Goal: Task Accomplishment & Management: Use online tool/utility

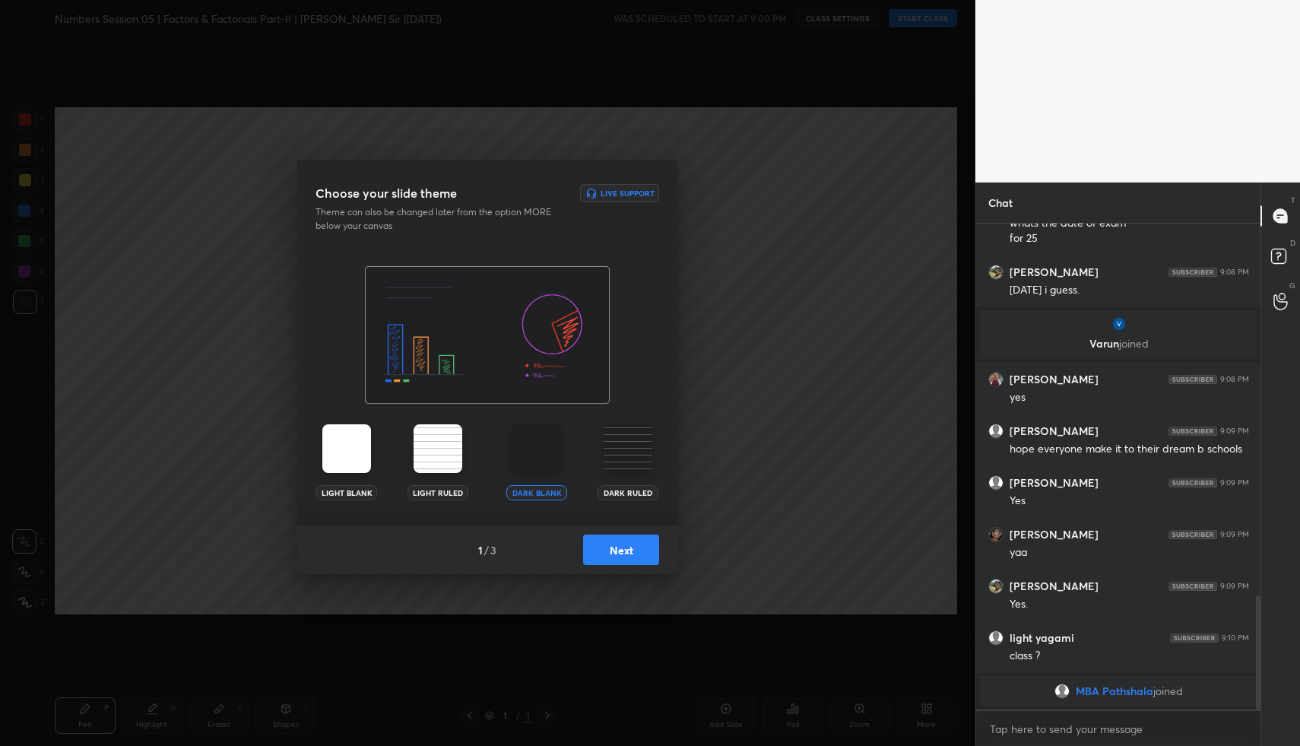
click at [630, 553] on button "Next" at bounding box center [621, 549] width 76 height 30
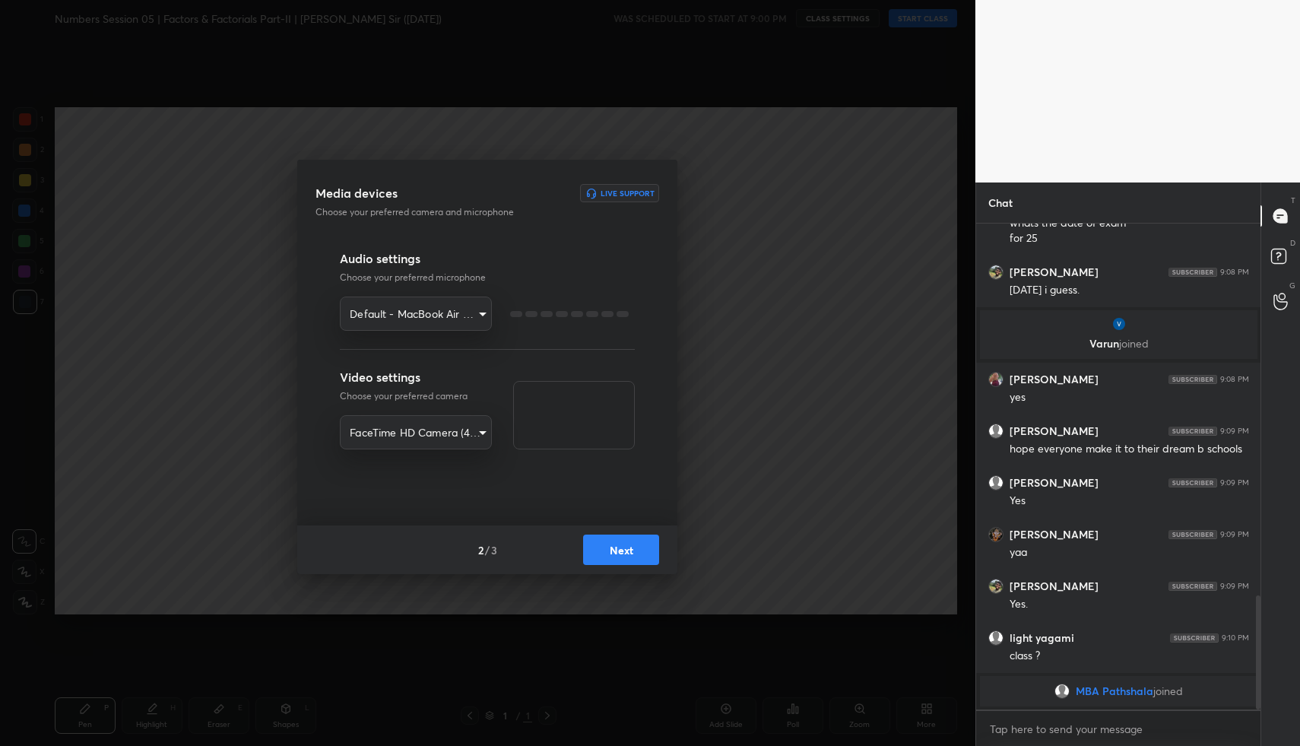
click at [630, 553] on button "Next" at bounding box center [621, 549] width 76 height 30
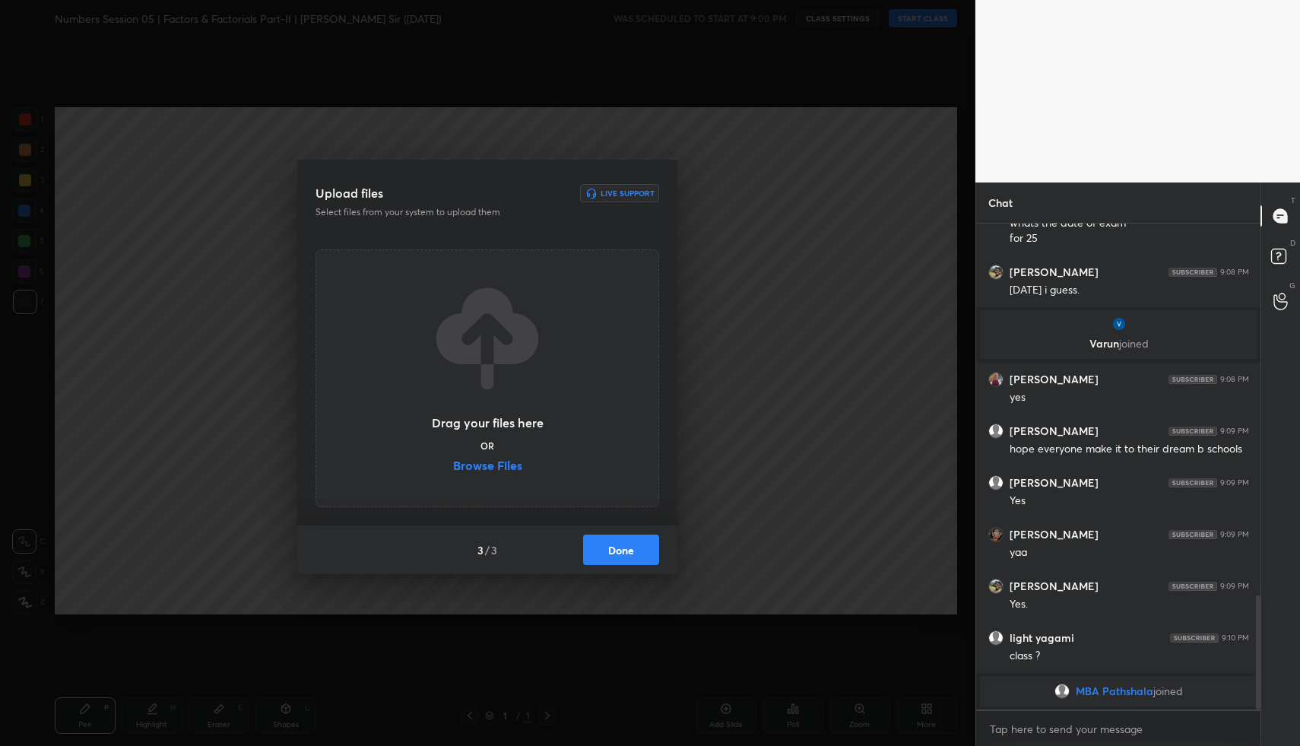
click at [630, 553] on button "Done" at bounding box center [621, 549] width 76 height 30
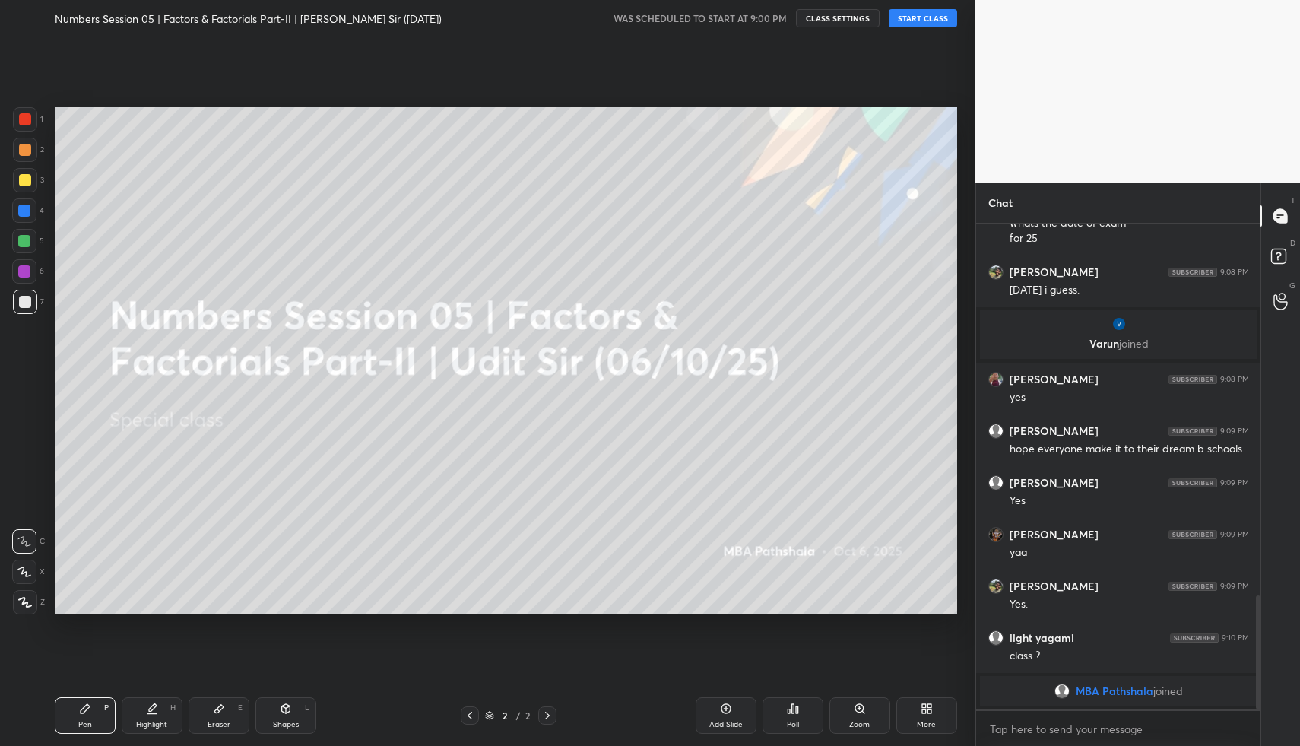
click at [920, 14] on button "START CLASS" at bounding box center [923, 18] width 68 height 18
type textarea "x"
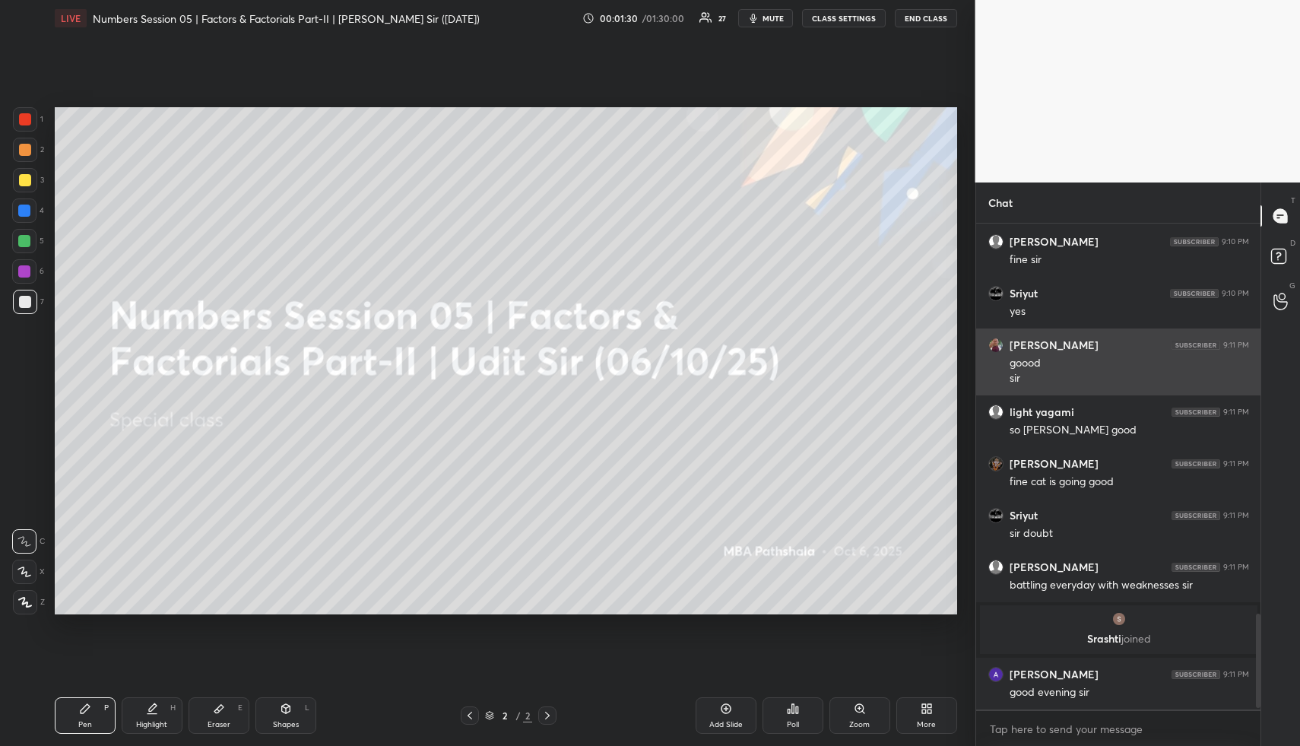
scroll to position [2035, 0]
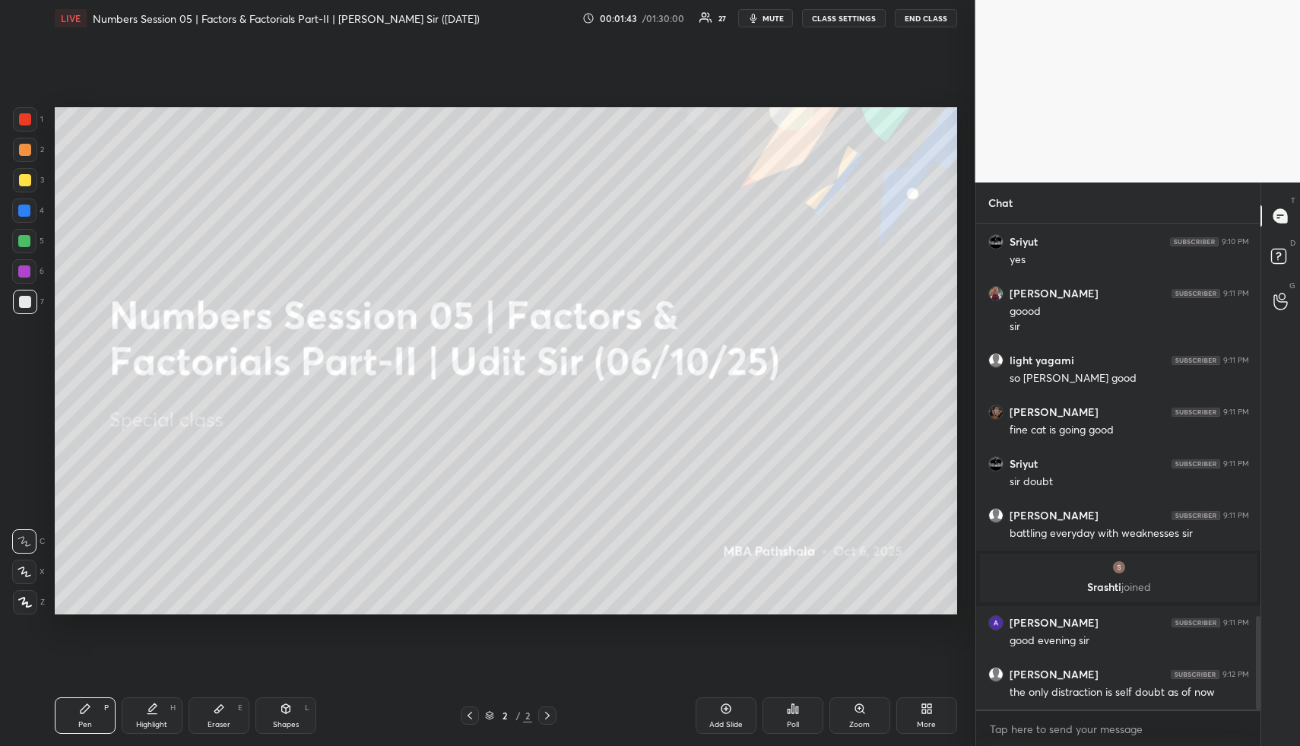
click at [930, 714] on icon at bounding box center [926, 708] width 12 height 12
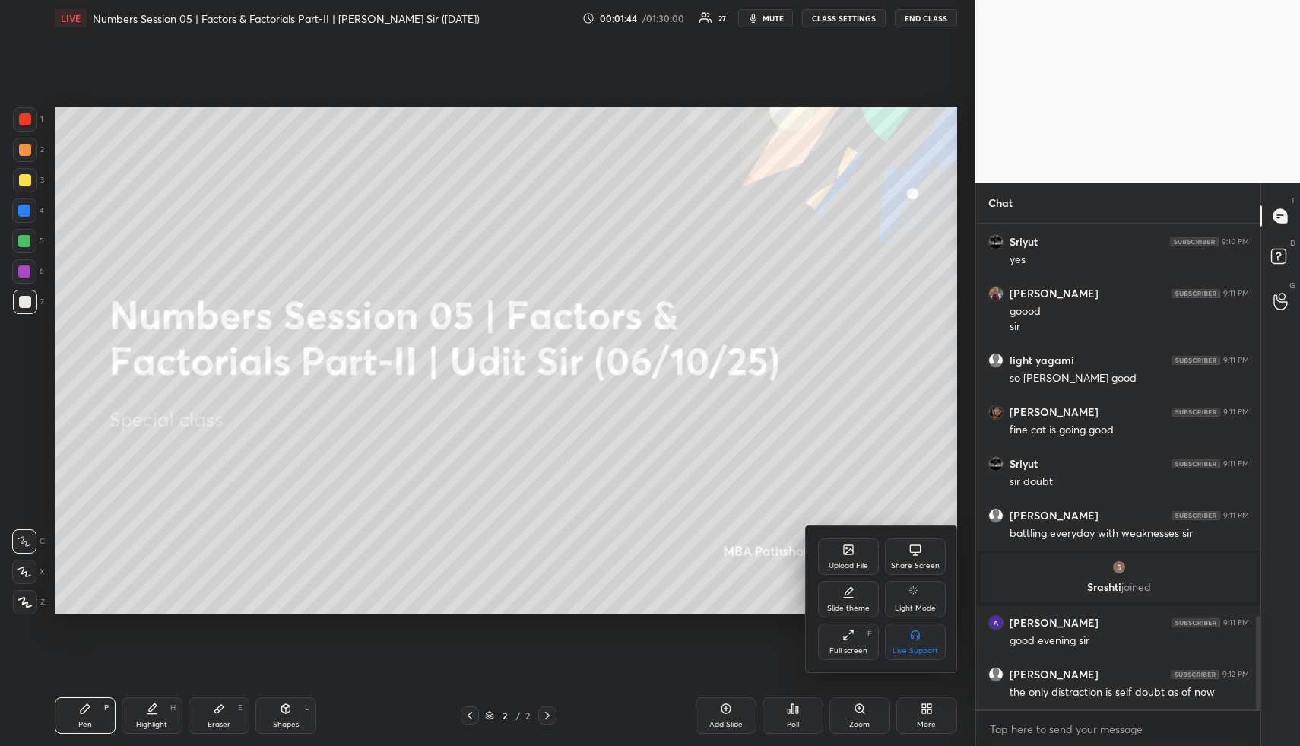
click at [838, 556] on div "Upload File" at bounding box center [848, 556] width 61 height 36
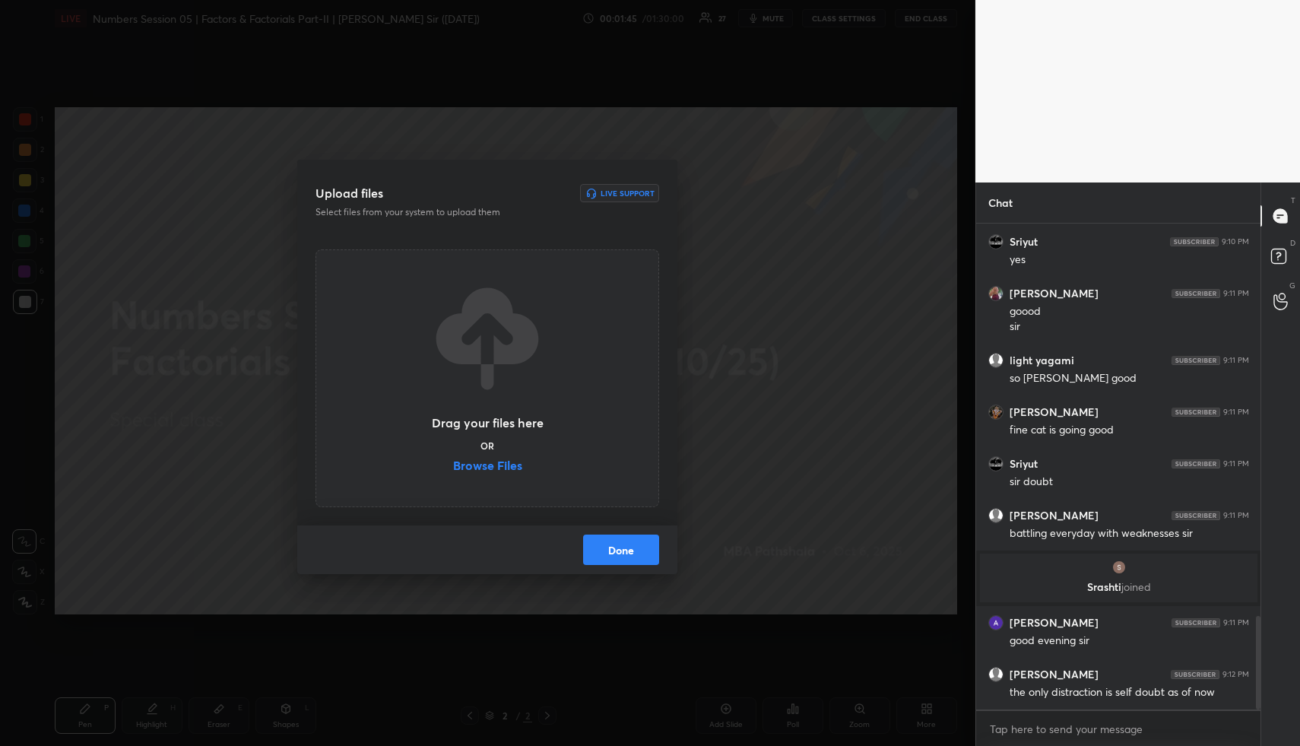
click at [504, 466] on label "Browse Files" at bounding box center [487, 467] width 69 height 16
click at [453, 466] on input "Browse Files" at bounding box center [453, 467] width 0 height 16
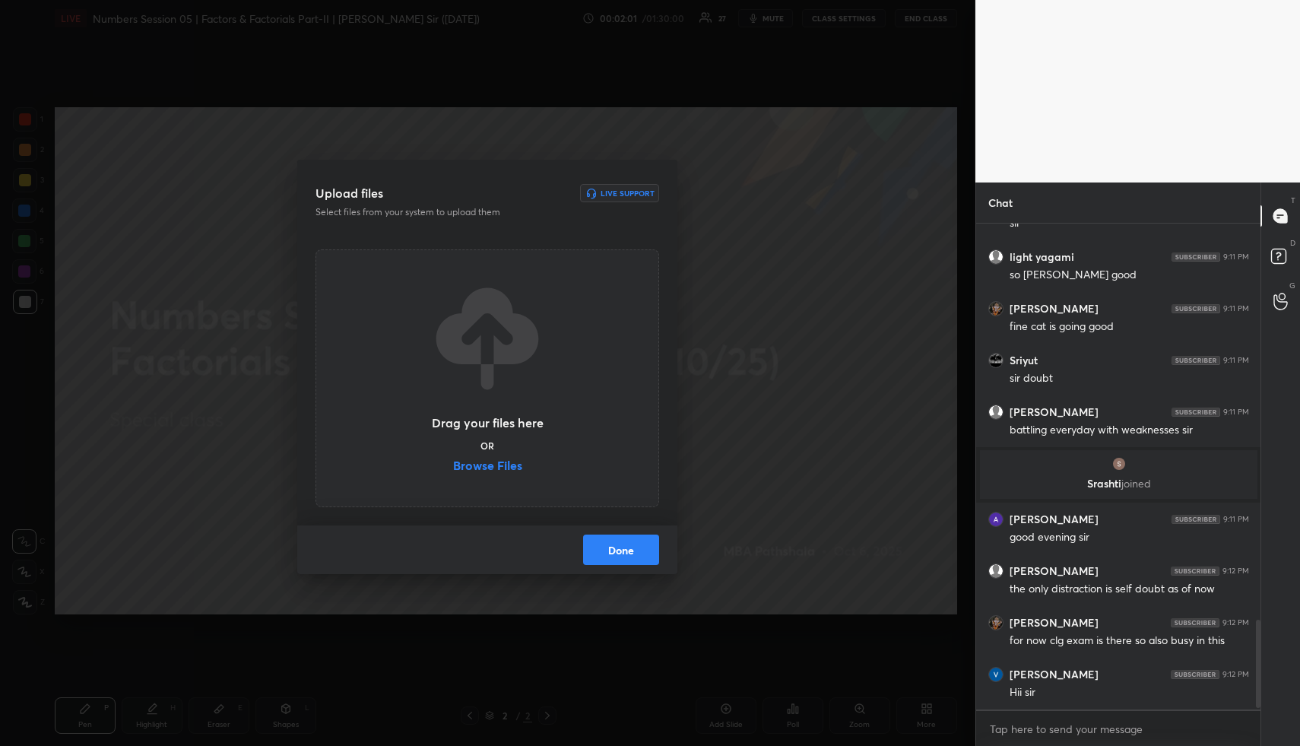
scroll to position [2190, 0]
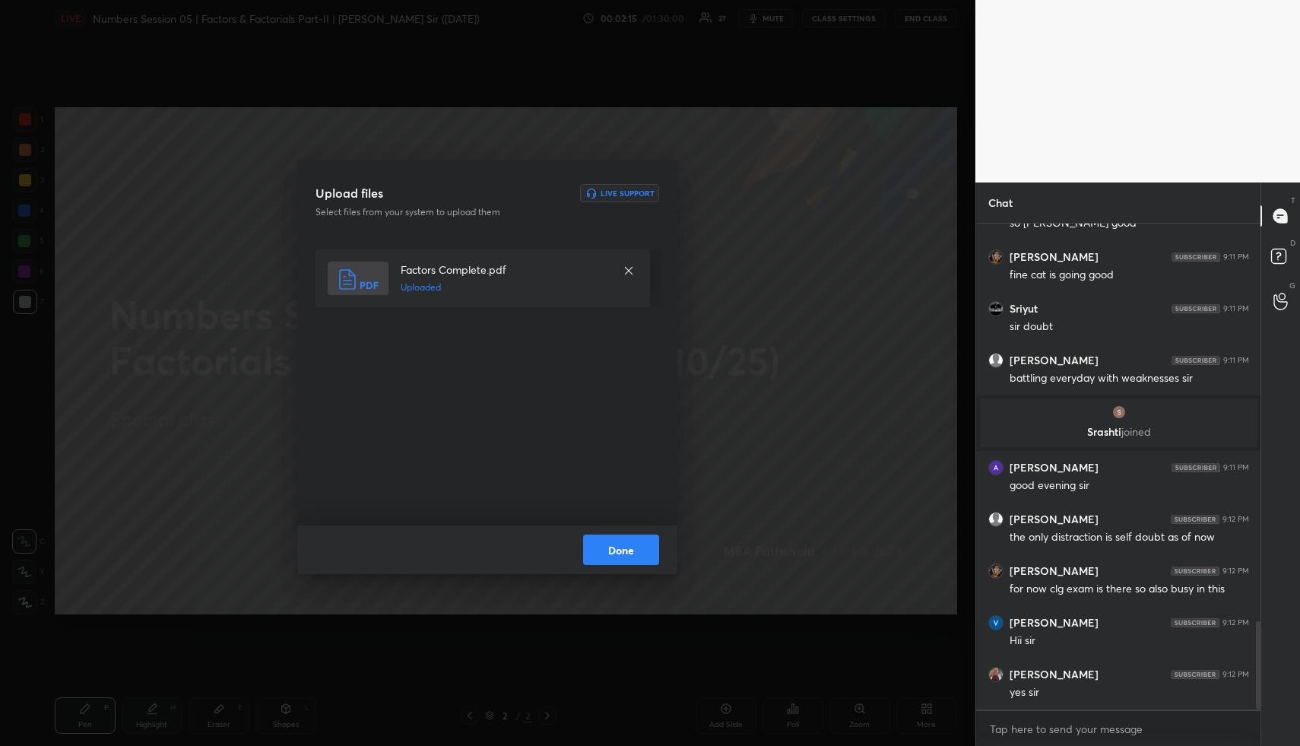
click at [629, 267] on icon at bounding box center [629, 271] width 12 height 12
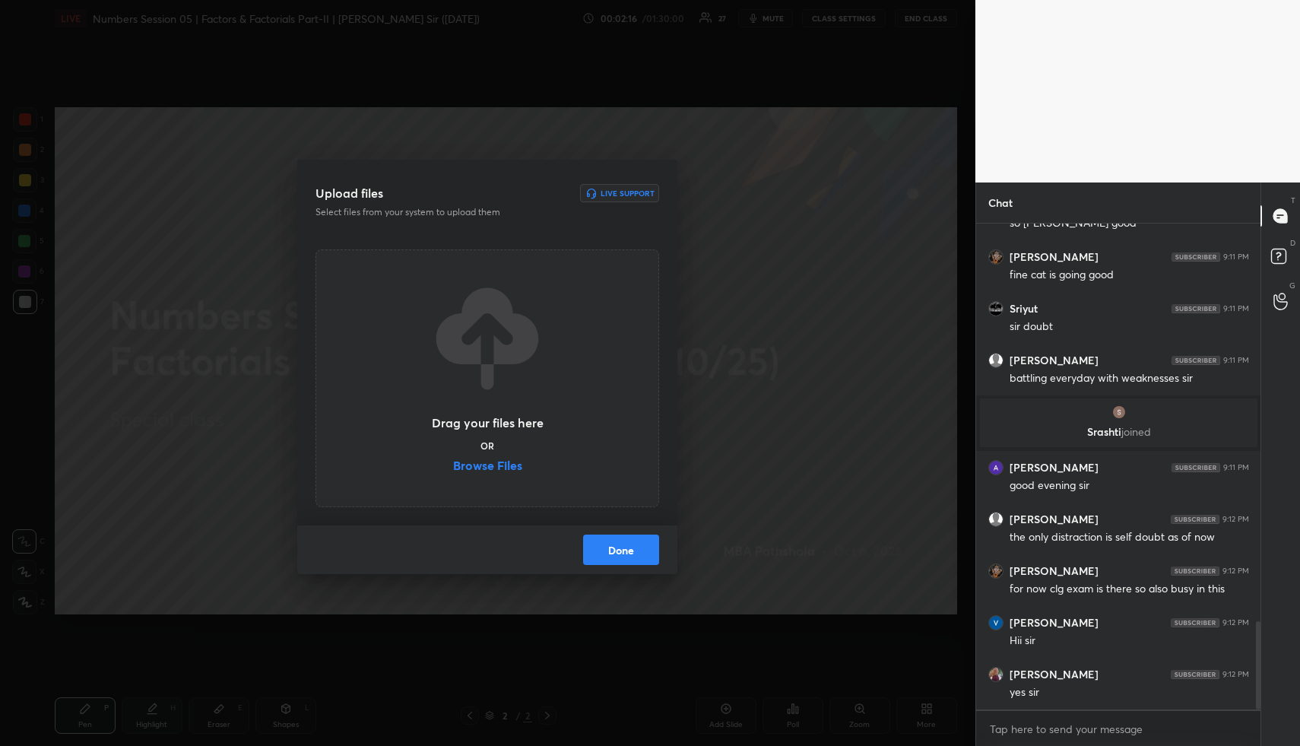
click at [491, 466] on label "Browse Files" at bounding box center [487, 467] width 69 height 16
click at [453, 466] on input "Browse Files" at bounding box center [453, 467] width 0 height 16
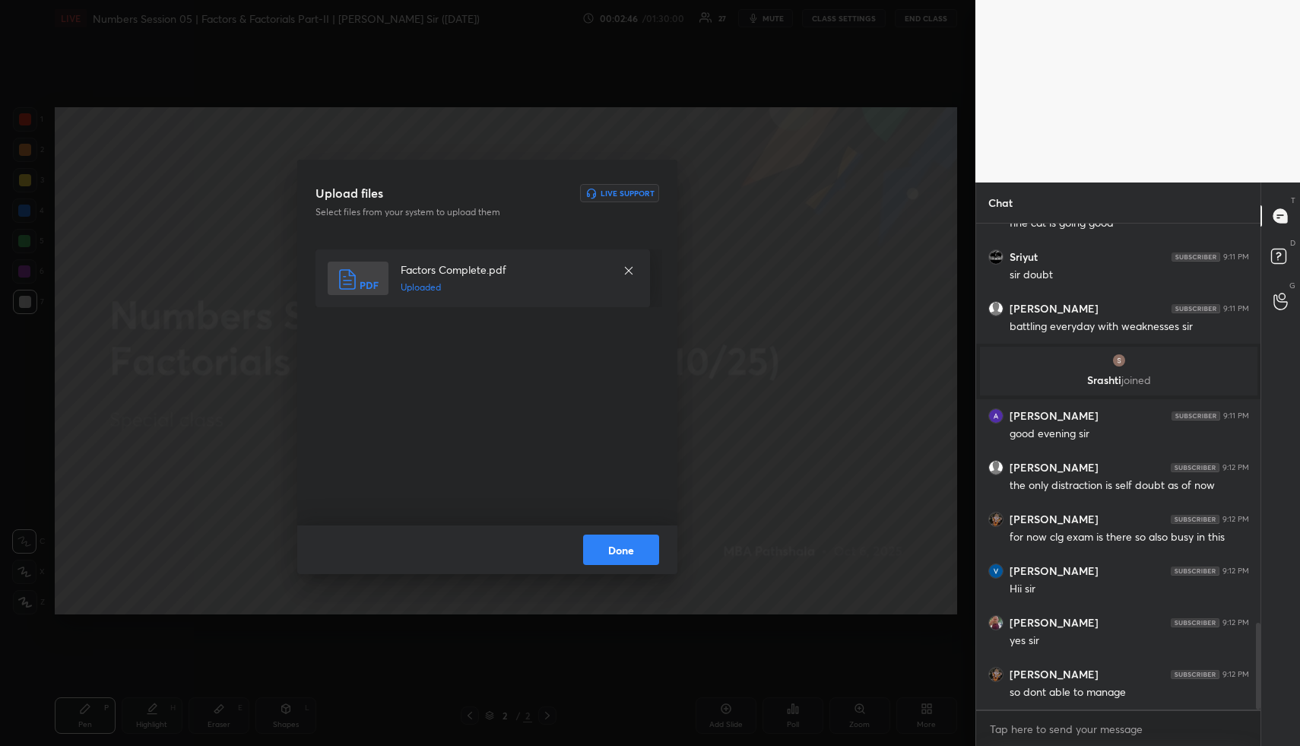
click at [641, 551] on button "Done" at bounding box center [621, 549] width 76 height 30
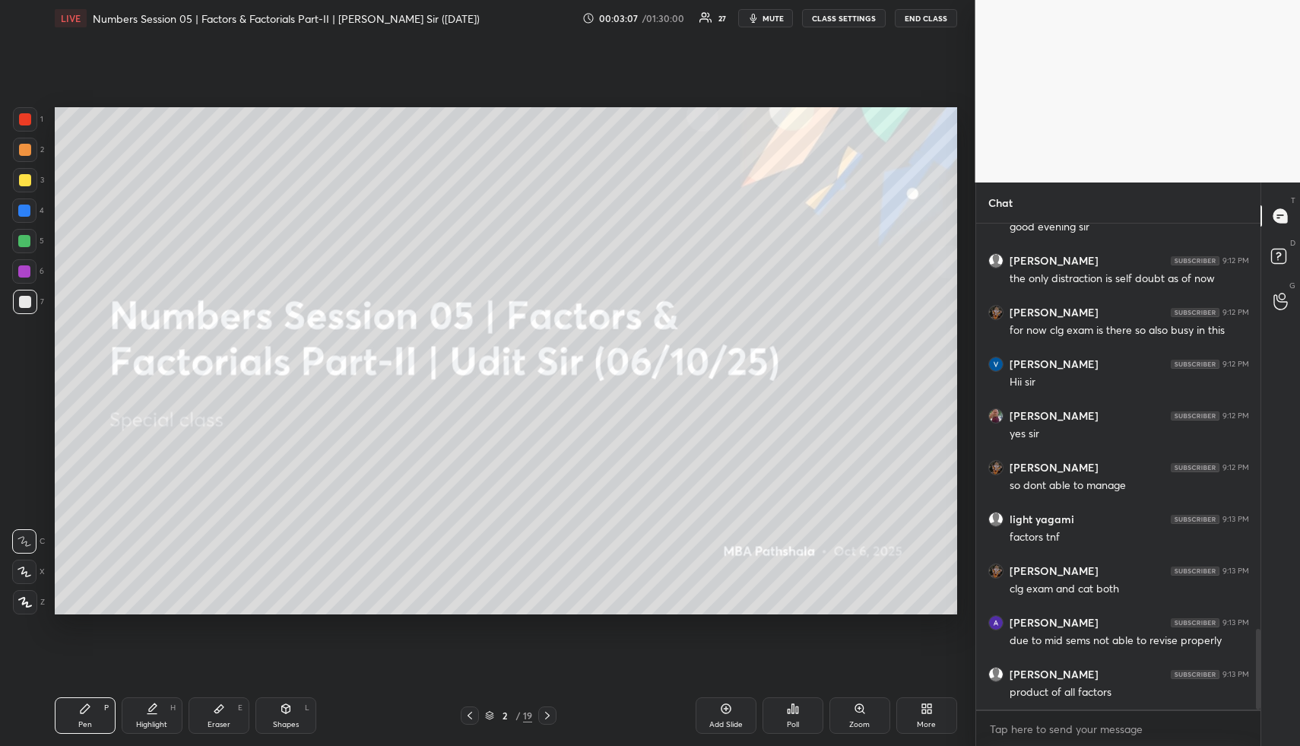
scroll to position [2500, 0]
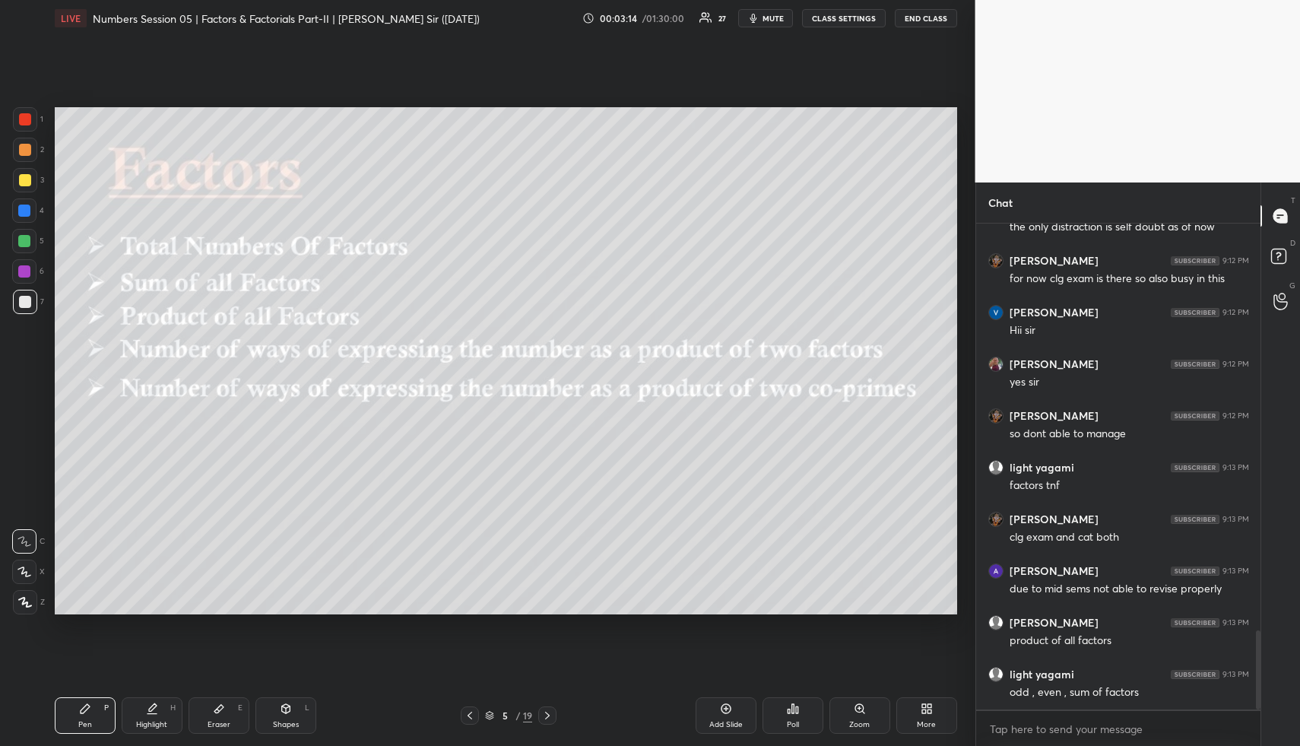
click at [268, 718] on div "Shapes L" at bounding box center [285, 715] width 61 height 36
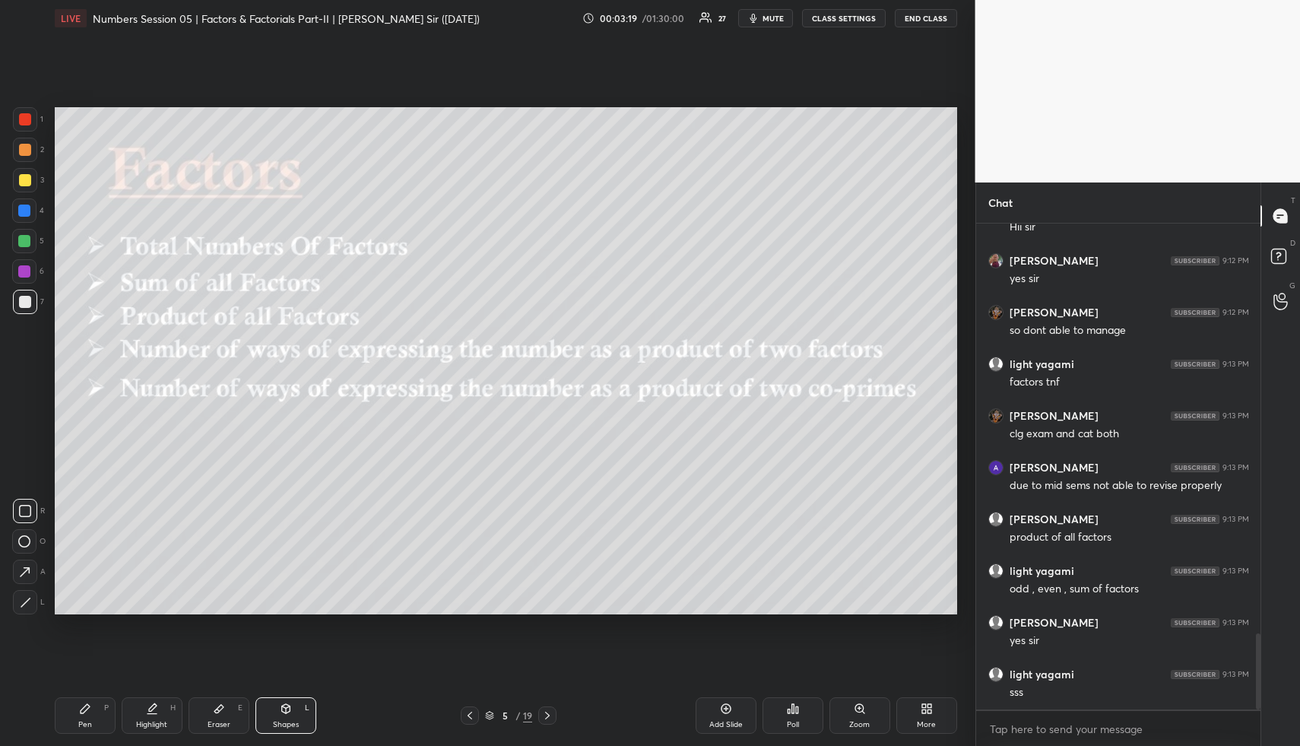
scroll to position [2655, 0]
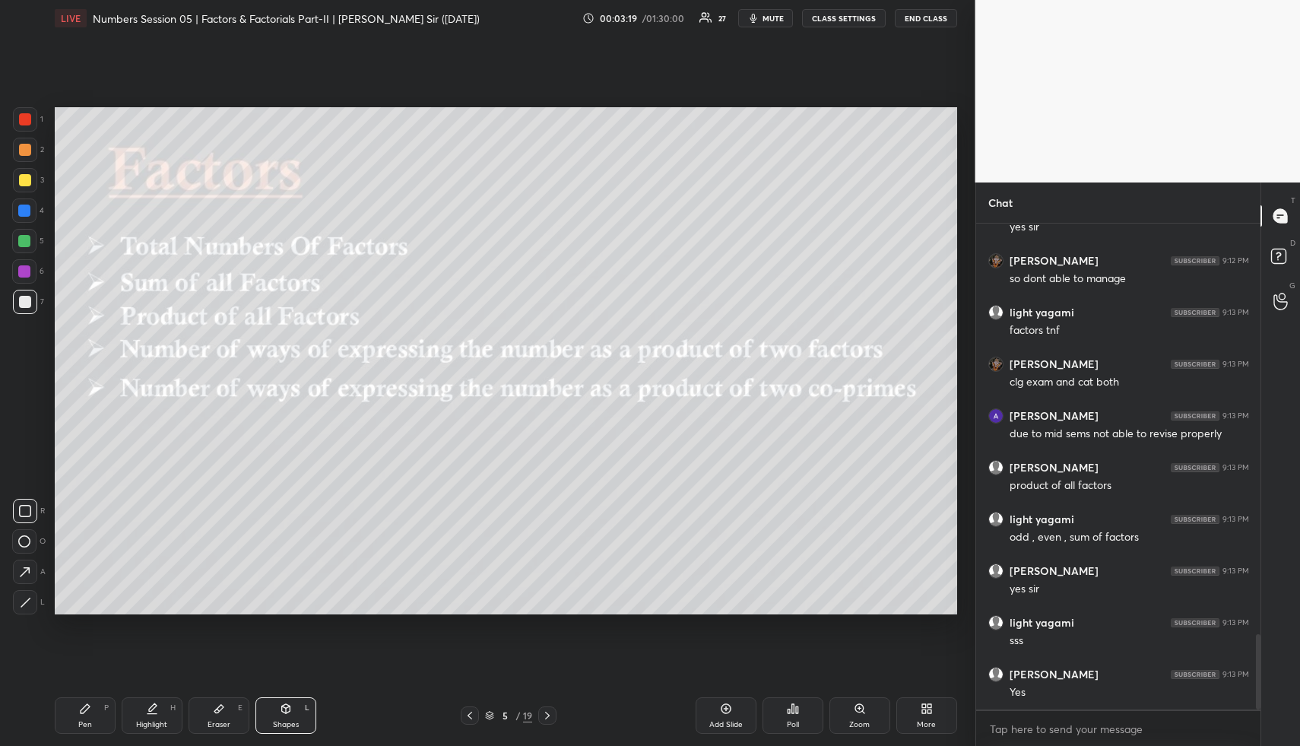
drag, startPoint x: 304, startPoint y: 704, endPoint x: 298, endPoint y: 699, distance: 8.1
click at [302, 704] on div "Shapes L" at bounding box center [285, 715] width 61 height 36
click at [34, 247] on div at bounding box center [24, 241] width 24 height 24
click at [30, 242] on div at bounding box center [24, 241] width 24 height 24
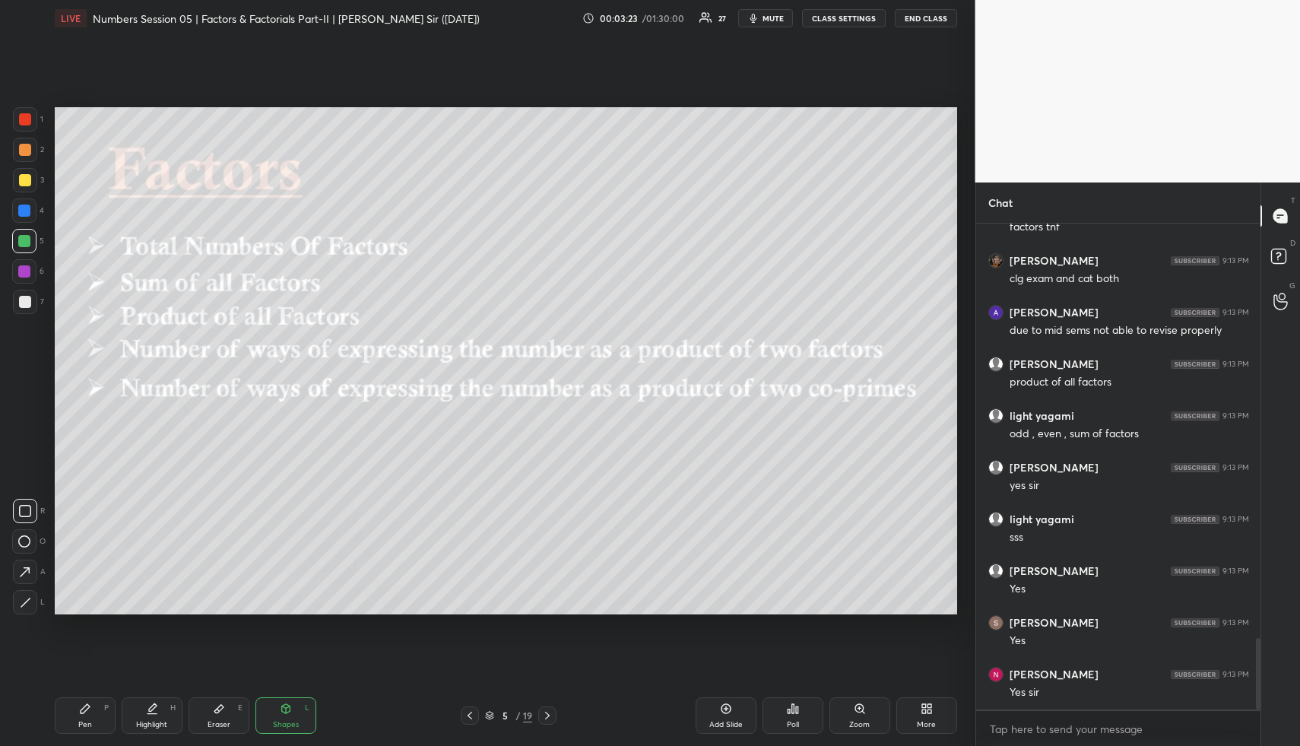
scroll to position [2810, 0]
click at [170, 705] on div "H" at bounding box center [172, 708] width 5 height 8
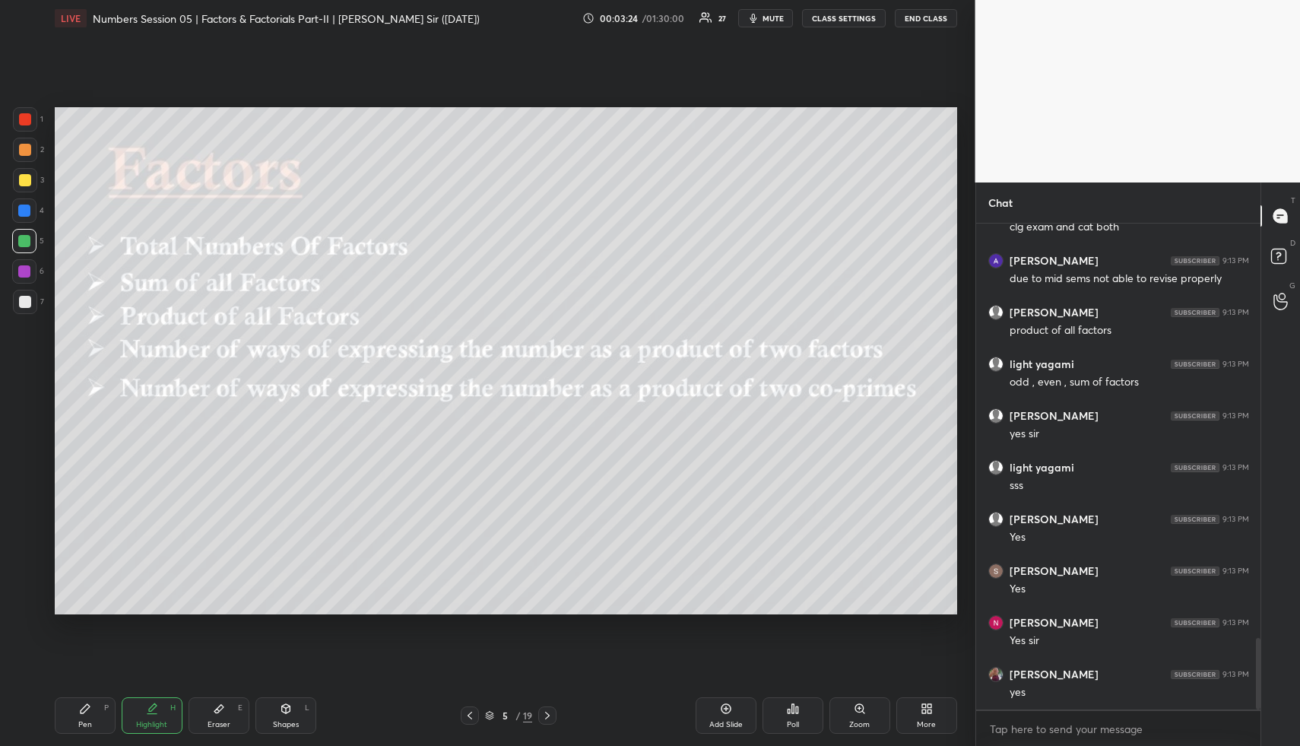
drag, startPoint x: 169, startPoint y: 705, endPoint x: 183, endPoint y: 623, distance: 84.0
click at [170, 705] on div "H" at bounding box center [172, 708] width 5 height 8
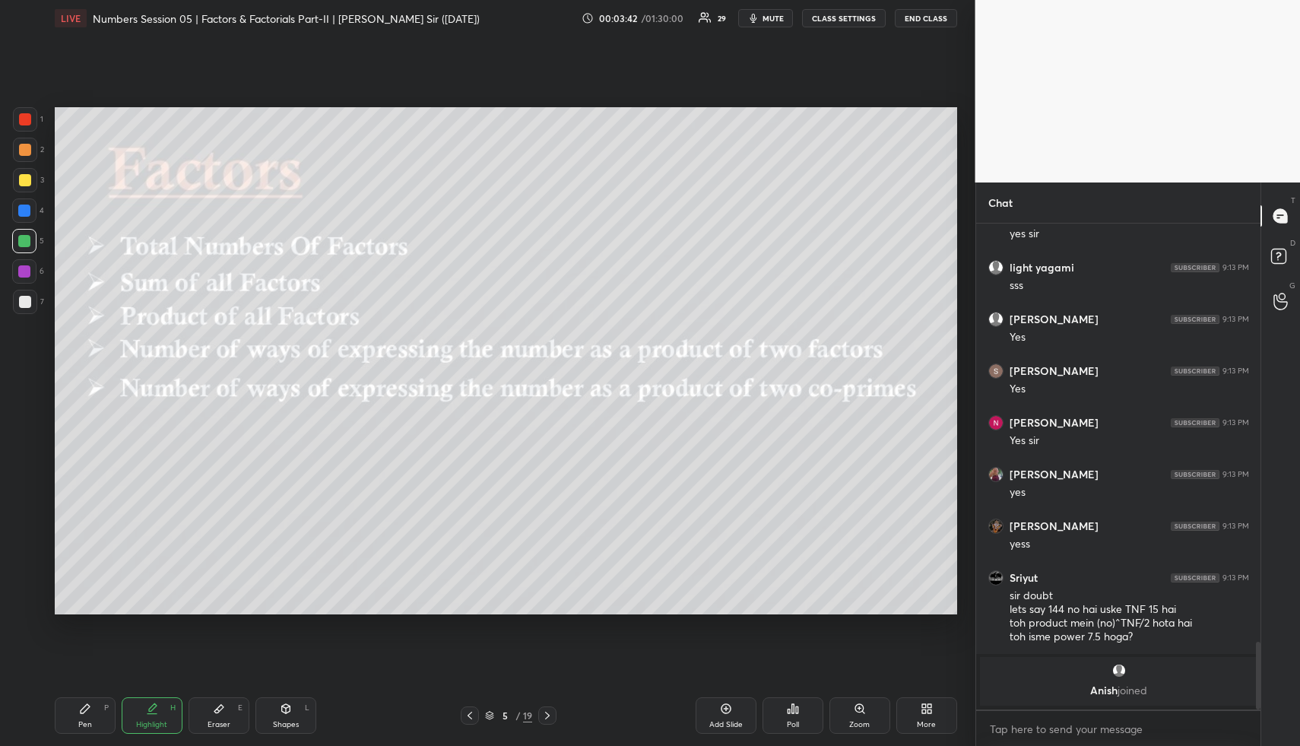
scroll to position [2773, 0]
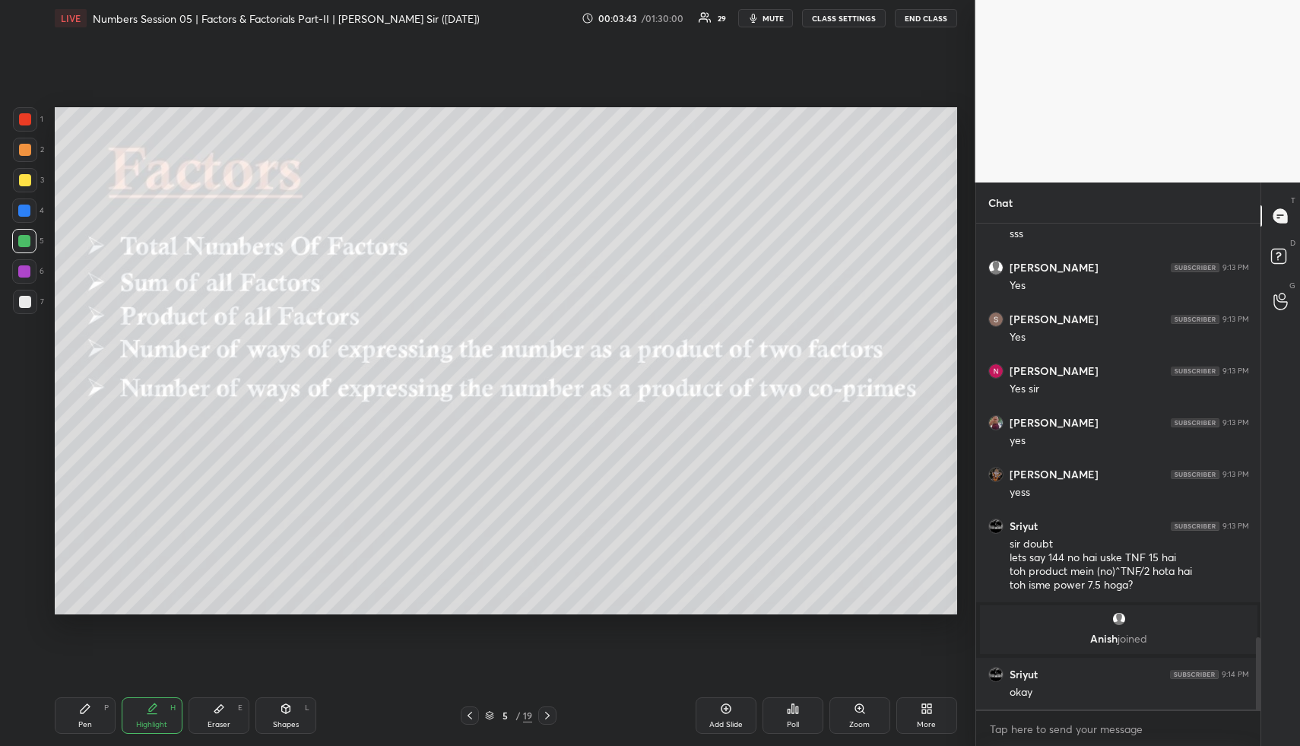
click at [733, 708] on div "Add Slide" at bounding box center [725, 715] width 61 height 36
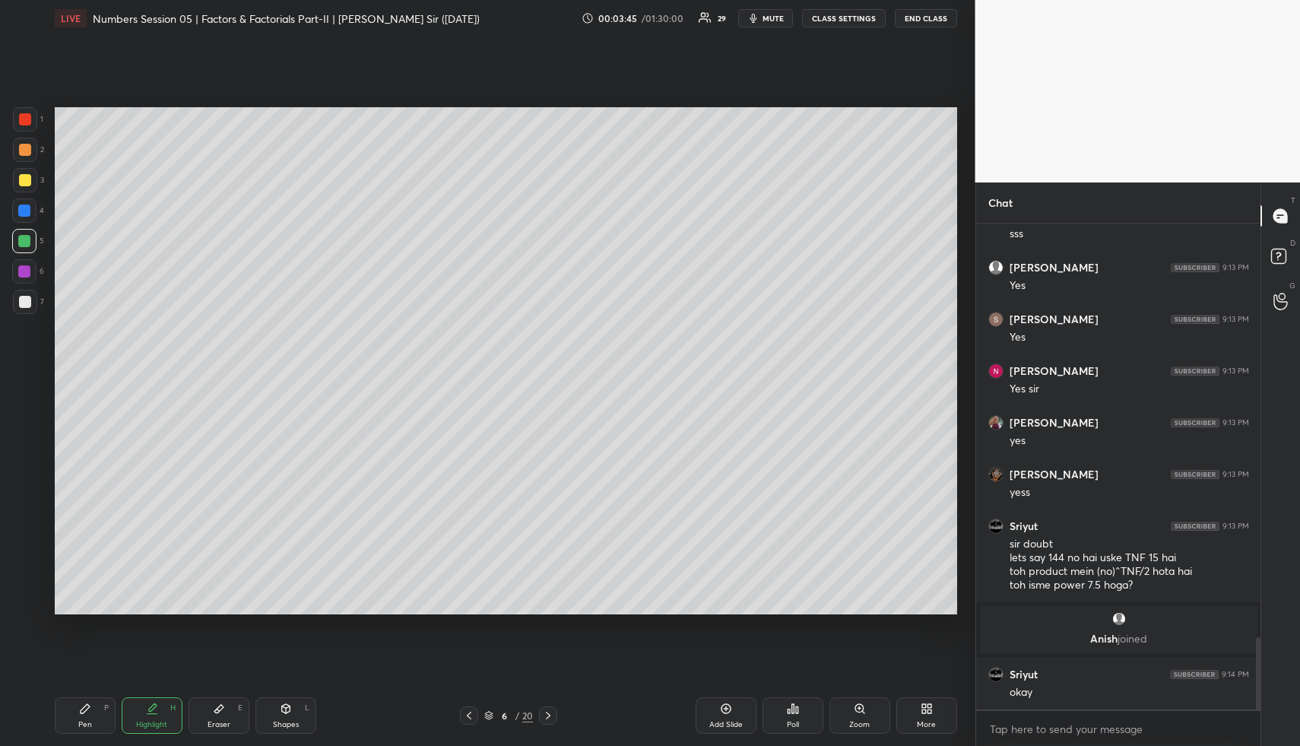
click at [94, 715] on div "Pen P" at bounding box center [85, 715] width 61 height 36
click at [26, 169] on div at bounding box center [25, 180] width 24 height 24
click at [24, 235] on div at bounding box center [24, 241] width 12 height 12
click at [21, 214] on div at bounding box center [24, 210] width 12 height 12
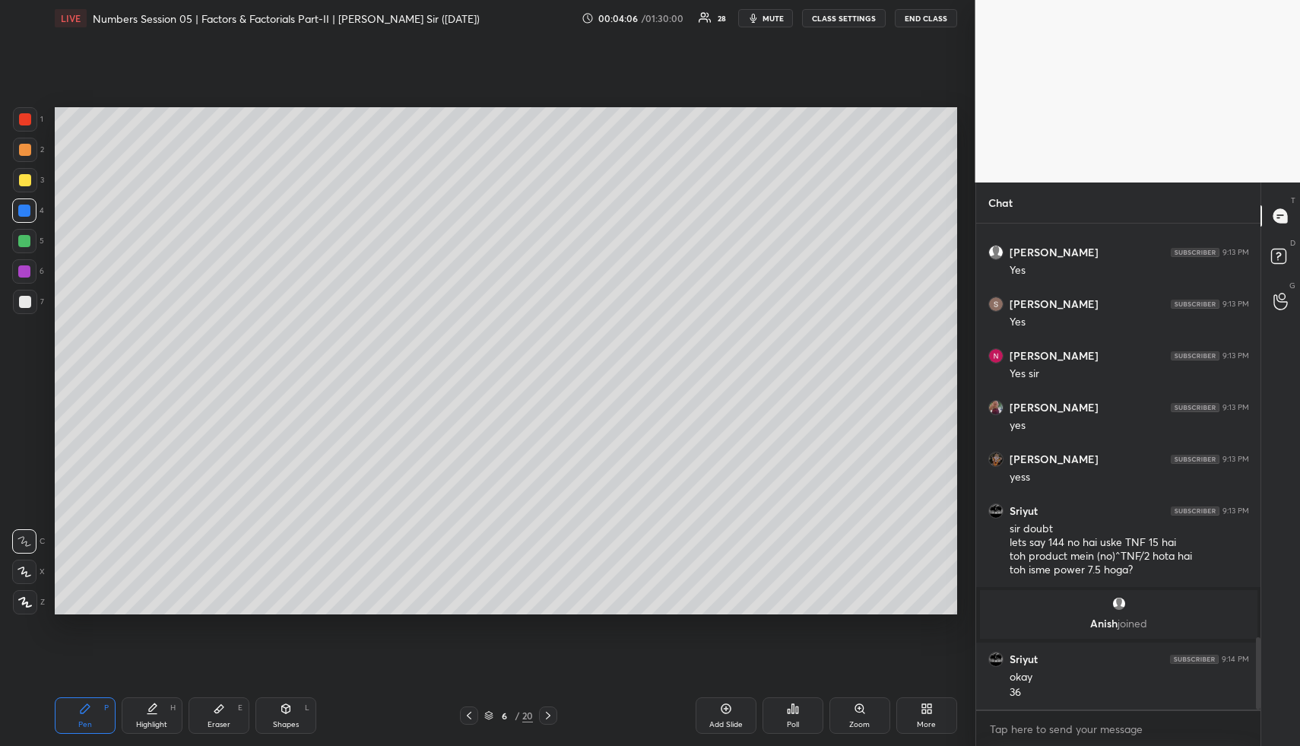
scroll to position [2840, 0]
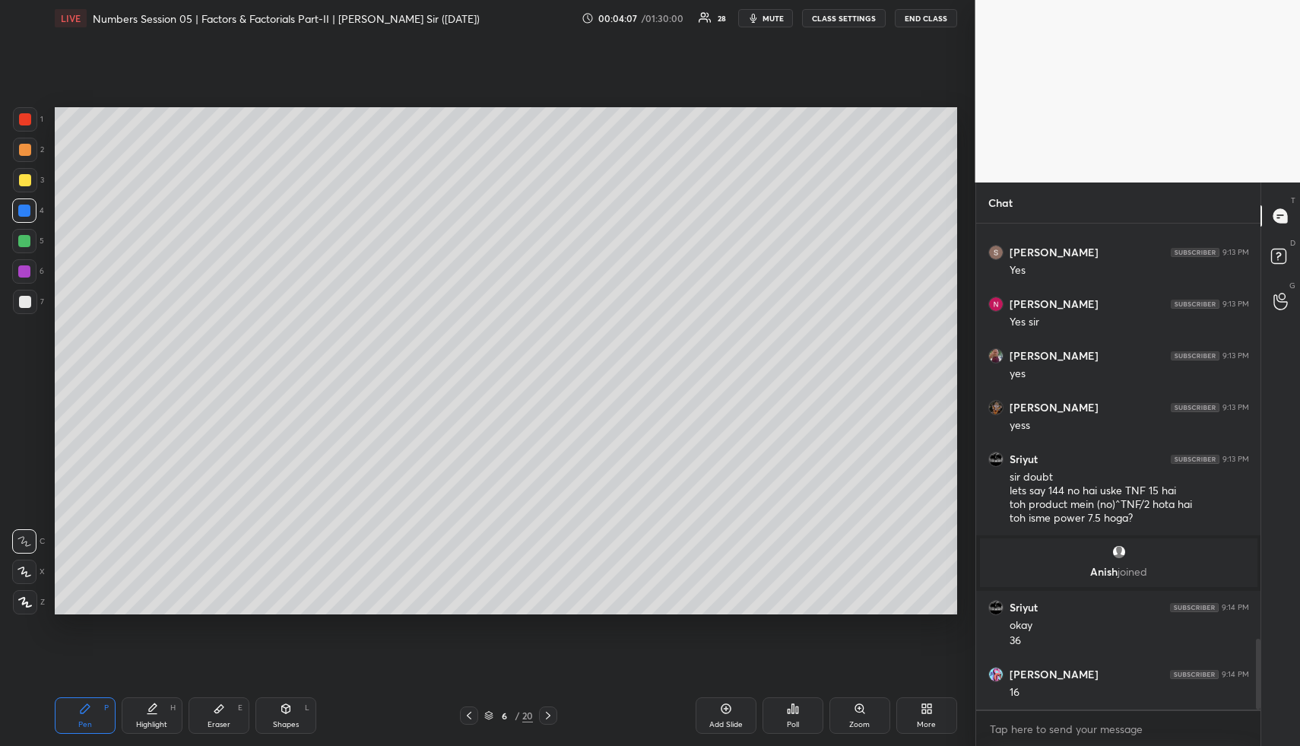
click at [25, 154] on div at bounding box center [25, 150] width 12 height 12
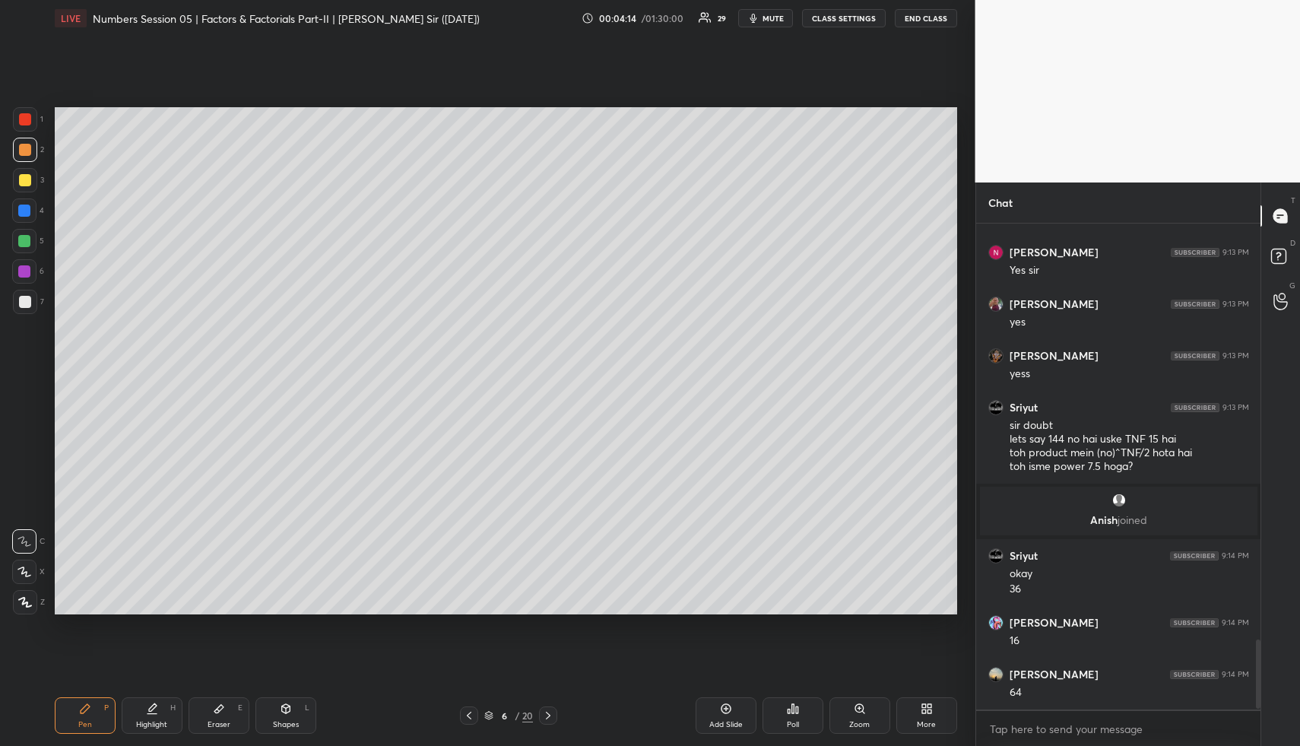
scroll to position [2943, 0]
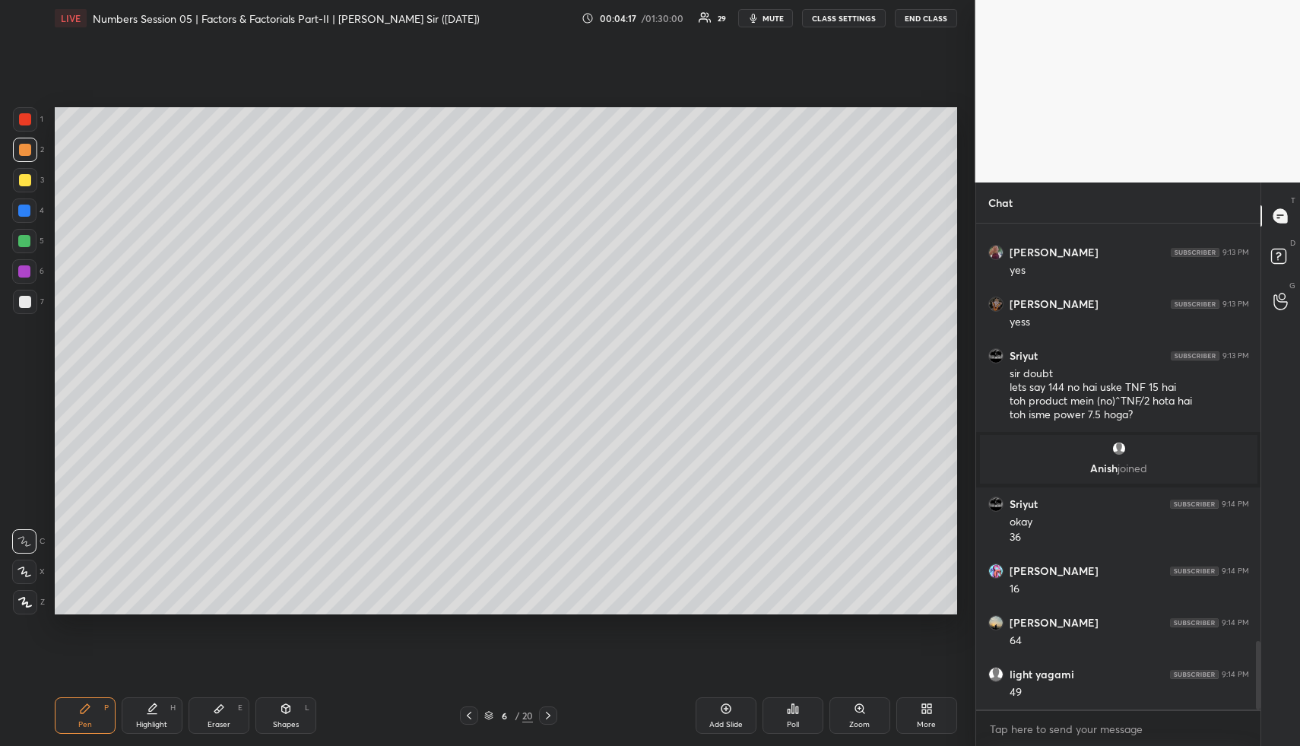
drag, startPoint x: 274, startPoint y: 700, endPoint x: 258, endPoint y: 679, distance: 26.6
click at [274, 700] on div "Shapes L" at bounding box center [285, 715] width 61 height 36
click at [26, 249] on div at bounding box center [24, 241] width 24 height 24
drag, startPoint x: 28, startPoint y: 249, endPoint x: 42, endPoint y: 245, distance: 14.2
click at [28, 249] on div at bounding box center [24, 241] width 24 height 24
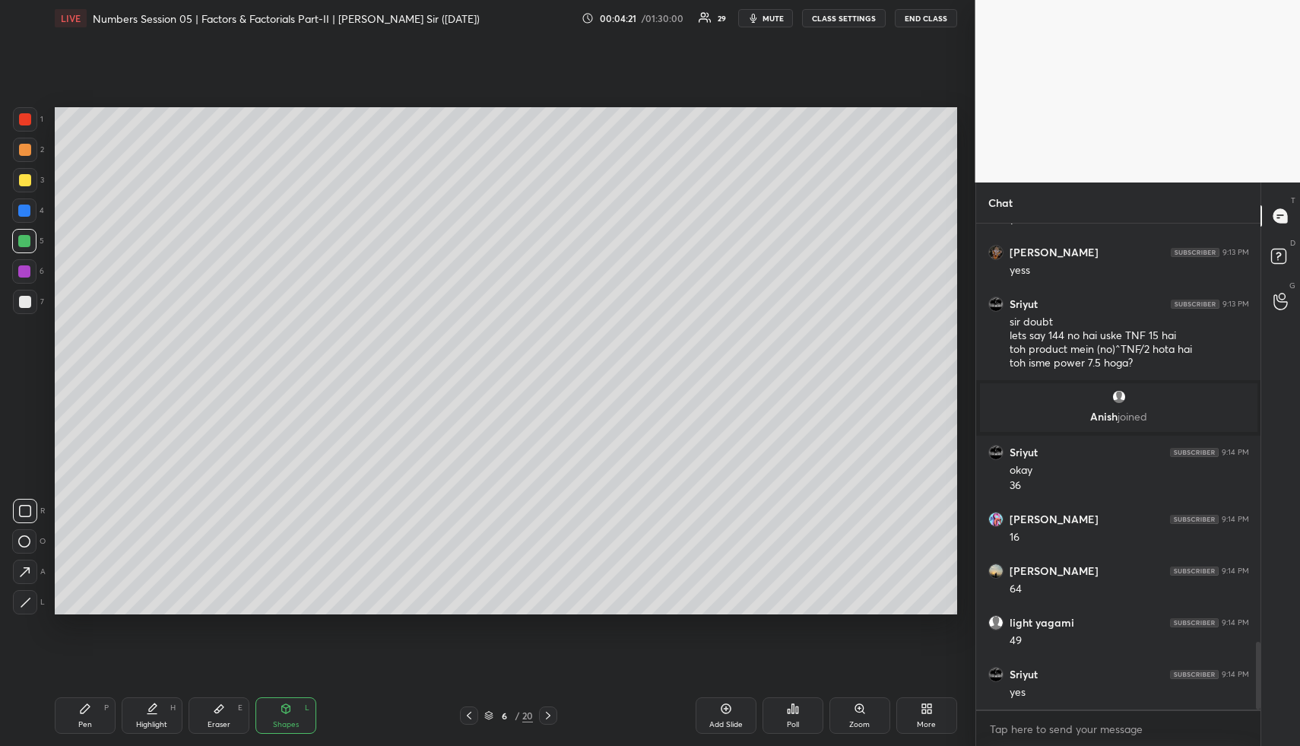
scroll to position [3046, 0]
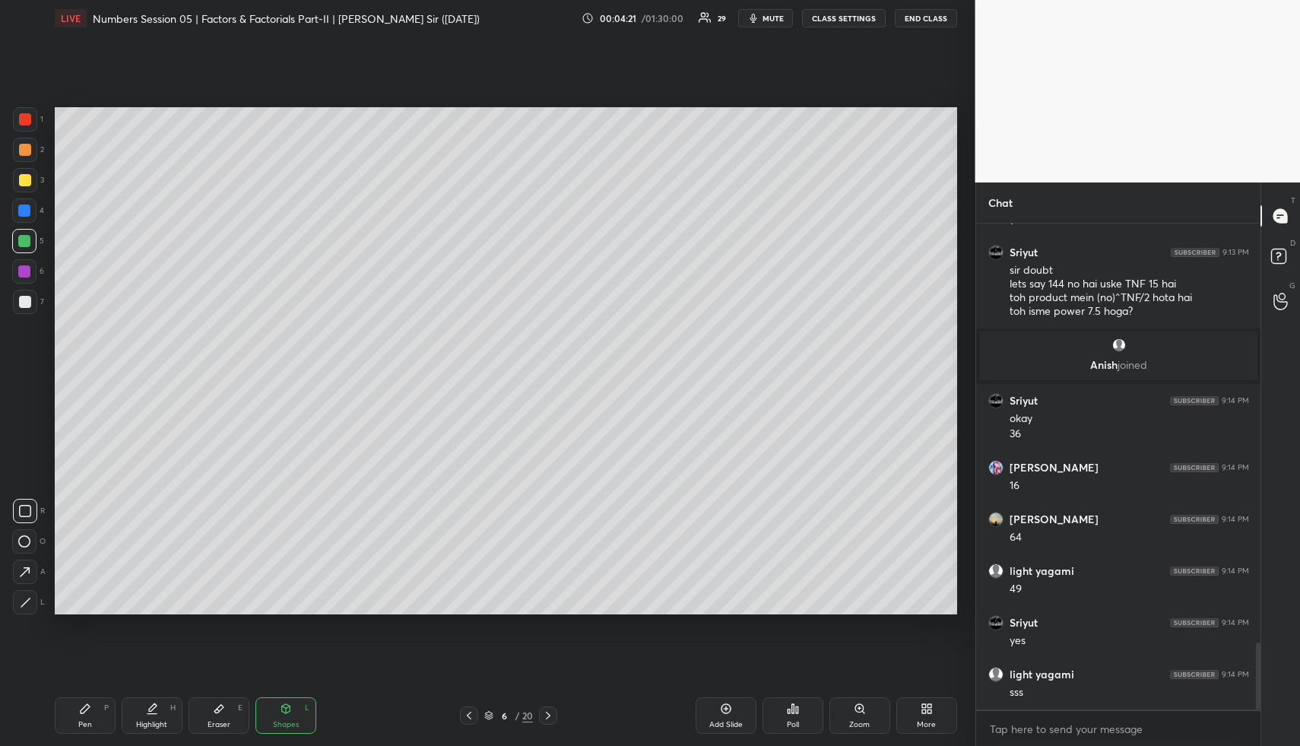
drag, startPoint x: 143, startPoint y: 705, endPoint x: 147, endPoint y: 712, distance: 7.8
click at [143, 705] on div "Highlight H" at bounding box center [152, 715] width 61 height 36
drag, startPoint x: 147, startPoint y: 711, endPoint x: 154, endPoint y: 634, distance: 77.8
click at [147, 711] on icon at bounding box center [152, 708] width 12 height 12
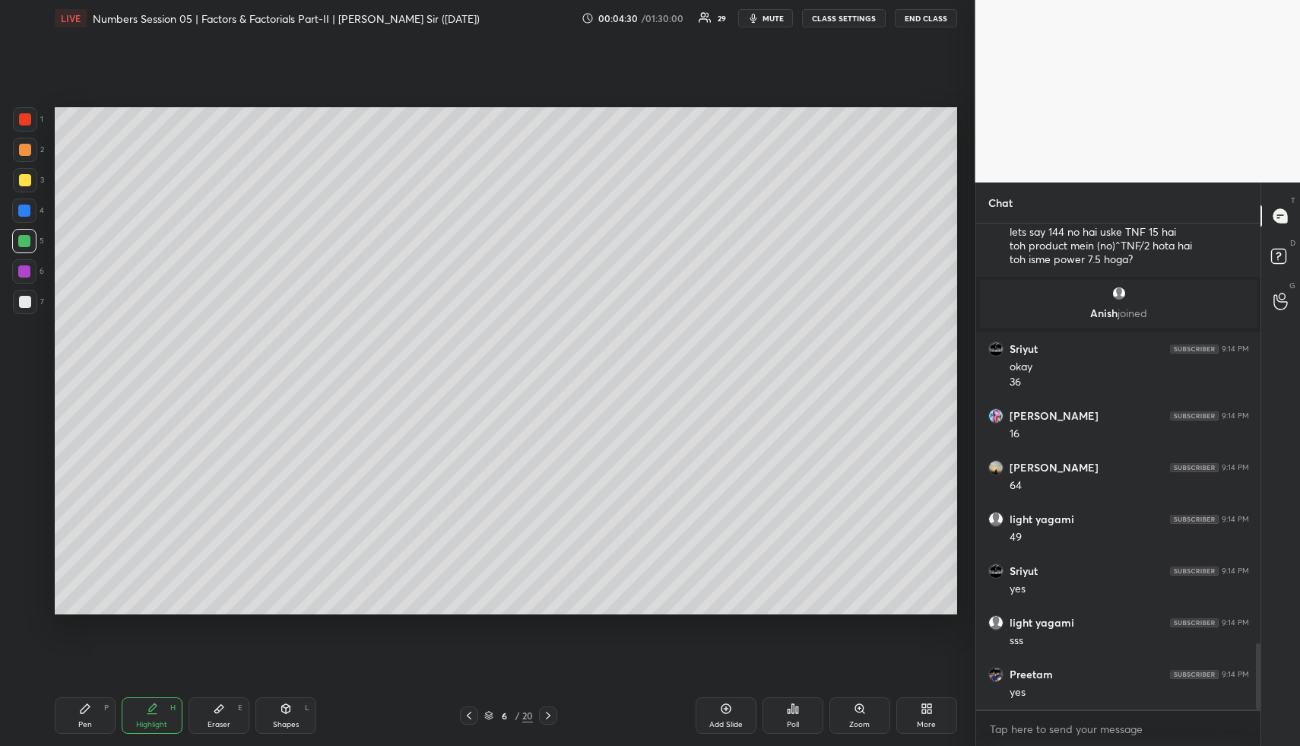
click at [104, 705] on div "P" at bounding box center [106, 708] width 5 height 8
click at [22, 214] on div at bounding box center [24, 210] width 24 height 24
click at [147, 710] on icon at bounding box center [152, 708] width 12 height 12
drag, startPoint x: 150, startPoint y: 714, endPoint x: 158, endPoint y: 616, distance: 98.3
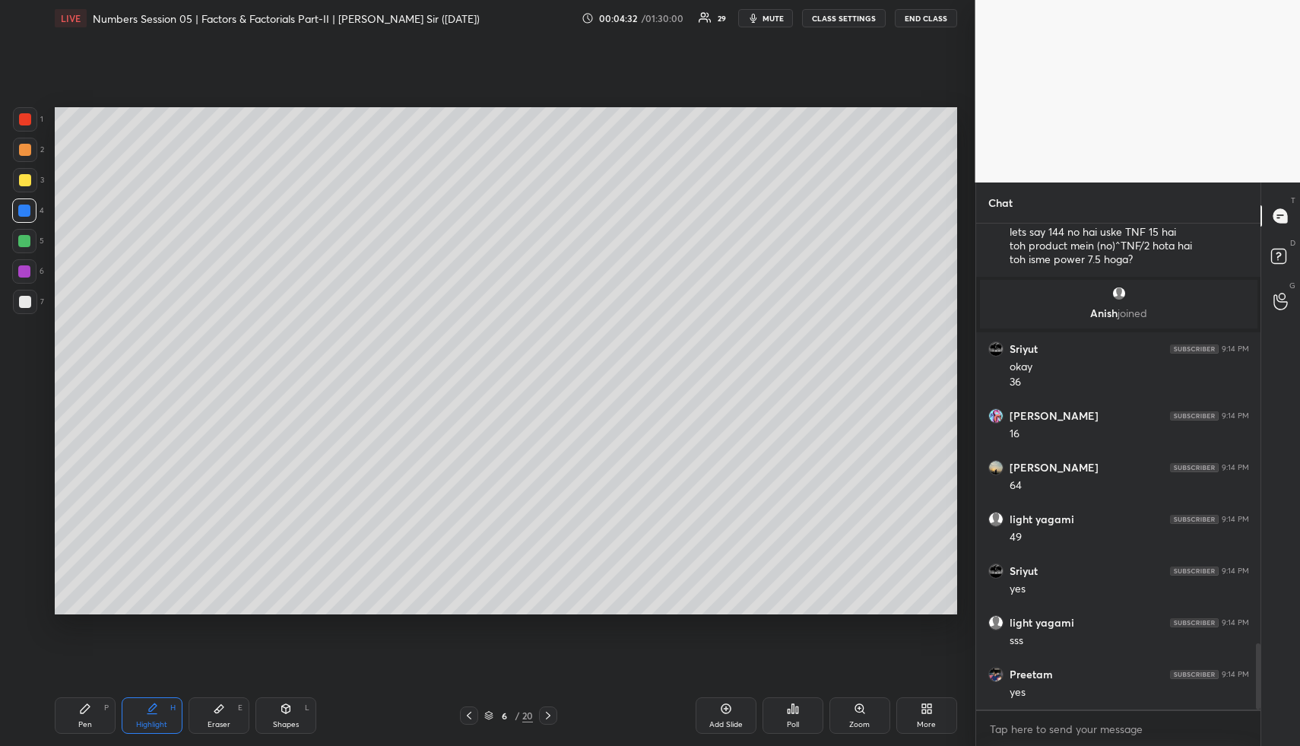
click at [150, 710] on icon at bounding box center [152, 708] width 12 height 12
drag, startPoint x: 81, startPoint y: 714, endPoint x: 88, endPoint y: 678, distance: 36.5
click at [79, 711] on icon at bounding box center [85, 708] width 12 height 12
click at [21, 269] on div at bounding box center [24, 271] width 12 height 12
click at [24, 296] on div at bounding box center [25, 302] width 12 height 12
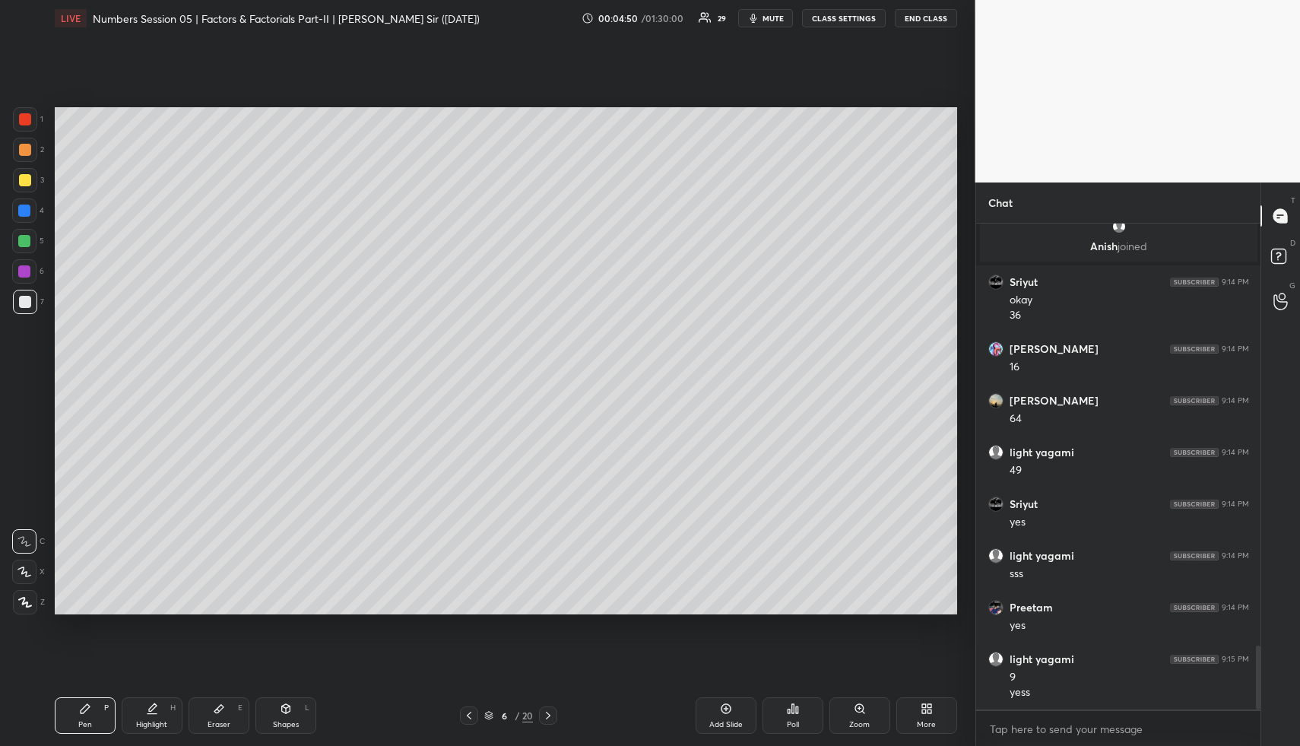
scroll to position [3217, 0]
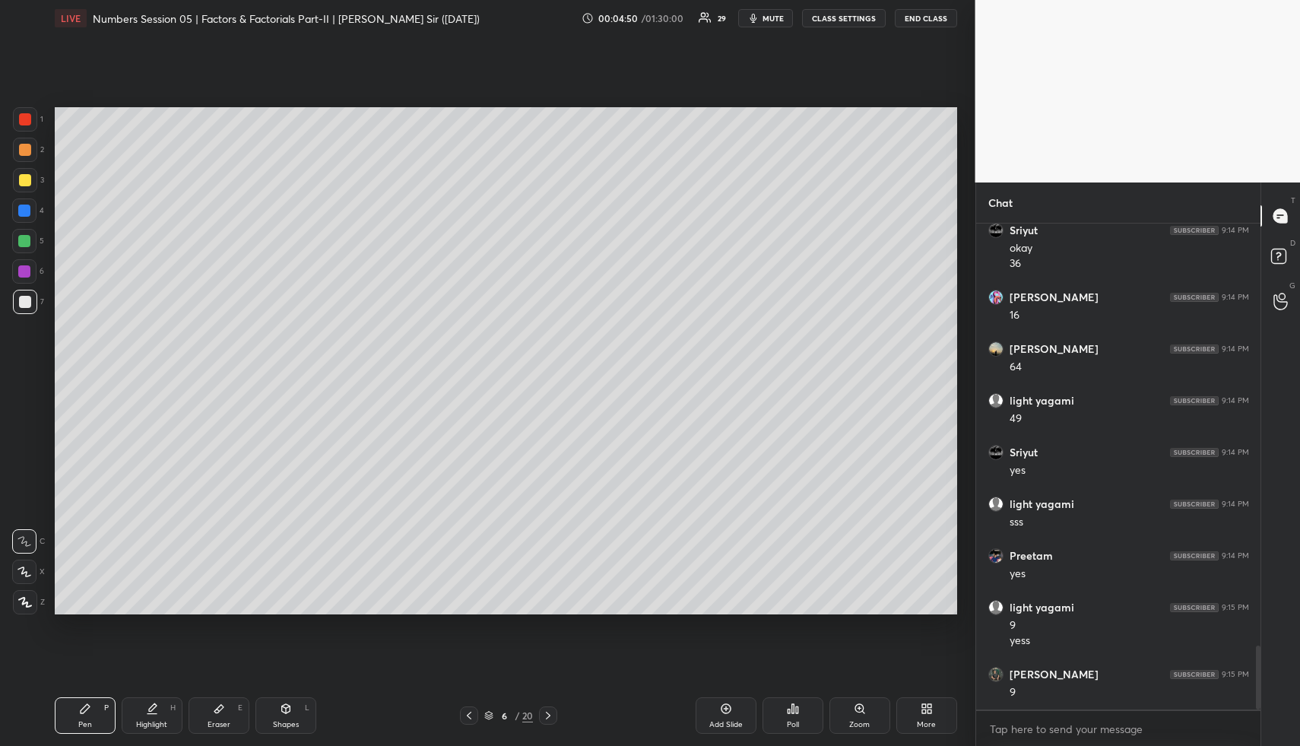
drag, startPoint x: 294, startPoint y: 702, endPoint x: 285, endPoint y: 680, distance: 23.9
click at [293, 702] on div "Shapes L" at bounding box center [285, 715] width 61 height 36
click at [22, 186] on div at bounding box center [25, 180] width 24 height 24
click at [23, 185] on div at bounding box center [25, 180] width 12 height 12
click at [154, 702] on div "Highlight H" at bounding box center [152, 715] width 61 height 36
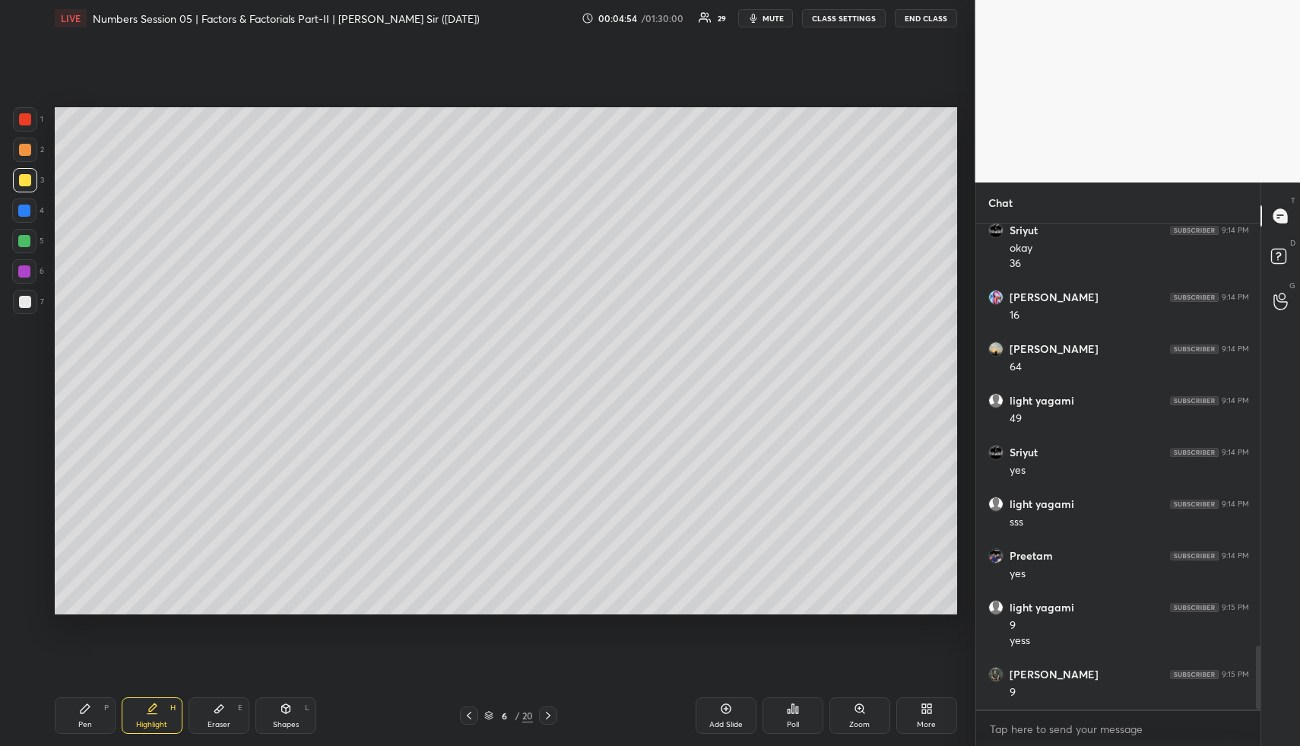
drag, startPoint x: 154, startPoint y: 702, endPoint x: 149, endPoint y: 674, distance: 27.7
click at [154, 702] on div "Highlight H" at bounding box center [152, 715] width 61 height 36
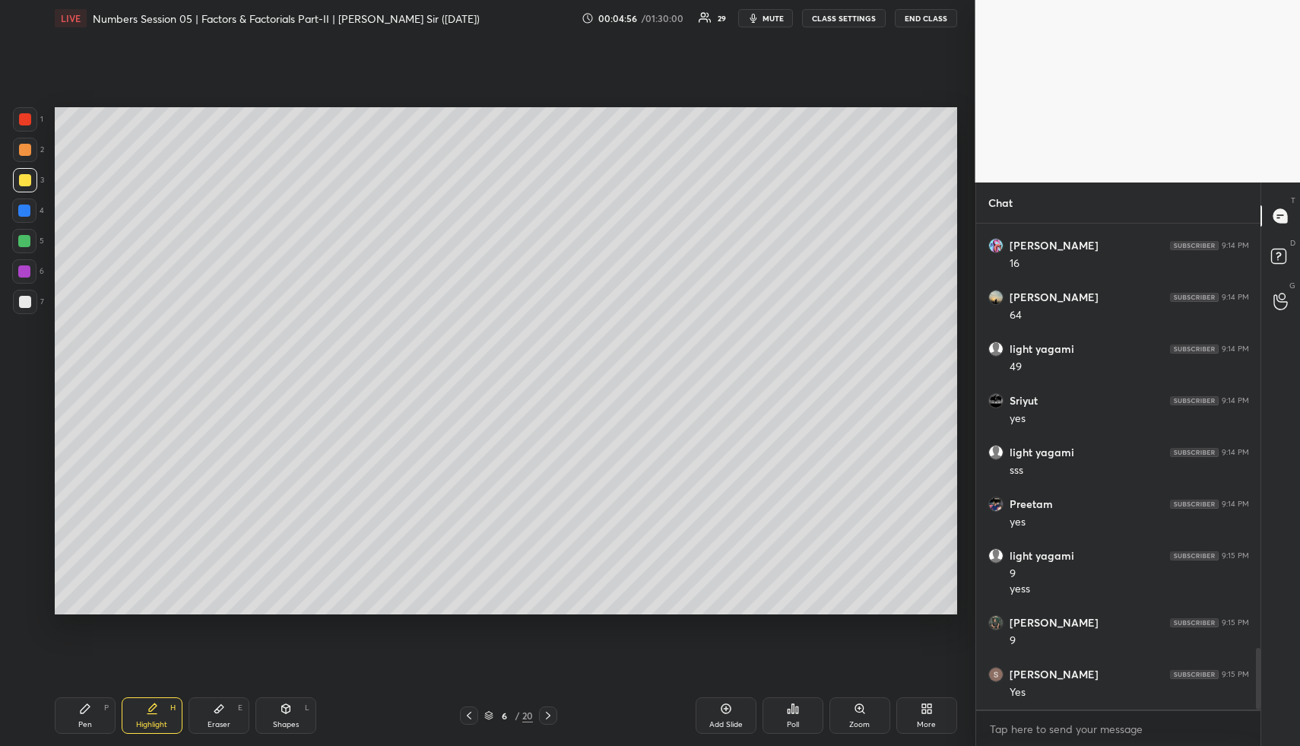
scroll to position [3320, 0]
click at [110, 706] on div "Pen P" at bounding box center [85, 715] width 61 height 36
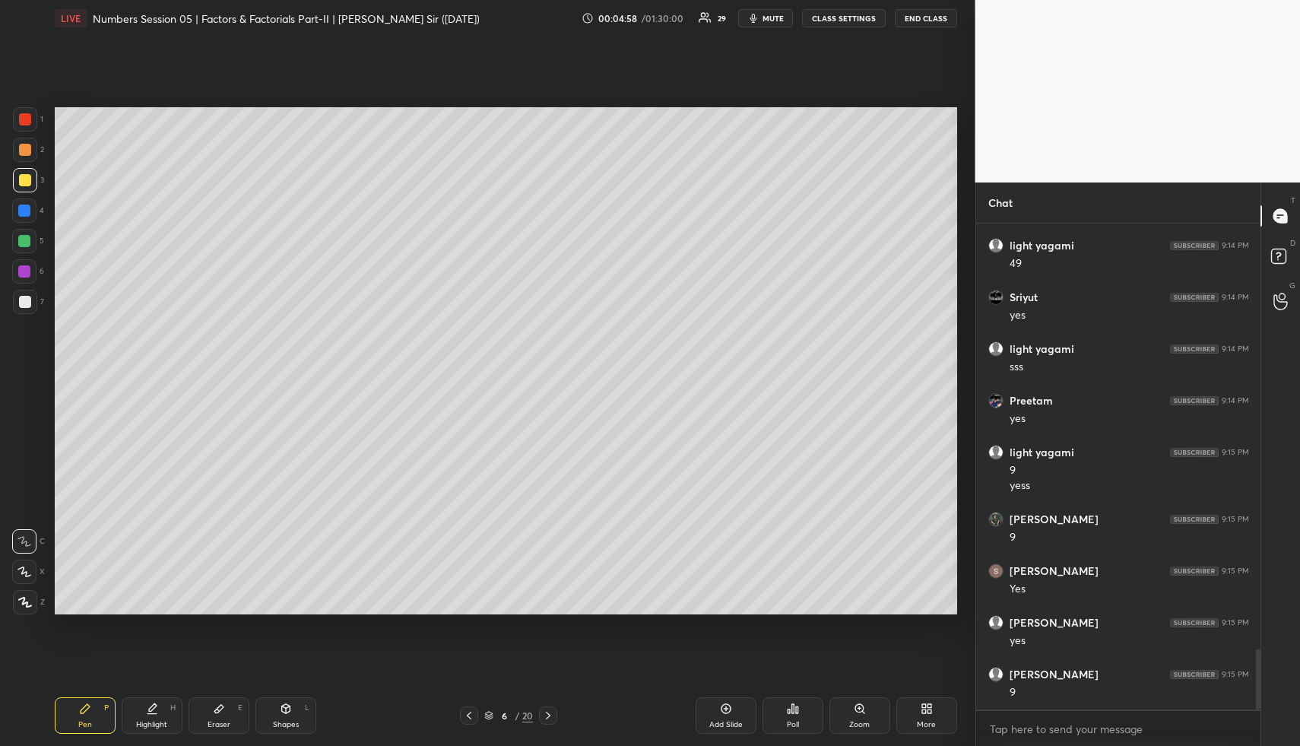
scroll to position [3423, 0]
click at [31, 212] on div at bounding box center [24, 210] width 24 height 24
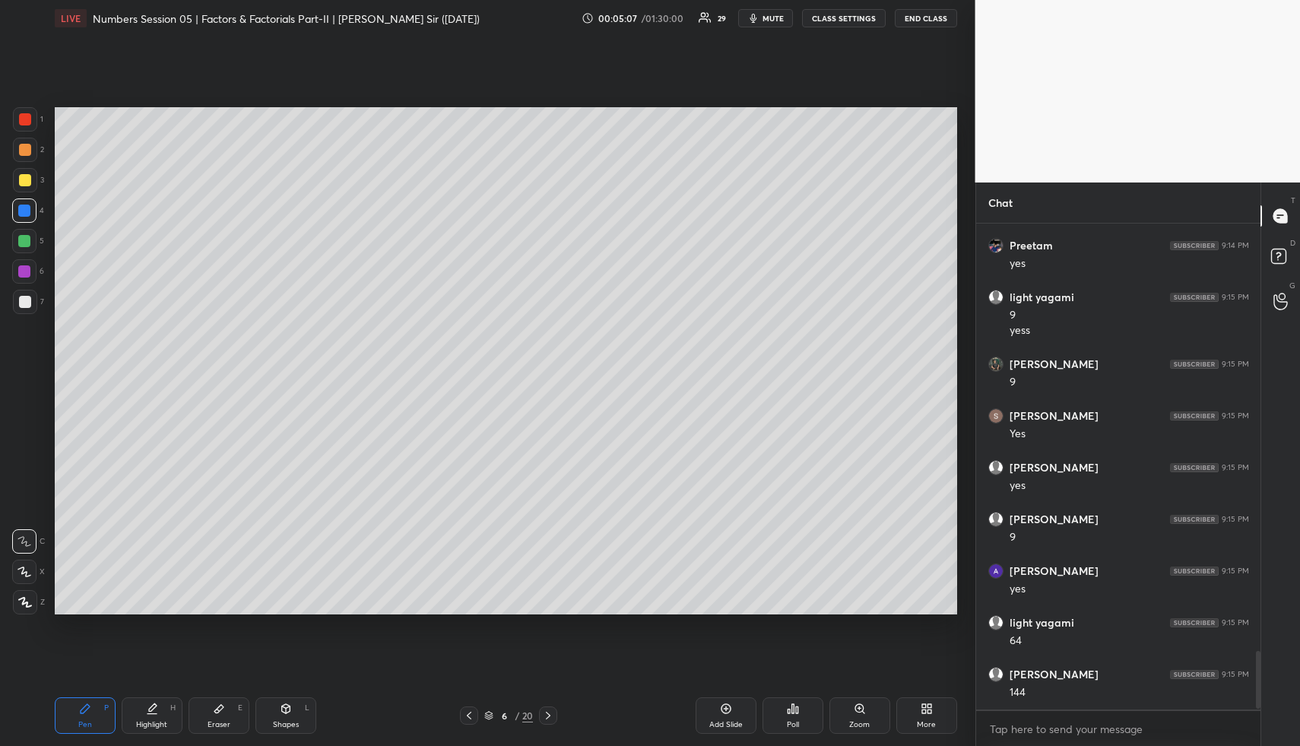
scroll to position [3578, 0]
drag, startPoint x: 250, startPoint y: 696, endPoint x: 239, endPoint y: 709, distance: 16.7
click at [250, 696] on div "Pen P Highlight H Eraser E Shapes L 6 / 20 Add Slide Poll Zoom More" at bounding box center [506, 715] width 902 height 61
drag, startPoint x: 239, startPoint y: 709, endPoint x: 277, endPoint y: 635, distance: 82.6
click at [239, 709] on div "E" at bounding box center [240, 708] width 5 height 8
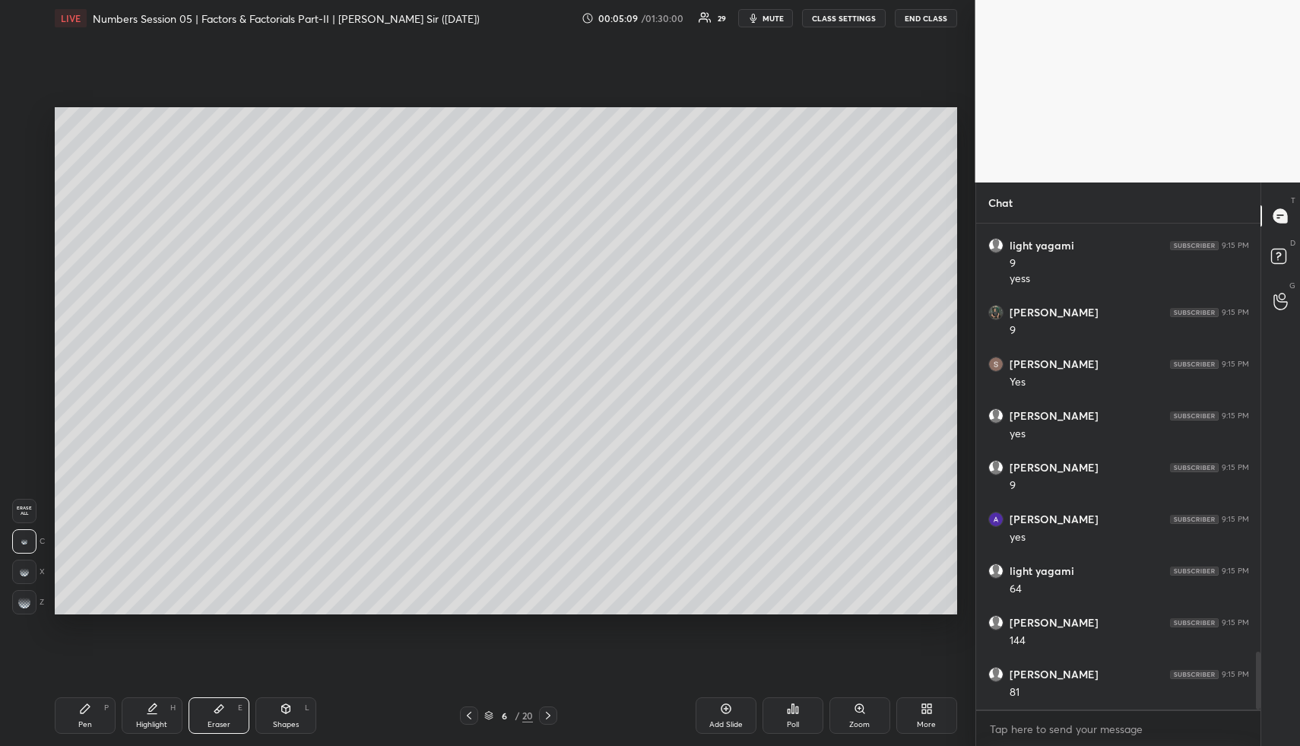
click at [97, 704] on div "Pen P" at bounding box center [85, 715] width 61 height 36
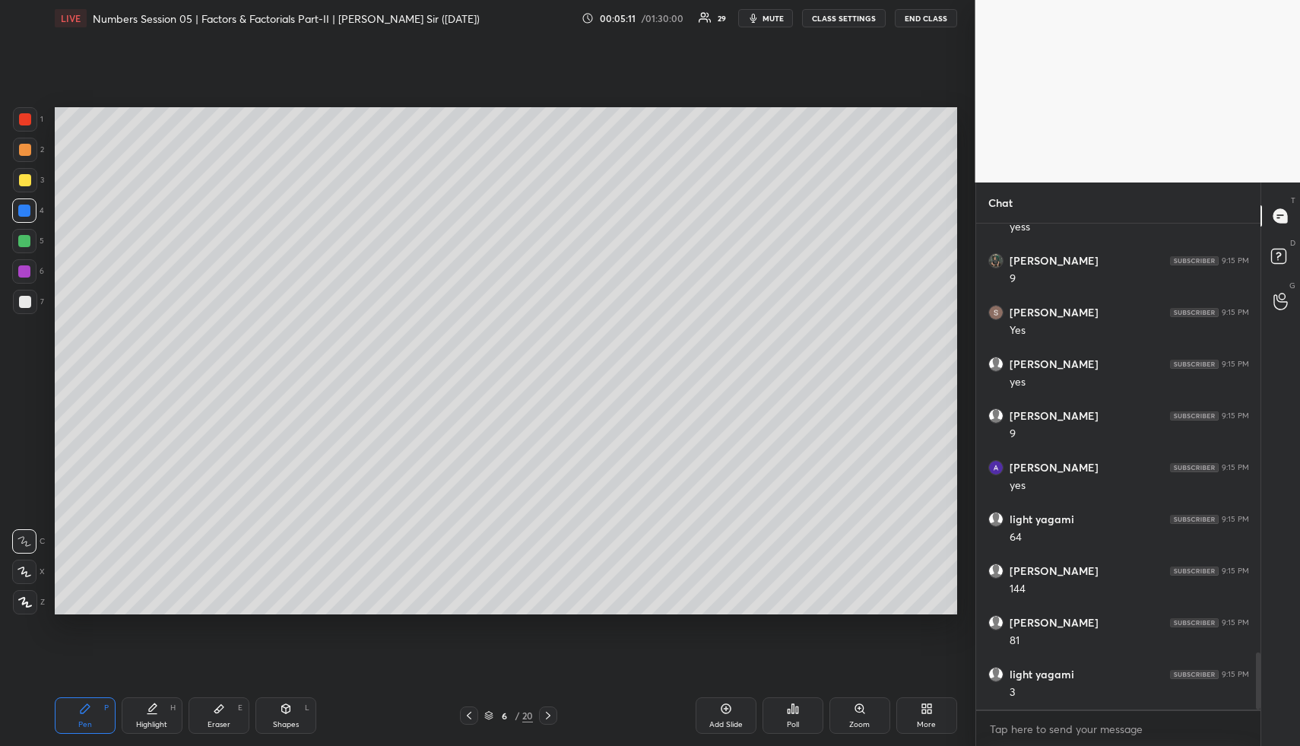
click at [299, 697] on div "Shapes L" at bounding box center [285, 715] width 61 height 36
click at [33, 242] on div at bounding box center [24, 241] width 24 height 24
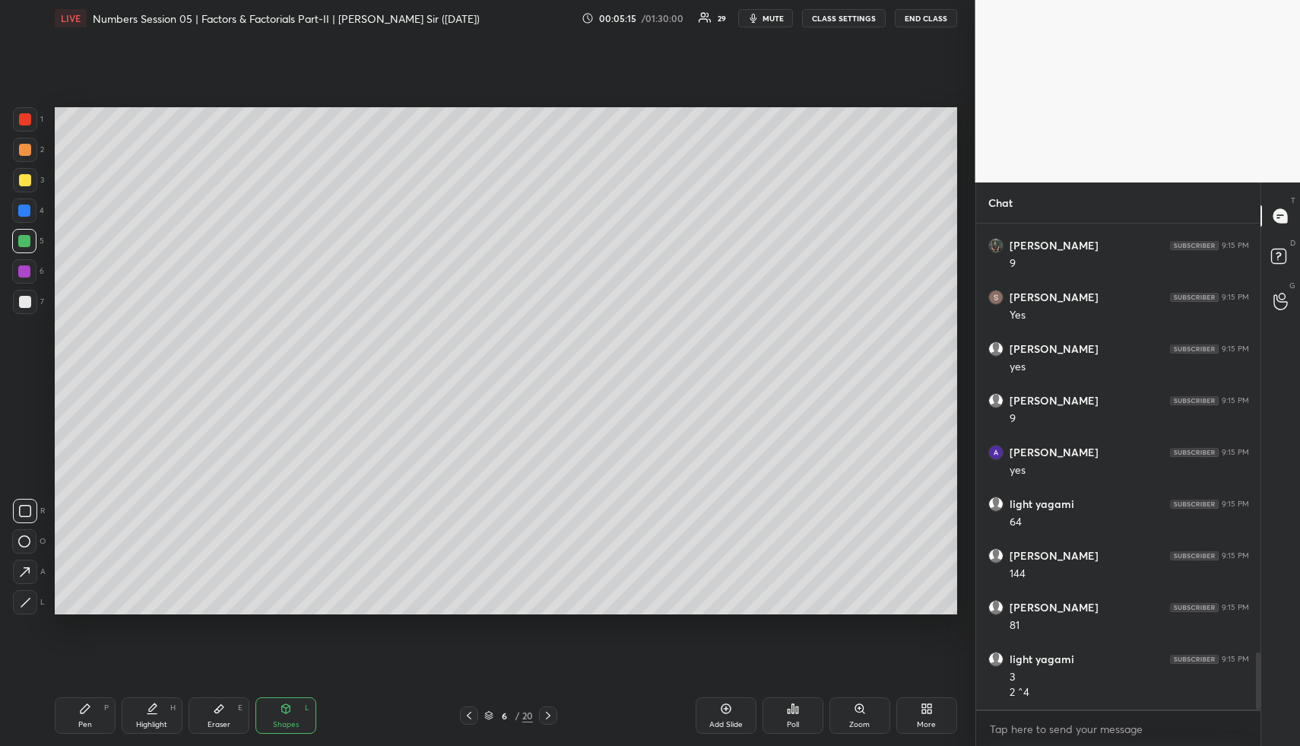
click at [104, 706] on div "P" at bounding box center [106, 708] width 5 height 8
click at [28, 296] on div at bounding box center [25, 302] width 12 height 12
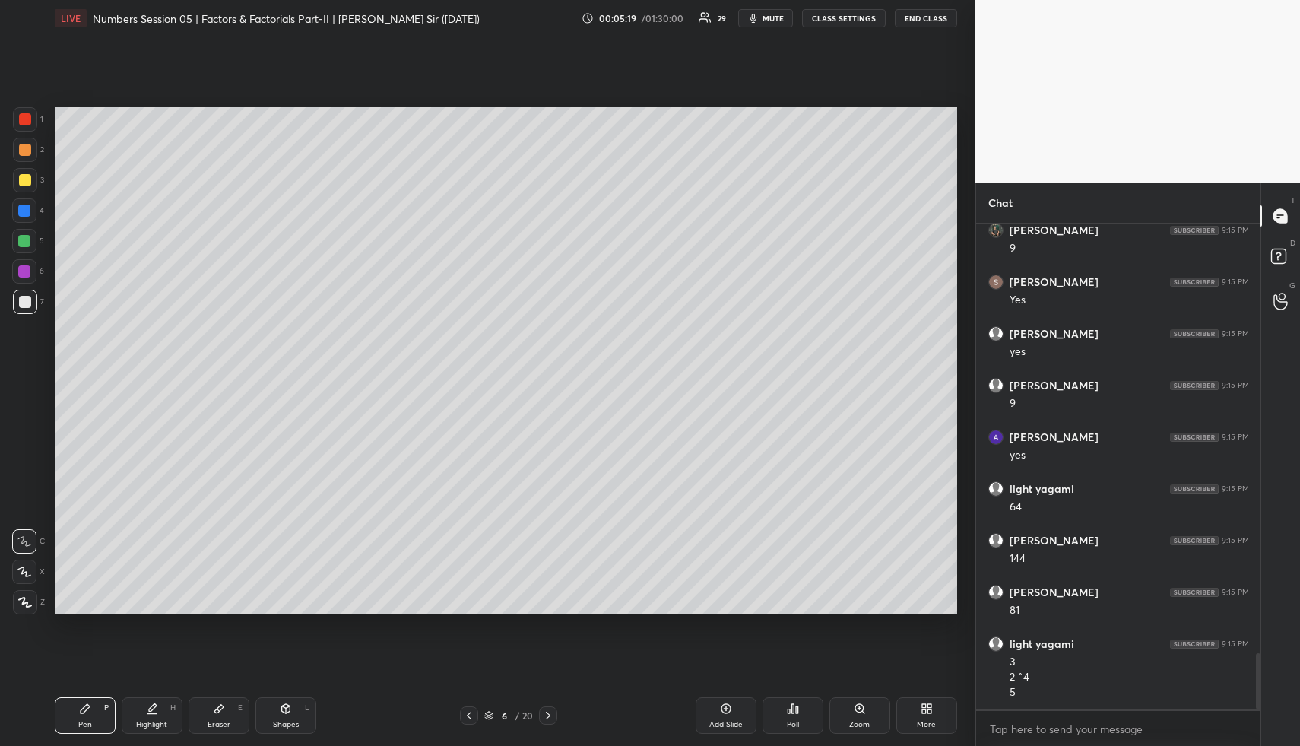
scroll to position [3712, 0]
click at [171, 692] on div "Pen P Highlight H Eraser E Shapes L 6 / 20 Add Slide Poll Zoom More" at bounding box center [506, 715] width 902 height 61
click at [168, 699] on div "Highlight H" at bounding box center [152, 715] width 61 height 36
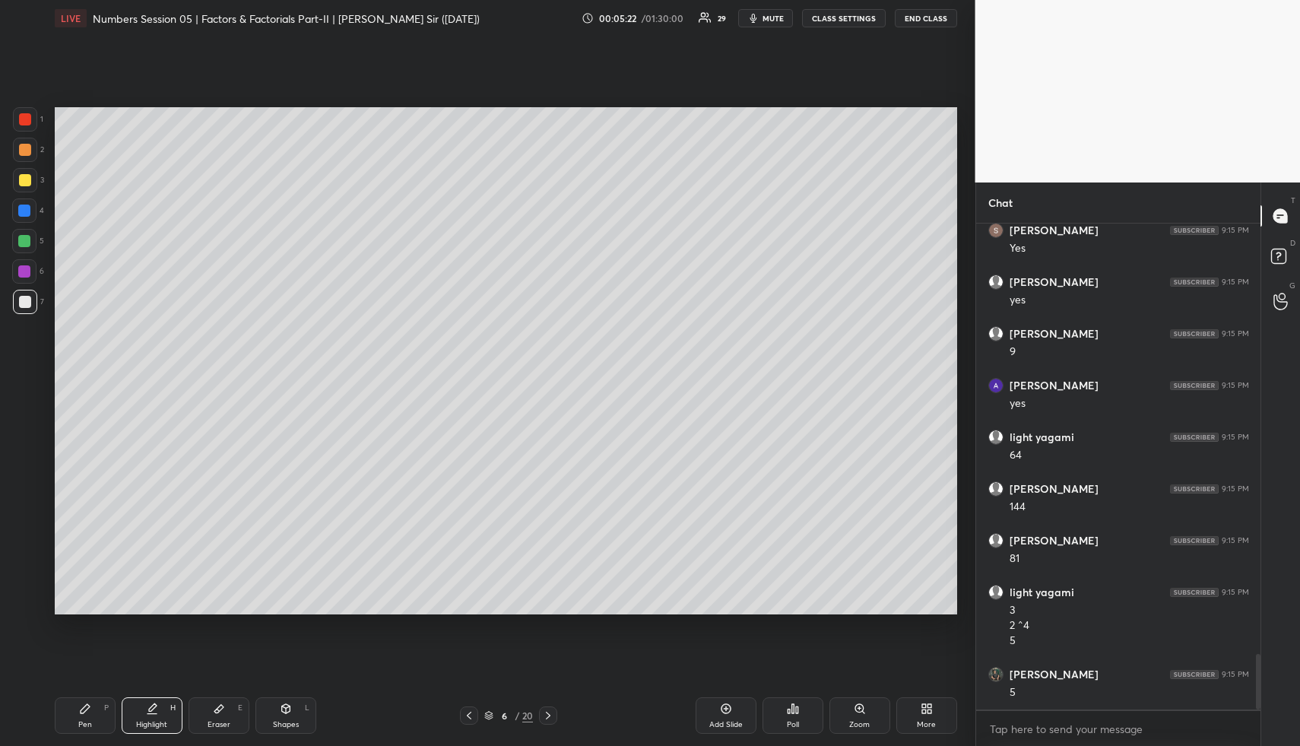
scroll to position [3764, 0]
drag, startPoint x: 89, startPoint y: 705, endPoint x: 100, endPoint y: 670, distance: 36.8
click at [89, 704] on icon at bounding box center [85, 708] width 12 height 12
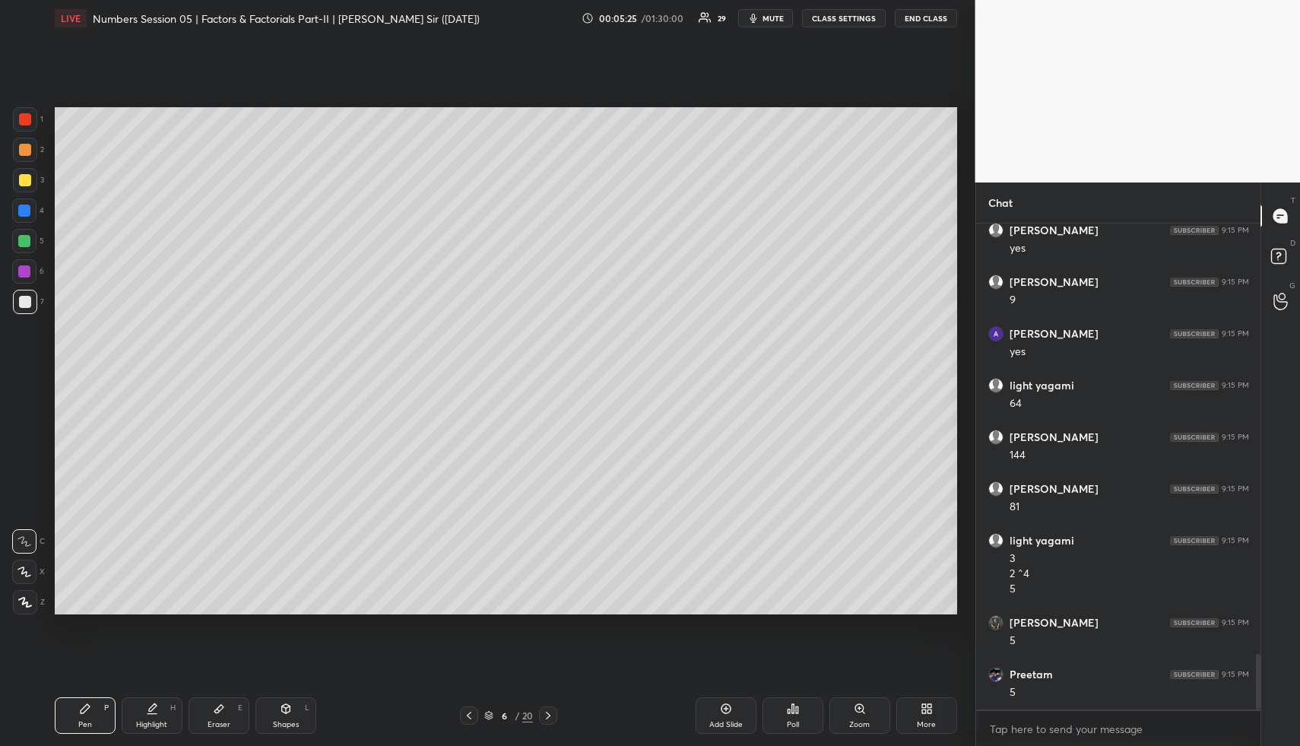
click at [27, 212] on div at bounding box center [24, 210] width 12 height 12
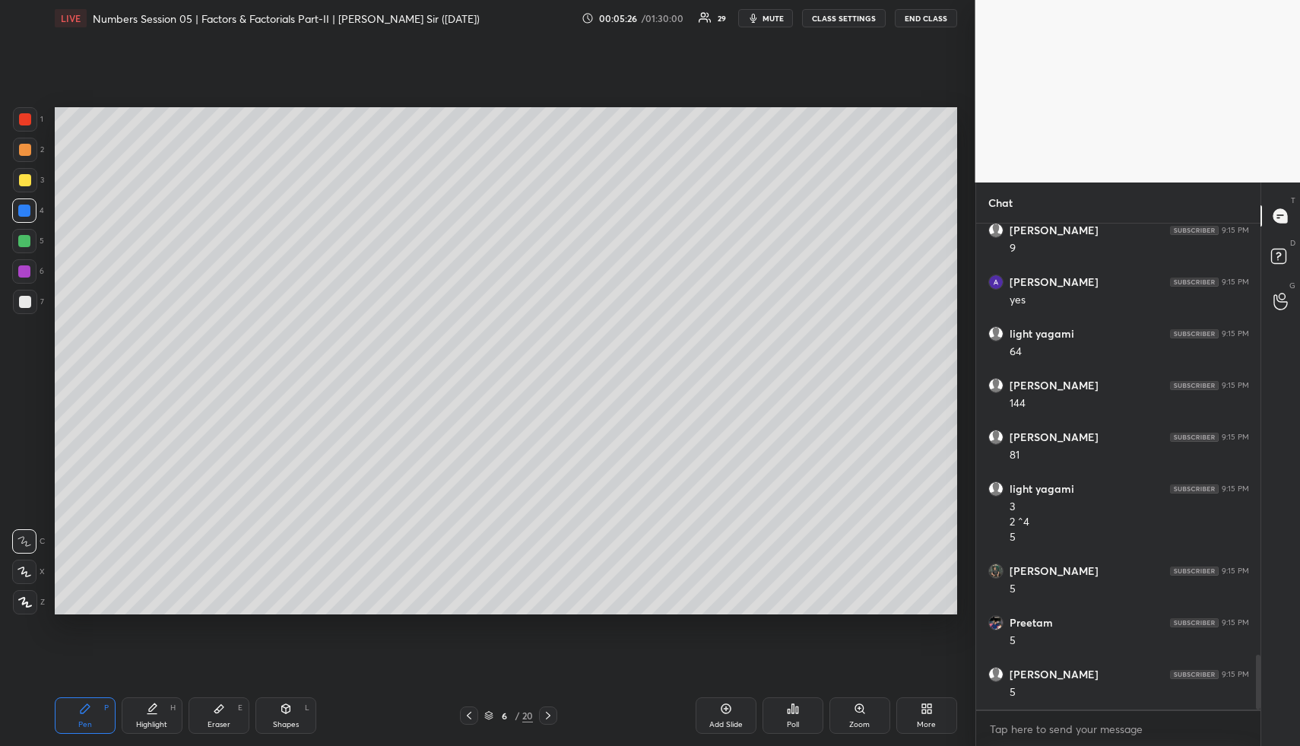
drag, startPoint x: 24, startPoint y: 302, endPoint x: 43, endPoint y: 299, distance: 18.5
click at [24, 302] on div at bounding box center [25, 302] width 12 height 12
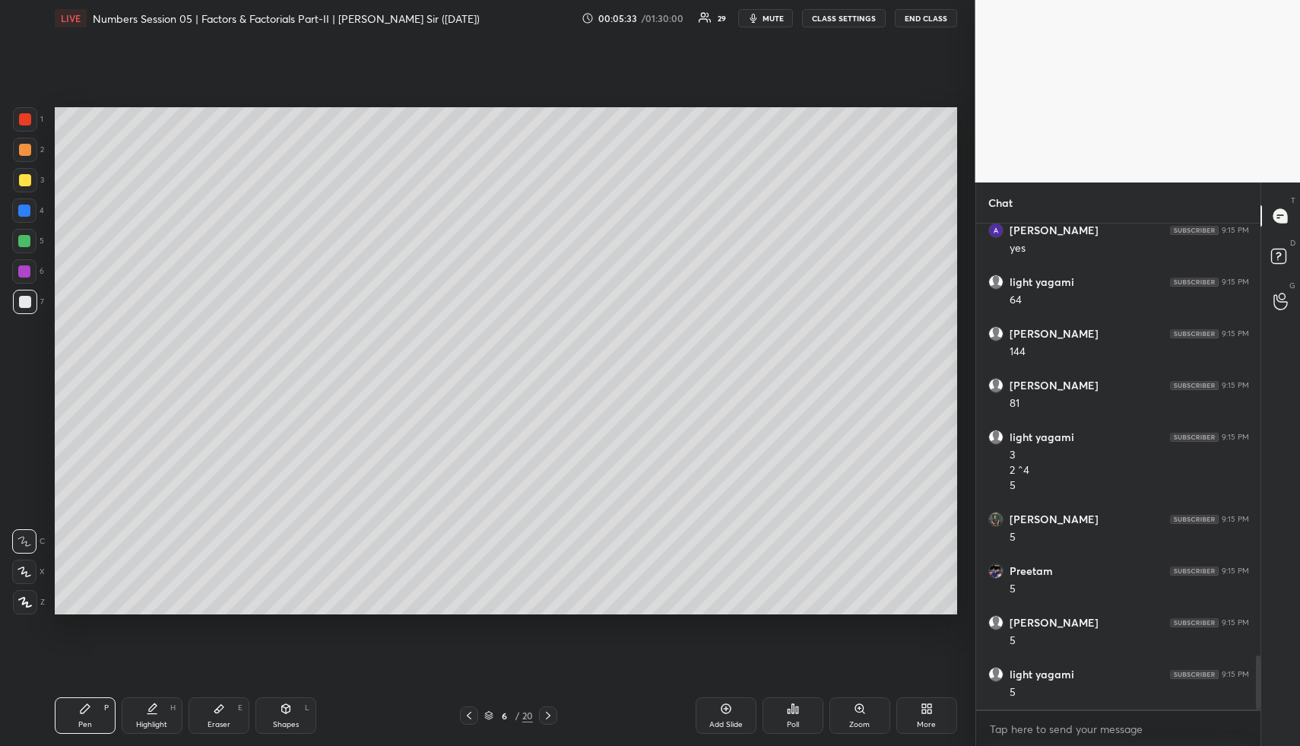
click at [303, 703] on div "Shapes L" at bounding box center [285, 715] width 61 height 36
drag, startPoint x: 303, startPoint y: 703, endPoint x: 286, endPoint y: 672, distance: 35.4
click at [303, 703] on div "Shapes L" at bounding box center [285, 715] width 61 height 36
click at [33, 181] on div at bounding box center [25, 180] width 24 height 24
drag, startPoint x: 33, startPoint y: 182, endPoint x: 52, endPoint y: 183, distance: 19.1
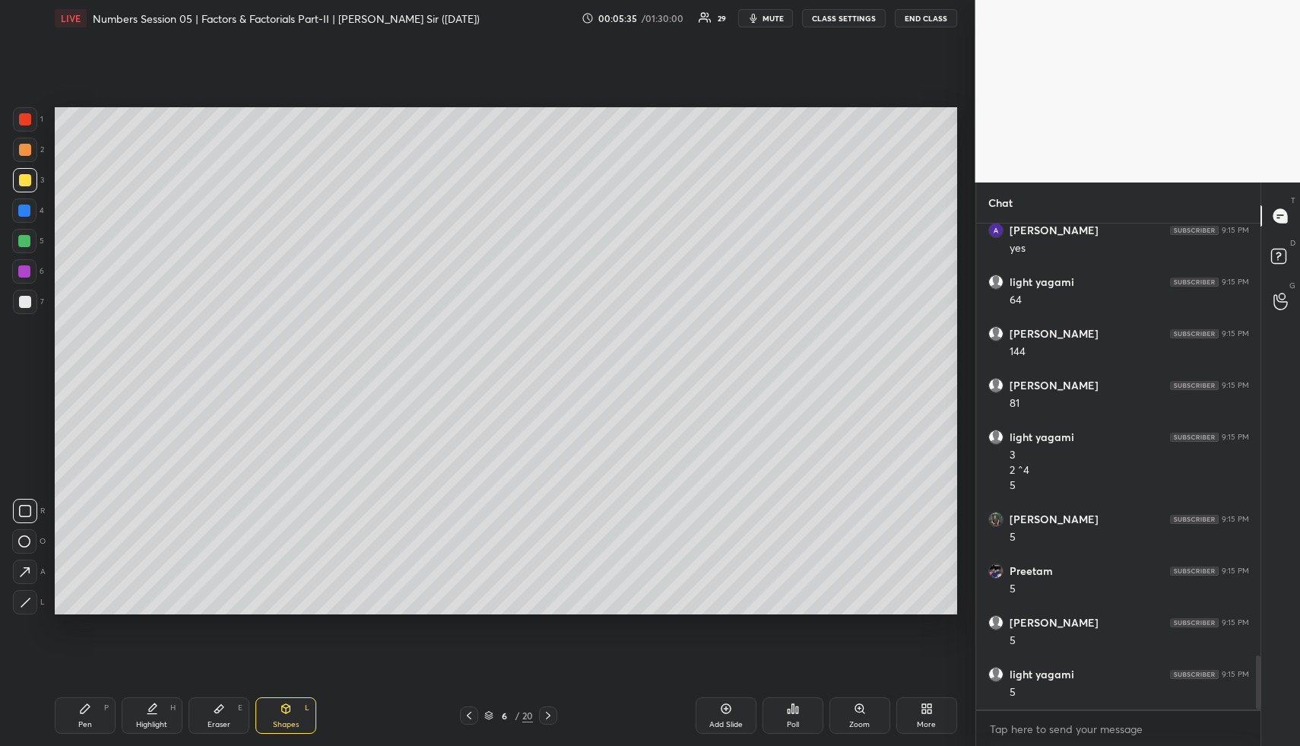
click at [33, 182] on div at bounding box center [25, 180] width 24 height 24
click at [160, 708] on div "Highlight H" at bounding box center [152, 715] width 61 height 36
click at [164, 708] on div "Highlight H" at bounding box center [152, 715] width 61 height 36
click at [303, 707] on div "Shapes L" at bounding box center [285, 715] width 61 height 36
click at [299, 708] on div "Shapes L" at bounding box center [285, 715] width 61 height 36
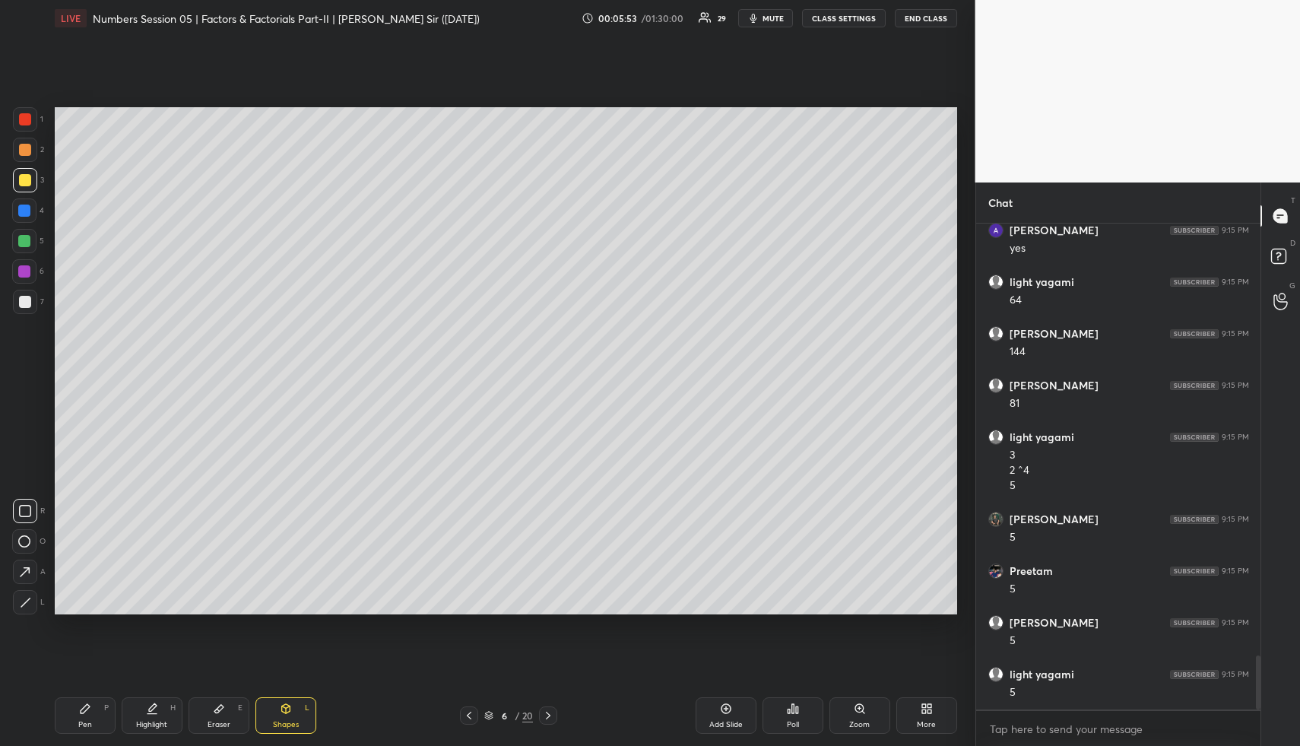
click at [33, 156] on div at bounding box center [25, 150] width 24 height 24
drag, startPoint x: 28, startPoint y: 568, endPoint x: 46, endPoint y: 551, distance: 24.7
click at [27, 568] on icon at bounding box center [25, 572] width 10 height 10
click at [91, 700] on div "Pen P" at bounding box center [85, 715] width 61 height 36
drag, startPoint x: 26, startPoint y: 244, endPoint x: 47, endPoint y: 237, distance: 22.4
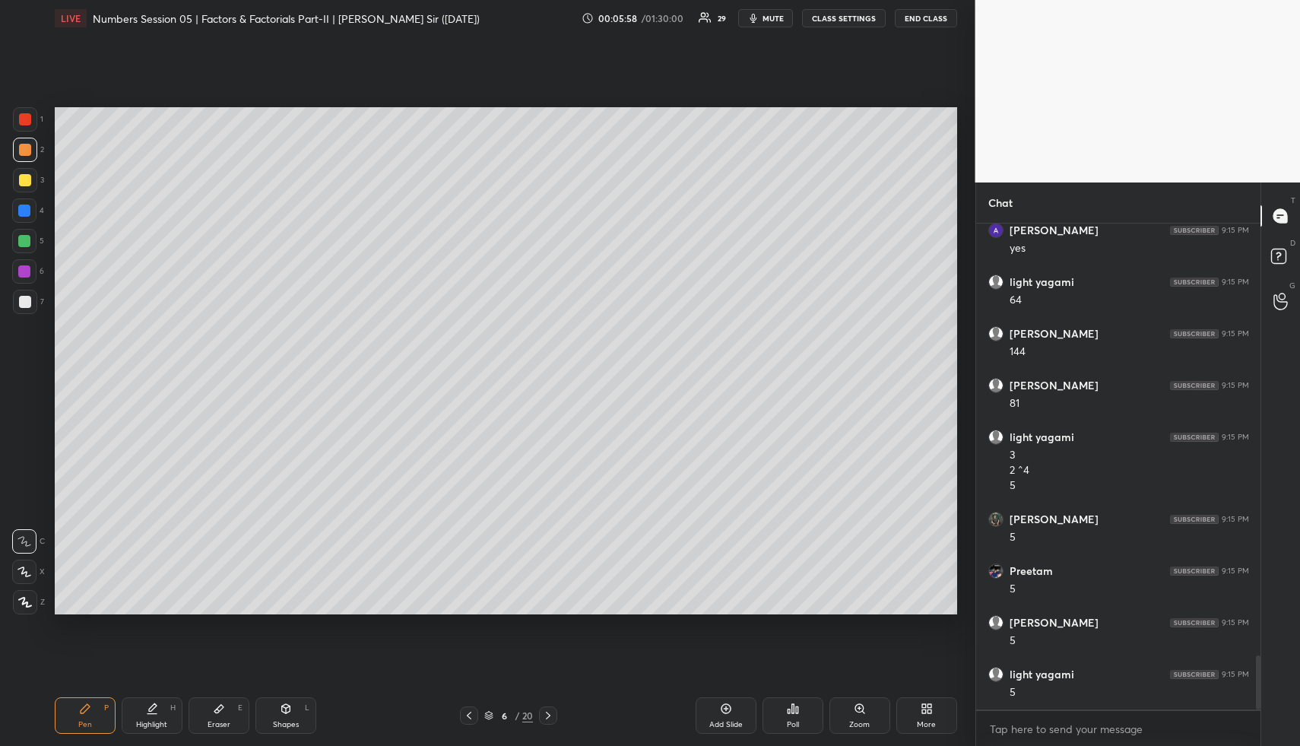
click at [27, 245] on div at bounding box center [24, 241] width 12 height 12
click at [166, 711] on div "Highlight H" at bounding box center [152, 715] width 61 height 36
drag, startPoint x: 166, startPoint y: 711, endPoint x: 220, endPoint y: 617, distance: 107.6
click at [166, 711] on div "Highlight H" at bounding box center [152, 715] width 61 height 36
click at [288, 703] on div "Shapes L" at bounding box center [285, 715] width 61 height 36
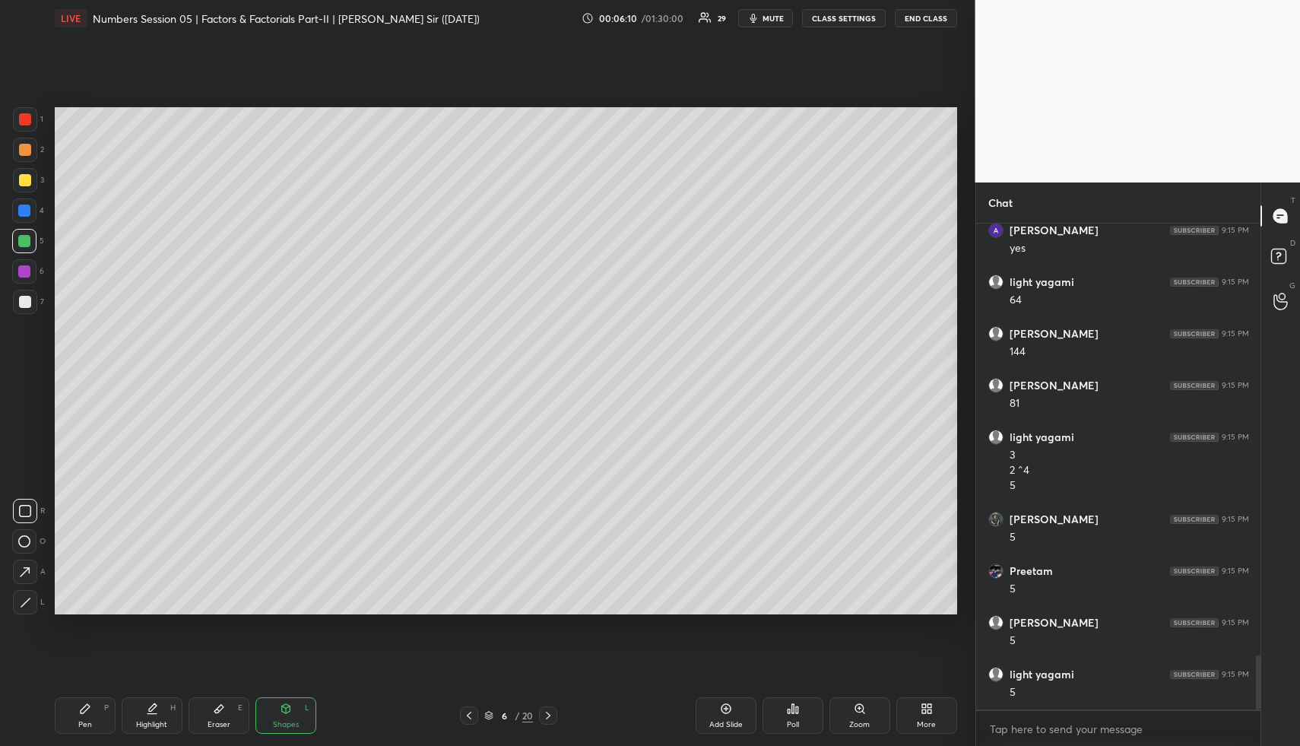
drag, startPoint x: 291, startPoint y: 703, endPoint x: 278, endPoint y: 648, distance: 56.2
click at [290, 703] on icon at bounding box center [286, 708] width 12 height 12
click at [22, 304] on div at bounding box center [25, 302] width 12 height 12
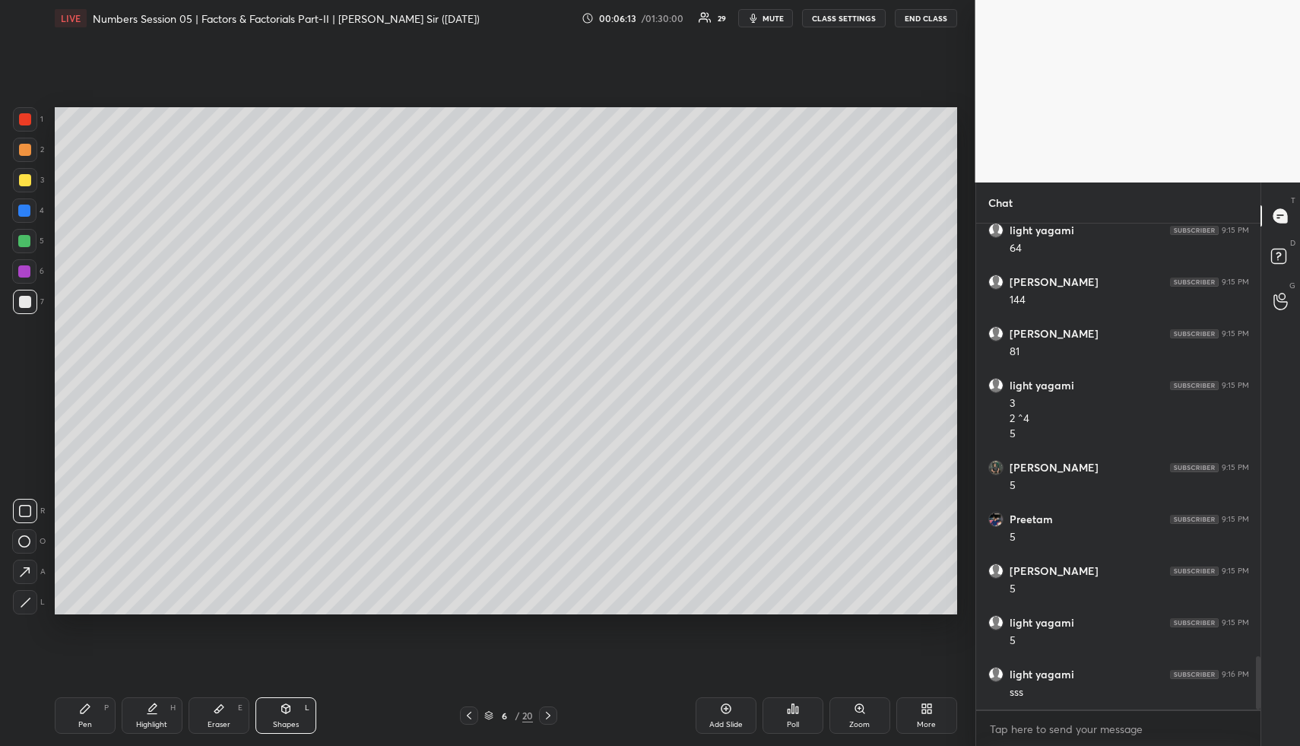
scroll to position [3971, 0]
drag, startPoint x: 166, startPoint y: 704, endPoint x: 165, endPoint y: 689, distance: 15.2
click at [162, 703] on div "Highlight H" at bounding box center [152, 715] width 61 height 36
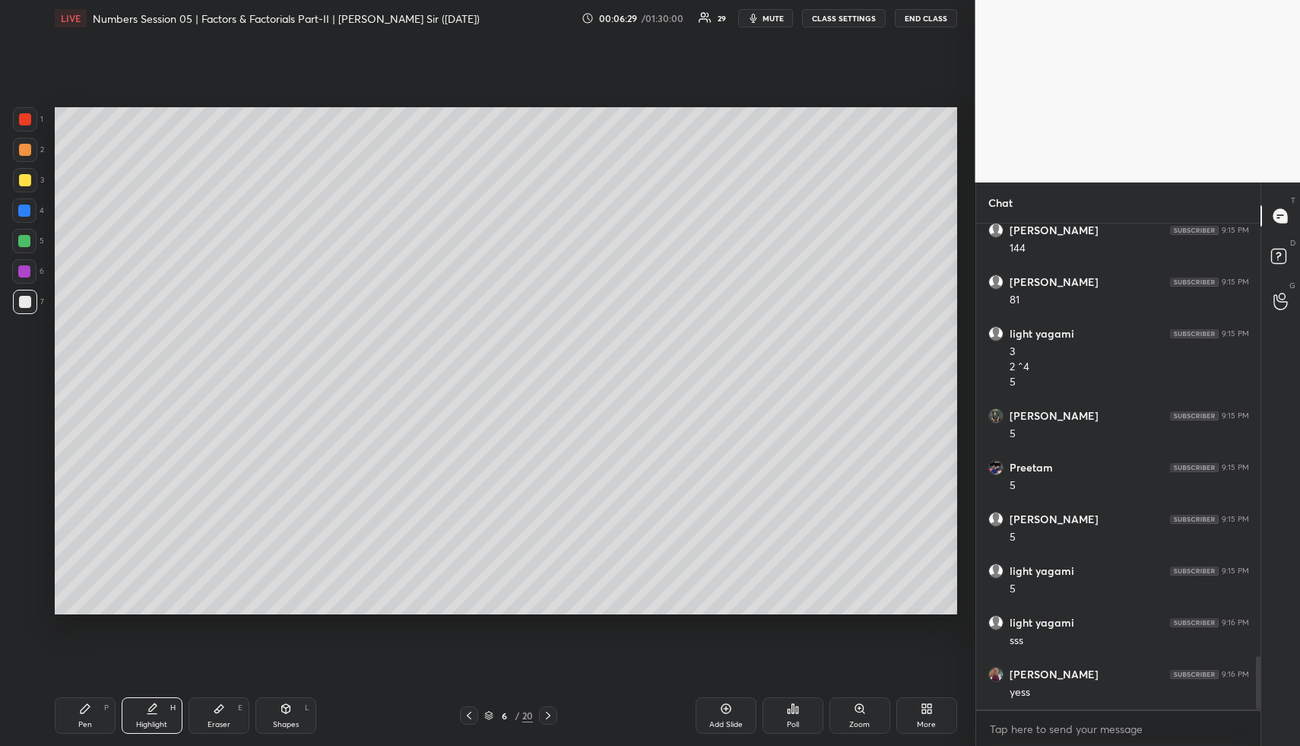
drag, startPoint x: 148, startPoint y: 711, endPoint x: 181, endPoint y: 654, distance: 66.4
click at [149, 711] on icon at bounding box center [152, 708] width 12 height 12
click at [711, 709] on div "Add Slide" at bounding box center [725, 715] width 61 height 36
drag, startPoint x: 95, startPoint y: 725, endPoint x: 97, endPoint y: 718, distance: 7.8
click at [95, 723] on div "Pen P" at bounding box center [85, 715] width 61 height 36
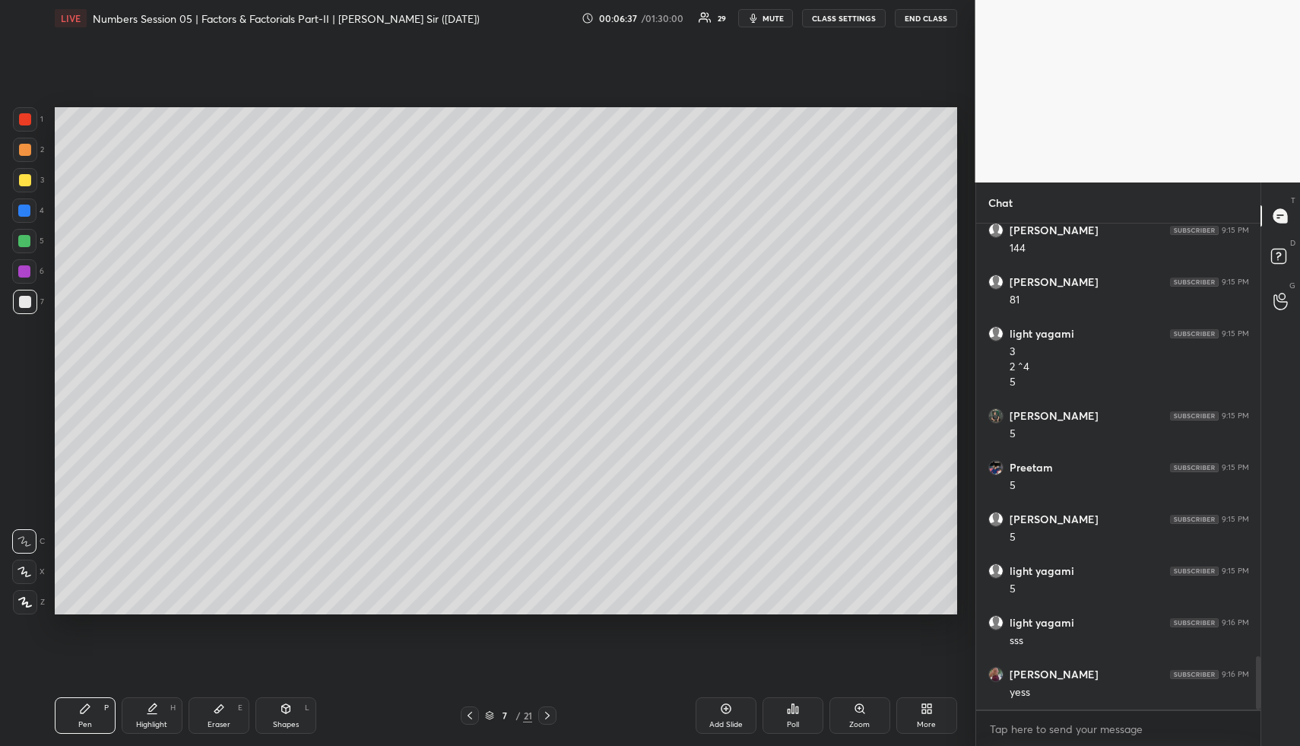
drag, startPoint x: 15, startPoint y: 154, endPoint x: 24, endPoint y: 156, distance: 8.7
click at [18, 154] on div at bounding box center [25, 150] width 24 height 24
drag, startPoint x: 206, startPoint y: 700, endPoint x: 211, endPoint y: 706, distance: 8.1
click at [206, 700] on div "Eraser E" at bounding box center [219, 715] width 61 height 36
drag, startPoint x: 211, startPoint y: 706, endPoint x: 230, endPoint y: 619, distance: 88.7
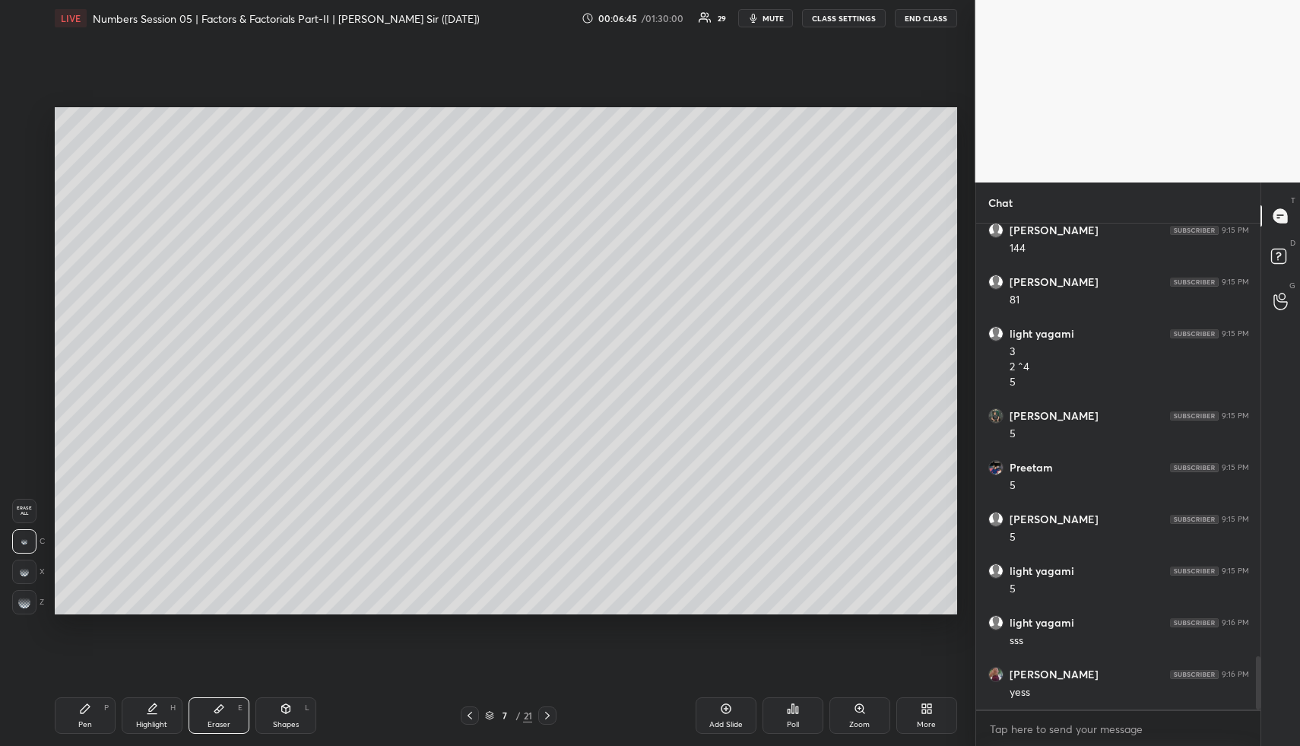
click at [211, 706] on div "Eraser E" at bounding box center [219, 715] width 61 height 36
click at [112, 698] on div "Pen P" at bounding box center [85, 715] width 61 height 36
click at [97, 702] on div "Pen P" at bounding box center [85, 715] width 61 height 36
click at [291, 702] on icon at bounding box center [286, 708] width 12 height 12
click at [30, 179] on div at bounding box center [25, 180] width 24 height 24
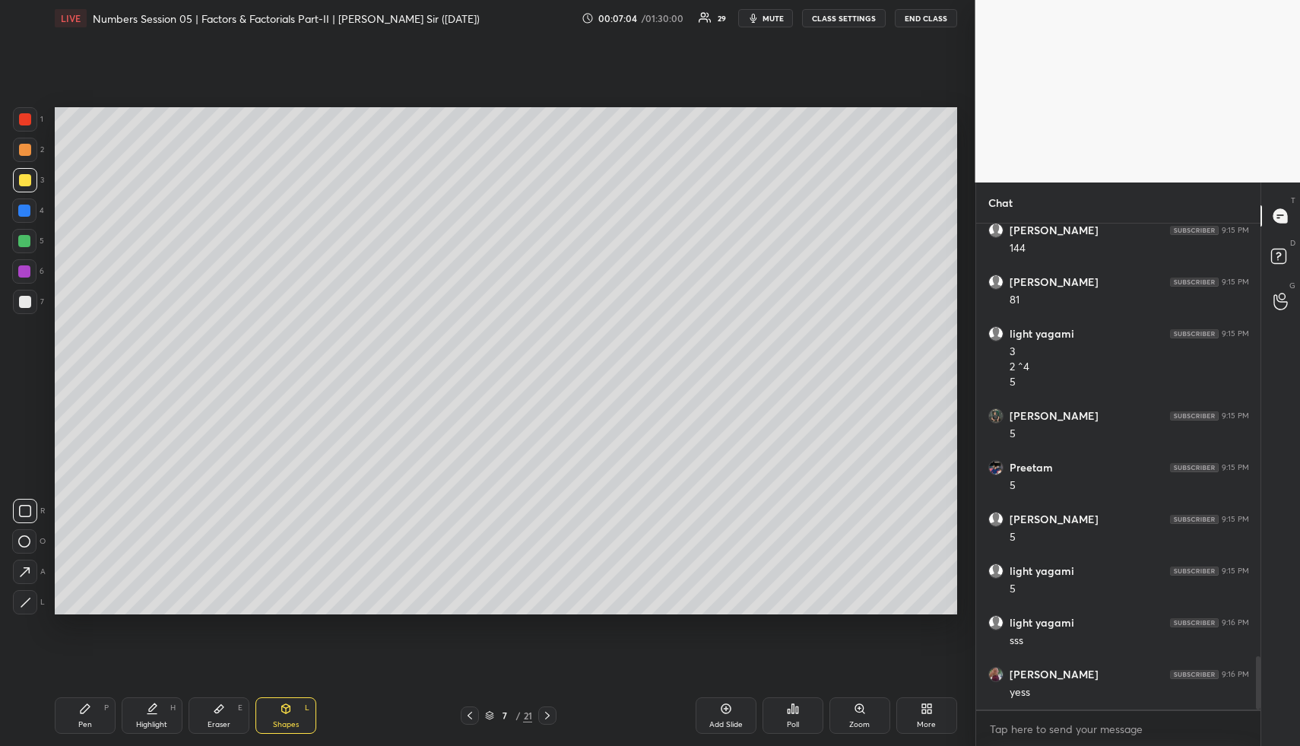
drag, startPoint x: 152, startPoint y: 726, endPoint x: 147, endPoint y: 674, distance: 52.0
click at [147, 727] on div "Highlight" at bounding box center [151, 725] width 31 height 8
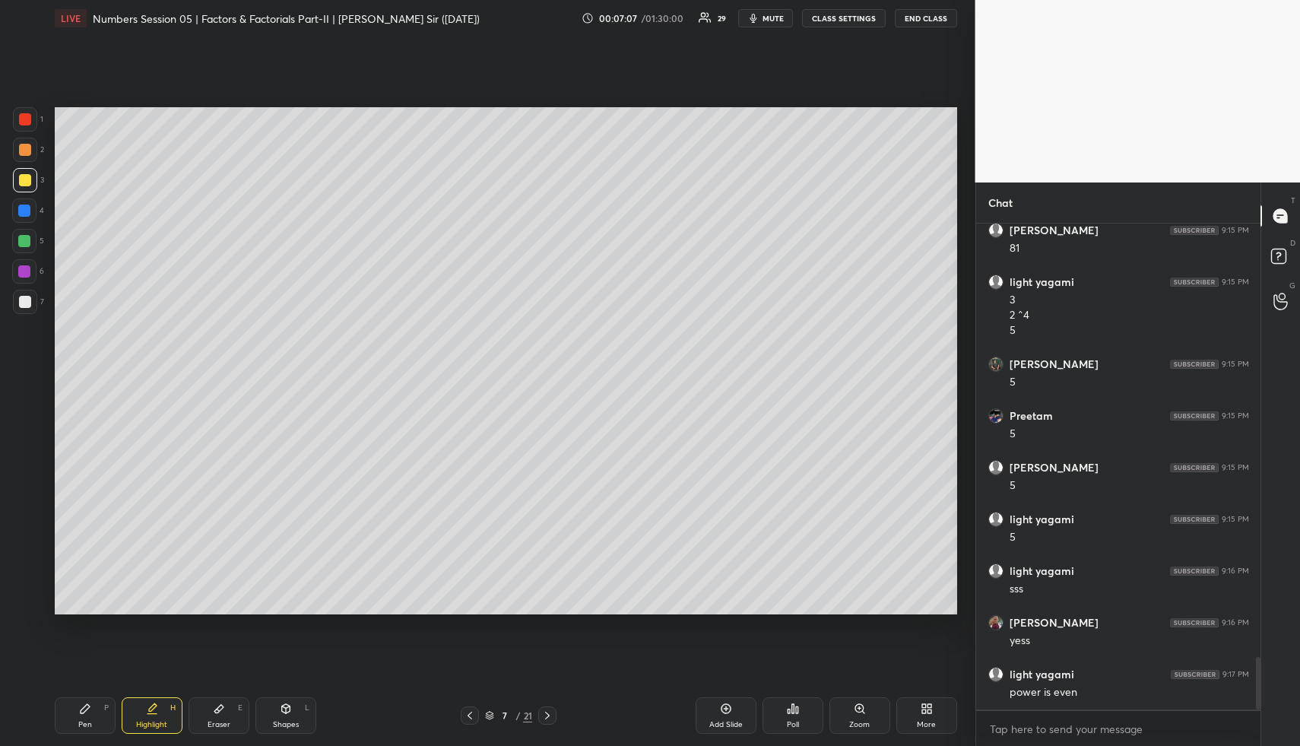
drag, startPoint x: 90, startPoint y: 715, endPoint x: 106, endPoint y: 648, distance: 68.6
click at [90, 710] on div "Pen P" at bounding box center [85, 715] width 61 height 36
drag, startPoint x: 26, startPoint y: 173, endPoint x: 49, endPoint y: 176, distance: 23.9
click at [27, 170] on div at bounding box center [25, 180] width 24 height 24
click at [292, 715] on div "Shapes L" at bounding box center [285, 715] width 61 height 36
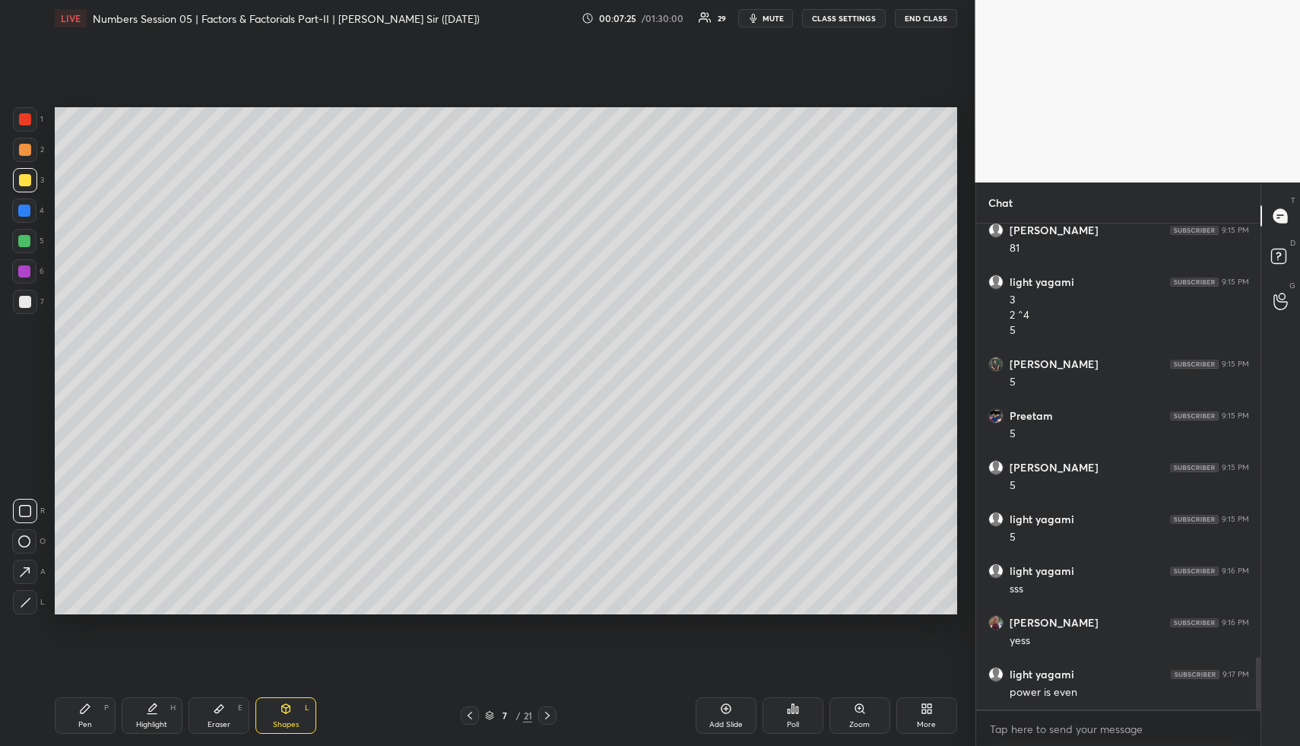
click at [26, 235] on div at bounding box center [24, 241] width 12 height 12
click at [29, 565] on icon at bounding box center [25, 572] width 16 height 16
click at [29, 214] on div at bounding box center [24, 210] width 12 height 12
click at [90, 709] on div "Pen P" at bounding box center [85, 715] width 61 height 36
drag, startPoint x: 33, startPoint y: 149, endPoint x: 46, endPoint y: 161, distance: 17.7
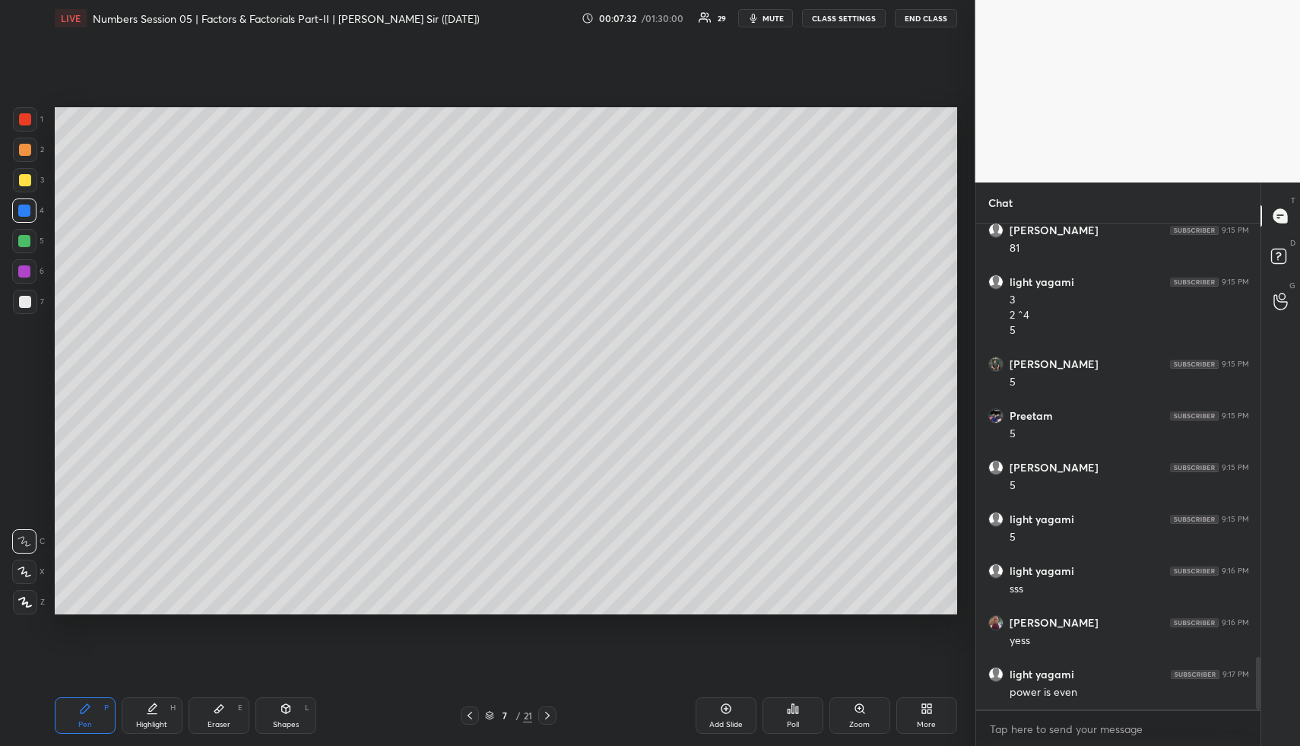
click at [33, 149] on div at bounding box center [25, 150] width 24 height 24
click at [298, 707] on div "Shapes L" at bounding box center [285, 715] width 61 height 36
click at [24, 300] on div at bounding box center [25, 302] width 12 height 12
click at [27, 301] on div at bounding box center [25, 302] width 12 height 12
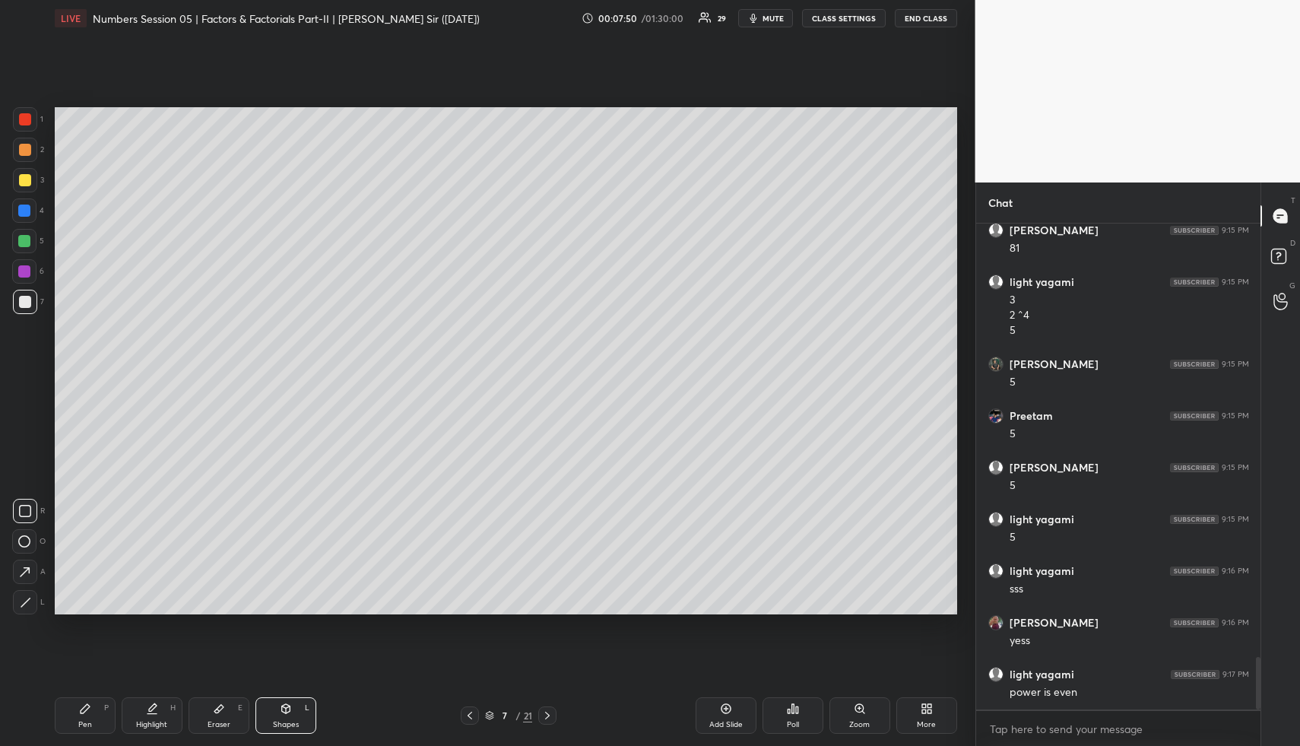
click at [166, 709] on div "Highlight H" at bounding box center [152, 715] width 61 height 36
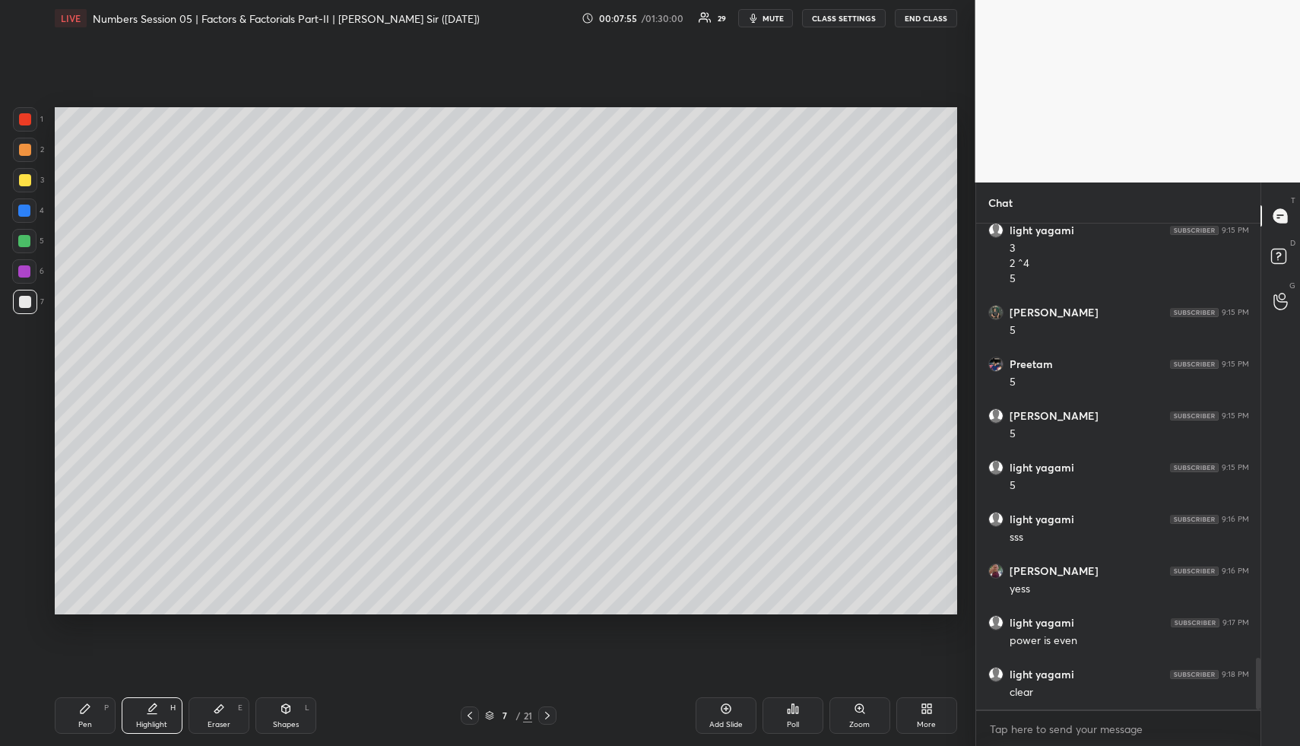
click at [723, 709] on icon at bounding box center [726, 708] width 12 height 12
drag, startPoint x: 94, startPoint y: 723, endPoint x: 89, endPoint y: 644, distance: 79.2
click at [92, 718] on div "Pen P" at bounding box center [85, 715] width 61 height 36
drag, startPoint x: 17, startPoint y: 154, endPoint x: 49, endPoint y: 149, distance: 31.5
click at [17, 154] on div at bounding box center [25, 150] width 24 height 24
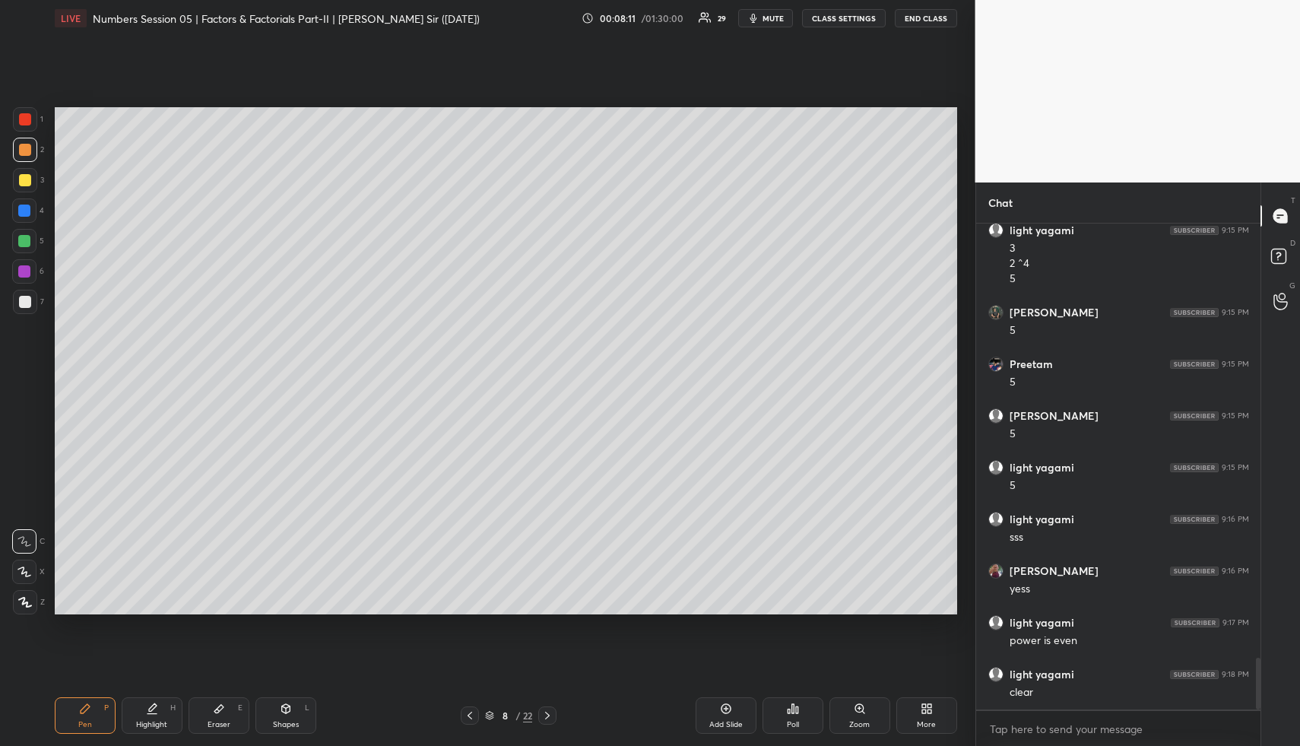
click at [299, 706] on div "Shapes L" at bounding box center [285, 715] width 61 height 36
click at [20, 210] on div at bounding box center [24, 210] width 12 height 12
click at [152, 721] on div "Highlight" at bounding box center [151, 725] width 31 height 8
drag, startPoint x: 87, startPoint y: 727, endPoint x: 81, endPoint y: 638, distance: 89.9
click at [86, 723] on div "Pen" at bounding box center [85, 725] width 14 height 8
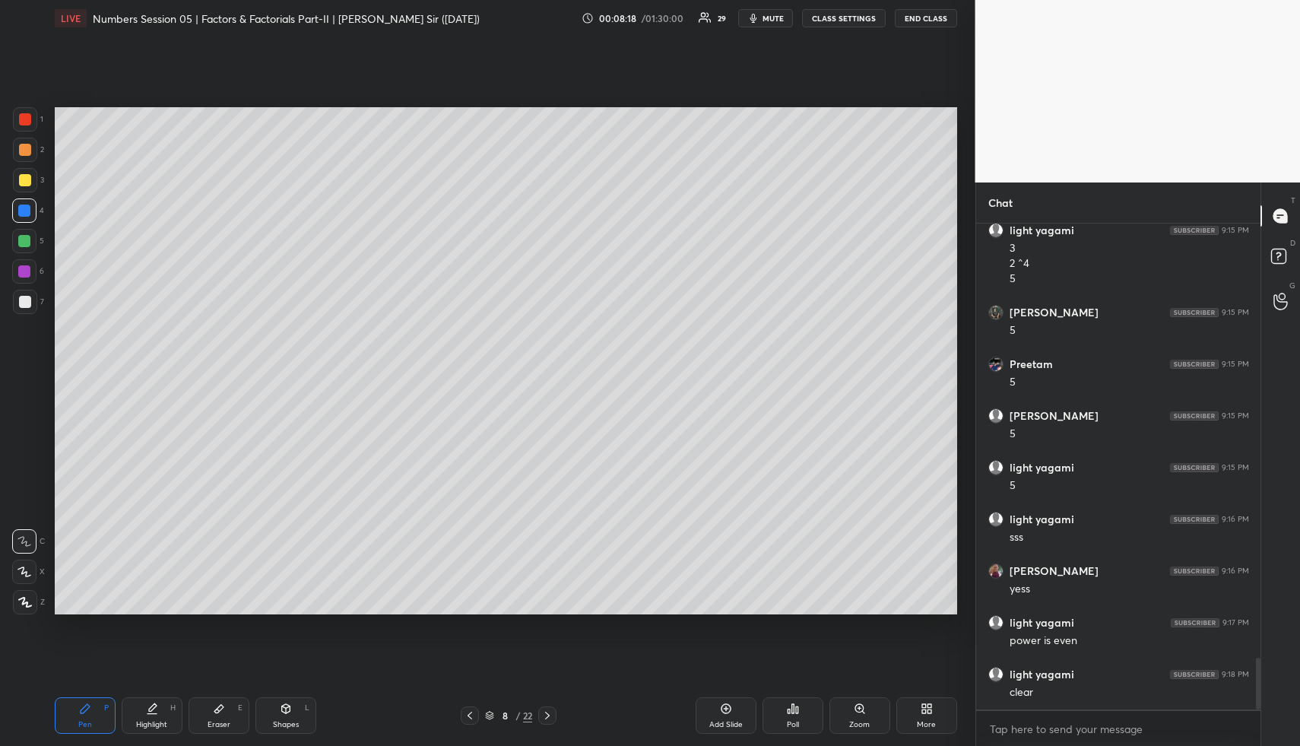
click at [23, 242] on div at bounding box center [24, 241] width 12 height 12
click at [133, 689] on div "Pen P Highlight H Eraser E Shapes L 8 / 22 Add Slide Poll Zoom More" at bounding box center [506, 715] width 902 height 61
click at [138, 697] on div "Highlight H" at bounding box center [152, 715] width 61 height 36
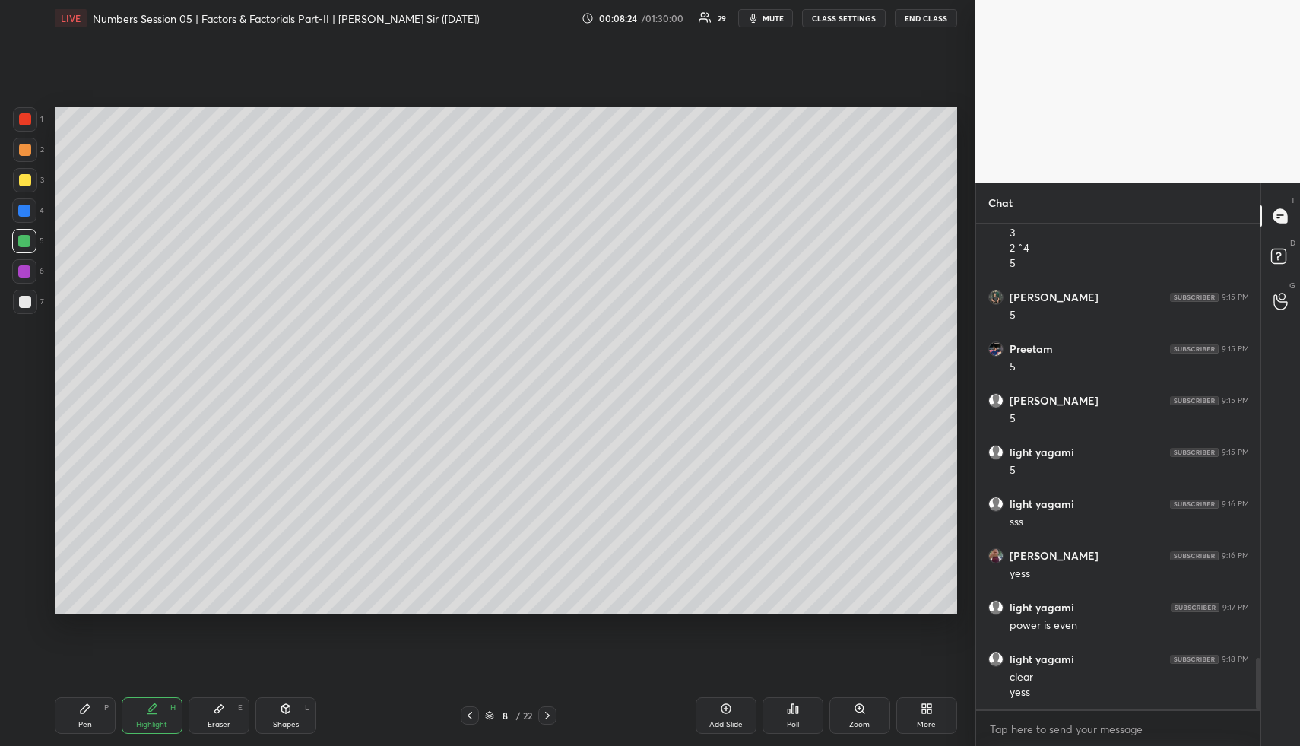
scroll to position [4141, 0]
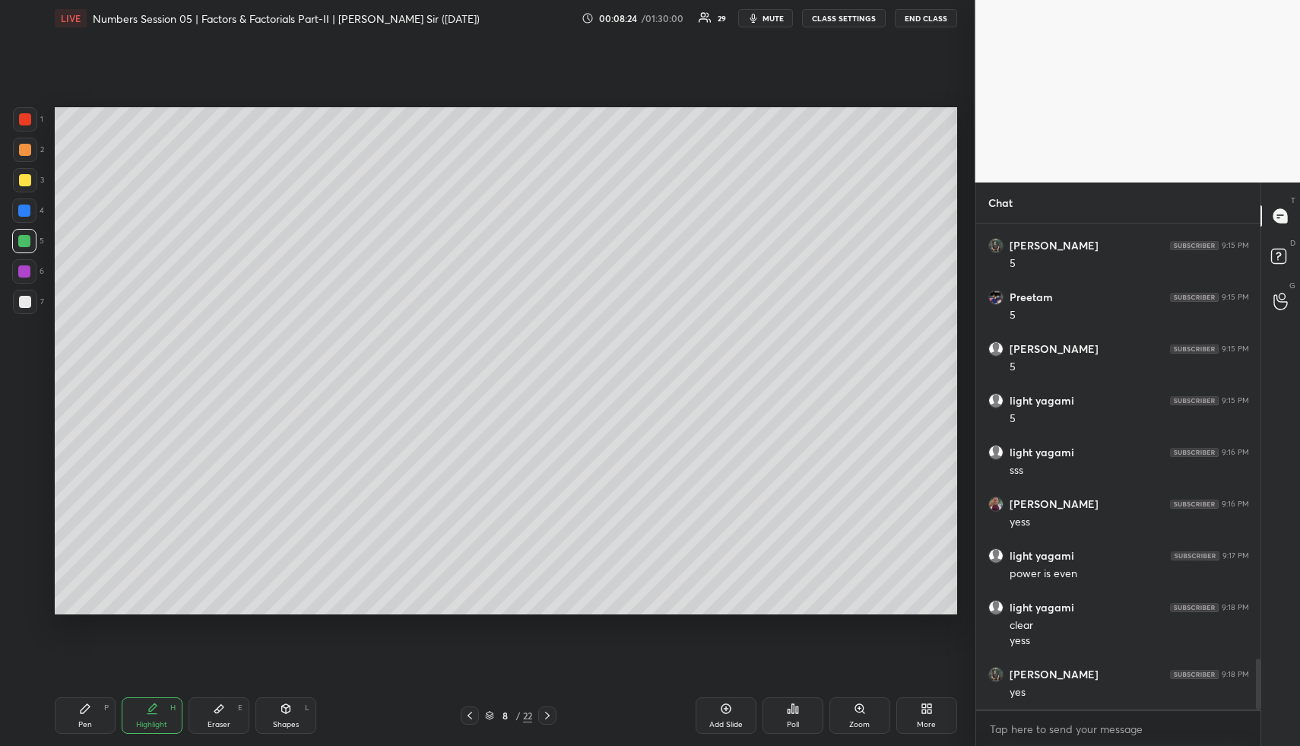
click at [302, 719] on div "Shapes L" at bounding box center [285, 715] width 61 height 36
click at [34, 239] on div at bounding box center [24, 241] width 24 height 24
click at [28, 564] on icon at bounding box center [25, 572] width 16 height 16
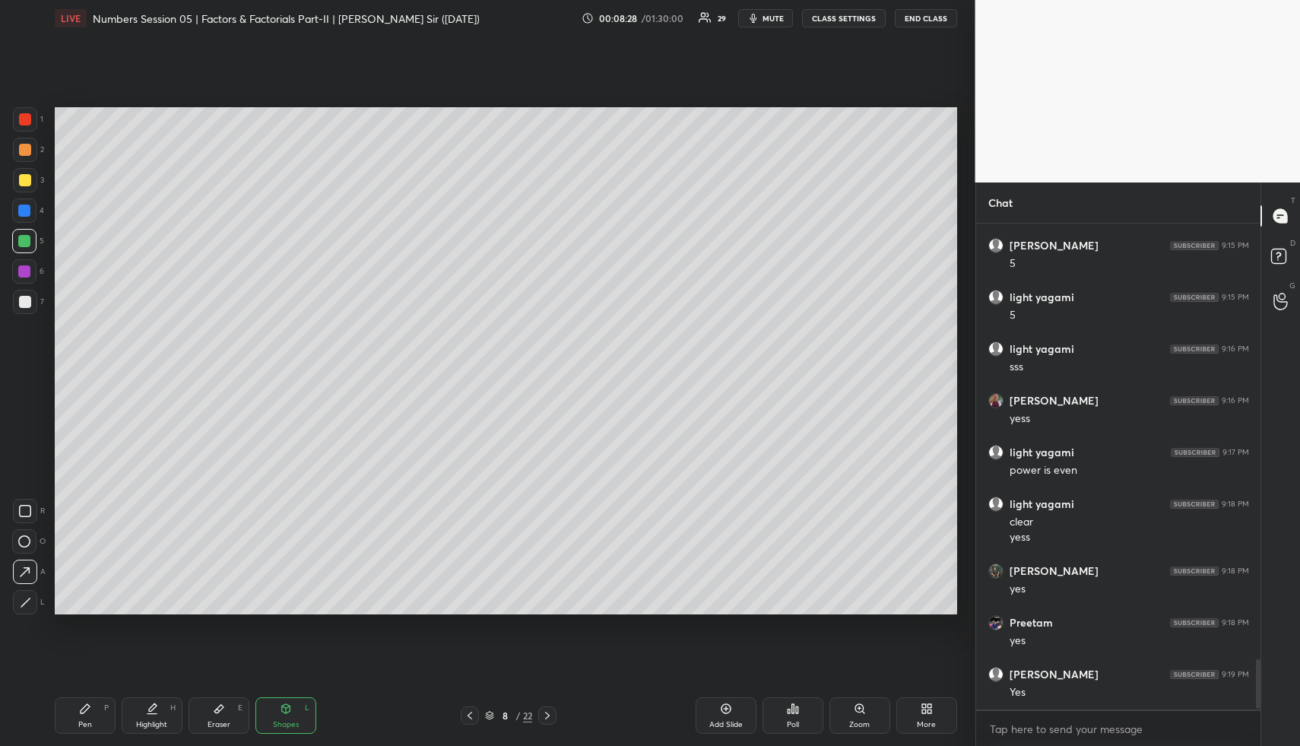
scroll to position [4296, 0]
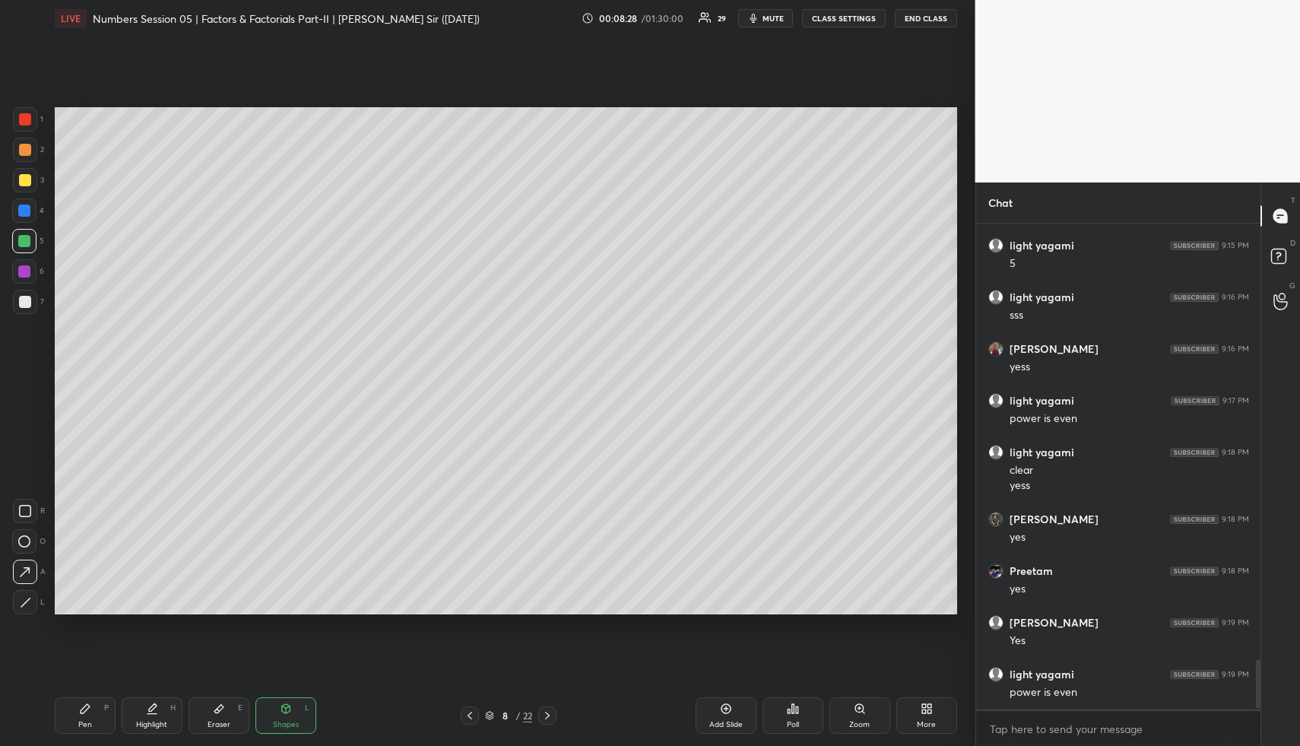
click at [85, 711] on icon at bounding box center [85, 708] width 12 height 12
drag, startPoint x: 23, startPoint y: 145, endPoint x: 29, endPoint y: 156, distance: 12.3
click at [23, 145] on div at bounding box center [25, 150] width 12 height 12
drag, startPoint x: 22, startPoint y: 266, endPoint x: 52, endPoint y: 268, distance: 29.7
click at [21, 268] on div at bounding box center [24, 271] width 12 height 12
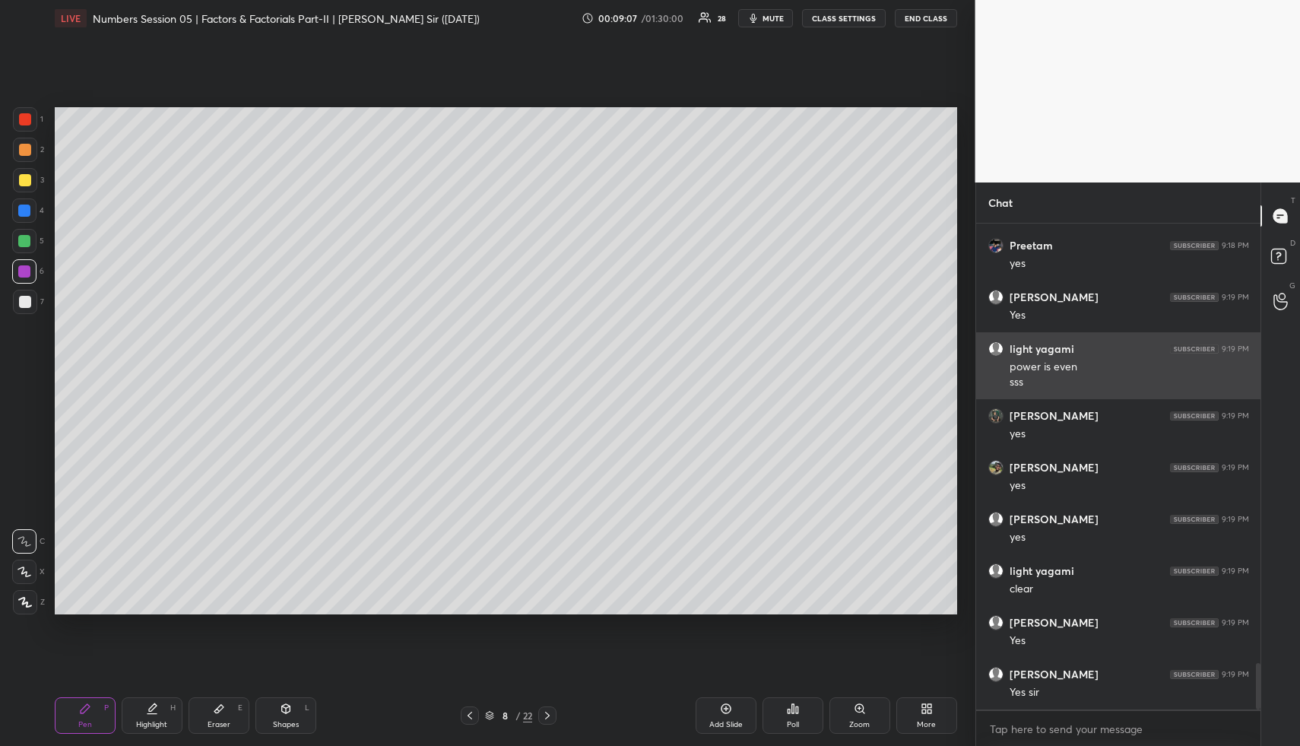
scroll to position [4673, 0]
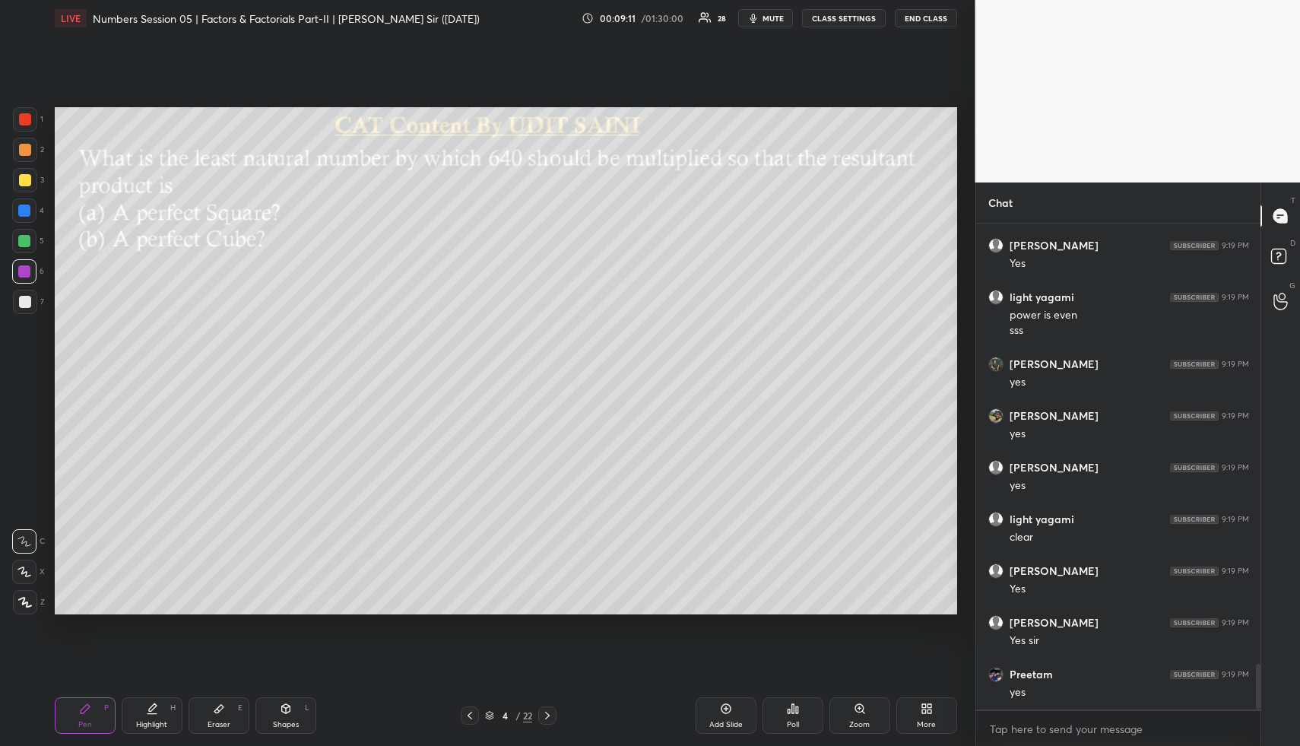
click at [298, 702] on div "Shapes L" at bounding box center [285, 715] width 61 height 36
drag, startPoint x: 296, startPoint y: 707, endPoint x: 294, endPoint y: 691, distance: 16.1
click at [296, 707] on div "Shapes L" at bounding box center [285, 715] width 61 height 36
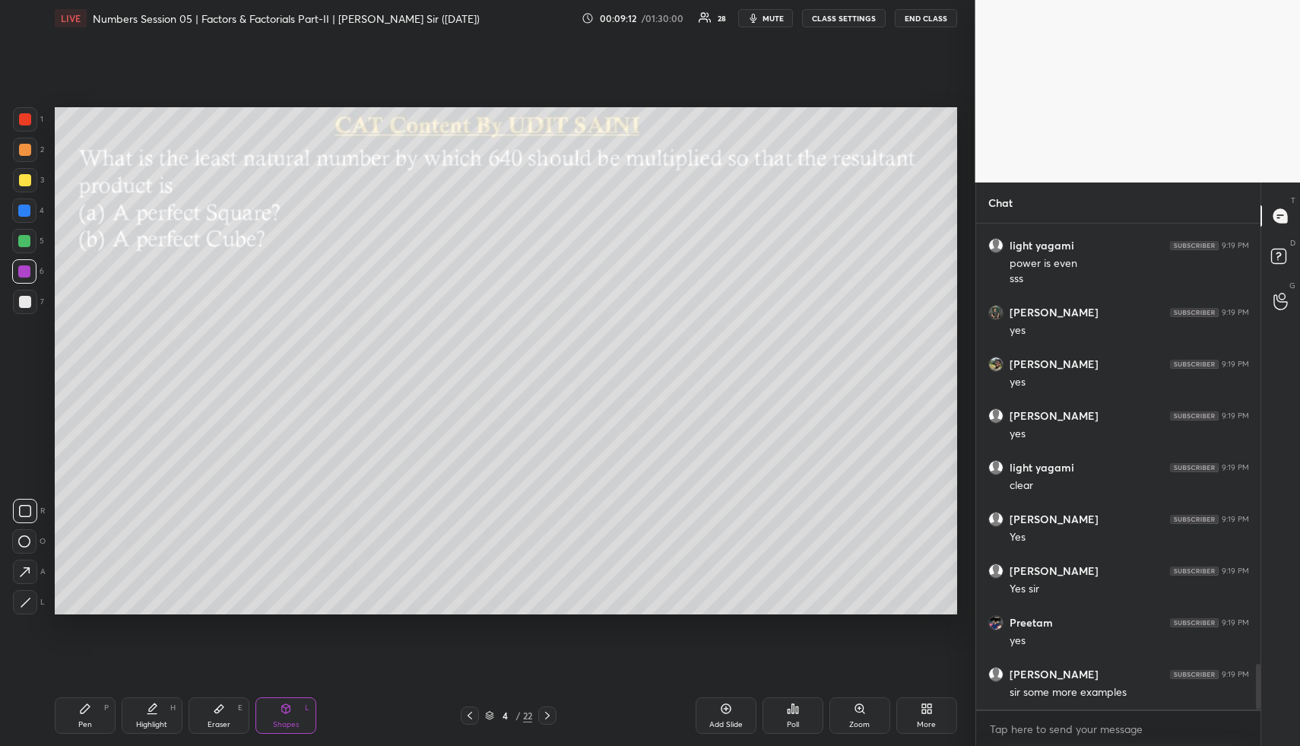
click at [27, 151] on div at bounding box center [25, 150] width 12 height 12
click at [27, 148] on div at bounding box center [25, 150] width 12 height 12
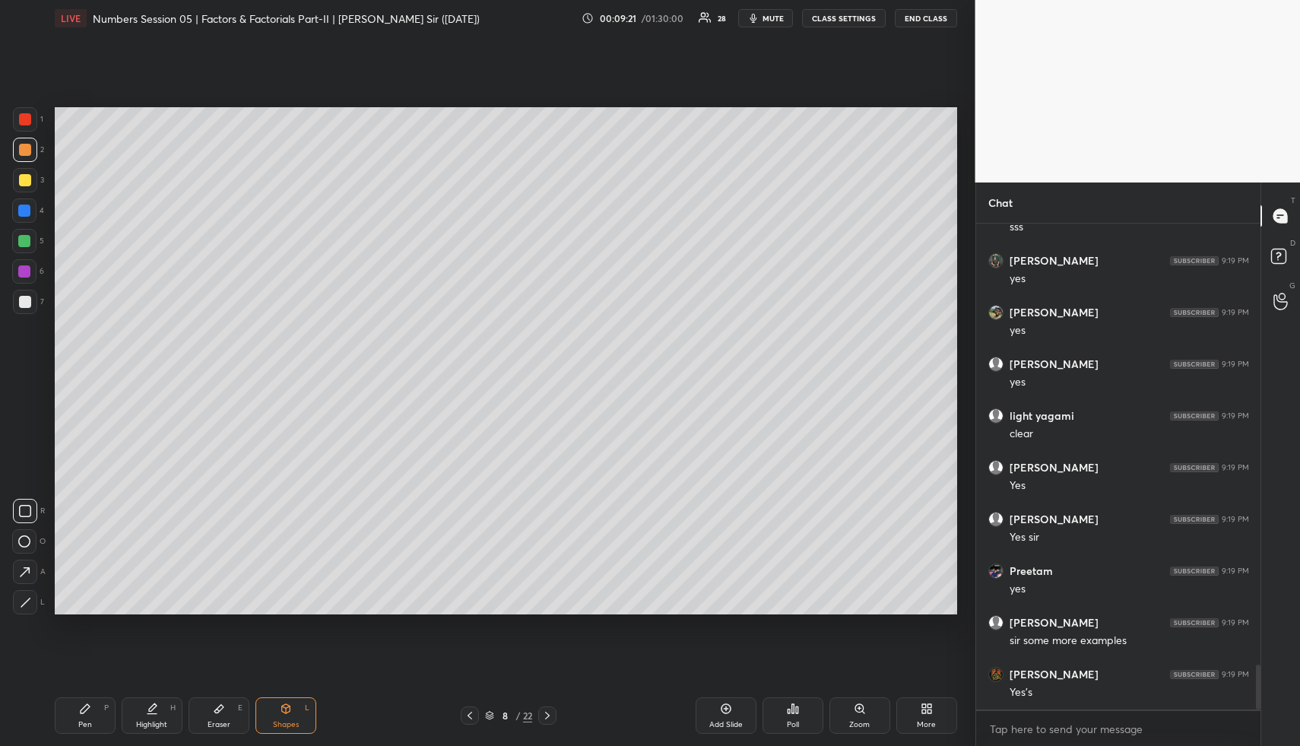
drag, startPoint x: 189, startPoint y: 701, endPoint x: 180, endPoint y: 706, distance: 9.9
click at [186, 700] on div "Pen P Highlight H Eraser E Shapes L" at bounding box center [241, 715] width 372 height 36
drag, startPoint x: 180, startPoint y: 706, endPoint x: 192, endPoint y: 678, distance: 30.3
click at [180, 706] on div "Highlight H" at bounding box center [152, 715] width 61 height 36
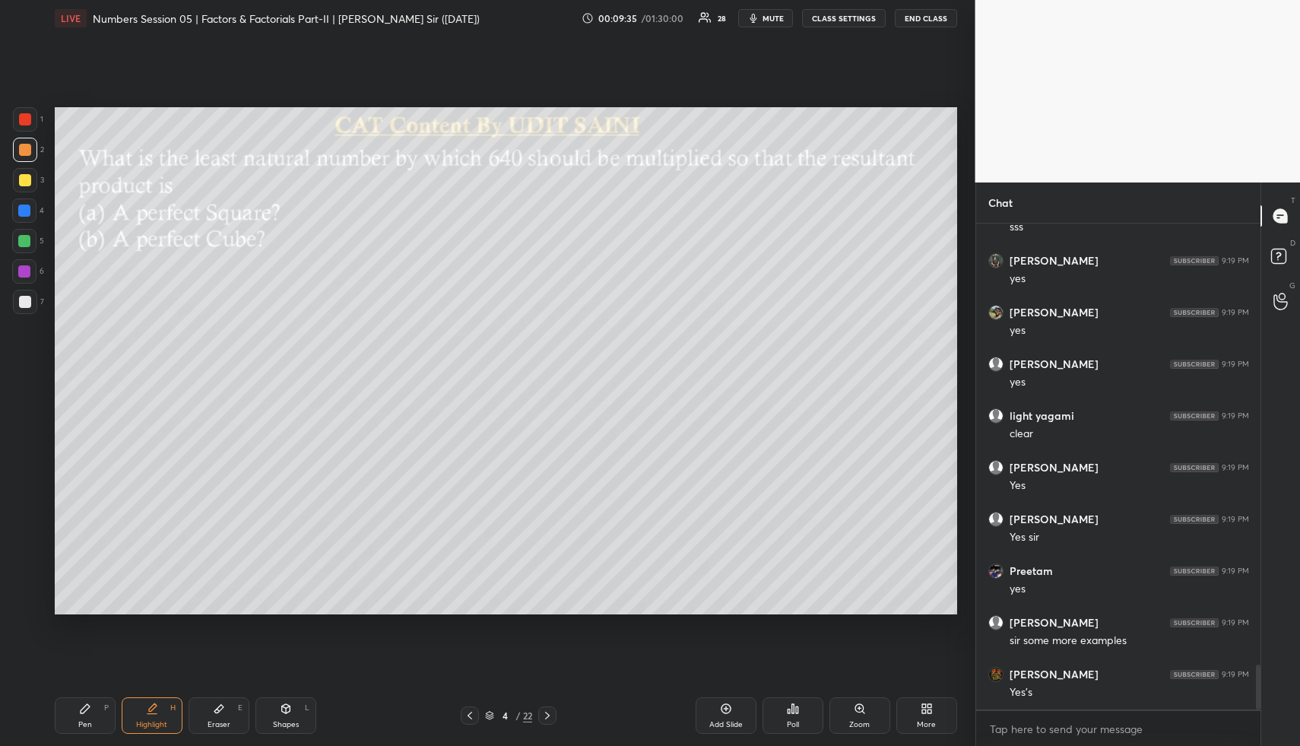
click at [150, 718] on div "Highlight H" at bounding box center [152, 715] width 61 height 36
click at [90, 714] on div "Pen P" at bounding box center [85, 715] width 61 height 36
click at [29, 208] on div at bounding box center [24, 210] width 12 height 12
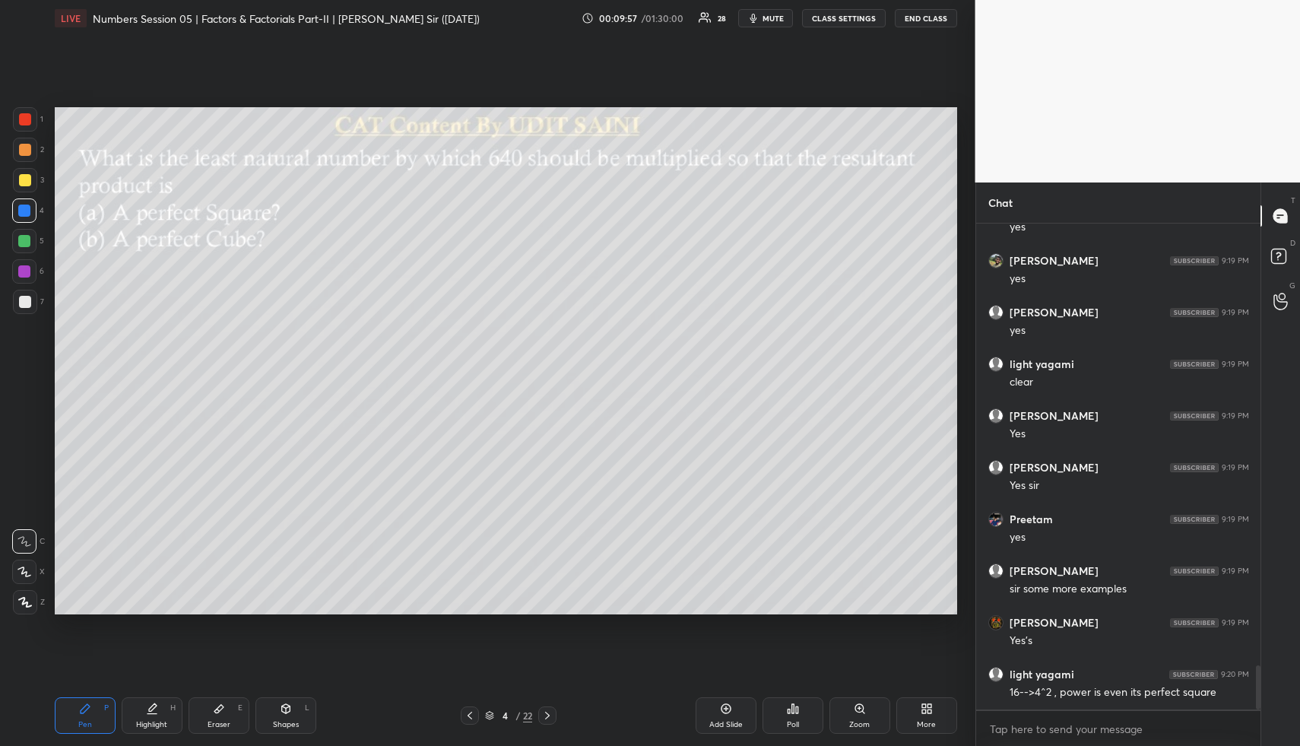
click at [83, 714] on div "Pen P" at bounding box center [85, 715] width 61 height 36
drag, startPoint x: 86, startPoint y: 713, endPoint x: 85, endPoint y: 629, distance: 84.4
click at [86, 713] on icon at bounding box center [85, 708] width 12 height 12
click at [31, 242] on div at bounding box center [24, 241] width 24 height 24
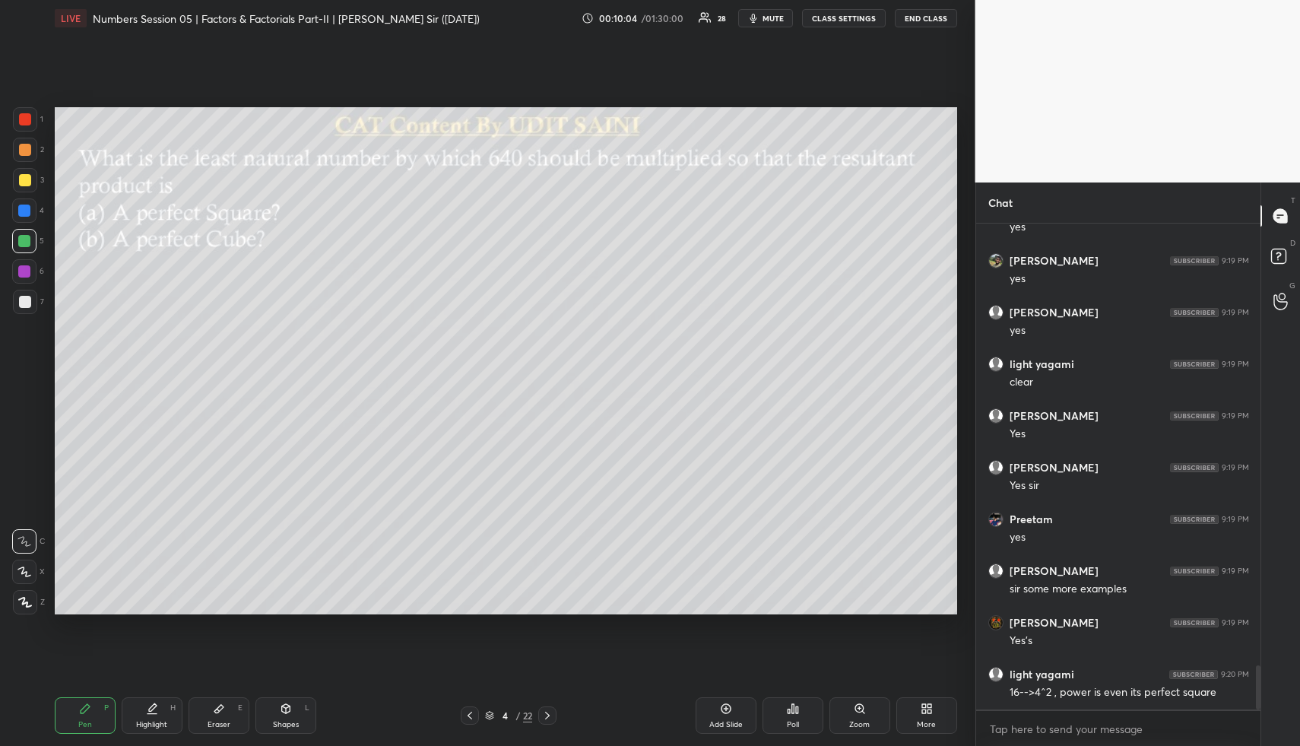
click at [146, 705] on icon at bounding box center [152, 708] width 12 height 12
drag, startPoint x: 158, startPoint y: 708, endPoint x: 191, endPoint y: 661, distance: 57.4
click at [158, 709] on div "Highlight H" at bounding box center [152, 715] width 61 height 36
click at [210, 714] on div "Eraser E" at bounding box center [219, 715] width 61 height 36
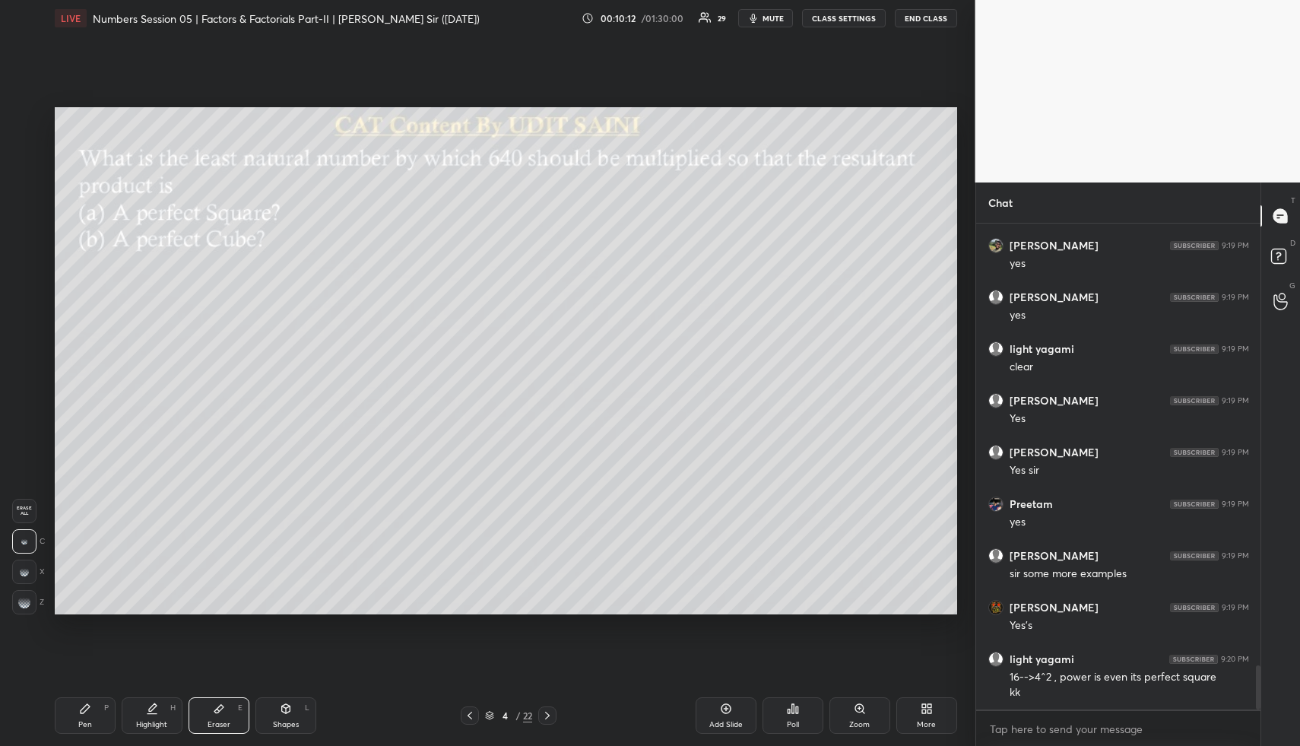
drag, startPoint x: 166, startPoint y: 714, endPoint x: 168, endPoint y: 693, distance: 20.6
click at [165, 714] on div "Highlight H" at bounding box center [152, 715] width 61 height 36
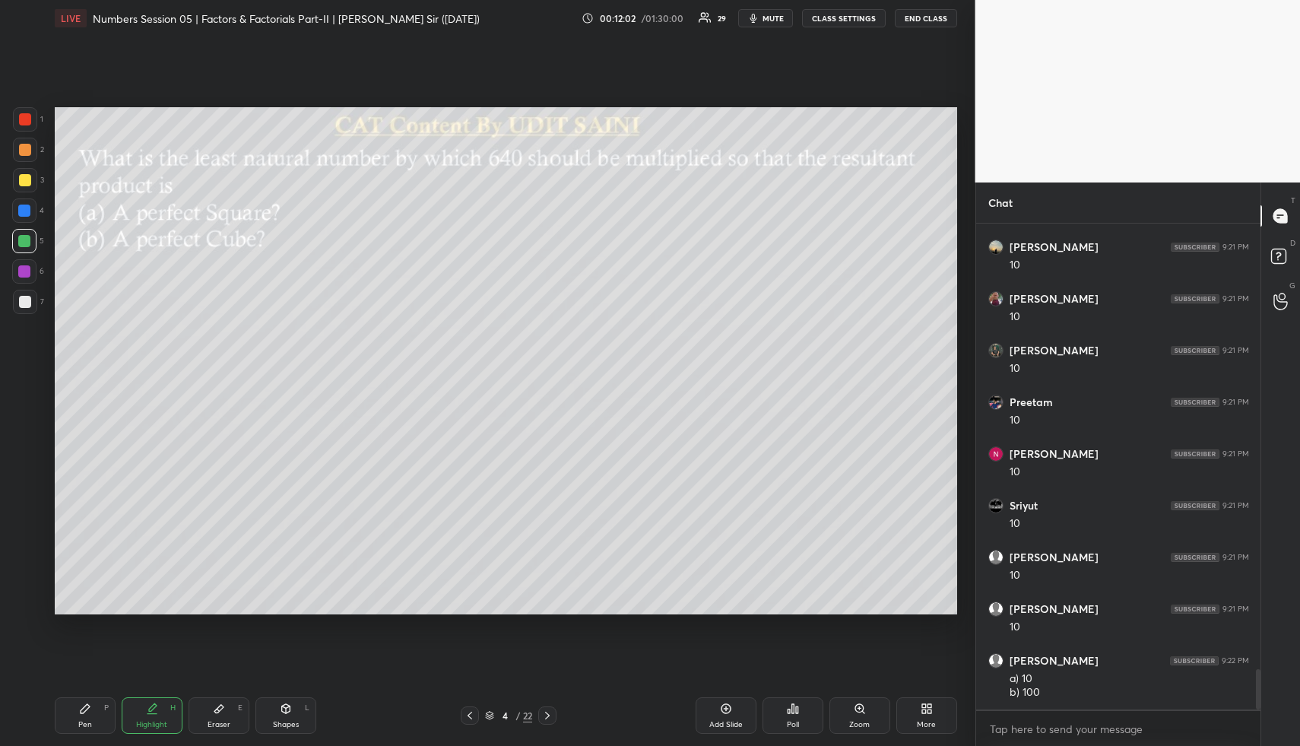
scroll to position [5374, 0]
drag, startPoint x: 154, startPoint y: 717, endPoint x: 151, endPoint y: 697, distance: 20.0
click at [153, 714] on div "Highlight H" at bounding box center [152, 715] width 61 height 36
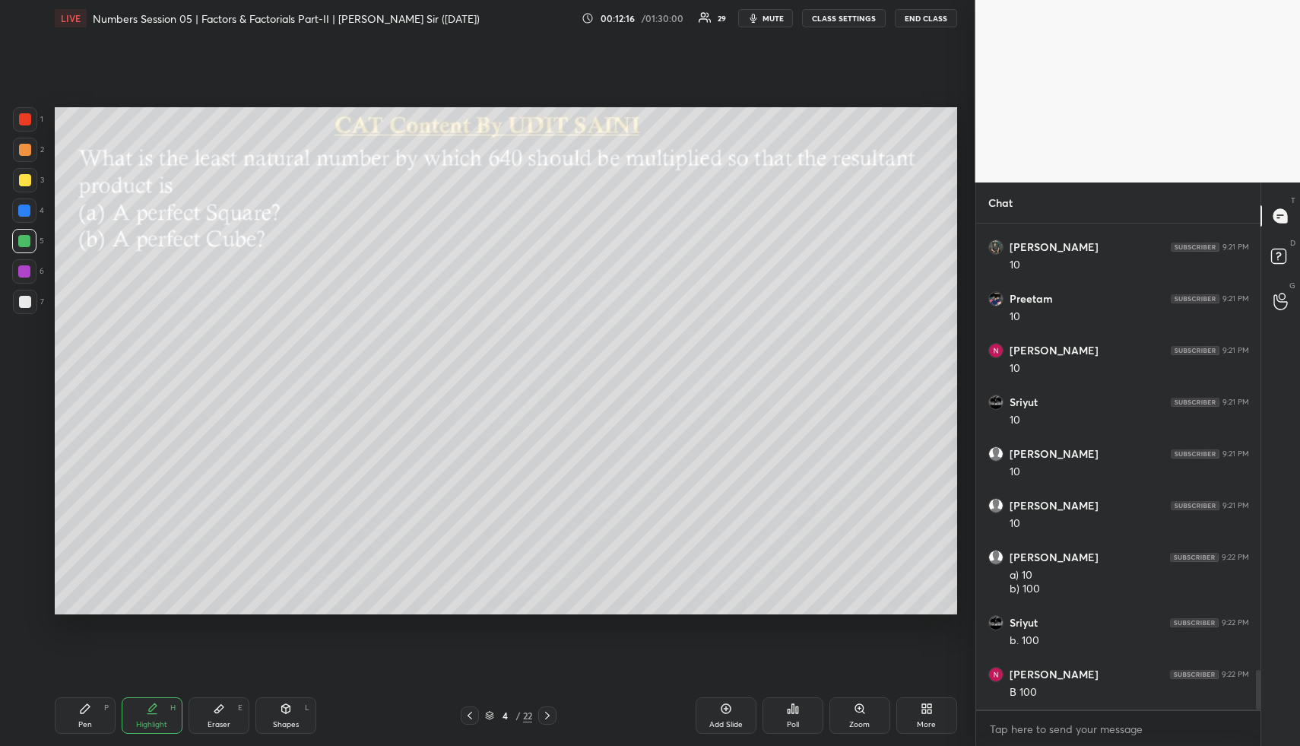
click at [225, 710] on div "Eraser E" at bounding box center [219, 715] width 61 height 36
click at [97, 707] on div "Pen P" at bounding box center [85, 715] width 61 height 36
click at [95, 711] on div "Pen P" at bounding box center [85, 715] width 61 height 36
drag, startPoint x: 17, startPoint y: 172, endPoint x: 27, endPoint y: 173, distance: 9.9
click at [17, 174] on div at bounding box center [25, 180] width 24 height 24
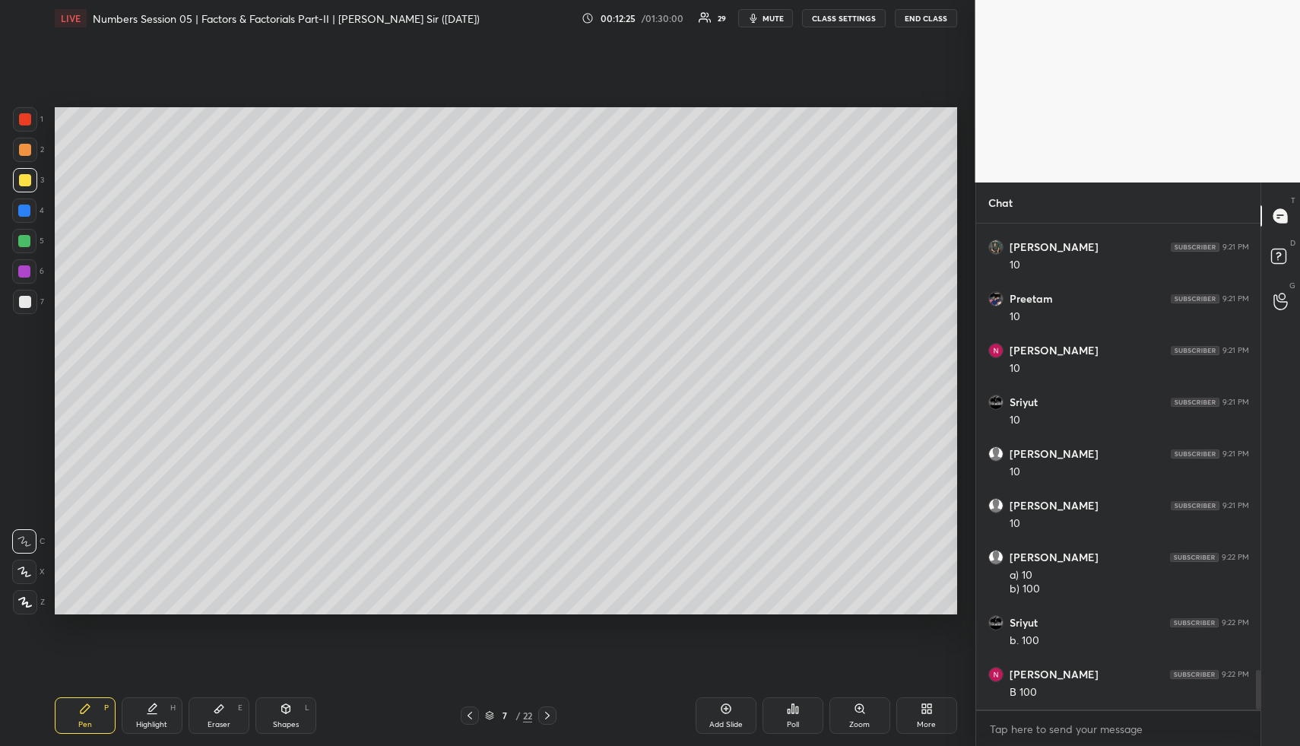
drag, startPoint x: 156, startPoint y: 721, endPoint x: 182, endPoint y: 622, distance: 102.1
click at [155, 712] on div "Highlight H" at bounding box center [152, 715] width 61 height 36
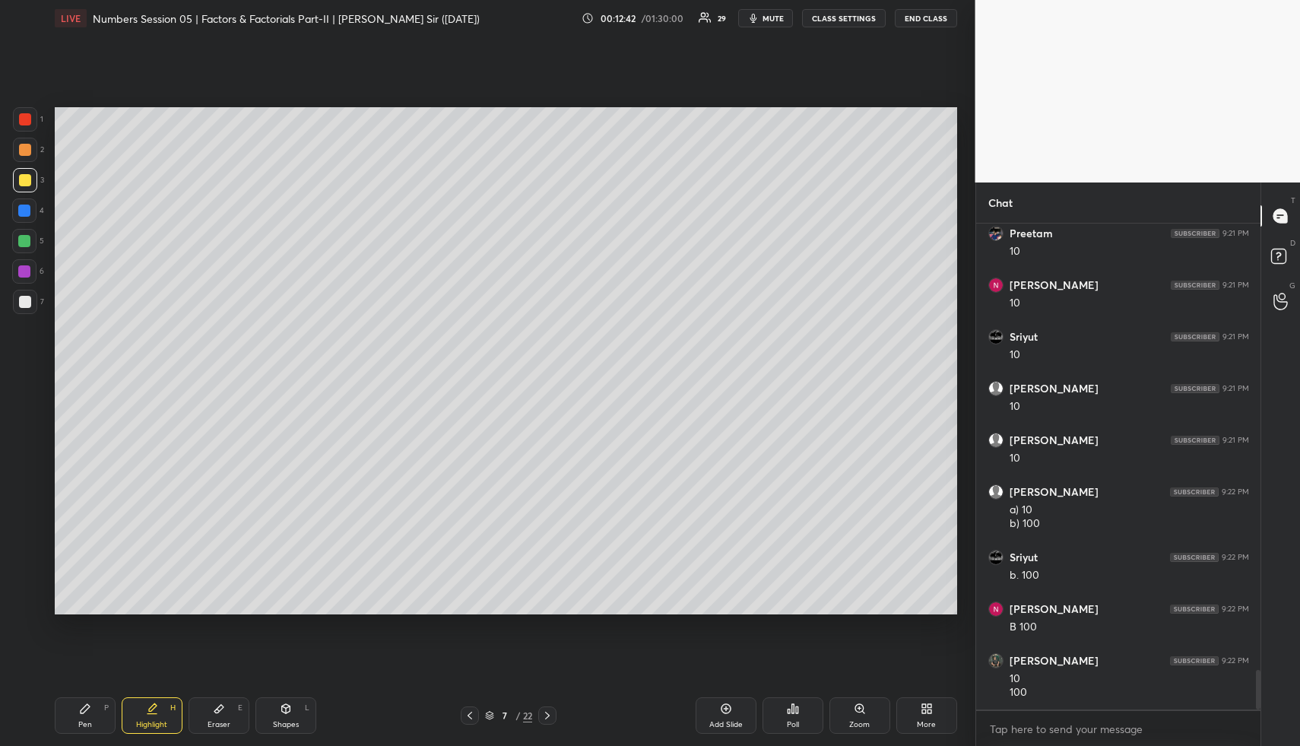
scroll to position [5543, 0]
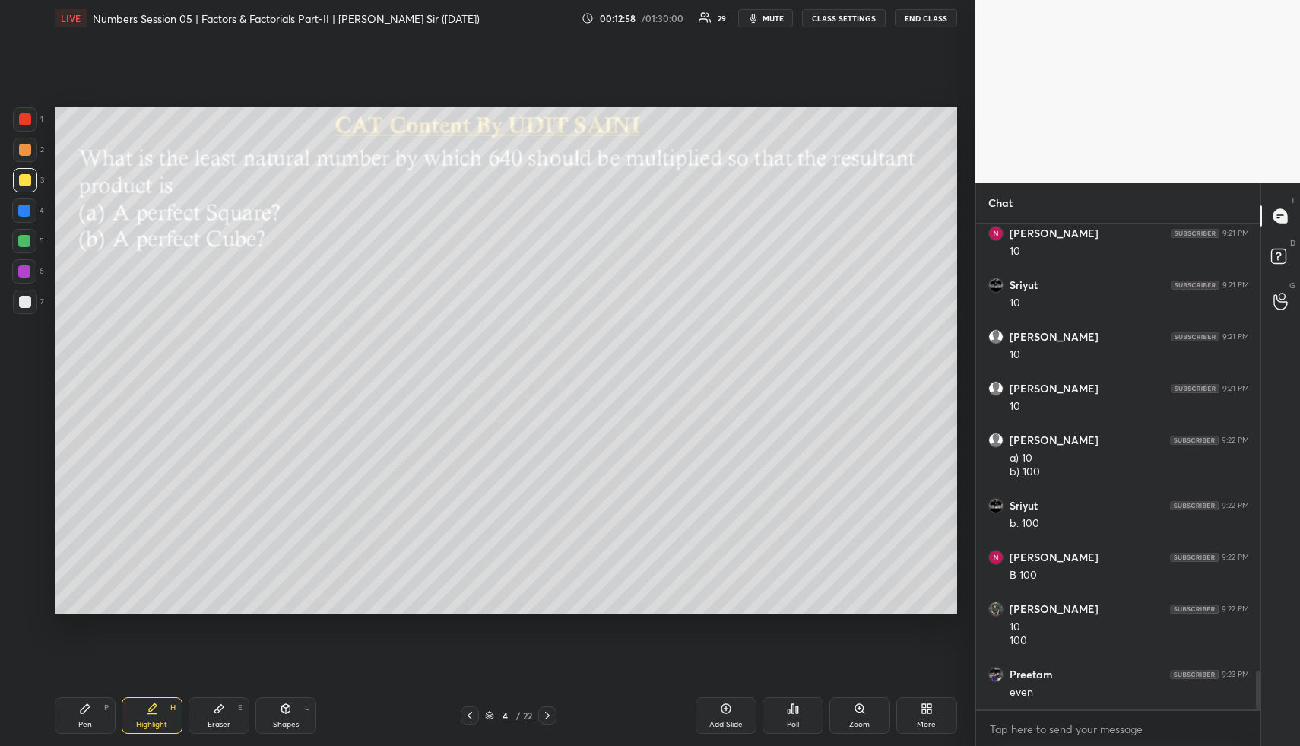
drag, startPoint x: 155, startPoint y: 720, endPoint x: 167, endPoint y: 620, distance: 100.3
click at [154, 714] on div "Highlight H" at bounding box center [152, 715] width 61 height 36
drag, startPoint x: 90, startPoint y: 726, endPoint x: 109, endPoint y: 629, distance: 98.5
click at [89, 724] on div "Pen P" at bounding box center [85, 715] width 61 height 36
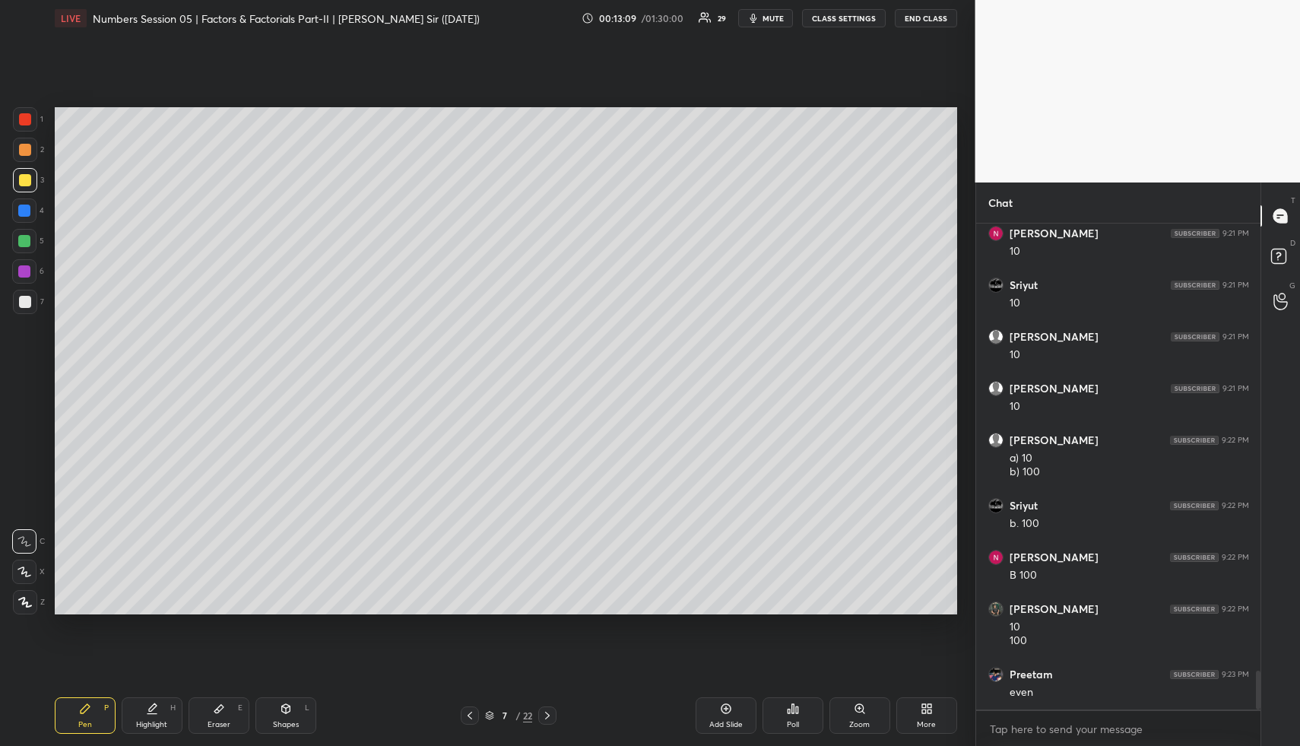
click at [22, 220] on div at bounding box center [24, 210] width 24 height 24
click at [261, 707] on div "Shapes L" at bounding box center [285, 715] width 61 height 36
click at [30, 559] on div "R O A L" at bounding box center [28, 554] width 33 height 122
drag, startPoint x: 21, startPoint y: 571, endPoint x: 36, endPoint y: 557, distance: 19.9
click at [21, 571] on icon at bounding box center [25, 572] width 16 height 16
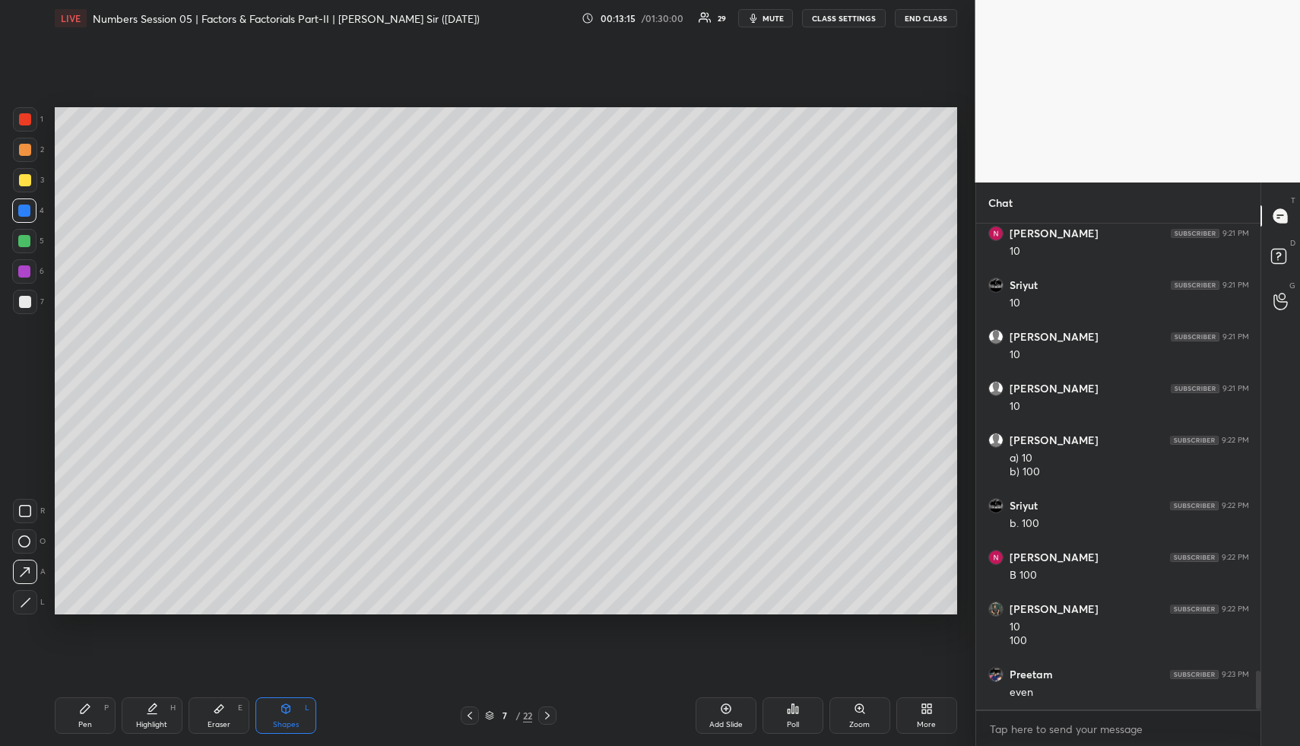
click at [107, 699] on div "Pen P" at bounding box center [85, 715] width 61 height 36
click at [93, 707] on div "Pen P" at bounding box center [85, 715] width 61 height 36
drag, startPoint x: 26, startPoint y: 242, endPoint x: 50, endPoint y: 243, distance: 24.3
click at [25, 242] on div at bounding box center [24, 241] width 12 height 12
drag, startPoint x: 282, startPoint y: 712, endPoint x: 264, endPoint y: 622, distance: 92.3
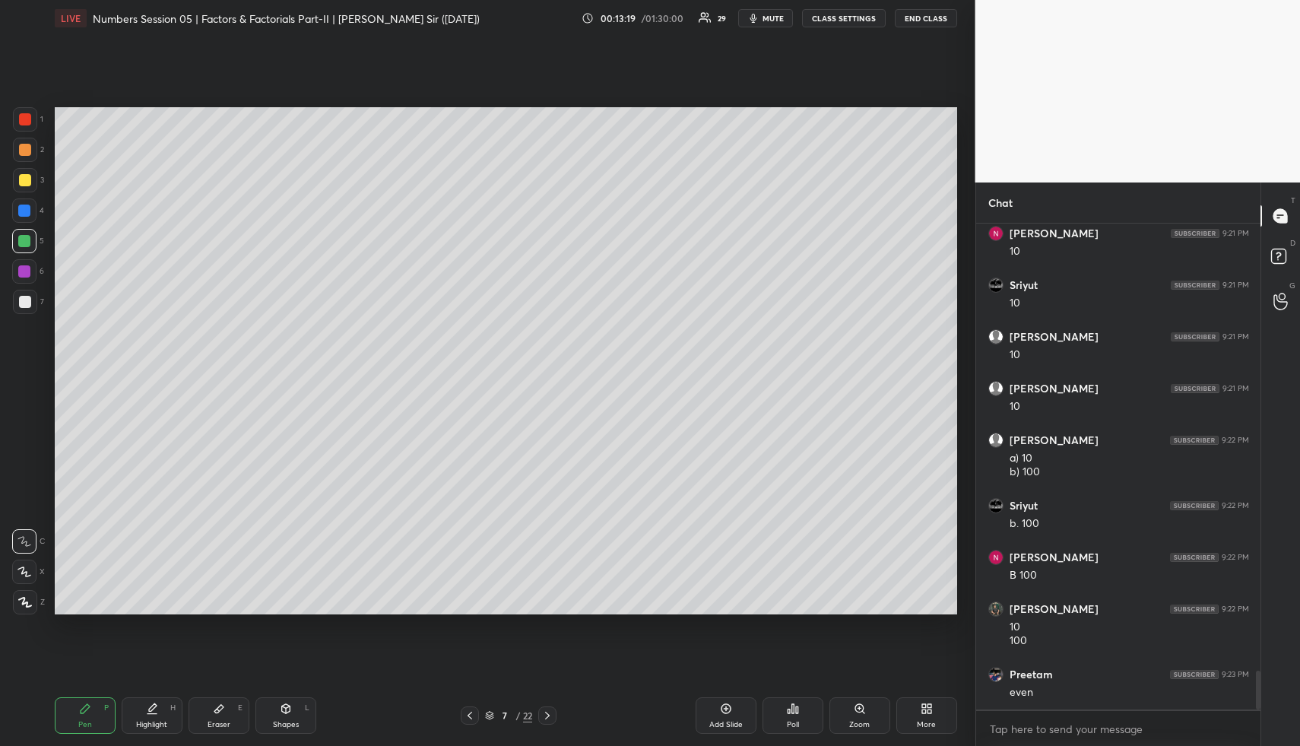
click at [283, 711] on icon at bounding box center [285, 708] width 8 height 9
click at [27, 569] on icon at bounding box center [25, 572] width 10 height 10
drag, startPoint x: 22, startPoint y: 211, endPoint x: 42, endPoint y: 214, distance: 20.0
click at [22, 211] on div at bounding box center [24, 210] width 12 height 12
click at [81, 705] on icon at bounding box center [85, 708] width 12 height 12
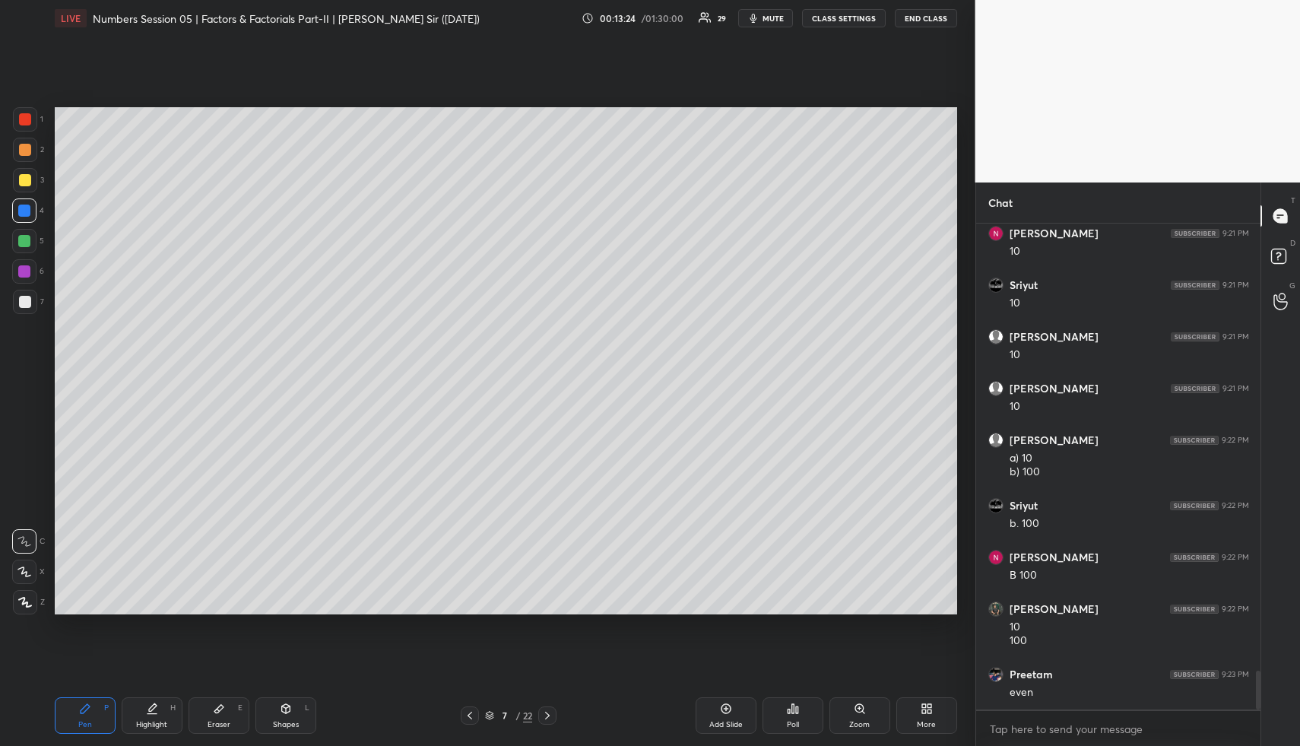
drag, startPoint x: 25, startPoint y: 180, endPoint x: 49, endPoint y: 182, distance: 24.4
click at [25, 180] on div at bounding box center [25, 180] width 12 height 12
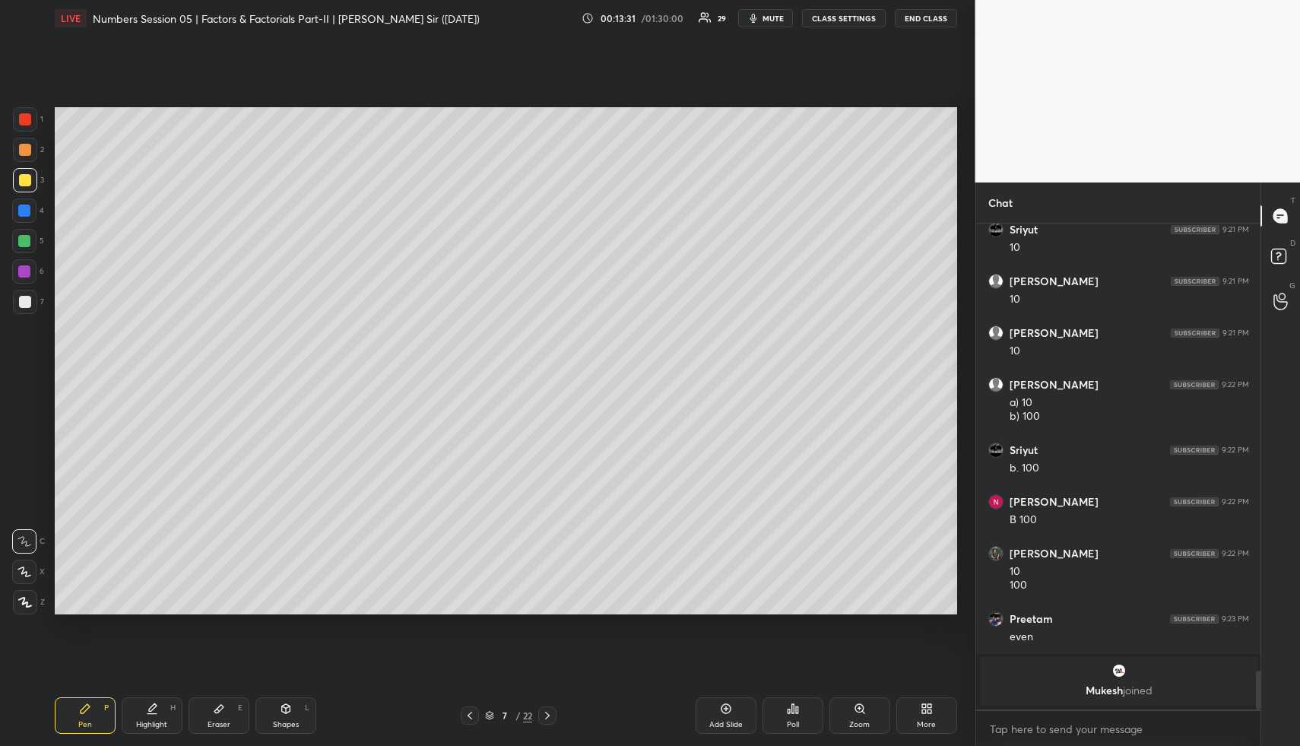
drag, startPoint x: 303, startPoint y: 711, endPoint x: 303, endPoint y: 664, distance: 46.4
click at [303, 711] on div "Shapes L" at bounding box center [285, 715] width 61 height 36
drag, startPoint x: 24, startPoint y: 236, endPoint x: 43, endPoint y: 239, distance: 19.2
click at [24, 236] on div at bounding box center [24, 241] width 12 height 12
click at [109, 721] on div "Pen P" at bounding box center [85, 715] width 61 height 36
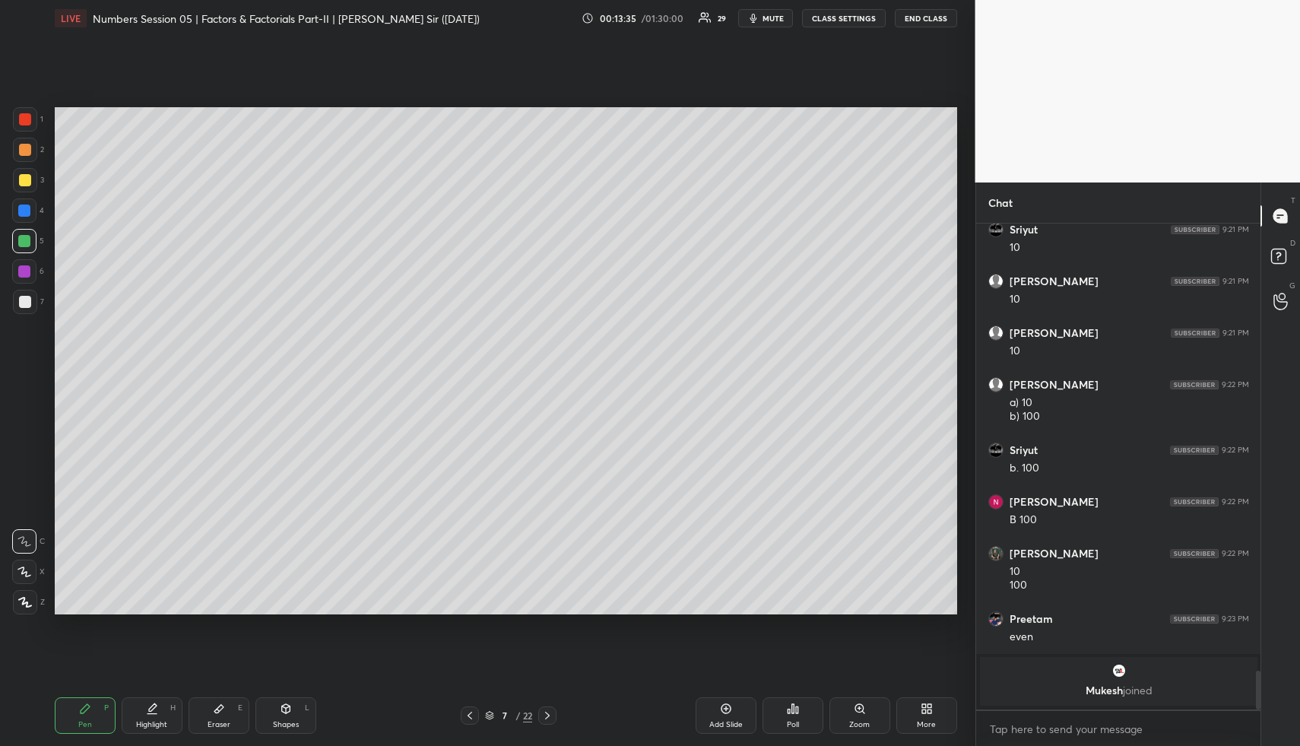
click at [104, 718] on div "Pen P" at bounding box center [85, 715] width 61 height 36
click at [27, 146] on div at bounding box center [25, 150] width 12 height 12
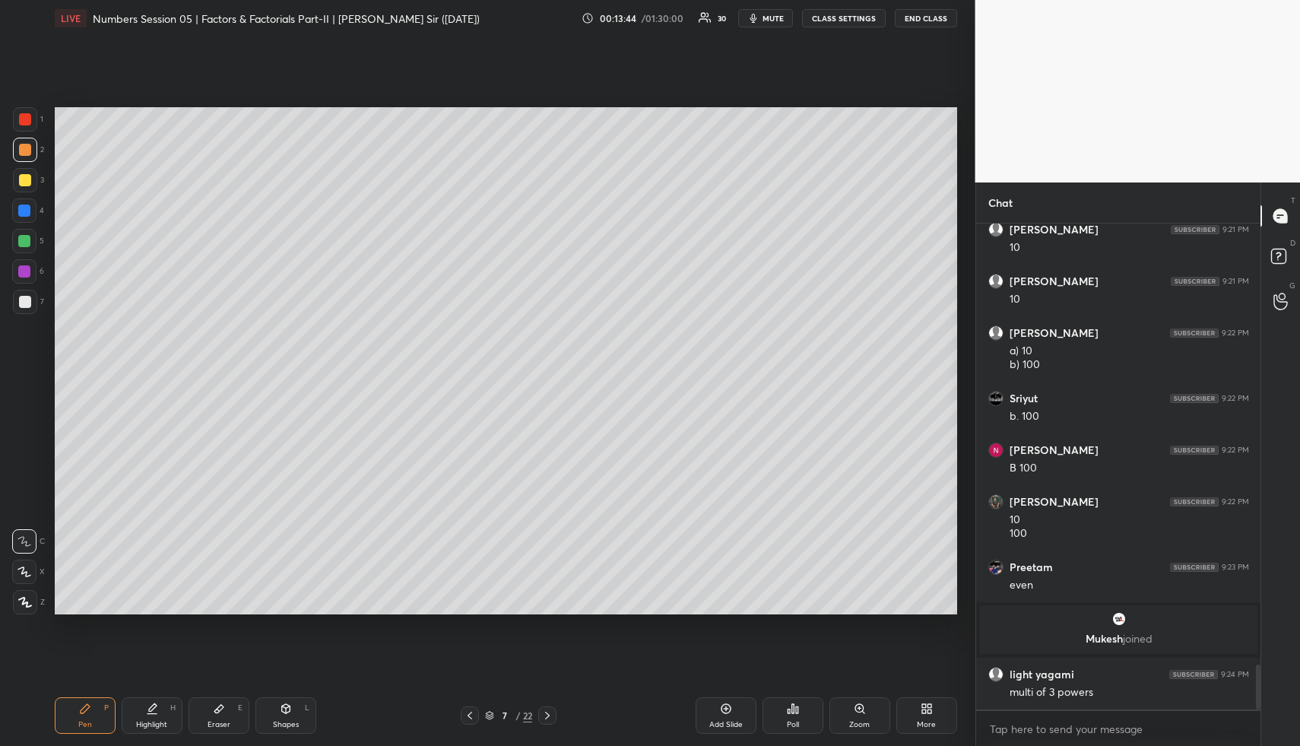
scroll to position [4854, 0]
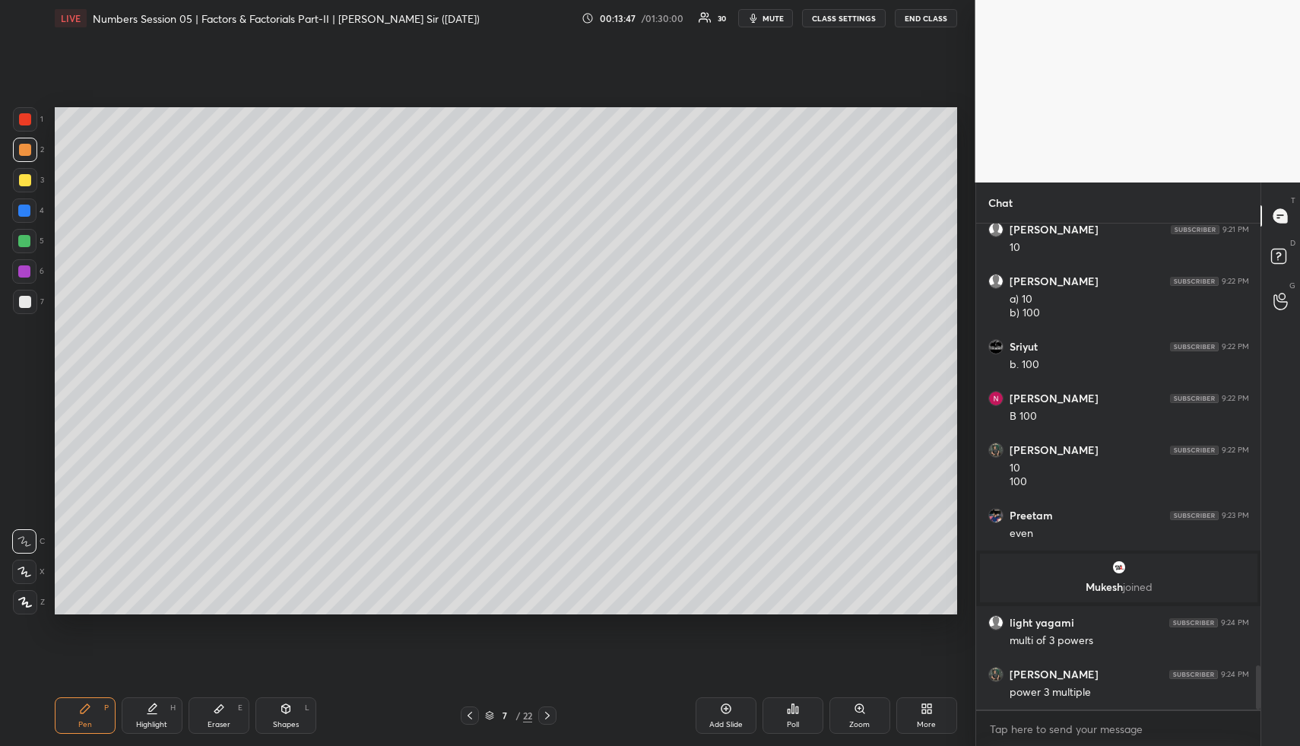
click at [287, 711] on icon at bounding box center [285, 708] width 8 height 9
click at [31, 308] on div at bounding box center [25, 302] width 24 height 24
click at [166, 711] on div "Highlight H" at bounding box center [152, 715] width 61 height 36
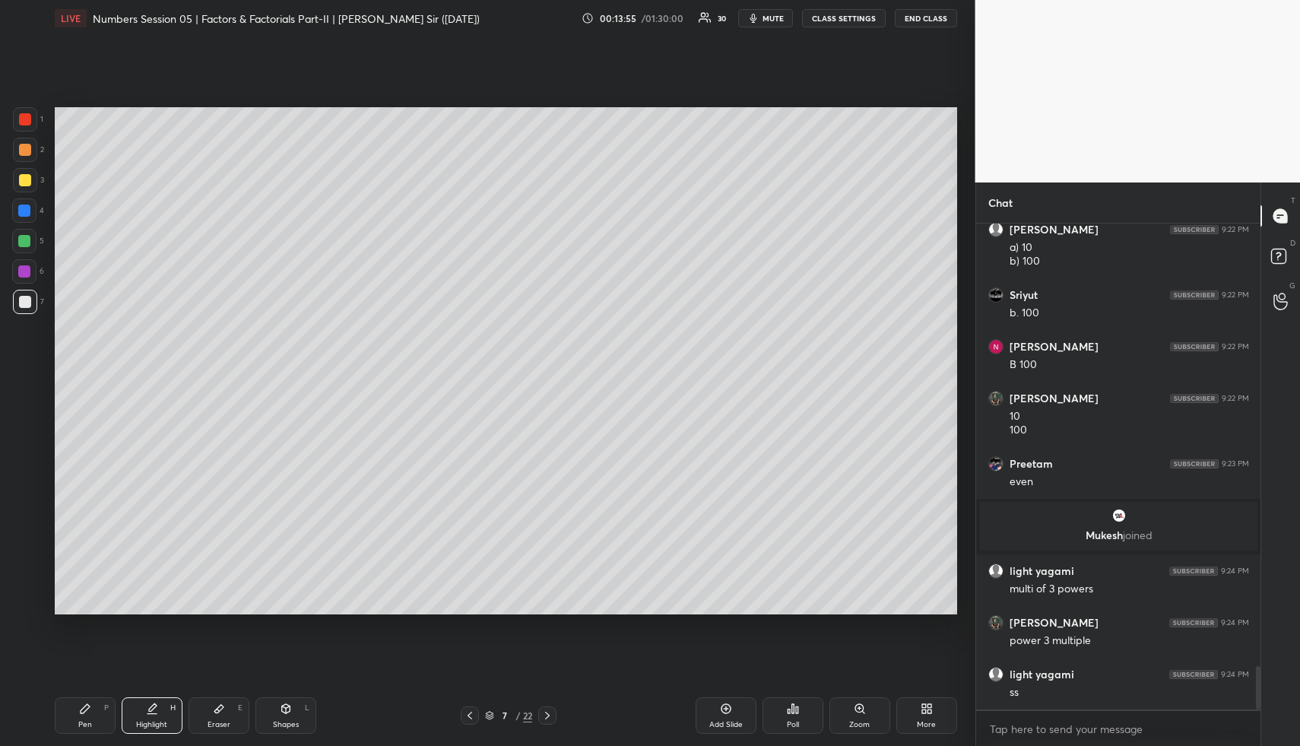
scroll to position [4957, 0]
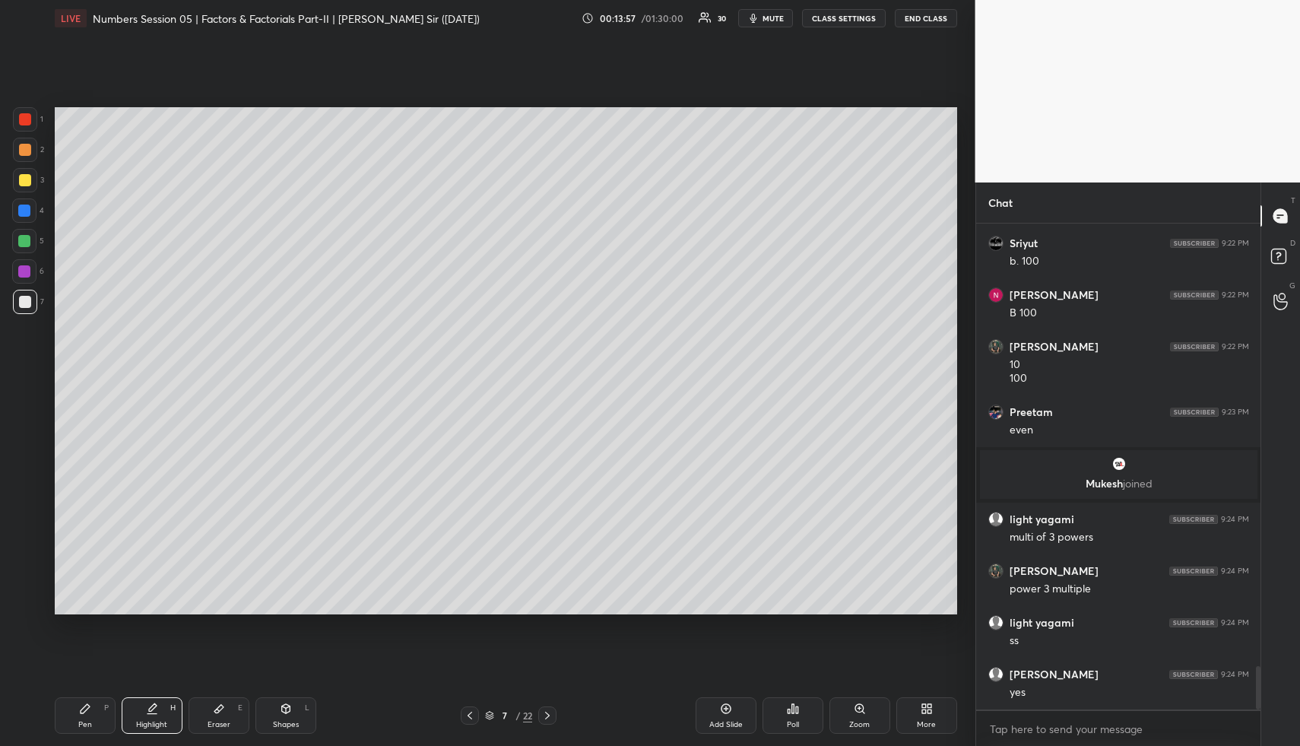
drag, startPoint x: 160, startPoint y: 711, endPoint x: 193, endPoint y: 648, distance: 71.4
click at [162, 708] on div "Highlight H" at bounding box center [152, 715] width 61 height 36
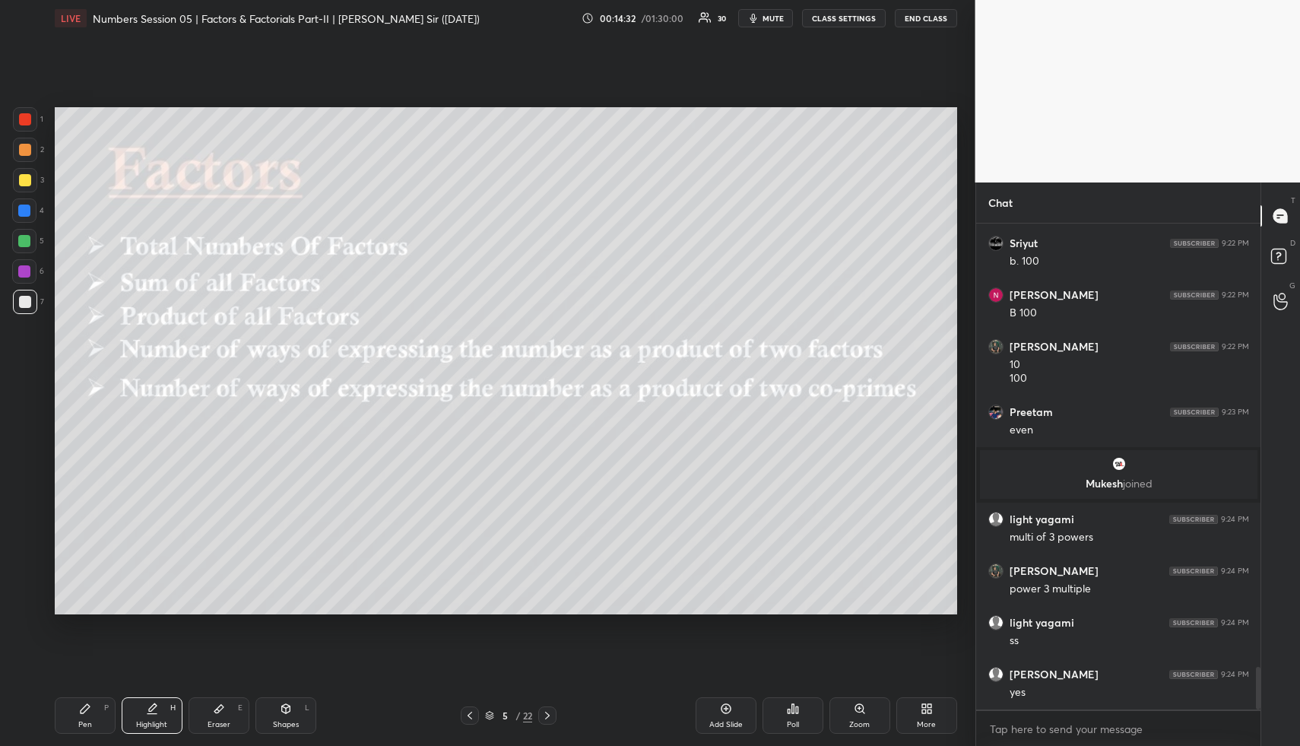
scroll to position [5009, 0]
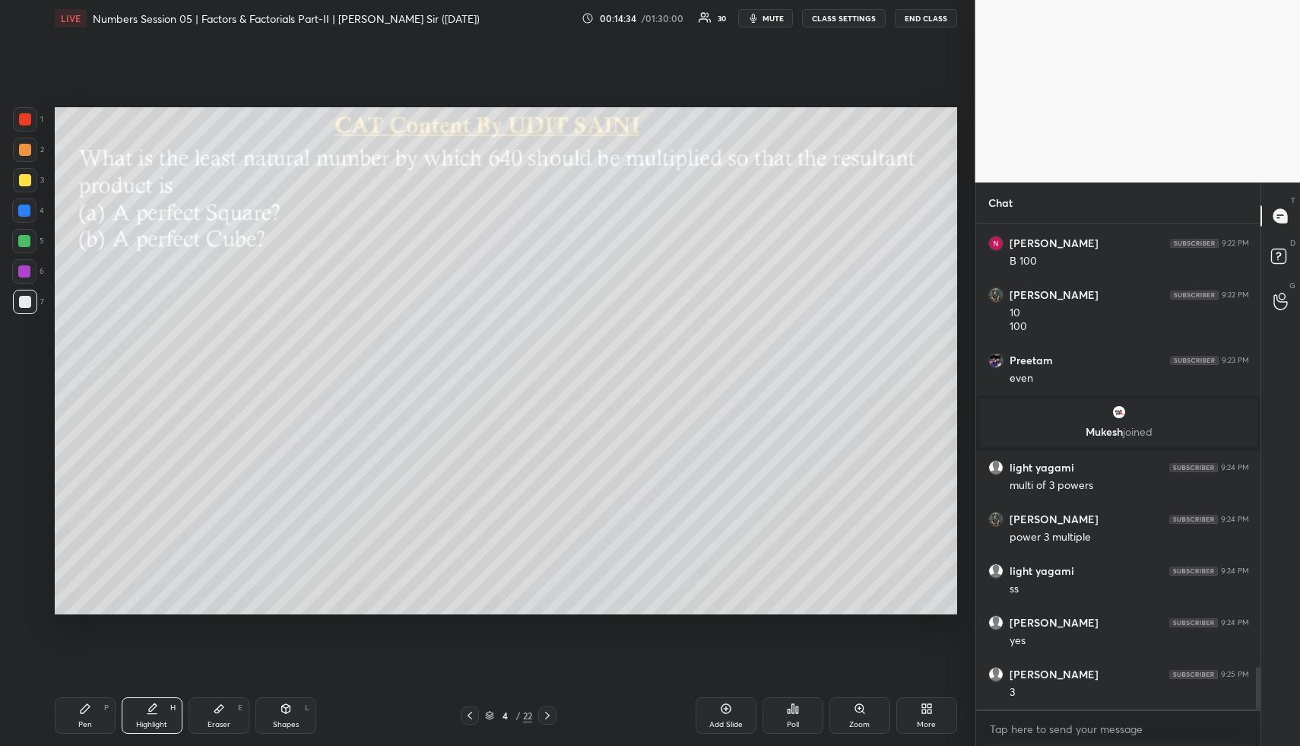
drag, startPoint x: 220, startPoint y: 709, endPoint x: 211, endPoint y: 687, distance: 23.6
click at [219, 707] on icon at bounding box center [218, 709] width 9 height 8
click at [24, 512] on span "Erase all" at bounding box center [24, 510] width 23 height 11
click at [90, 709] on div "Pen P" at bounding box center [85, 715] width 61 height 36
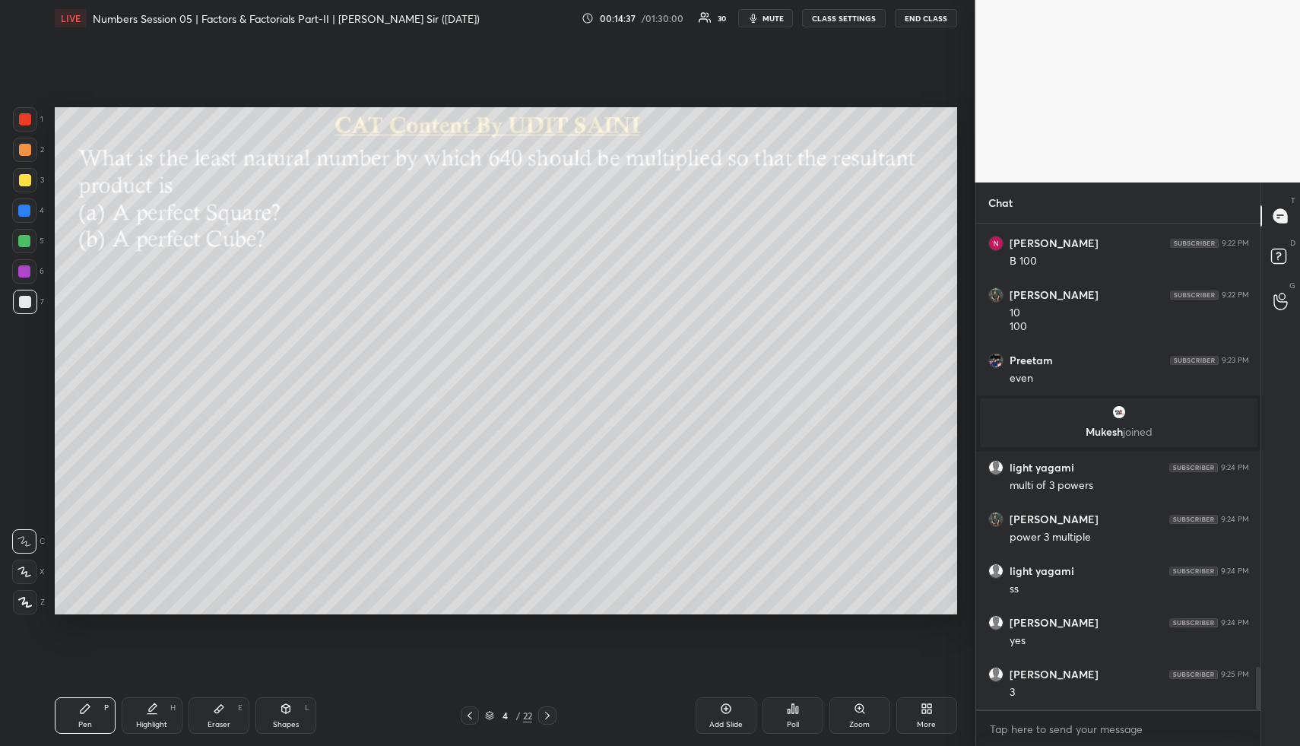
click at [27, 159] on div at bounding box center [25, 150] width 24 height 24
click at [280, 703] on icon at bounding box center [286, 708] width 12 height 12
click at [27, 301] on div at bounding box center [25, 302] width 12 height 12
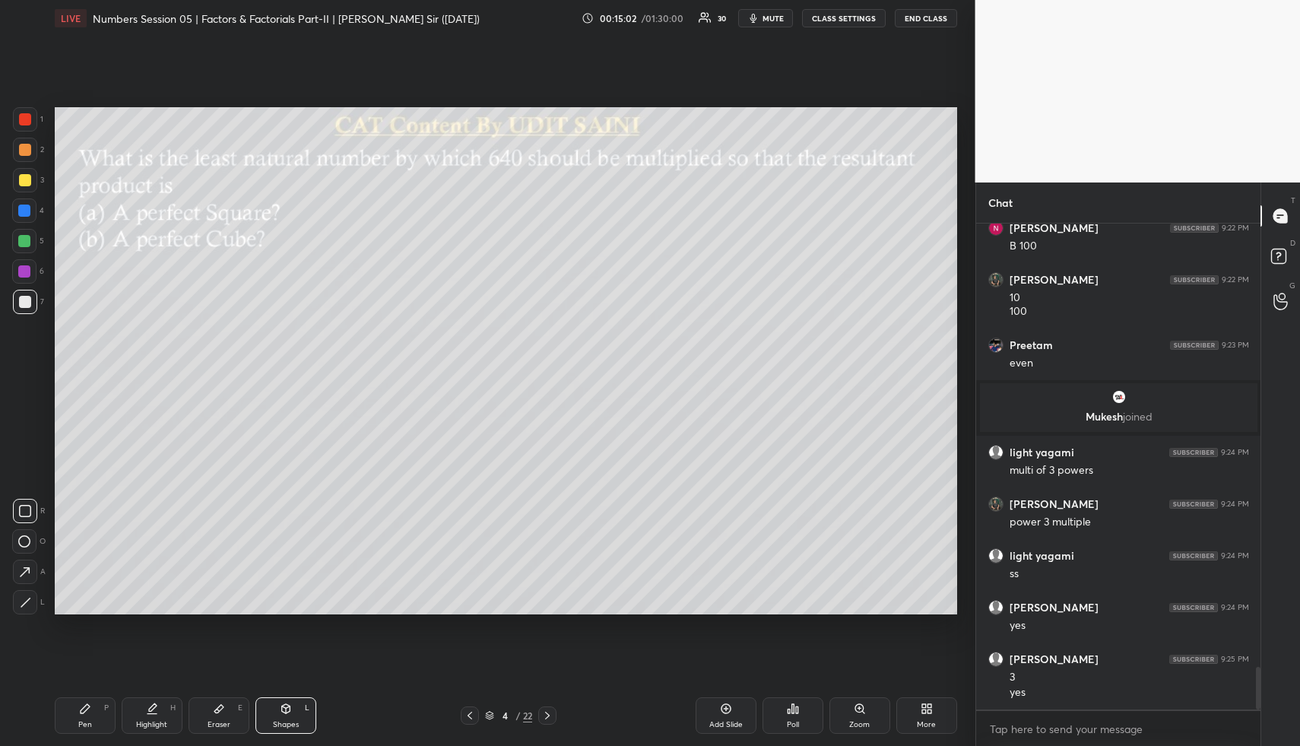
click at [143, 711] on div "Highlight H" at bounding box center [152, 715] width 61 height 36
click at [150, 715] on div "Highlight H" at bounding box center [152, 715] width 61 height 36
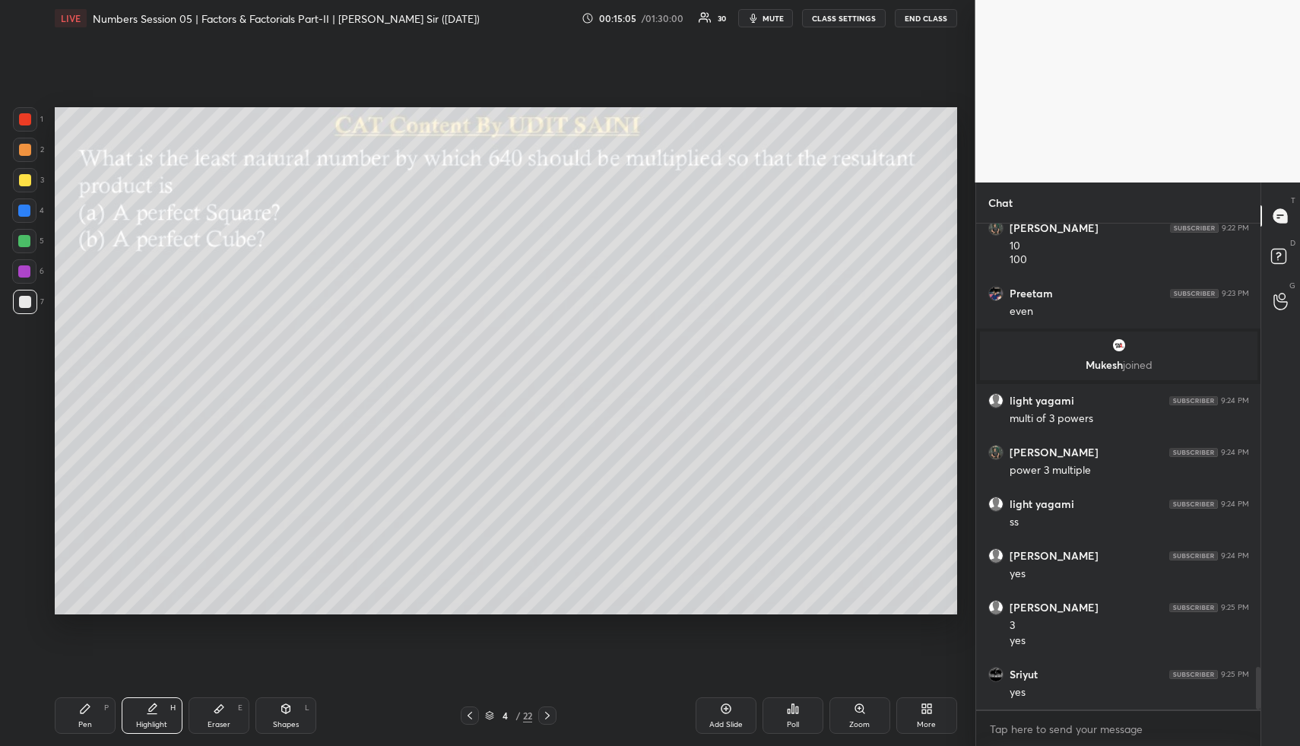
click at [305, 720] on div "Shapes L" at bounding box center [285, 715] width 61 height 36
click at [303, 714] on div "Shapes L" at bounding box center [285, 715] width 61 height 36
click at [28, 240] on div at bounding box center [24, 241] width 12 height 12
drag, startPoint x: 28, startPoint y: 240, endPoint x: 52, endPoint y: 268, distance: 36.7
click at [28, 240] on div at bounding box center [24, 241] width 12 height 12
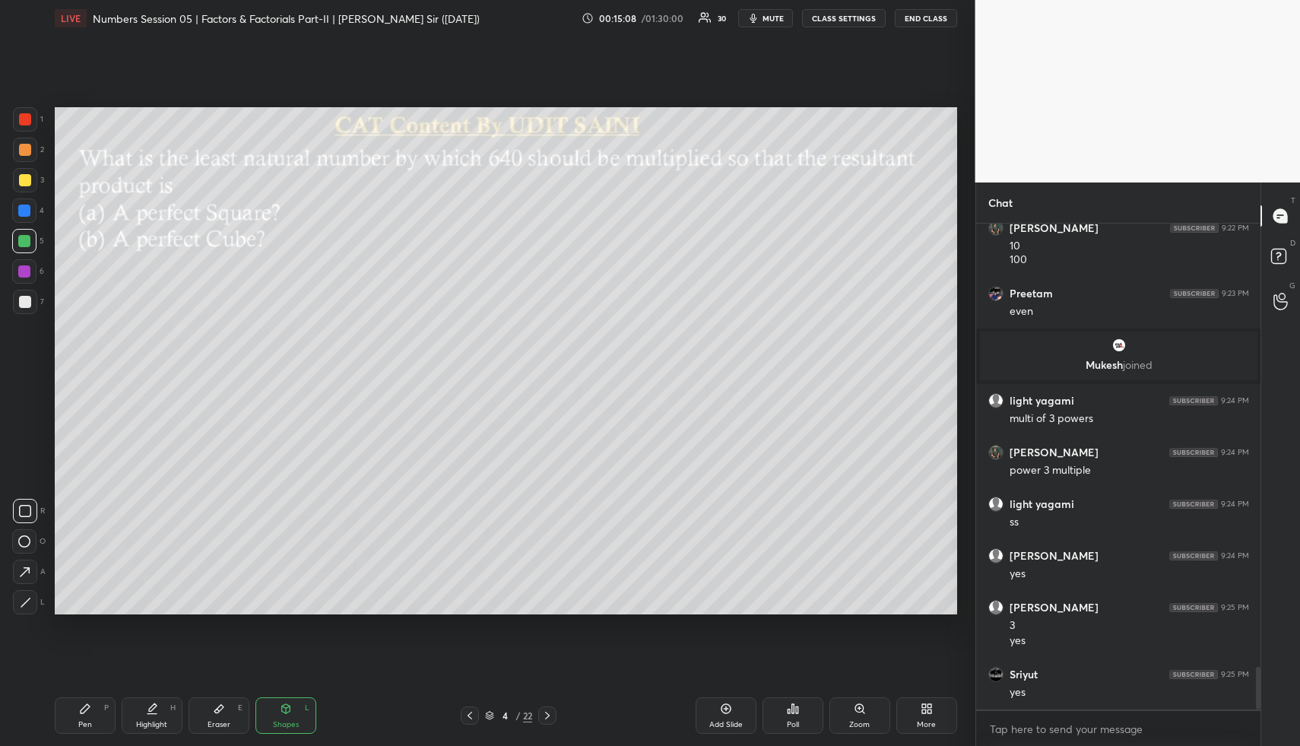
scroll to position [5128, 0]
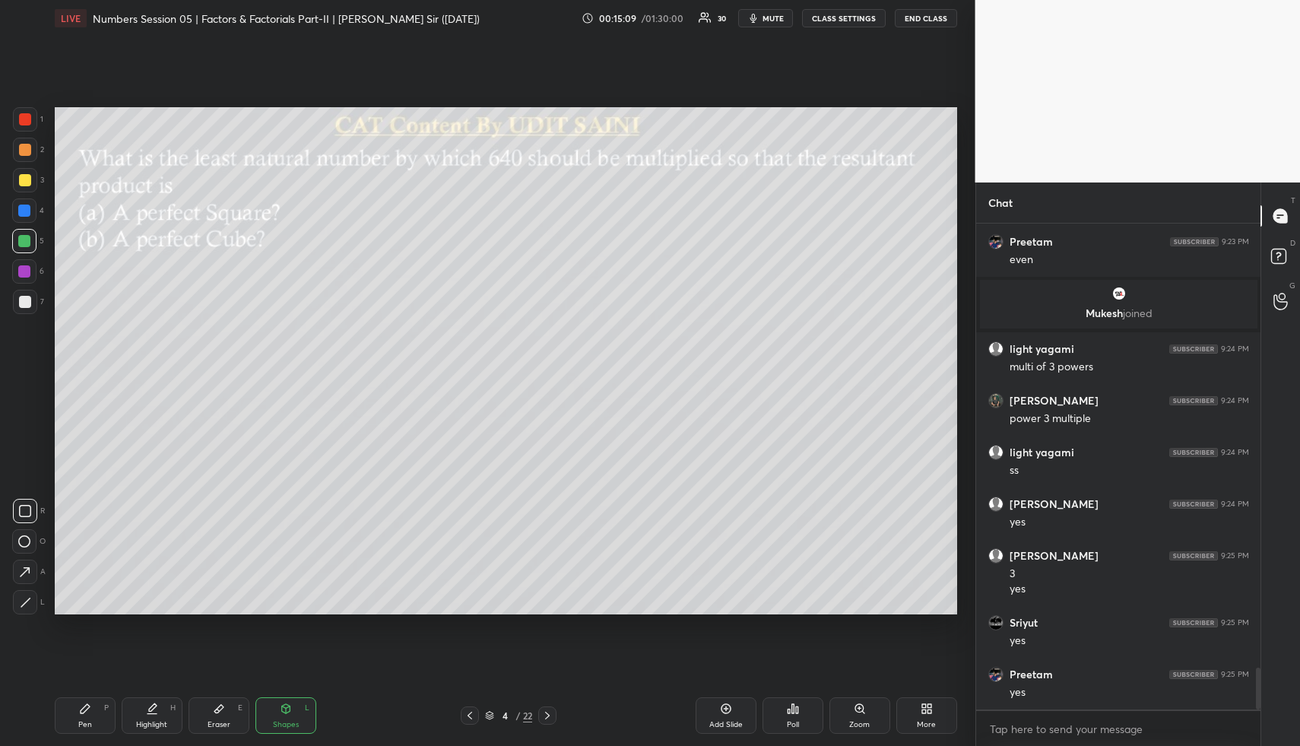
click at [153, 716] on div "Highlight H" at bounding box center [152, 715] width 61 height 36
click at [156, 713] on div "Highlight H" at bounding box center [152, 715] width 61 height 36
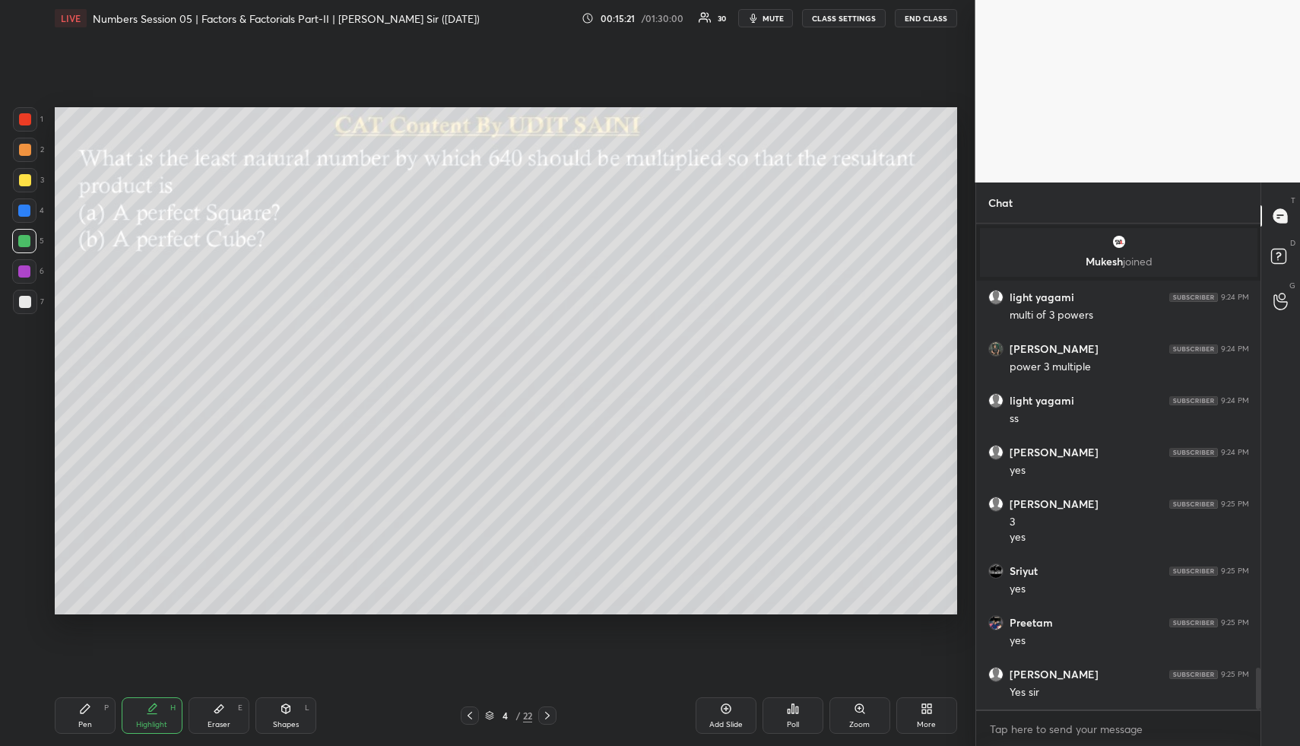
click at [167, 708] on div "Highlight H" at bounding box center [152, 715] width 61 height 36
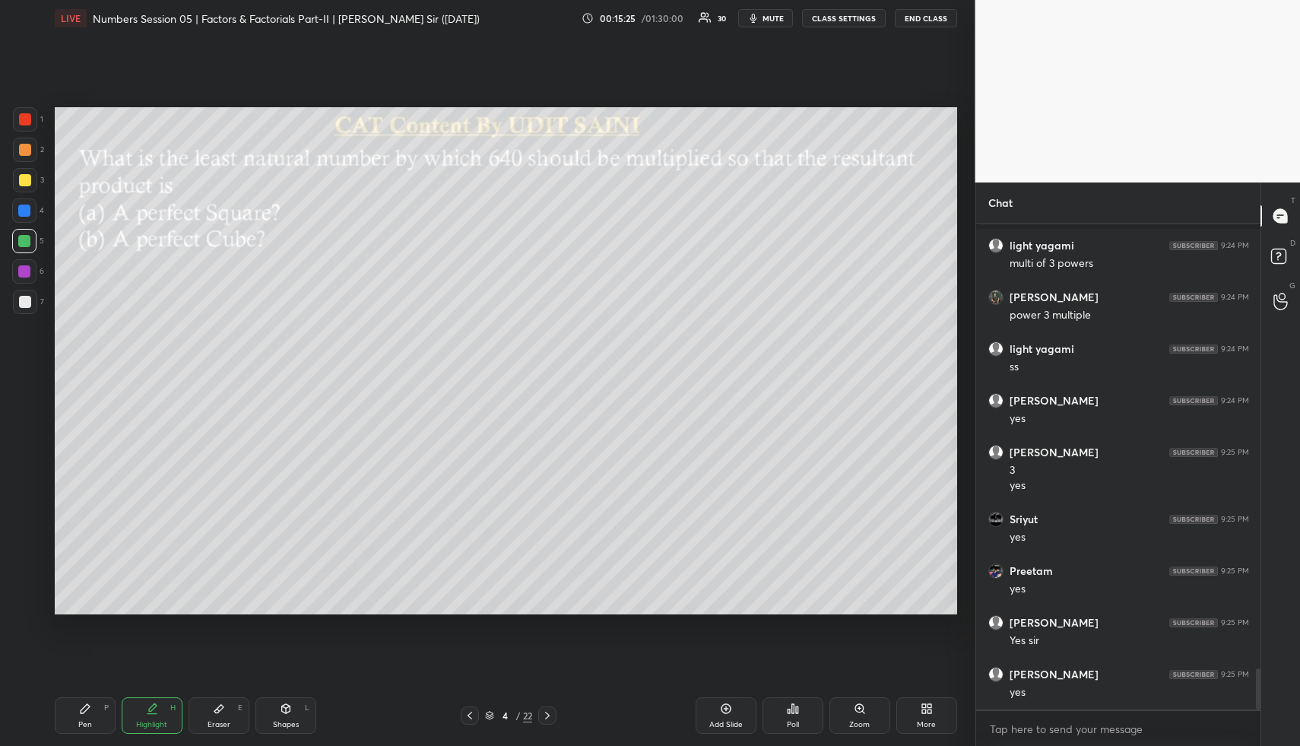
click at [95, 711] on div "Pen P" at bounding box center [85, 715] width 61 height 36
drag, startPoint x: 33, startPoint y: 204, endPoint x: 53, endPoint y: 233, distance: 34.8
click at [32, 207] on div at bounding box center [24, 210] width 24 height 24
click at [291, 710] on div "Shapes L" at bounding box center [285, 715] width 61 height 36
drag, startPoint x: 293, startPoint y: 711, endPoint x: 282, endPoint y: 702, distance: 13.5
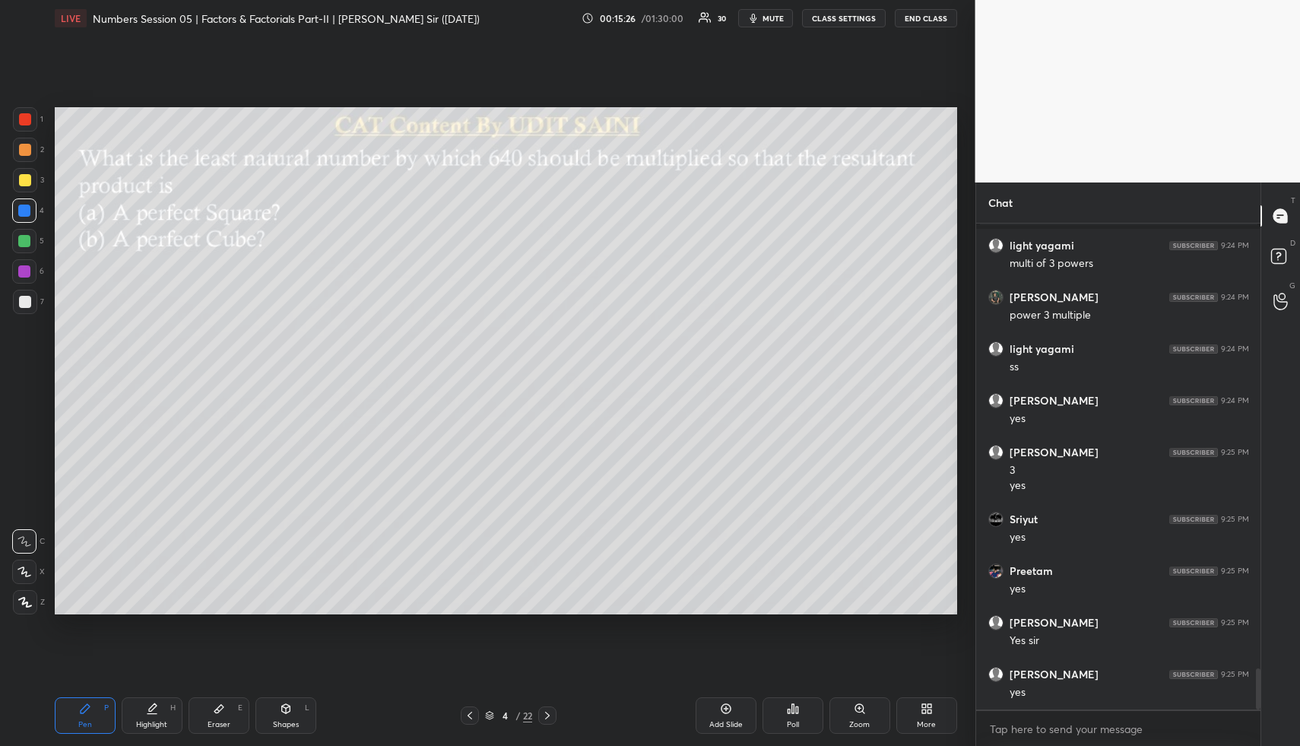
click at [293, 711] on div "Shapes L" at bounding box center [285, 715] width 61 height 36
click at [36, 564] on div at bounding box center [25, 571] width 24 height 24
click at [102, 709] on div "Pen P" at bounding box center [85, 715] width 61 height 36
click at [25, 181] on div at bounding box center [25, 180] width 12 height 12
drag, startPoint x: 26, startPoint y: 187, endPoint x: 44, endPoint y: 192, distance: 18.8
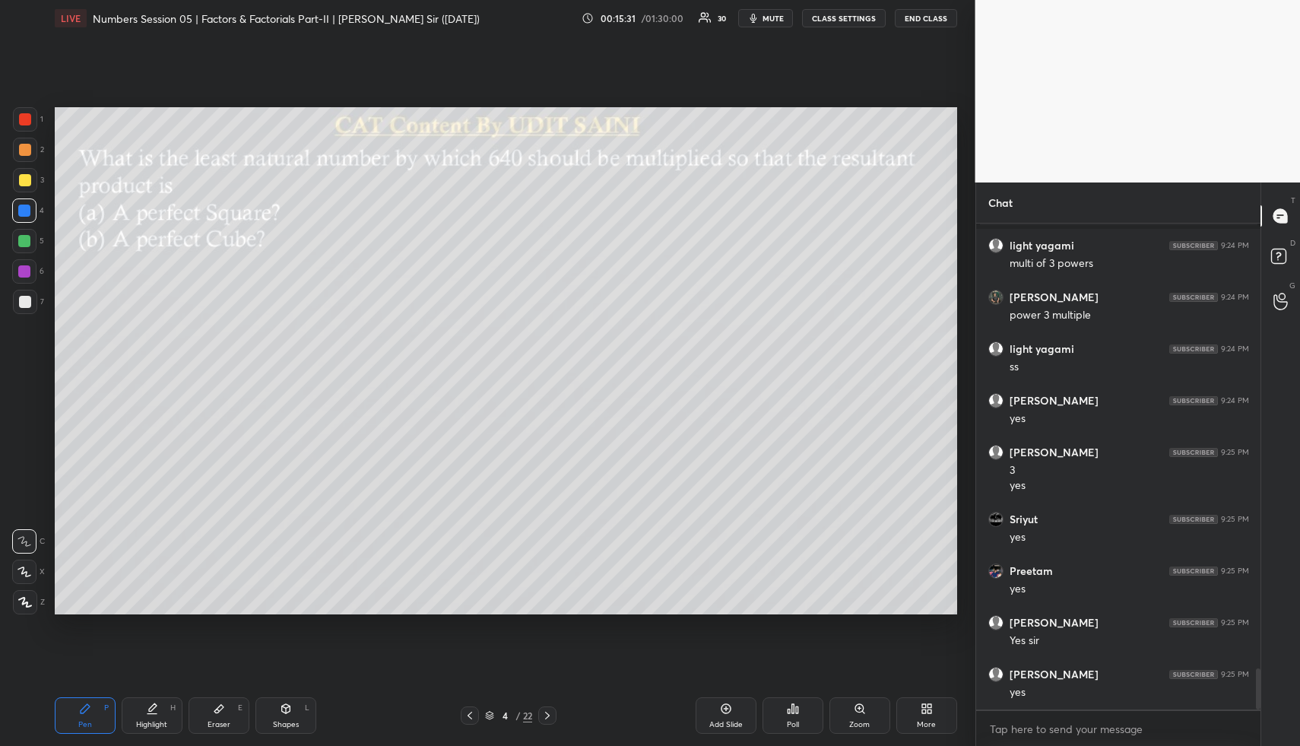
click at [27, 189] on div at bounding box center [25, 180] width 24 height 24
click at [161, 711] on div "Highlight H" at bounding box center [152, 715] width 61 height 36
click at [93, 722] on div "Pen P" at bounding box center [85, 715] width 61 height 36
click at [27, 232] on div at bounding box center [24, 241] width 24 height 24
drag, startPoint x: 146, startPoint y: 714, endPoint x: 153, endPoint y: 626, distance: 87.7
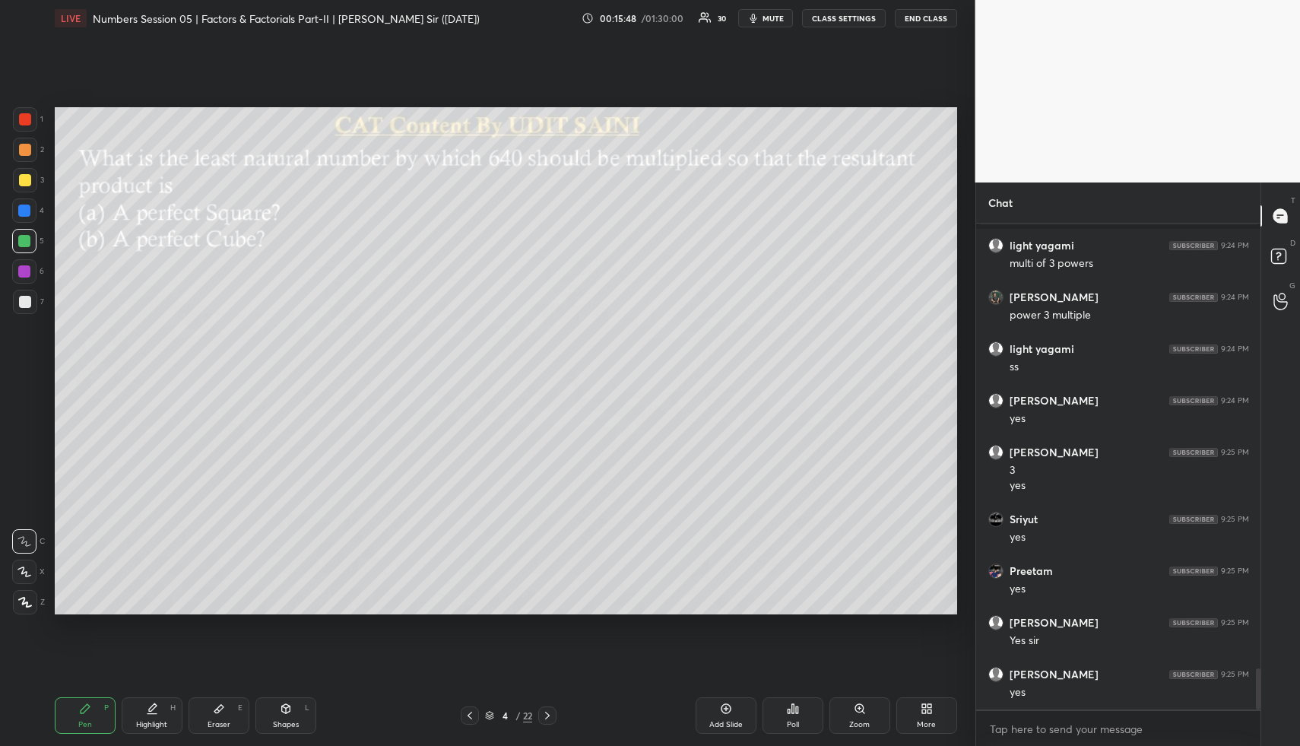
click at [144, 712] on div "Highlight H" at bounding box center [152, 715] width 61 height 36
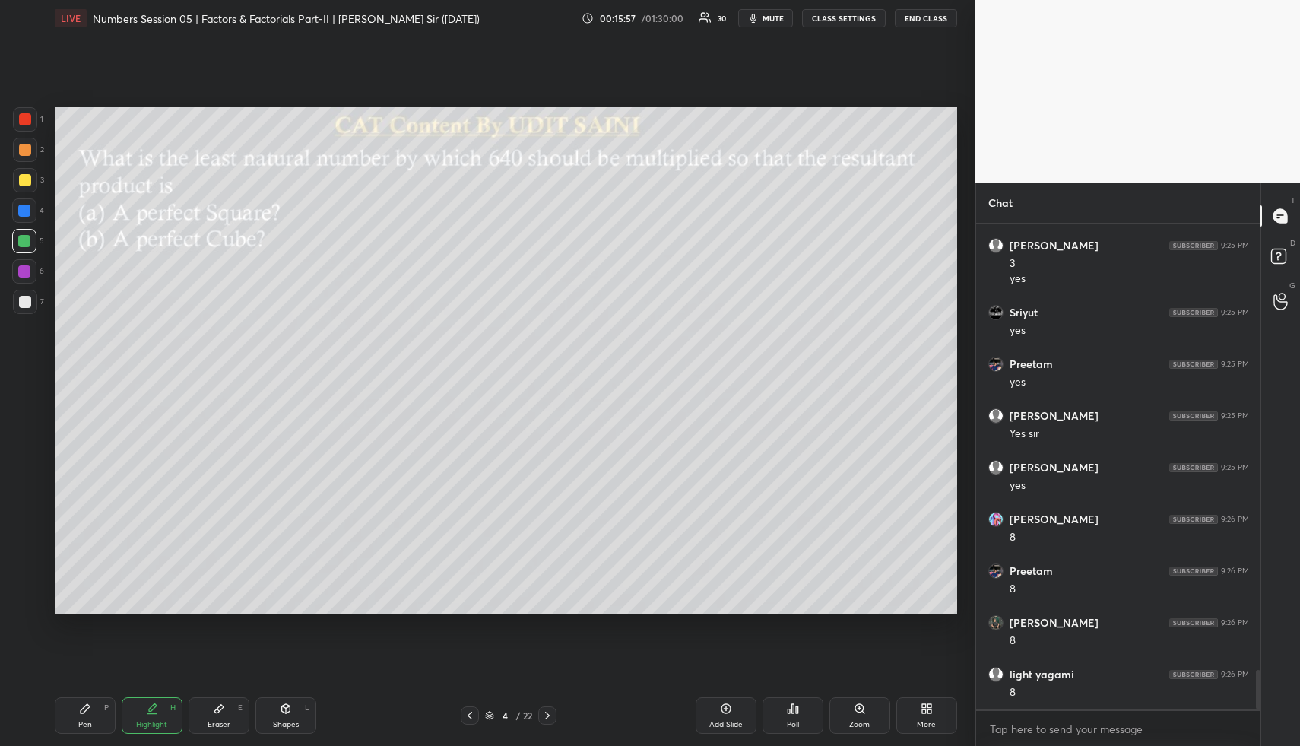
scroll to position [5489, 0]
drag, startPoint x: 162, startPoint y: 716, endPoint x: 174, endPoint y: 663, distance: 54.6
click at [162, 714] on div "Highlight H" at bounding box center [152, 715] width 61 height 36
drag, startPoint x: 81, startPoint y: 712, endPoint x: 81, endPoint y: 700, distance: 12.2
click at [81, 709] on icon at bounding box center [85, 708] width 9 height 9
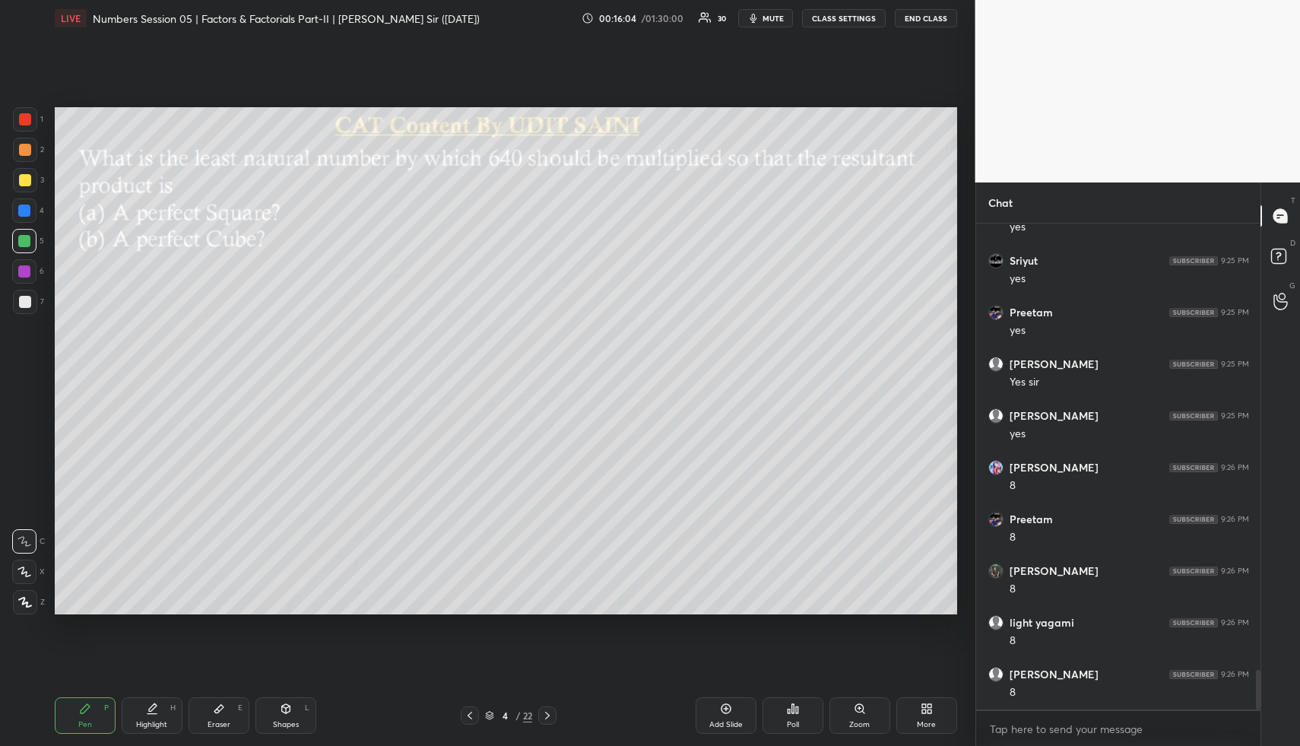
click at [20, 301] on div at bounding box center [25, 302] width 12 height 12
click at [23, 152] on div at bounding box center [25, 150] width 12 height 12
click at [166, 704] on div "Highlight H" at bounding box center [152, 715] width 61 height 36
click at [104, 705] on div "P" at bounding box center [106, 708] width 5 height 8
click at [177, 699] on div "Highlight H" at bounding box center [152, 715] width 61 height 36
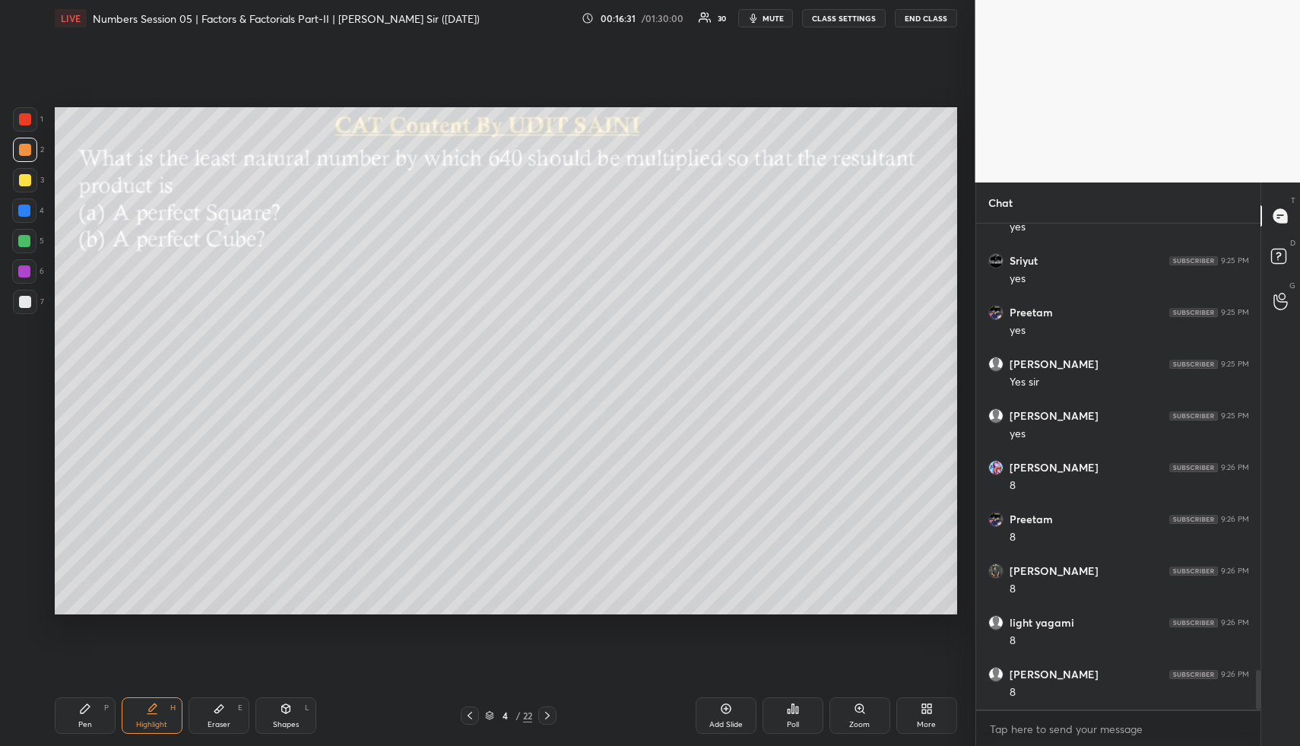
drag, startPoint x: 177, startPoint y: 699, endPoint x: 230, endPoint y: 629, distance: 87.4
click at [177, 699] on div "Highlight H" at bounding box center [152, 715] width 61 height 36
click at [95, 709] on div "Pen P" at bounding box center [85, 715] width 61 height 36
drag, startPoint x: 35, startPoint y: 304, endPoint x: 49, endPoint y: 304, distance: 14.4
click at [35, 303] on div at bounding box center [25, 302] width 24 height 24
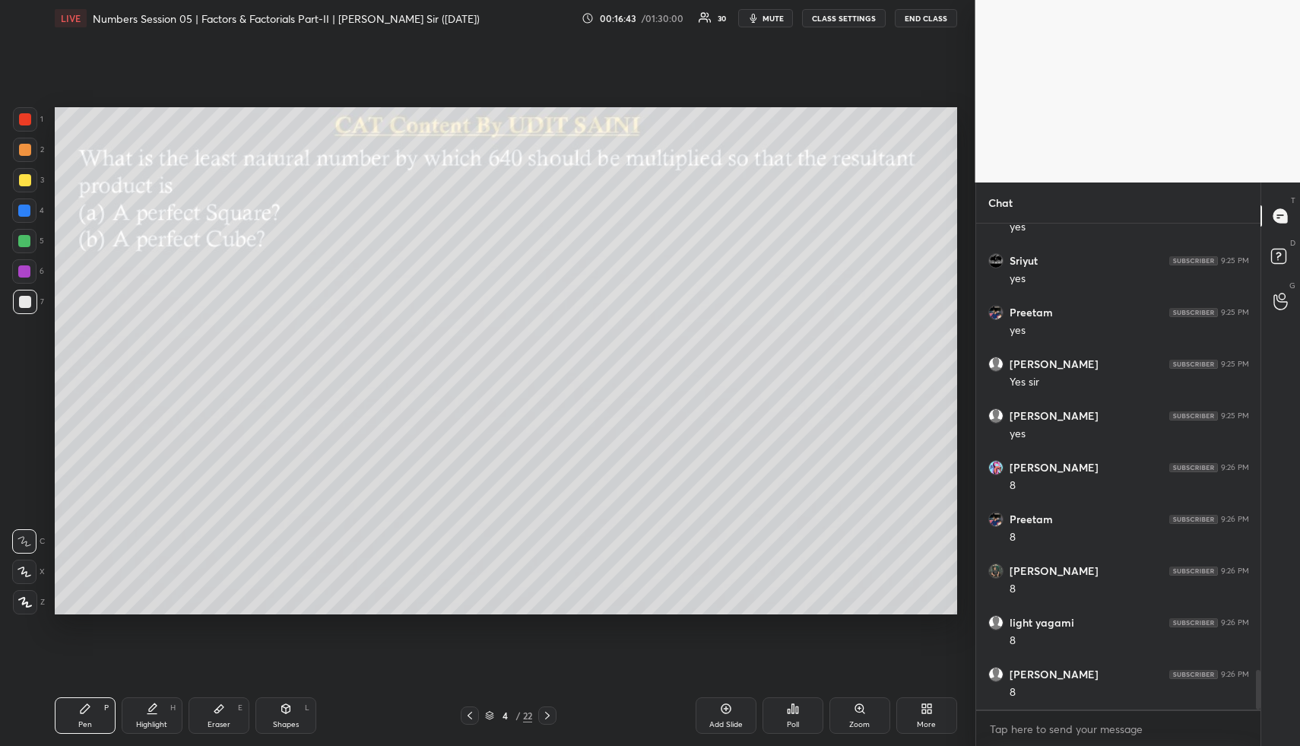
click at [157, 715] on div "Highlight H" at bounding box center [152, 715] width 61 height 36
drag, startPoint x: 107, startPoint y: 706, endPoint x: 116, endPoint y: 656, distance: 50.9
click at [106, 704] on div "P" at bounding box center [106, 708] width 5 height 8
click at [30, 150] on div at bounding box center [25, 150] width 12 height 12
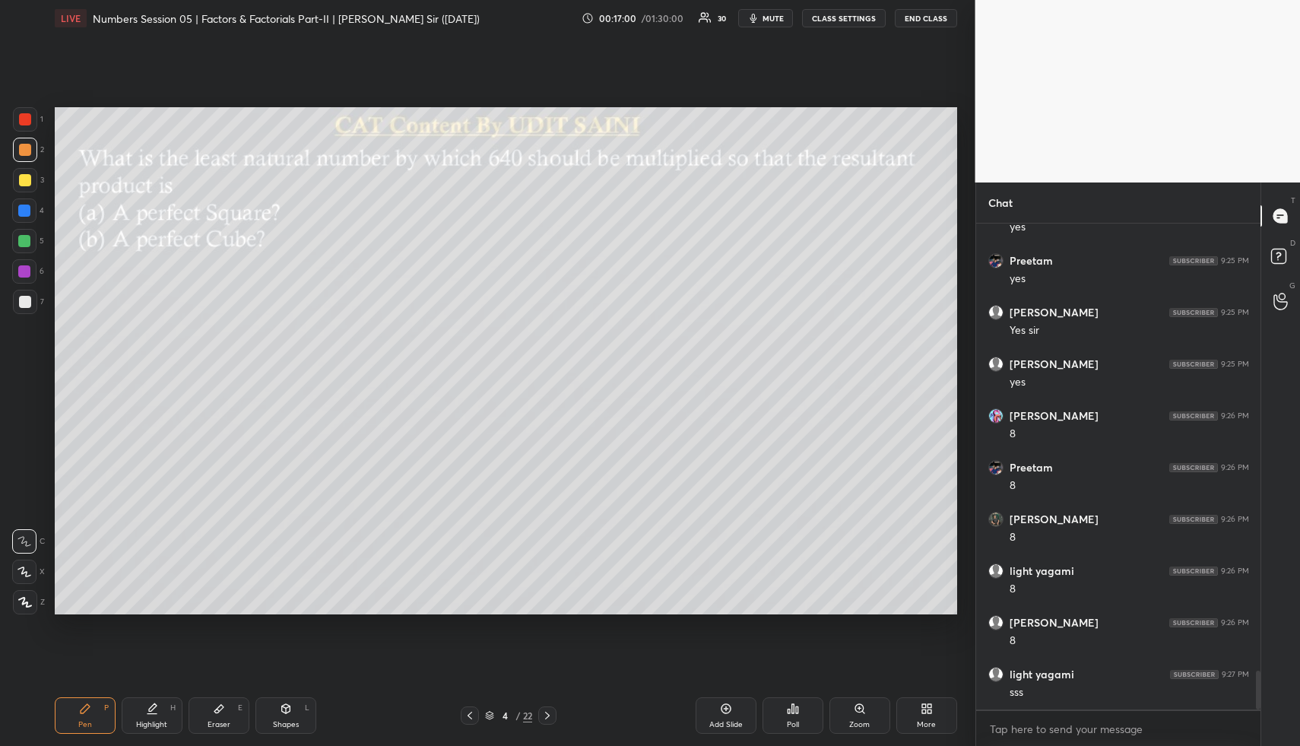
click at [154, 714] on div "Highlight H" at bounding box center [152, 715] width 61 height 36
drag, startPoint x: 157, startPoint y: 714, endPoint x: 201, endPoint y: 656, distance: 73.3
click at [157, 714] on div "Highlight H" at bounding box center [152, 715] width 61 height 36
click at [290, 721] on div "Shapes" at bounding box center [286, 725] width 26 height 8
click at [23, 179] on div at bounding box center [25, 180] width 12 height 12
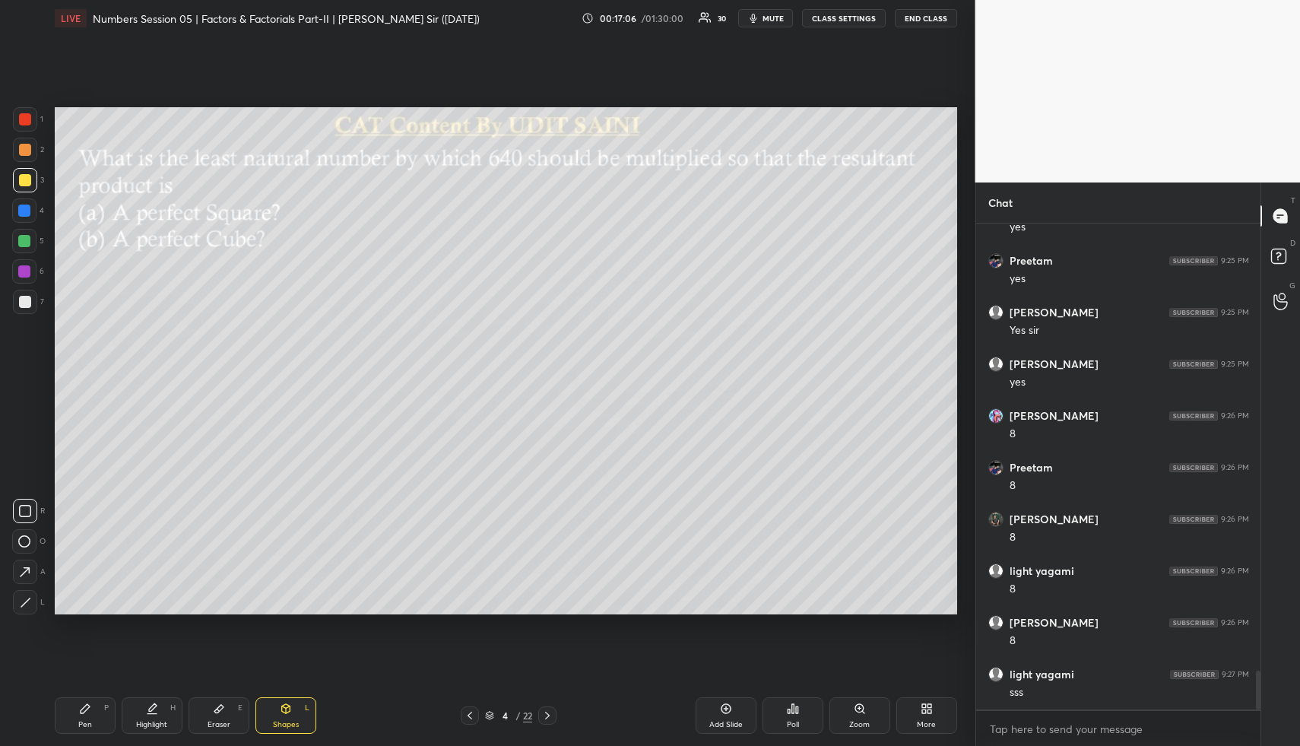
drag, startPoint x: 29, startPoint y: 575, endPoint x: 44, endPoint y: 563, distance: 19.5
click at [31, 572] on icon at bounding box center [25, 572] width 16 height 16
click at [23, 223] on div "1 2 3 4 5 6 7" at bounding box center [28, 213] width 32 height 213
click at [132, 710] on div "Highlight H" at bounding box center [152, 715] width 61 height 36
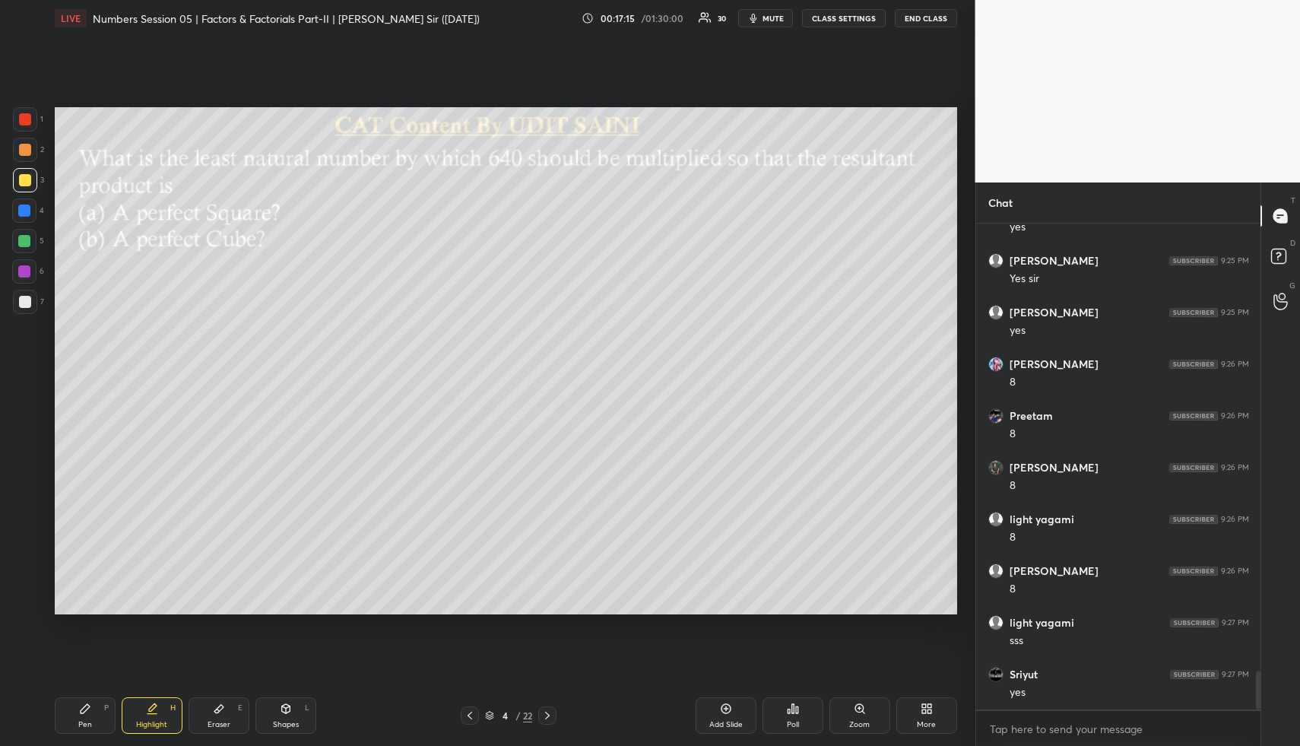
click at [269, 722] on div "Shapes L" at bounding box center [285, 715] width 61 height 36
click at [278, 714] on div "Shapes L" at bounding box center [285, 715] width 61 height 36
click at [15, 571] on div at bounding box center [25, 571] width 24 height 24
click at [12, 213] on div at bounding box center [24, 210] width 24 height 24
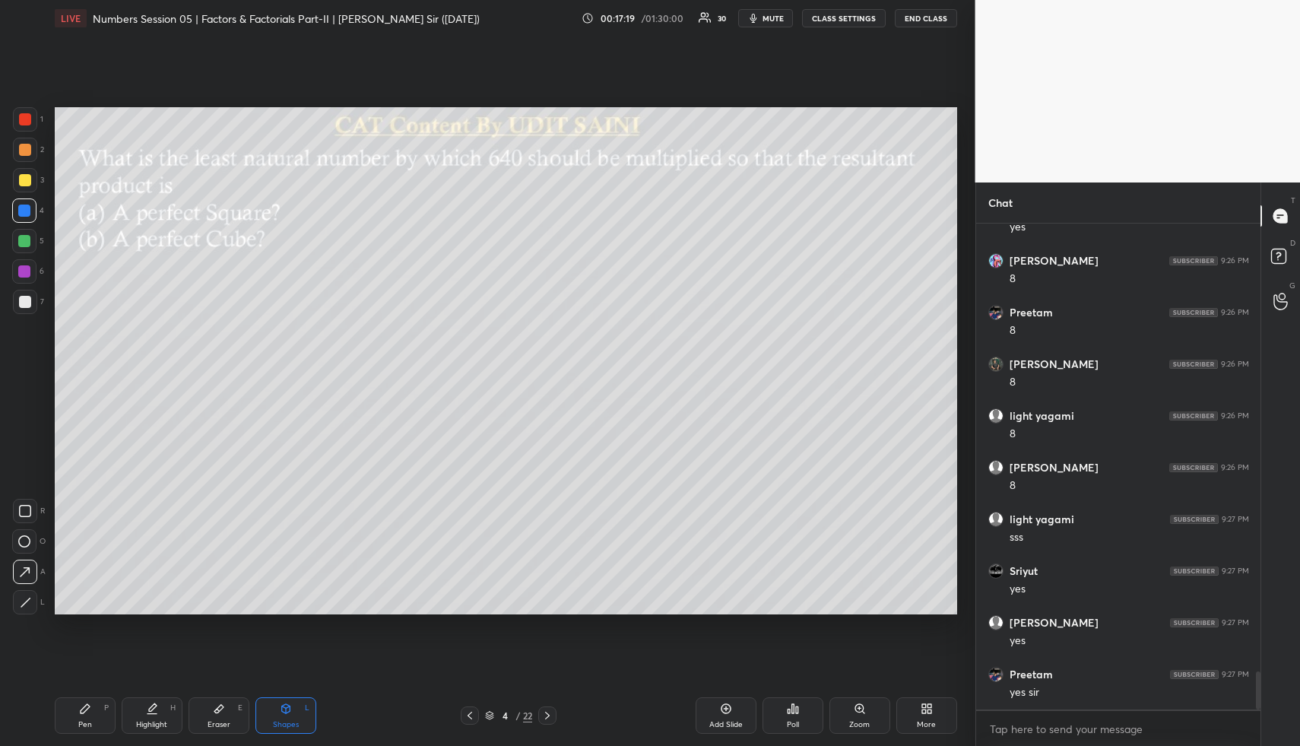
scroll to position [5748, 0]
click at [93, 718] on div "Pen P" at bounding box center [85, 715] width 61 height 36
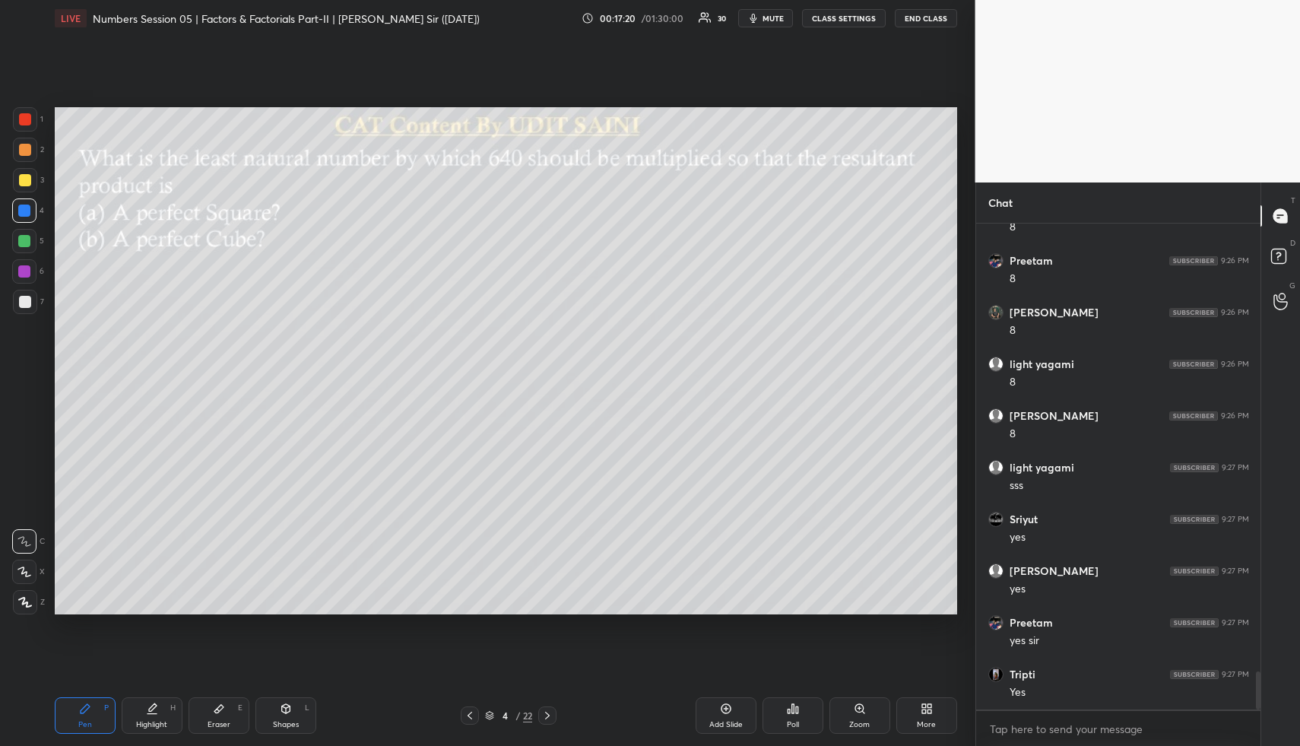
click at [21, 184] on div at bounding box center [25, 180] width 12 height 12
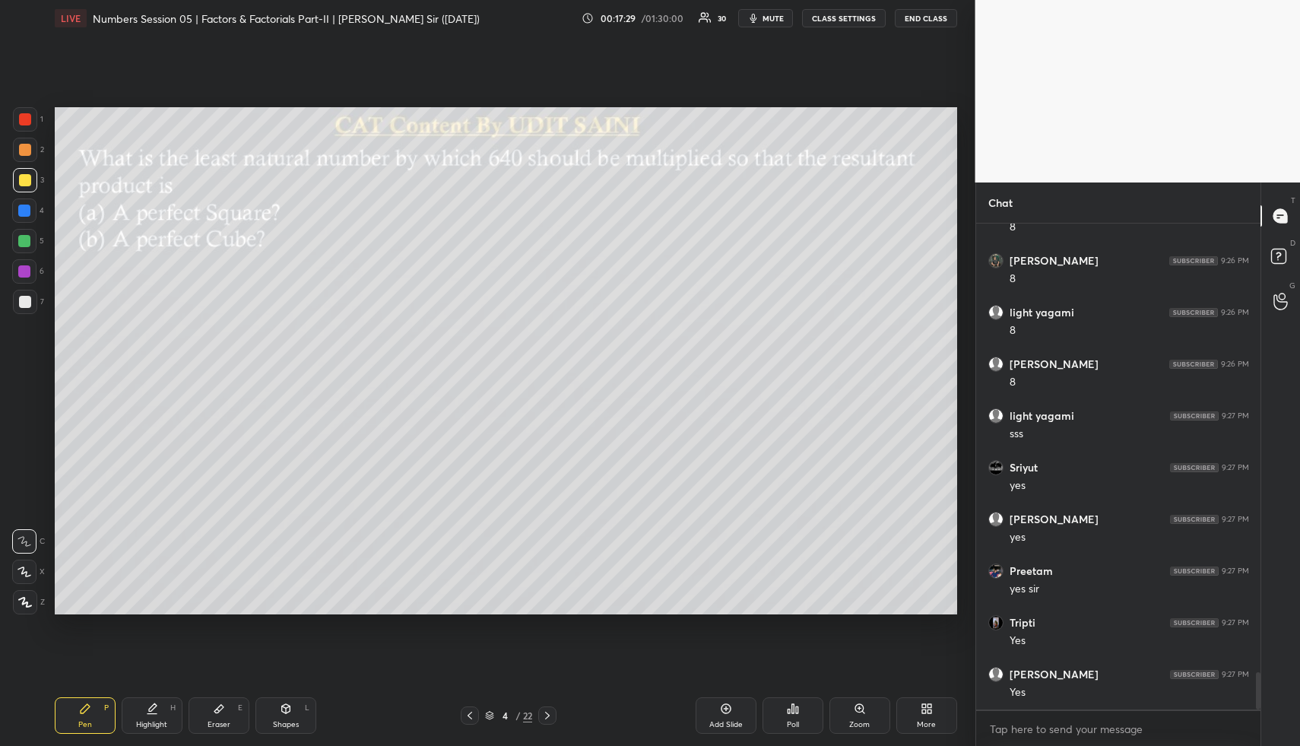
click at [25, 303] on div at bounding box center [25, 302] width 12 height 12
click at [153, 711] on icon at bounding box center [152, 708] width 12 height 12
click at [145, 730] on div "Highlight H" at bounding box center [152, 715] width 61 height 36
drag, startPoint x: 165, startPoint y: 697, endPoint x: 242, endPoint y: 620, distance: 109.1
click at [166, 696] on div "Pen P Highlight H Eraser E Shapes L 4 / 22 Add Slide Poll Zoom More" at bounding box center [506, 715] width 902 height 61
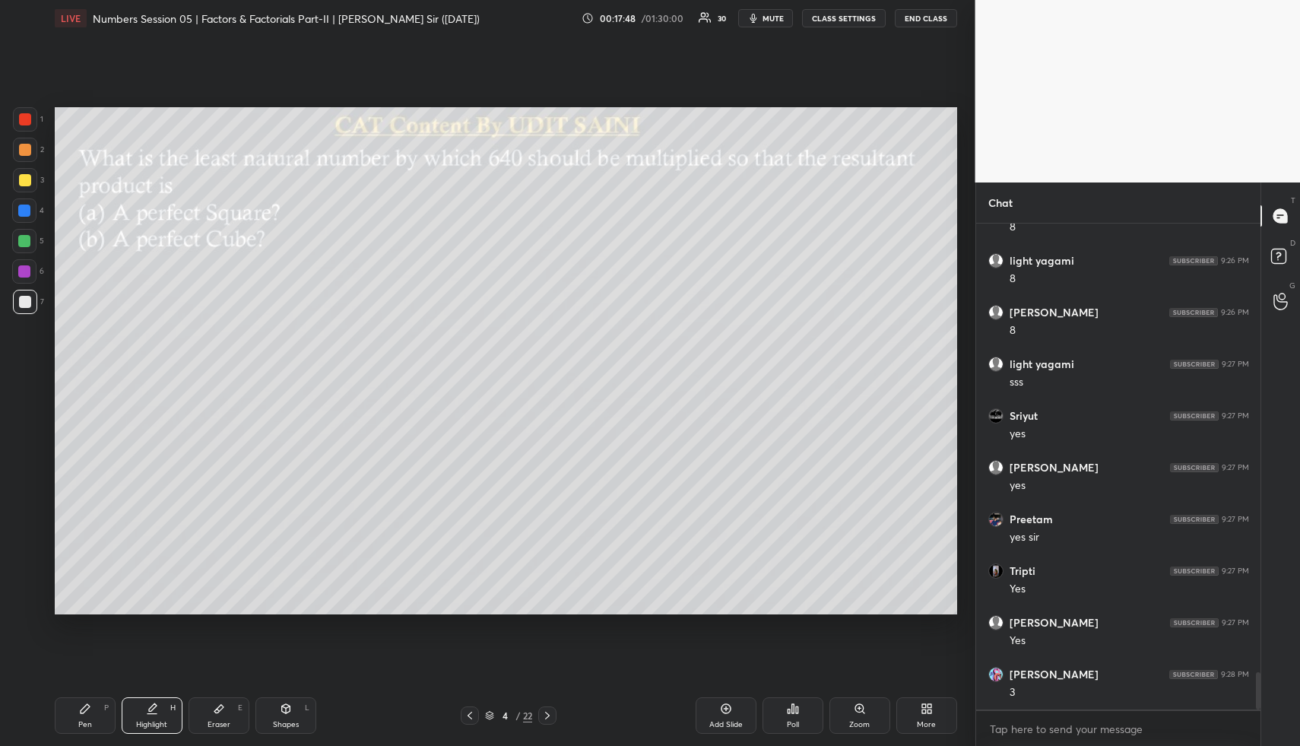
scroll to position [5903, 0]
drag, startPoint x: 173, startPoint y: 696, endPoint x: 265, endPoint y: 623, distance: 118.5
click at [175, 697] on div "Pen P Highlight H Eraser E Shapes L 4 / 22 Add Slide Poll Zoom More" at bounding box center [506, 715] width 902 height 61
click at [99, 721] on div "Pen P" at bounding box center [85, 715] width 61 height 36
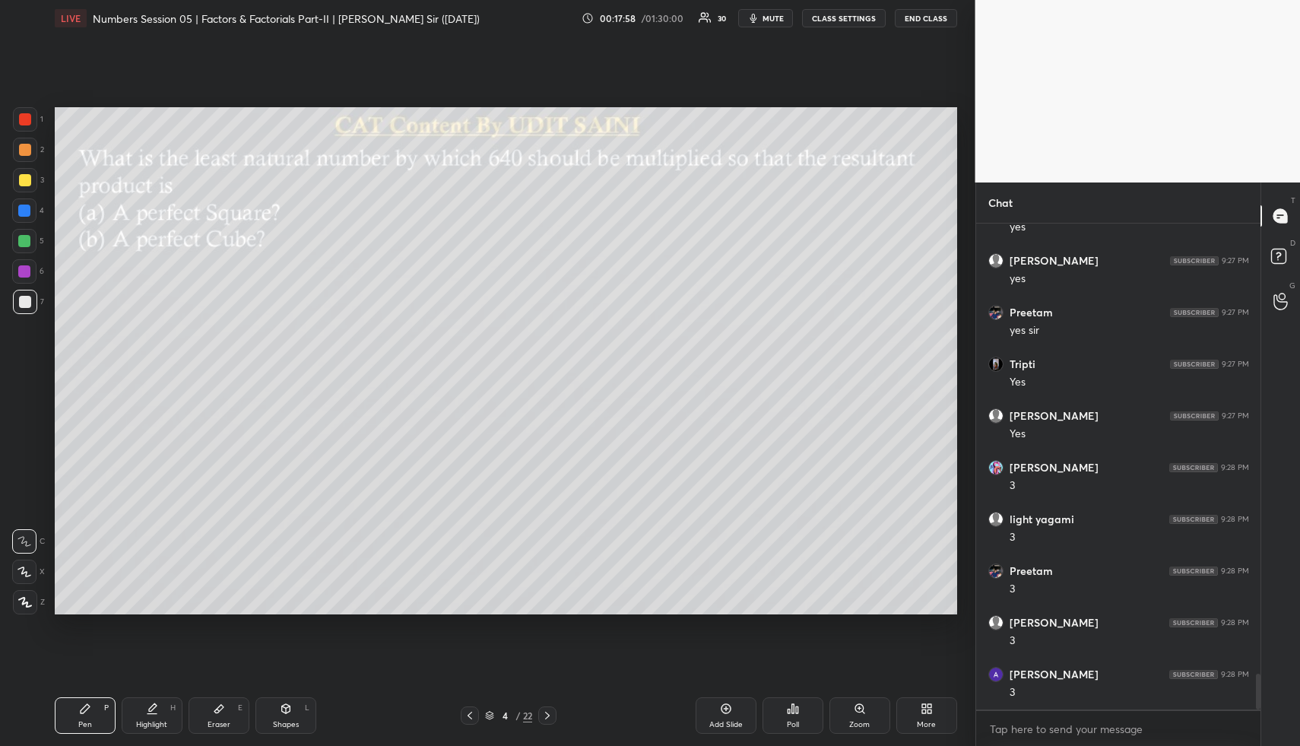
click at [31, 308] on div at bounding box center [25, 302] width 24 height 24
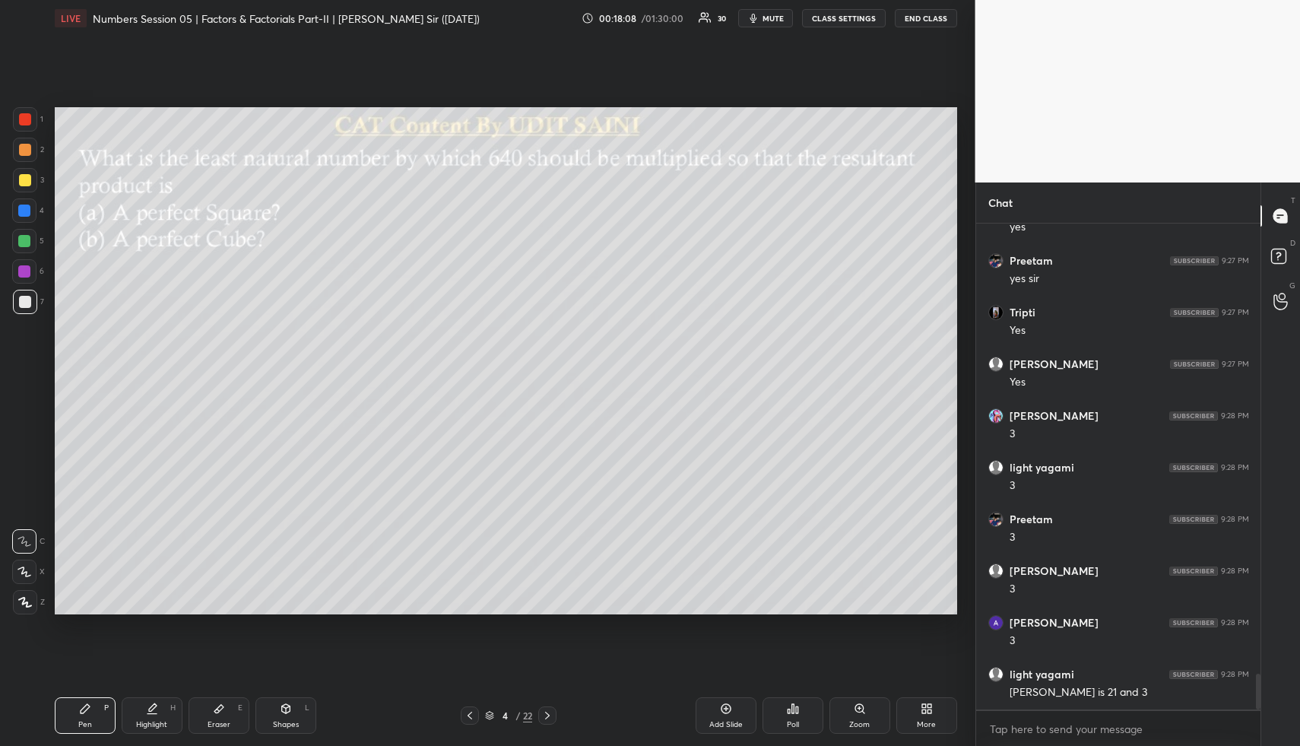
scroll to position [6161, 0]
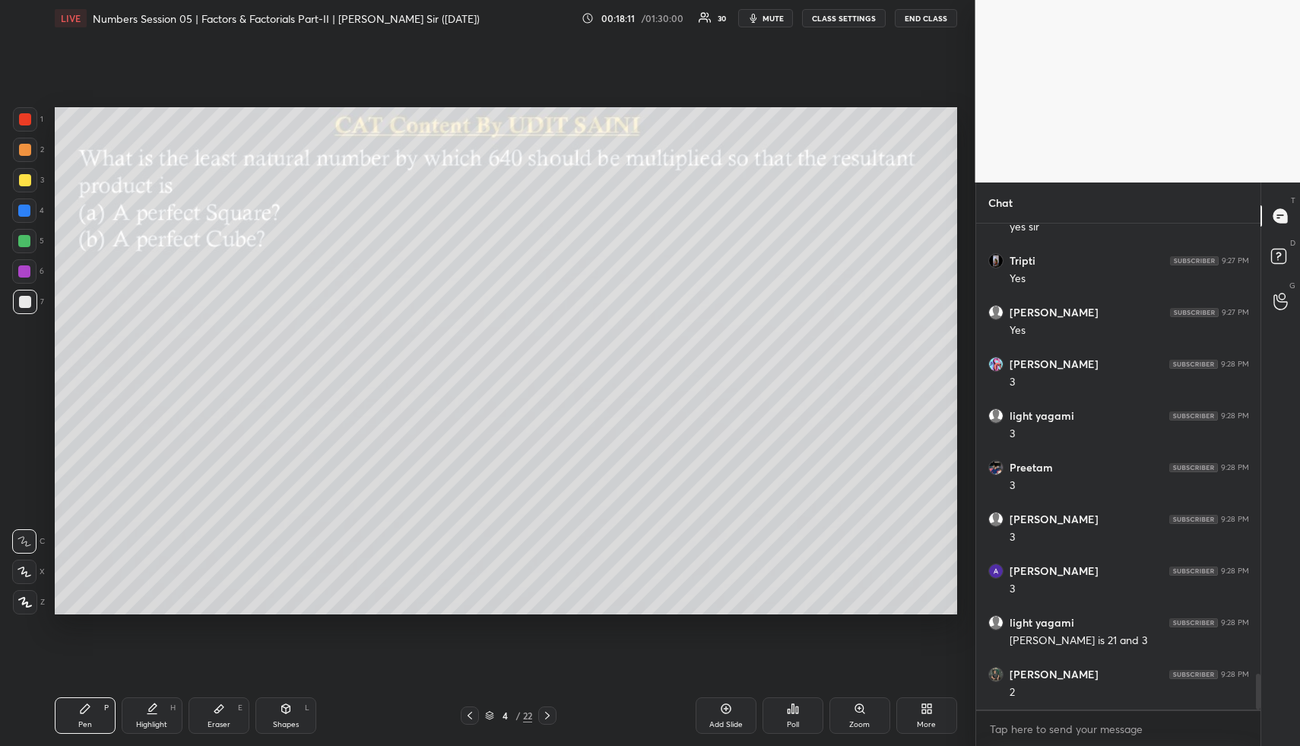
click at [27, 154] on div at bounding box center [25, 150] width 12 height 12
click at [175, 714] on div "Highlight H" at bounding box center [152, 715] width 61 height 36
drag, startPoint x: 106, startPoint y: 720, endPoint x: 125, endPoint y: 698, distance: 29.1
click at [106, 718] on div "Pen P" at bounding box center [85, 715] width 61 height 36
click at [31, 301] on div at bounding box center [25, 302] width 24 height 24
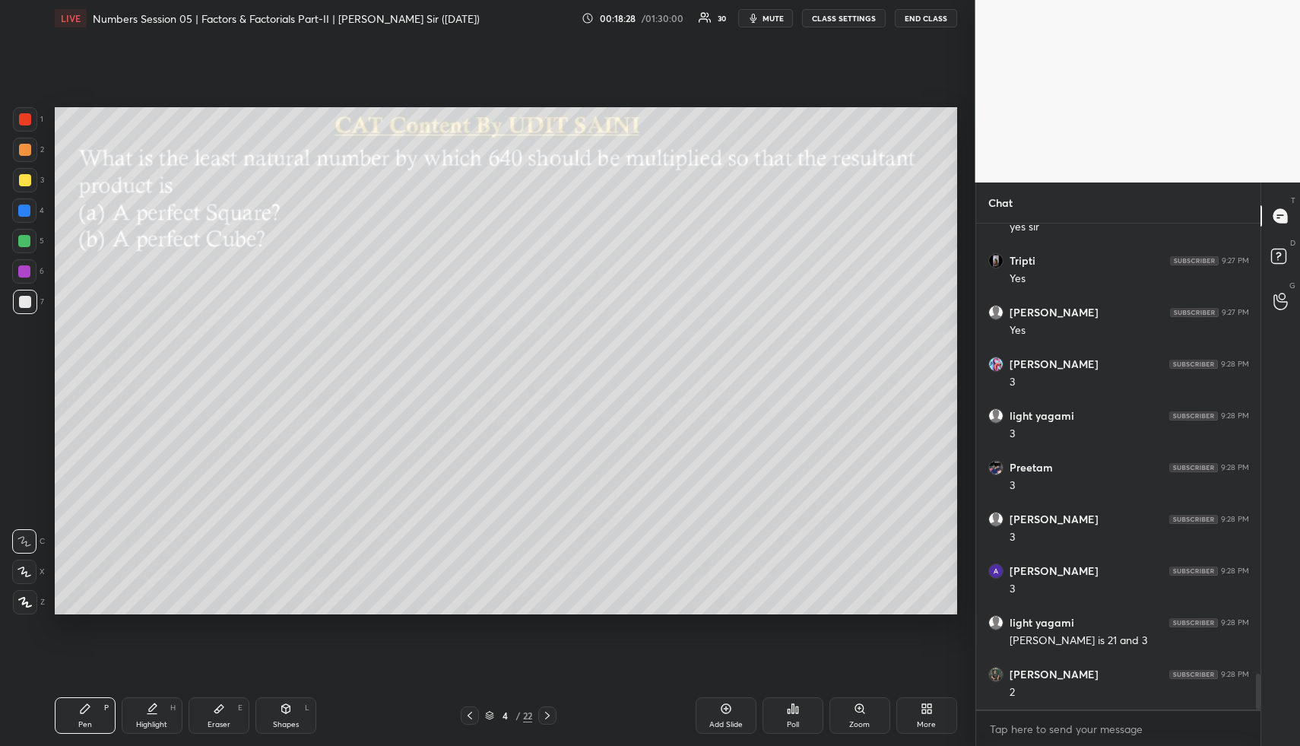
click at [290, 721] on div "Shapes" at bounding box center [286, 725] width 26 height 8
click at [23, 240] on div at bounding box center [24, 241] width 12 height 12
click at [97, 708] on div "Pen P" at bounding box center [85, 715] width 61 height 36
click at [25, 207] on div at bounding box center [24, 210] width 12 height 12
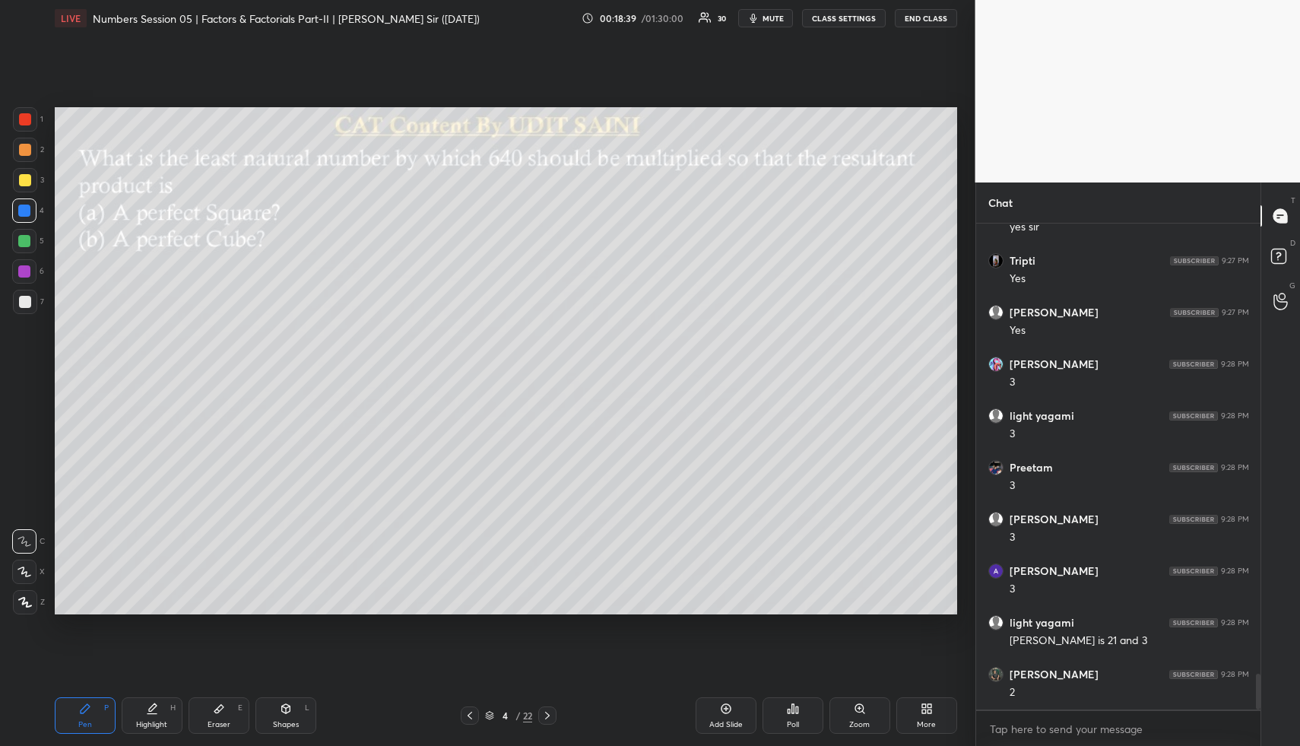
click at [180, 708] on div "Highlight H" at bounding box center [152, 715] width 61 height 36
drag, startPoint x: 174, startPoint y: 714, endPoint x: 280, endPoint y: 621, distance: 140.6
click at [174, 714] on div "Highlight H" at bounding box center [152, 715] width 61 height 36
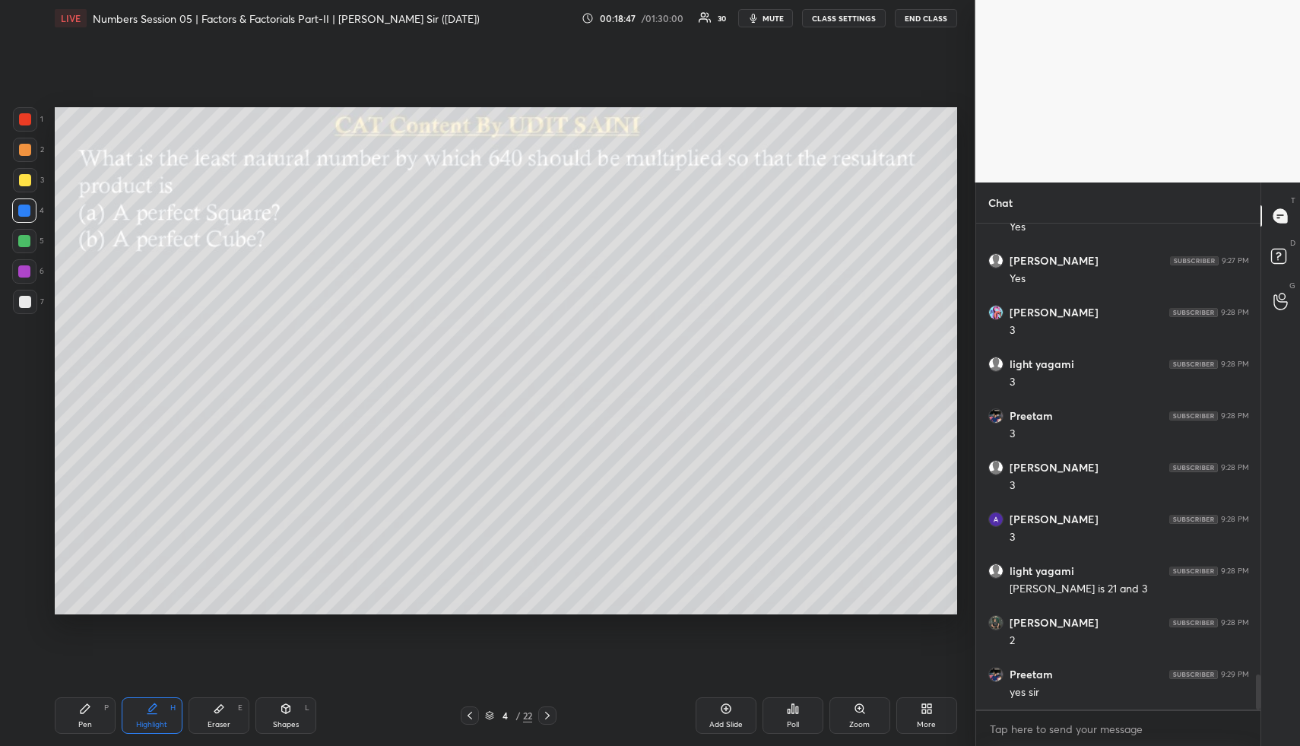
scroll to position [6265, 0]
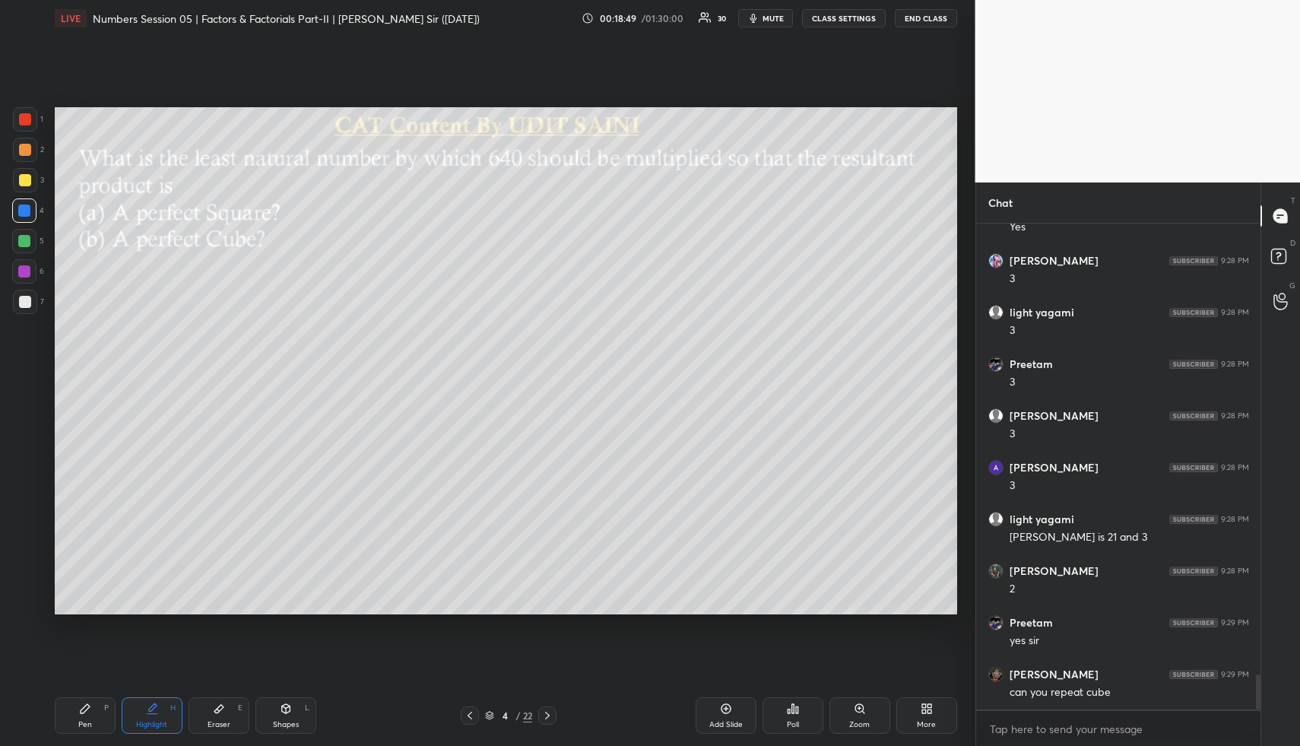
click at [133, 716] on div "Highlight H" at bounding box center [152, 715] width 61 height 36
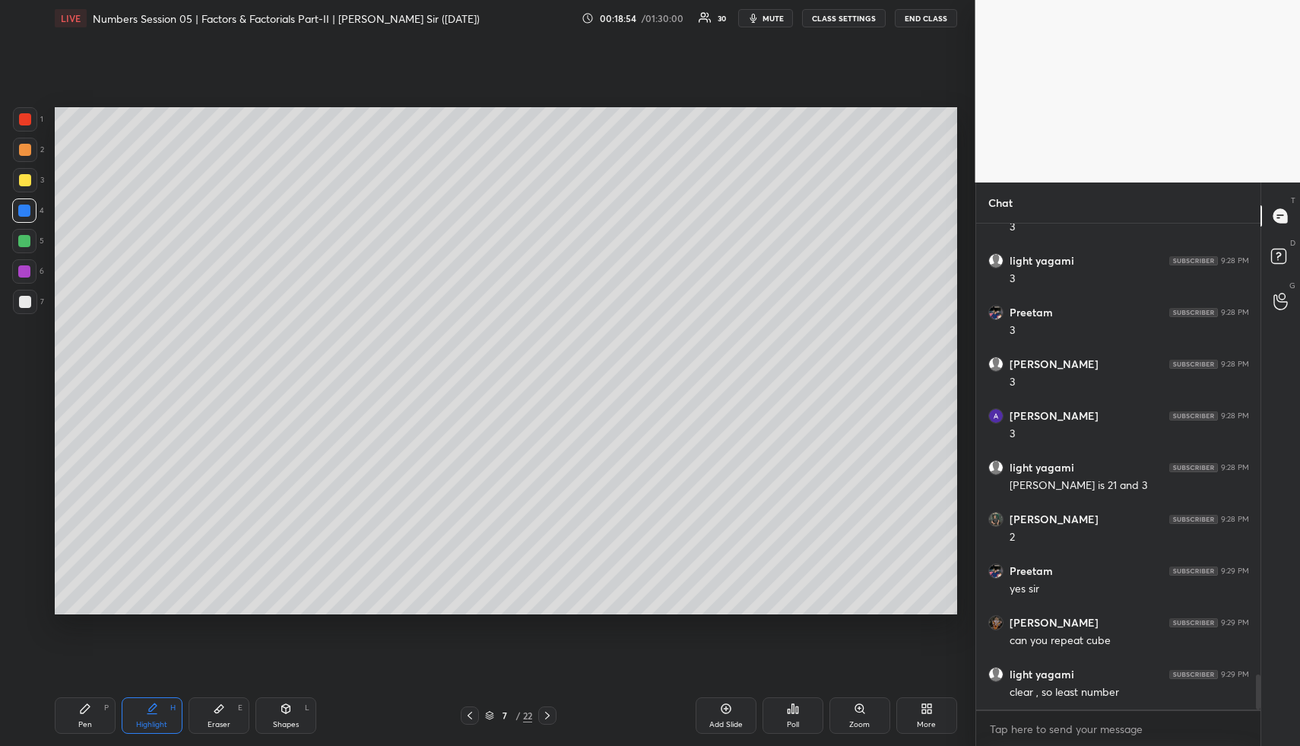
click at [141, 717] on div "Highlight H" at bounding box center [152, 715] width 61 height 36
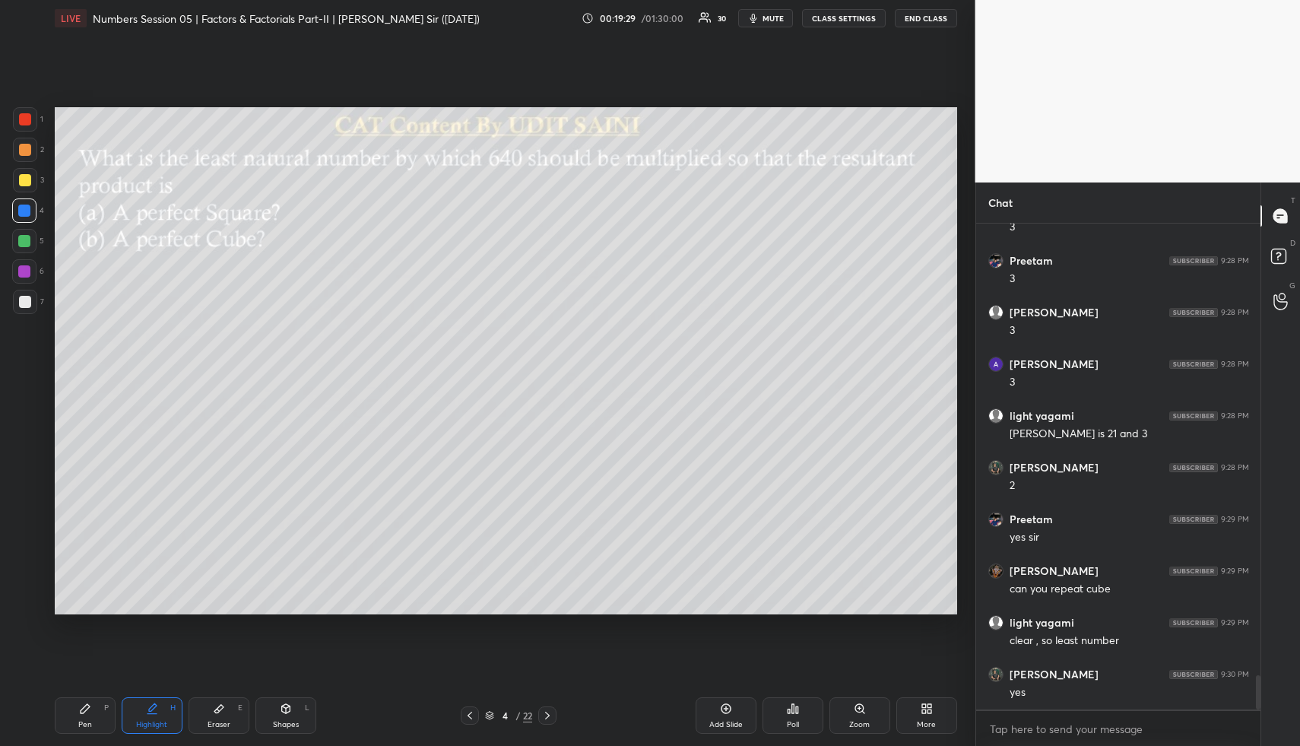
scroll to position [6420, 0]
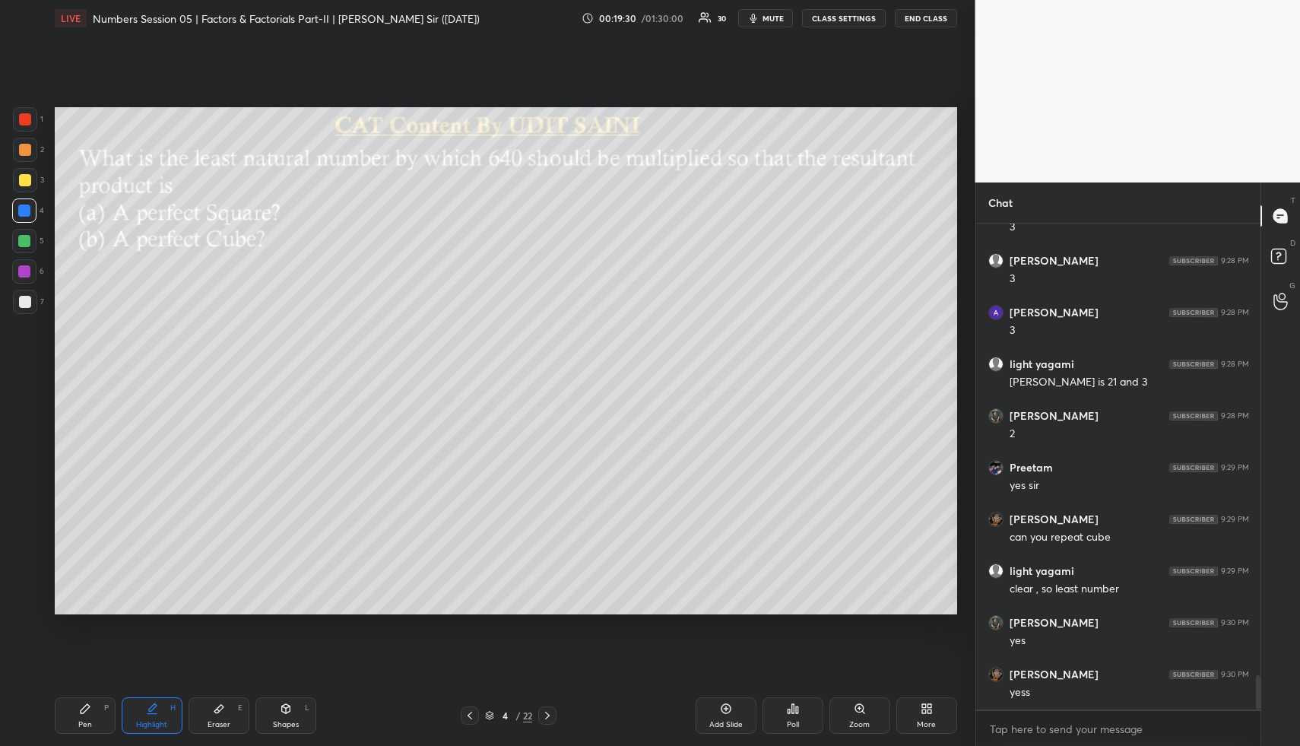
click at [158, 717] on div "Highlight H" at bounding box center [152, 715] width 61 height 36
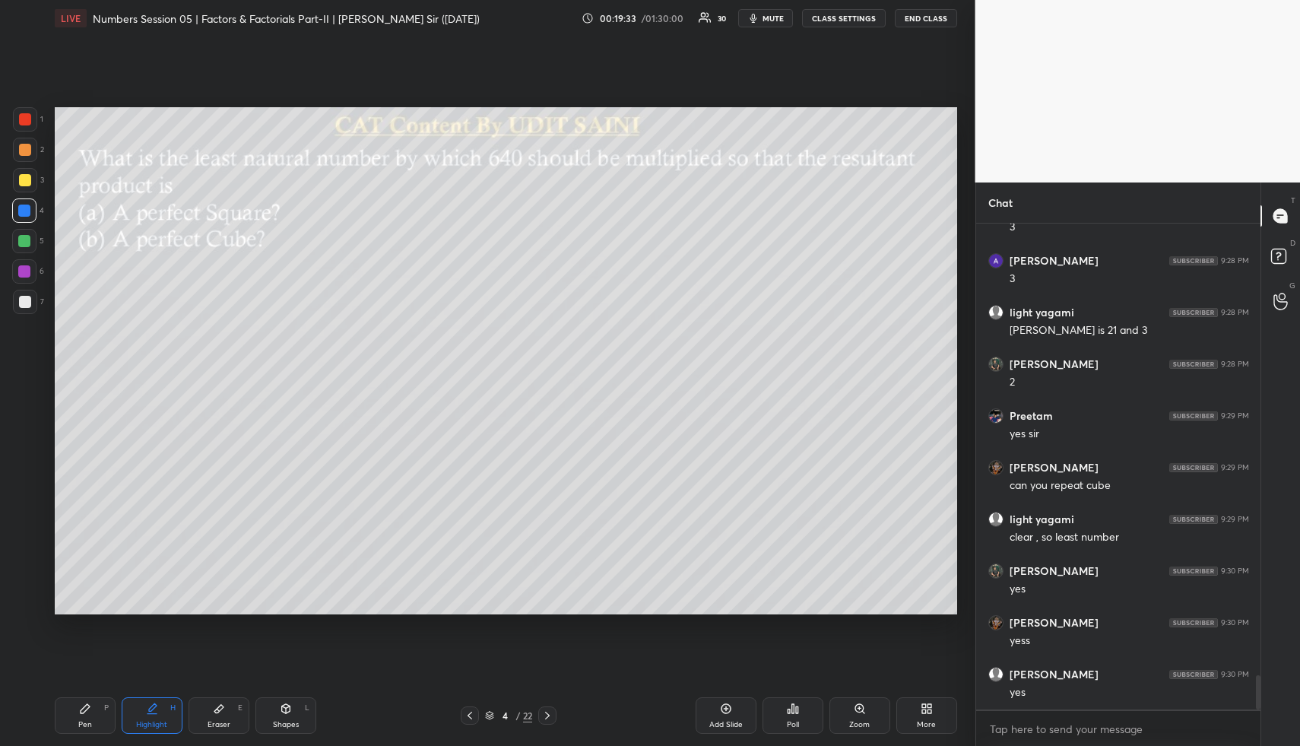
click at [150, 724] on div "Highlight H" at bounding box center [152, 715] width 61 height 36
click at [74, 716] on div "Pen P" at bounding box center [85, 715] width 61 height 36
drag, startPoint x: 74, startPoint y: 718, endPoint x: 73, endPoint y: 641, distance: 77.5
click at [77, 709] on div "Pen P" at bounding box center [85, 715] width 61 height 36
click at [27, 274] on div at bounding box center [24, 271] width 12 height 12
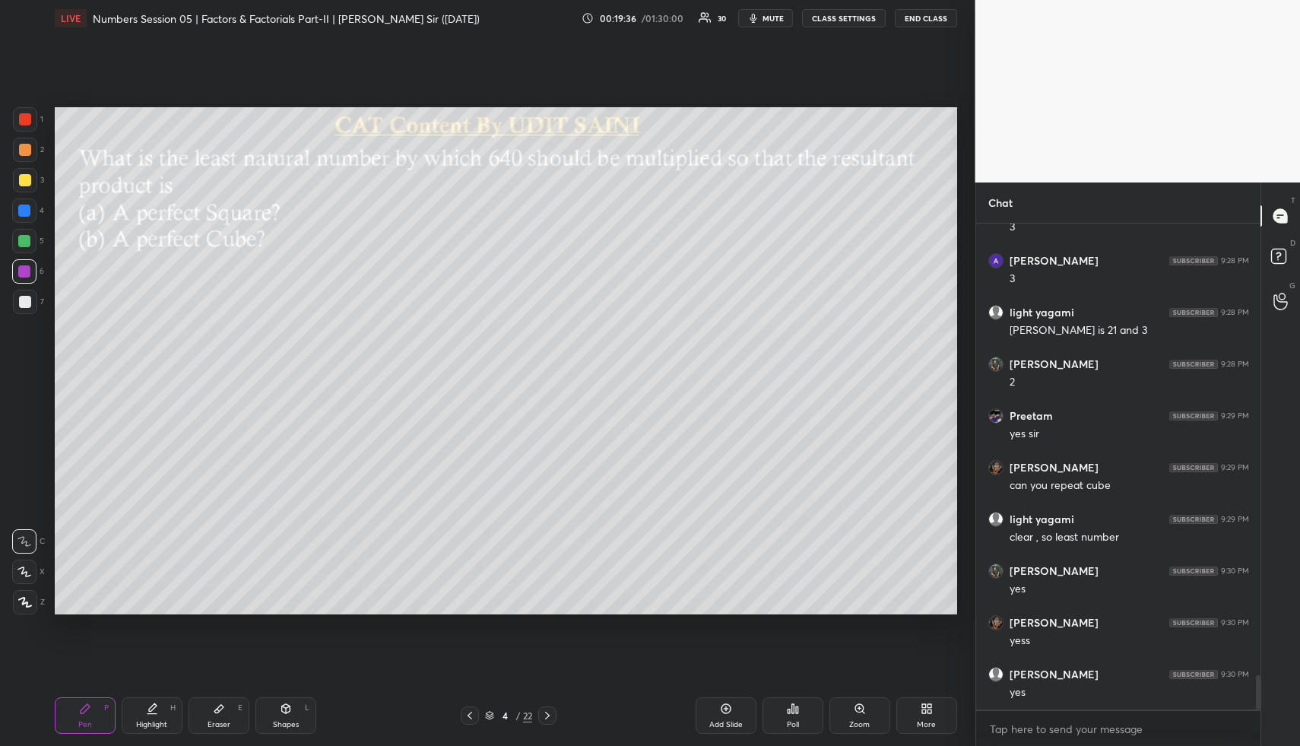
click at [30, 271] on div at bounding box center [24, 271] width 24 height 24
click at [157, 711] on icon at bounding box center [152, 708] width 12 height 12
click at [156, 714] on div "Highlight H" at bounding box center [152, 715] width 61 height 36
drag, startPoint x: 75, startPoint y: 720, endPoint x: 72, endPoint y: 712, distance: 8.2
click at [74, 716] on div "Pen P" at bounding box center [85, 715] width 61 height 36
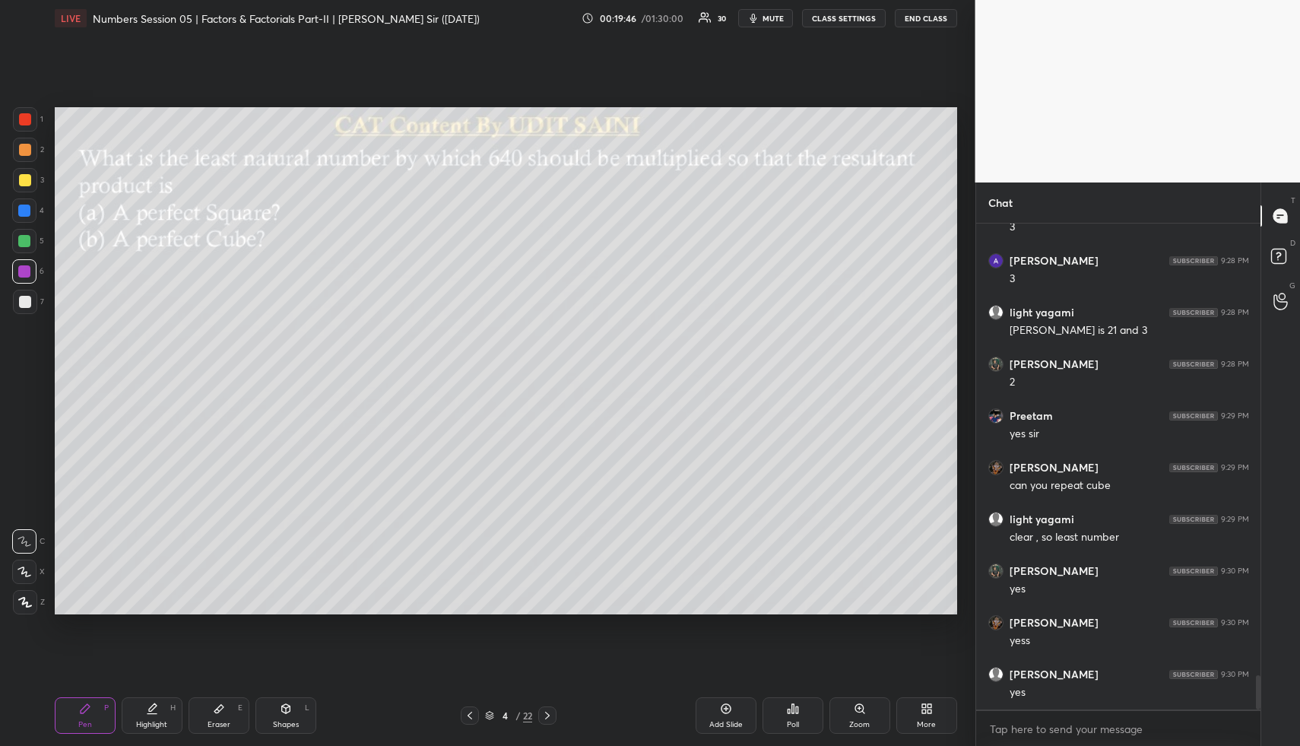
drag, startPoint x: 24, startPoint y: 148, endPoint x: 36, endPoint y: 148, distance: 11.4
click at [26, 149] on div at bounding box center [25, 150] width 12 height 12
click at [149, 720] on div "Highlight H" at bounding box center [152, 715] width 61 height 36
click at [159, 708] on div "Highlight H" at bounding box center [152, 715] width 61 height 36
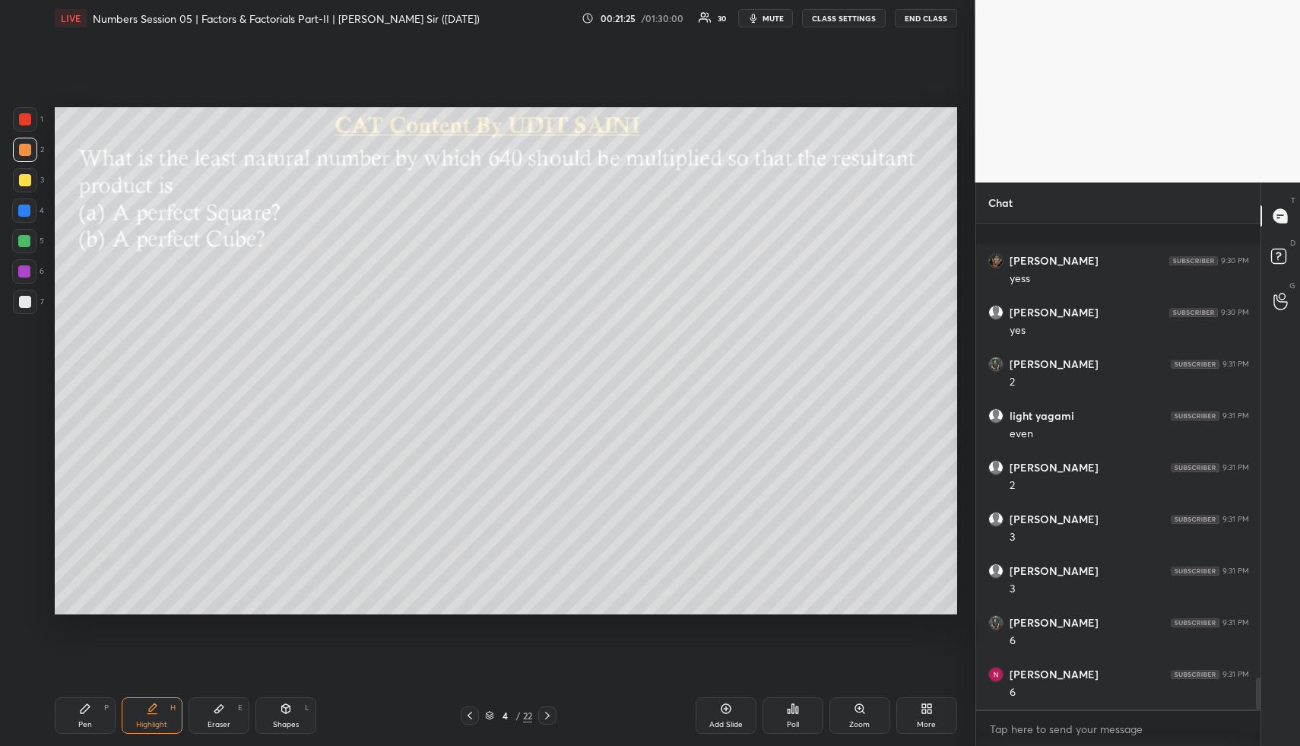
scroll to position [6937, 0]
drag, startPoint x: 165, startPoint y: 705, endPoint x: 173, endPoint y: 663, distance: 43.4
click at [164, 699] on div "Highlight H" at bounding box center [152, 715] width 61 height 36
click at [97, 720] on div "Pen P" at bounding box center [85, 715] width 61 height 36
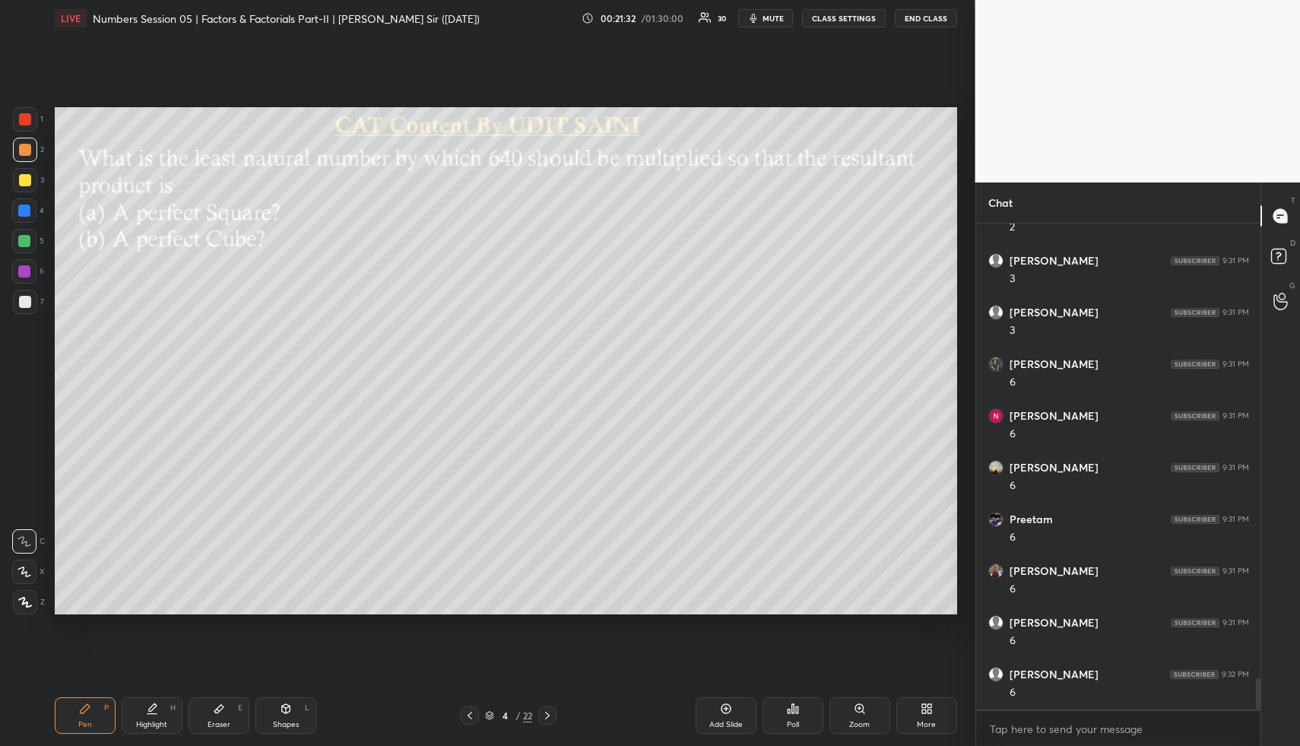
click at [33, 305] on div at bounding box center [25, 302] width 24 height 24
click at [147, 714] on div "Highlight H" at bounding box center [152, 715] width 61 height 36
drag, startPoint x: 147, startPoint y: 719, endPoint x: 149, endPoint y: 626, distance: 92.8
click at [149, 713] on div "Highlight H" at bounding box center [152, 715] width 61 height 36
click at [224, 721] on div "Eraser" at bounding box center [219, 725] width 23 height 8
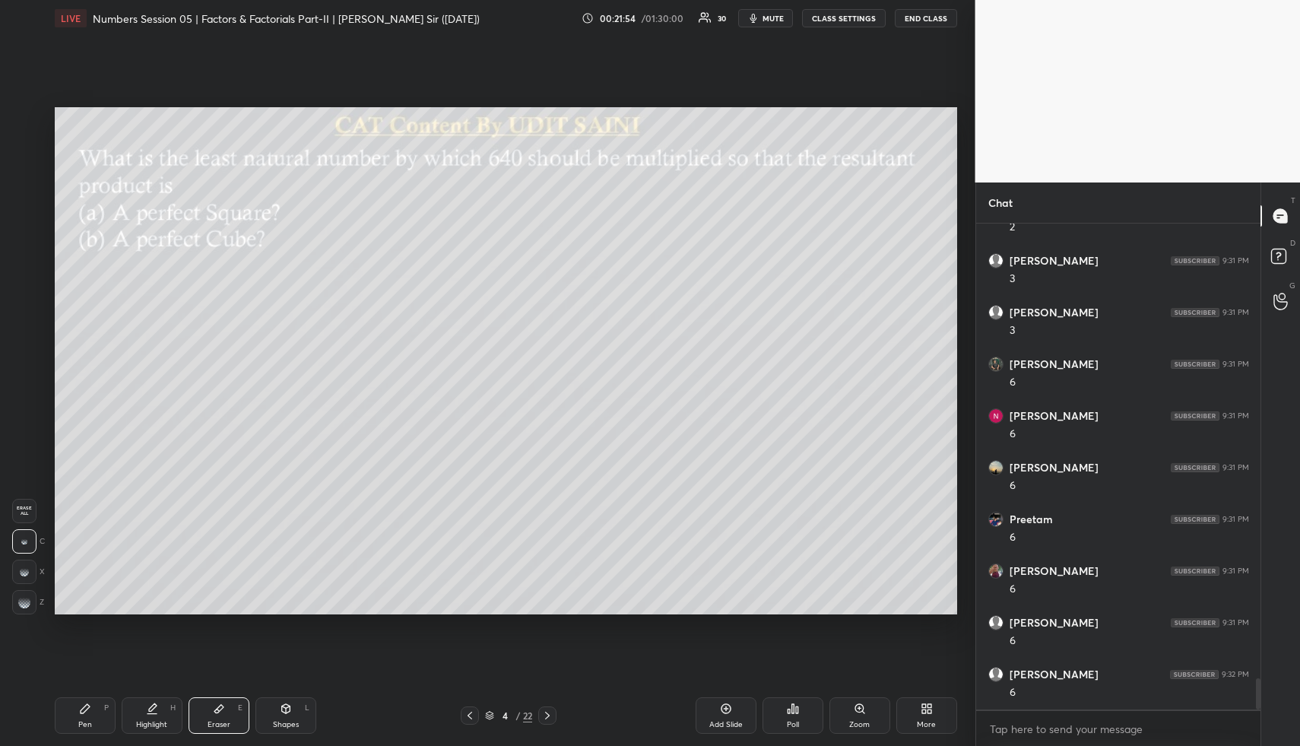
drag, startPoint x: 154, startPoint y: 725, endPoint x: 155, endPoint y: 683, distance: 41.8
click at [151, 715] on div "Highlight H" at bounding box center [152, 715] width 61 height 36
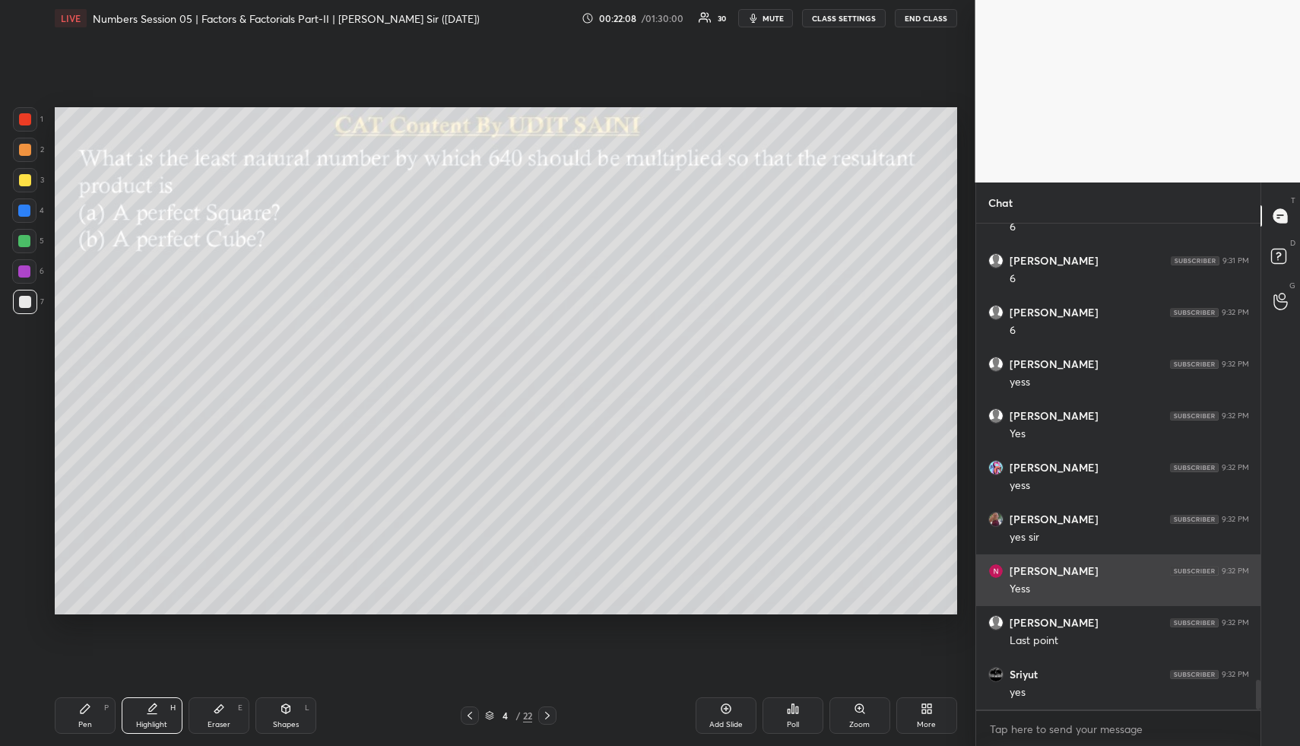
scroll to position [7505, 0]
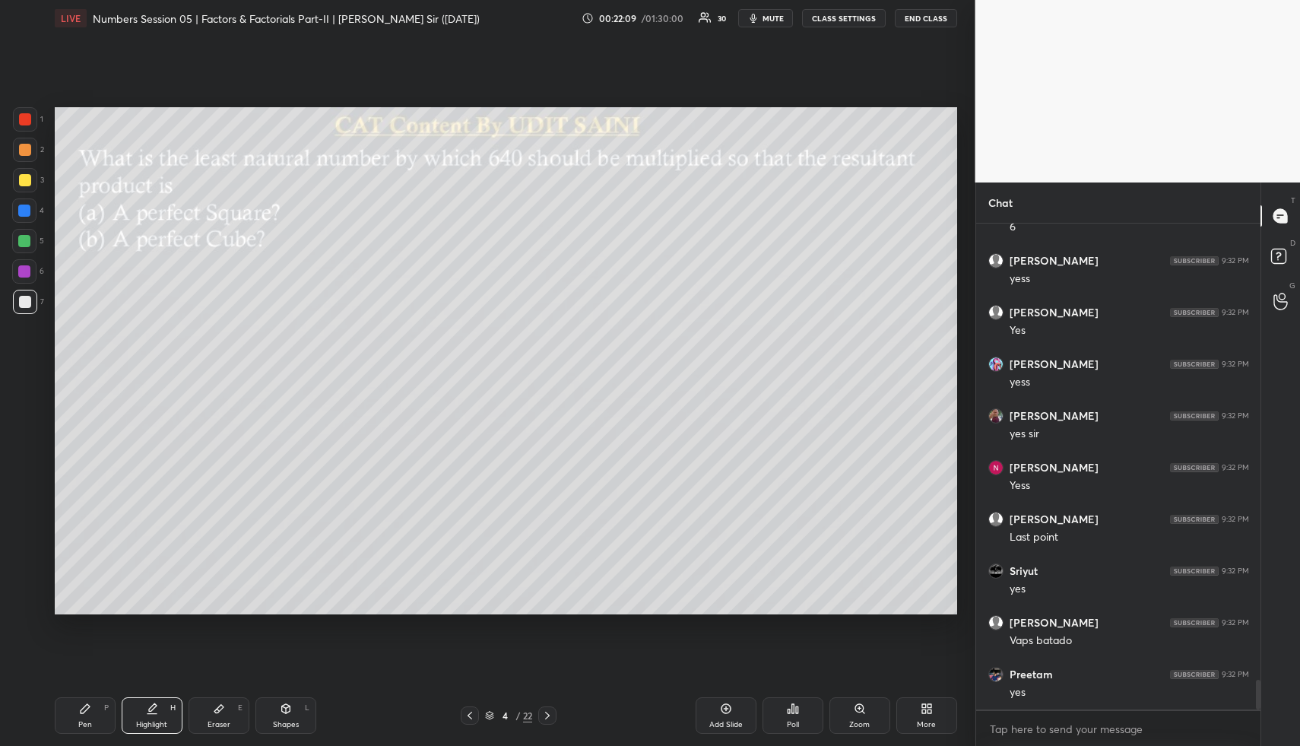
drag, startPoint x: 154, startPoint y: 723, endPoint x: 152, endPoint y: 702, distance: 21.4
click at [153, 721] on div "Highlight" at bounding box center [151, 725] width 31 height 8
drag, startPoint x: 149, startPoint y: 714, endPoint x: 166, endPoint y: 675, distance: 43.2
click at [147, 710] on div "Highlight H" at bounding box center [152, 715] width 61 height 36
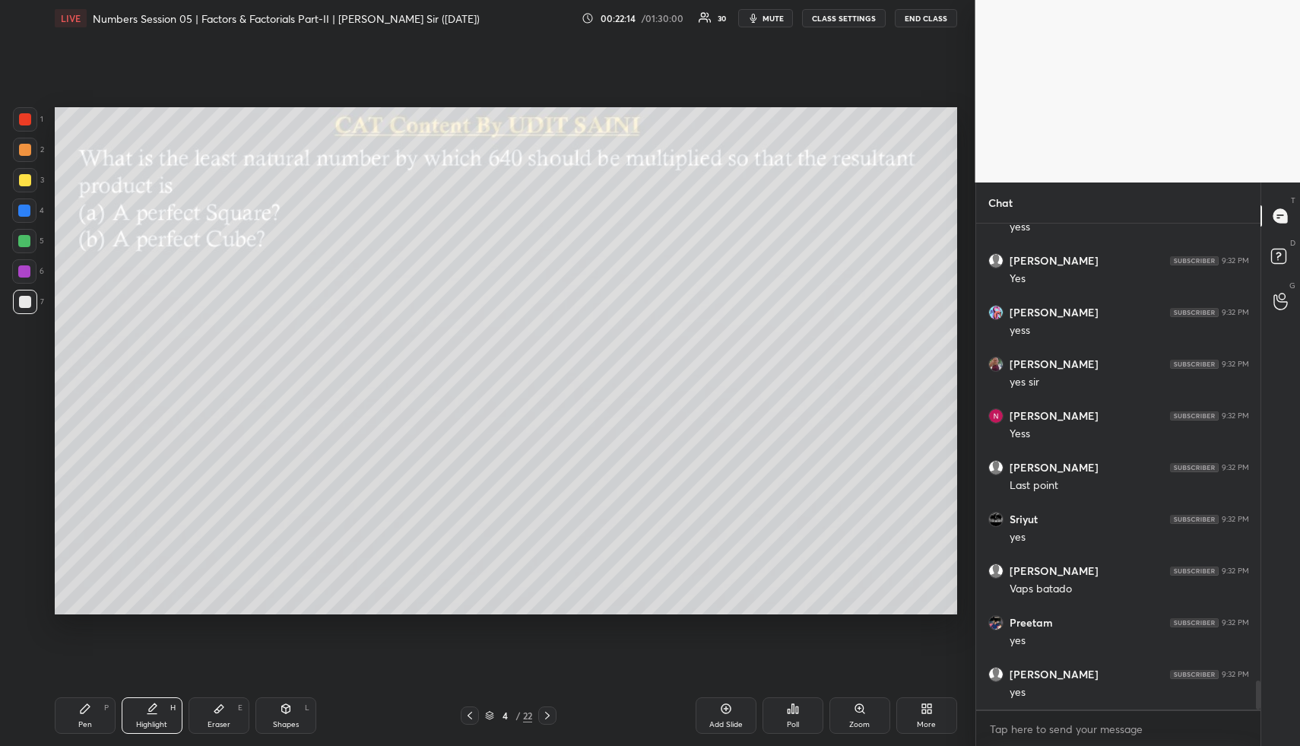
click at [730, 708] on icon at bounding box center [726, 709] width 10 height 10
drag, startPoint x: 100, startPoint y: 710, endPoint x: 98, endPoint y: 699, distance: 11.6
click at [100, 710] on div "Pen P" at bounding box center [85, 715] width 61 height 36
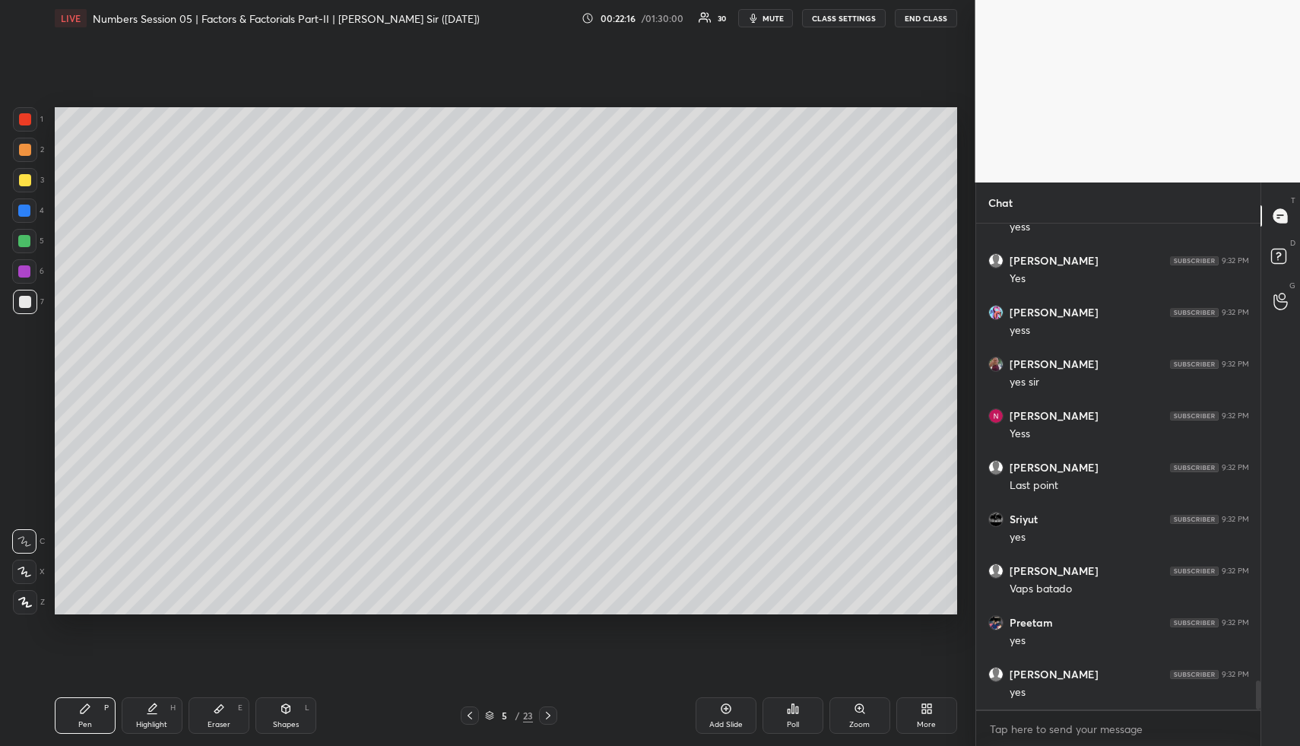
drag, startPoint x: 20, startPoint y: 156, endPoint x: 51, endPoint y: 158, distance: 31.2
click at [20, 156] on div at bounding box center [25, 150] width 24 height 24
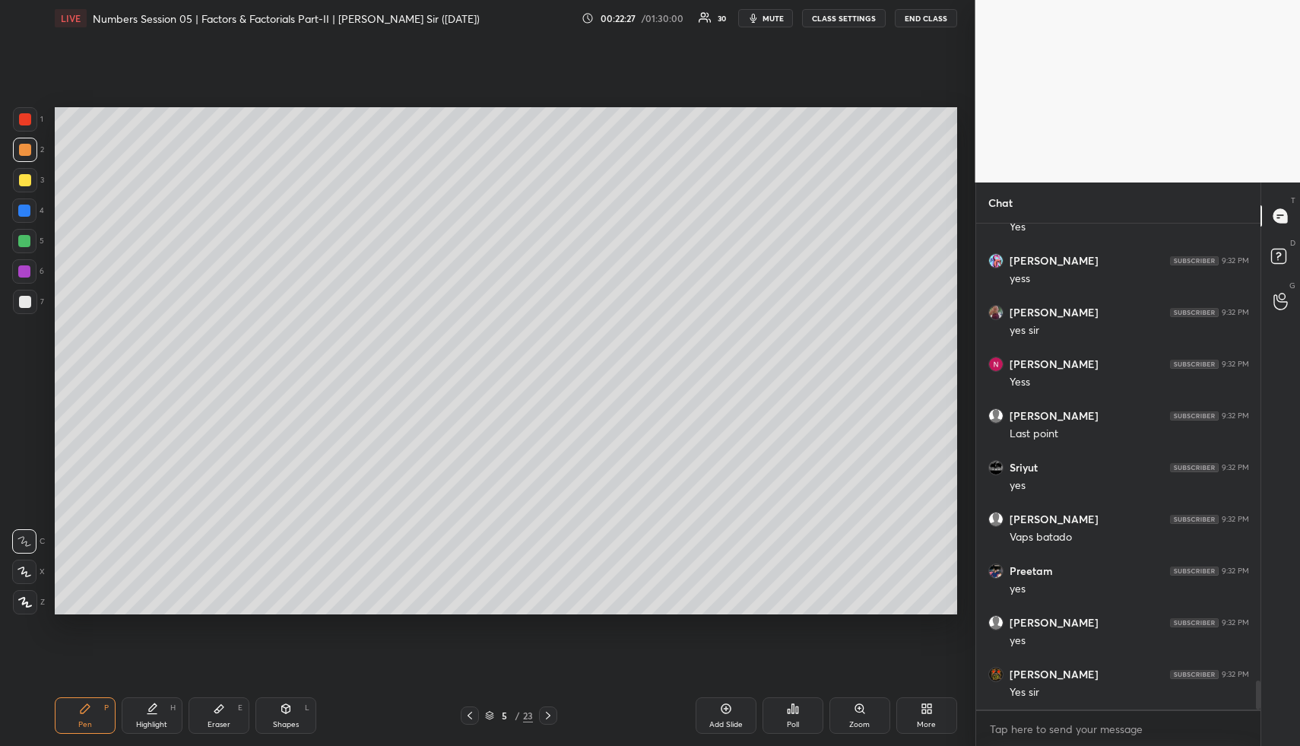
drag, startPoint x: 20, startPoint y: 188, endPoint x: 52, endPoint y: 194, distance: 32.5
click at [22, 192] on div at bounding box center [25, 180] width 24 height 24
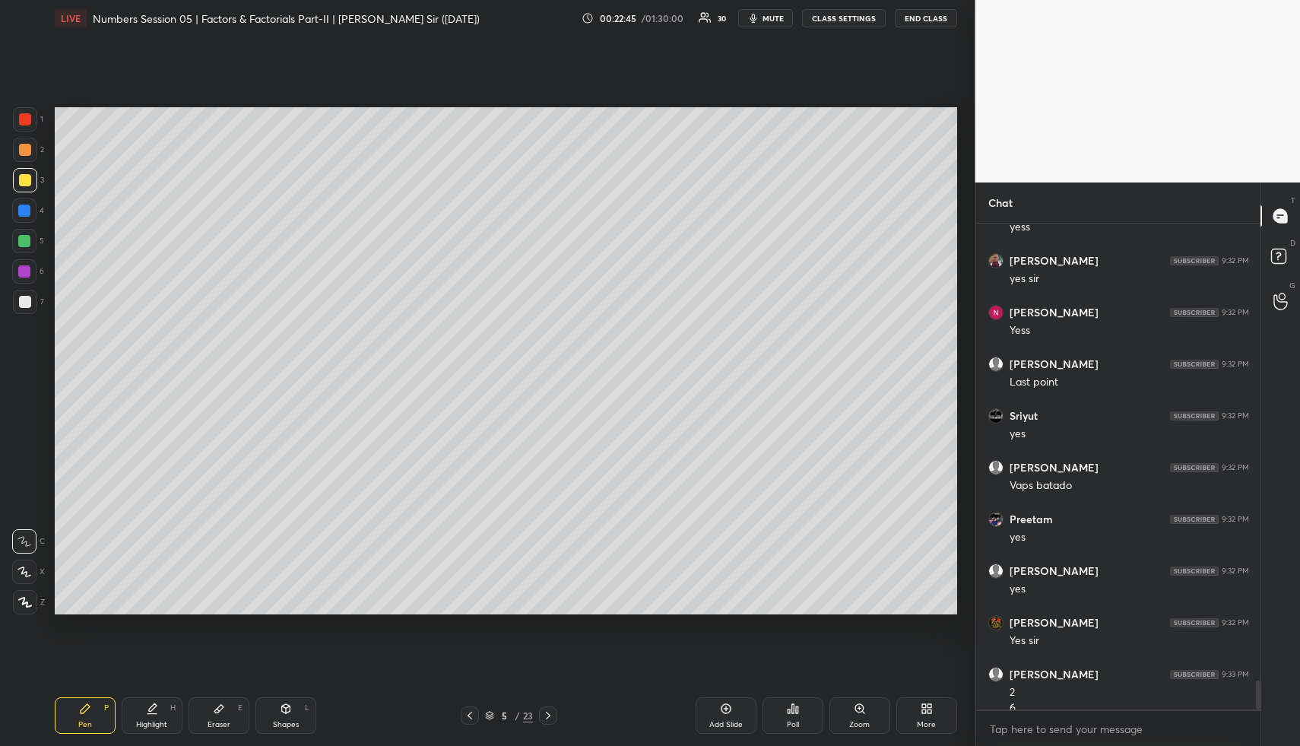
scroll to position [7727, 0]
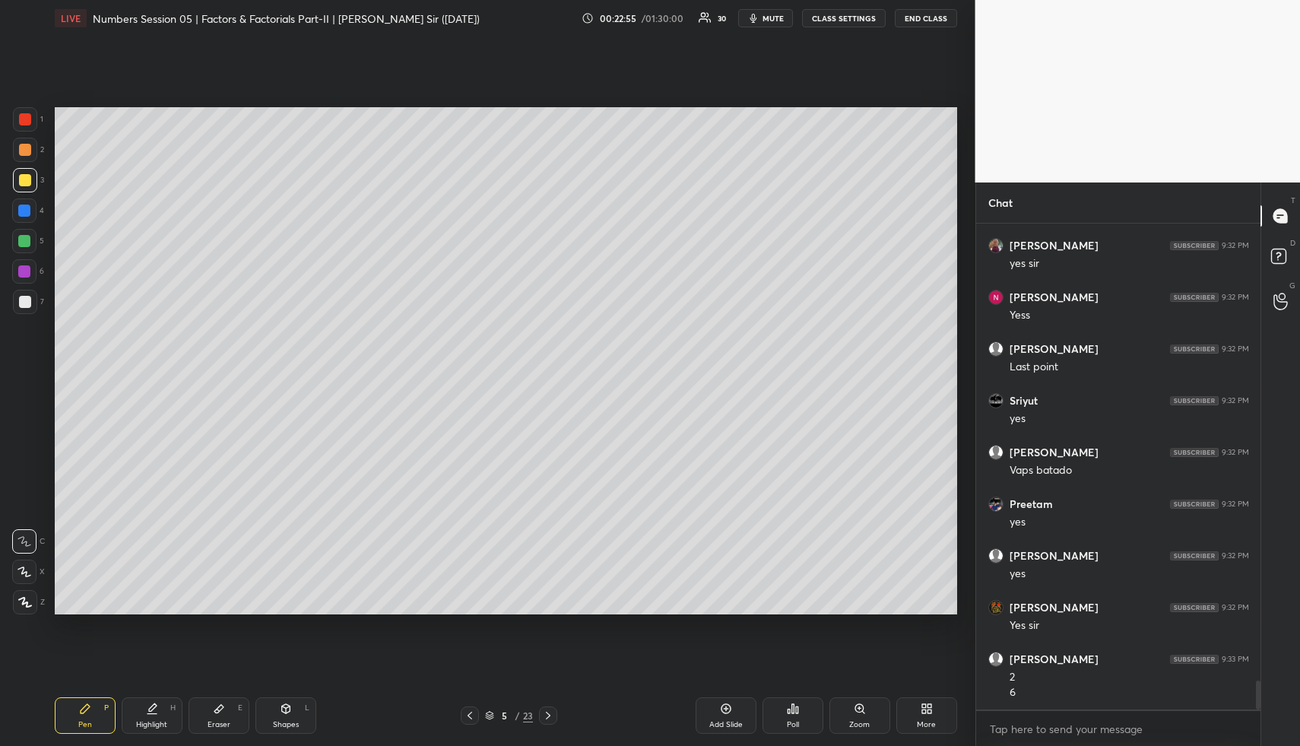
click at [26, 209] on div at bounding box center [24, 210] width 12 height 12
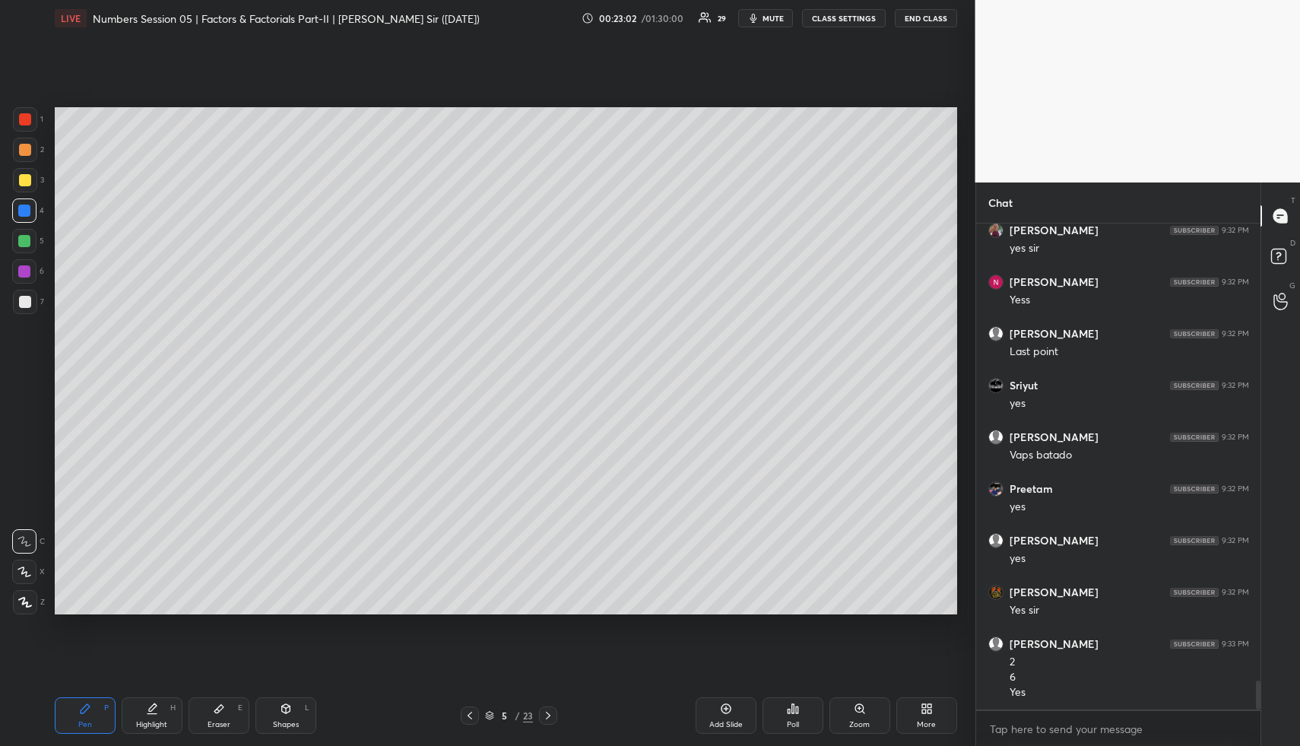
click at [155, 702] on icon at bounding box center [152, 708] width 12 height 12
drag, startPoint x: 155, startPoint y: 702, endPoint x: 217, endPoint y: 625, distance: 99.0
click at [155, 702] on icon at bounding box center [152, 708] width 12 height 12
click at [93, 718] on div "Pen P" at bounding box center [85, 715] width 61 height 36
drag, startPoint x: 93, startPoint y: 718, endPoint x: 97, endPoint y: 614, distance: 103.4
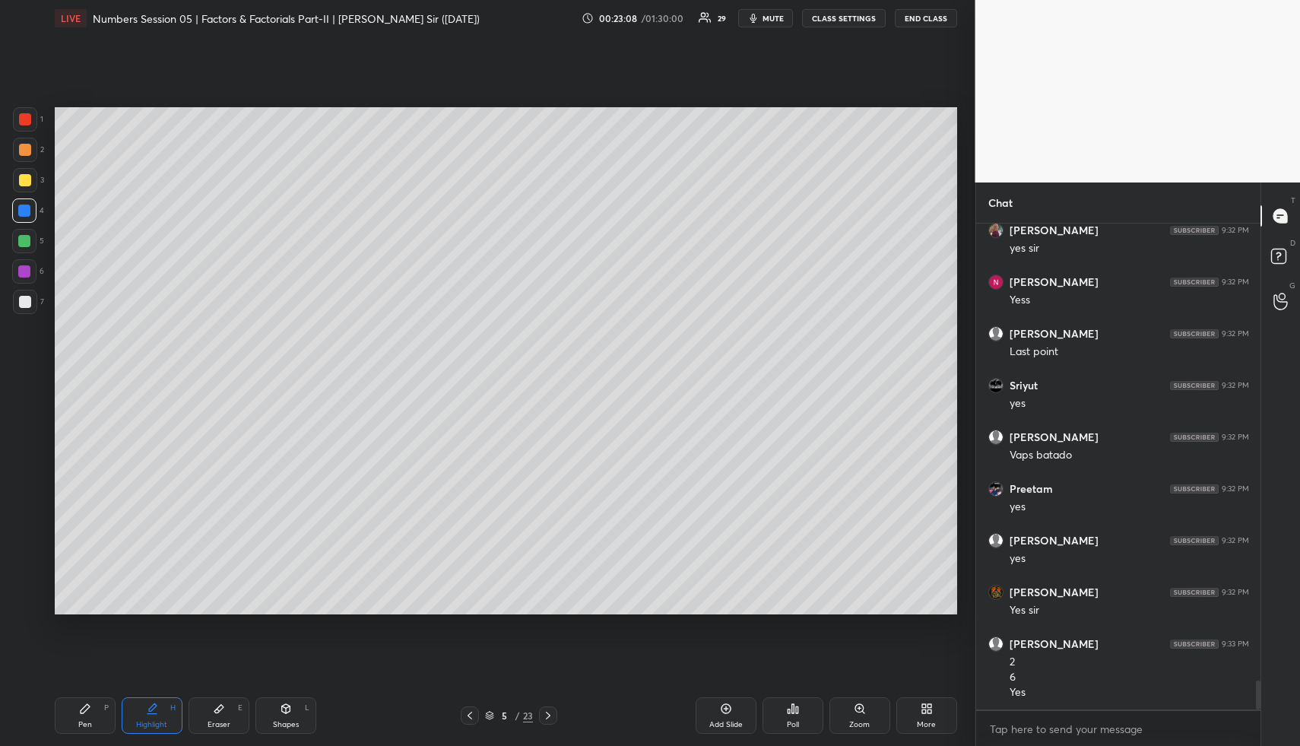
click at [93, 718] on div "Pen P" at bounding box center [85, 715] width 61 height 36
click at [24, 240] on div at bounding box center [24, 241] width 12 height 12
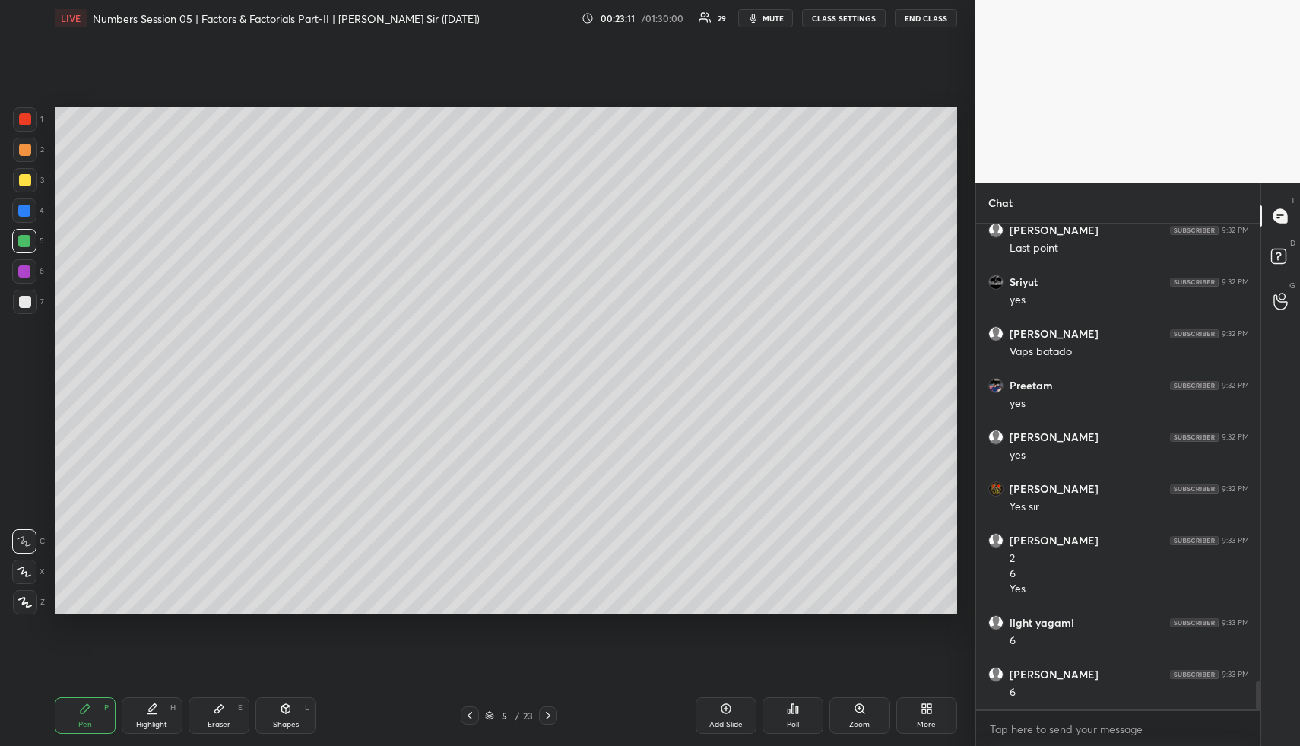
scroll to position [7897, 0]
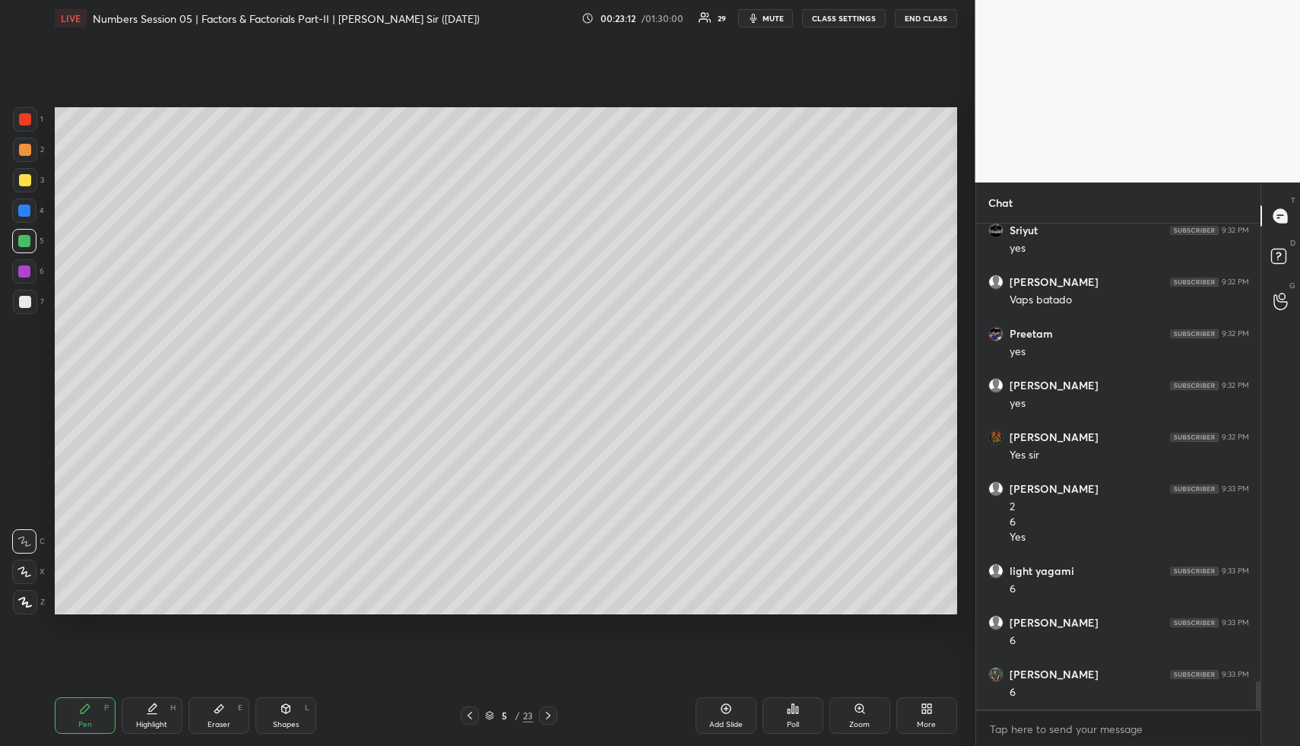
click at [143, 721] on div "Highlight" at bounding box center [151, 725] width 31 height 8
click at [147, 721] on div "Highlight" at bounding box center [151, 725] width 31 height 8
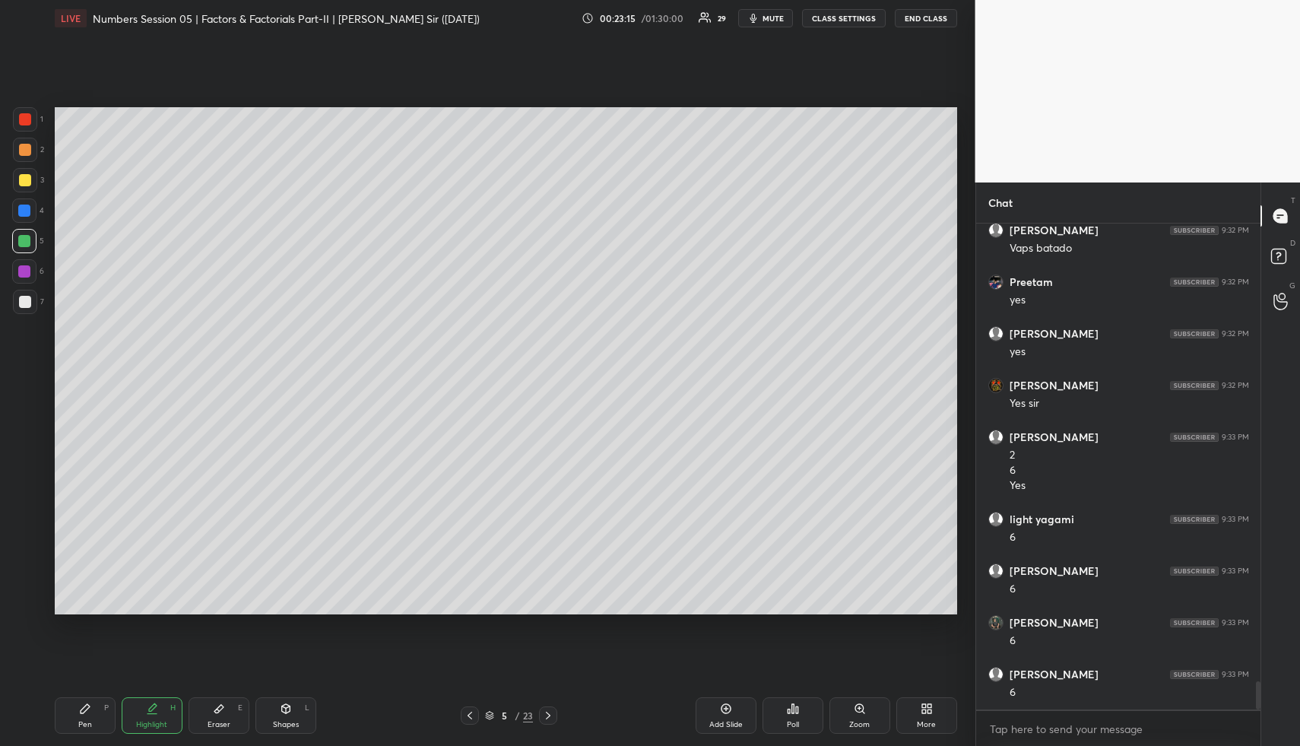
drag, startPoint x: 73, startPoint y: 731, endPoint x: 78, endPoint y: 724, distance: 8.9
click at [73, 730] on div "Pen P" at bounding box center [85, 715] width 61 height 36
drag, startPoint x: 78, startPoint y: 724, endPoint x: 76, endPoint y: 686, distance: 38.0
click at [78, 721] on div "Pen" at bounding box center [85, 725] width 14 height 8
click at [14, 149] on div at bounding box center [25, 150] width 24 height 24
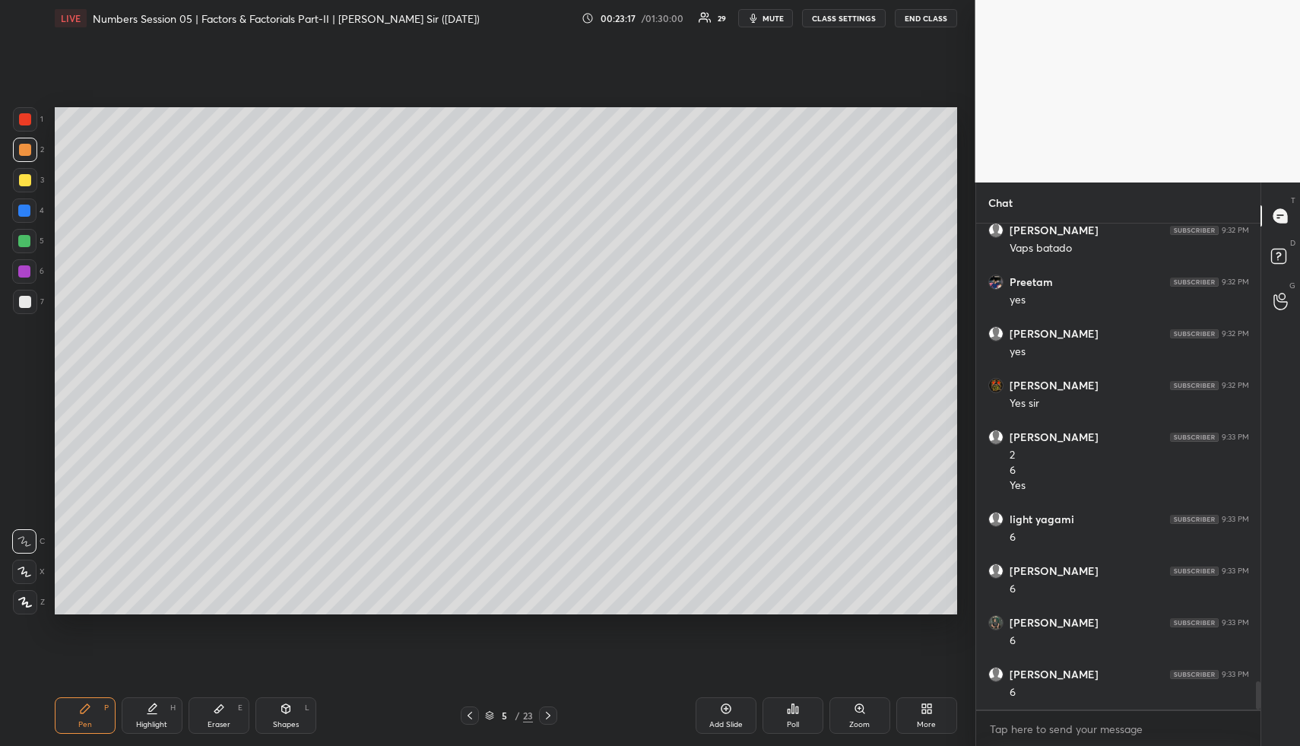
click at [24, 306] on div at bounding box center [25, 302] width 12 height 12
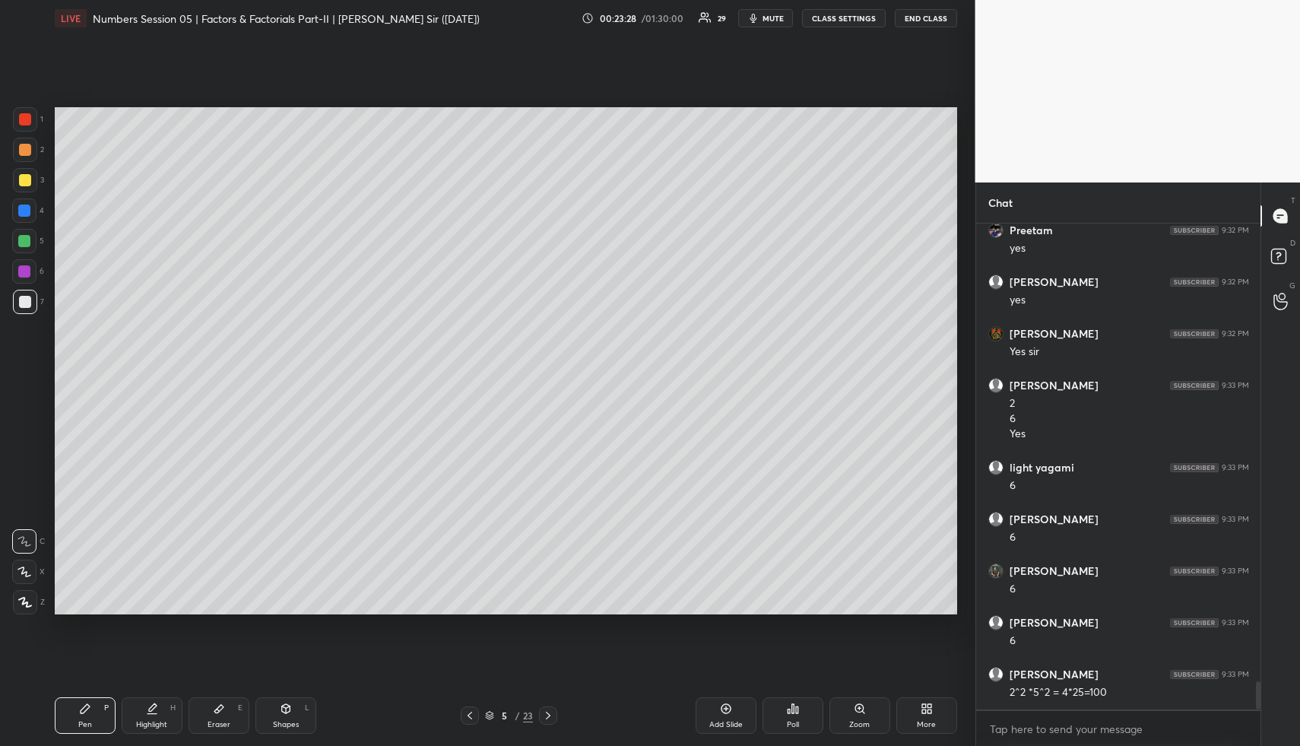
click at [185, 699] on div "Pen P Highlight H Eraser E Shapes L" at bounding box center [241, 715] width 372 height 36
click at [178, 698] on div "Highlight H" at bounding box center [152, 715] width 61 height 36
drag, startPoint x: 162, startPoint y: 713, endPoint x: 175, endPoint y: 707, distance: 14.3
click at [163, 713] on div "Highlight H" at bounding box center [152, 715] width 61 height 36
click at [174, 706] on div "H" at bounding box center [172, 708] width 5 height 8
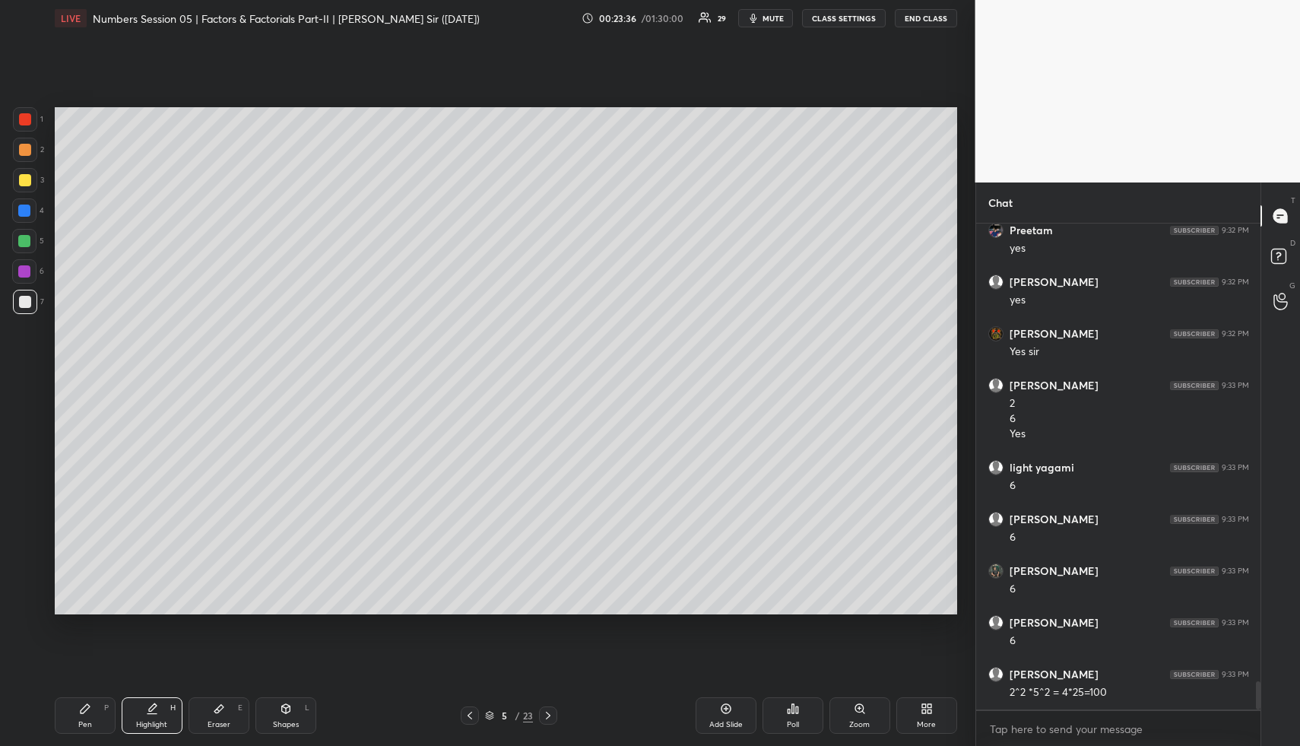
click at [93, 713] on div "Pen P" at bounding box center [85, 715] width 61 height 36
click at [160, 721] on div "Highlight" at bounding box center [151, 725] width 31 height 8
drag, startPoint x: 150, startPoint y: 706, endPoint x: 182, endPoint y: 633, distance: 80.0
click at [154, 699] on div "Highlight H" at bounding box center [152, 715] width 61 height 36
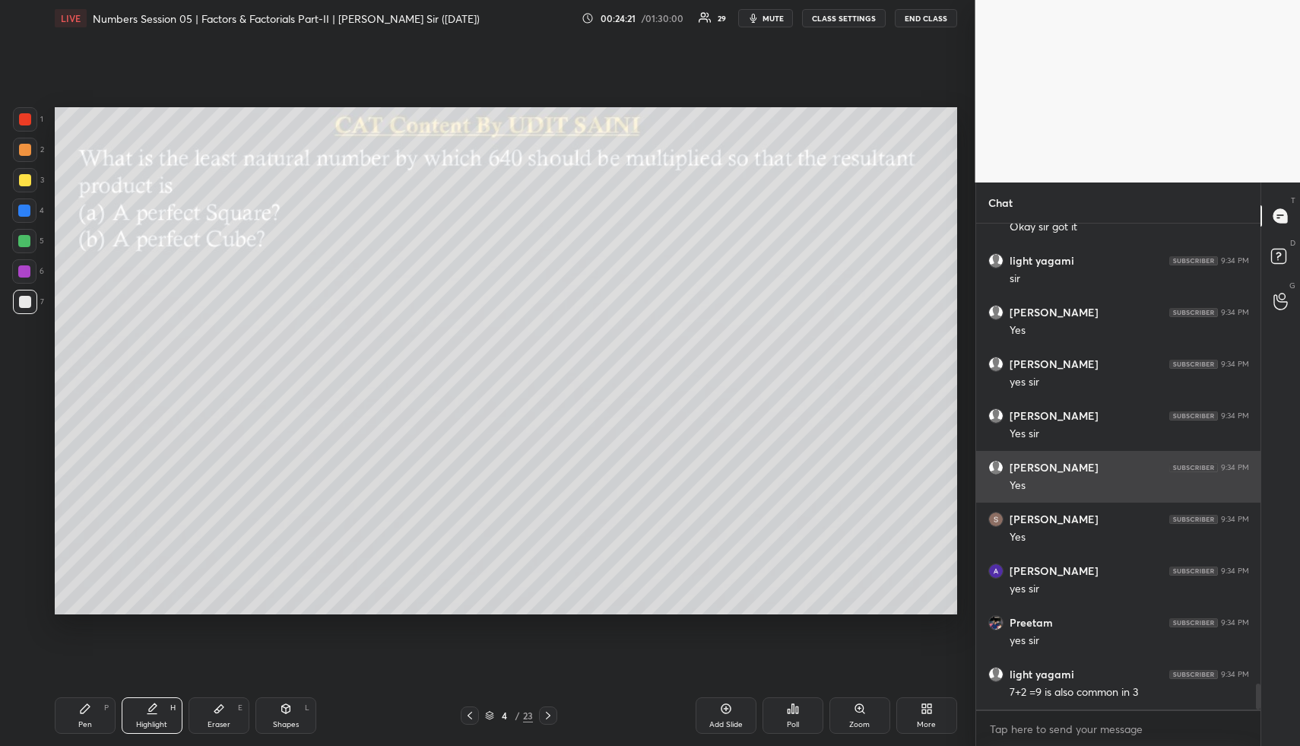
scroll to position [8569, 0]
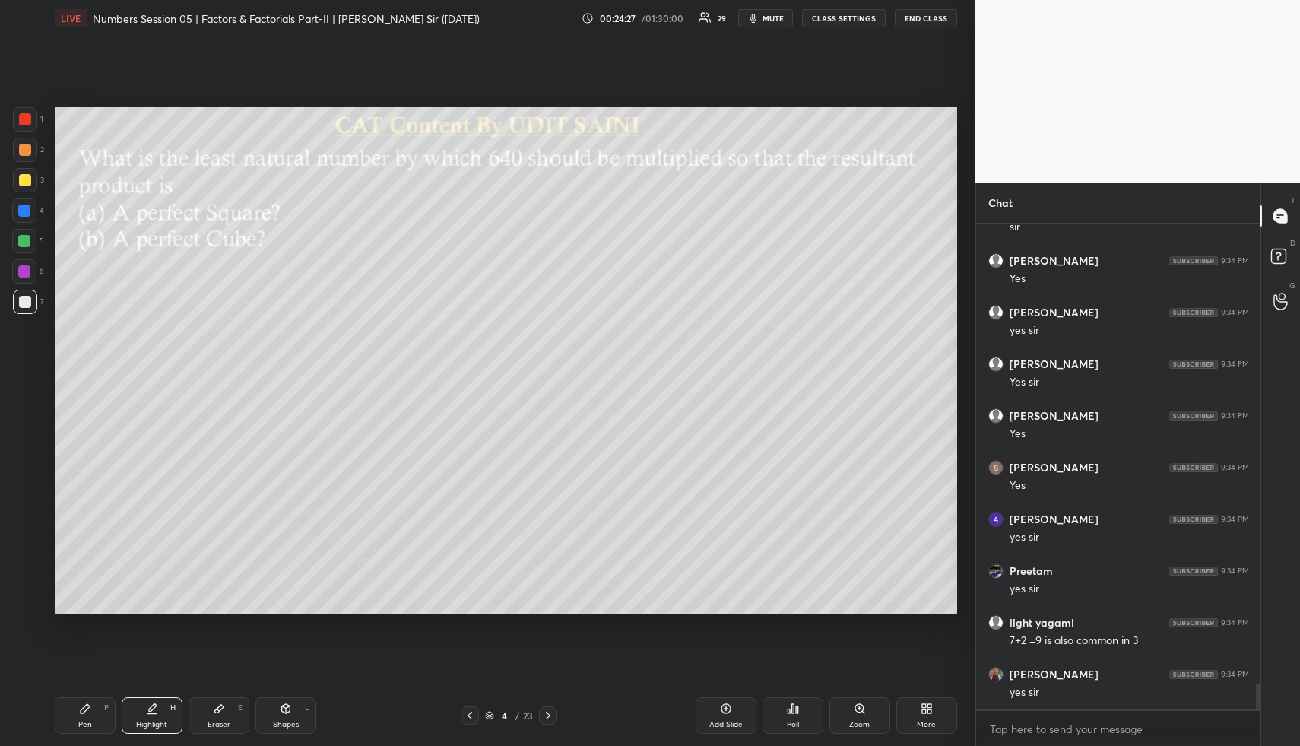
drag, startPoint x: 152, startPoint y: 713, endPoint x: 154, endPoint y: 679, distance: 34.3
click at [151, 712] on icon at bounding box center [152, 708] width 12 height 12
drag, startPoint x: 81, startPoint y: 733, endPoint x: 90, endPoint y: 624, distance: 109.9
click at [80, 727] on div "Pen P Highlight H Eraser E Shapes L 4 / 23 Add Slide Poll Zoom More" at bounding box center [506, 715] width 902 height 61
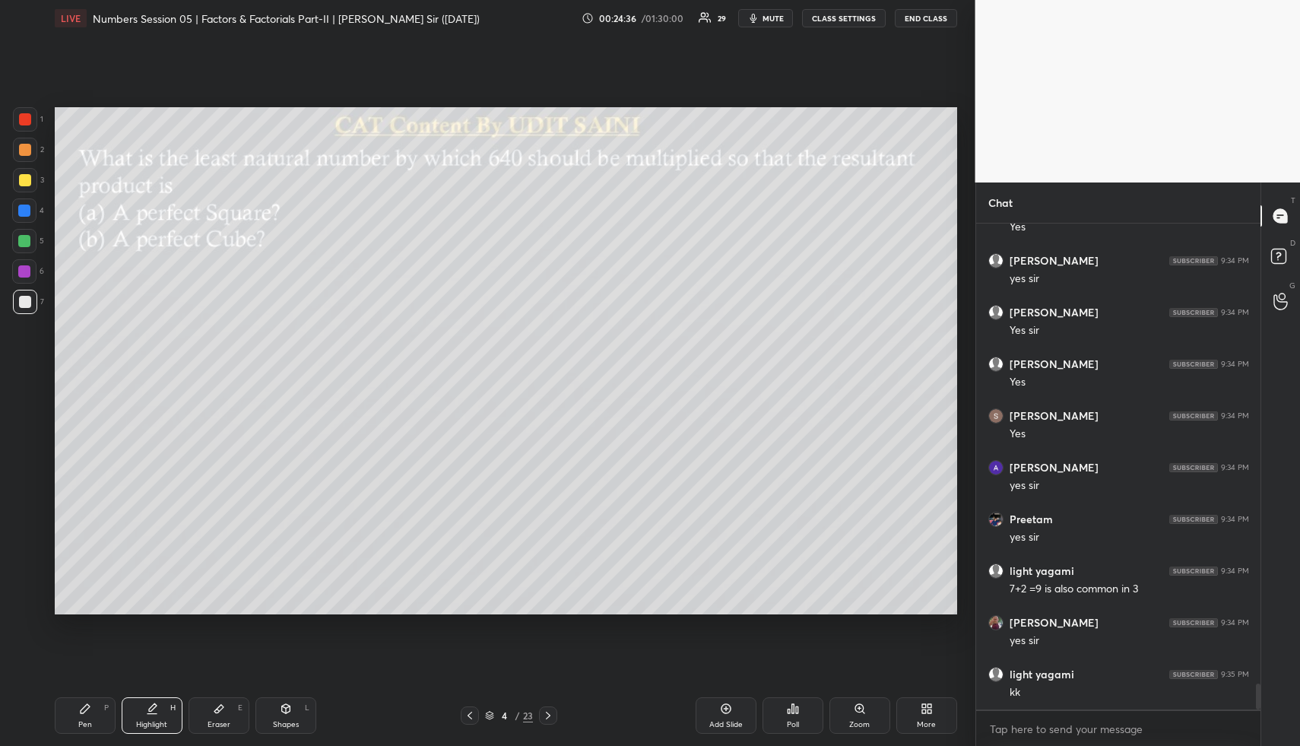
drag, startPoint x: 23, startPoint y: 147, endPoint x: 45, endPoint y: 149, distance: 22.1
click at [25, 147] on div at bounding box center [25, 150] width 12 height 12
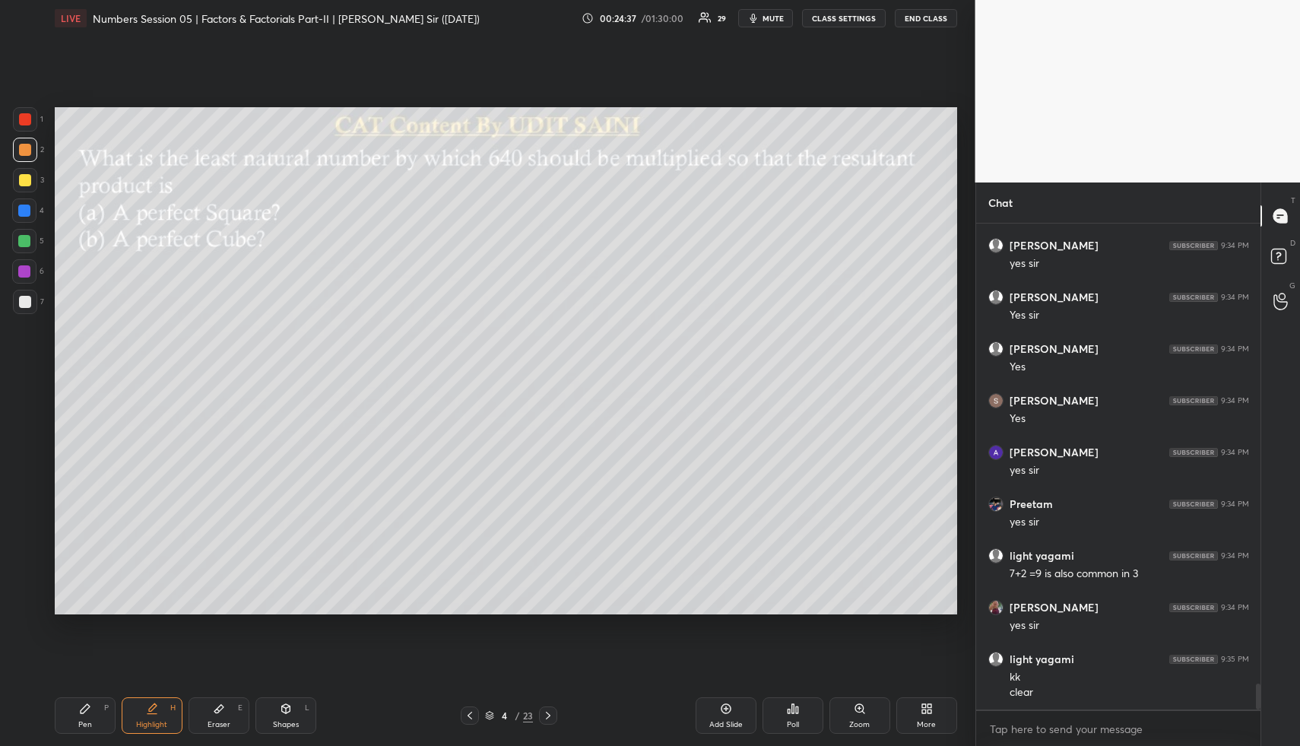
drag, startPoint x: 290, startPoint y: 727, endPoint x: 267, endPoint y: 645, distance: 84.5
click at [290, 722] on div "Shapes" at bounding box center [286, 725] width 26 height 8
click at [15, 208] on div at bounding box center [24, 210] width 24 height 24
drag, startPoint x: 27, startPoint y: 564, endPoint x: 39, endPoint y: 519, distance: 46.3
click at [26, 560] on div at bounding box center [25, 571] width 24 height 24
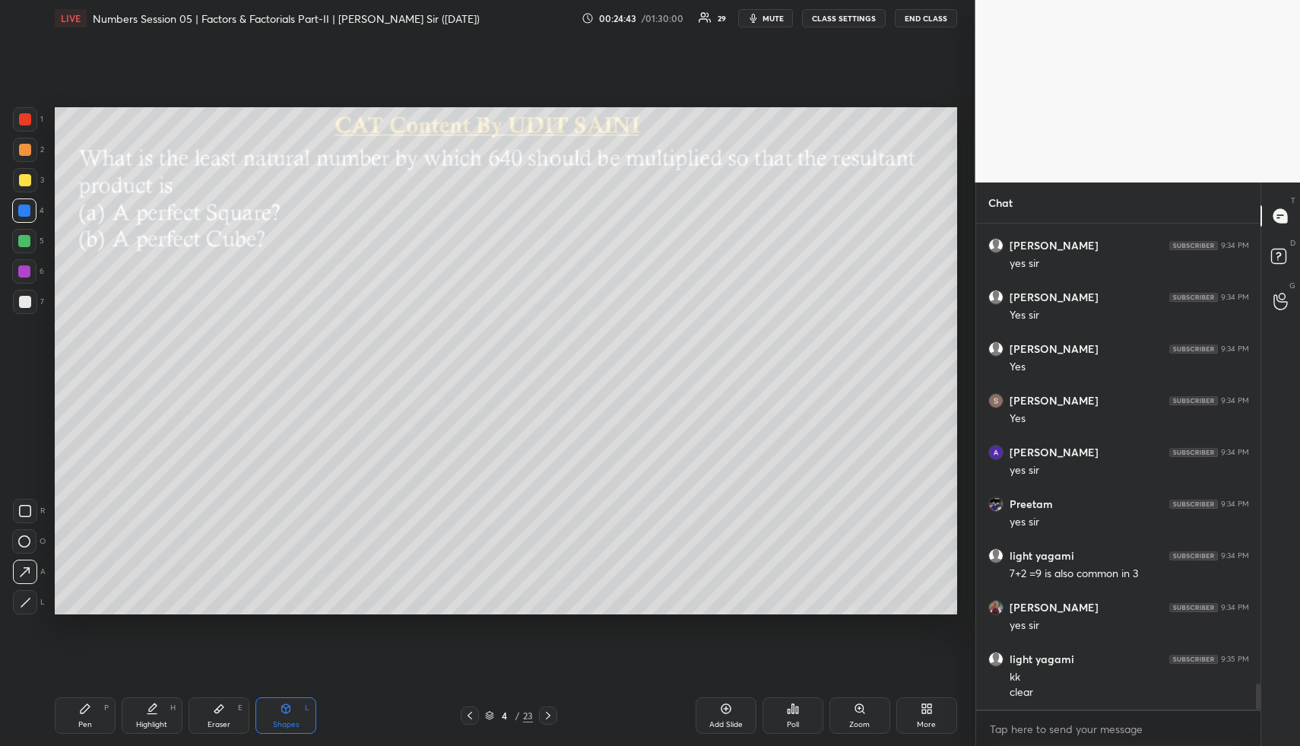
drag, startPoint x: 83, startPoint y: 726, endPoint x: 78, endPoint y: 653, distance: 73.2
click at [79, 726] on div "Pen" at bounding box center [85, 725] width 14 height 8
click at [15, 242] on div at bounding box center [24, 241] width 24 height 24
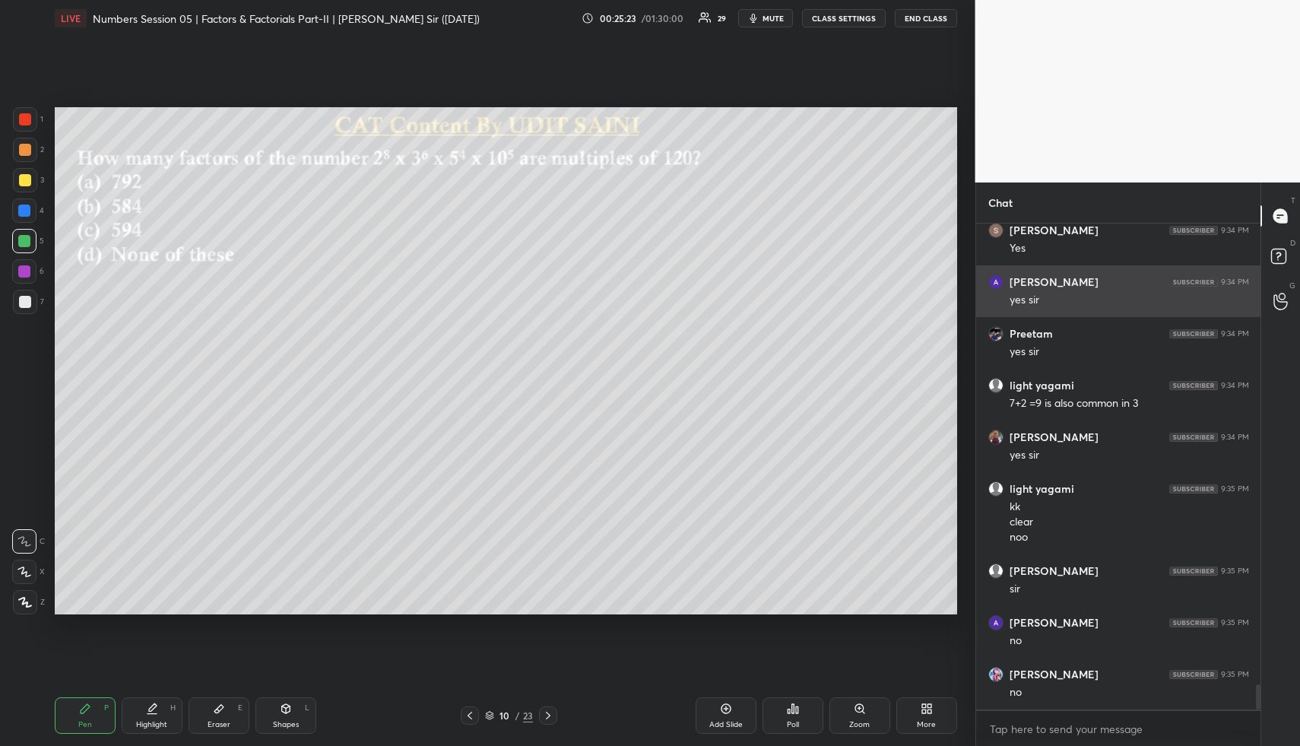
scroll to position [8858, 0]
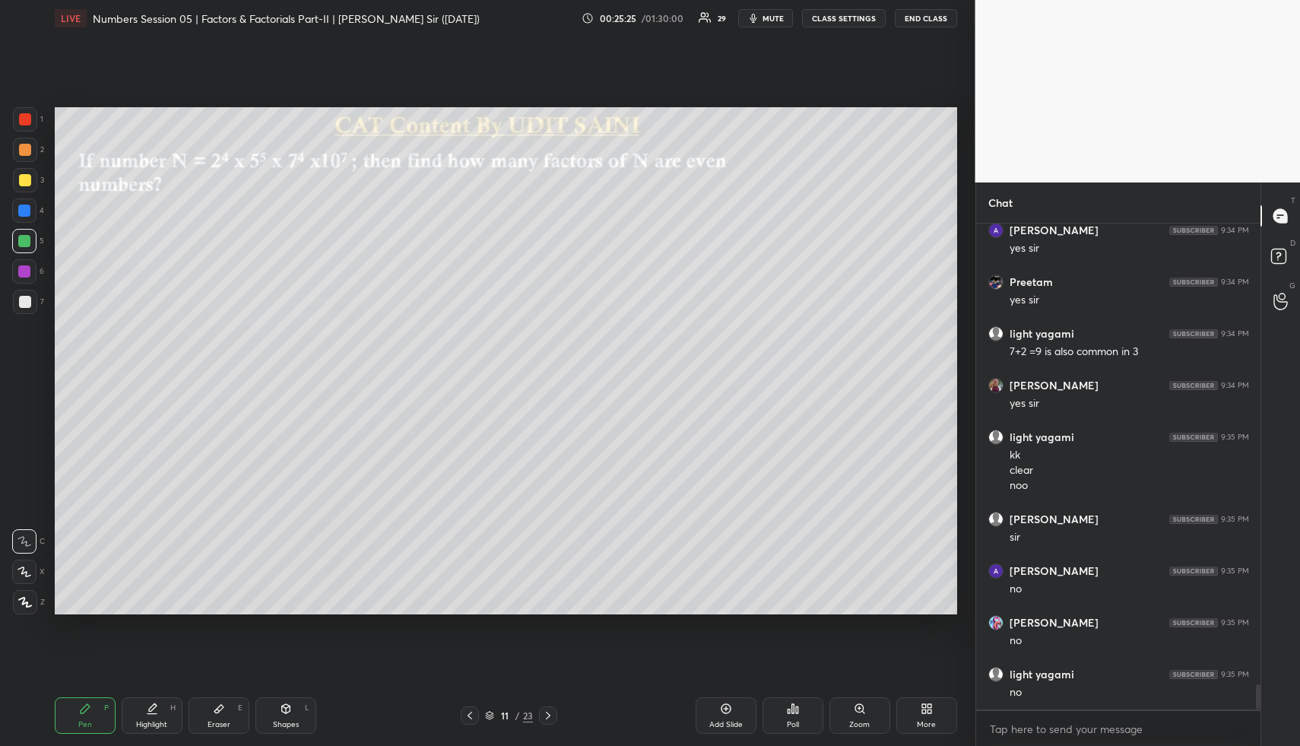
click at [287, 702] on icon at bounding box center [286, 708] width 12 height 12
click at [288, 702] on icon at bounding box center [286, 708] width 12 height 12
click at [31, 151] on div at bounding box center [25, 150] width 24 height 24
drag, startPoint x: 155, startPoint y: 727, endPoint x: 160, endPoint y: 711, distance: 15.9
click at [155, 725] on div "Highlight" at bounding box center [151, 725] width 31 height 8
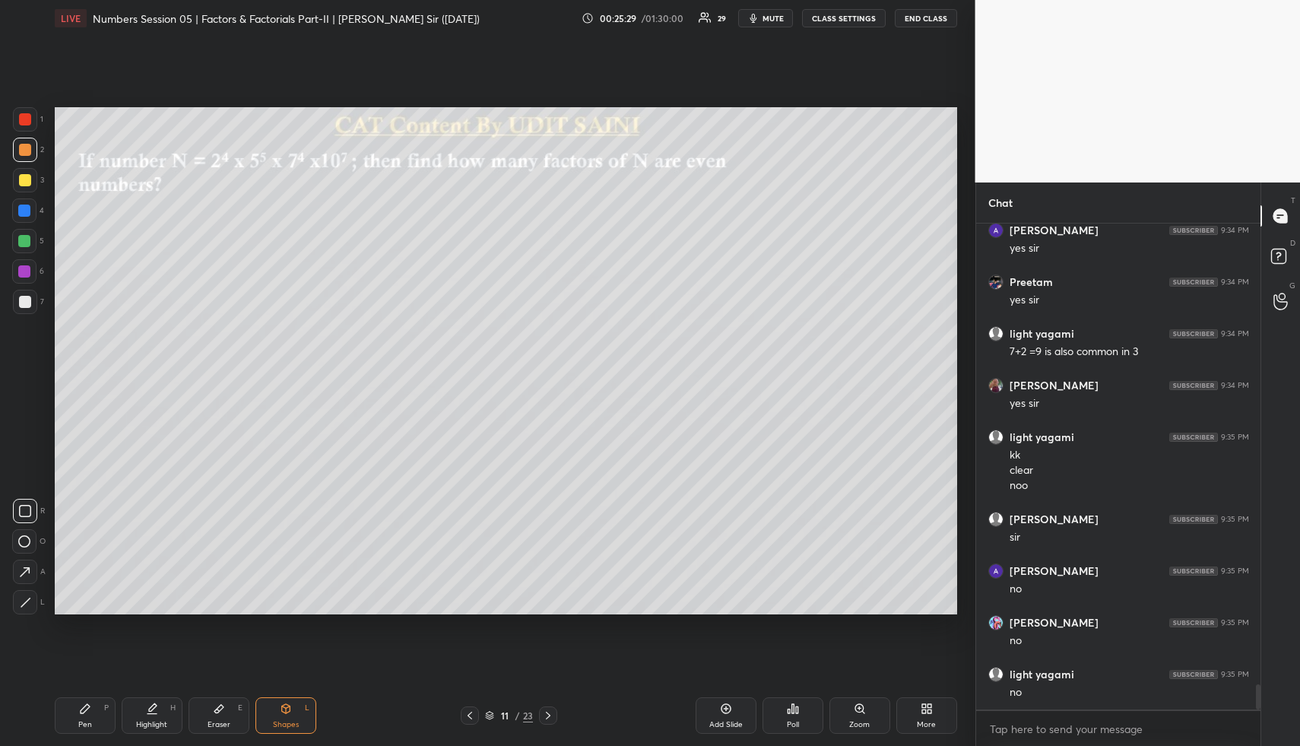
click at [157, 711] on icon at bounding box center [152, 708] width 12 height 12
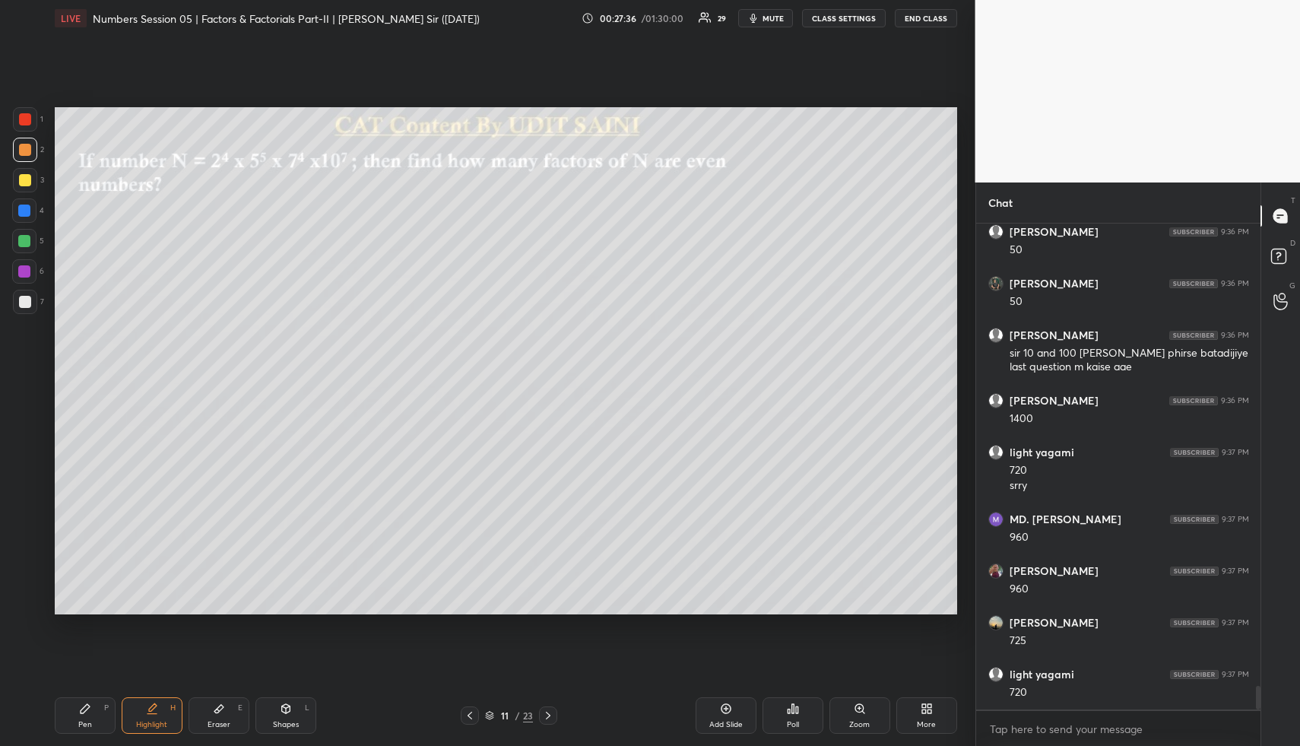
scroll to position [9404, 0]
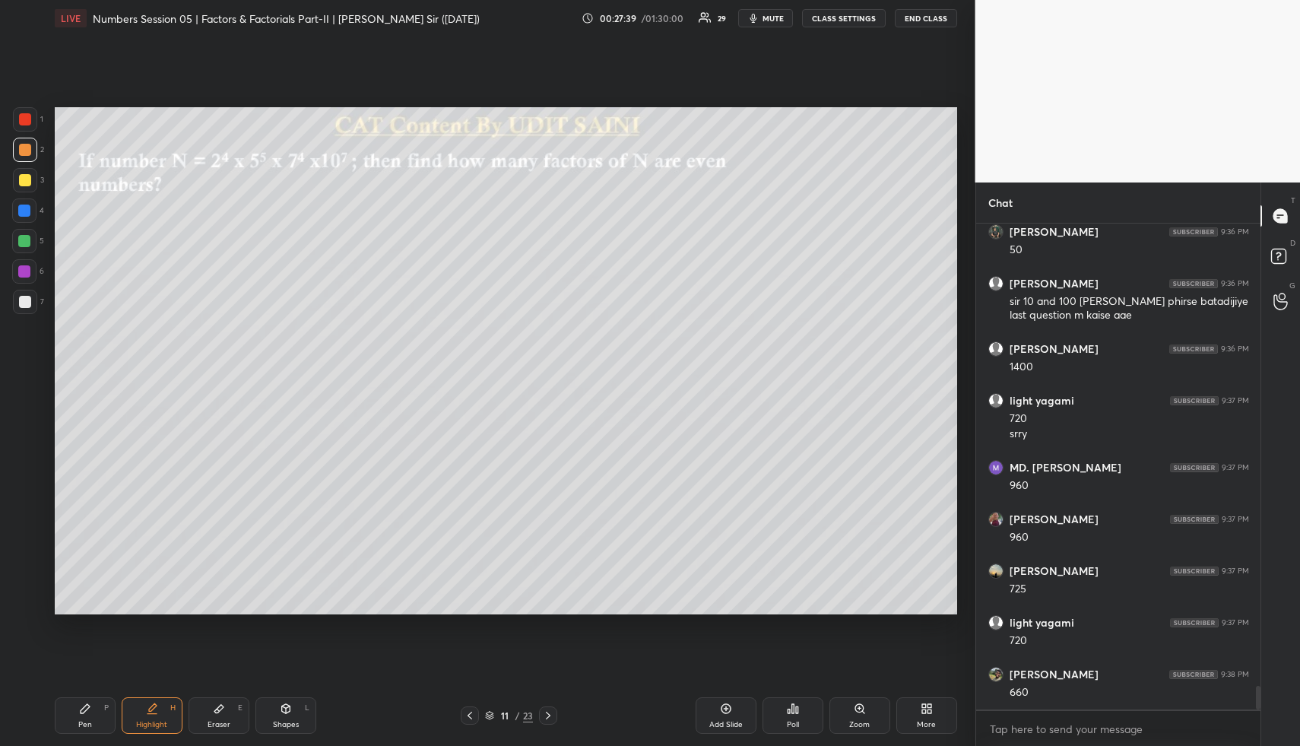
click at [155, 708] on icon at bounding box center [152, 708] width 12 height 12
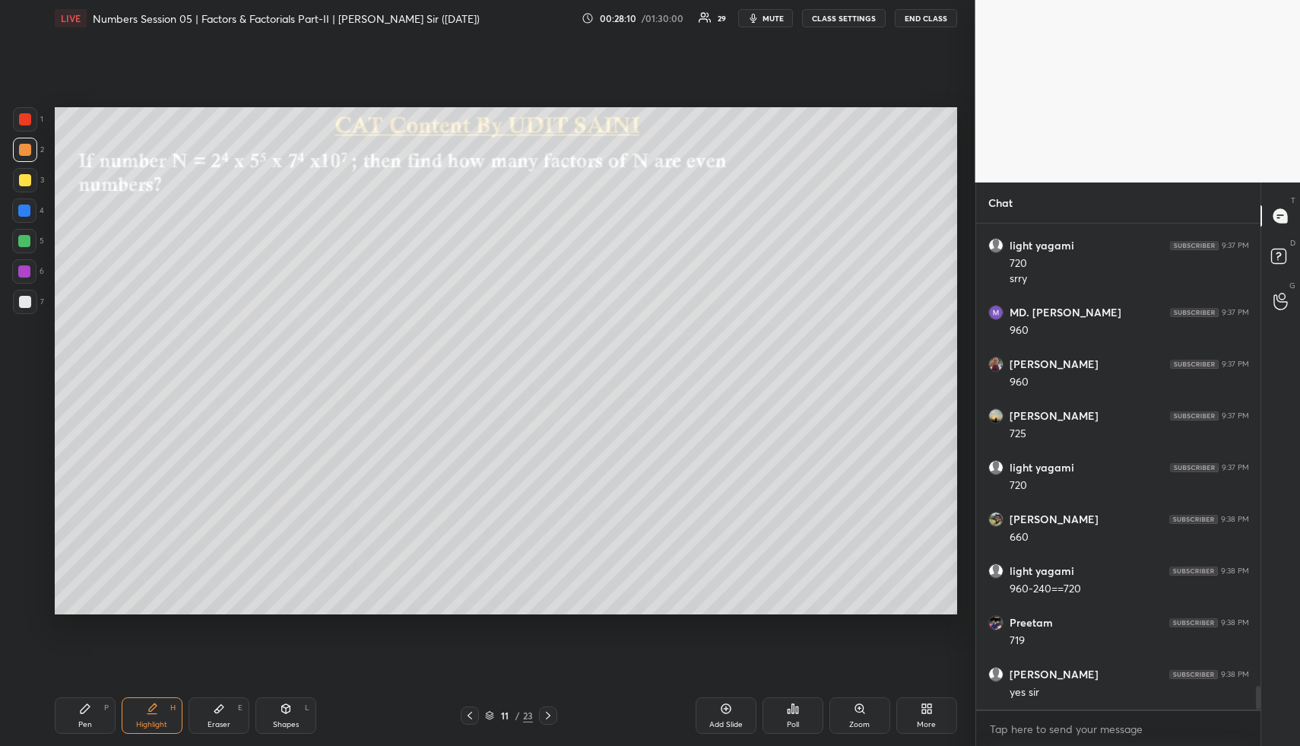
scroll to position [9611, 0]
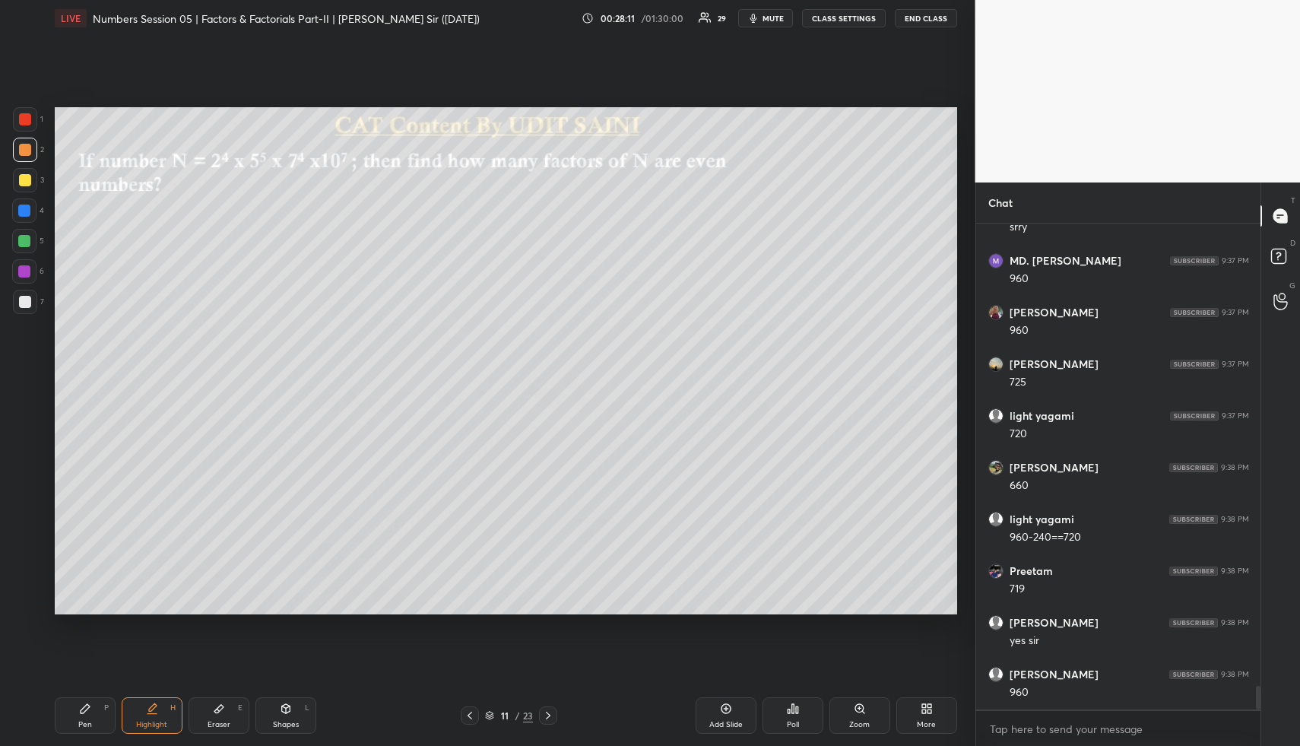
drag, startPoint x: 142, startPoint y: 714, endPoint x: 145, endPoint y: 707, distance: 8.2
click at [144, 713] on div "Highlight H" at bounding box center [152, 715] width 61 height 36
click at [157, 700] on div "Highlight H" at bounding box center [152, 715] width 61 height 36
drag, startPoint x: 150, startPoint y: 702, endPoint x: 149, endPoint y: 691, distance: 11.4
click at [147, 700] on div "Highlight H" at bounding box center [152, 715] width 61 height 36
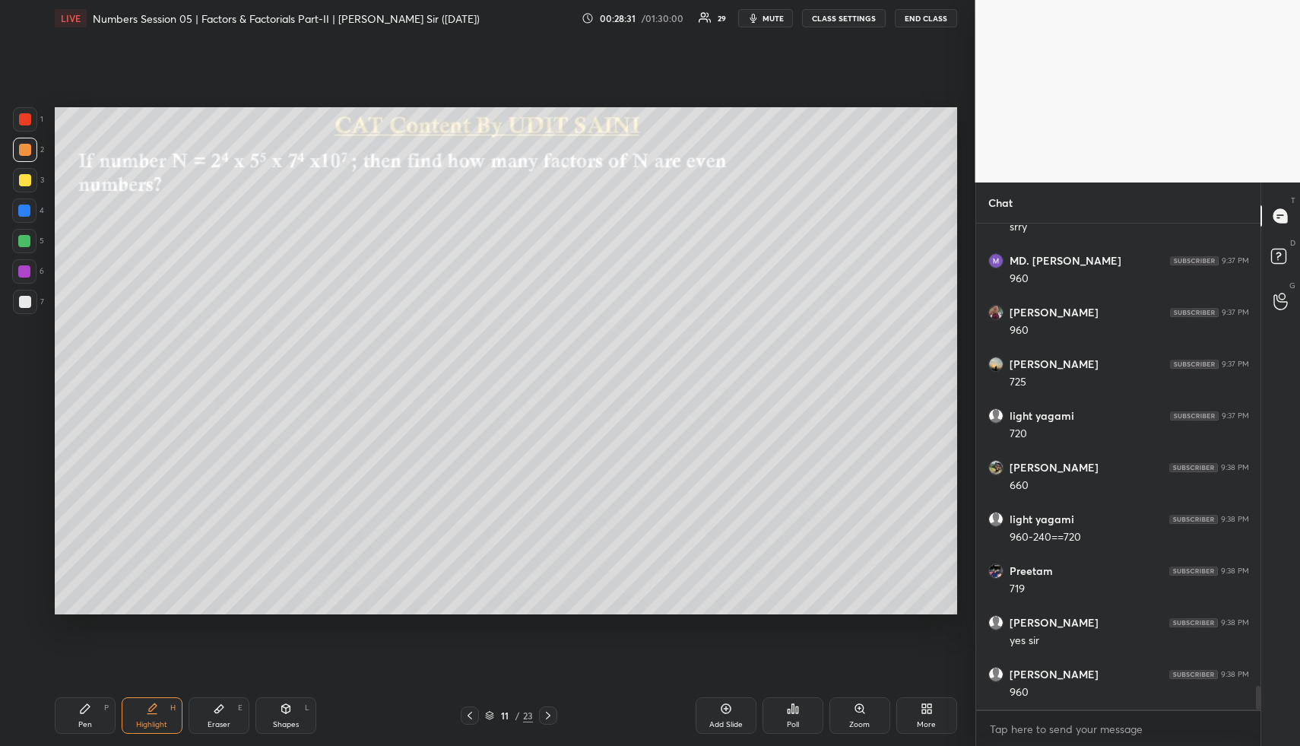
drag, startPoint x: 79, startPoint y: 720, endPoint x: 76, endPoint y: 640, distance: 79.9
click at [77, 716] on div "Pen P" at bounding box center [85, 715] width 61 height 36
drag, startPoint x: 24, startPoint y: 207, endPoint x: 31, endPoint y: 214, distance: 10.2
click at [24, 207] on div at bounding box center [24, 210] width 12 height 12
drag, startPoint x: 23, startPoint y: 604, endPoint x: 42, endPoint y: 553, distance: 54.4
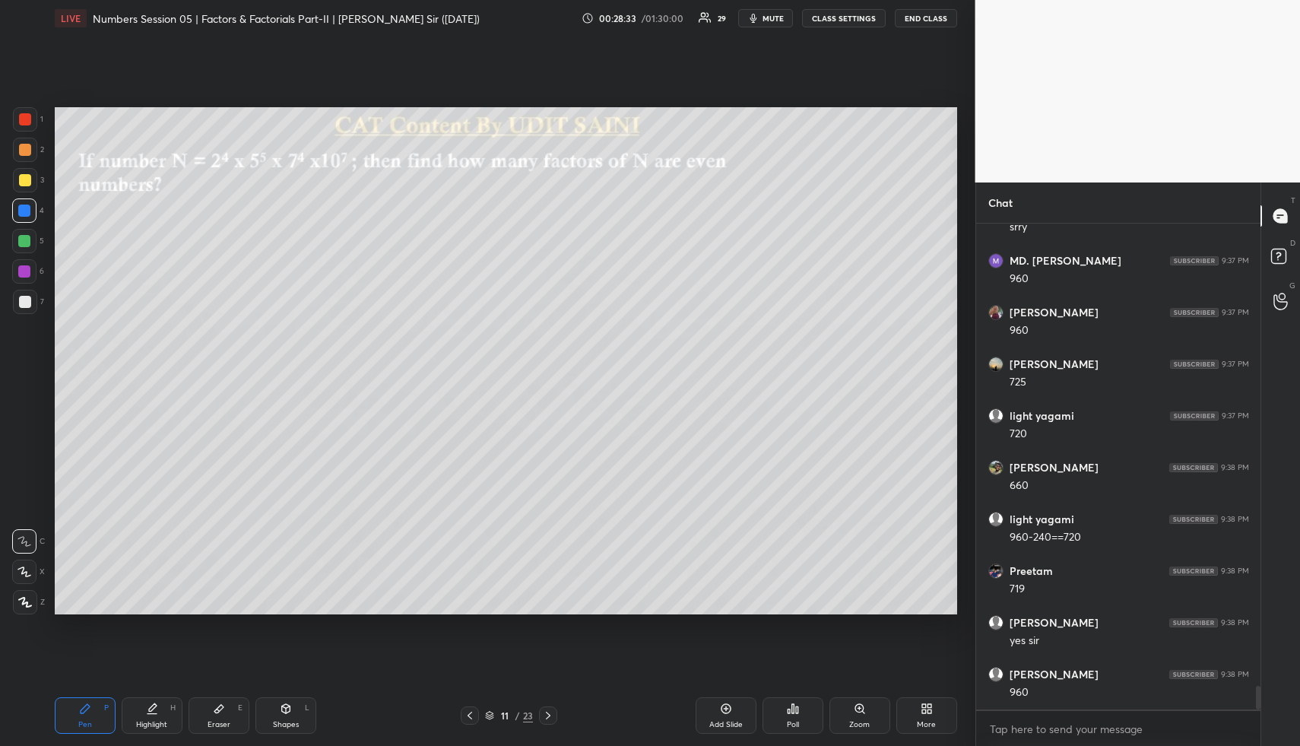
click at [23, 599] on icon at bounding box center [25, 602] width 14 height 11
drag, startPoint x: 164, startPoint y: 721, endPoint x: 188, endPoint y: 614, distance: 109.0
click at [163, 718] on div "Highlight H" at bounding box center [152, 715] width 61 height 36
drag, startPoint x: 85, startPoint y: 712, endPoint x: 81, endPoint y: 701, distance: 12.0
click at [81, 711] on icon at bounding box center [85, 708] width 12 height 12
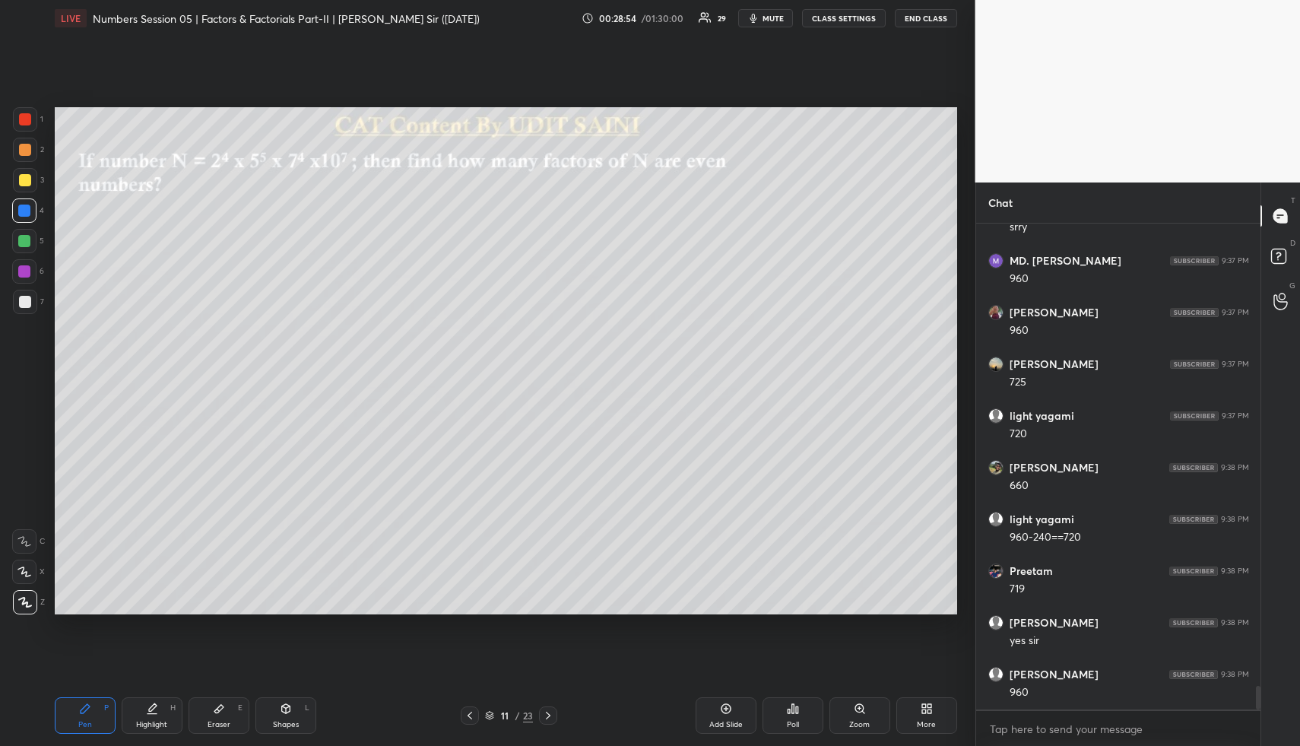
click at [25, 240] on div at bounding box center [24, 241] width 12 height 12
click at [286, 711] on icon at bounding box center [286, 708] width 12 height 12
click at [217, 706] on icon at bounding box center [219, 708] width 12 height 12
drag, startPoint x: 20, startPoint y: 600, endPoint x: 18, endPoint y: 565, distance: 35.0
click at [20, 599] on rect at bounding box center [21, 600] width 2 height 2
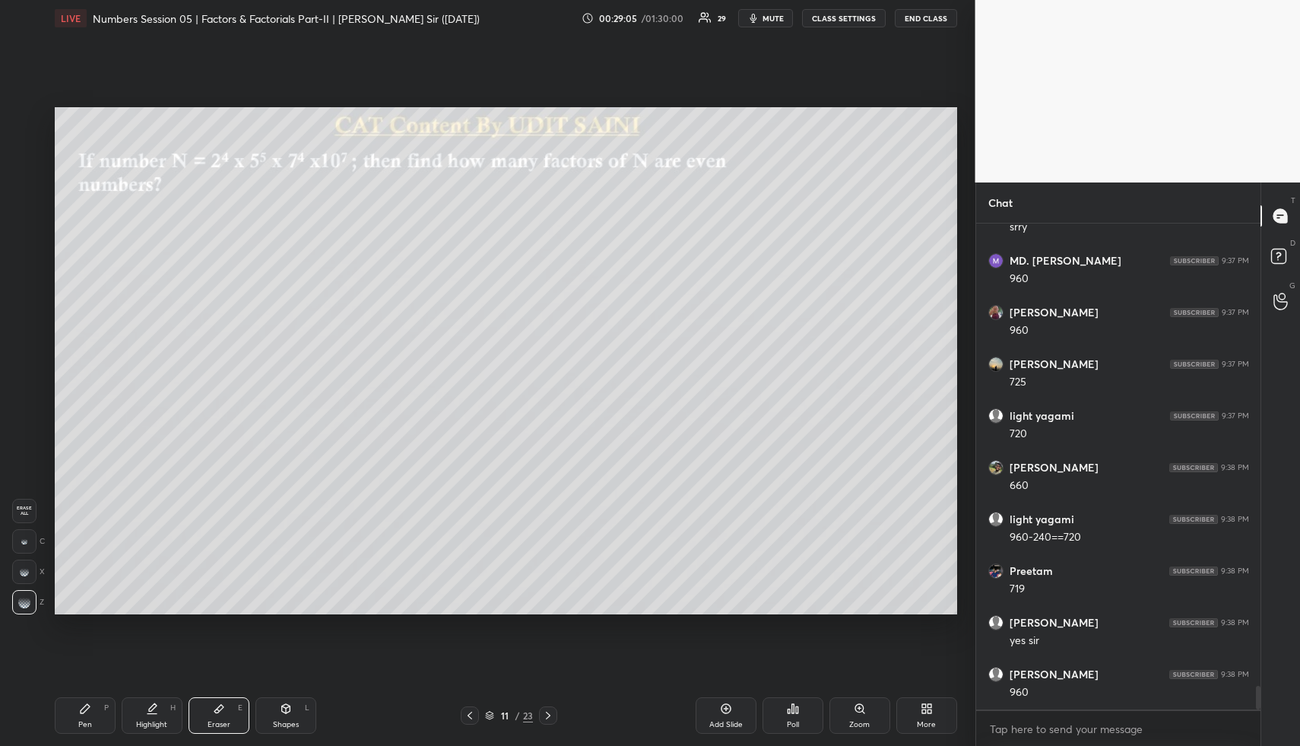
drag, startPoint x: 287, startPoint y: 719, endPoint x: 268, endPoint y: 696, distance: 29.2
click at [287, 721] on div "Shapes" at bounding box center [286, 725] width 26 height 8
click at [24, 565] on icon at bounding box center [25, 572] width 16 height 16
drag, startPoint x: 24, startPoint y: 208, endPoint x: 43, endPoint y: 210, distance: 19.8
click at [24, 210] on div at bounding box center [24, 210] width 12 height 12
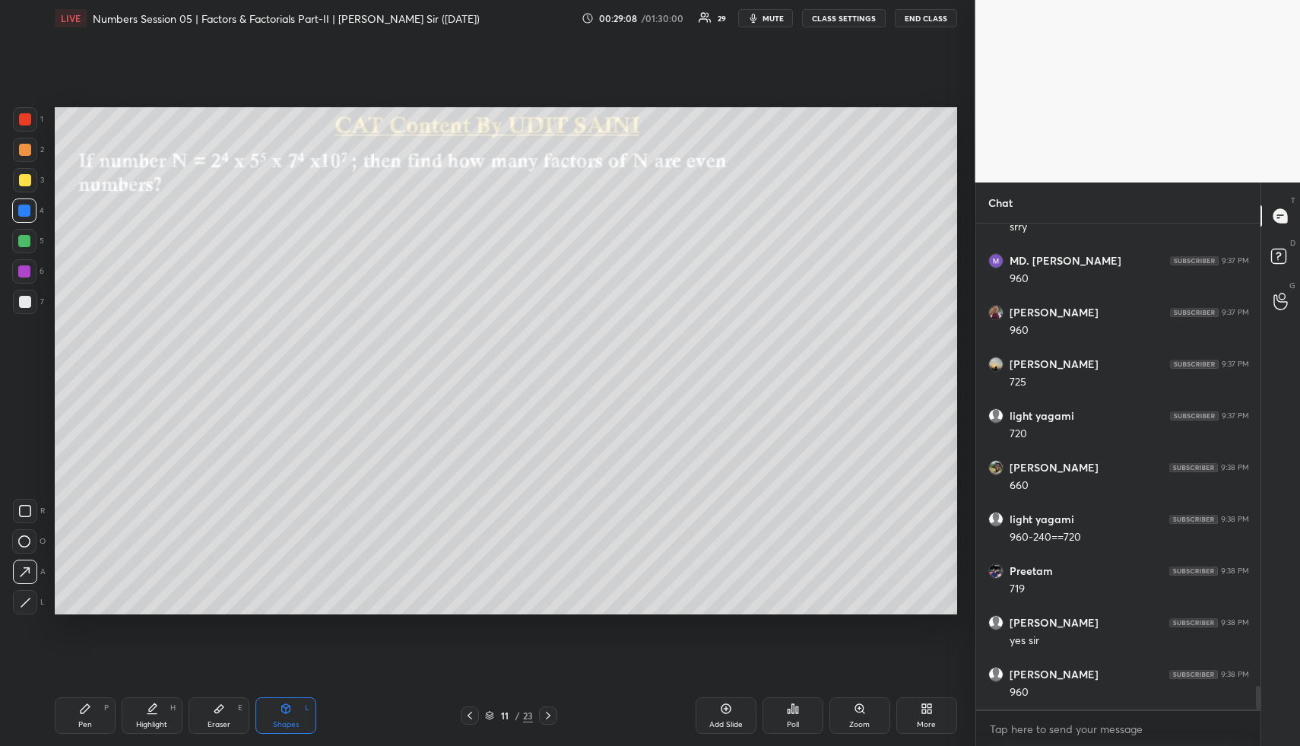
click at [18, 265] on div at bounding box center [24, 271] width 24 height 24
click at [65, 714] on div "Pen P" at bounding box center [85, 715] width 61 height 36
click at [69, 718] on div "Pen P" at bounding box center [85, 715] width 61 height 36
click at [22, 236] on div at bounding box center [24, 241] width 12 height 12
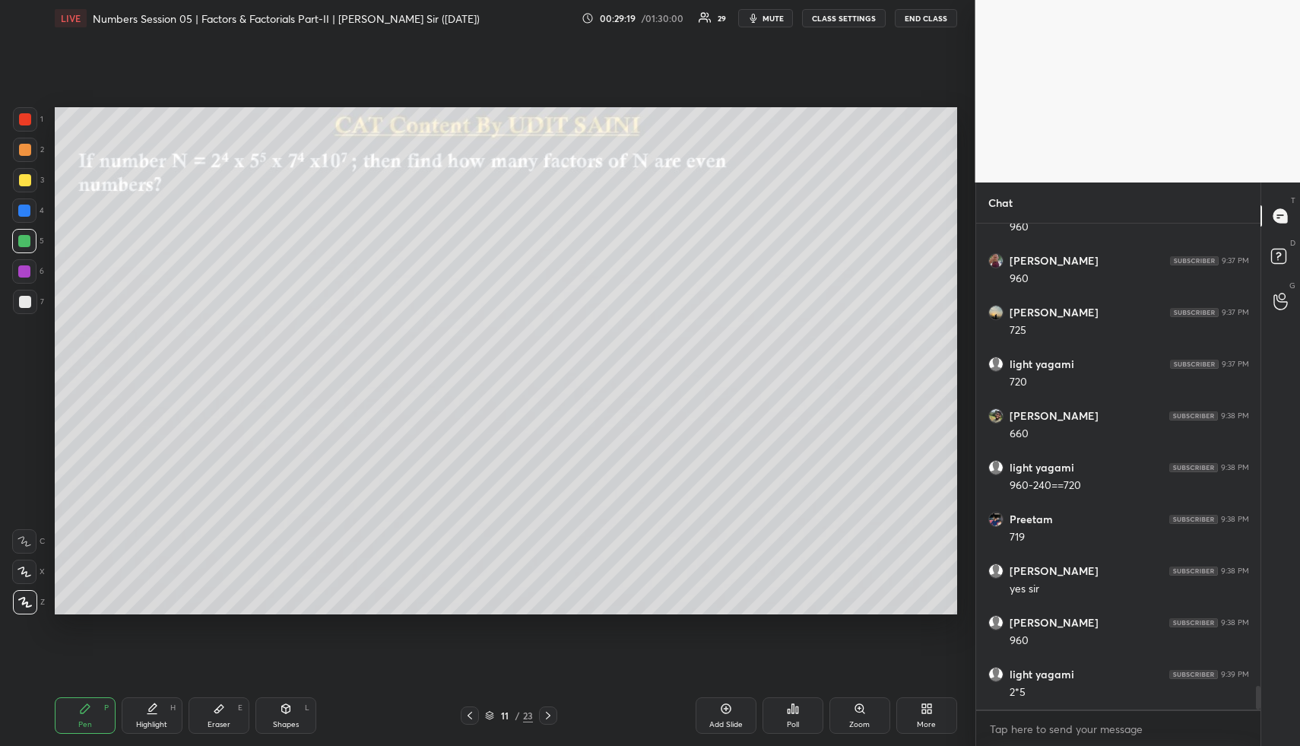
drag, startPoint x: 721, startPoint y: 711, endPoint x: 683, endPoint y: 620, distance: 98.8
click at [720, 707] on icon at bounding box center [726, 708] width 12 height 12
drag, startPoint x: 88, startPoint y: 705, endPoint x: 87, endPoint y: 629, distance: 76.8
click at [88, 705] on icon at bounding box center [85, 708] width 9 height 9
click at [27, 305] on div at bounding box center [25, 302] width 12 height 12
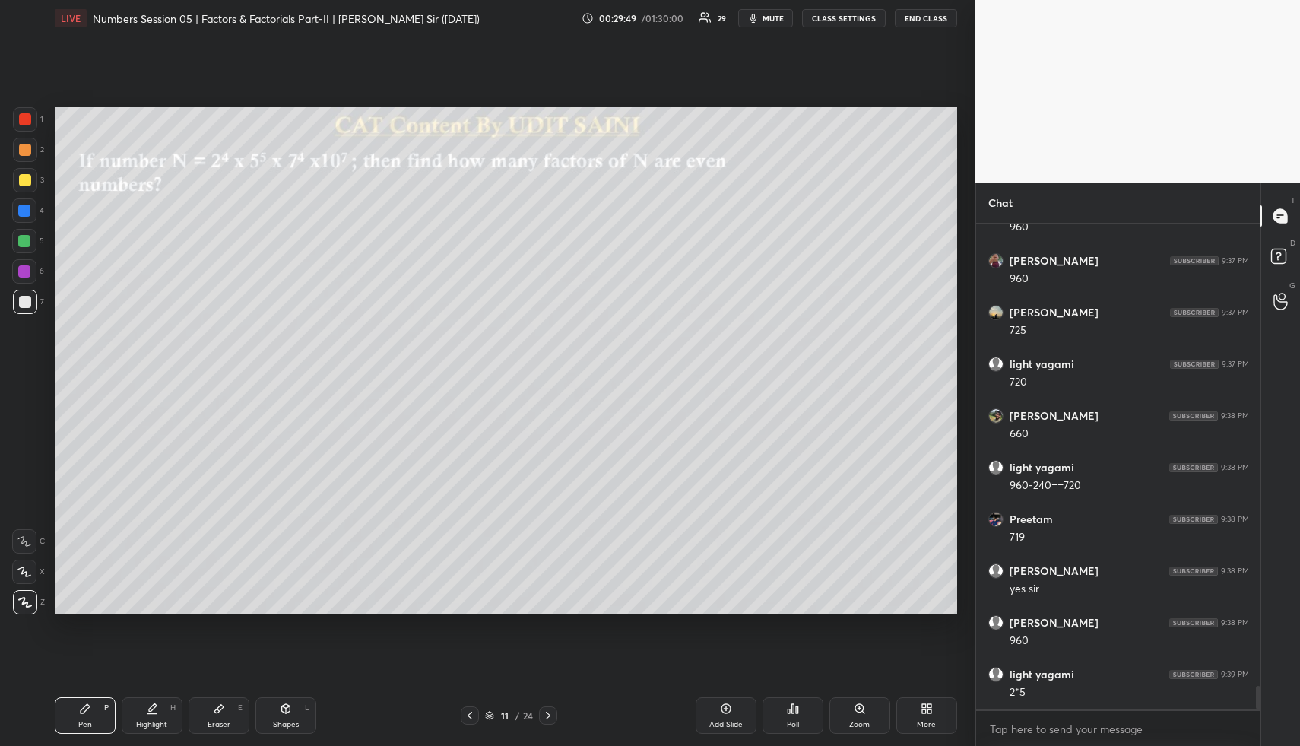
click at [154, 698] on div "Highlight H" at bounding box center [152, 715] width 61 height 36
click at [154, 703] on icon at bounding box center [153, 707] width 8 height 8
click at [83, 711] on icon at bounding box center [85, 708] width 9 height 9
drag, startPoint x: 24, startPoint y: 204, endPoint x: 43, endPoint y: 220, distance: 24.9
click at [21, 206] on div at bounding box center [24, 210] width 12 height 12
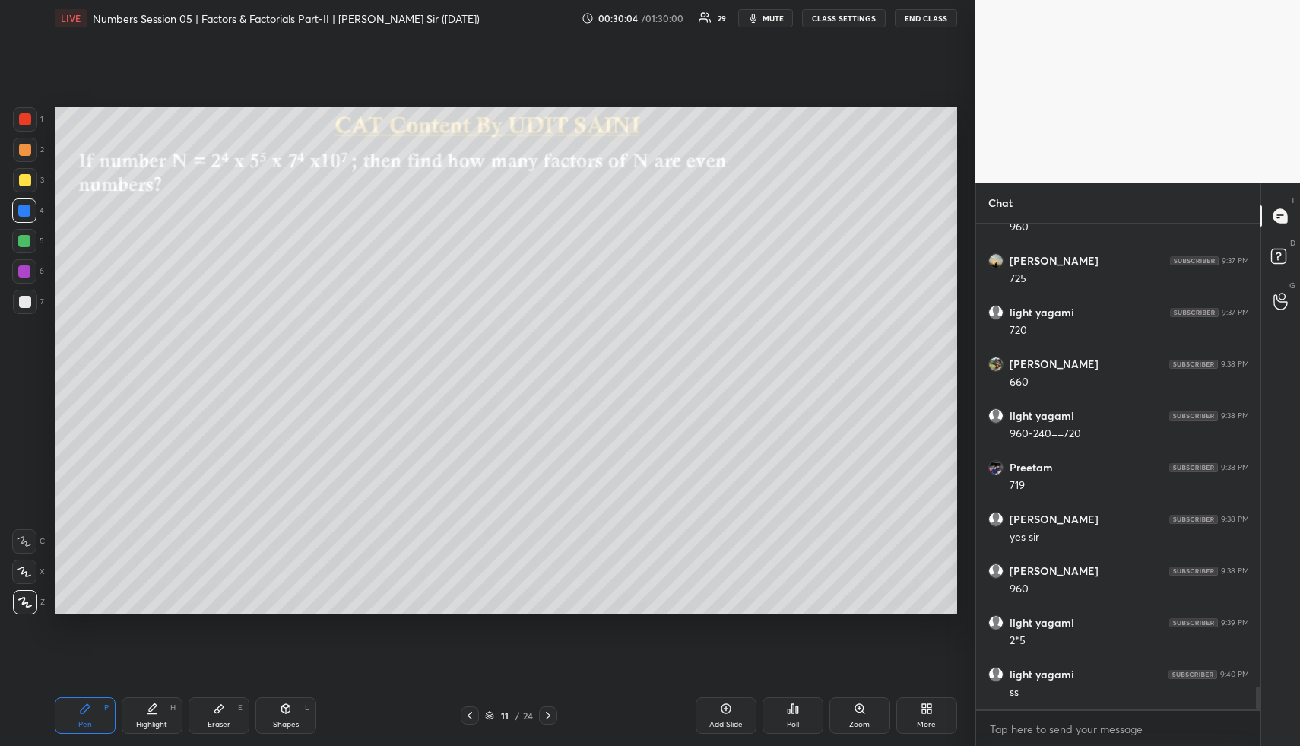
scroll to position [9729, 0]
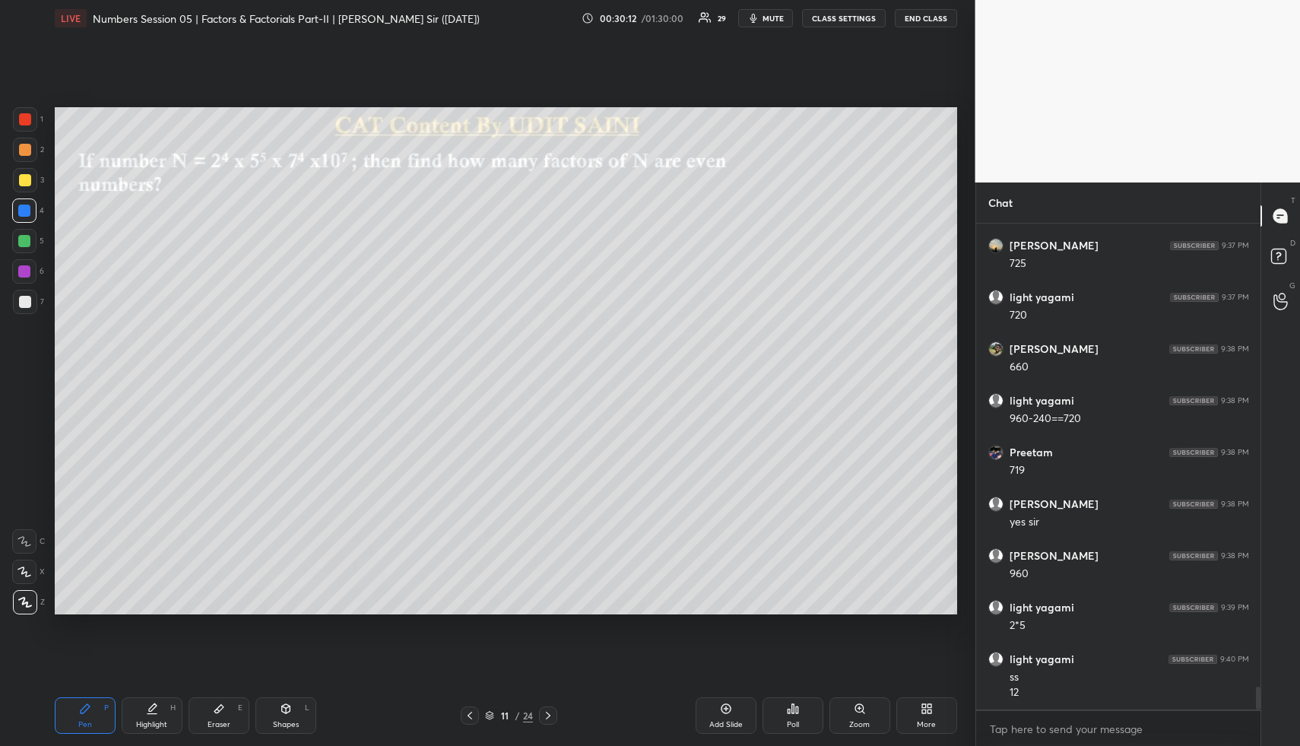
click at [25, 304] on div at bounding box center [25, 302] width 12 height 12
drag, startPoint x: 289, startPoint y: 714, endPoint x: 287, endPoint y: 705, distance: 9.2
click at [286, 710] on icon at bounding box center [286, 708] width 12 height 12
drag, startPoint x: 26, startPoint y: 242, endPoint x: 32, endPoint y: 248, distance: 8.6
click at [26, 242] on div at bounding box center [24, 241] width 12 height 12
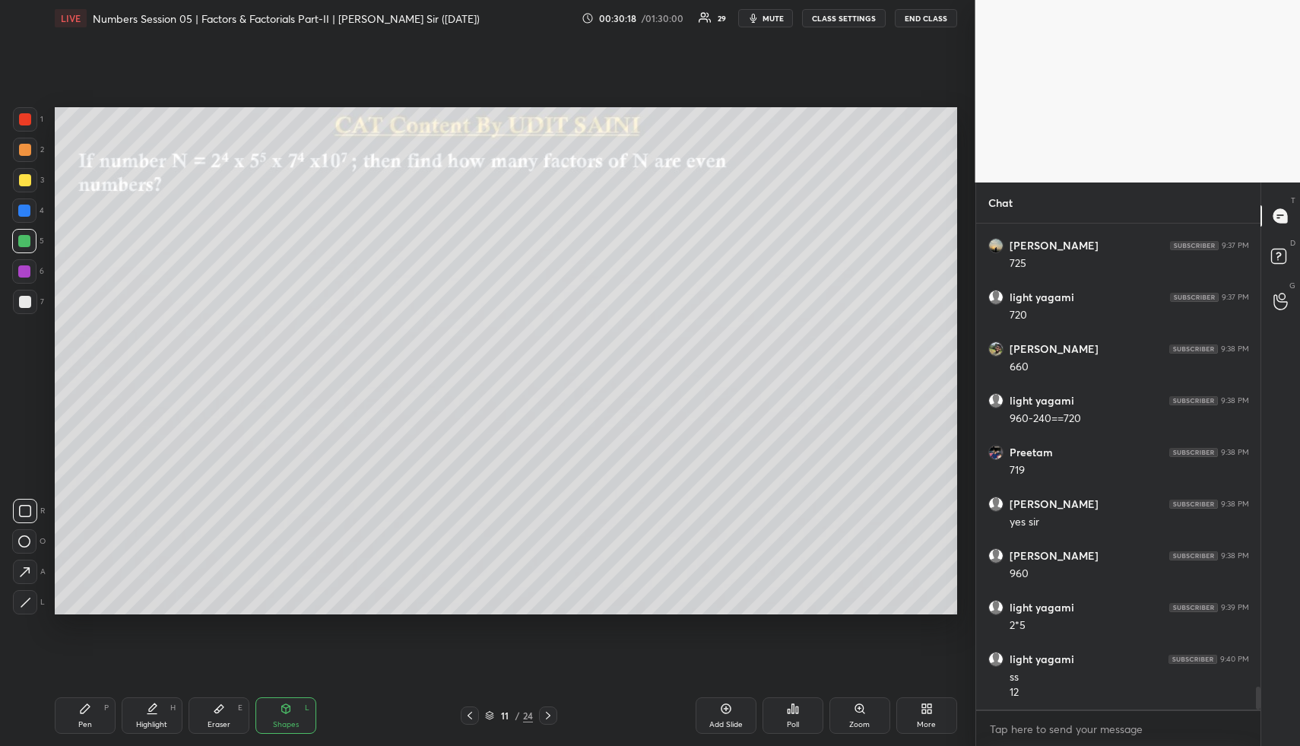
click at [141, 694] on div "Pen P Highlight H Eraser E Shapes L 11 / 24 Add Slide Poll Zoom More" at bounding box center [506, 715] width 902 height 61
click at [158, 726] on div "Highlight" at bounding box center [151, 725] width 31 height 8
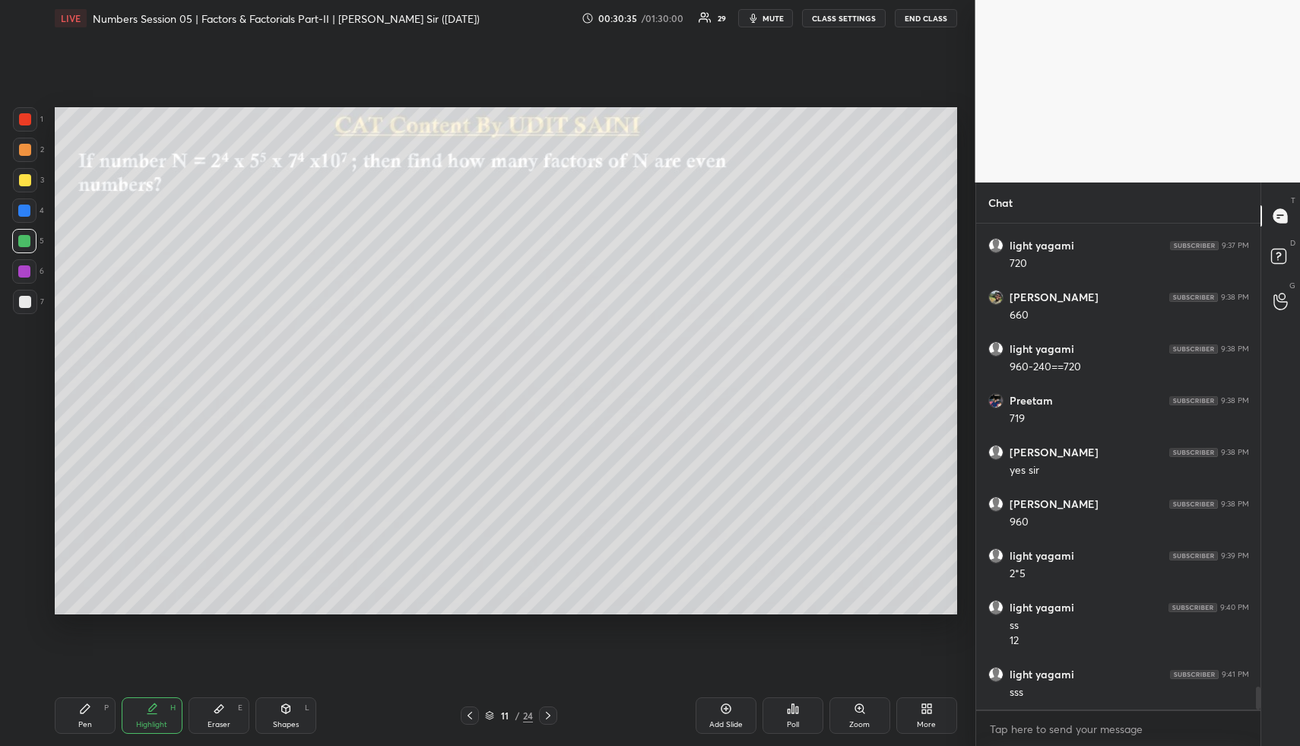
drag, startPoint x: 155, startPoint y: 700, endPoint x: 157, endPoint y: 692, distance: 8.7
click at [156, 696] on div "Pen P Highlight H Eraser E Shapes L 11 / 24 Add Slide Poll Zoom More" at bounding box center [506, 715] width 902 height 61
drag, startPoint x: 81, startPoint y: 693, endPoint x: 86, endPoint y: 703, distance: 10.9
click at [79, 695] on div "Pen P Highlight H Eraser E Shapes L 11 / 24 Add Slide Poll Zoom More" at bounding box center [506, 715] width 902 height 61
click at [84, 699] on div "Pen P" at bounding box center [85, 715] width 61 height 36
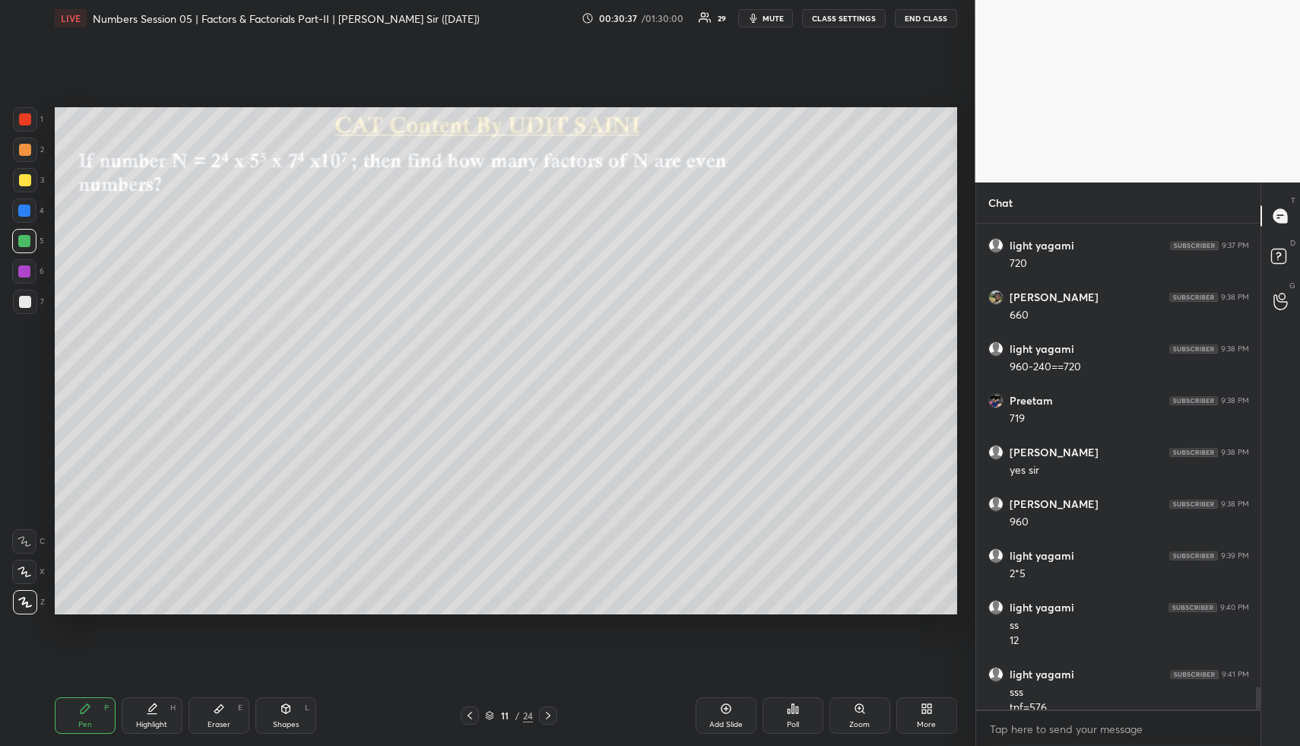
scroll to position [9796, 0]
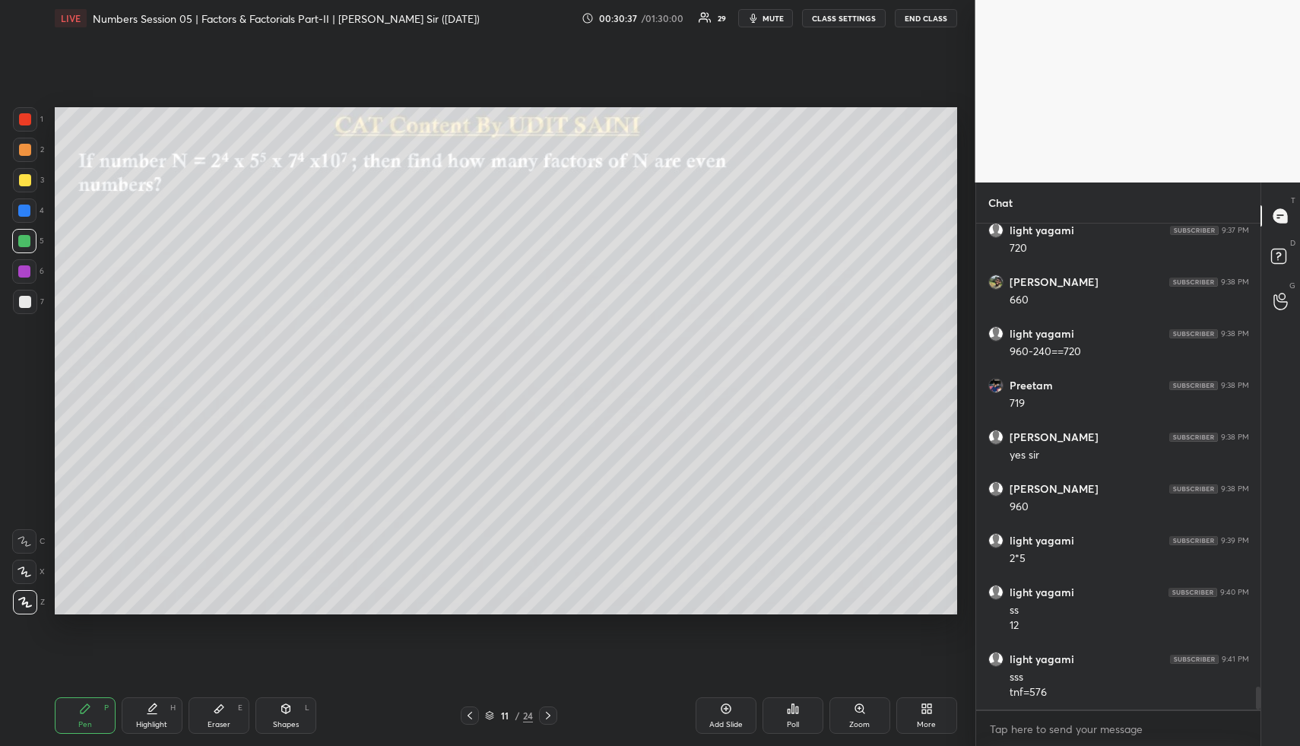
click at [25, 150] on div at bounding box center [25, 150] width 12 height 12
drag, startPoint x: 130, startPoint y: 712, endPoint x: 138, endPoint y: 681, distance: 32.1
click at [130, 713] on div "Highlight H" at bounding box center [152, 715] width 61 height 36
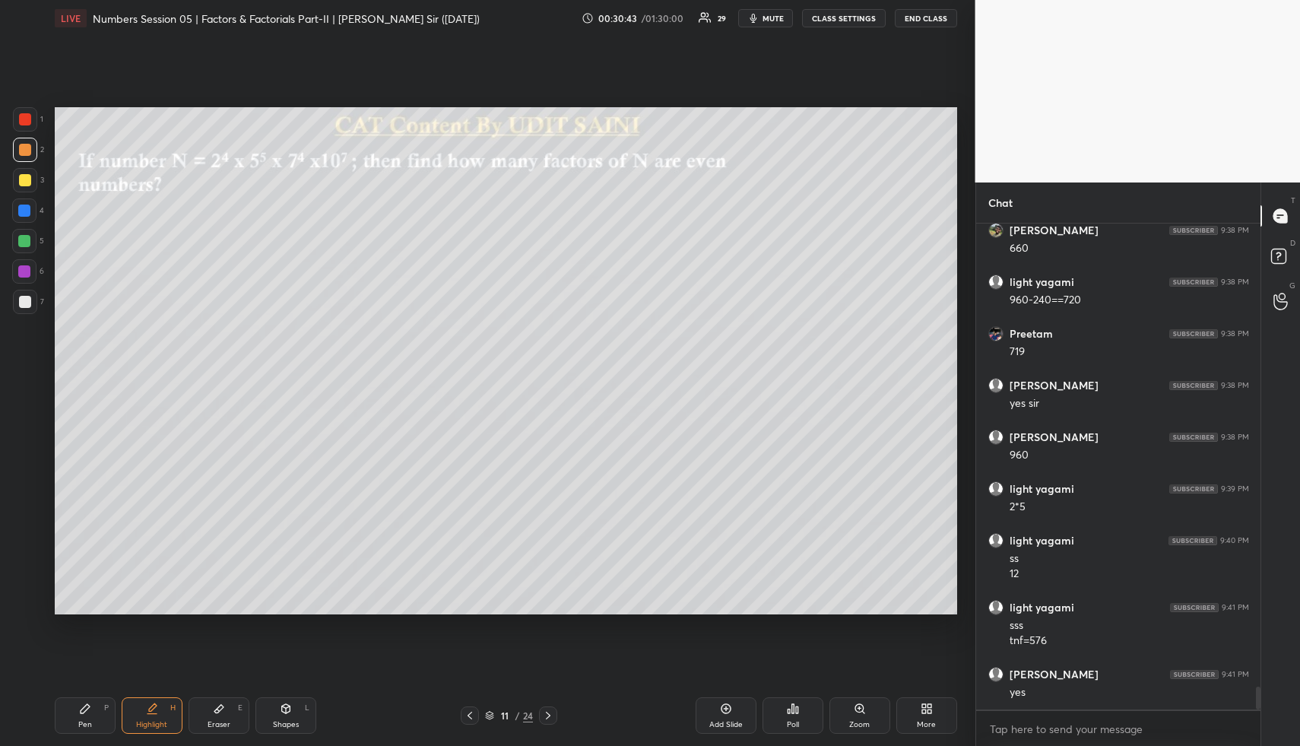
scroll to position [9899, 0]
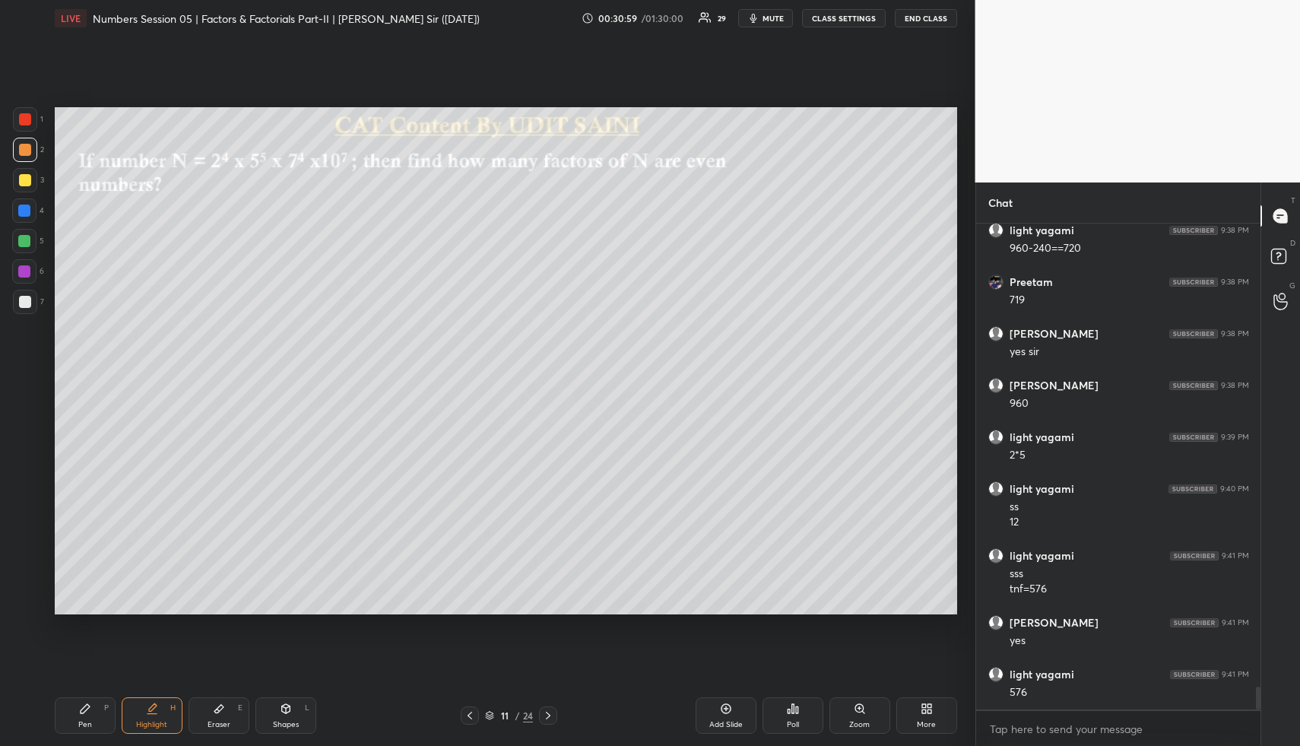
click at [88, 712] on div "Pen P" at bounding box center [85, 715] width 61 height 36
click at [27, 180] on div at bounding box center [25, 180] width 12 height 12
click at [149, 711] on icon at bounding box center [153, 707] width 8 height 8
click at [122, 702] on div "Highlight H" at bounding box center [152, 715] width 61 height 36
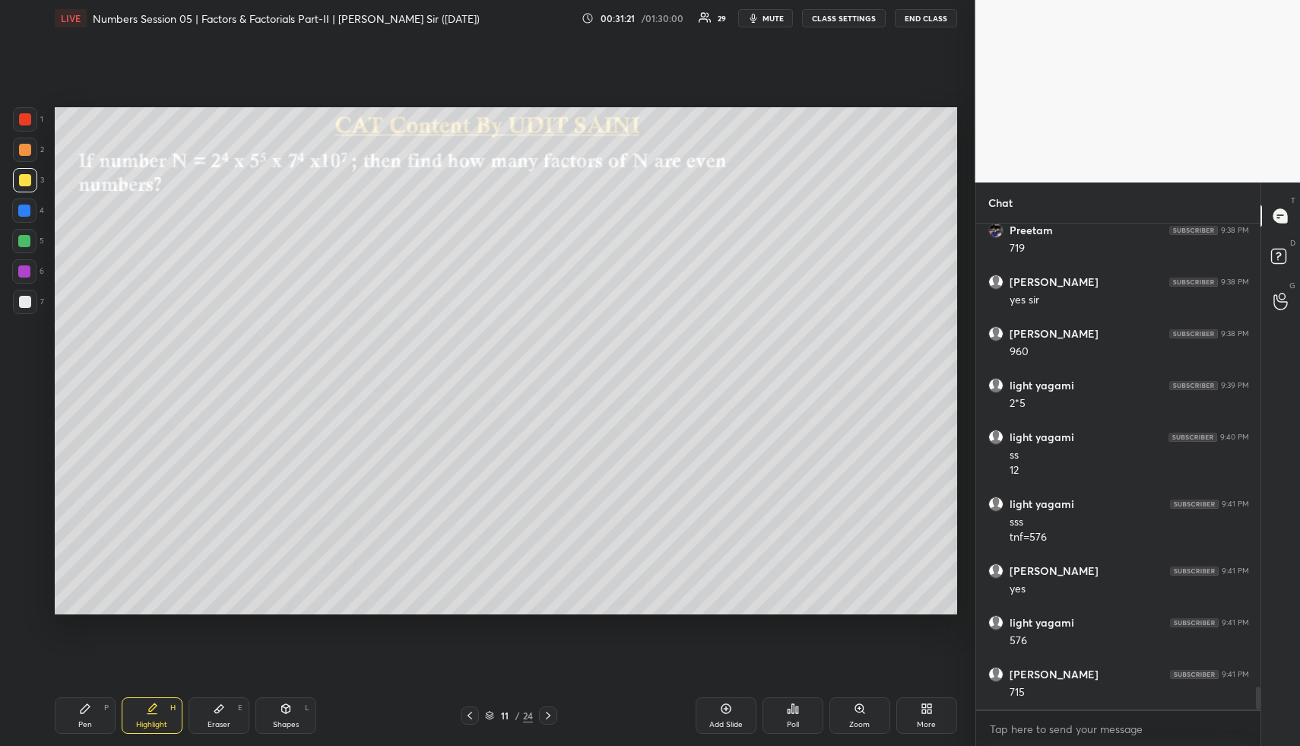
drag, startPoint x: 94, startPoint y: 720, endPoint x: 78, endPoint y: 641, distance: 80.8
click at [93, 718] on div "Pen P" at bounding box center [85, 715] width 61 height 36
click at [28, 239] on div at bounding box center [24, 241] width 12 height 12
click at [26, 244] on div at bounding box center [24, 241] width 12 height 12
drag, startPoint x: 147, startPoint y: 711, endPoint x: 157, endPoint y: 654, distance: 58.0
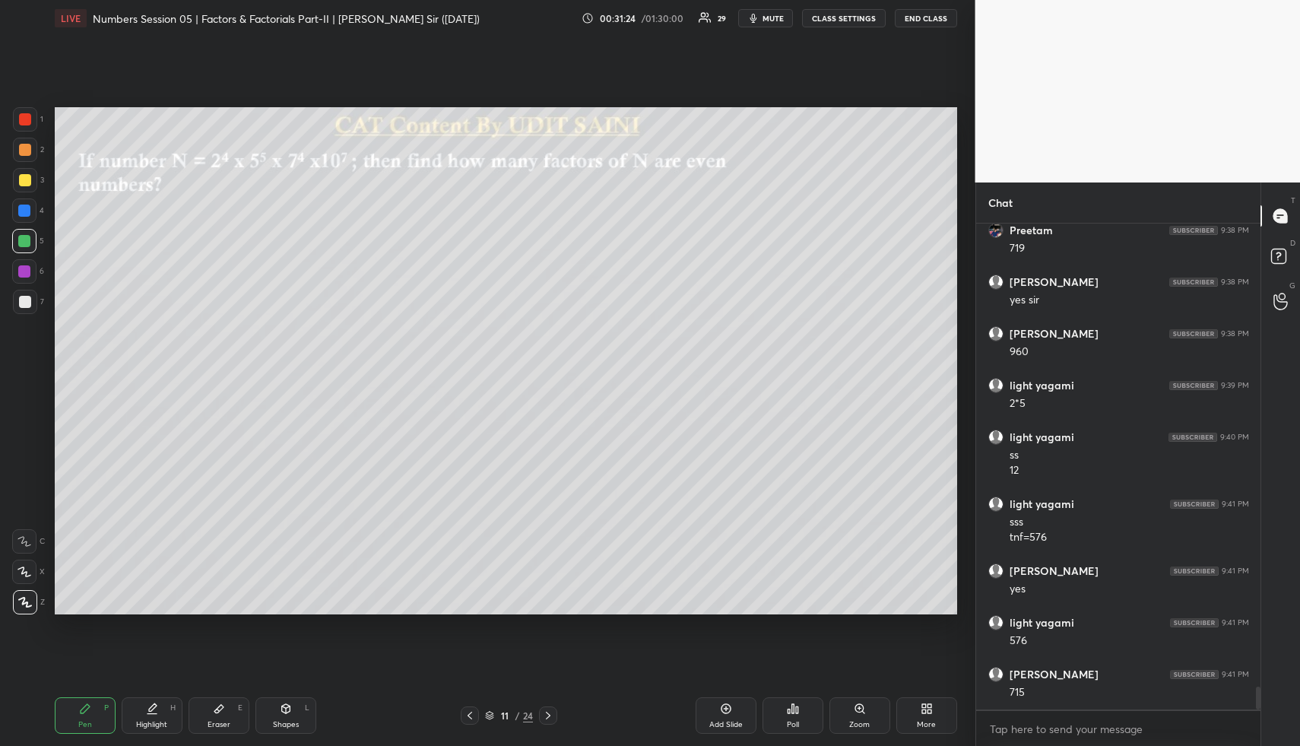
click at [143, 711] on div "Highlight H" at bounding box center [152, 715] width 61 height 36
click at [89, 716] on div "Pen P" at bounding box center [85, 715] width 61 height 36
click at [29, 301] on div at bounding box center [25, 302] width 12 height 12
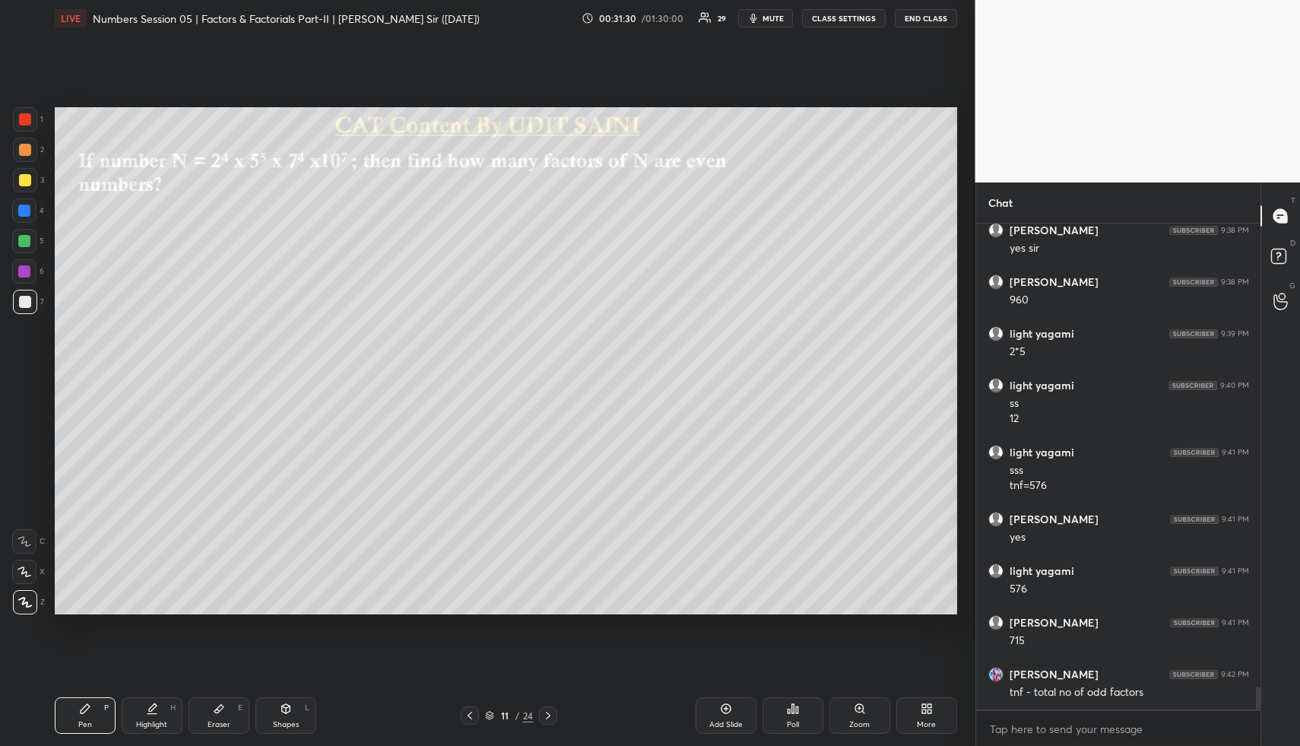
drag, startPoint x: 154, startPoint y: 718, endPoint x: 150, endPoint y: 675, distance: 42.8
click at [154, 717] on div "Highlight H" at bounding box center [152, 715] width 61 height 36
drag, startPoint x: 96, startPoint y: 707, endPoint x: 103, endPoint y: 708, distance: 7.8
click at [101, 711] on div "Pen P" at bounding box center [85, 715] width 61 height 36
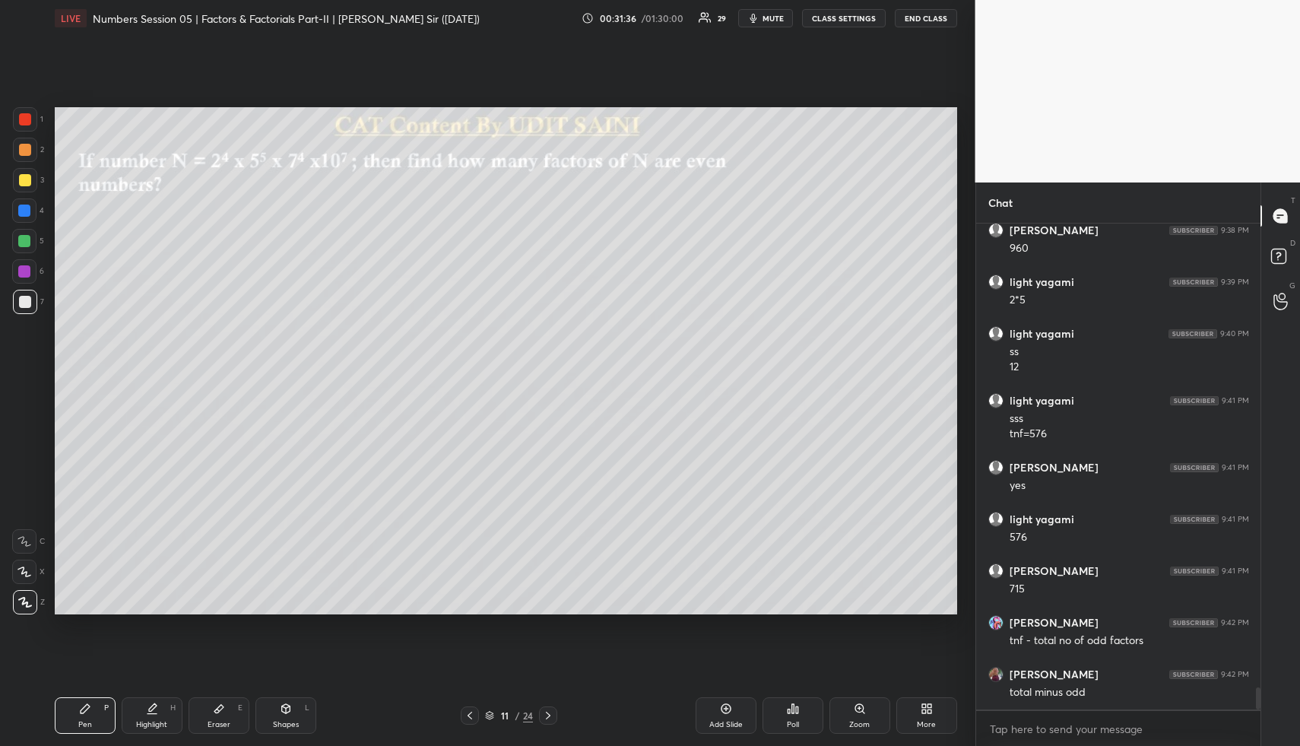
click at [170, 711] on div "H" at bounding box center [172, 708] width 5 height 8
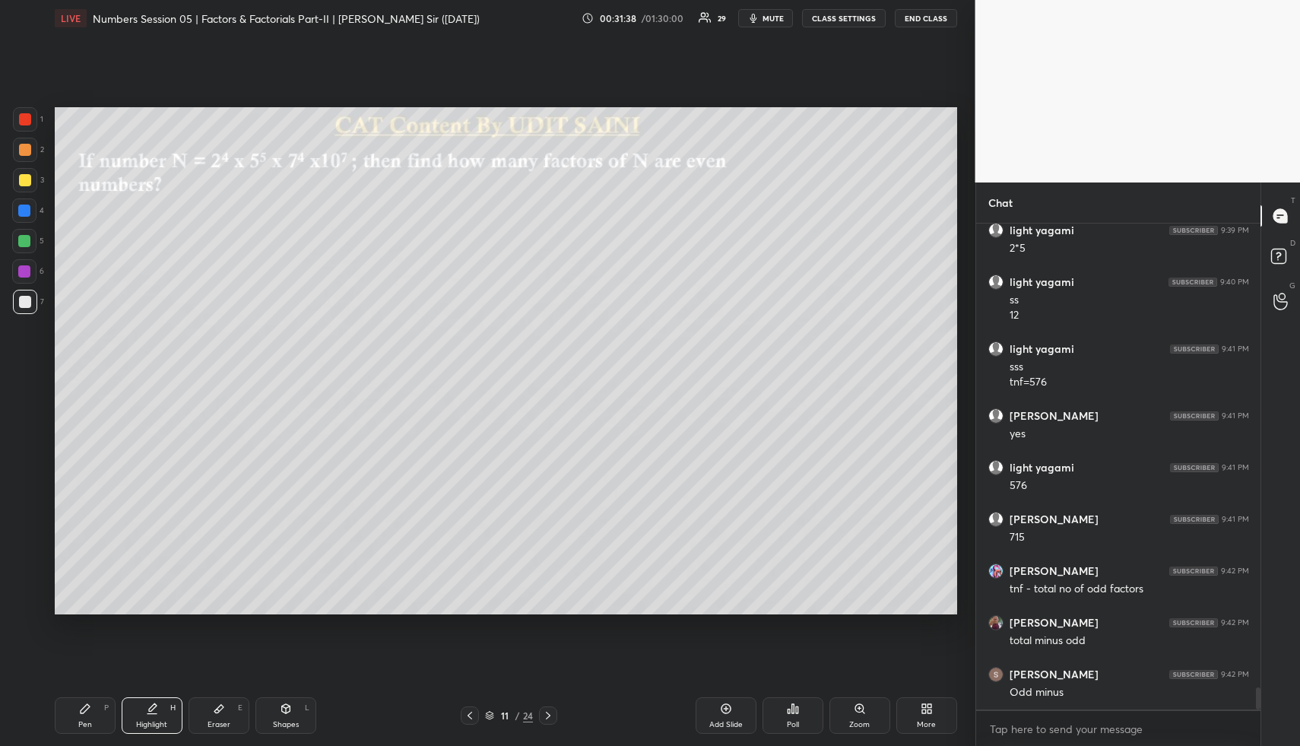
click at [155, 714] on div "Highlight H" at bounding box center [152, 715] width 61 height 36
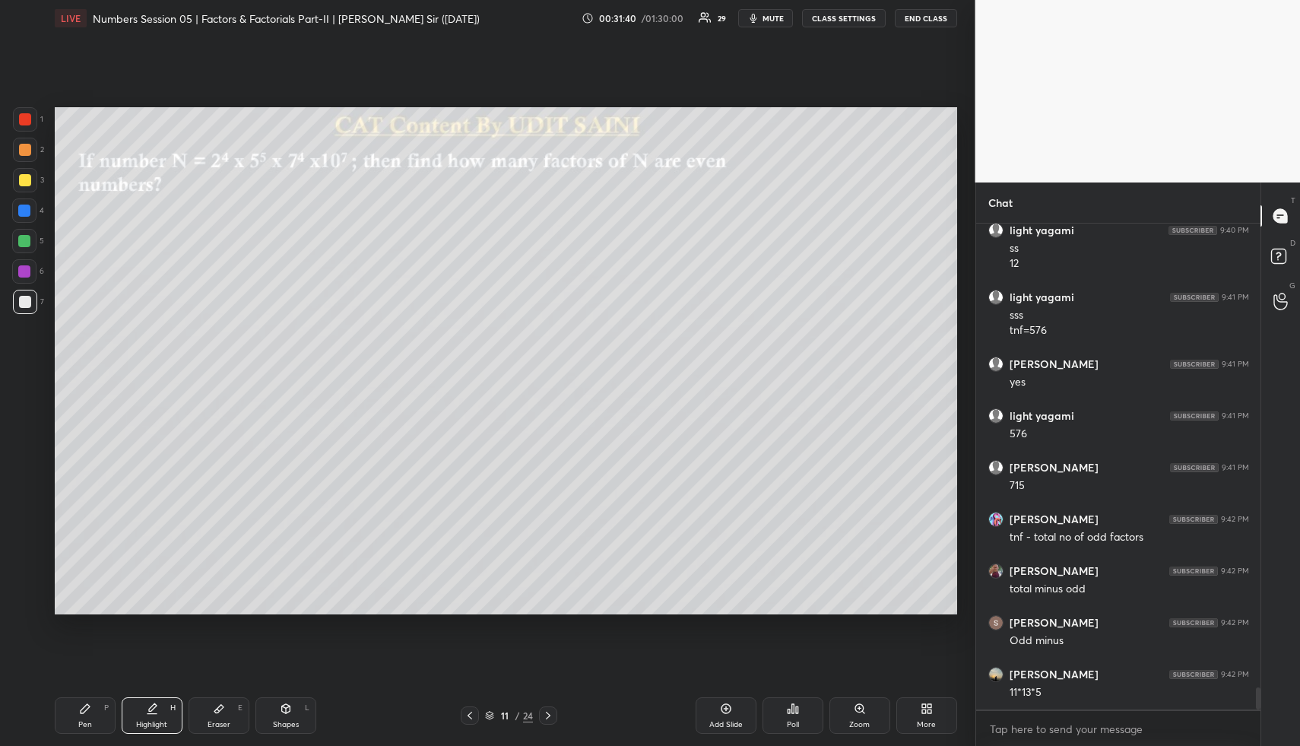
drag, startPoint x: 161, startPoint y: 704, endPoint x: 168, endPoint y: 680, distance: 25.3
click at [165, 702] on div "Highlight H" at bounding box center [152, 715] width 61 height 36
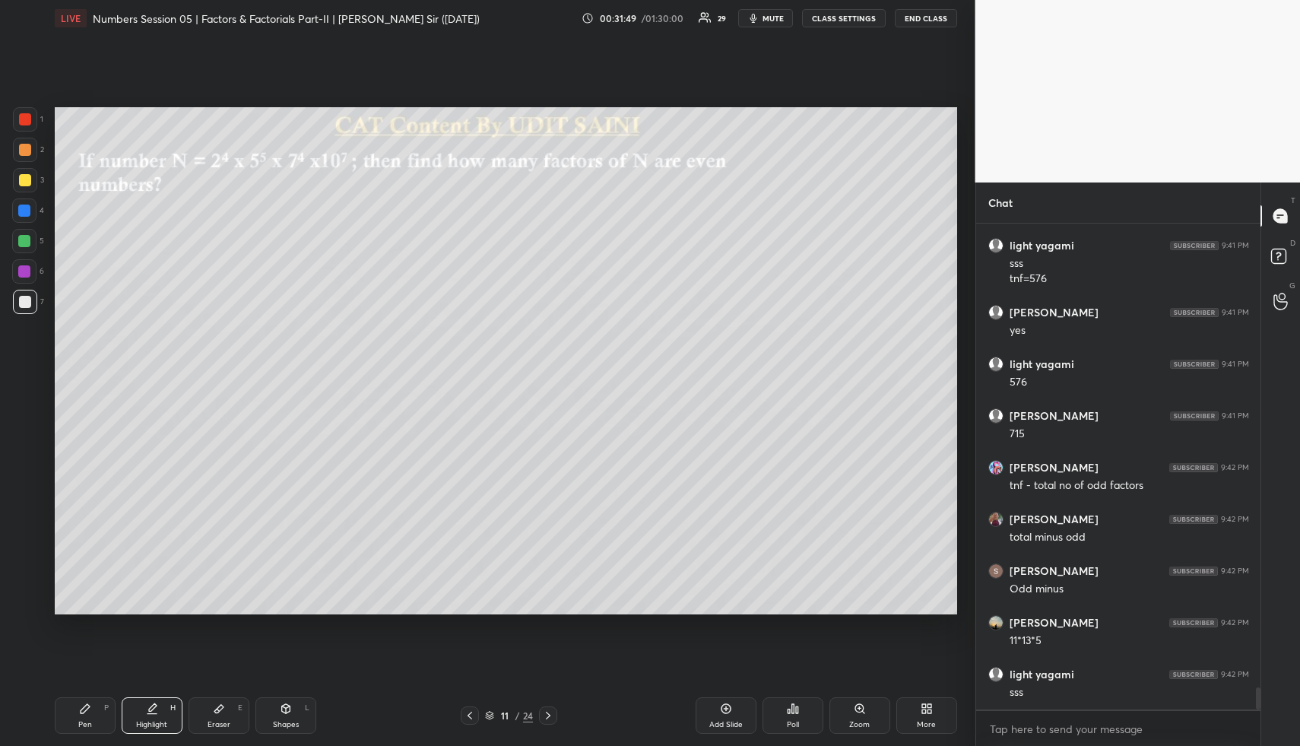
scroll to position [10261, 0]
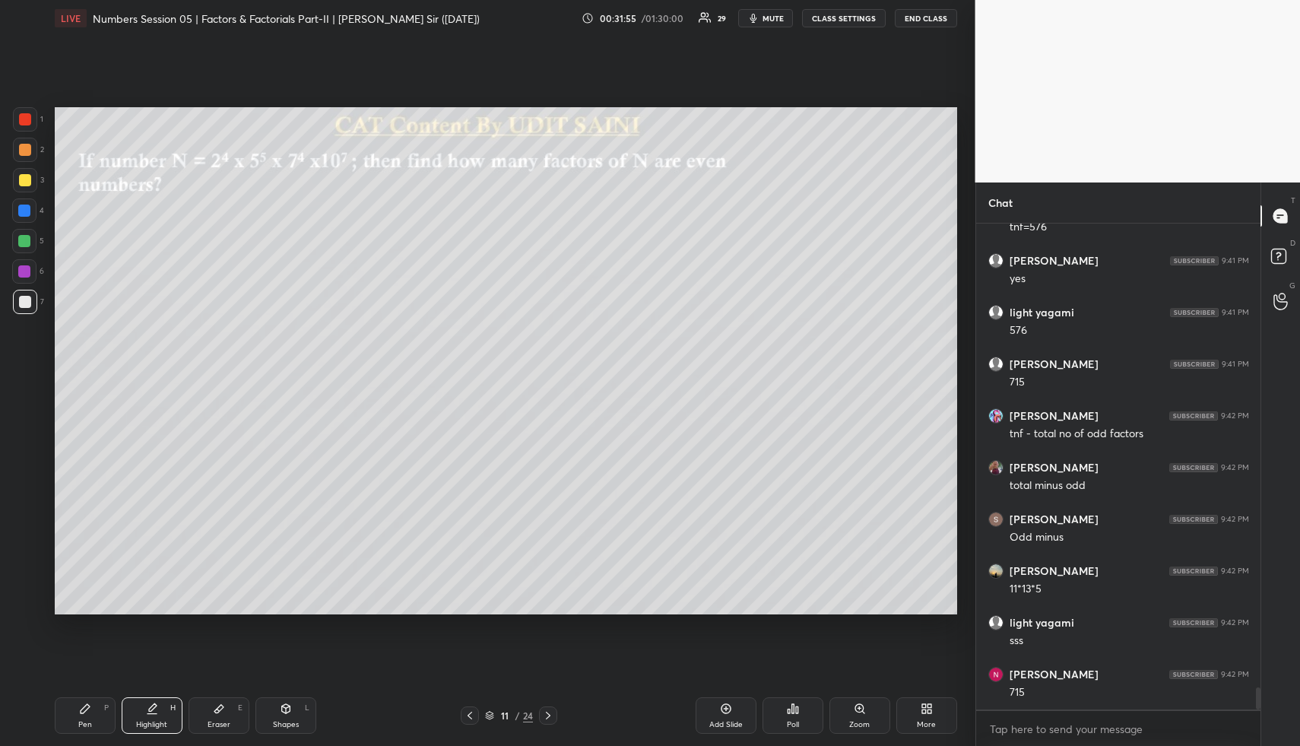
click at [90, 723] on div "Pen P" at bounding box center [85, 715] width 61 height 36
click at [21, 293] on div at bounding box center [25, 302] width 24 height 24
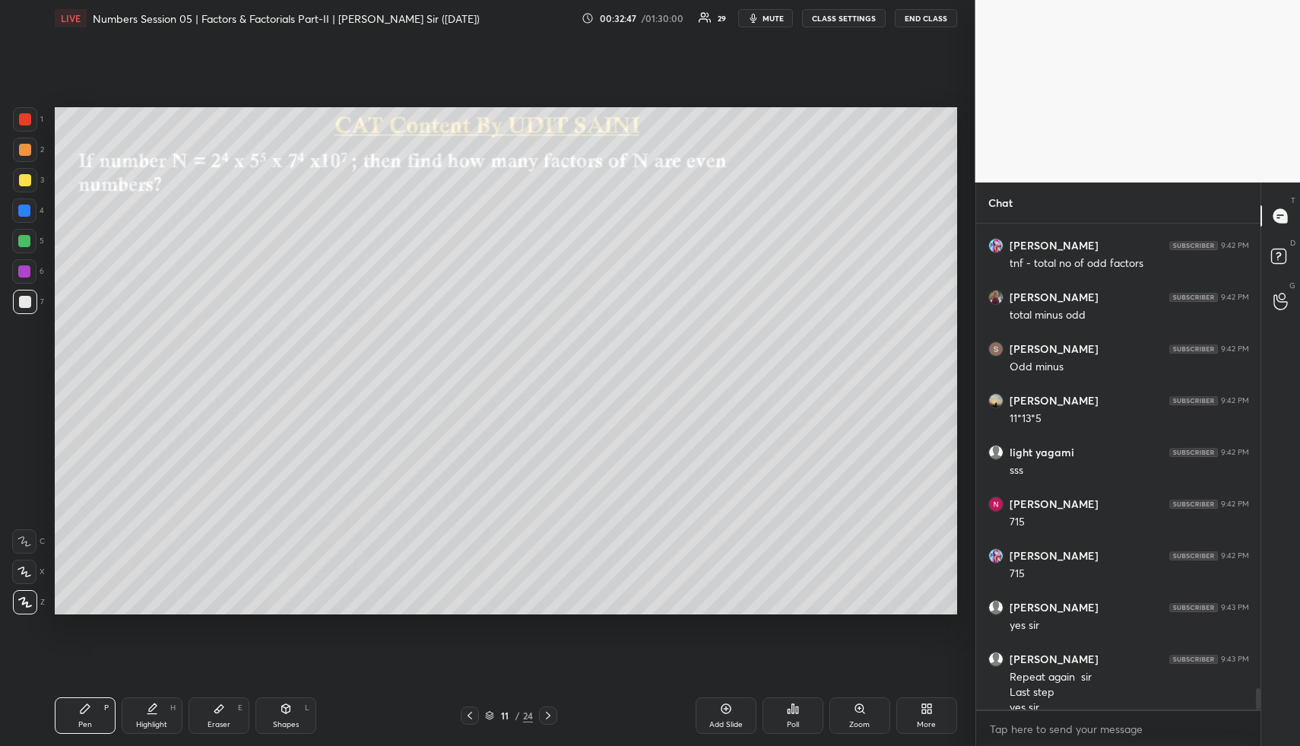
scroll to position [10447, 0]
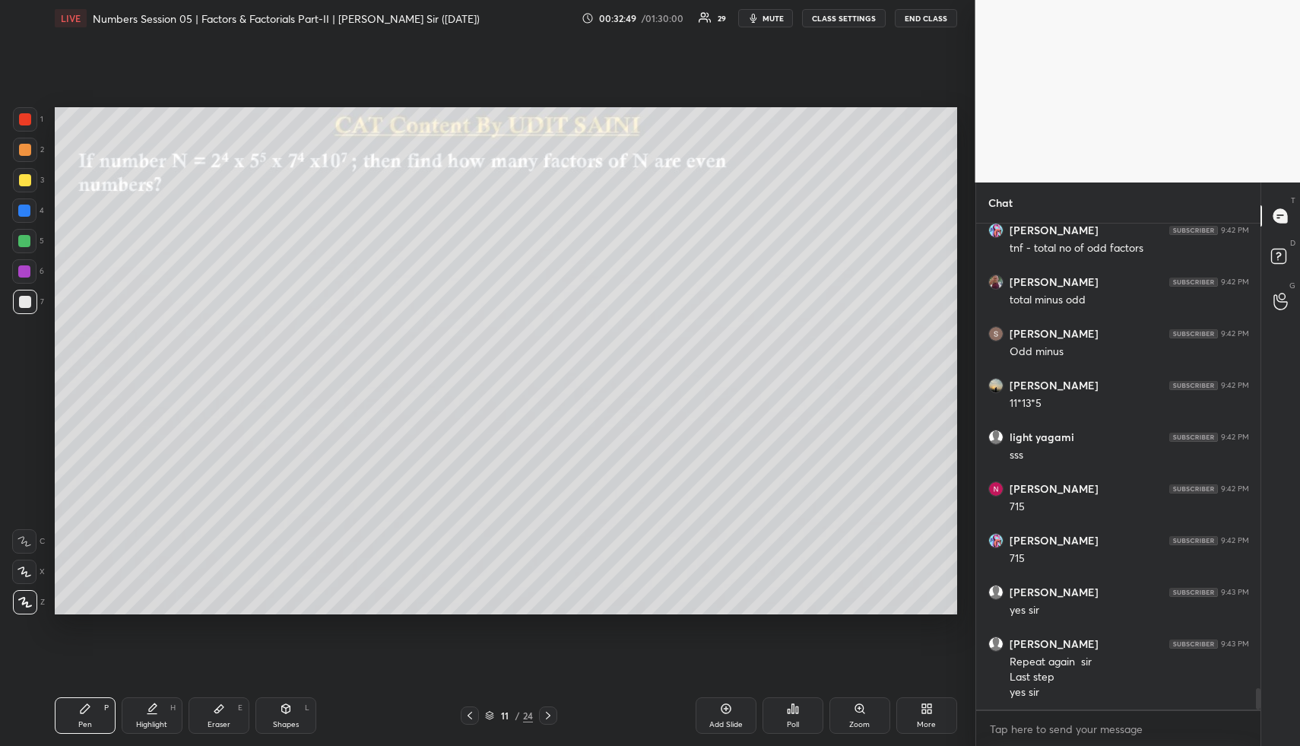
drag, startPoint x: 284, startPoint y: 708, endPoint x: 279, endPoint y: 693, distance: 15.1
click at [283, 710] on icon at bounding box center [285, 708] width 8 height 9
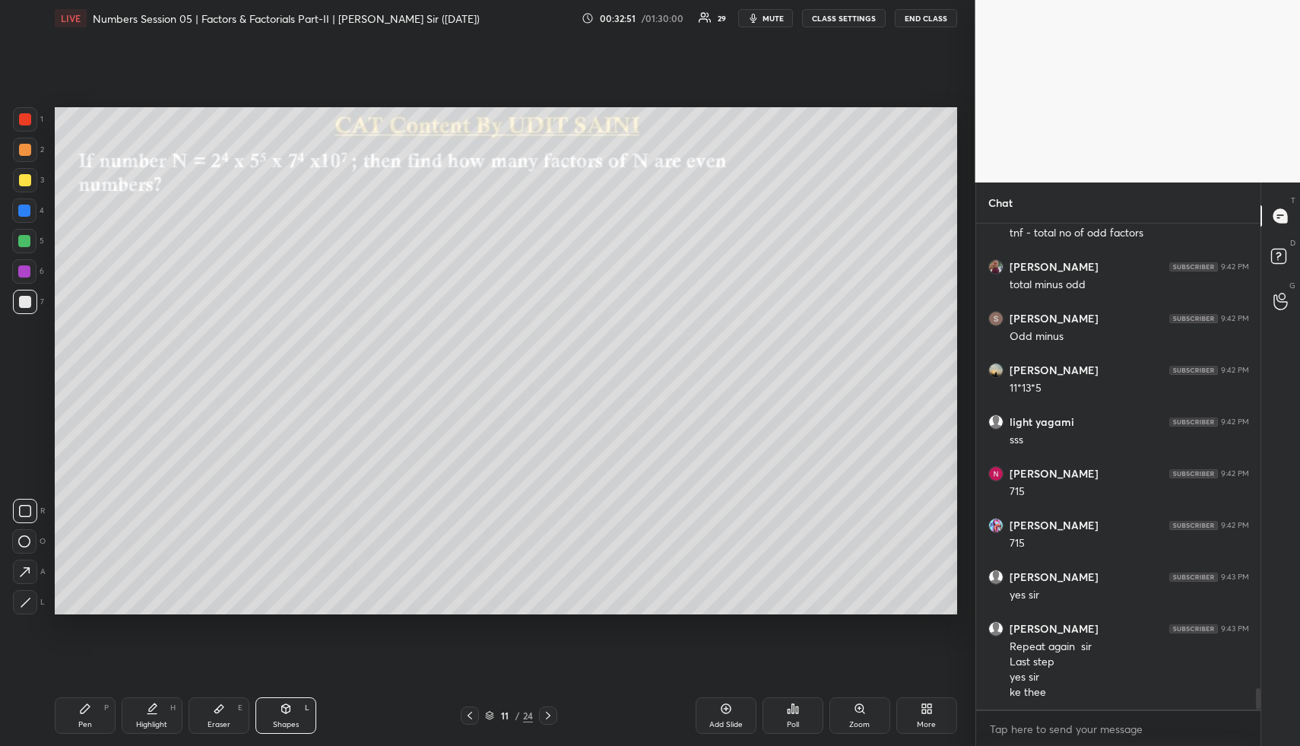
click at [21, 271] on div at bounding box center [24, 271] width 12 height 12
click at [142, 711] on div "Highlight H" at bounding box center [152, 715] width 61 height 36
click at [163, 714] on div "Highlight H" at bounding box center [152, 715] width 61 height 36
click at [93, 705] on div "Pen P" at bounding box center [85, 715] width 61 height 36
drag, startPoint x: 33, startPoint y: 142, endPoint x: 53, endPoint y: 144, distance: 19.8
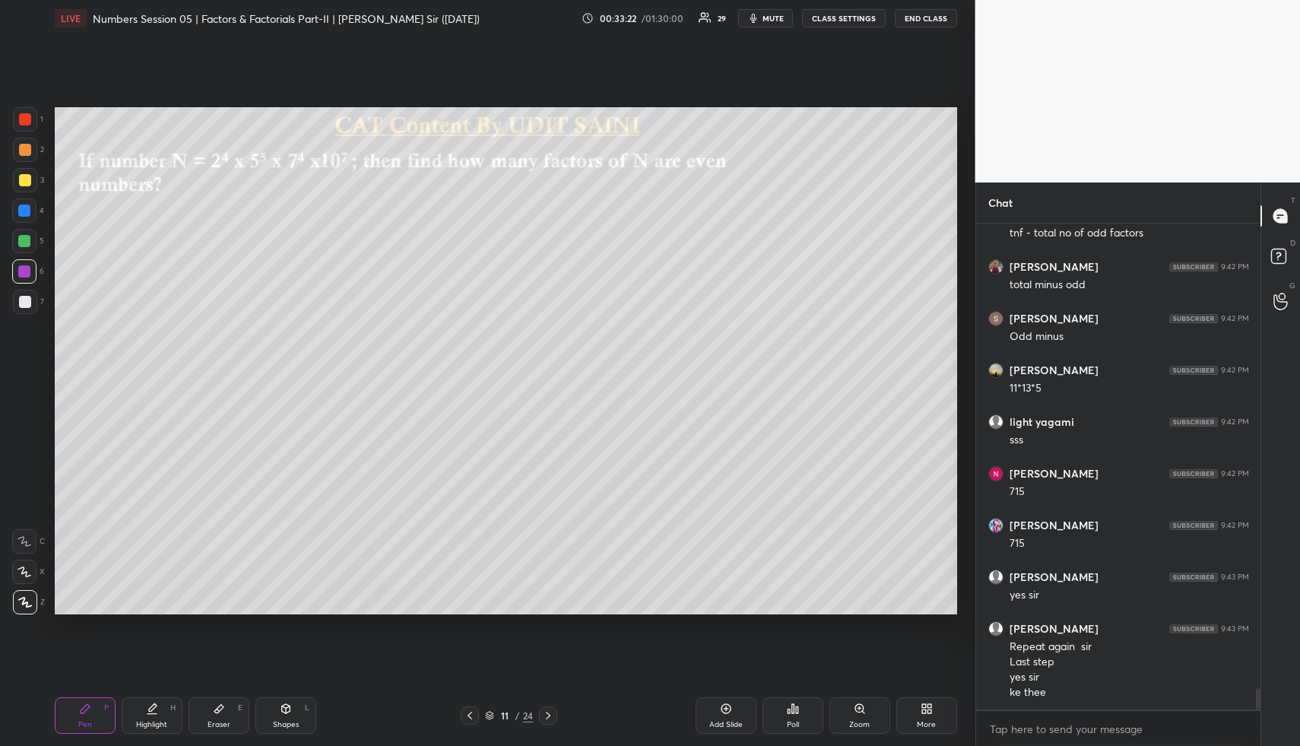
click at [34, 144] on div at bounding box center [25, 150] width 24 height 24
click at [173, 695] on div "Pen P Highlight H Eraser E Shapes L 11 / 24 Add Slide Poll Zoom More" at bounding box center [506, 715] width 902 height 61
click at [153, 716] on div "Highlight H" at bounding box center [152, 715] width 61 height 36
drag, startPoint x: 157, startPoint y: 715, endPoint x: 171, endPoint y: 686, distance: 32.0
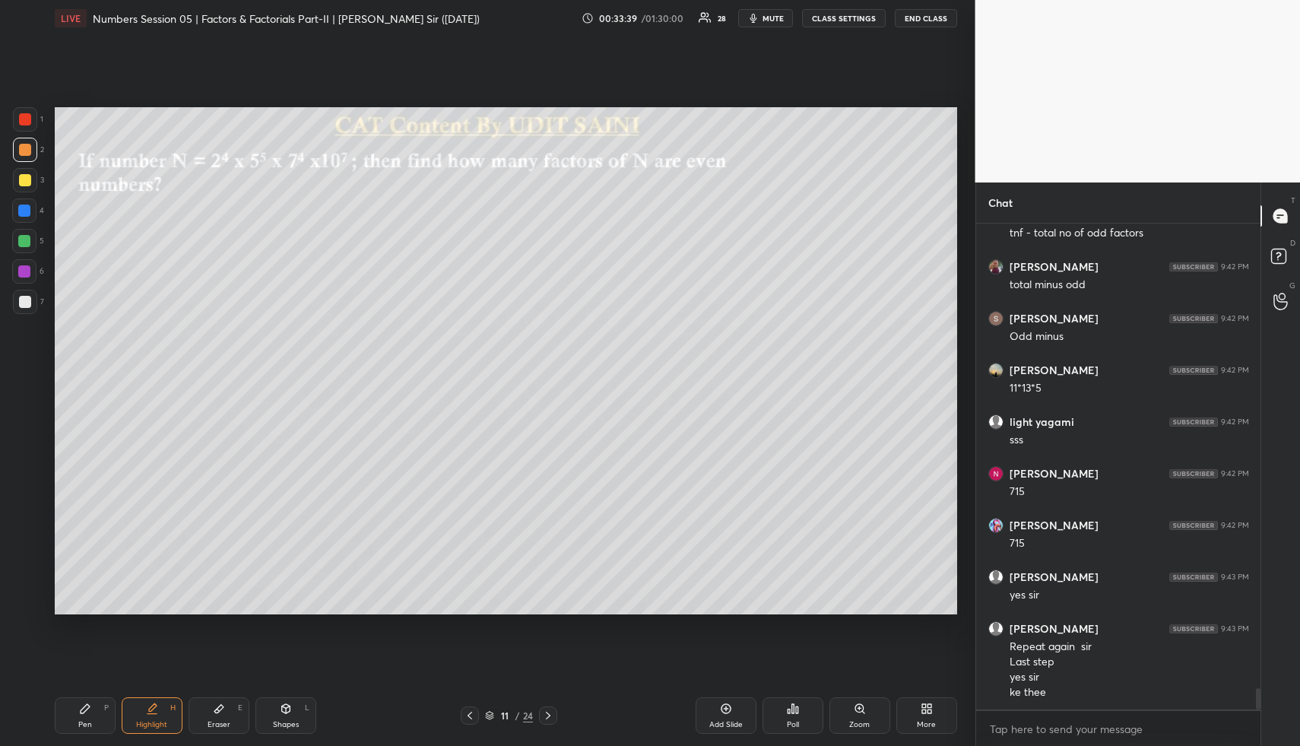
click at [160, 708] on div "Highlight H" at bounding box center [152, 715] width 61 height 36
drag, startPoint x: 99, startPoint y: 703, endPoint x: 121, endPoint y: 632, distance: 74.0
click at [98, 701] on div "Pen P" at bounding box center [85, 715] width 61 height 36
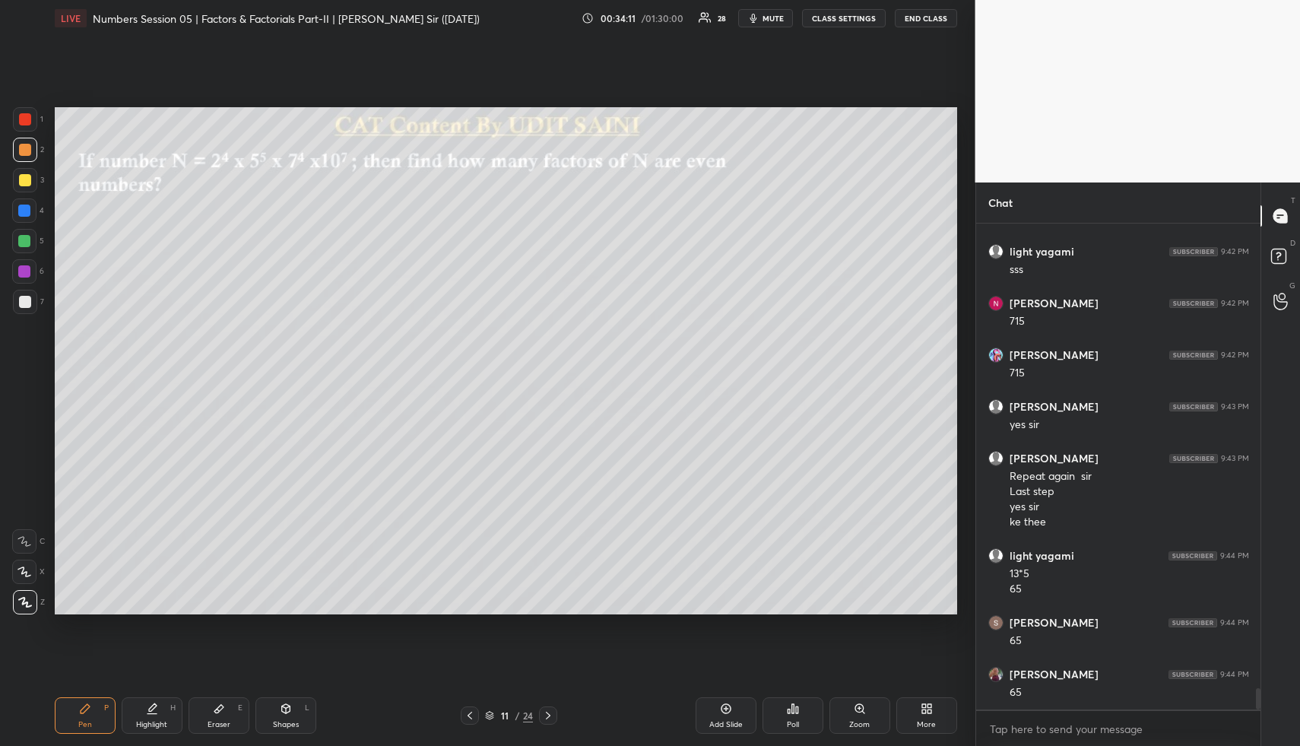
scroll to position [10684, 0]
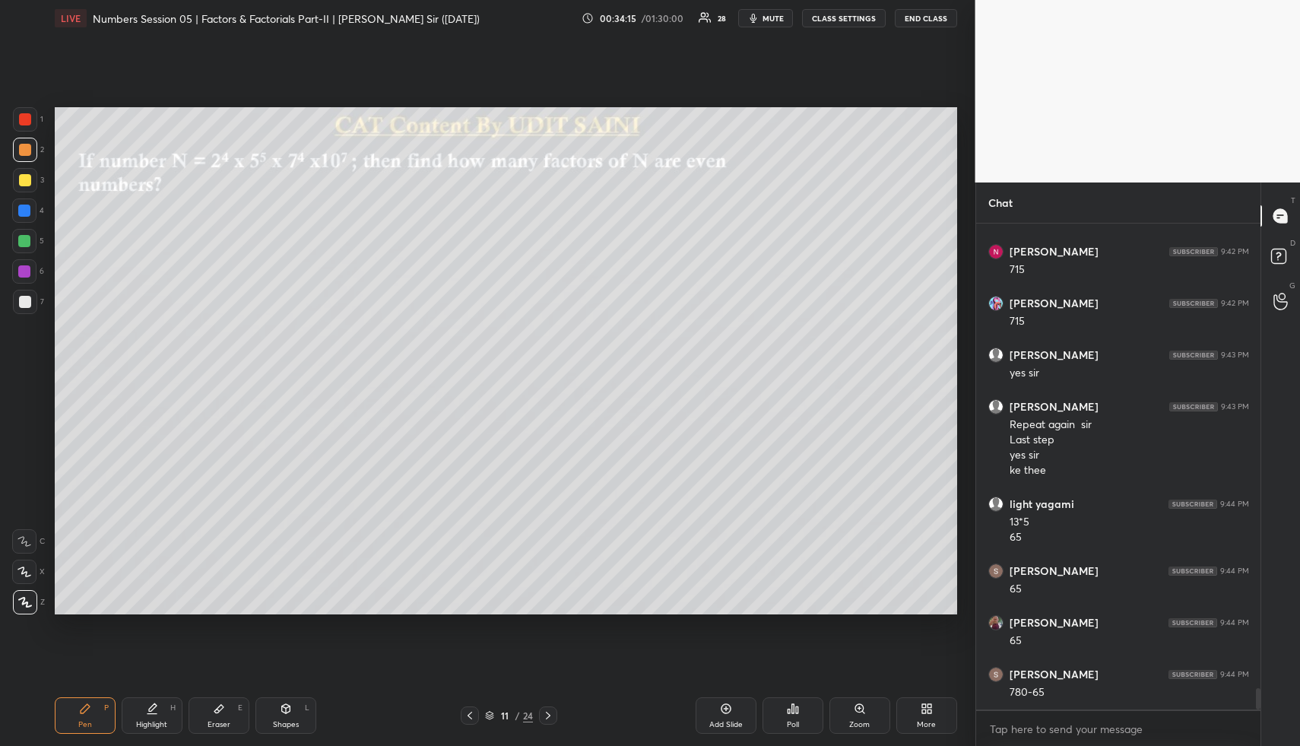
drag, startPoint x: 158, startPoint y: 720, endPoint x: 213, endPoint y: 655, distance: 84.7
click at [158, 721] on div "Highlight" at bounding box center [151, 725] width 31 height 8
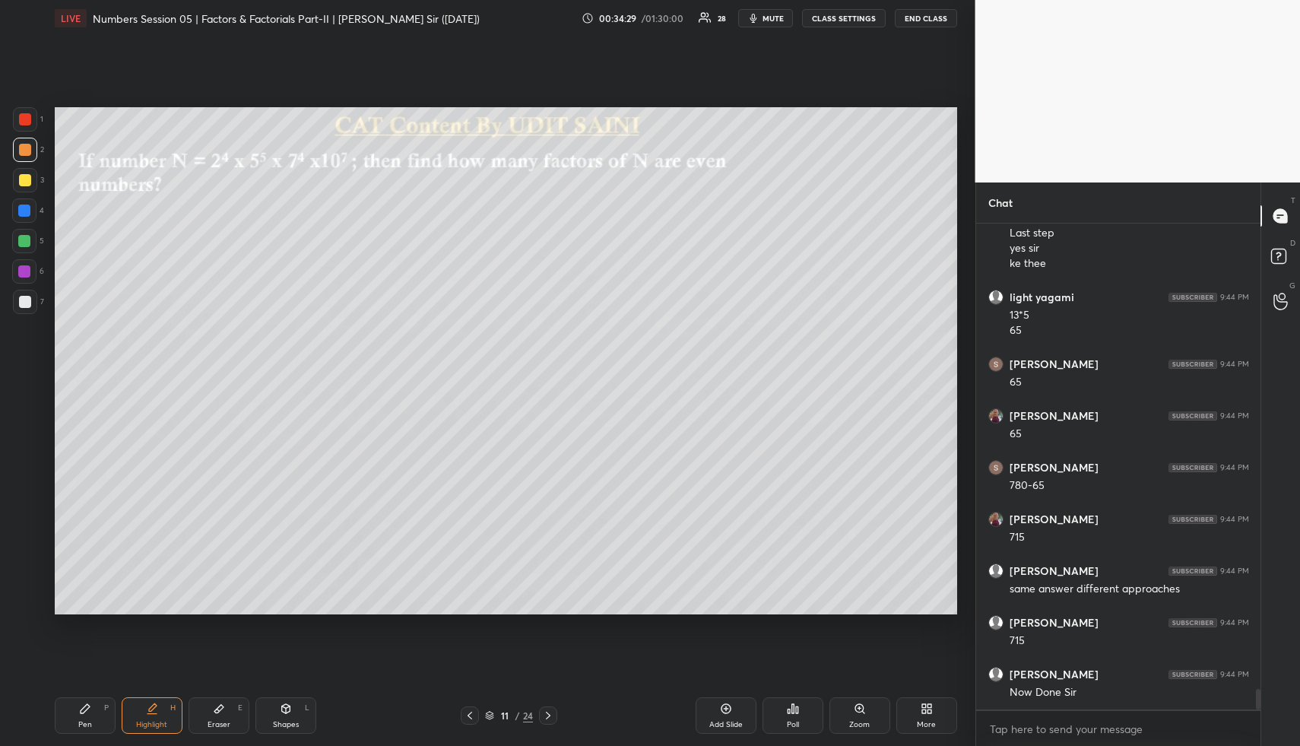
scroll to position [10942, 0]
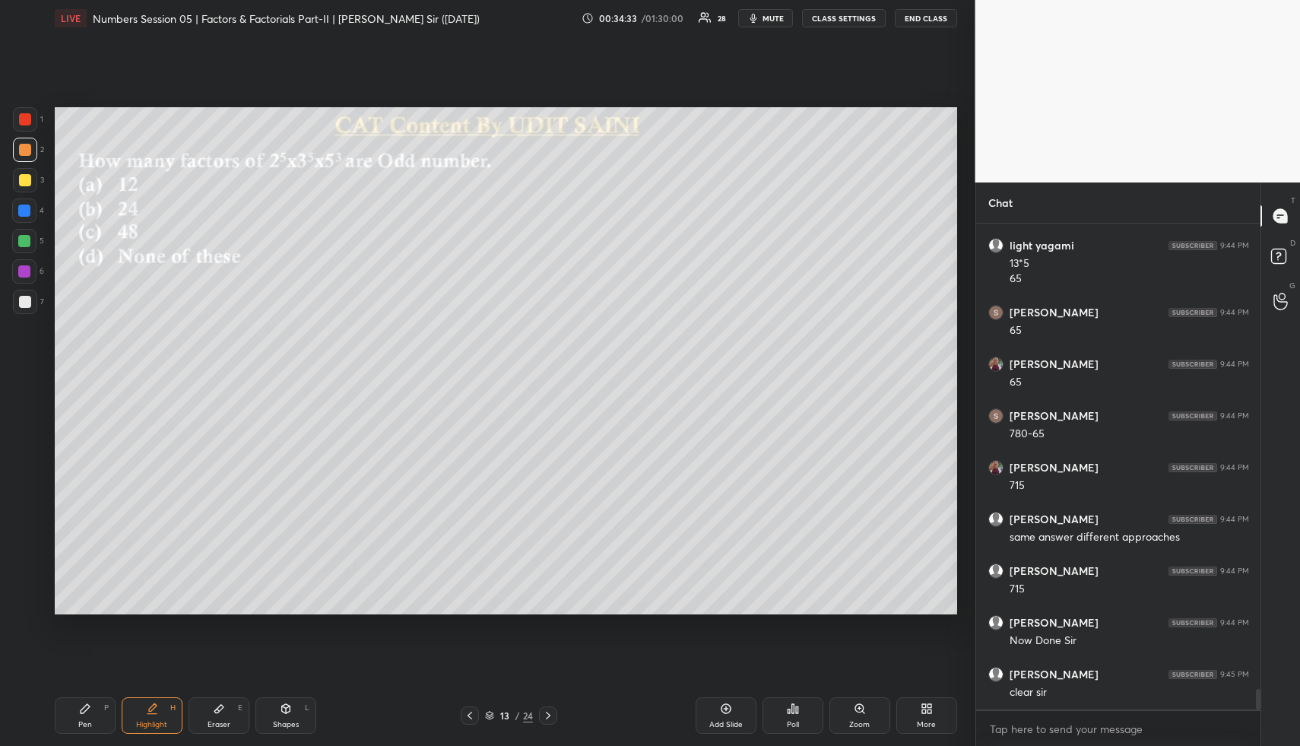
click at [302, 714] on div "Shapes L" at bounding box center [285, 715] width 61 height 36
click at [303, 715] on div "Shapes L" at bounding box center [285, 715] width 61 height 36
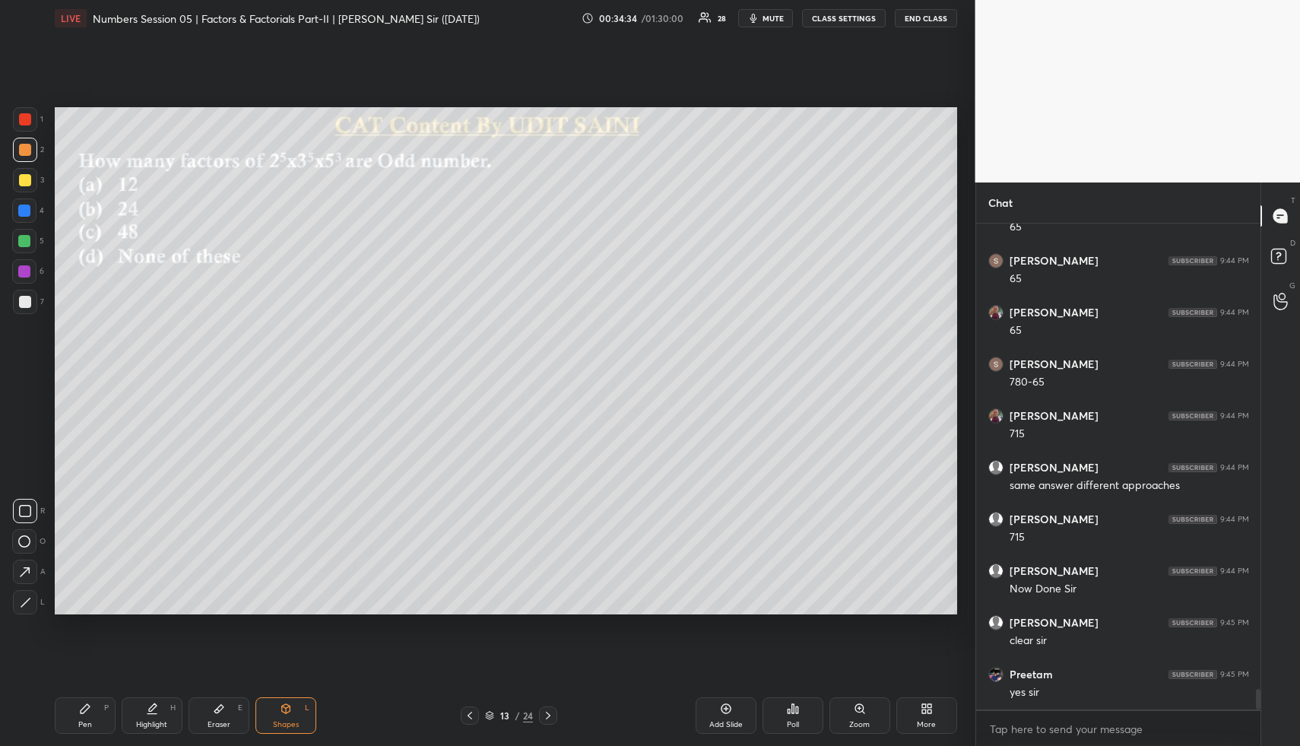
scroll to position [11046, 0]
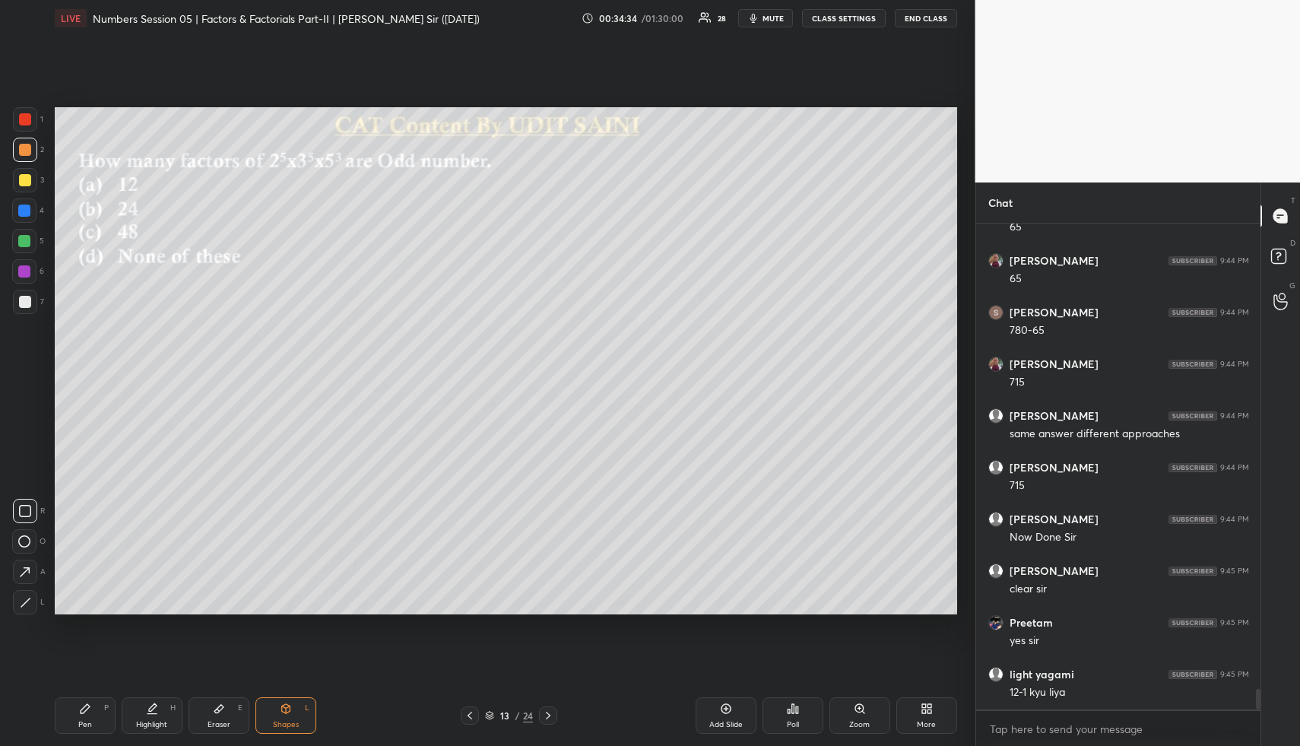
drag, startPoint x: 23, startPoint y: 147, endPoint x: 43, endPoint y: 147, distance: 20.5
click at [26, 147] on div at bounding box center [25, 150] width 12 height 12
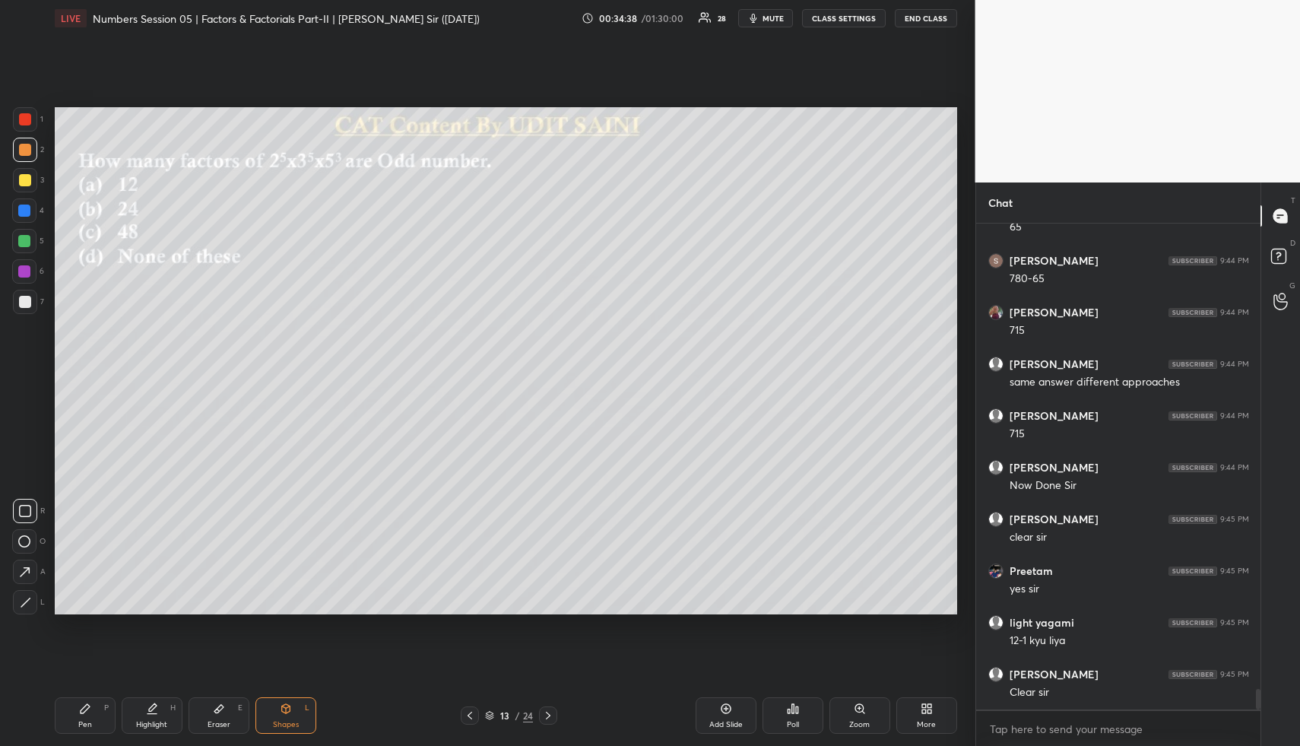
click at [831, 18] on button "CLASS SETTINGS" at bounding box center [844, 18] width 84 height 18
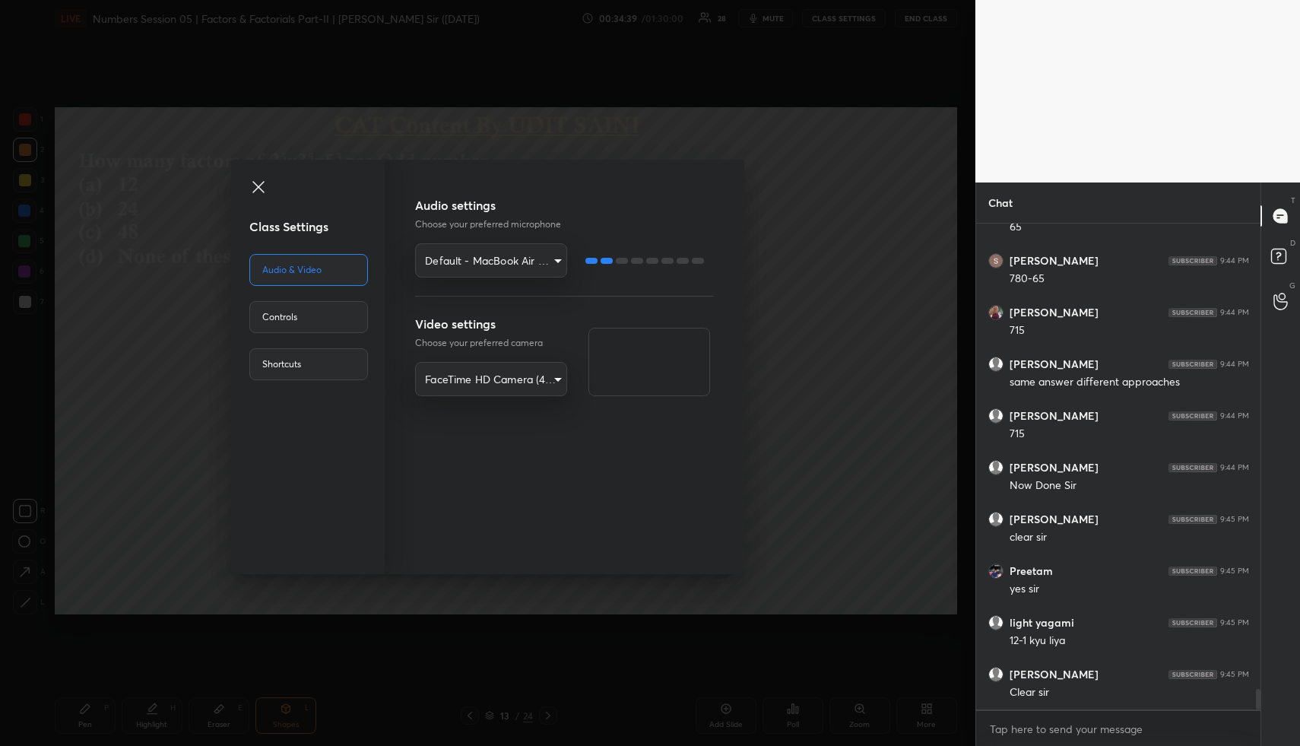
click at [315, 325] on div "Controls" at bounding box center [308, 317] width 119 height 32
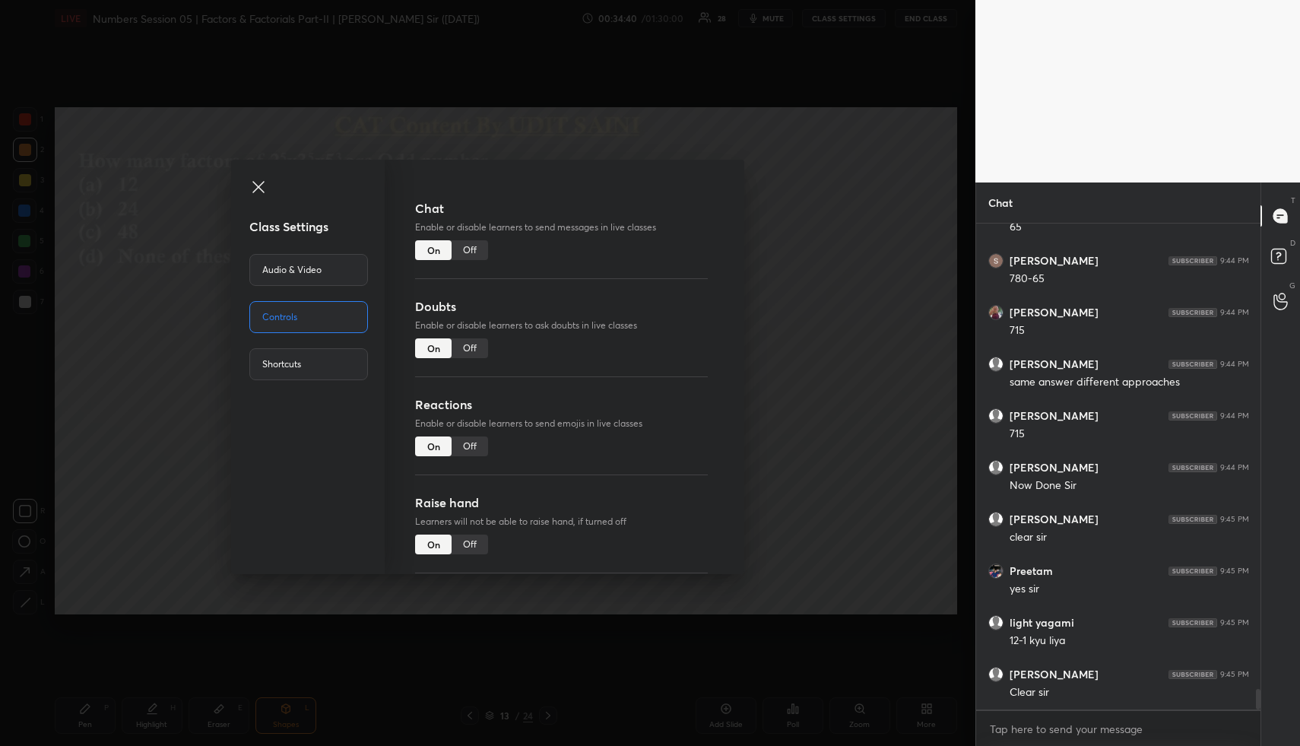
click at [467, 253] on div "Off" at bounding box center [469, 250] width 36 height 20
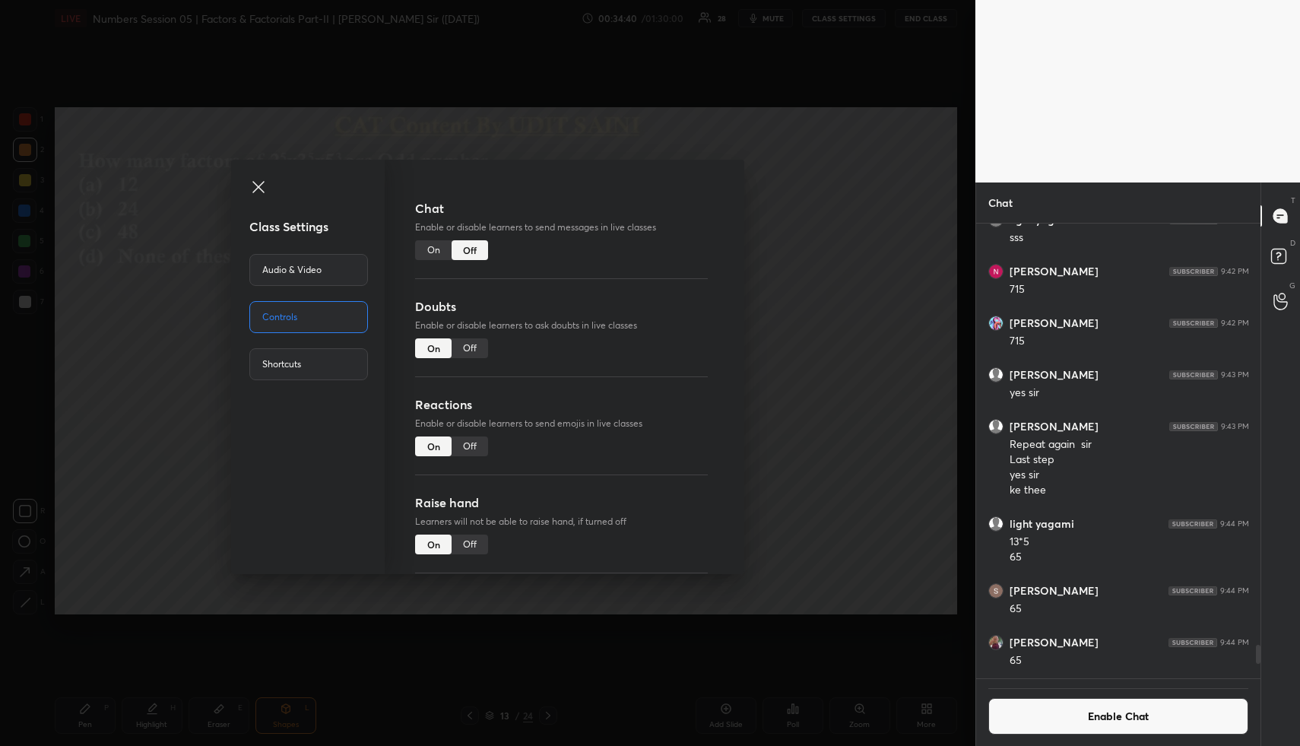
scroll to position [0, 0]
click at [830, 279] on div "Class Settings Audio & Video Controls Shortcuts Chat Enable or disable learners…" at bounding box center [487, 373] width 975 height 746
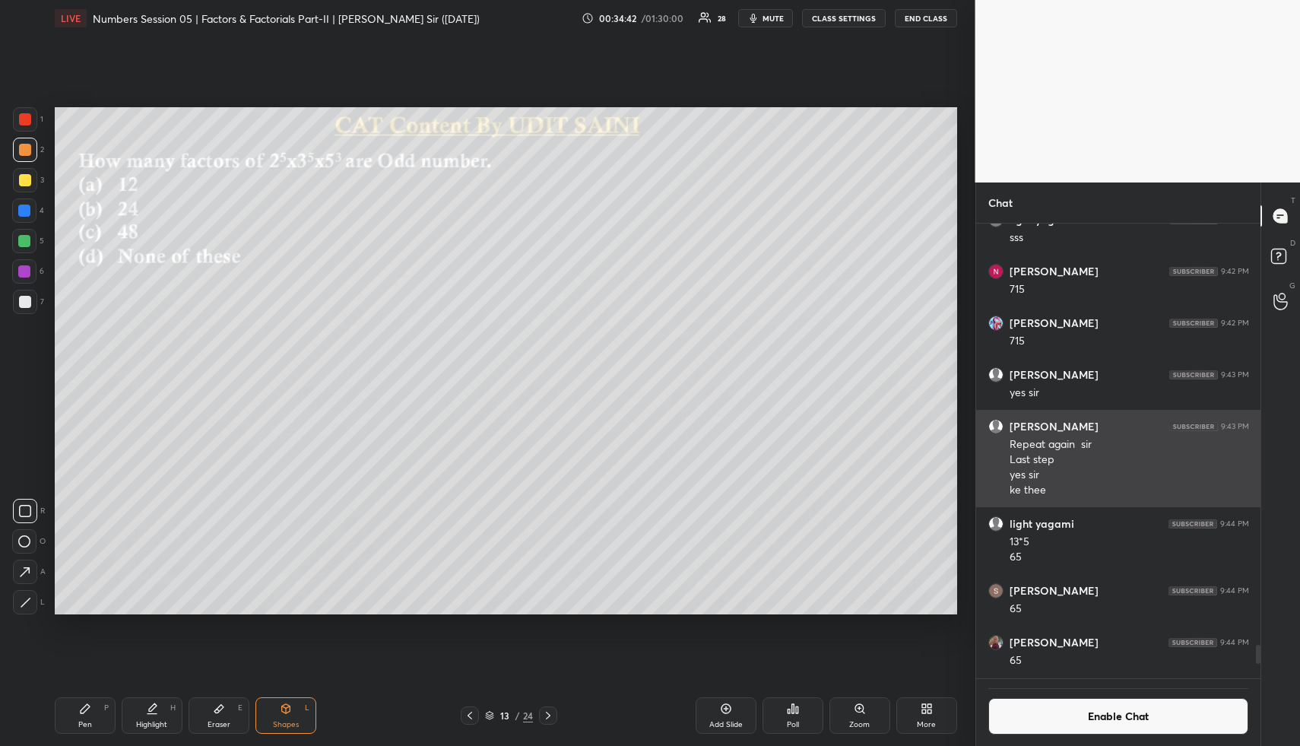
scroll to position [9431, 0]
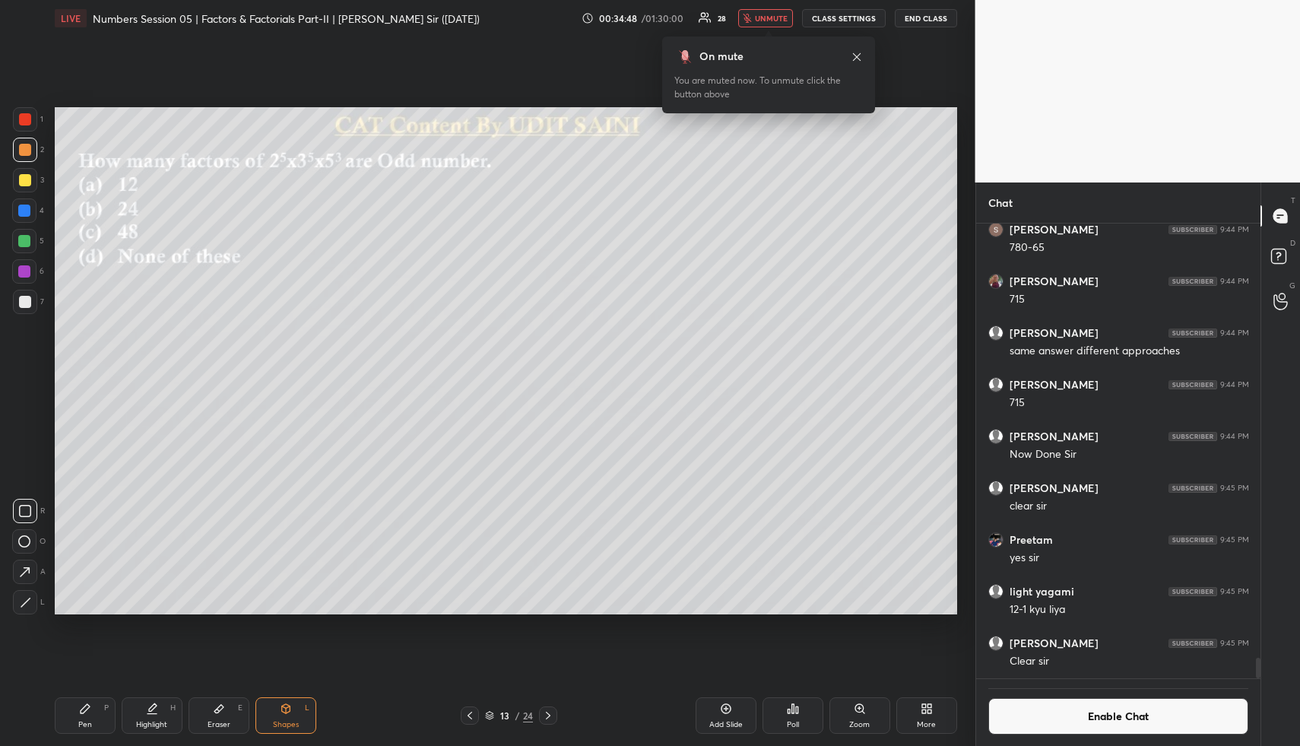
click at [796, 708] on icon at bounding box center [797, 709] width 2 height 7
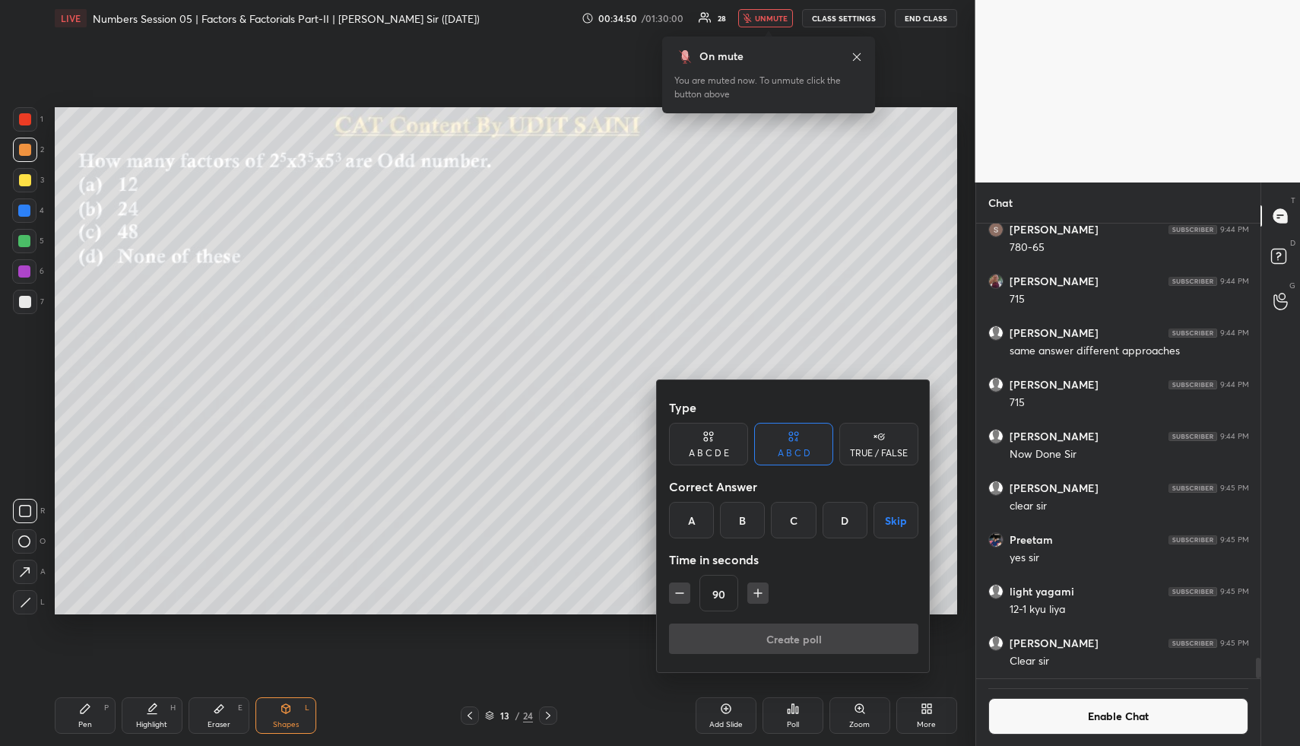
click at [741, 522] on div "B" at bounding box center [742, 520] width 45 height 36
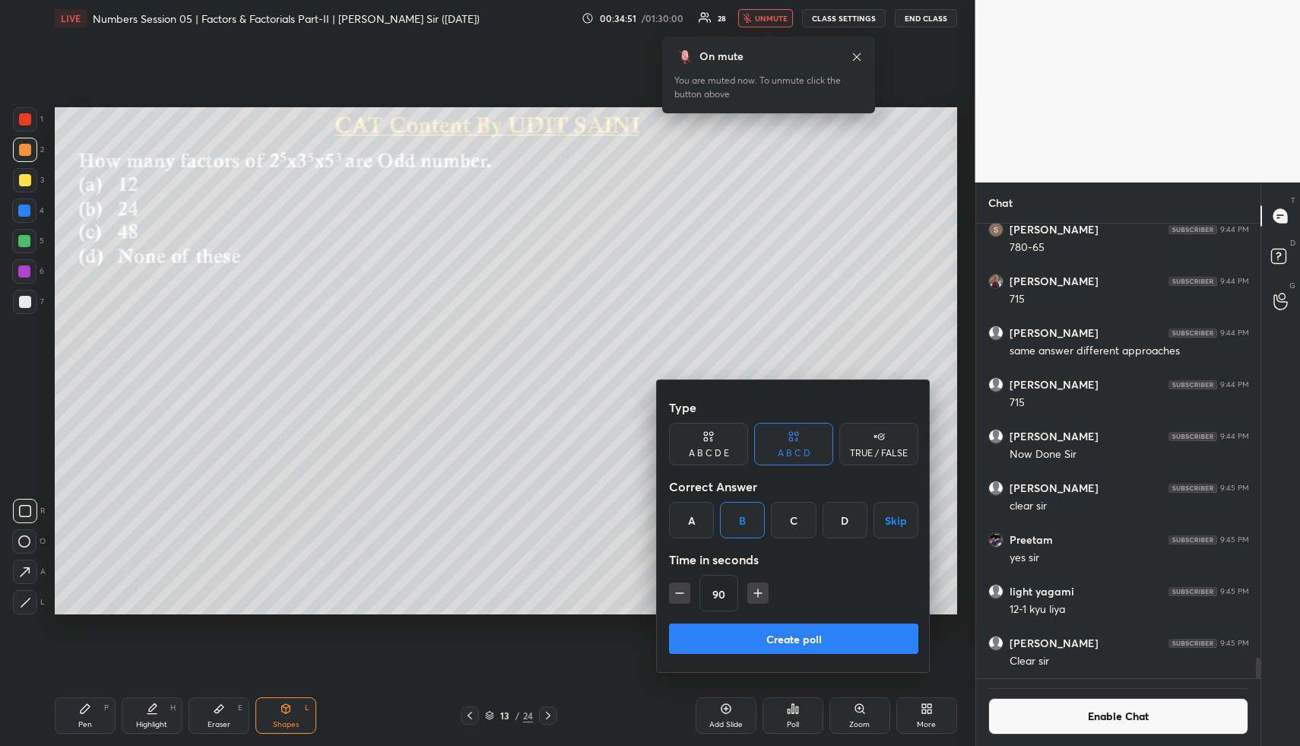
click at [680, 596] on icon "button" at bounding box center [679, 592] width 15 height 15
click at [674, 590] on icon "button" at bounding box center [679, 592] width 15 height 15
type input "60"
click at [724, 644] on button "Create poll" at bounding box center [793, 638] width 249 height 30
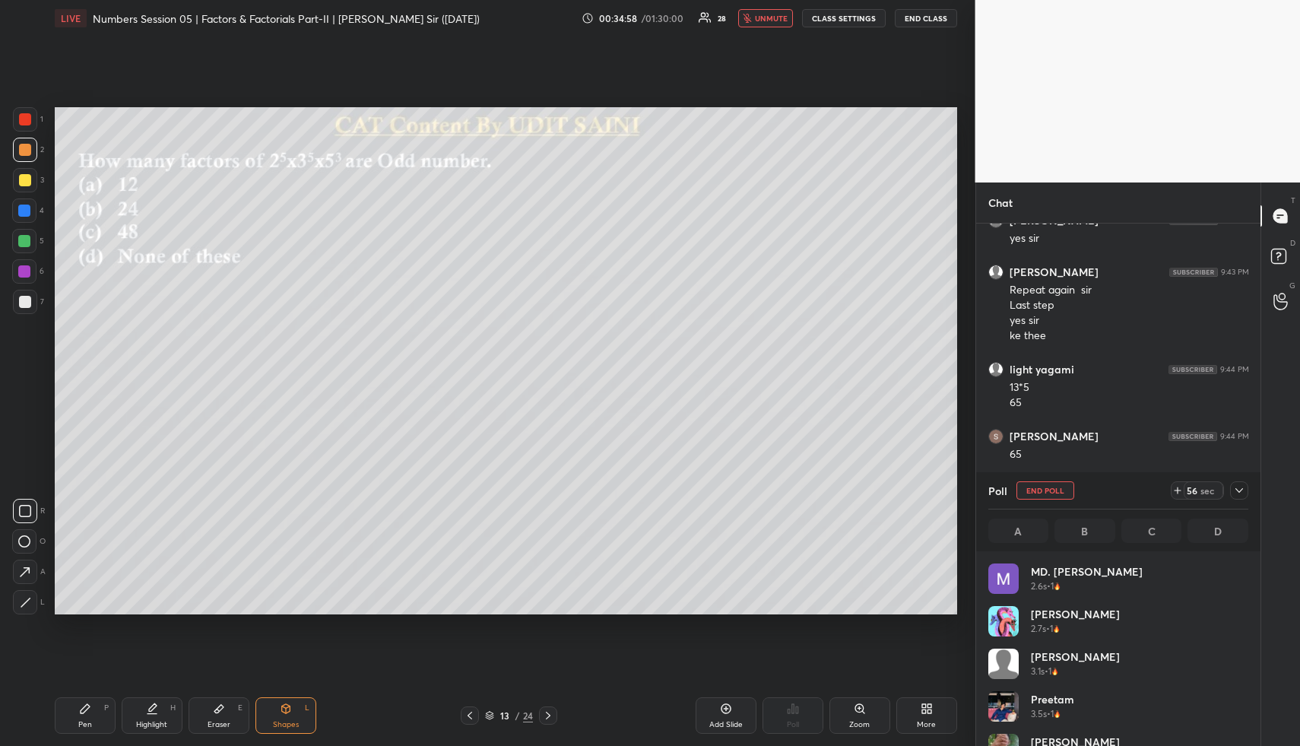
scroll to position [178, 255]
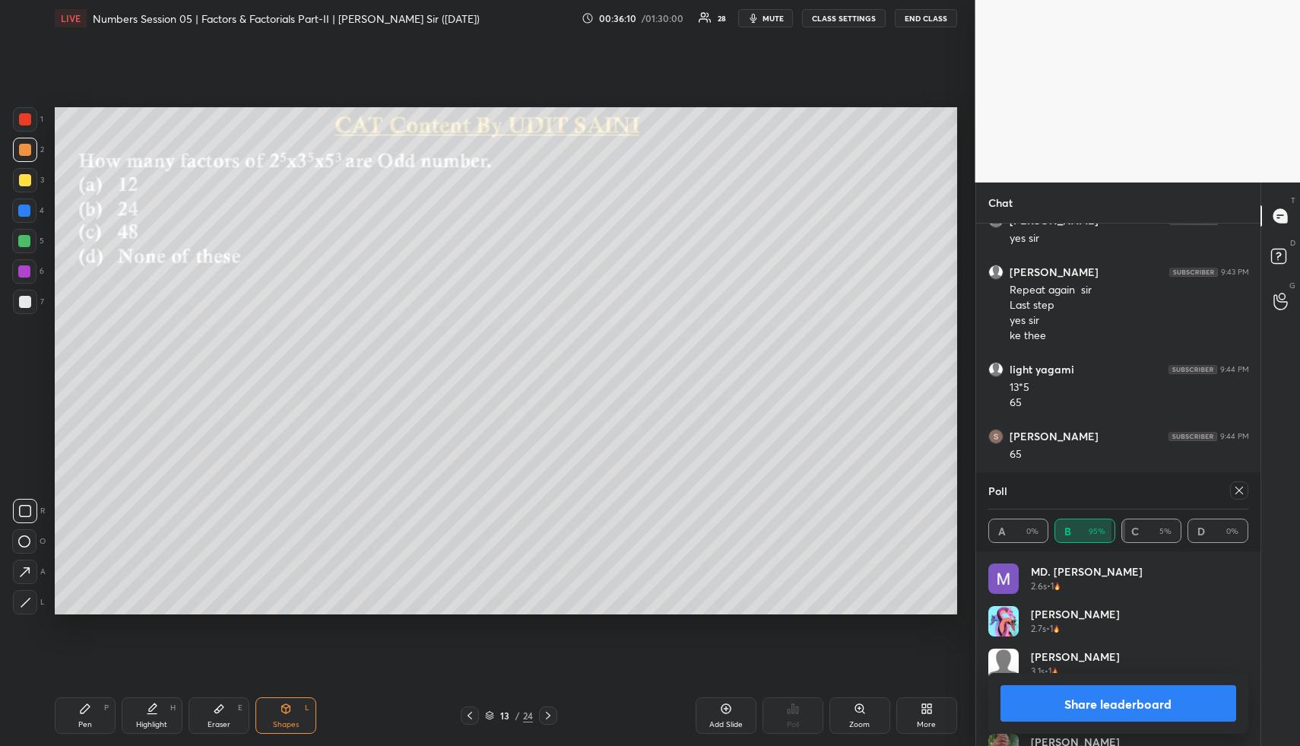
click at [1063, 716] on button "Share leaderboard" at bounding box center [1118, 703] width 236 height 36
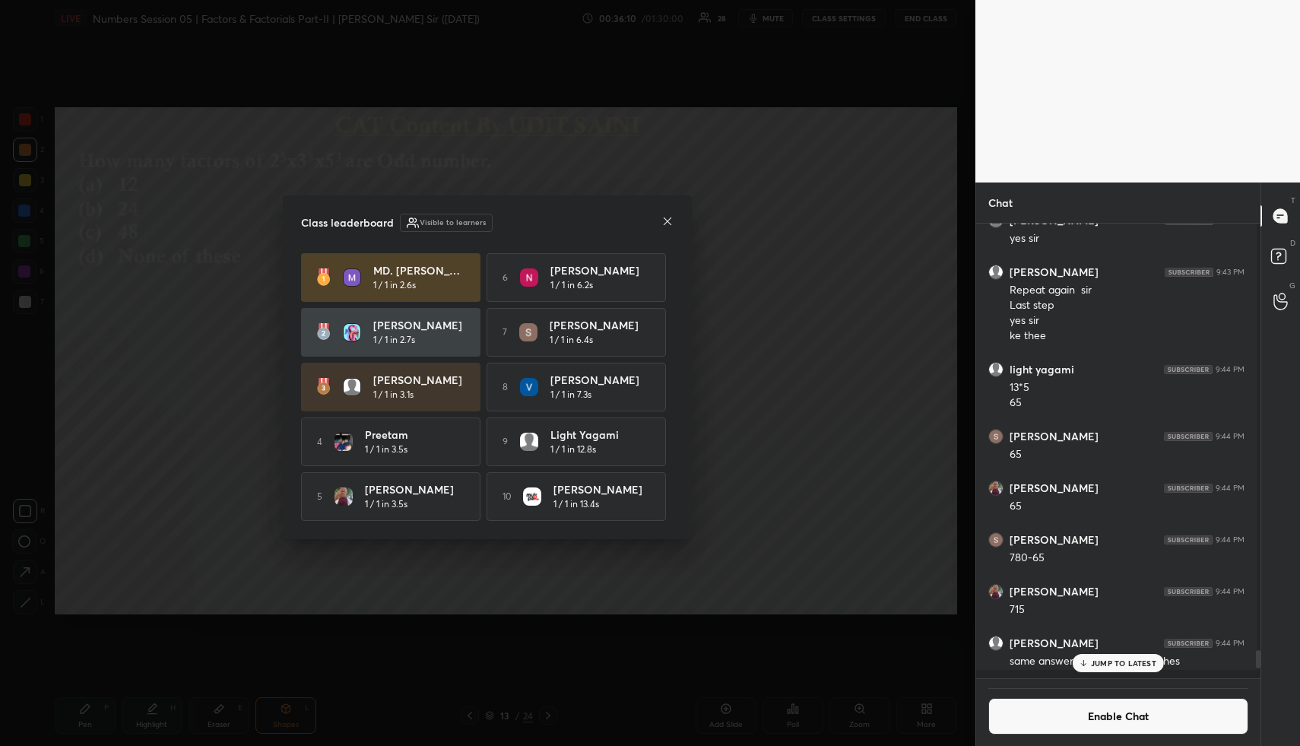
scroll to position [445, 275]
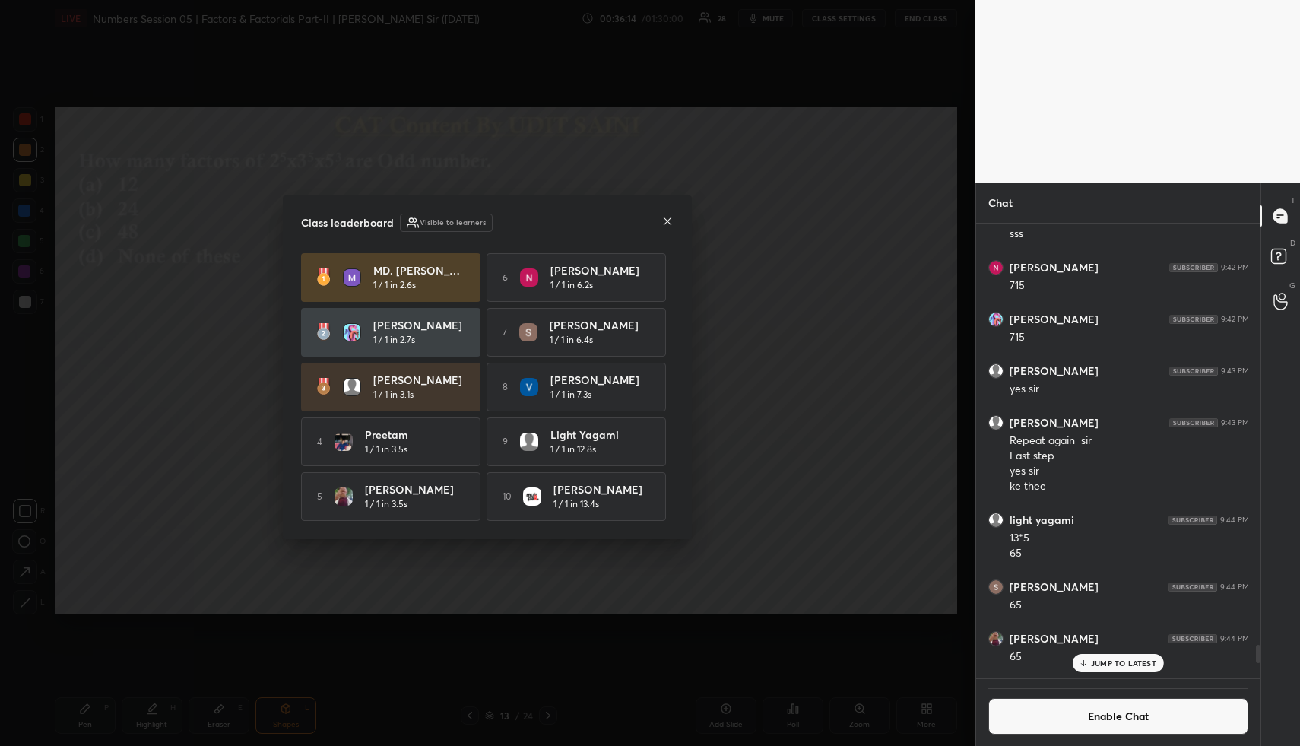
click at [667, 220] on icon at bounding box center [667, 221] width 12 height 12
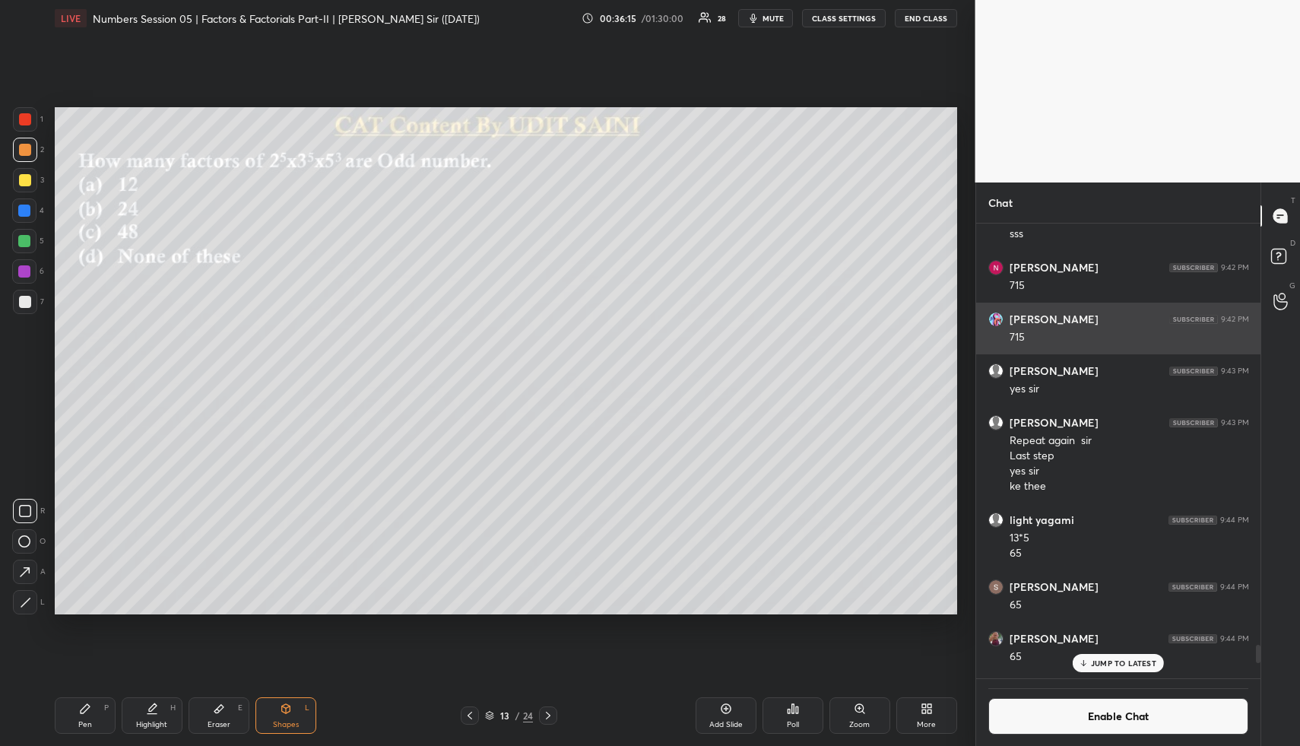
scroll to position [9431, 0]
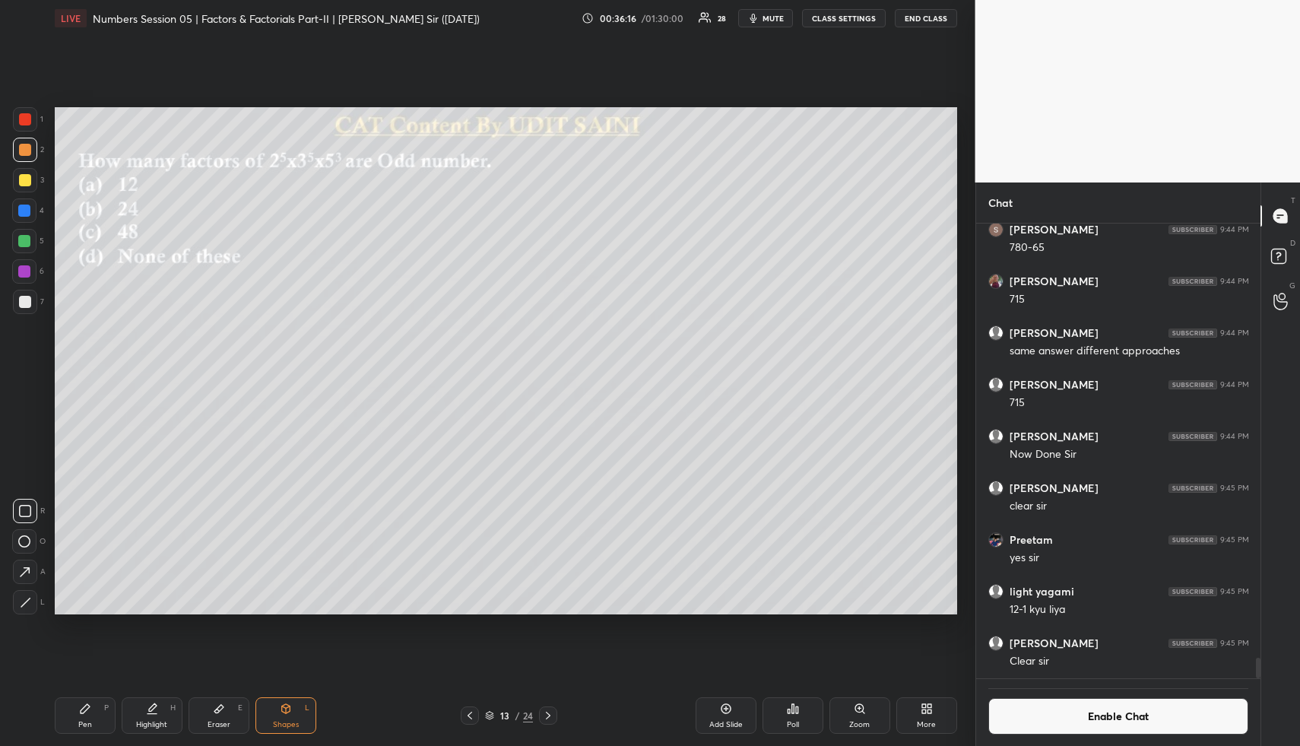
click at [1045, 714] on button "Enable Chat" at bounding box center [1118, 716] width 261 height 36
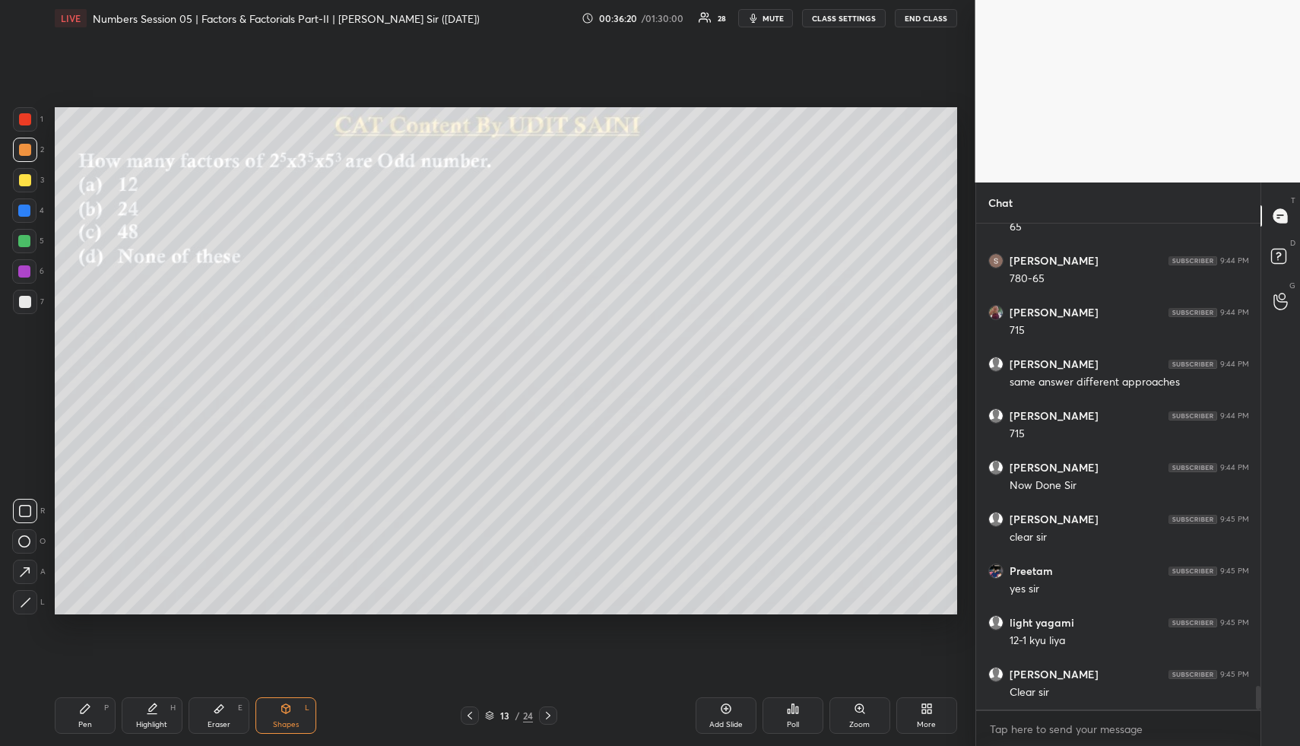
scroll to position [9452, 0]
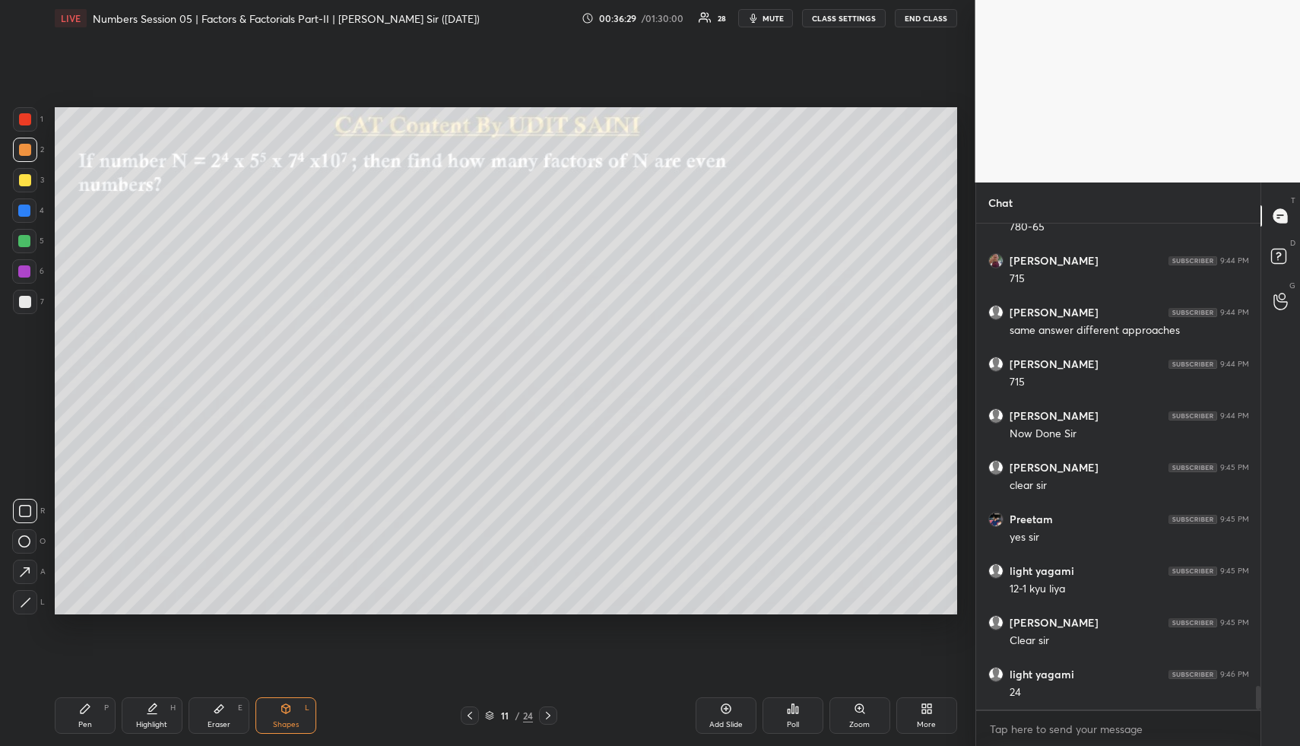
drag, startPoint x: 160, startPoint y: 701, endPoint x: 162, endPoint y: 693, distance: 7.8
click at [160, 702] on div "Highlight H" at bounding box center [152, 715] width 61 height 36
click at [157, 704] on div "Highlight H" at bounding box center [152, 715] width 61 height 36
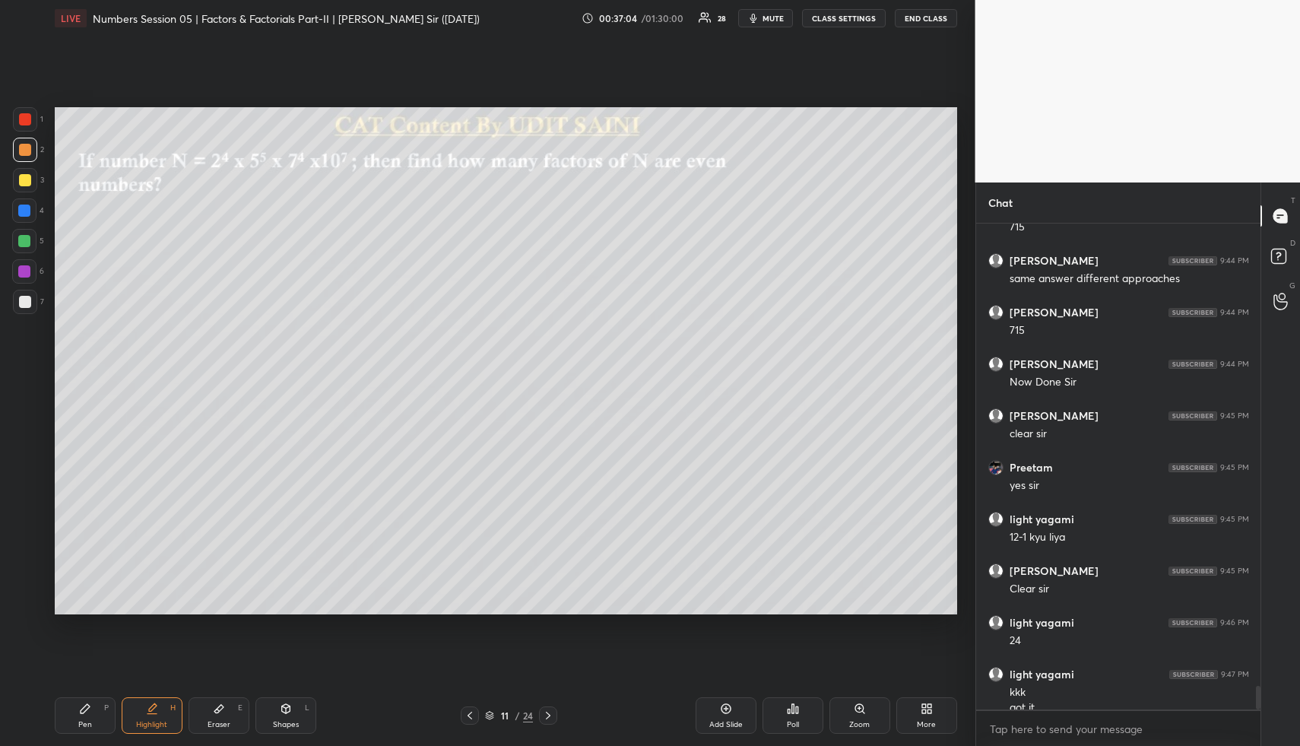
scroll to position [9519, 0]
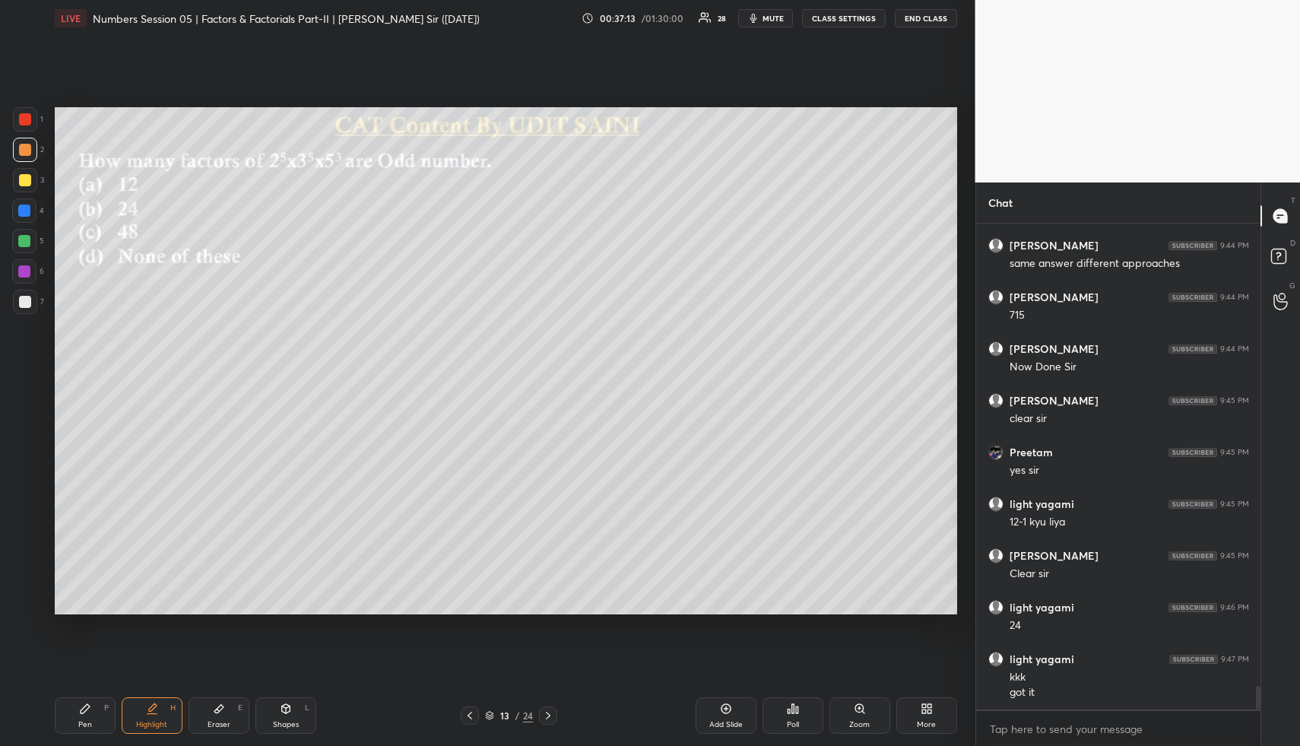
click at [94, 723] on div "Pen P" at bounding box center [85, 715] width 61 height 36
click at [28, 233] on div at bounding box center [24, 241] width 24 height 24
click at [30, 205] on div at bounding box center [24, 210] width 24 height 24
drag, startPoint x: 30, startPoint y: 181, endPoint x: 30, endPoint y: 196, distance: 15.2
click at [32, 182] on div at bounding box center [25, 180] width 24 height 24
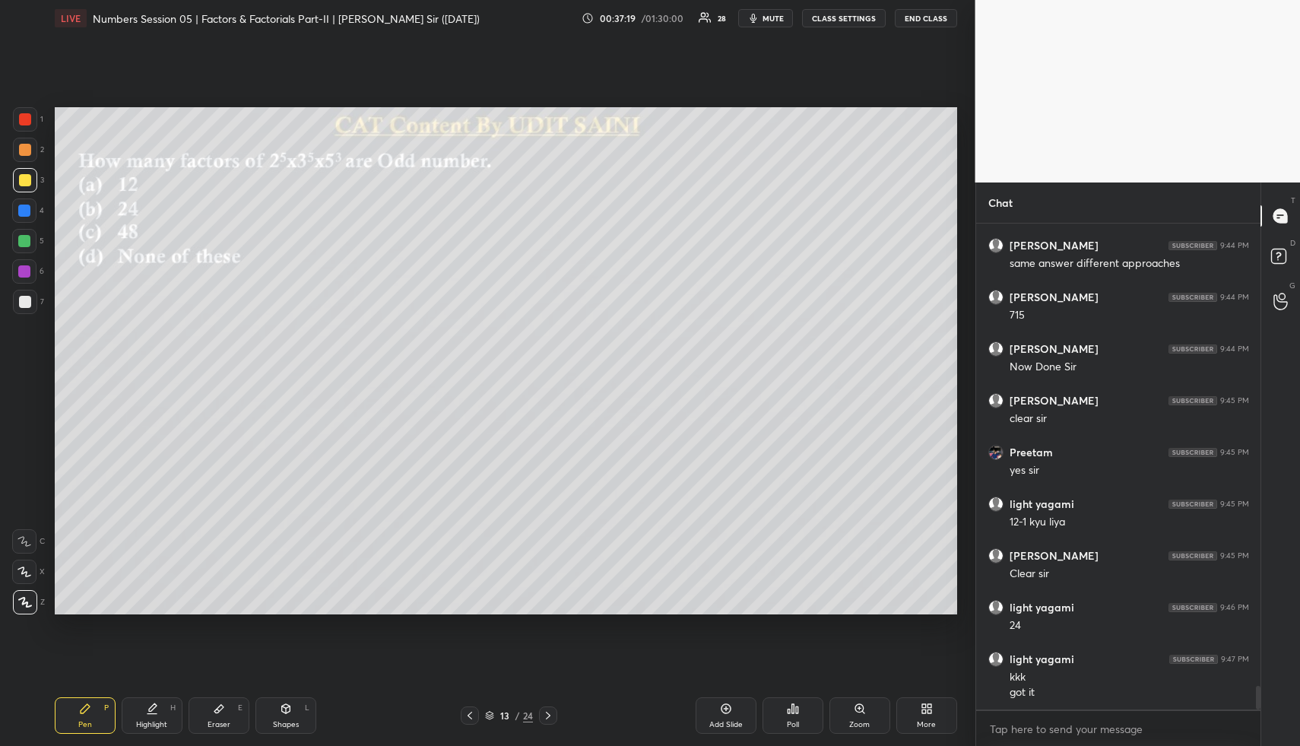
click at [27, 575] on icon at bounding box center [24, 571] width 14 height 11
click at [163, 711] on div "Highlight H" at bounding box center [152, 715] width 61 height 36
drag, startPoint x: 166, startPoint y: 714, endPoint x: 179, endPoint y: 634, distance: 81.6
click at [166, 714] on div "Highlight H" at bounding box center [152, 715] width 61 height 36
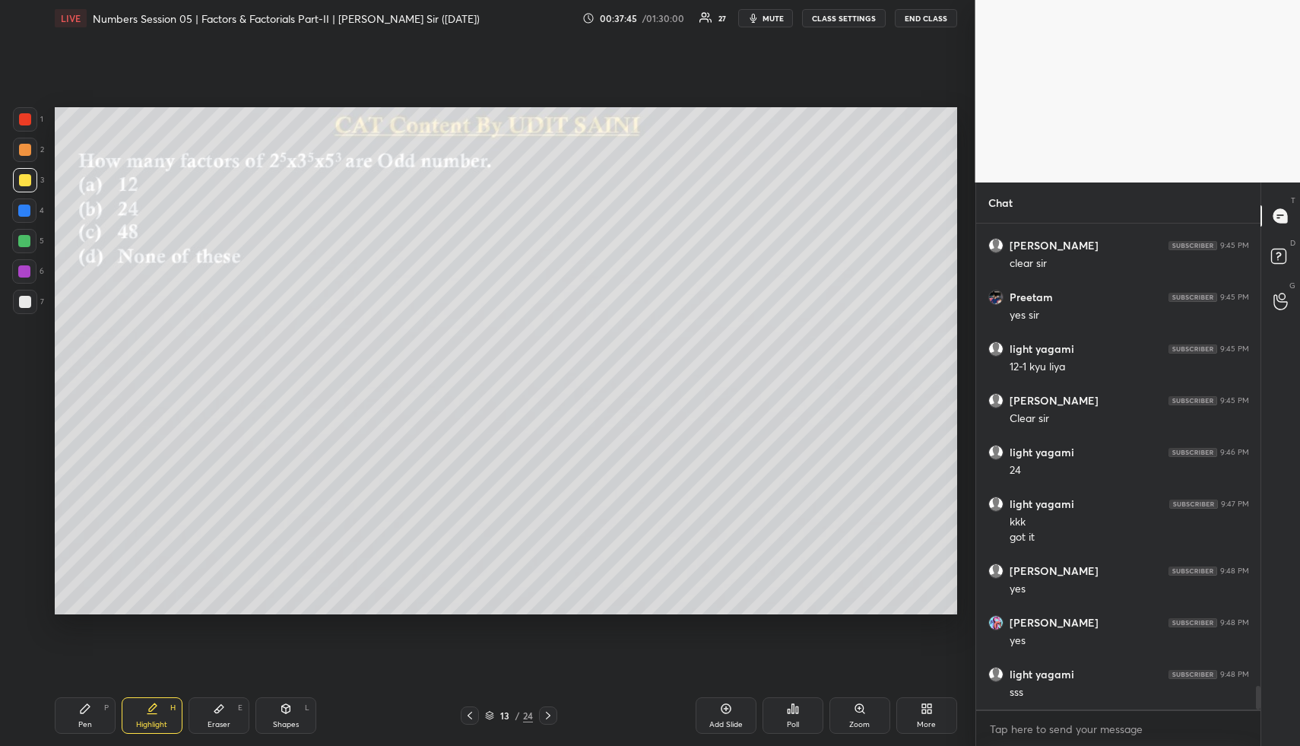
scroll to position [9725, 0]
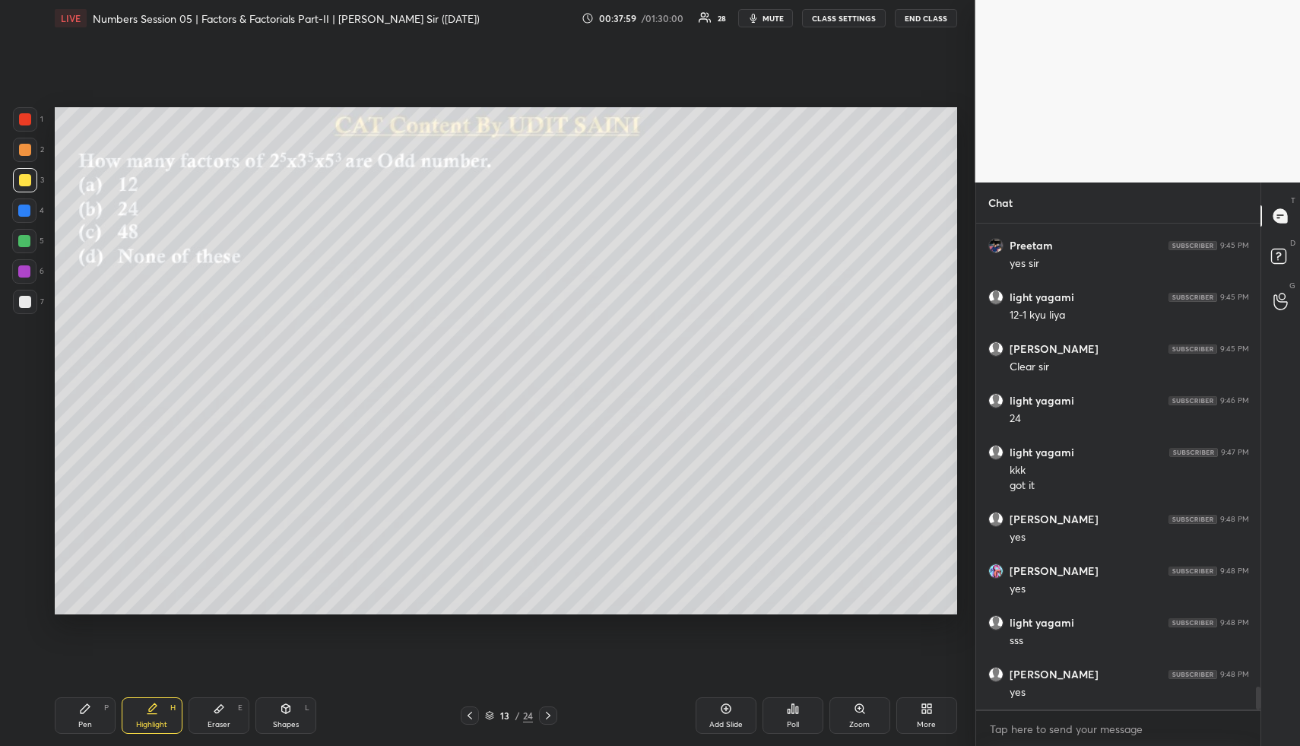
drag, startPoint x: 101, startPoint y: 714, endPoint x: 98, endPoint y: 699, distance: 15.5
click at [100, 712] on div "Pen P" at bounding box center [85, 715] width 61 height 36
click at [26, 222] on div "1 2 3 4 5 6 7" at bounding box center [28, 213] width 32 height 213
drag, startPoint x: 26, startPoint y: 222, endPoint x: 32, endPoint y: 244, distance: 22.9
click at [26, 222] on div "1 2 3 4 5 6 7" at bounding box center [28, 213] width 32 height 213
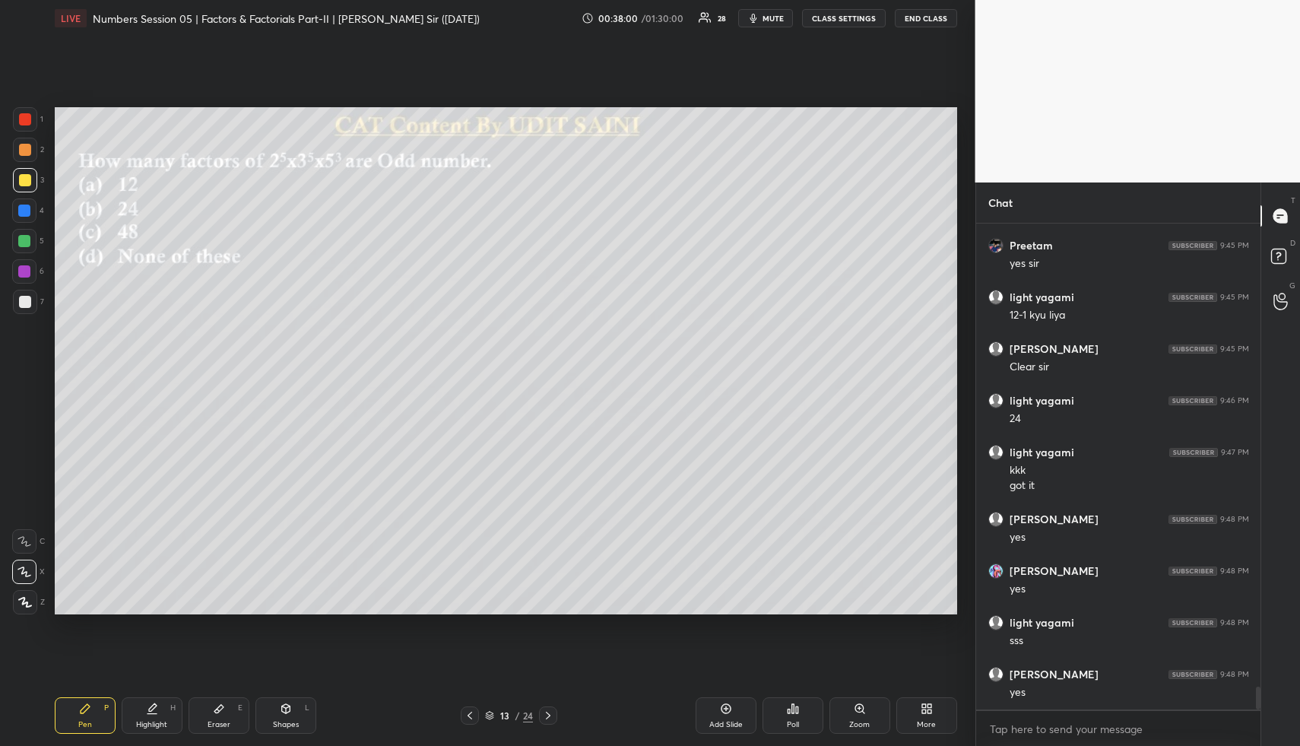
click at [17, 207] on div at bounding box center [24, 210] width 24 height 24
click at [23, 211] on div at bounding box center [24, 210] width 12 height 12
click at [28, 211] on div at bounding box center [24, 210] width 12 height 12
click at [159, 704] on div "Highlight H" at bounding box center [152, 715] width 61 height 36
drag, startPoint x: 159, startPoint y: 704, endPoint x: 164, endPoint y: 662, distance: 42.1
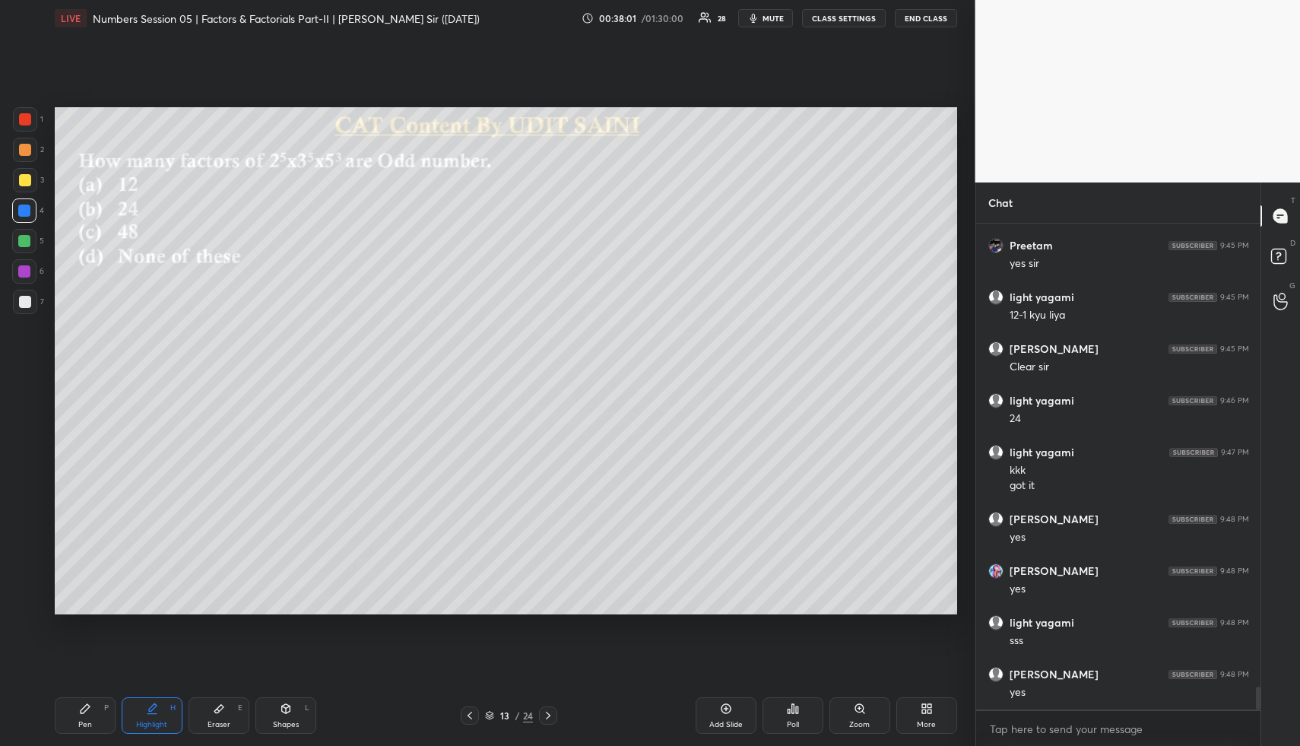
click at [159, 704] on div "Highlight H" at bounding box center [152, 715] width 61 height 36
click at [100, 711] on div "Pen P" at bounding box center [85, 715] width 61 height 36
drag, startPoint x: 30, startPoint y: 245, endPoint x: 39, endPoint y: 244, distance: 9.2
click at [30, 245] on div at bounding box center [24, 241] width 12 height 12
click at [284, 707] on icon at bounding box center [285, 707] width 8 height 2
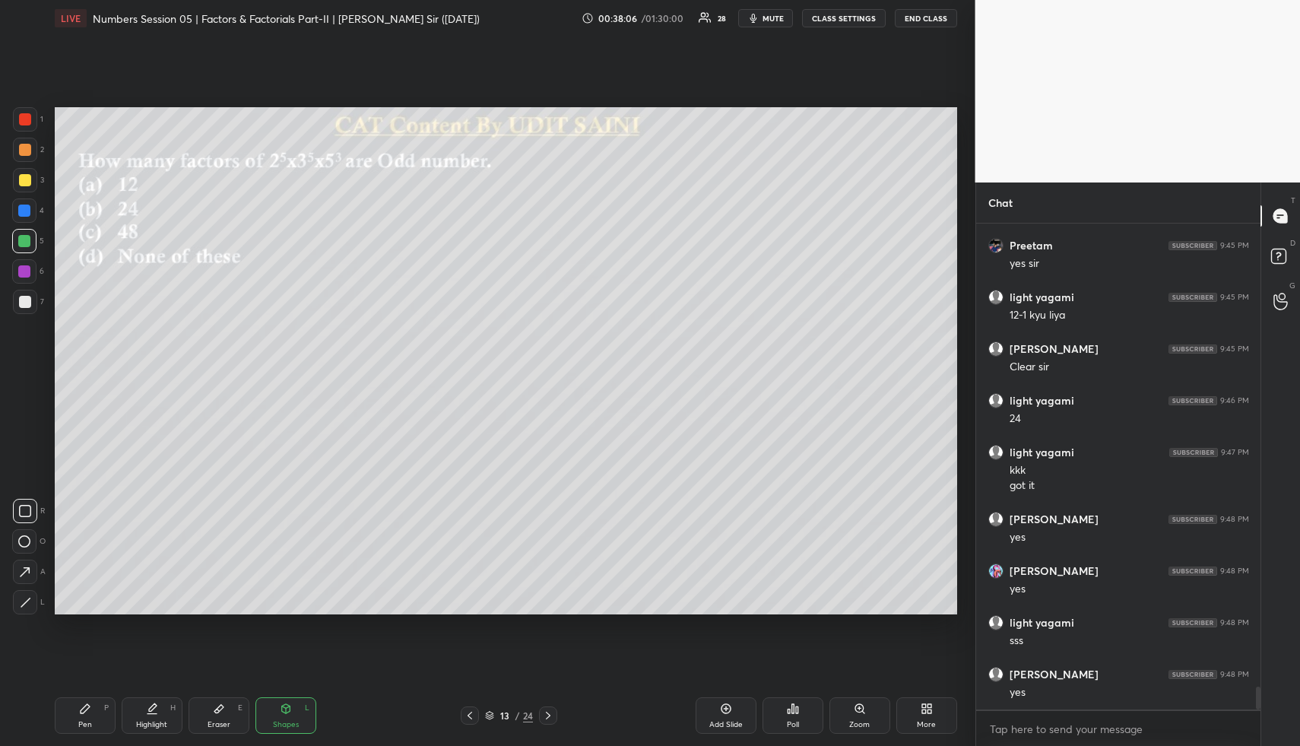
click at [30, 600] on icon at bounding box center [25, 602] width 11 height 11
click at [173, 714] on div "Highlight H" at bounding box center [152, 715] width 61 height 36
click at [175, 708] on div "H" at bounding box center [172, 708] width 5 height 8
drag, startPoint x: 83, startPoint y: 709, endPoint x: 92, endPoint y: 708, distance: 9.2
click at [83, 709] on icon at bounding box center [85, 708] width 9 height 9
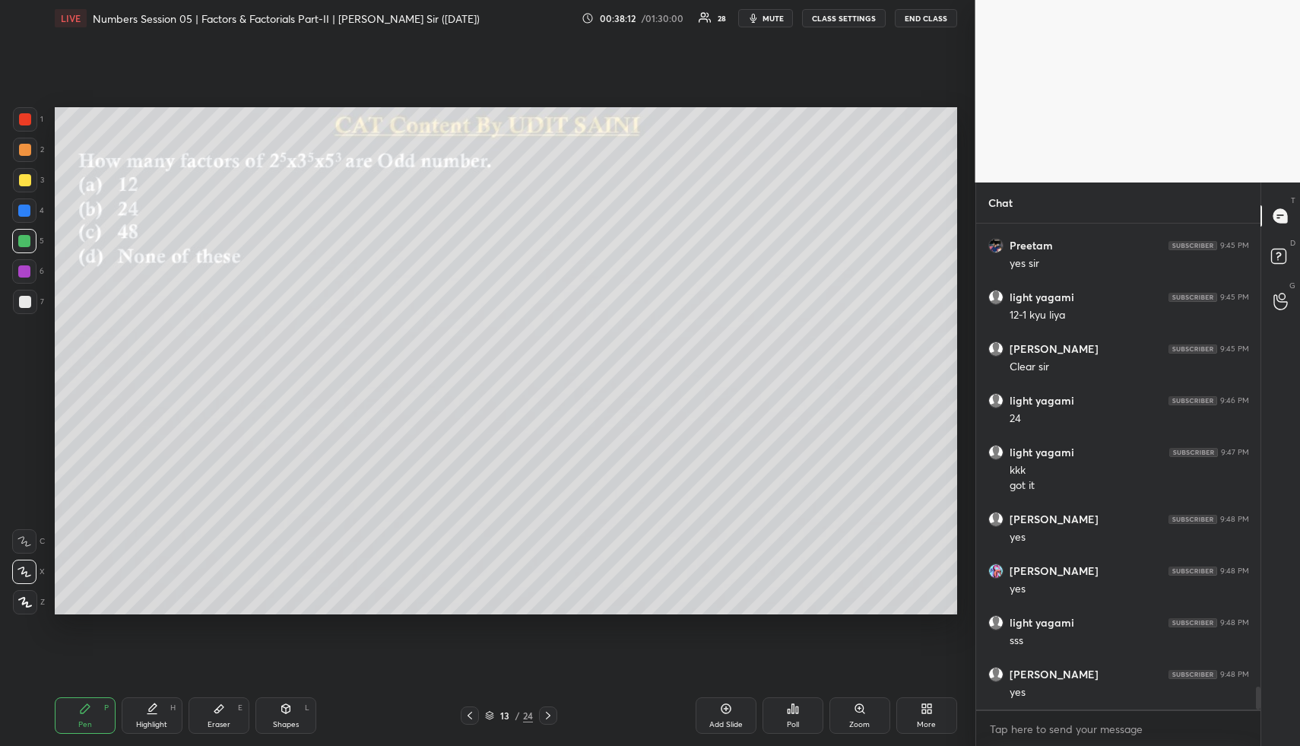
click at [288, 692] on div "Pen P Highlight H Eraser E Shapes L 13 / 24 Add Slide Poll Zoom More" at bounding box center [506, 715] width 902 height 61
click at [278, 705] on div "Shapes L" at bounding box center [285, 715] width 61 height 36
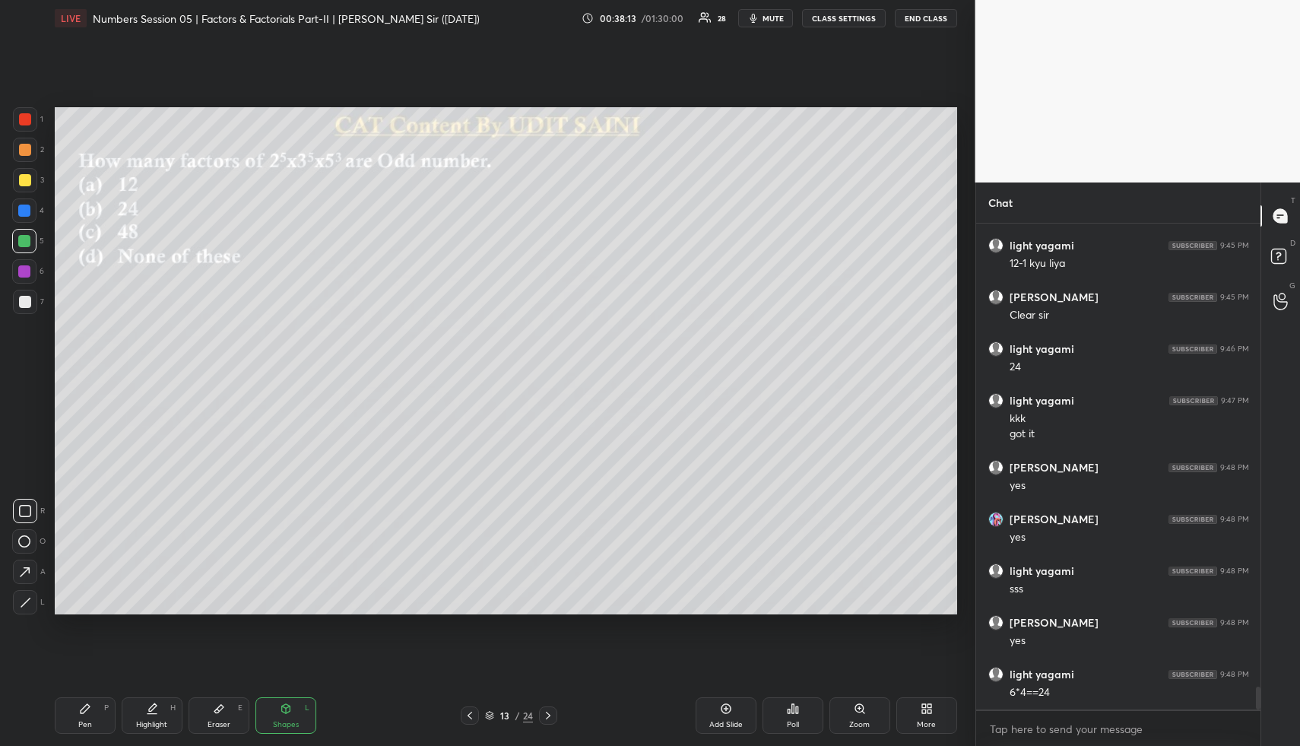
drag, startPoint x: 27, startPoint y: 569, endPoint x: 25, endPoint y: 487, distance: 82.1
click at [27, 569] on icon at bounding box center [25, 572] width 10 height 10
click at [24, 208] on div at bounding box center [24, 210] width 12 height 12
click at [94, 717] on div "Pen P" at bounding box center [85, 715] width 61 height 36
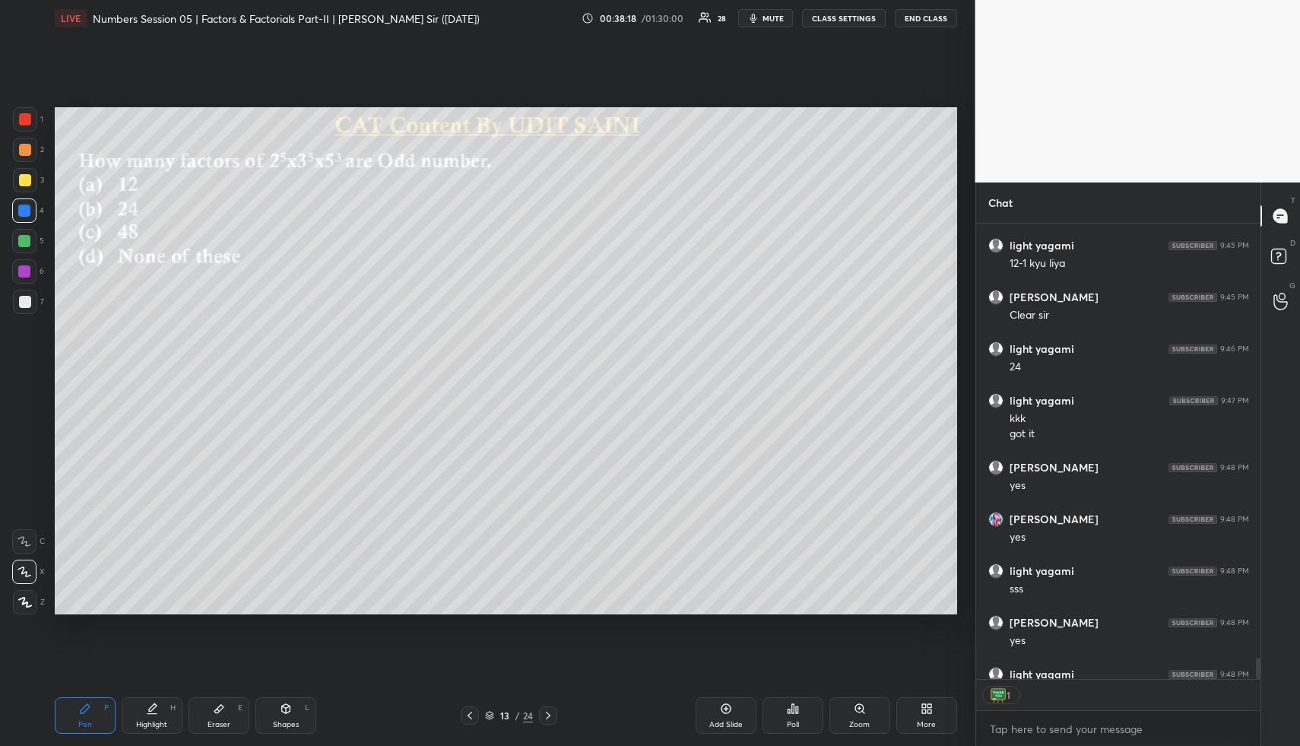
click at [32, 243] on div at bounding box center [24, 241] width 24 height 24
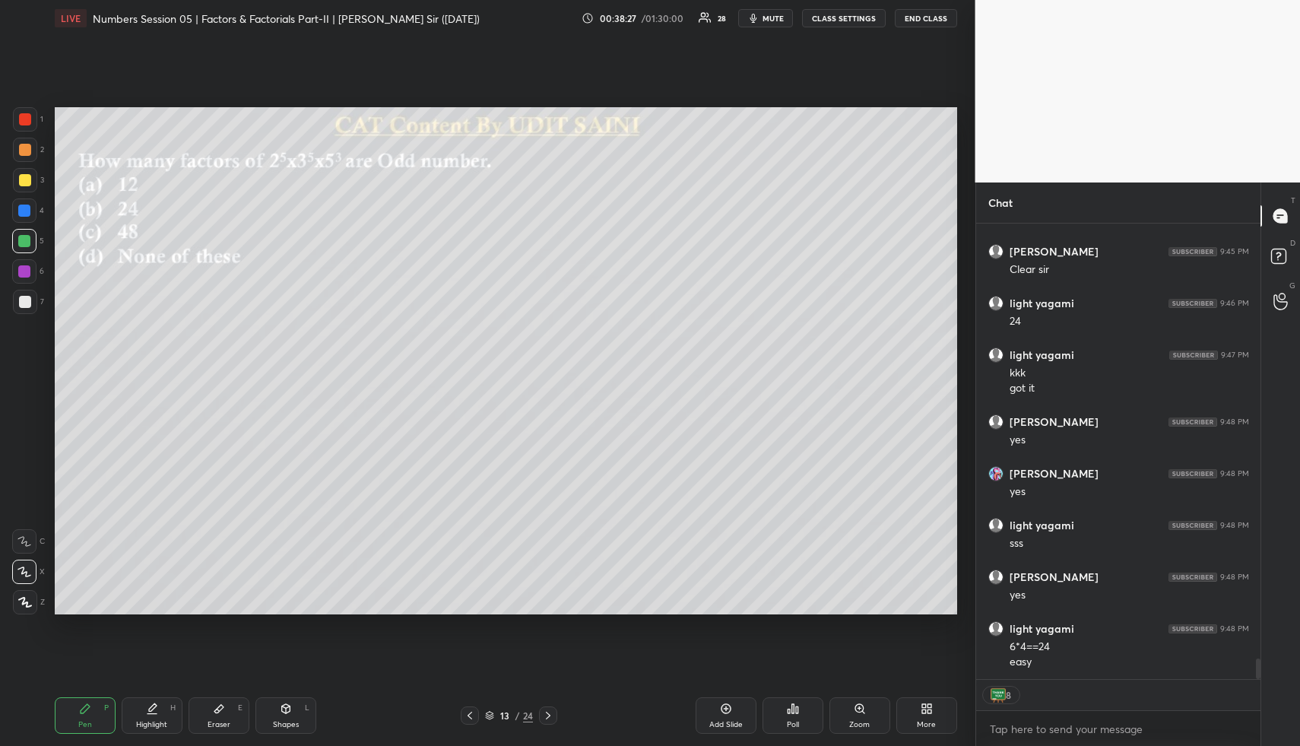
click at [294, 705] on div "Shapes L" at bounding box center [285, 715] width 61 height 36
drag, startPoint x: 294, startPoint y: 711, endPoint x: 280, endPoint y: 639, distance: 73.6
click at [294, 711] on div "Shapes L" at bounding box center [285, 715] width 61 height 36
click at [24, 150] on div at bounding box center [25, 150] width 12 height 12
click at [152, 710] on icon at bounding box center [152, 708] width 12 height 12
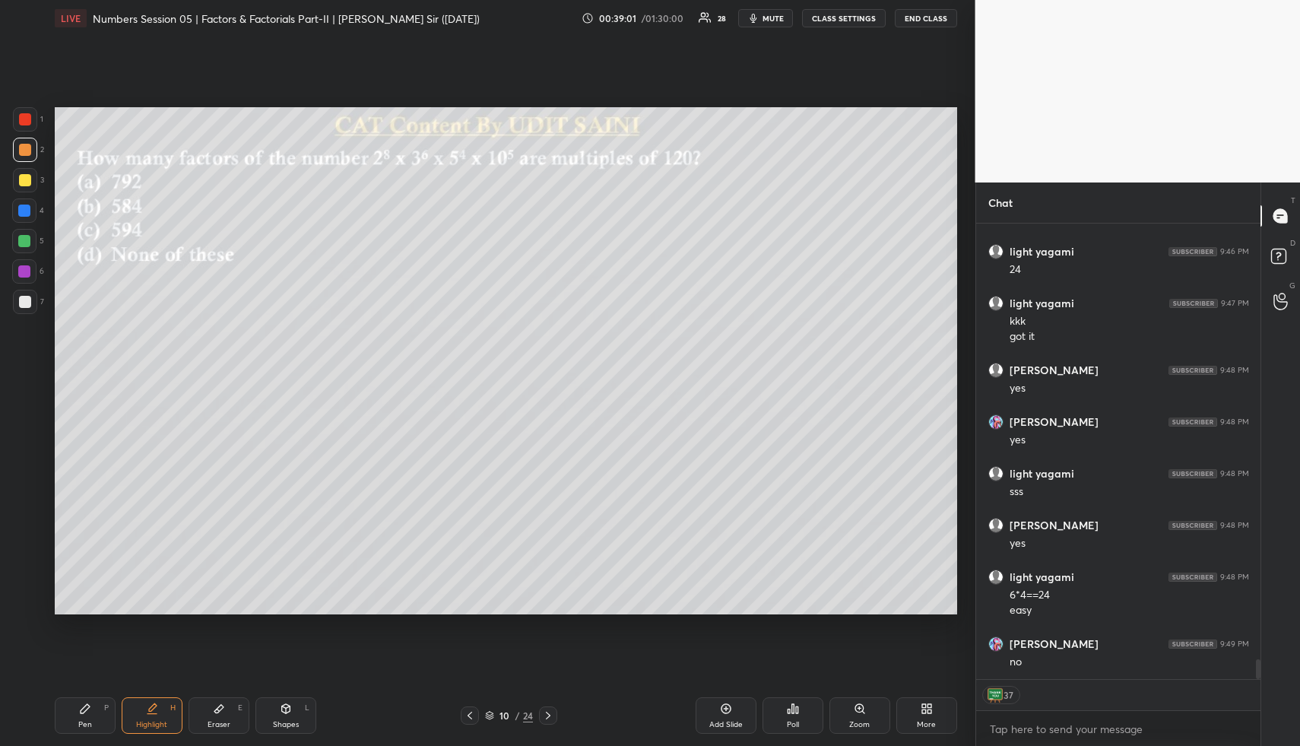
scroll to position [9926, 0]
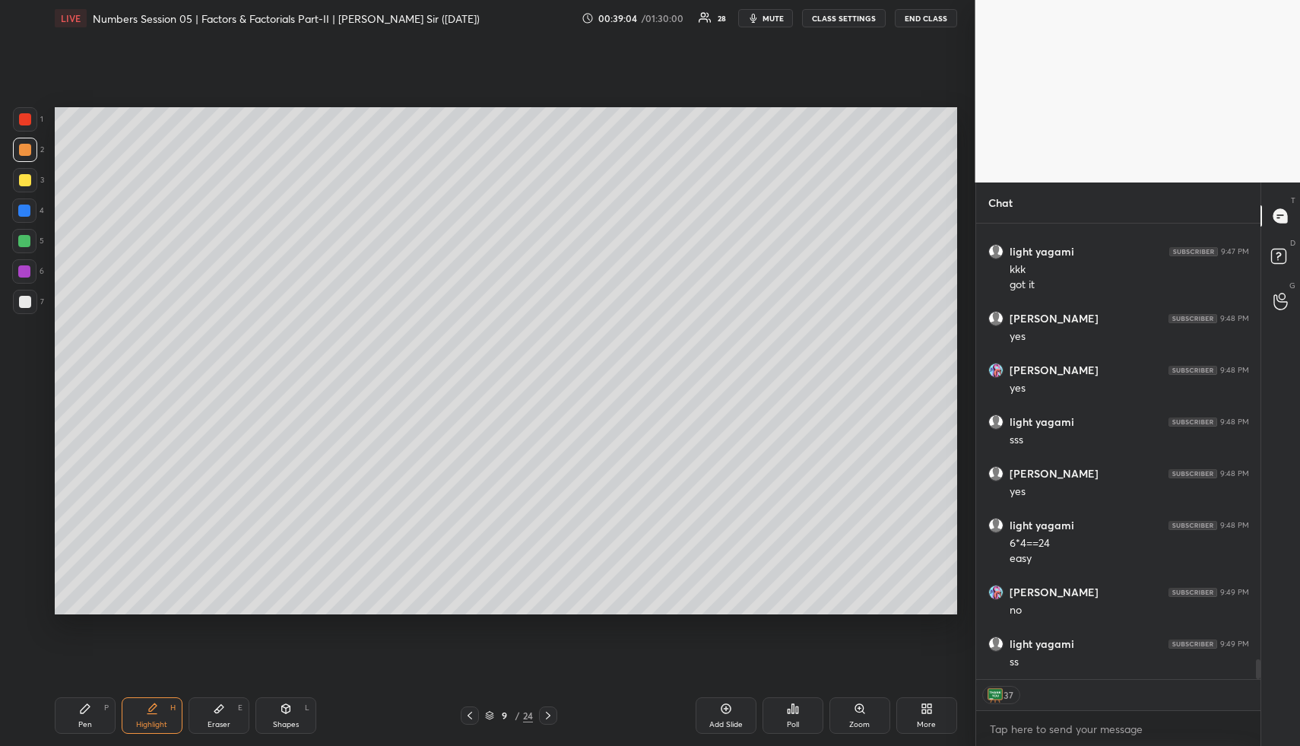
drag, startPoint x: 738, startPoint y: 712, endPoint x: 725, endPoint y: 708, distance: 13.7
click at [736, 714] on div "Add Slide" at bounding box center [725, 715] width 61 height 36
click at [90, 722] on div "Pen P" at bounding box center [85, 715] width 61 height 36
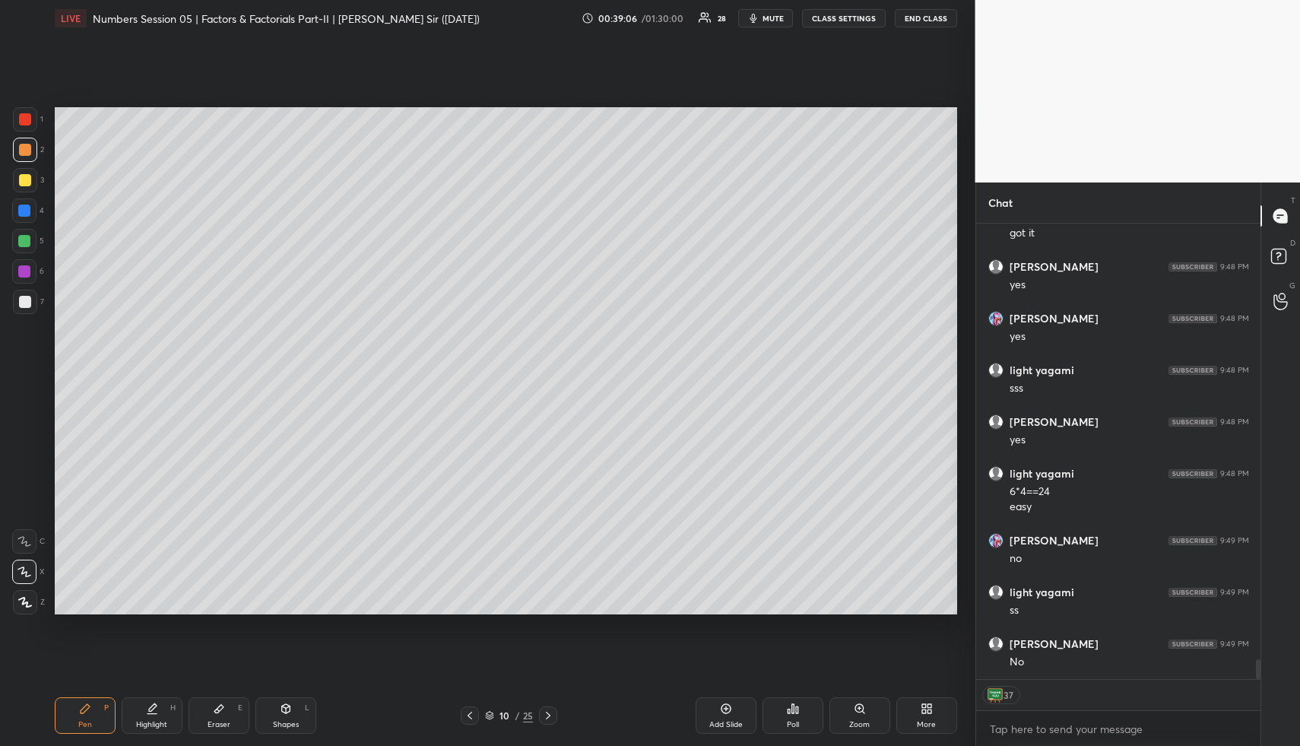
click at [27, 178] on div at bounding box center [25, 180] width 12 height 12
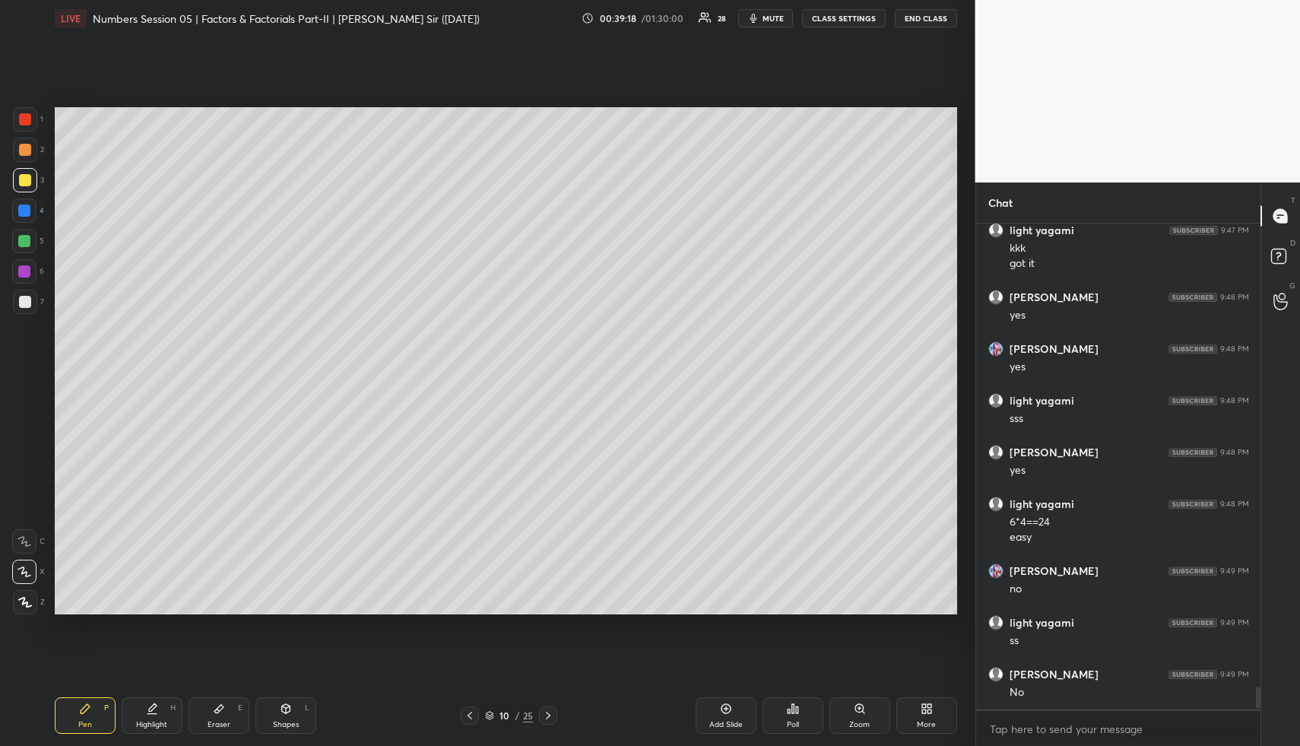
drag, startPoint x: 208, startPoint y: 714, endPoint x: 206, endPoint y: 705, distance: 8.5
click at [208, 712] on div "Eraser E" at bounding box center [219, 715] width 61 height 36
click at [65, 715] on div "Pen P" at bounding box center [85, 715] width 61 height 36
click at [23, 206] on div at bounding box center [24, 210] width 12 height 12
drag, startPoint x: 284, startPoint y: 711, endPoint x: 278, endPoint y: 667, distance: 43.7
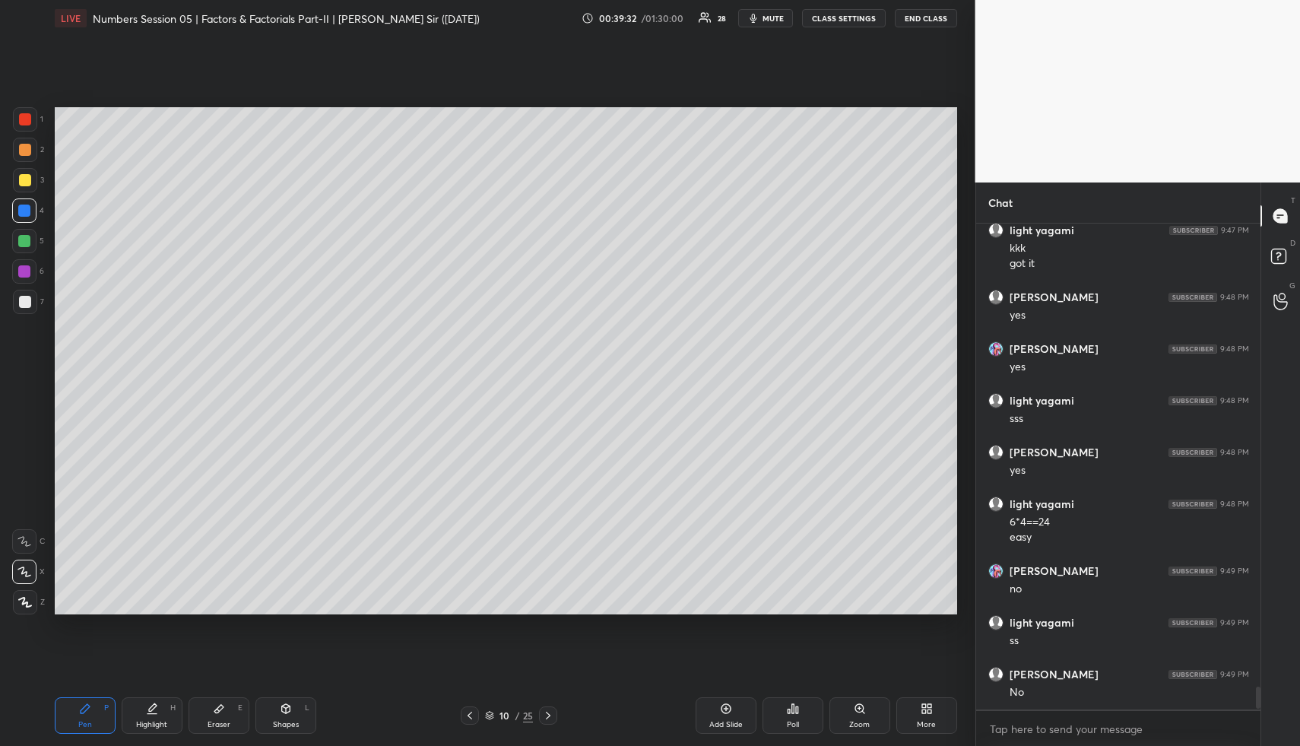
click at [284, 711] on icon at bounding box center [285, 708] width 8 height 9
drag, startPoint x: 25, startPoint y: 236, endPoint x: 33, endPoint y: 229, distance: 11.3
click at [25, 235] on div at bounding box center [24, 241] width 12 height 12
drag, startPoint x: 86, startPoint y: 717, endPoint x: 84, endPoint y: 643, distance: 73.8
click at [84, 713] on div "Pen P" at bounding box center [85, 715] width 61 height 36
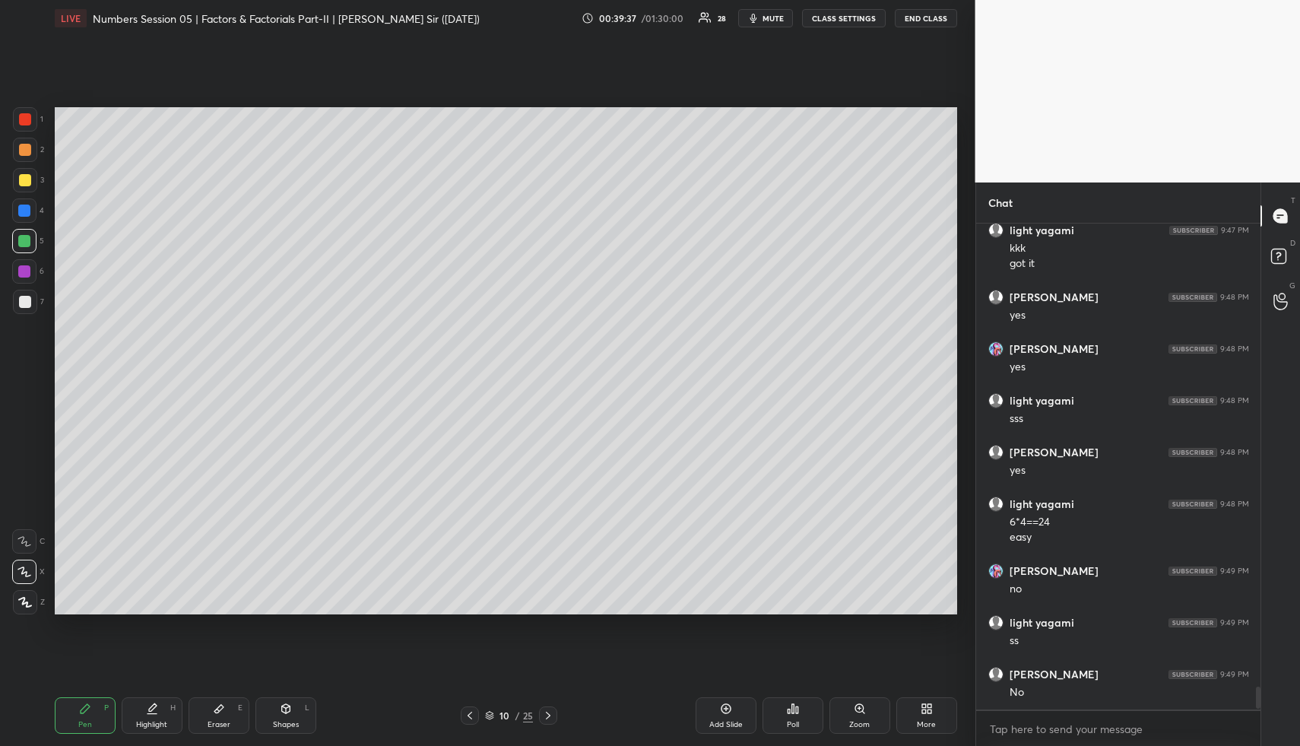
click at [24, 151] on div at bounding box center [25, 150] width 12 height 12
drag, startPoint x: 25, startPoint y: 157, endPoint x: 48, endPoint y: 189, distance: 39.2
click at [29, 160] on div at bounding box center [25, 150] width 24 height 24
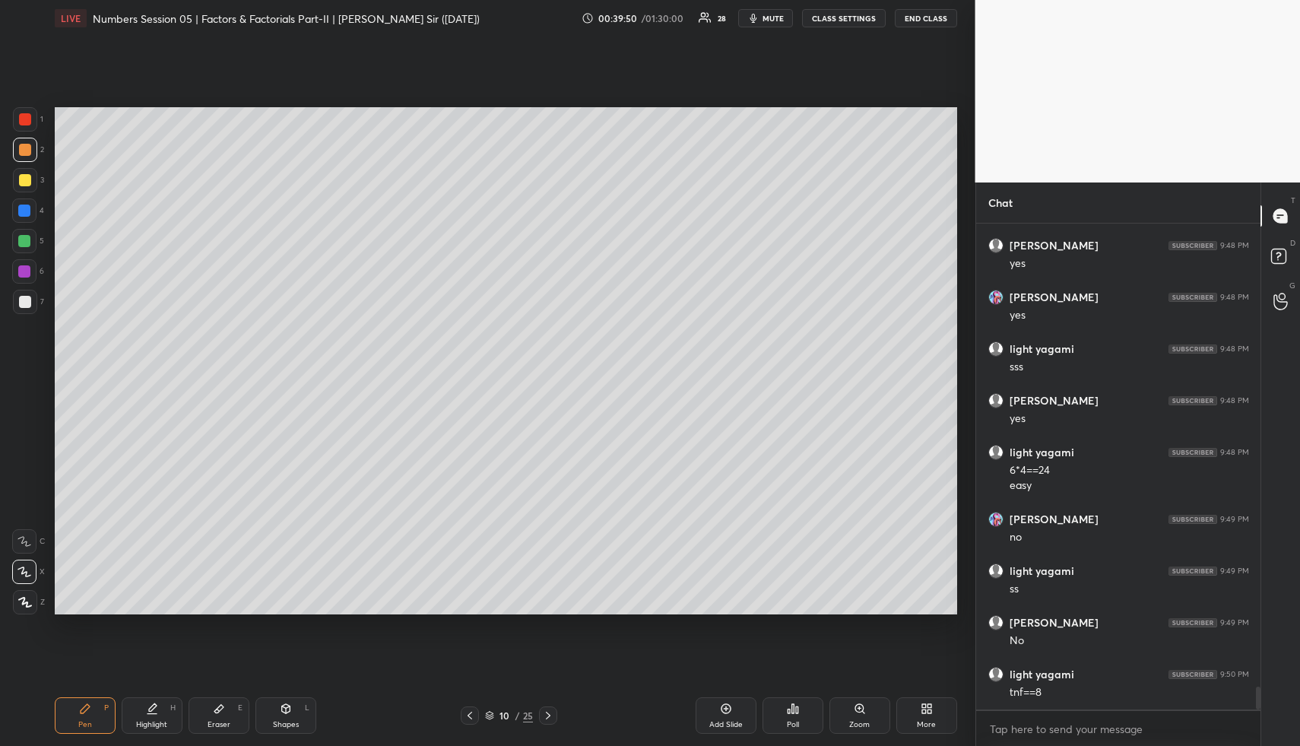
drag, startPoint x: 217, startPoint y: 703, endPoint x: 228, endPoint y: 623, distance: 80.5
click at [219, 703] on icon at bounding box center [219, 708] width 12 height 12
click at [83, 721] on div "Pen" at bounding box center [85, 725] width 14 height 8
click at [296, 705] on div "Shapes L" at bounding box center [285, 715] width 61 height 36
drag, startPoint x: 297, startPoint y: 706, endPoint x: 261, endPoint y: 623, distance: 90.5
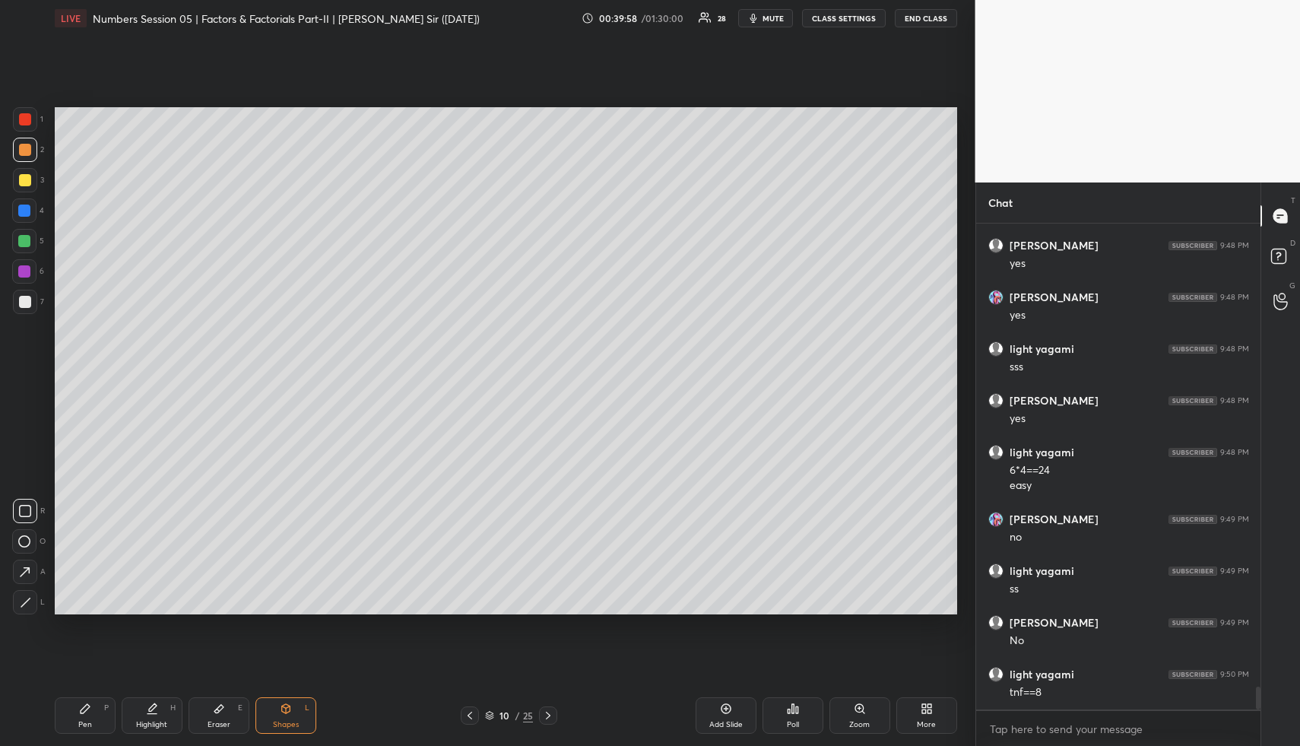
click at [297, 706] on div "Shapes L" at bounding box center [285, 715] width 61 height 36
drag, startPoint x: 27, startPoint y: 242, endPoint x: 40, endPoint y: 244, distance: 12.4
click at [27, 242] on div at bounding box center [24, 241] width 12 height 12
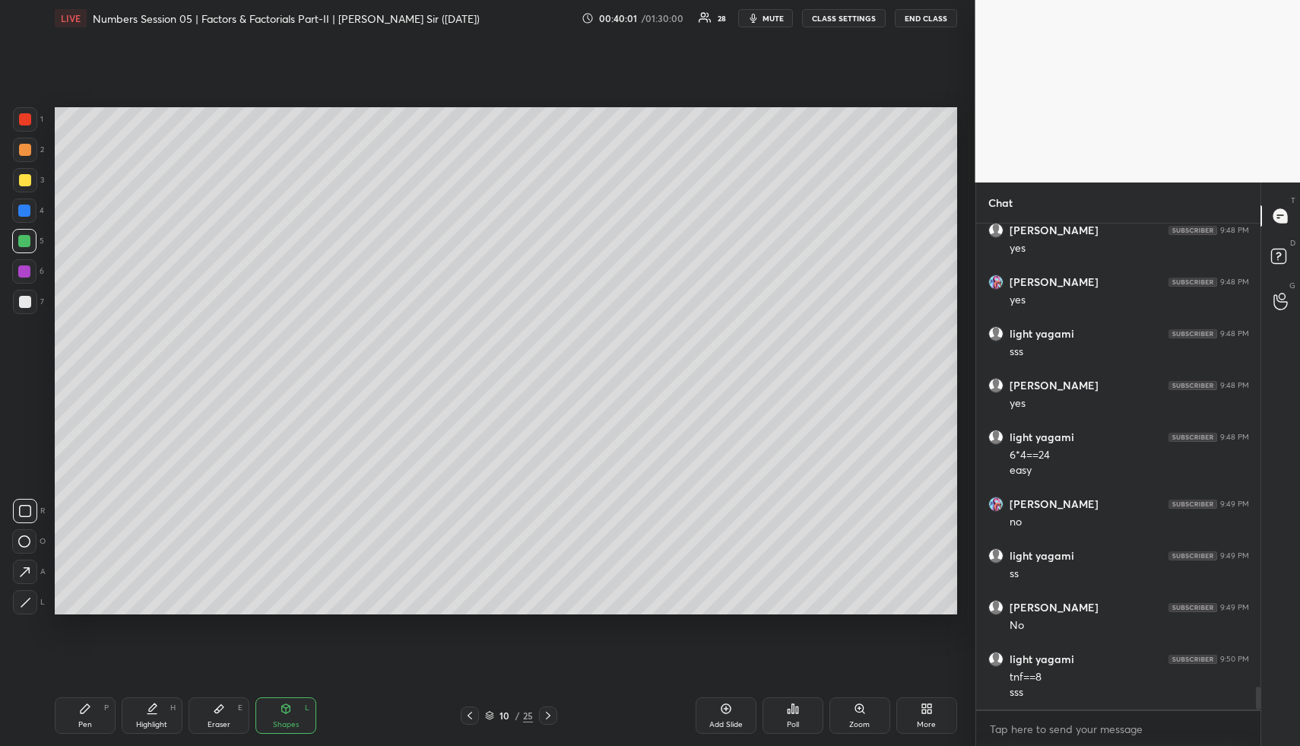
click at [144, 697] on div "Highlight H" at bounding box center [152, 715] width 61 height 36
click at [145, 695] on div "Pen P Highlight H Eraser E Shapes L 10 / 25 Add Slide Poll Zoom More" at bounding box center [506, 715] width 902 height 61
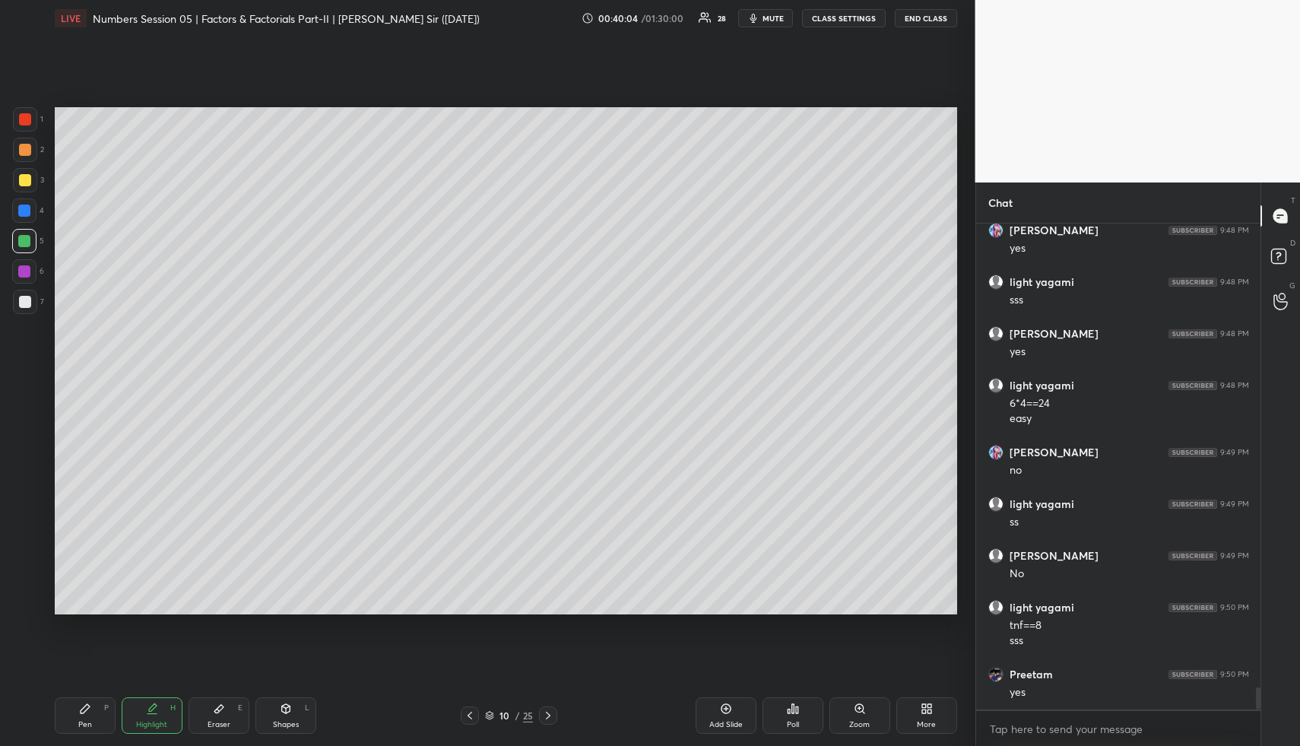
click at [148, 705] on icon at bounding box center [152, 708] width 12 height 12
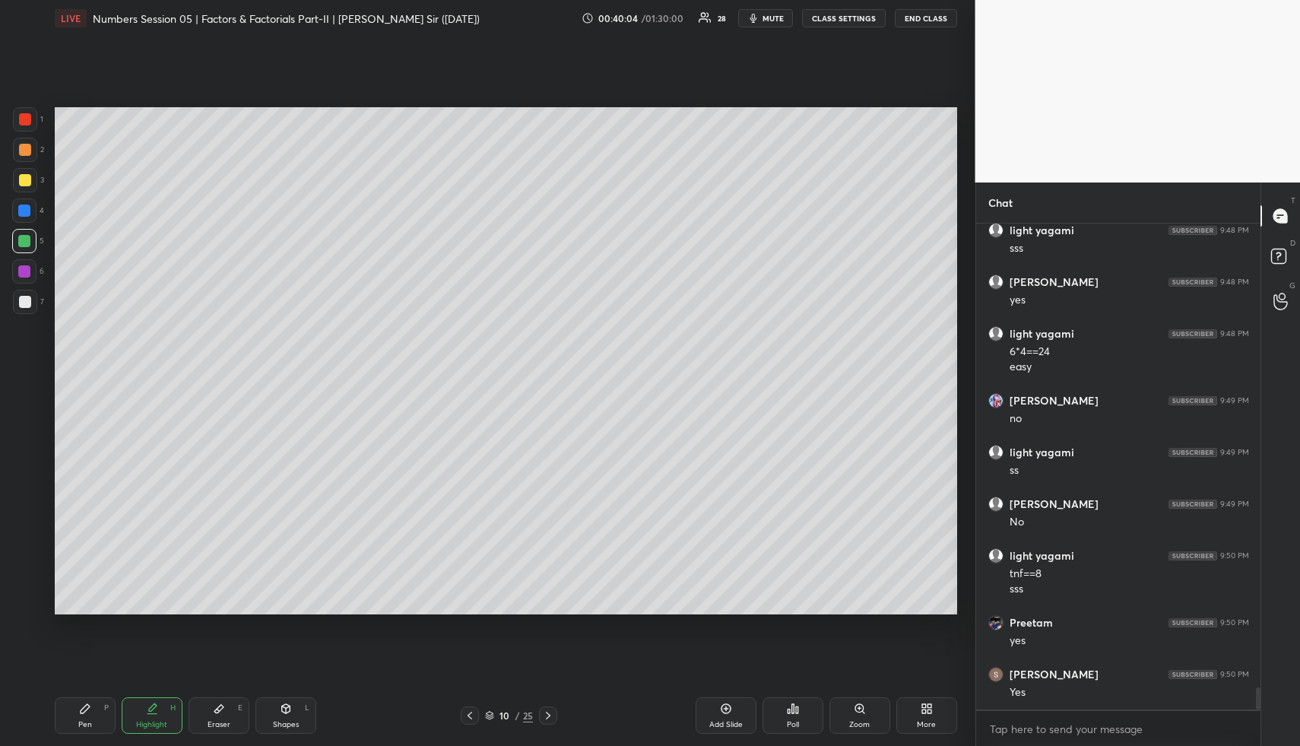
click at [150, 708] on icon at bounding box center [152, 708] width 12 height 12
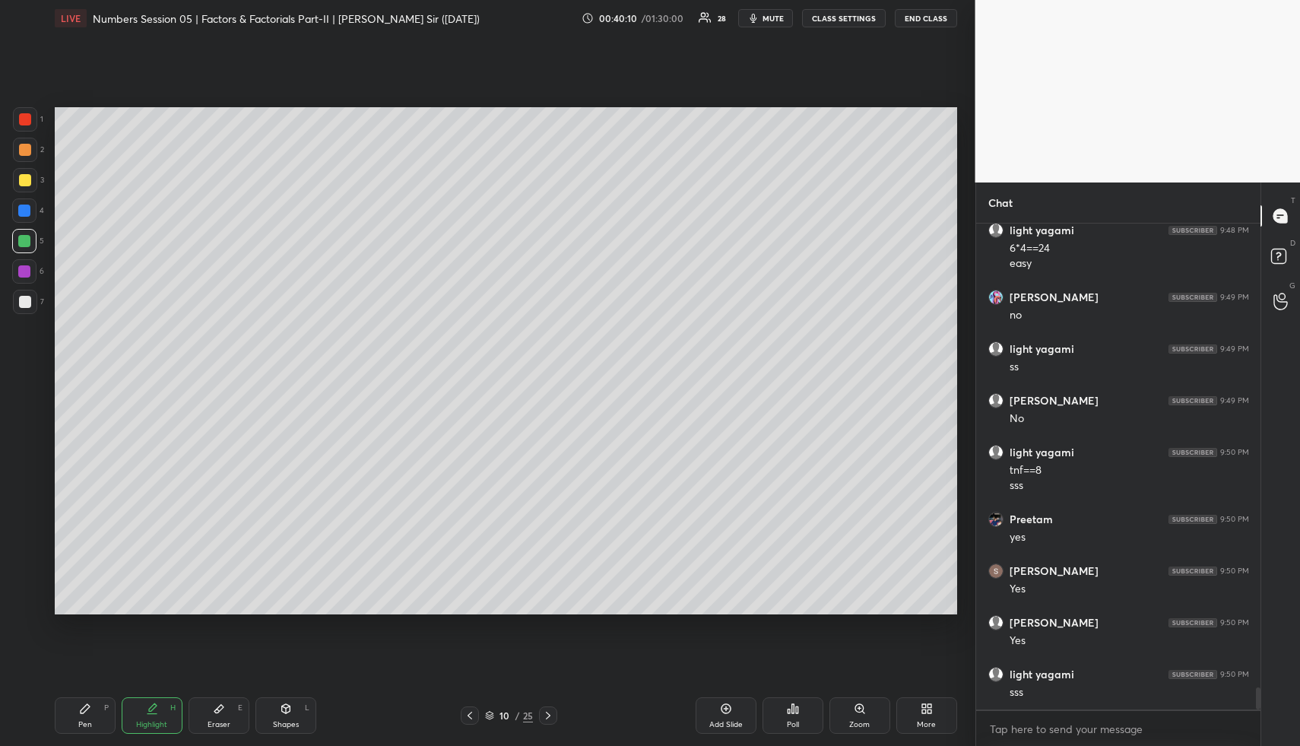
scroll to position [10273, 0]
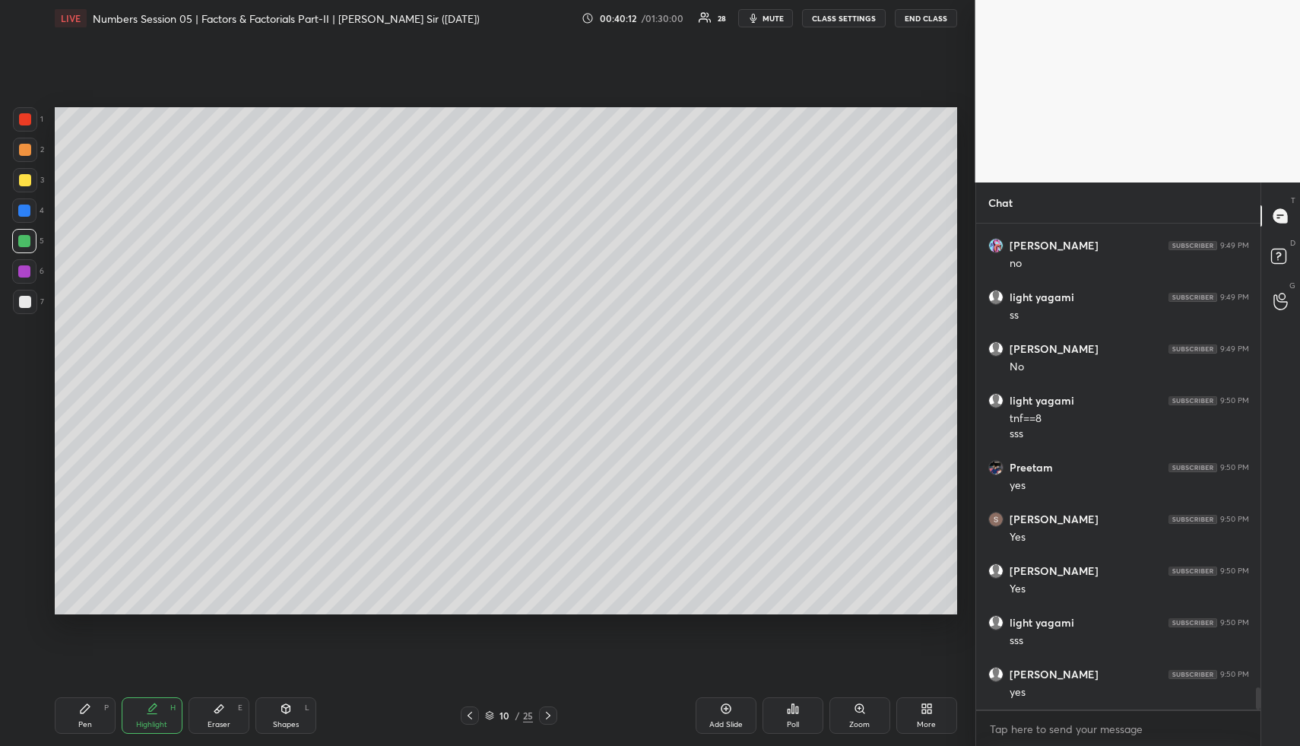
click at [153, 724] on div "Highlight" at bounding box center [151, 725] width 31 height 8
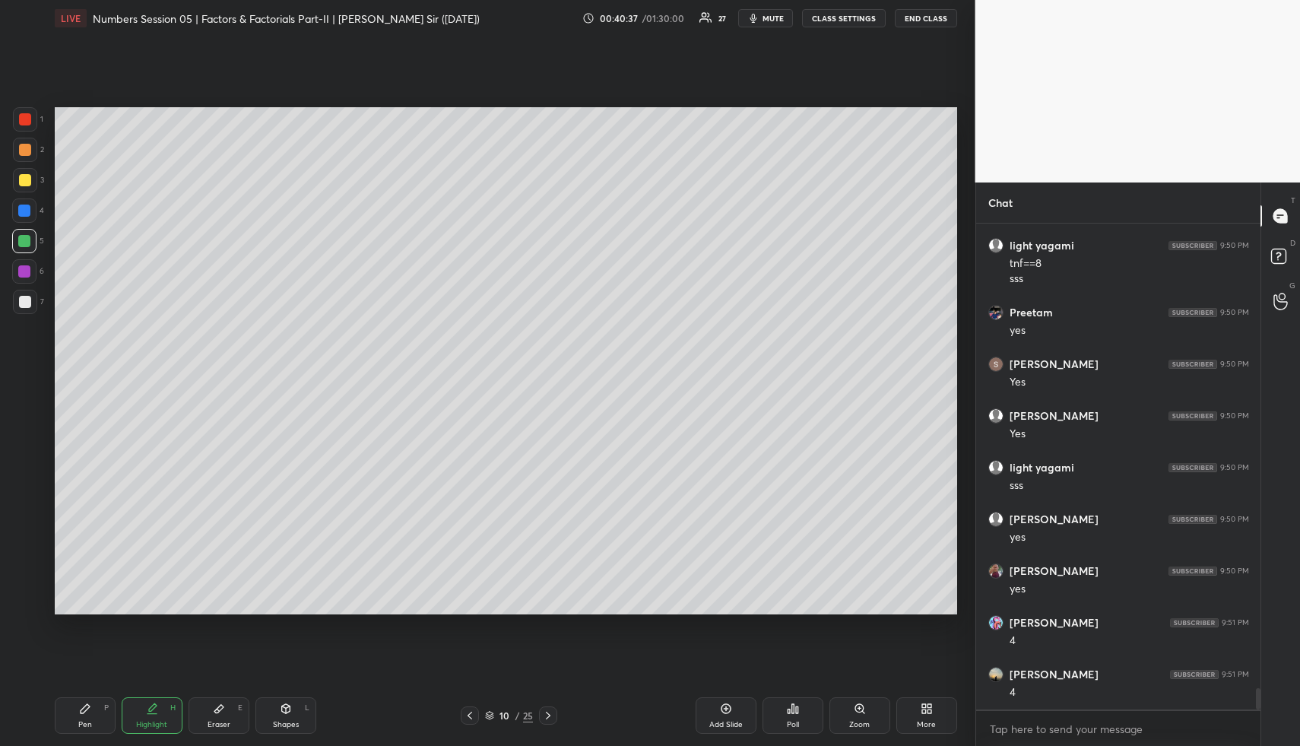
scroll to position [10479, 0]
click at [141, 708] on div "Highlight H" at bounding box center [152, 715] width 61 height 36
drag, startPoint x: 85, startPoint y: 722, endPoint x: 93, endPoint y: 693, distance: 29.9
click at [84, 721] on div "Pen" at bounding box center [85, 725] width 14 height 8
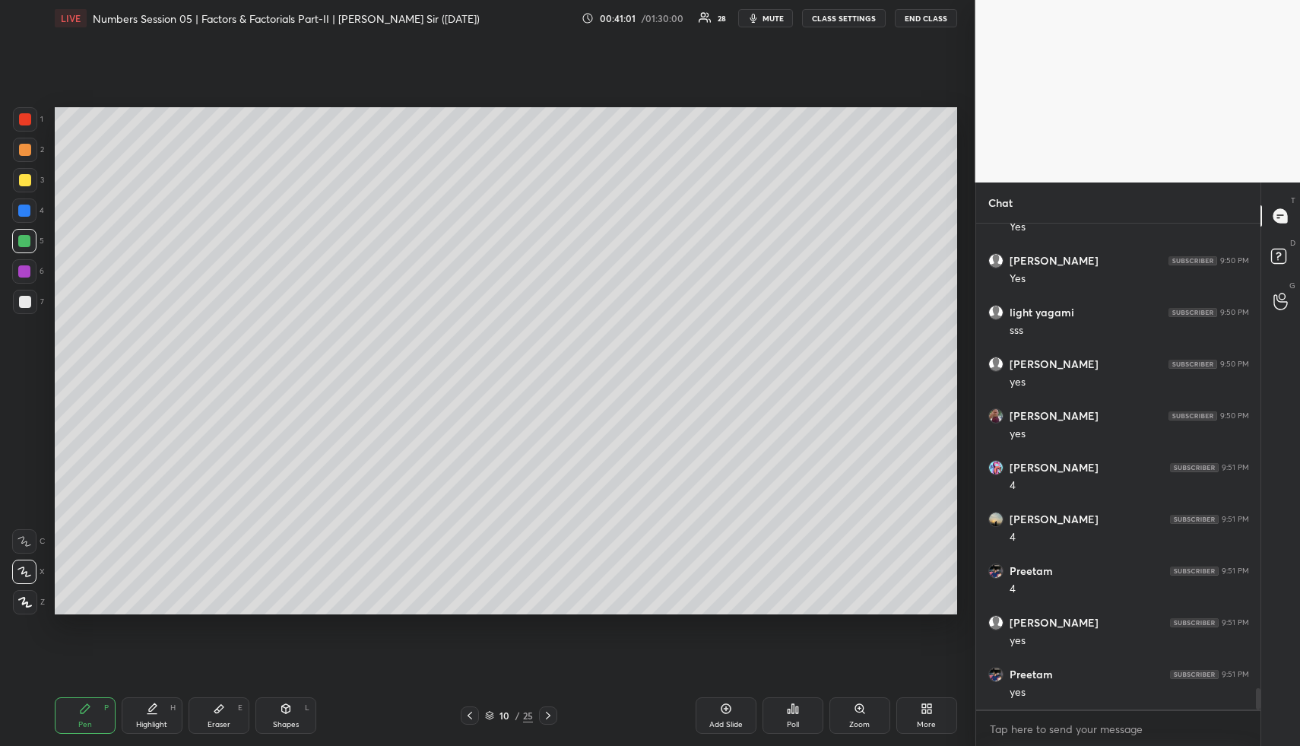
drag, startPoint x: 21, startPoint y: 208, endPoint x: 29, endPoint y: 217, distance: 12.4
click at [23, 209] on div at bounding box center [24, 210] width 12 height 12
click at [27, 299] on div at bounding box center [25, 302] width 12 height 12
click at [284, 709] on icon at bounding box center [285, 708] width 8 height 9
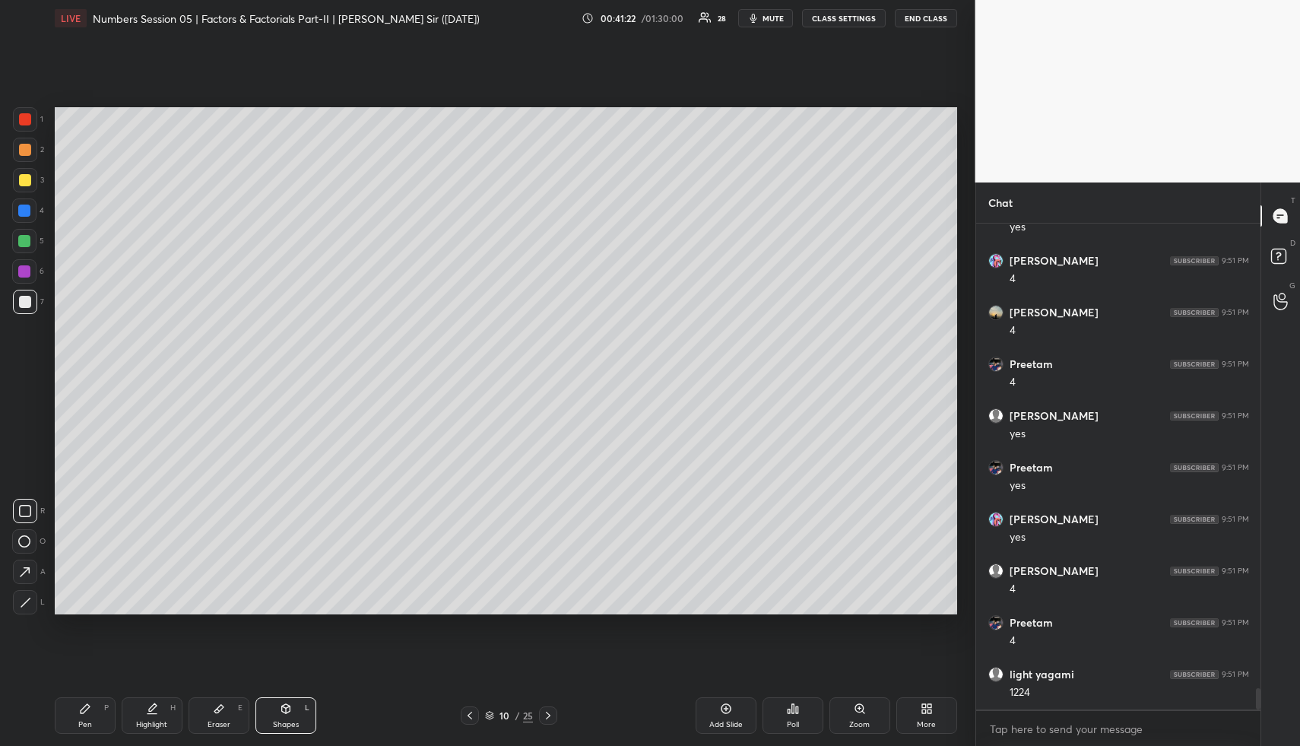
drag, startPoint x: 284, startPoint y: 709, endPoint x: 252, endPoint y: 619, distance: 95.5
click at [284, 709] on icon at bounding box center [285, 708] width 8 height 9
drag, startPoint x: 24, startPoint y: 299, endPoint x: 52, endPoint y: 228, distance: 75.8
click at [25, 299] on div at bounding box center [25, 302] width 12 height 12
click at [31, 116] on div at bounding box center [25, 119] width 24 height 24
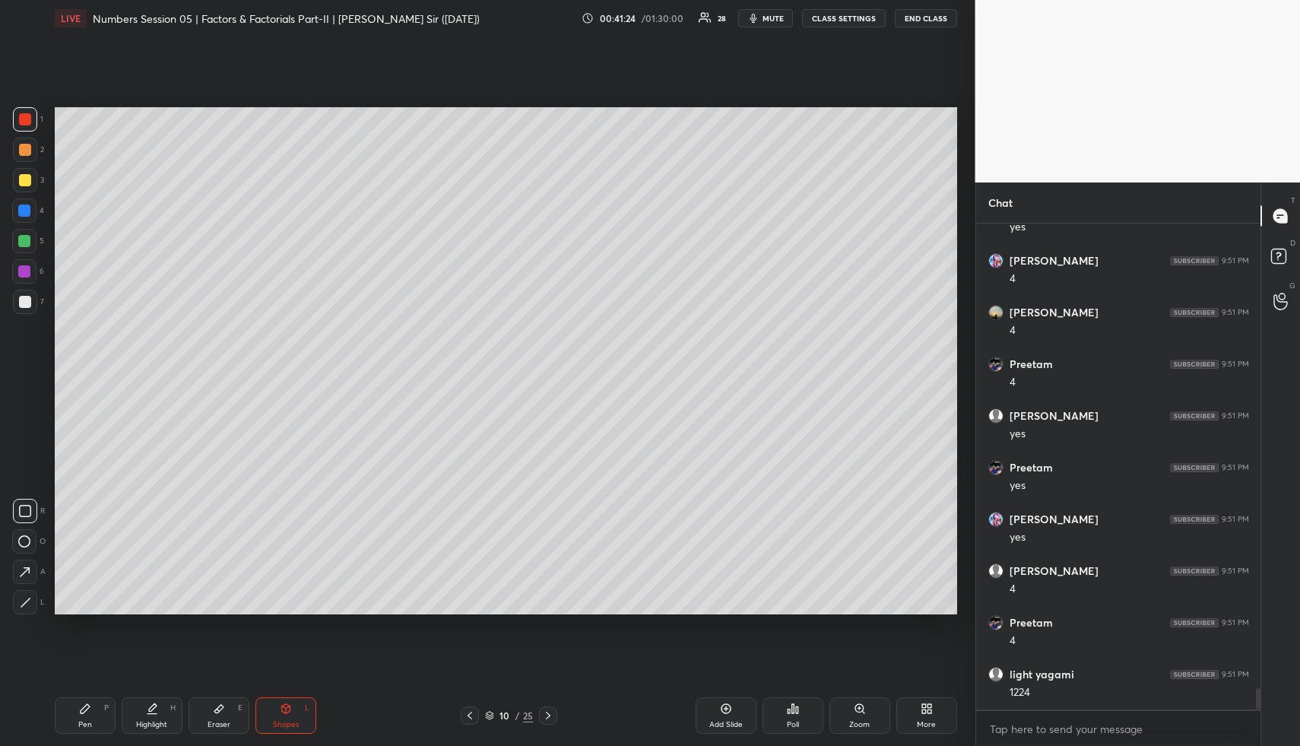
click at [31, 116] on div at bounding box center [25, 119] width 24 height 24
click at [141, 723] on div "Highlight" at bounding box center [151, 725] width 31 height 8
drag, startPoint x: 144, startPoint y: 721, endPoint x: 159, endPoint y: 679, distance: 44.2
click at [146, 714] on div "Highlight H" at bounding box center [152, 715] width 61 height 36
click at [139, 705] on div "Highlight H" at bounding box center [152, 715] width 61 height 36
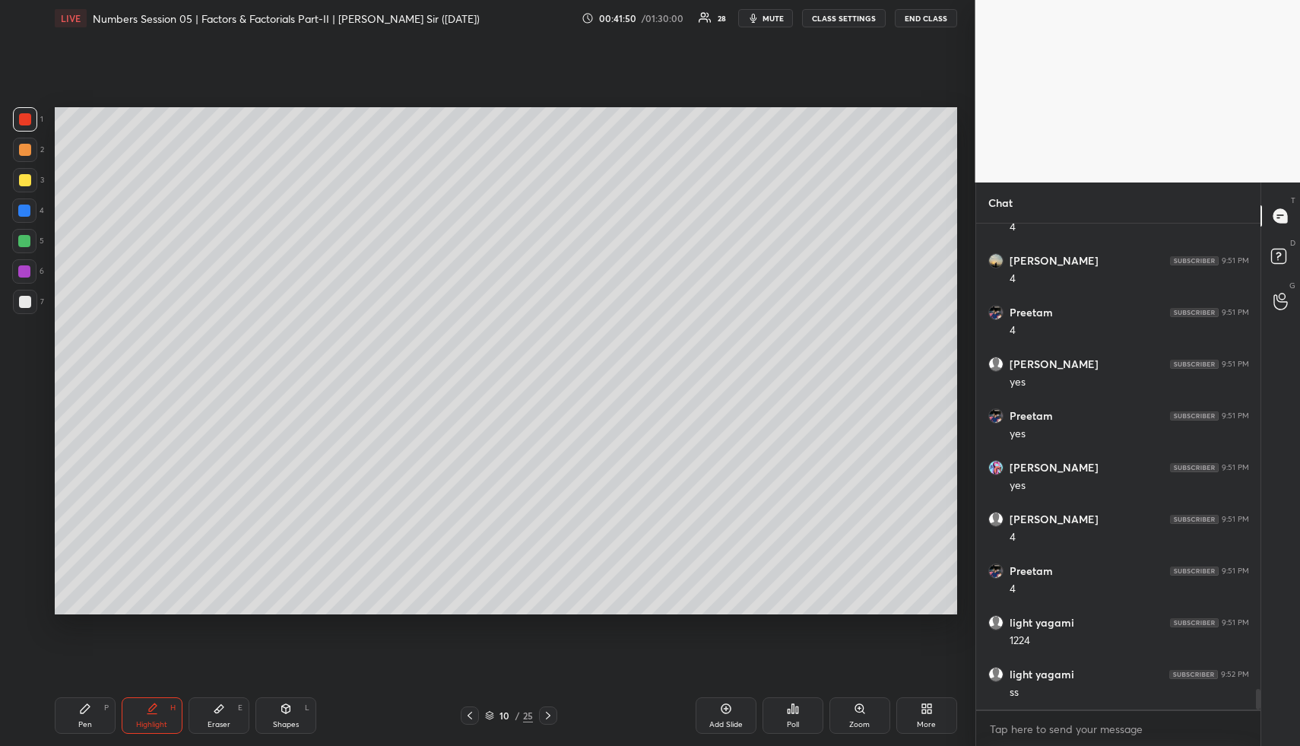
scroll to position [10893, 0]
drag, startPoint x: 141, startPoint y: 712, endPoint x: 152, endPoint y: 646, distance: 67.0
click at [141, 711] on div "Highlight H" at bounding box center [152, 715] width 61 height 36
click at [280, 711] on icon at bounding box center [286, 708] width 12 height 12
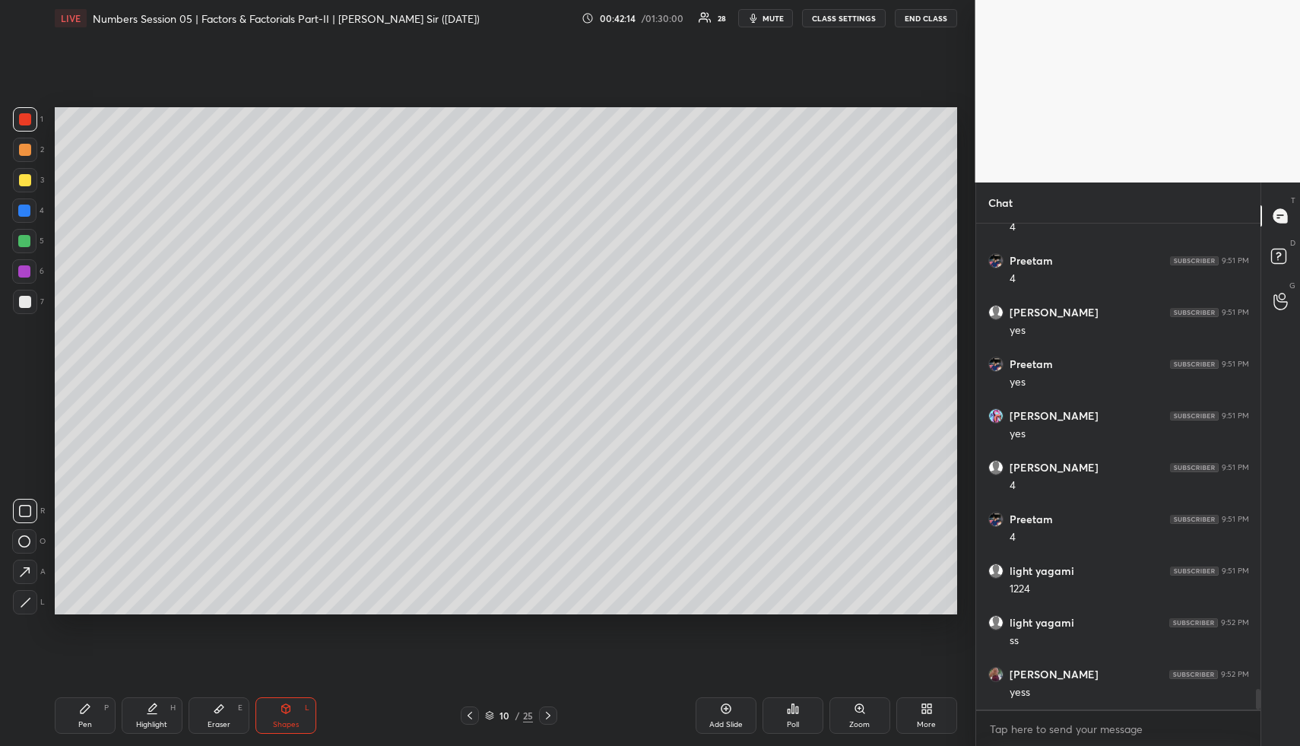
click at [30, 505] on icon at bounding box center [25, 511] width 12 height 12
click at [23, 268] on div at bounding box center [24, 271] width 12 height 12
click at [151, 714] on icon at bounding box center [151, 714] width 9 height 0
click at [149, 708] on icon at bounding box center [153, 707] width 8 height 8
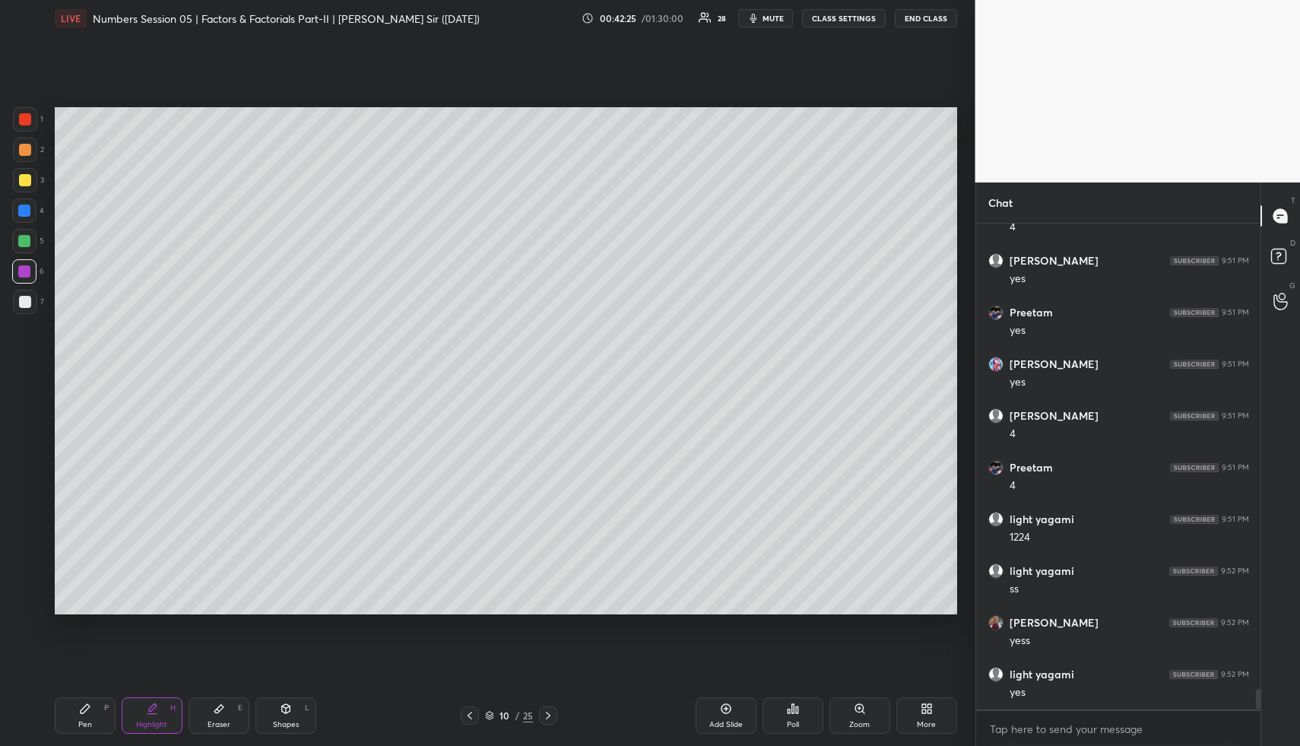
drag, startPoint x: 95, startPoint y: 719, endPoint x: 90, endPoint y: 707, distance: 13.3
click at [93, 718] on div "Pen P" at bounding box center [85, 715] width 61 height 36
click at [21, 300] on div at bounding box center [25, 302] width 12 height 12
drag, startPoint x: 284, startPoint y: 710, endPoint x: 271, endPoint y: 695, distance: 20.0
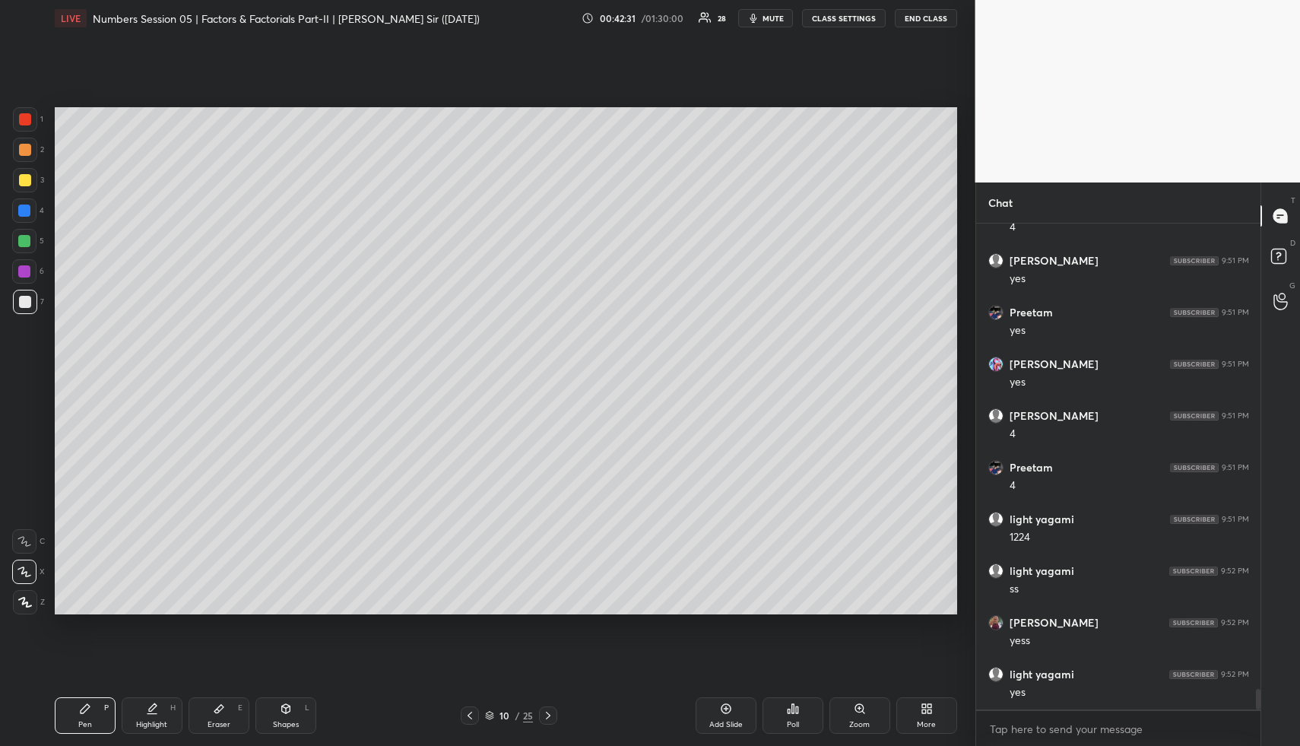
click at [284, 710] on icon at bounding box center [285, 708] width 8 height 9
click at [25, 604] on icon at bounding box center [25, 602] width 11 height 11
click at [27, 160] on div at bounding box center [25, 150] width 24 height 24
drag, startPoint x: 20, startPoint y: 573, endPoint x: 16, endPoint y: 535, distance: 38.2
click at [19, 569] on icon at bounding box center [25, 572] width 16 height 16
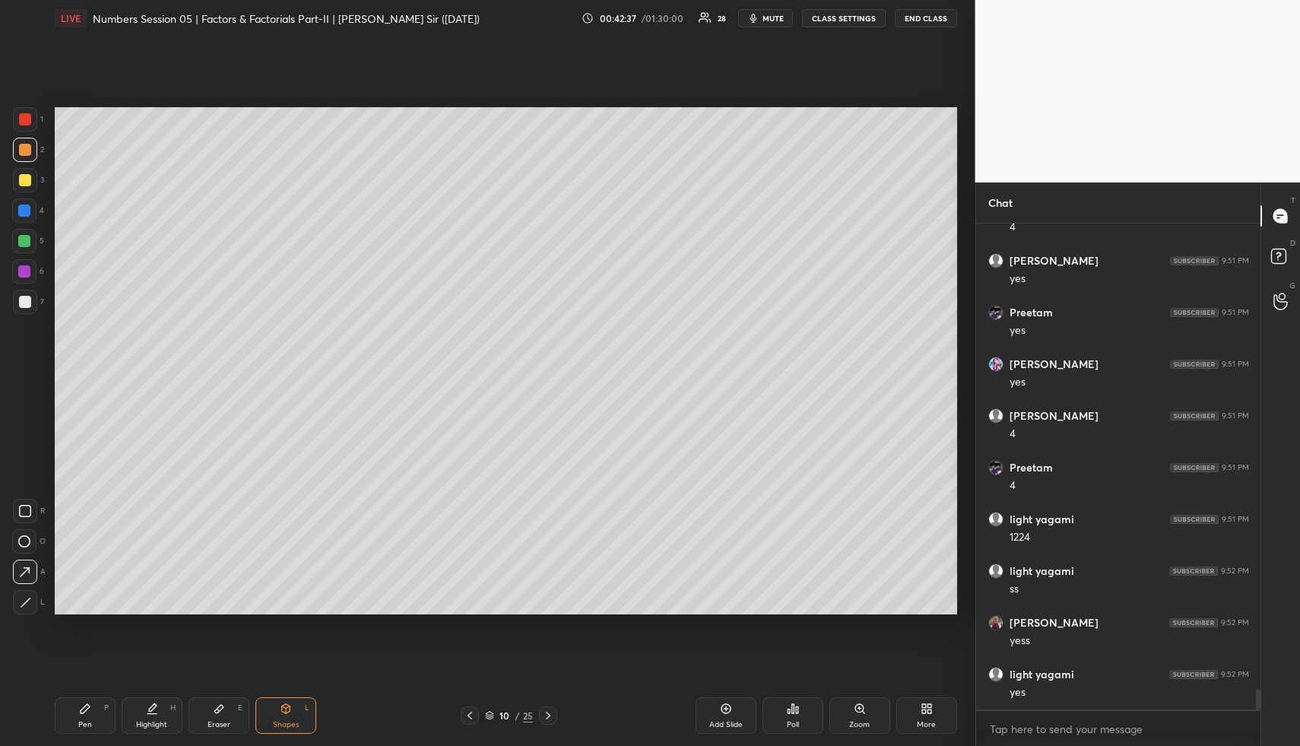
click at [29, 181] on div at bounding box center [25, 180] width 12 height 12
drag, startPoint x: 84, startPoint y: 711, endPoint x: 81, endPoint y: 687, distance: 24.5
click at [84, 710] on div "Pen P" at bounding box center [85, 715] width 61 height 36
click at [82, 704] on icon at bounding box center [85, 708] width 12 height 12
click at [25, 307] on div at bounding box center [25, 302] width 24 height 24
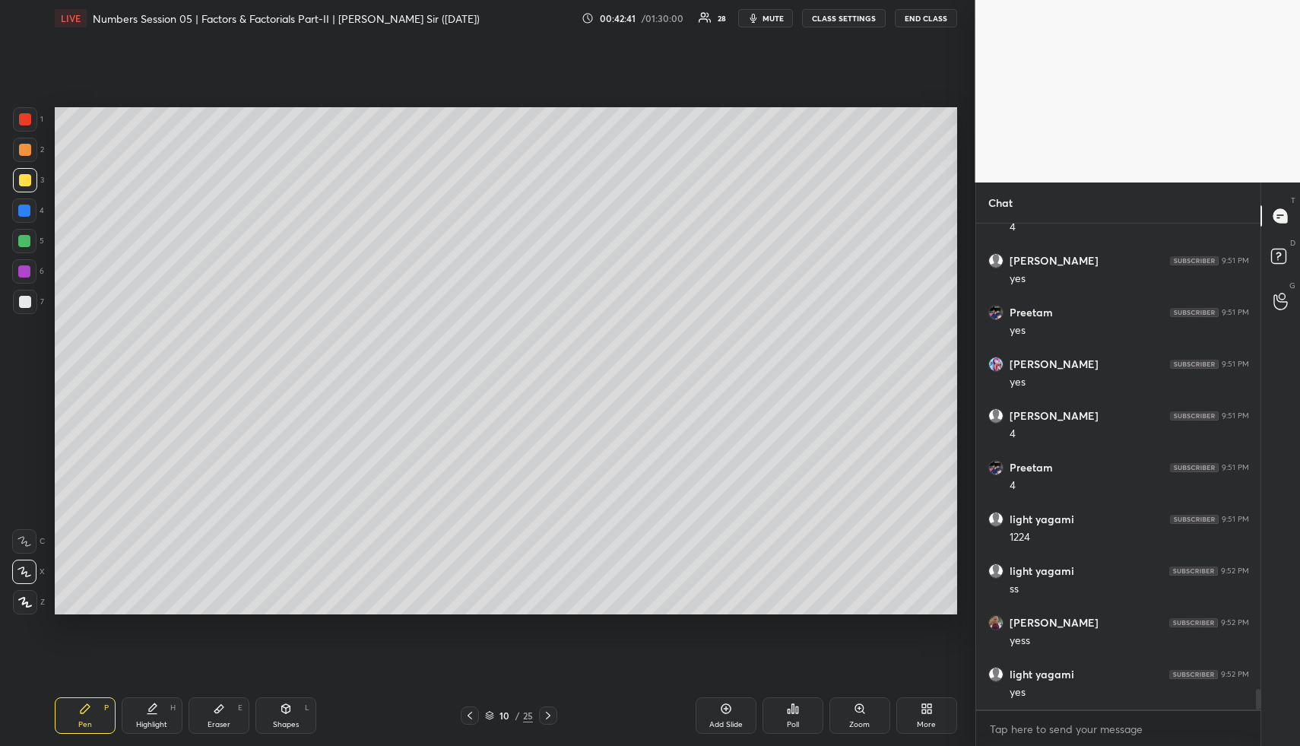
click at [25, 307] on div at bounding box center [25, 302] width 24 height 24
click at [20, 153] on div at bounding box center [25, 150] width 12 height 12
drag, startPoint x: 298, startPoint y: 718, endPoint x: 275, endPoint y: 671, distance: 52.4
click at [296, 714] on div "Shapes L" at bounding box center [285, 715] width 61 height 36
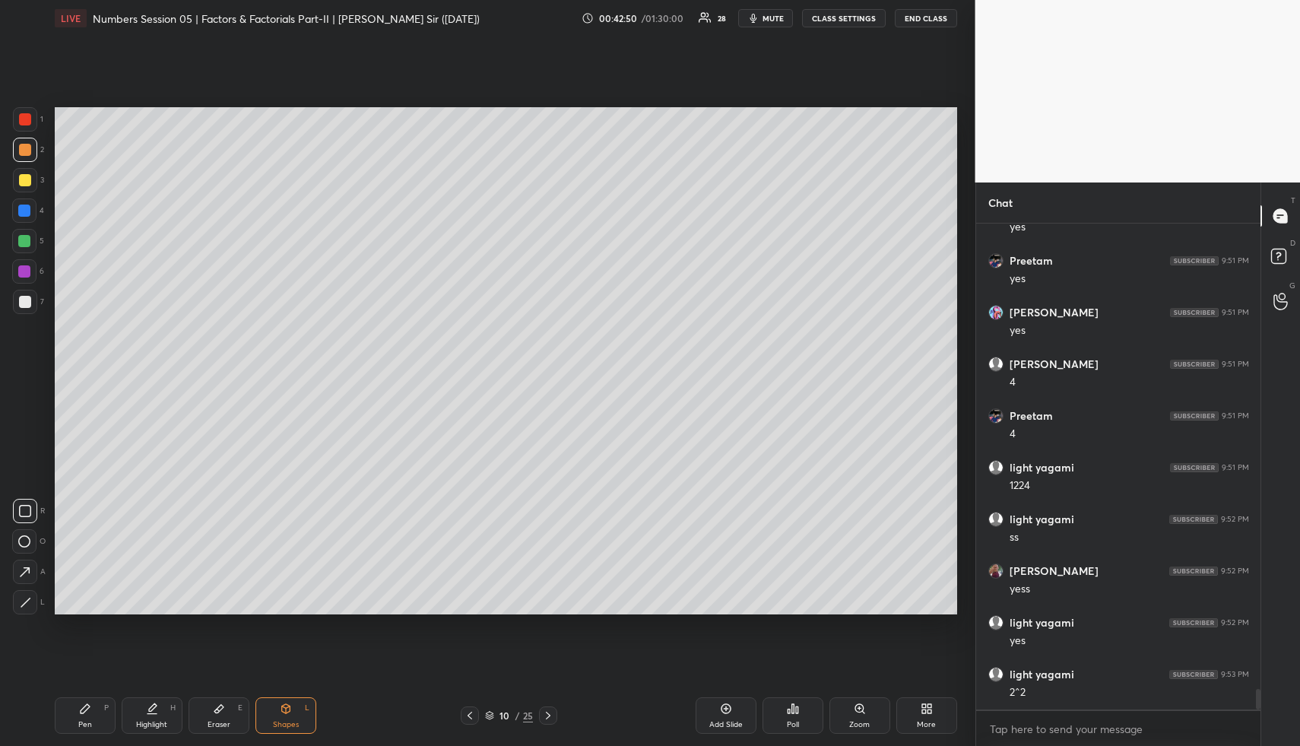
click at [199, 708] on div "Eraser E" at bounding box center [219, 715] width 61 height 36
click at [286, 708] on icon at bounding box center [286, 708] width 12 height 12
click at [21, 569] on icon at bounding box center [25, 572] width 16 height 16
drag, startPoint x: 19, startPoint y: 184, endPoint x: 22, endPoint y: 201, distance: 17.0
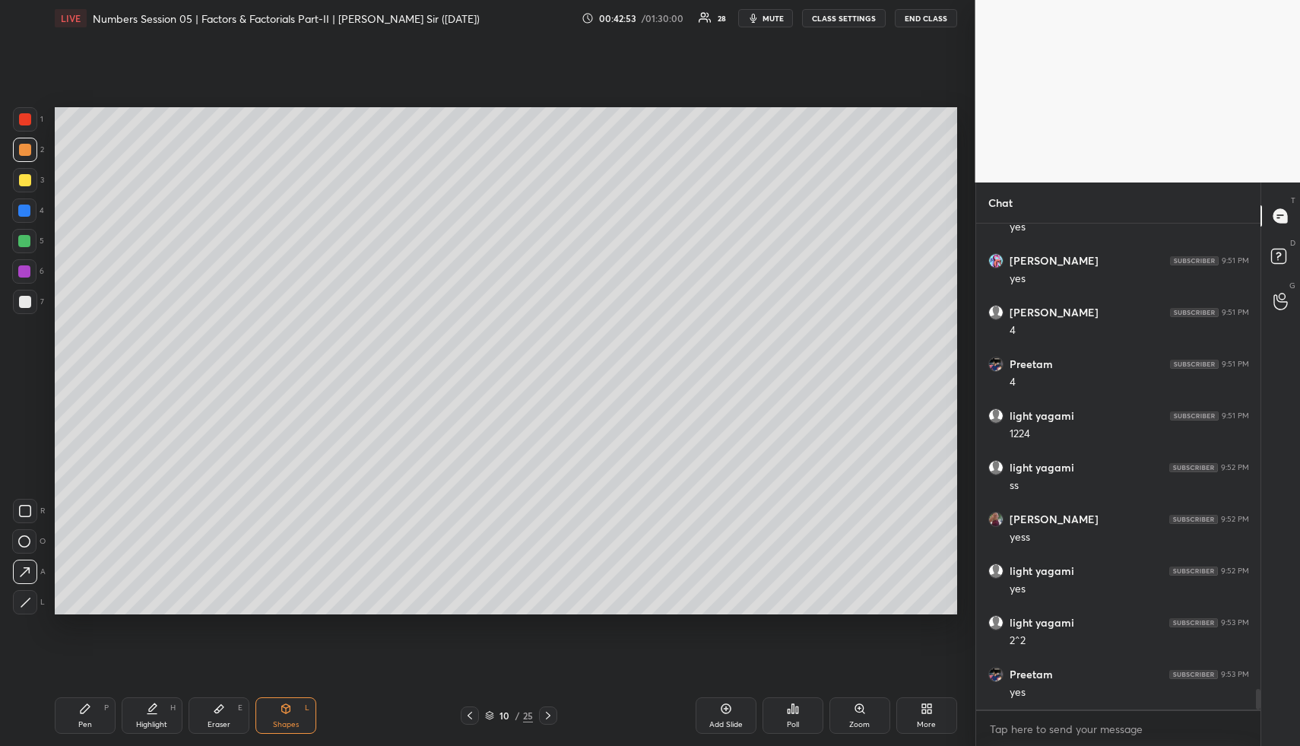
click at [20, 184] on div at bounding box center [25, 180] width 12 height 12
click at [147, 698] on div "Highlight H" at bounding box center [152, 715] width 61 height 36
drag, startPoint x: 265, startPoint y: 691, endPoint x: 274, endPoint y: 704, distance: 15.4
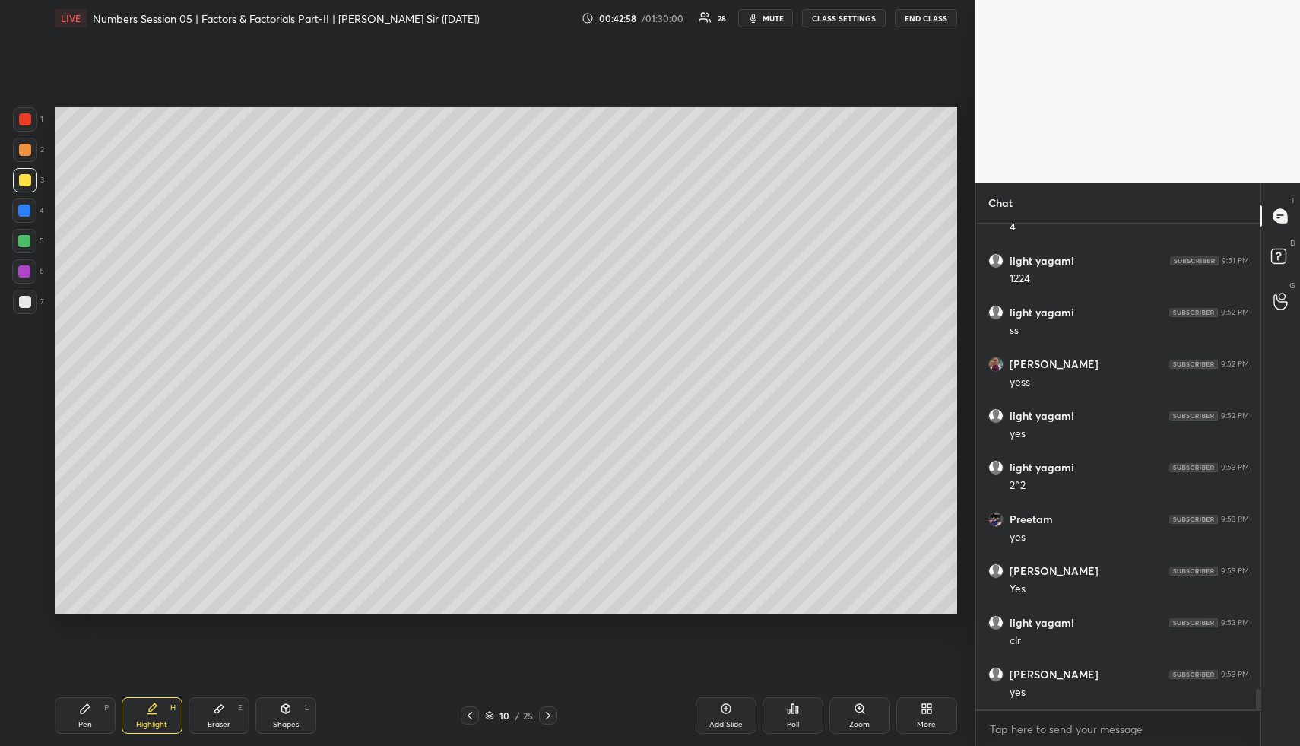
click at [267, 691] on div "Pen P Highlight H Eraser E Shapes L 10 / 25 Add Slide Poll Zoom More" at bounding box center [506, 715] width 902 height 61
click at [274, 704] on div "Shapes L" at bounding box center [285, 715] width 61 height 36
click at [22, 304] on div at bounding box center [25, 302] width 12 height 12
click at [147, 711] on icon at bounding box center [152, 708] width 12 height 12
click at [88, 713] on div "Pen P" at bounding box center [85, 715] width 61 height 36
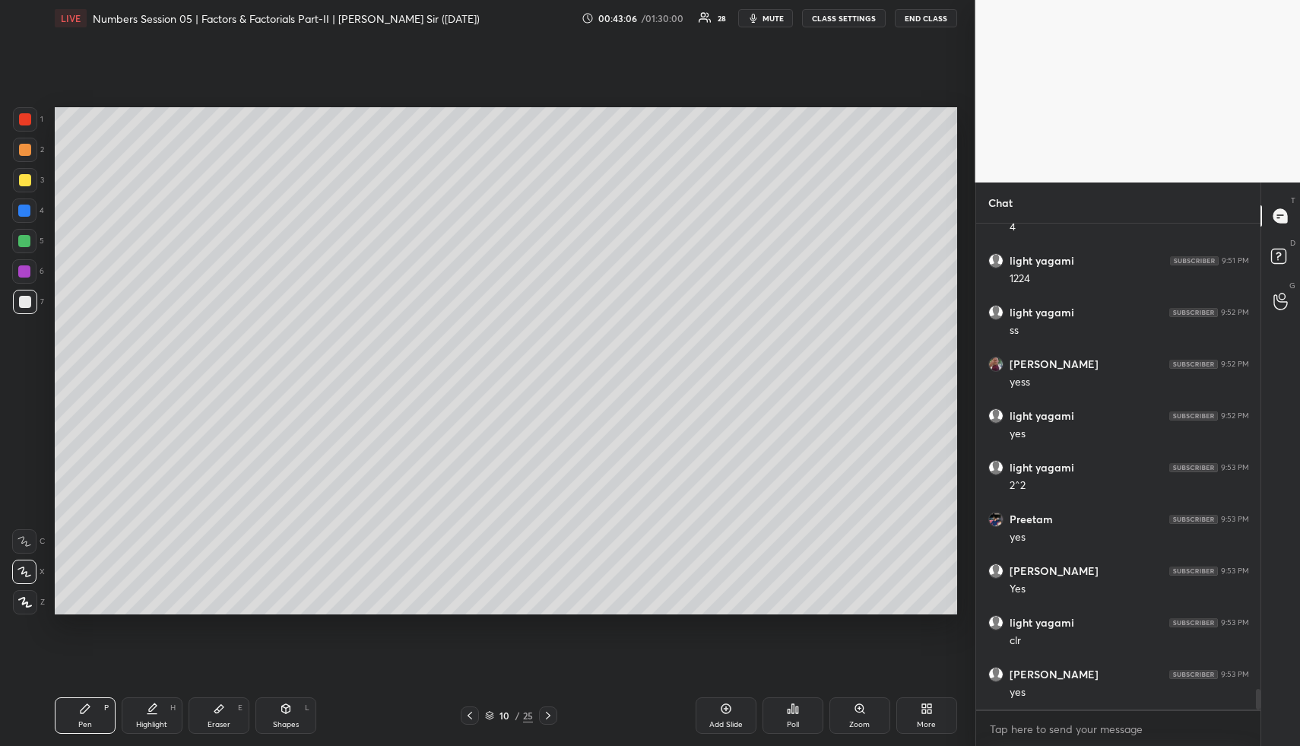
scroll to position [11255, 0]
drag, startPoint x: 26, startPoint y: 150, endPoint x: 49, endPoint y: 173, distance: 31.7
click at [26, 150] on div at bounding box center [25, 150] width 12 height 12
click at [279, 703] on div "Shapes L" at bounding box center [285, 715] width 61 height 36
drag, startPoint x: 23, startPoint y: 297, endPoint x: 48, endPoint y: 315, distance: 30.6
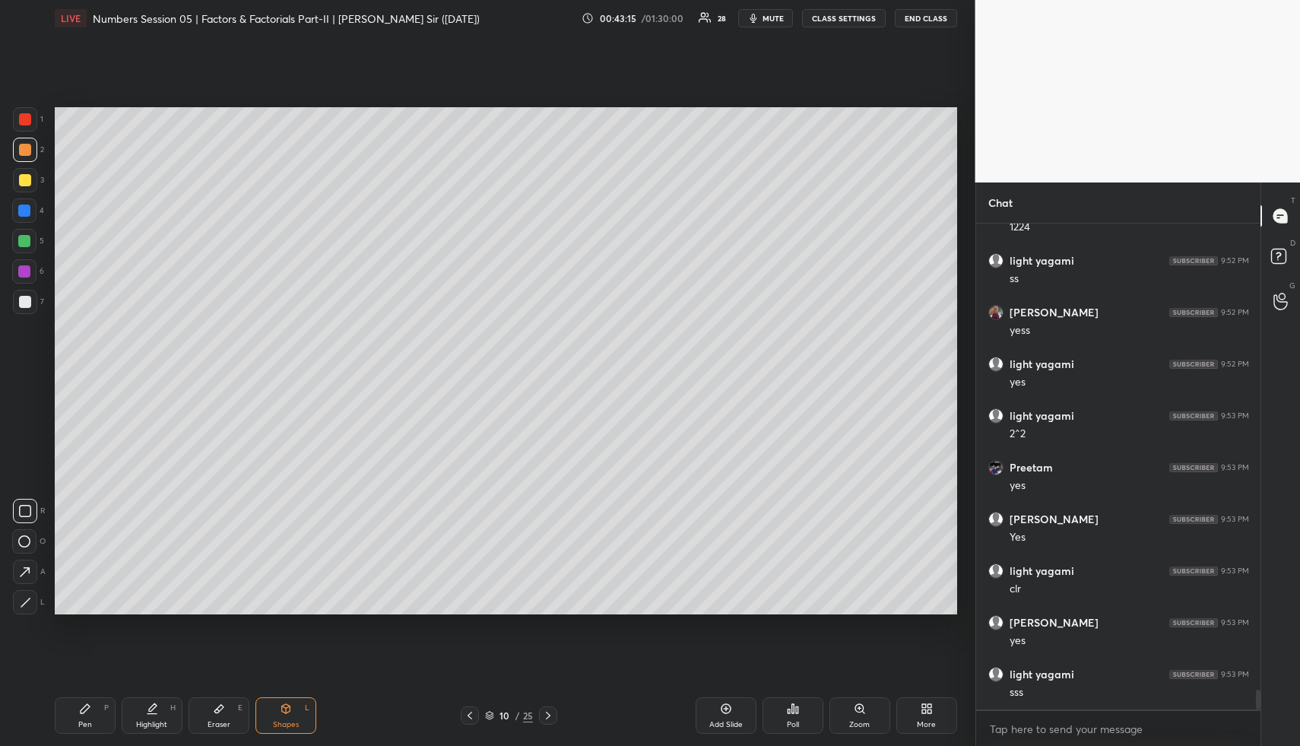
click at [21, 298] on div at bounding box center [25, 302] width 12 height 12
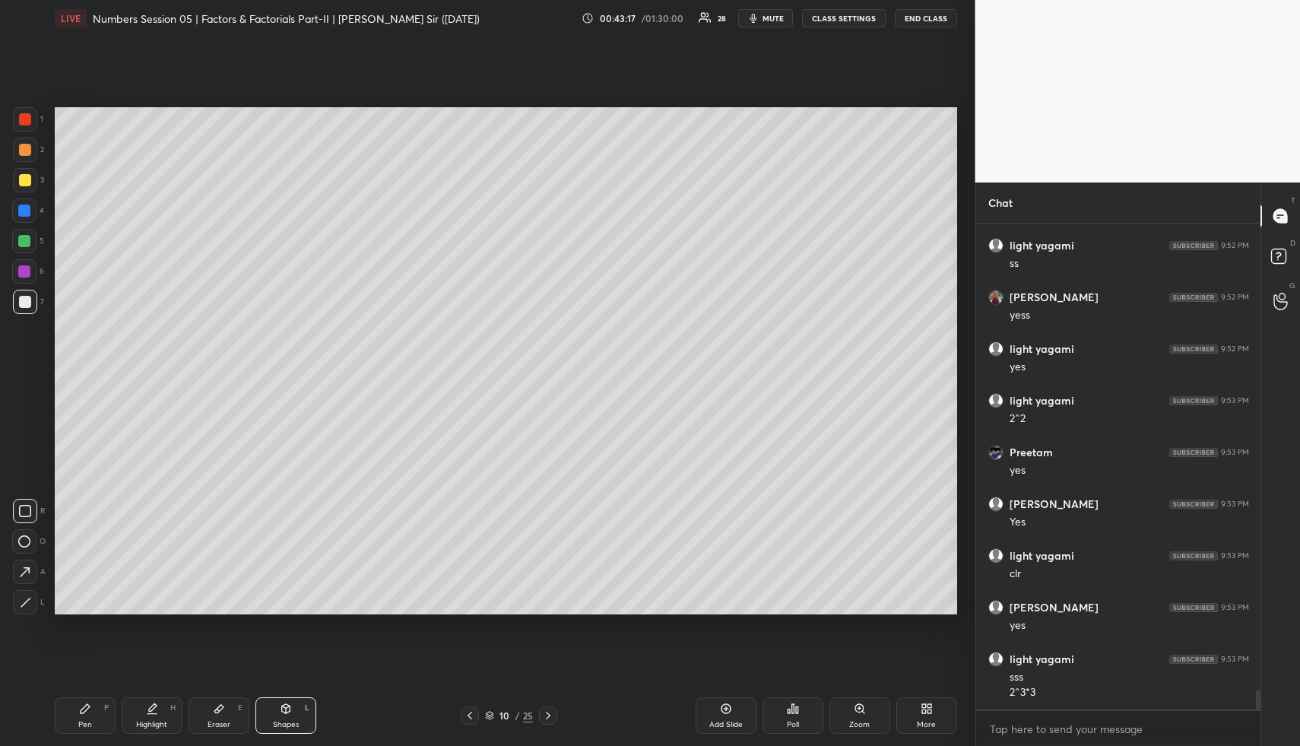
click at [128, 708] on div "Highlight H" at bounding box center [152, 715] width 61 height 36
click at [131, 711] on div "Highlight H" at bounding box center [152, 715] width 61 height 36
click at [87, 707] on icon at bounding box center [85, 708] width 9 height 9
click at [27, 299] on div at bounding box center [25, 302] width 12 height 12
drag, startPoint x: 27, startPoint y: 239, endPoint x: 31, endPoint y: 255, distance: 15.7
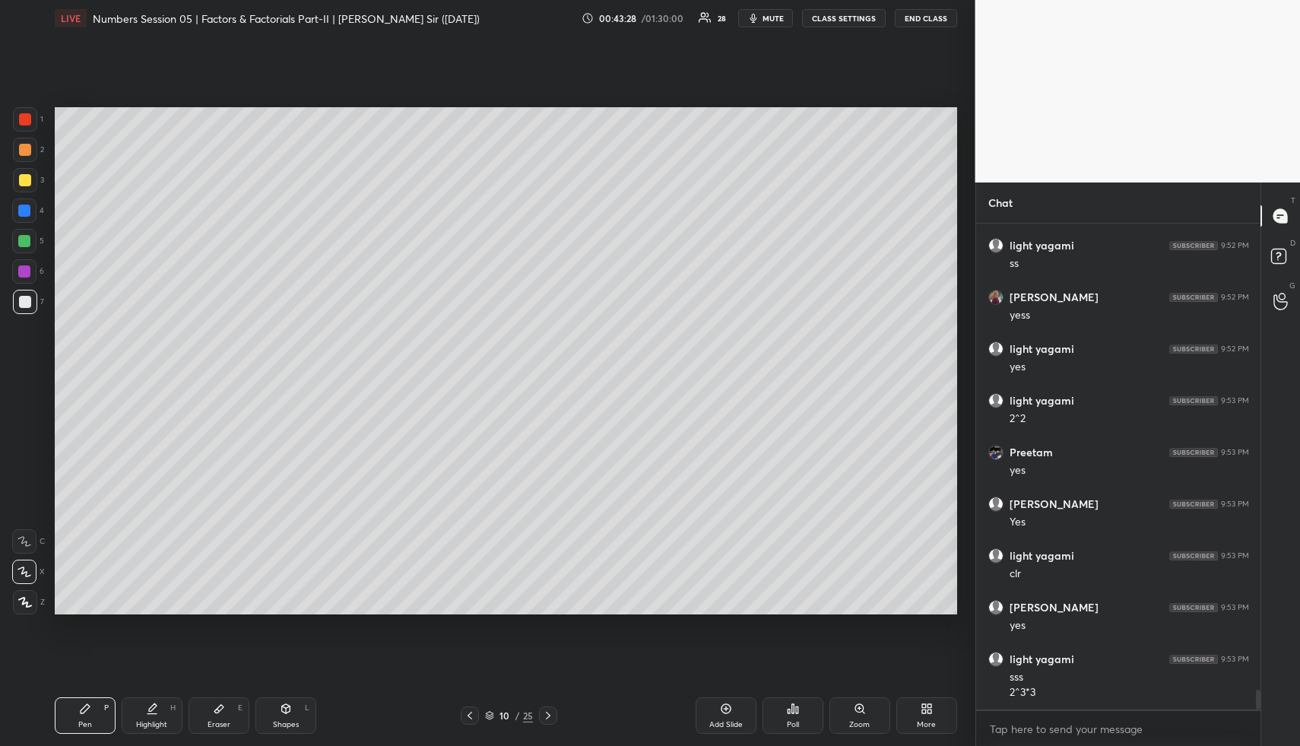
click at [29, 242] on div at bounding box center [24, 241] width 12 height 12
click at [284, 706] on icon at bounding box center [285, 707] width 8 height 2
click at [33, 564] on div at bounding box center [25, 571] width 24 height 24
click at [81, 702] on icon at bounding box center [85, 708] width 12 height 12
drag, startPoint x: 81, startPoint y: 703, endPoint x: 88, endPoint y: 657, distance: 47.0
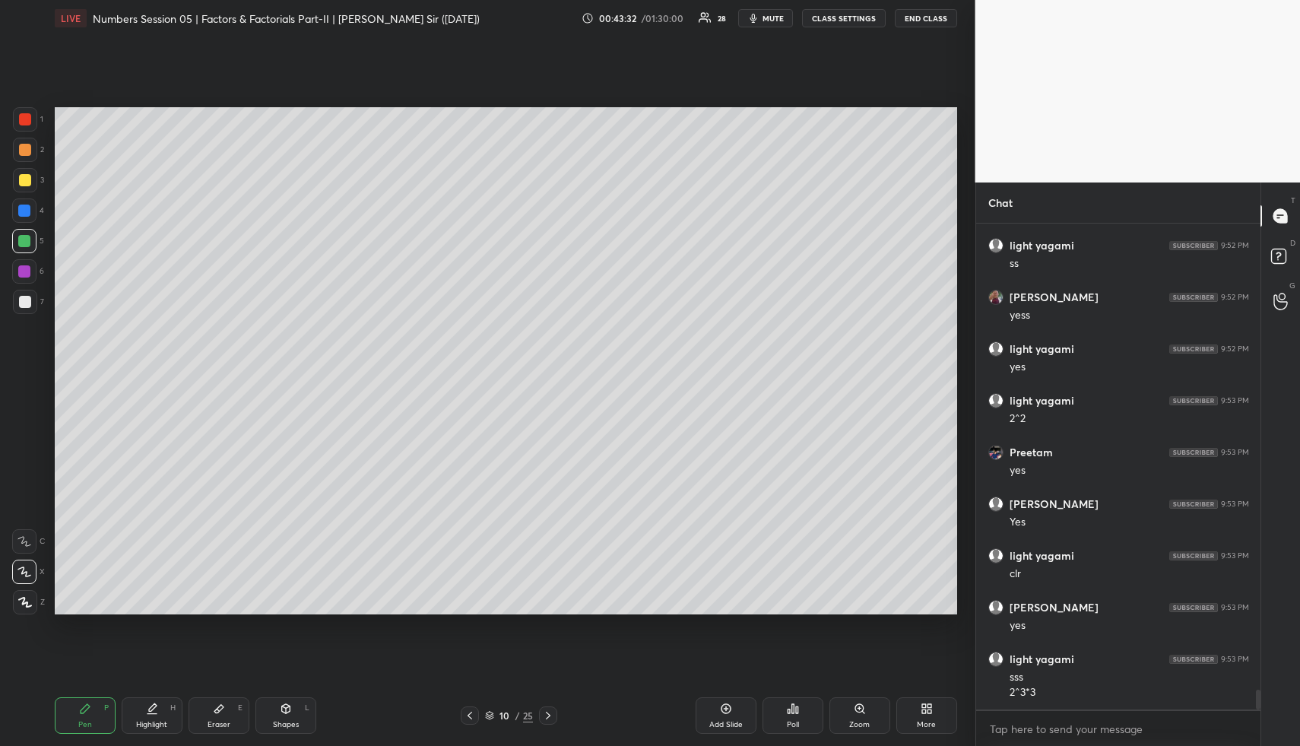
click at [81, 703] on icon at bounding box center [85, 708] width 12 height 12
click at [24, 153] on div at bounding box center [25, 150] width 12 height 12
drag, startPoint x: 24, startPoint y: 153, endPoint x: 23, endPoint y: 169, distance: 16.7
click at [24, 153] on div at bounding box center [25, 150] width 12 height 12
drag, startPoint x: 150, startPoint y: 718, endPoint x: 159, endPoint y: 708, distance: 13.4
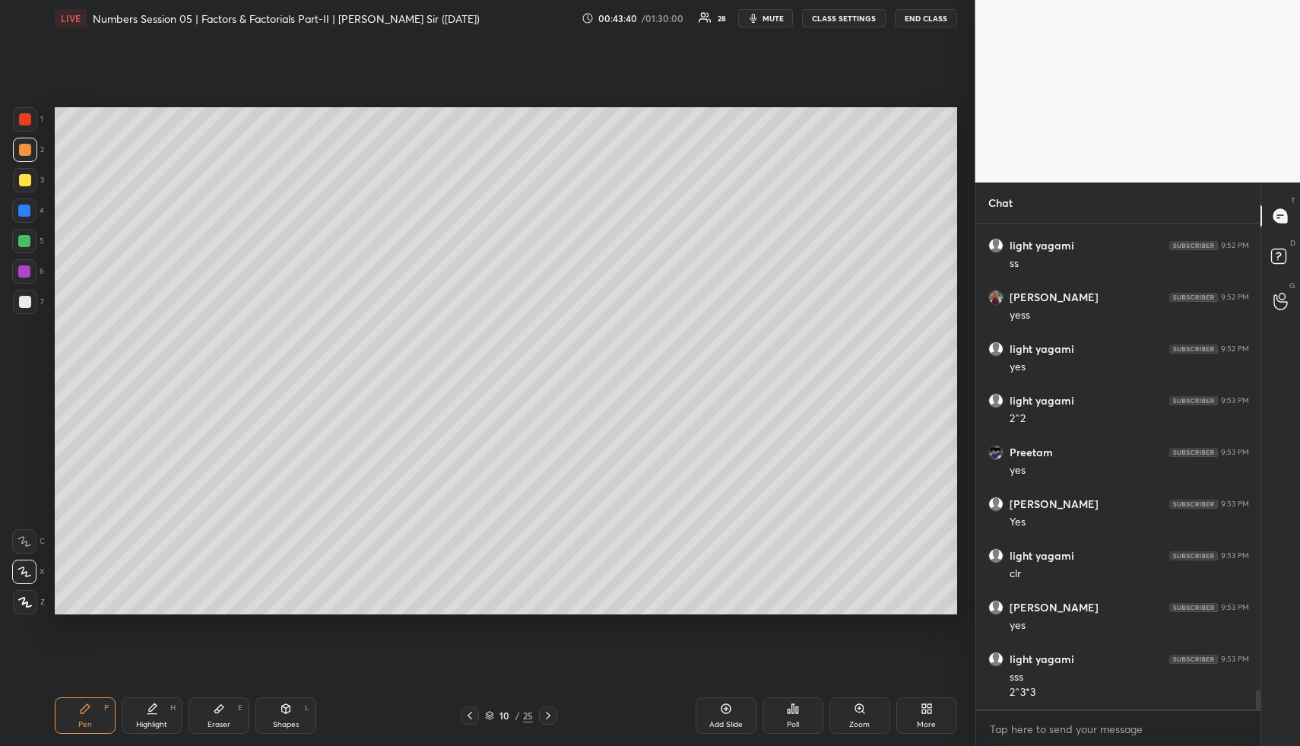
click at [150, 718] on div "Highlight H" at bounding box center [152, 715] width 61 height 36
click at [157, 712] on icon at bounding box center [152, 708] width 12 height 12
click at [90, 714] on div "Pen P" at bounding box center [85, 715] width 61 height 36
click at [166, 711] on div "Highlight H" at bounding box center [152, 715] width 61 height 36
click at [171, 711] on div "H" at bounding box center [172, 708] width 5 height 8
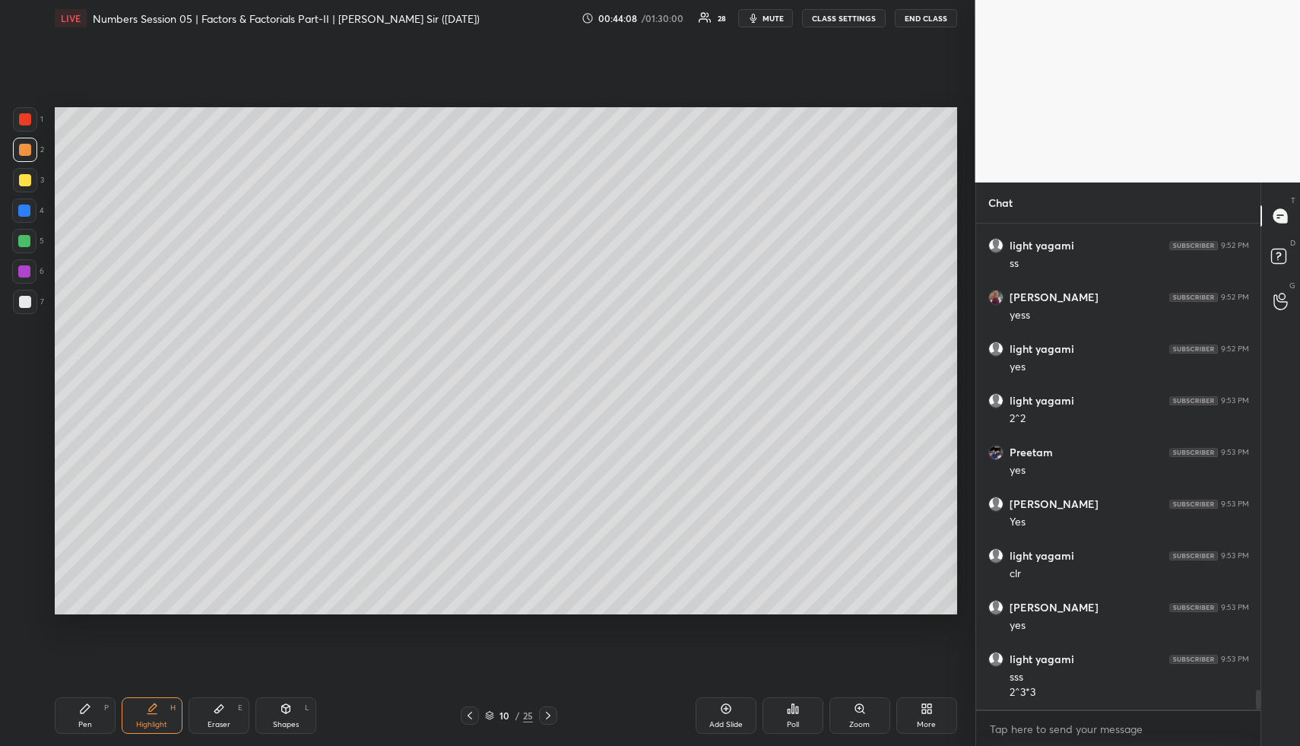
scroll to position [11322, 0]
drag, startPoint x: 86, startPoint y: 714, endPoint x: 67, endPoint y: 629, distance: 87.2
click at [86, 714] on div "Pen P" at bounding box center [85, 715] width 61 height 36
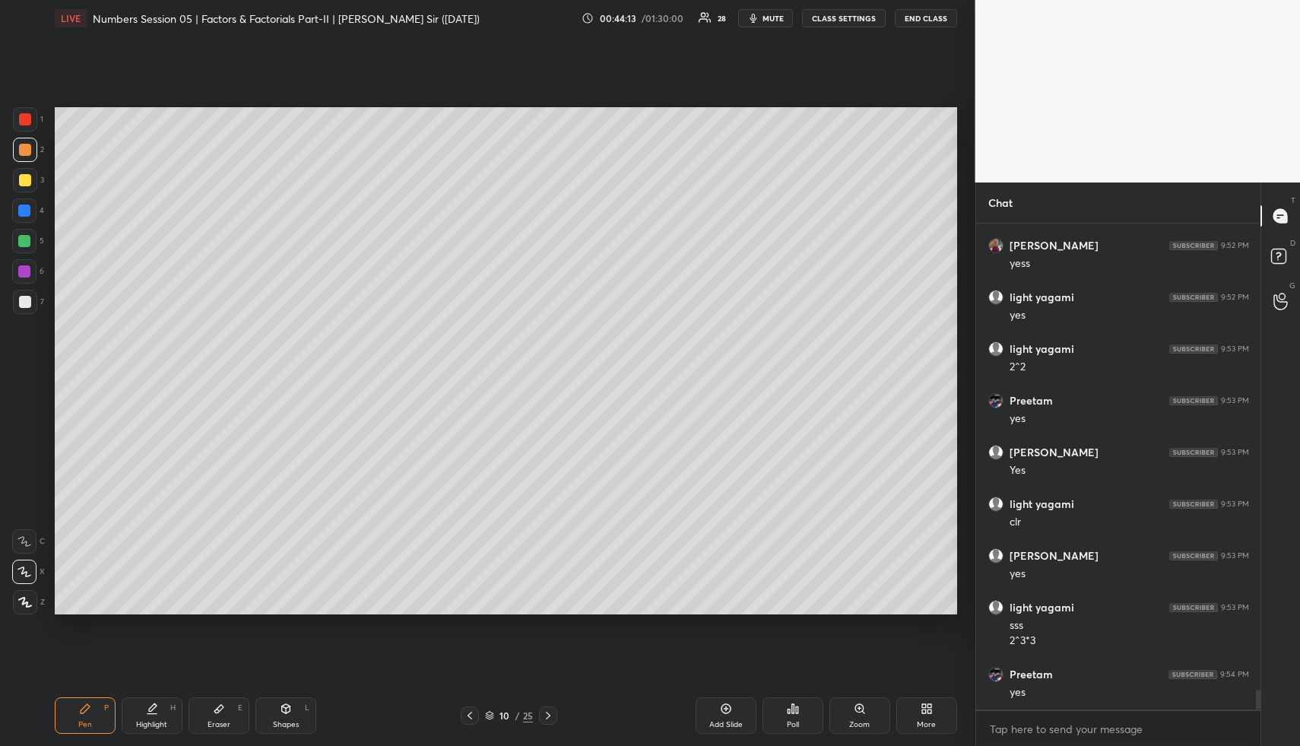
drag, startPoint x: 27, startPoint y: 303, endPoint x: 44, endPoint y: 315, distance: 20.2
click at [30, 303] on div at bounding box center [25, 302] width 12 height 12
click at [172, 713] on div "Highlight H" at bounding box center [152, 715] width 61 height 36
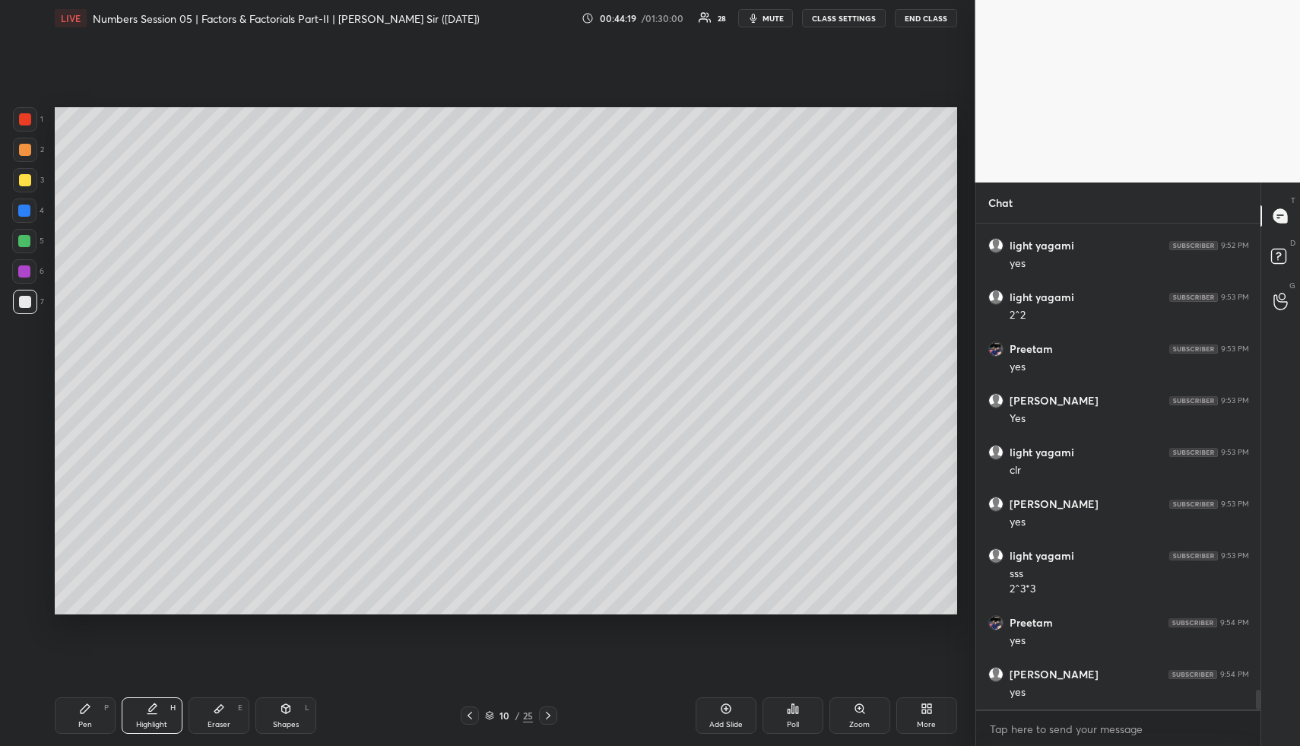
click at [95, 717] on div "Pen P" at bounding box center [85, 715] width 61 height 36
click at [21, 232] on div at bounding box center [24, 241] width 24 height 24
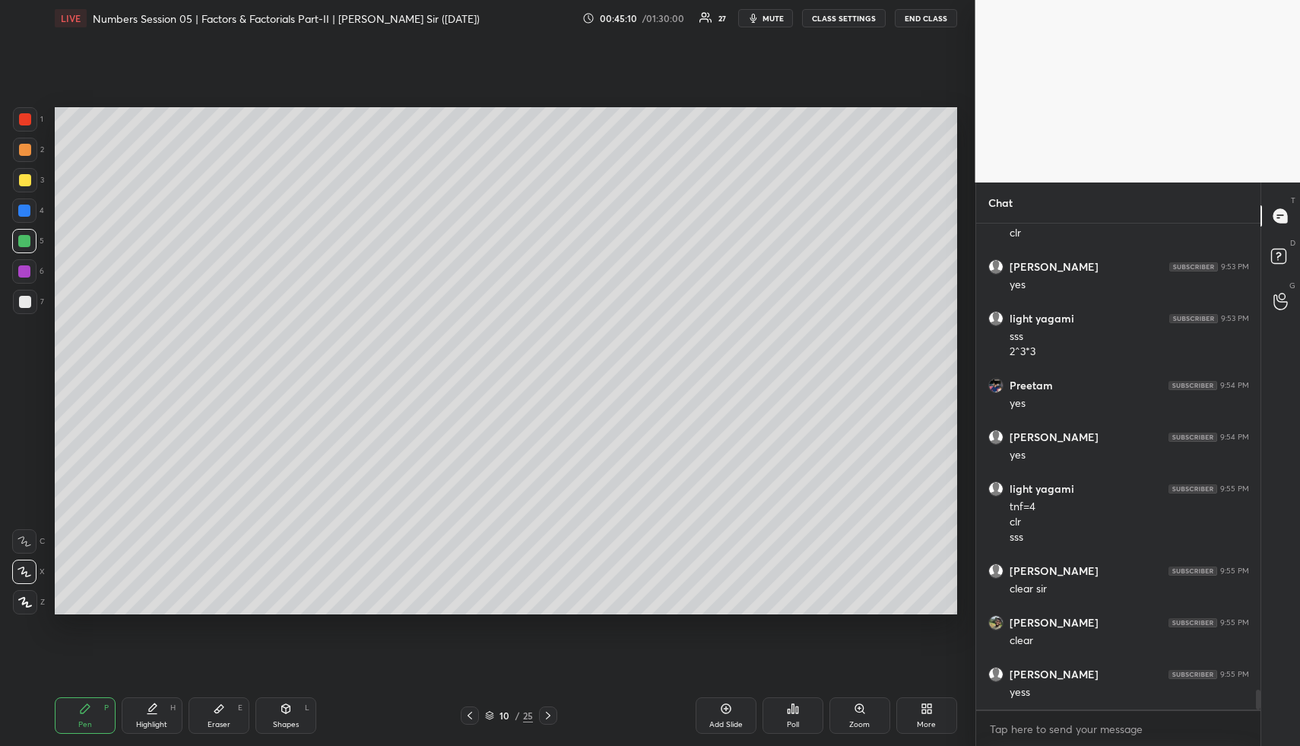
scroll to position [11662, 0]
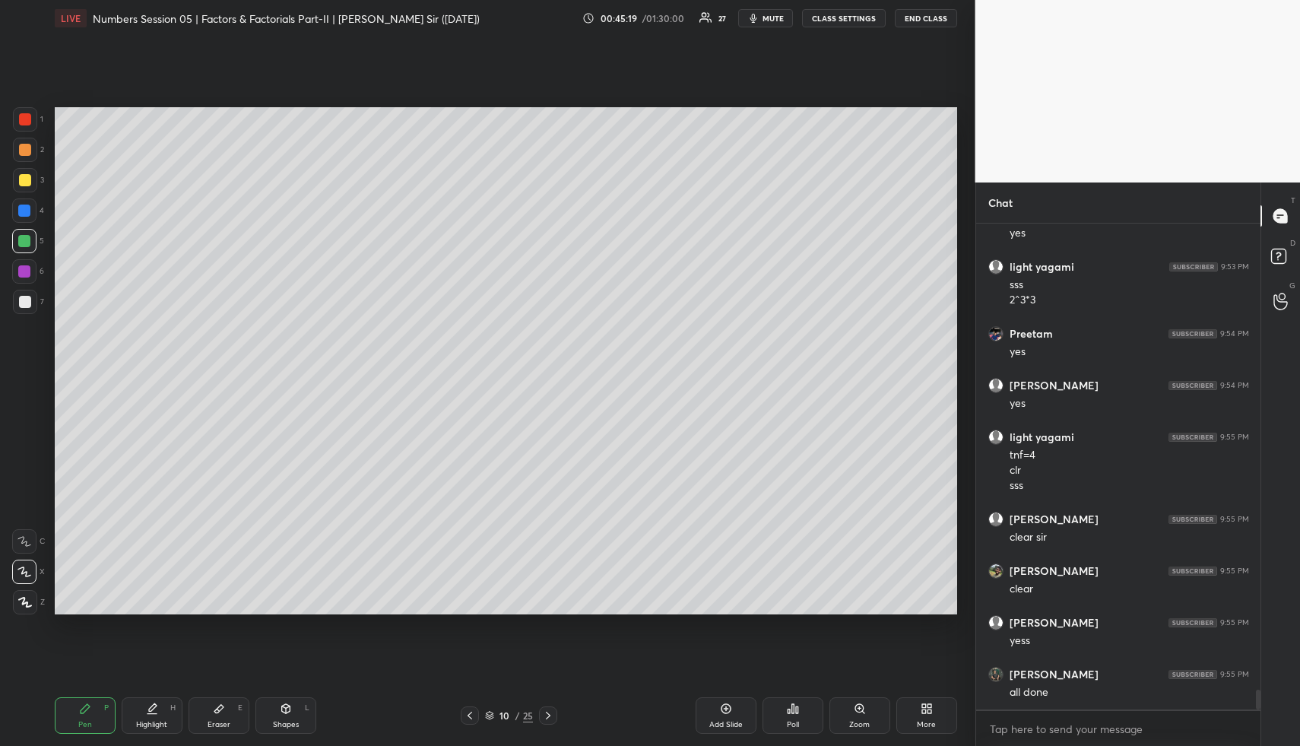
click at [171, 721] on div "Highlight H" at bounding box center [152, 715] width 61 height 36
drag, startPoint x: 171, startPoint y: 722, endPoint x: 169, endPoint y: 713, distance: 9.4
click at [171, 722] on div "Highlight H" at bounding box center [152, 715] width 61 height 36
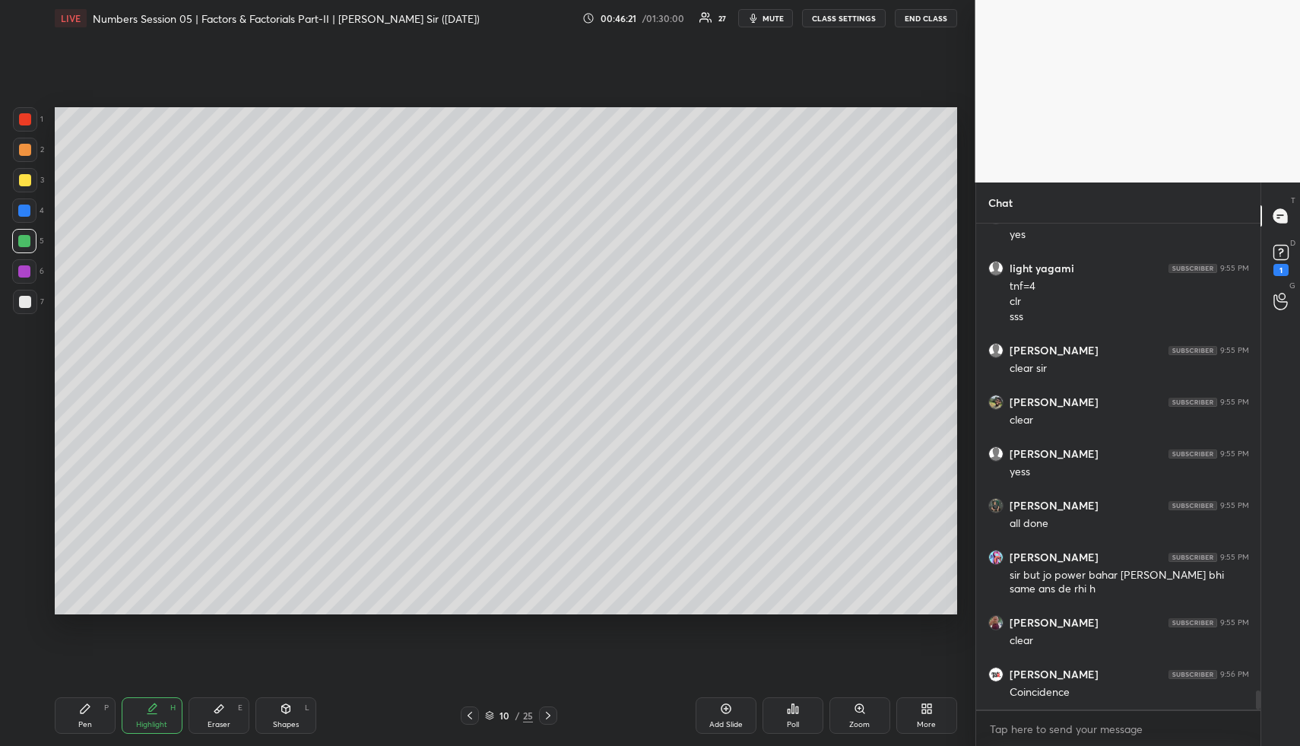
scroll to position [11896, 0]
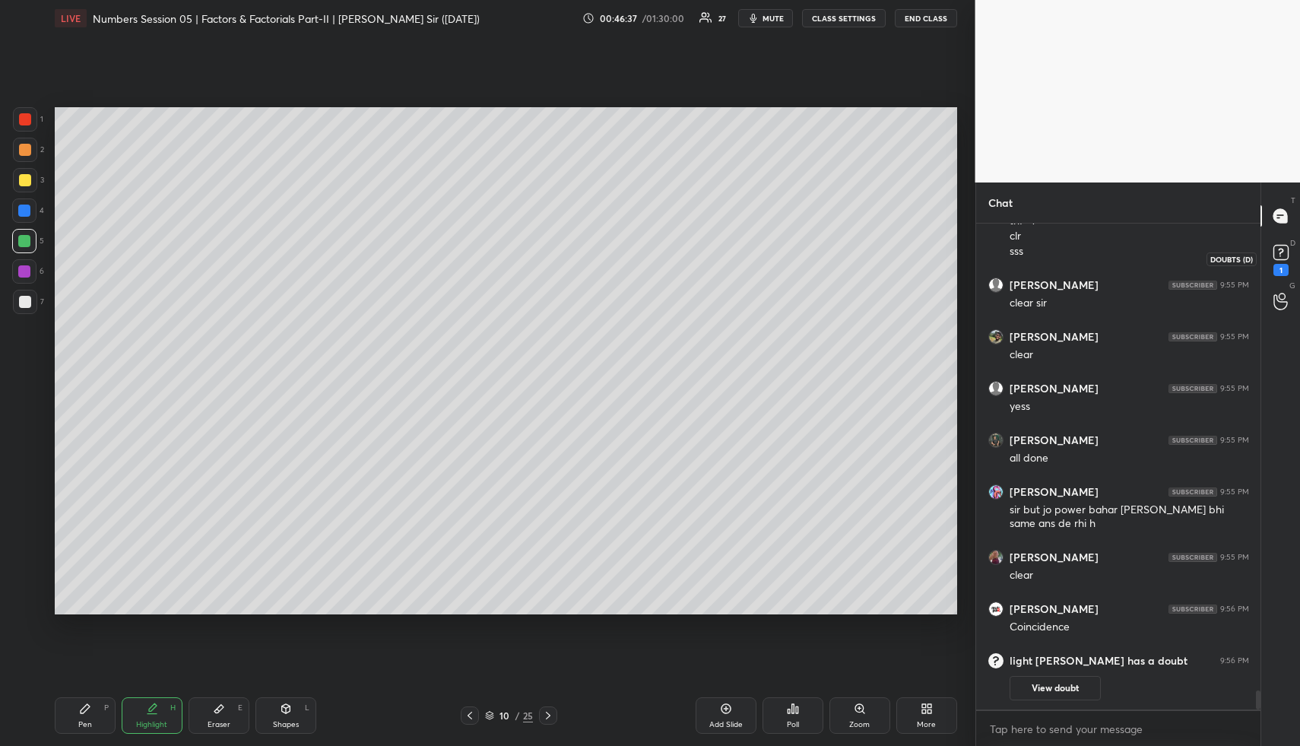
click at [1284, 249] on rect at bounding box center [1280, 253] width 14 height 14
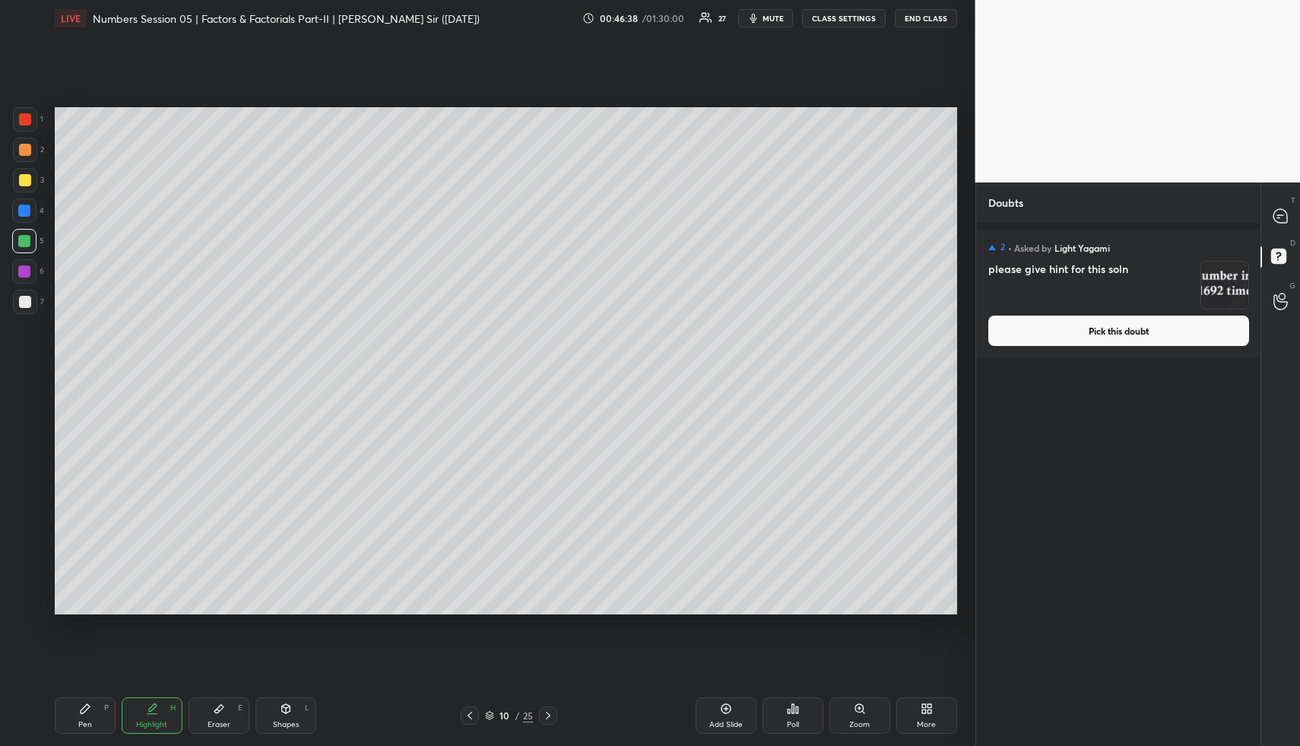
click at [1081, 335] on button "Pick this doubt" at bounding box center [1118, 330] width 261 height 30
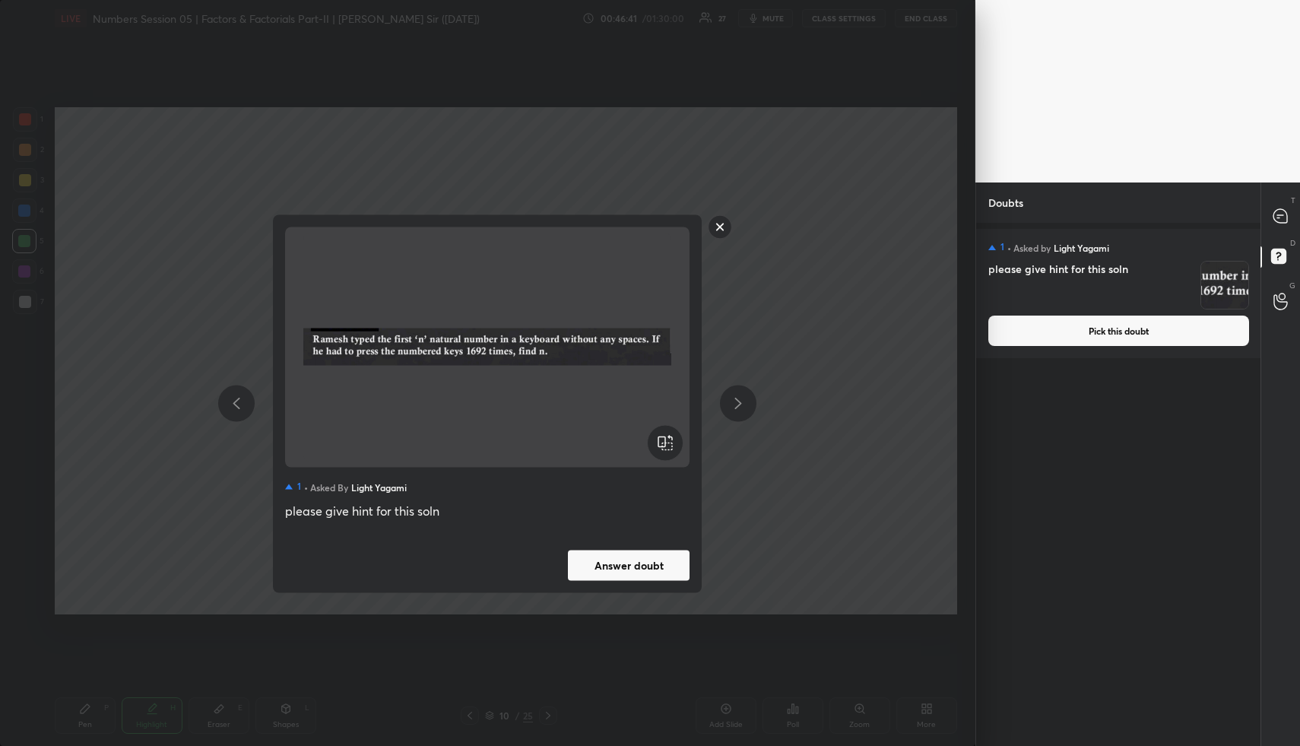
click at [721, 228] on rect at bounding box center [720, 227] width 24 height 24
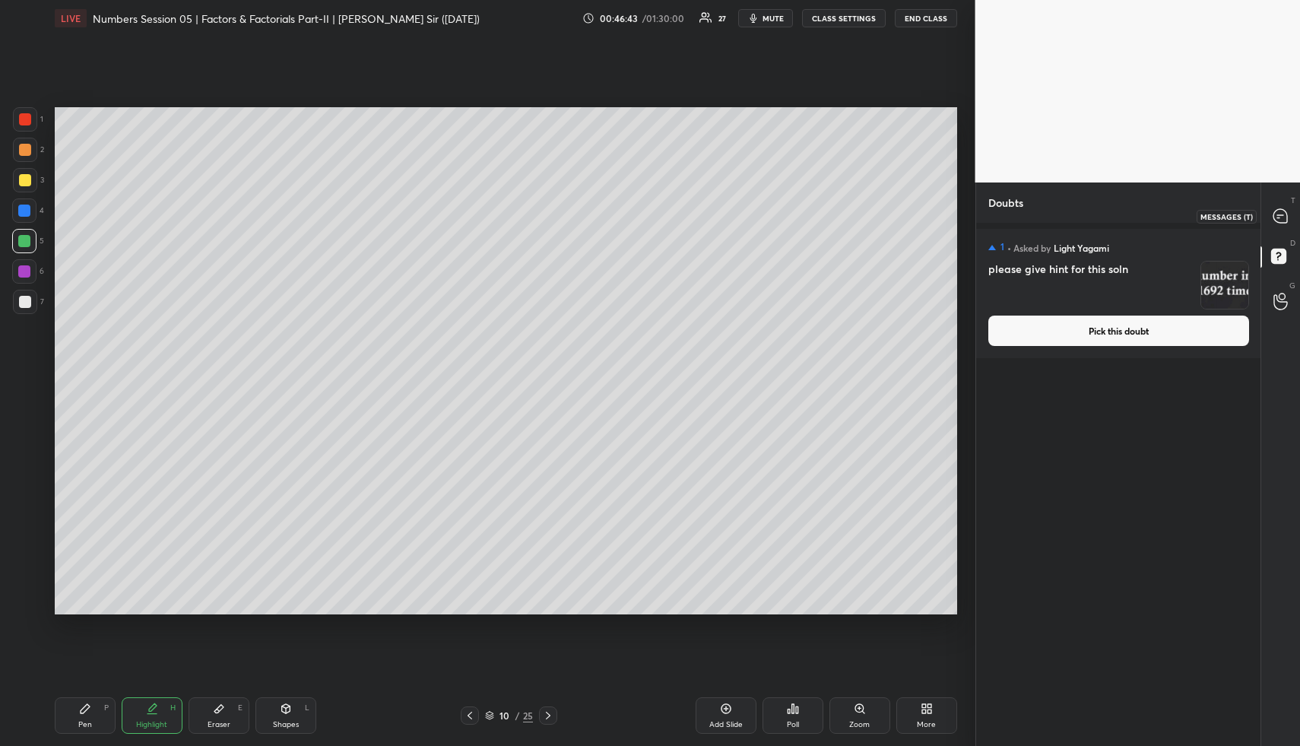
click at [1278, 209] on icon at bounding box center [1280, 216] width 14 height 14
type textarea "x"
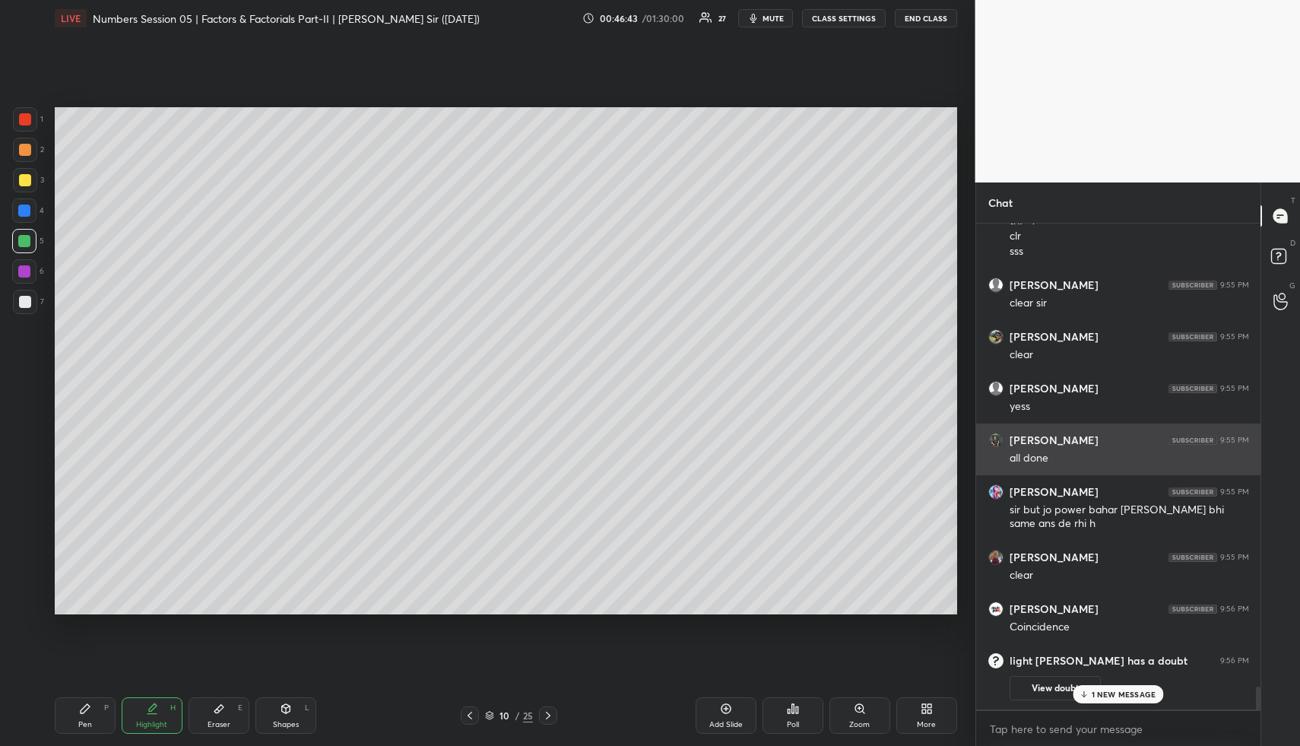
scroll to position [11312, 0]
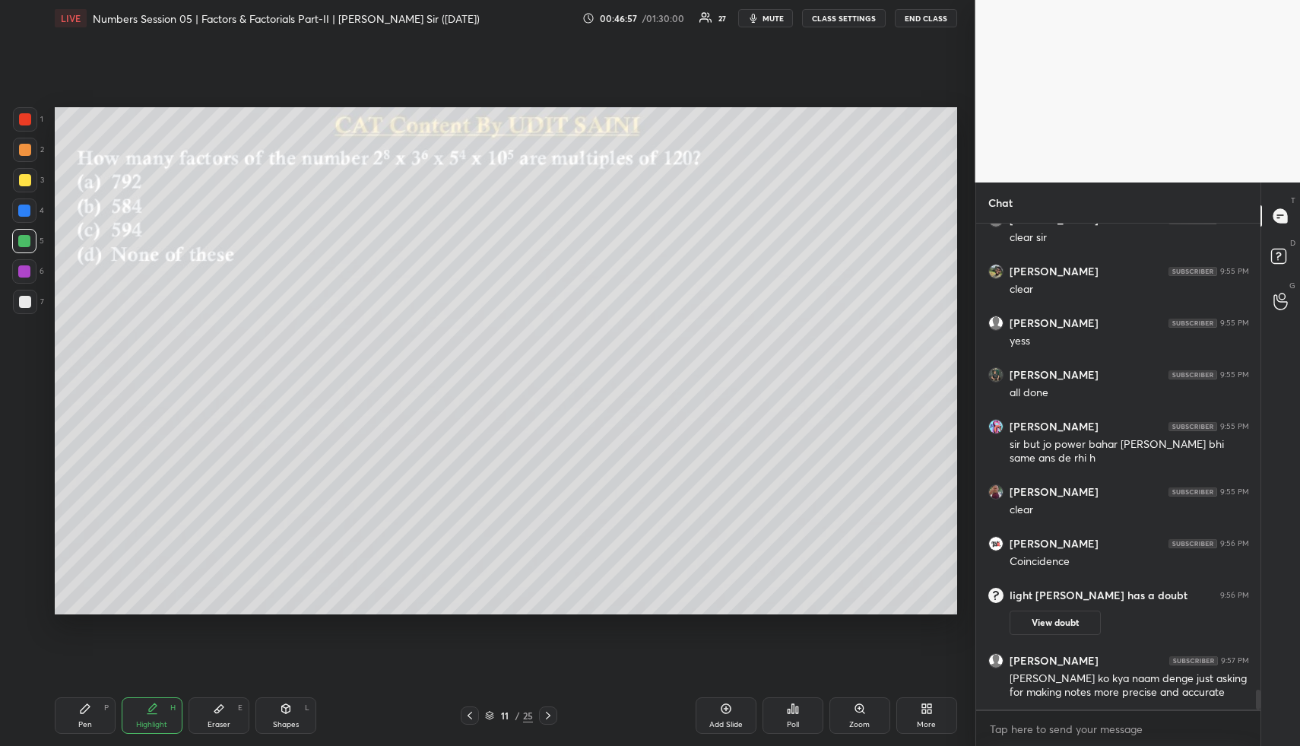
click at [273, 712] on div "Shapes L" at bounding box center [285, 715] width 61 height 36
click at [25, 154] on div at bounding box center [25, 150] width 12 height 12
drag, startPoint x: 156, startPoint y: 705, endPoint x: 152, endPoint y: 680, distance: 24.6
click at [154, 705] on icon at bounding box center [153, 707] width 8 height 8
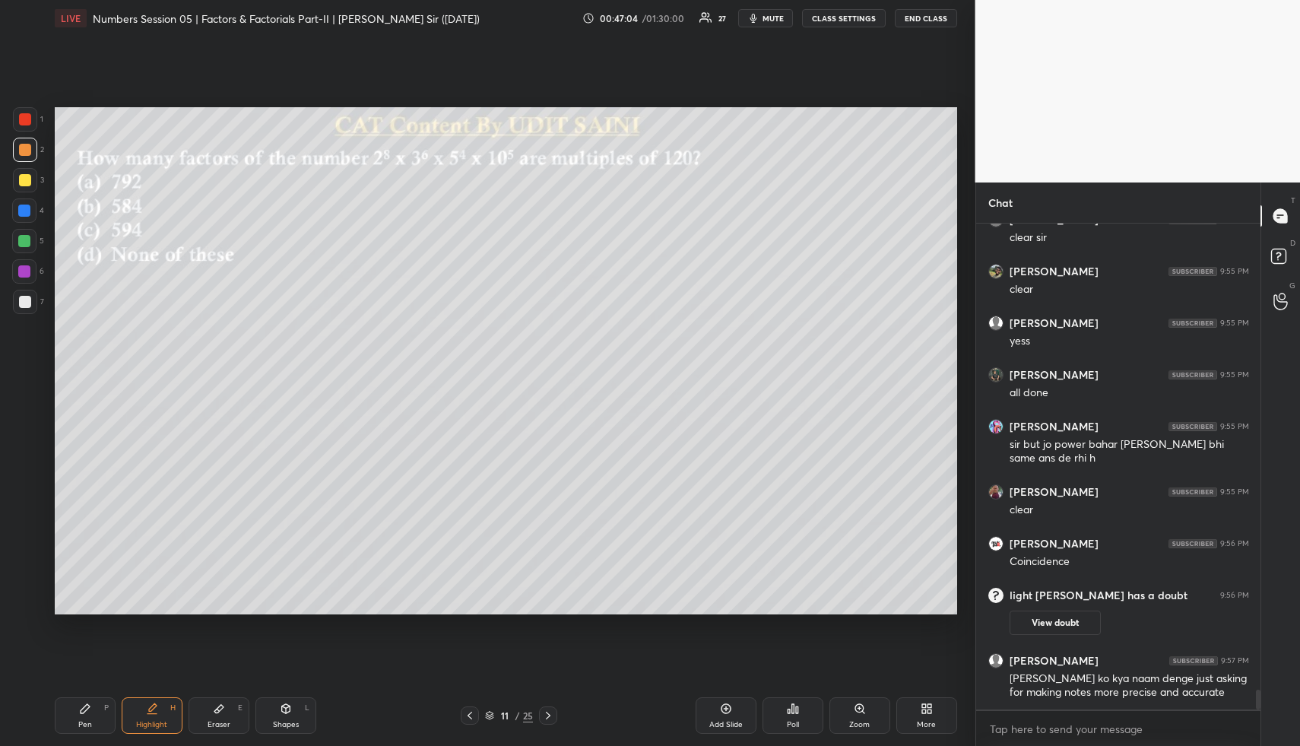
click at [428, 100] on div "Setting up your live class Poll for secs No correct answer Start poll" at bounding box center [506, 360] width 914 height 648
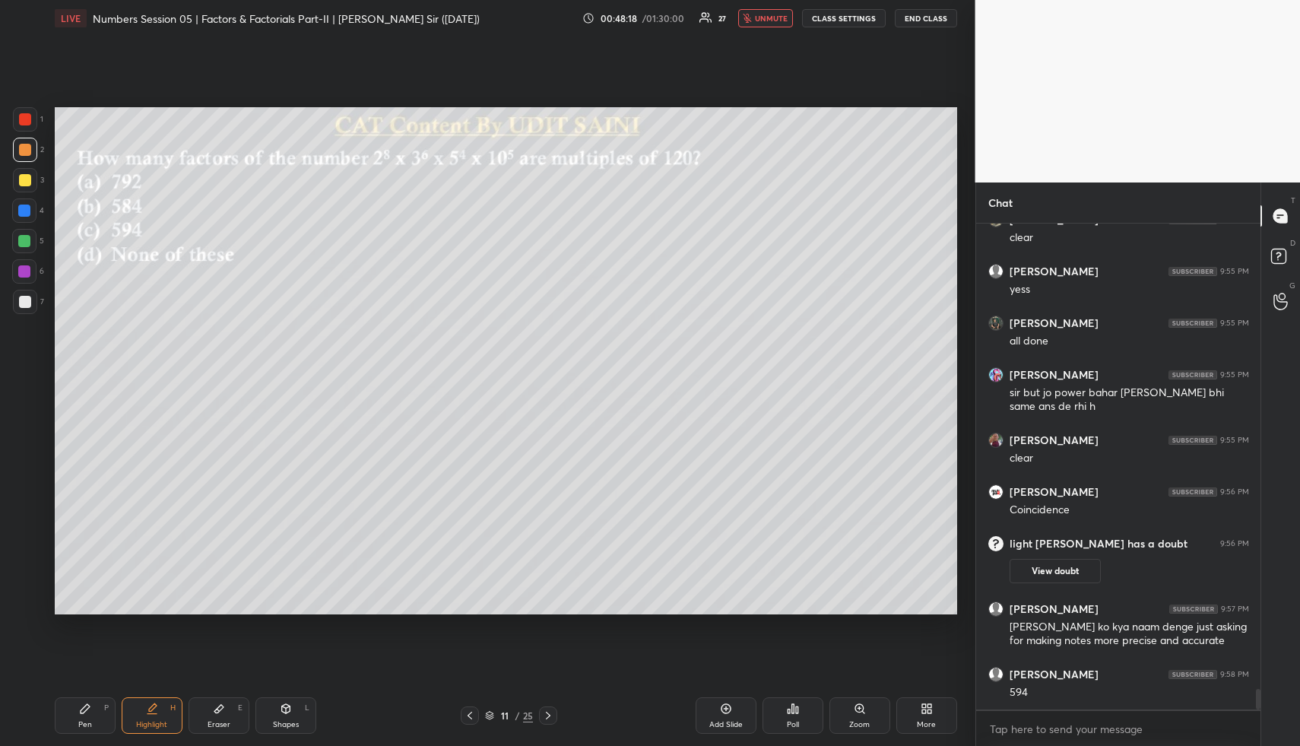
scroll to position [11189, 0]
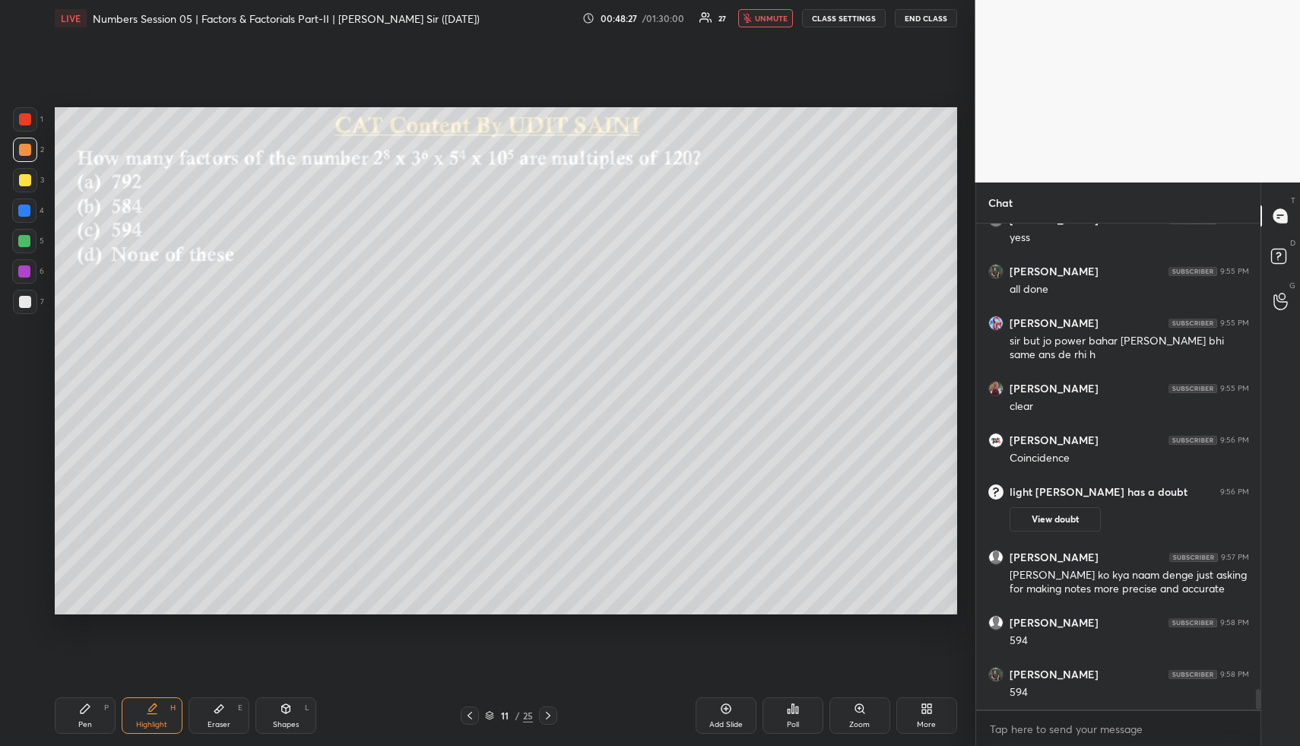
click at [797, 721] on div "Poll" at bounding box center [793, 725] width 12 height 8
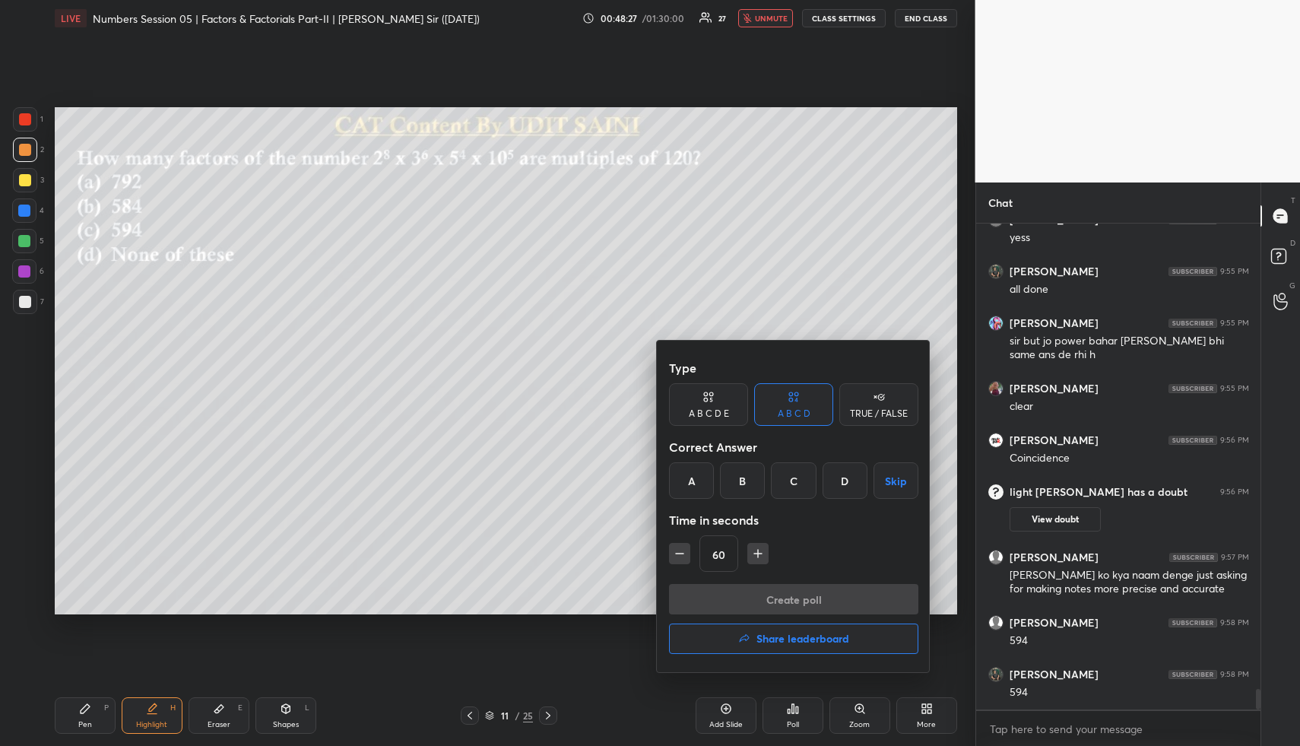
scroll to position [11241, 0]
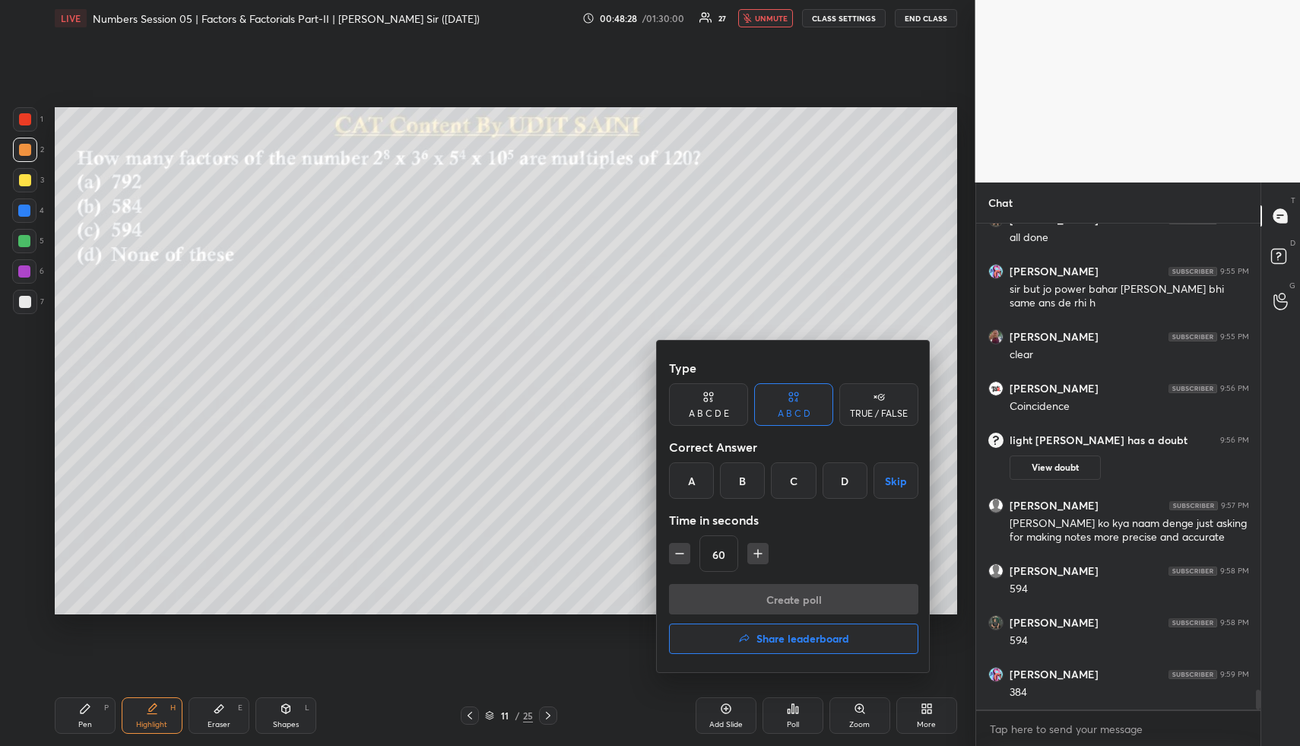
click at [794, 474] on div "C" at bounding box center [793, 480] width 45 height 36
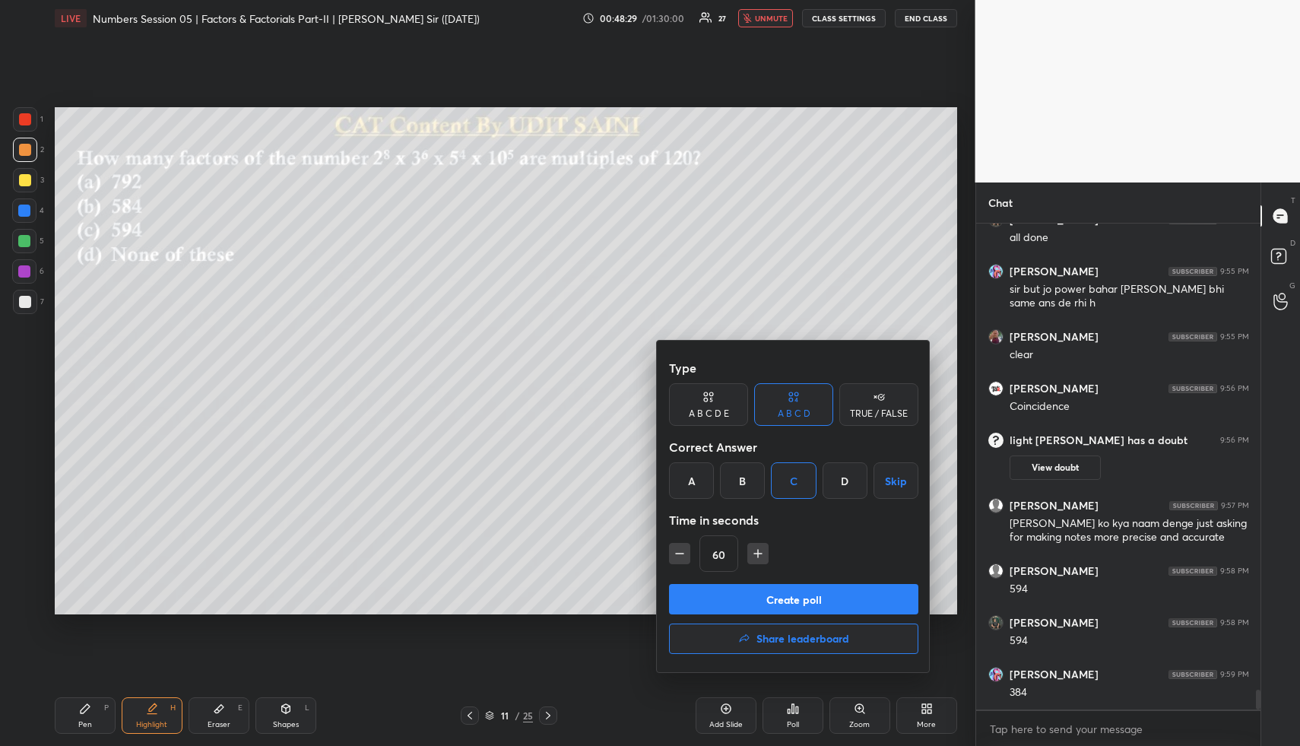
click at [681, 547] on icon "button" at bounding box center [679, 553] width 15 height 15
type input "30"
click at [762, 600] on button "Create poll" at bounding box center [793, 599] width 249 height 30
type textarea "x"
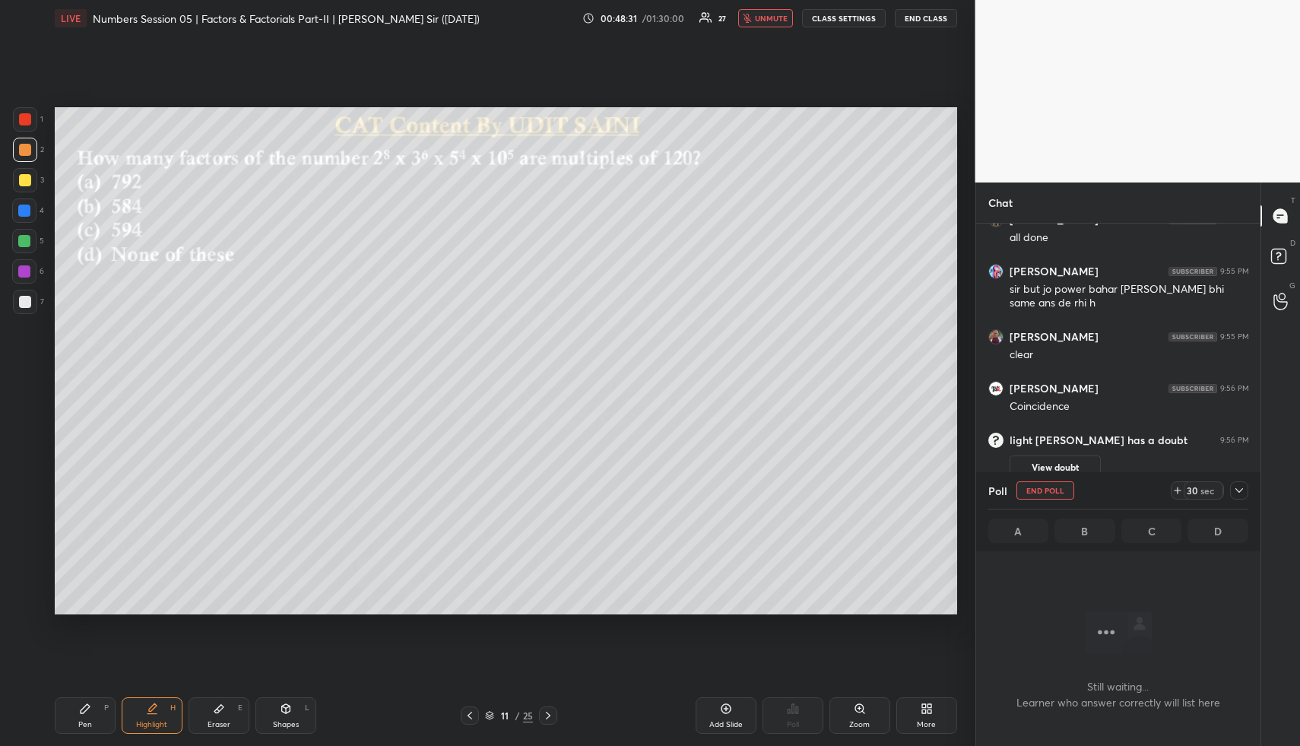
scroll to position [10987, 0]
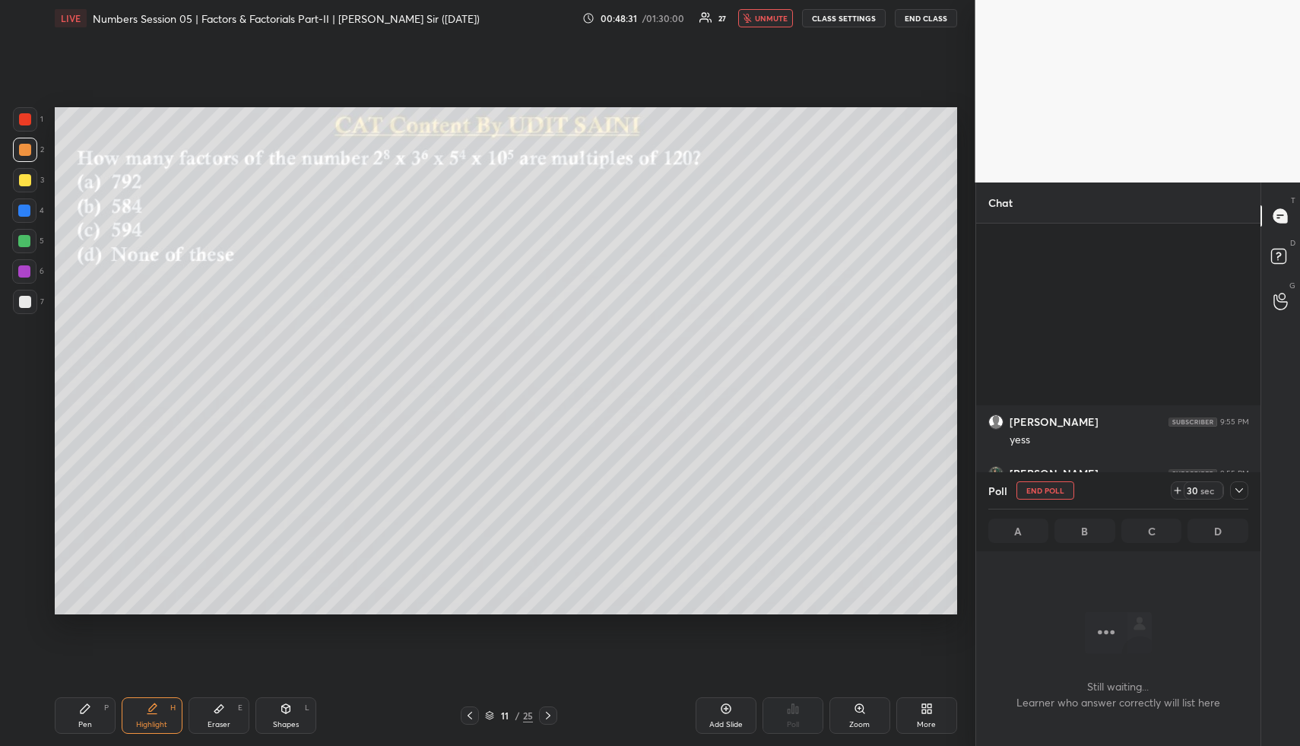
click at [757, 16] on button "unmute" at bounding box center [765, 18] width 55 height 18
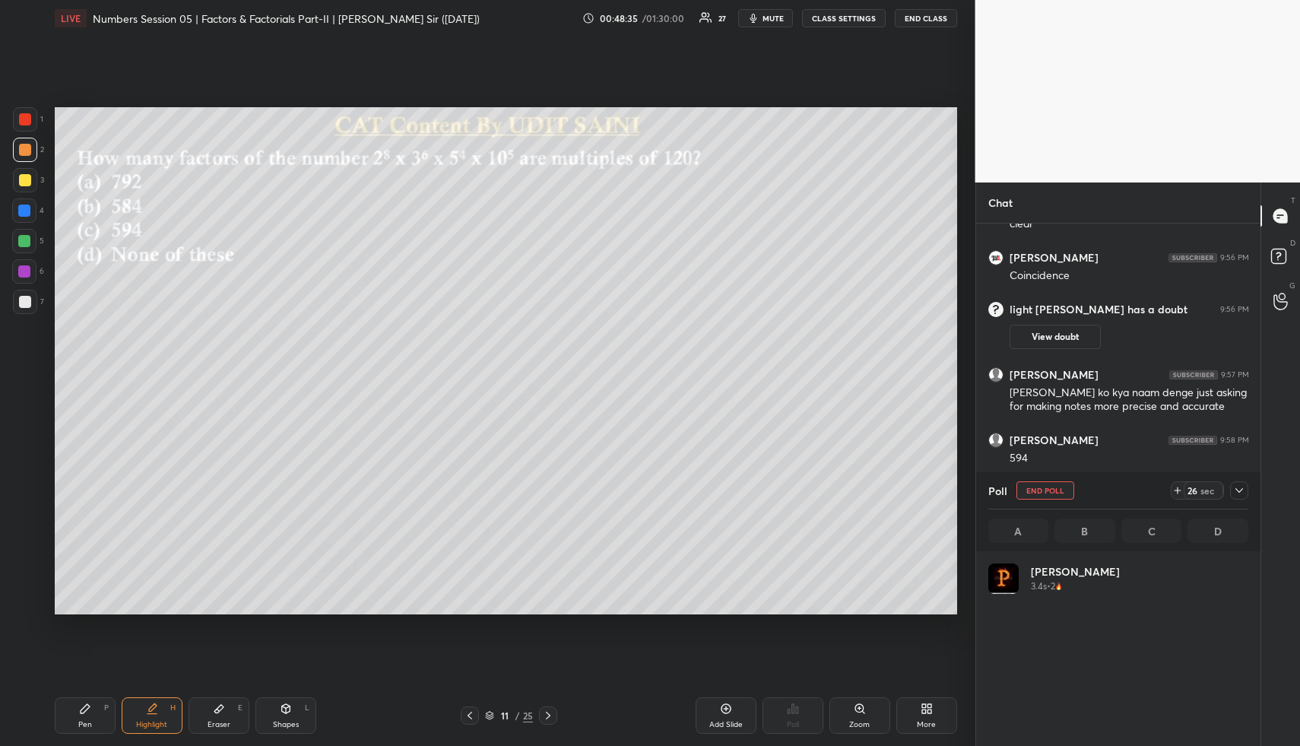
scroll to position [178, 255]
click at [769, 21] on span "mute" at bounding box center [772, 18] width 21 height 11
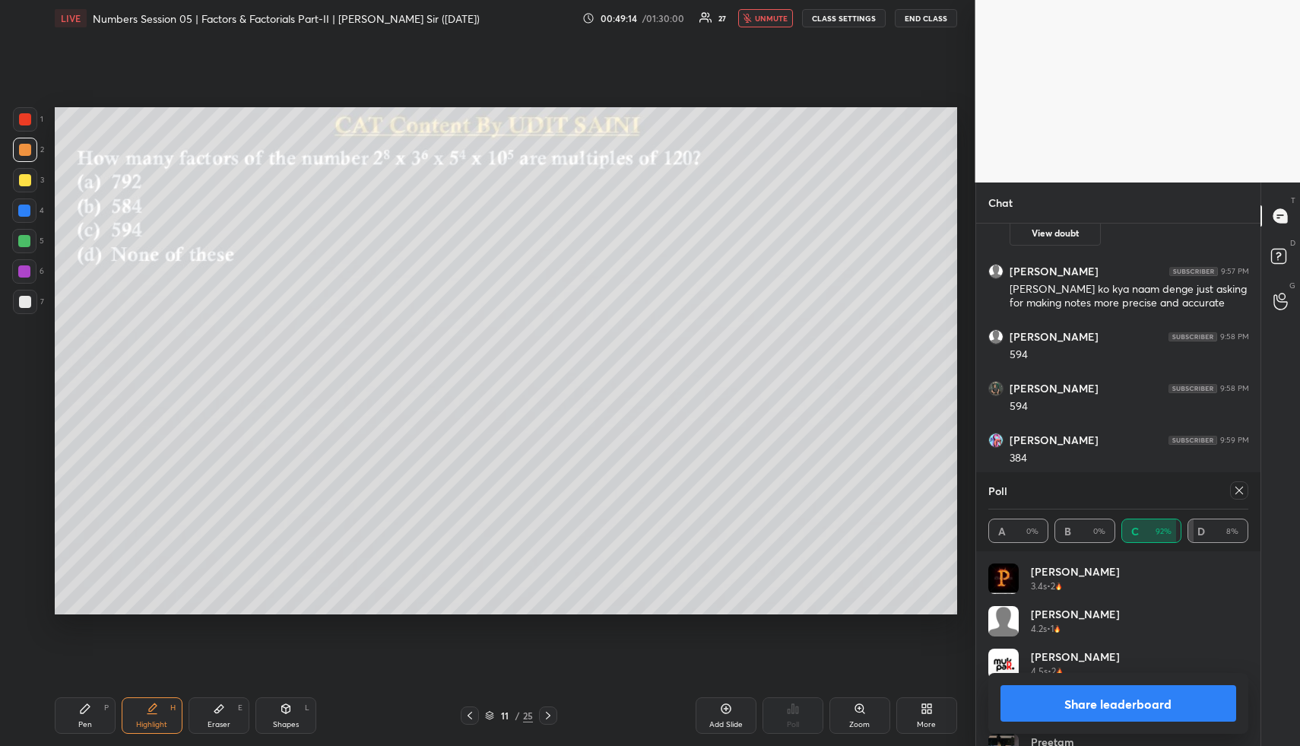
scroll to position [11527, 0]
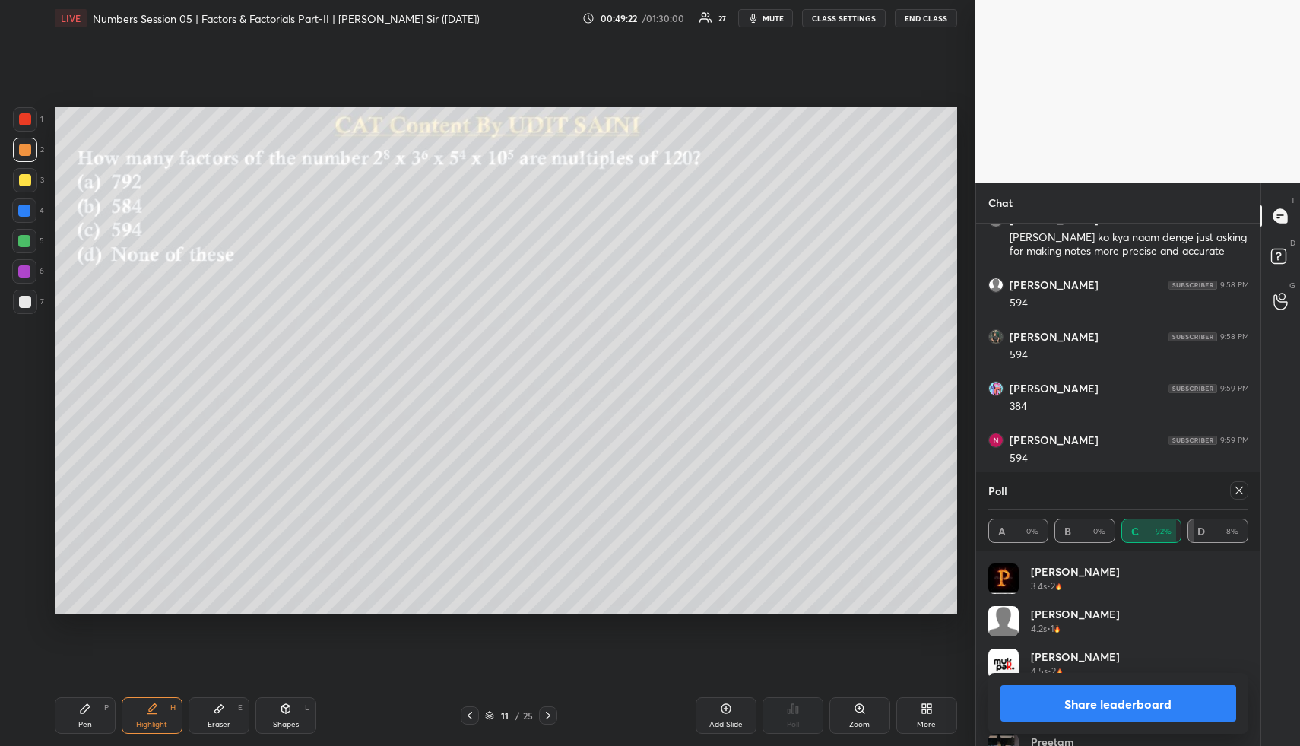
click at [1139, 702] on button "Share leaderboard" at bounding box center [1118, 703] width 236 height 36
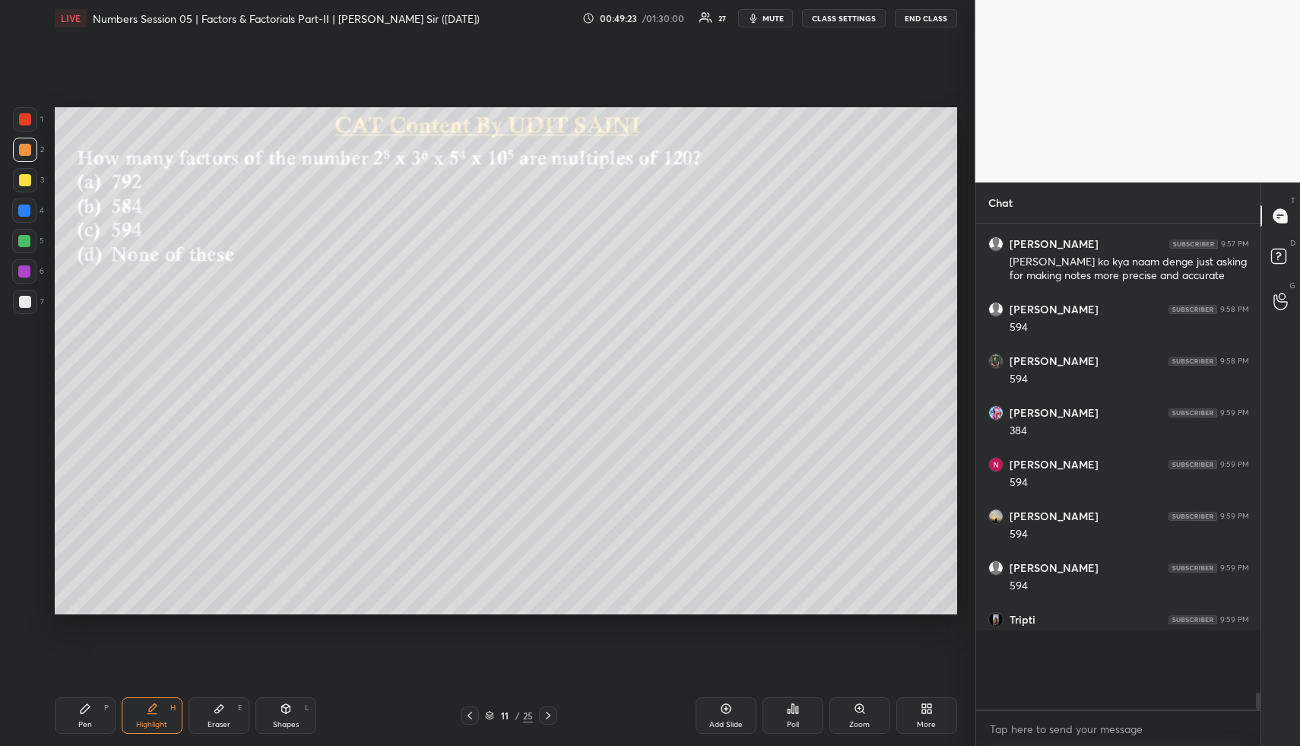
scroll to position [5, 5]
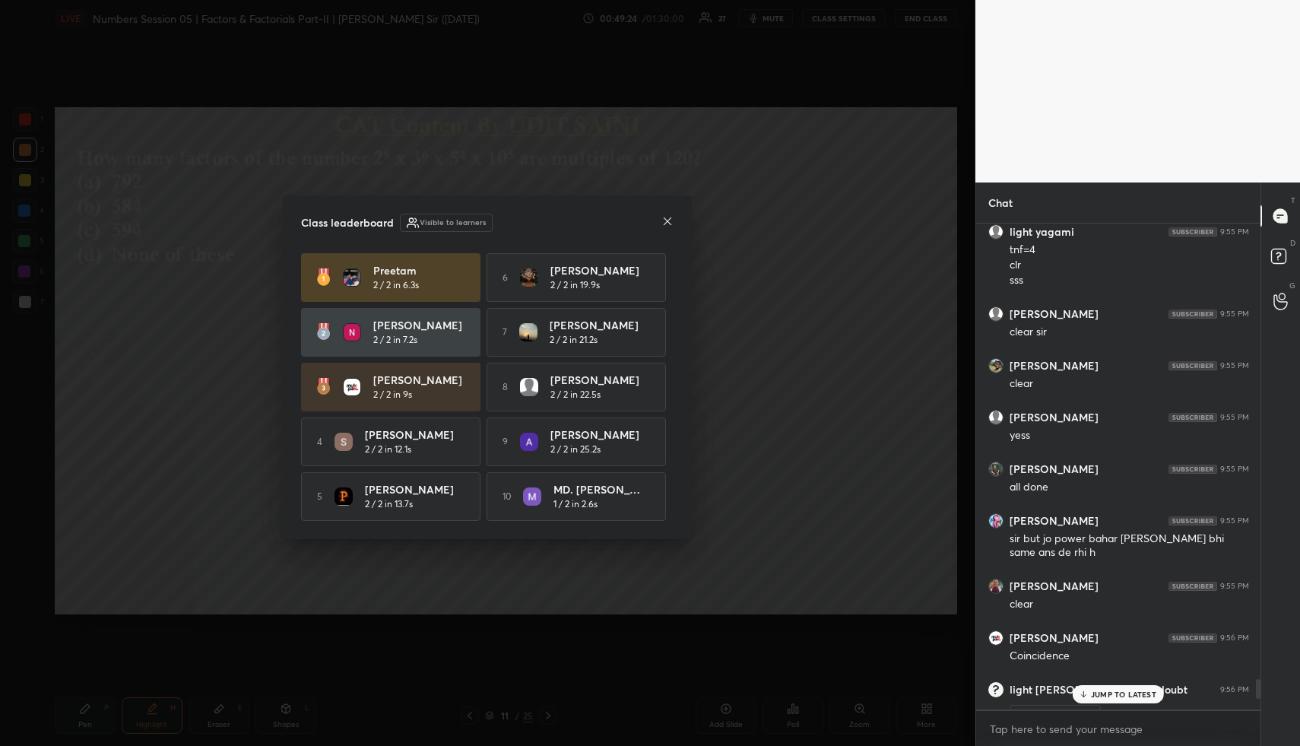
click at [665, 215] on icon at bounding box center [667, 221] width 12 height 12
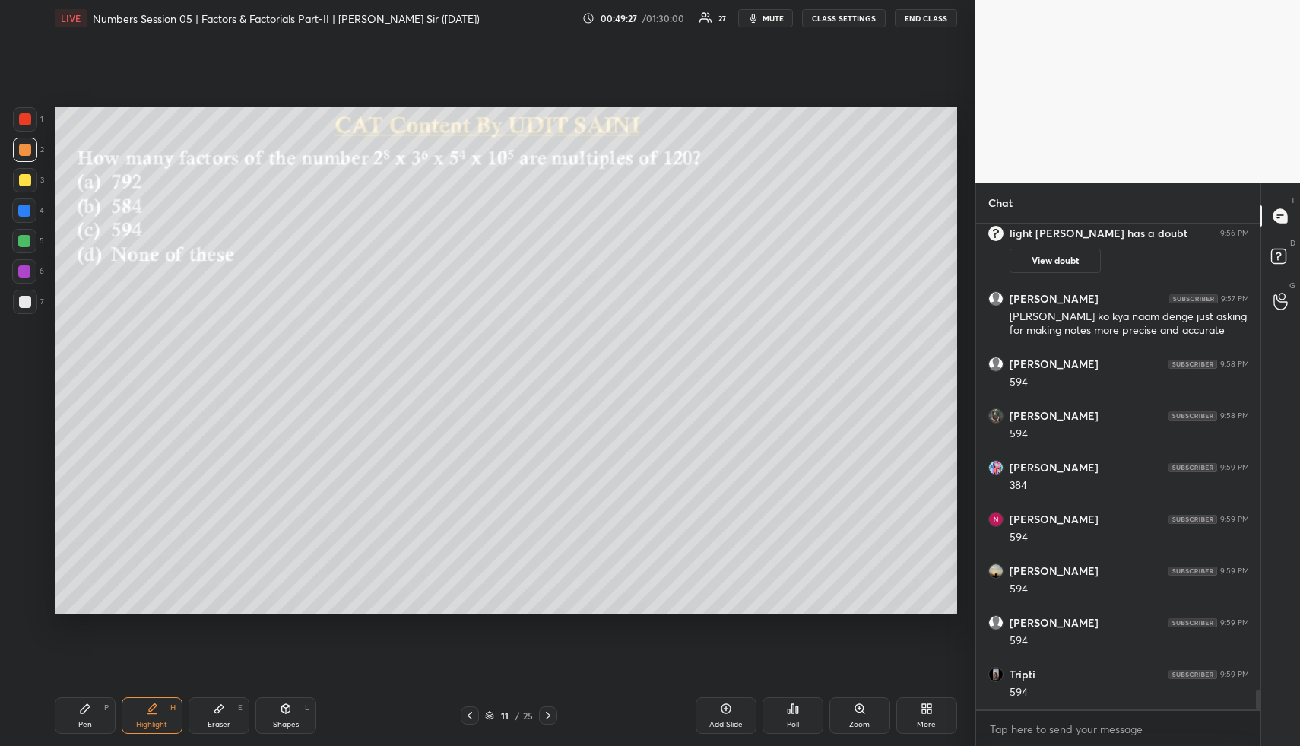
click at [138, 704] on div "Highlight H" at bounding box center [152, 715] width 61 height 36
click at [214, 734] on div "Pen P Highlight H Eraser E Shapes L 11 / 25 Add Slide Poll Zoom More" at bounding box center [506, 715] width 902 height 61
drag, startPoint x: 216, startPoint y: 729, endPoint x: 219, endPoint y: 721, distance: 8.2
click at [217, 727] on div "Eraser" at bounding box center [219, 725] width 23 height 8
click at [19, 508] on span "Erase all" at bounding box center [24, 510] width 23 height 11
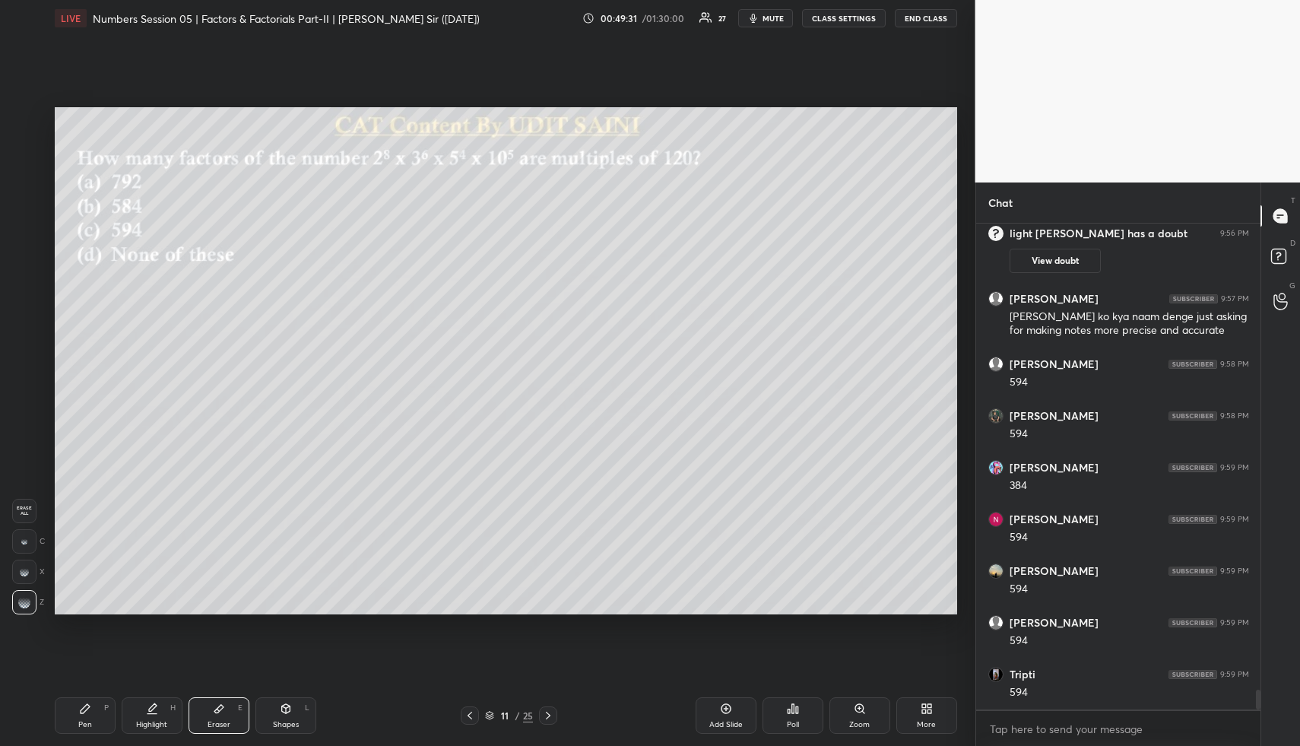
drag, startPoint x: 20, startPoint y: 508, endPoint x: 37, endPoint y: 553, distance: 48.1
click at [20, 508] on span "Erase all" at bounding box center [24, 510] width 23 height 11
click at [131, 710] on div "Highlight H" at bounding box center [152, 715] width 61 height 36
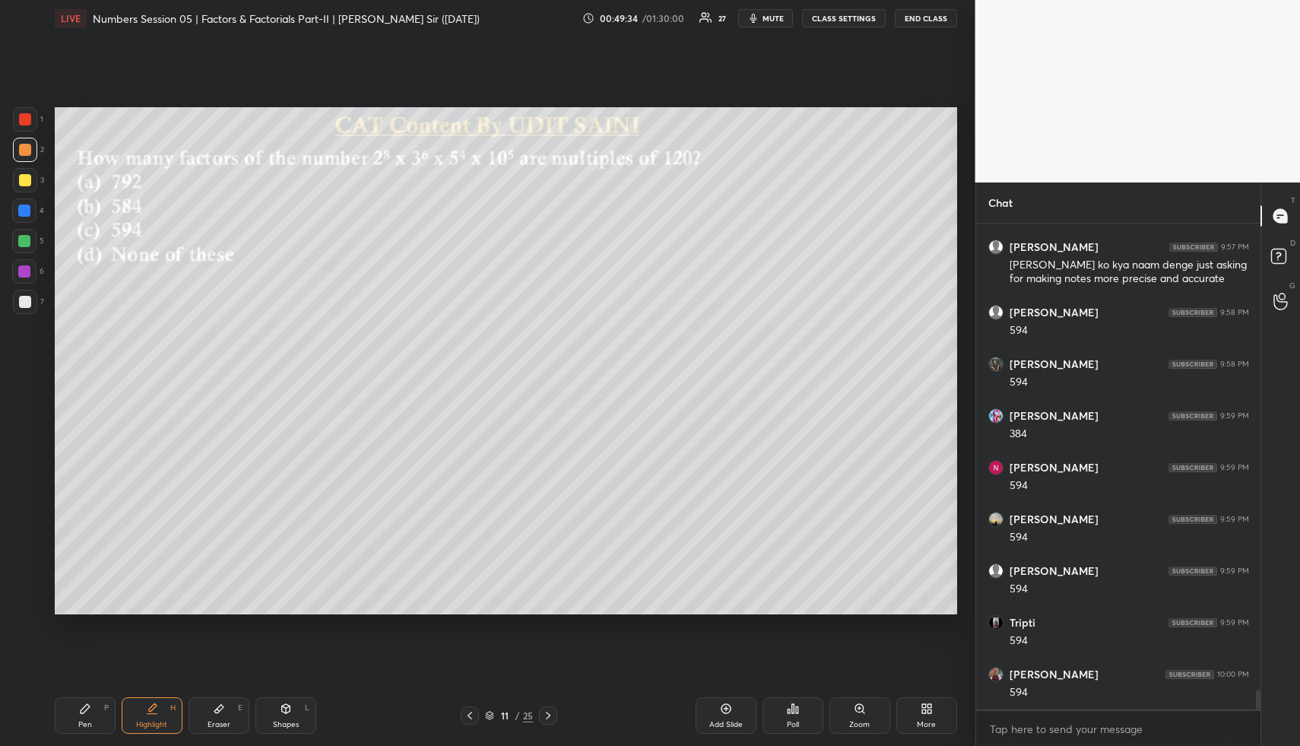
drag, startPoint x: 84, startPoint y: 718, endPoint x: 82, endPoint y: 705, distance: 12.4
click at [84, 715] on div "Pen P" at bounding box center [85, 715] width 61 height 36
click at [24, 173] on div at bounding box center [25, 180] width 24 height 24
click at [30, 179] on div at bounding box center [25, 180] width 24 height 24
click at [286, 707] on icon at bounding box center [285, 707] width 8 height 2
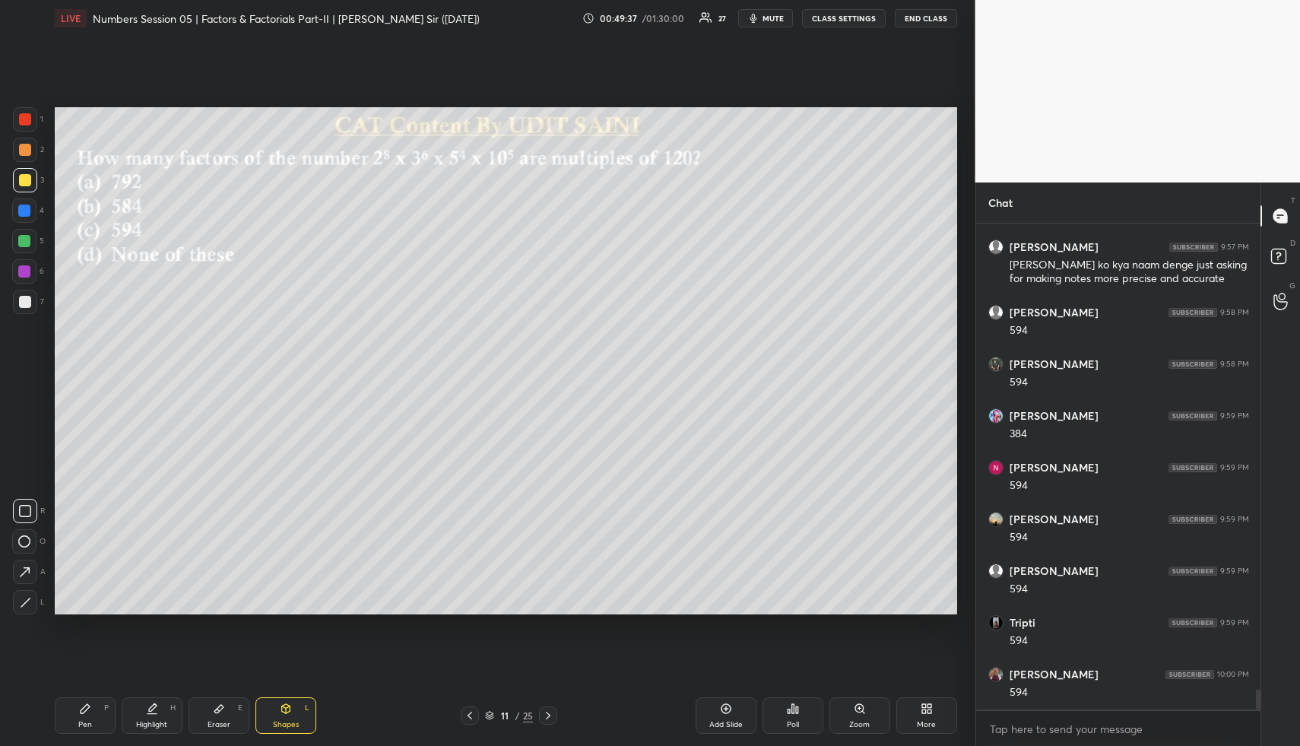
click at [32, 520] on div at bounding box center [25, 511] width 24 height 24
click at [166, 714] on div "Highlight H" at bounding box center [152, 715] width 61 height 36
drag, startPoint x: 102, startPoint y: 708, endPoint x: 90, endPoint y: 661, distance: 48.7
click at [100, 708] on div "Pen P" at bounding box center [85, 715] width 61 height 36
click at [27, 150] on div at bounding box center [25, 150] width 12 height 12
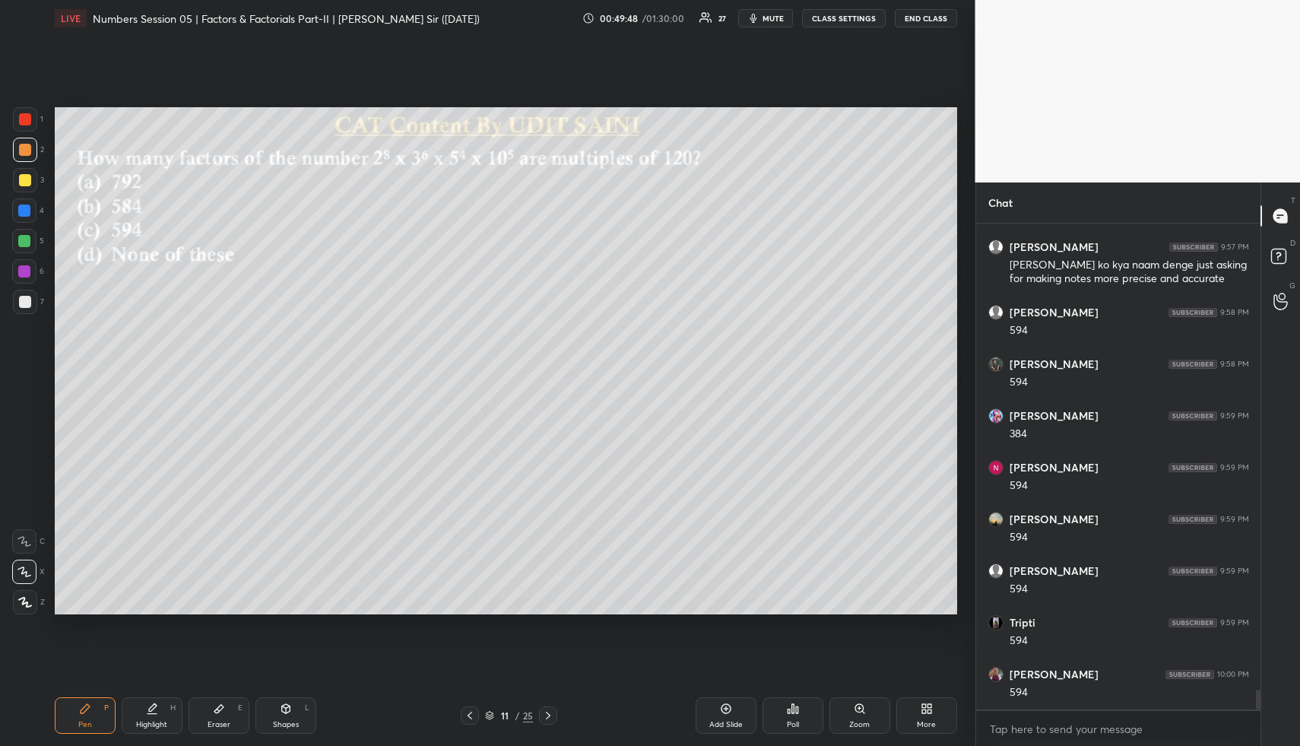
scroll to position [11551, 0]
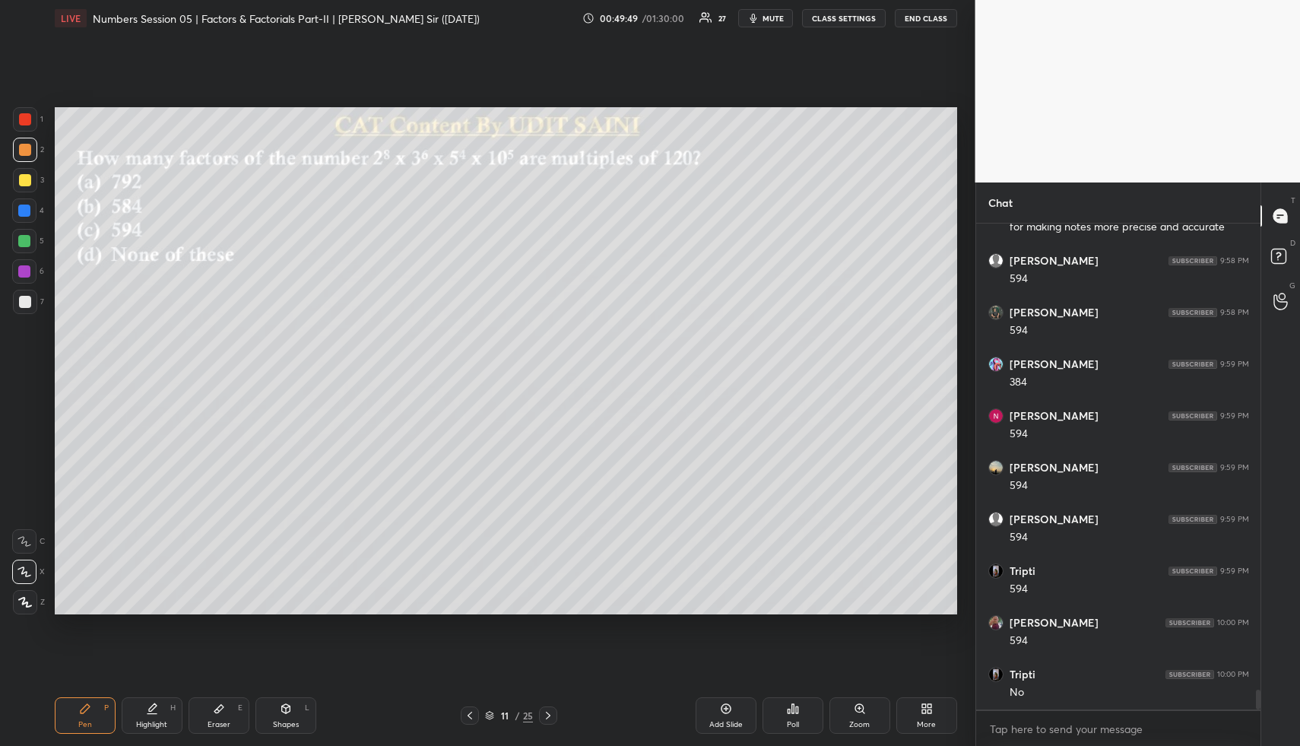
drag, startPoint x: 156, startPoint y: 707, endPoint x: 156, endPoint y: 658, distance: 48.6
click at [154, 707] on icon at bounding box center [152, 708] width 12 height 12
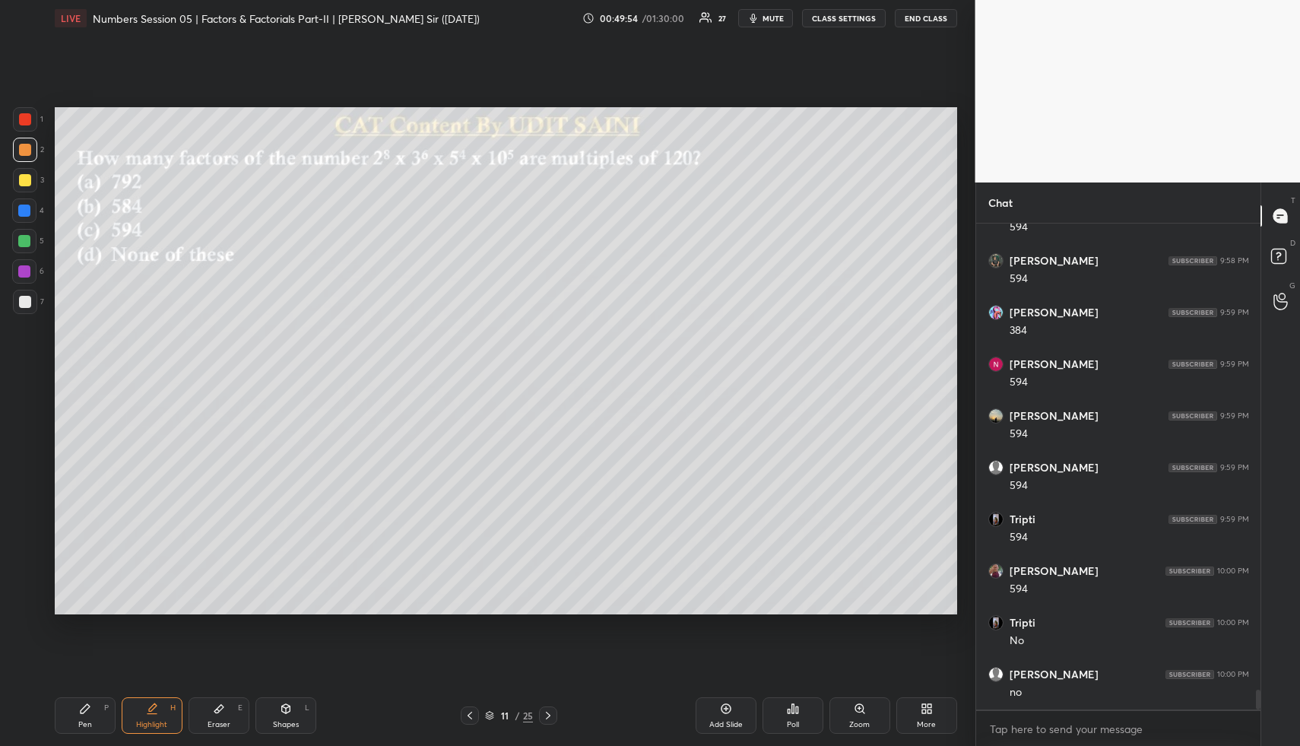
click at [96, 720] on div "Pen P" at bounding box center [85, 715] width 61 height 36
click at [27, 211] on div at bounding box center [24, 210] width 12 height 12
click at [27, 242] on div at bounding box center [24, 241] width 12 height 12
drag, startPoint x: 27, startPoint y: 242, endPoint x: 45, endPoint y: 240, distance: 17.6
click at [27, 242] on div at bounding box center [24, 241] width 12 height 12
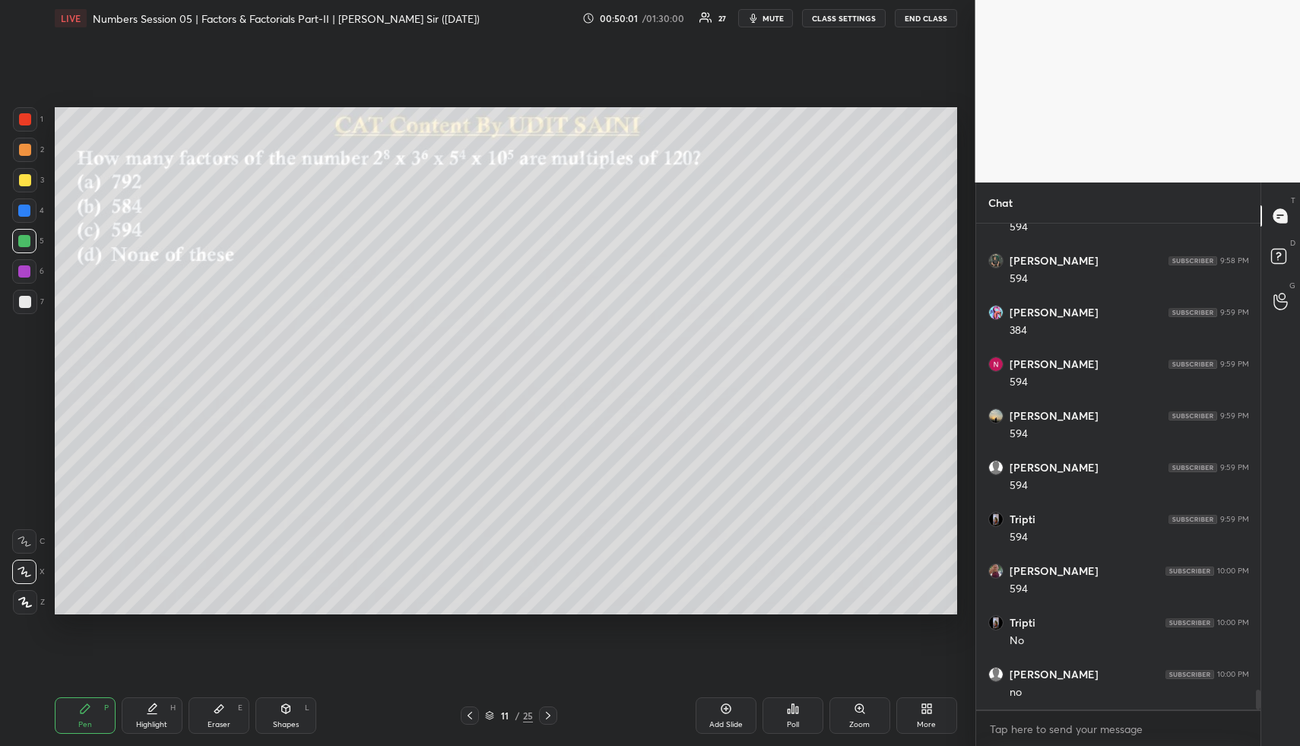
click at [226, 695] on div "Pen P Highlight H Eraser E Shapes L 11 / 25 Add Slide Poll Zoom More" at bounding box center [506, 715] width 902 height 61
click at [227, 701] on div "Eraser E" at bounding box center [219, 715] width 61 height 36
click at [93, 701] on div "Pen P" at bounding box center [85, 715] width 61 height 36
click at [22, 156] on div at bounding box center [25, 150] width 24 height 24
drag, startPoint x: 224, startPoint y: 705, endPoint x: 241, endPoint y: 673, distance: 35.4
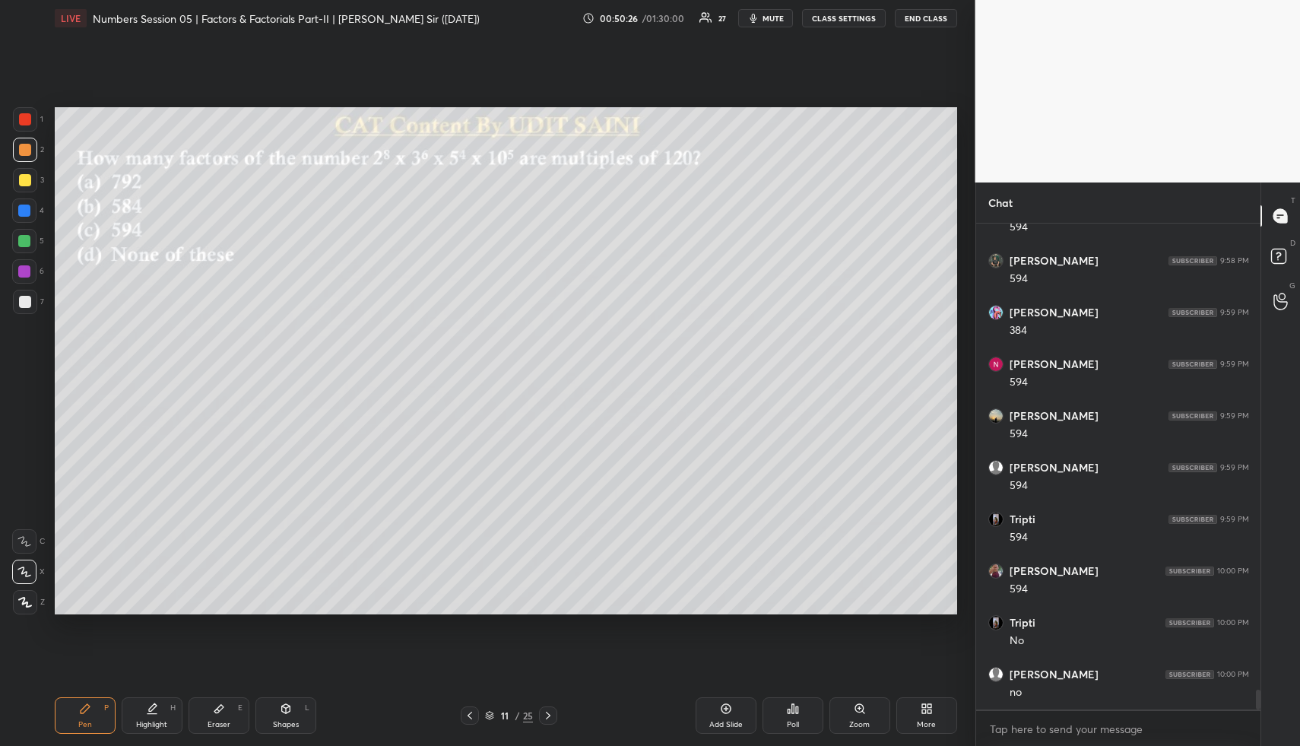
click at [229, 697] on div "Eraser E" at bounding box center [219, 715] width 61 height 36
drag, startPoint x: 90, startPoint y: 708, endPoint x: 142, endPoint y: 632, distance: 91.9
click at [91, 708] on div "Pen P" at bounding box center [85, 715] width 61 height 36
click at [151, 702] on div "Highlight H" at bounding box center [152, 715] width 61 height 36
drag, startPoint x: 155, startPoint y: 704, endPoint x: 178, endPoint y: 629, distance: 78.6
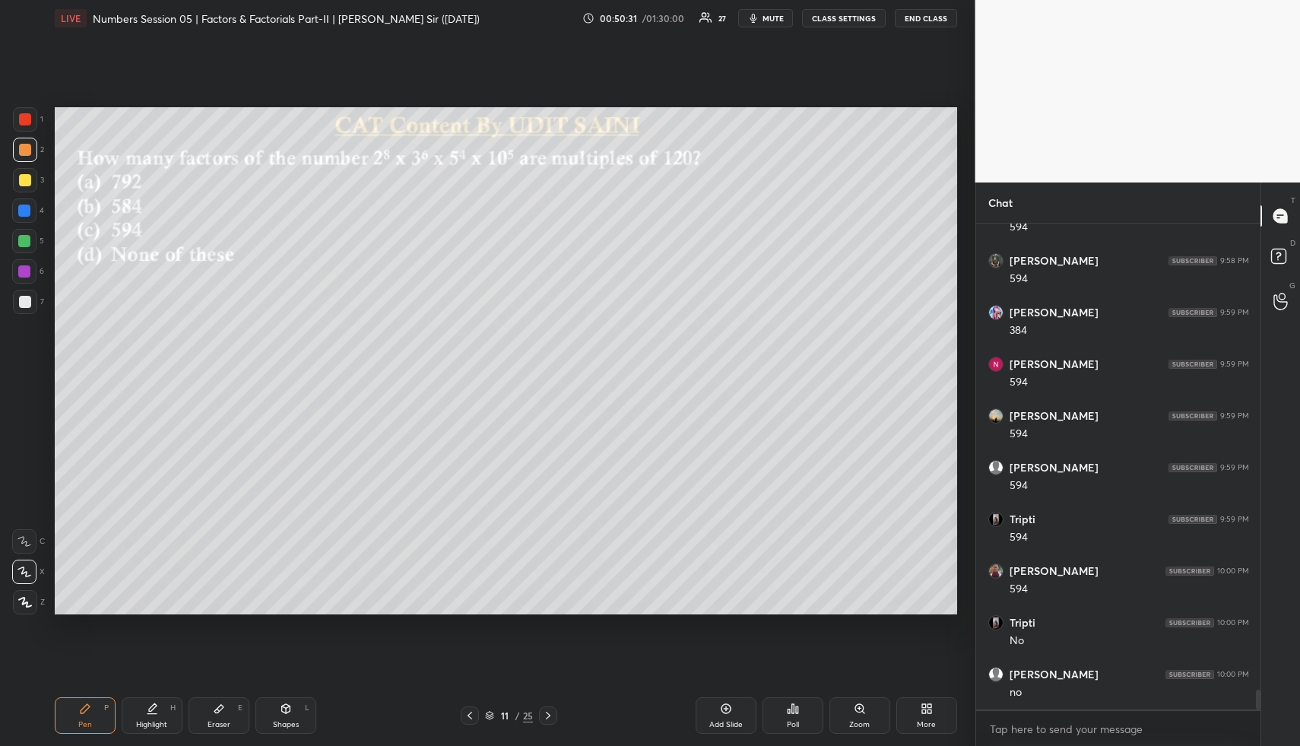
click at [155, 704] on icon at bounding box center [153, 707] width 8 height 8
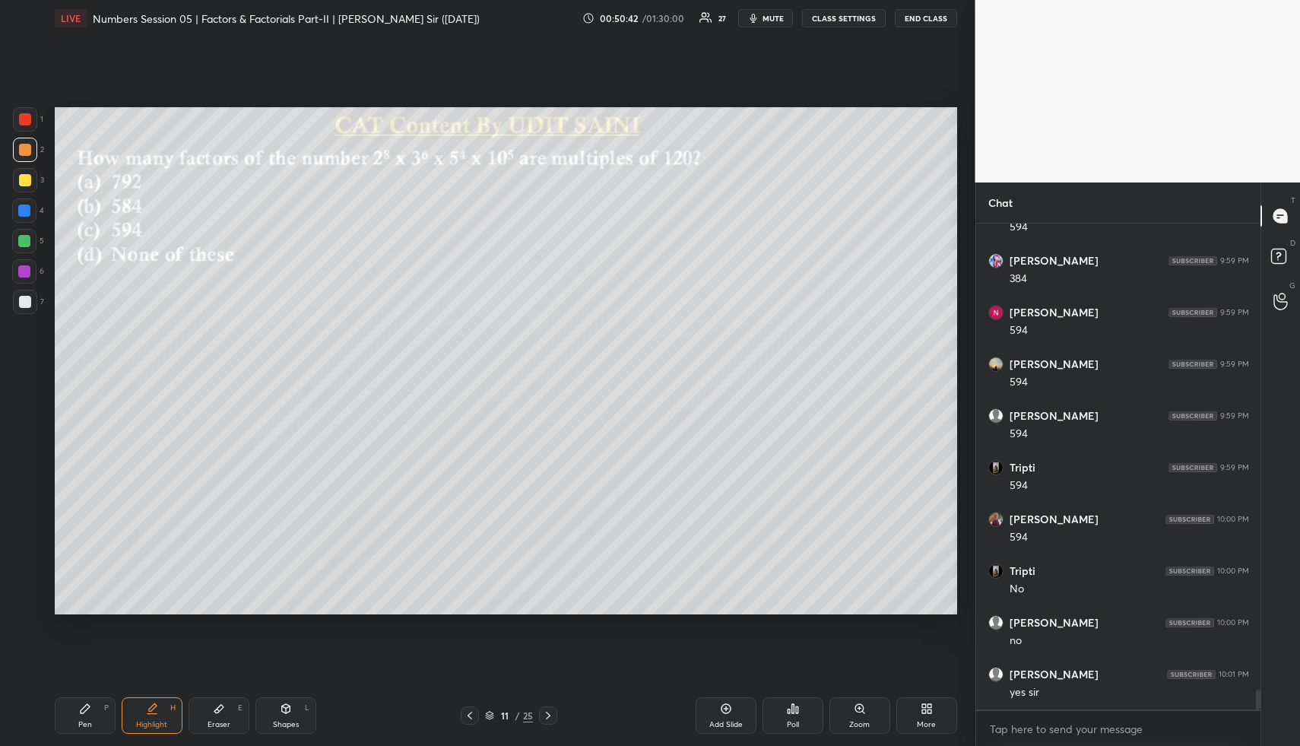
click at [101, 707] on div "Pen P" at bounding box center [85, 715] width 61 height 36
click at [169, 704] on div "Highlight H" at bounding box center [152, 715] width 61 height 36
click at [85, 705] on icon at bounding box center [85, 708] width 9 height 9
click at [161, 703] on div "Highlight H" at bounding box center [152, 715] width 61 height 36
click at [164, 698] on div "Highlight H" at bounding box center [152, 715] width 61 height 36
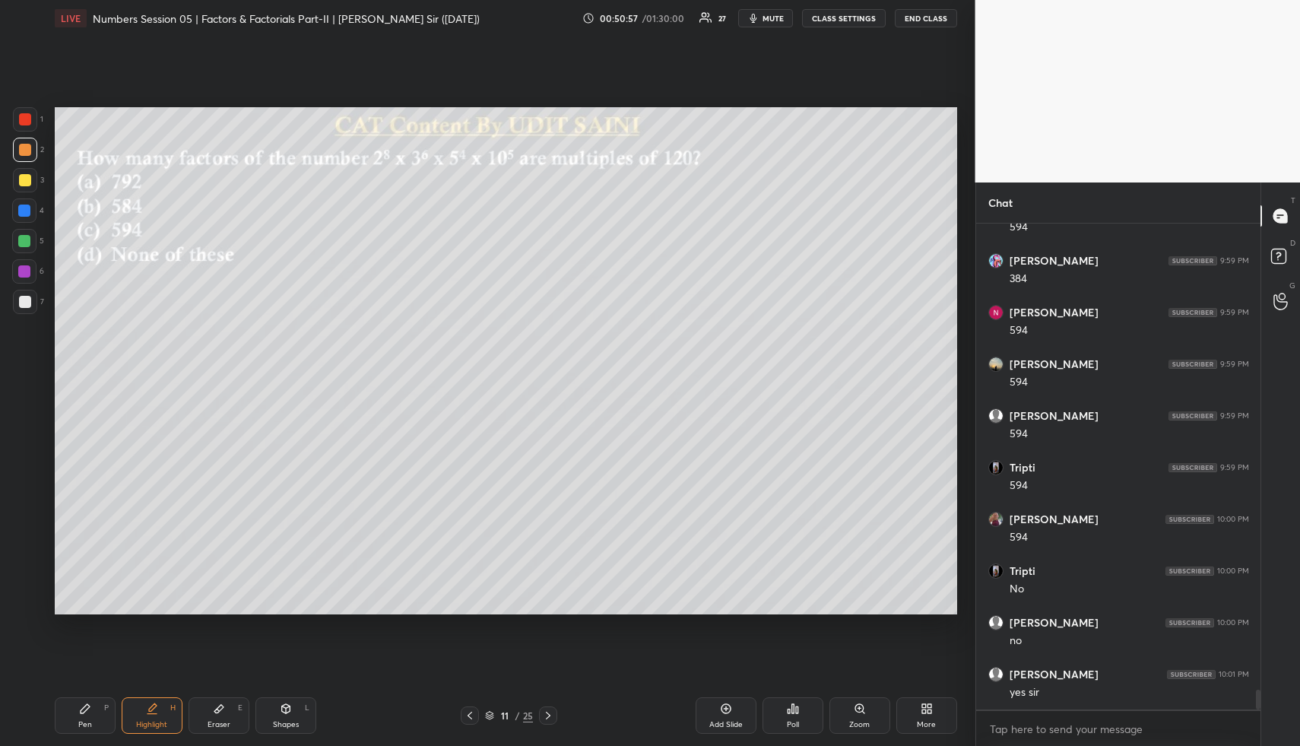
drag, startPoint x: 86, startPoint y: 712, endPoint x: 97, endPoint y: 665, distance: 48.3
click at [86, 707] on icon at bounding box center [85, 708] width 12 height 12
drag, startPoint x: 291, startPoint y: 711, endPoint x: 268, endPoint y: 623, distance: 91.3
click at [288, 705] on div "Shapes L" at bounding box center [285, 715] width 61 height 36
click at [24, 297] on div at bounding box center [25, 302] width 12 height 12
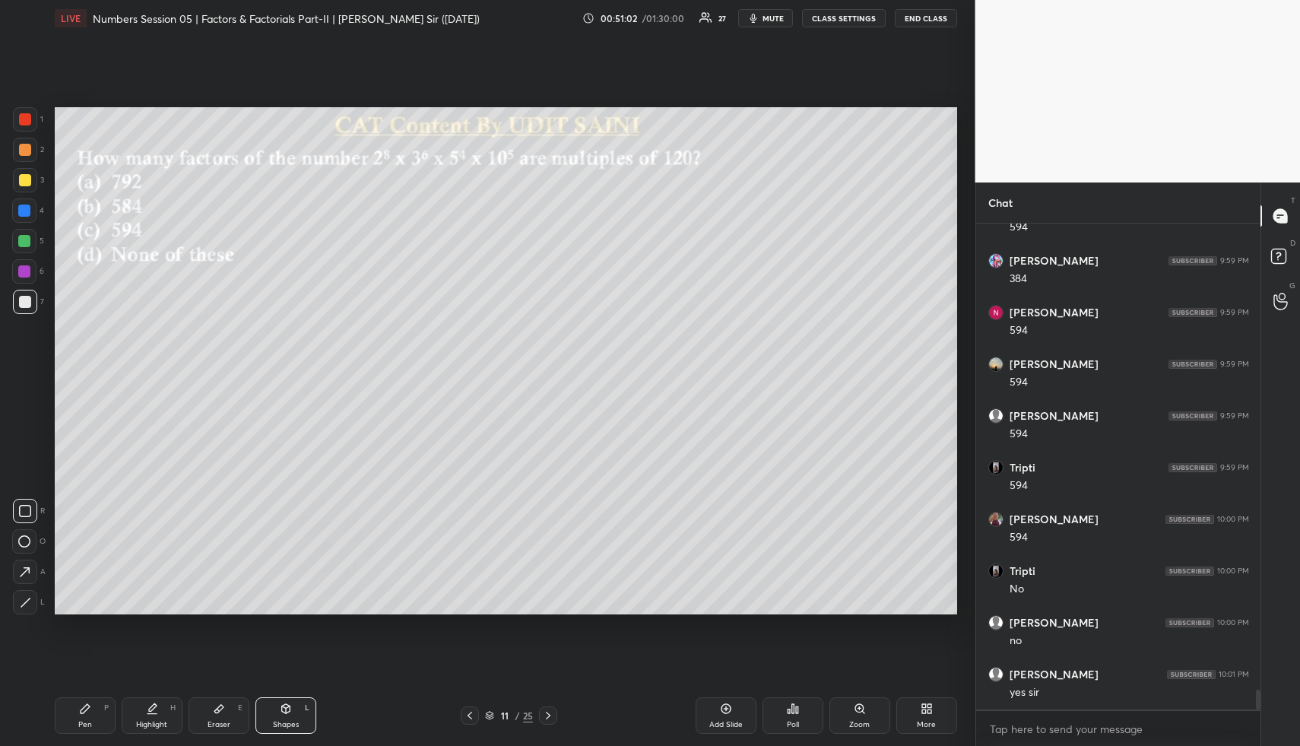
drag, startPoint x: 24, startPoint y: 297, endPoint x: 43, endPoint y: 293, distance: 19.5
click at [24, 297] on div at bounding box center [25, 302] width 12 height 12
click at [150, 711] on icon at bounding box center [152, 708] width 12 height 12
drag, startPoint x: 290, startPoint y: 697, endPoint x: 276, endPoint y: 686, distance: 17.8
click at [287, 700] on div "Shapes L" at bounding box center [285, 715] width 61 height 36
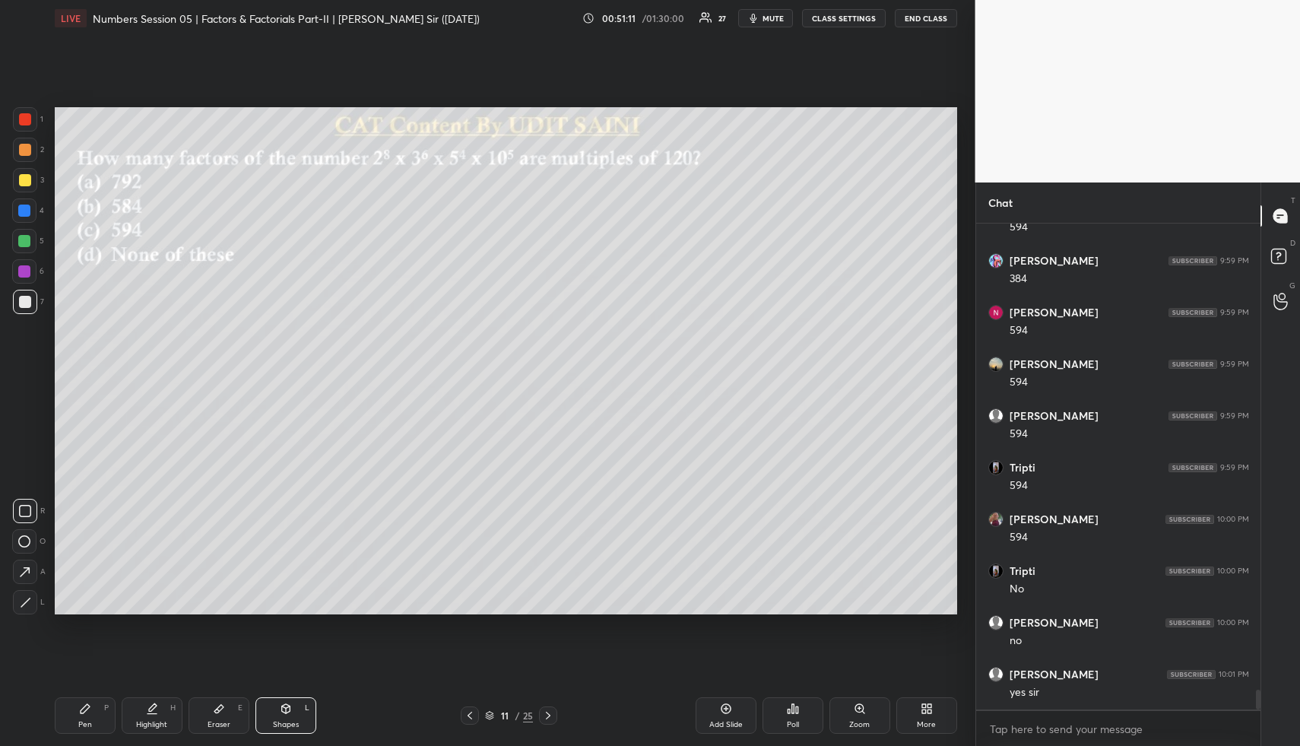
click at [30, 204] on div at bounding box center [24, 210] width 24 height 24
drag, startPoint x: 83, startPoint y: 712, endPoint x: 77, endPoint y: 675, distance: 37.7
click at [81, 710] on icon at bounding box center [85, 708] width 9 height 9
click at [25, 239] on div at bounding box center [24, 241] width 12 height 12
click at [293, 712] on div "Shapes L" at bounding box center [285, 715] width 61 height 36
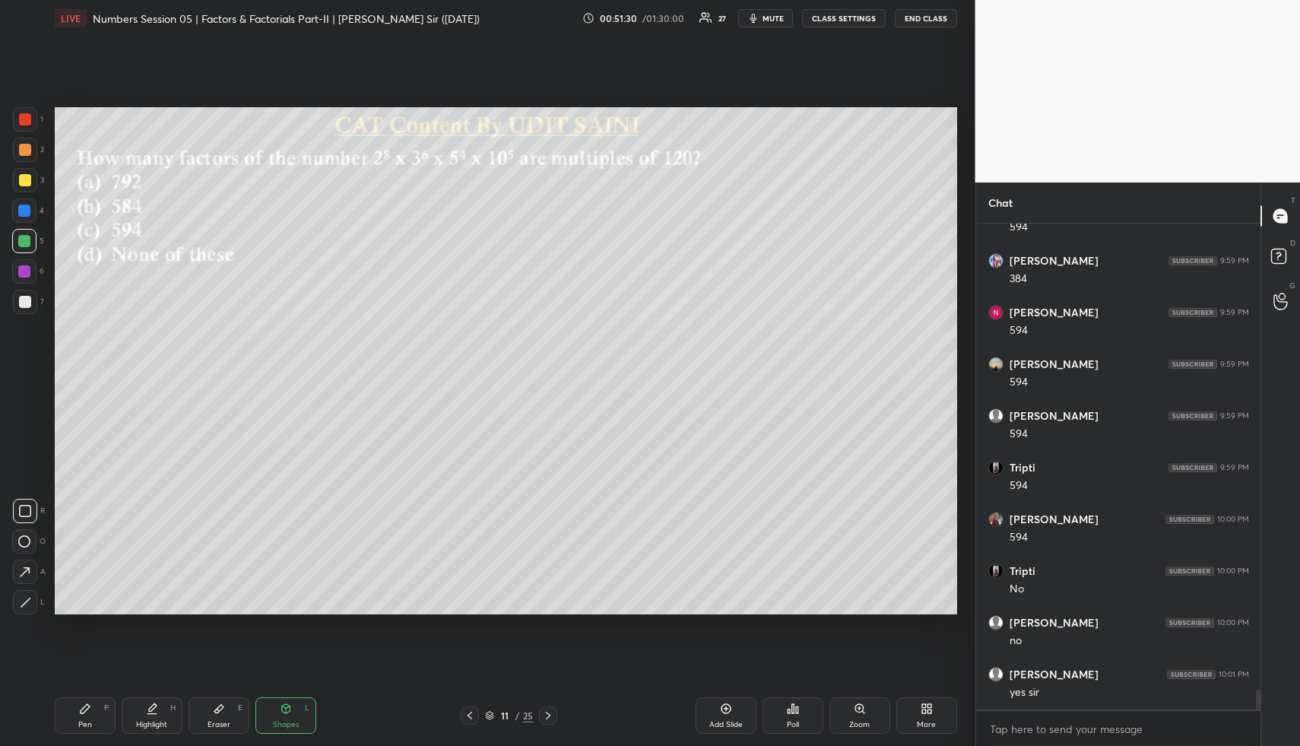
click at [26, 296] on div at bounding box center [25, 302] width 24 height 24
drag, startPoint x: 230, startPoint y: 694, endPoint x: 243, endPoint y: 654, distance: 42.5
click at [226, 700] on div "Pen P Highlight H Eraser E Shapes L 11 / 25 Add Slide Poll Zoom More" at bounding box center [506, 715] width 902 height 61
drag, startPoint x: 74, startPoint y: 720, endPoint x: 83, endPoint y: 693, distance: 28.1
click at [74, 715] on div "Pen P" at bounding box center [85, 715] width 61 height 36
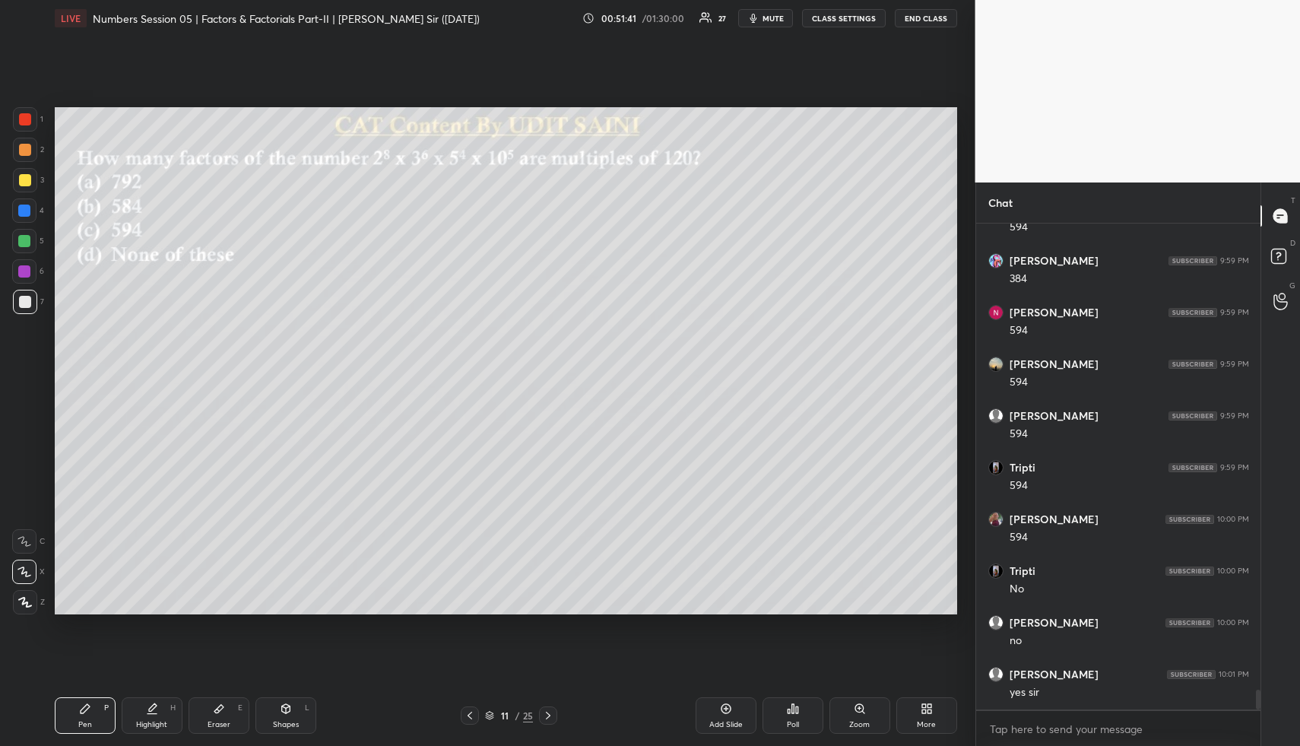
drag, startPoint x: 223, startPoint y: 714, endPoint x: 263, endPoint y: 651, distance: 75.1
click at [222, 711] on div "Eraser E" at bounding box center [219, 715] width 61 height 36
click at [312, 696] on div "Pen P Highlight H Eraser E Shapes L 11 / 25 Add Slide Poll Zoom More" at bounding box center [506, 715] width 902 height 61
drag, startPoint x: 287, startPoint y: 717, endPoint x: 250, endPoint y: 669, distance: 60.2
click at [287, 717] on div "Shapes L" at bounding box center [285, 715] width 61 height 36
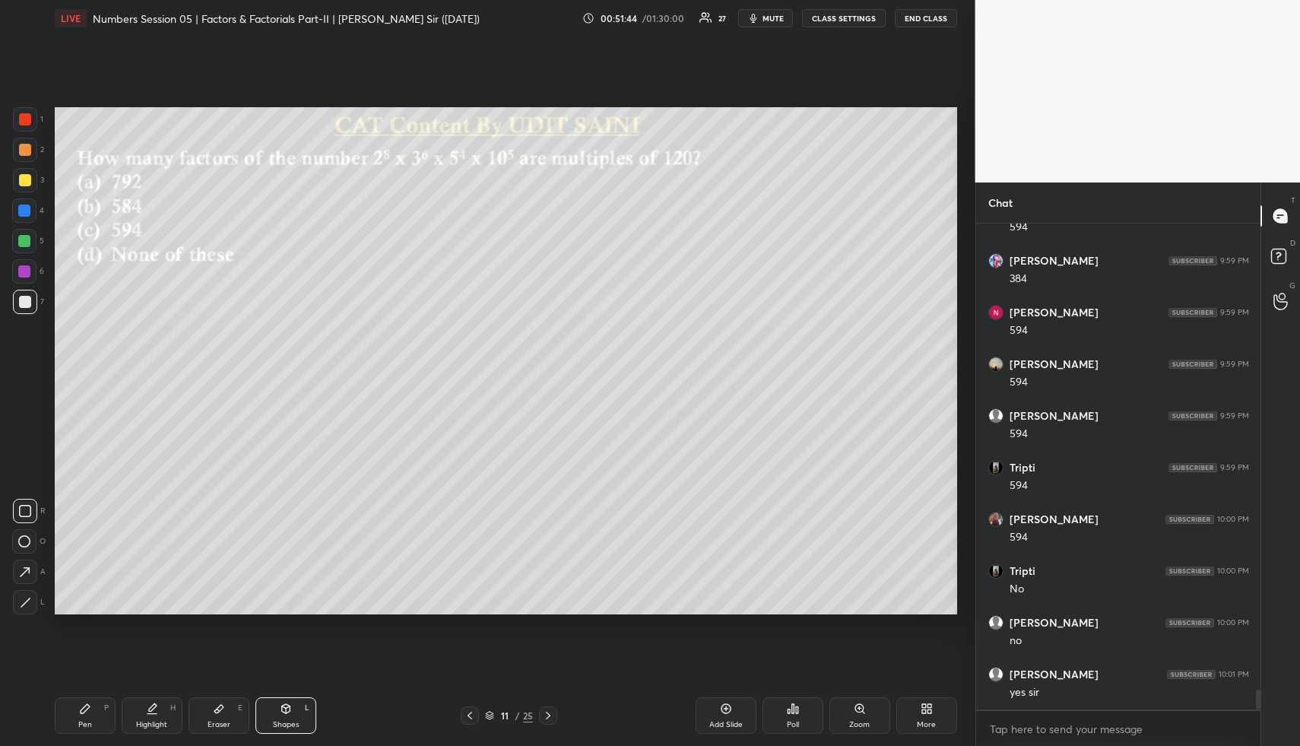
drag, startPoint x: 24, startPoint y: 578, endPoint x: 26, endPoint y: 548, distance: 29.7
click at [24, 575] on icon at bounding box center [25, 572] width 16 height 16
drag, startPoint x: 27, startPoint y: 144, endPoint x: 42, endPoint y: 145, distance: 14.5
click at [30, 145] on div at bounding box center [25, 150] width 12 height 12
click at [93, 704] on div "Pen P" at bounding box center [85, 715] width 61 height 36
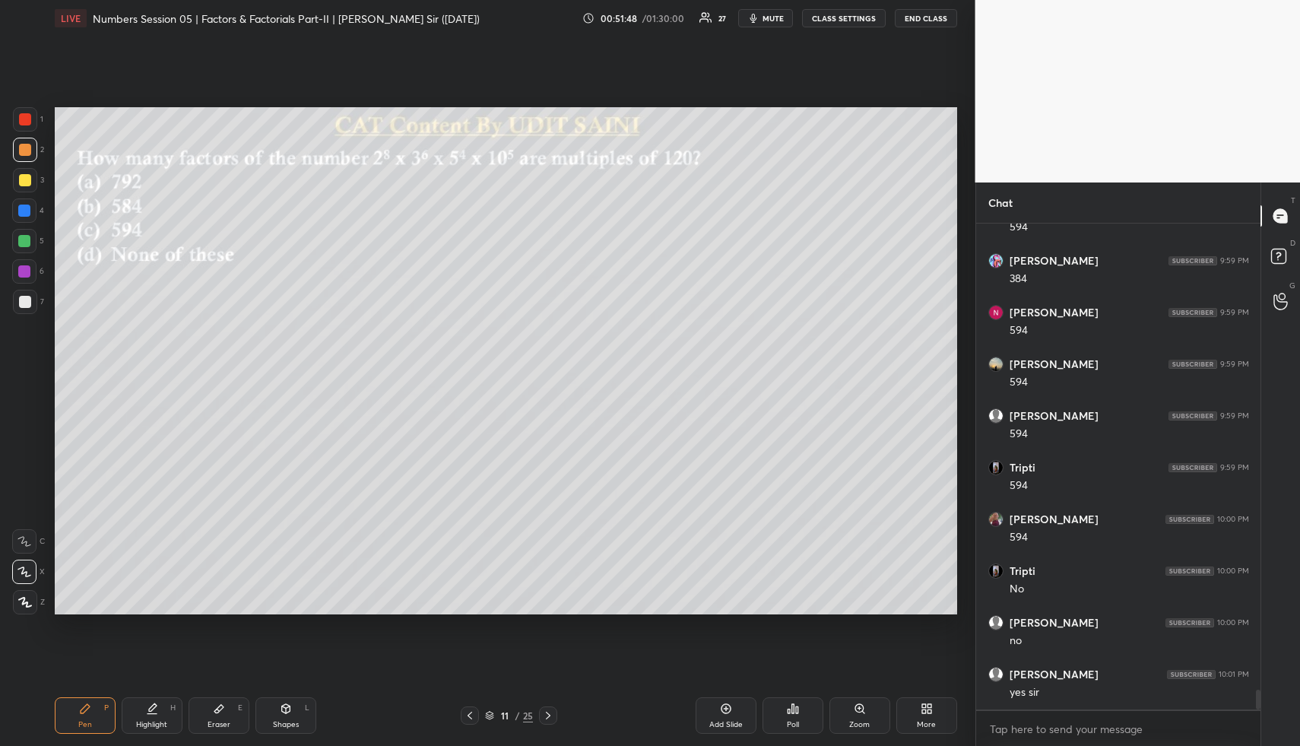
click at [31, 176] on div at bounding box center [25, 180] width 24 height 24
drag, startPoint x: 183, startPoint y: 702, endPoint x: 177, endPoint y: 710, distance: 10.3
click at [183, 702] on div "Pen P Highlight H Eraser E Shapes L" at bounding box center [241, 715] width 372 height 36
drag, startPoint x: 177, startPoint y: 710, endPoint x: 182, endPoint y: 688, distance: 22.5
click at [174, 711] on div "Highlight H" at bounding box center [152, 715] width 61 height 36
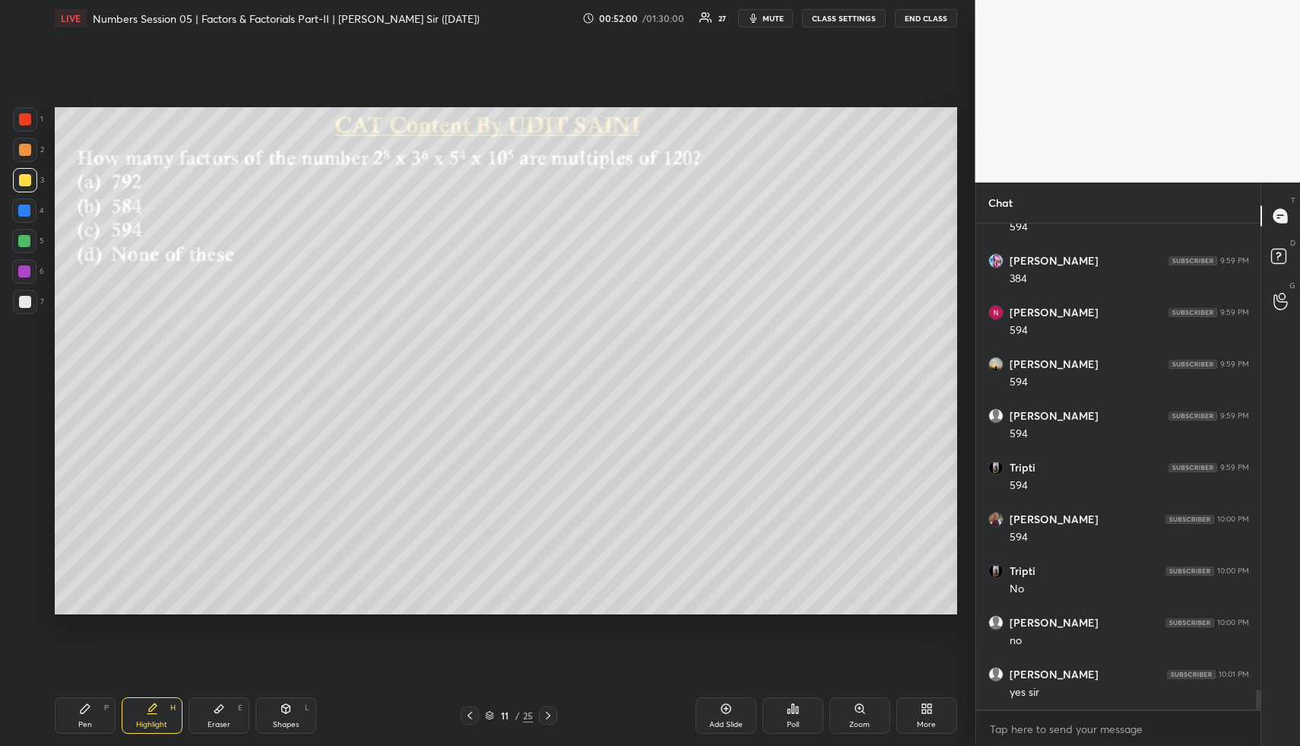
drag, startPoint x: 82, startPoint y: 711, endPoint x: 81, endPoint y: 699, distance: 11.5
click at [82, 707] on icon at bounding box center [85, 708] width 12 height 12
drag, startPoint x: 32, startPoint y: 147, endPoint x: 41, endPoint y: 146, distance: 9.2
click at [36, 145] on div at bounding box center [25, 150] width 24 height 24
drag, startPoint x: 103, startPoint y: 713, endPoint x: 97, endPoint y: 705, distance: 10.3
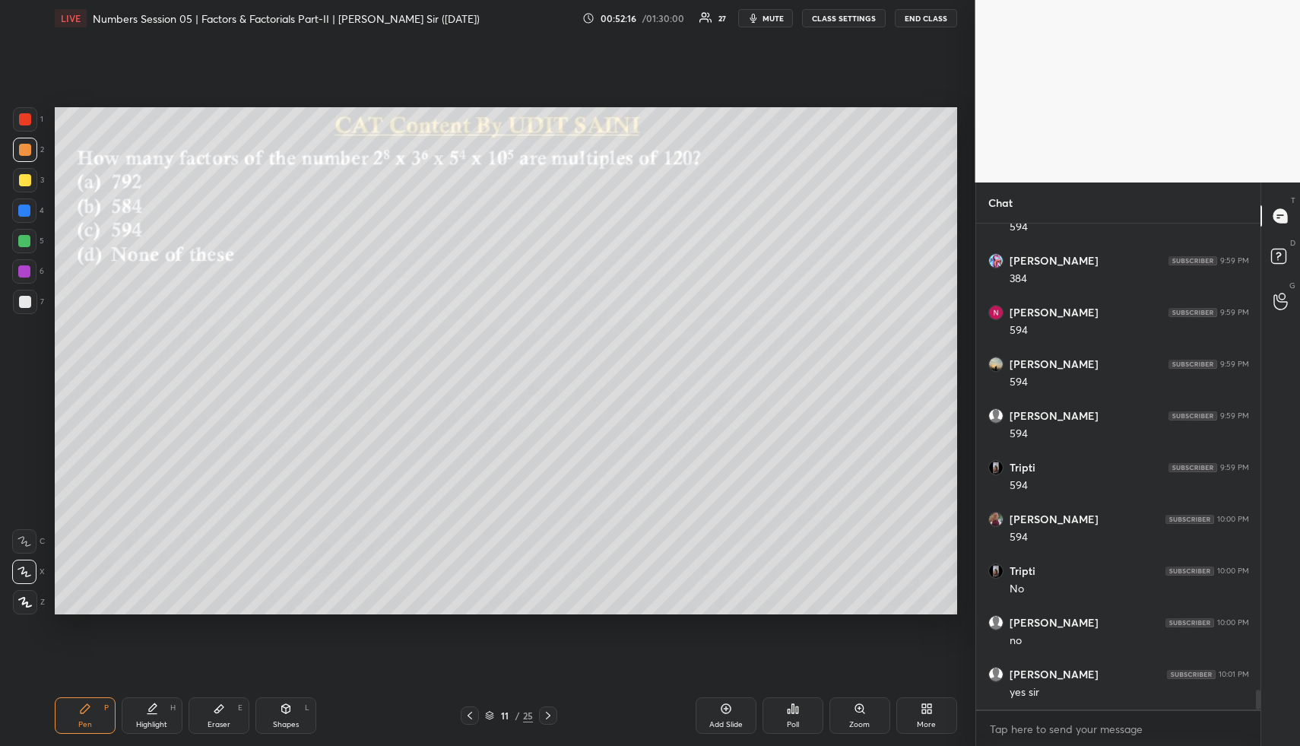
click at [99, 713] on div "Pen P" at bounding box center [85, 715] width 61 height 36
click at [30, 195] on div "1 2 3 4 5 6 7" at bounding box center [28, 213] width 32 height 213
drag, startPoint x: 30, startPoint y: 185, endPoint x: 52, endPoint y: 182, distance: 22.2
click at [30, 184] on div at bounding box center [25, 180] width 24 height 24
click at [163, 712] on div "Highlight H" at bounding box center [152, 715] width 61 height 36
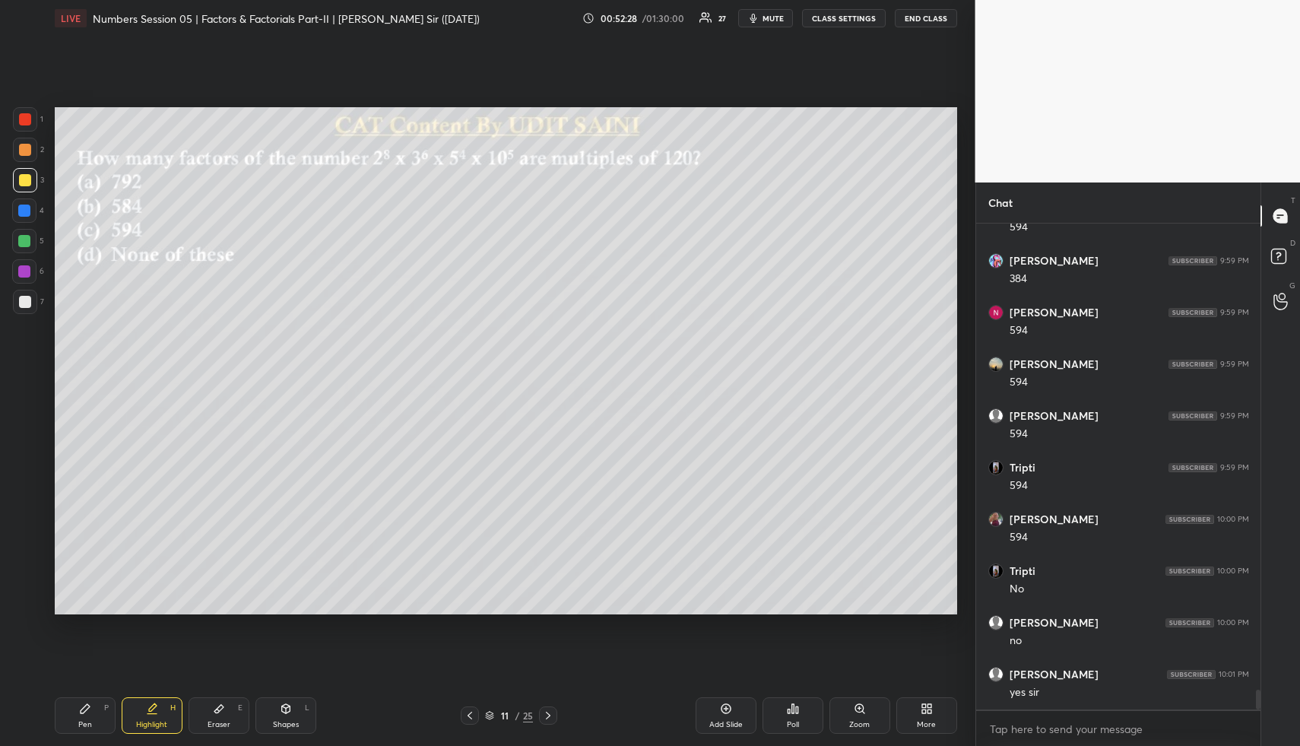
click at [97, 703] on div "Pen P" at bounding box center [85, 715] width 61 height 36
drag, startPoint x: 93, startPoint y: 729, endPoint x: 90, endPoint y: 721, distance: 8.5
click at [93, 729] on div "Pen P" at bounding box center [85, 715] width 61 height 36
click at [30, 300] on div at bounding box center [25, 302] width 24 height 24
click at [89, 714] on icon at bounding box center [85, 708] width 12 height 12
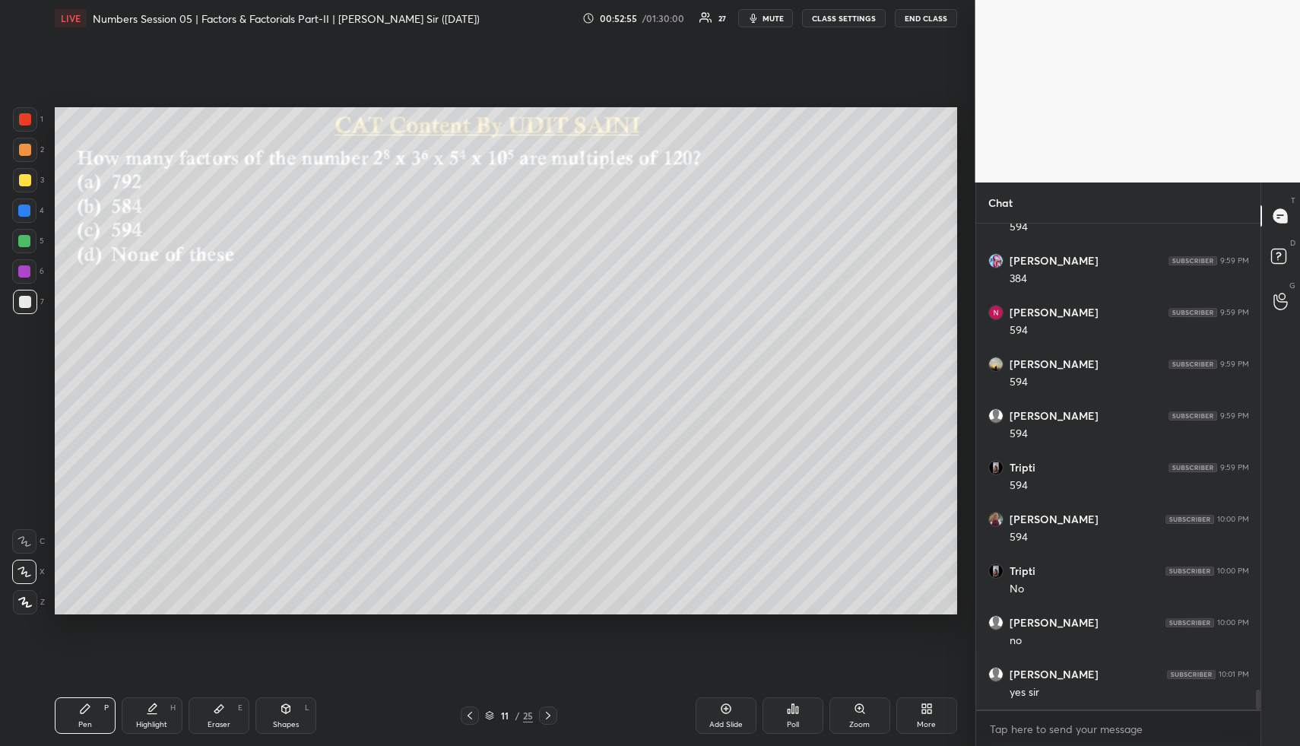
click at [24, 214] on div at bounding box center [24, 210] width 12 height 12
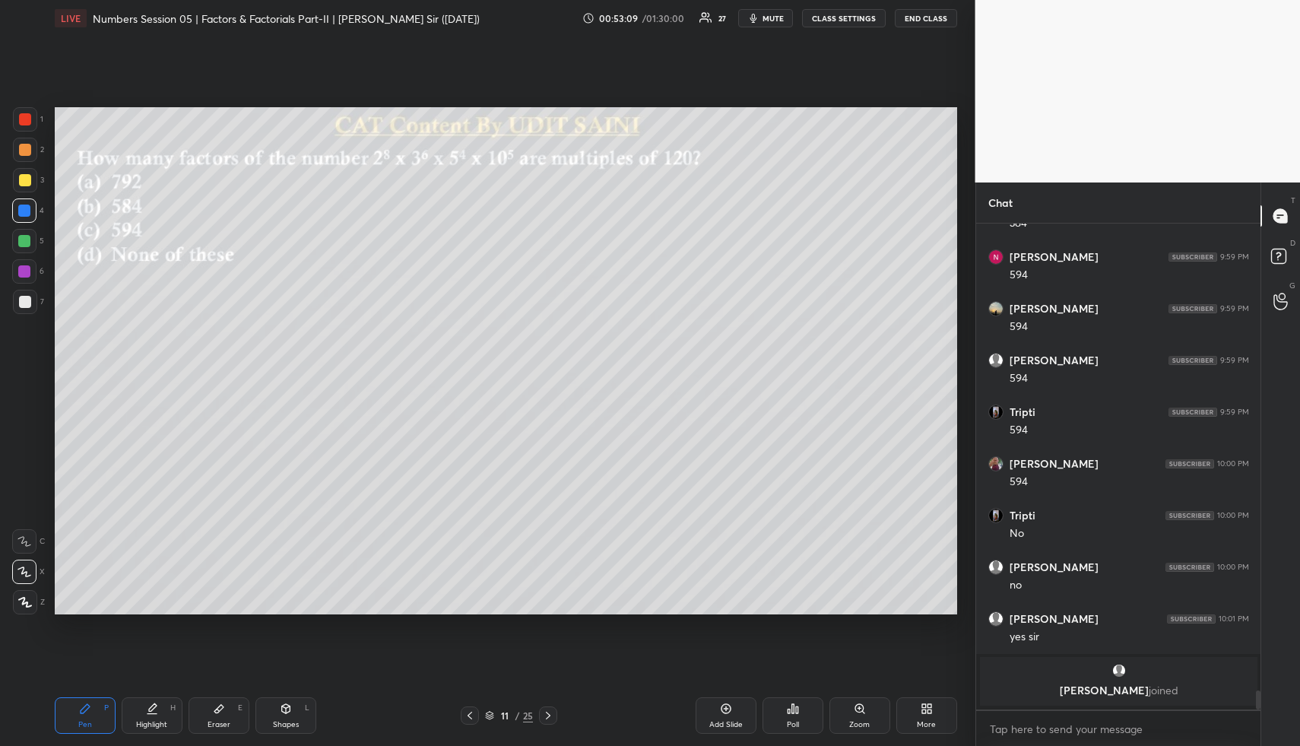
click at [286, 708] on icon at bounding box center [285, 708] width 8 height 9
drag, startPoint x: 26, startPoint y: 236, endPoint x: 44, endPoint y: 249, distance: 22.8
click at [28, 239] on div at bounding box center [24, 241] width 12 height 12
drag, startPoint x: 166, startPoint y: 715, endPoint x: 201, endPoint y: 690, distance: 43.7
click at [168, 719] on div "Highlight H" at bounding box center [152, 715] width 61 height 36
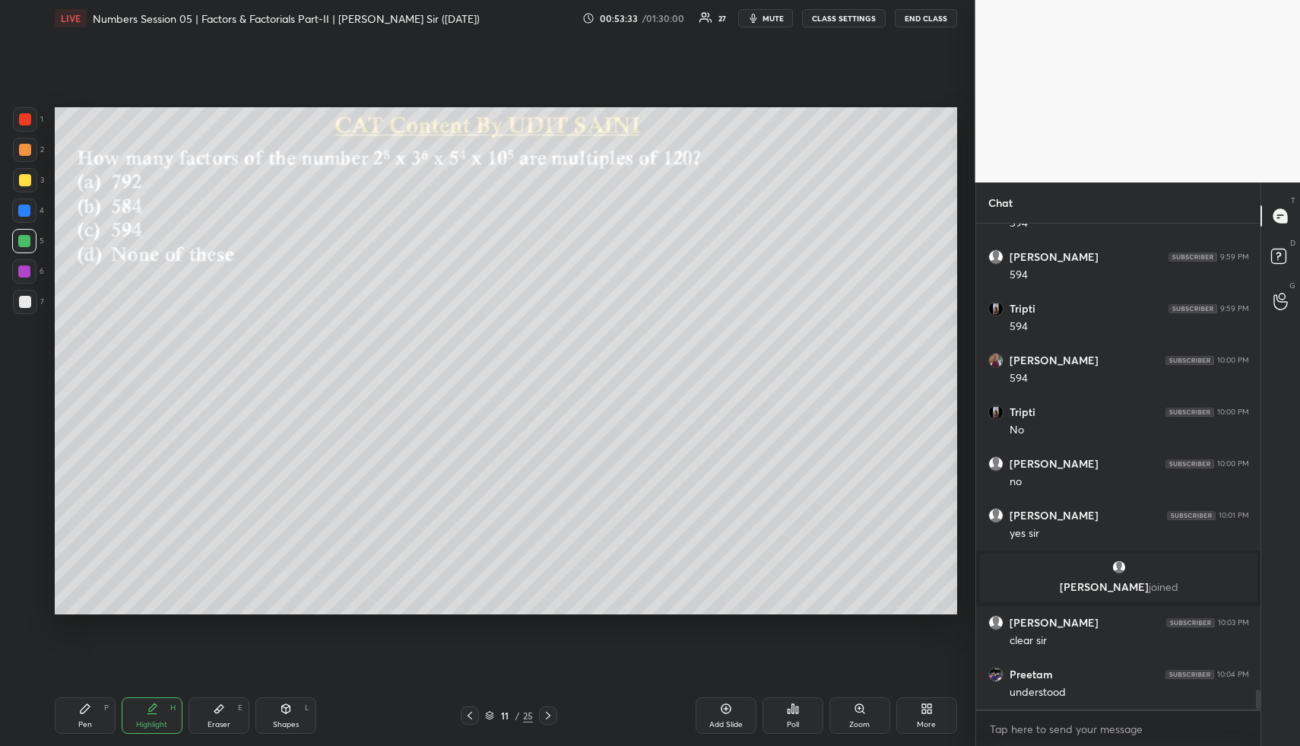
scroll to position [11727, 0]
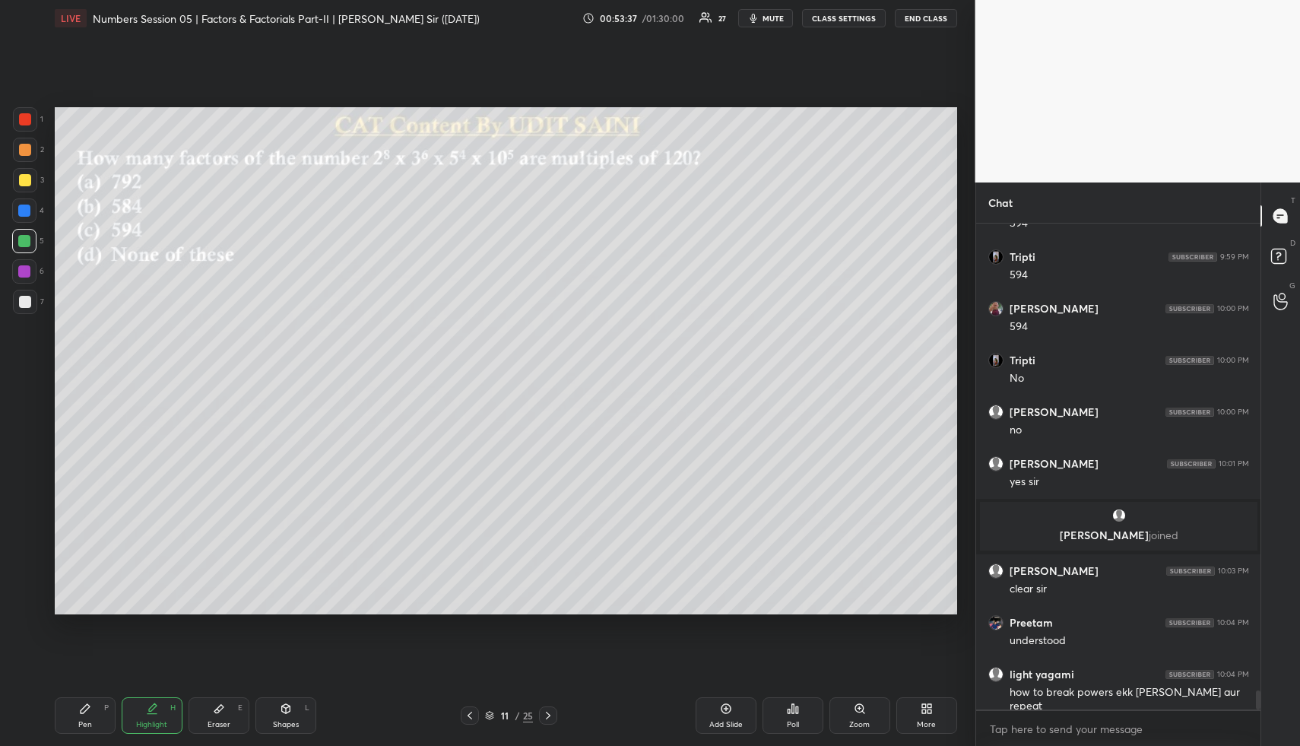
click at [135, 717] on div "Highlight H" at bounding box center [152, 715] width 61 height 36
click at [142, 718] on div "Highlight H" at bounding box center [152, 715] width 61 height 36
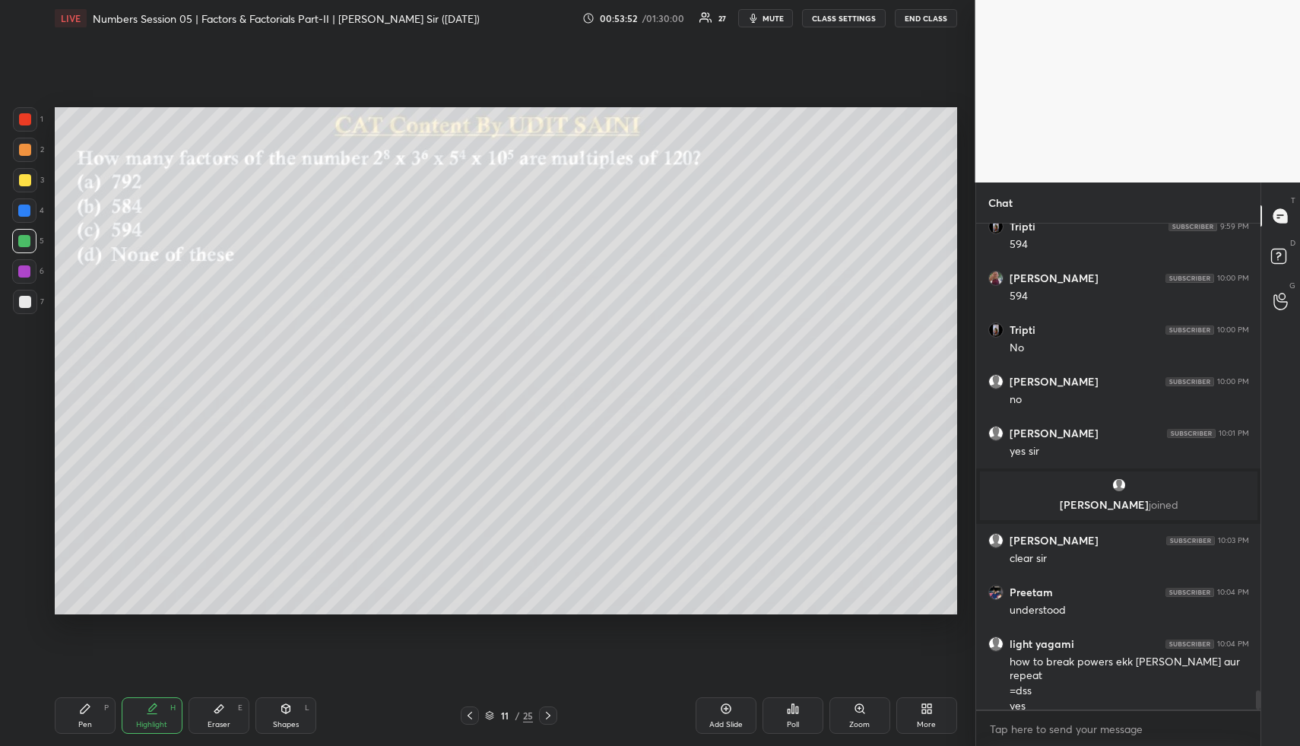
scroll to position [11772, 0]
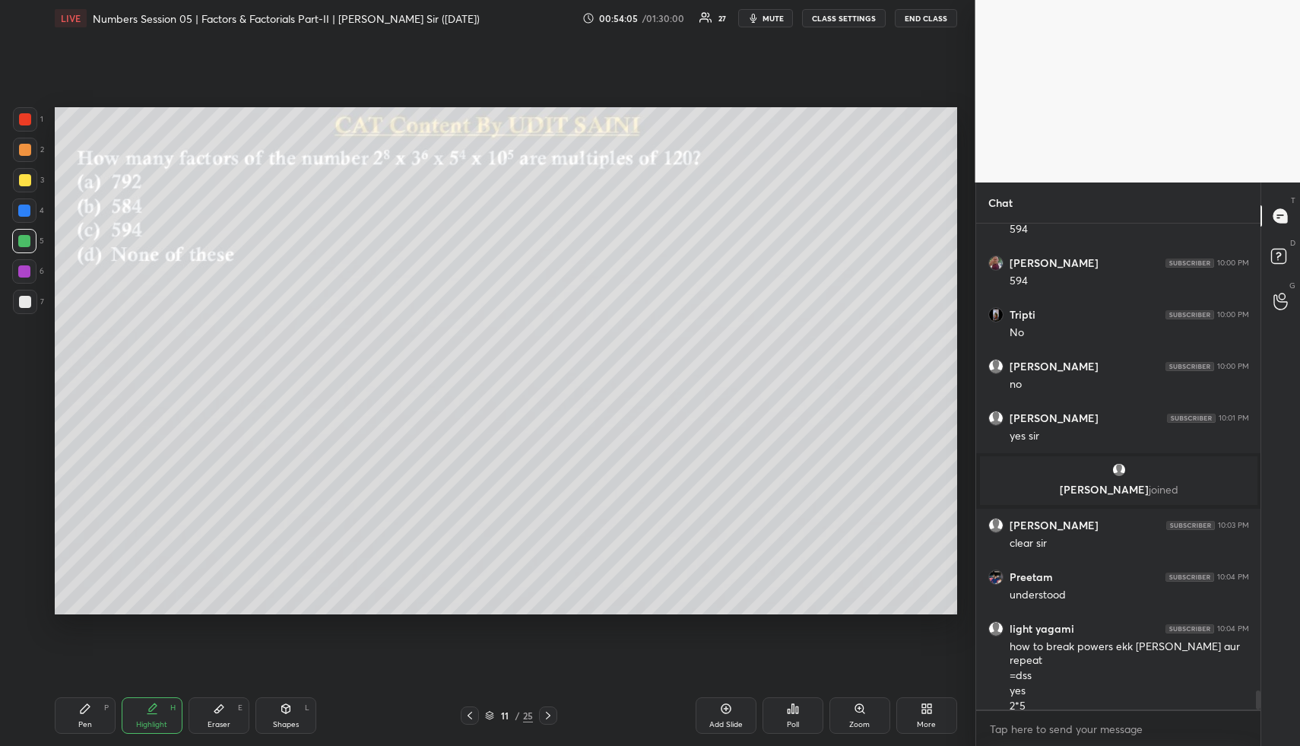
click at [30, 268] on div at bounding box center [24, 271] width 12 height 12
click at [268, 710] on div "Shapes L" at bounding box center [285, 715] width 61 height 36
click at [26, 594] on div at bounding box center [25, 602] width 24 height 24
drag, startPoint x: 27, startPoint y: 210, endPoint x: 29, endPoint y: 239, distance: 29.7
click at [30, 211] on div at bounding box center [24, 210] width 24 height 24
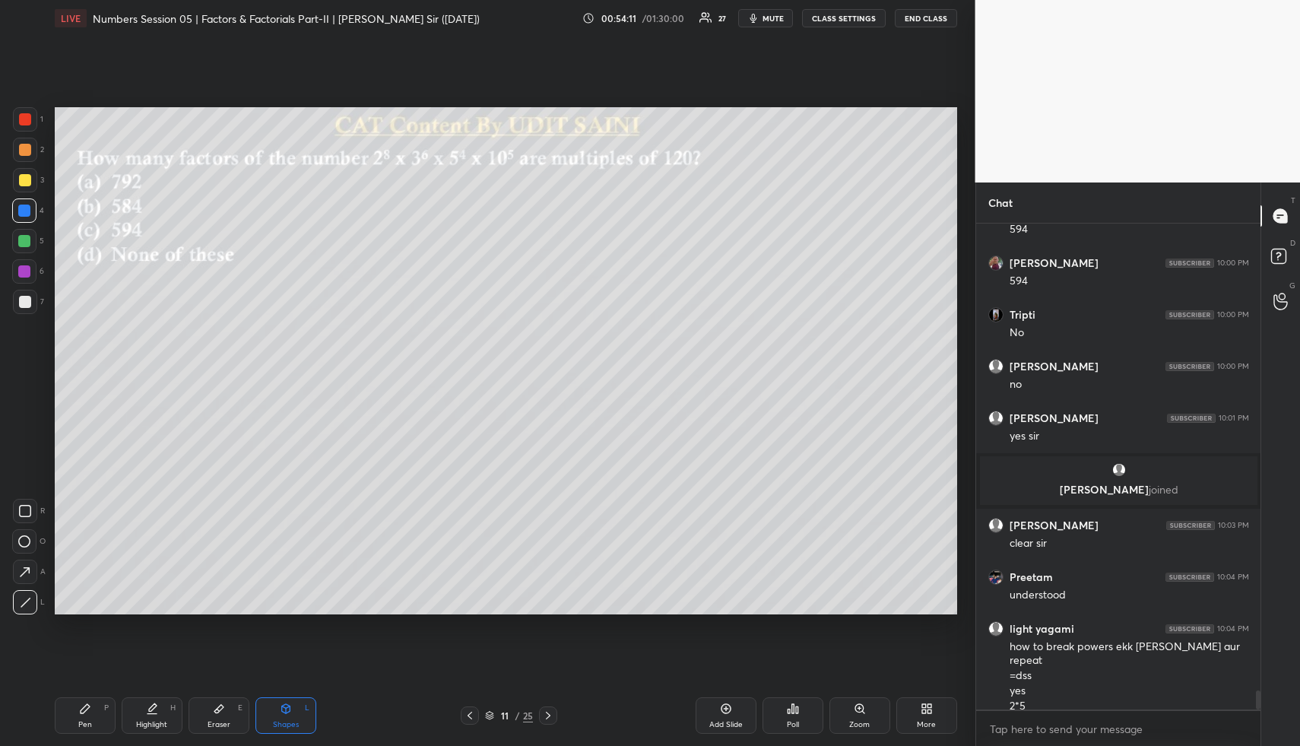
drag, startPoint x: 78, startPoint y: 724, endPoint x: 104, endPoint y: 616, distance: 111.0
click at [78, 717] on div "Pen P" at bounding box center [85, 715] width 61 height 36
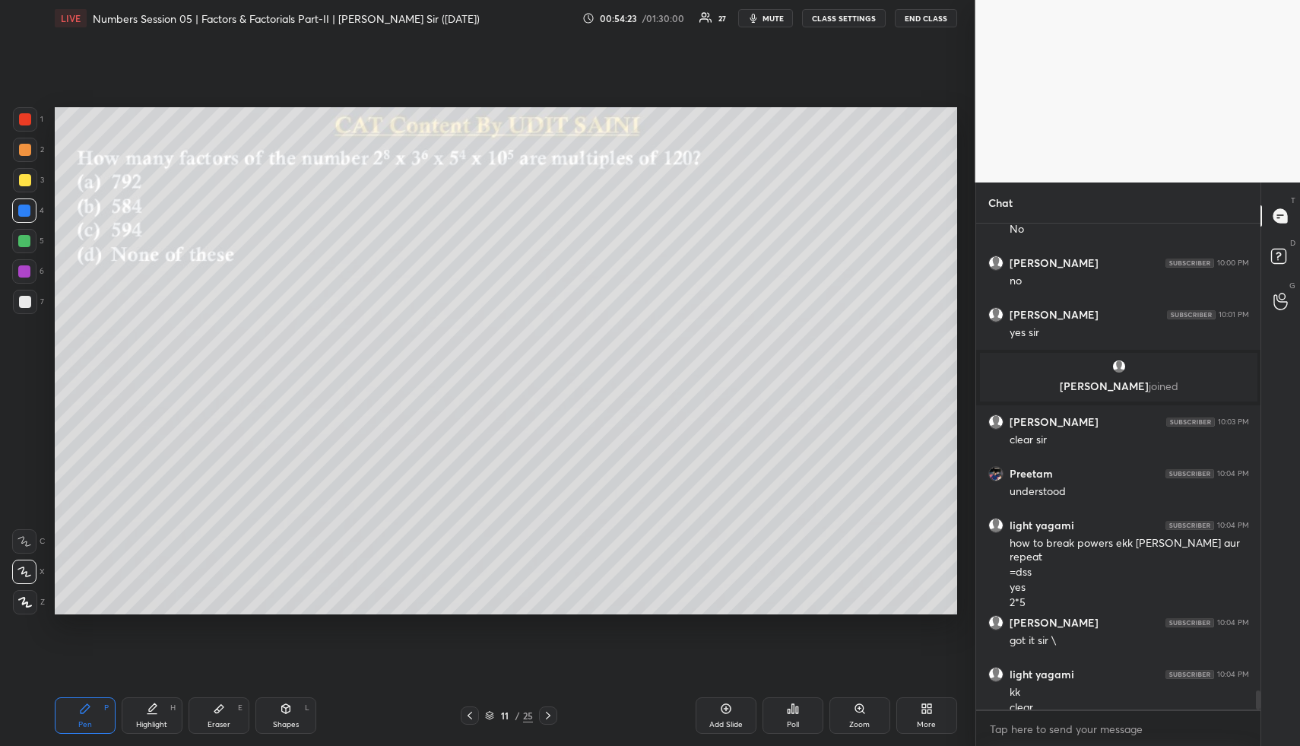
scroll to position [11891, 0]
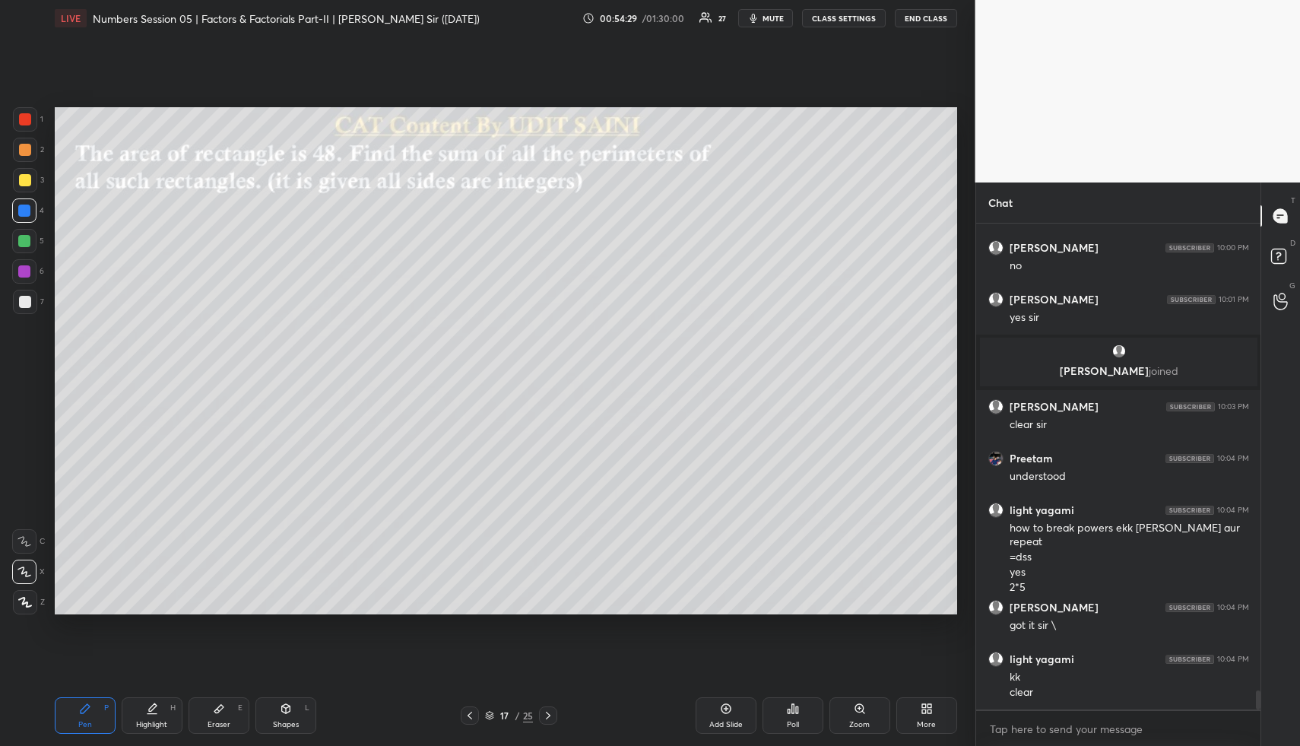
click at [268, 715] on div "Shapes L" at bounding box center [285, 715] width 61 height 36
click at [22, 156] on div at bounding box center [25, 150] width 24 height 24
click at [27, 152] on div at bounding box center [25, 150] width 12 height 12
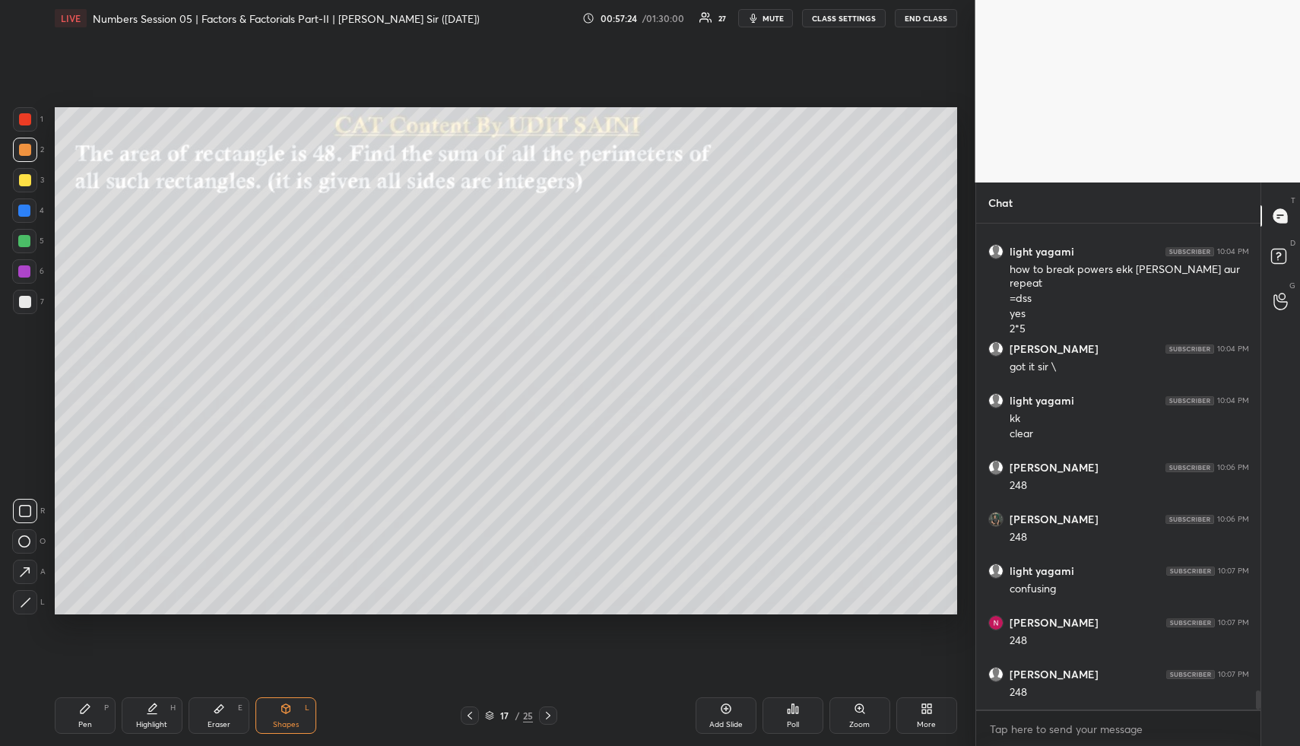
scroll to position [12201, 0]
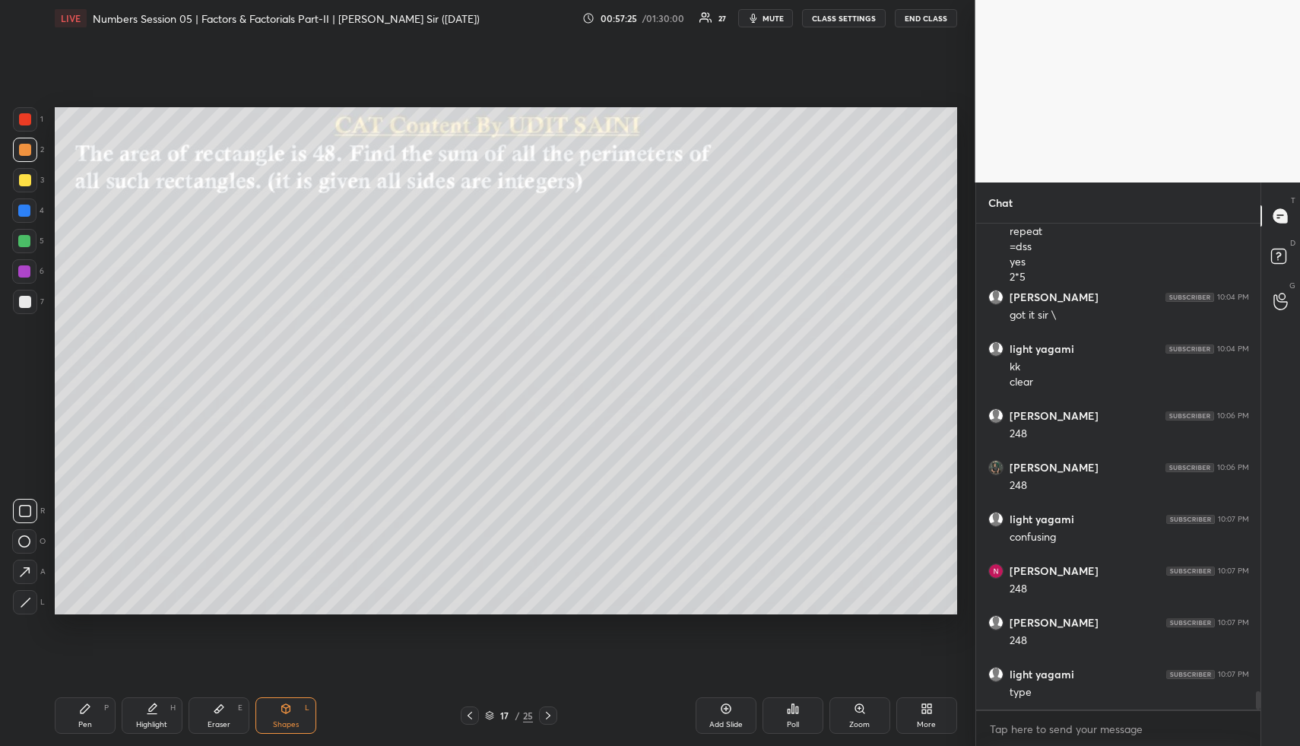
click at [81, 711] on icon at bounding box center [85, 708] width 9 height 9
click at [80, 724] on div "Pen" at bounding box center [85, 725] width 14 height 8
click at [25, 173] on div at bounding box center [25, 180] width 24 height 24
drag, startPoint x: 24, startPoint y: 180, endPoint x: 21, endPoint y: 211, distance: 30.5
click at [24, 181] on div at bounding box center [25, 180] width 12 height 12
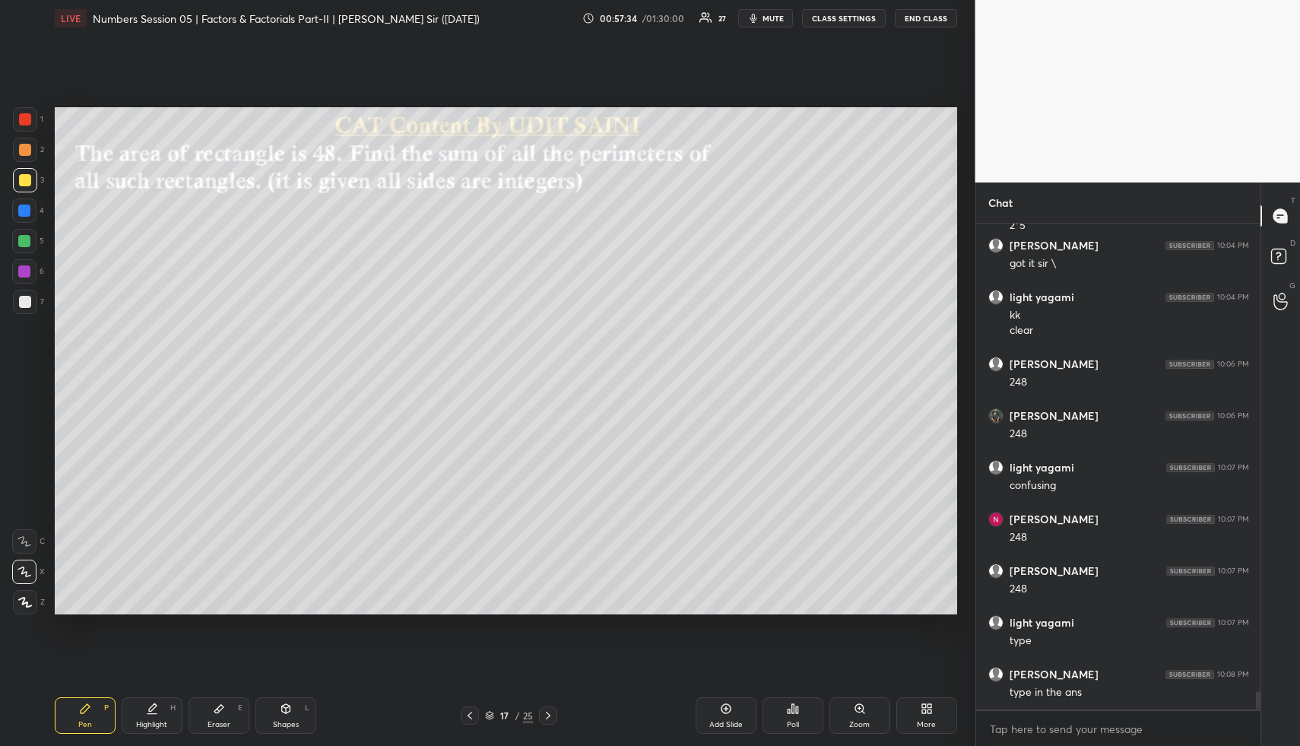
scroll to position [12304, 0]
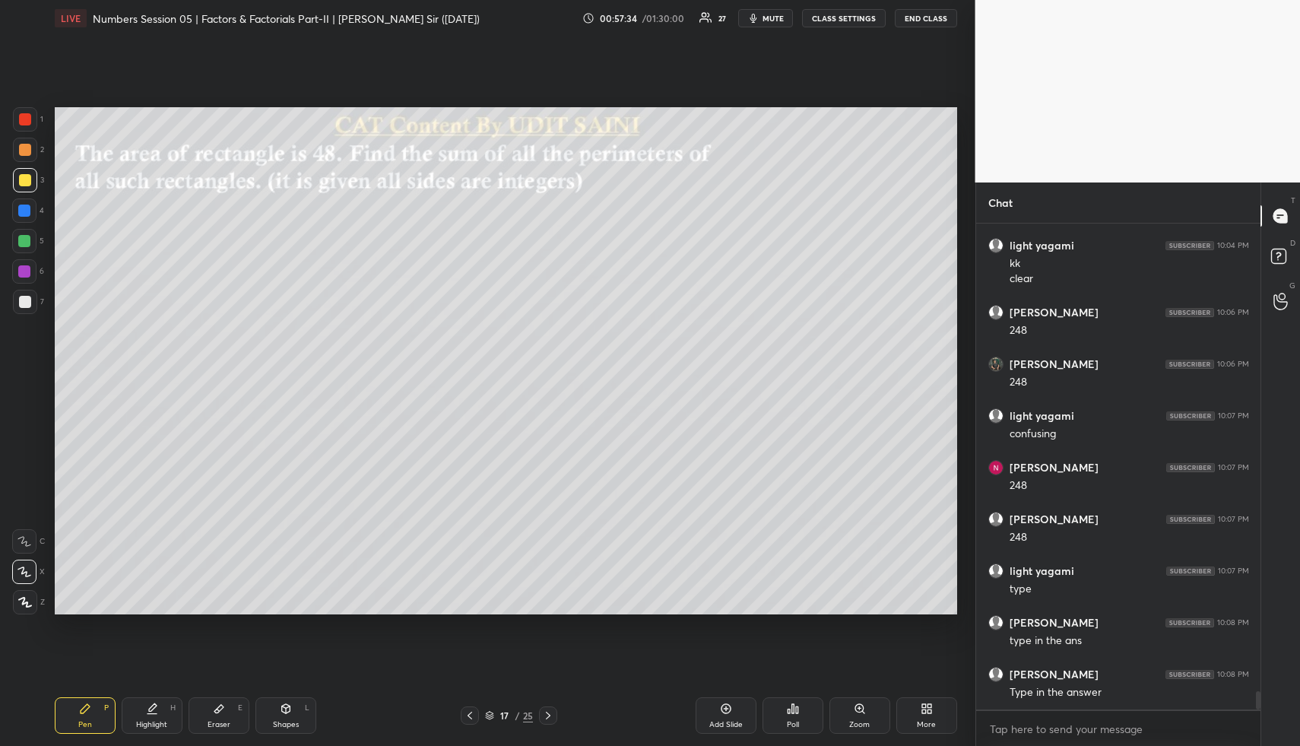
click at [154, 711] on icon at bounding box center [152, 708] width 12 height 12
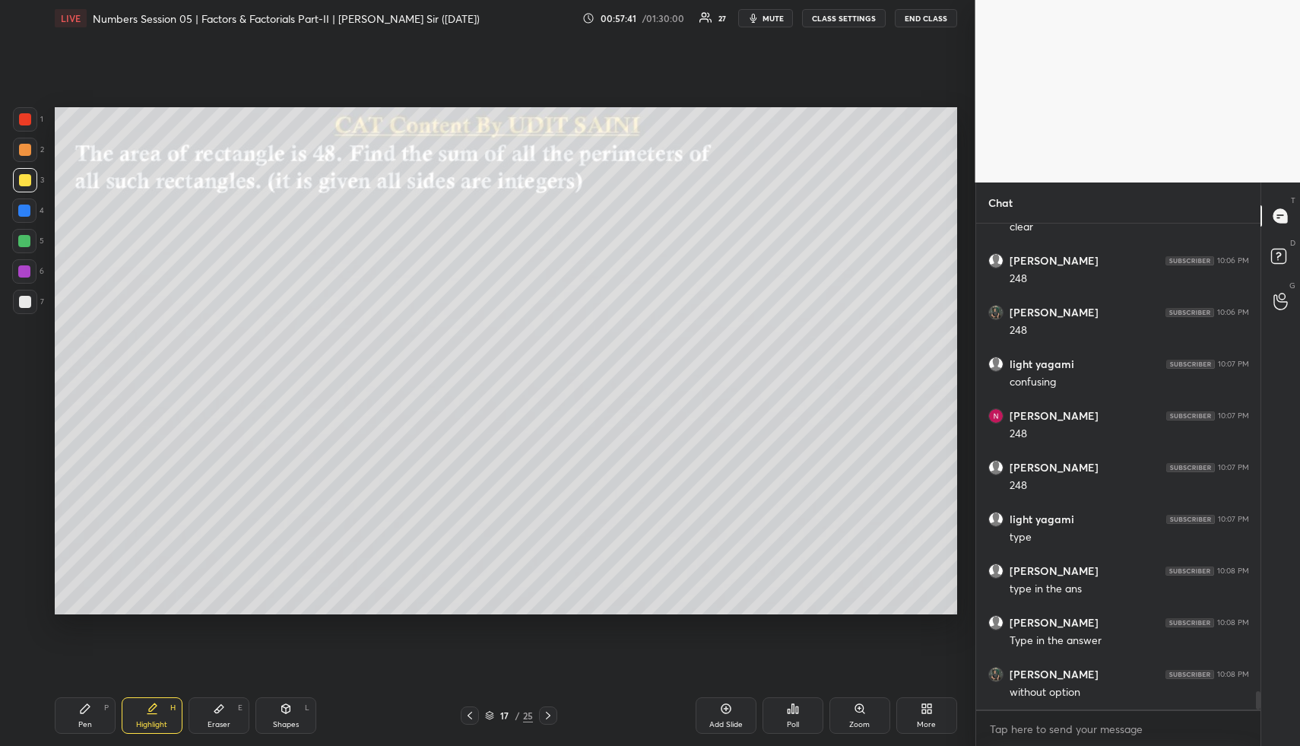
drag, startPoint x: 211, startPoint y: 713, endPoint x: 212, endPoint y: 702, distance: 10.7
click at [211, 712] on div "Eraser E" at bounding box center [219, 715] width 61 height 36
click at [152, 725] on div "Highlight H" at bounding box center [152, 715] width 61 height 36
drag, startPoint x: 271, startPoint y: 702, endPoint x: 269, endPoint y: 692, distance: 10.0
click at [271, 700] on div "Shapes L" at bounding box center [285, 715] width 61 height 36
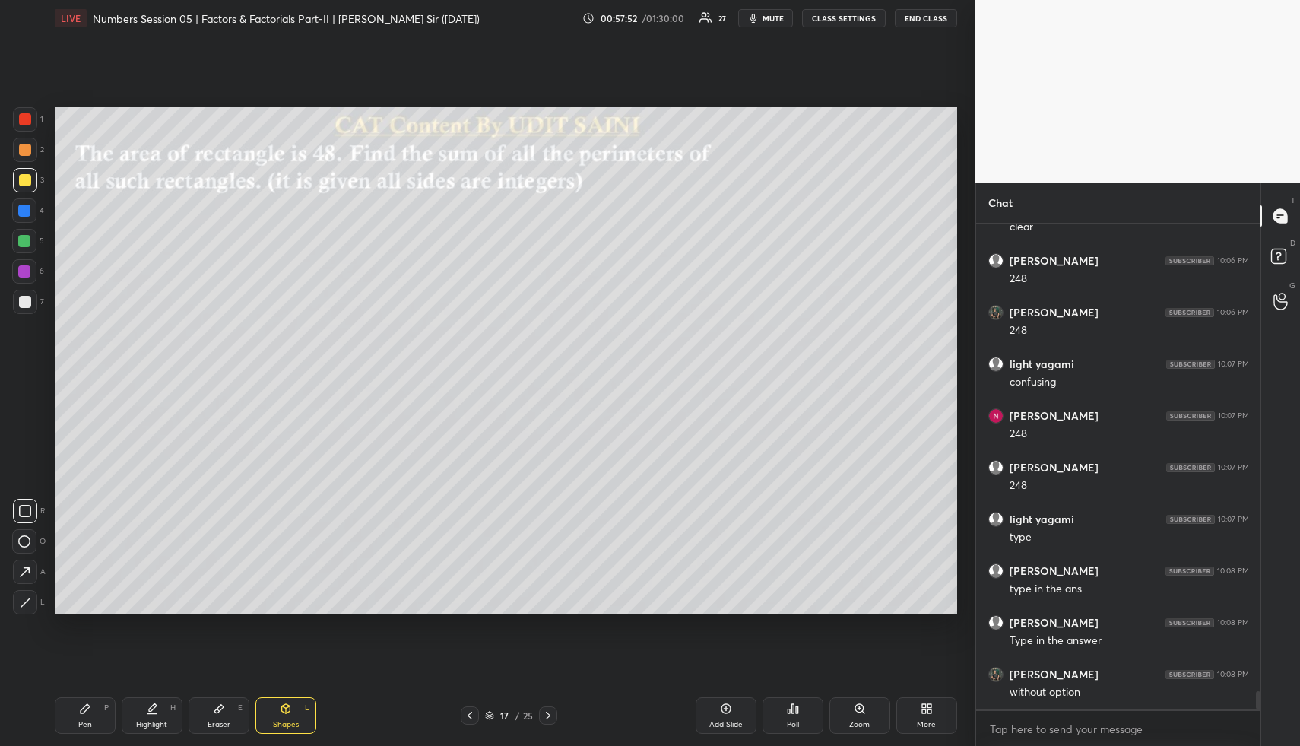
click at [21, 144] on div at bounding box center [25, 150] width 12 height 12
click at [30, 152] on div at bounding box center [25, 150] width 24 height 24
click at [27, 212] on div at bounding box center [24, 210] width 12 height 12
click at [143, 708] on div "Highlight H" at bounding box center [152, 715] width 61 height 36
drag, startPoint x: 142, startPoint y: 709, endPoint x: 144, endPoint y: 636, distance: 73.0
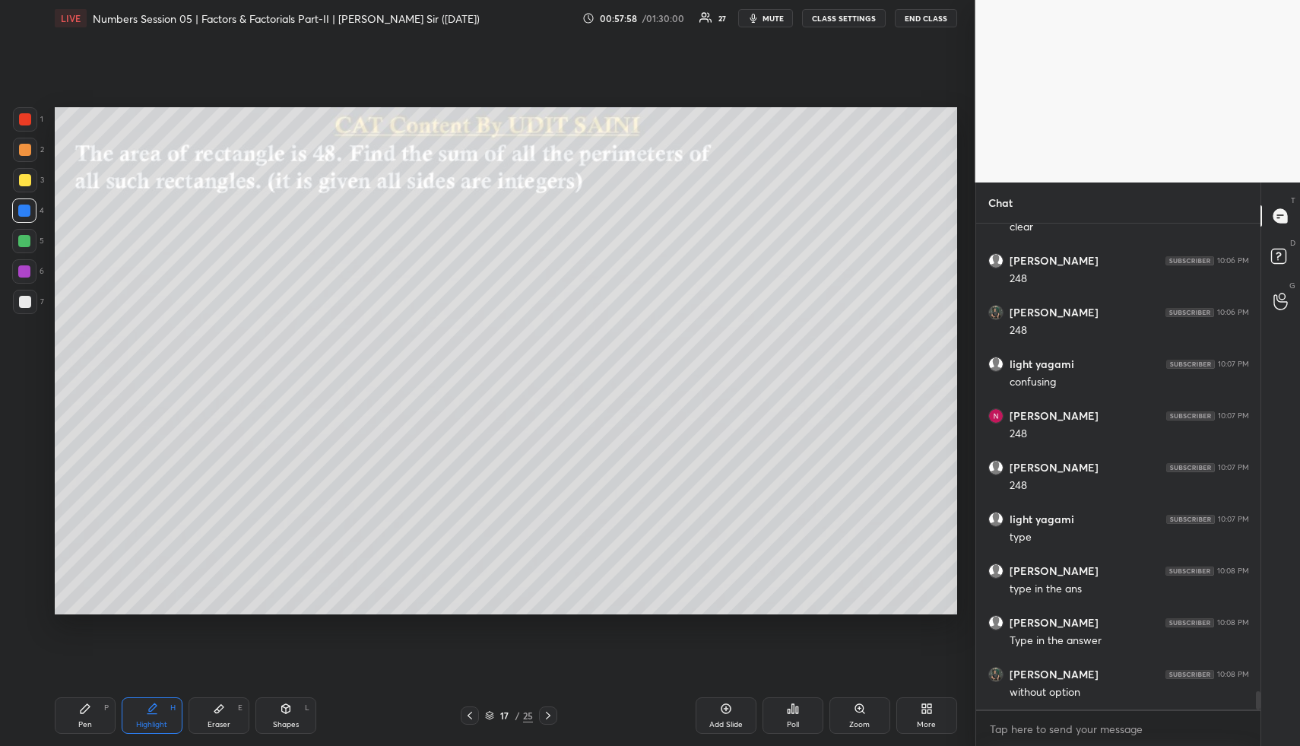
click at [142, 709] on div "Highlight H" at bounding box center [152, 715] width 61 height 36
click at [82, 705] on icon at bounding box center [85, 708] width 12 height 12
click at [14, 246] on div at bounding box center [24, 241] width 24 height 24
drag, startPoint x: 14, startPoint y: 245, endPoint x: 46, endPoint y: 229, distance: 36.4
click at [14, 245] on div at bounding box center [24, 241] width 24 height 24
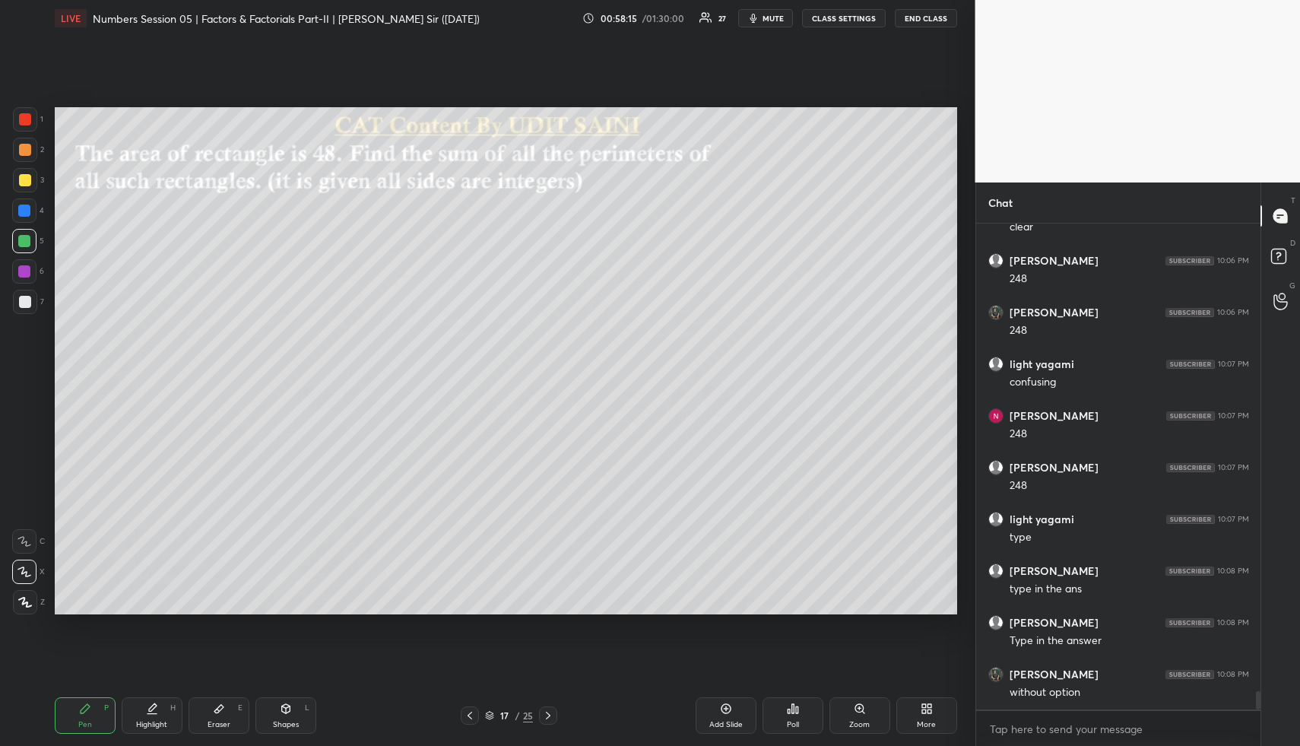
scroll to position [12408, 0]
click at [205, 697] on div "Eraser E" at bounding box center [219, 715] width 61 height 36
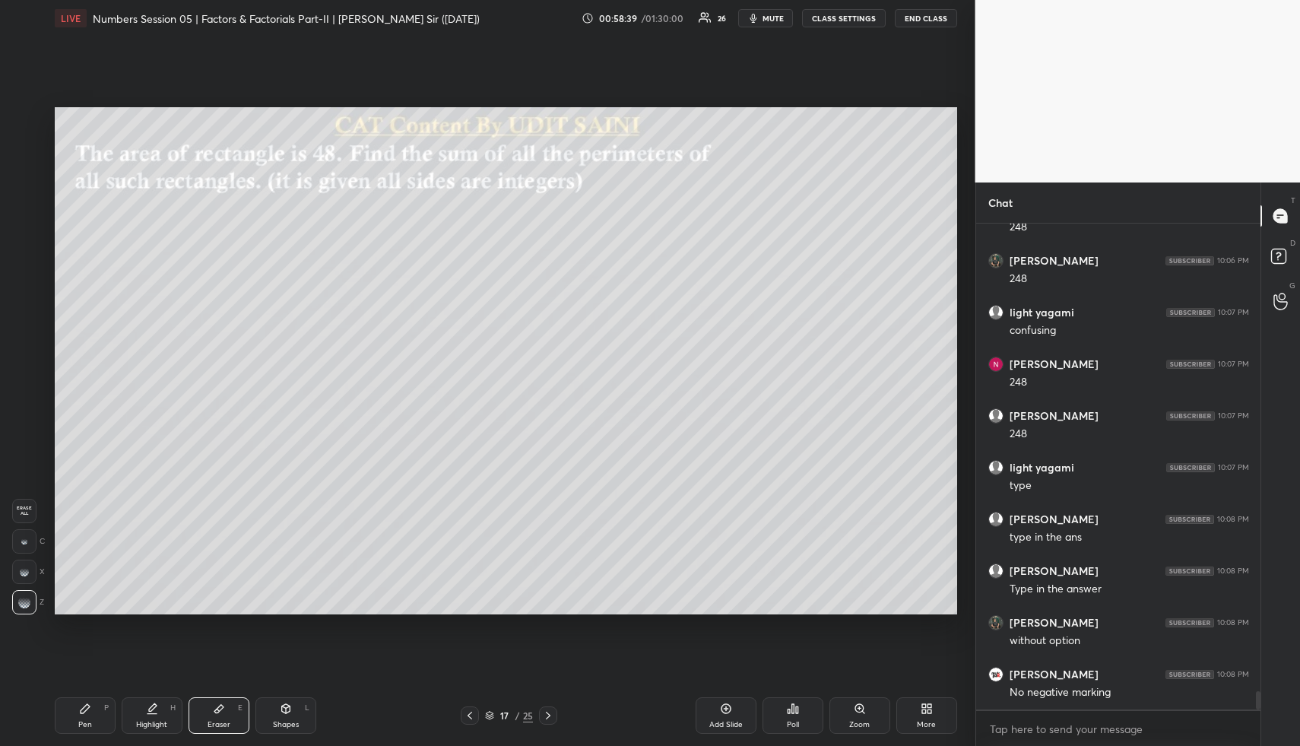
click at [156, 721] on div "Highlight" at bounding box center [151, 725] width 31 height 8
drag, startPoint x: 217, startPoint y: 701, endPoint x: 212, endPoint y: 689, distance: 13.0
click at [214, 700] on div "Eraser E" at bounding box center [219, 715] width 61 height 36
click at [35, 509] on span "Erase all" at bounding box center [24, 510] width 23 height 11
click at [150, 714] on icon at bounding box center [151, 714] width 9 height 0
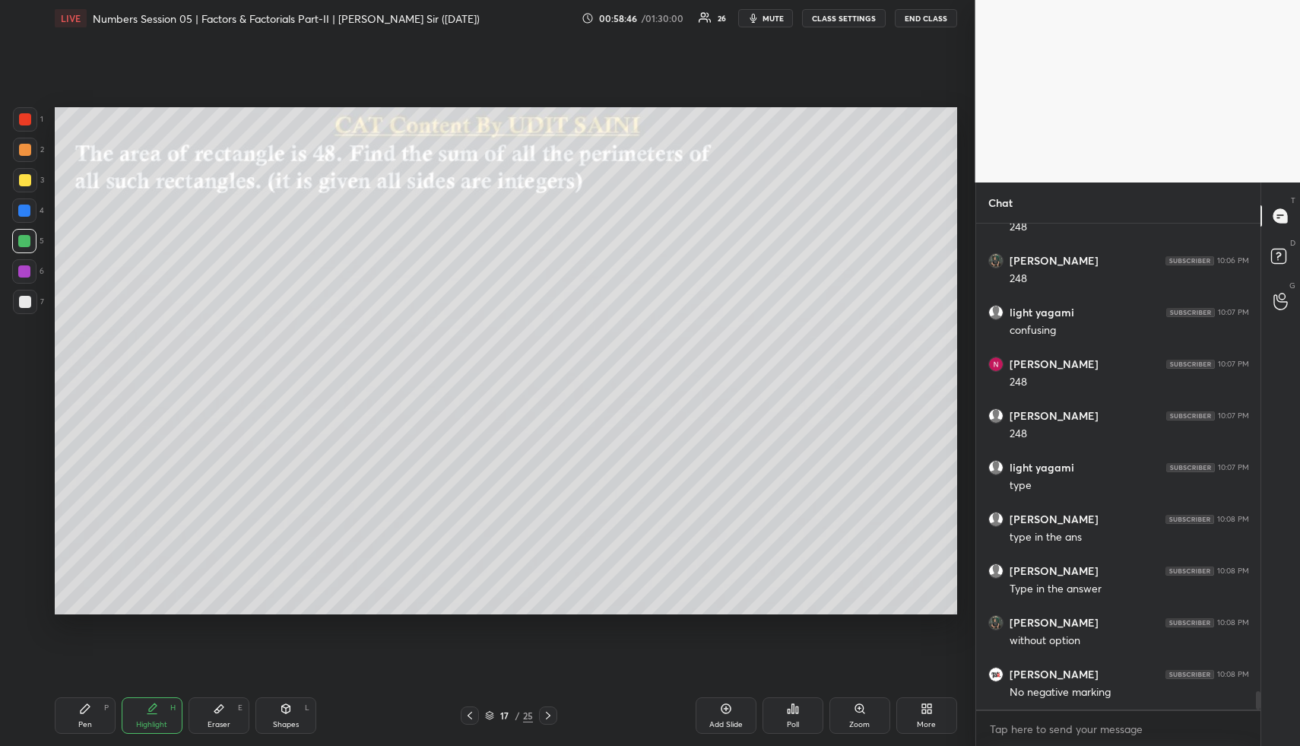
click at [711, 706] on div "Add Slide" at bounding box center [725, 715] width 61 height 36
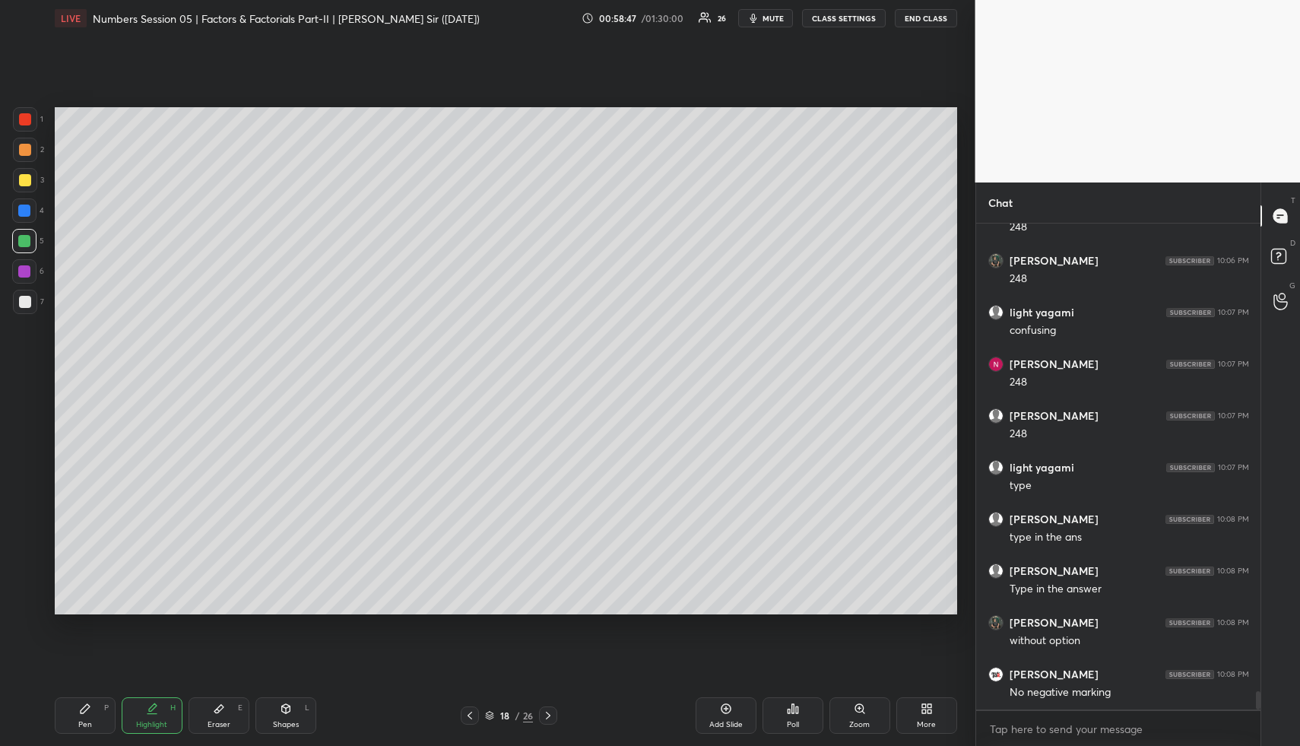
click at [274, 705] on div "Shapes L" at bounding box center [285, 715] width 61 height 36
click at [28, 153] on div at bounding box center [25, 150] width 12 height 12
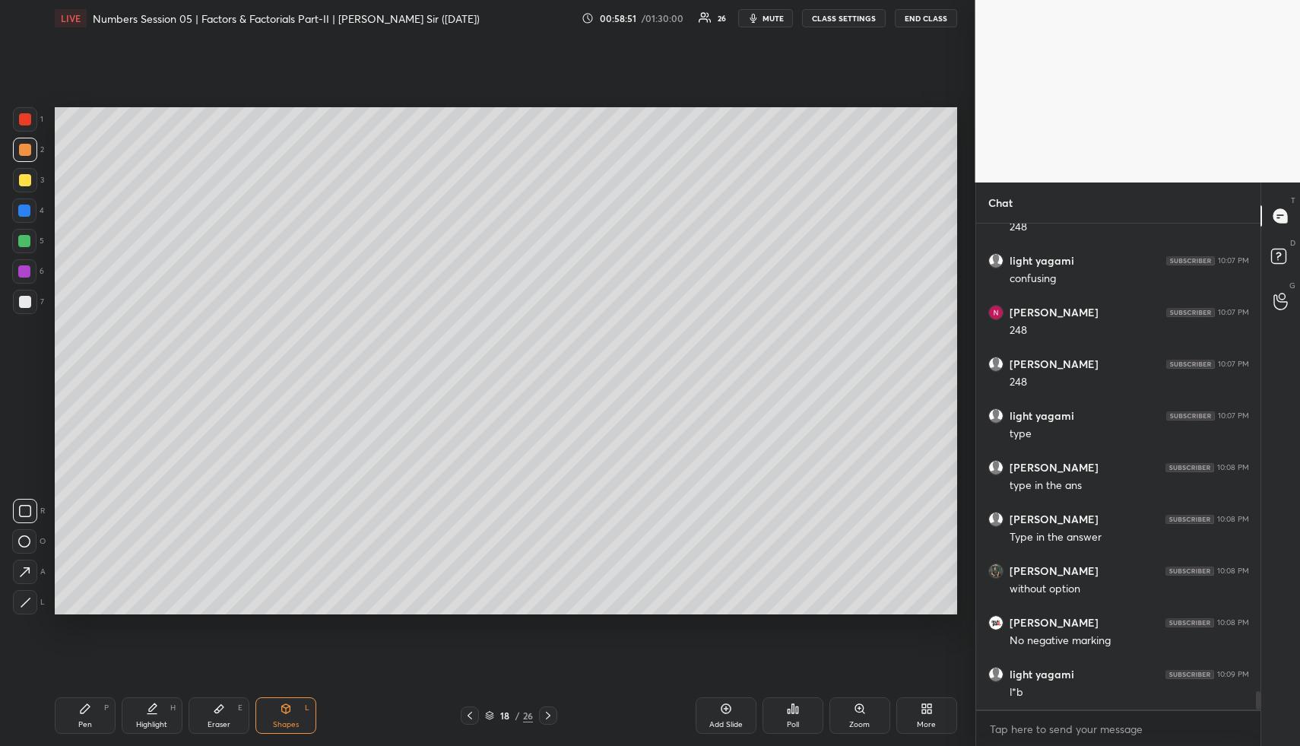
click at [32, 508] on div at bounding box center [25, 511] width 24 height 24
drag, startPoint x: 28, startPoint y: 299, endPoint x: 49, endPoint y: 277, distance: 30.1
click at [28, 298] on div at bounding box center [25, 302] width 12 height 12
click at [88, 700] on div "Pen P" at bounding box center [85, 715] width 61 height 36
click at [89, 699] on div "Pen P" at bounding box center [85, 715] width 61 height 36
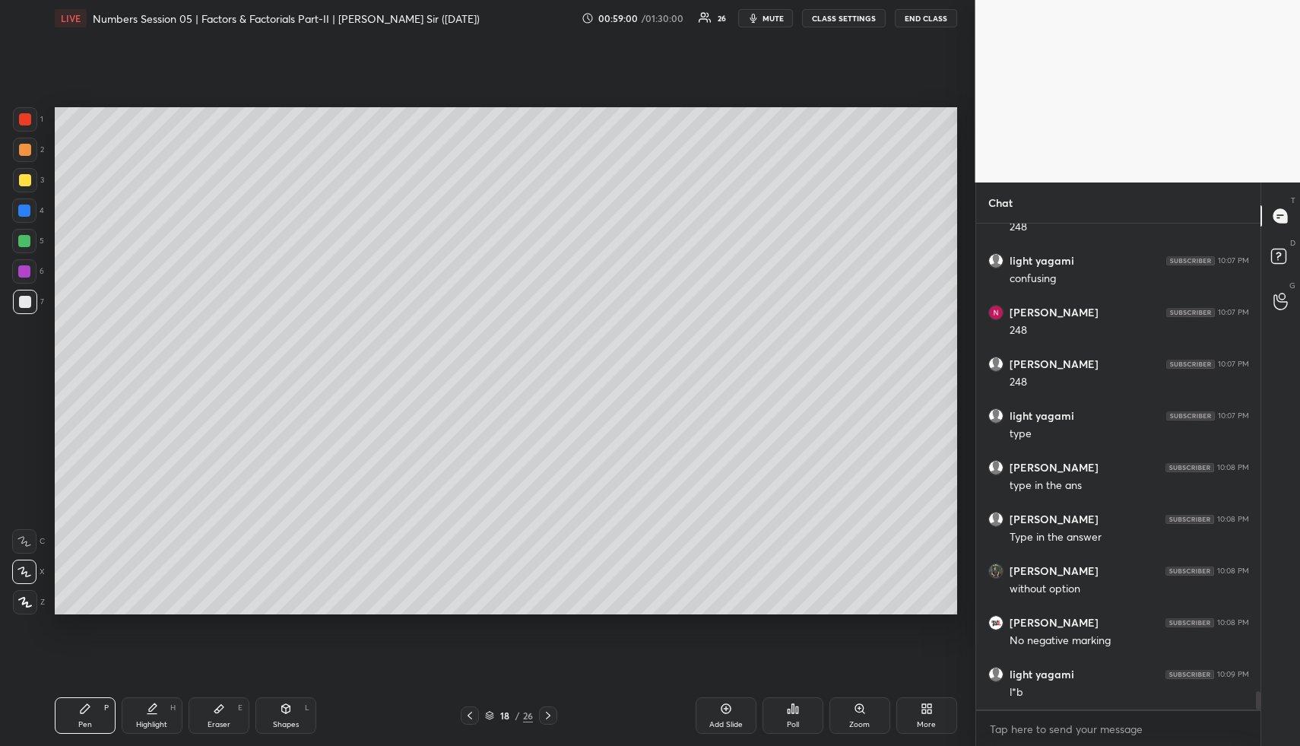
click at [27, 237] on div at bounding box center [24, 241] width 12 height 12
drag, startPoint x: 29, startPoint y: 238, endPoint x: 46, endPoint y: 224, distance: 21.6
click at [29, 238] on div at bounding box center [24, 241] width 12 height 12
click at [226, 710] on div "Eraser E" at bounding box center [219, 715] width 61 height 36
drag, startPoint x: 143, startPoint y: 706, endPoint x: 156, endPoint y: 653, distance: 54.8
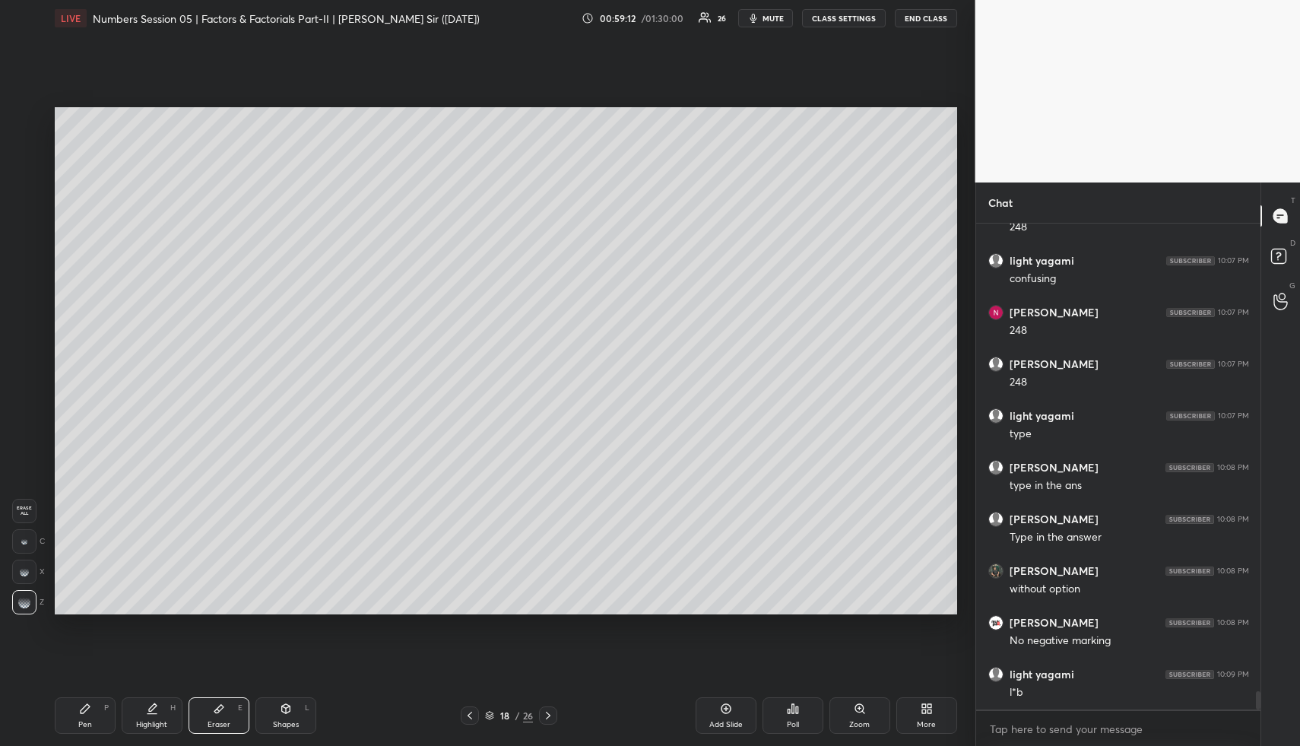
click at [145, 697] on div "Highlight H" at bounding box center [152, 715] width 61 height 36
click at [223, 720] on div "Eraser E" at bounding box center [219, 715] width 61 height 36
drag, startPoint x: 144, startPoint y: 710, endPoint x: 135, endPoint y: 710, distance: 9.9
click at [143, 710] on div "Highlight H" at bounding box center [152, 715] width 61 height 36
click at [102, 703] on div "Pen P" at bounding box center [85, 715] width 61 height 36
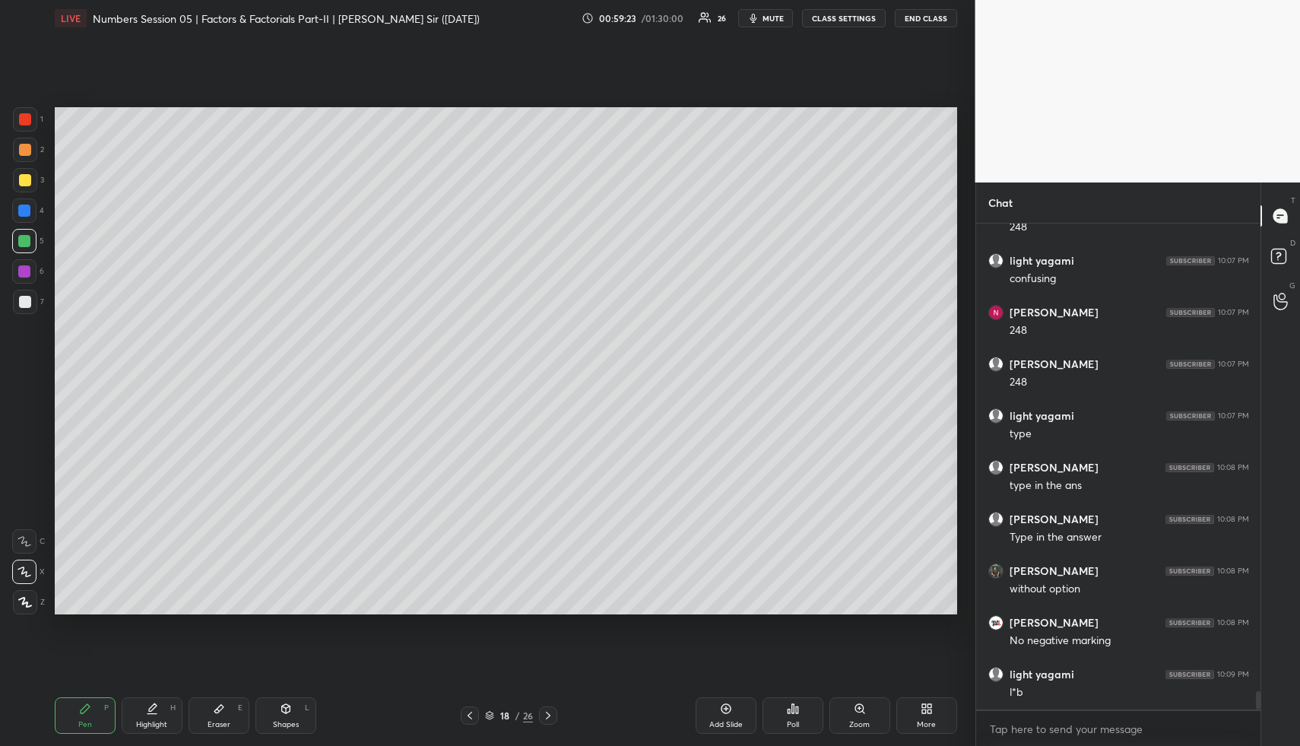
click at [26, 274] on div at bounding box center [24, 271] width 12 height 12
click at [25, 270] on div at bounding box center [24, 271] width 12 height 12
drag, startPoint x: 303, startPoint y: 707, endPoint x: 295, endPoint y: 704, distance: 8.2
click at [303, 707] on div "Shapes L" at bounding box center [285, 715] width 61 height 36
click at [299, 710] on div "Shapes L" at bounding box center [285, 715] width 61 height 36
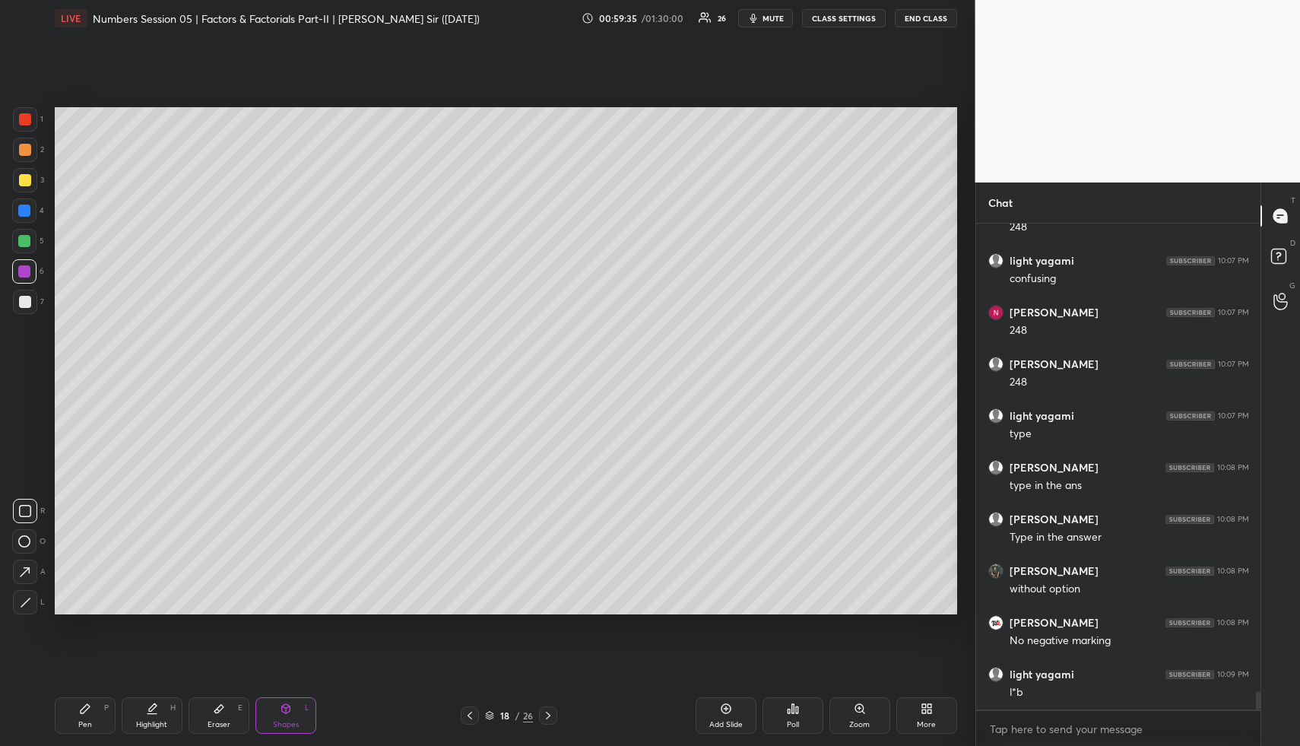
click at [30, 302] on div at bounding box center [25, 302] width 24 height 24
click at [31, 303] on div at bounding box center [25, 302] width 24 height 24
click at [149, 707] on icon at bounding box center [152, 708] width 12 height 12
click at [159, 699] on div "Highlight H" at bounding box center [152, 715] width 61 height 36
drag, startPoint x: 140, startPoint y: 726, endPoint x: 149, endPoint y: 694, distance: 33.2
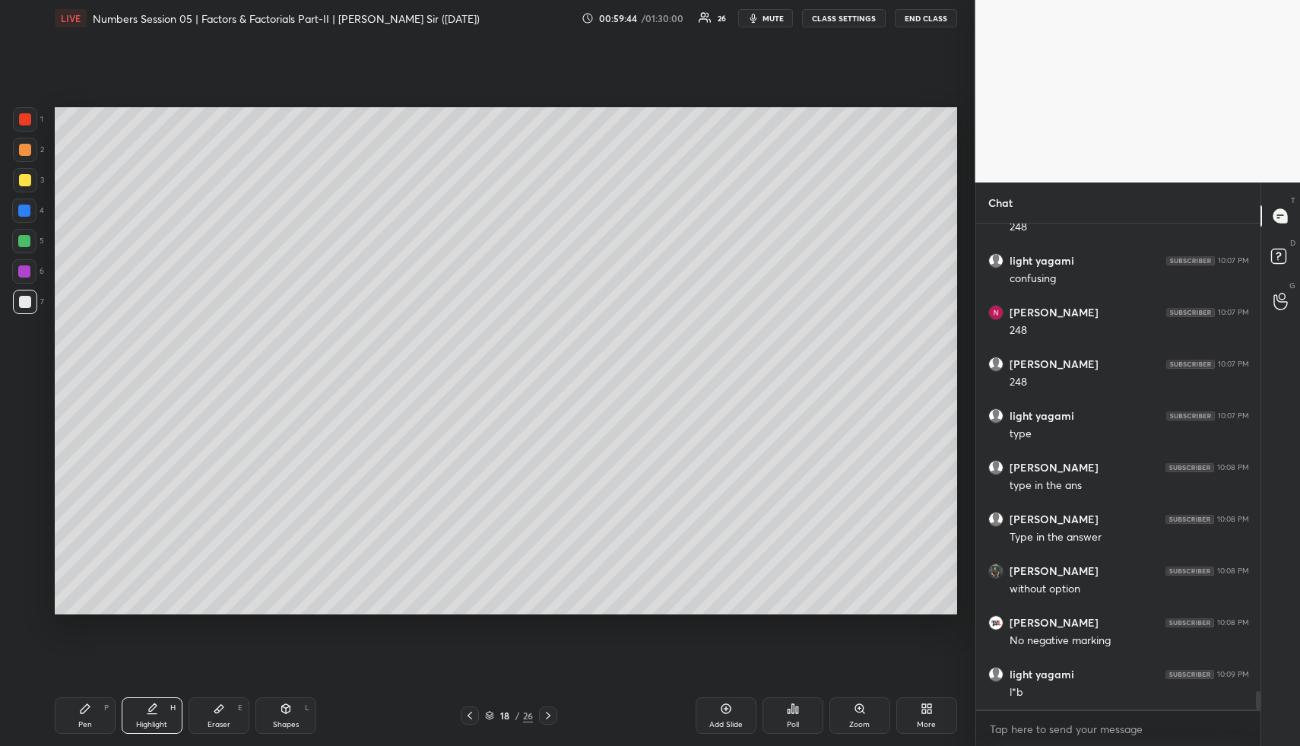
click at [141, 726] on div "Highlight" at bounding box center [151, 725] width 31 height 8
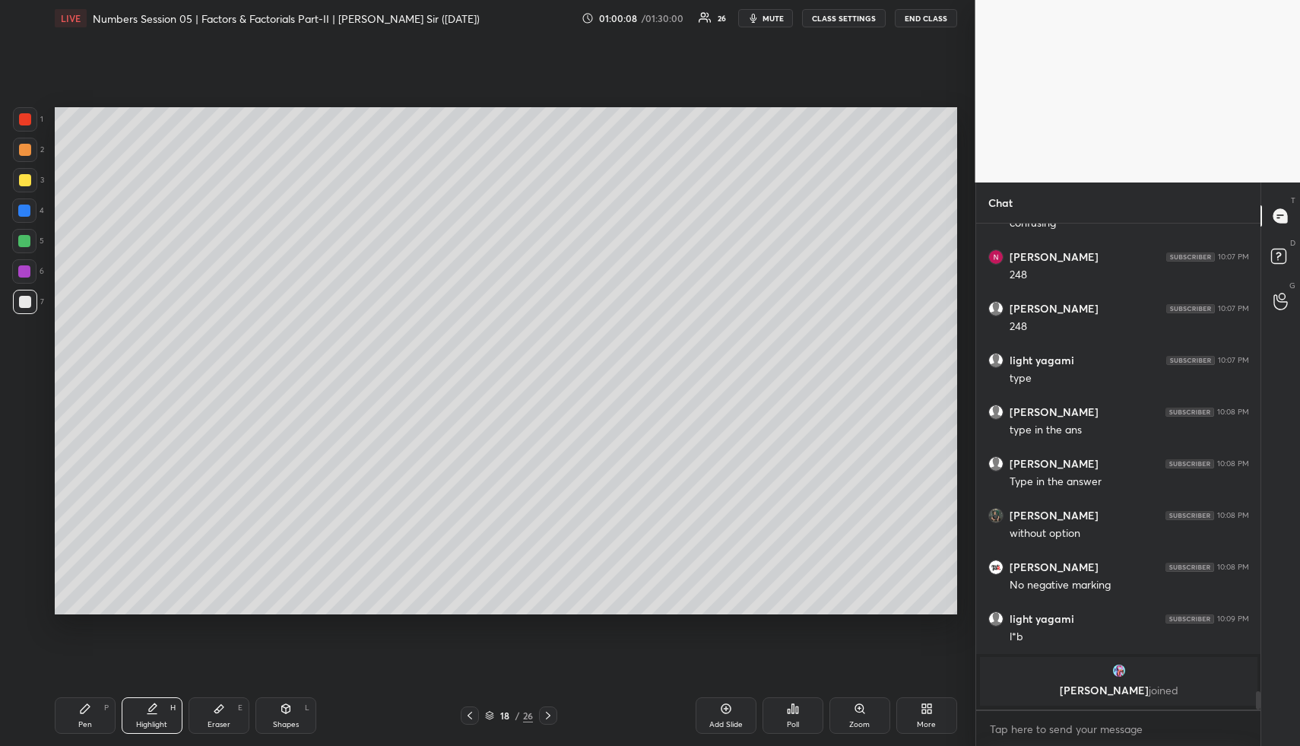
click at [149, 713] on div "Highlight H" at bounding box center [152, 715] width 61 height 36
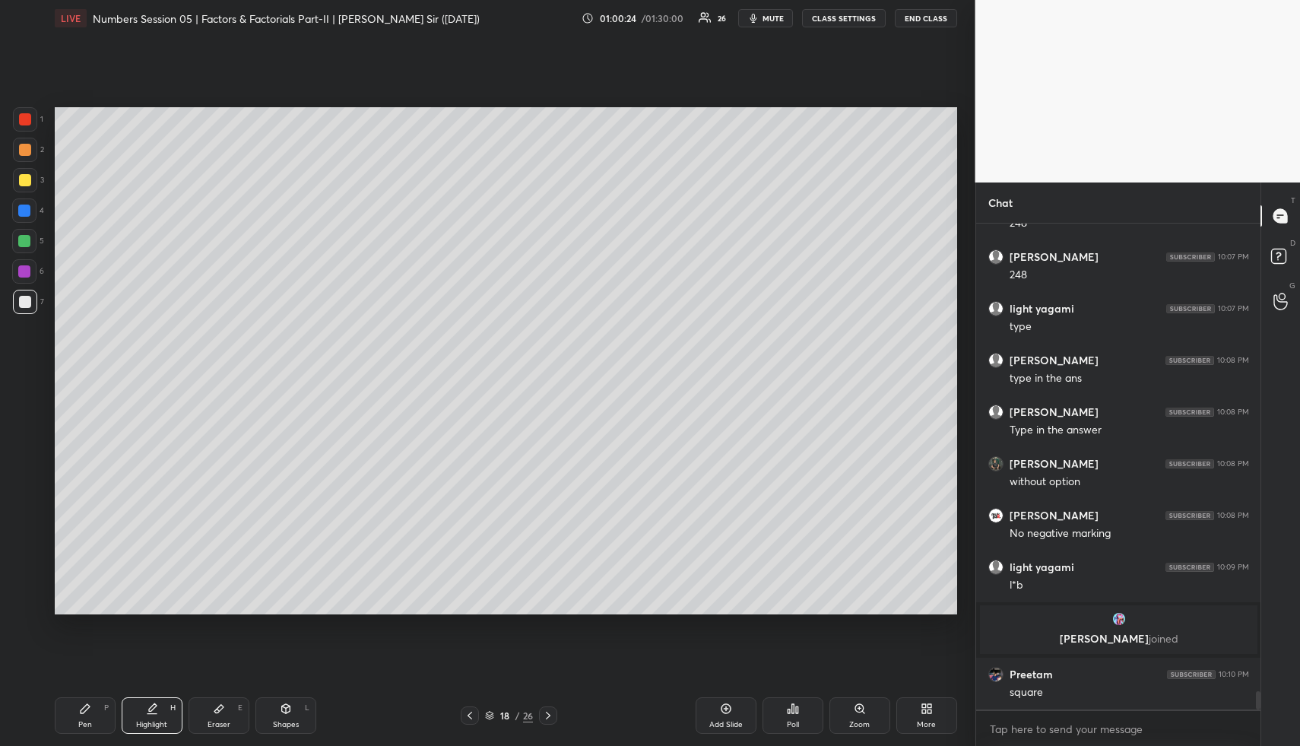
drag, startPoint x: 146, startPoint y: 711, endPoint x: 169, endPoint y: 651, distance: 64.9
click at [147, 704] on icon at bounding box center [152, 708] width 12 height 12
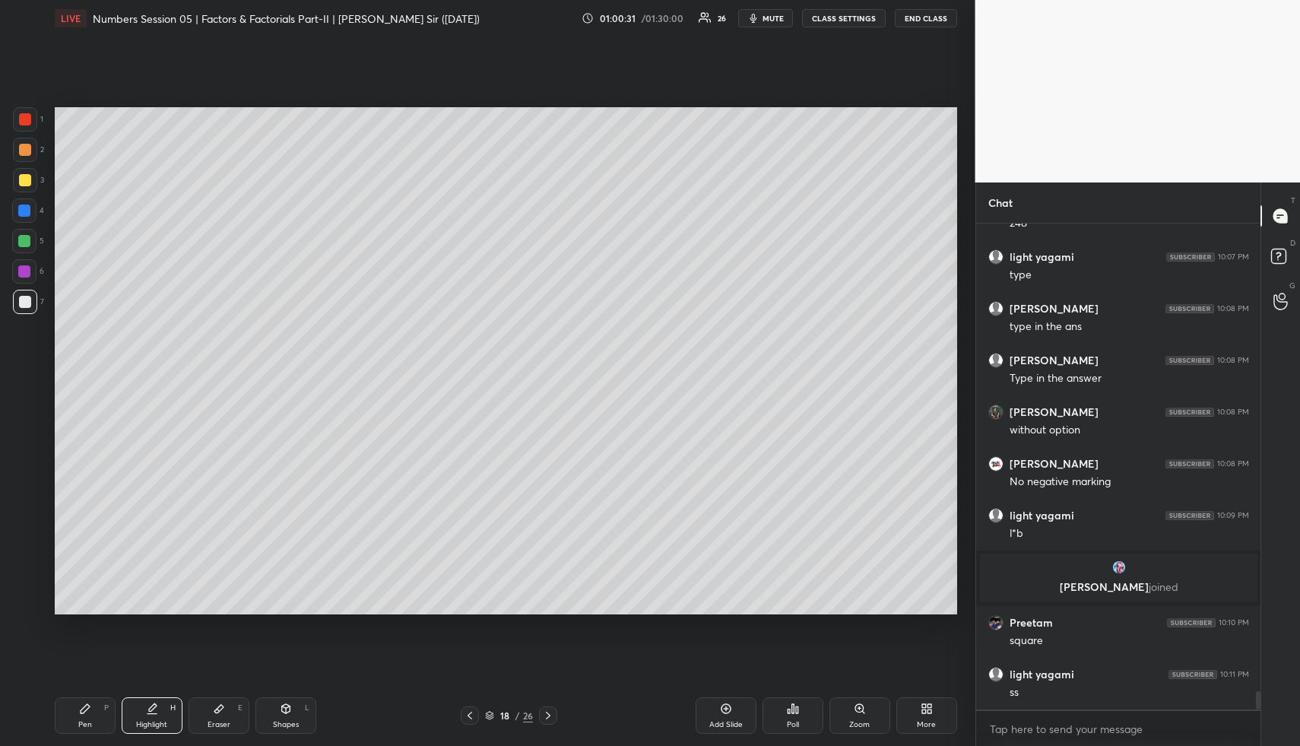
click at [465, 716] on icon at bounding box center [470, 715] width 12 height 12
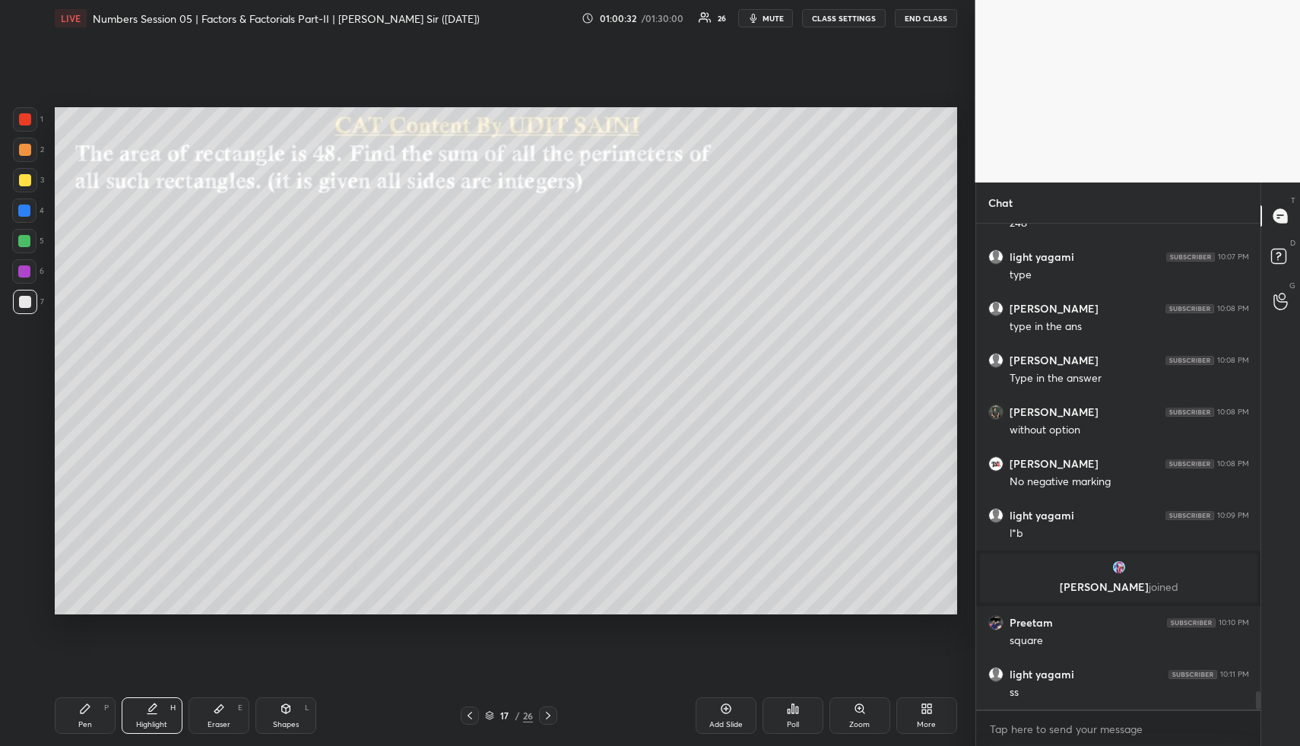
drag, startPoint x: 144, startPoint y: 715, endPoint x: 157, endPoint y: 653, distance: 63.7
click at [148, 711] on icon at bounding box center [152, 708] width 12 height 12
click at [89, 699] on div "Pen P" at bounding box center [85, 715] width 61 height 36
drag, startPoint x: 89, startPoint y: 705, endPoint x: 87, endPoint y: 630, distance: 75.3
click at [86, 702] on icon at bounding box center [85, 708] width 12 height 12
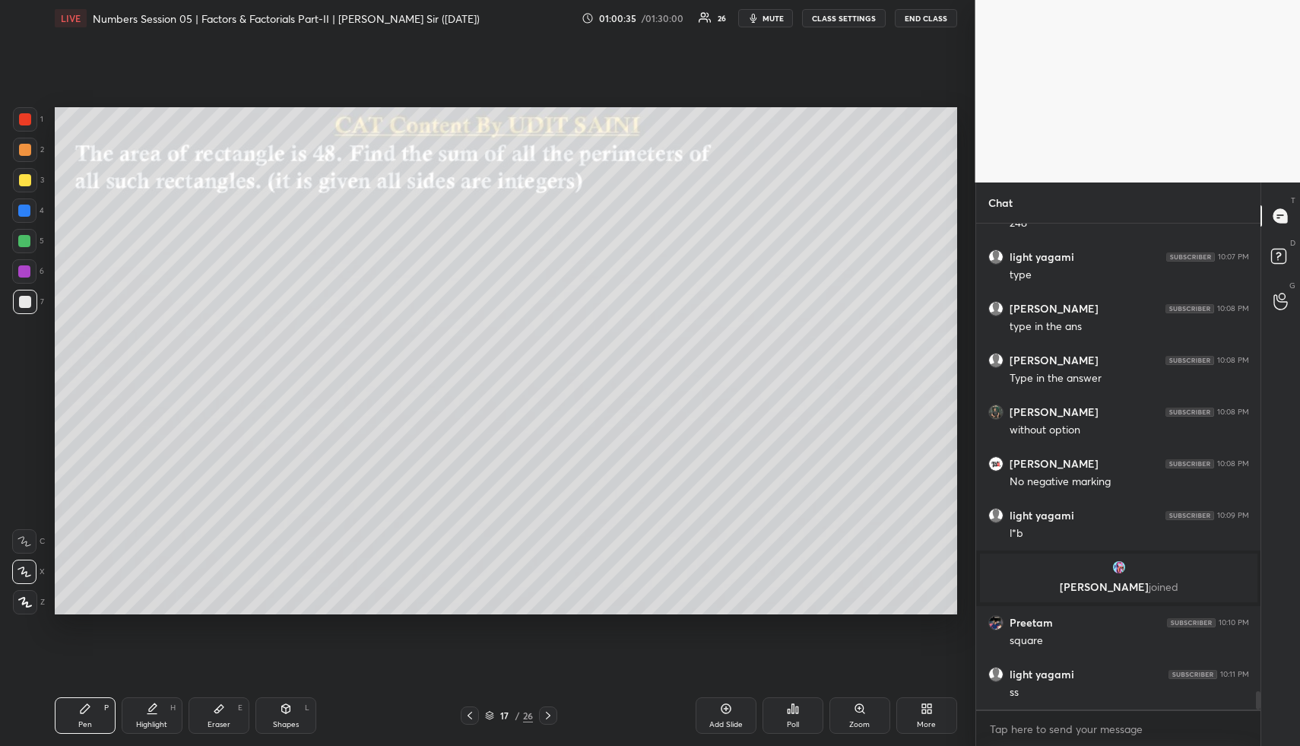
click at [28, 173] on div at bounding box center [25, 180] width 24 height 24
click at [29, 173] on div at bounding box center [25, 180] width 24 height 24
click at [27, 209] on div at bounding box center [24, 210] width 12 height 12
click at [547, 711] on icon at bounding box center [548, 715] width 12 height 12
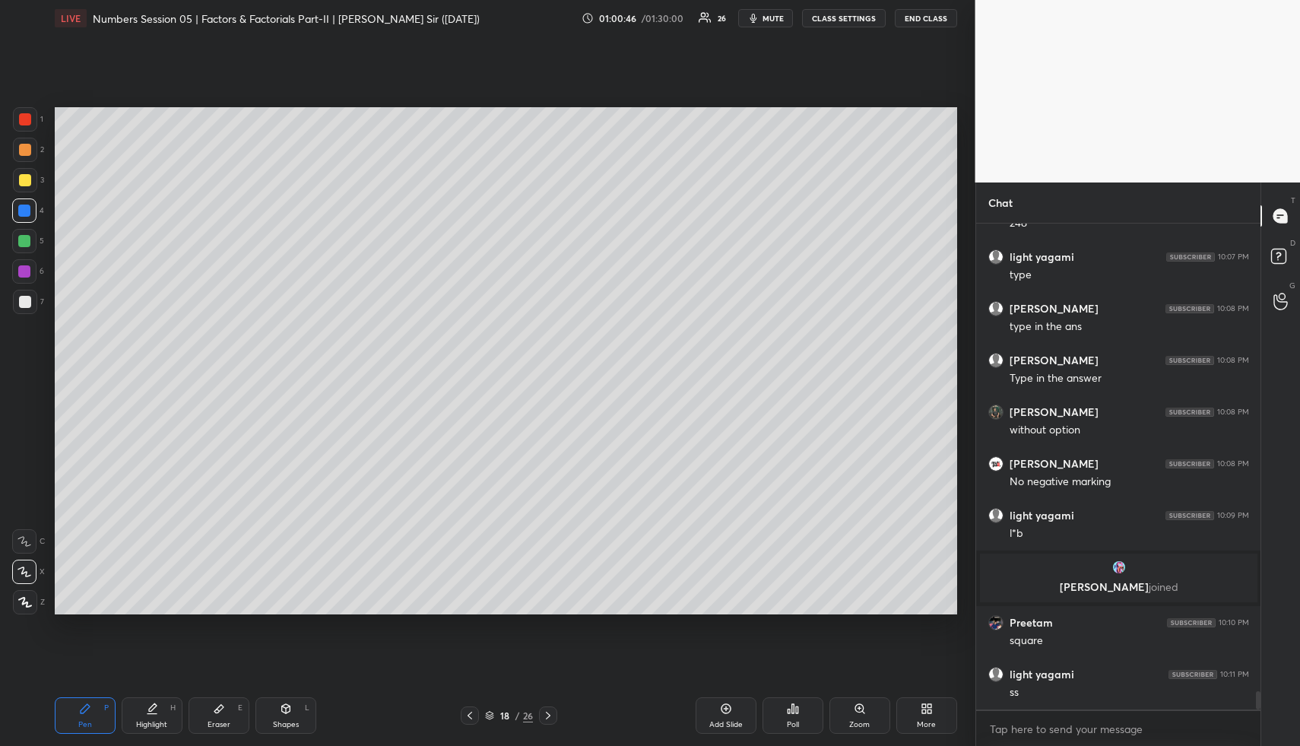
click at [160, 721] on div "Highlight" at bounding box center [151, 725] width 31 height 8
click at [72, 705] on div "Pen P" at bounding box center [85, 715] width 61 height 36
click at [25, 235] on div at bounding box center [24, 241] width 12 height 12
drag, startPoint x: 29, startPoint y: 237, endPoint x: 49, endPoint y: 239, distance: 20.6
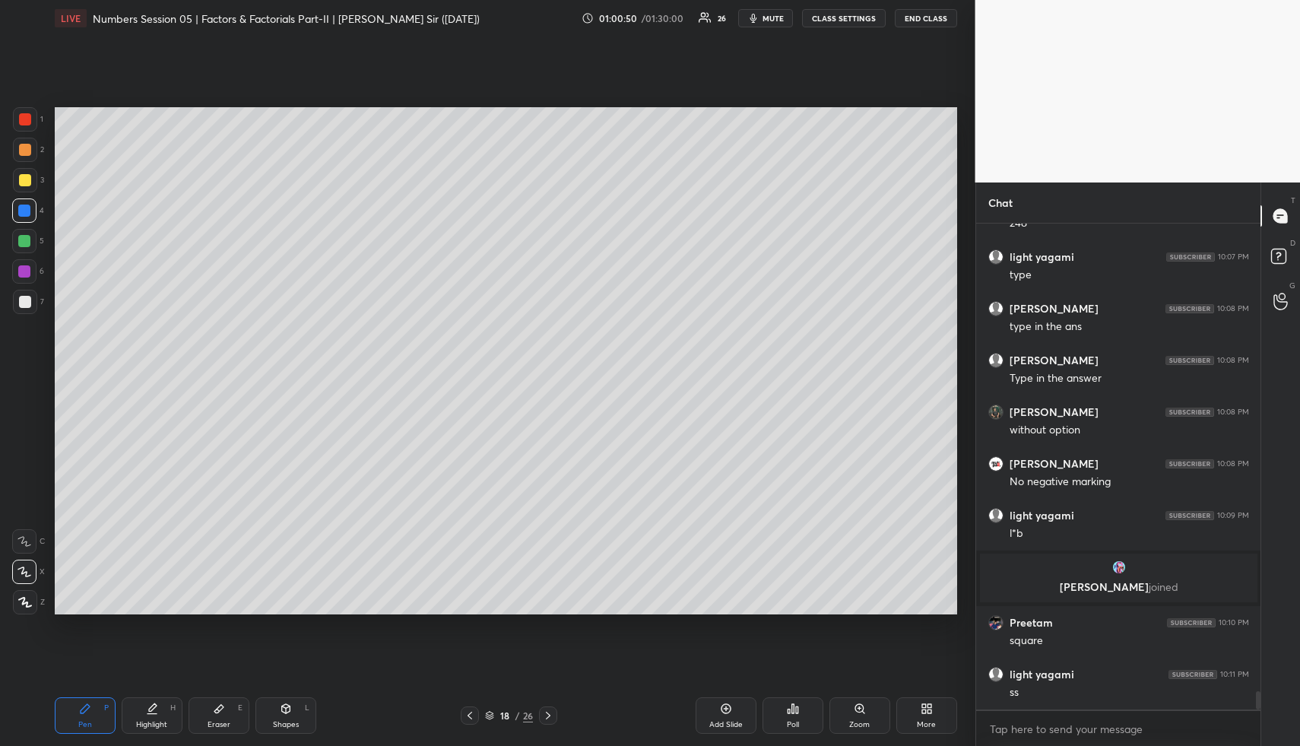
click at [29, 237] on div at bounding box center [24, 241] width 12 height 12
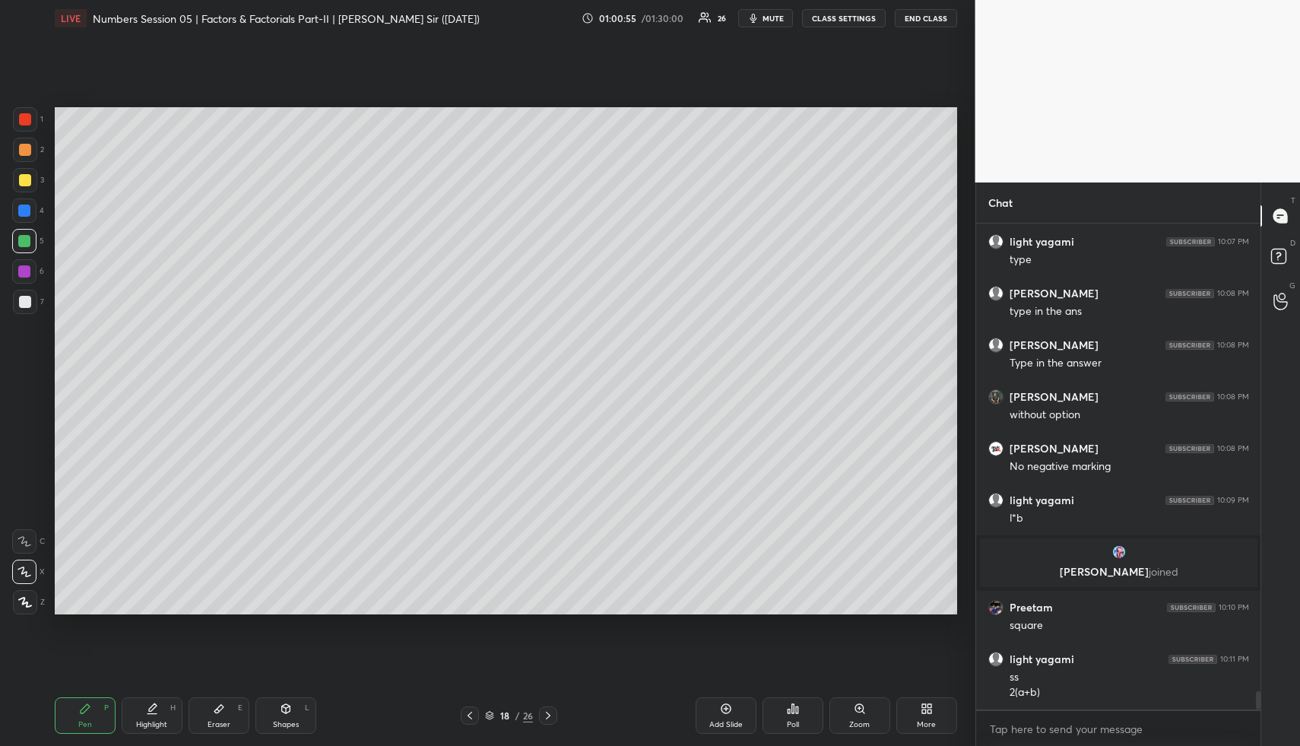
click at [19, 298] on div at bounding box center [25, 302] width 12 height 12
click at [296, 715] on div "Shapes L" at bounding box center [285, 715] width 61 height 36
click at [301, 705] on div "Shapes L" at bounding box center [285, 715] width 61 height 36
click at [24, 242] on div at bounding box center [24, 241] width 12 height 12
click at [173, 712] on div "Highlight H" at bounding box center [152, 715] width 61 height 36
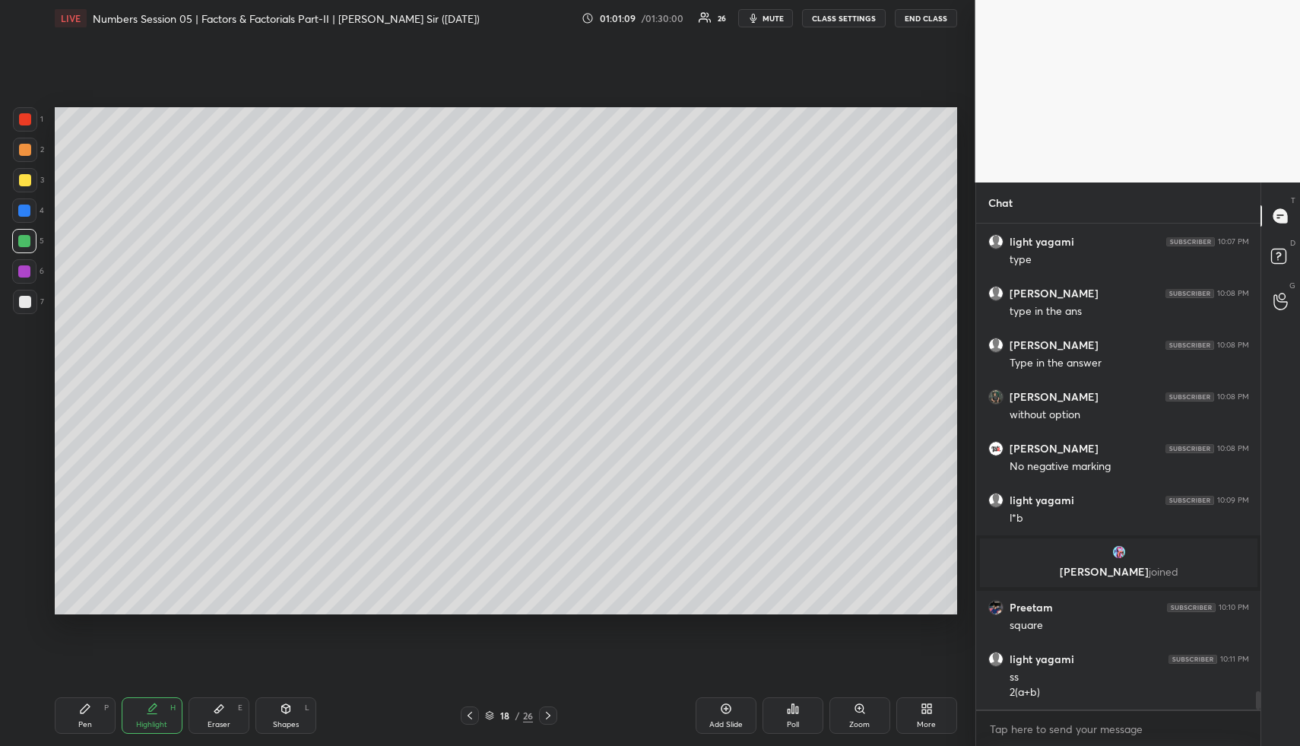
drag, startPoint x: 173, startPoint y: 712, endPoint x: 227, endPoint y: 638, distance: 91.4
click at [176, 706] on div "Highlight H" at bounding box center [152, 715] width 61 height 36
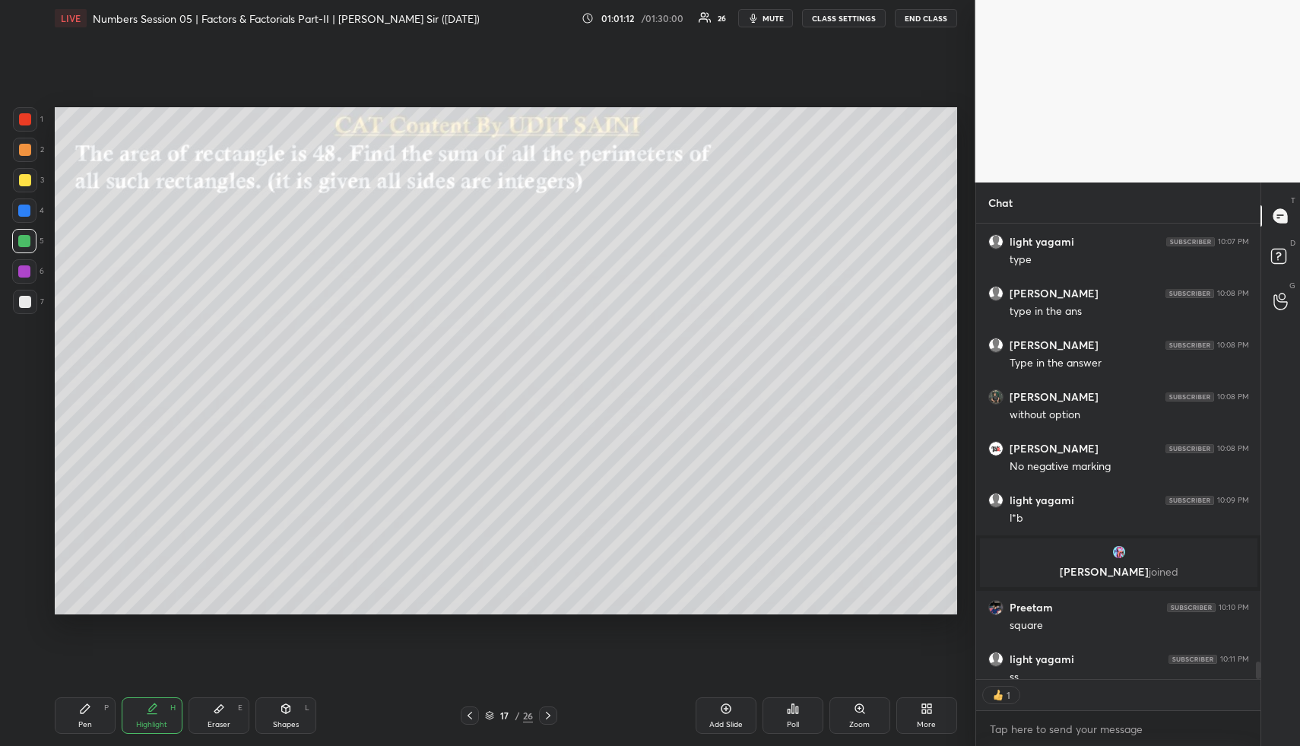
click at [280, 713] on icon at bounding box center [286, 708] width 12 height 12
click at [277, 704] on div "Shapes L" at bounding box center [285, 715] width 61 height 36
click at [23, 147] on div at bounding box center [25, 150] width 12 height 12
click at [84, 710] on div "Pen P" at bounding box center [85, 715] width 61 height 36
drag, startPoint x: 21, startPoint y: 239, endPoint x: 52, endPoint y: 235, distance: 30.7
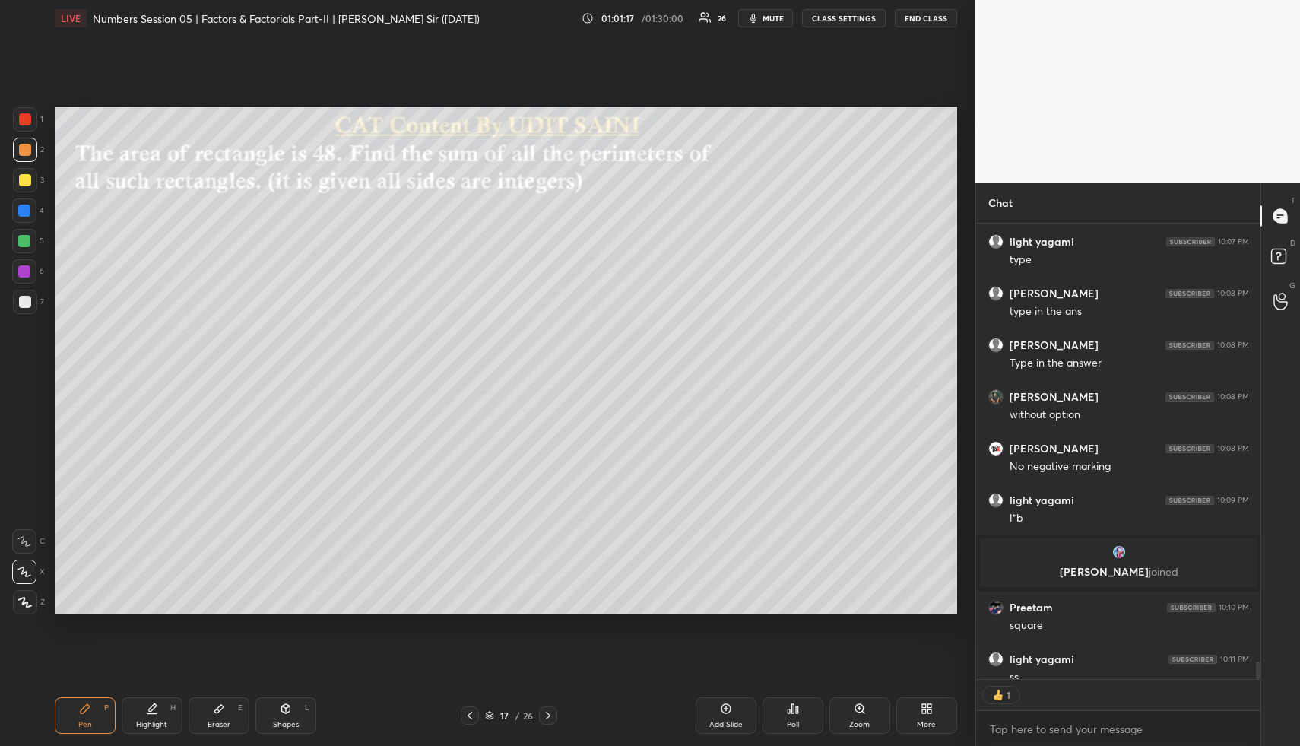
click at [21, 240] on div at bounding box center [24, 241] width 12 height 12
type textarea "x"
click at [152, 708] on icon at bounding box center [153, 707] width 8 height 8
drag, startPoint x: 153, startPoint y: 708, endPoint x: 155, endPoint y: 701, distance: 7.9
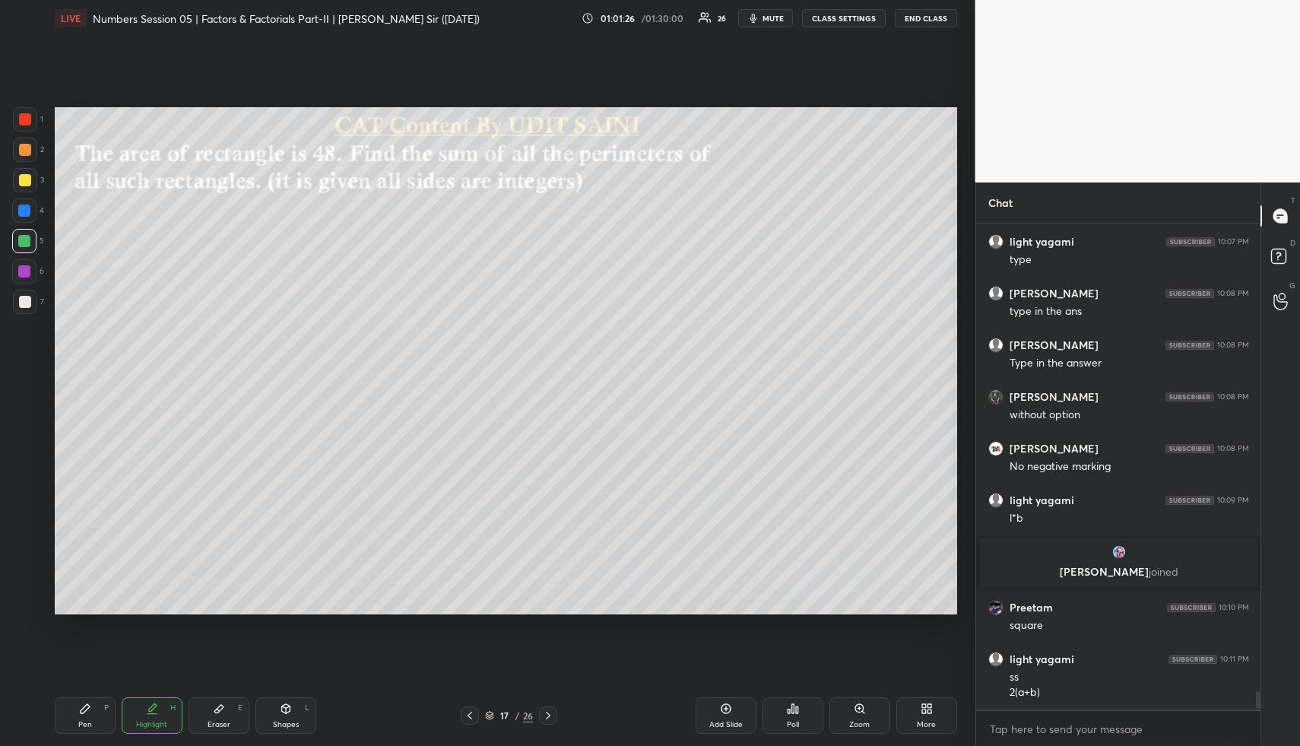
click at [155, 701] on div "Highlight H" at bounding box center [152, 715] width 61 height 36
drag, startPoint x: 284, startPoint y: 709, endPoint x: 277, endPoint y: 627, distance: 82.4
click at [283, 705] on icon at bounding box center [285, 708] width 8 height 9
click at [17, 144] on div at bounding box center [25, 150] width 24 height 24
click at [24, 150] on div at bounding box center [25, 150] width 12 height 12
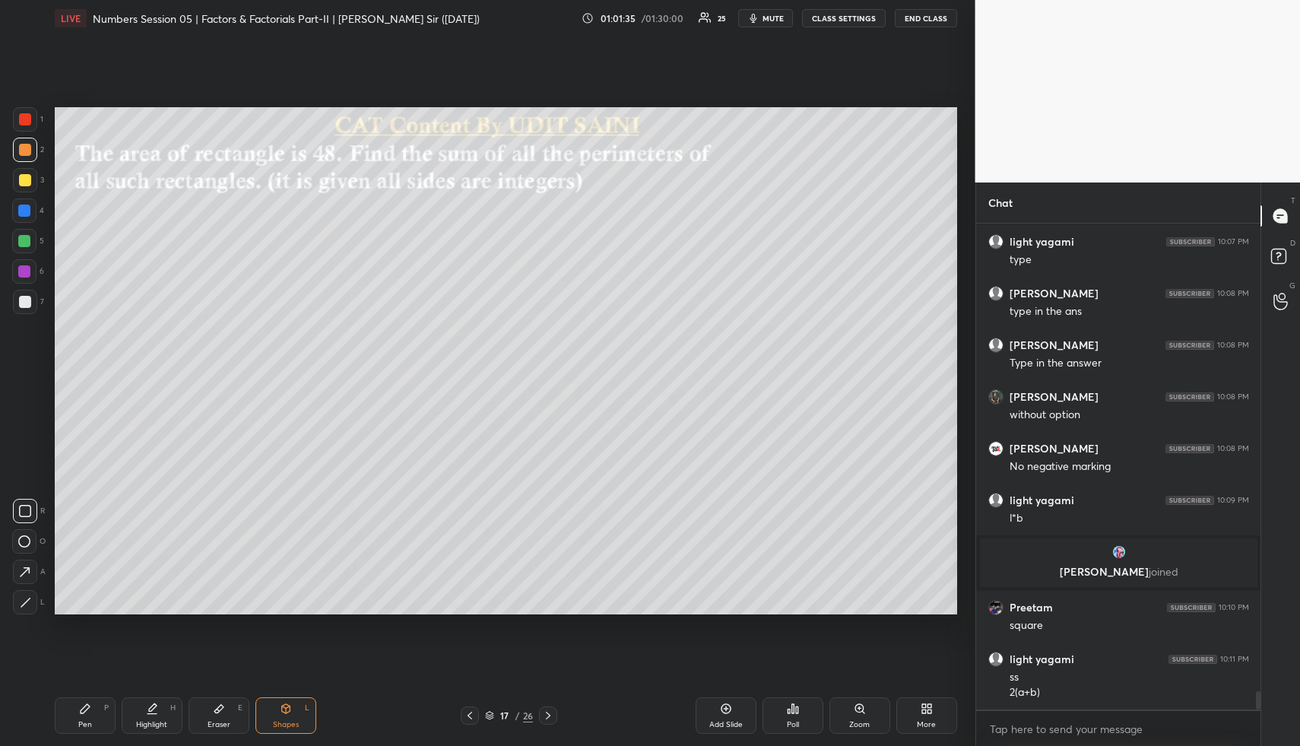
scroll to position [12381, 0]
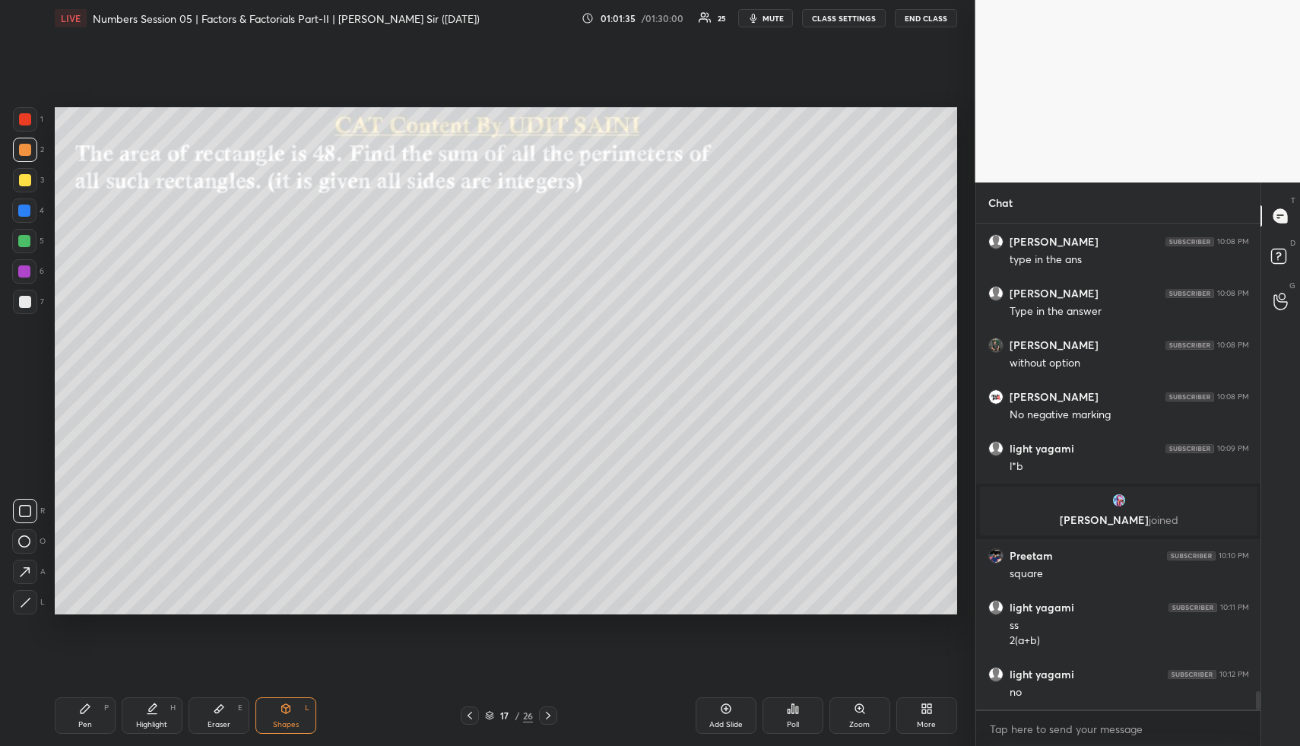
click at [161, 705] on div "Highlight H" at bounding box center [152, 715] width 61 height 36
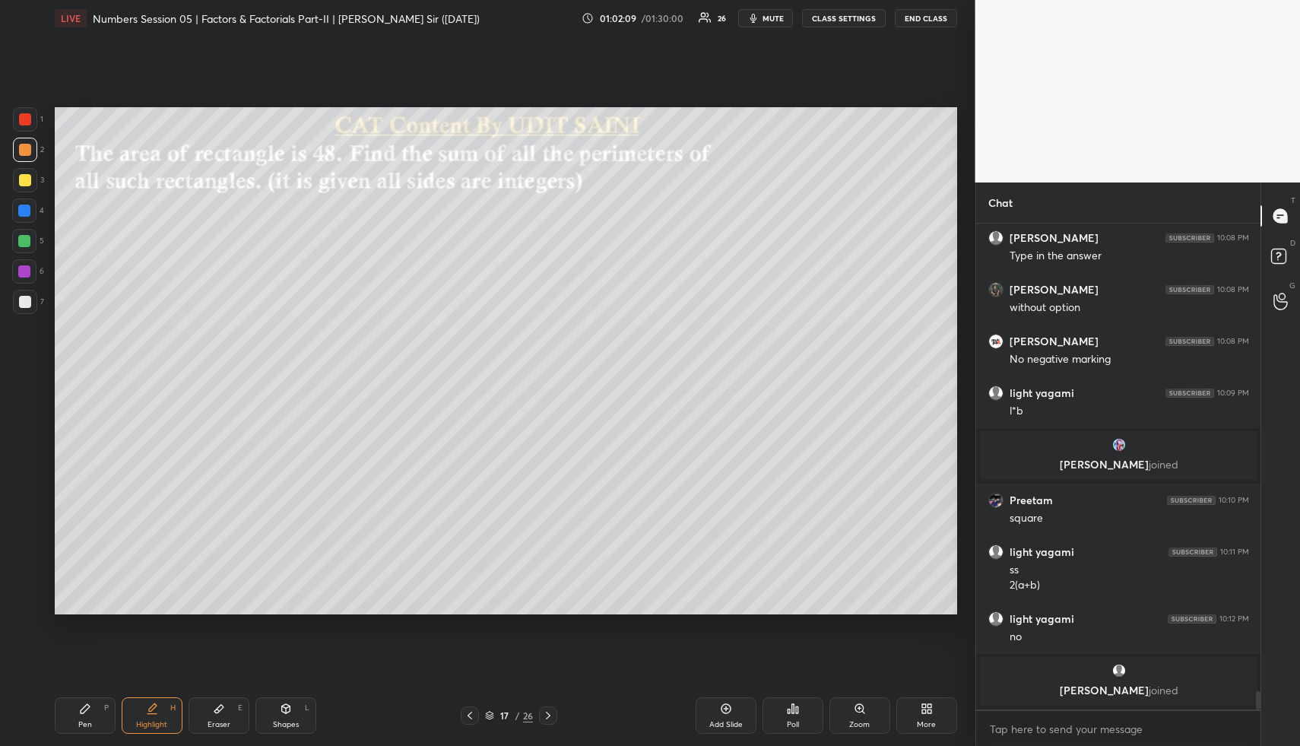
click at [146, 710] on icon at bounding box center [152, 708] width 12 height 12
click at [91, 714] on div "Pen P" at bounding box center [85, 715] width 61 height 36
drag, startPoint x: 27, startPoint y: 236, endPoint x: 44, endPoint y: 235, distance: 16.7
click at [31, 236] on div at bounding box center [24, 241] width 24 height 24
click at [90, 718] on div "Pen P" at bounding box center [85, 715] width 61 height 36
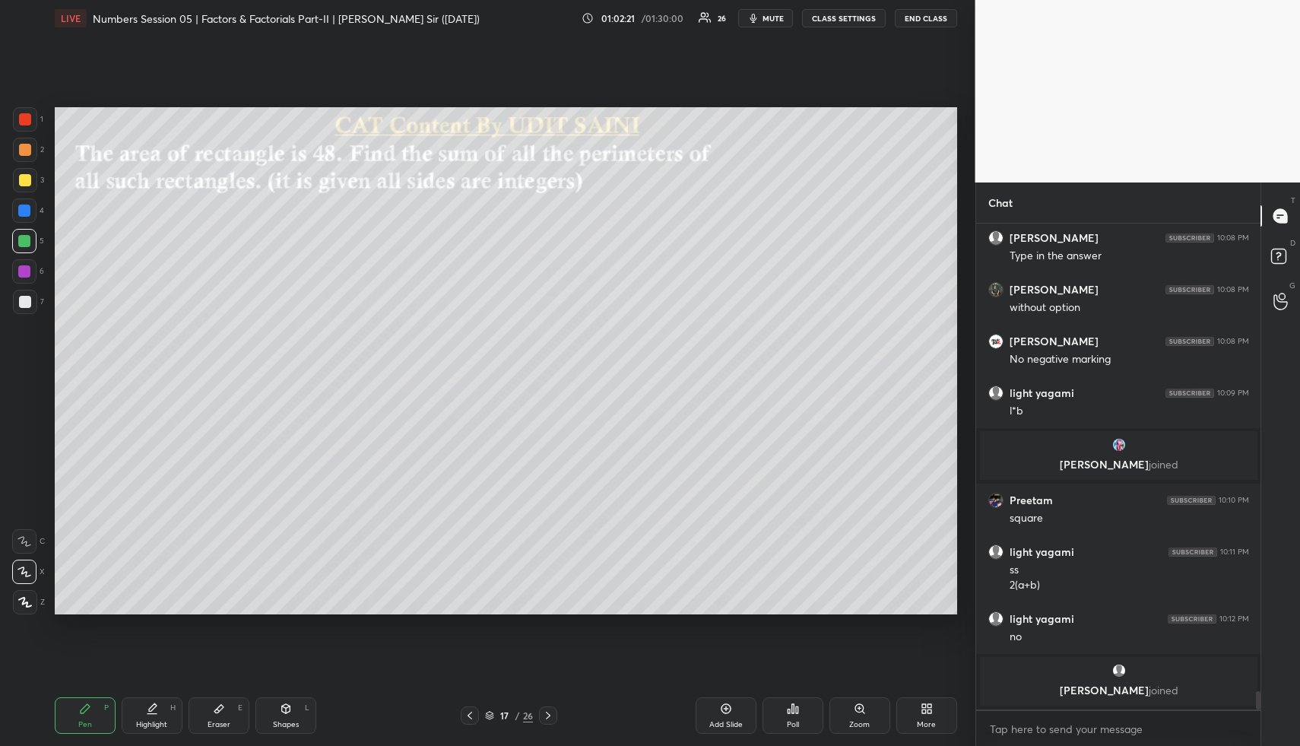
click at [27, 148] on div at bounding box center [25, 150] width 12 height 12
click at [219, 714] on div "Eraser E" at bounding box center [219, 715] width 61 height 36
click at [163, 706] on div "Highlight H" at bounding box center [152, 715] width 61 height 36
click at [85, 711] on icon at bounding box center [85, 708] width 12 height 12
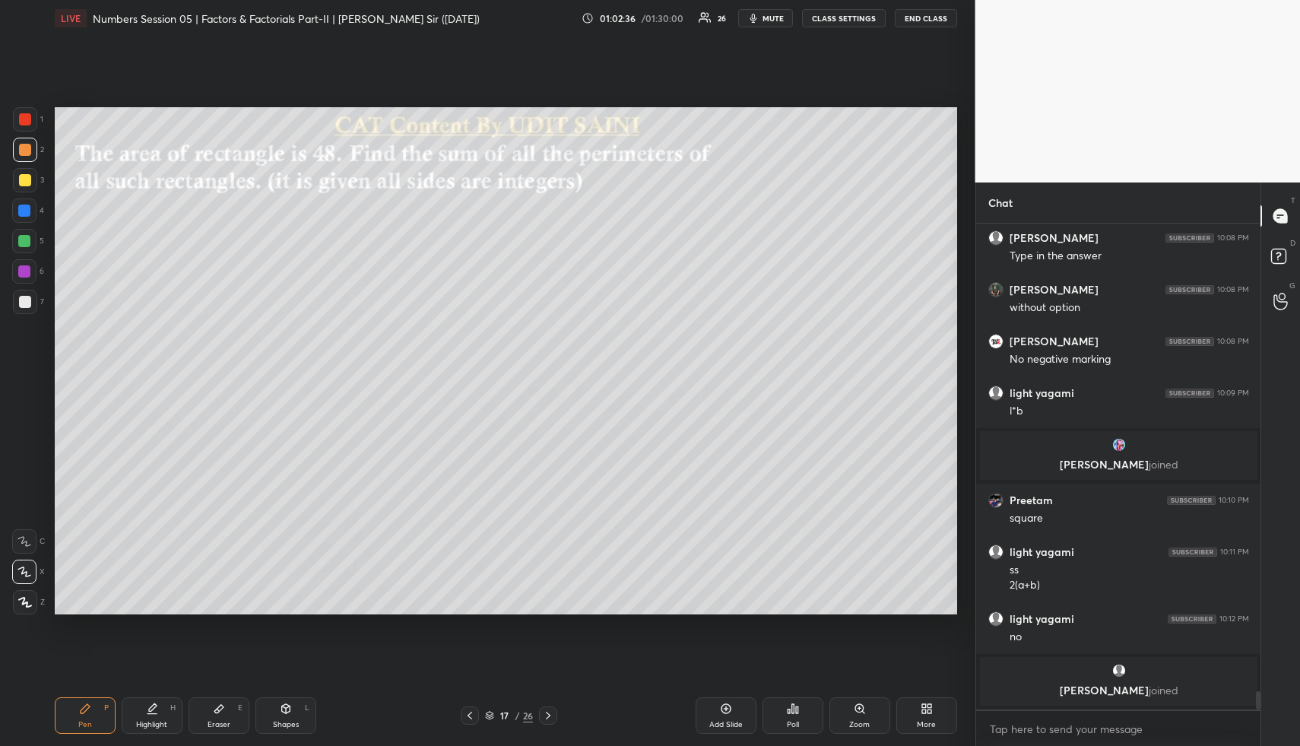
click at [25, 299] on div at bounding box center [25, 302] width 12 height 12
drag, startPoint x: 157, startPoint y: 717, endPoint x: 155, endPoint y: 693, distance: 23.6
click at [154, 714] on div "Highlight H" at bounding box center [152, 715] width 61 height 36
click at [93, 706] on div "Pen P" at bounding box center [85, 715] width 61 height 36
drag, startPoint x: 22, startPoint y: 239, endPoint x: 34, endPoint y: 243, distance: 12.7
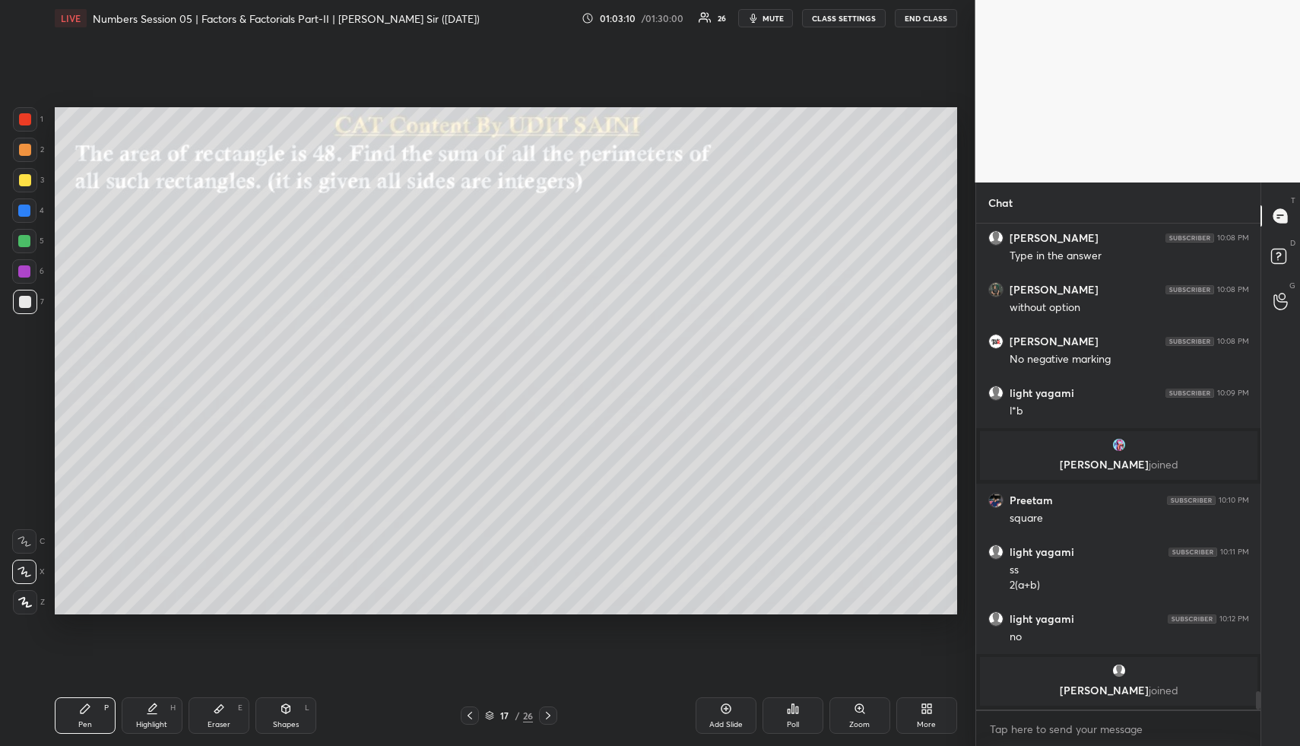
click at [24, 239] on div at bounding box center [24, 241] width 12 height 12
click at [158, 701] on div "Highlight H" at bounding box center [152, 715] width 61 height 36
drag, startPoint x: 168, startPoint y: 705, endPoint x: 179, endPoint y: 626, distance: 79.1
click at [169, 699] on div "Highlight H" at bounding box center [152, 715] width 61 height 36
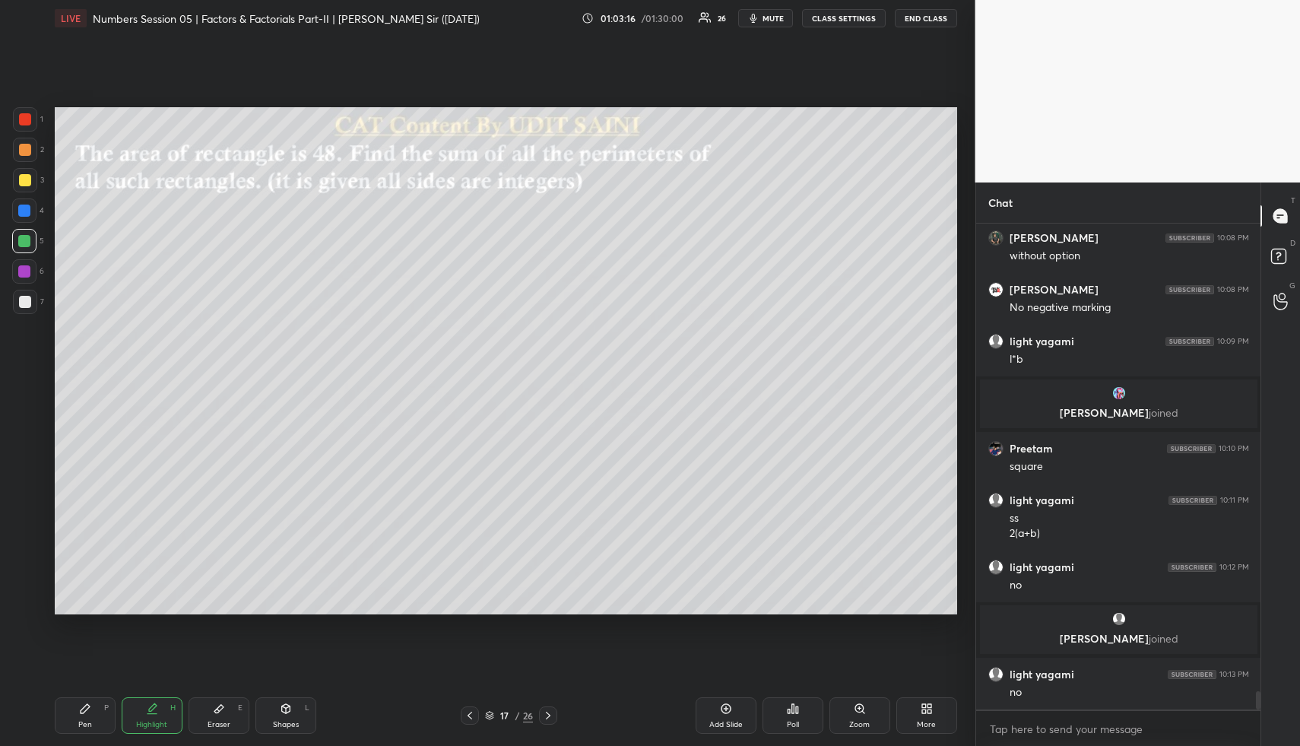
scroll to position [12472, 0]
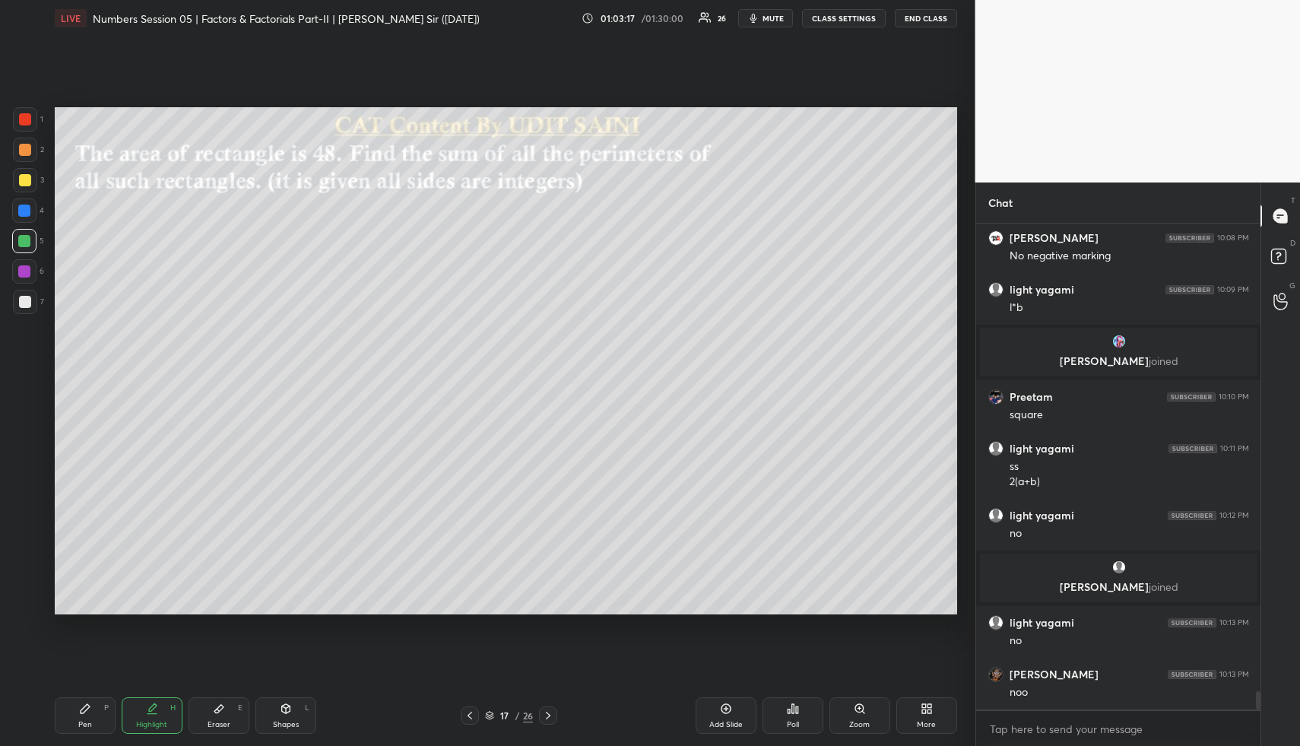
drag, startPoint x: 163, startPoint y: 716, endPoint x: 163, endPoint y: 693, distance: 22.8
click at [163, 716] on div "Highlight H" at bounding box center [152, 715] width 61 height 36
drag, startPoint x: 91, startPoint y: 718, endPoint x: 86, endPoint y: 673, distance: 44.4
click at [91, 718] on div "Pen P" at bounding box center [85, 715] width 61 height 36
click at [17, 212] on div at bounding box center [24, 210] width 24 height 24
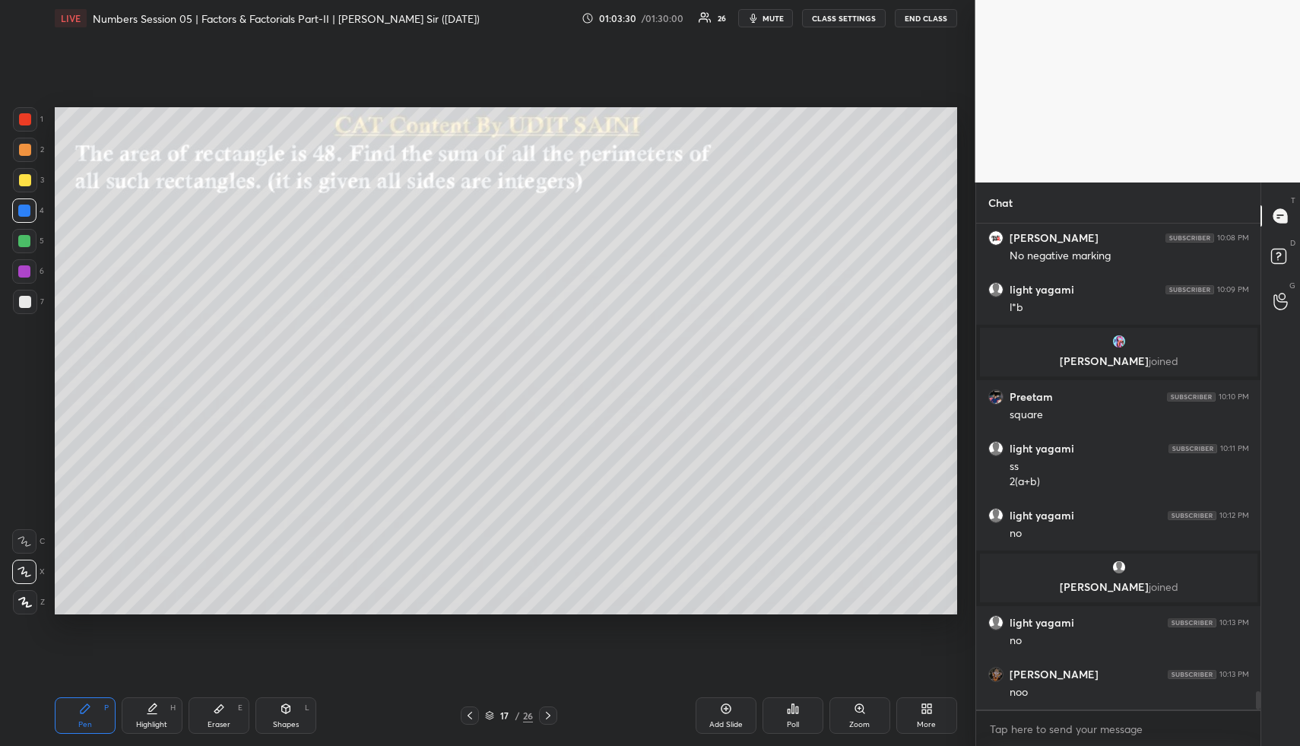
click at [170, 708] on div "H" at bounding box center [172, 708] width 5 height 8
drag, startPoint x: 81, startPoint y: 706, endPoint x: 83, endPoint y: 664, distance: 41.8
click at [81, 706] on icon at bounding box center [85, 708] width 12 height 12
click at [26, 176] on div at bounding box center [25, 180] width 12 height 12
click at [32, 176] on div at bounding box center [25, 180] width 24 height 24
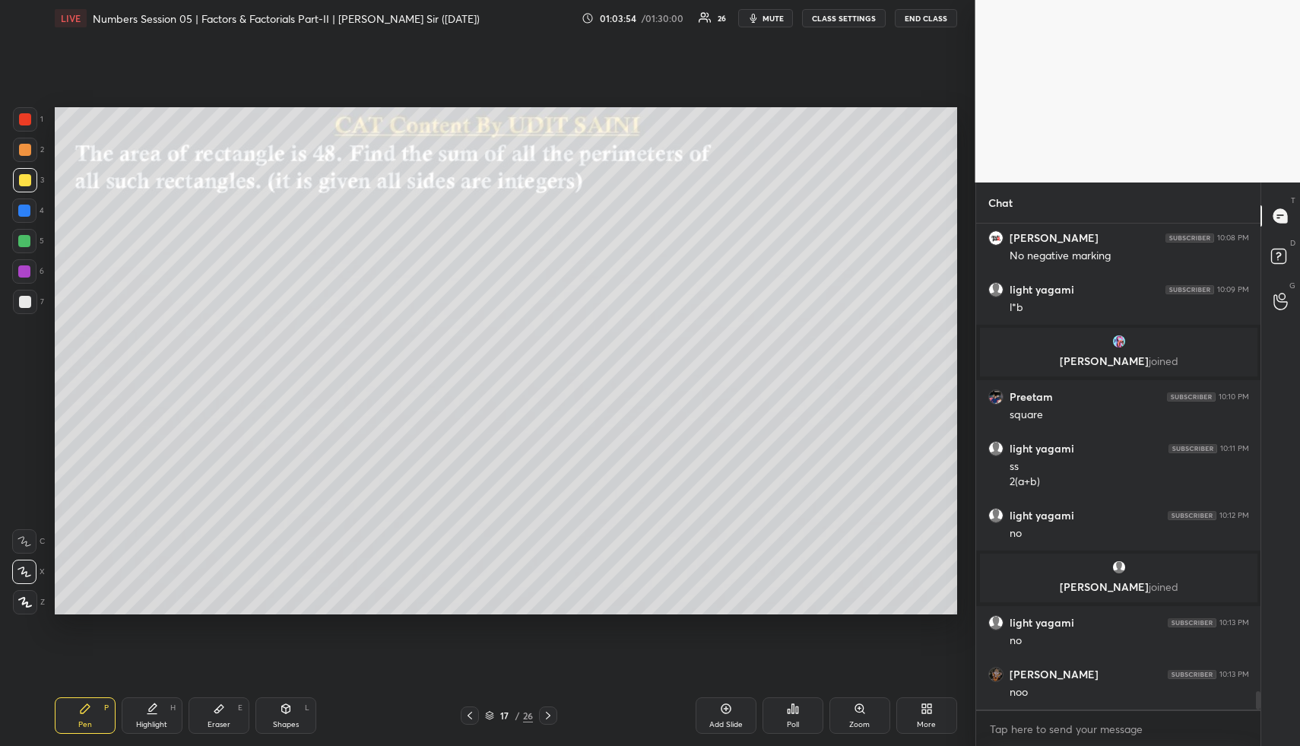
click at [309, 711] on div "Shapes L" at bounding box center [285, 715] width 61 height 36
click at [14, 271] on div at bounding box center [24, 271] width 24 height 24
click at [28, 572] on icon at bounding box center [25, 572] width 16 height 16
click at [165, 695] on div "Pen P Highlight H Eraser E Shapes L 17 / 26 Add Slide Poll Zoom More" at bounding box center [506, 715] width 902 height 61
drag, startPoint x: 167, startPoint y: 696, endPoint x: 218, endPoint y: 627, distance: 85.9
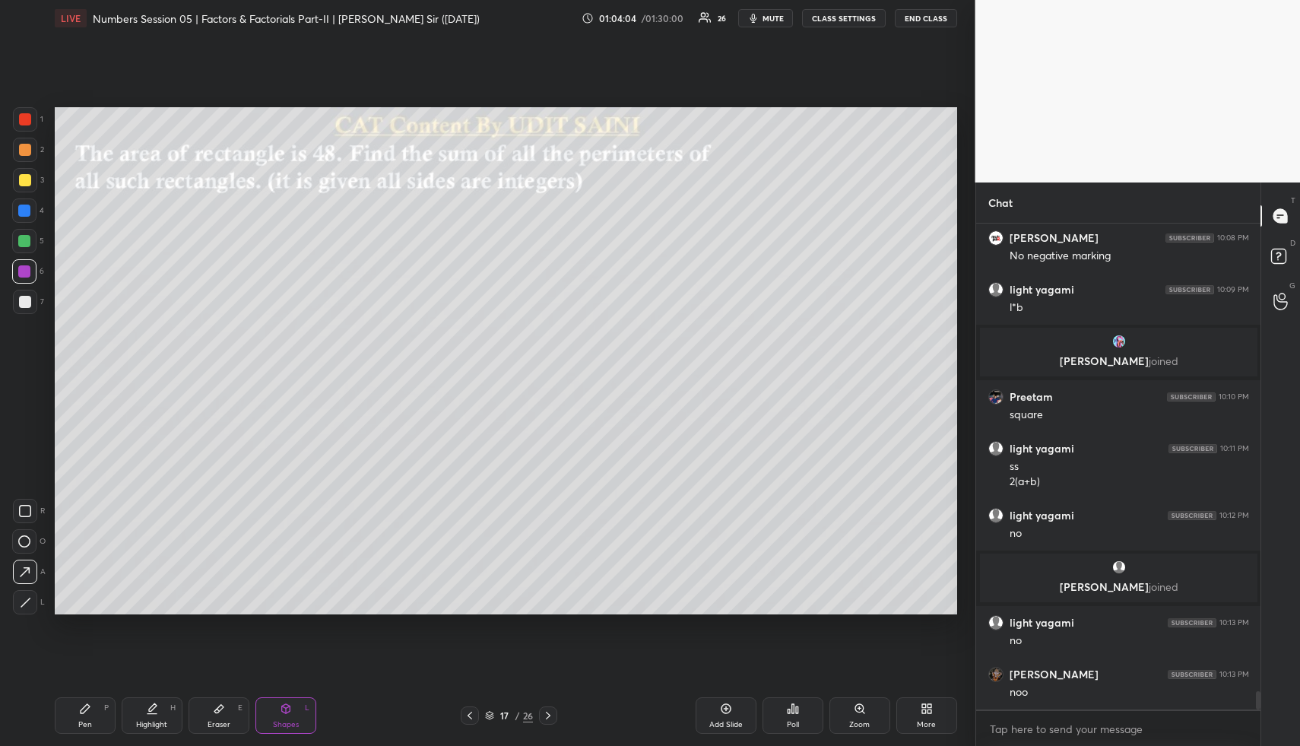
click at [167, 696] on div "Pen P Highlight H Eraser E Shapes L 17 / 26 Add Slide Poll Zoom More" at bounding box center [506, 715] width 902 height 61
drag, startPoint x: 227, startPoint y: 719, endPoint x: 242, endPoint y: 694, distance: 29.7
click at [227, 721] on div "Eraser" at bounding box center [219, 725] width 23 height 8
click at [138, 693] on div "Pen P Highlight H Eraser E Shapes L 17 / 26 Add Slide Poll Zoom More" at bounding box center [506, 715] width 902 height 61
drag, startPoint x: 158, startPoint y: 711, endPoint x: 223, endPoint y: 662, distance: 81.5
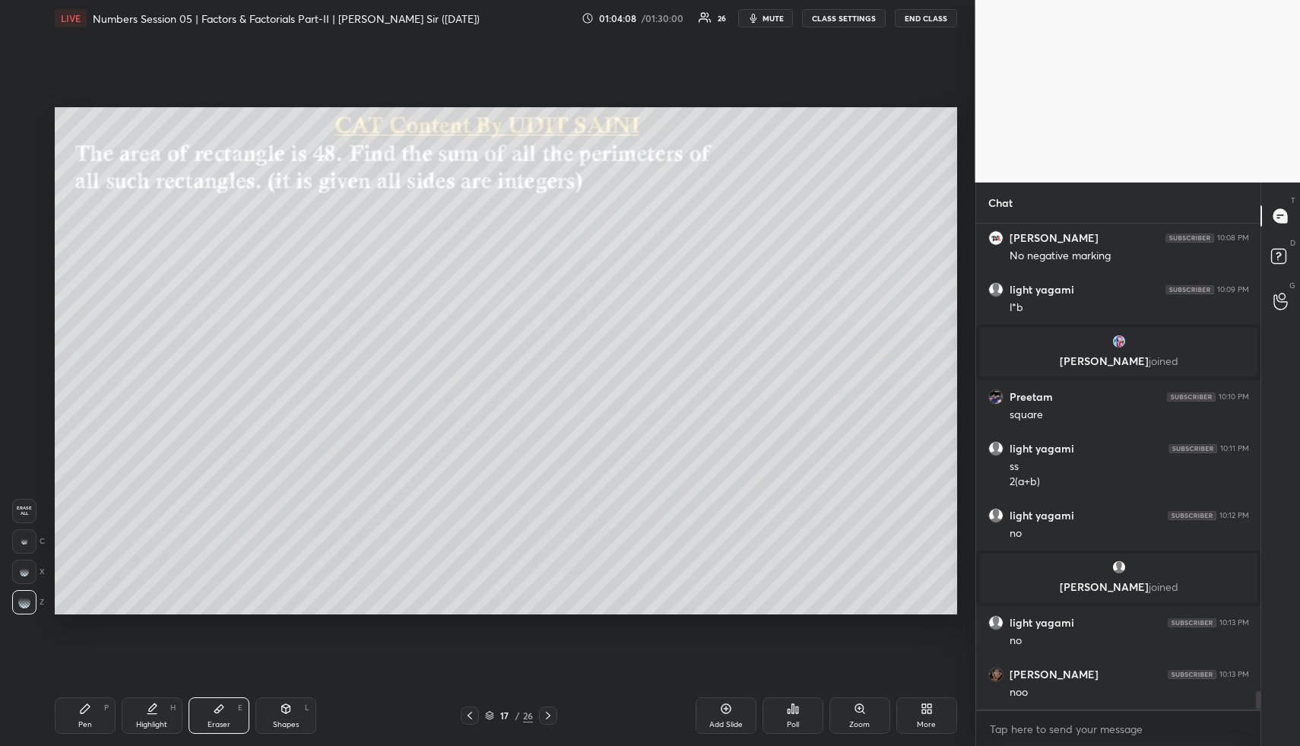
click at [158, 711] on div "Highlight H" at bounding box center [152, 715] width 61 height 36
click at [138, 711] on div "Highlight H" at bounding box center [152, 715] width 61 height 36
drag, startPoint x: 93, startPoint y: 718, endPoint x: 90, endPoint y: 705, distance: 13.1
click at [90, 716] on div "Pen P" at bounding box center [85, 715] width 61 height 36
click at [29, 299] on div at bounding box center [25, 302] width 12 height 12
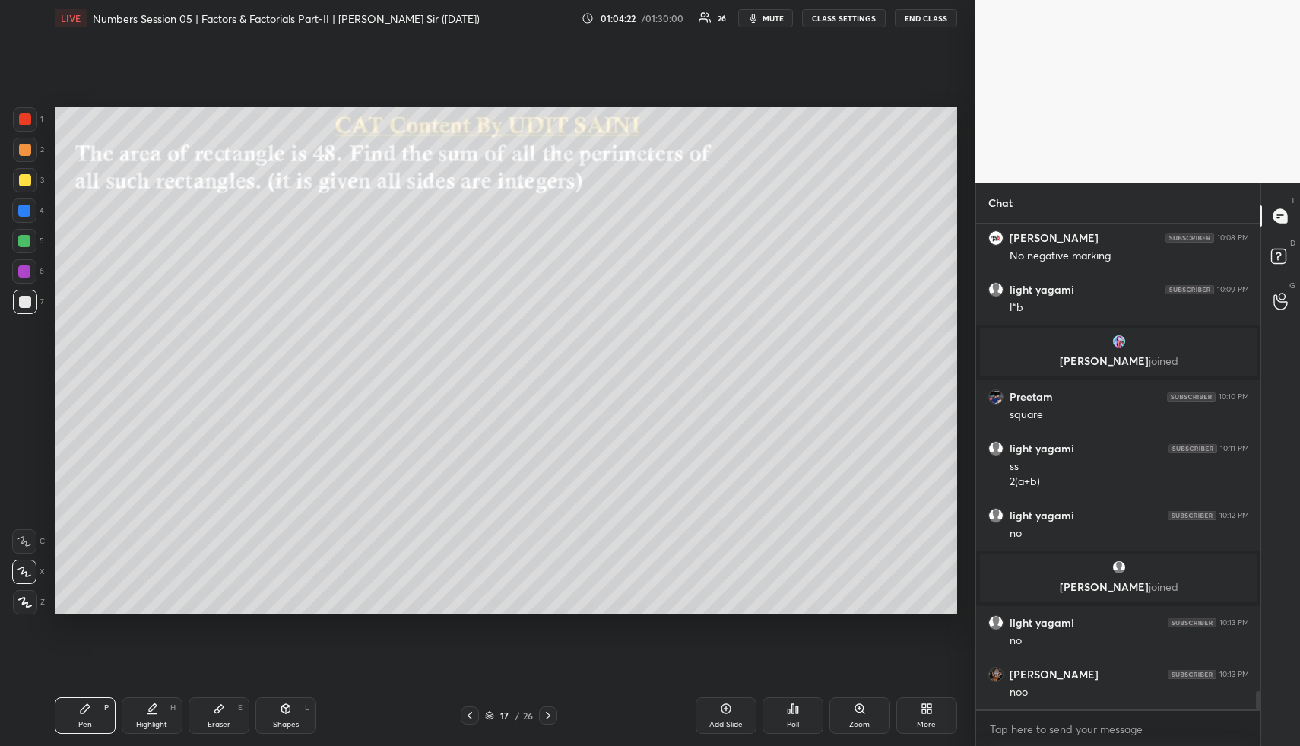
click at [159, 708] on div "Highlight H" at bounding box center [152, 715] width 61 height 36
drag, startPoint x: 96, startPoint y: 712, endPoint x: 94, endPoint y: 623, distance: 89.7
click at [96, 712] on div "Pen P" at bounding box center [85, 715] width 61 height 36
drag, startPoint x: 30, startPoint y: 317, endPoint x: 49, endPoint y: 331, distance: 22.8
click at [30, 317] on div "1 2 3 4 5 6 7" at bounding box center [28, 213] width 32 height 213
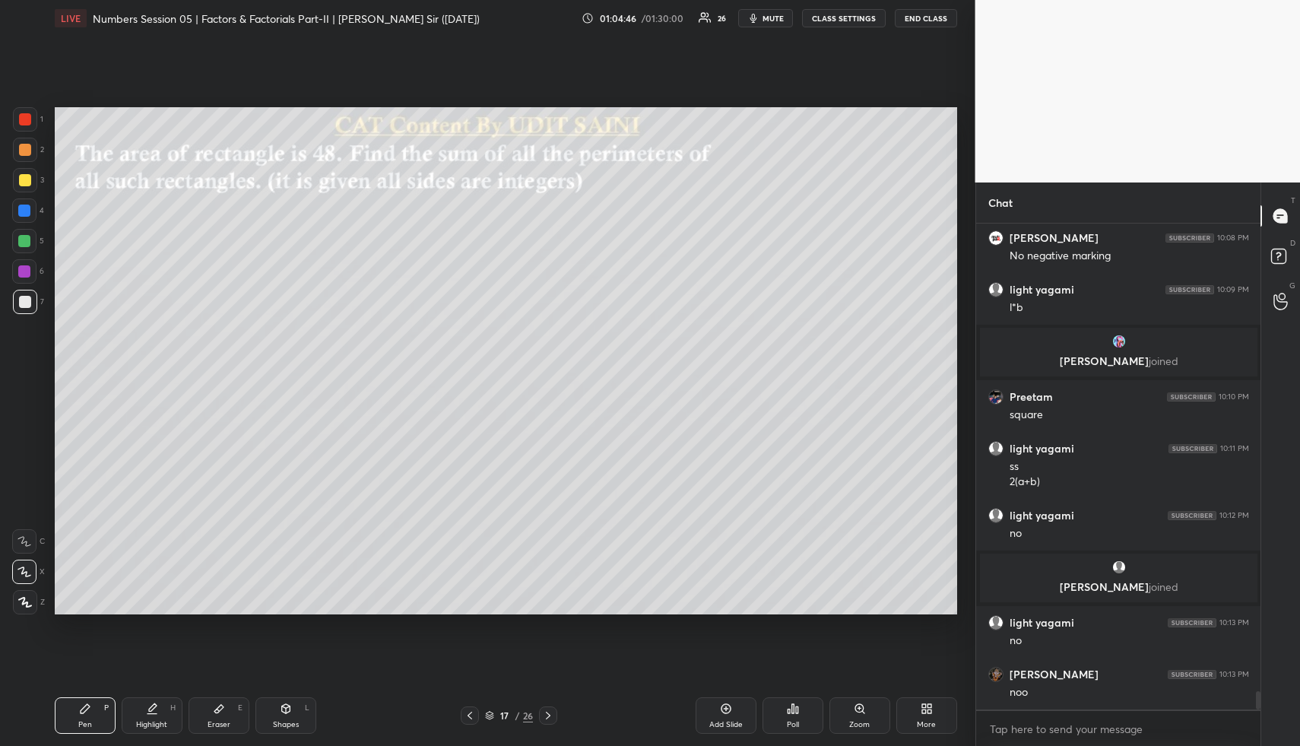
drag, startPoint x: 304, startPoint y: 714, endPoint x: 295, endPoint y: 703, distance: 14.6
click at [304, 714] on div "Shapes L" at bounding box center [285, 715] width 61 height 36
click at [27, 236] on div at bounding box center [24, 241] width 24 height 24
click at [27, 242] on div at bounding box center [24, 241] width 12 height 12
click at [163, 721] on div "Highlight" at bounding box center [151, 725] width 31 height 8
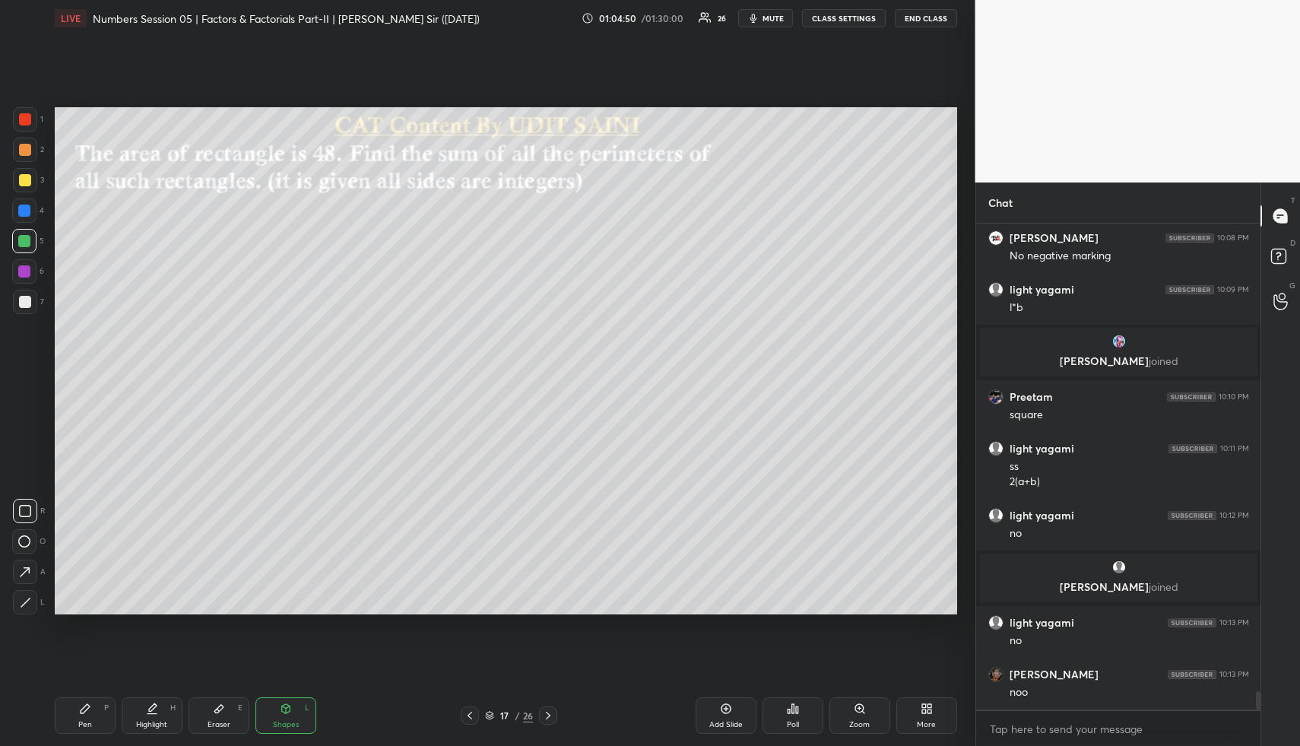
drag, startPoint x: 165, startPoint y: 720, endPoint x: 190, endPoint y: 689, distance: 39.4
click at [167, 713] on div "Highlight H" at bounding box center [152, 715] width 61 height 36
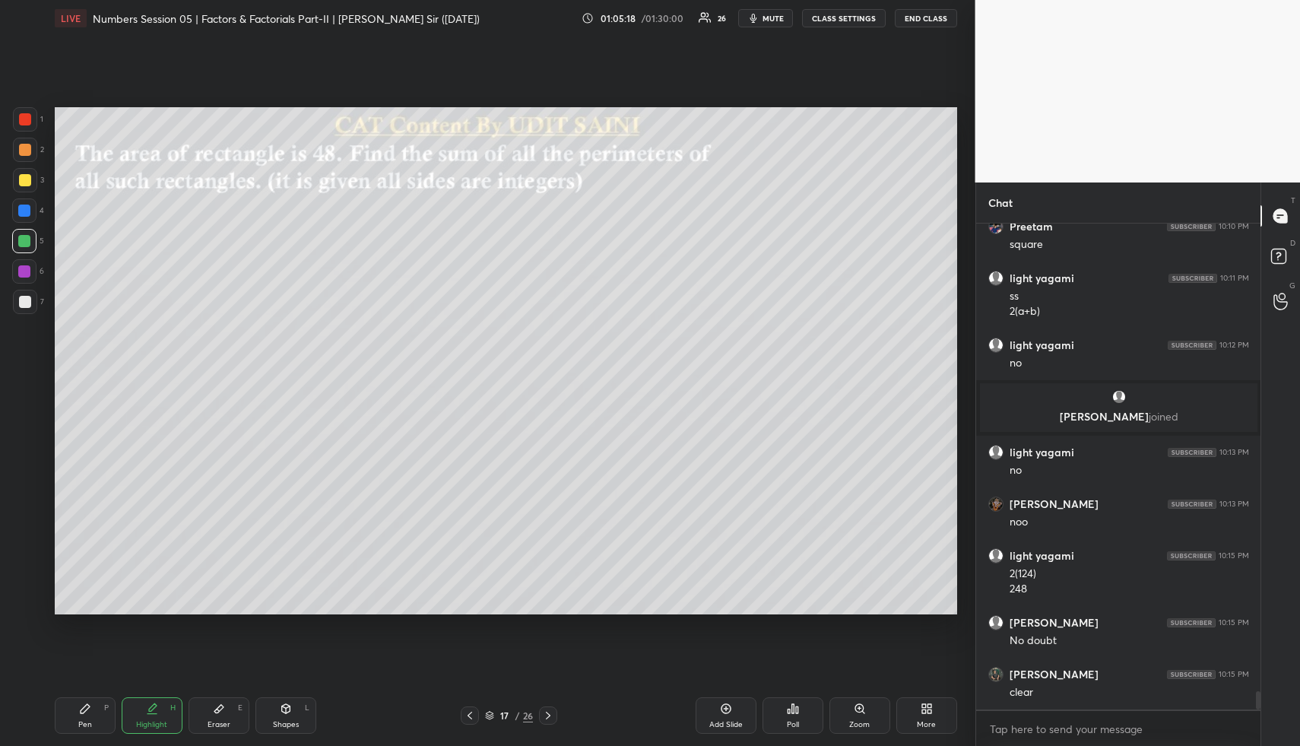
scroll to position [12693, 0]
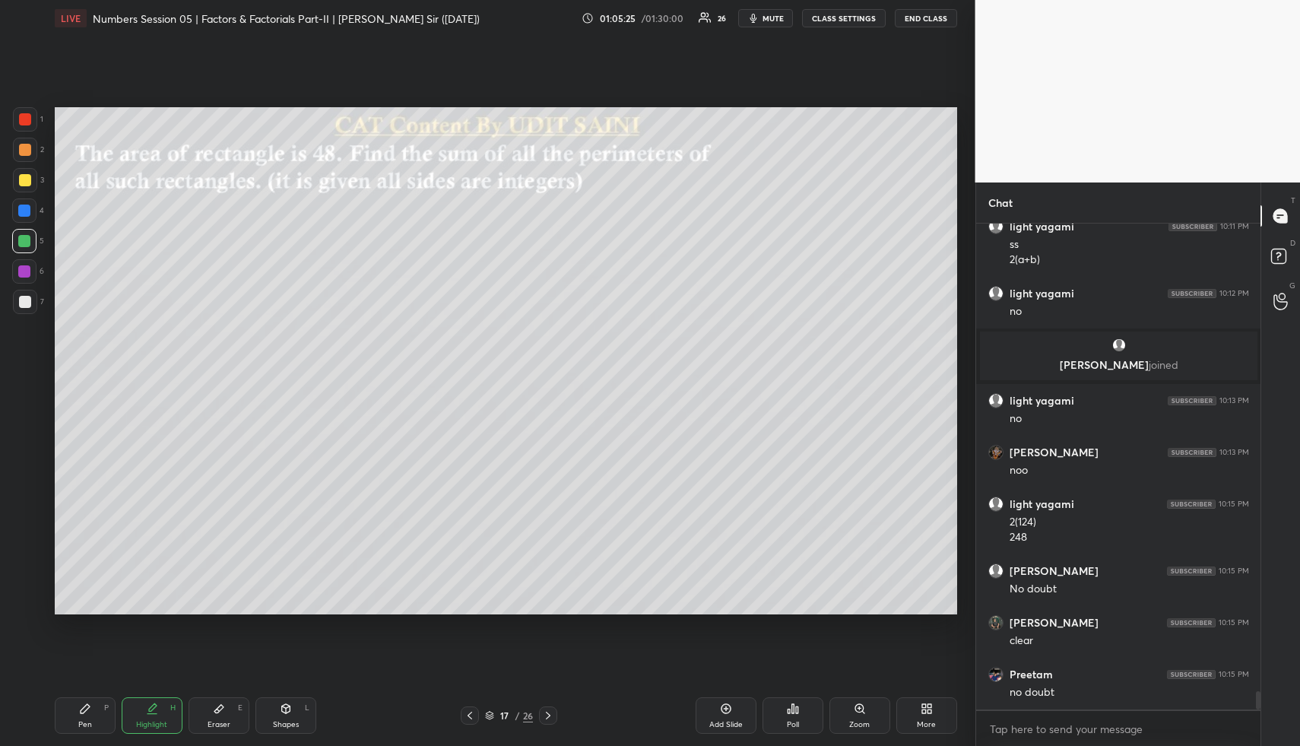
drag, startPoint x: 136, startPoint y: 707, endPoint x: 145, endPoint y: 683, distance: 25.3
click at [137, 708] on div "Highlight H" at bounding box center [152, 715] width 61 height 36
drag, startPoint x: 166, startPoint y: 714, endPoint x: 170, endPoint y: 705, distance: 9.5
click at [160, 714] on div "Highlight H" at bounding box center [152, 715] width 61 height 36
click at [135, 729] on div "Highlight H" at bounding box center [152, 715] width 61 height 36
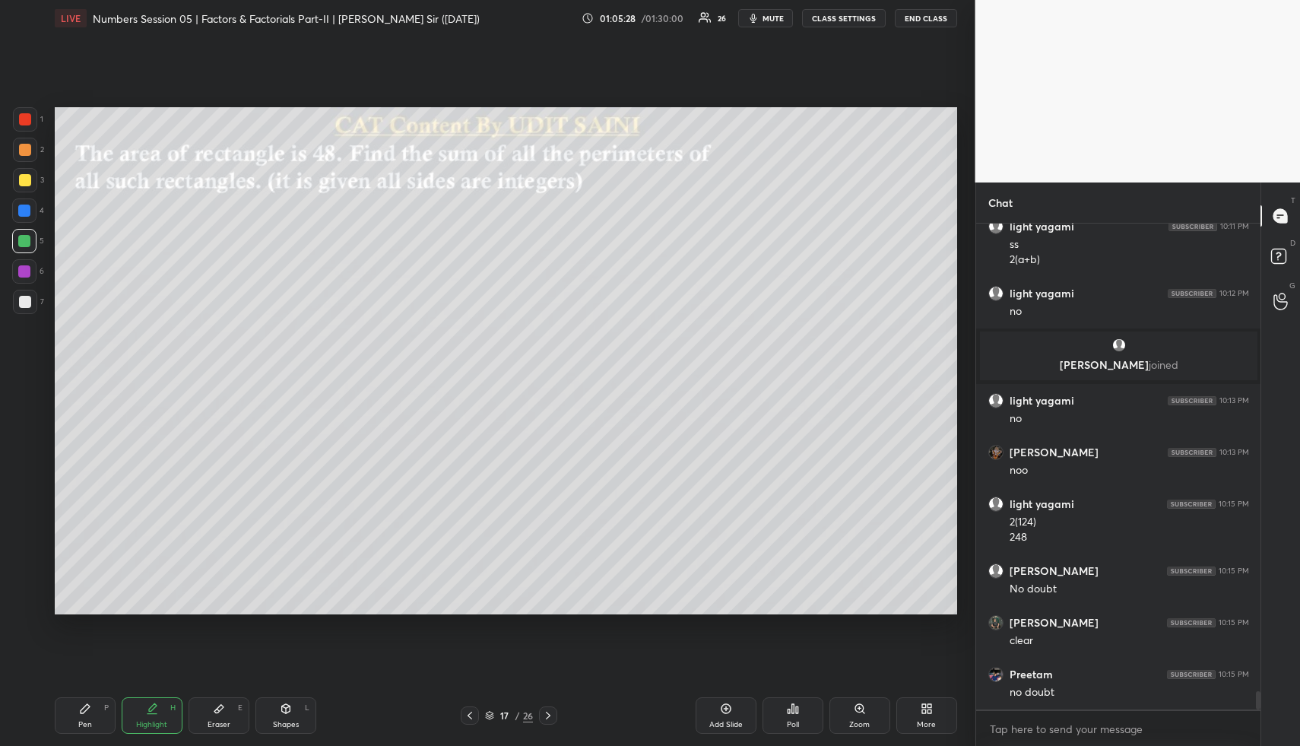
drag, startPoint x: 152, startPoint y: 696, endPoint x: 190, endPoint y: 672, distance: 45.1
click at [154, 699] on div "Pen P Highlight H Eraser E Shapes L 17 / 26 Add Slide Poll Zoom More" at bounding box center [506, 715] width 902 height 61
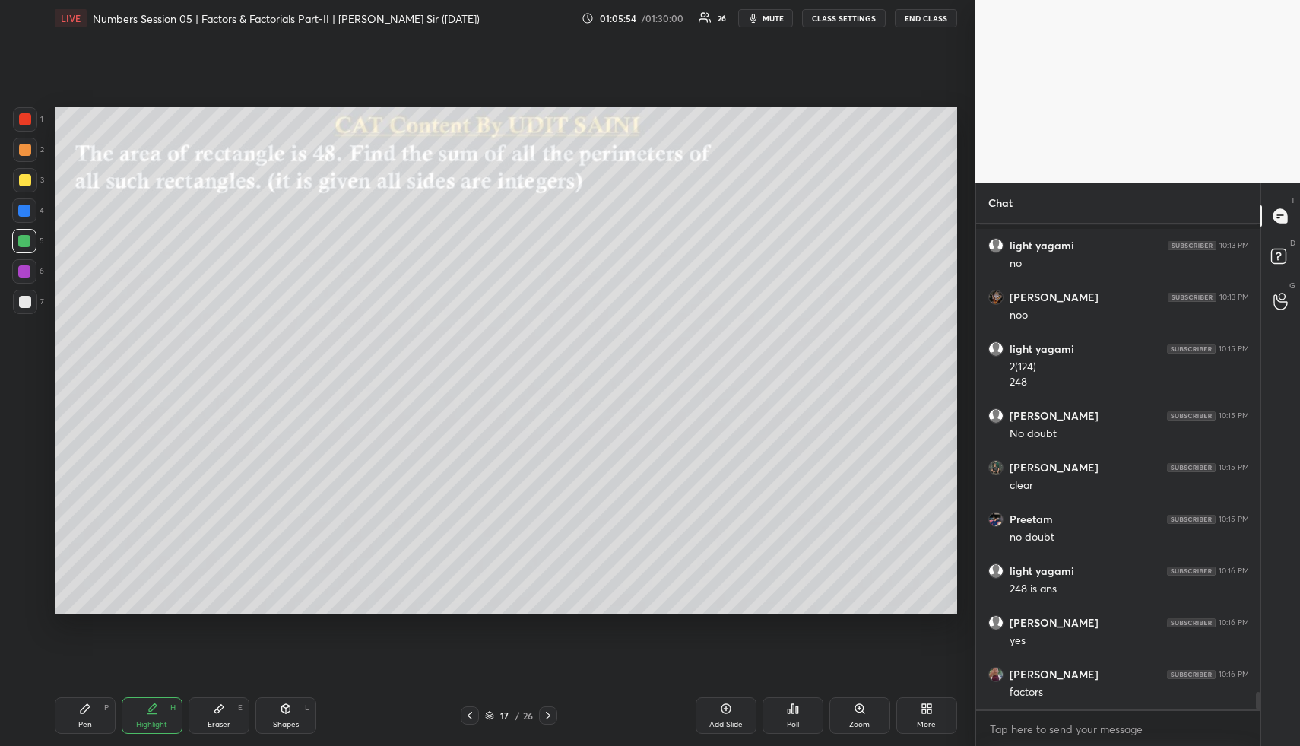
scroll to position [12900, 0]
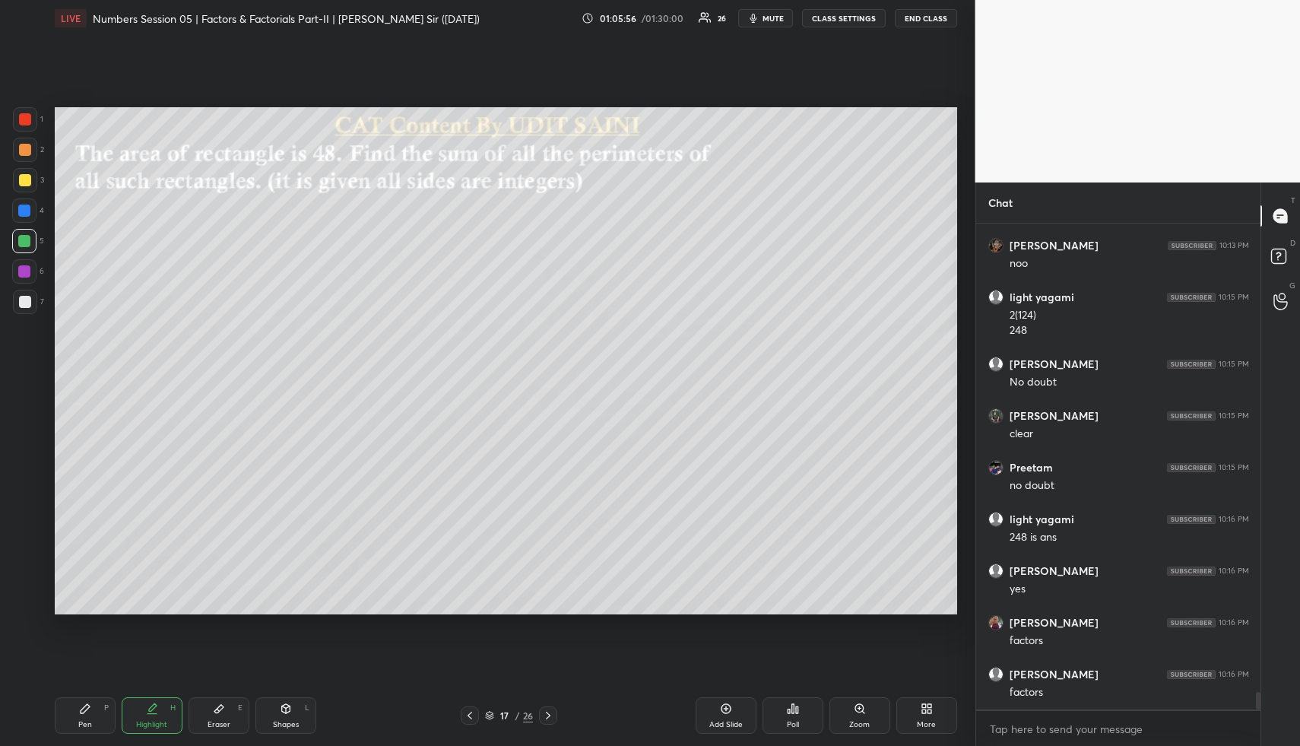
click at [147, 727] on div "Highlight" at bounding box center [151, 725] width 31 height 8
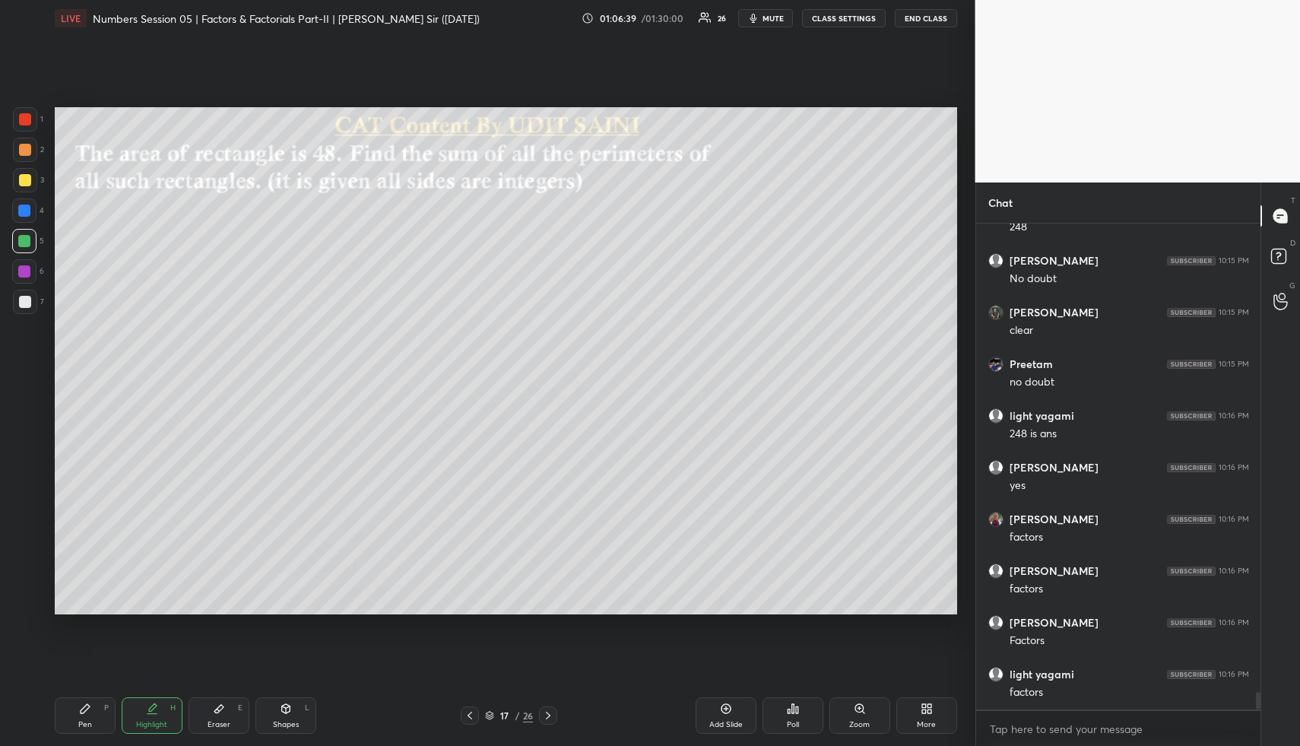
click at [166, 704] on div "Highlight H" at bounding box center [152, 715] width 61 height 36
click at [144, 724] on div "Highlight" at bounding box center [151, 725] width 31 height 8
drag, startPoint x: 147, startPoint y: 708, endPoint x: 146, endPoint y: 679, distance: 28.9
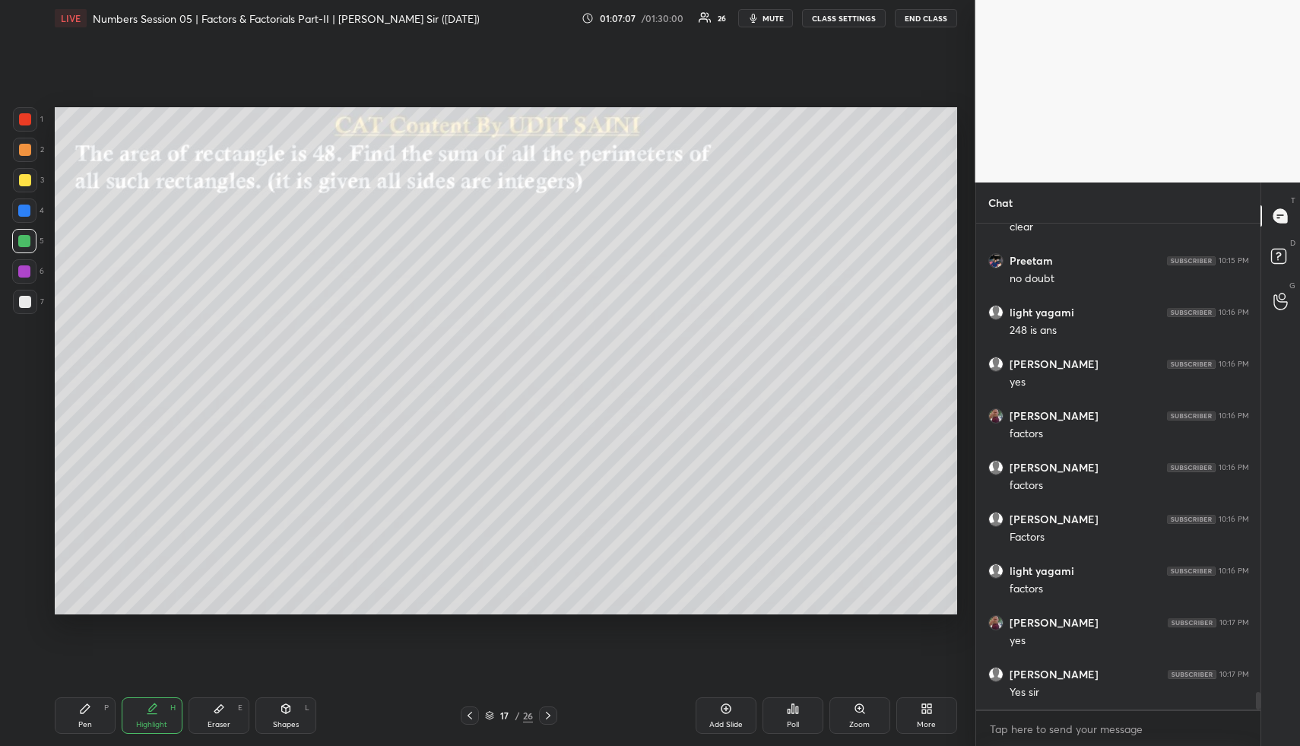
click at [147, 708] on icon at bounding box center [152, 708] width 12 height 12
drag, startPoint x: 728, startPoint y: 713, endPoint x: 661, endPoint y: 674, distance: 78.0
click at [727, 713] on icon at bounding box center [726, 708] width 12 height 12
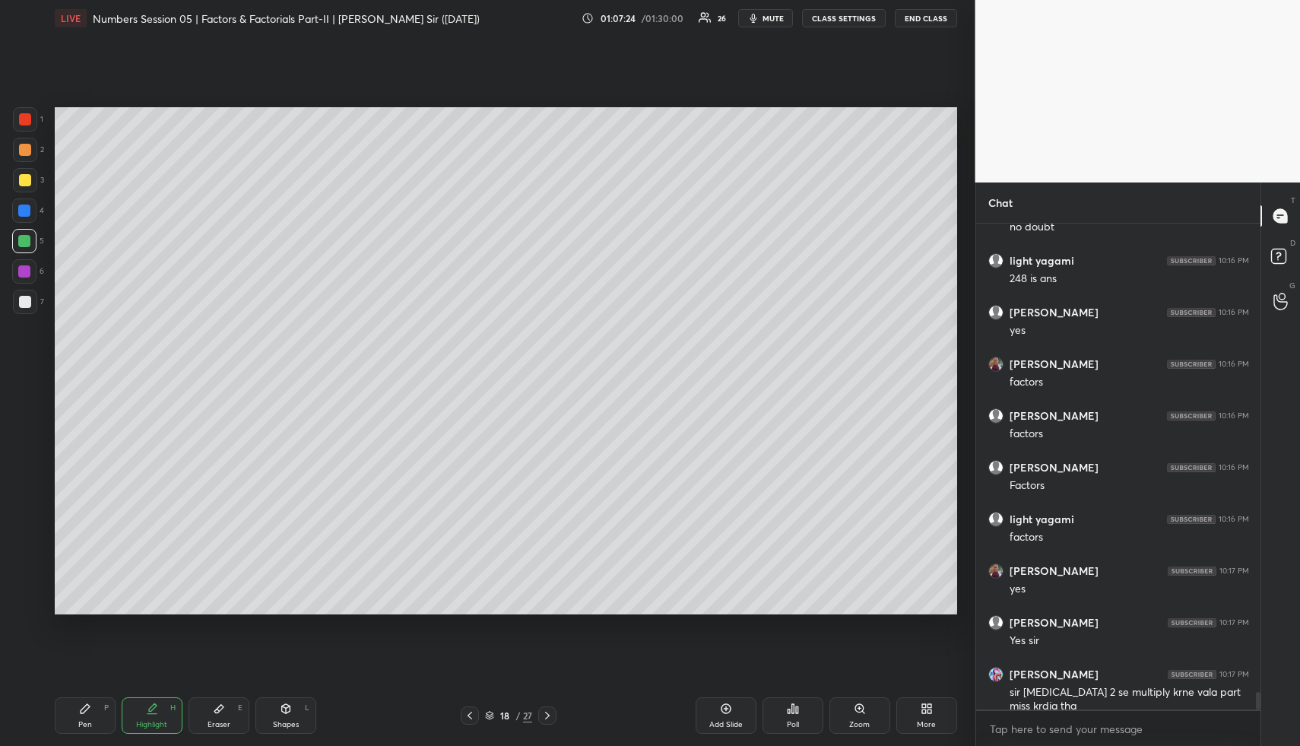
drag, startPoint x: 79, startPoint y: 708, endPoint x: 78, endPoint y: 651, distance: 56.3
click at [79, 706] on icon at bounding box center [85, 708] width 12 height 12
click at [17, 148] on div at bounding box center [25, 150] width 24 height 24
click at [17, 176] on div at bounding box center [25, 180] width 24 height 24
drag, startPoint x: 17, startPoint y: 176, endPoint x: 27, endPoint y: 174, distance: 10.0
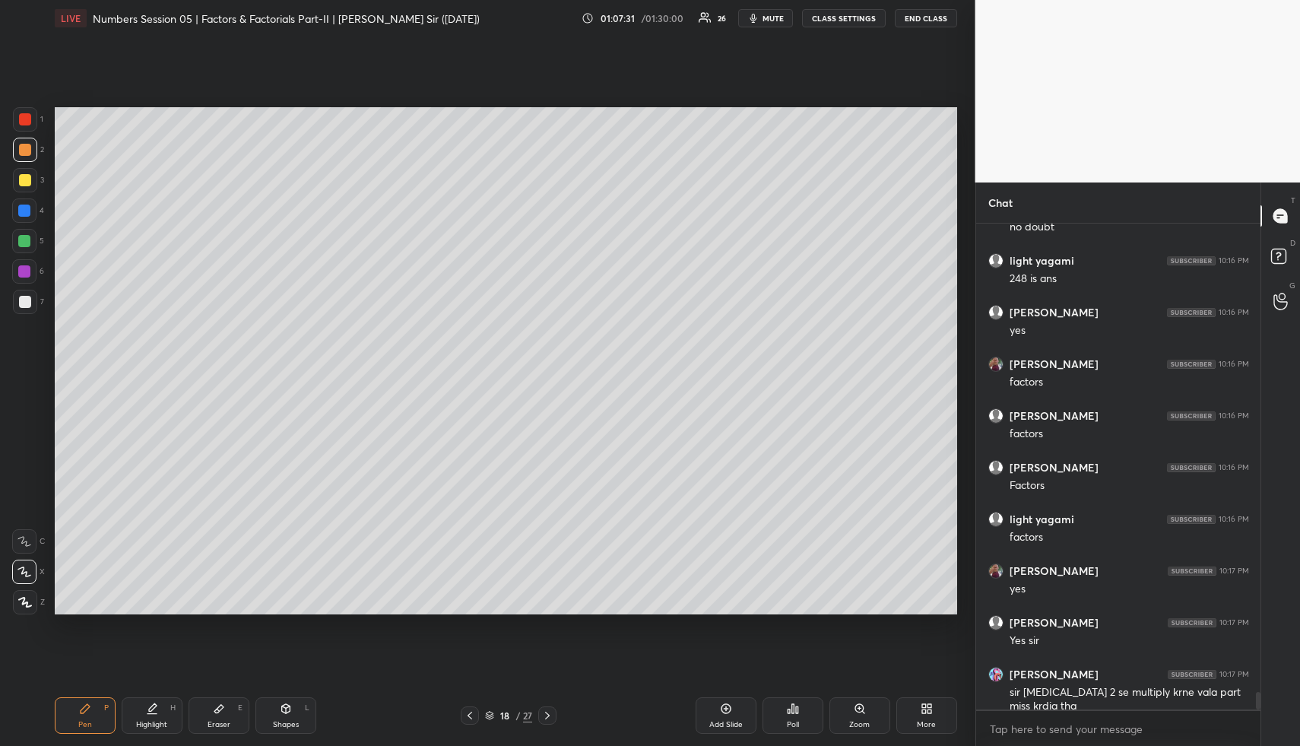
click at [17, 176] on div at bounding box center [25, 180] width 24 height 24
click at [24, 303] on div at bounding box center [25, 302] width 12 height 12
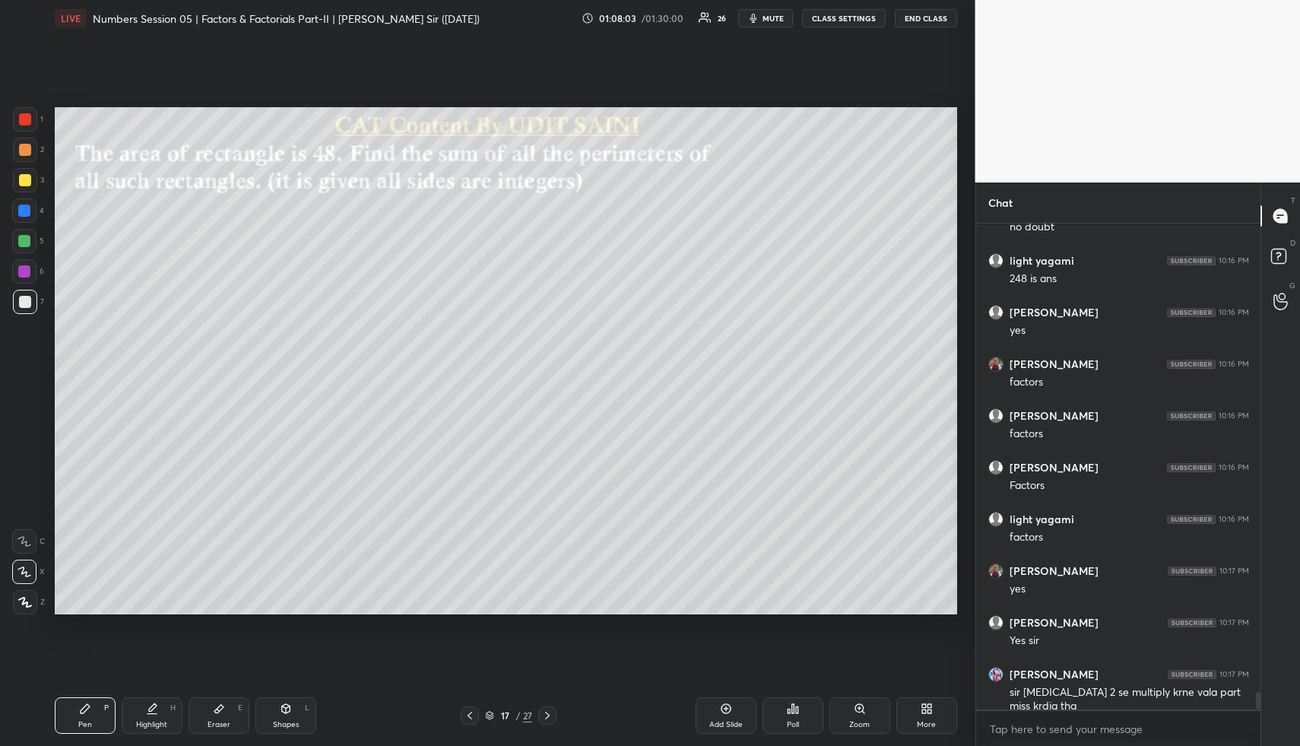
click at [144, 706] on div "Highlight H" at bounding box center [152, 715] width 61 height 36
drag, startPoint x: 73, startPoint y: 724, endPoint x: 84, endPoint y: 717, distance: 13.3
click at [73, 724] on div "Pen P" at bounding box center [85, 715] width 61 height 36
drag, startPoint x: 84, startPoint y: 717, endPoint x: 103, endPoint y: 703, distance: 22.8
click at [84, 717] on div "Pen P" at bounding box center [85, 715] width 61 height 36
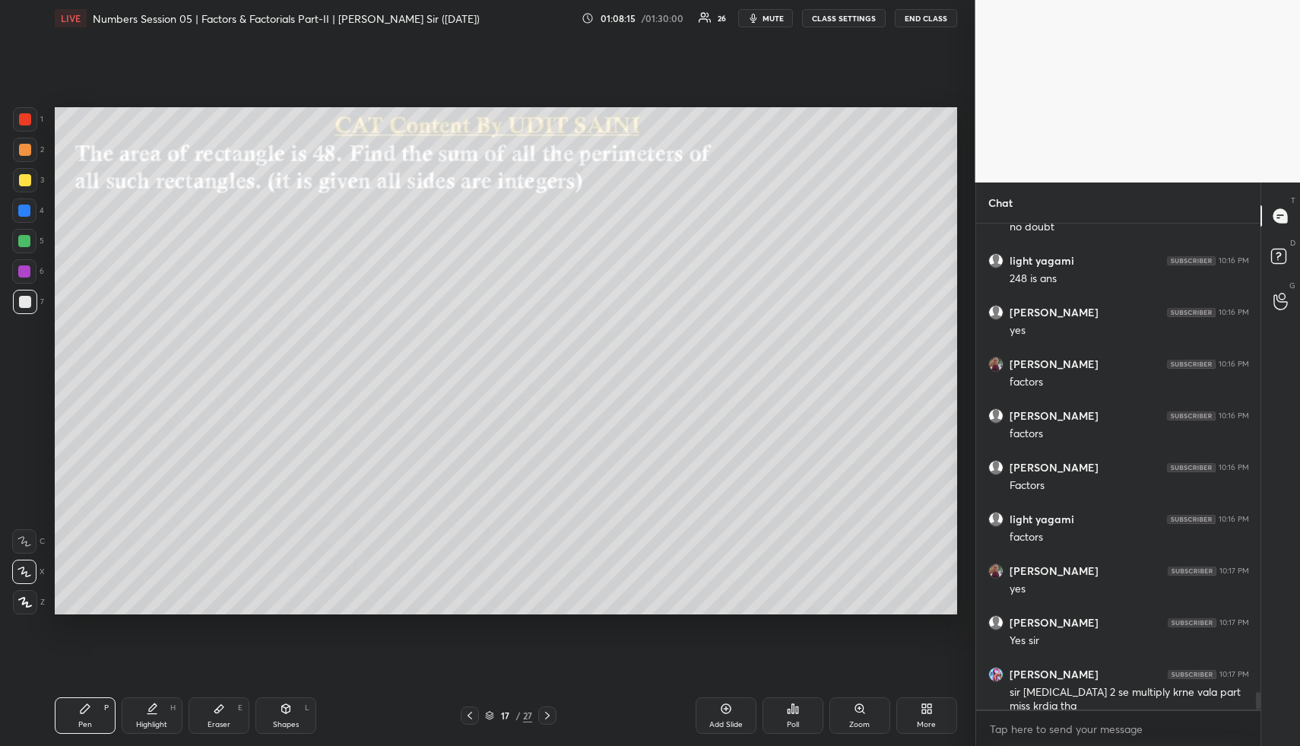
click at [156, 708] on div "Highlight H" at bounding box center [152, 715] width 61 height 36
click at [150, 708] on div "Highlight H" at bounding box center [152, 715] width 61 height 36
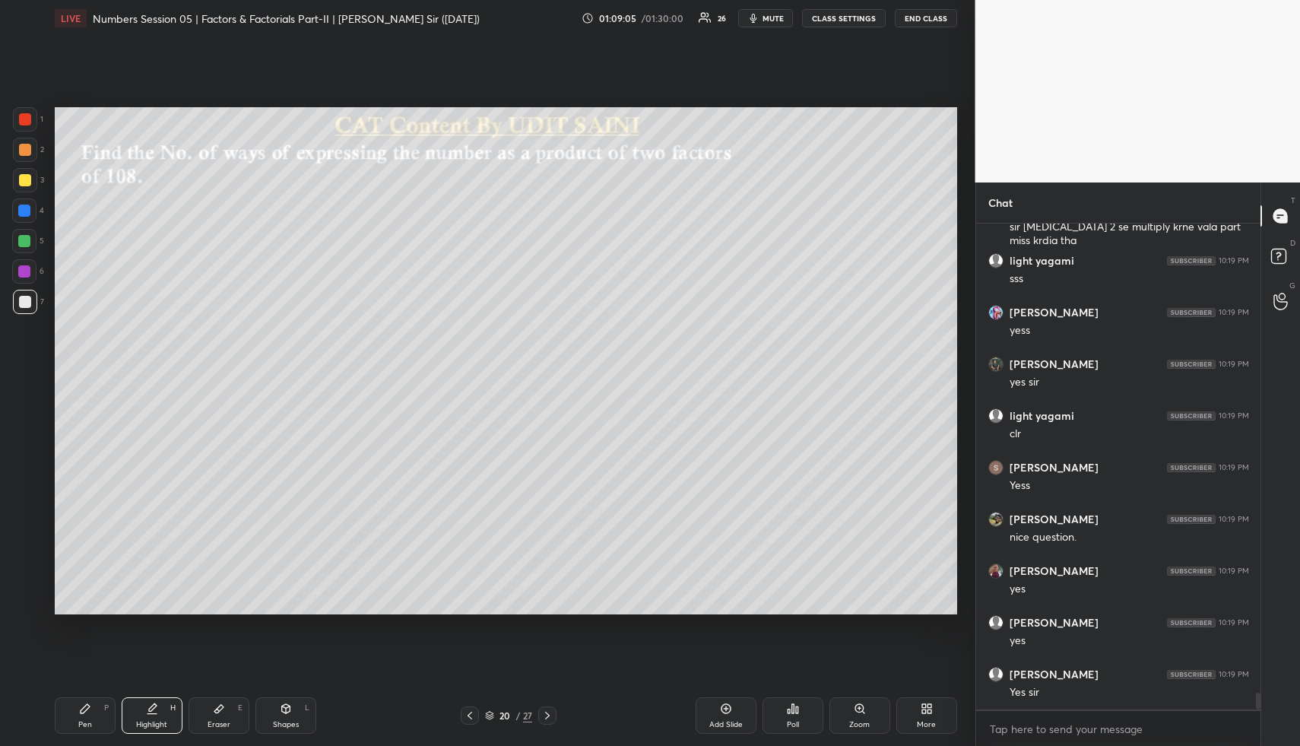
scroll to position [13676, 0]
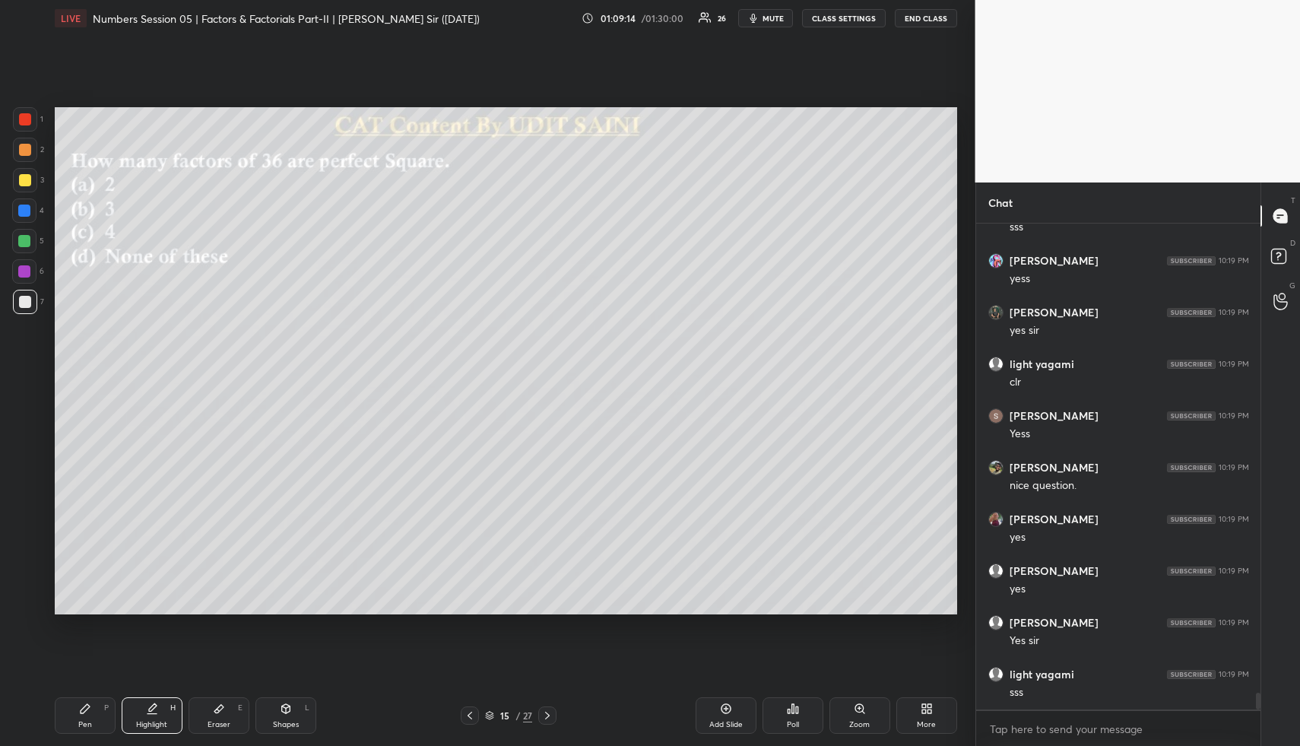
click at [287, 708] on icon at bounding box center [285, 708] width 8 height 9
click at [291, 707] on icon at bounding box center [286, 708] width 12 height 12
click at [27, 150] on div at bounding box center [25, 150] width 12 height 12
click at [853, 20] on button "CLASS SETTINGS" at bounding box center [844, 18] width 84 height 18
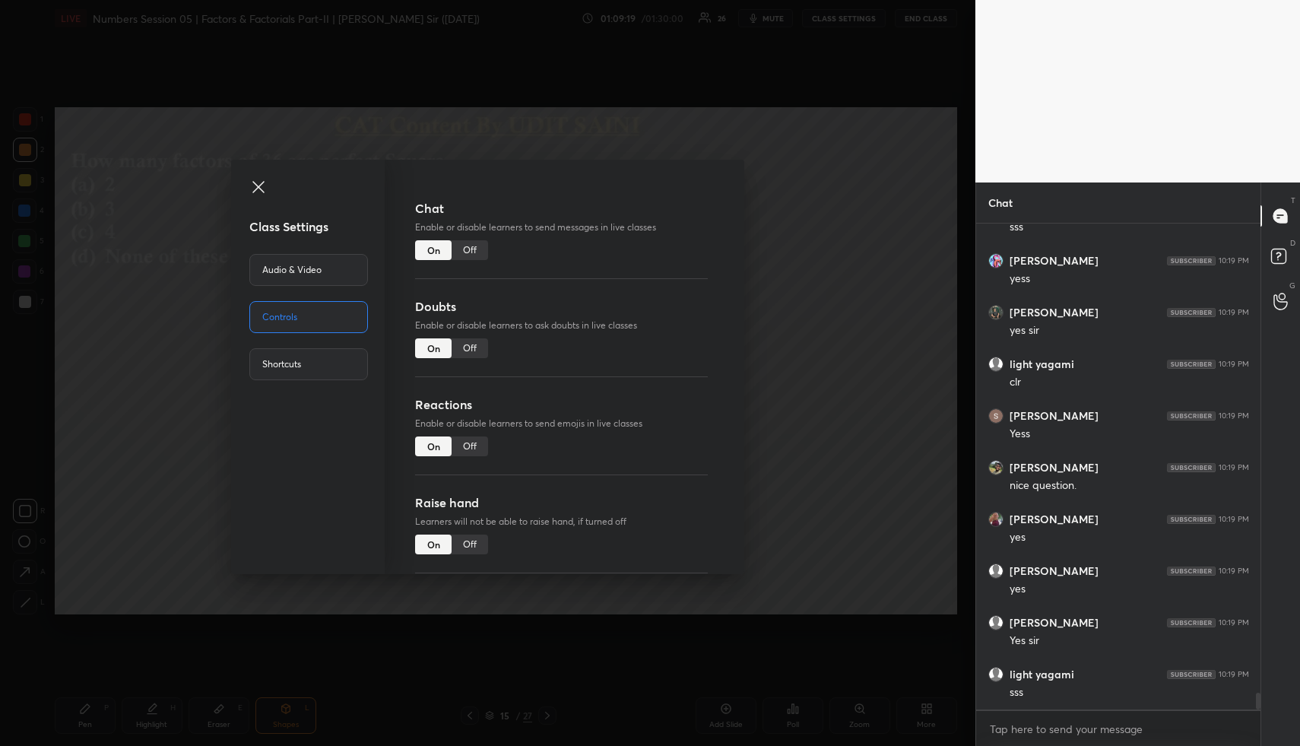
drag, startPoint x: 474, startPoint y: 251, endPoint x: 488, endPoint y: 246, distance: 15.1
click at [474, 250] on div "Off" at bounding box center [469, 250] width 36 height 20
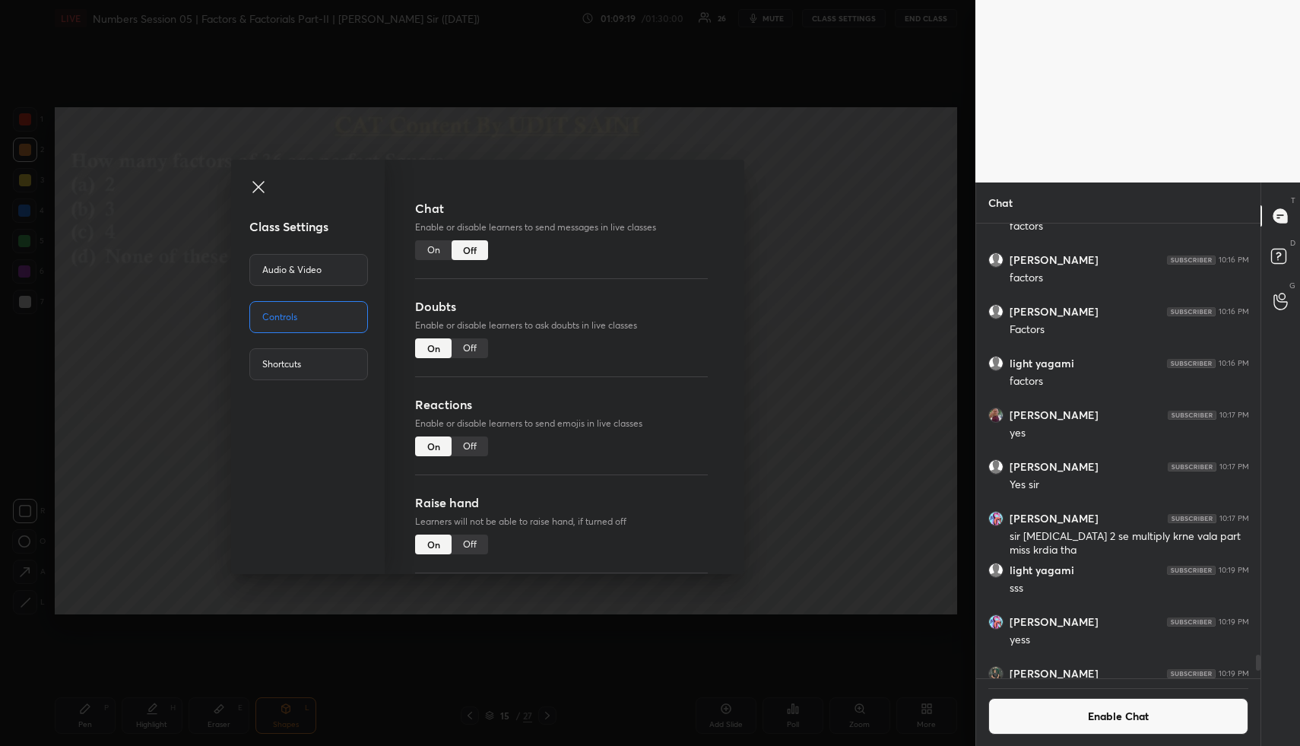
drag, startPoint x: 757, startPoint y: 299, endPoint x: 748, endPoint y: 289, distance: 13.4
click at [756, 297] on div "Class Settings Audio & Video Controls Shortcuts Chat Enable or disable learners…" at bounding box center [487, 373] width 975 height 746
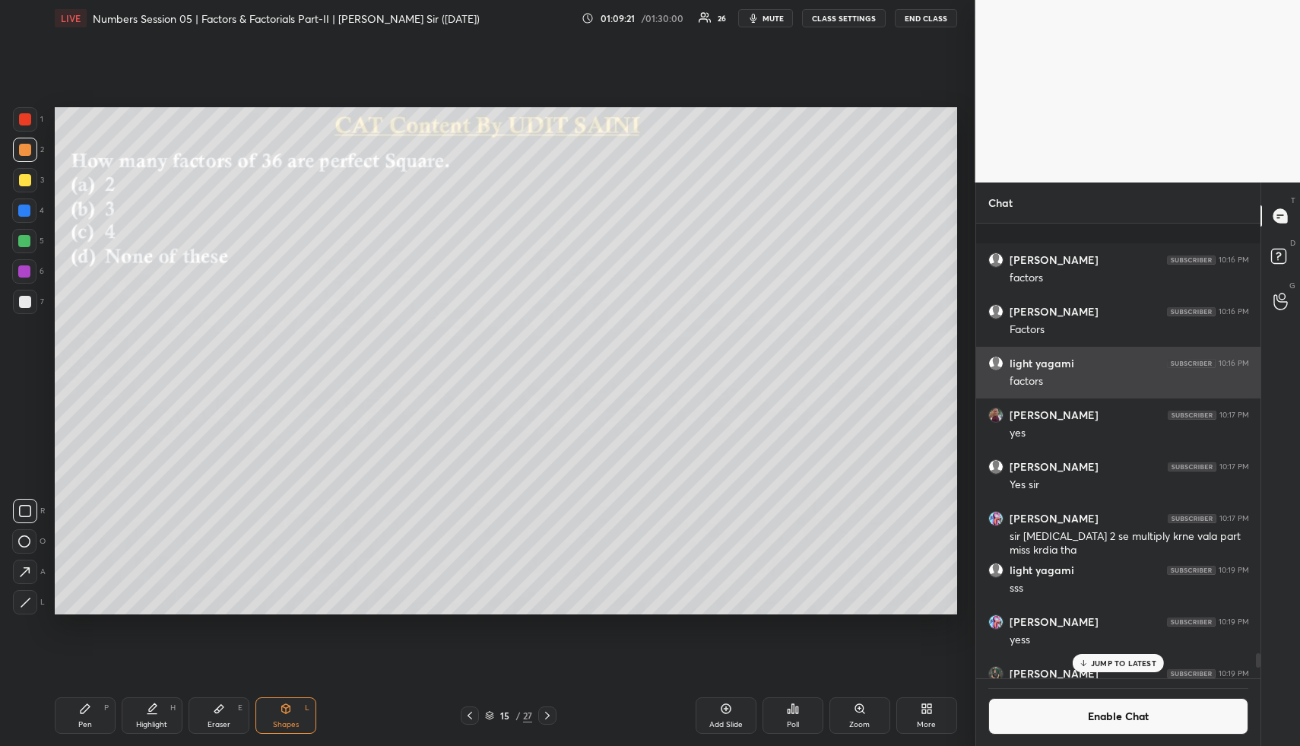
scroll to position [13349, 0]
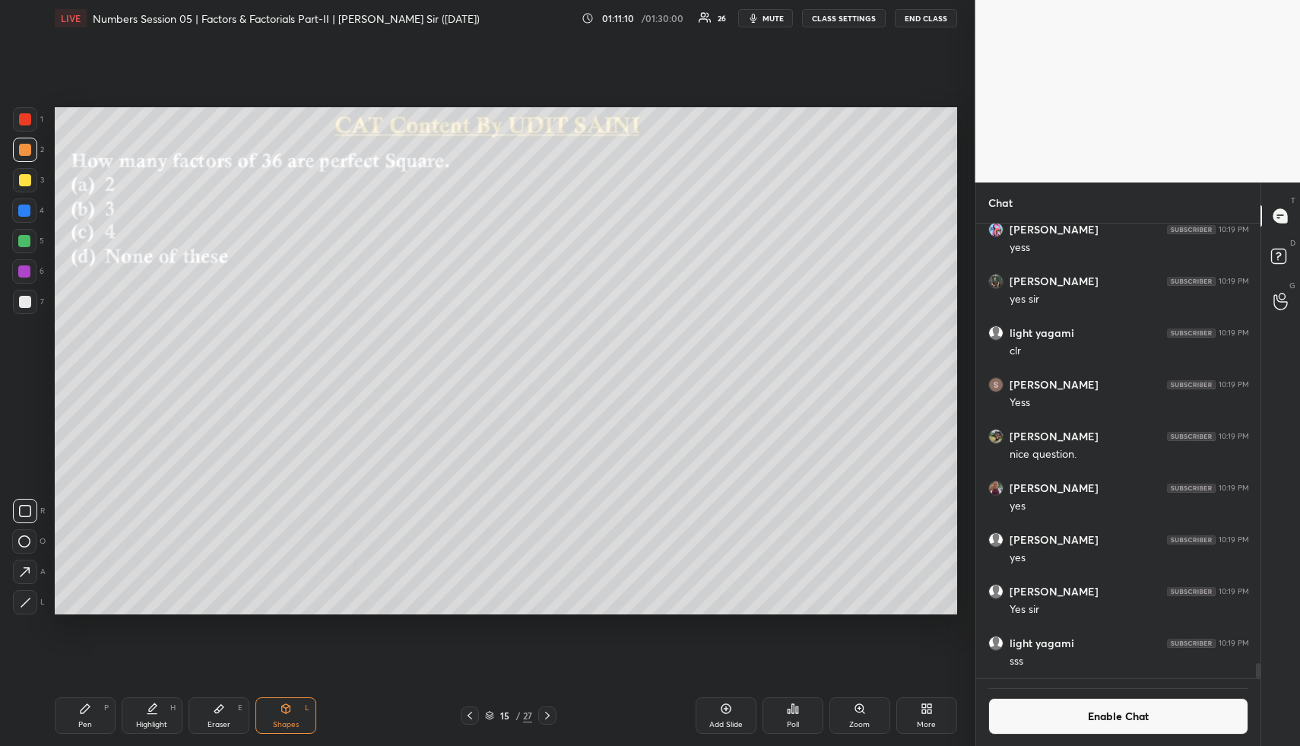
click at [798, 701] on div "Poll" at bounding box center [792, 715] width 61 height 36
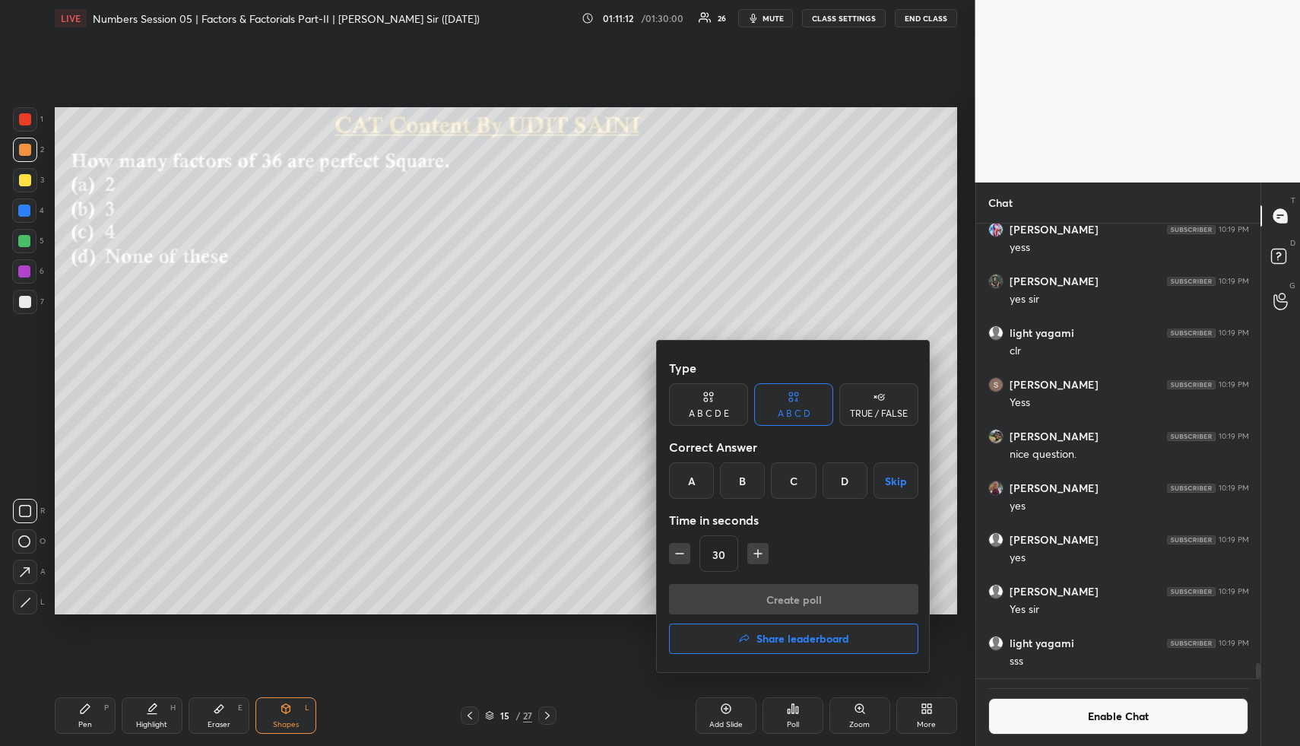
click at [797, 481] on div "C" at bounding box center [793, 480] width 45 height 36
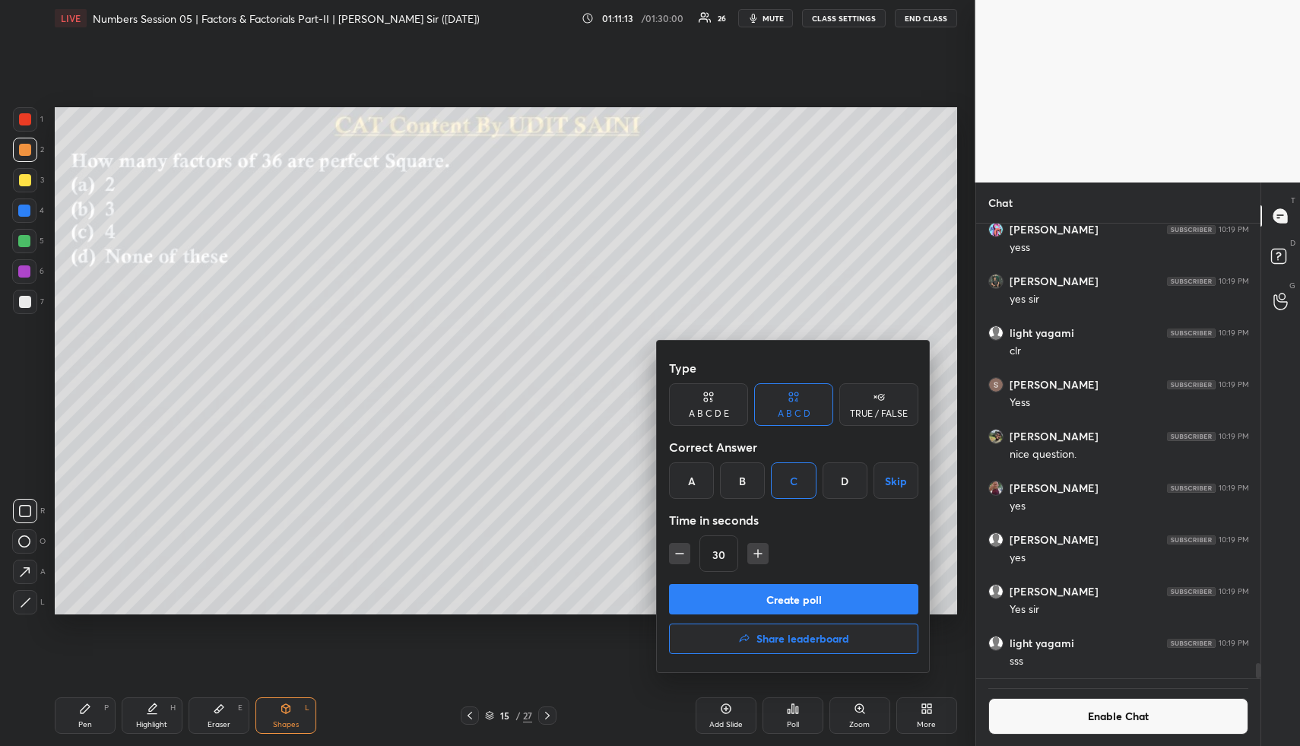
click at [752, 552] on icon "button" at bounding box center [757, 553] width 15 height 15
type input "60"
click at [753, 591] on button "Create poll" at bounding box center [793, 599] width 249 height 30
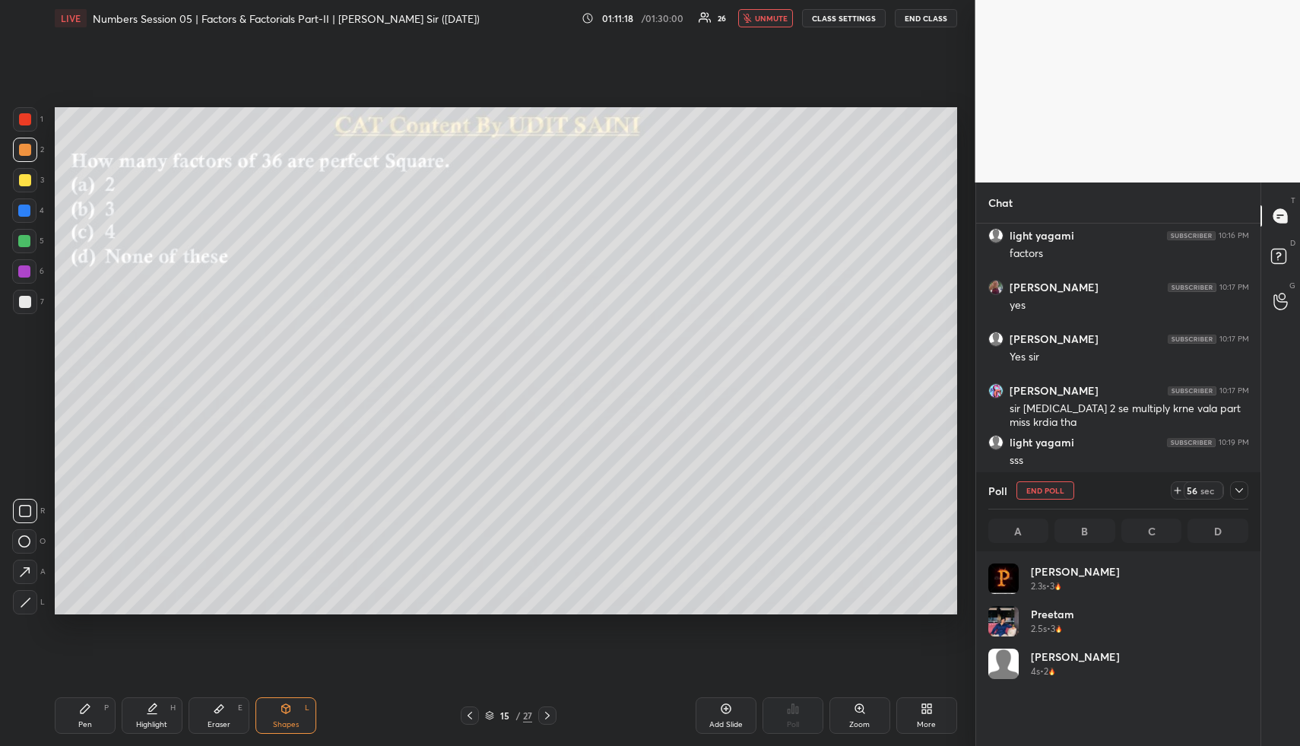
scroll to position [178, 255]
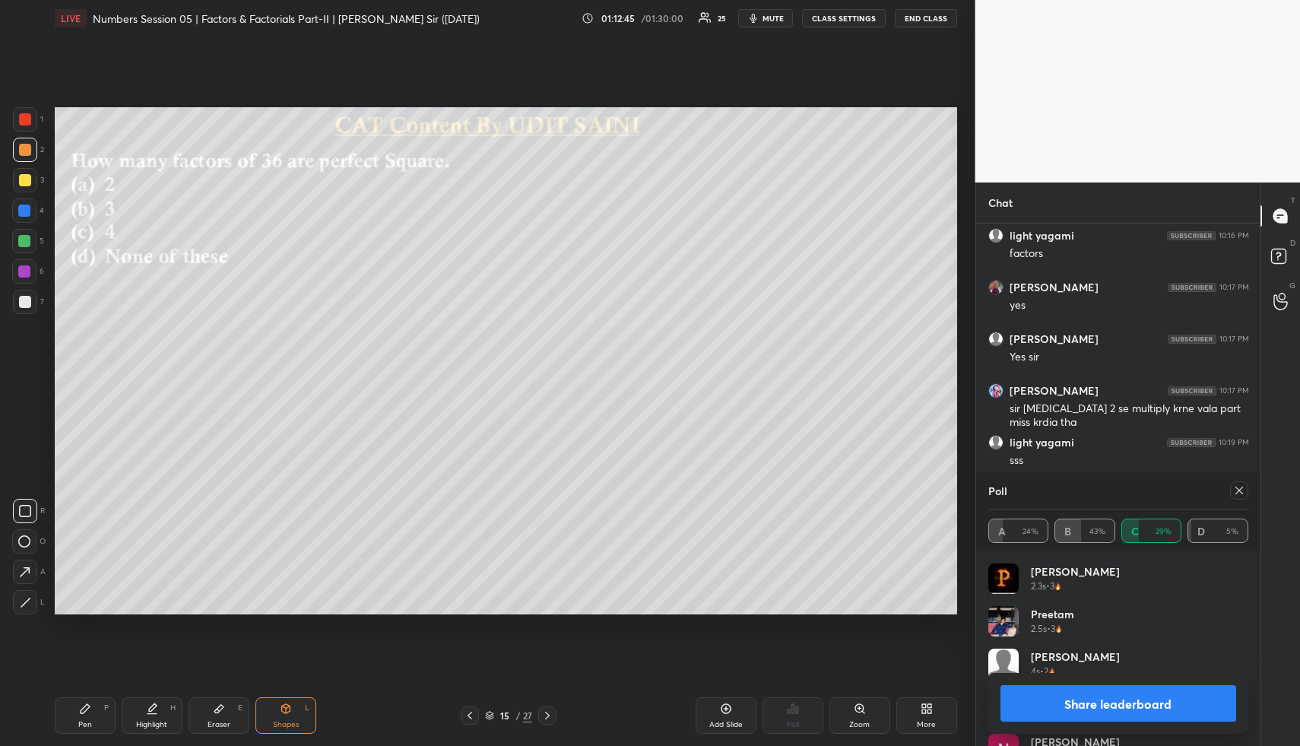
click at [1107, 706] on button "Share leaderboard" at bounding box center [1118, 703] width 236 height 36
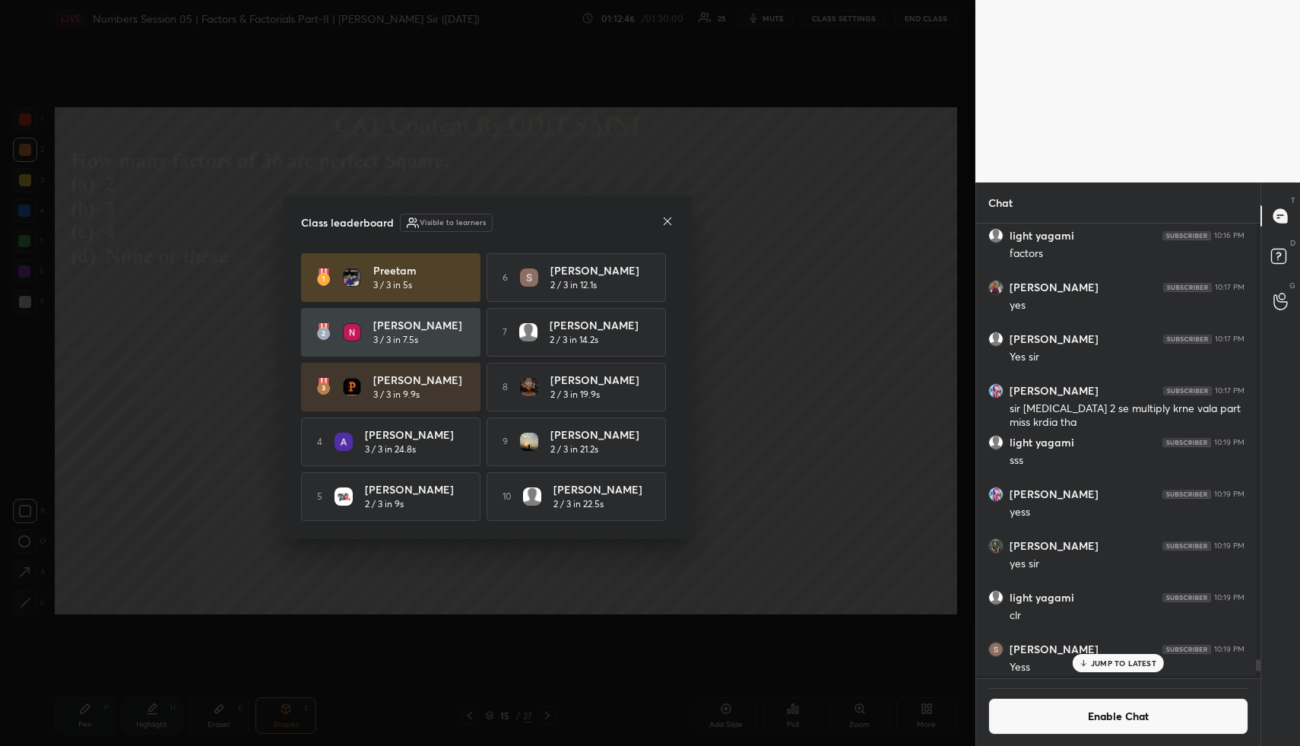
scroll to position [518, 280]
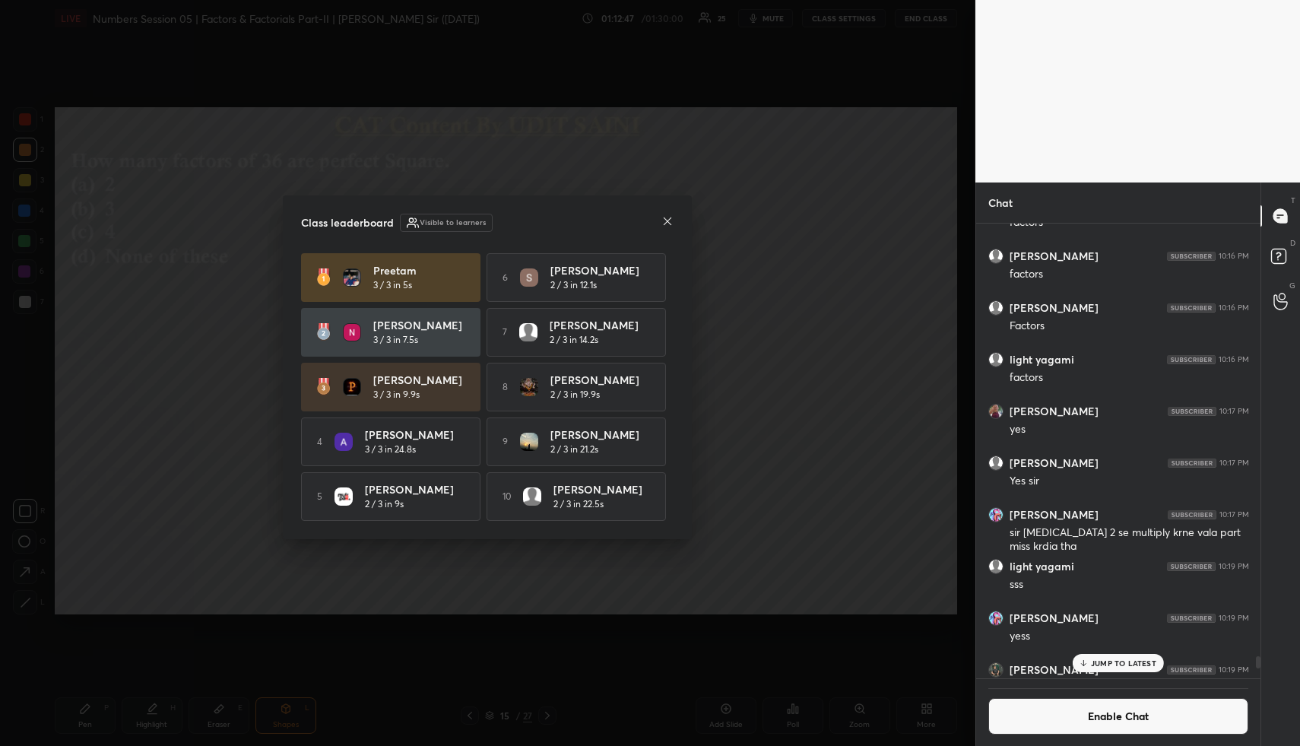
click at [670, 215] on icon at bounding box center [667, 221] width 12 height 12
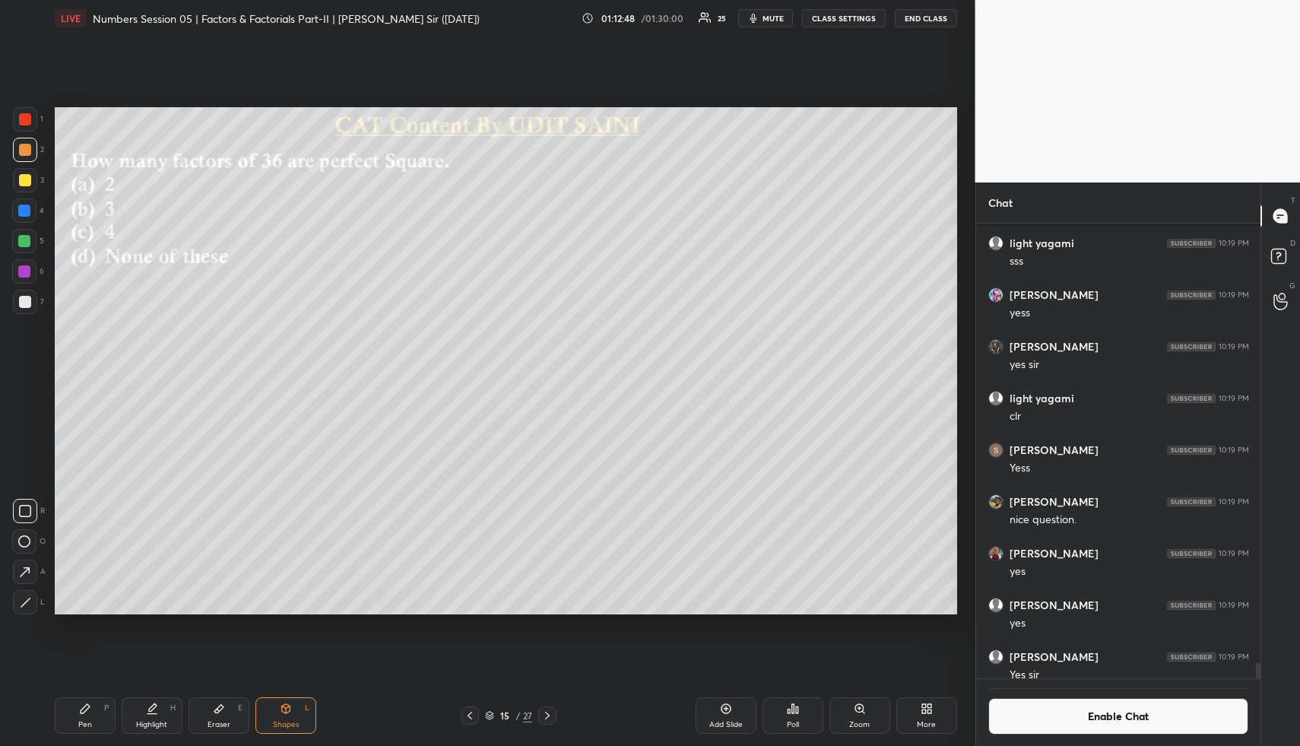
scroll to position [13349, 0]
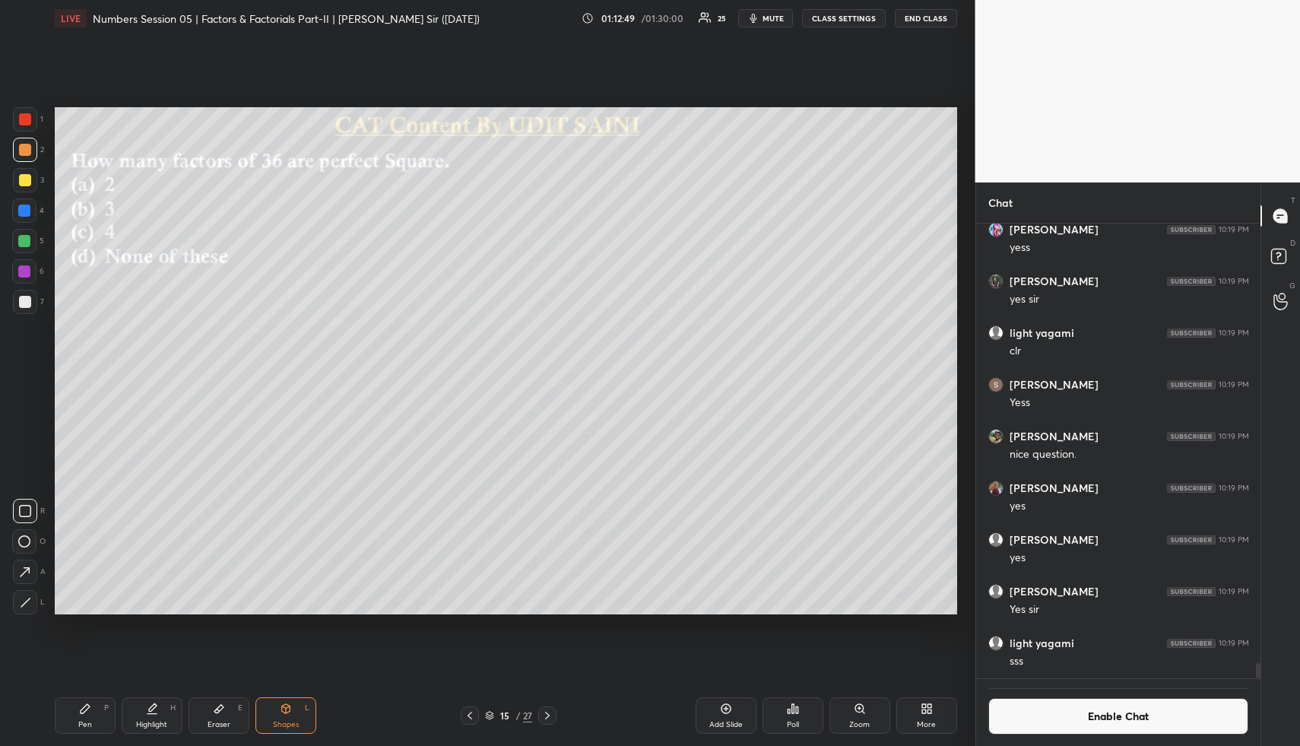
click at [1111, 728] on button "Enable Chat" at bounding box center [1118, 716] width 261 height 36
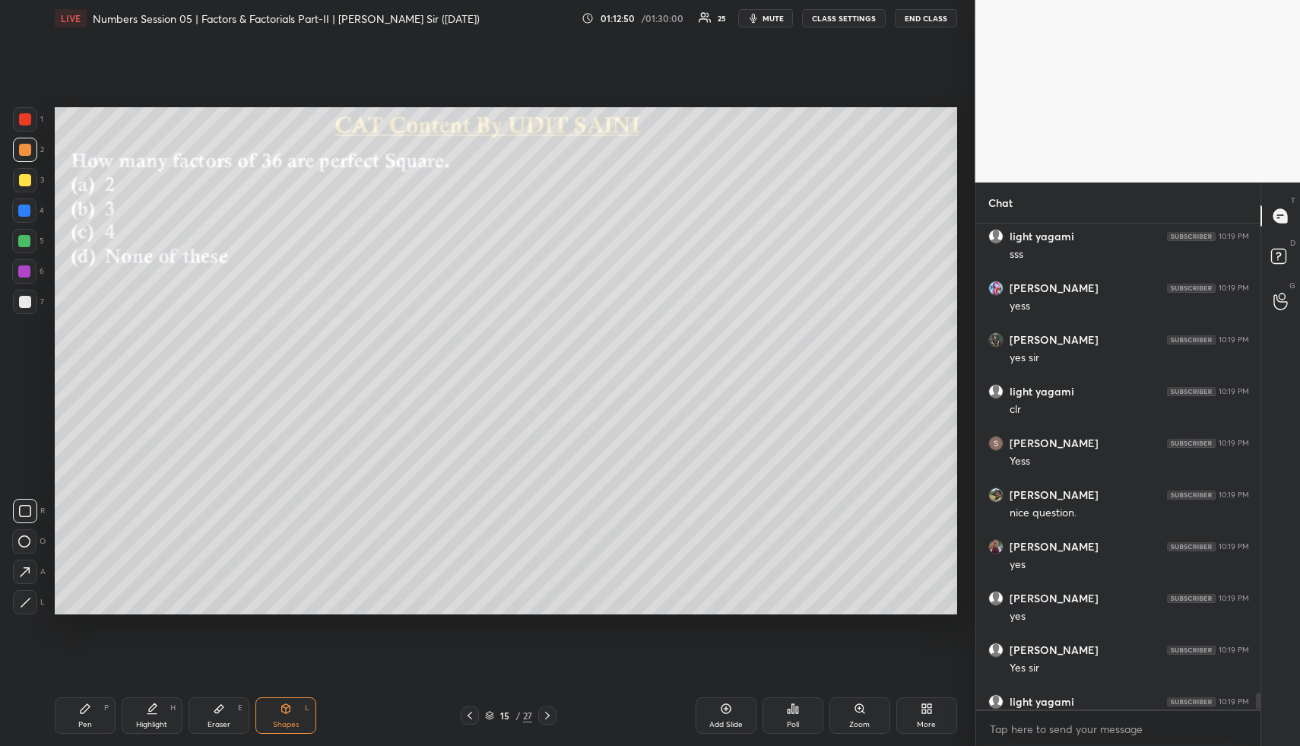
scroll to position [13318, 0]
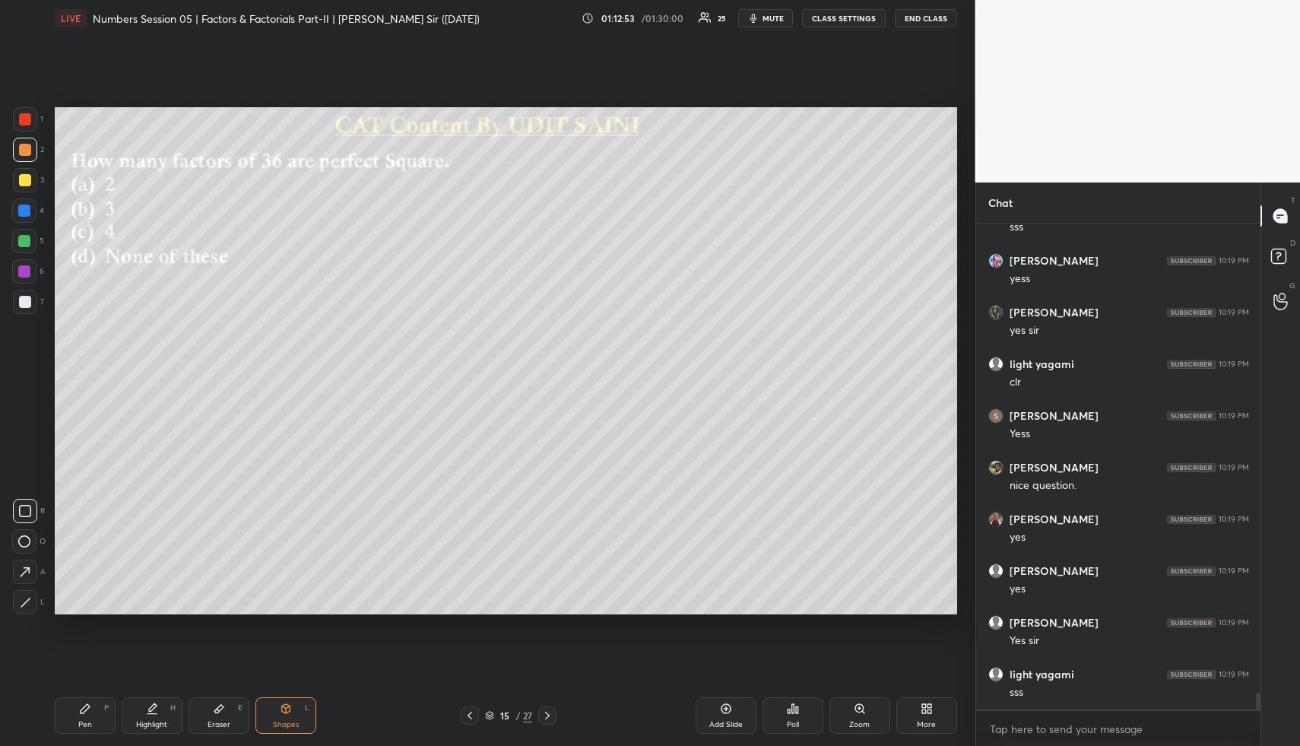
click at [167, 702] on div "Highlight H" at bounding box center [152, 715] width 61 height 36
click at [218, 704] on icon at bounding box center [219, 708] width 12 height 12
click at [25, 513] on span "Erase all" at bounding box center [24, 510] width 23 height 11
click at [81, 708] on icon at bounding box center [85, 708] width 9 height 9
click at [25, 176] on div at bounding box center [25, 180] width 12 height 12
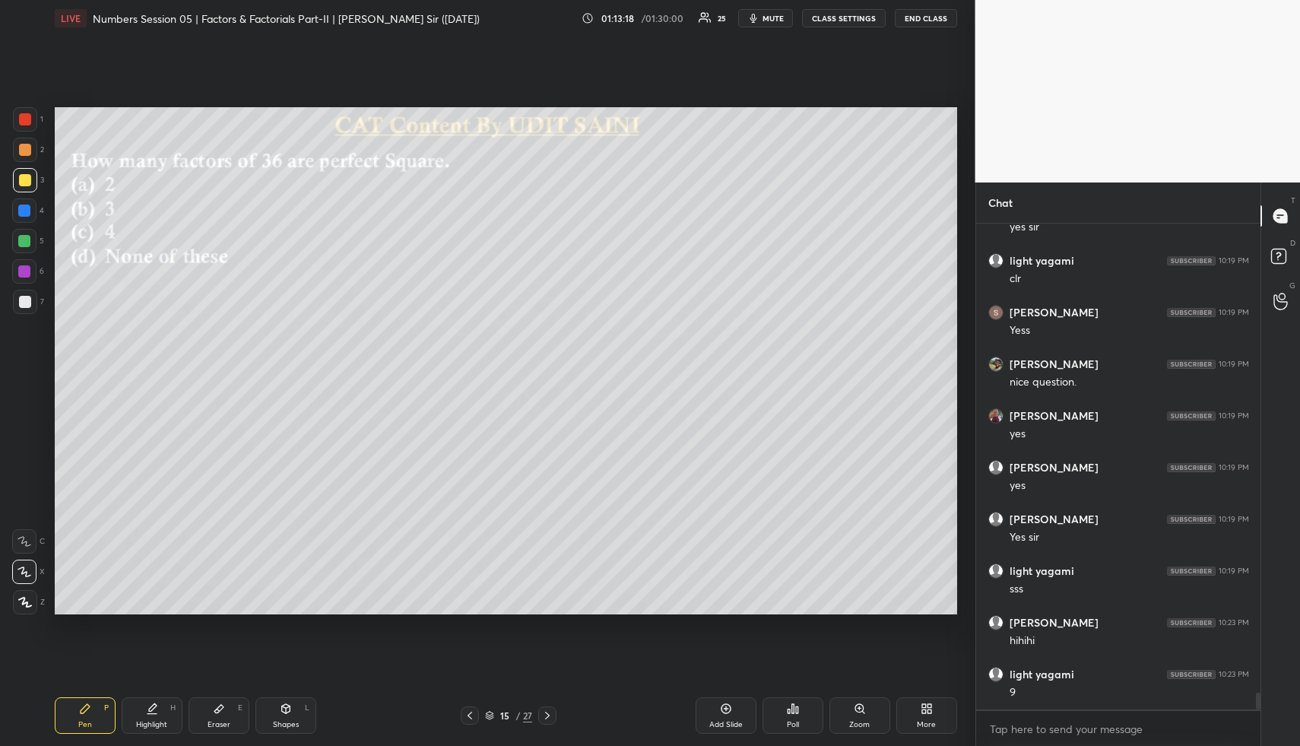
scroll to position [13473, 0]
drag, startPoint x: 78, startPoint y: 710, endPoint x: 77, endPoint y: 635, distance: 74.5
click at [75, 706] on div "Pen P" at bounding box center [85, 715] width 61 height 36
click at [24, 204] on div at bounding box center [24, 210] width 12 height 12
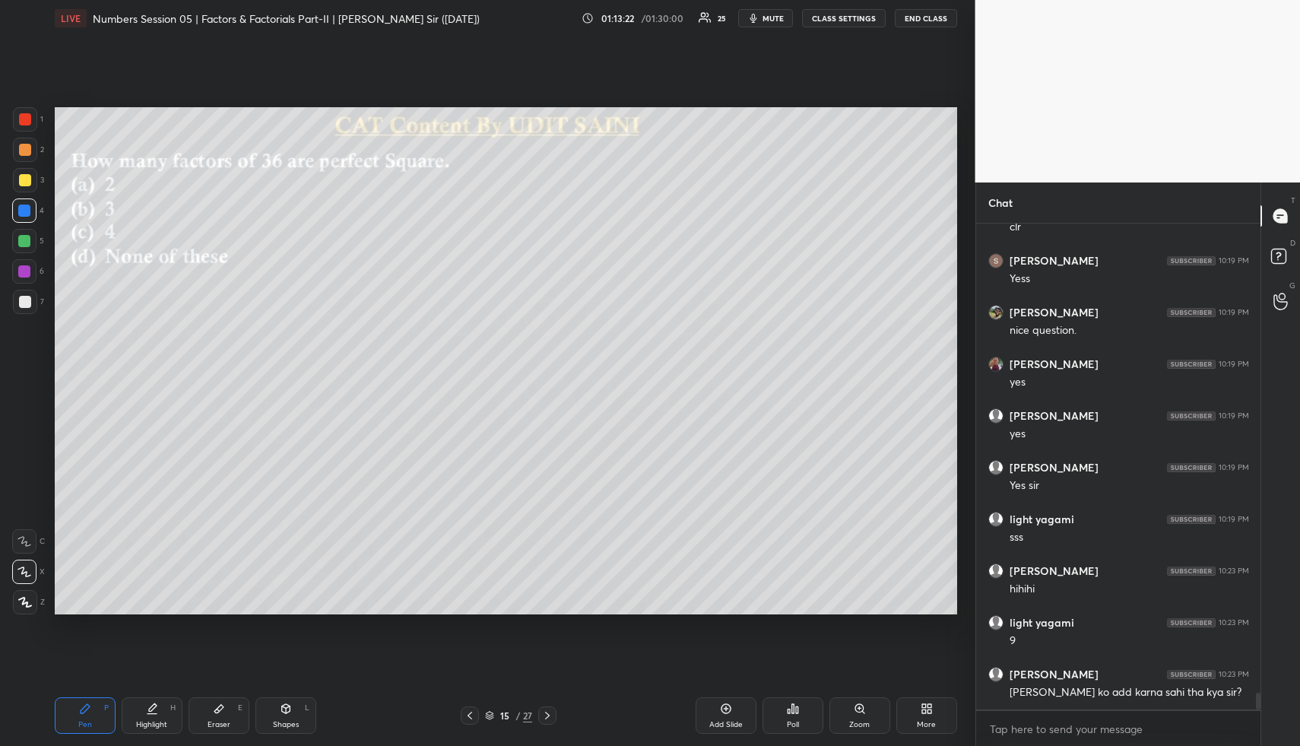
drag, startPoint x: 24, startPoint y: 204, endPoint x: 49, endPoint y: 203, distance: 25.1
click at [29, 208] on div at bounding box center [24, 210] width 12 height 12
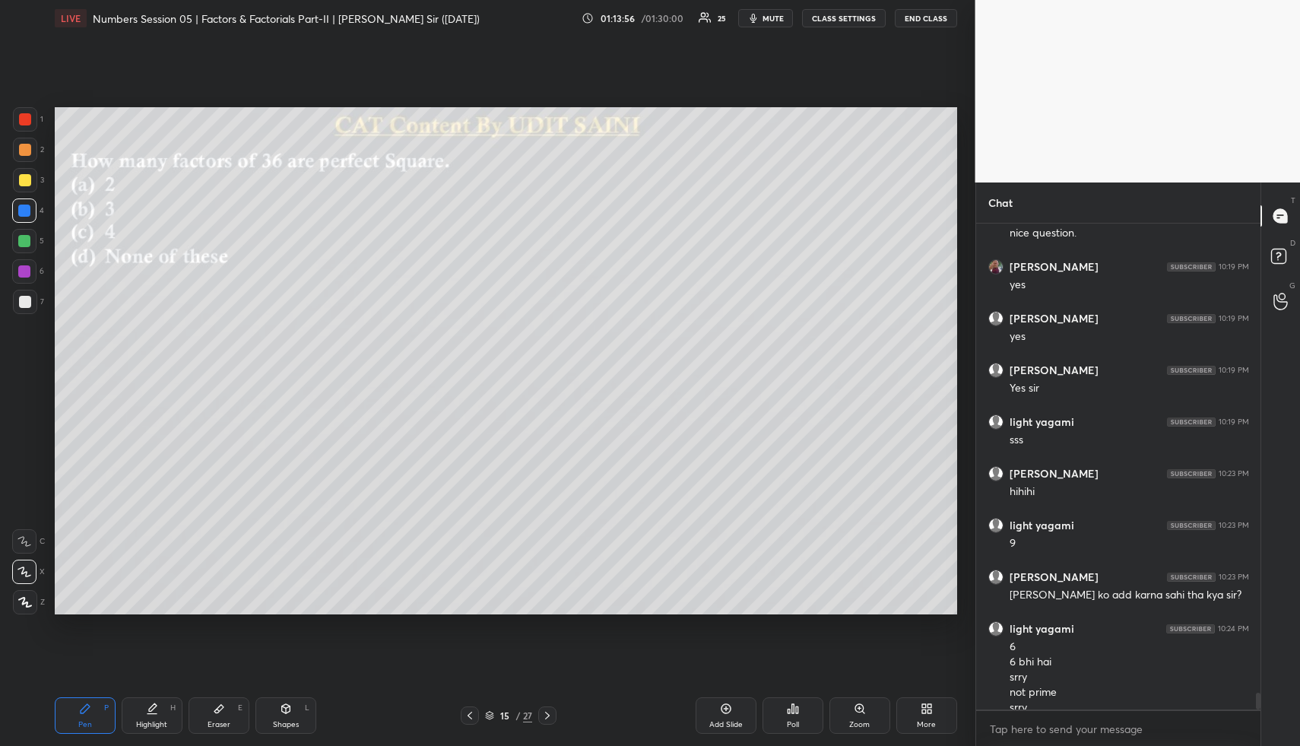
scroll to position [13586, 0]
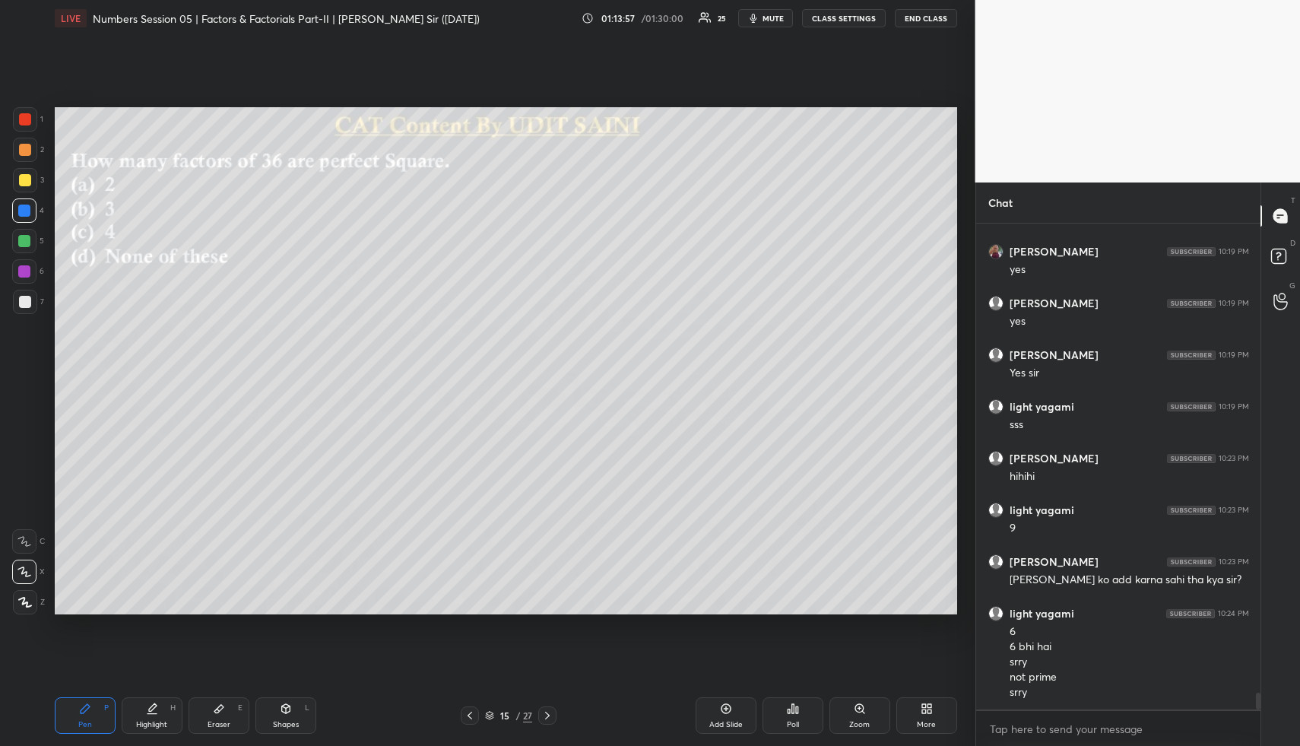
click at [131, 723] on div "Highlight H" at bounding box center [152, 715] width 61 height 36
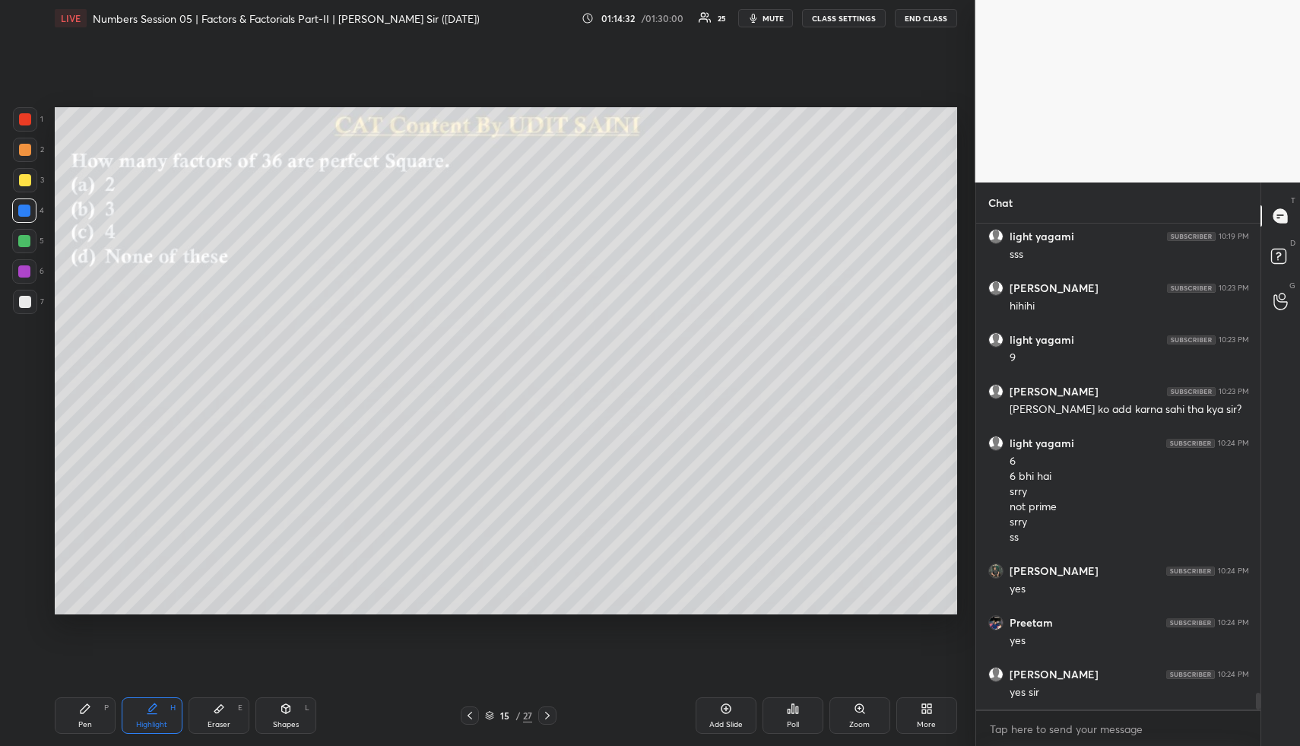
scroll to position [13808, 0]
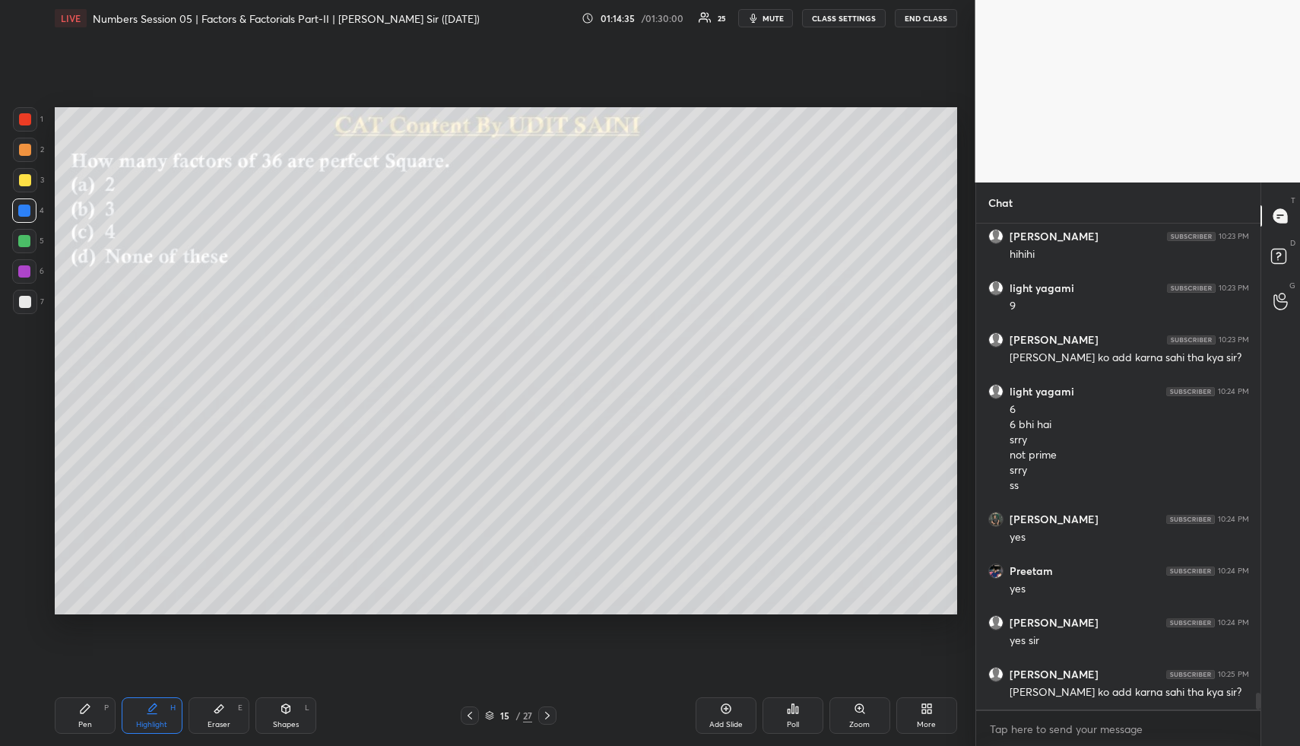
click at [77, 717] on div "Pen P" at bounding box center [85, 715] width 61 height 36
click at [80, 715] on div "Pen P" at bounding box center [85, 715] width 61 height 36
click at [25, 155] on div at bounding box center [25, 150] width 24 height 24
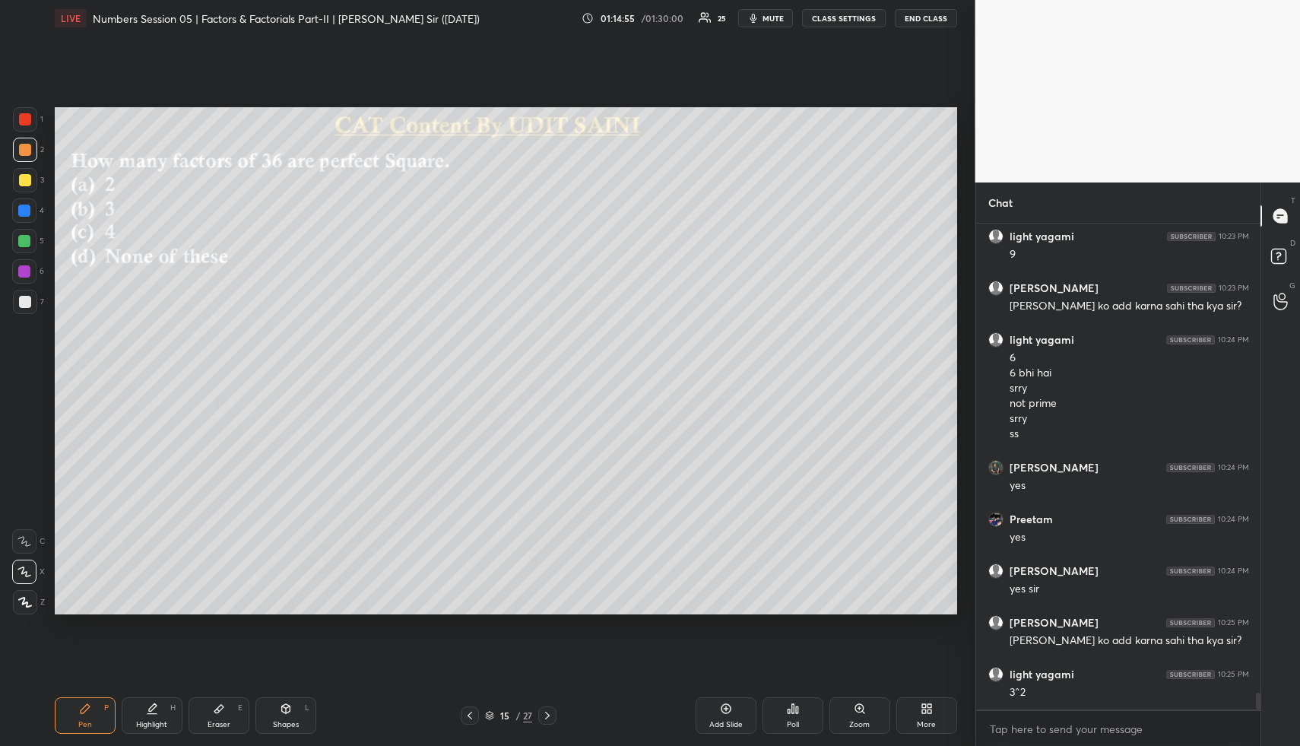
click at [22, 302] on div at bounding box center [25, 302] width 12 height 12
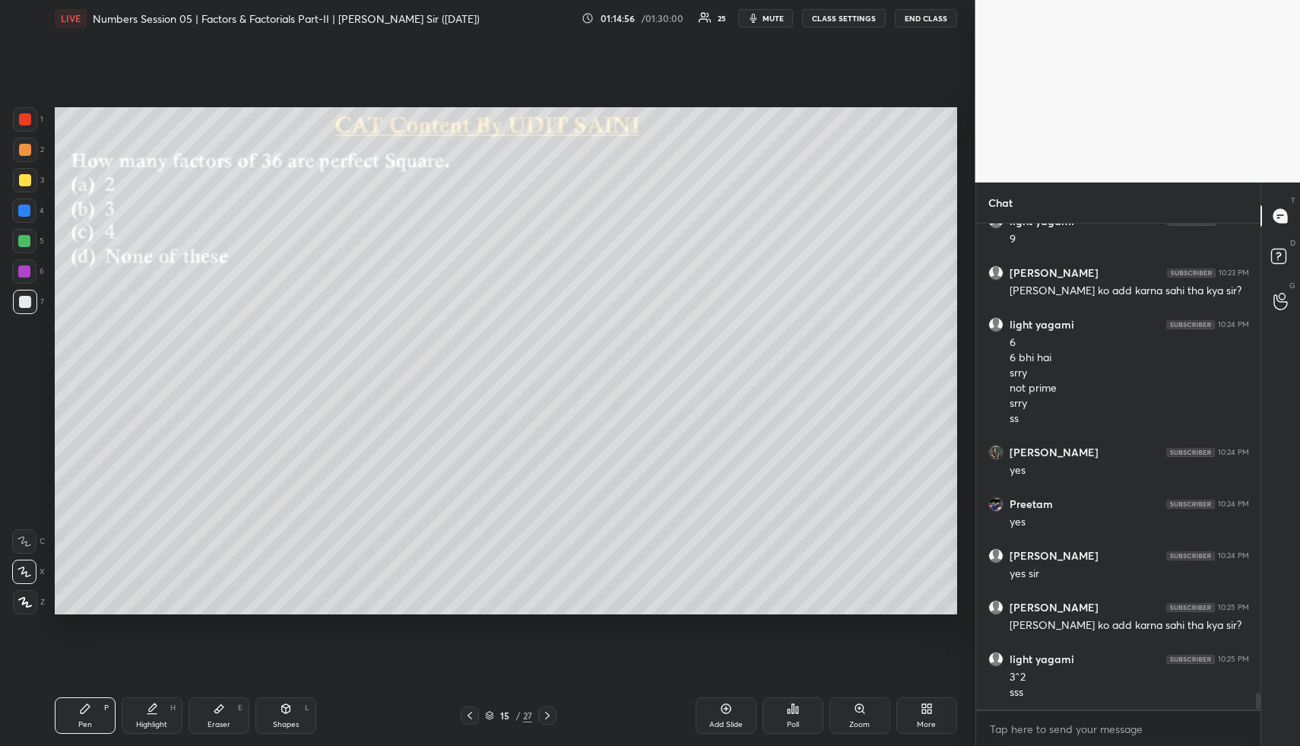
click at [125, 712] on div "Highlight H" at bounding box center [152, 715] width 61 height 36
click at [135, 711] on div "Highlight H" at bounding box center [152, 715] width 61 height 36
click at [86, 708] on icon at bounding box center [85, 708] width 9 height 9
drag, startPoint x: 86, startPoint y: 708, endPoint x: 84, endPoint y: 639, distance: 68.4
click at [86, 708] on icon at bounding box center [85, 708] width 9 height 9
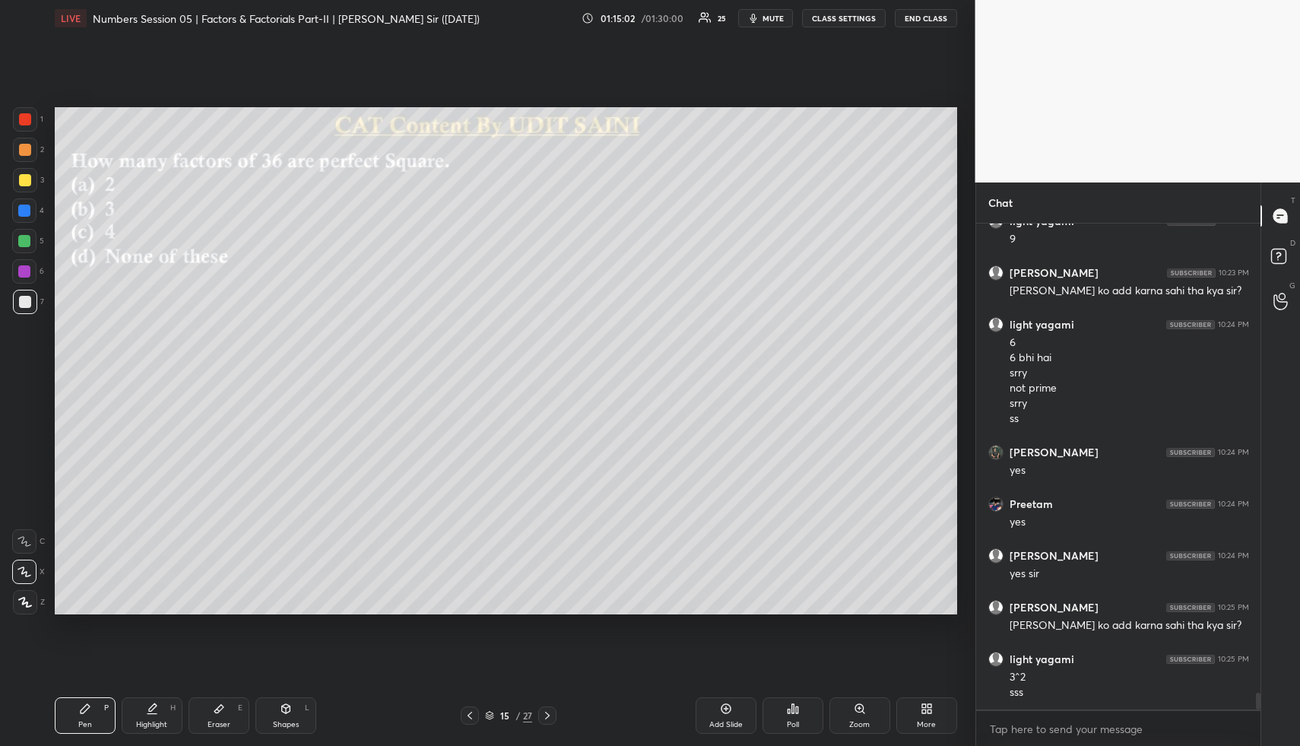
click at [23, 179] on div at bounding box center [25, 180] width 12 height 12
drag, startPoint x: 294, startPoint y: 702, endPoint x: 287, endPoint y: 705, distance: 8.2
click at [293, 702] on div "Shapes L" at bounding box center [285, 715] width 61 height 36
click at [29, 599] on icon at bounding box center [25, 602] width 11 height 11
drag, startPoint x: 138, startPoint y: 696, endPoint x: 145, endPoint y: 709, distance: 15.0
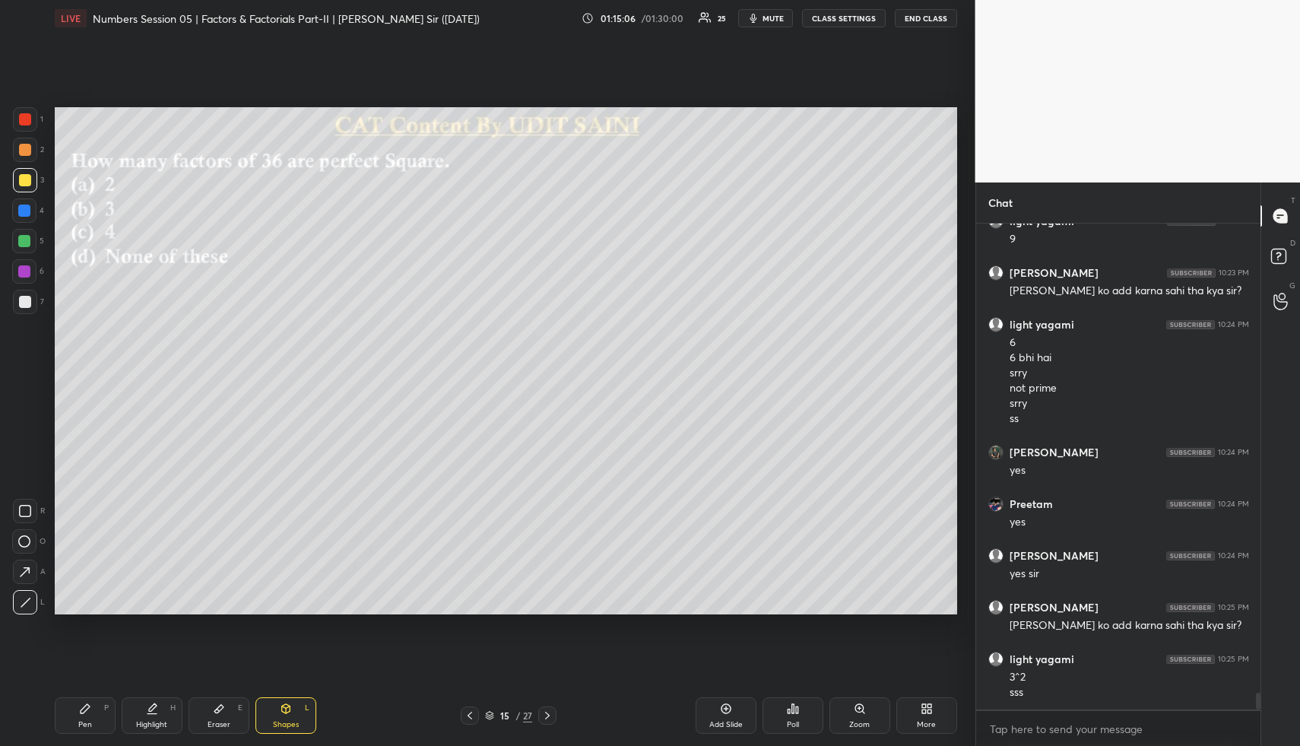
click at [138, 700] on div "Highlight H" at bounding box center [152, 715] width 61 height 36
click at [148, 705] on icon at bounding box center [152, 708] width 12 height 12
drag, startPoint x: 293, startPoint y: 704, endPoint x: 283, endPoint y: 681, distance: 25.2
click at [291, 702] on div "Shapes L" at bounding box center [285, 715] width 61 height 36
click at [24, 208] on div at bounding box center [24, 210] width 12 height 12
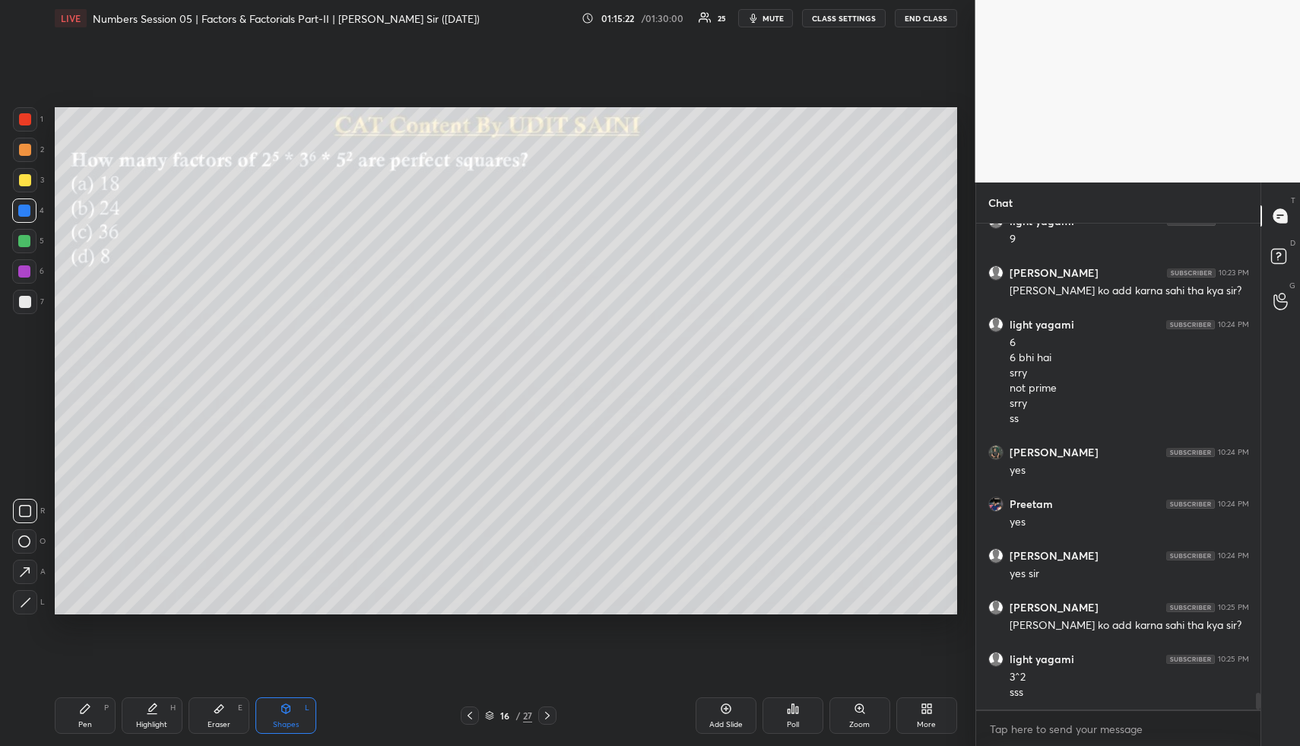
click at [137, 695] on div "Pen P Highlight H Eraser E Shapes L 16 / 27 Add Slide Poll Zoom More" at bounding box center [506, 715] width 902 height 61
click at [143, 708] on div "Highlight H" at bounding box center [152, 715] width 61 height 36
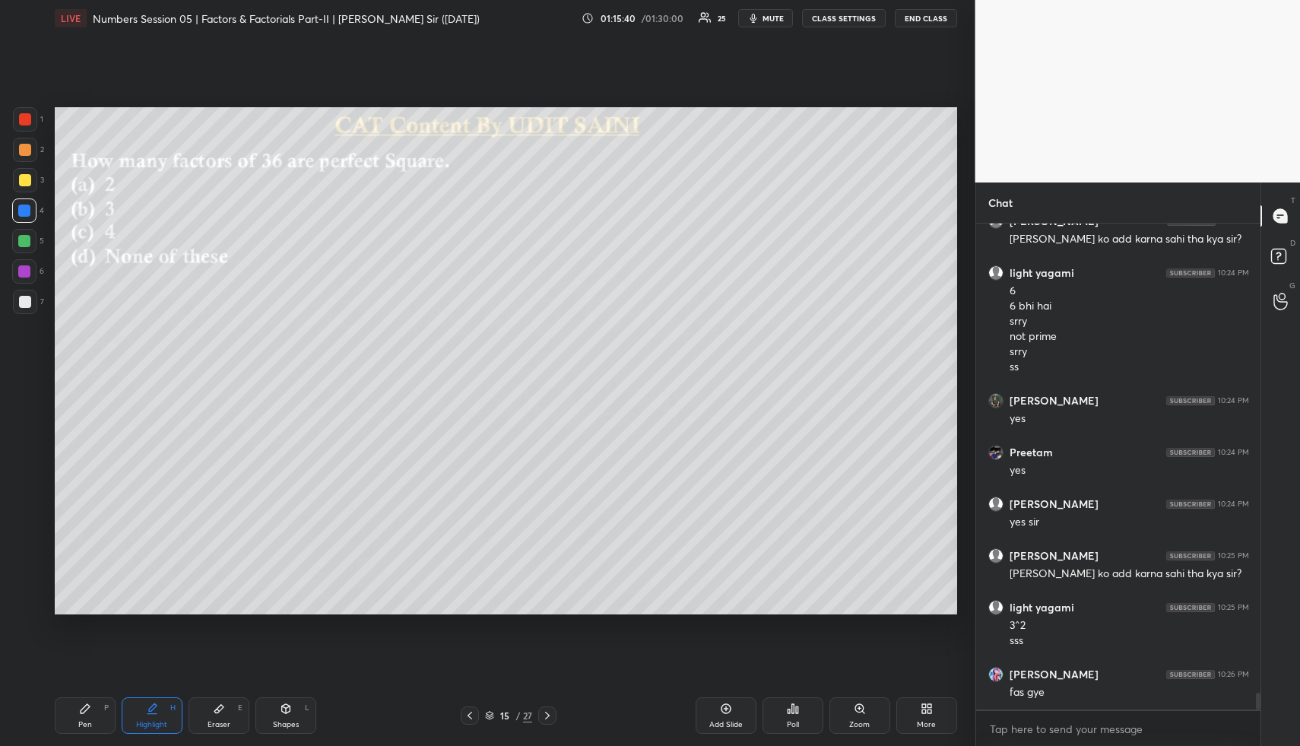
click at [149, 710] on icon at bounding box center [153, 707] width 8 height 8
drag, startPoint x: 275, startPoint y: 714, endPoint x: 262, endPoint y: 699, distance: 20.5
click at [272, 713] on div "Shapes L" at bounding box center [285, 715] width 61 height 36
drag, startPoint x: 27, startPoint y: 606, endPoint x: 25, endPoint y: 469, distance: 136.8
click at [24, 600] on icon at bounding box center [25, 602] width 11 height 11
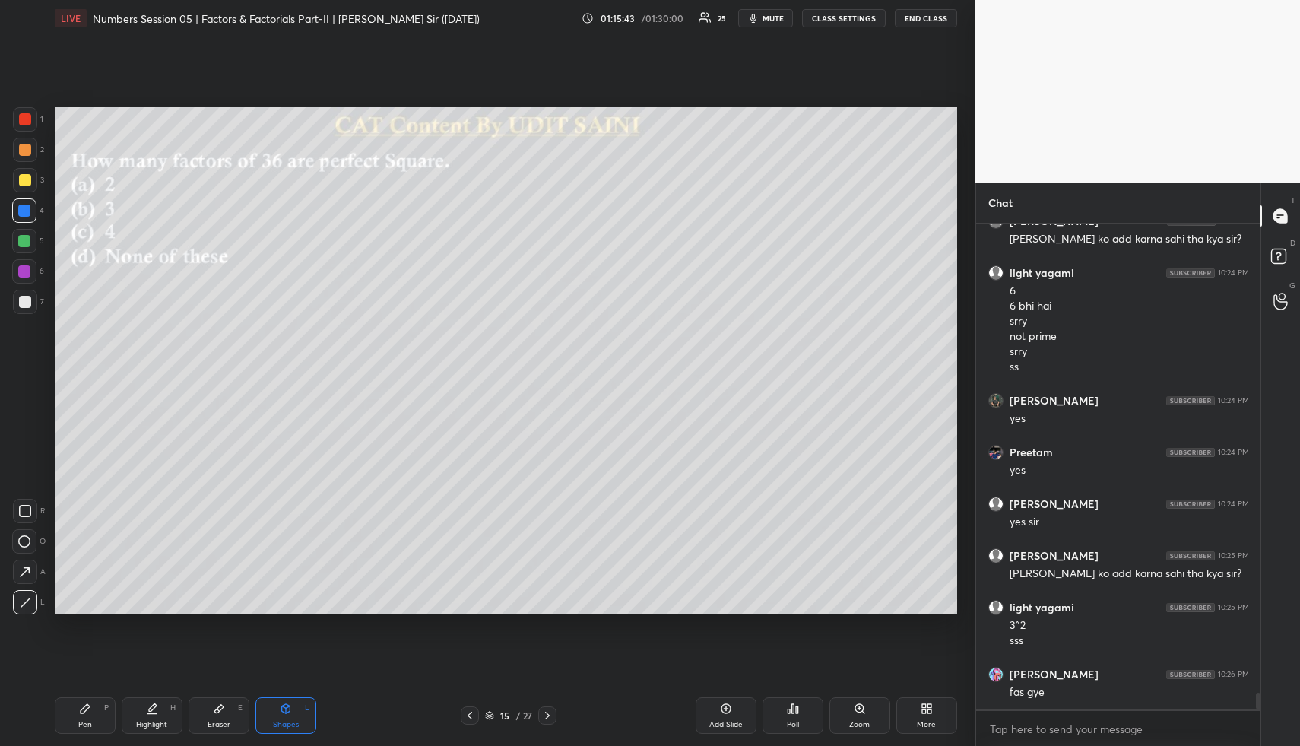
click at [19, 265] on div at bounding box center [24, 271] width 24 height 24
click at [154, 718] on div "Highlight H" at bounding box center [152, 715] width 61 height 36
drag, startPoint x: 84, startPoint y: 708, endPoint x: 77, endPoint y: 629, distance: 79.3
click at [83, 705] on icon at bounding box center [85, 708] width 12 height 12
drag, startPoint x: 19, startPoint y: 236, endPoint x: 52, endPoint y: 227, distance: 34.5
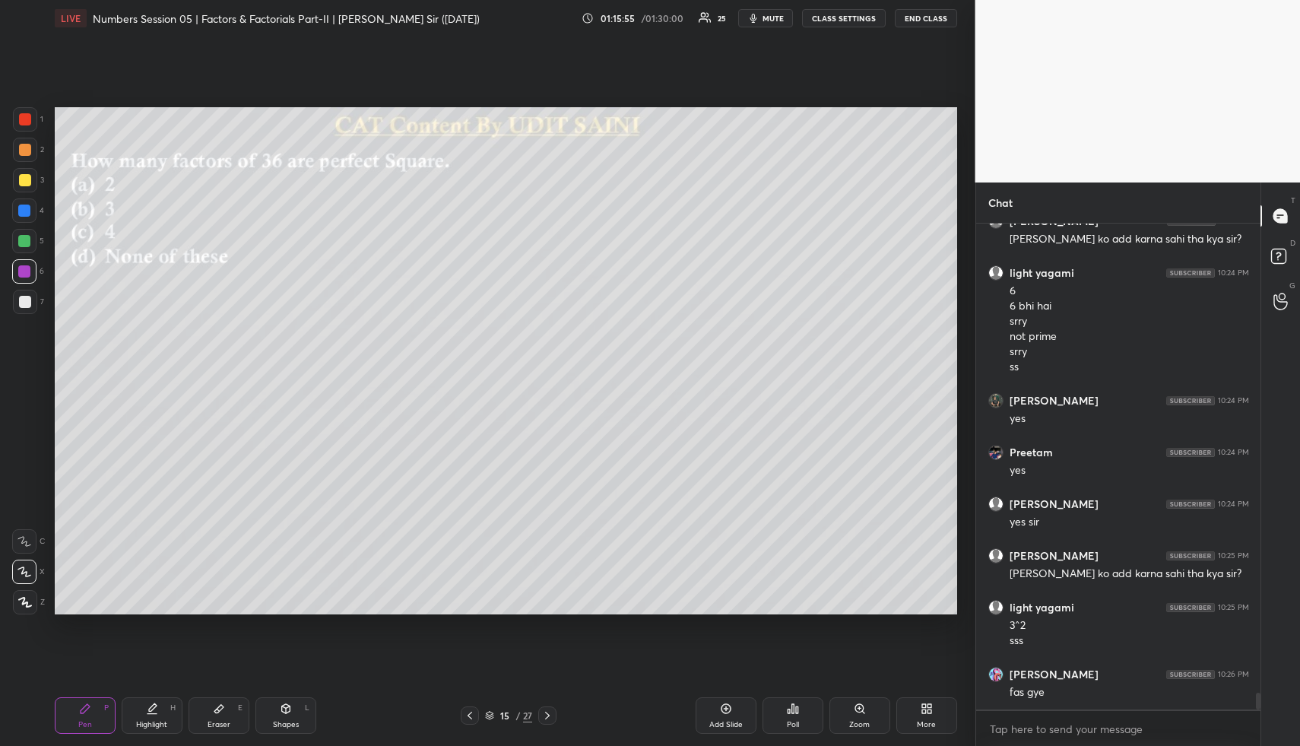
click at [21, 236] on div at bounding box center [24, 241] width 12 height 12
drag, startPoint x: 157, startPoint y: 710, endPoint x: 163, endPoint y: 676, distance: 34.0
click at [157, 710] on div "Highlight H" at bounding box center [152, 715] width 61 height 36
click at [82, 700] on div "Pen P" at bounding box center [85, 715] width 61 height 36
click at [166, 711] on div "Highlight H" at bounding box center [152, 715] width 61 height 36
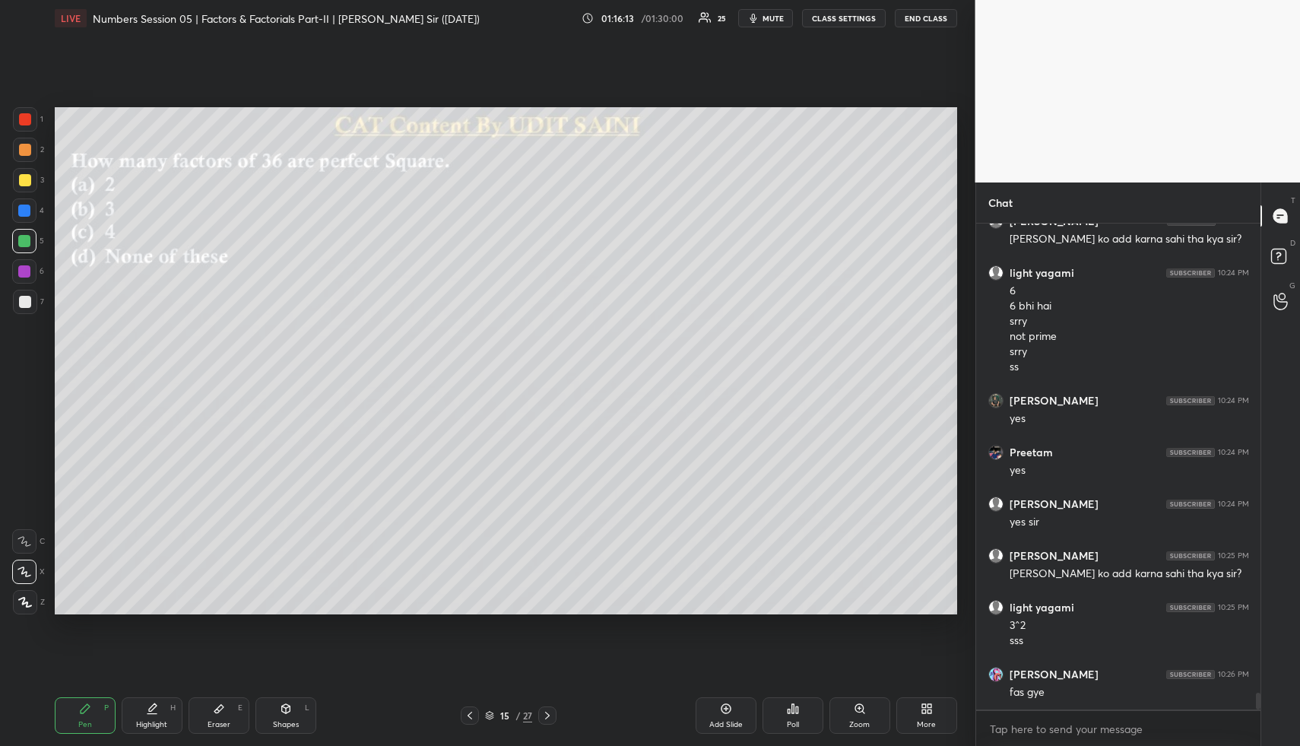
drag, startPoint x: 166, startPoint y: 711, endPoint x: 171, endPoint y: 681, distance: 30.0
click at [166, 711] on div "Highlight H" at bounding box center [152, 715] width 61 height 36
click at [140, 709] on div "Highlight H" at bounding box center [152, 715] width 61 height 36
drag, startPoint x: 95, startPoint y: 699, endPoint x: 91, endPoint y: 680, distance: 20.1
click at [96, 699] on div "Pen P" at bounding box center [85, 715] width 61 height 36
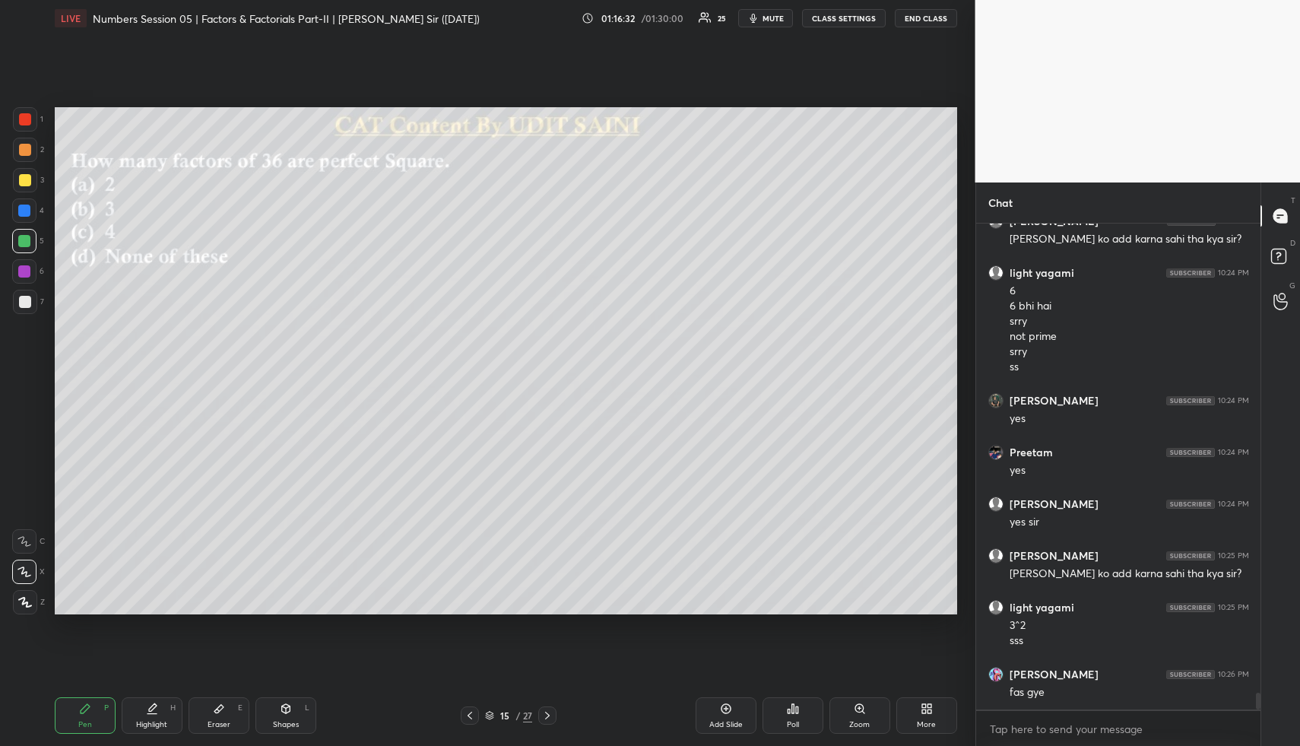
drag, startPoint x: 28, startPoint y: 299, endPoint x: 39, endPoint y: 299, distance: 10.7
click at [28, 299] on div at bounding box center [25, 302] width 12 height 12
click at [160, 708] on div "Highlight H" at bounding box center [152, 715] width 61 height 36
click at [80, 709] on icon at bounding box center [85, 708] width 12 height 12
drag, startPoint x: 24, startPoint y: 177, endPoint x: 38, endPoint y: 189, distance: 18.4
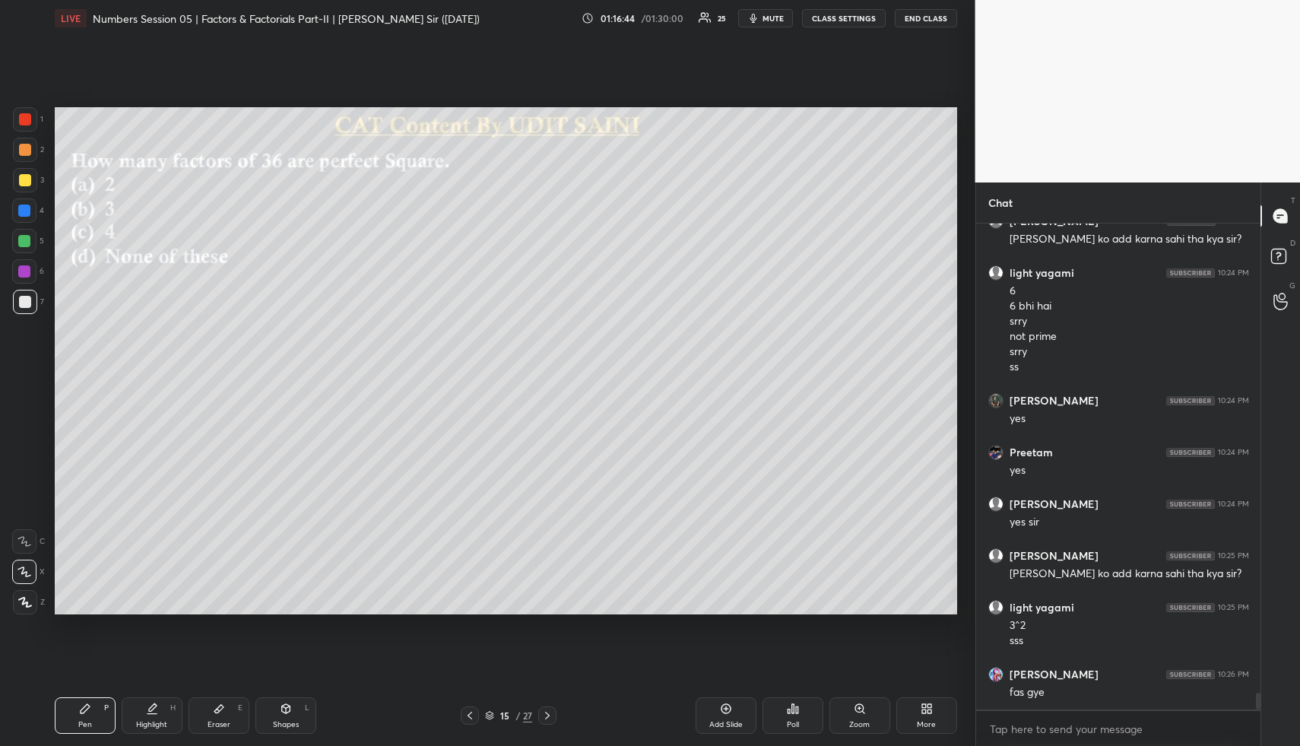
click at [24, 181] on div at bounding box center [25, 180] width 12 height 12
drag, startPoint x: 153, startPoint y: 711, endPoint x: 154, endPoint y: 689, distance: 22.1
click at [152, 711] on icon at bounding box center [152, 708] width 12 height 12
drag, startPoint x: 71, startPoint y: 704, endPoint x: 97, endPoint y: 623, distance: 85.6
click at [70, 700] on div "Pen P" at bounding box center [85, 715] width 61 height 36
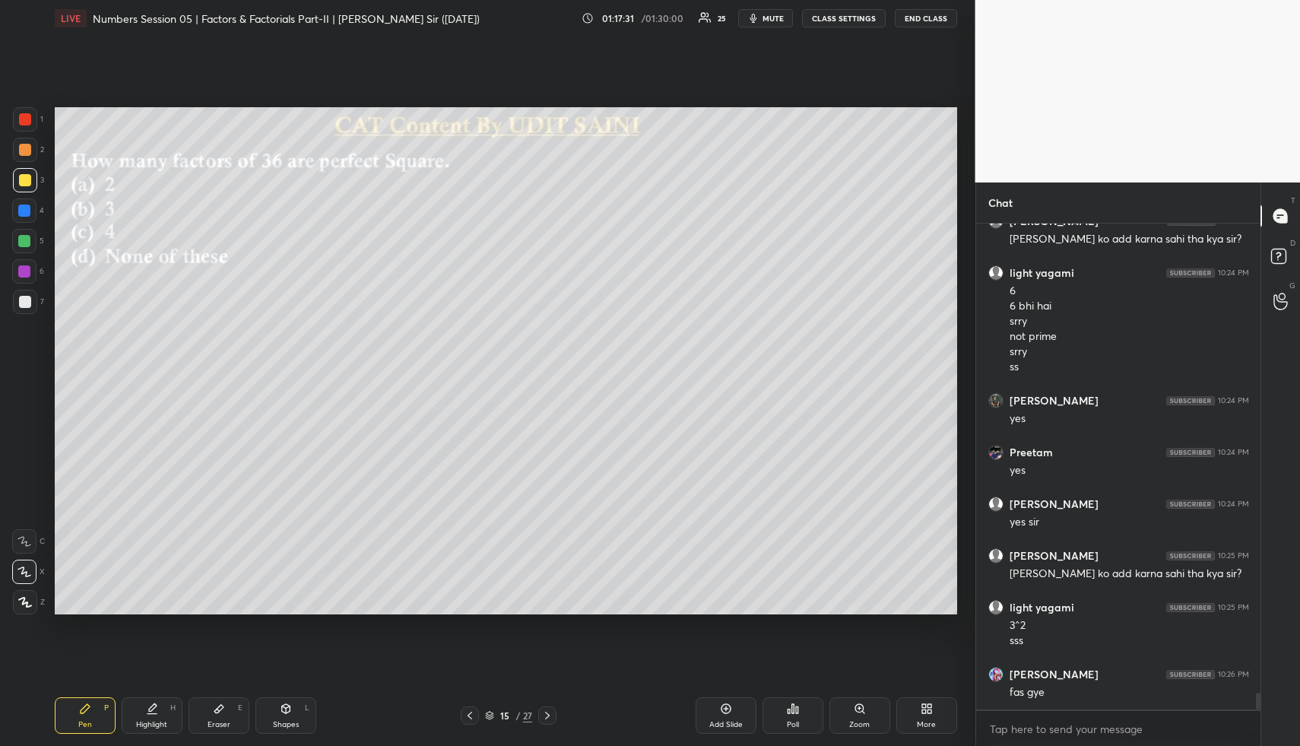
click at [166, 713] on div "Highlight H" at bounding box center [152, 715] width 61 height 36
drag, startPoint x: 166, startPoint y: 713, endPoint x: 209, endPoint y: 630, distance: 93.5
click at [166, 713] on div "Highlight H" at bounding box center [152, 715] width 61 height 36
drag, startPoint x: 150, startPoint y: 711, endPoint x: 155, endPoint y: 642, distance: 68.6
click at [147, 705] on icon at bounding box center [152, 708] width 12 height 12
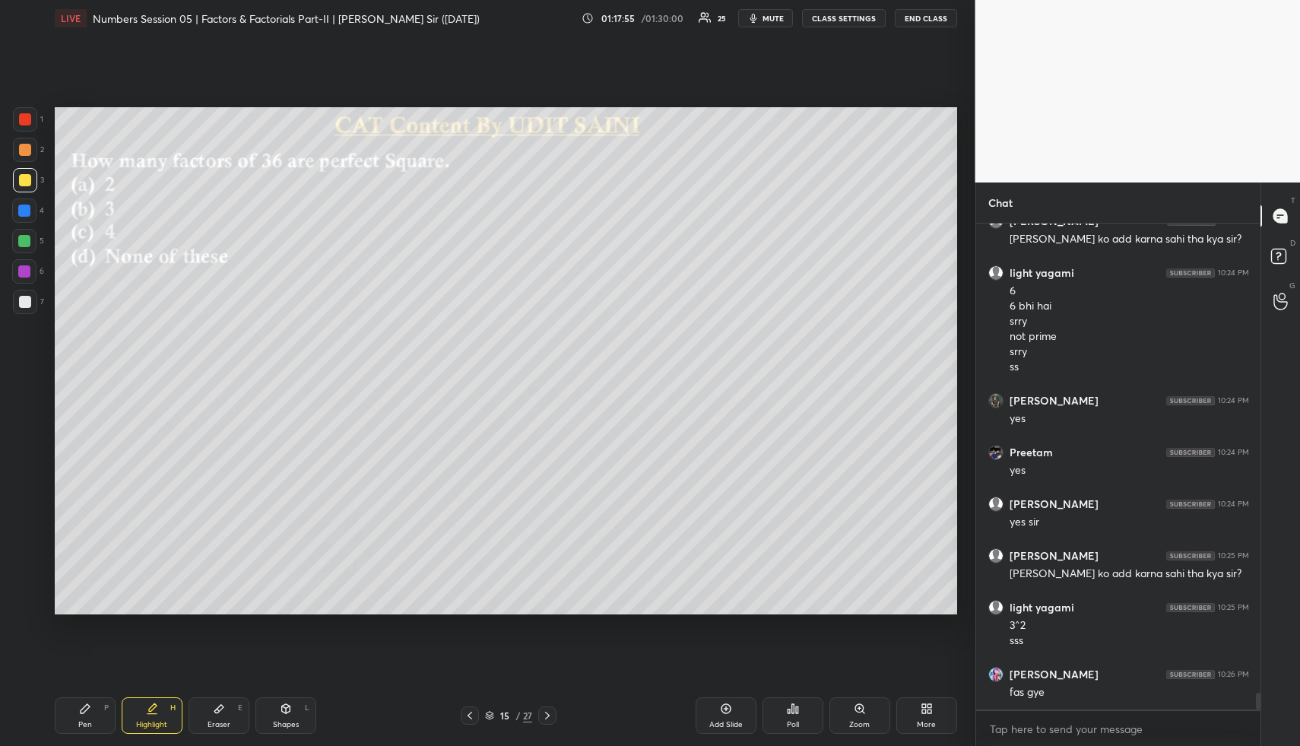
click at [211, 714] on div "Eraser E" at bounding box center [219, 715] width 61 height 36
drag, startPoint x: 23, startPoint y: 604, endPoint x: 44, endPoint y: 591, distance: 24.9
click at [27, 601] on g at bounding box center [24, 602] width 12 height 12
click at [98, 713] on div "Pen P" at bounding box center [85, 715] width 61 height 36
click at [95, 706] on div "Pen P" at bounding box center [85, 715] width 61 height 36
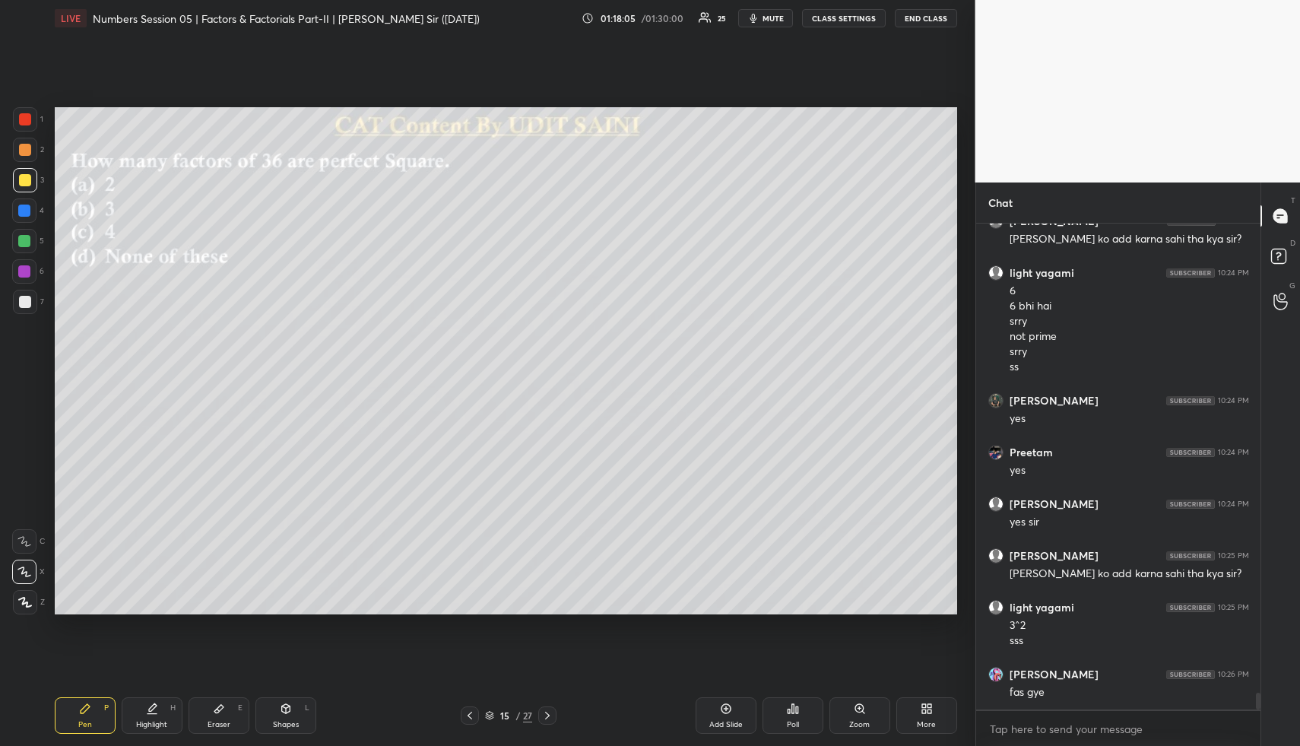
click at [18, 214] on div at bounding box center [24, 210] width 12 height 12
click at [150, 730] on div "Pen P Highlight H Eraser E Shapes L 15 / 27 Add Slide Poll Zoom More" at bounding box center [506, 715] width 902 height 61
click at [157, 727] on div "Highlight" at bounding box center [151, 725] width 31 height 8
click at [87, 707] on div "Pen P" at bounding box center [85, 715] width 61 height 36
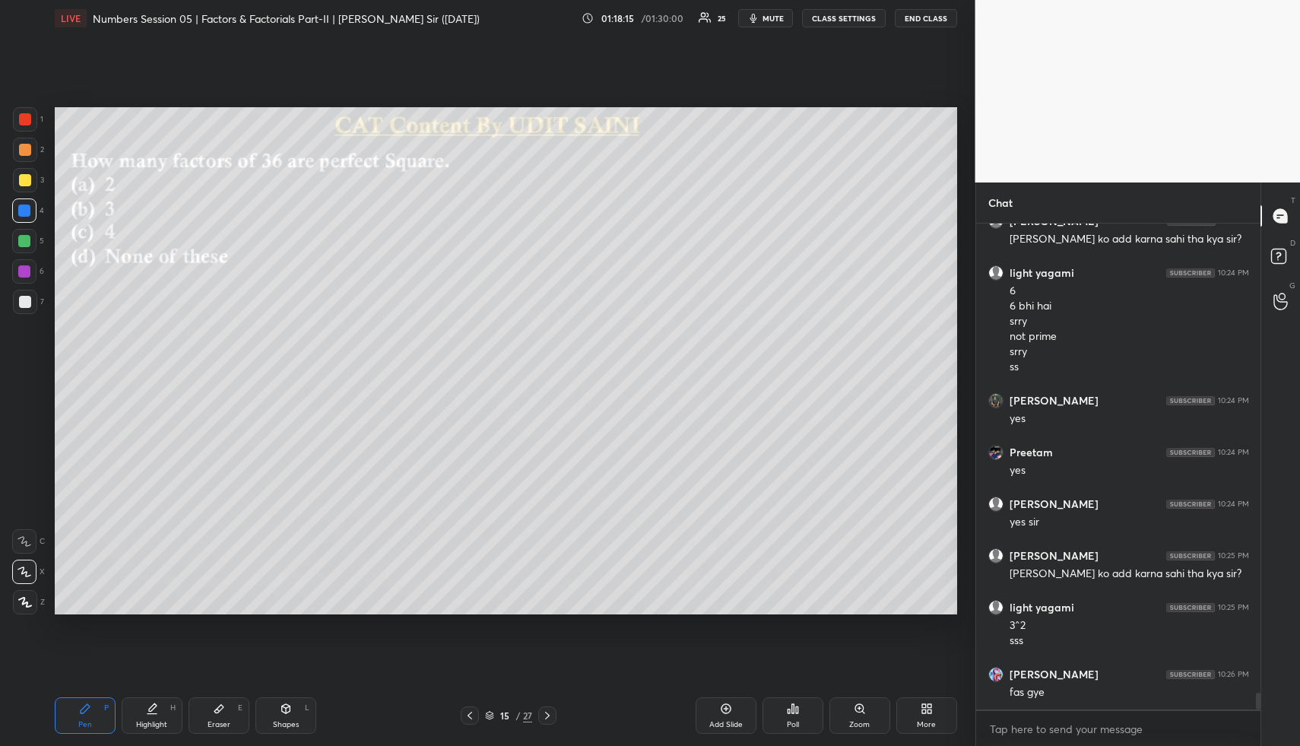
click at [27, 155] on div at bounding box center [25, 150] width 12 height 12
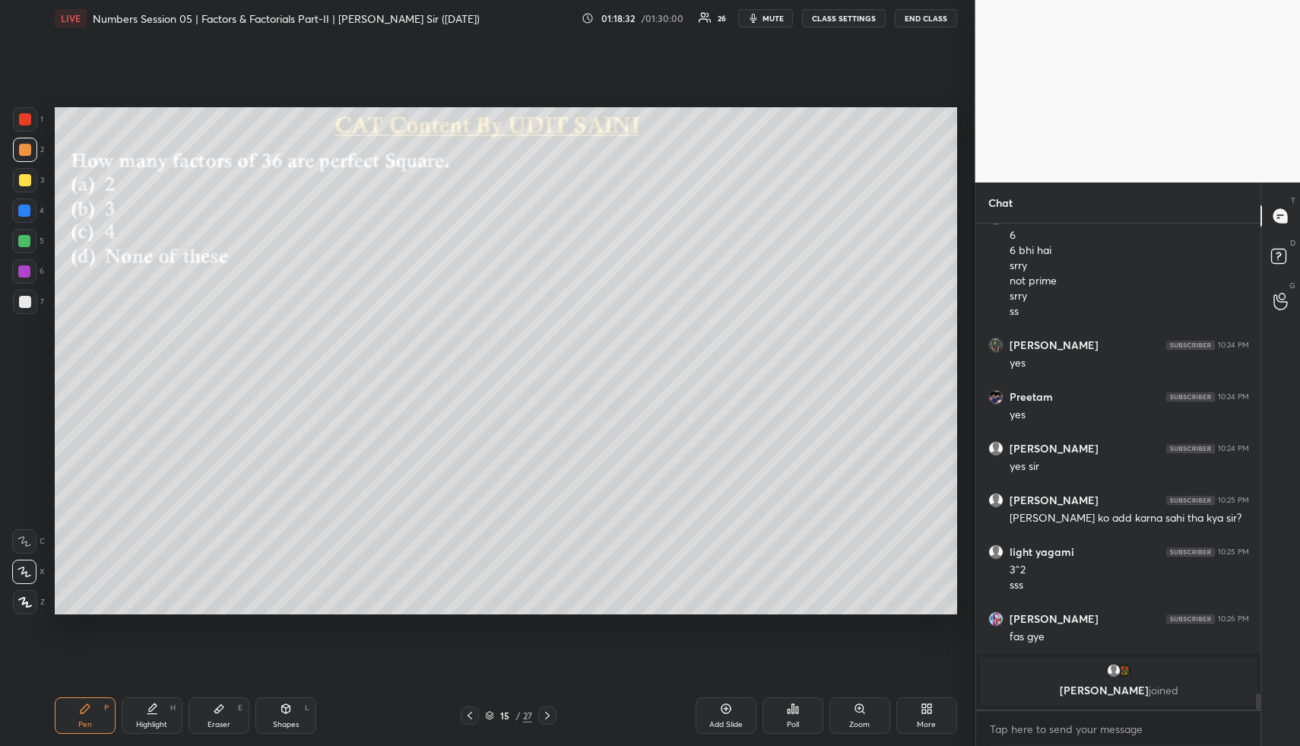
click at [27, 274] on div at bounding box center [24, 271] width 12 height 12
click at [288, 721] on div "Shapes" at bounding box center [286, 725] width 26 height 8
drag, startPoint x: 26, startPoint y: 566, endPoint x: 42, endPoint y: 554, distance: 19.6
click at [28, 562] on div at bounding box center [25, 571] width 24 height 24
drag, startPoint x: 109, startPoint y: 697, endPoint x: 117, endPoint y: 683, distance: 16.3
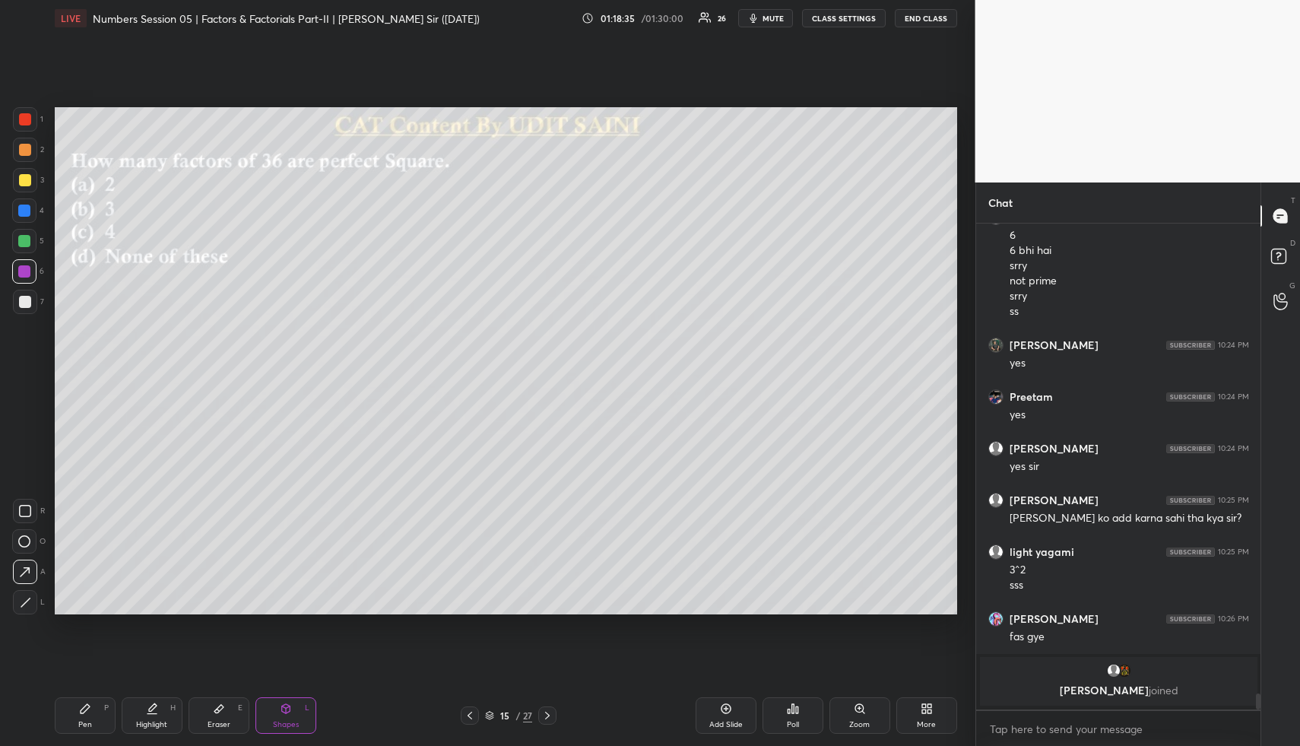
click at [112, 693] on div "Pen P Highlight H Eraser E Shapes L 15 / 27 Add Slide Poll Zoom More" at bounding box center [506, 715] width 902 height 61
drag, startPoint x: 26, startPoint y: 212, endPoint x: 29, endPoint y: 222, distance: 10.3
click at [27, 214] on div at bounding box center [24, 210] width 12 height 12
drag, startPoint x: 101, startPoint y: 707, endPoint x: 168, endPoint y: 635, distance: 98.4
click at [100, 706] on div "Pen P" at bounding box center [85, 715] width 61 height 36
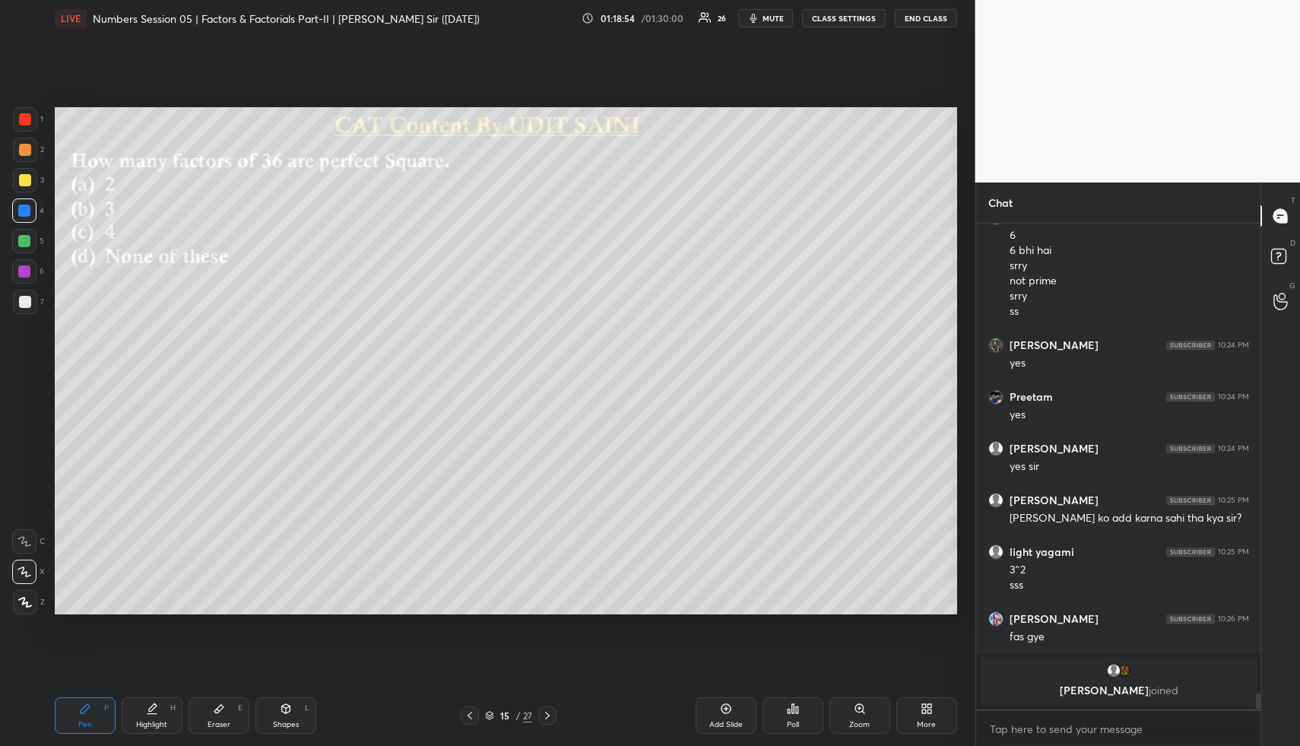
click at [303, 715] on div "Shapes L" at bounding box center [285, 715] width 61 height 36
click at [25, 239] on div at bounding box center [24, 241] width 12 height 12
drag, startPoint x: 24, startPoint y: 572, endPoint x: 31, endPoint y: 566, distance: 9.2
click at [25, 571] on icon at bounding box center [25, 572] width 10 height 10
click at [21, 268] on div at bounding box center [24, 271] width 12 height 12
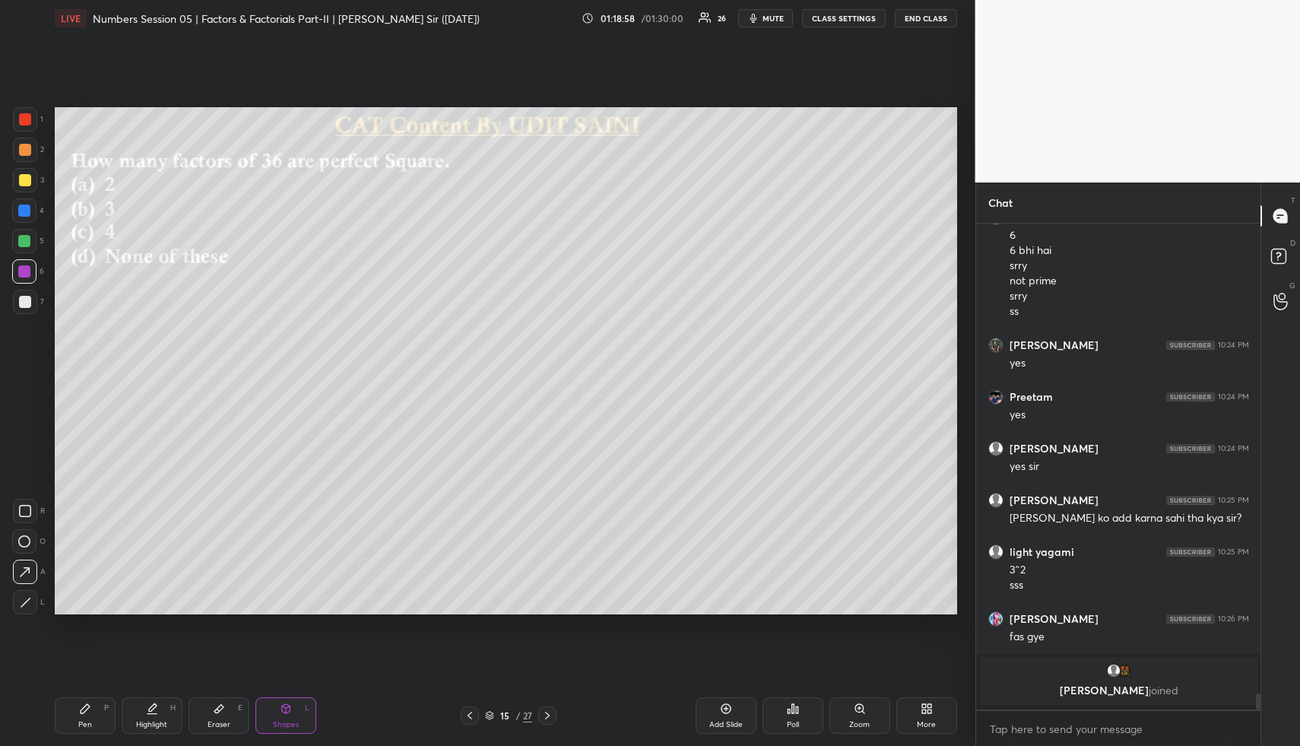
click at [213, 702] on icon at bounding box center [219, 708] width 12 height 12
click at [295, 721] on div "Shapes" at bounding box center [286, 725] width 26 height 8
click at [27, 569] on icon at bounding box center [25, 572] width 16 height 16
click at [27, 274] on div at bounding box center [24, 271] width 12 height 12
click at [31, 239] on div at bounding box center [24, 241] width 24 height 24
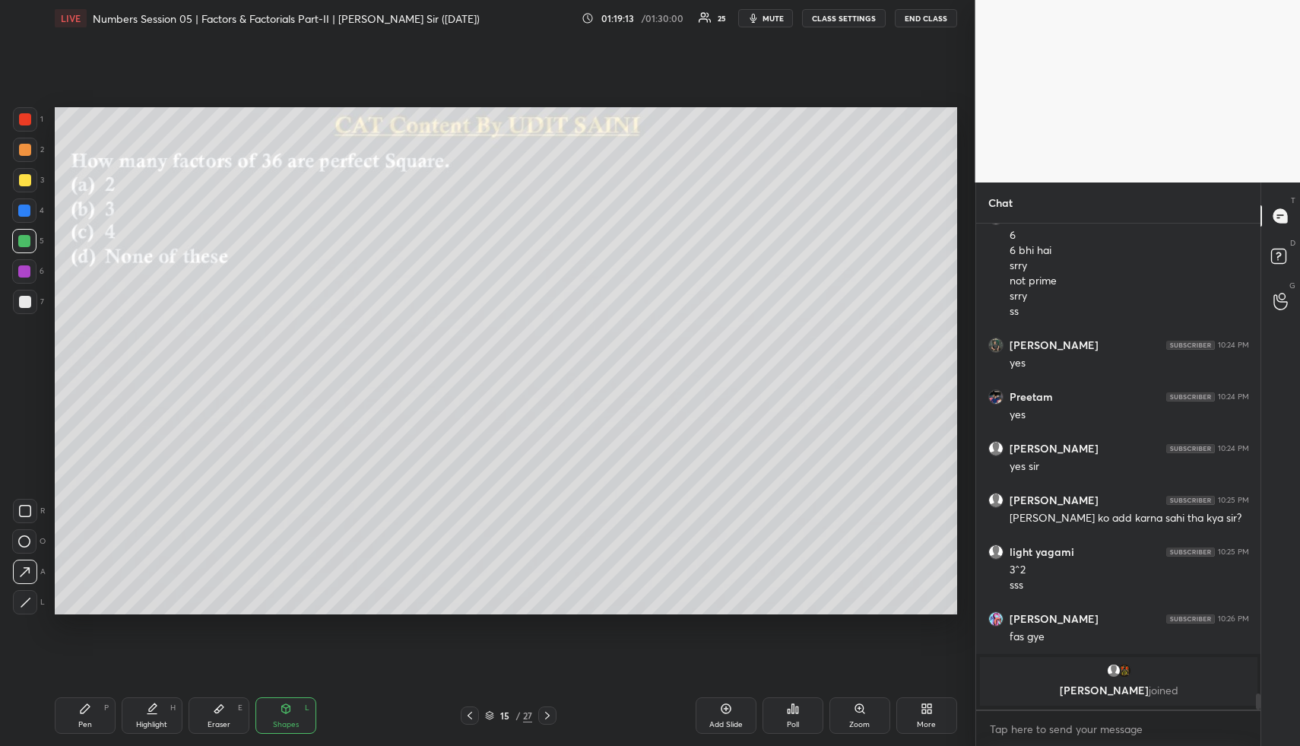
click at [27, 122] on div at bounding box center [25, 119] width 12 height 12
click at [274, 730] on div "Pen P Highlight H Eraser E Shapes L 15 / 27 Add Slide Poll Zoom More" at bounding box center [506, 715] width 902 height 61
click at [30, 300] on div at bounding box center [25, 302] width 24 height 24
drag, startPoint x: 207, startPoint y: 714, endPoint x: 233, endPoint y: 645, distance: 74.6
click at [209, 707] on div "Eraser E" at bounding box center [219, 715] width 61 height 36
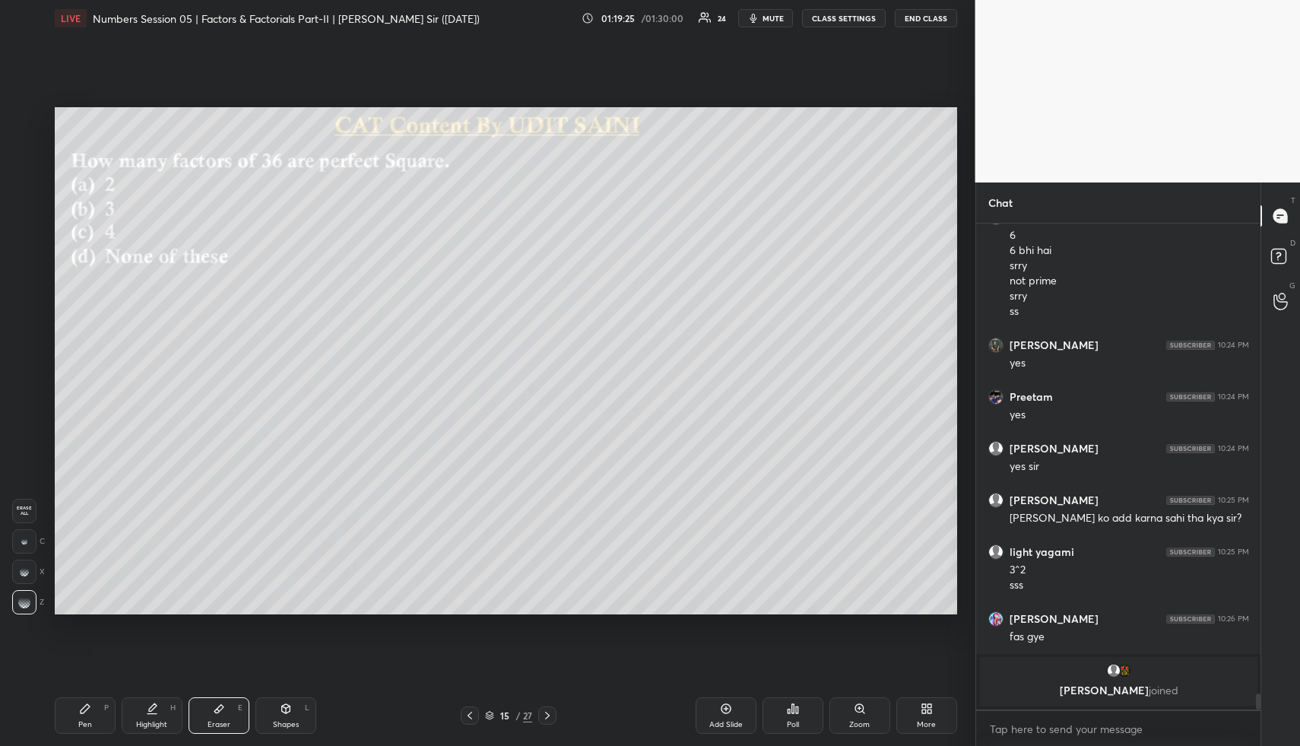
click at [274, 711] on div "Shapes L" at bounding box center [285, 715] width 61 height 36
click at [24, 510] on icon at bounding box center [25, 511] width 12 height 12
drag, startPoint x: 146, startPoint y: 711, endPoint x: 251, endPoint y: 616, distance: 141.5
click at [150, 709] on icon at bounding box center [152, 708] width 12 height 12
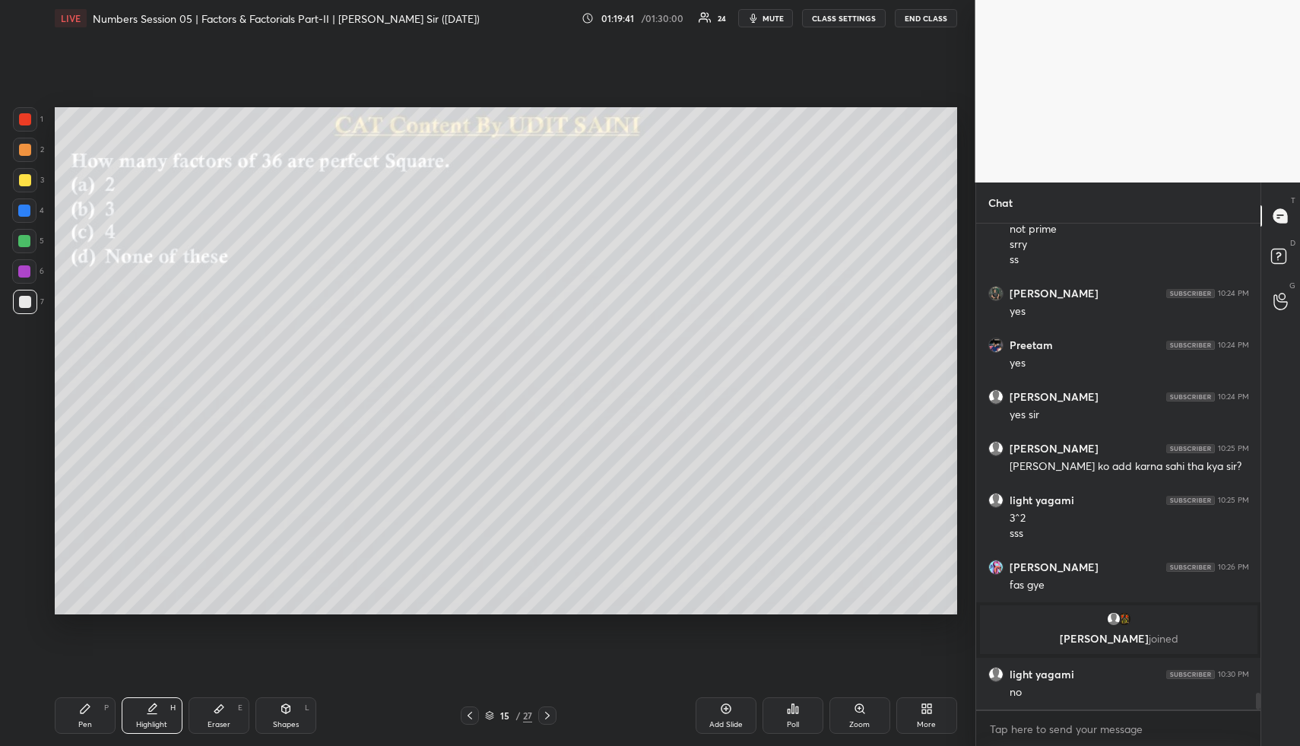
click at [162, 699] on div "Highlight H" at bounding box center [152, 715] width 61 height 36
click at [167, 699] on div "Highlight H" at bounding box center [152, 715] width 61 height 36
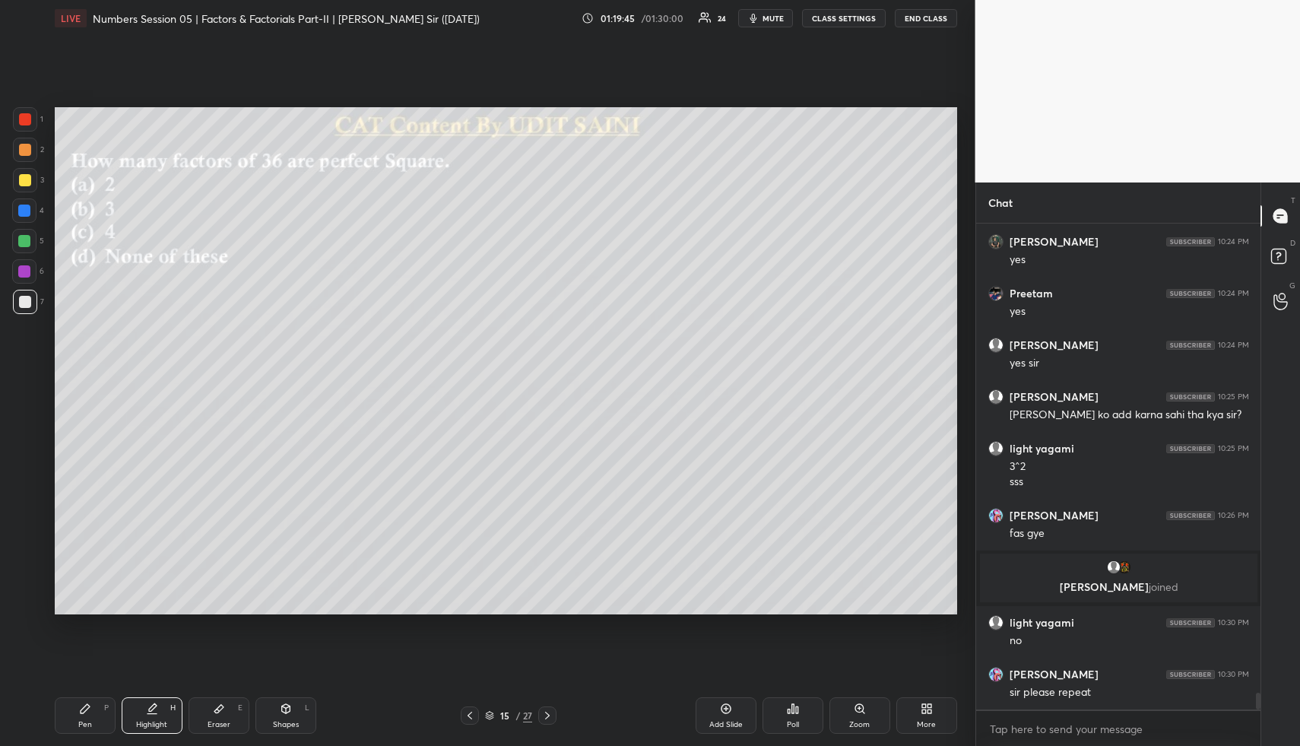
scroll to position [13858, 0]
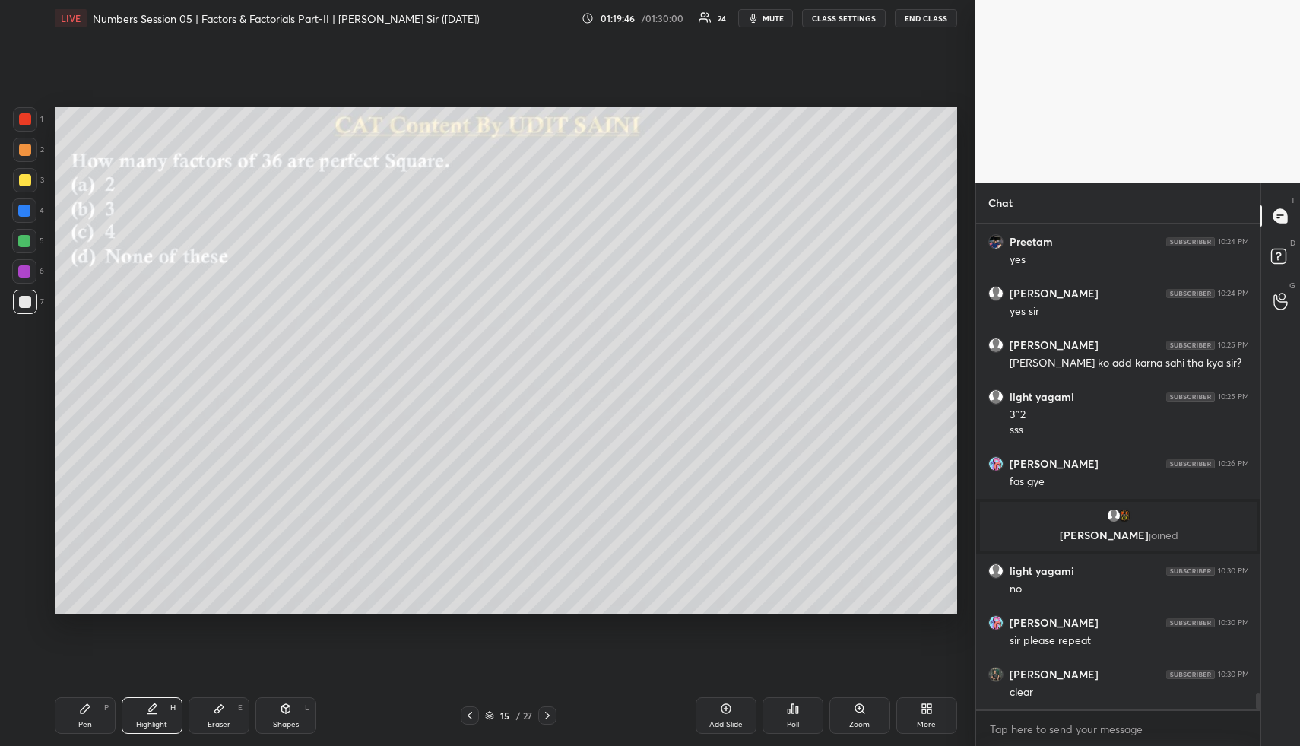
drag, startPoint x: 134, startPoint y: 714, endPoint x: 148, endPoint y: 668, distance: 47.8
click at [131, 713] on div "Highlight H" at bounding box center [152, 715] width 61 height 36
drag, startPoint x: 101, startPoint y: 708, endPoint x: 95, endPoint y: 692, distance: 17.1
click at [99, 707] on div "Pen P" at bounding box center [85, 715] width 61 height 36
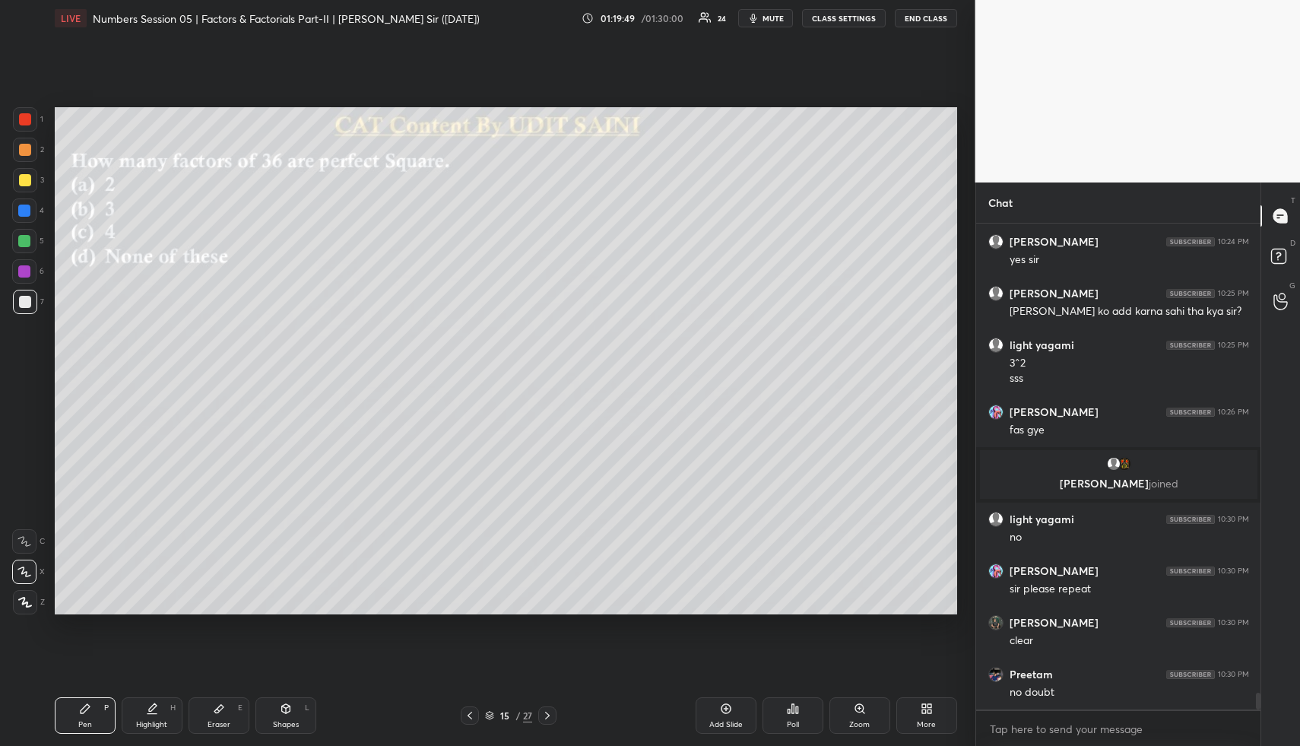
click at [17, 145] on div at bounding box center [25, 150] width 24 height 24
click at [25, 145] on div at bounding box center [25, 150] width 12 height 12
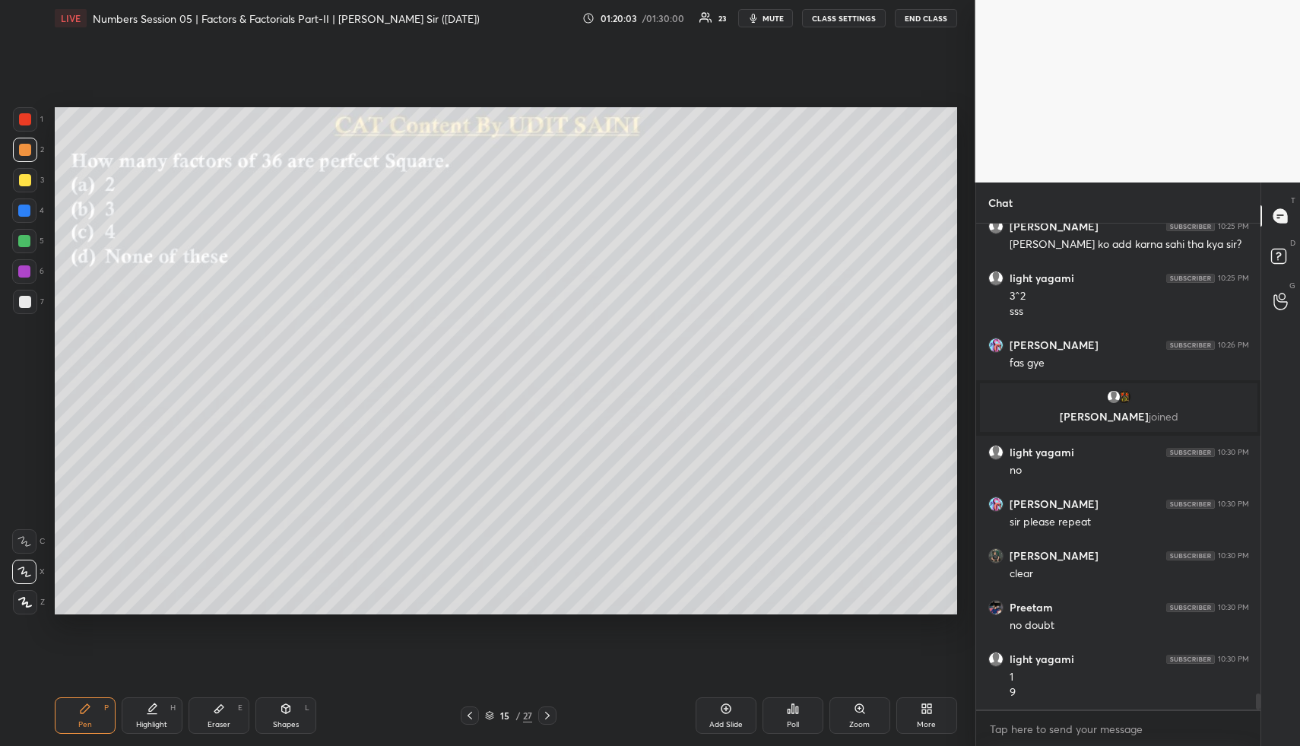
scroll to position [13992, 0]
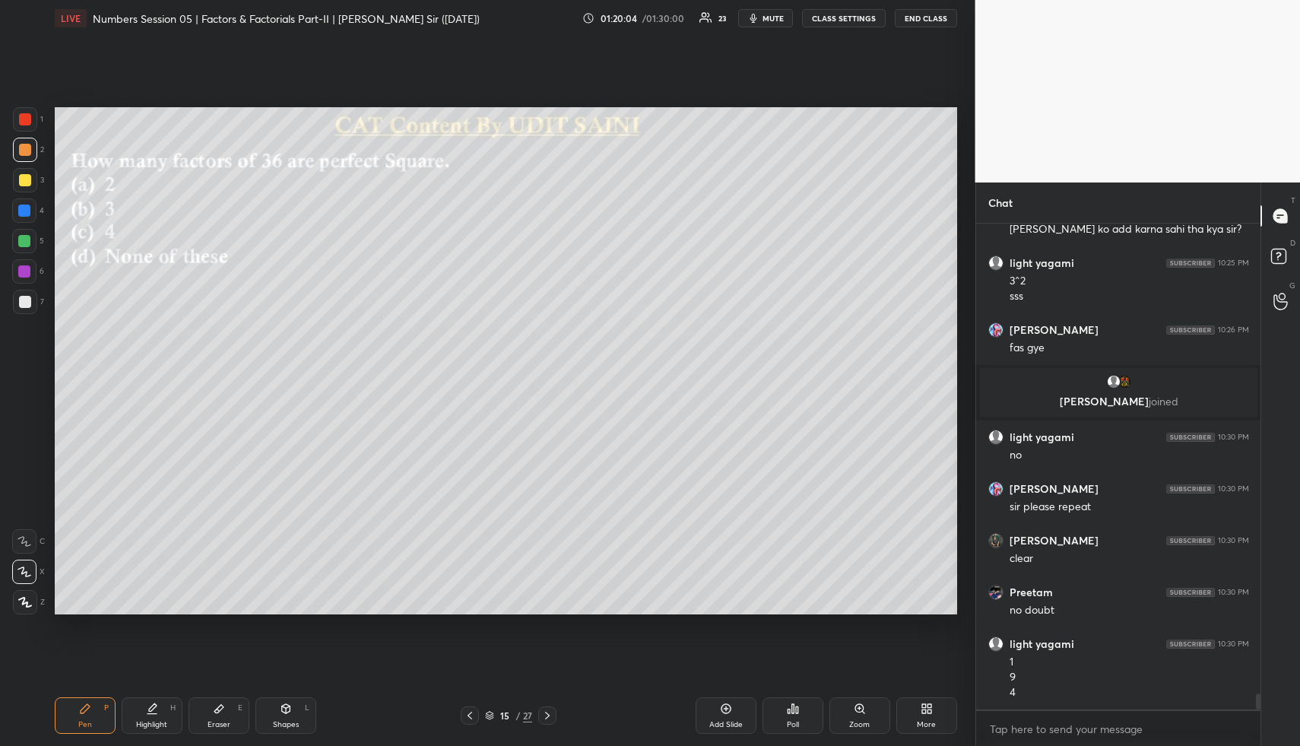
click at [166, 708] on div "Highlight H" at bounding box center [152, 715] width 61 height 36
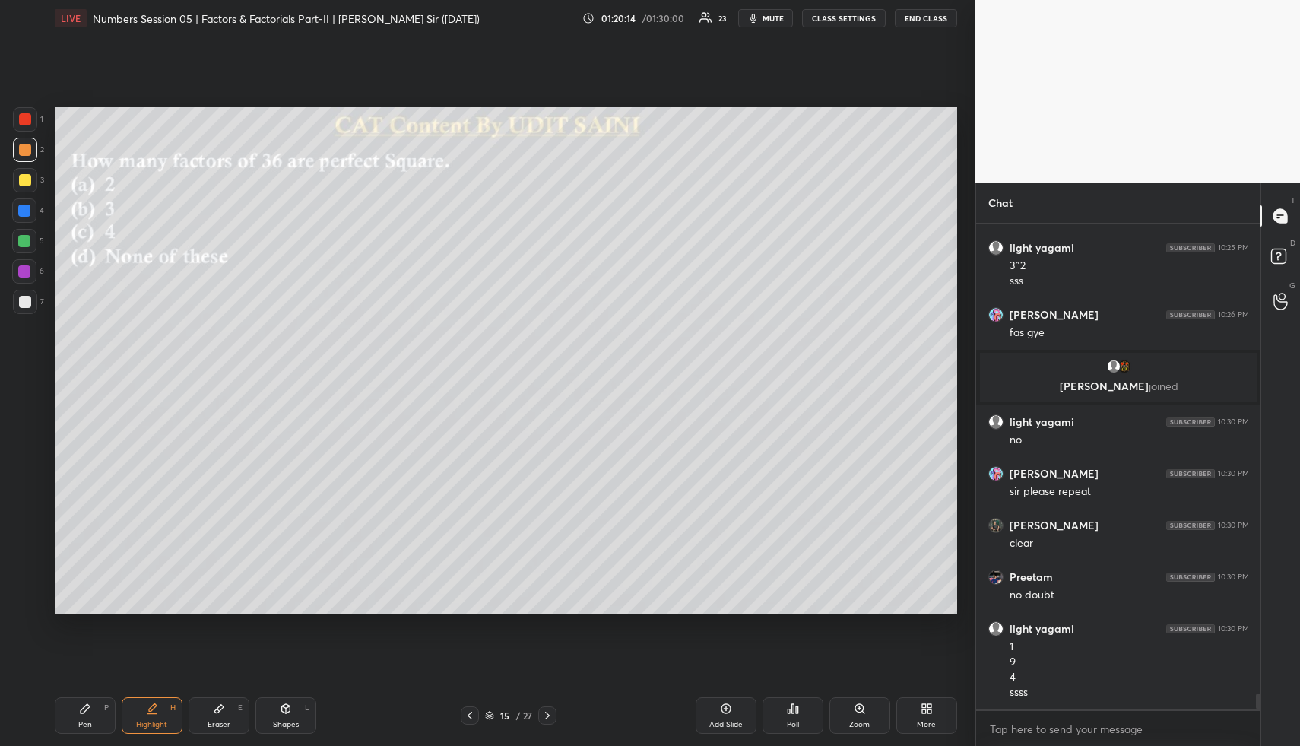
drag, startPoint x: 157, startPoint y: 702, endPoint x: 166, endPoint y: 684, distance: 20.4
click at [154, 699] on div "Highlight H" at bounding box center [152, 715] width 61 height 36
drag, startPoint x: 160, startPoint y: 708, endPoint x: 189, endPoint y: 634, distance: 79.9
click at [158, 709] on div "Highlight H" at bounding box center [152, 715] width 61 height 36
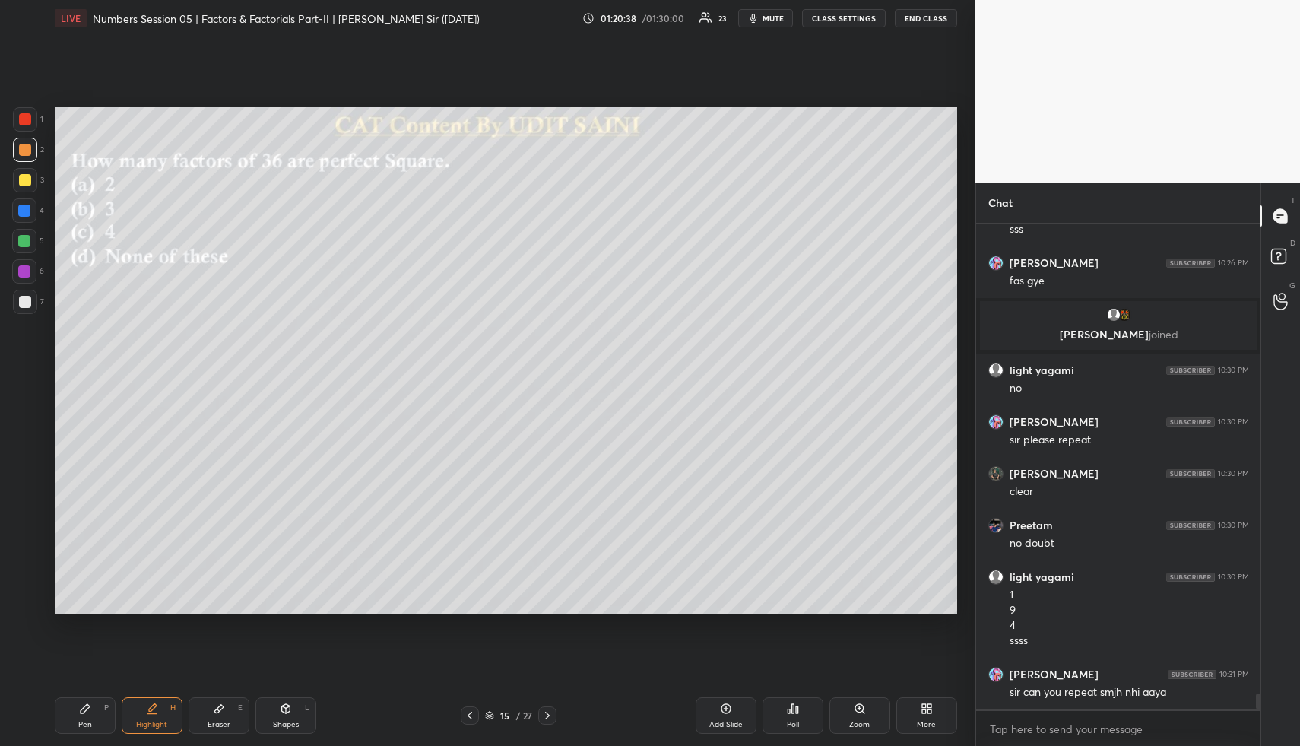
click at [175, 712] on div "Highlight H" at bounding box center [152, 715] width 61 height 36
click at [153, 713] on div "Highlight H" at bounding box center [152, 715] width 61 height 36
drag, startPoint x: 731, startPoint y: 713, endPoint x: 676, endPoint y: 703, distance: 55.6
click at [729, 712] on icon at bounding box center [726, 708] width 12 height 12
click at [97, 708] on div "Pen P" at bounding box center [85, 715] width 61 height 36
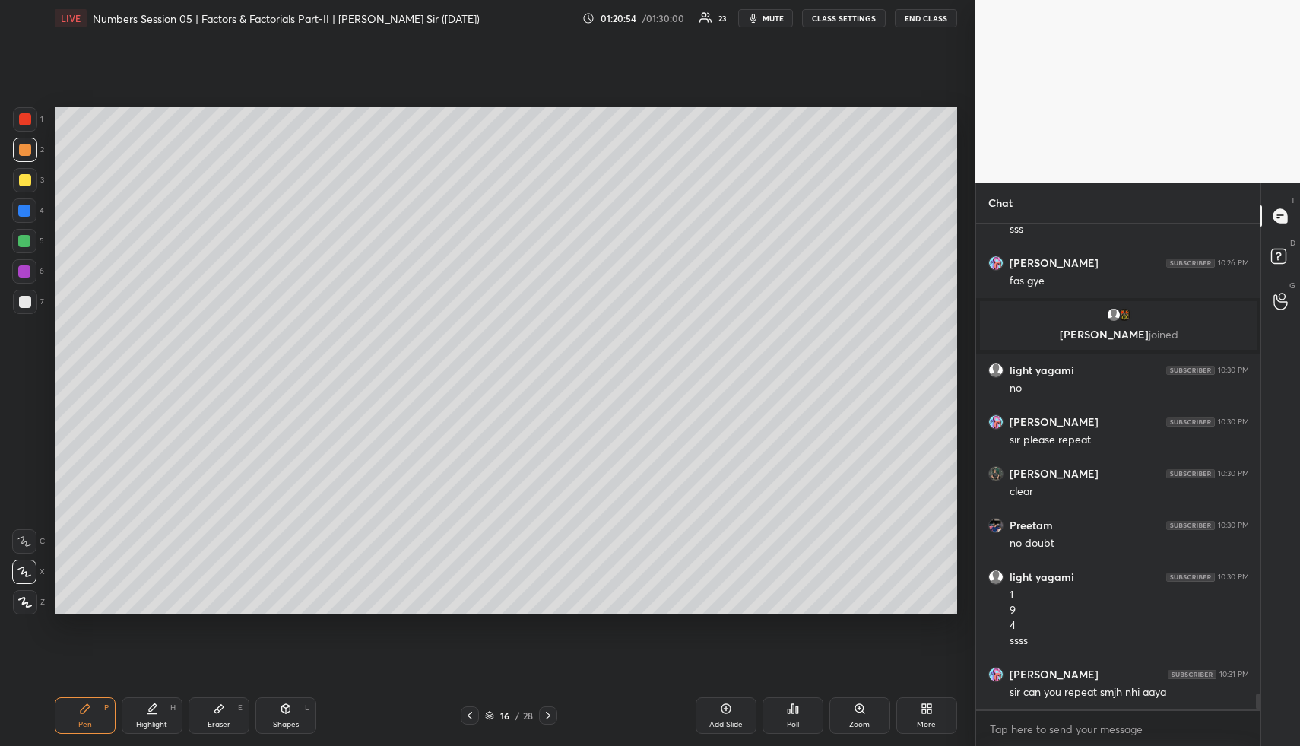
click at [31, 179] on div at bounding box center [25, 180] width 24 height 24
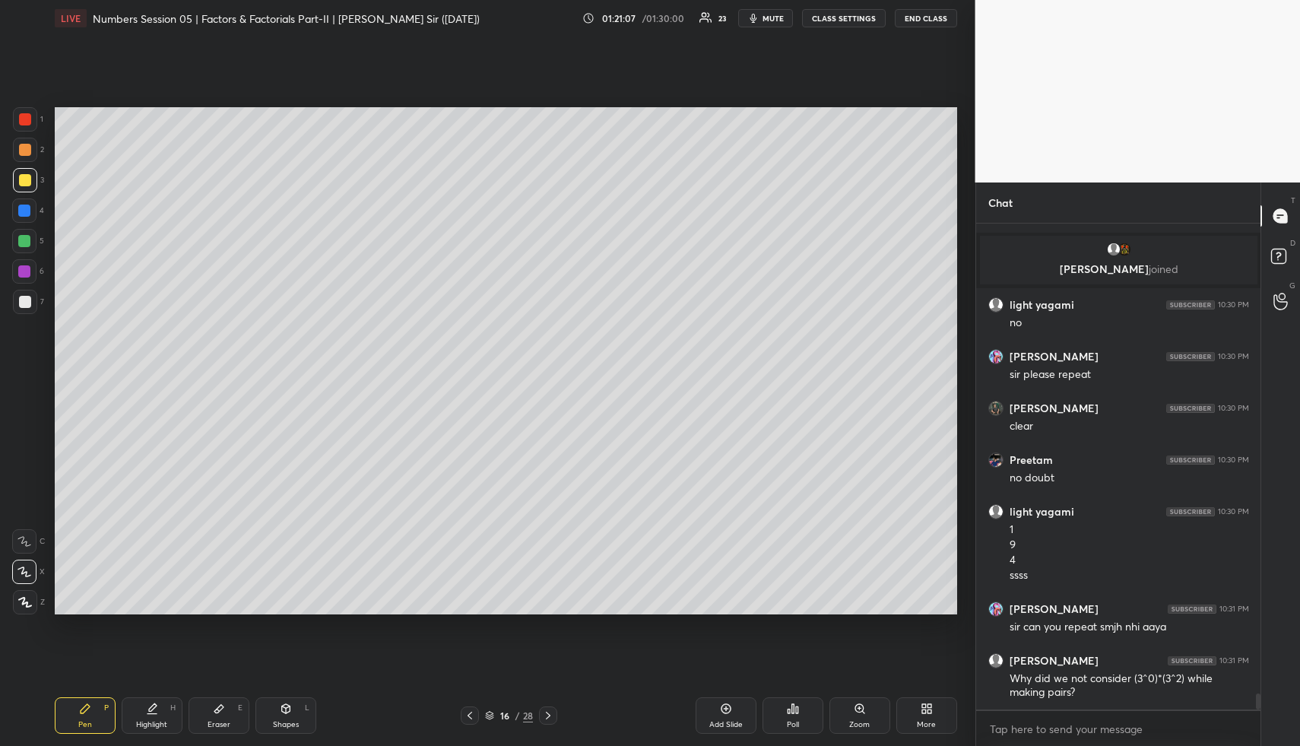
click at [155, 708] on icon at bounding box center [152, 708] width 12 height 12
click at [157, 707] on div "Highlight H" at bounding box center [152, 715] width 61 height 36
click at [86, 714] on div "Pen P" at bounding box center [85, 715] width 61 height 36
click at [87, 710] on div "Pen P" at bounding box center [85, 715] width 61 height 36
click at [30, 210] on div at bounding box center [24, 210] width 24 height 24
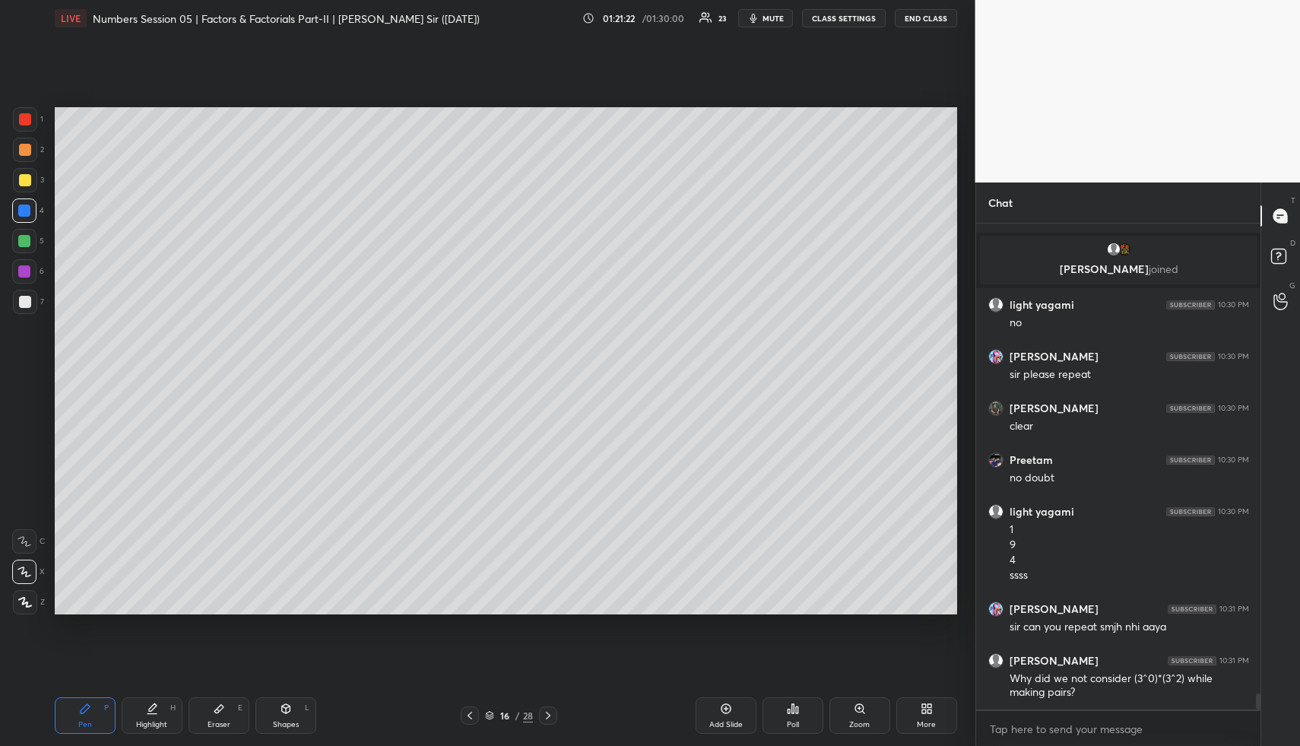
click at [152, 713] on div "Highlight H" at bounding box center [152, 715] width 61 height 36
click at [160, 708] on div "Highlight H" at bounding box center [152, 715] width 61 height 36
click at [472, 705] on div "Pen P Highlight H Eraser E Shapes L 16 / 28 Add Slide Poll Zoom More" at bounding box center [506, 715] width 902 height 61
click at [476, 710] on div at bounding box center [470, 715] width 18 height 18
click at [164, 705] on div "Highlight H" at bounding box center [152, 715] width 61 height 36
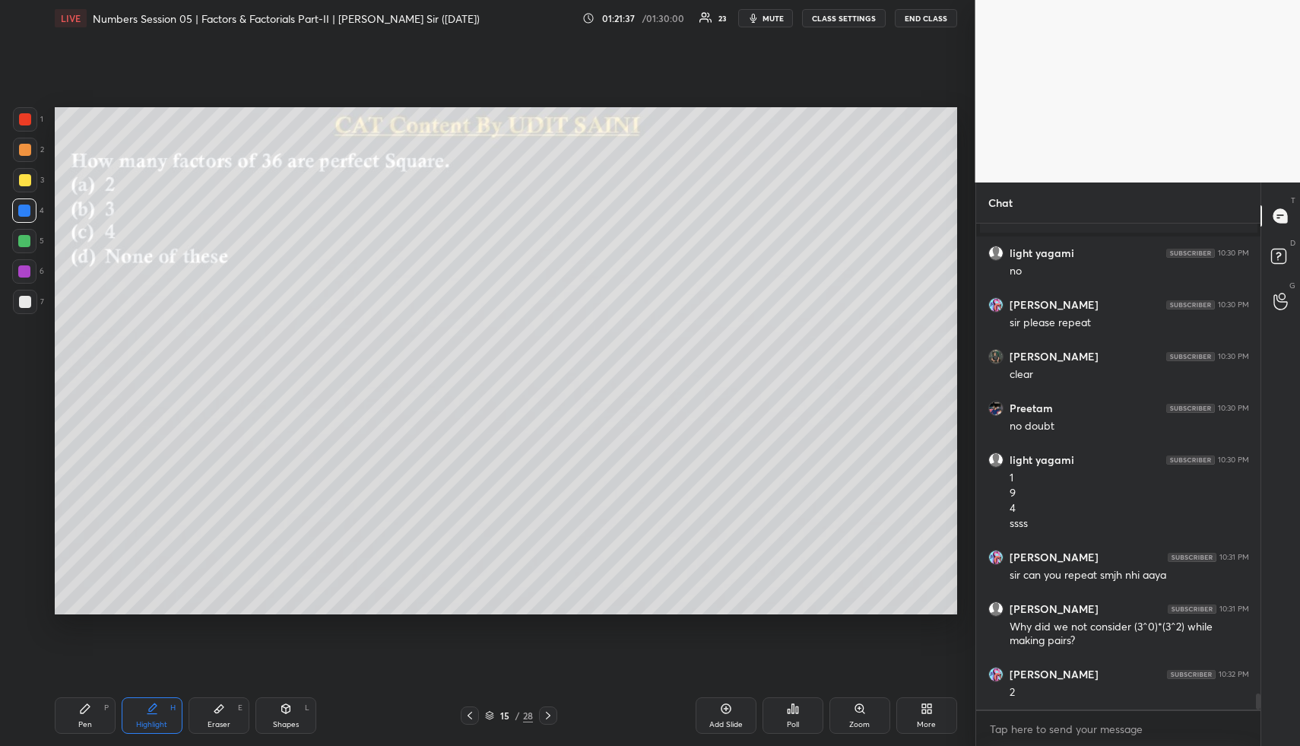
scroll to position [14227, 0]
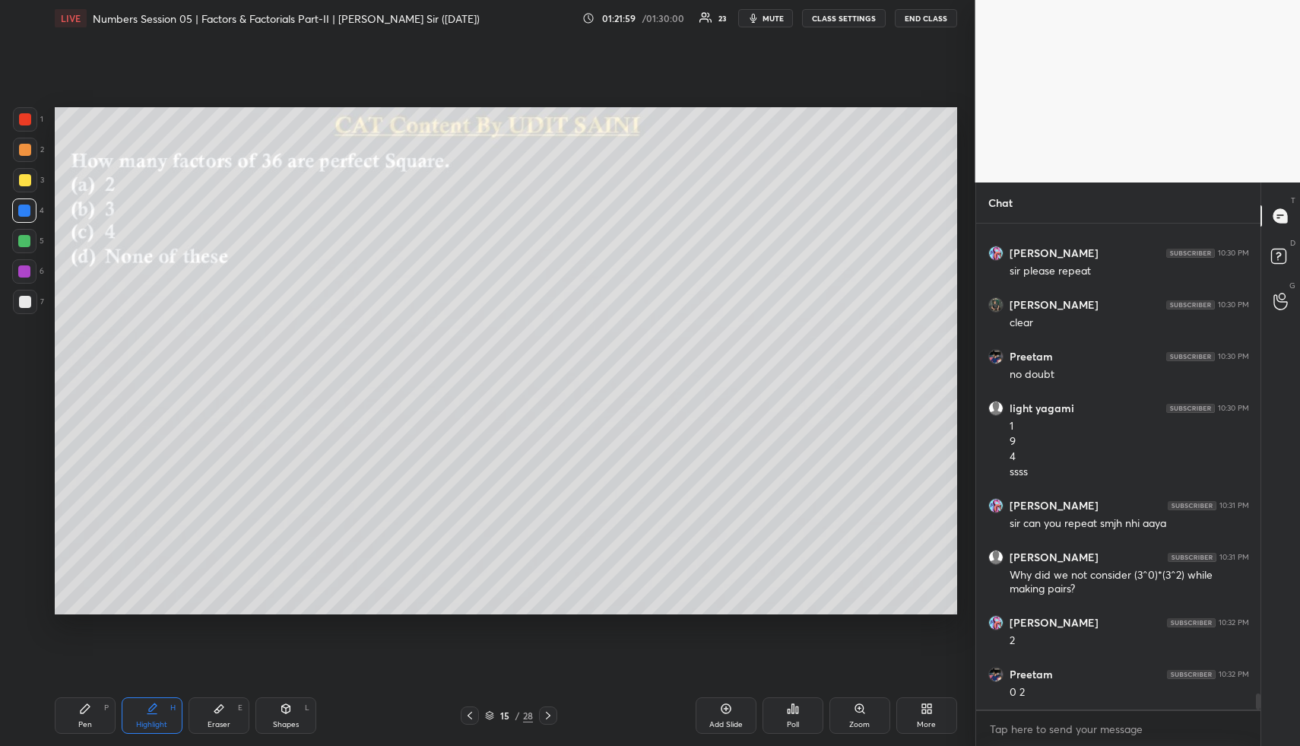
drag, startPoint x: 731, startPoint y: 706, endPoint x: 667, endPoint y: 698, distance: 65.1
click at [732, 706] on div "Add Slide" at bounding box center [725, 715] width 61 height 36
drag, startPoint x: 89, startPoint y: 714, endPoint x: 87, endPoint y: 700, distance: 14.5
click at [89, 714] on div "Pen P" at bounding box center [85, 715] width 61 height 36
drag, startPoint x: 27, startPoint y: 150, endPoint x: 37, endPoint y: 149, distance: 9.9
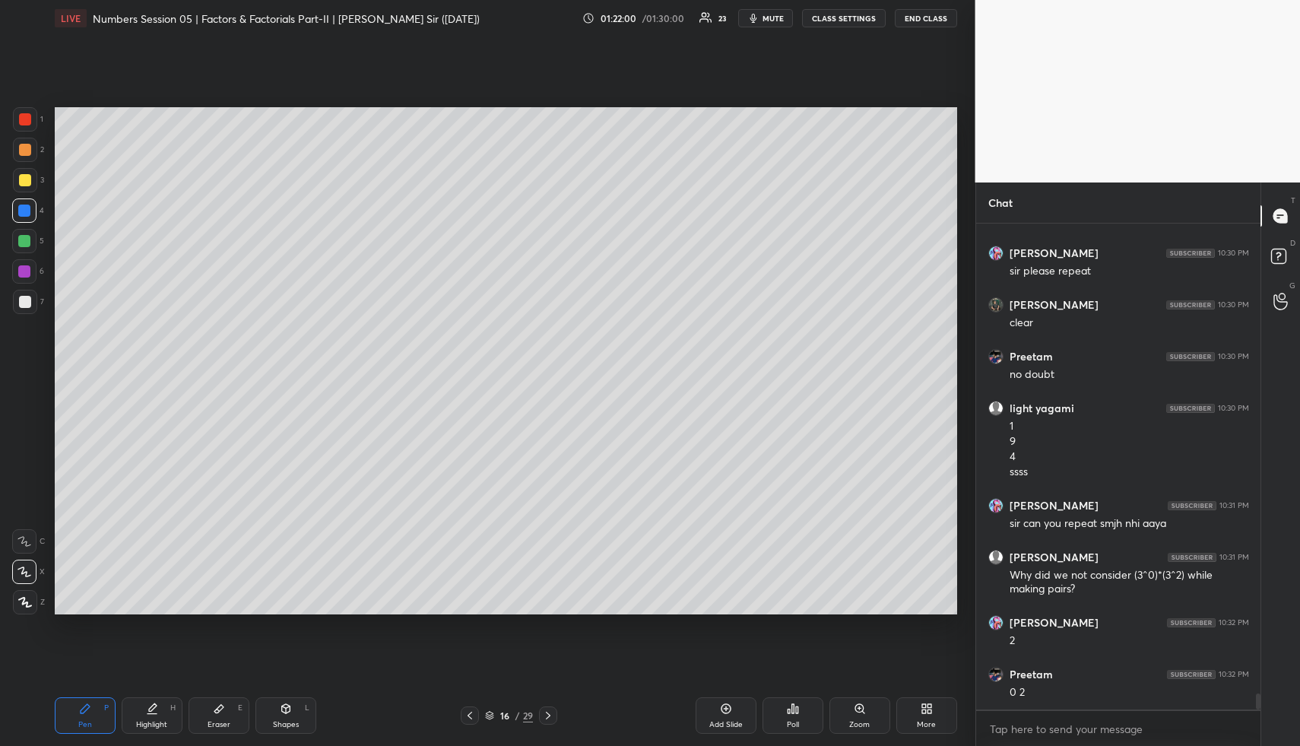
click at [27, 150] on div at bounding box center [25, 150] width 12 height 12
click at [26, 178] on div at bounding box center [25, 180] width 12 height 12
click at [150, 707] on icon at bounding box center [152, 708] width 12 height 12
click at [161, 705] on div "Highlight H" at bounding box center [152, 715] width 61 height 36
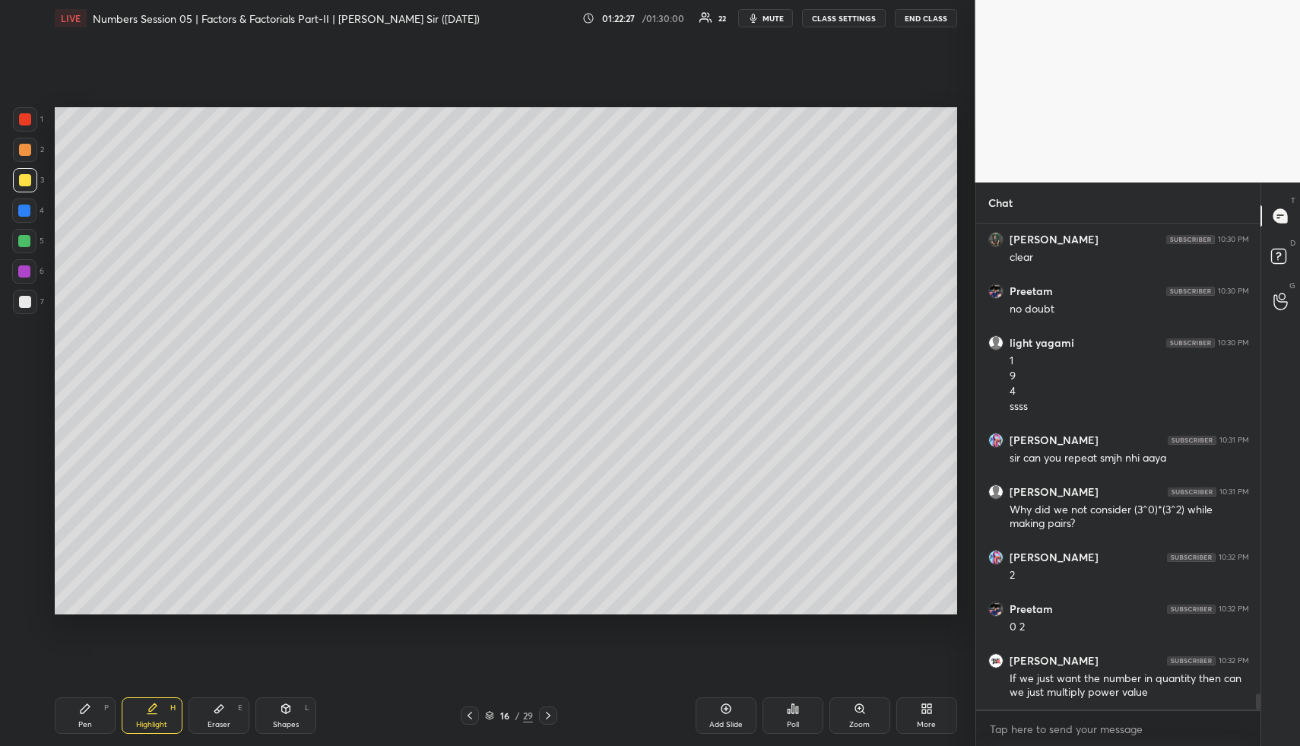
drag, startPoint x: 159, startPoint y: 707, endPoint x: 183, endPoint y: 669, distance: 45.1
click at [159, 707] on div "Highlight H" at bounding box center [152, 715] width 61 height 36
click at [472, 712] on icon at bounding box center [470, 715] width 12 height 12
drag, startPoint x: 151, startPoint y: 727, endPoint x: 173, endPoint y: 695, distance: 38.8
click at [154, 724] on div "Highlight" at bounding box center [151, 725] width 31 height 8
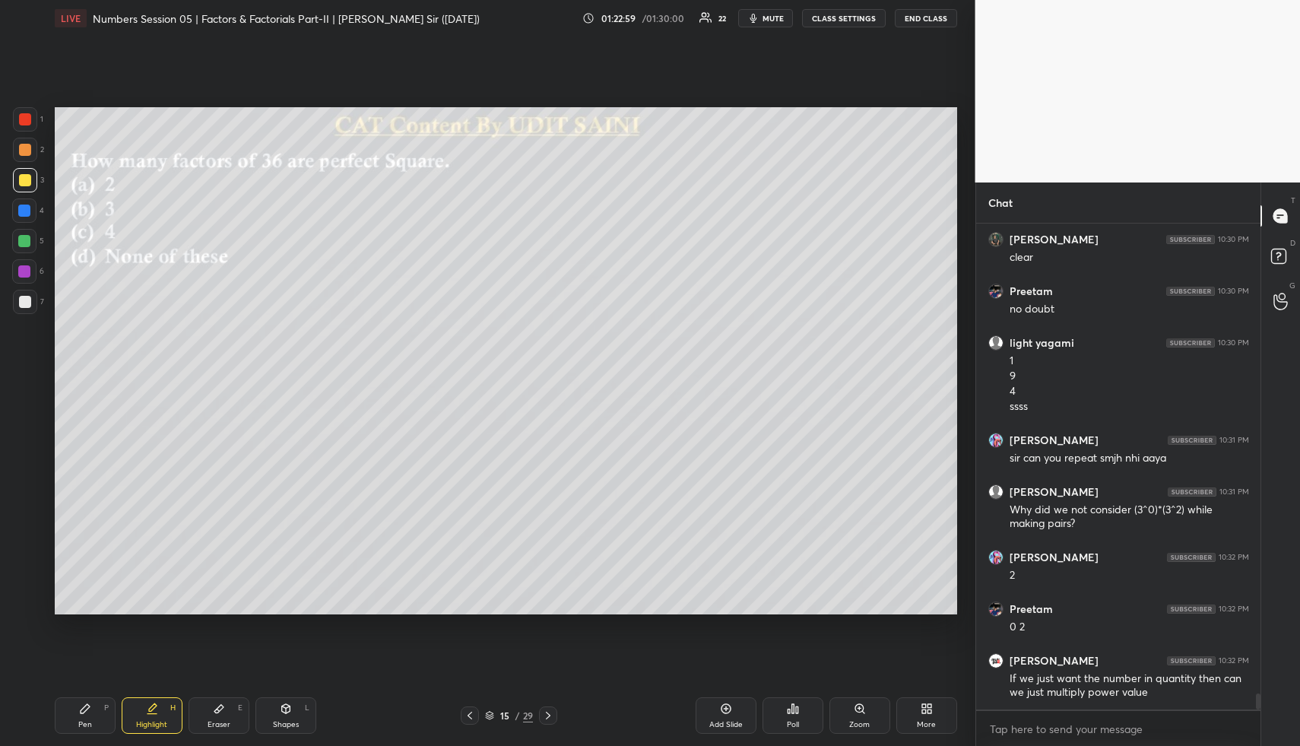
scroll to position [14344, 0]
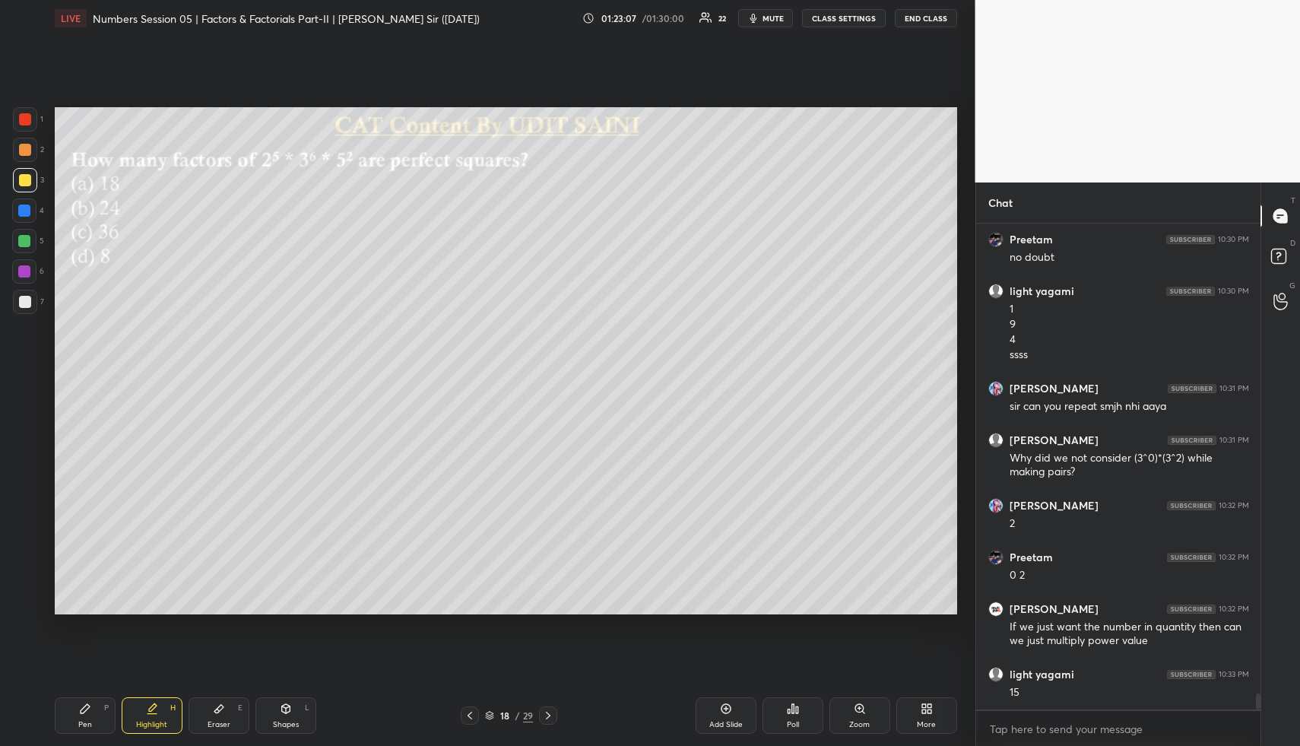
drag, startPoint x: 157, startPoint y: 709, endPoint x: 153, endPoint y: 686, distance: 23.1
click at [152, 705] on icon at bounding box center [152, 708] width 12 height 12
click at [841, 24] on button "CLASS SETTINGS" at bounding box center [844, 18] width 84 height 18
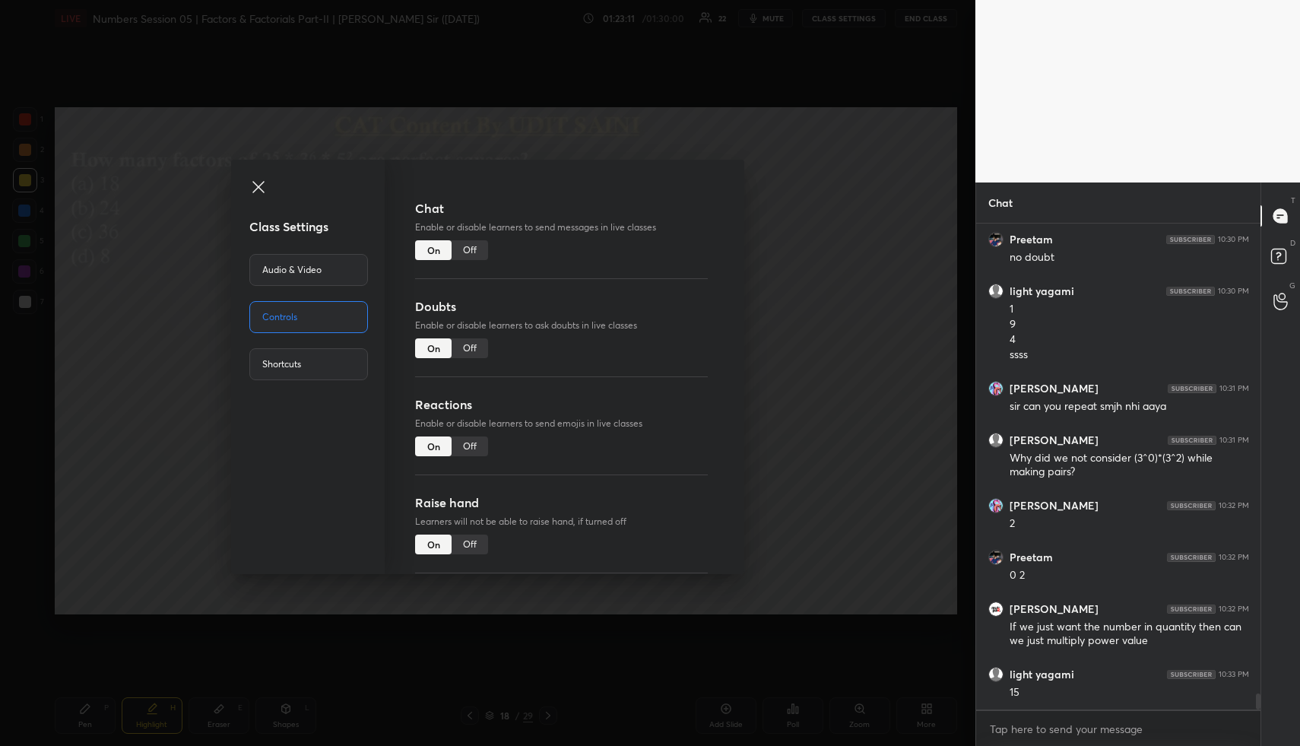
drag, startPoint x: 480, startPoint y: 247, endPoint x: 506, endPoint y: 246, distance: 25.9
click at [481, 246] on div "Off" at bounding box center [469, 250] width 36 height 20
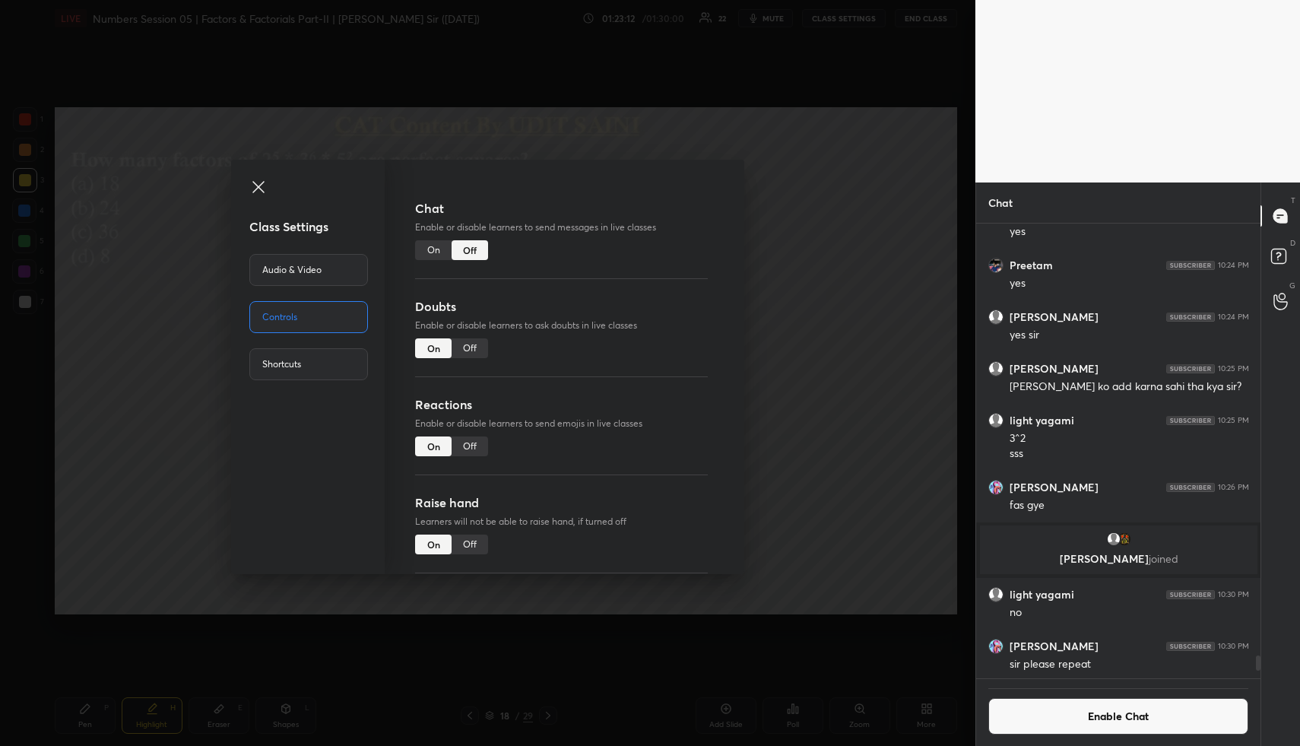
click at [797, 324] on div "Class Settings Audio & Video Controls Shortcuts Chat Enable or disable learners…" at bounding box center [487, 373] width 975 height 746
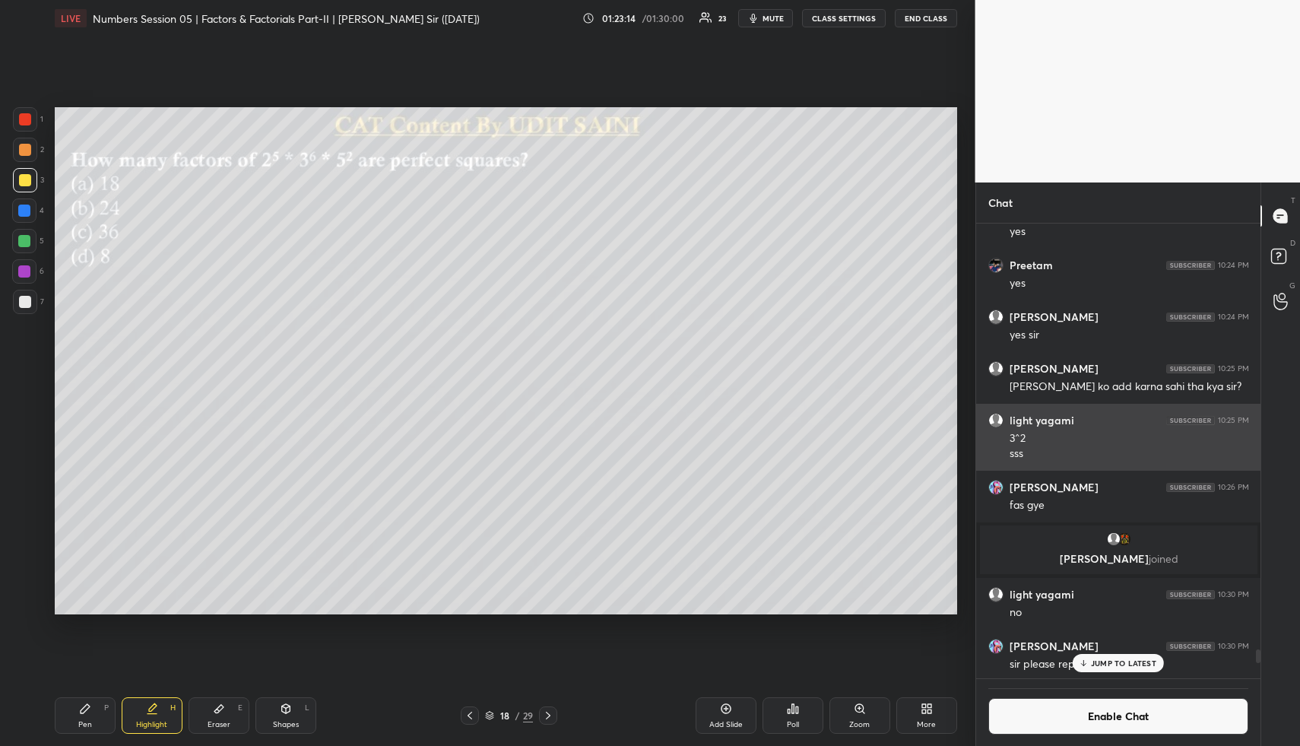
scroll to position [14348, 0]
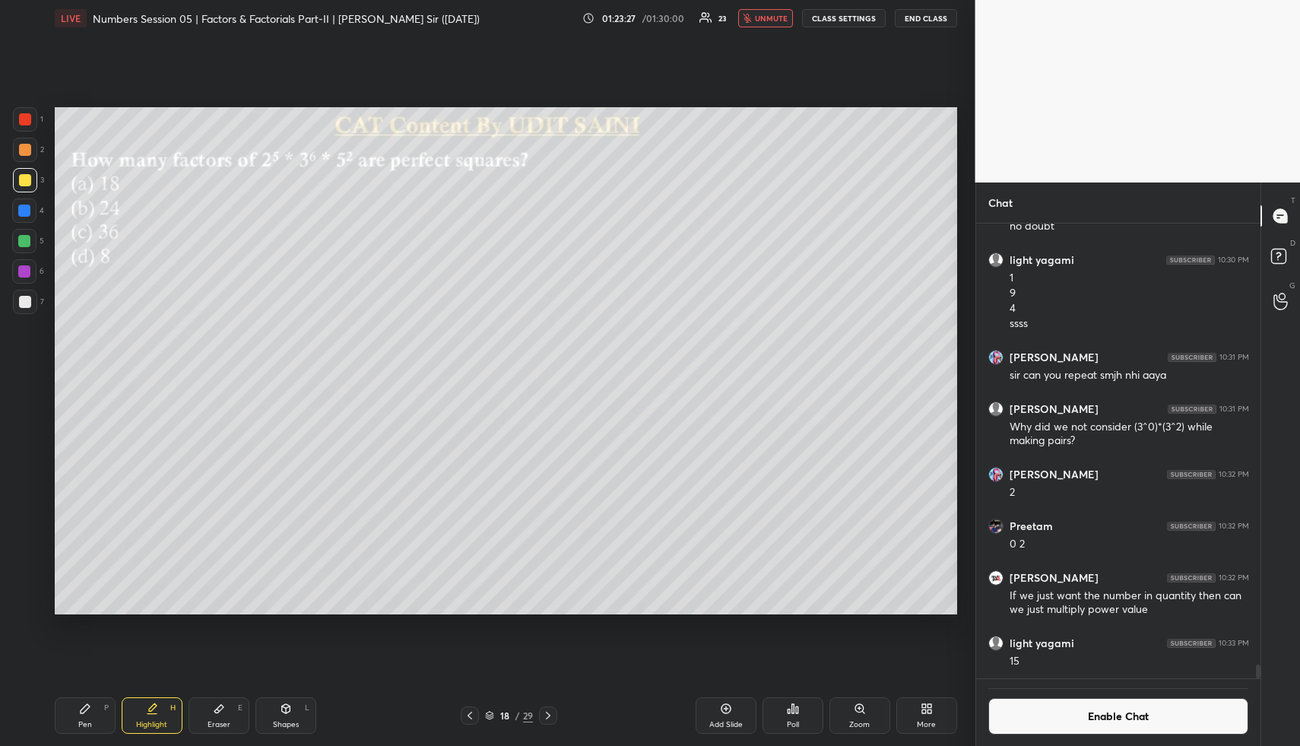
click at [800, 727] on div "Poll" at bounding box center [792, 715] width 61 height 36
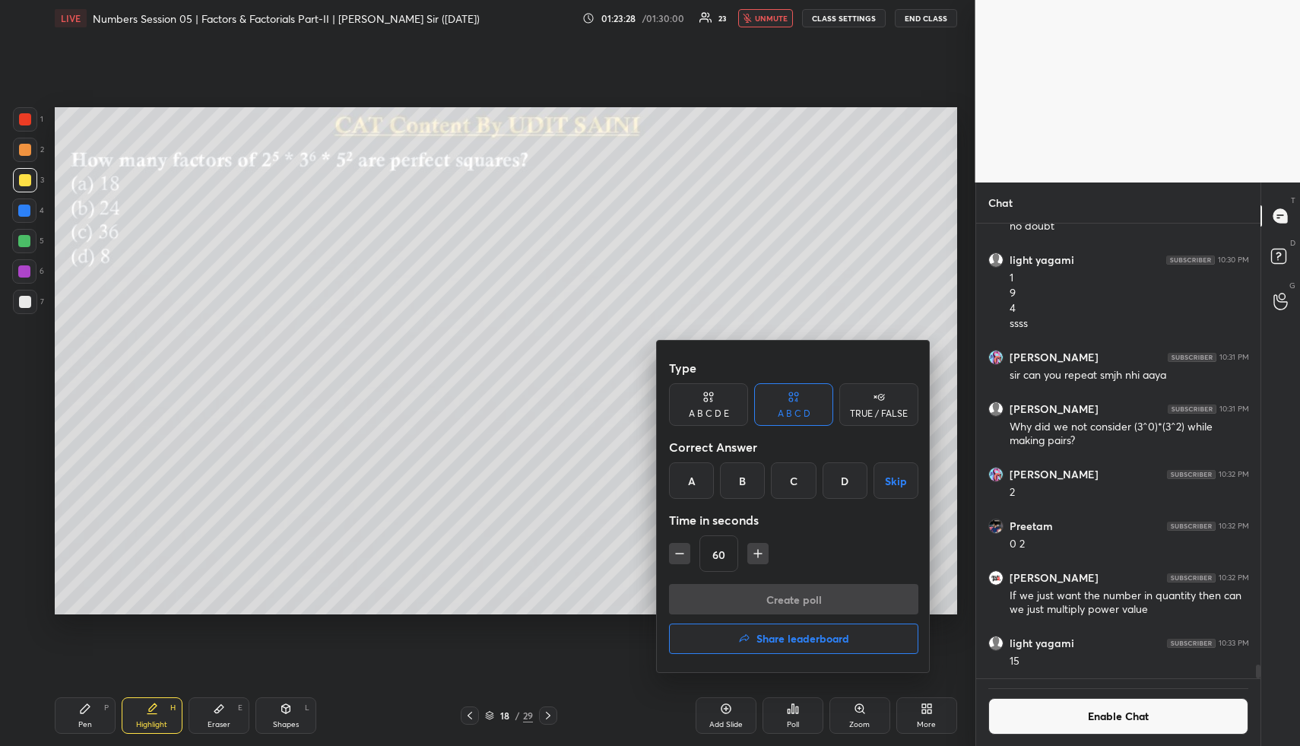
click at [740, 491] on div "B" at bounding box center [742, 480] width 45 height 36
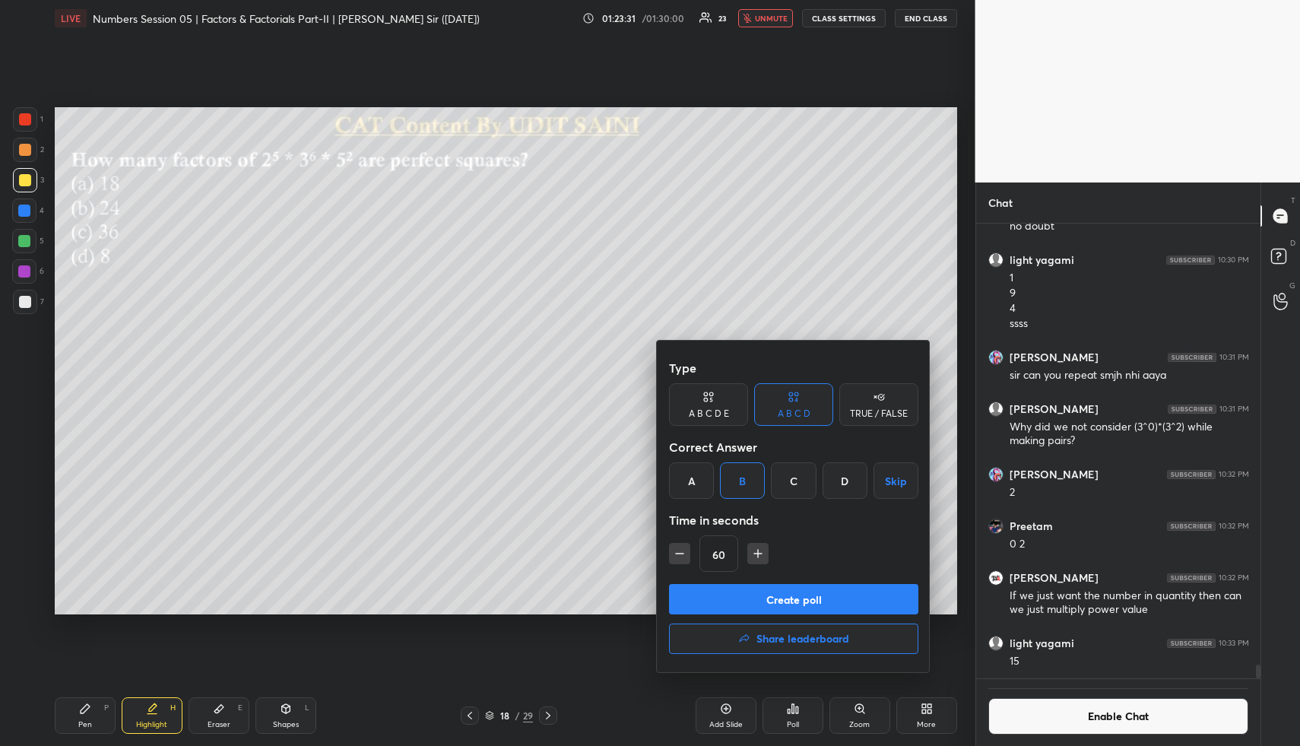
click at [765, 605] on button "Create poll" at bounding box center [793, 599] width 249 height 30
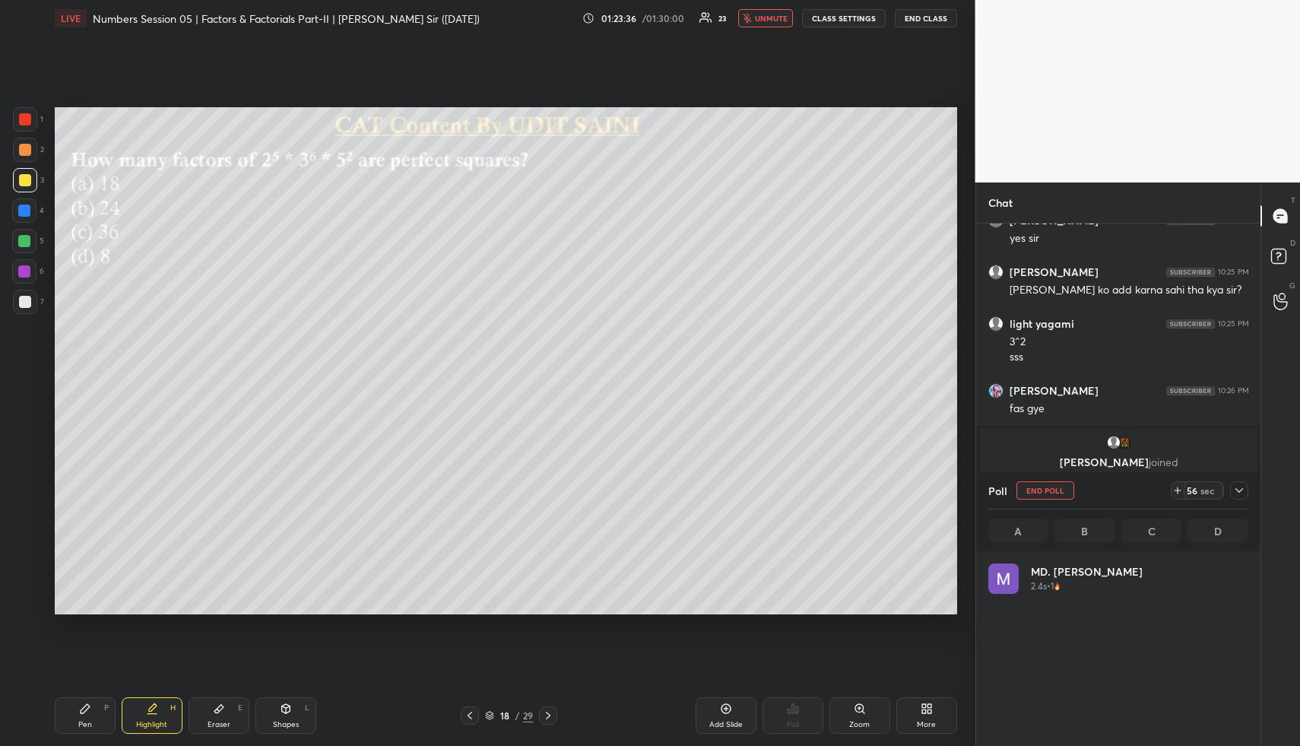
scroll to position [178, 255]
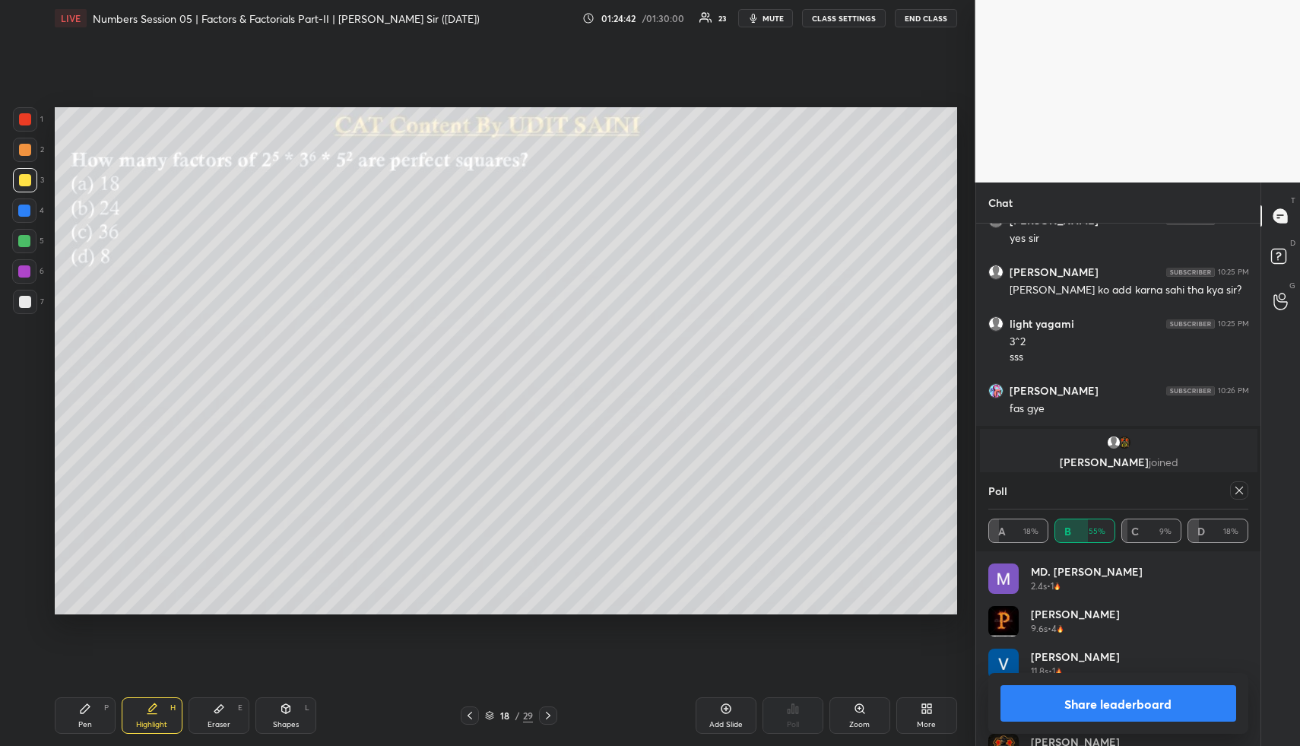
click at [1115, 708] on button "Share leaderboard" at bounding box center [1118, 703] width 236 height 36
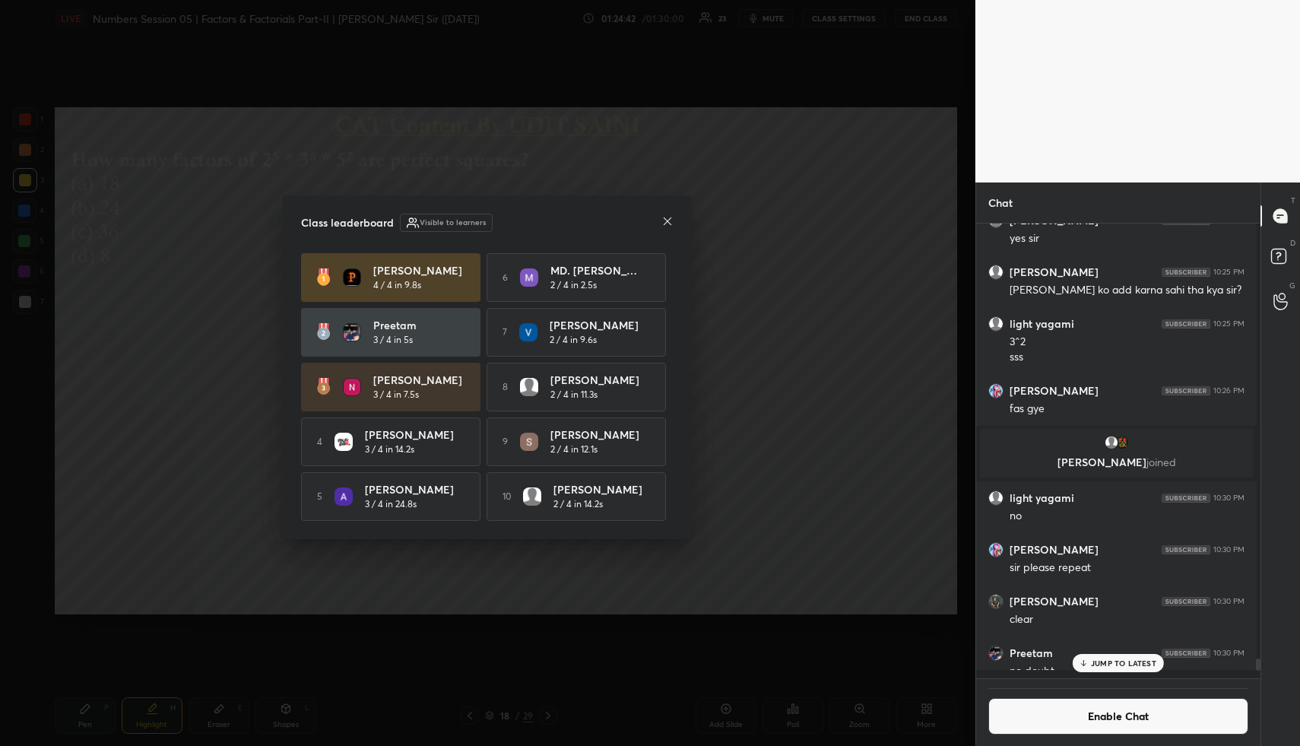
scroll to position [449, 280]
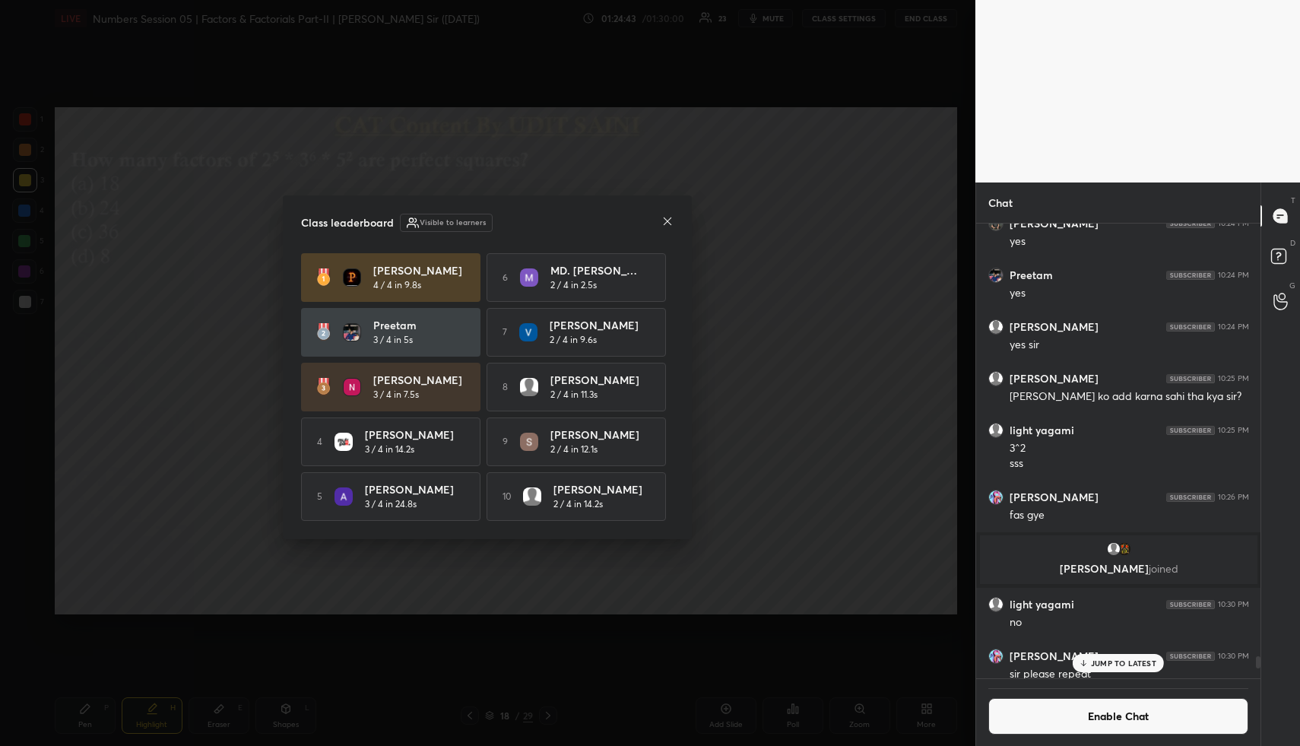
click at [672, 221] on icon at bounding box center [667, 221] width 12 height 12
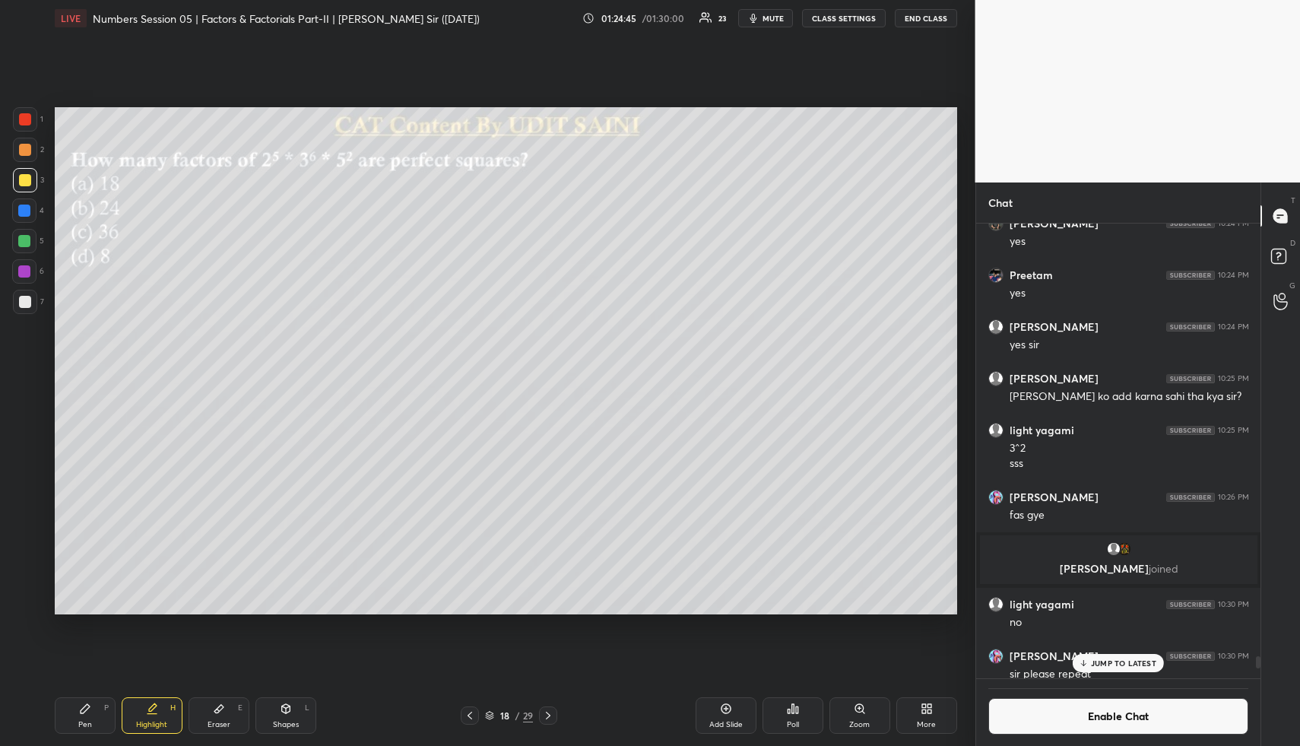
click at [1083, 730] on button "Enable Chat" at bounding box center [1118, 716] width 261 height 36
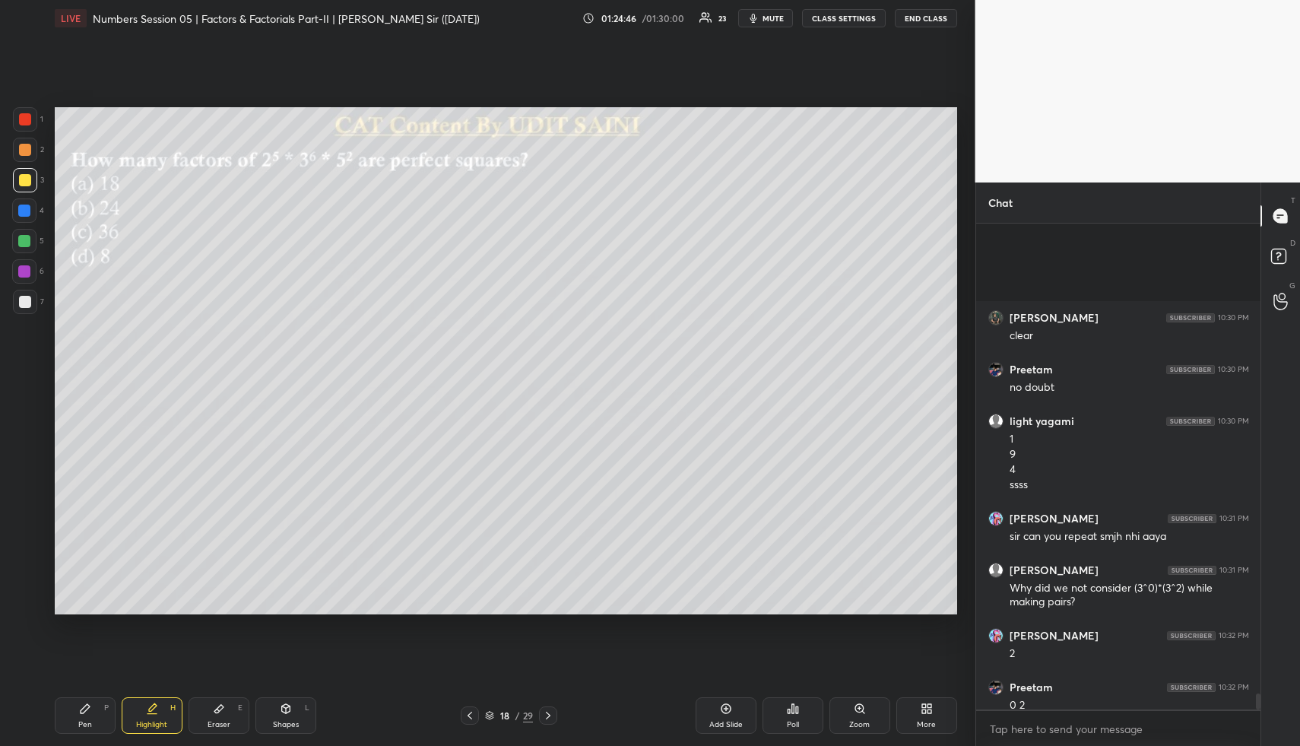
scroll to position [14317, 0]
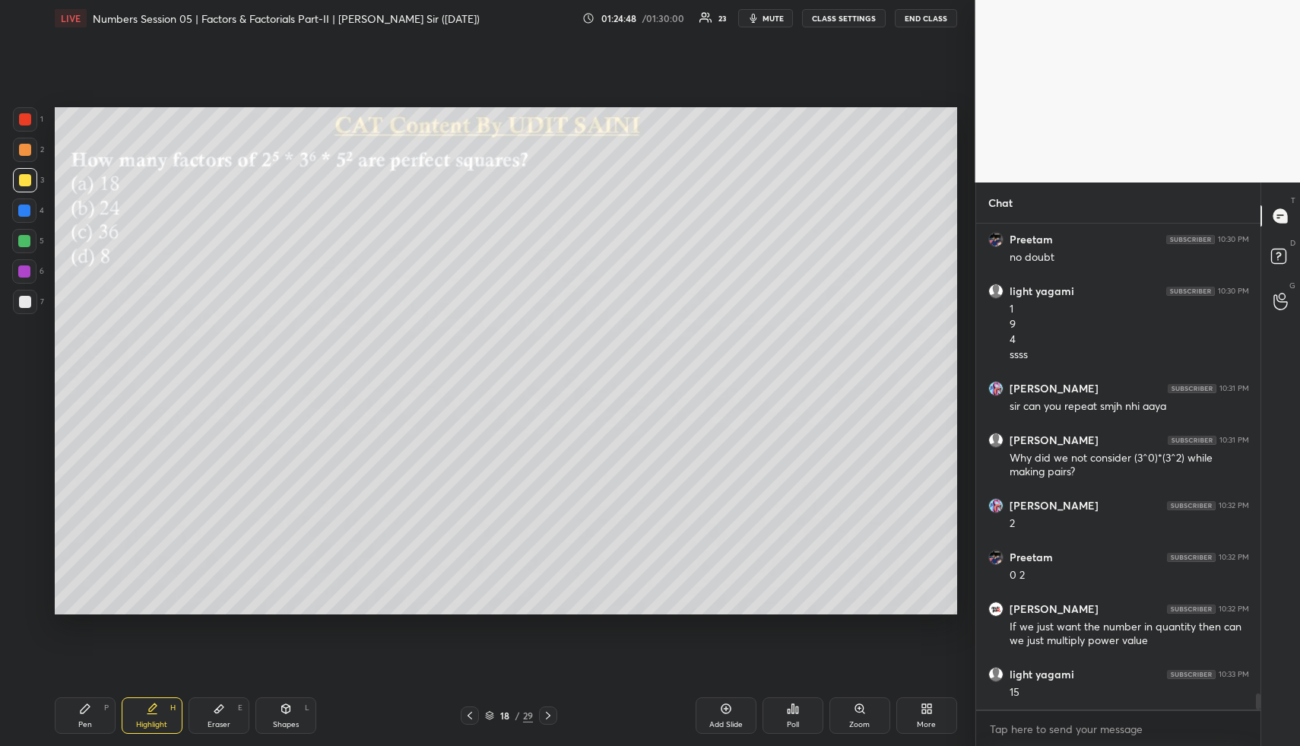
click at [216, 703] on icon at bounding box center [219, 708] width 12 height 12
click at [29, 507] on span "Erase all" at bounding box center [24, 510] width 23 height 11
drag, startPoint x: 27, startPoint y: 508, endPoint x: 49, endPoint y: 553, distance: 50.0
click at [27, 509] on span "Erase all" at bounding box center [24, 510] width 23 height 11
drag, startPoint x: 145, startPoint y: 716, endPoint x: 147, endPoint y: 641, distance: 75.3
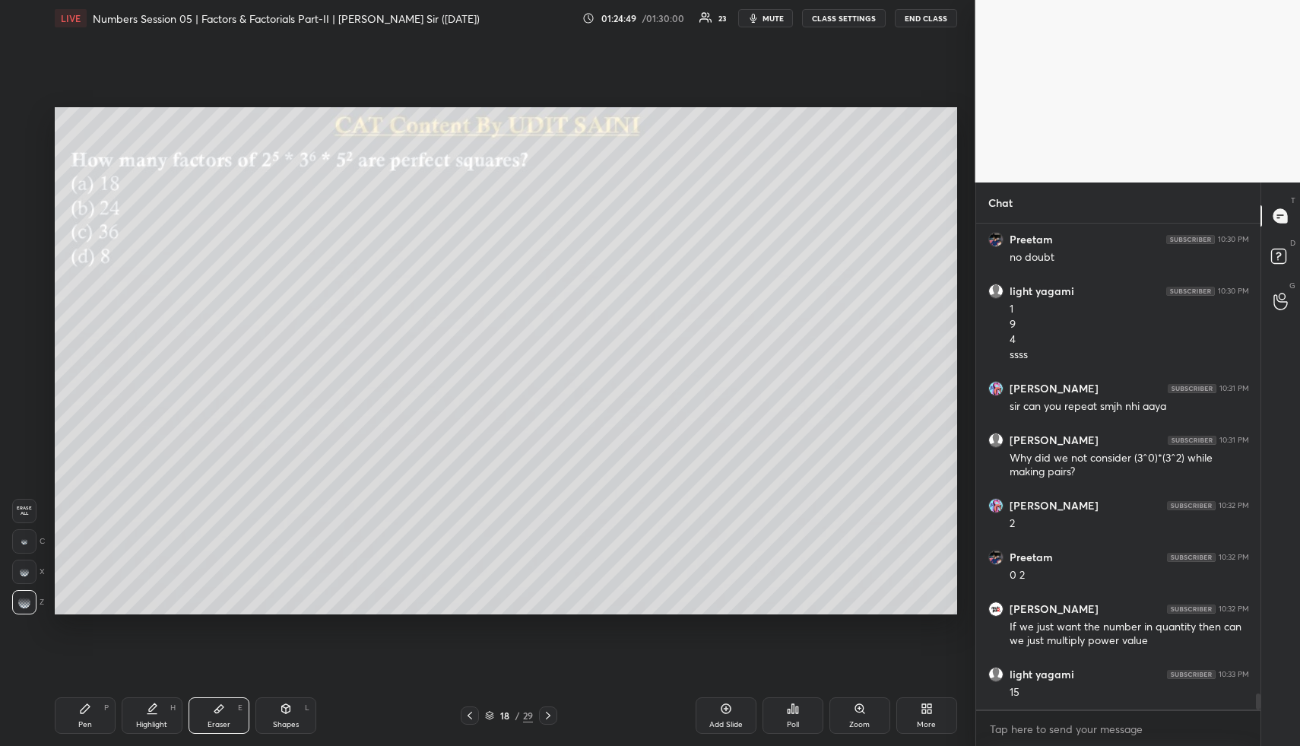
click at [145, 710] on div "Highlight H" at bounding box center [152, 715] width 61 height 36
drag, startPoint x: 164, startPoint y: 703, endPoint x: 173, endPoint y: 641, distance: 63.0
click at [162, 699] on div "Highlight H" at bounding box center [152, 715] width 61 height 36
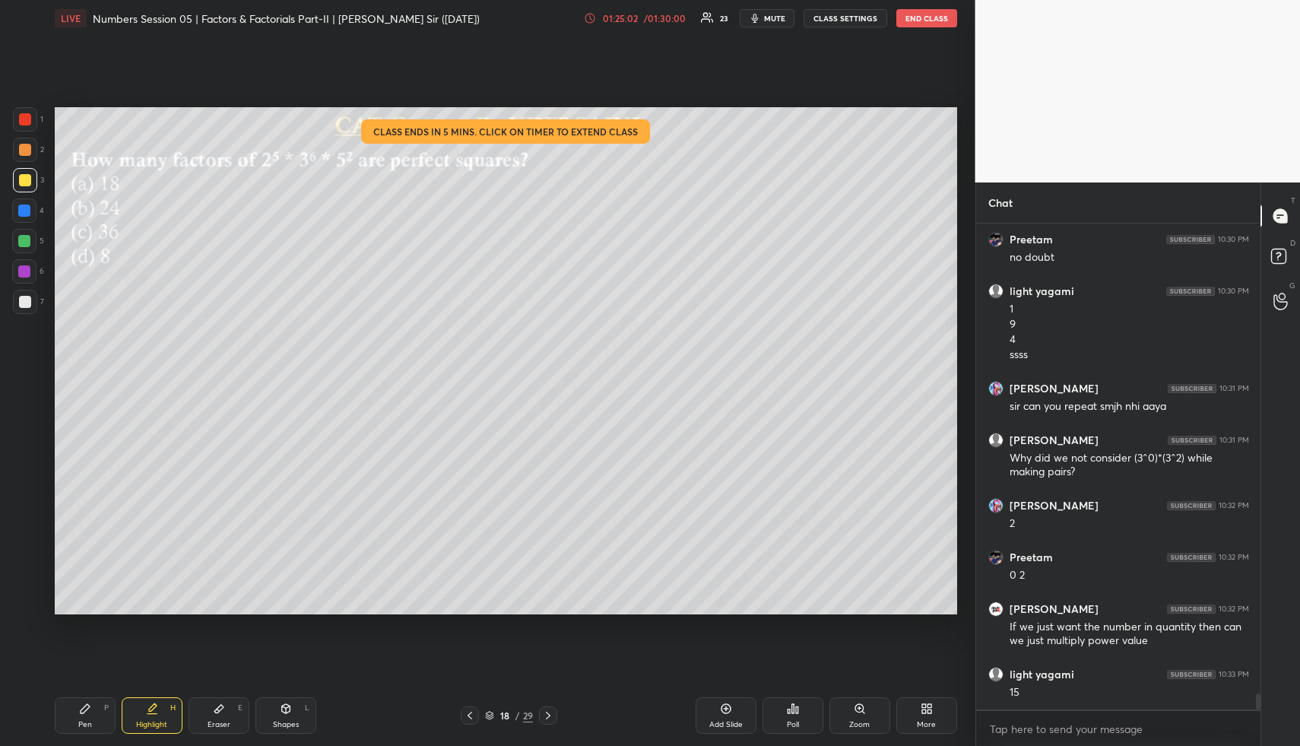
click at [645, 17] on div "/ 01:30:00" at bounding box center [665, 18] width 47 height 9
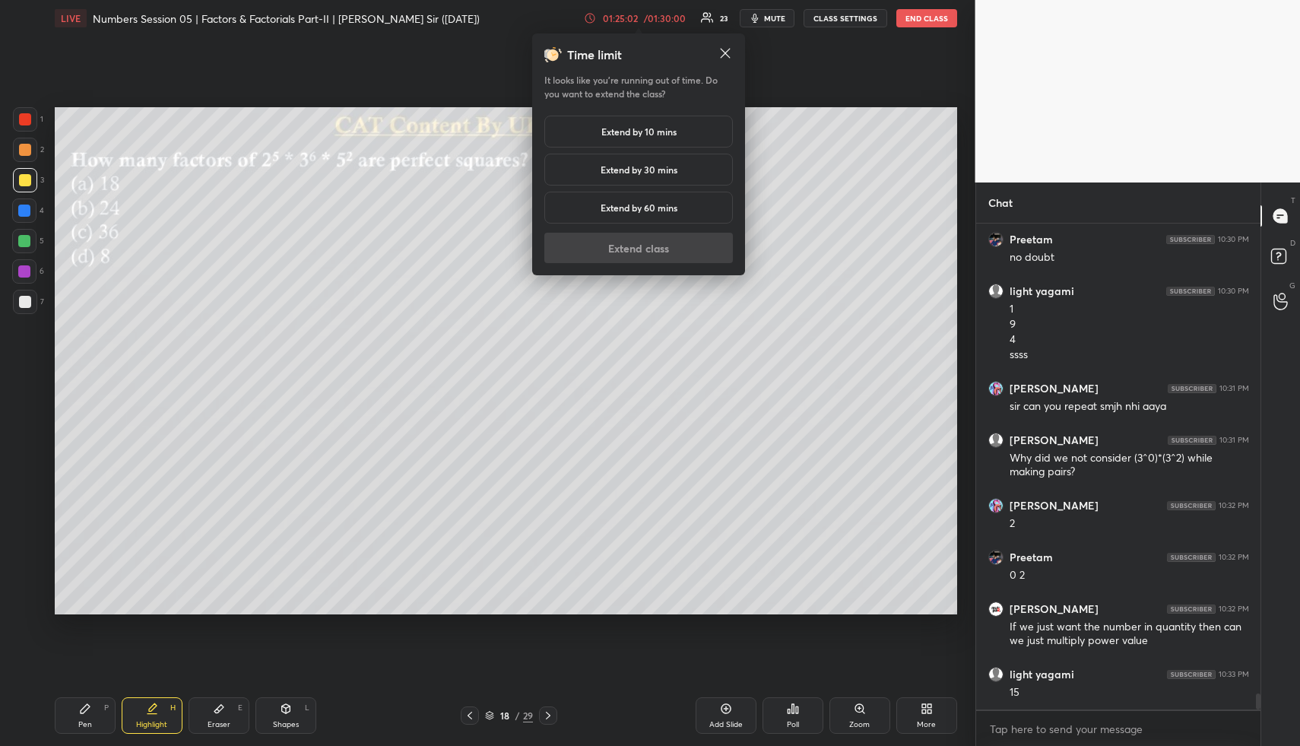
click at [634, 137] on h5 "Extend by 10 mins" at bounding box center [638, 132] width 75 height 14
click at [626, 260] on button "Extend class" at bounding box center [638, 248] width 189 height 30
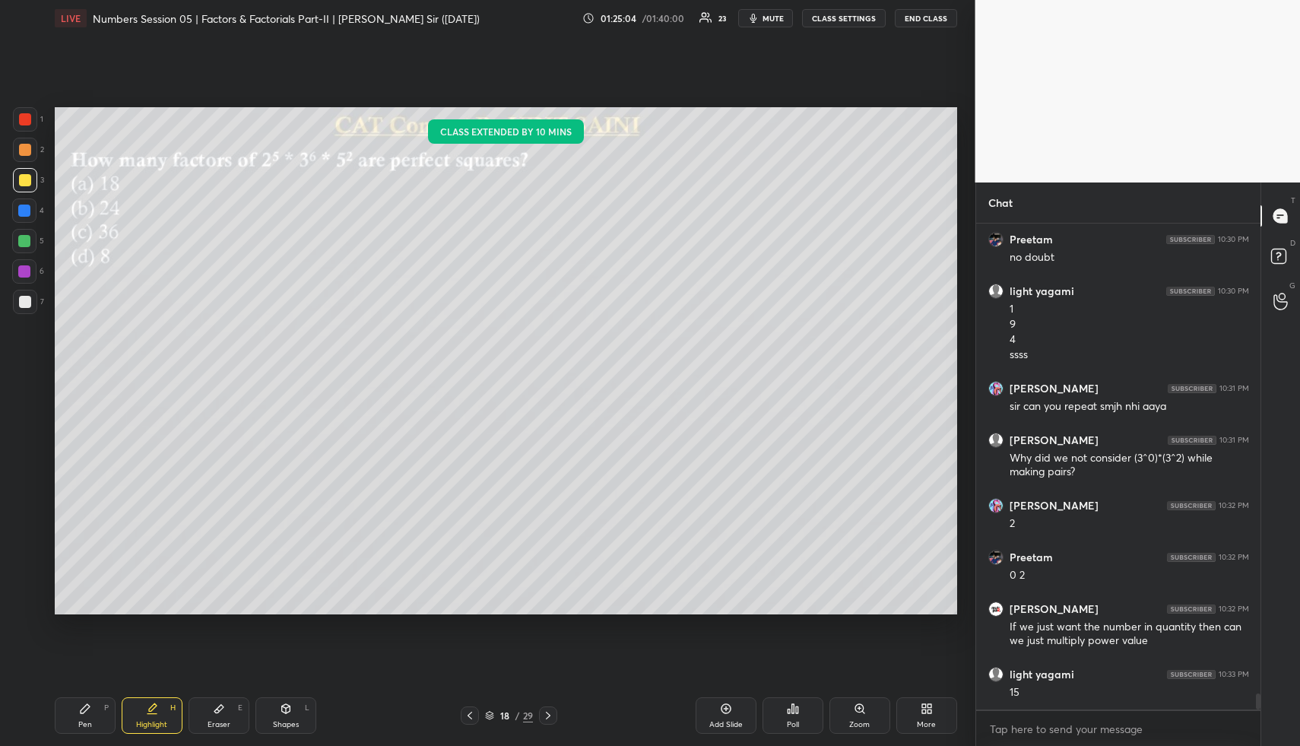
drag, startPoint x: 72, startPoint y: 717, endPoint x: 73, endPoint y: 708, distance: 9.2
click at [73, 716] on div "Pen P" at bounding box center [85, 715] width 61 height 36
click at [223, 706] on icon at bounding box center [219, 708] width 12 height 12
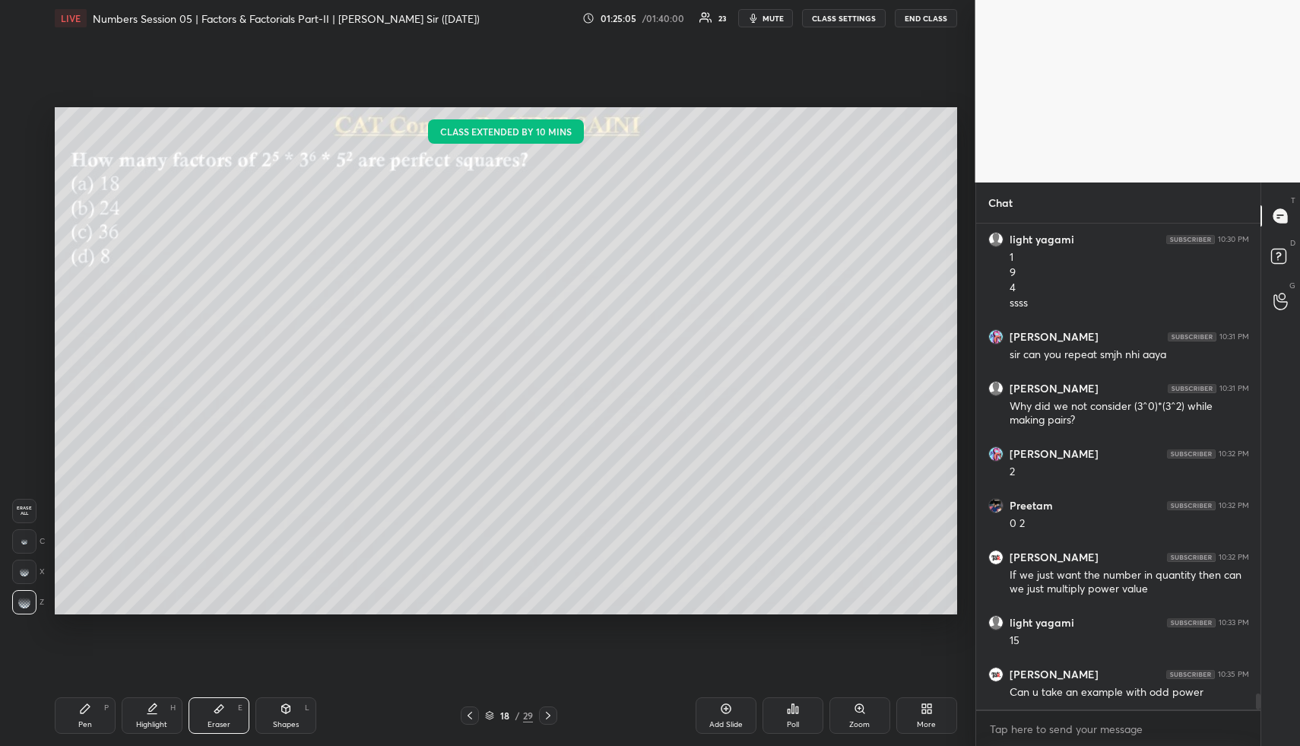
click at [20, 507] on span "Erase all" at bounding box center [24, 510] width 23 height 11
drag, startPoint x: 90, startPoint y: 718, endPoint x: 93, endPoint y: 702, distance: 17.0
click at [93, 719] on div "Pen P" at bounding box center [85, 715] width 61 height 36
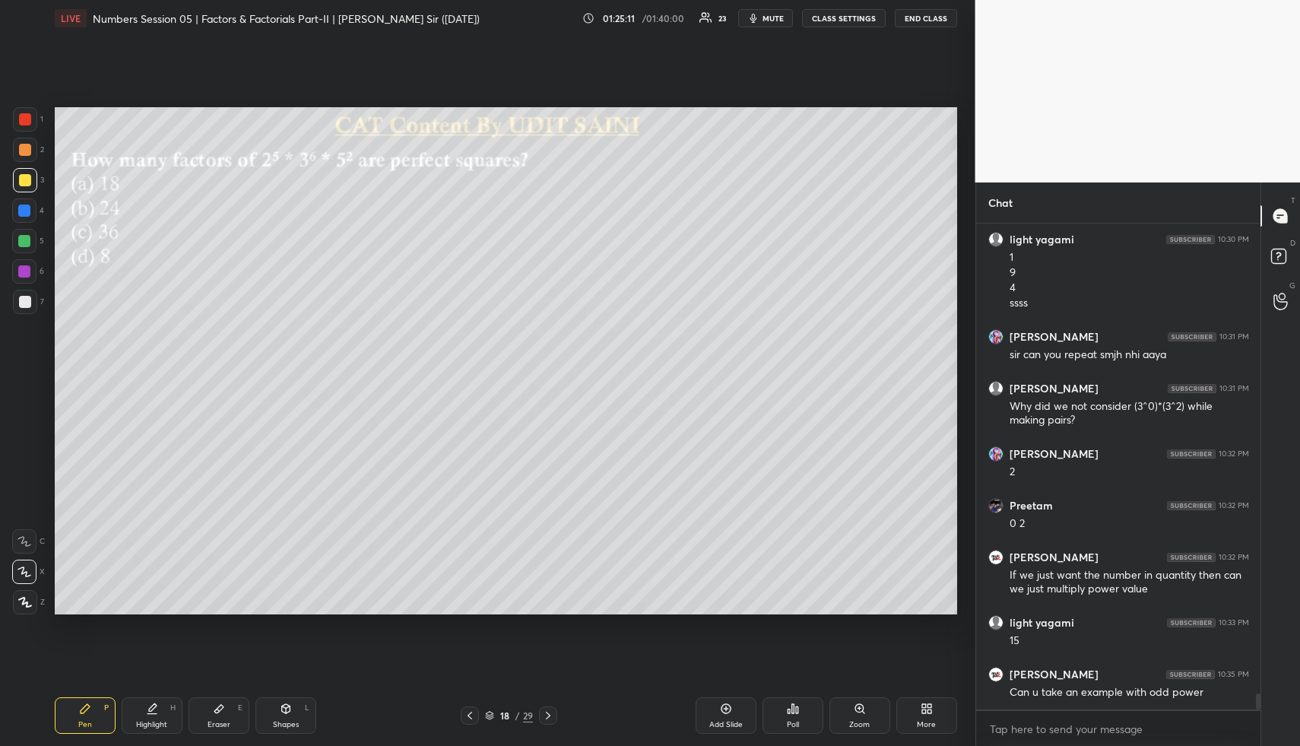
drag, startPoint x: 24, startPoint y: 245, endPoint x: 27, endPoint y: 236, distance: 8.9
click at [26, 244] on div at bounding box center [24, 241] width 12 height 12
click at [85, 702] on icon at bounding box center [85, 708] width 12 height 12
click at [32, 152] on div at bounding box center [25, 150] width 24 height 24
drag, startPoint x: 147, startPoint y: 717, endPoint x: 156, endPoint y: 650, distance: 67.4
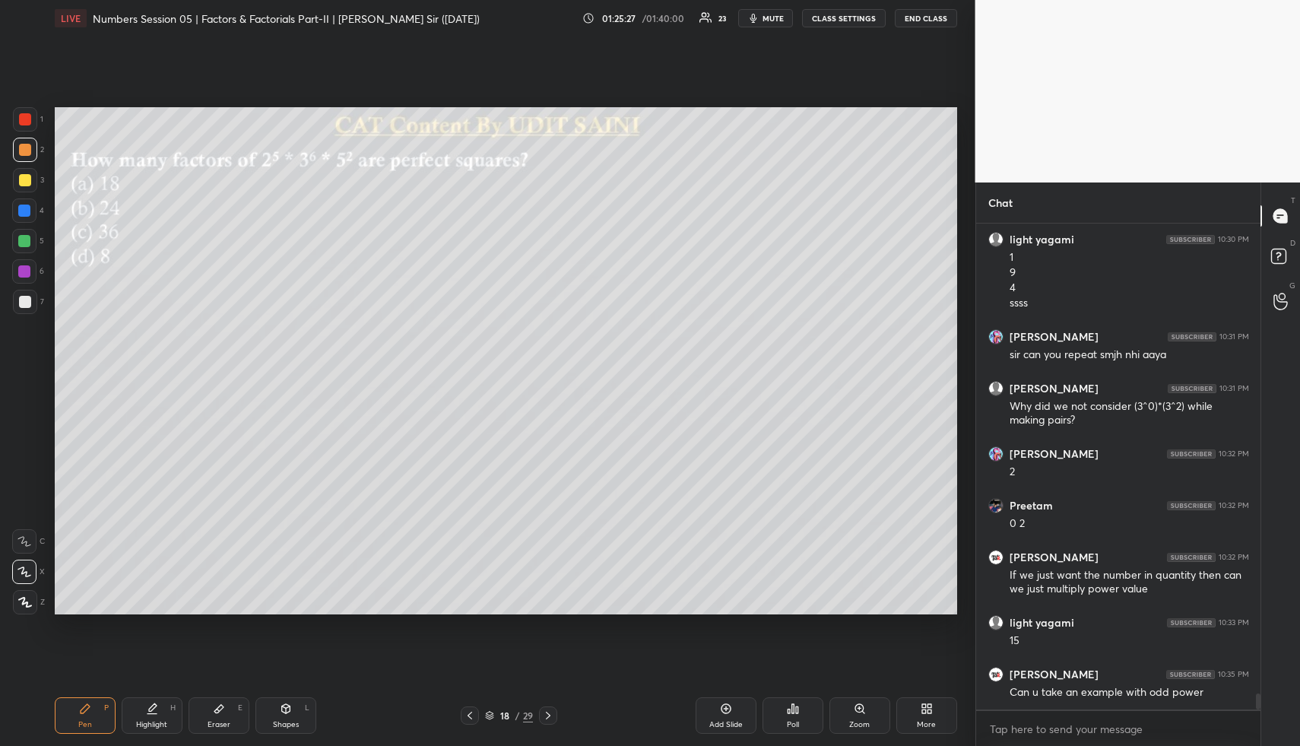
click at [147, 717] on div "Highlight H" at bounding box center [152, 715] width 61 height 36
drag, startPoint x: 82, startPoint y: 708, endPoint x: 78, endPoint y: 664, distance: 44.2
click at [82, 708] on icon at bounding box center [85, 708] width 12 height 12
drag, startPoint x: 24, startPoint y: 176, endPoint x: 33, endPoint y: 177, distance: 9.2
click at [24, 176] on div at bounding box center [25, 180] width 12 height 12
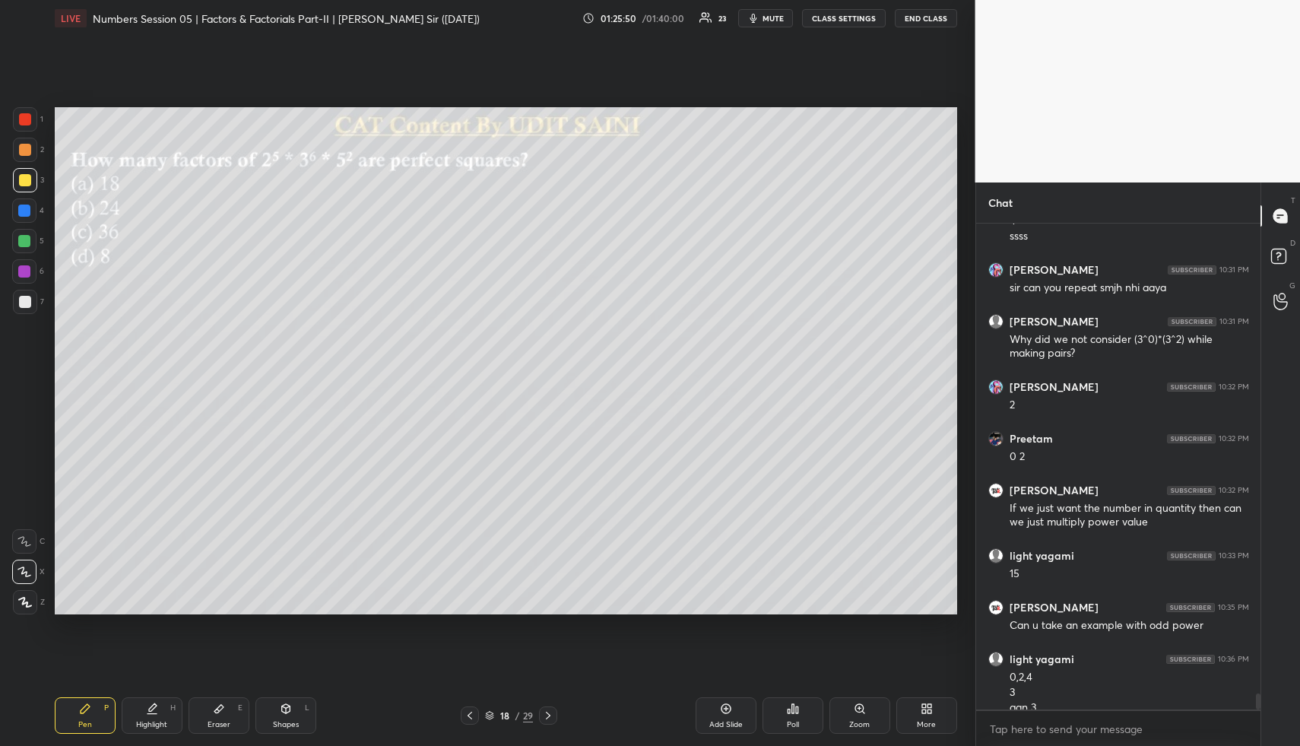
scroll to position [14451, 0]
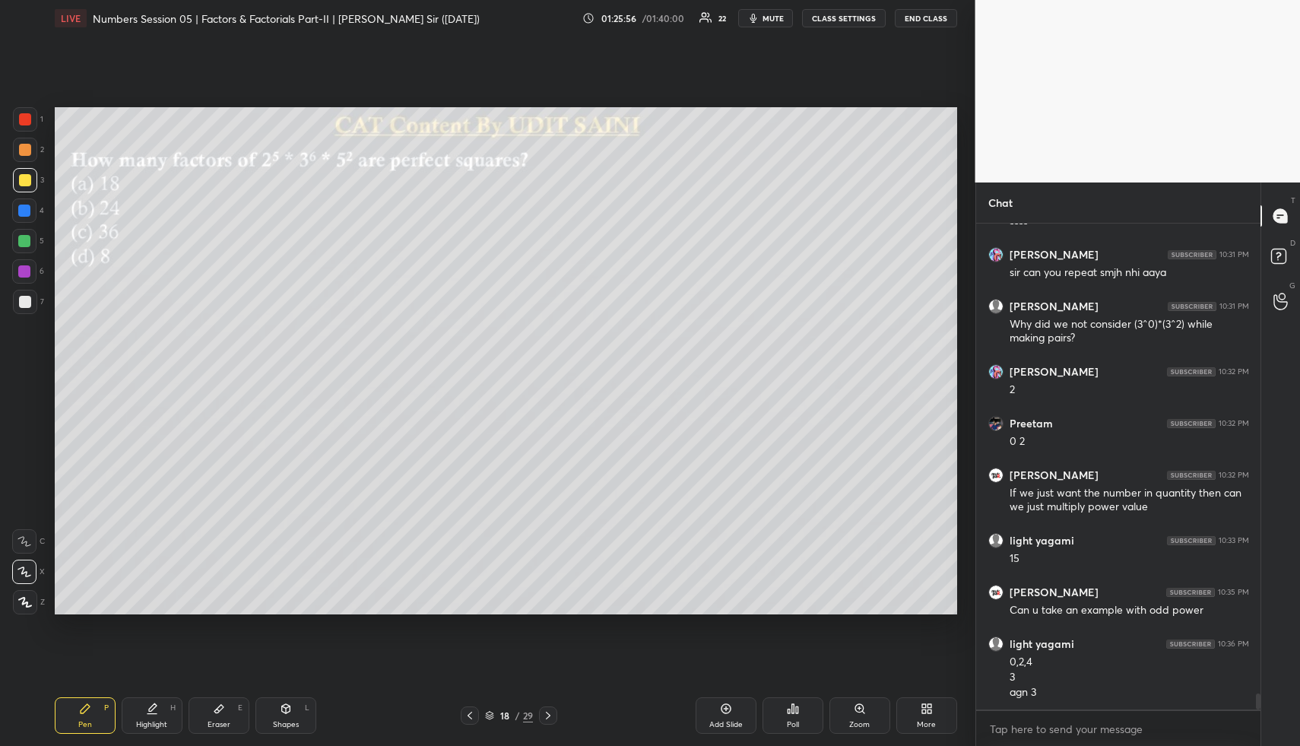
drag, startPoint x: 166, startPoint y: 704, endPoint x: 164, endPoint y: 668, distance: 35.8
click at [166, 701] on div "Highlight H" at bounding box center [152, 715] width 61 height 36
click at [90, 697] on div "Pen P Highlight H Eraser E Shapes L 18 / 29 Add Slide Poll Zoom More" at bounding box center [506, 715] width 902 height 61
drag, startPoint x: 91, startPoint y: 706, endPoint x: 84, endPoint y: 629, distance: 77.9
click at [91, 705] on div "Pen P" at bounding box center [85, 715] width 61 height 36
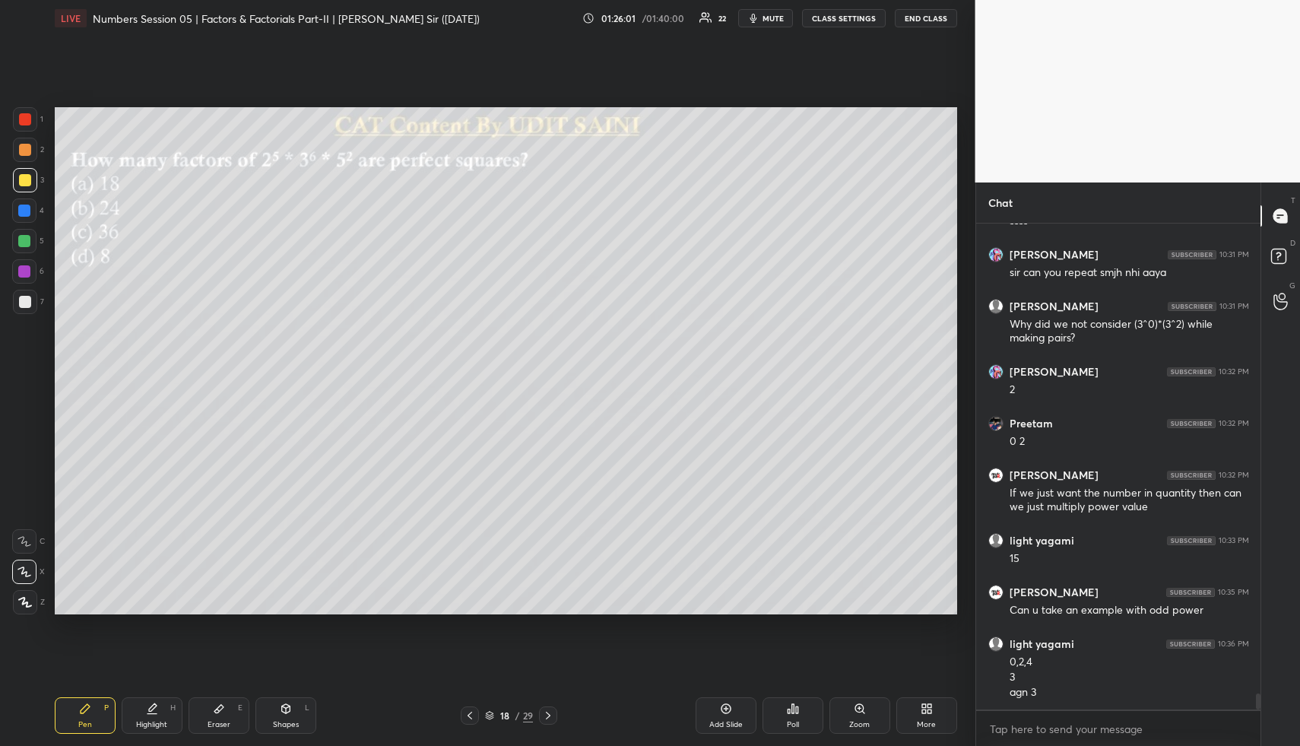
drag, startPoint x: 31, startPoint y: 214, endPoint x: 52, endPoint y: 218, distance: 21.6
click at [31, 213] on div at bounding box center [24, 210] width 24 height 24
drag, startPoint x: 21, startPoint y: 298, endPoint x: 31, endPoint y: 290, distance: 13.1
click at [24, 298] on div at bounding box center [25, 302] width 12 height 12
click at [166, 721] on div "Highlight" at bounding box center [151, 725] width 31 height 8
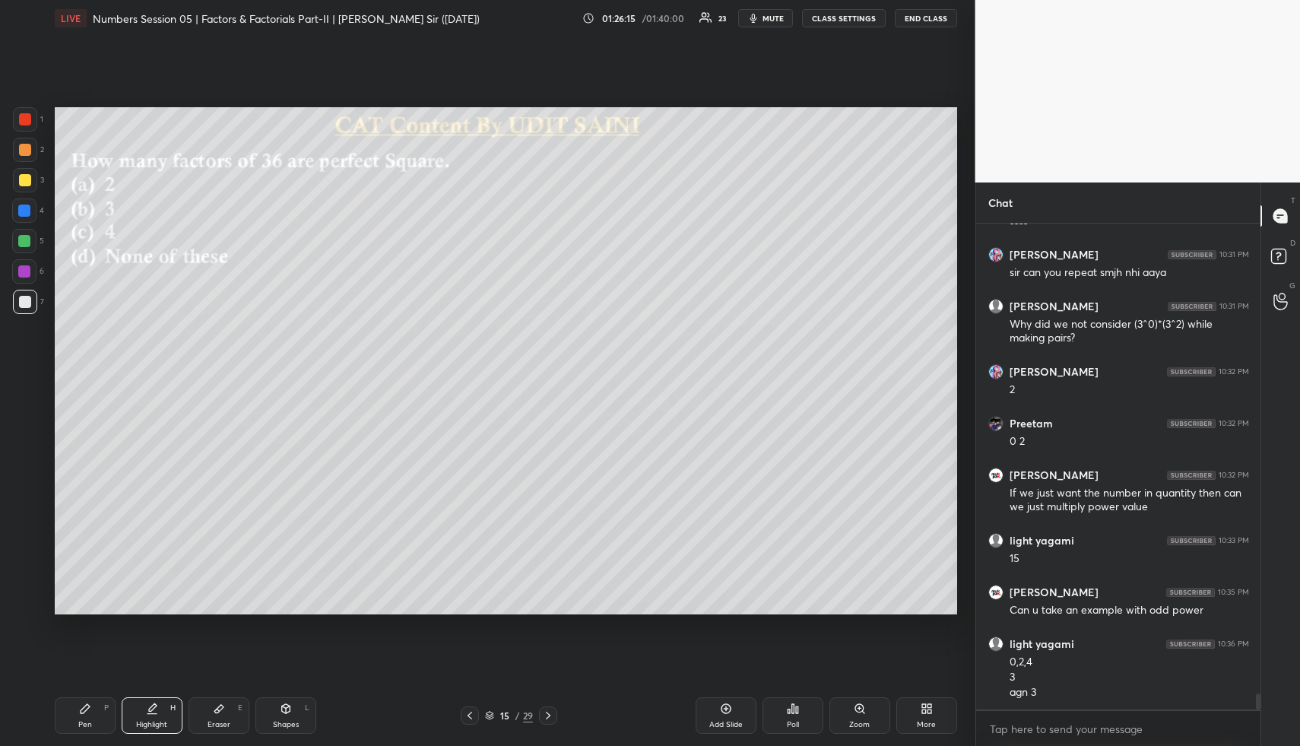
drag, startPoint x: 166, startPoint y: 719, endPoint x: 166, endPoint y: 711, distance: 8.4
click at [163, 714] on div "Highlight H" at bounding box center [152, 715] width 61 height 36
drag, startPoint x: 290, startPoint y: 705, endPoint x: 287, endPoint y: 682, distance: 23.0
click at [288, 705] on icon at bounding box center [286, 708] width 12 height 12
drag, startPoint x: 21, startPoint y: 150, endPoint x: 48, endPoint y: 153, distance: 27.5
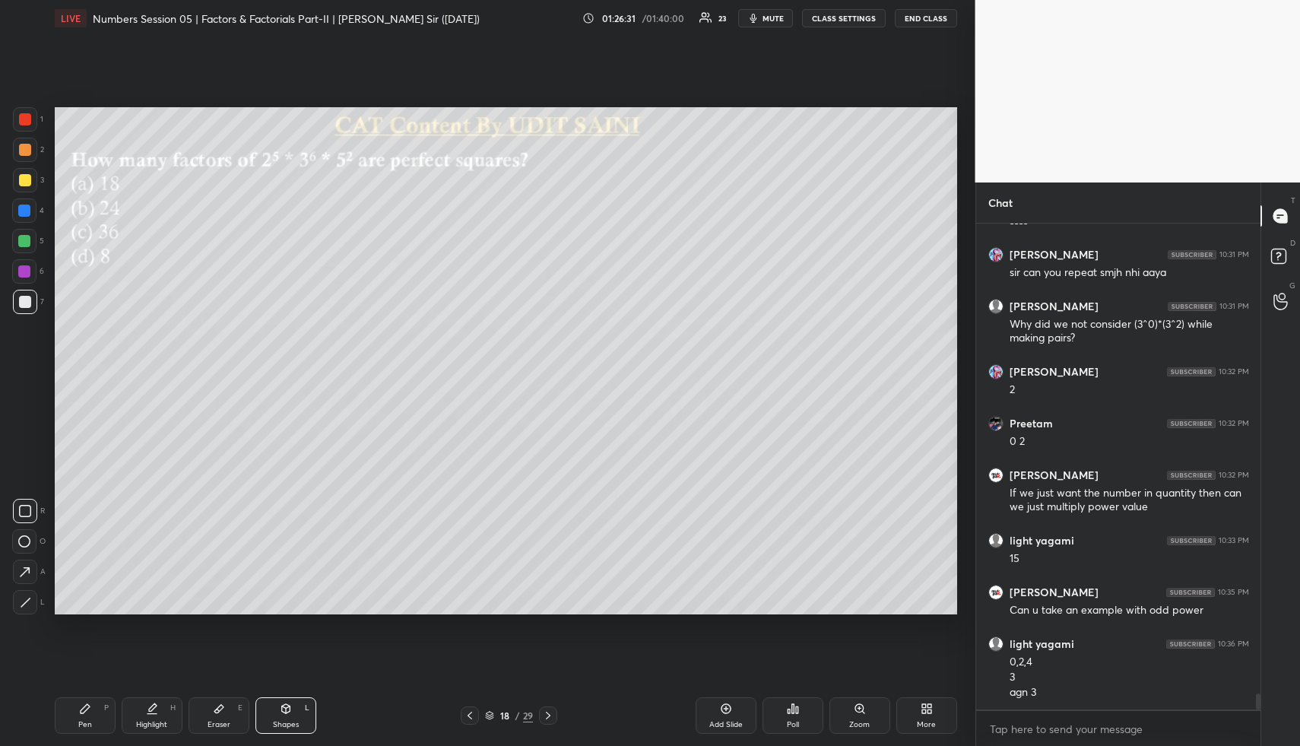
click at [21, 150] on div at bounding box center [25, 150] width 12 height 12
click at [138, 705] on div "Highlight H" at bounding box center [152, 715] width 61 height 36
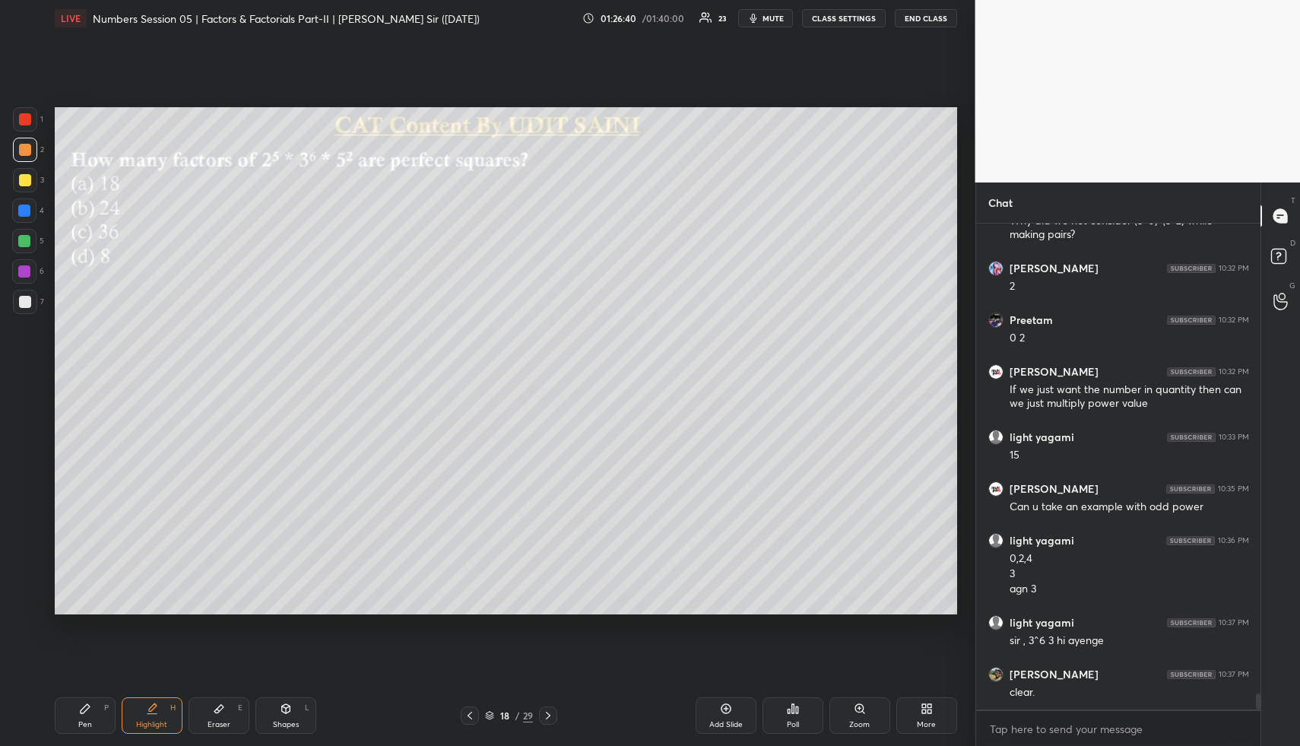
scroll to position [14606, 0]
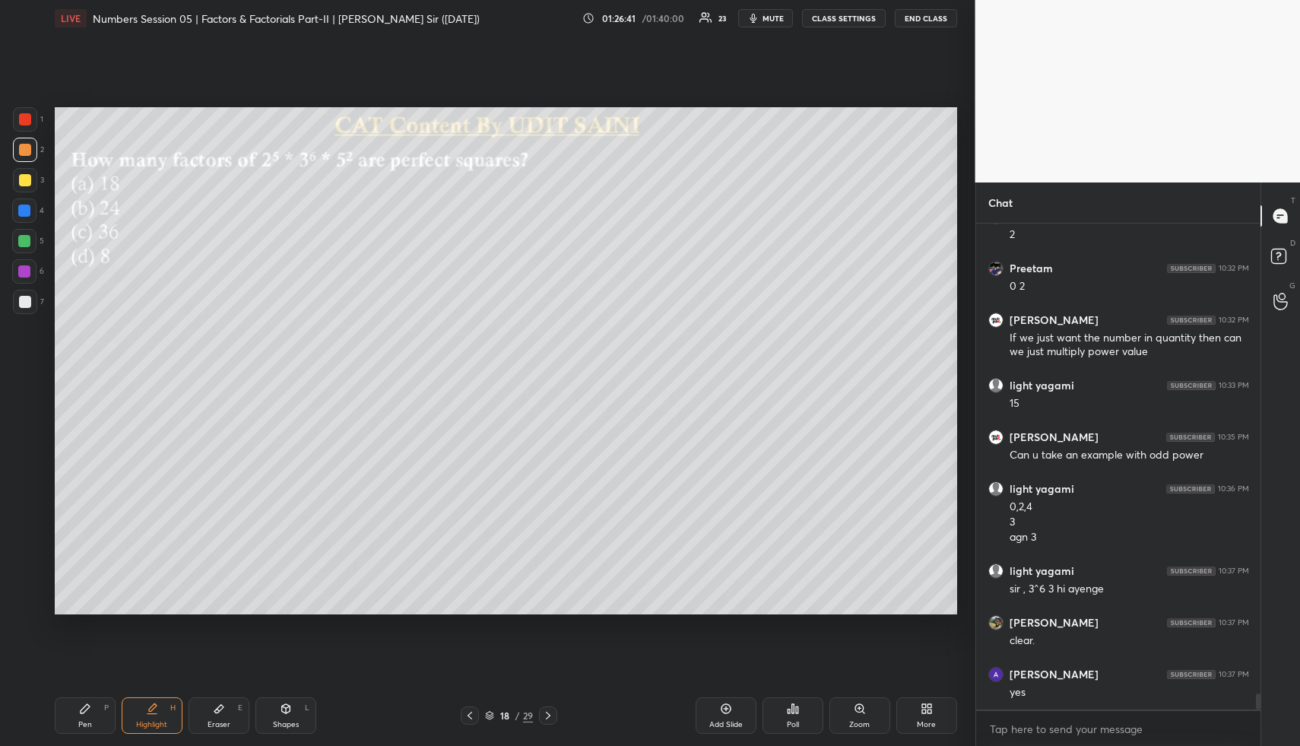
click at [159, 714] on div "Highlight H" at bounding box center [152, 715] width 61 height 36
click at [98, 705] on div "Pen P" at bounding box center [85, 715] width 61 height 36
click at [26, 190] on div at bounding box center [25, 180] width 24 height 24
click at [166, 695] on div "Pen P Highlight H Eraser E Shapes L 18 / 29 Add Slide Poll Zoom More" at bounding box center [506, 715] width 902 height 61
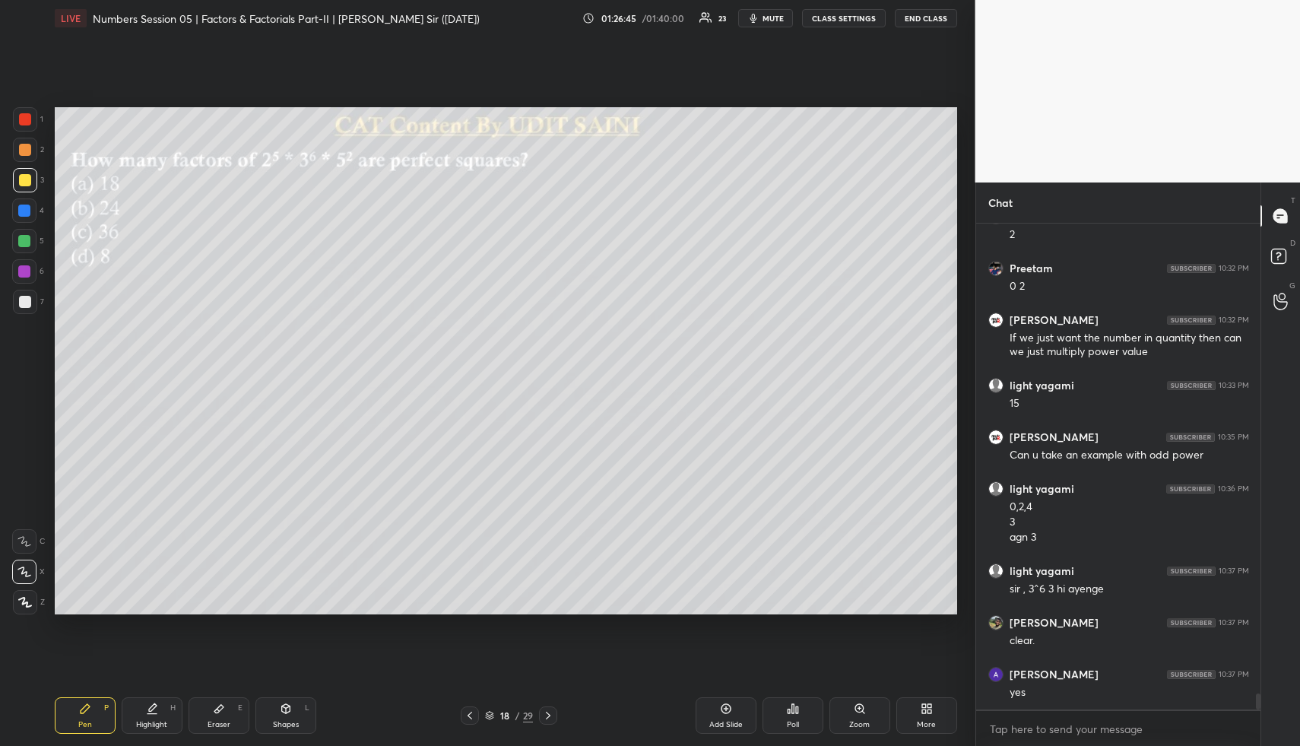
drag, startPoint x: 166, startPoint y: 702, endPoint x: 184, endPoint y: 618, distance: 85.6
click at [164, 702] on div "Highlight H" at bounding box center [152, 715] width 61 height 36
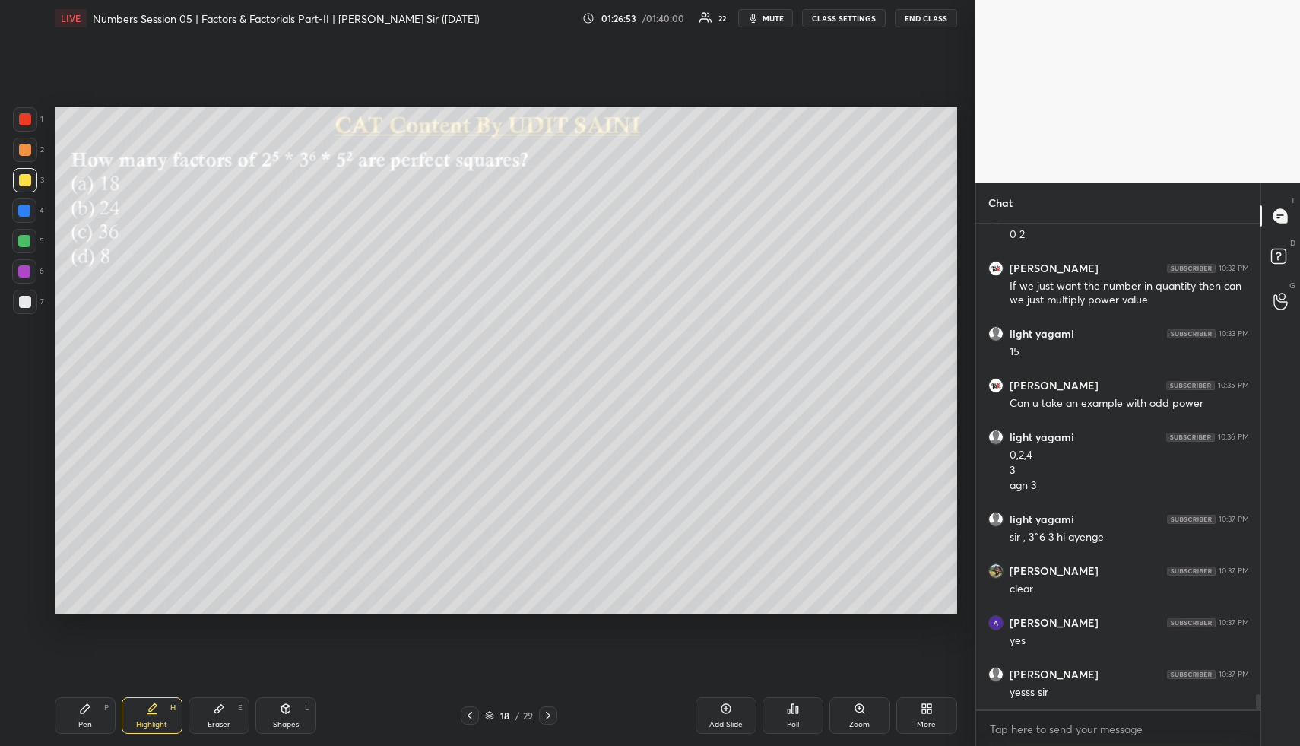
click at [148, 717] on div "Highlight H" at bounding box center [152, 715] width 61 height 36
click at [83, 726] on div "Pen" at bounding box center [85, 725] width 14 height 8
drag, startPoint x: 26, startPoint y: 209, endPoint x: 32, endPoint y: 202, distance: 9.2
click at [26, 209] on div at bounding box center [24, 210] width 12 height 12
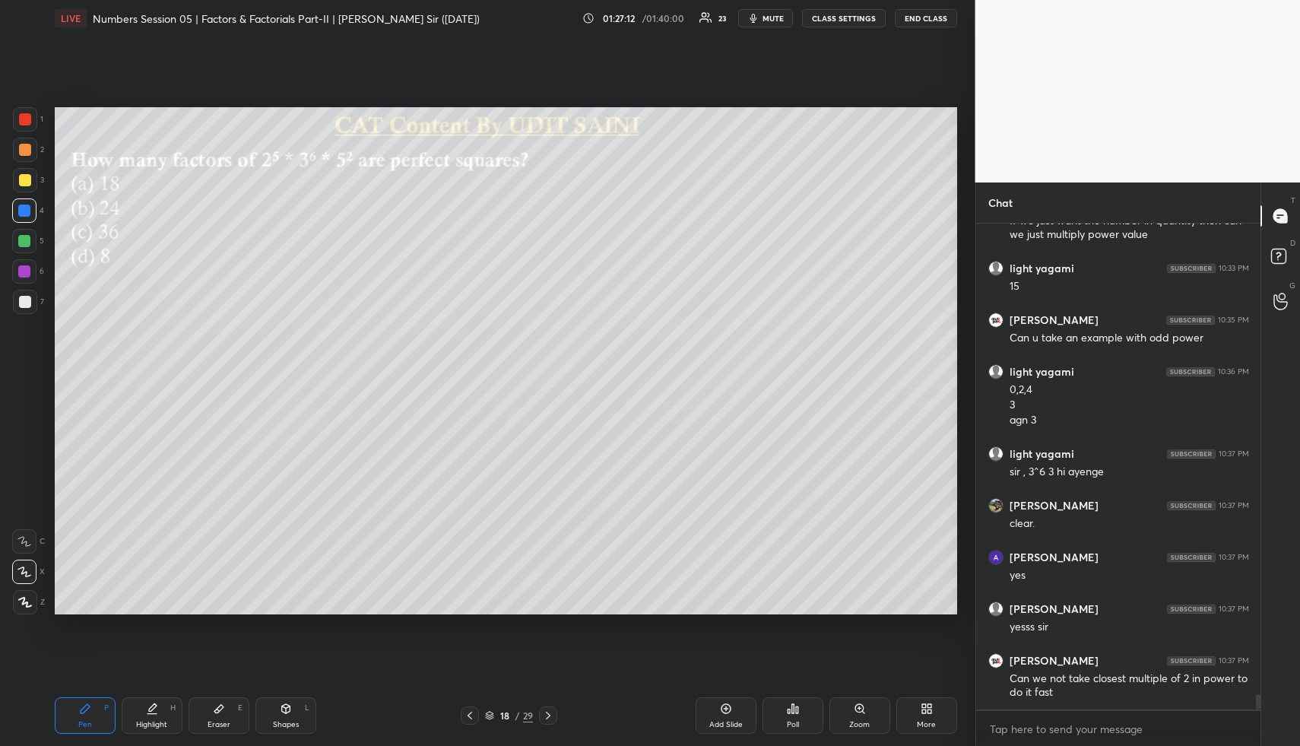
drag, startPoint x: 141, startPoint y: 724, endPoint x: 152, endPoint y: 721, distance: 11.8
click at [141, 721] on div "Highlight" at bounding box center [151, 725] width 31 height 8
click at [151, 712] on icon at bounding box center [152, 708] width 12 height 12
click at [149, 712] on icon at bounding box center [152, 708] width 12 height 12
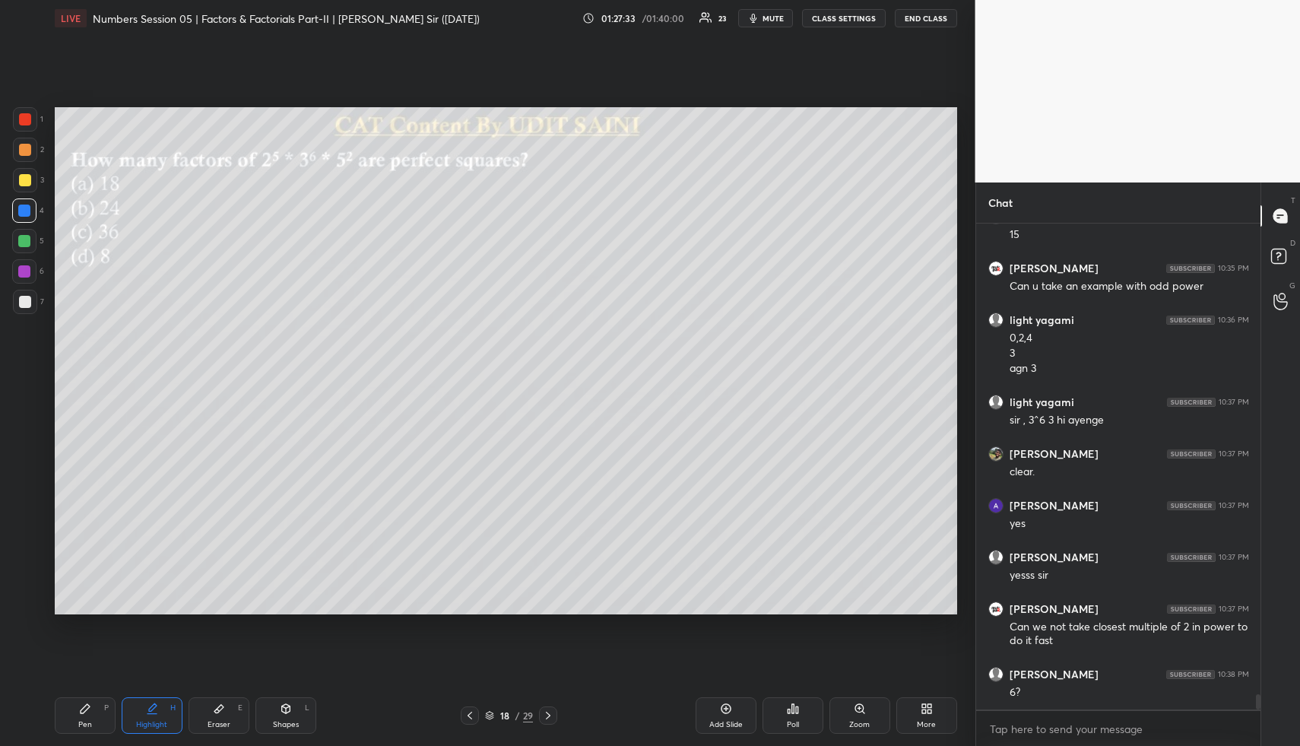
drag, startPoint x: 89, startPoint y: 709, endPoint x: 84, endPoint y: 664, distance: 45.2
click at [85, 708] on icon at bounding box center [85, 708] width 12 height 12
drag, startPoint x: 25, startPoint y: 236, endPoint x: 33, endPoint y: 238, distance: 8.5
click at [21, 235] on div at bounding box center [24, 241] width 12 height 12
click at [16, 242] on div at bounding box center [24, 241] width 24 height 24
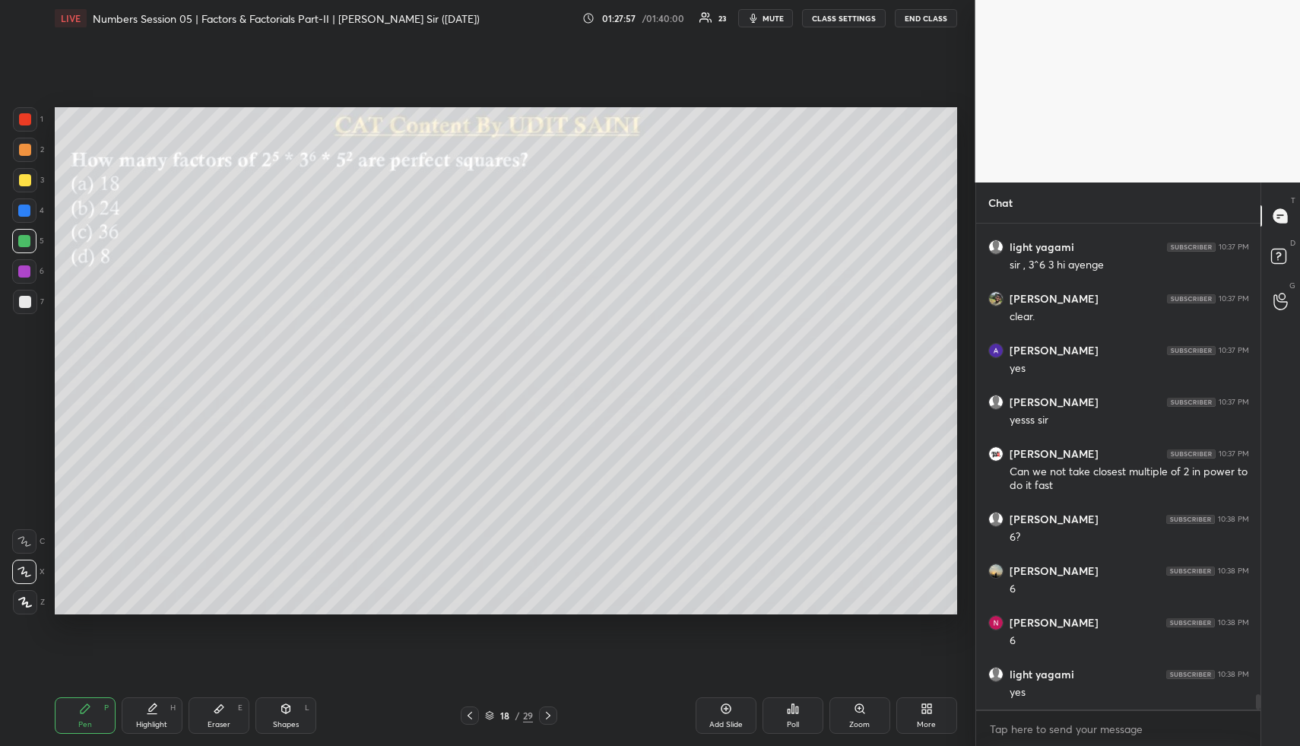
scroll to position [14981, 0]
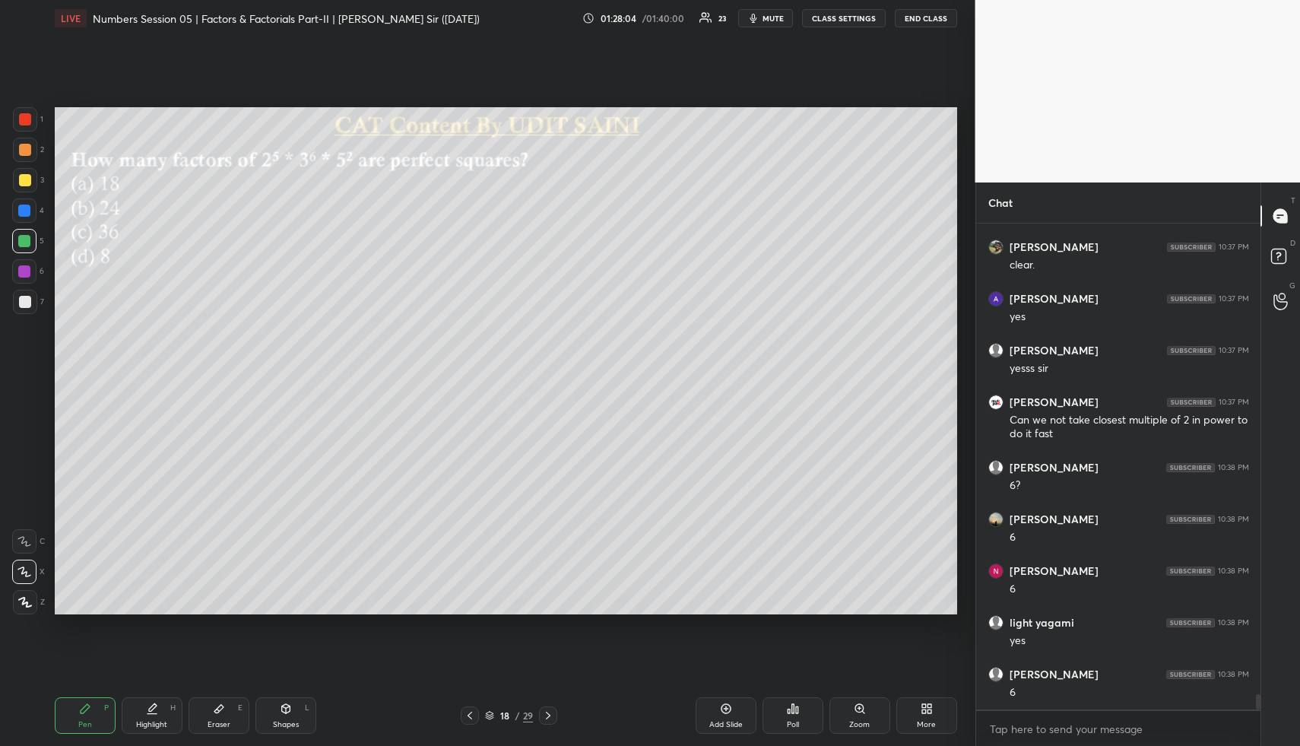
click at [160, 693] on div "Pen P Highlight H Eraser E Shapes L 18 / 29 Add Slide Poll Zoom More" at bounding box center [506, 715] width 902 height 61
click at [159, 702] on div "Highlight H" at bounding box center [152, 715] width 61 height 36
drag, startPoint x: 281, startPoint y: 699, endPoint x: 285, endPoint y: 708, distance: 9.9
click at [281, 699] on div "Shapes L" at bounding box center [285, 715] width 61 height 36
drag, startPoint x: 285, startPoint y: 708, endPoint x: 281, endPoint y: 695, distance: 13.5
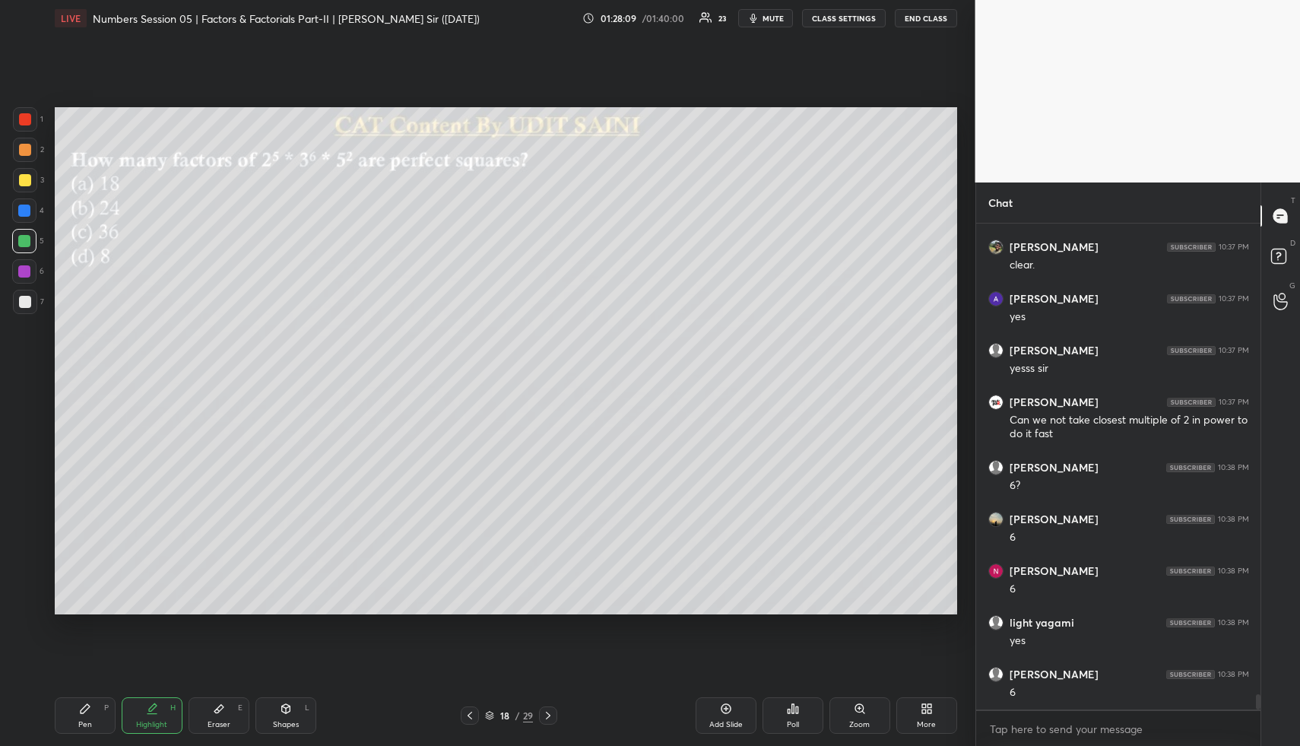
click at [286, 708] on icon at bounding box center [286, 710] width 0 height 5
click at [27, 150] on div at bounding box center [25, 150] width 12 height 12
click at [30, 156] on div at bounding box center [25, 150] width 24 height 24
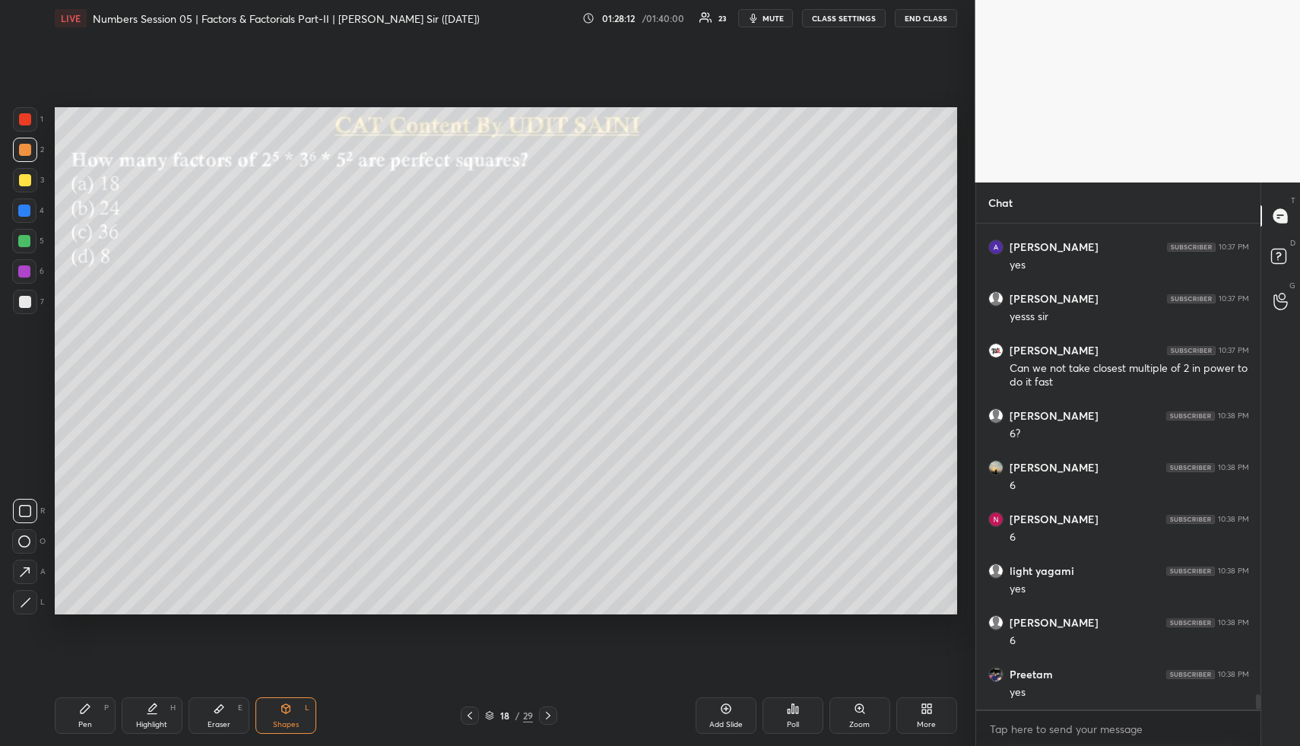
click at [147, 708] on icon at bounding box center [152, 708] width 12 height 12
drag, startPoint x: 146, startPoint y: 710, endPoint x: 194, endPoint y: 638, distance: 86.6
click at [150, 705] on icon at bounding box center [152, 708] width 12 height 12
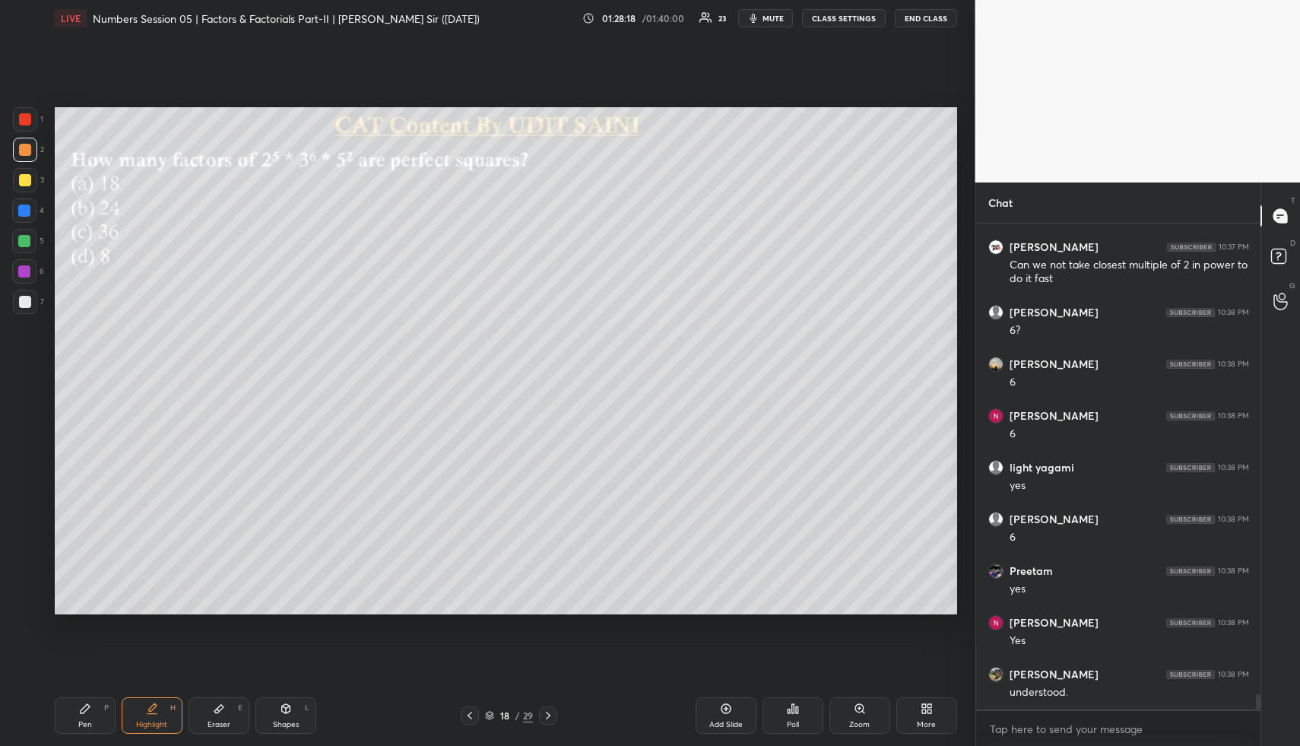
scroll to position [15188, 0]
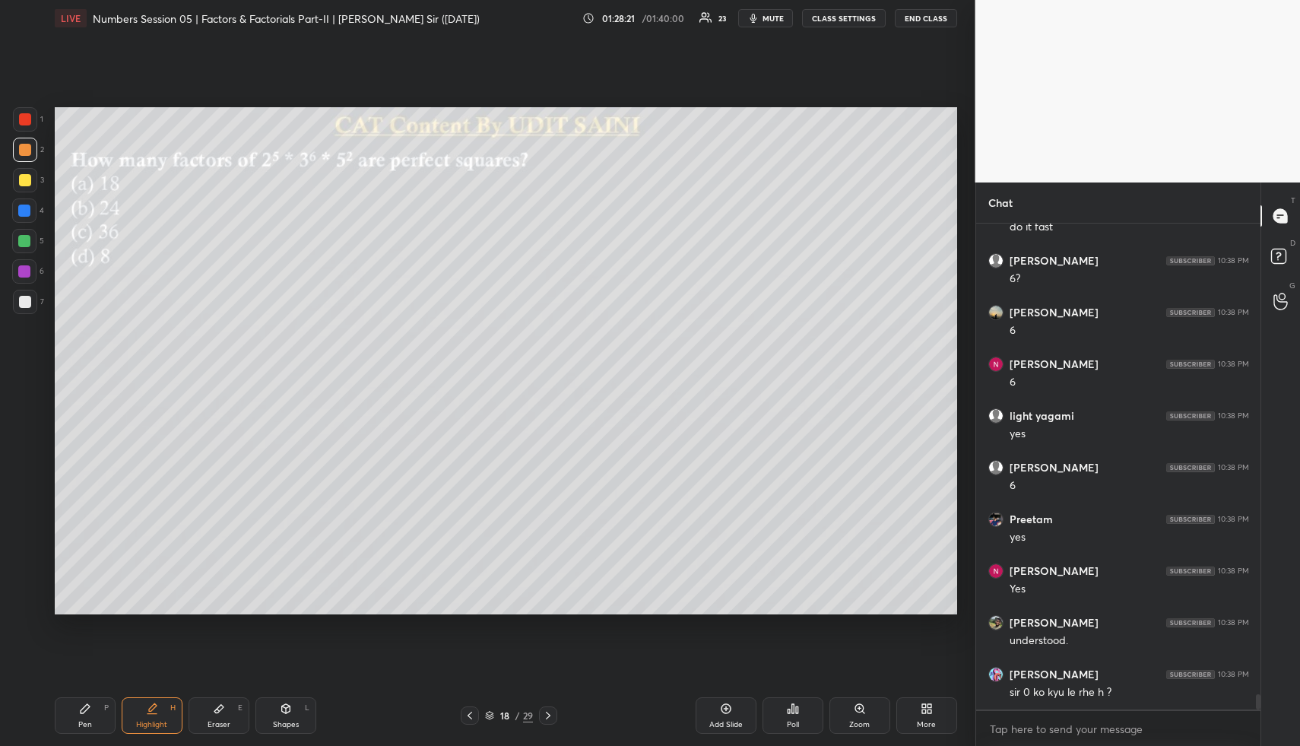
click at [97, 715] on div "Pen P" at bounding box center [85, 715] width 61 height 36
click at [16, 181] on div at bounding box center [25, 180] width 24 height 24
drag, startPoint x: 24, startPoint y: 182, endPoint x: 40, endPoint y: 183, distance: 15.3
click at [24, 182] on div at bounding box center [25, 180] width 12 height 12
click at [465, 710] on div at bounding box center [470, 715] width 18 height 18
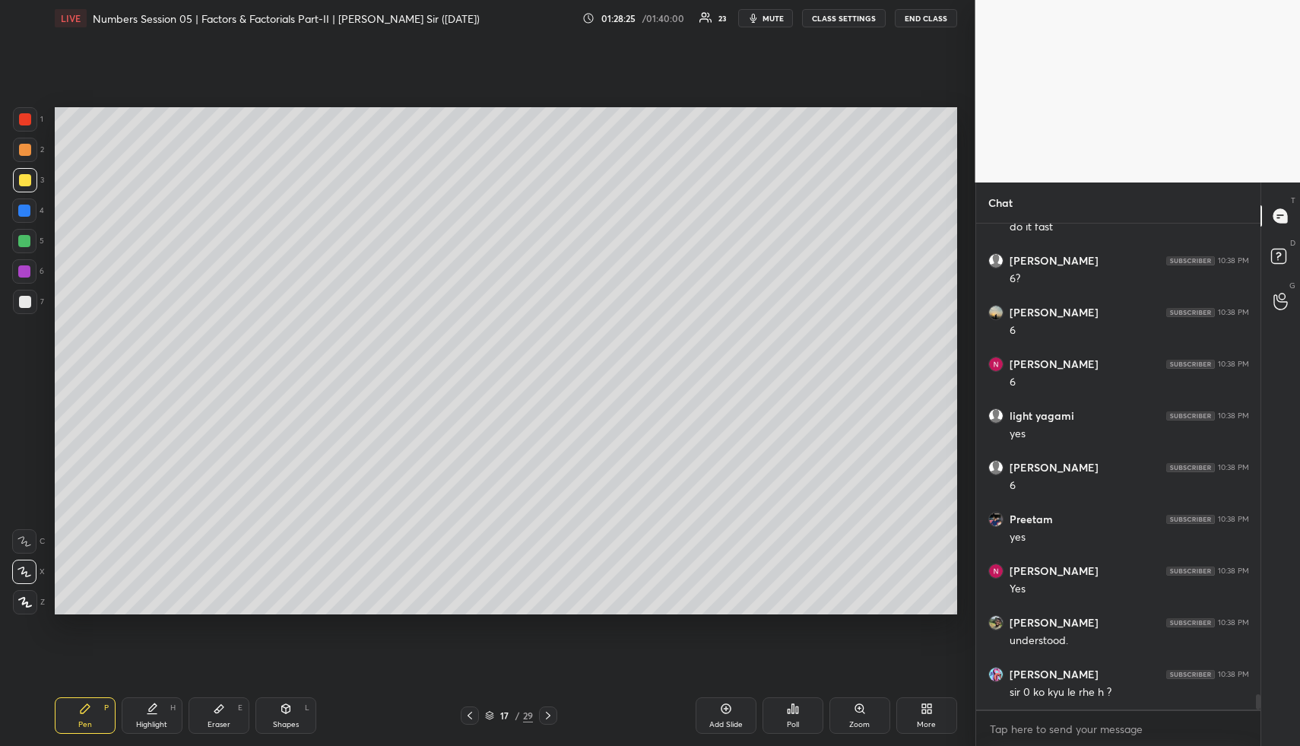
click at [470, 714] on icon at bounding box center [470, 715] width 12 height 12
click at [467, 708] on div at bounding box center [470, 715] width 18 height 18
click at [156, 714] on icon at bounding box center [152, 708] width 12 height 12
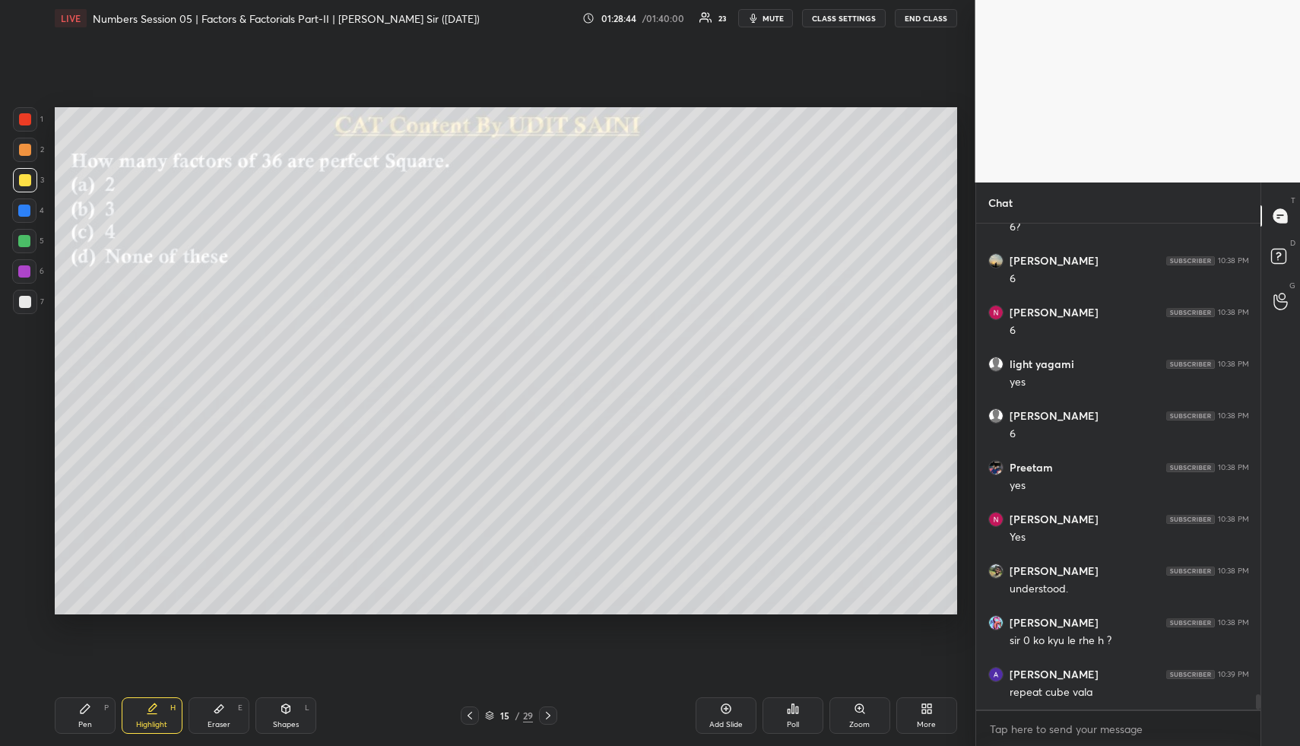
scroll to position [15291, 0]
drag, startPoint x: 139, startPoint y: 726, endPoint x: 150, endPoint y: 685, distance: 42.6
click at [140, 723] on div "Highlight" at bounding box center [151, 725] width 31 height 8
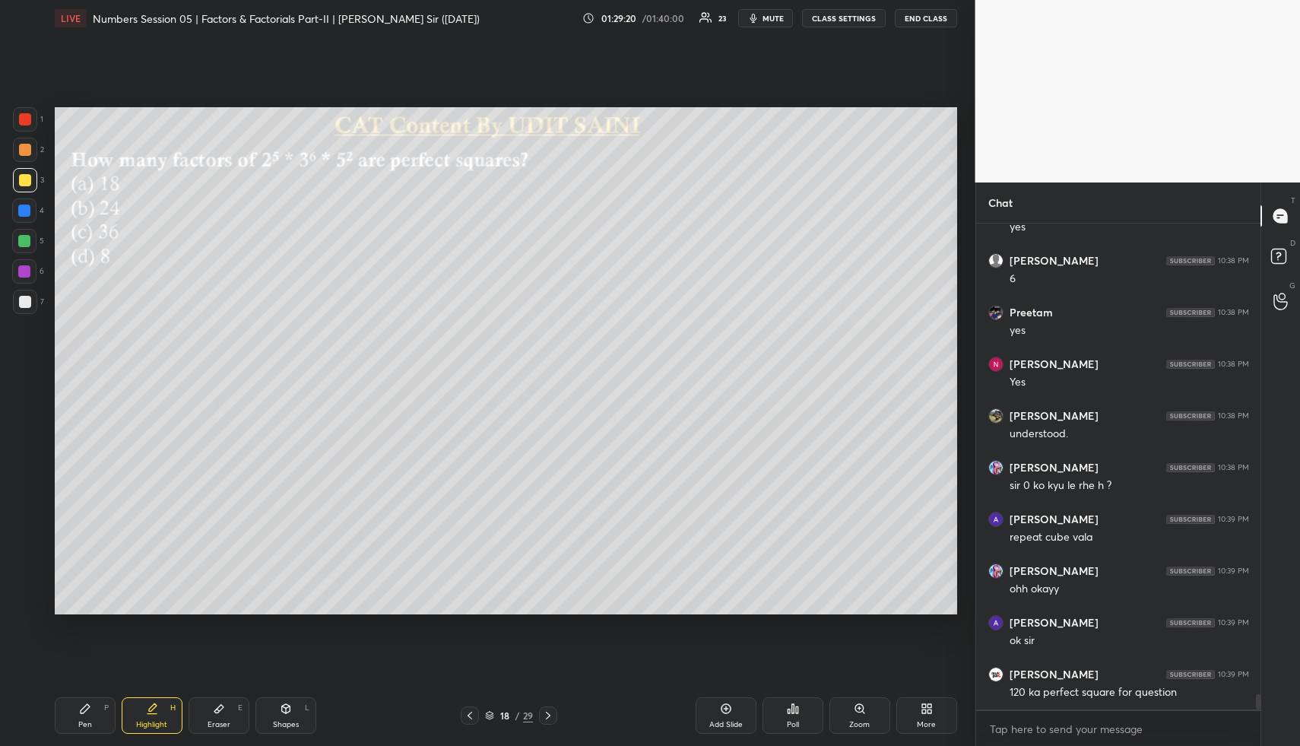
drag, startPoint x: 715, startPoint y: 708, endPoint x: 676, endPoint y: 708, distance: 39.5
click at [714, 711] on div "Add Slide" at bounding box center [725, 715] width 61 height 36
click at [58, 729] on div "Pen P" at bounding box center [85, 715] width 61 height 36
drag, startPoint x: 30, startPoint y: 150, endPoint x: 48, endPoint y: 147, distance: 17.7
click at [30, 150] on div at bounding box center [25, 150] width 24 height 24
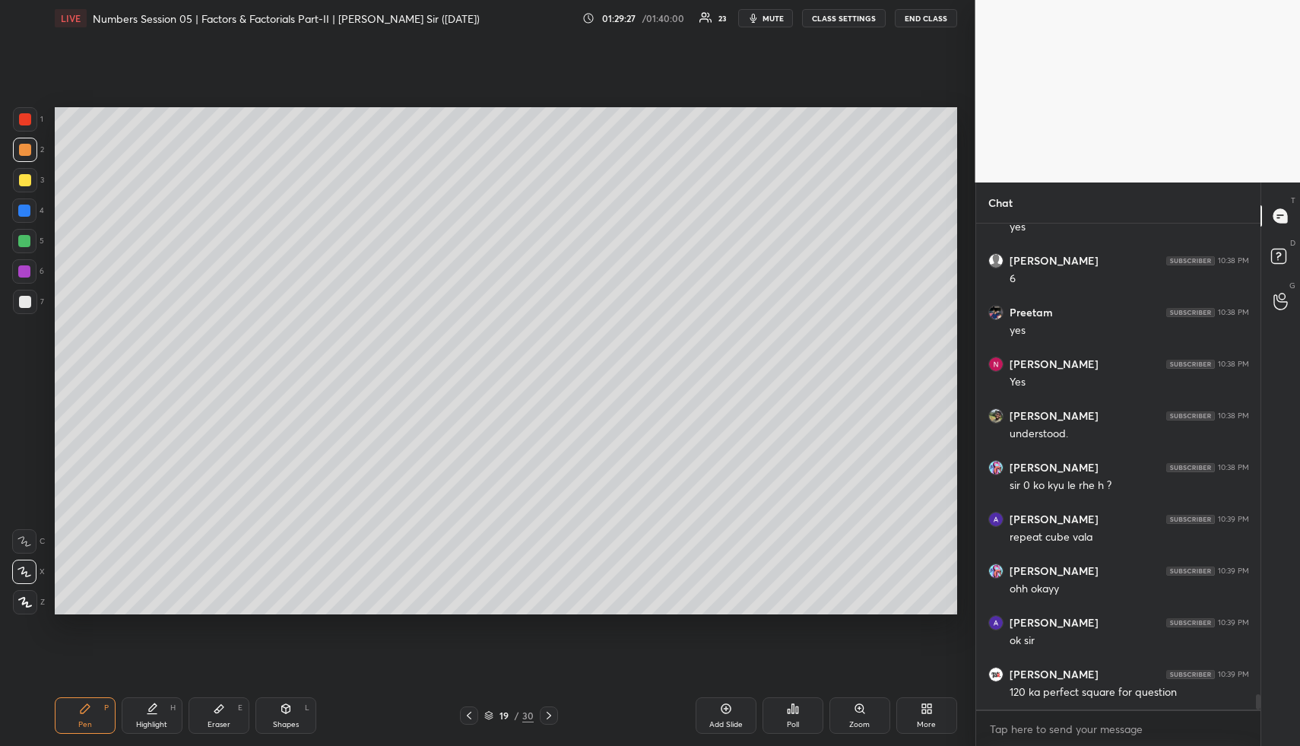
drag, startPoint x: 27, startPoint y: 183, endPoint x: 46, endPoint y: 180, distance: 19.2
click at [27, 184] on div at bounding box center [25, 180] width 12 height 12
click at [149, 723] on div "Highlight" at bounding box center [151, 725] width 31 height 8
drag, startPoint x: 152, startPoint y: 724, endPoint x: 179, endPoint y: 621, distance: 106.0
click at [152, 721] on div "Highlight" at bounding box center [151, 725] width 31 height 8
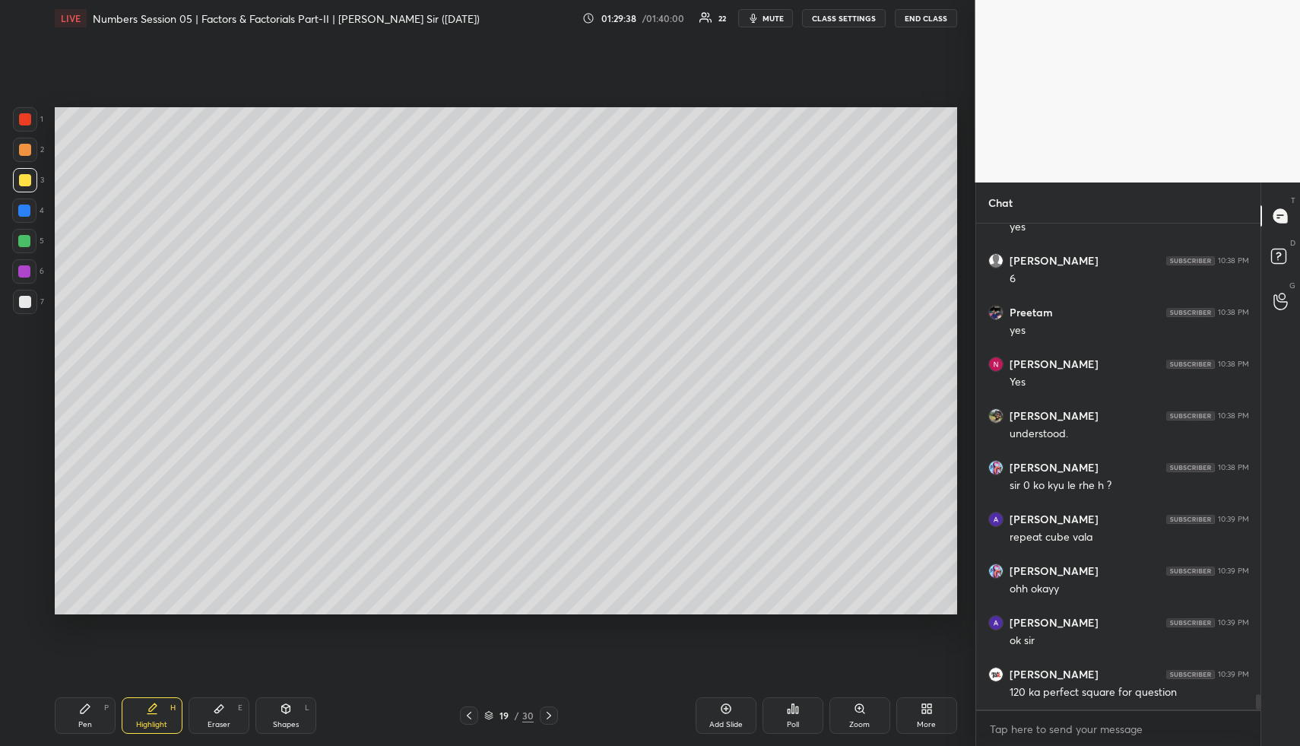
drag, startPoint x: 80, startPoint y: 721, endPoint x: 68, endPoint y: 629, distance: 93.4
click at [80, 721] on div "Pen" at bounding box center [85, 725] width 14 height 8
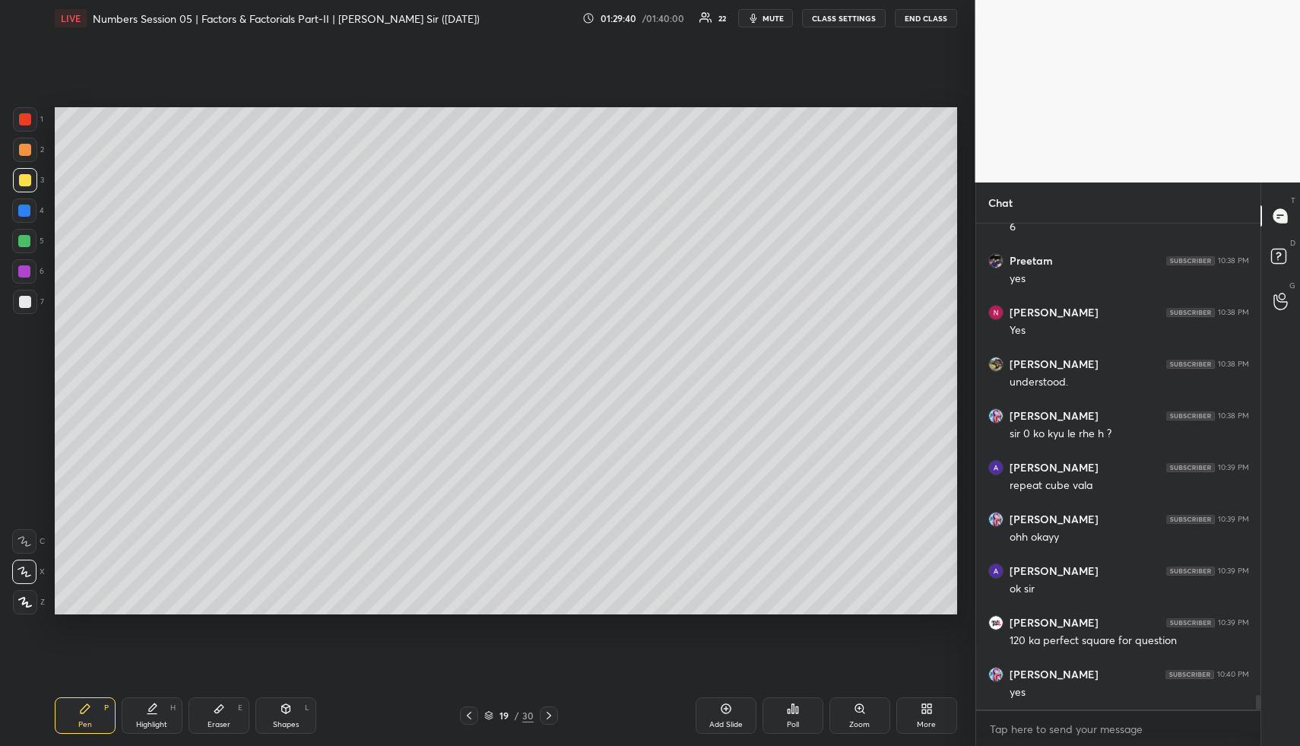
click at [22, 214] on div at bounding box center [24, 210] width 12 height 12
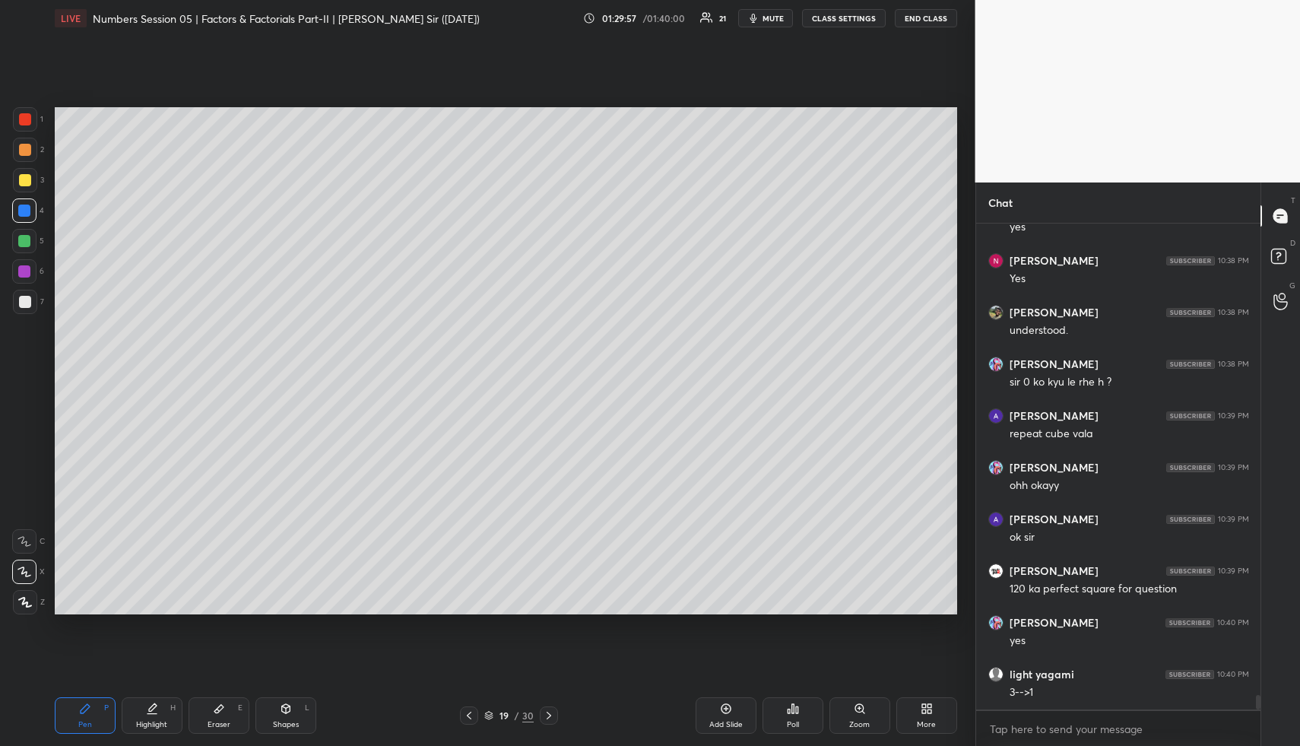
click at [89, 714] on icon at bounding box center [85, 708] width 12 height 12
click at [31, 242] on div at bounding box center [24, 241] width 24 height 24
drag, startPoint x: 34, startPoint y: 243, endPoint x: 48, endPoint y: 257, distance: 19.3
click at [35, 243] on div at bounding box center [24, 241] width 24 height 24
drag, startPoint x: 159, startPoint y: 702, endPoint x: 174, endPoint y: 652, distance: 51.7
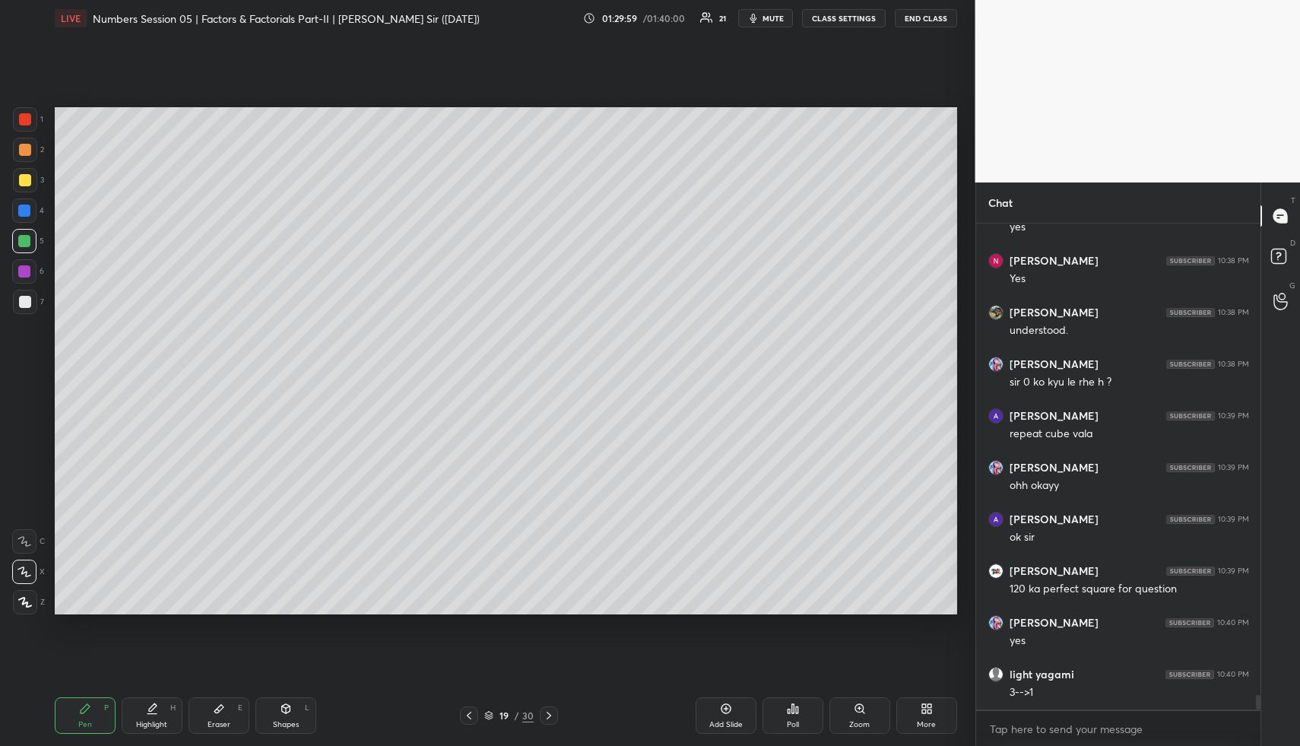
click at [155, 702] on div "Highlight H" at bounding box center [152, 715] width 61 height 36
click at [105, 710] on div "P" at bounding box center [106, 708] width 5 height 8
drag, startPoint x: 106, startPoint y: 711, endPoint x: 98, endPoint y: 695, distance: 18.0
click at [106, 711] on div "P" at bounding box center [106, 708] width 5 height 8
drag, startPoint x: 100, startPoint y: 718, endPoint x: 91, endPoint y: 695, distance: 23.6
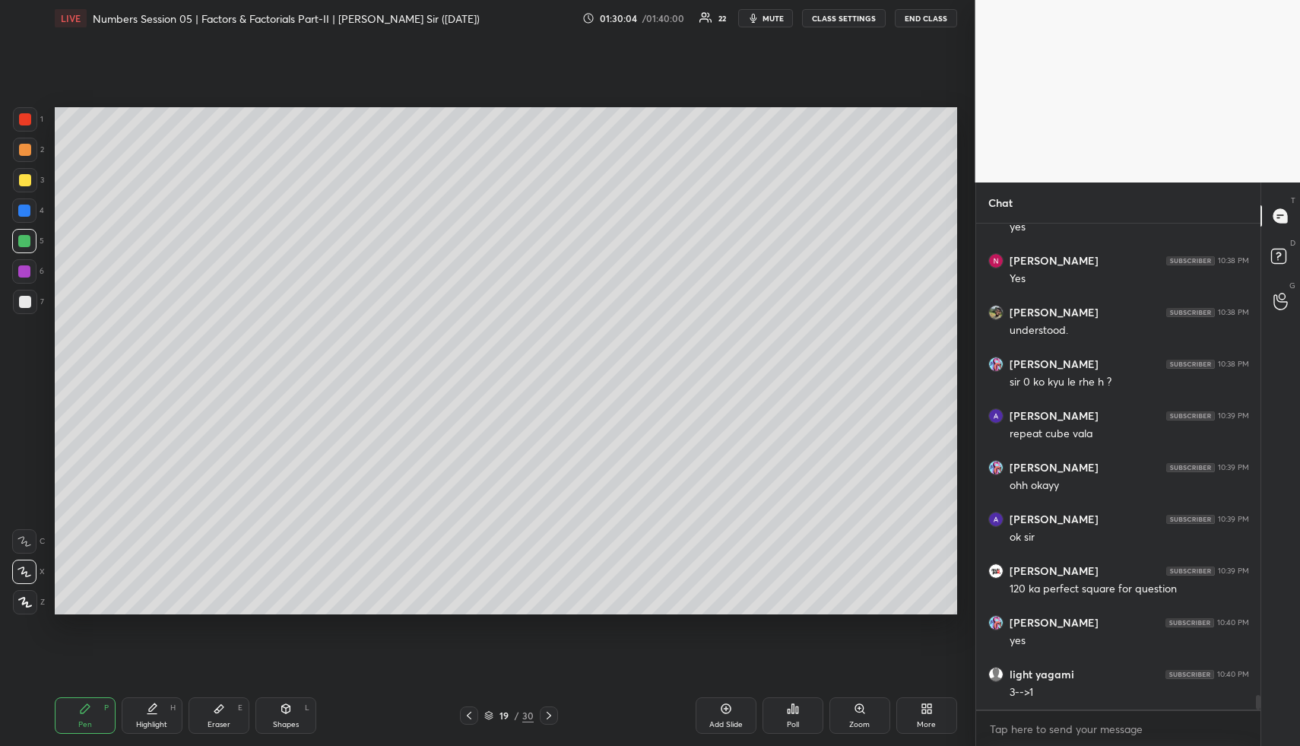
click at [93, 711] on div "Pen P" at bounding box center [85, 715] width 61 height 36
click at [14, 158] on div at bounding box center [25, 150] width 24 height 24
click at [17, 157] on div at bounding box center [25, 150] width 24 height 24
drag, startPoint x: 225, startPoint y: 708, endPoint x: 246, endPoint y: 639, distance: 71.4
click at [223, 702] on div "Eraser E" at bounding box center [219, 715] width 61 height 36
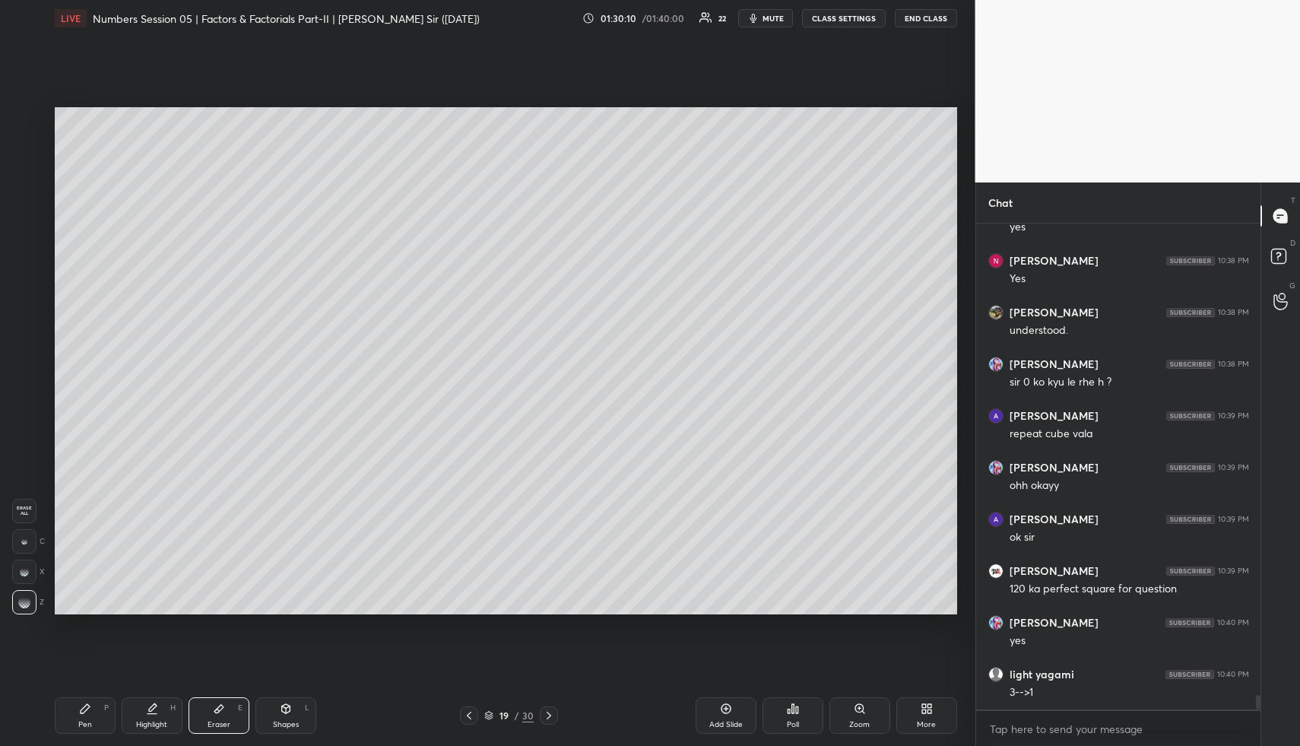
click at [65, 703] on div "Pen P" at bounding box center [85, 715] width 61 height 36
click at [28, 306] on div at bounding box center [25, 302] width 12 height 12
drag, startPoint x: 35, startPoint y: 306, endPoint x: 52, endPoint y: 321, distance: 22.1
click at [36, 307] on div at bounding box center [25, 302] width 24 height 24
click at [299, 707] on div "Shapes L" at bounding box center [285, 715] width 61 height 36
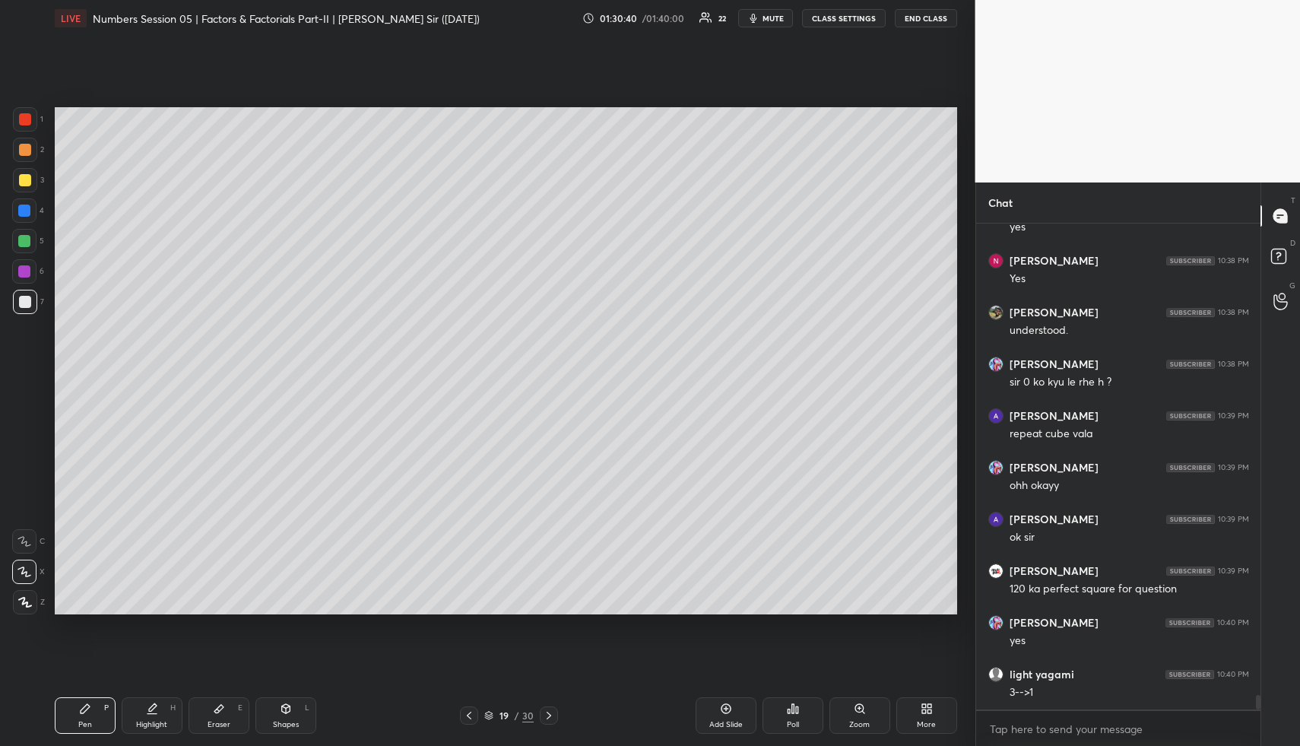
drag, startPoint x: 299, startPoint y: 707, endPoint x: 276, endPoint y: 651, distance: 60.0
click at [299, 707] on div "Shapes L" at bounding box center [285, 715] width 61 height 36
click at [24, 147] on div at bounding box center [25, 150] width 12 height 12
drag, startPoint x: 24, startPoint y: 147, endPoint x: 46, endPoint y: 139, distance: 23.3
click at [24, 147] on div at bounding box center [25, 150] width 12 height 12
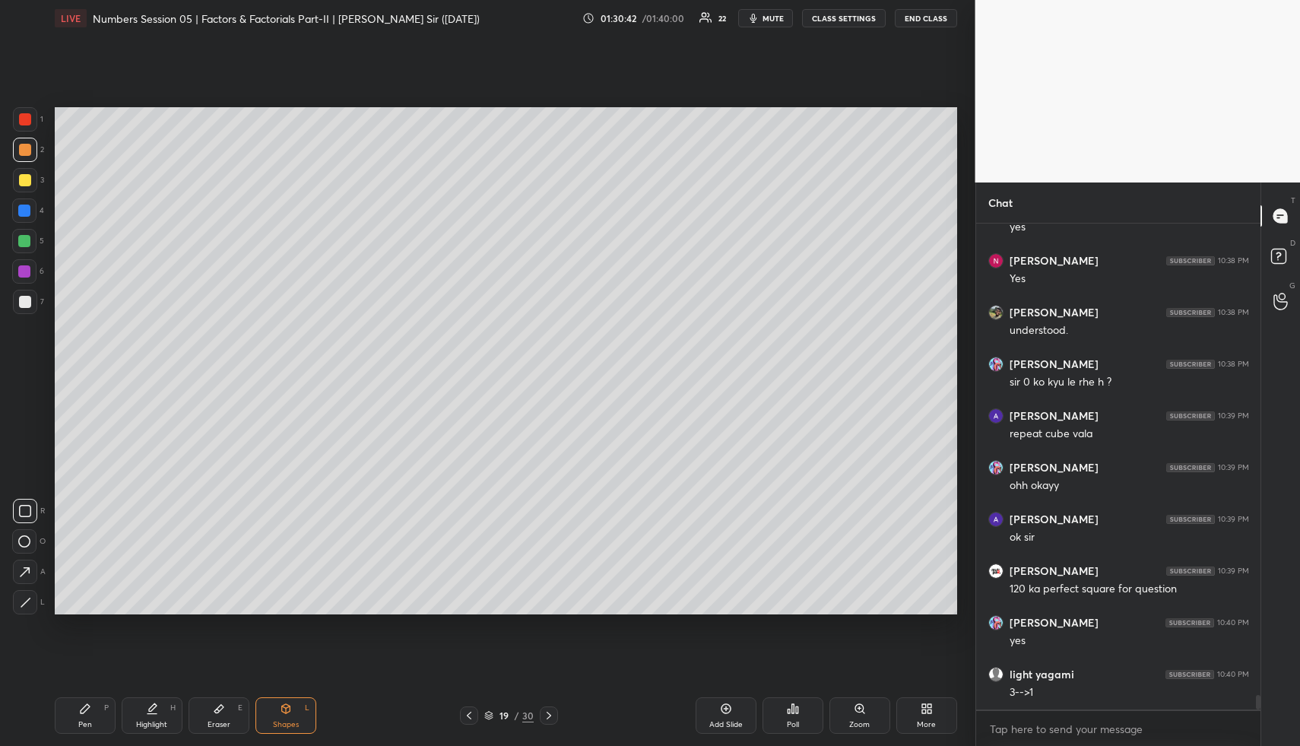
scroll to position [15550, 0]
drag, startPoint x: 164, startPoint y: 711, endPoint x: 174, endPoint y: 700, distance: 14.5
click at [160, 706] on div "Highlight H" at bounding box center [152, 715] width 61 height 36
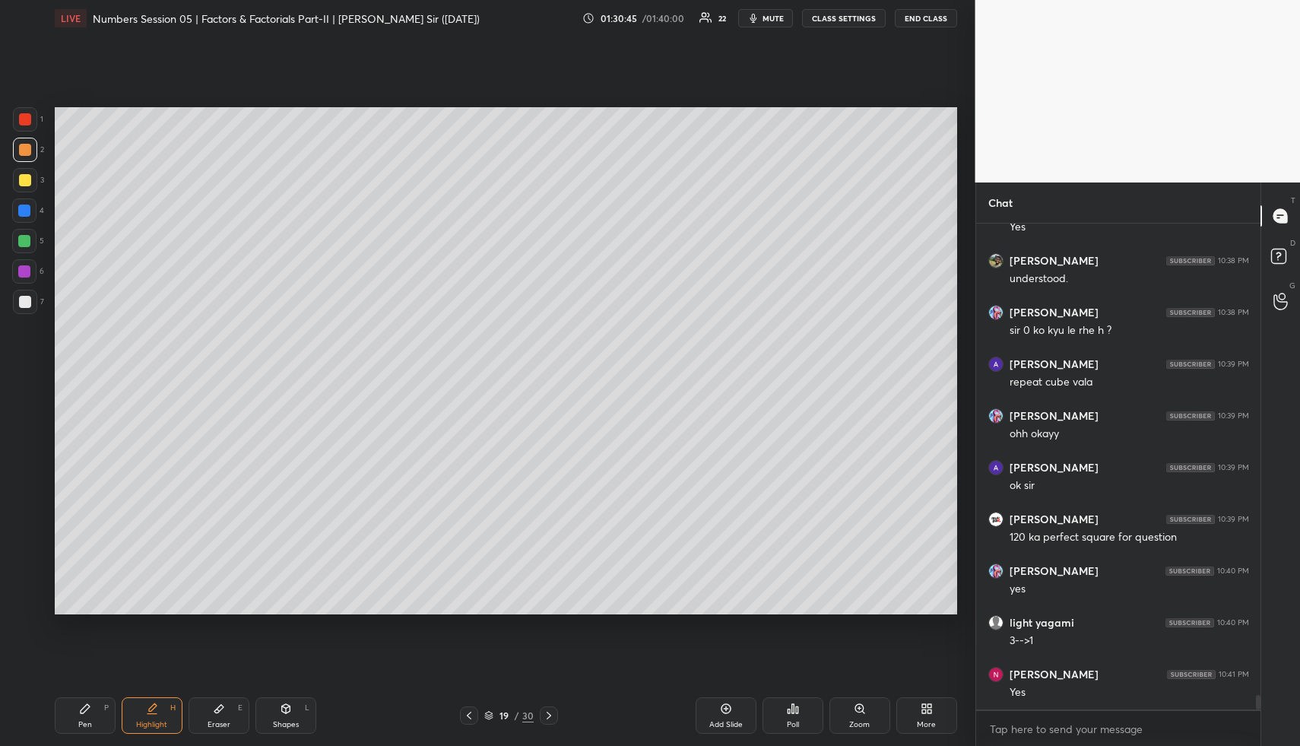
drag, startPoint x: 172, startPoint y: 699, endPoint x: 223, endPoint y: 616, distance: 97.2
click at [171, 690] on div "Pen P Highlight H Eraser E Shapes L 19 / 30 Add Slide Poll Zoom More" at bounding box center [506, 715] width 902 height 61
drag, startPoint x: 732, startPoint y: 713, endPoint x: 707, endPoint y: 702, distance: 27.6
click at [728, 712] on div "Add Slide" at bounding box center [725, 715] width 61 height 36
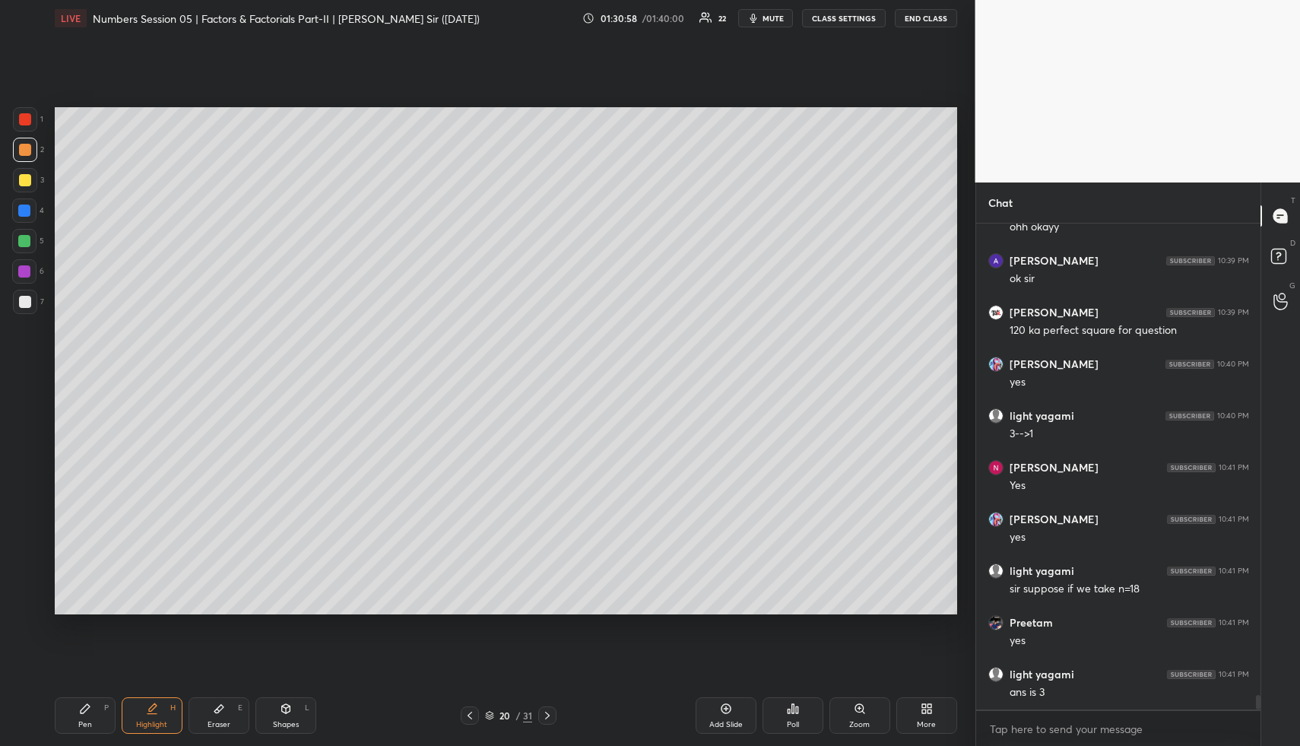
click at [99, 711] on div "Pen P" at bounding box center [85, 715] width 61 height 36
click at [26, 171] on div at bounding box center [25, 180] width 24 height 24
click at [30, 211] on div at bounding box center [24, 210] width 12 height 12
click at [10, 238] on div "1 2 3 4 5 6 7 R O A L C X Z Erase all C X Z" at bounding box center [24, 361] width 49 height 508
click at [20, 239] on div at bounding box center [24, 241] width 24 height 24
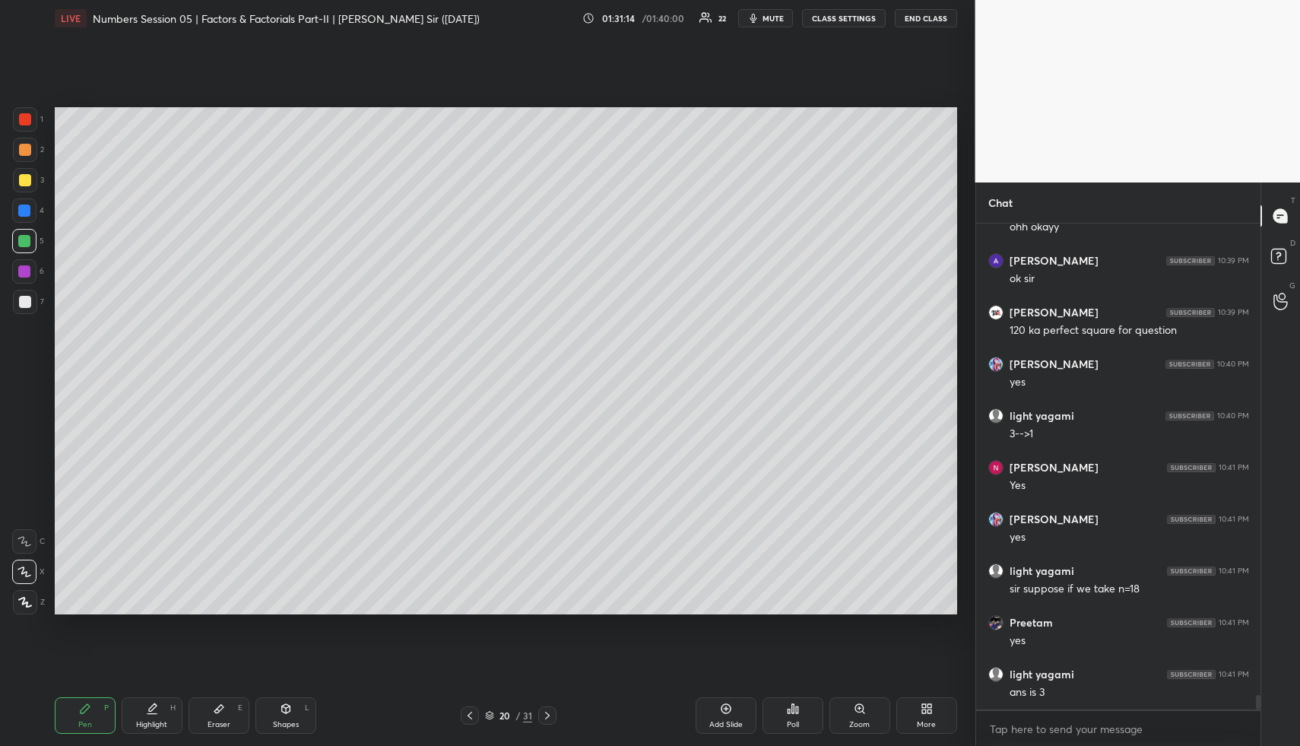
drag, startPoint x: 29, startPoint y: 239, endPoint x: 51, endPoint y: 242, distance: 22.3
click at [29, 239] on div at bounding box center [24, 241] width 12 height 12
click at [144, 695] on div "Pen P Highlight H Eraser E Shapes L 20 / 31 Add Slide Poll Zoom More" at bounding box center [506, 715] width 902 height 61
click at [151, 698] on div "Highlight H" at bounding box center [152, 715] width 61 height 36
drag, startPoint x: 153, startPoint y: 705, endPoint x: 162, endPoint y: 687, distance: 19.7
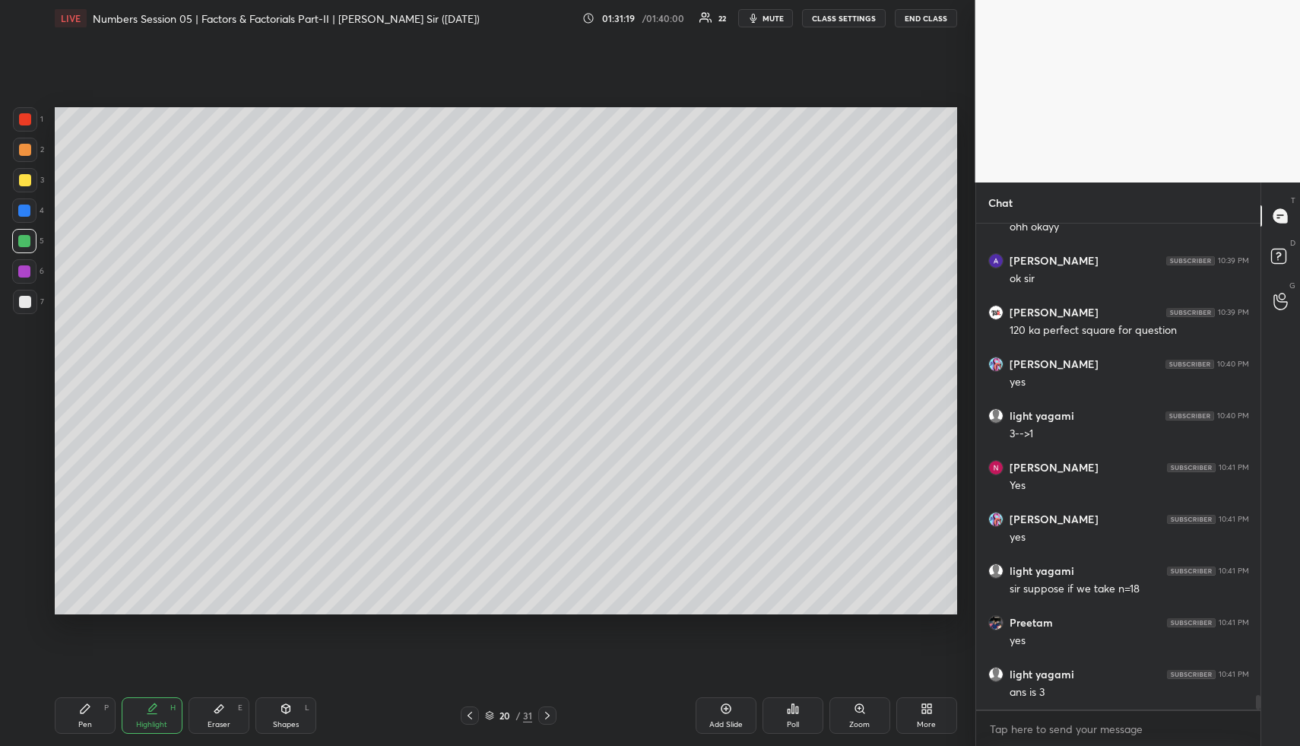
click at [151, 703] on icon at bounding box center [152, 708] width 12 height 12
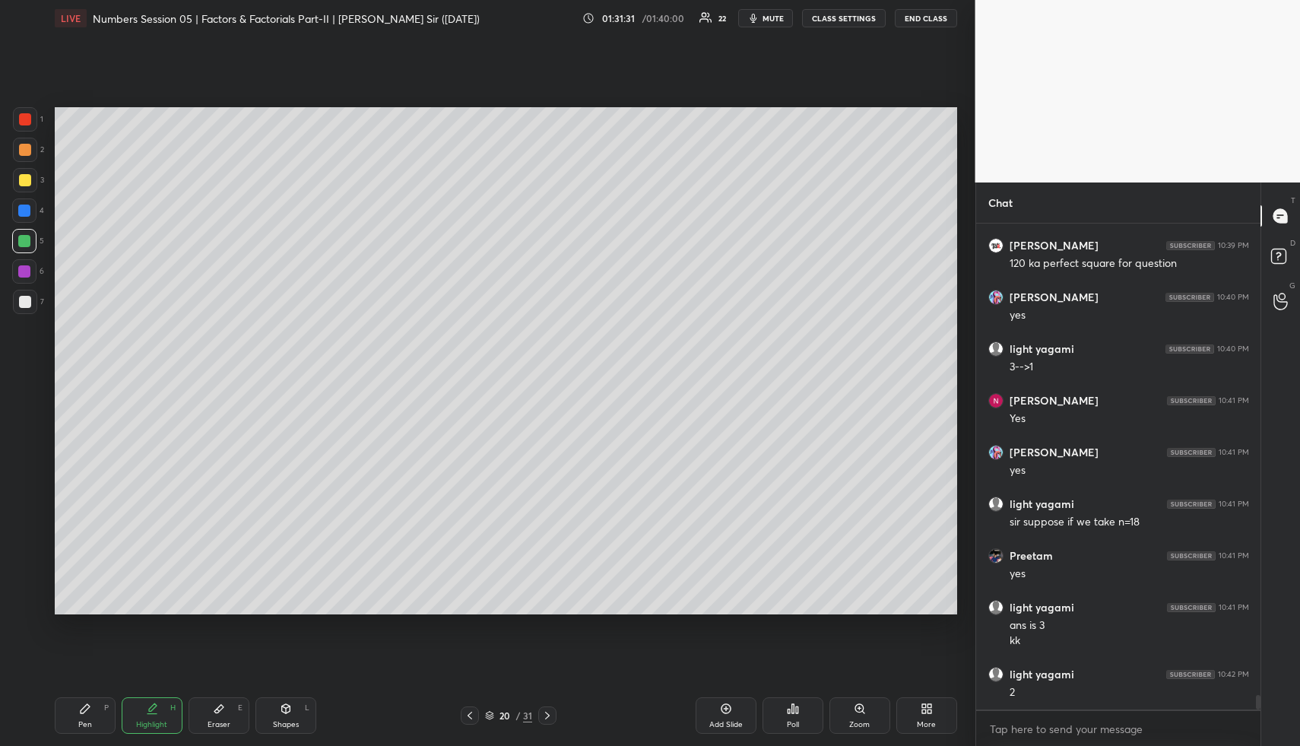
scroll to position [15875, 0]
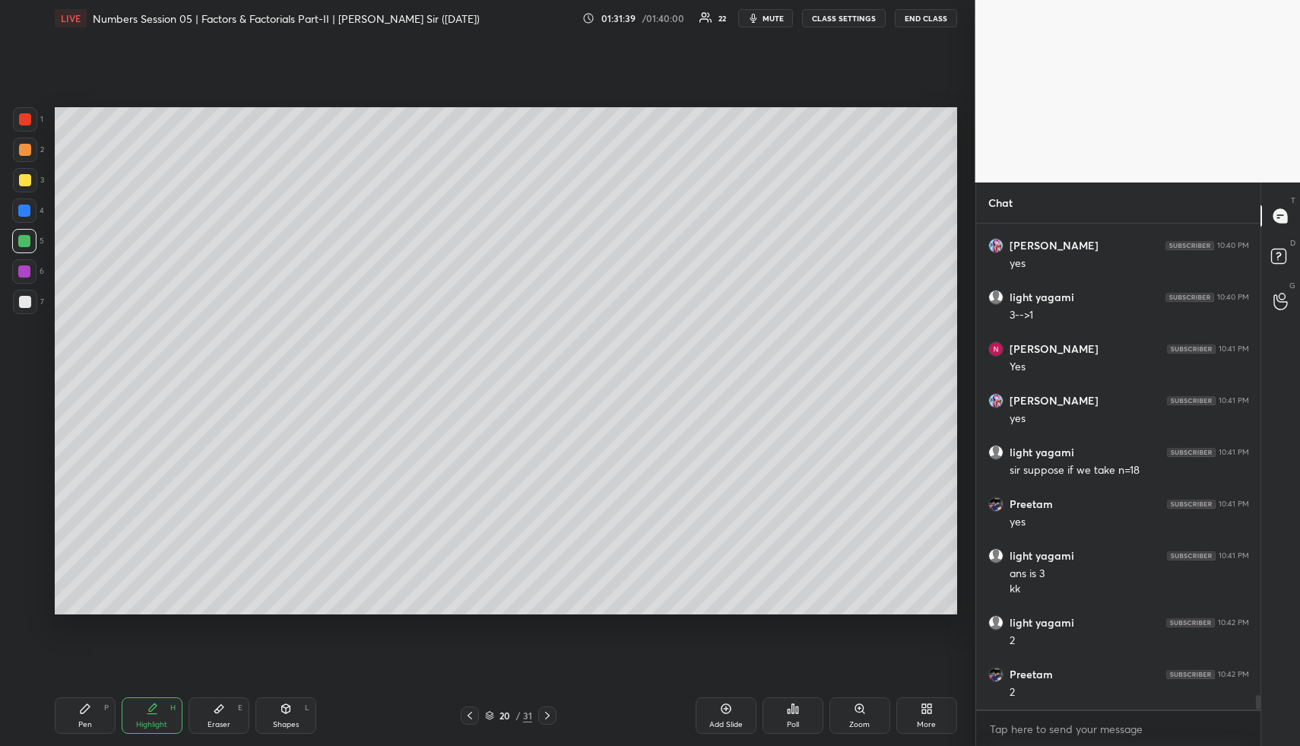
drag, startPoint x: 285, startPoint y: 725, endPoint x: 280, endPoint y: 718, distance: 9.3
click at [284, 723] on div "Shapes" at bounding box center [286, 725] width 26 height 8
click at [27, 154] on div at bounding box center [25, 150] width 12 height 12
click at [21, 302] on div at bounding box center [25, 302] width 24 height 24
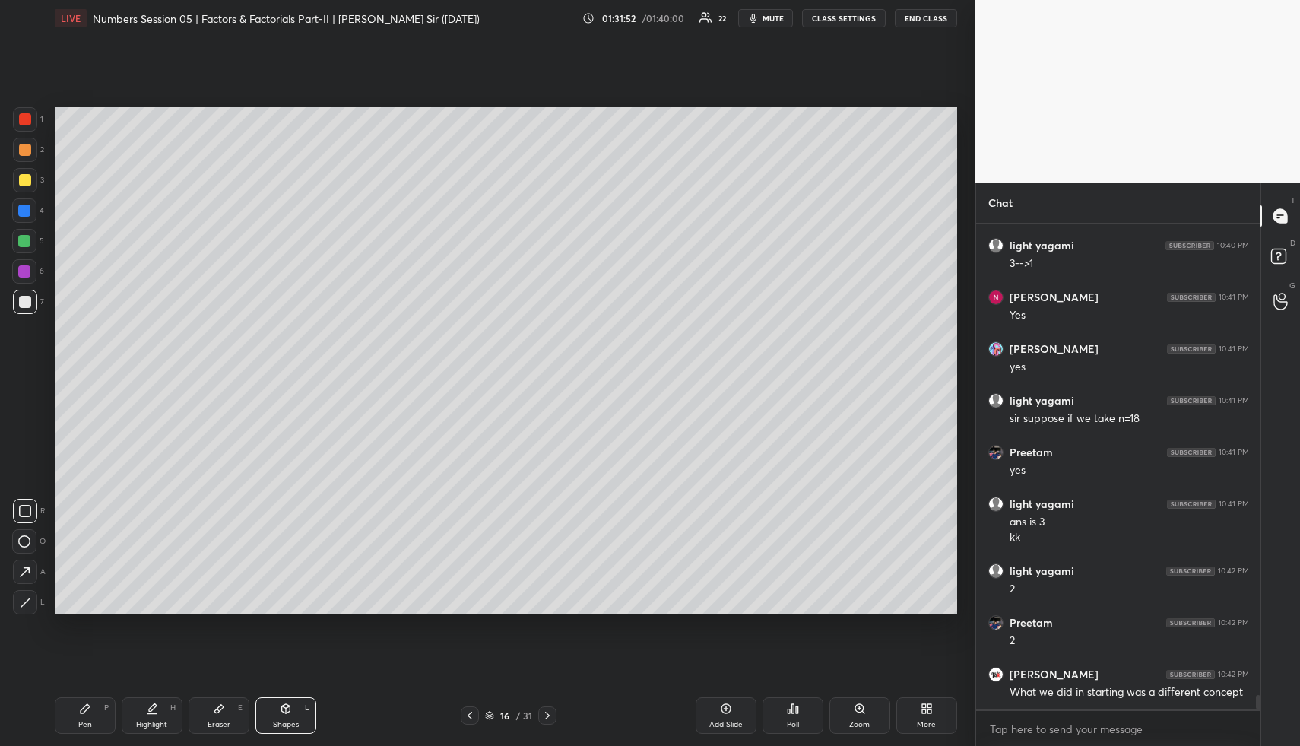
scroll to position [15979, 0]
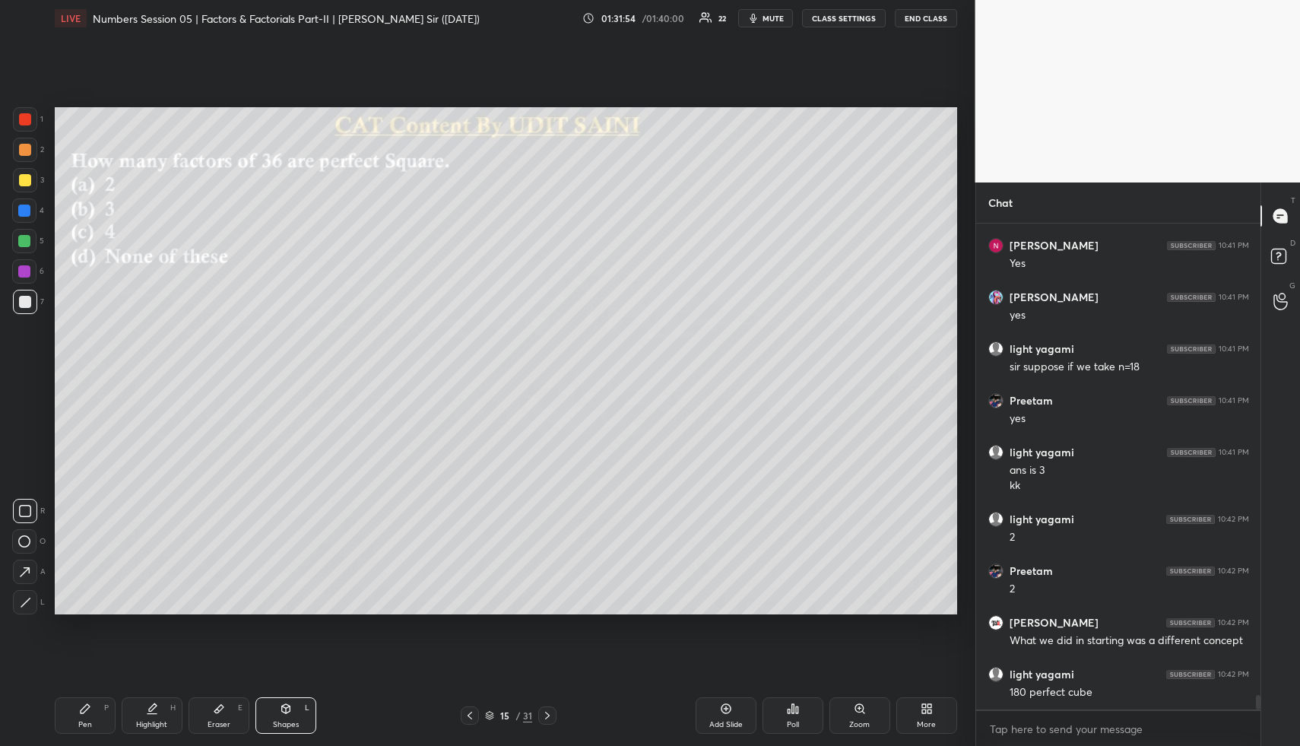
drag, startPoint x: 163, startPoint y: 699, endPoint x: 219, endPoint y: 676, distance: 61.0
click at [162, 699] on div "Highlight H" at bounding box center [152, 715] width 61 height 36
click at [146, 702] on icon at bounding box center [152, 708] width 12 height 12
click at [82, 699] on div "Pen P" at bounding box center [85, 715] width 61 height 36
drag, startPoint x: 30, startPoint y: 296, endPoint x: 47, endPoint y: 303, distance: 17.8
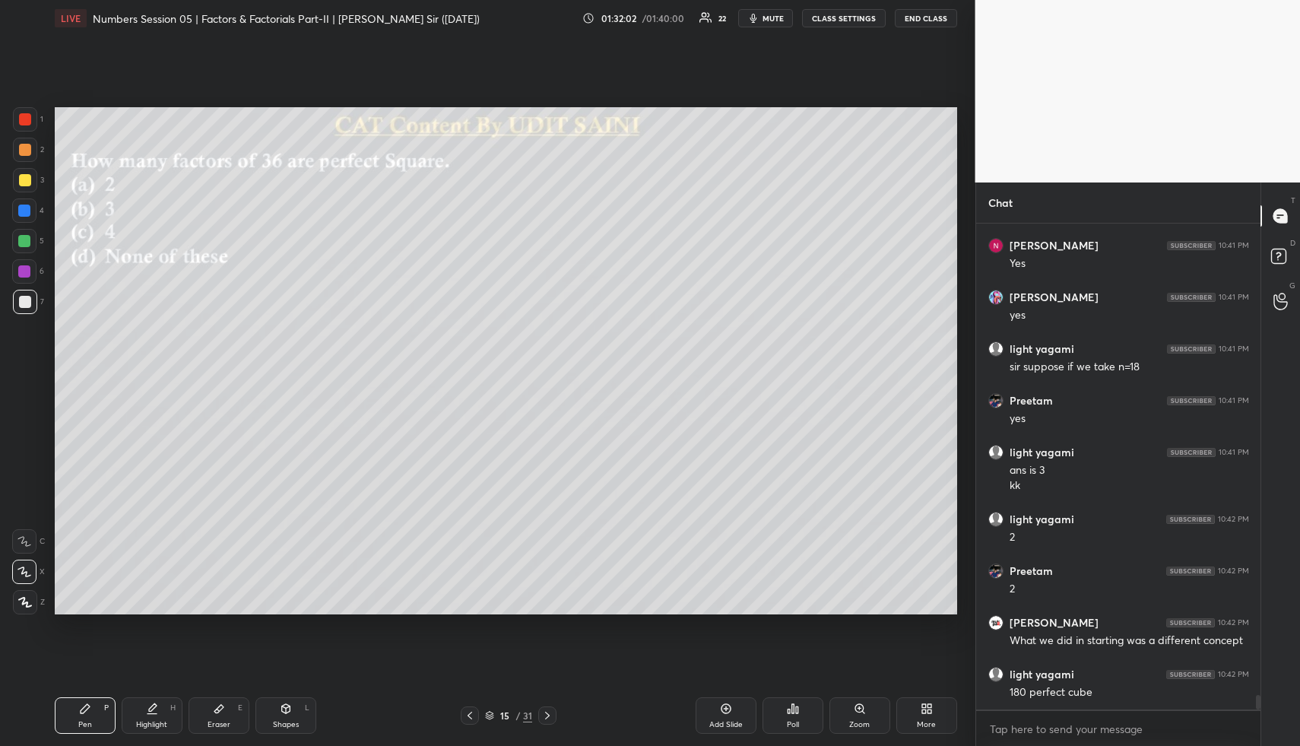
click at [30, 298] on div at bounding box center [25, 302] width 24 height 24
click at [147, 703] on icon at bounding box center [152, 708] width 12 height 12
drag, startPoint x: 151, startPoint y: 707, endPoint x: 164, endPoint y: 664, distance: 45.2
click at [151, 707] on icon at bounding box center [153, 707] width 8 height 8
click at [84, 705] on icon at bounding box center [85, 708] width 12 height 12
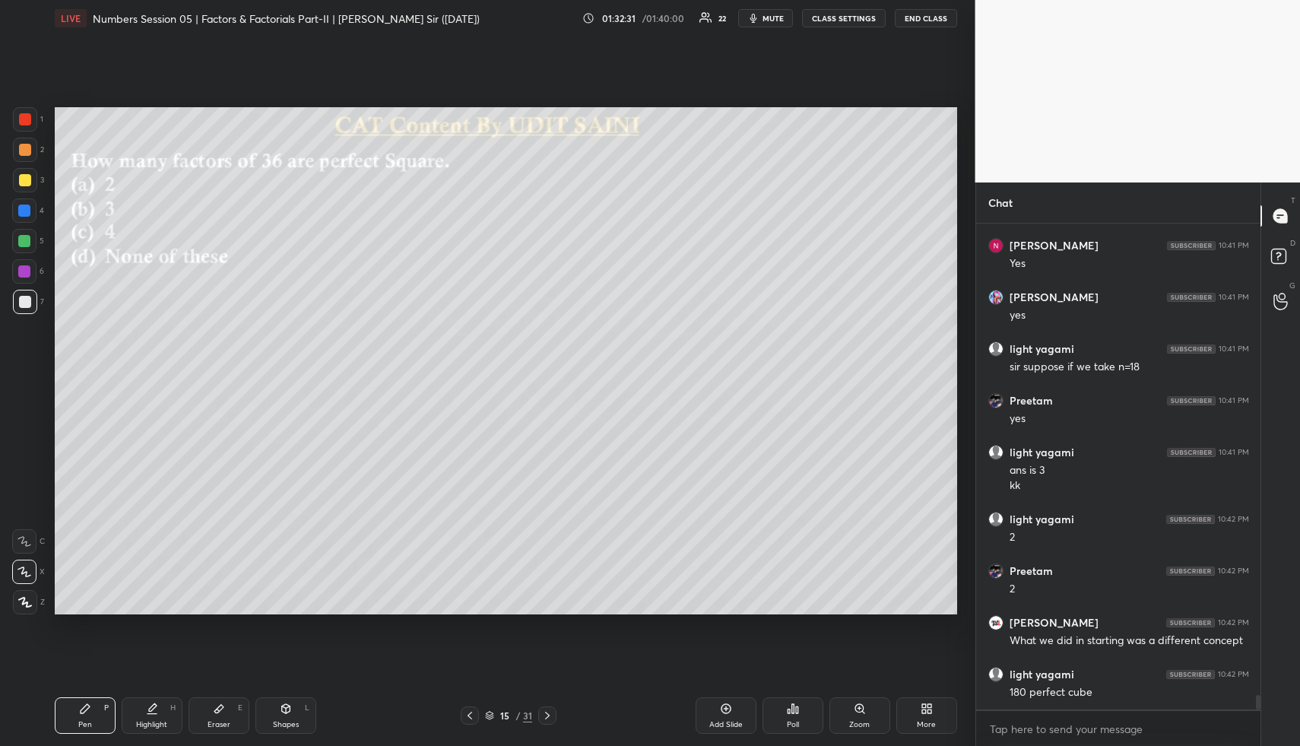
drag, startPoint x: 287, startPoint y: 698, endPoint x: 258, endPoint y: 658, distance: 48.5
click at [284, 697] on div "Shapes L" at bounding box center [285, 715] width 61 height 36
drag, startPoint x: 30, startPoint y: 306, endPoint x: 40, endPoint y: 371, distance: 65.2
click at [33, 314] on div "1 2 3 4 5 6 7" at bounding box center [28, 213] width 32 height 213
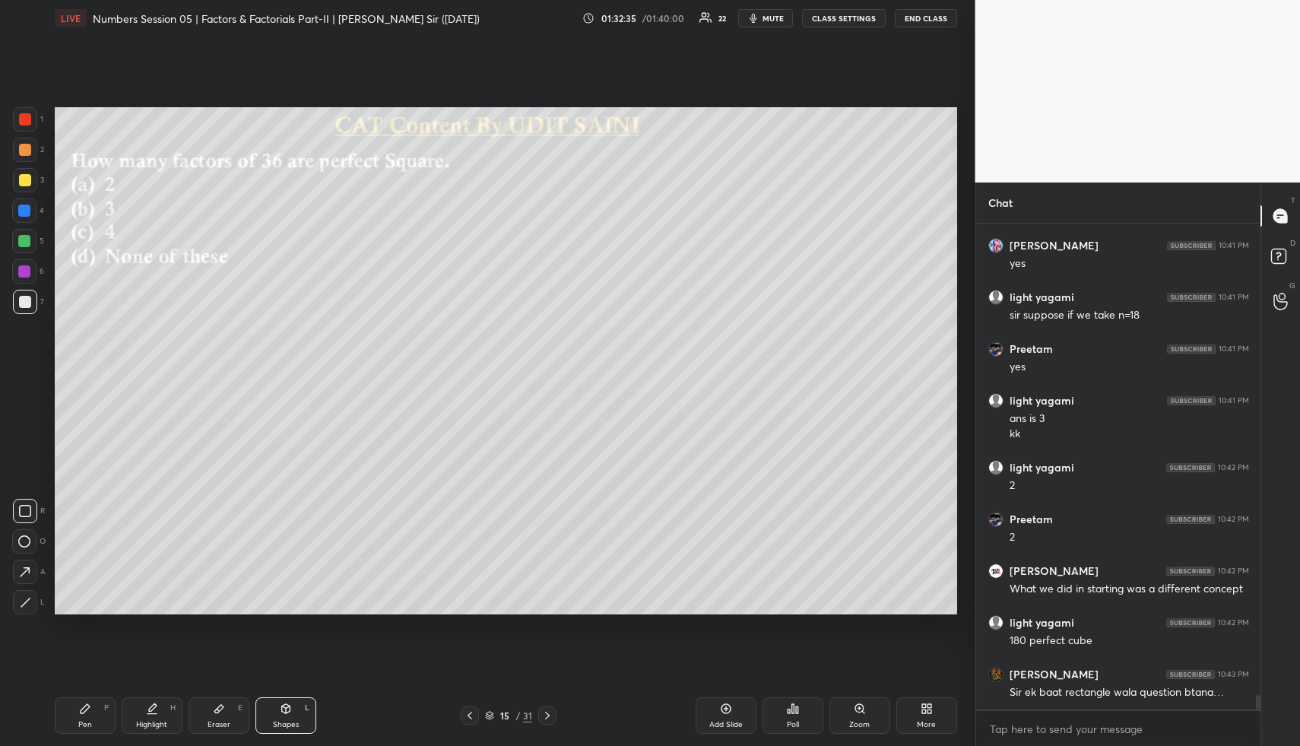
click at [83, 714] on div "Pen P" at bounding box center [85, 715] width 61 height 36
drag, startPoint x: 85, startPoint y: 711, endPoint x: 78, endPoint y: 635, distance: 75.6
click at [85, 708] on div "Pen P" at bounding box center [85, 715] width 61 height 36
click at [21, 159] on div at bounding box center [25, 150] width 24 height 24
drag, startPoint x: 21, startPoint y: 159, endPoint x: 40, endPoint y: 170, distance: 22.2
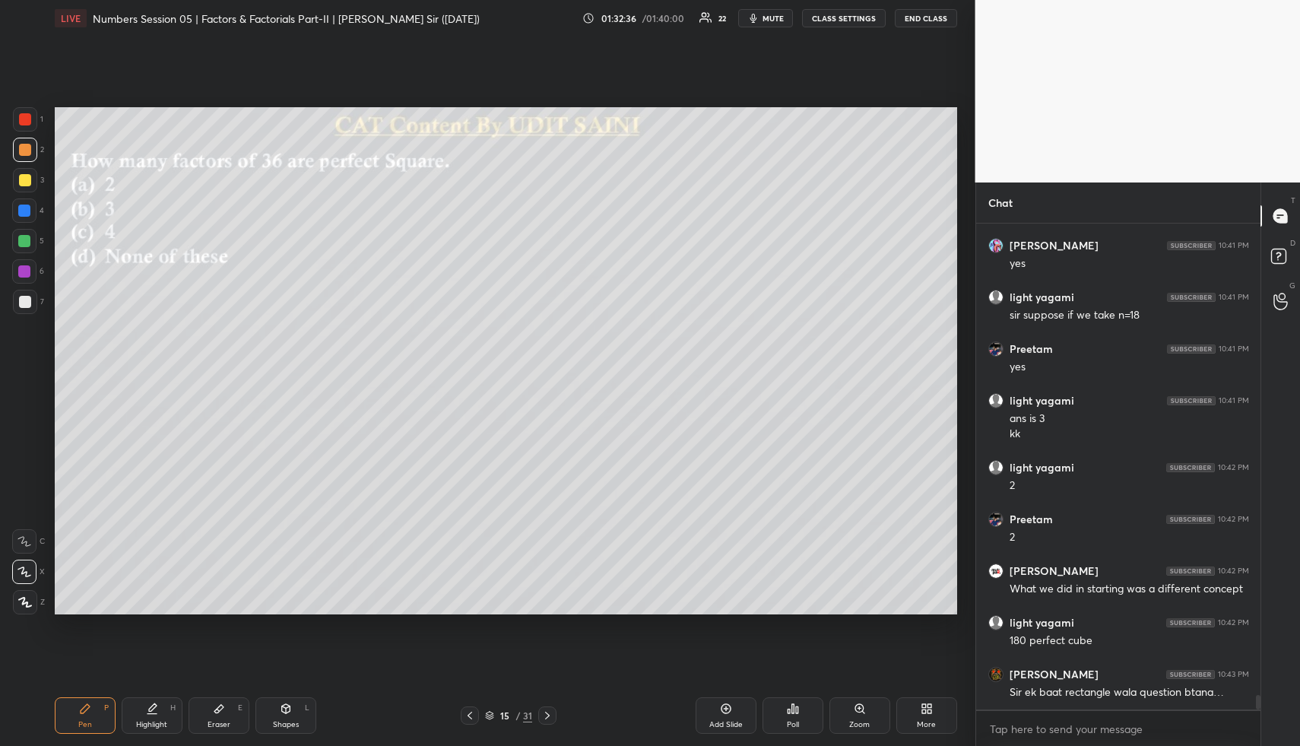
click at [21, 159] on div at bounding box center [25, 150] width 24 height 24
click at [140, 724] on div "Highlight" at bounding box center [151, 725] width 31 height 8
click at [547, 710] on icon at bounding box center [547, 715] width 12 height 12
click at [546, 720] on icon at bounding box center [547, 715] width 12 height 12
click at [545, 717] on icon at bounding box center [547, 715] width 12 height 12
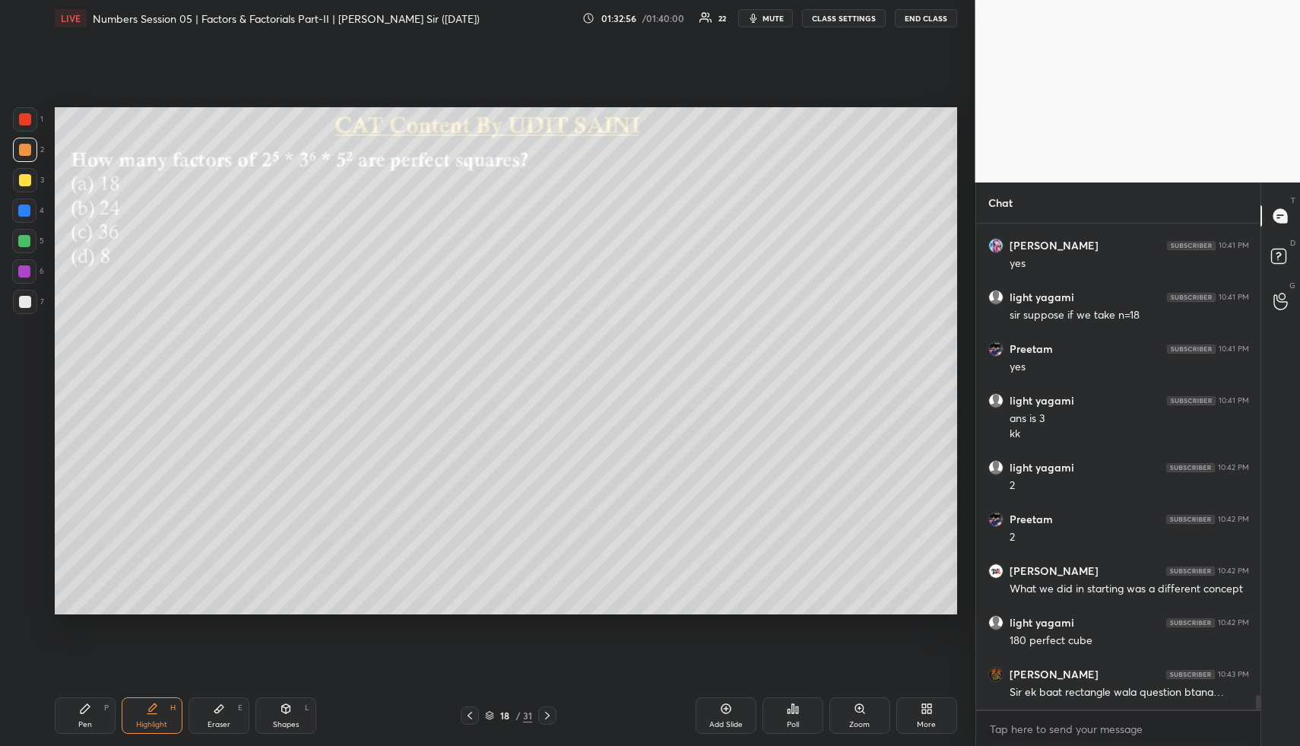
click at [160, 708] on div "Highlight H" at bounding box center [152, 715] width 61 height 36
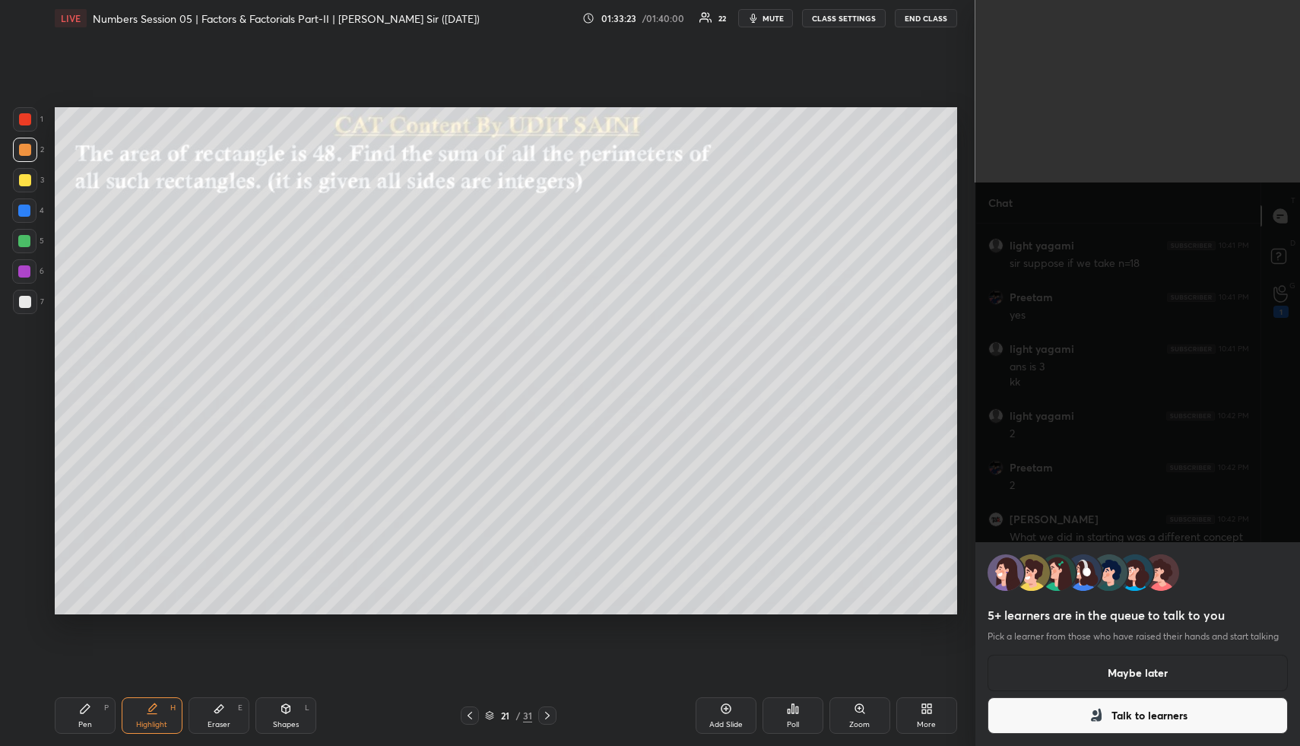
click at [1146, 676] on button "Maybe later" at bounding box center [1137, 672] width 301 height 36
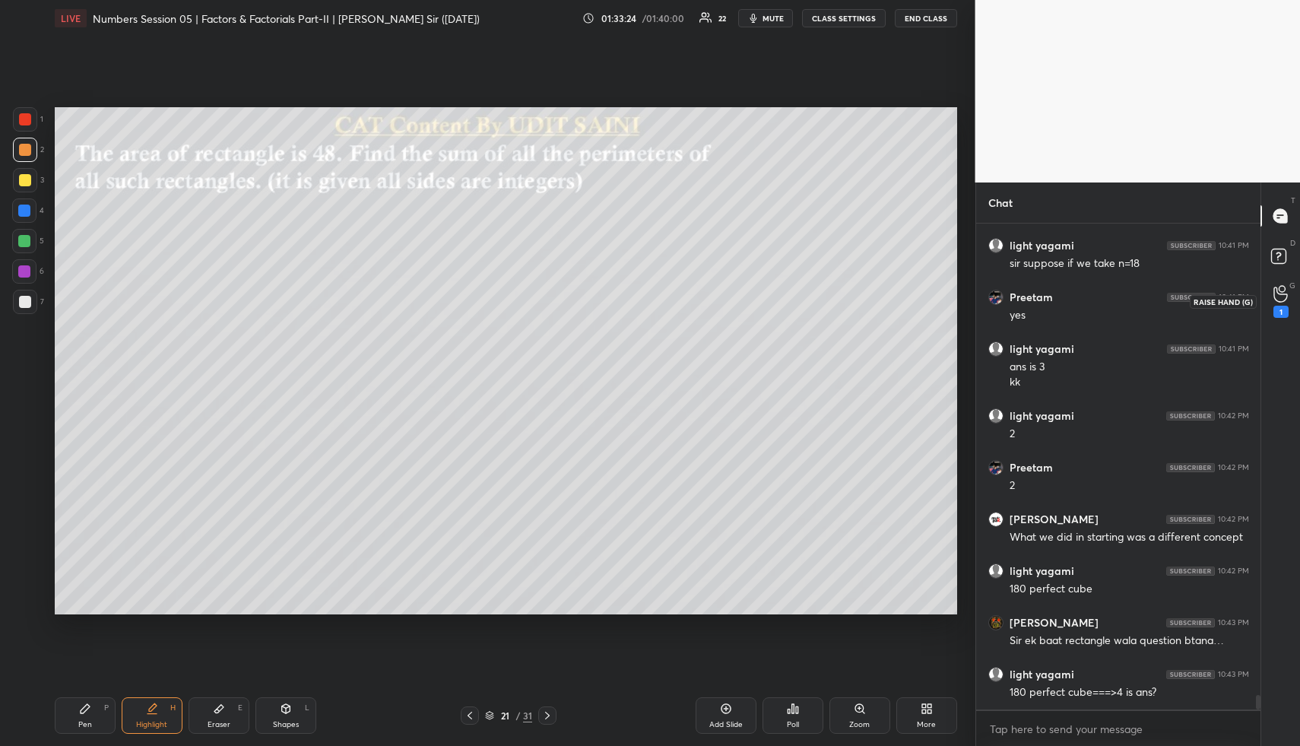
click at [1282, 297] on icon at bounding box center [1280, 293] width 14 height 17
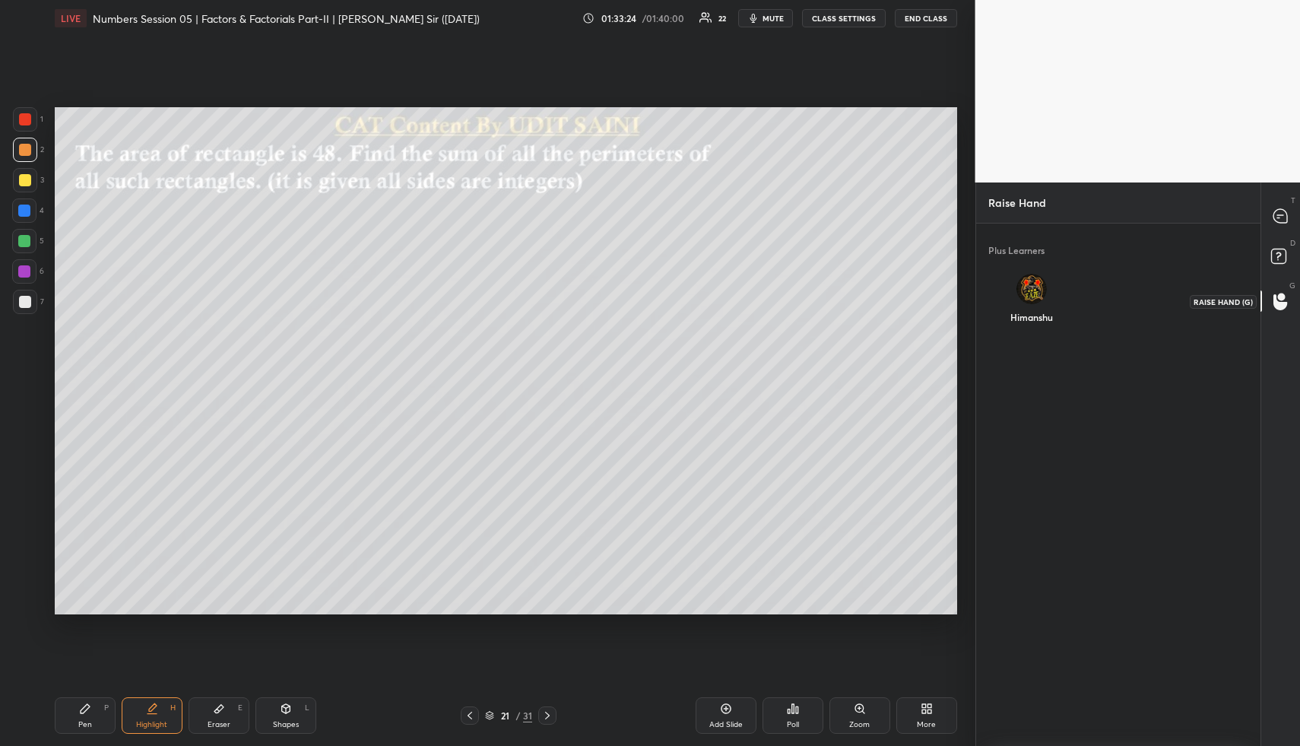
scroll to position [5, 5]
click at [1038, 297] on div "Himanshu" at bounding box center [1031, 301] width 86 height 81
click at [1038, 321] on button "INVITE" at bounding box center [1031, 328] width 74 height 20
click at [1278, 262] on rect at bounding box center [1278, 256] width 14 height 14
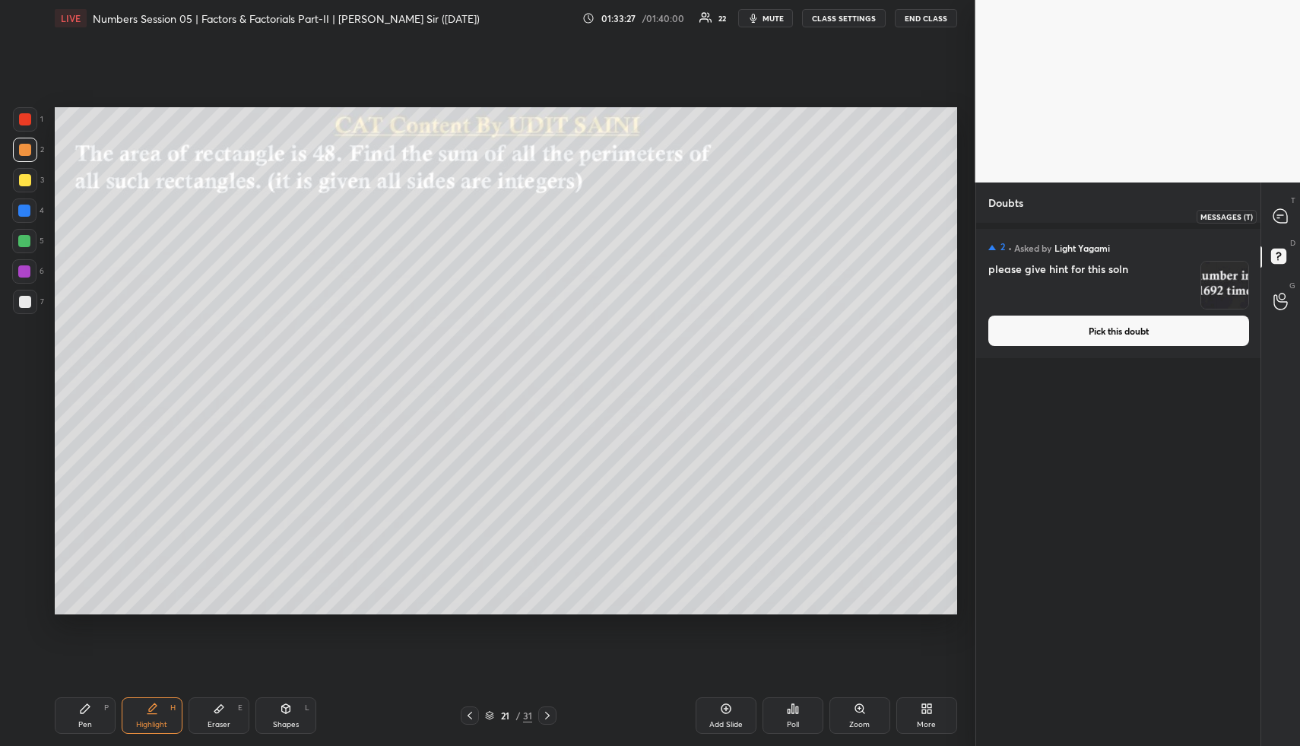
click at [1278, 215] on icon at bounding box center [1280, 215] width 6 height 0
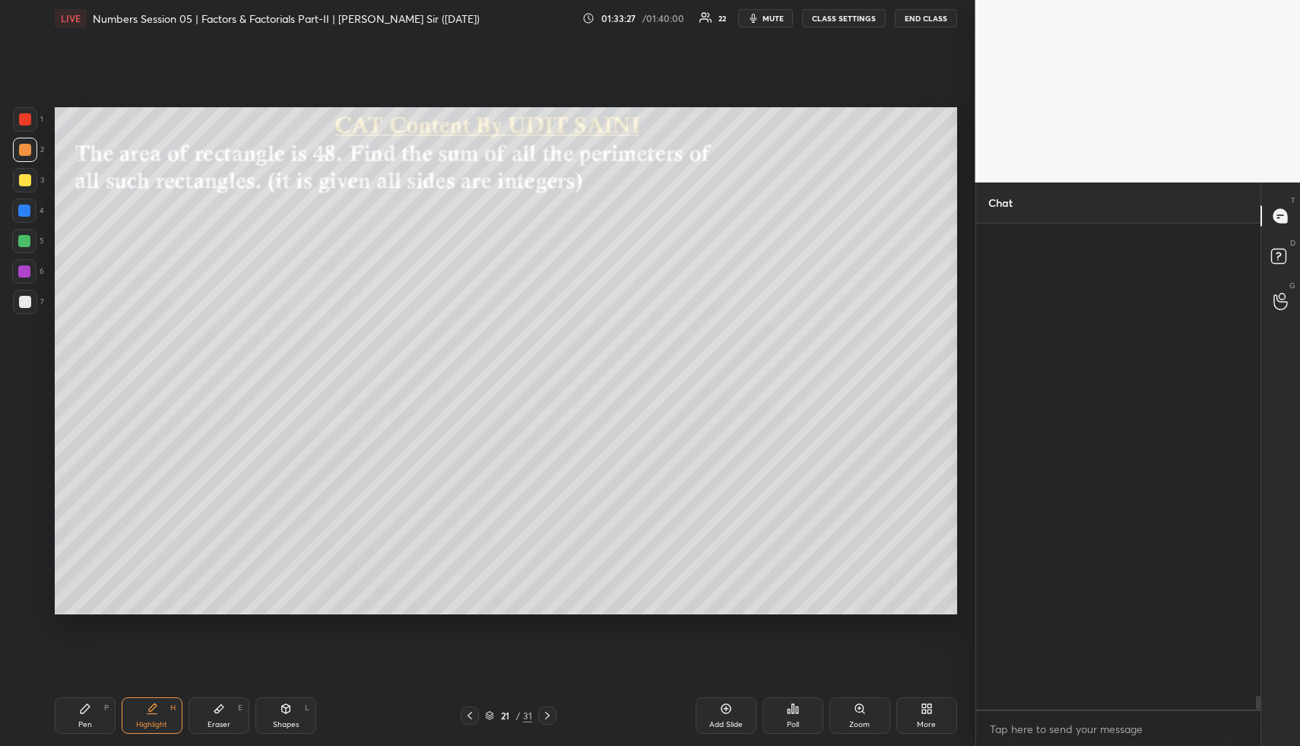
scroll to position [480, 280]
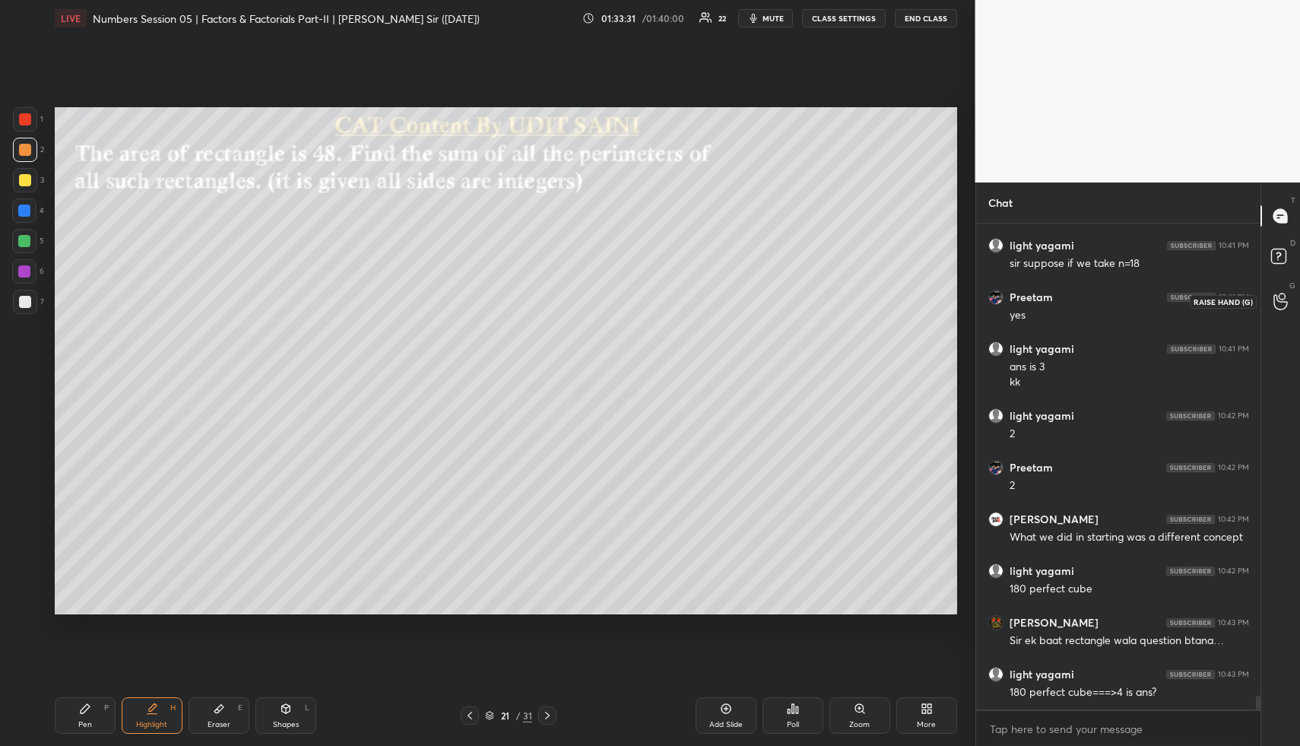
click at [1280, 297] on icon at bounding box center [1280, 301] width 14 height 17
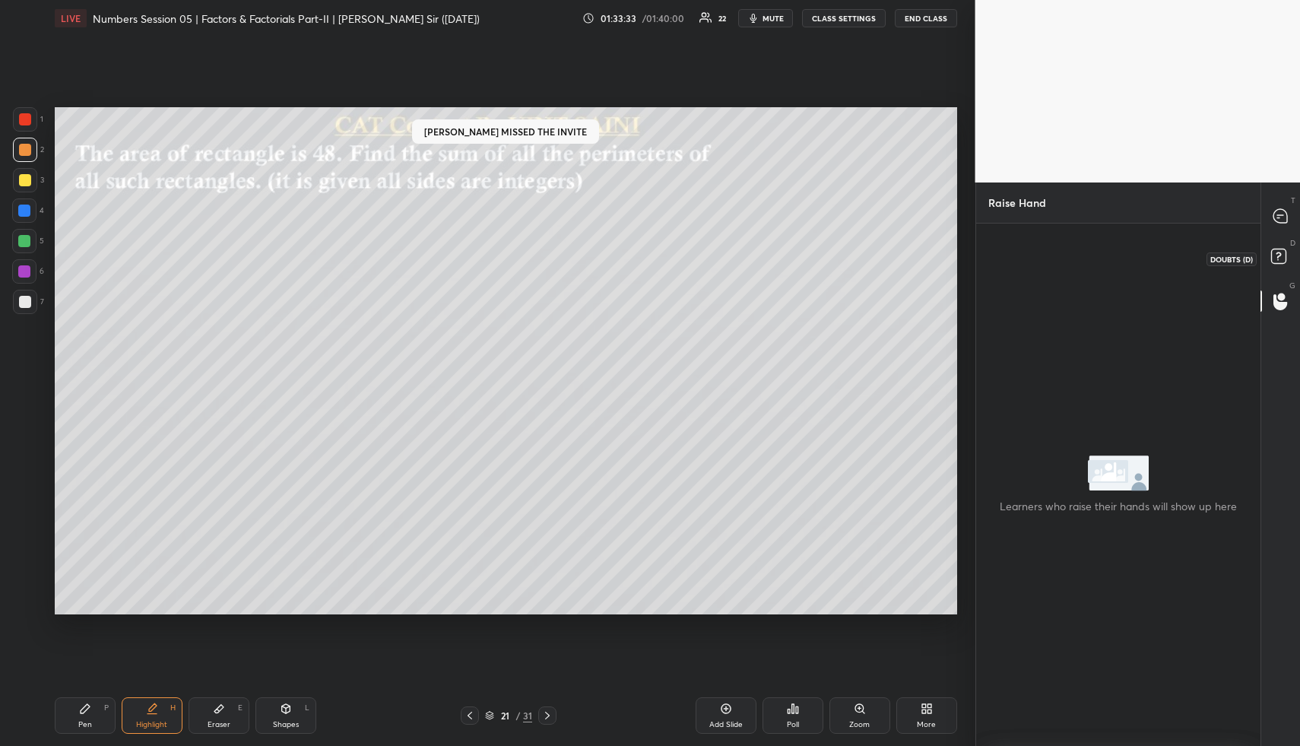
click at [1275, 256] on rect at bounding box center [1278, 256] width 14 height 14
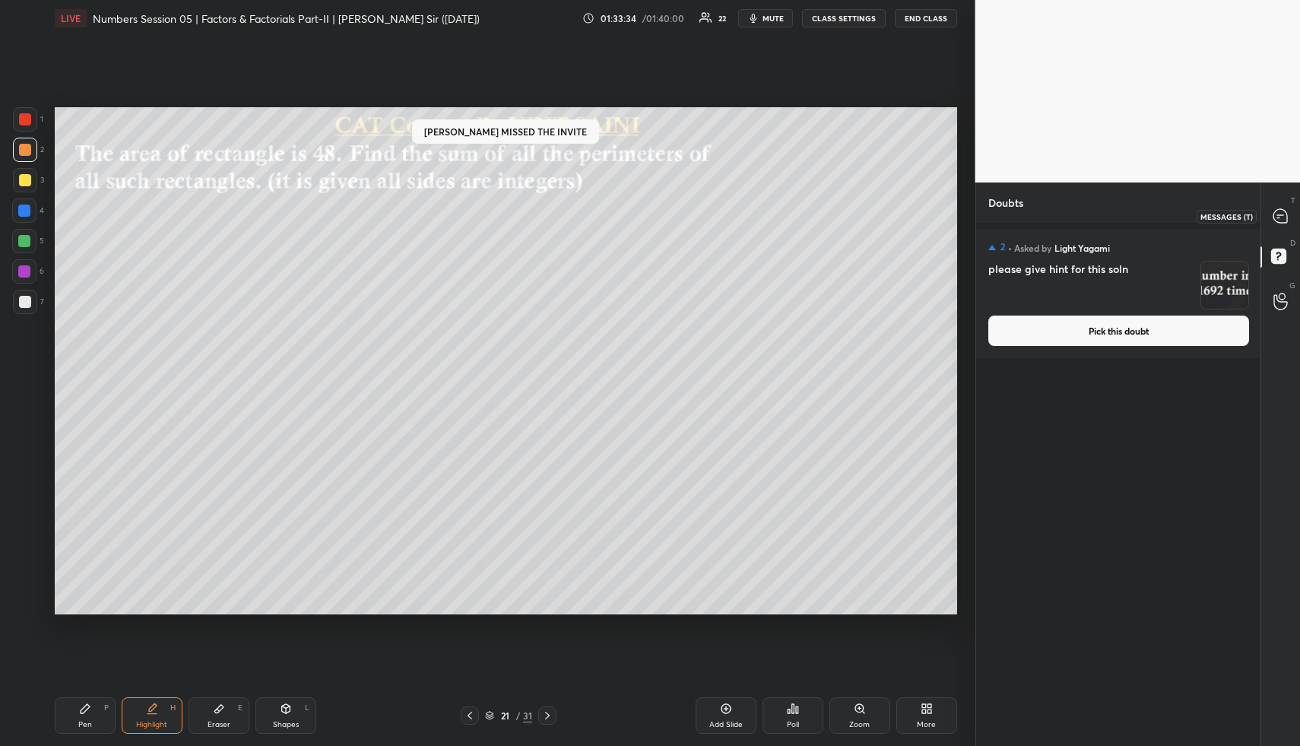
click at [1285, 214] on icon at bounding box center [1280, 216] width 14 height 14
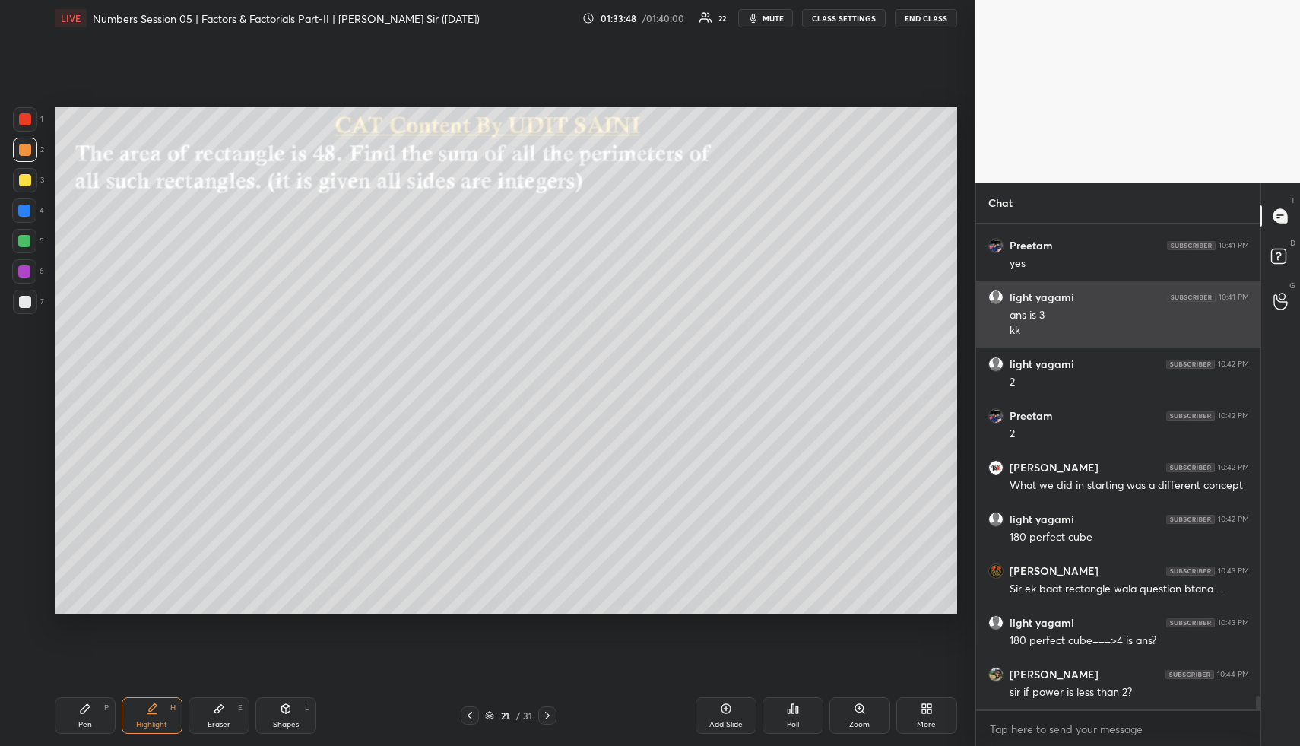
scroll to position [16513, 0]
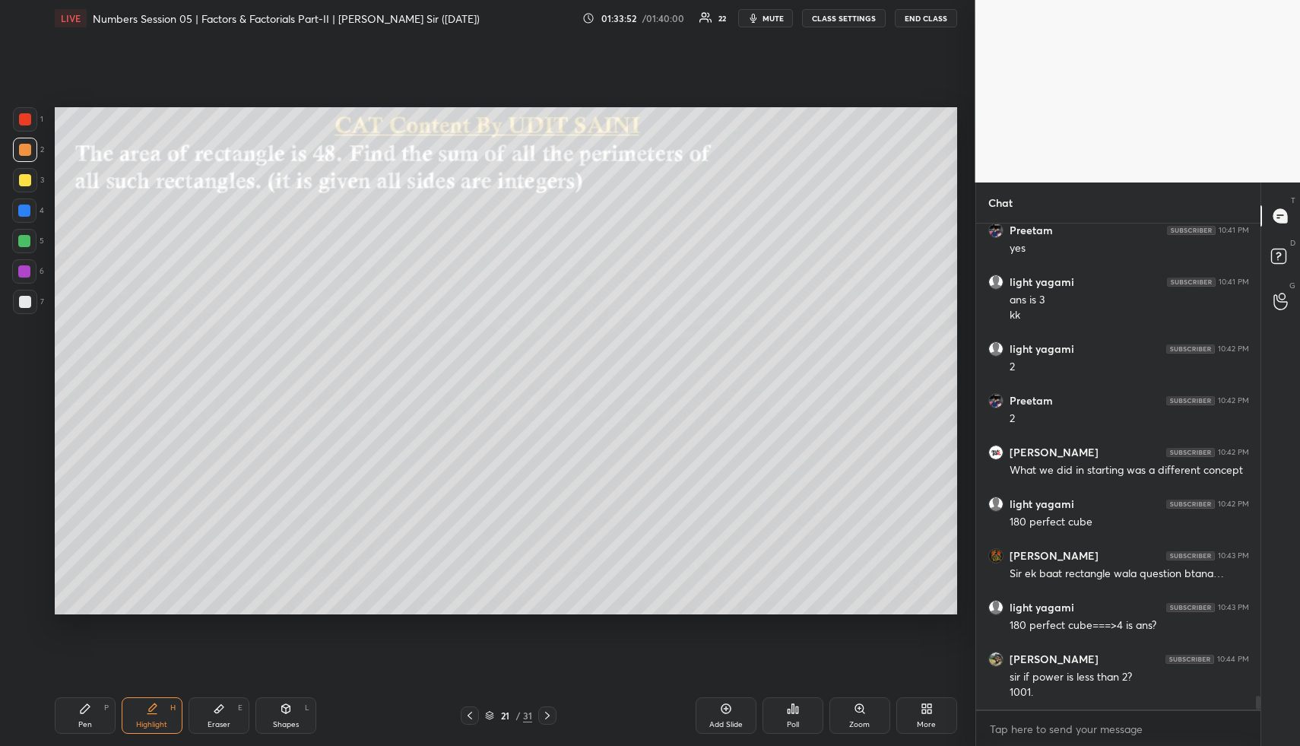
click at [730, 723] on div "Add Slide" at bounding box center [725, 725] width 33 height 8
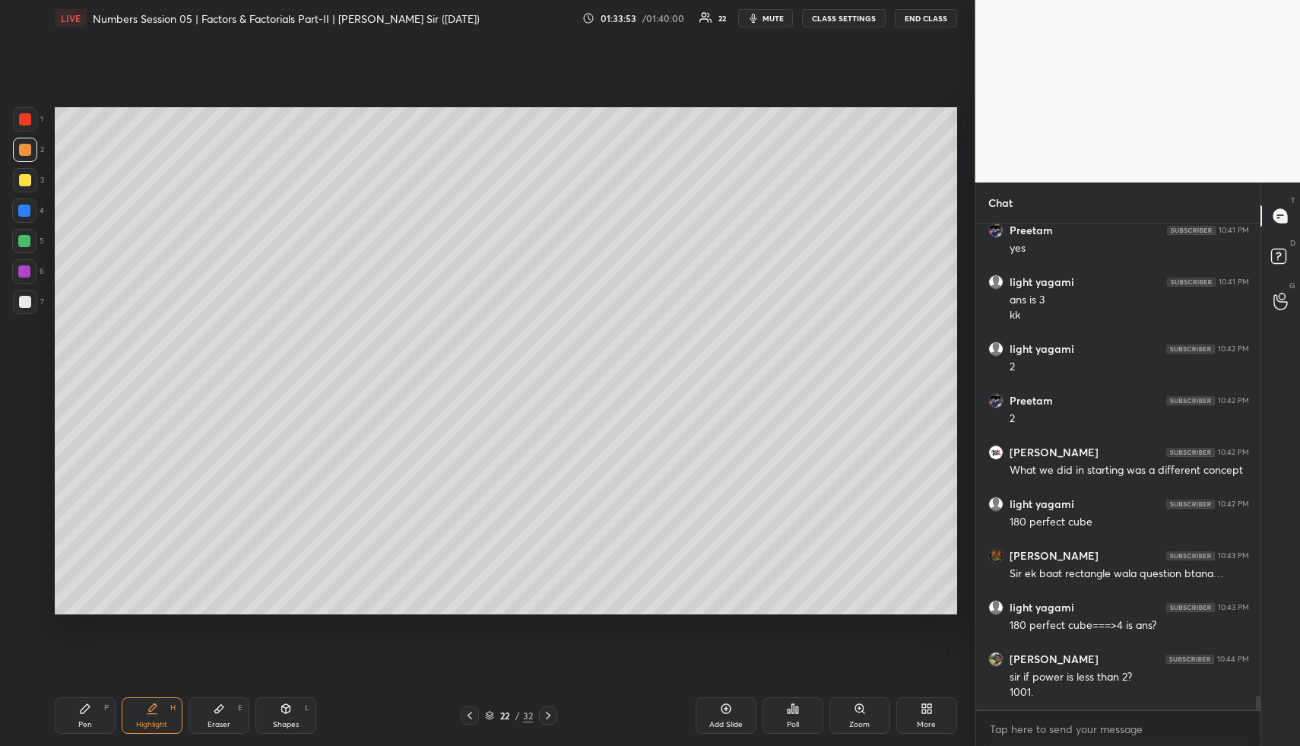
drag, startPoint x: 87, startPoint y: 715, endPoint x: 73, endPoint y: 628, distance: 88.5
click at [86, 716] on div "Pen P" at bounding box center [85, 715] width 61 height 36
click at [34, 180] on div at bounding box center [25, 180] width 24 height 24
click at [21, 214] on div at bounding box center [24, 210] width 12 height 12
click at [30, 214] on div at bounding box center [24, 210] width 12 height 12
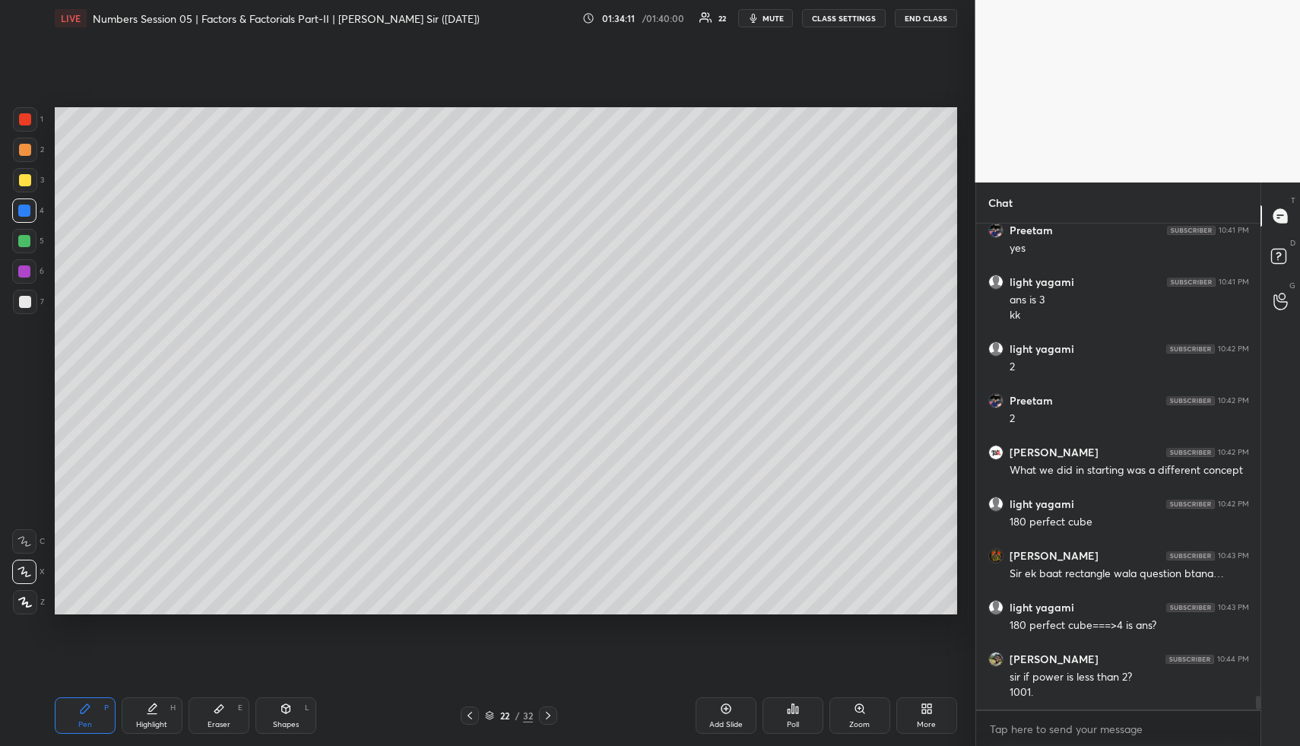
click at [161, 717] on div "Highlight H" at bounding box center [152, 715] width 61 height 36
click at [106, 712] on div "Pen P" at bounding box center [85, 715] width 61 height 36
click at [24, 242] on div at bounding box center [24, 241] width 12 height 12
drag, startPoint x: 25, startPoint y: 242, endPoint x: 42, endPoint y: 263, distance: 26.5
click at [25, 242] on div at bounding box center [24, 241] width 12 height 12
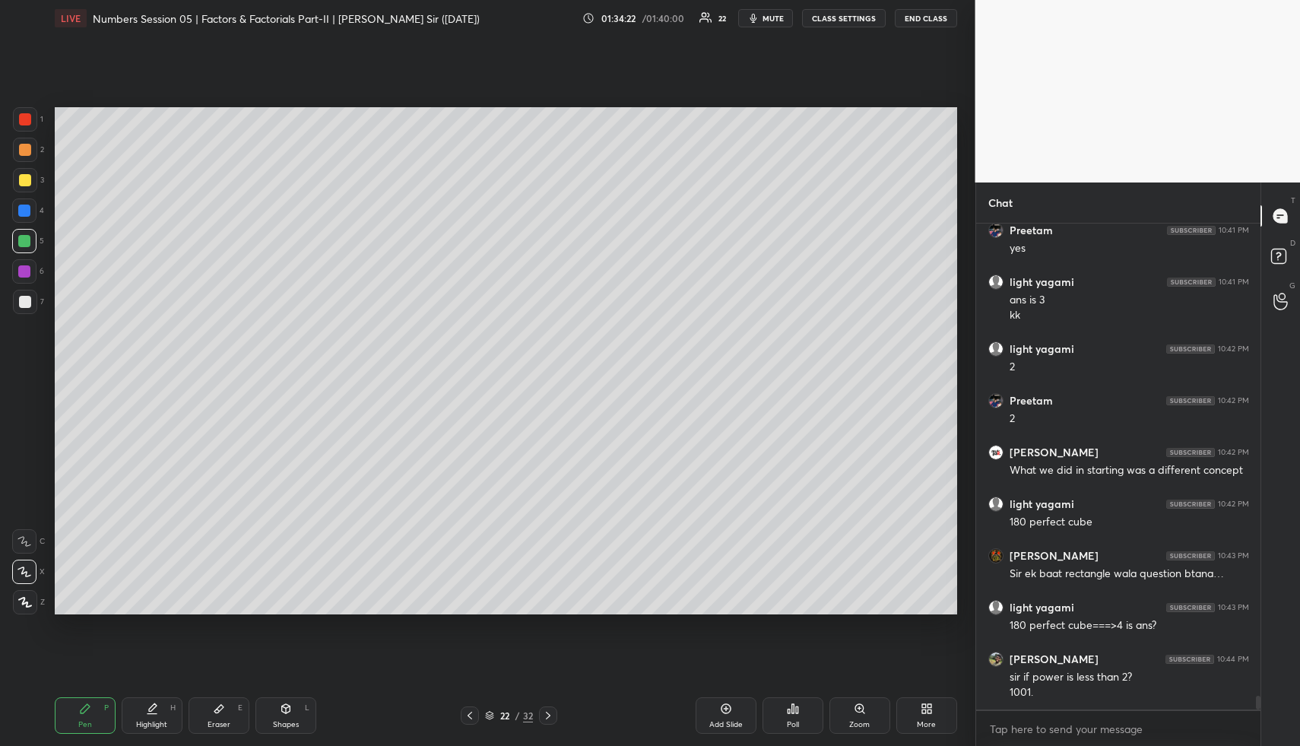
scroll to position [16528, 0]
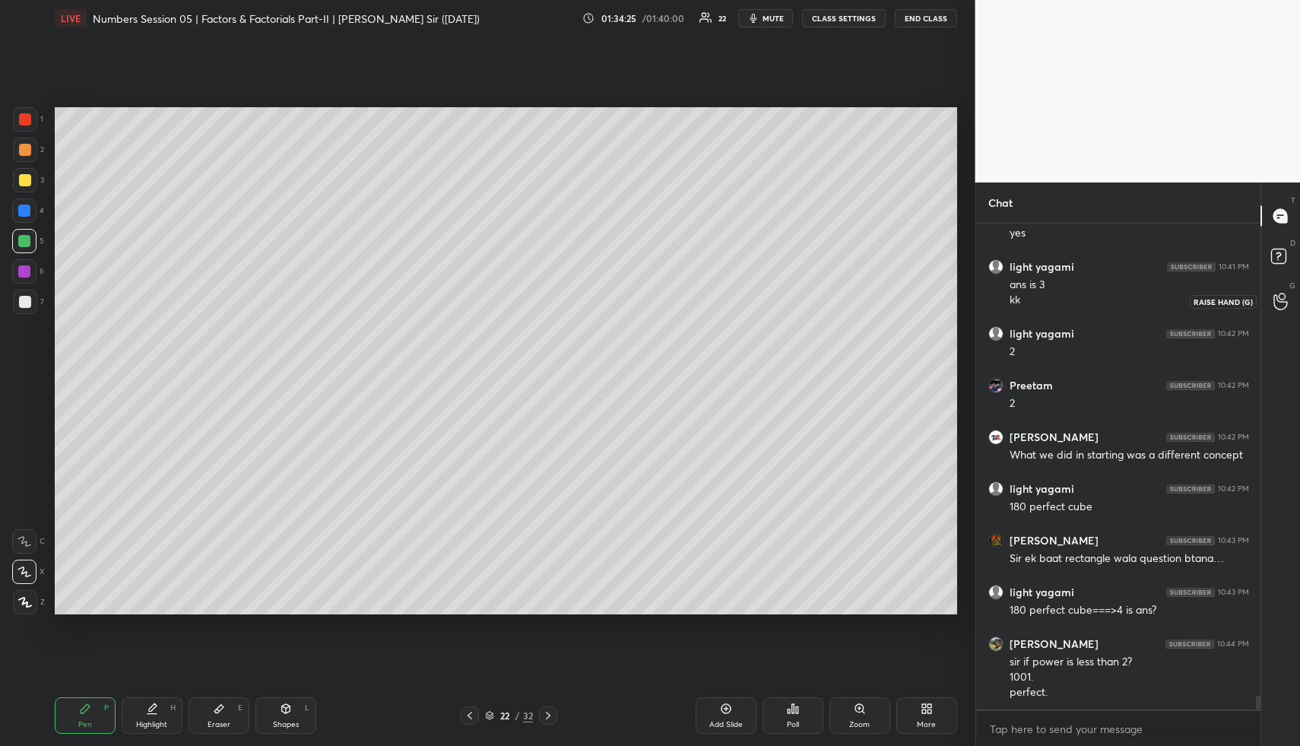
click at [1282, 289] on div at bounding box center [1281, 300] width 30 height 27
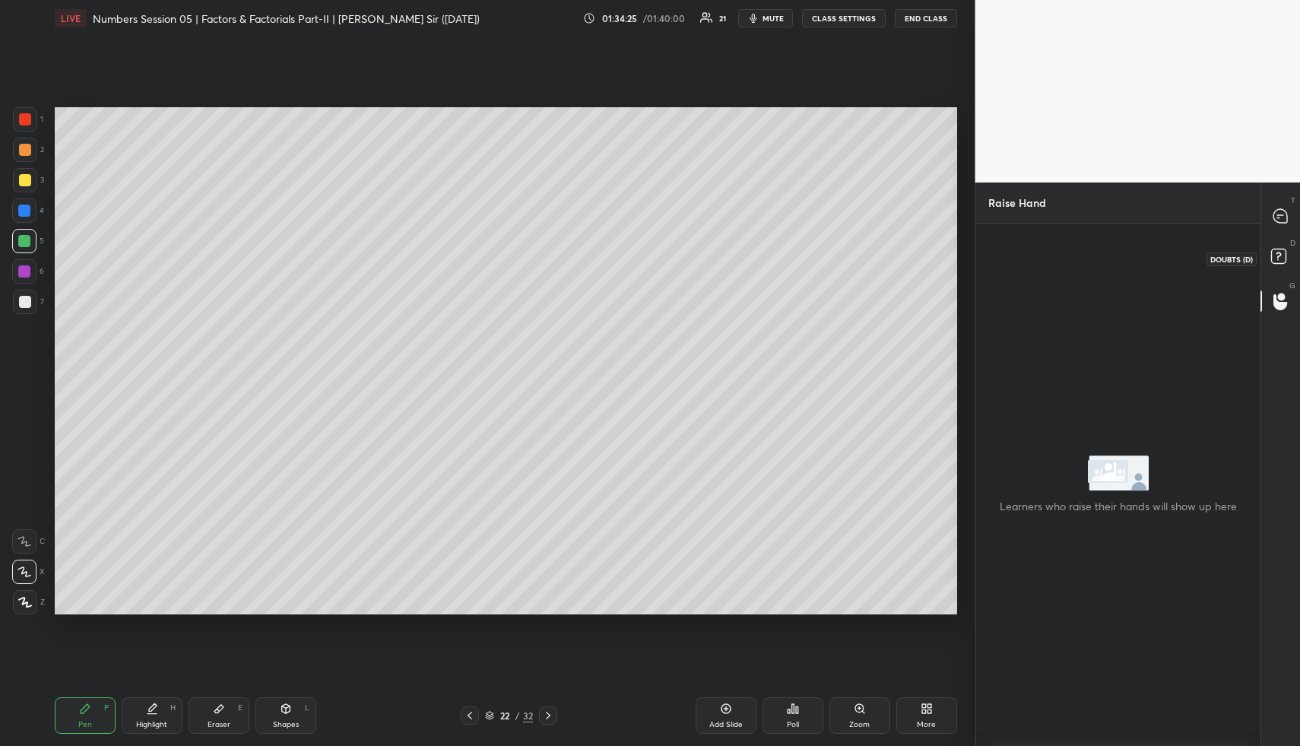
click at [1278, 264] on rect at bounding box center [1278, 256] width 14 height 14
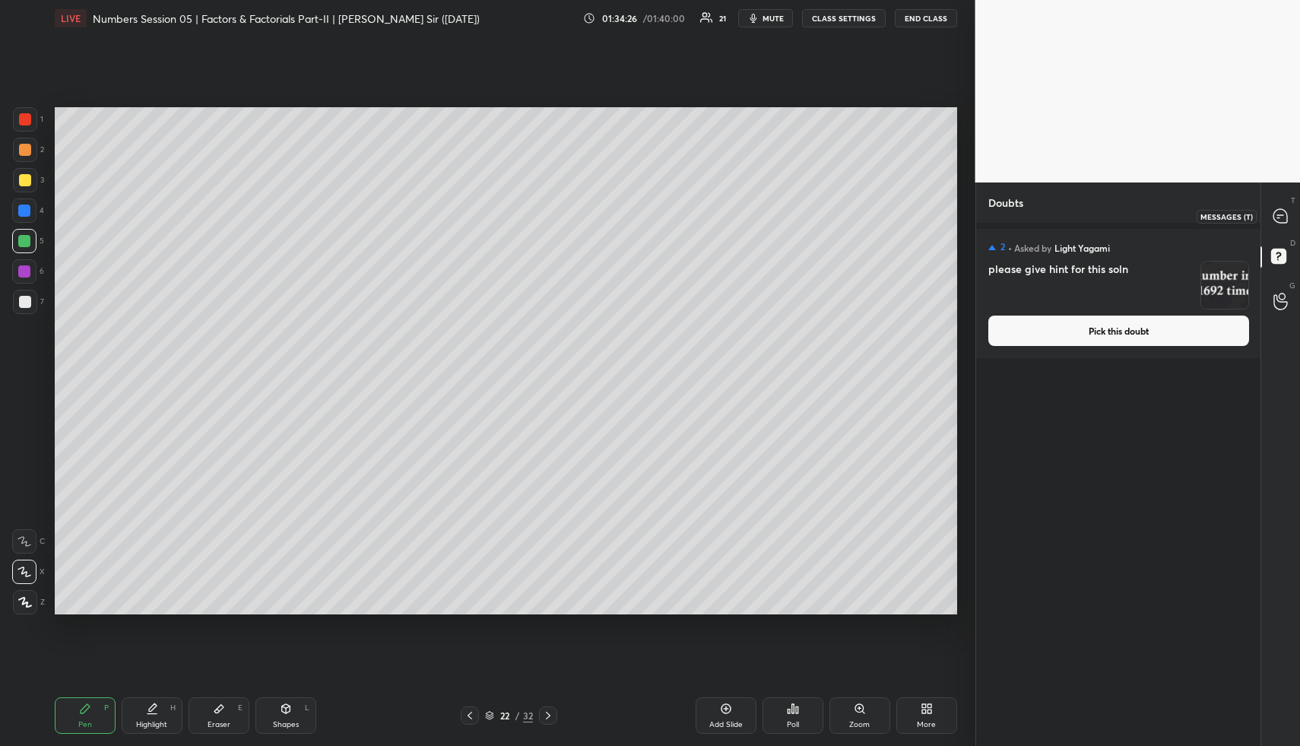
click at [1278, 228] on div at bounding box center [1281, 215] width 30 height 27
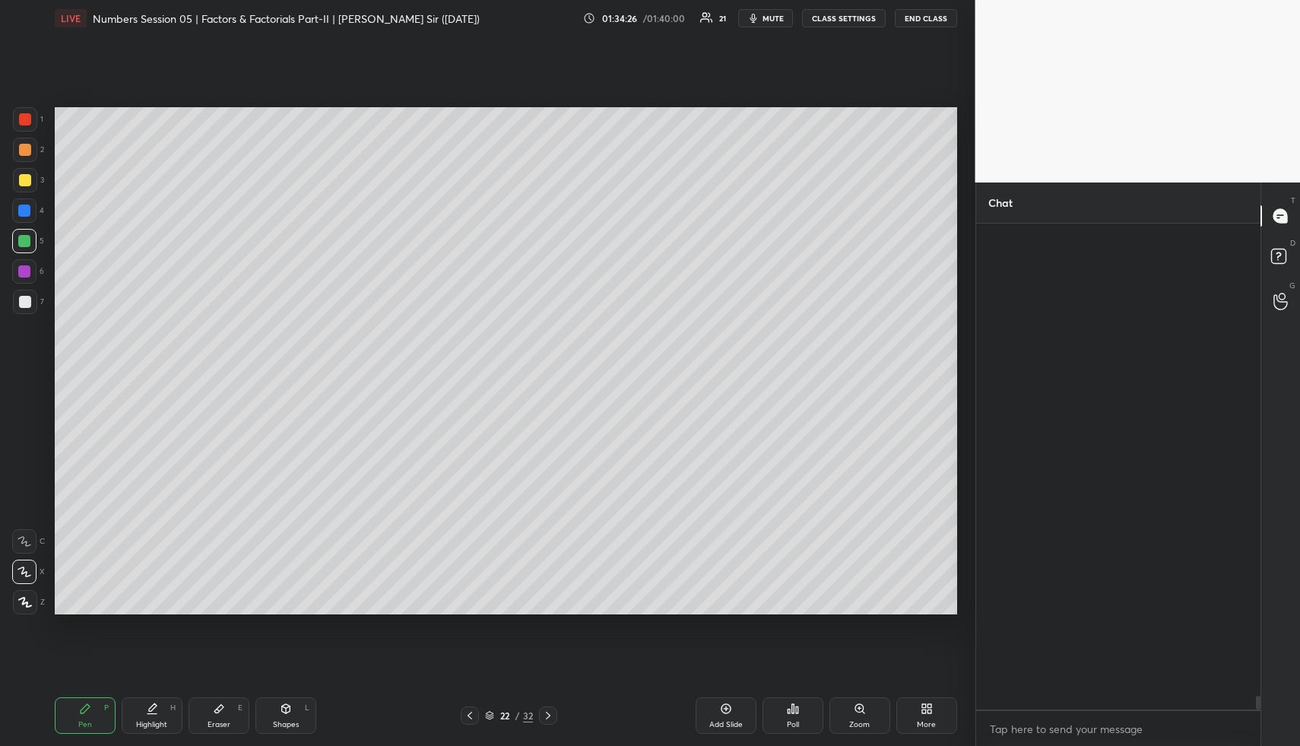
scroll to position [480, 280]
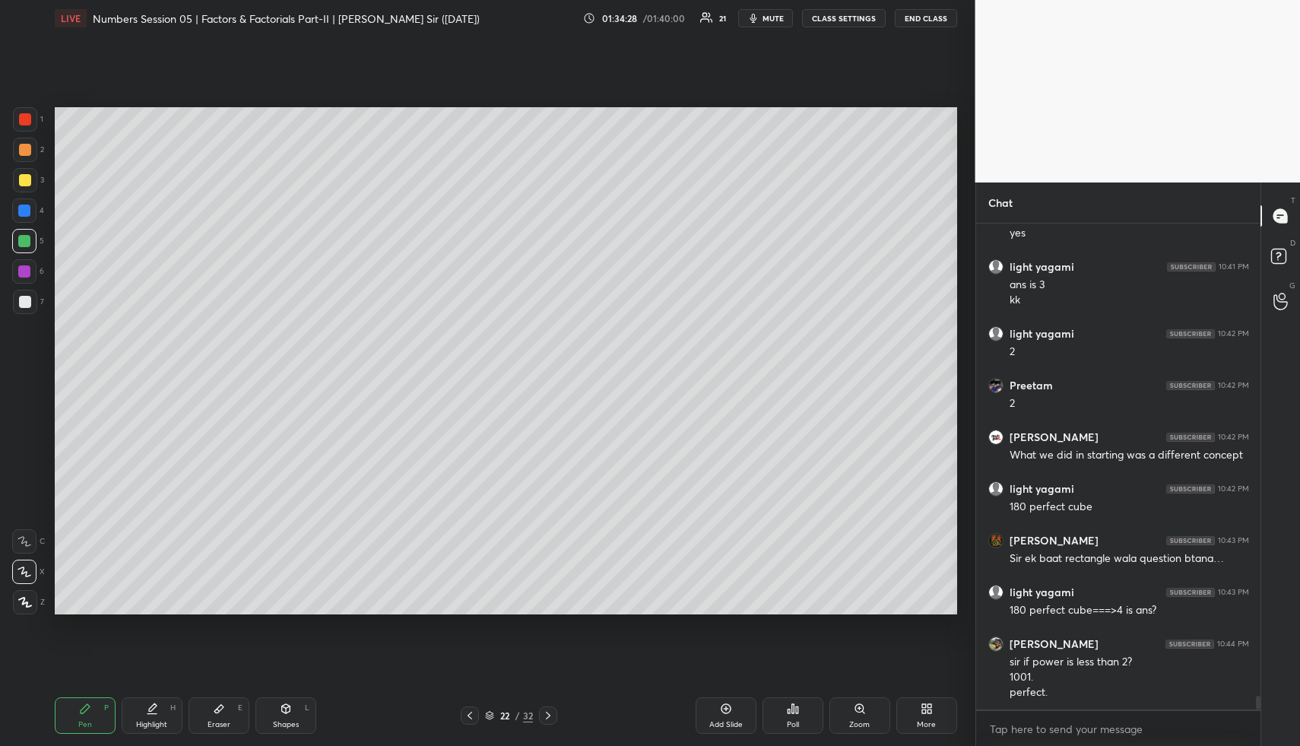
click at [1279, 317] on div "G Raise Hand (G)" at bounding box center [1280, 301] width 39 height 43
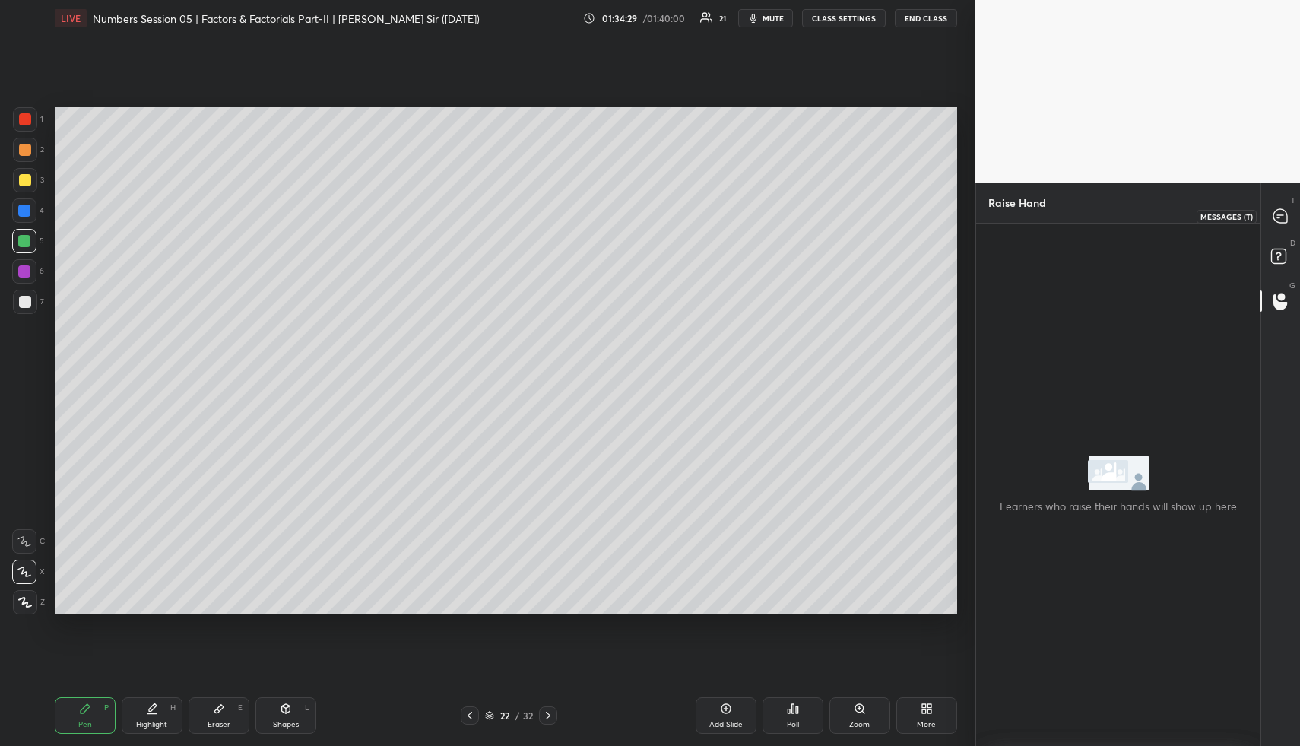
click at [1281, 219] on icon at bounding box center [1280, 216] width 14 height 14
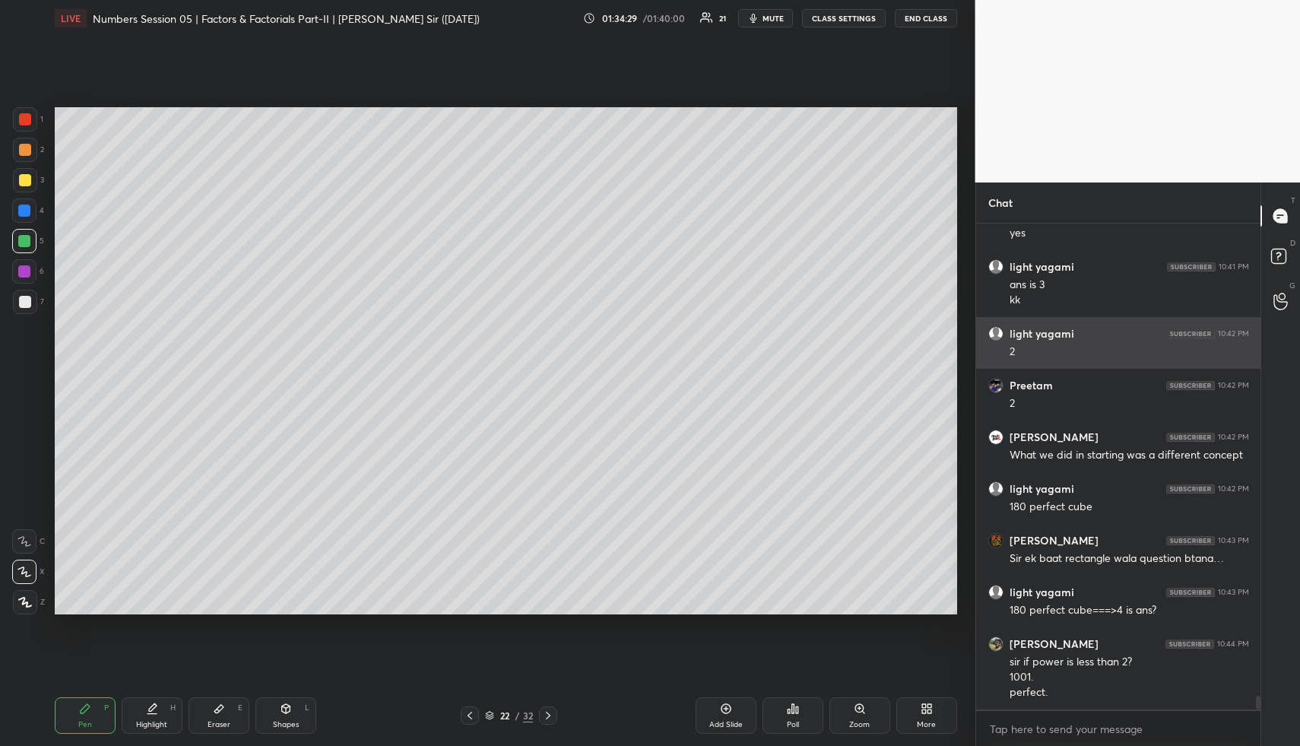
scroll to position [16580, 0]
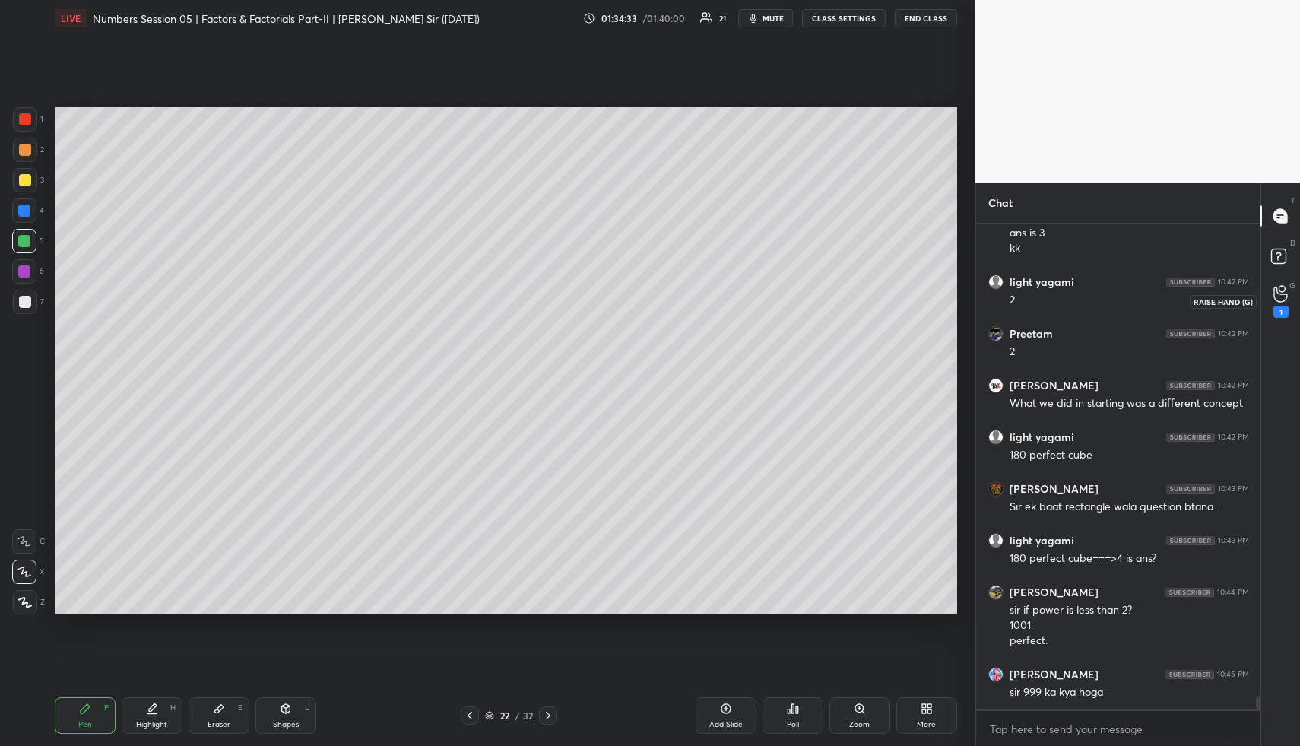
drag, startPoint x: 1285, startPoint y: 300, endPoint x: 1267, endPoint y: 296, distance: 18.6
click at [1282, 298] on icon at bounding box center [1280, 293] width 14 height 17
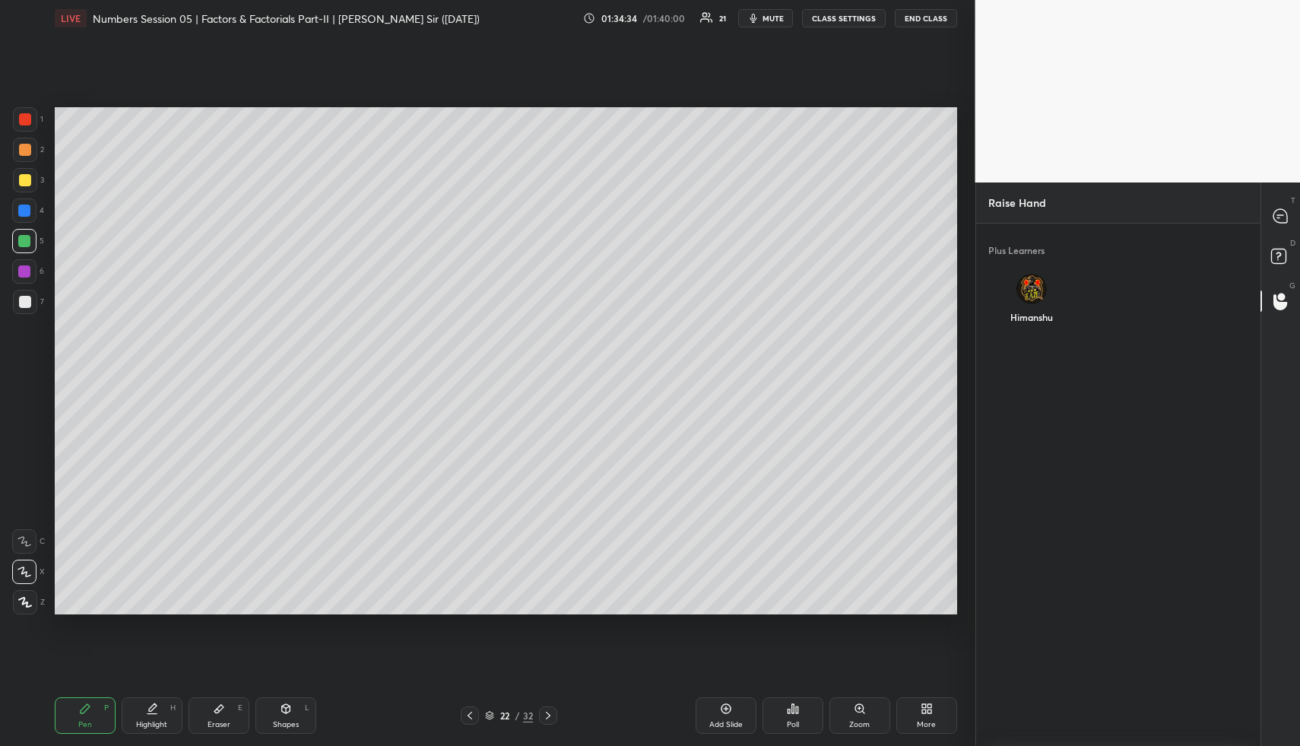
click at [1028, 297] on div "Himanshu" at bounding box center [1031, 301] width 86 height 81
drag, startPoint x: 1031, startPoint y: 335, endPoint x: 1068, endPoint y: 325, distance: 38.0
click at [1031, 334] on button "INVITE" at bounding box center [1031, 328] width 74 height 20
click at [1282, 261] on rect at bounding box center [1278, 256] width 14 height 14
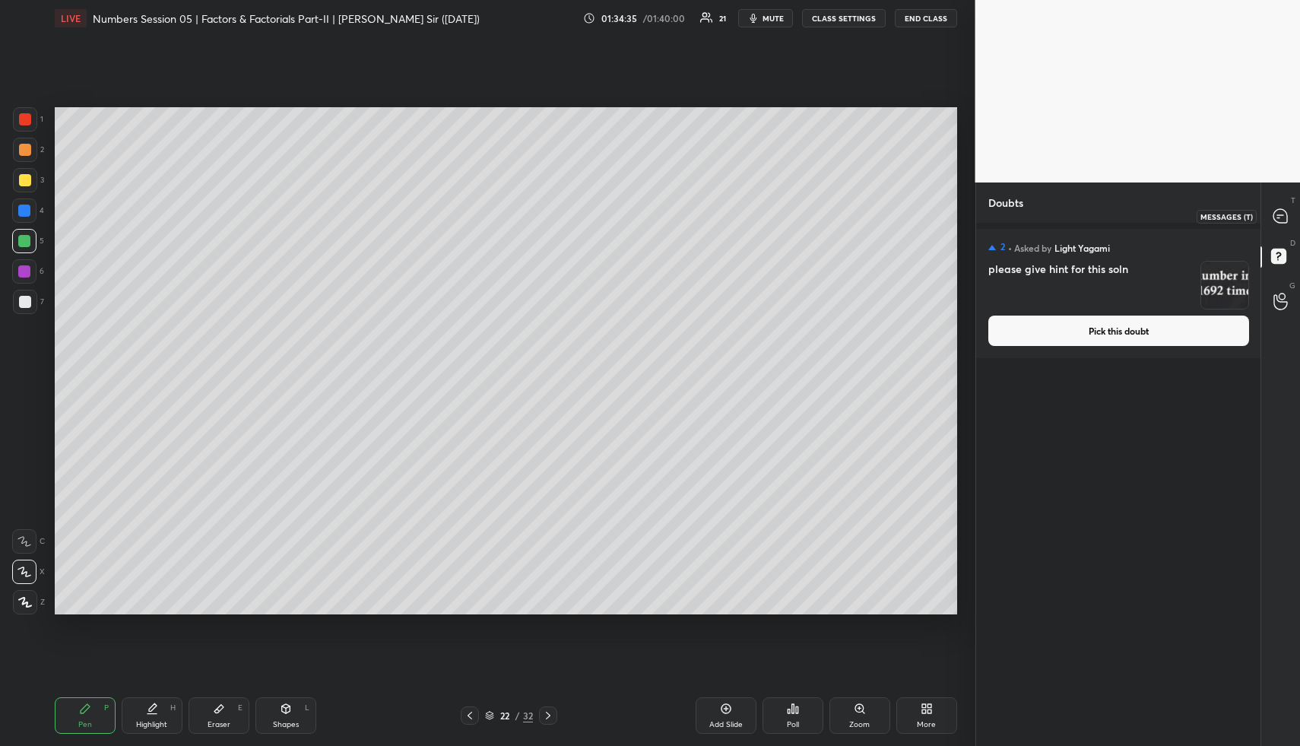
click at [1278, 216] on icon at bounding box center [1280, 216] width 14 height 14
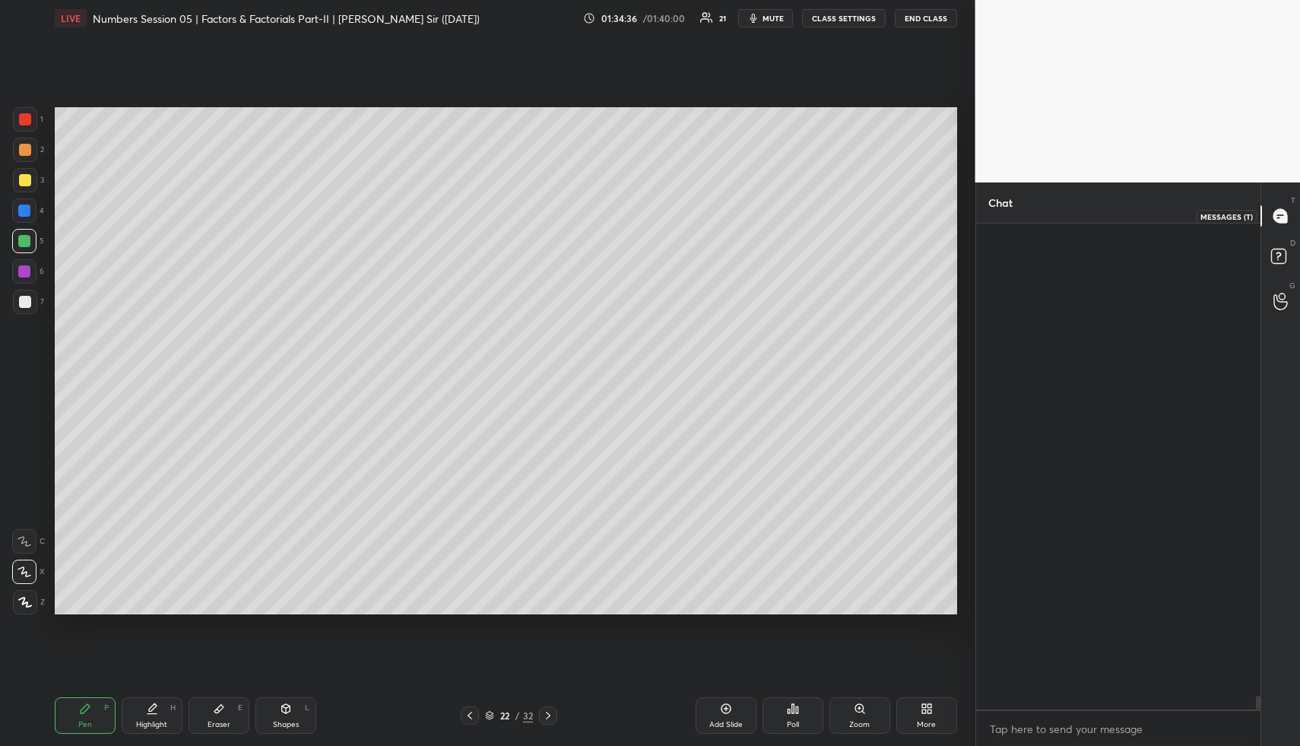
scroll to position [480, 280]
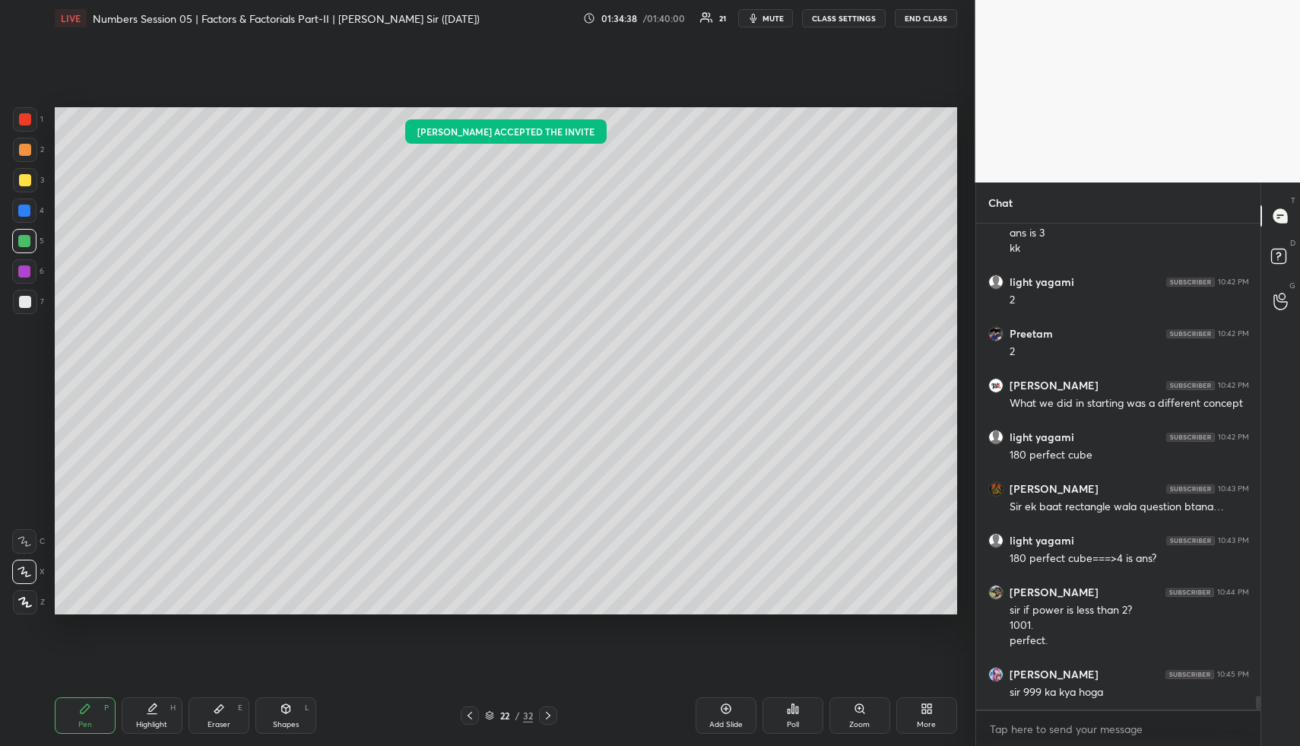
click at [100, 715] on div "Pen P" at bounding box center [85, 715] width 61 height 36
click at [102, 701] on div "Pen P" at bounding box center [85, 715] width 61 height 36
click at [28, 204] on div at bounding box center [24, 210] width 24 height 24
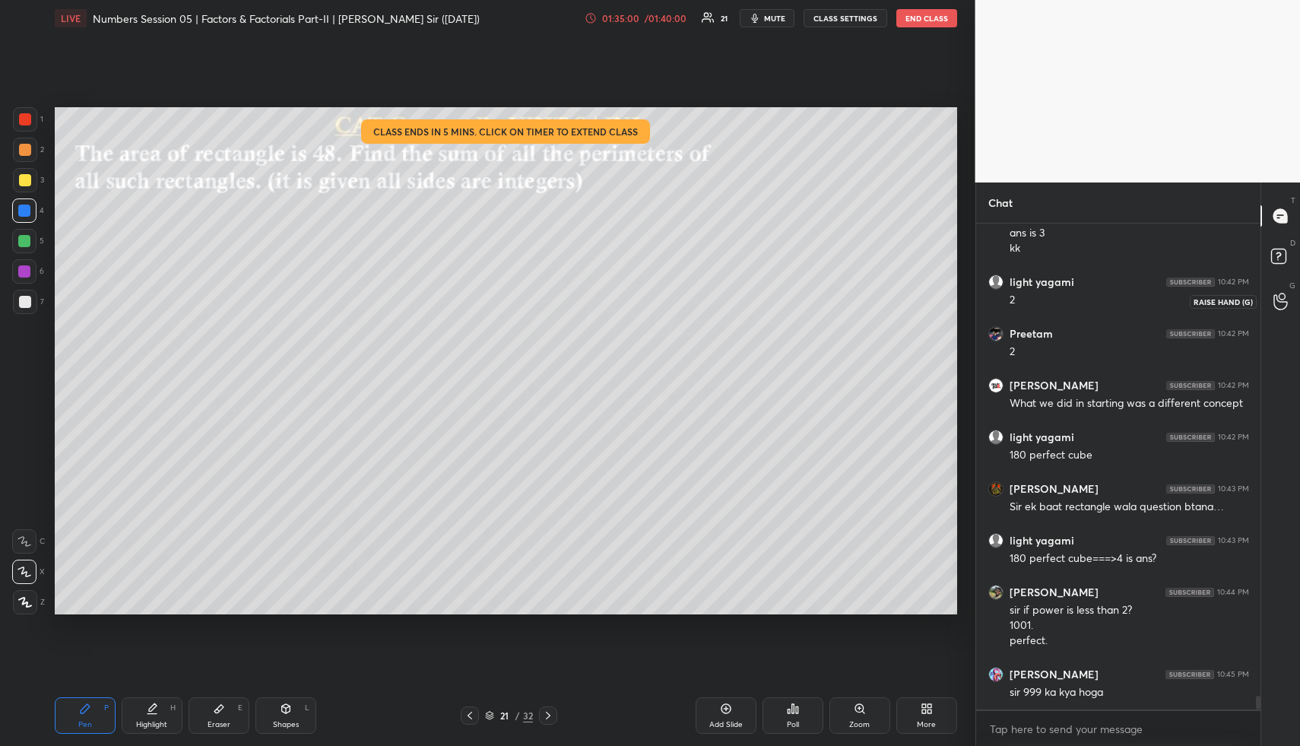
click at [1288, 300] on div at bounding box center [1281, 300] width 30 height 27
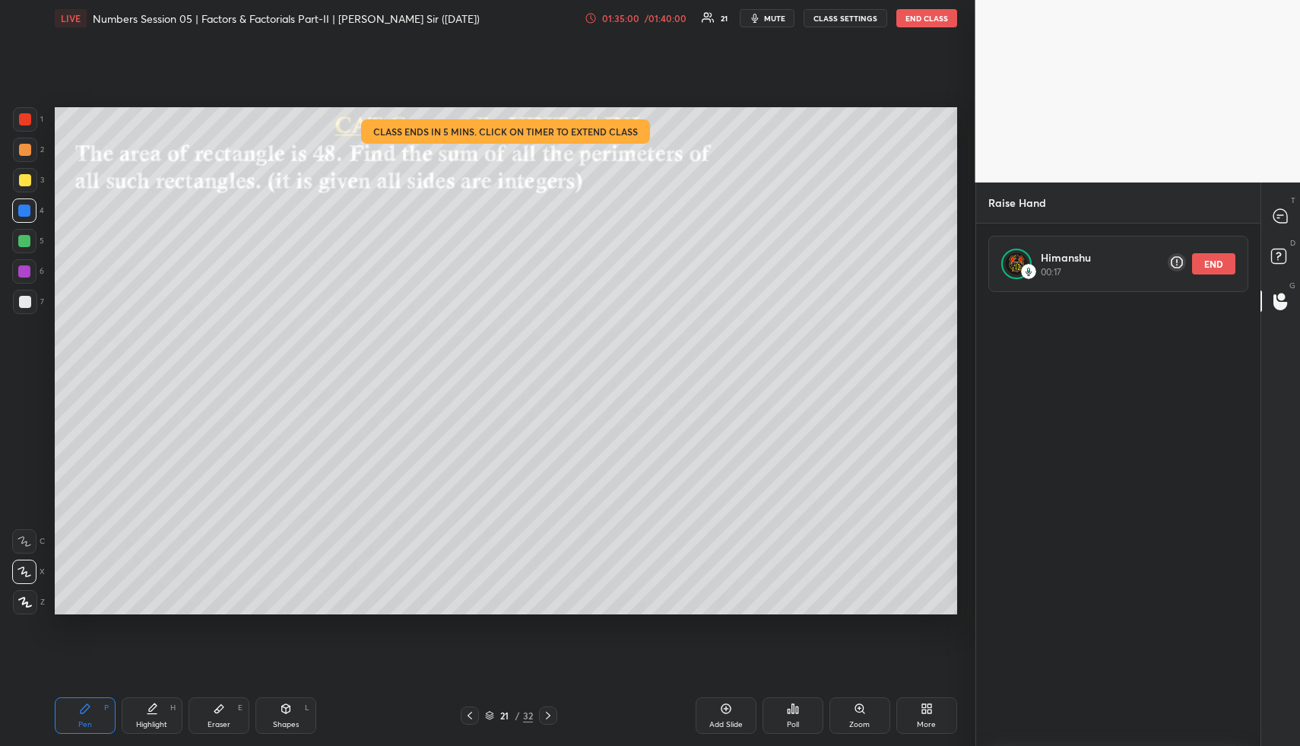
scroll to position [444, 280]
click at [1278, 245] on icon at bounding box center [1280, 258] width 27 height 27
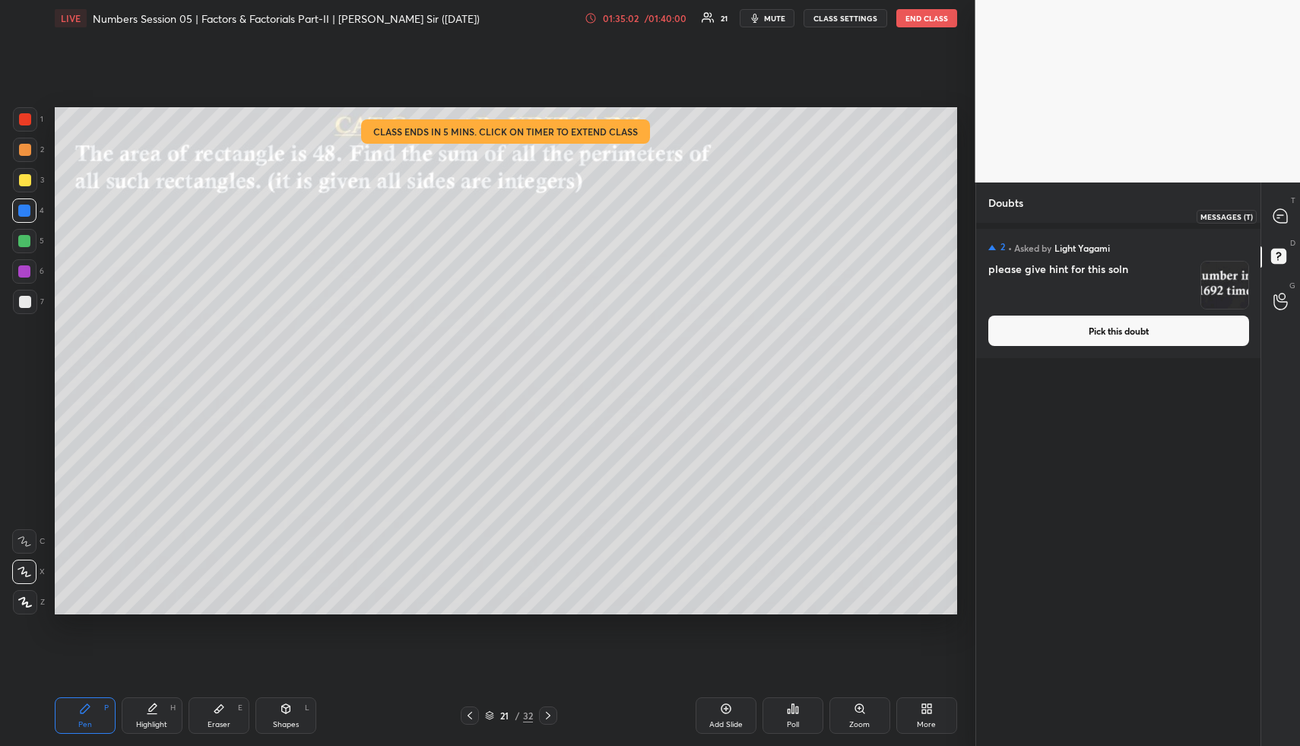
click at [1278, 217] on icon at bounding box center [1278, 217] width 2 height 0
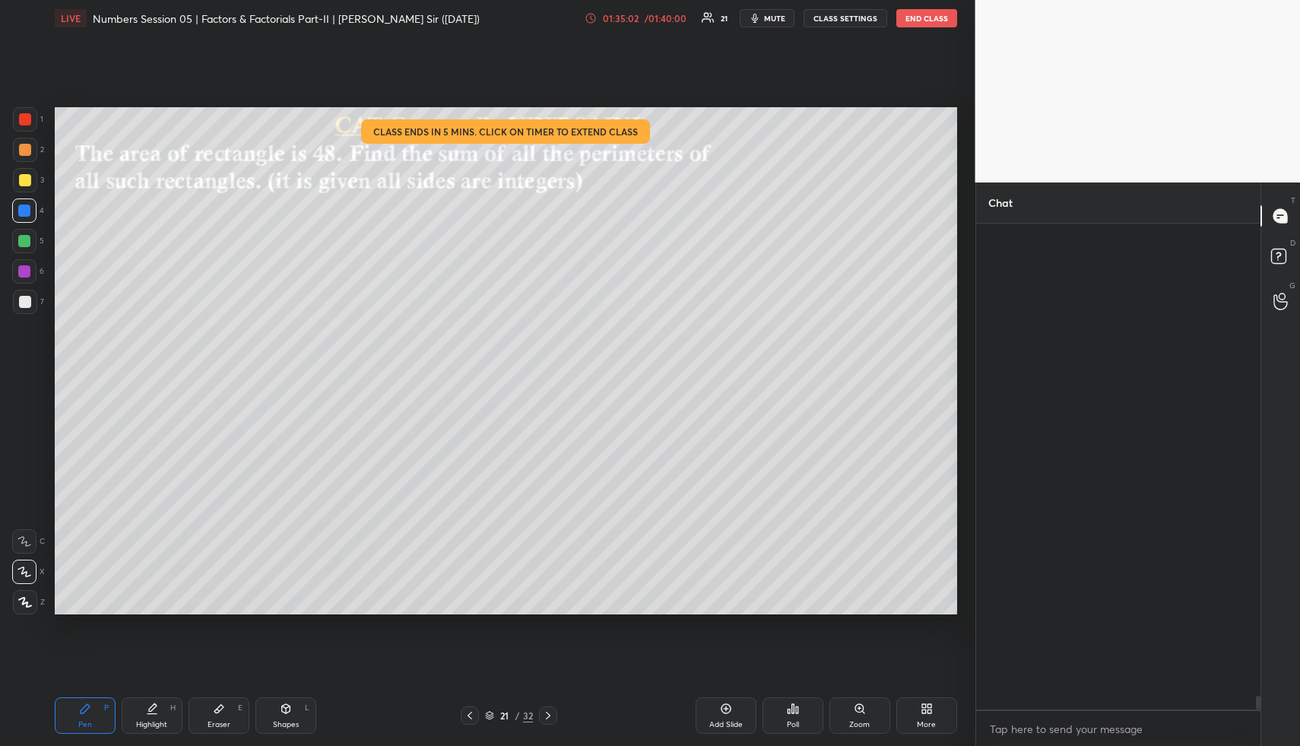
scroll to position [480, 280]
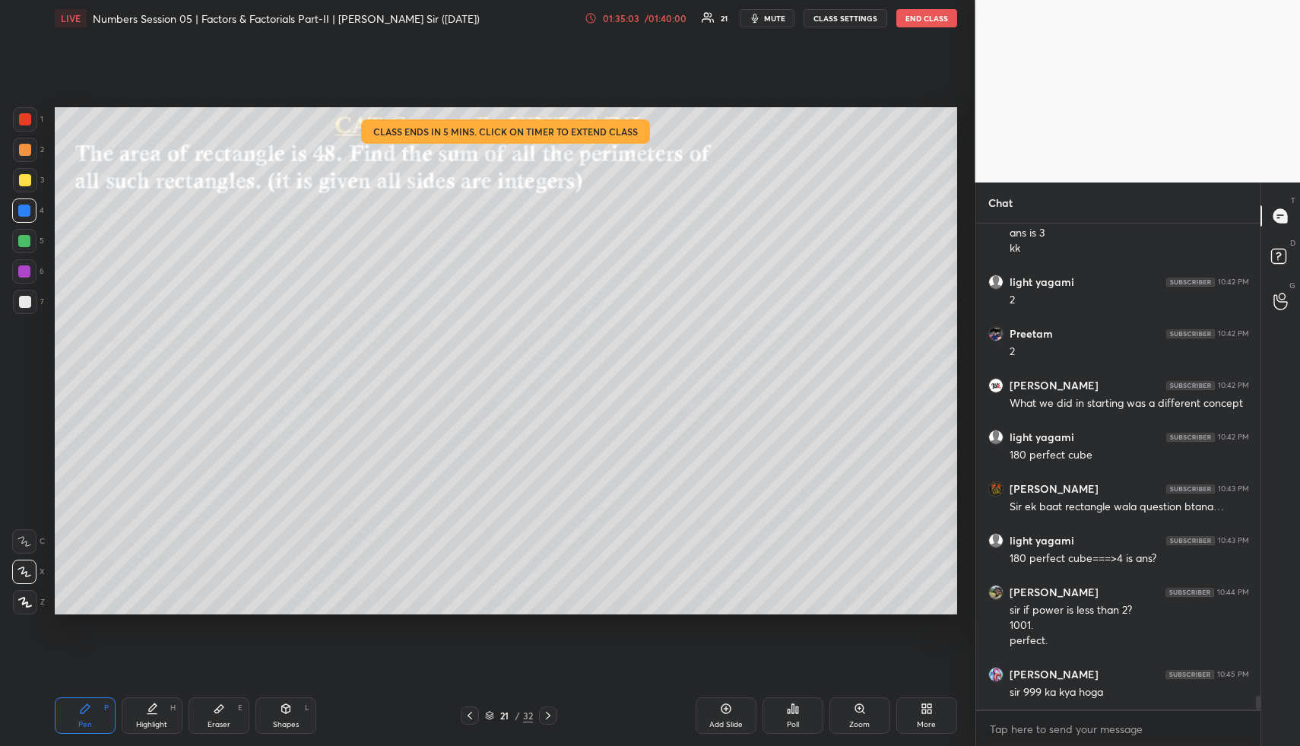
click at [654, 13] on div "01:35:03 / 01:40:00" at bounding box center [637, 18] width 105 height 12
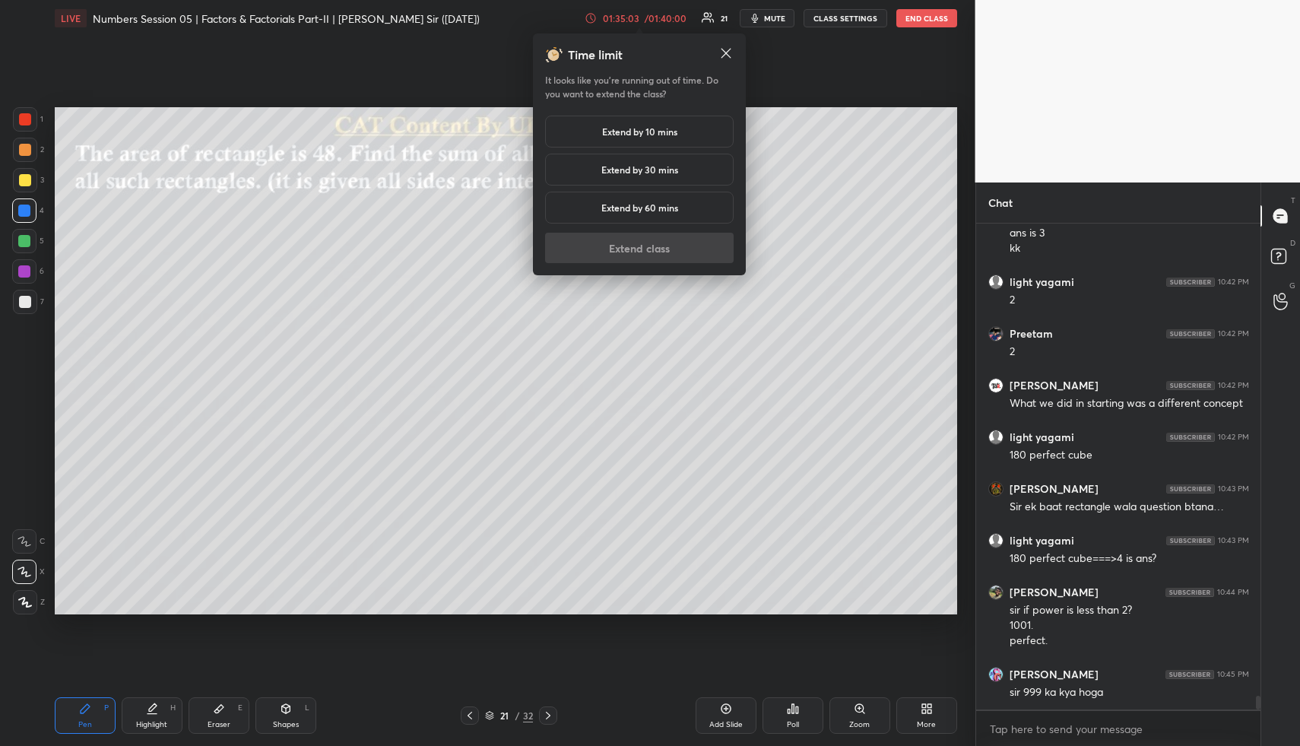
click at [635, 129] on h5 "Extend by 10 mins" at bounding box center [639, 132] width 75 height 14
click at [651, 241] on button "Extend class" at bounding box center [639, 248] width 189 height 30
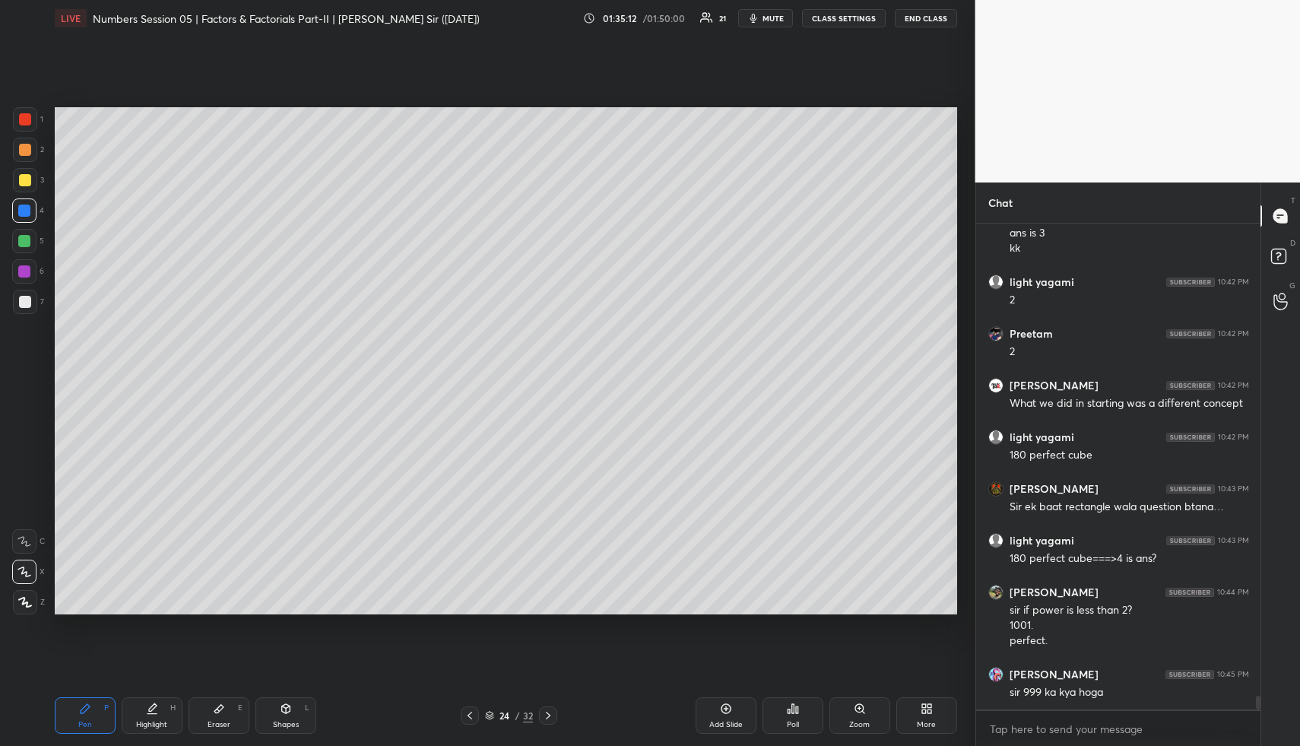
click at [713, 711] on div "Add Slide" at bounding box center [725, 715] width 61 height 36
drag, startPoint x: 95, startPoint y: 706, endPoint x: 96, endPoint y: 657, distance: 48.7
click at [92, 705] on div "Pen P" at bounding box center [85, 715] width 61 height 36
click at [27, 155] on div at bounding box center [25, 150] width 24 height 24
drag, startPoint x: 27, startPoint y: 155, endPoint x: 46, endPoint y: 150, distance: 18.8
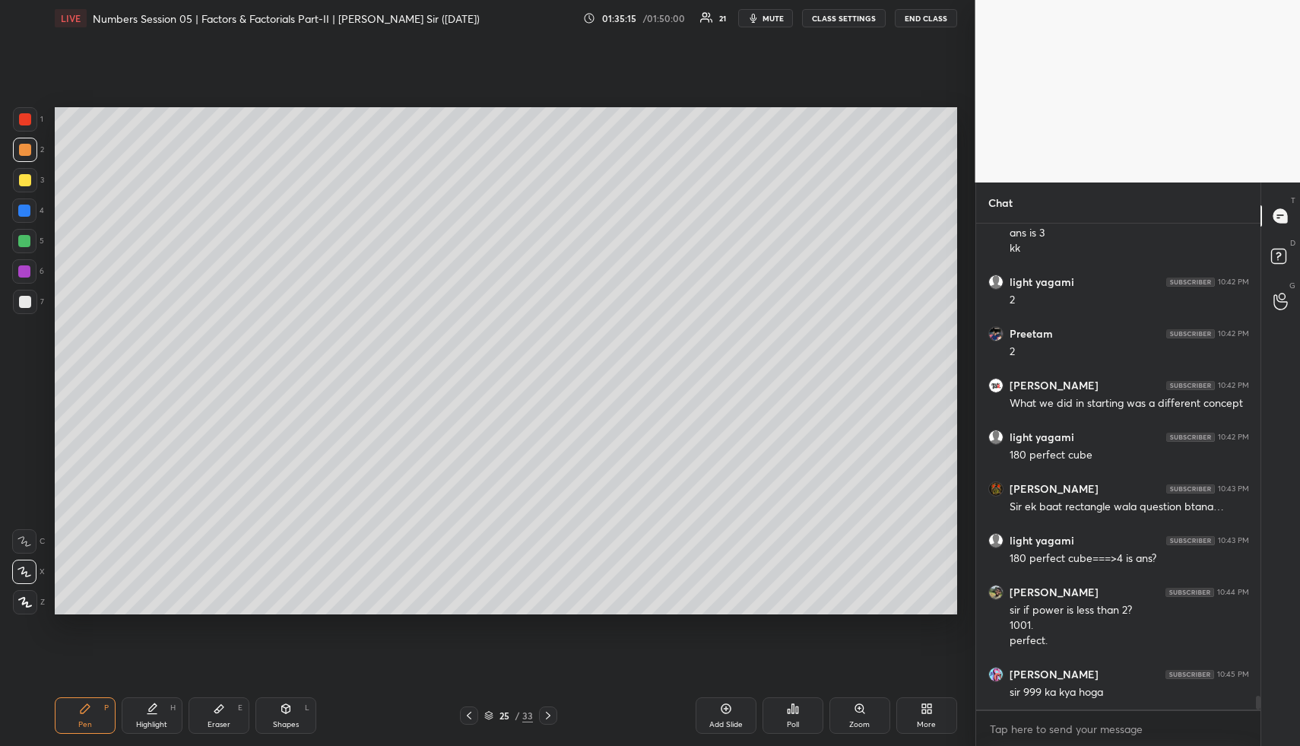
click at [27, 155] on div at bounding box center [25, 150] width 24 height 24
click at [467, 712] on icon at bounding box center [469, 715] width 12 height 12
click at [471, 714] on icon at bounding box center [469, 715] width 12 height 12
click at [472, 714] on icon at bounding box center [469, 715] width 12 height 12
click at [471, 711] on icon at bounding box center [469, 715] width 12 height 12
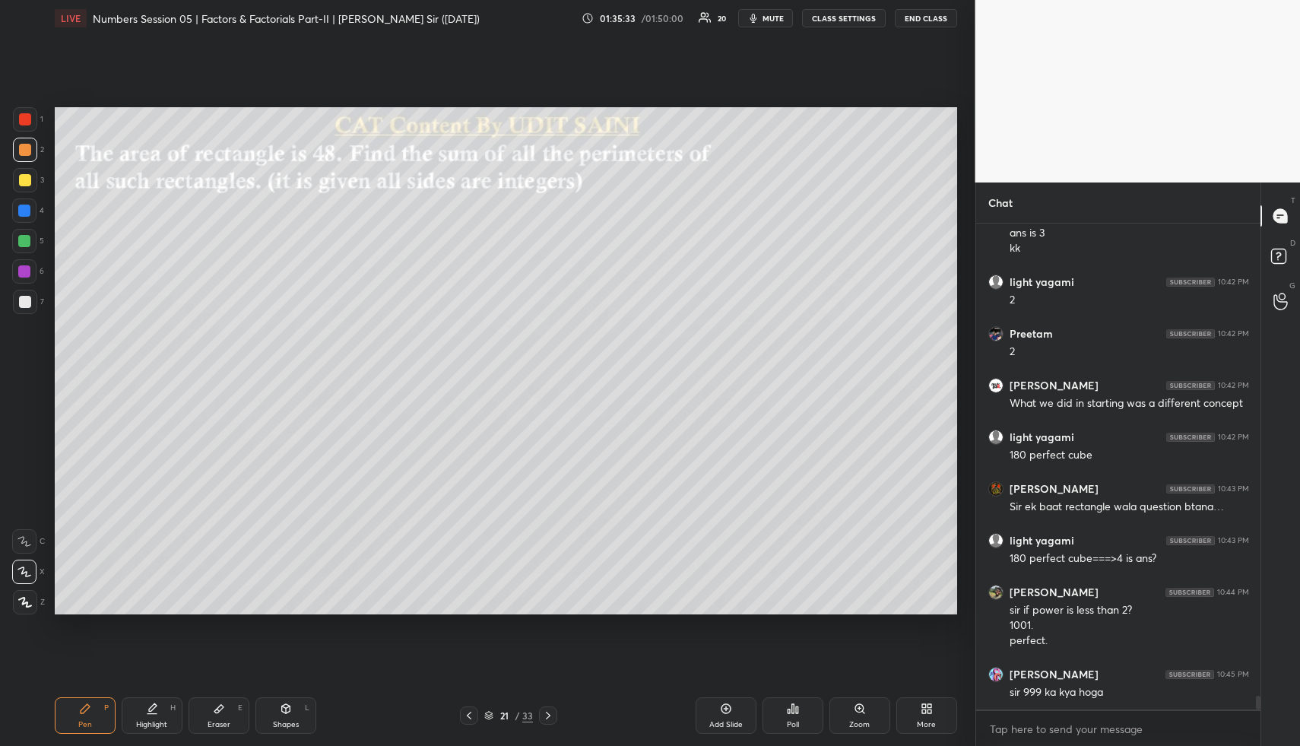
click at [469, 715] on icon at bounding box center [469, 715] width 12 height 12
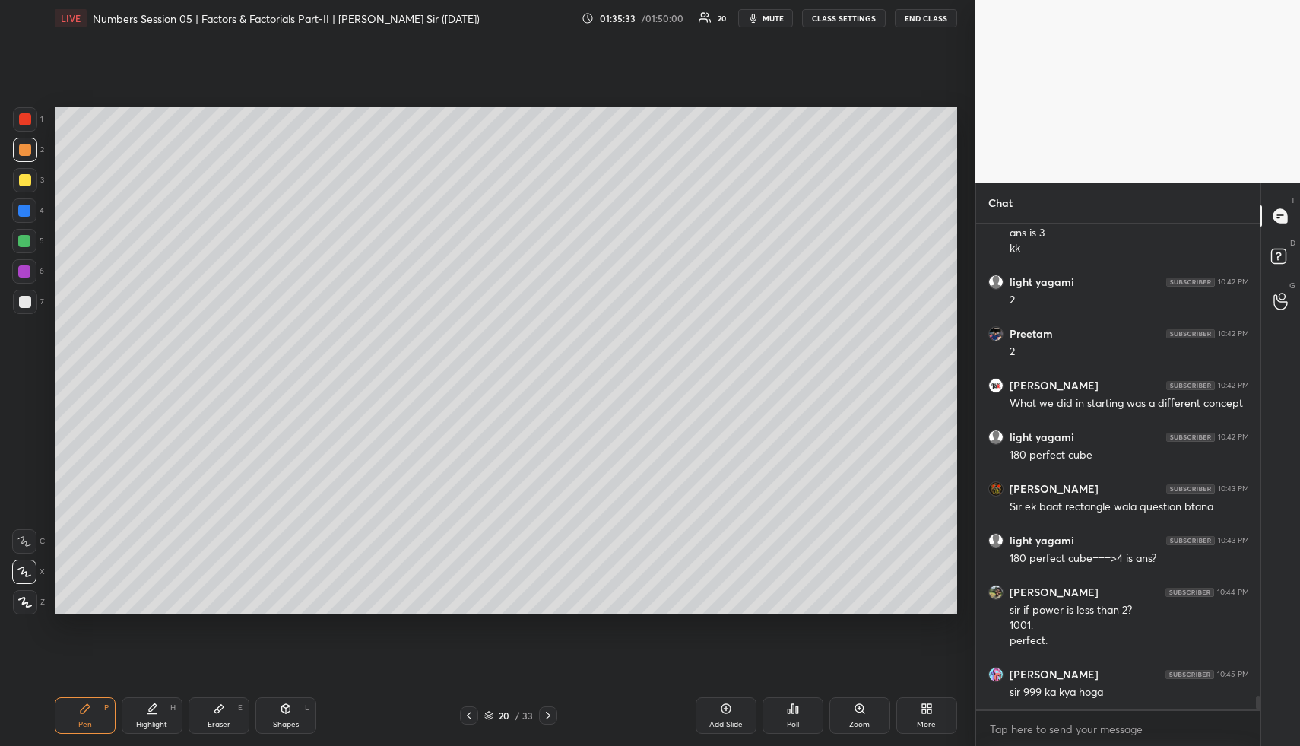
click at [470, 716] on icon at bounding box center [469, 715] width 12 height 12
click at [470, 715] on icon at bounding box center [469, 715] width 12 height 12
click at [157, 702] on icon at bounding box center [152, 708] width 12 height 12
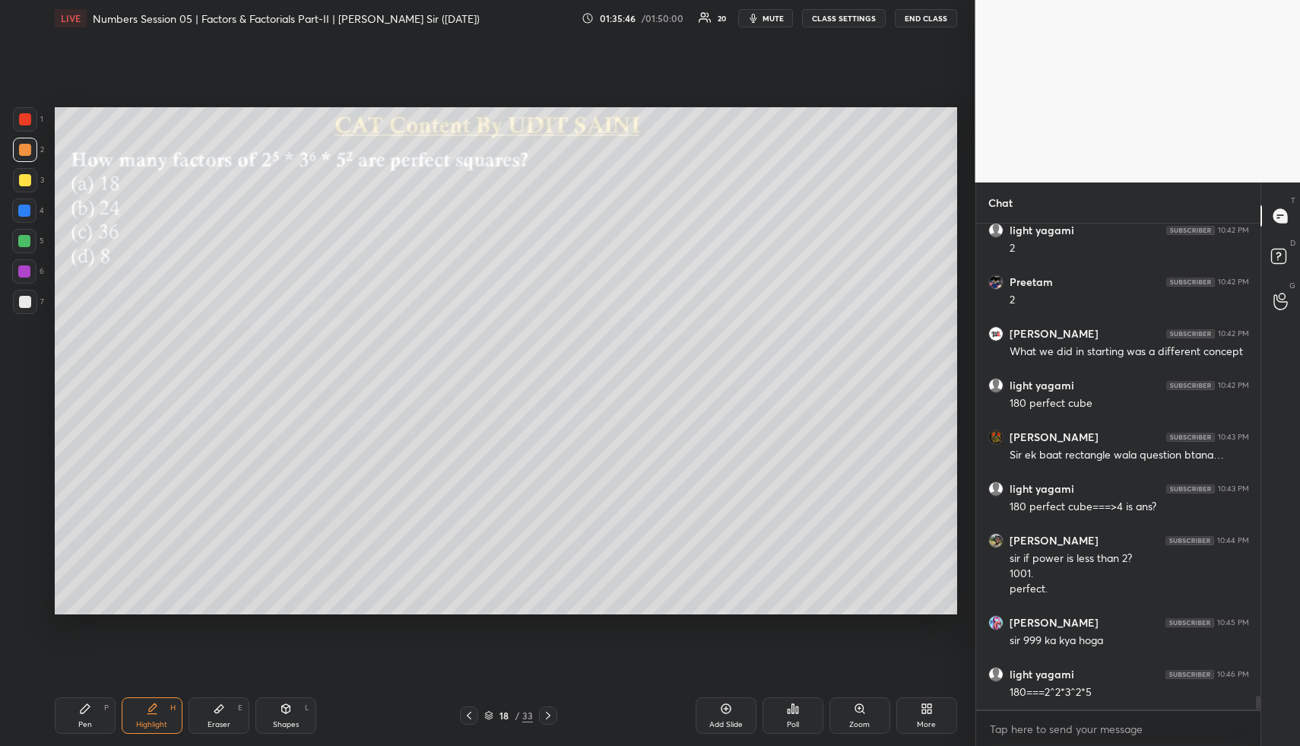
scroll to position [16683, 0]
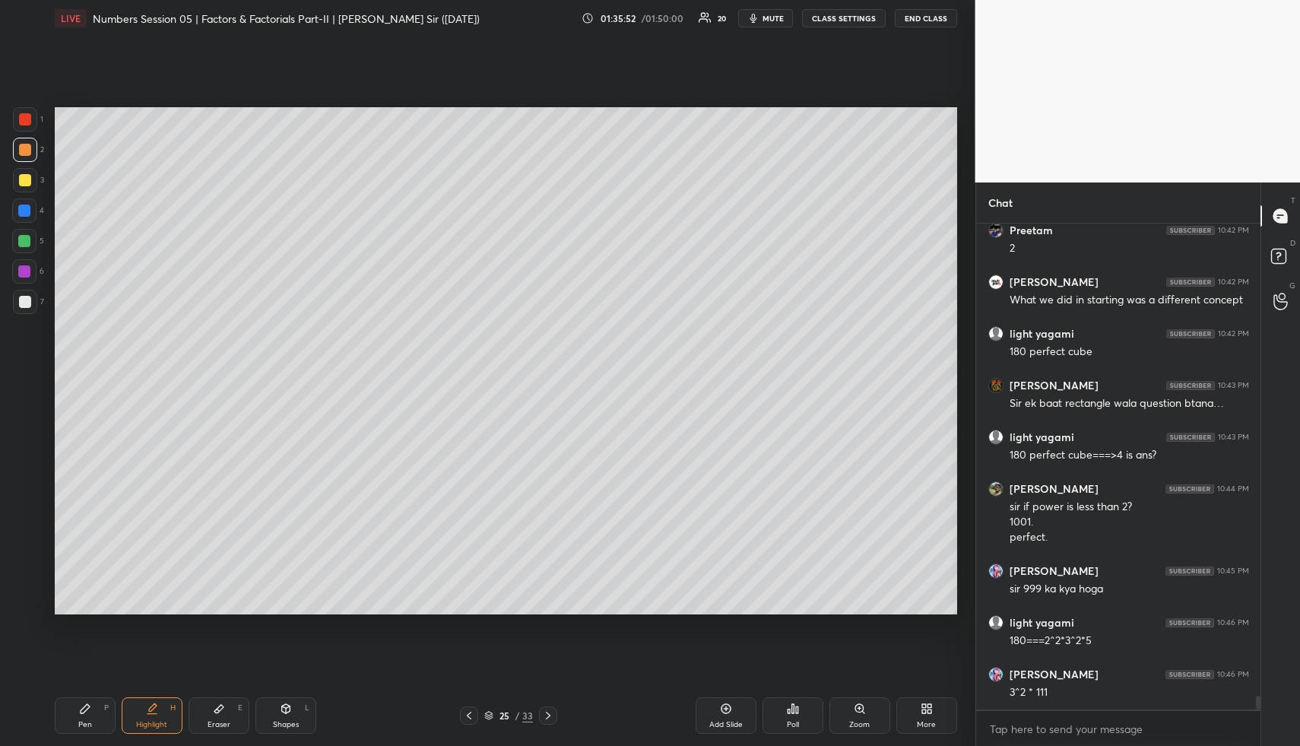
click at [100, 705] on div "Pen P" at bounding box center [85, 715] width 61 height 36
drag, startPoint x: 23, startPoint y: 205, endPoint x: 37, endPoint y: 204, distance: 14.5
click at [24, 205] on div at bounding box center [24, 210] width 12 height 12
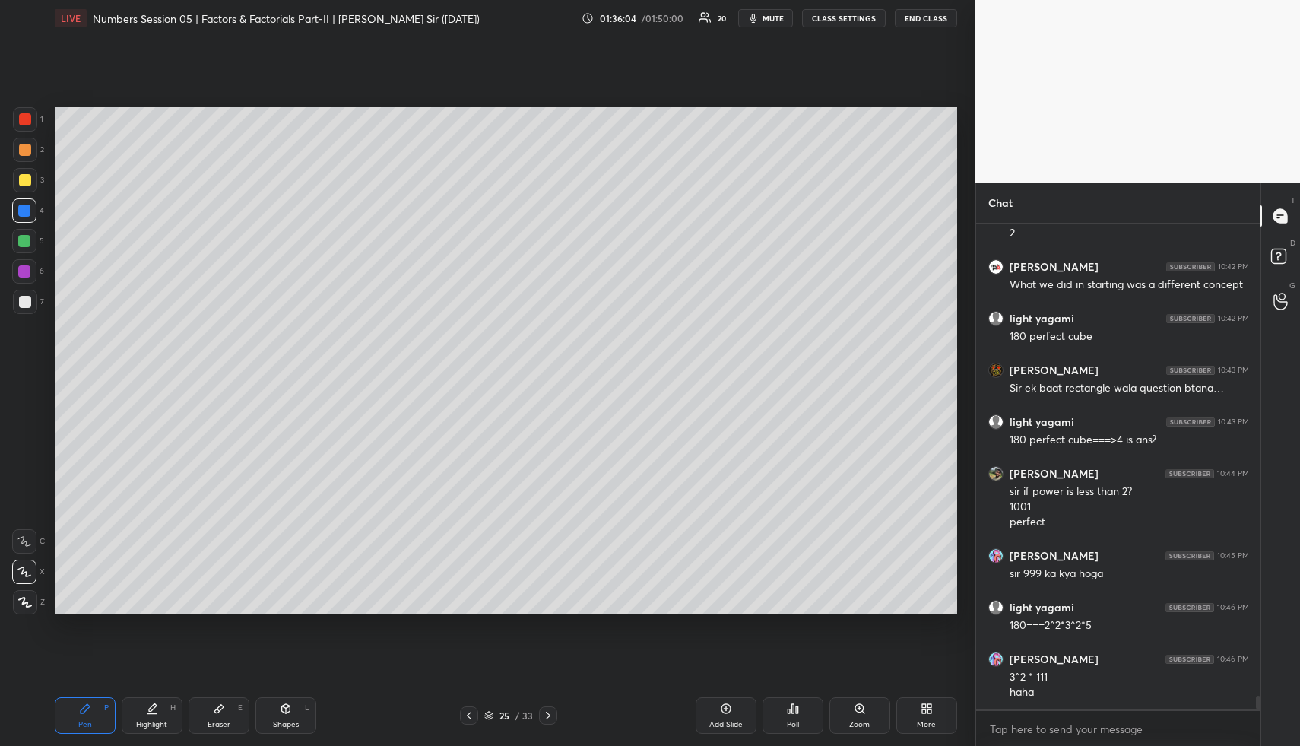
click at [85, 702] on icon at bounding box center [85, 708] width 12 height 12
click at [30, 240] on div at bounding box center [24, 241] width 24 height 24
drag, startPoint x: 222, startPoint y: 708, endPoint x: 221, endPoint y: 695, distance: 12.2
click at [220, 701] on div "Eraser E" at bounding box center [219, 715] width 61 height 36
click at [92, 718] on div "Pen P" at bounding box center [85, 715] width 61 height 36
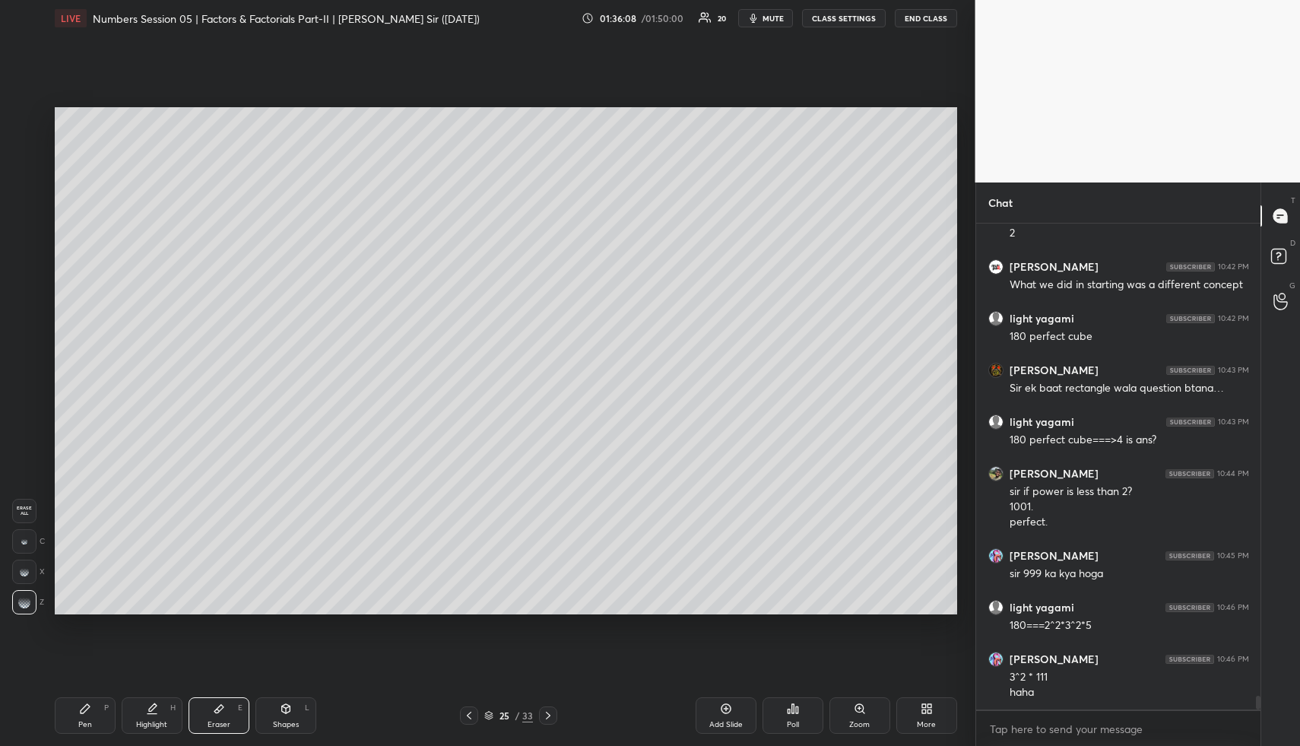
scroll to position [16750, 0]
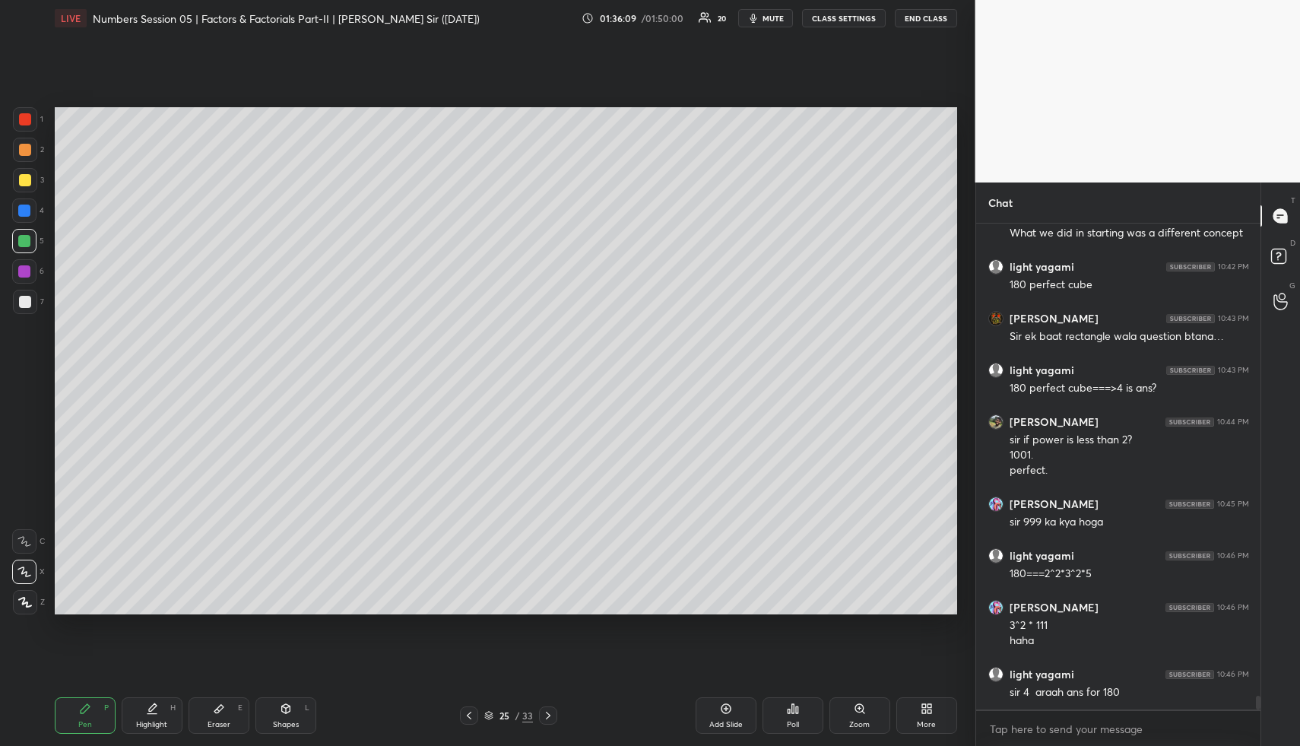
drag, startPoint x: 92, startPoint y: 718, endPoint x: 85, endPoint y: 646, distance: 71.8
click at [89, 712] on div "Pen P" at bounding box center [85, 715] width 61 height 36
click at [25, 208] on div at bounding box center [24, 210] width 12 height 12
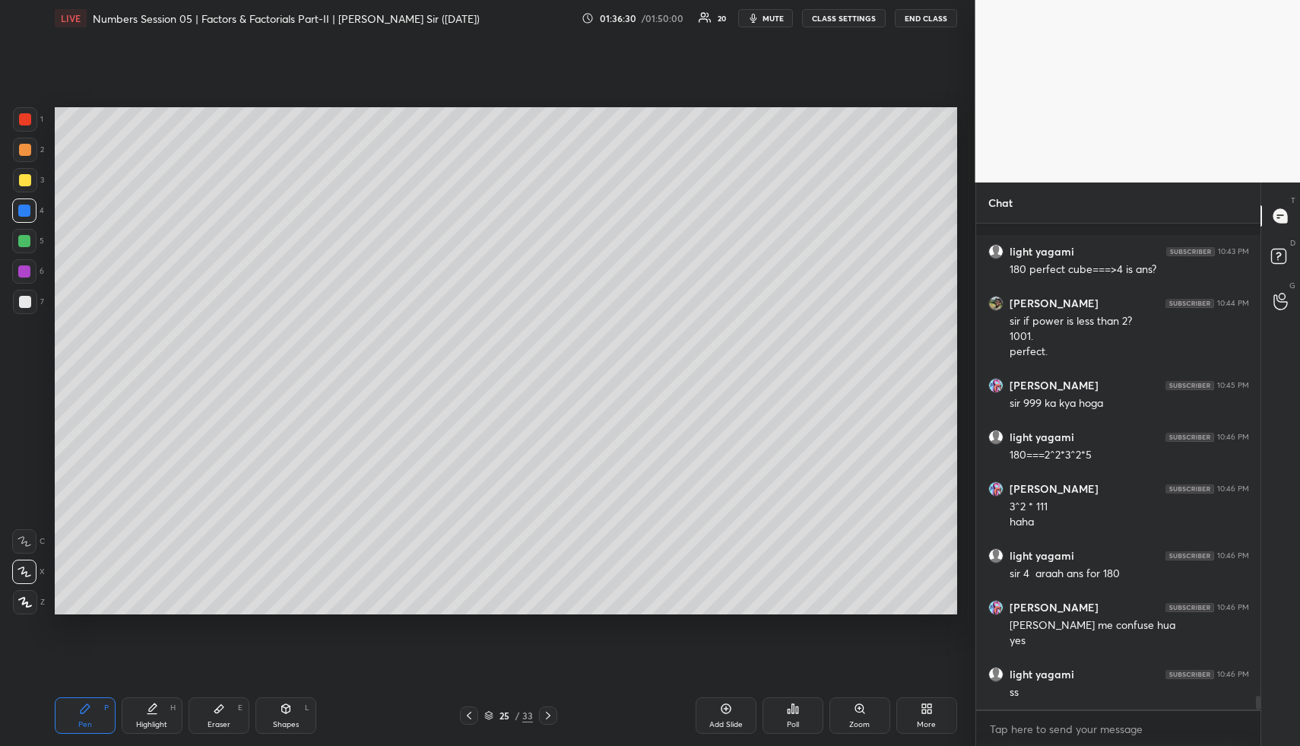
scroll to position [16934, 0]
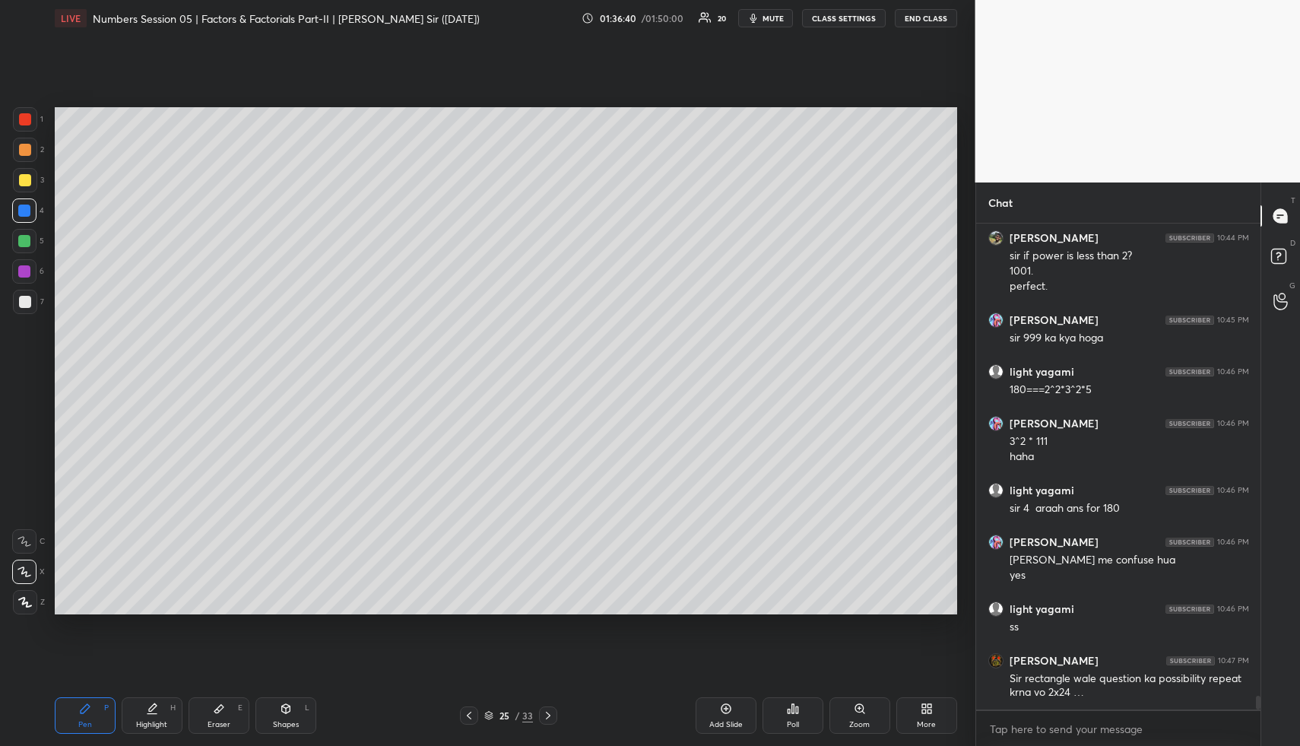
drag, startPoint x: 99, startPoint y: 703, endPoint x: 108, endPoint y: 669, distance: 35.4
click at [99, 703] on div "Pen P" at bounding box center [85, 715] width 61 height 36
click at [19, 176] on div at bounding box center [25, 180] width 12 height 12
drag, startPoint x: 217, startPoint y: 716, endPoint x: 220, endPoint y: 708, distance: 8.7
click at [220, 714] on icon at bounding box center [219, 708] width 12 height 12
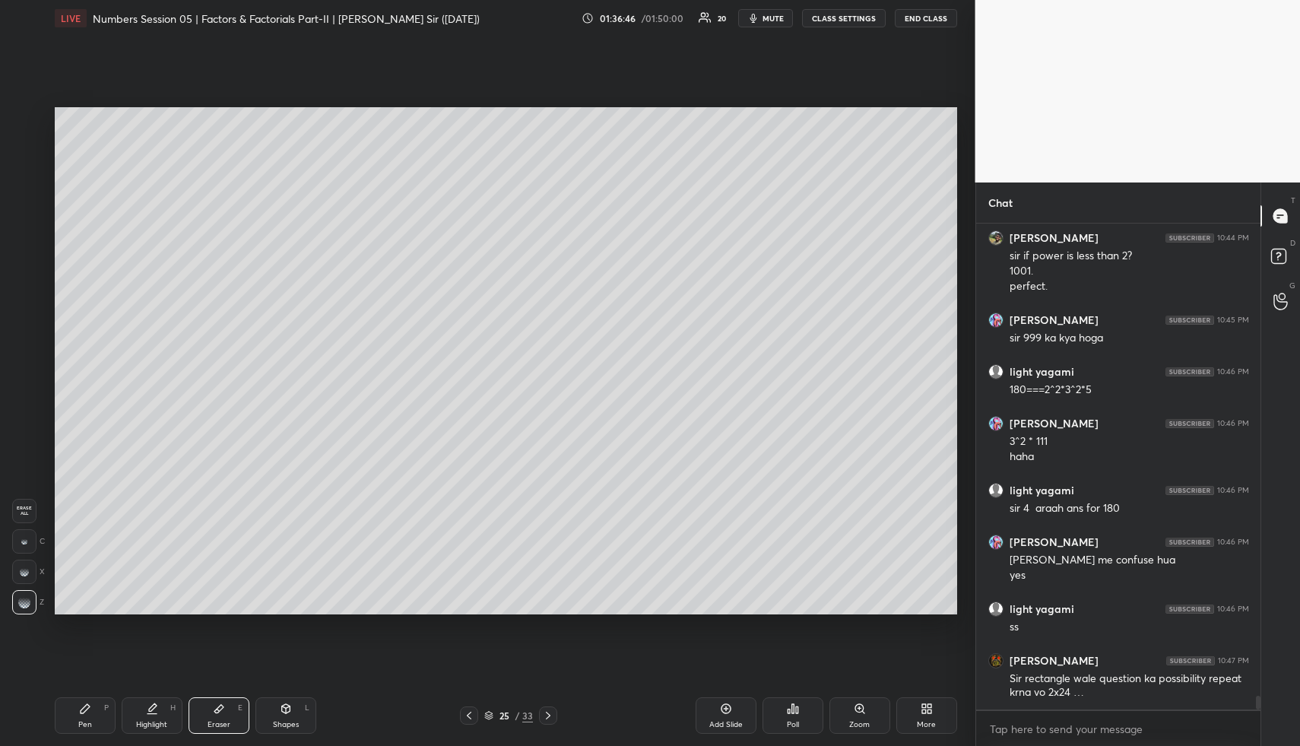
scroll to position [16986, 0]
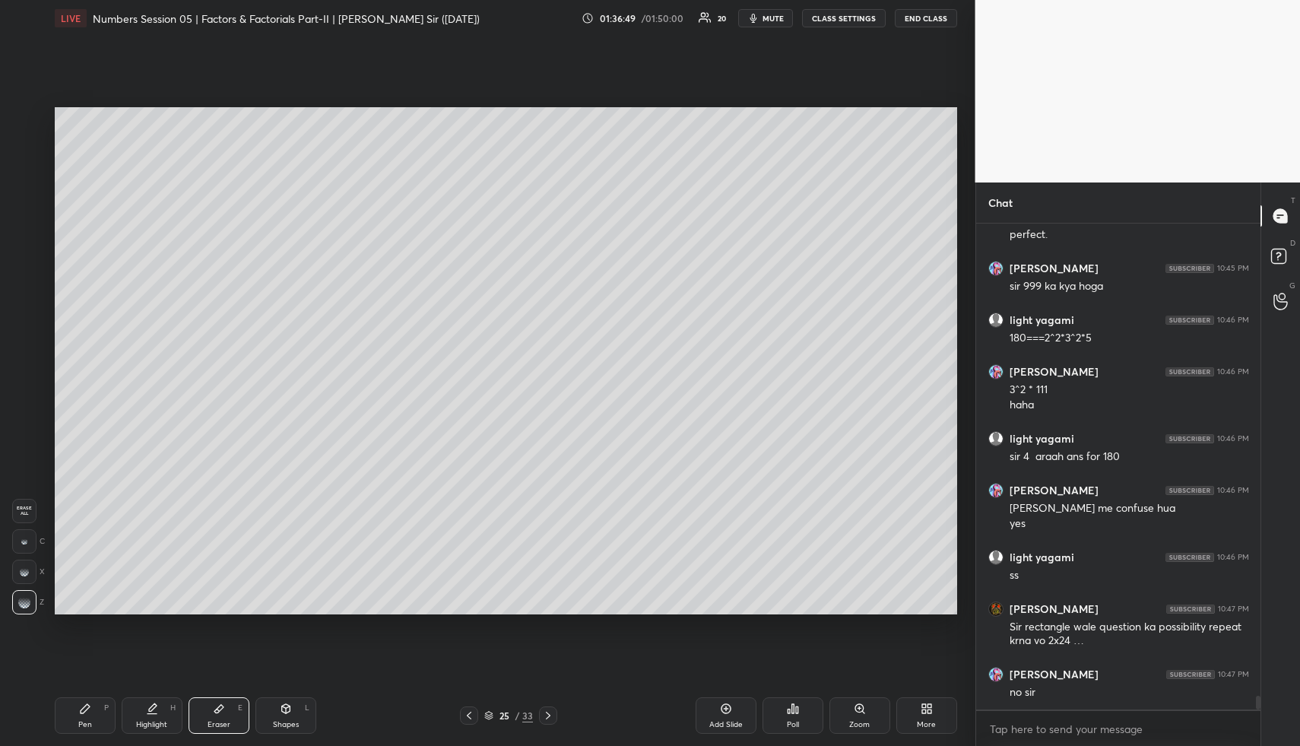
click at [91, 705] on div "Pen P" at bounding box center [85, 715] width 61 height 36
drag, startPoint x: 91, startPoint y: 705, endPoint x: 119, endPoint y: 629, distance: 81.0
click at [91, 705] on div "Pen P" at bounding box center [85, 715] width 61 height 36
click at [221, 721] on div "Eraser" at bounding box center [219, 725] width 23 height 8
click at [105, 695] on div "Pen P Highlight H Eraser E Shapes L 25 / 33 Add Slide Poll Zoom More" at bounding box center [506, 715] width 902 height 61
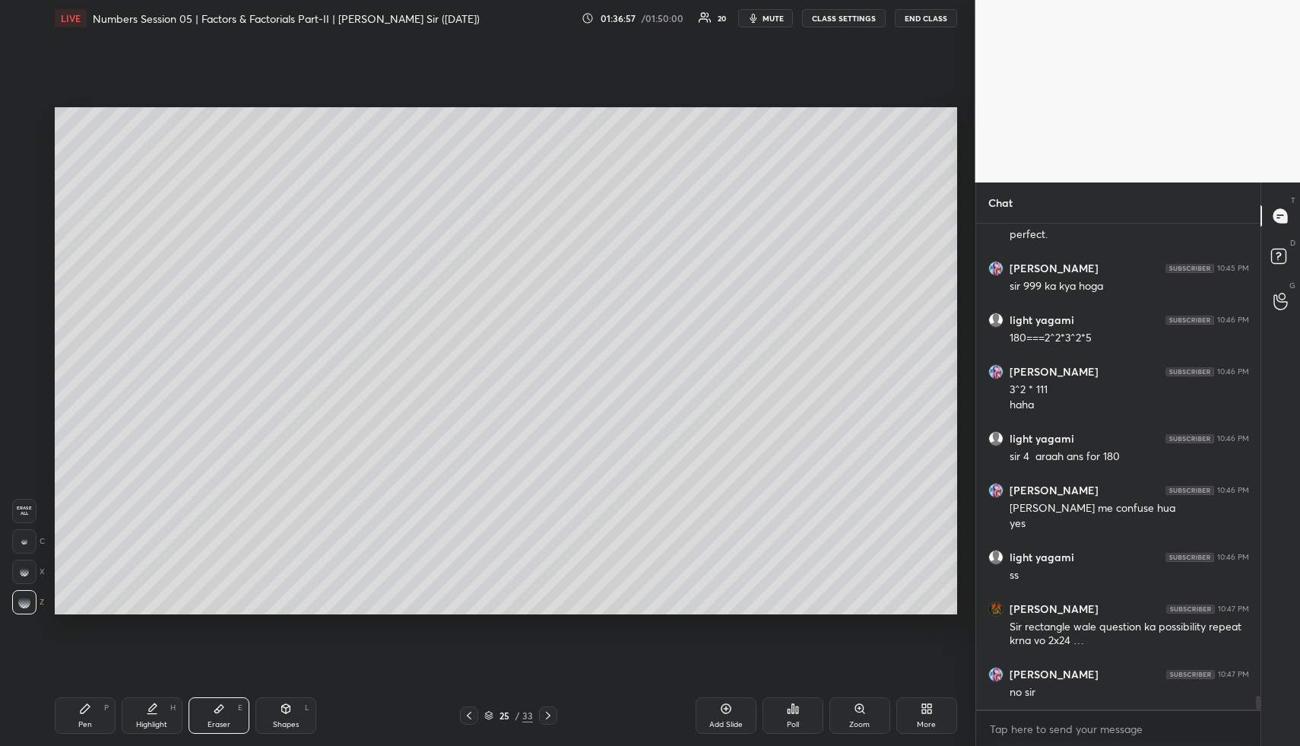
click at [63, 712] on div "Pen P" at bounding box center [85, 715] width 61 height 36
drag, startPoint x: 78, startPoint y: 714, endPoint x: 85, endPoint y: 684, distance: 31.3
click at [77, 711] on div "Pen P" at bounding box center [85, 715] width 61 height 36
click at [19, 206] on div at bounding box center [24, 210] width 12 height 12
click at [24, 207] on div at bounding box center [24, 210] width 12 height 12
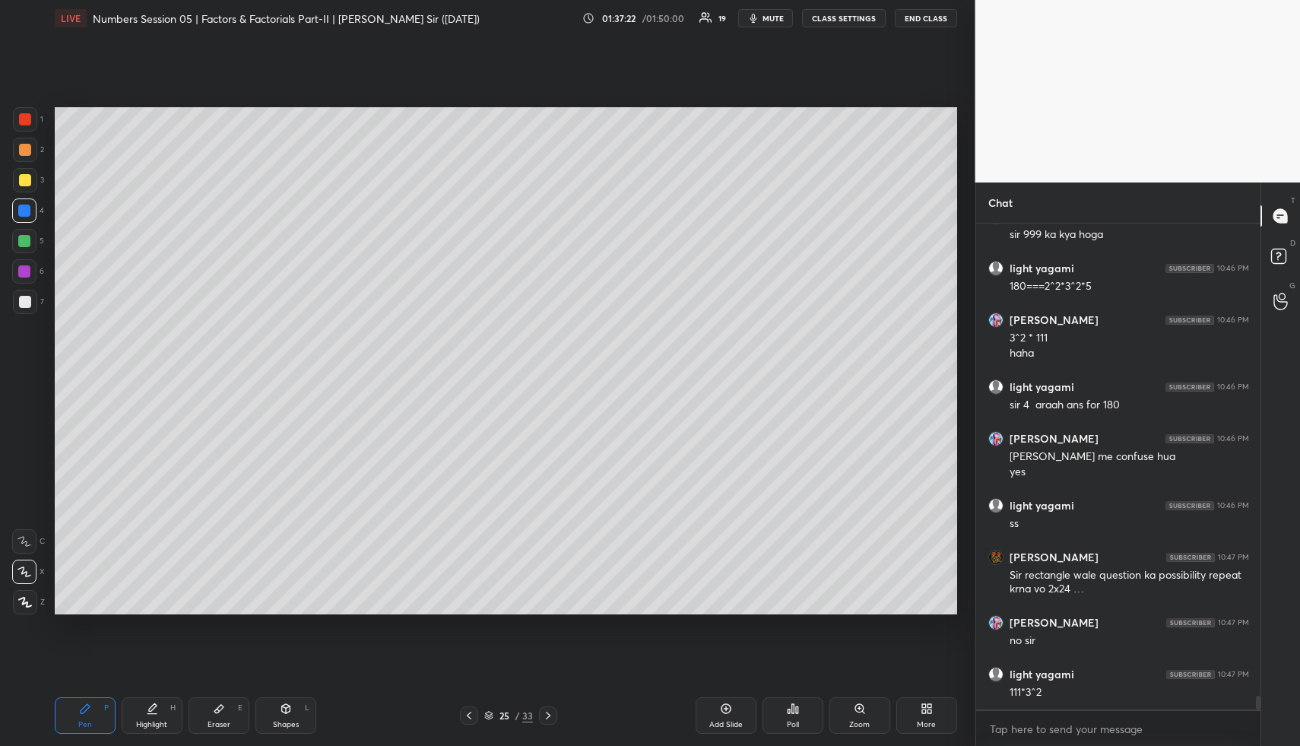
scroll to position [17089, 0]
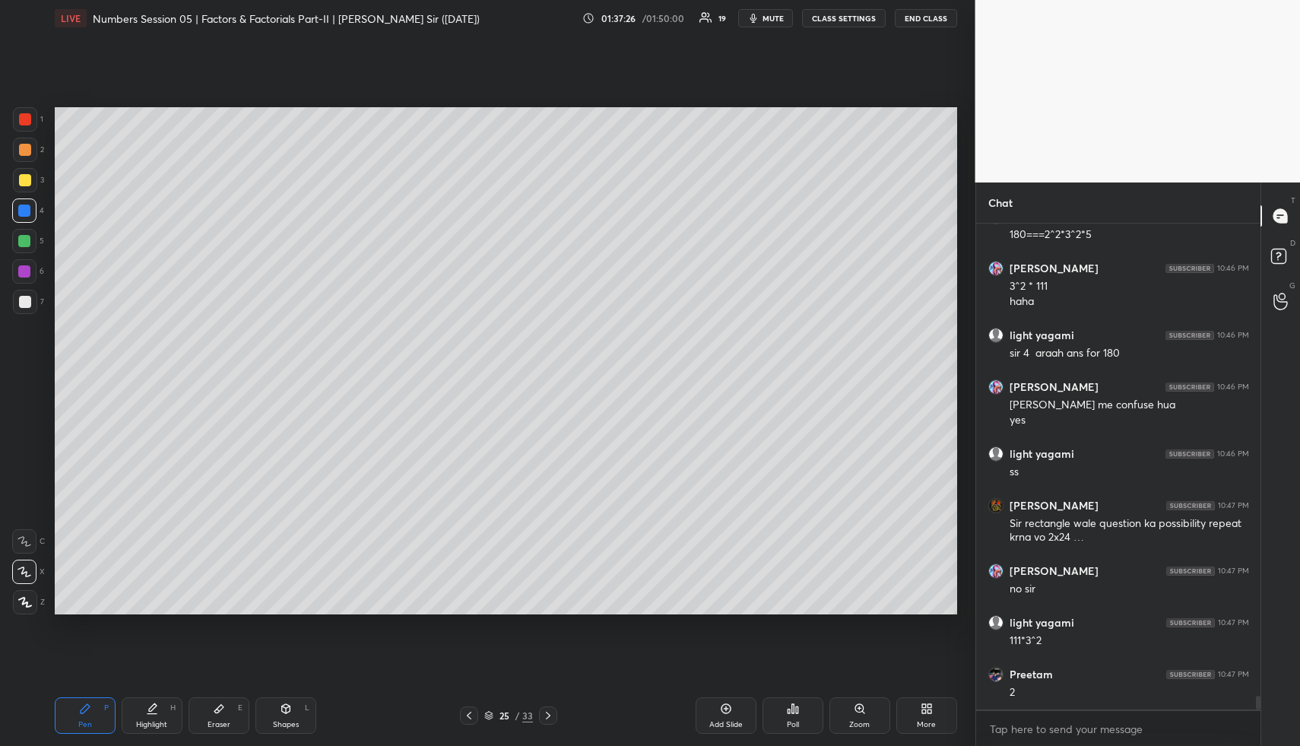
click at [720, 705] on icon at bounding box center [726, 708] width 12 height 12
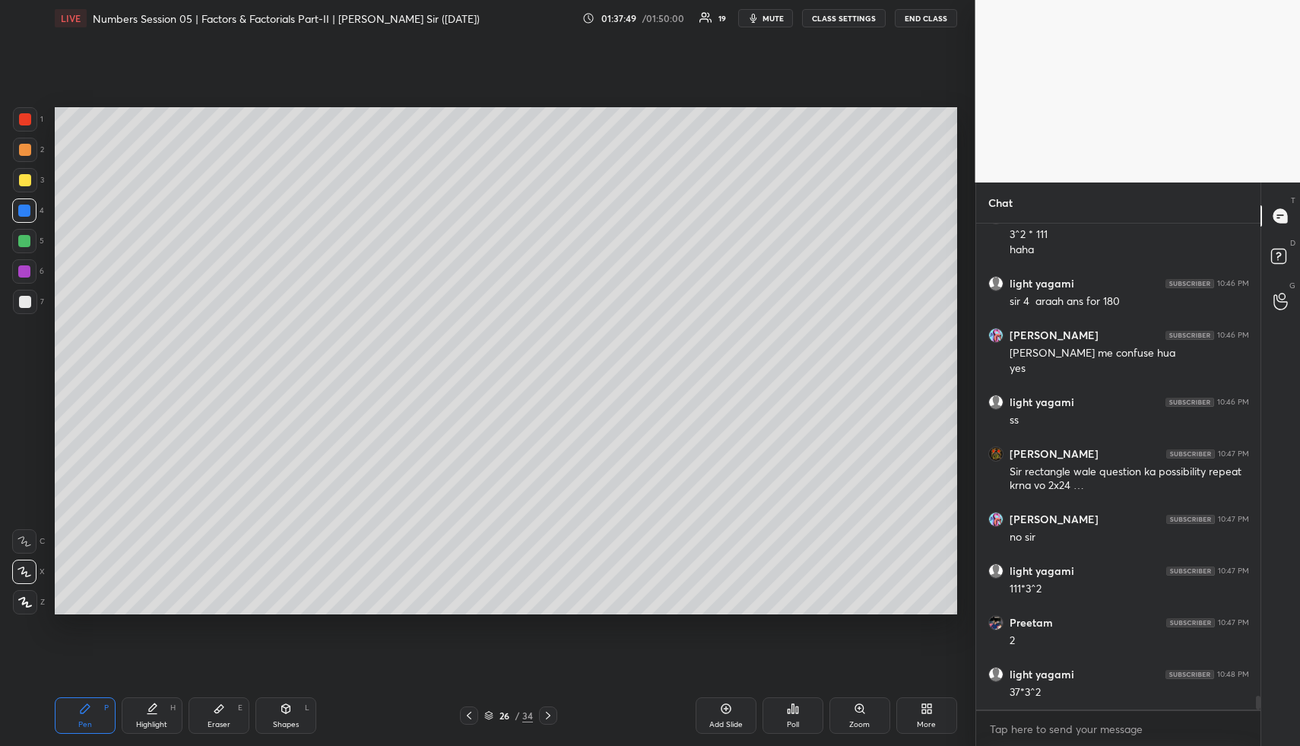
click at [27, 238] on div at bounding box center [24, 241] width 12 height 12
click at [34, 236] on div at bounding box center [24, 241] width 24 height 24
click at [22, 176] on div at bounding box center [25, 180] width 12 height 12
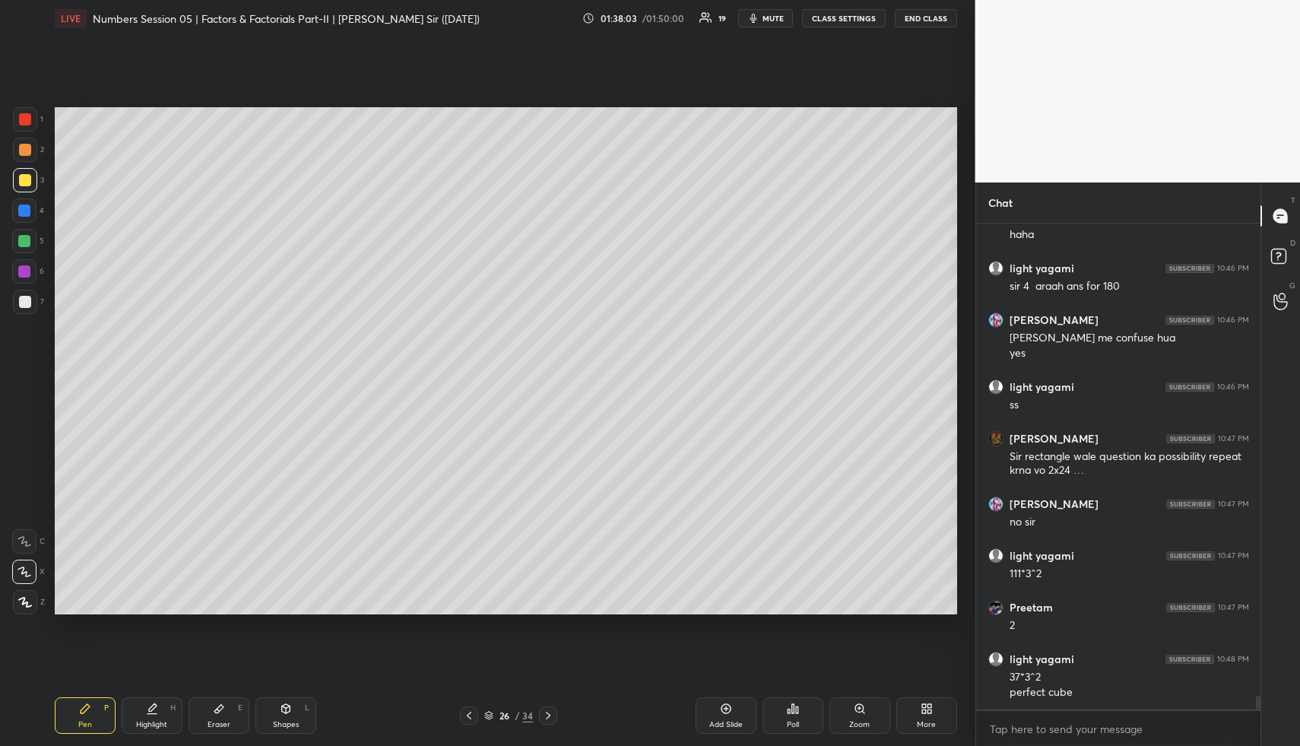
scroll to position [17208, 0]
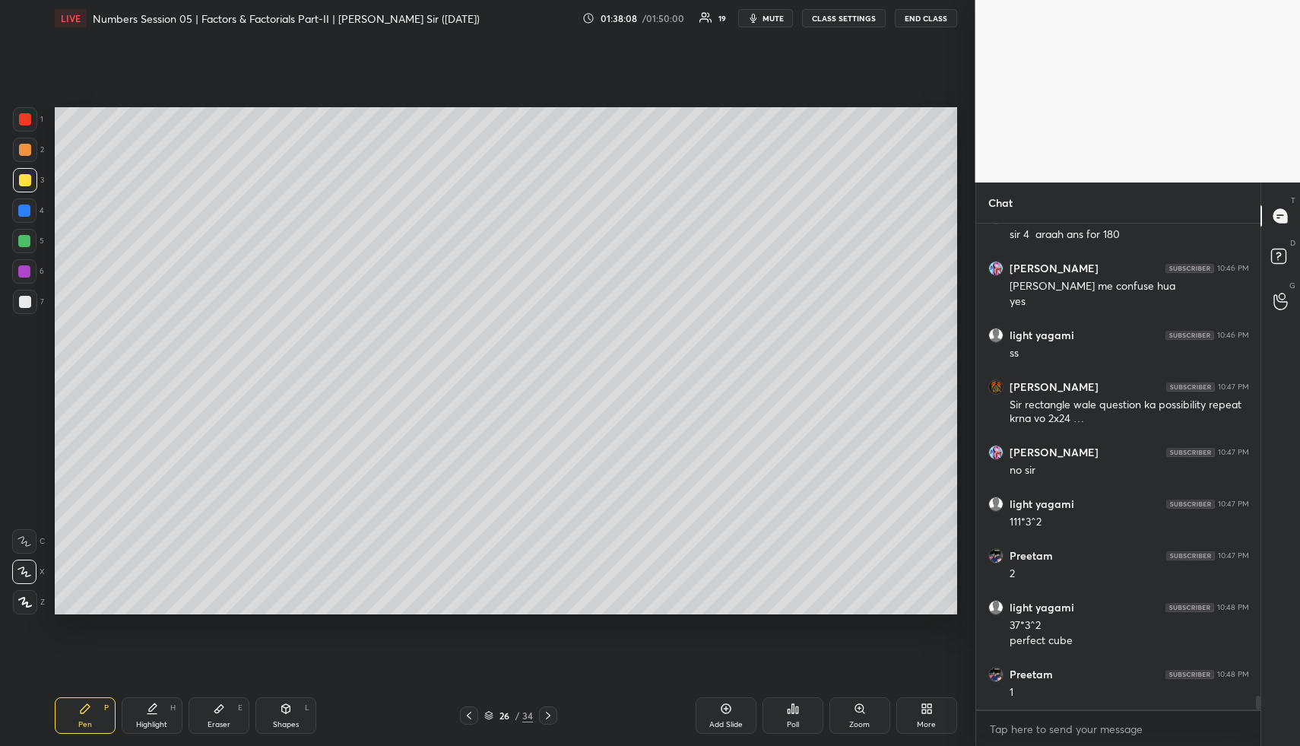
drag, startPoint x: 153, startPoint y: 702, endPoint x: 164, endPoint y: 699, distance: 11.6
click at [153, 702] on div "Highlight H" at bounding box center [152, 715] width 61 height 36
drag, startPoint x: 164, startPoint y: 699, endPoint x: 204, endPoint y: 629, distance: 80.3
click at [168, 694] on div "Pen P Highlight H Eraser E Shapes L 26 / 34 Add Slide Poll Zoom More" at bounding box center [506, 715] width 902 height 61
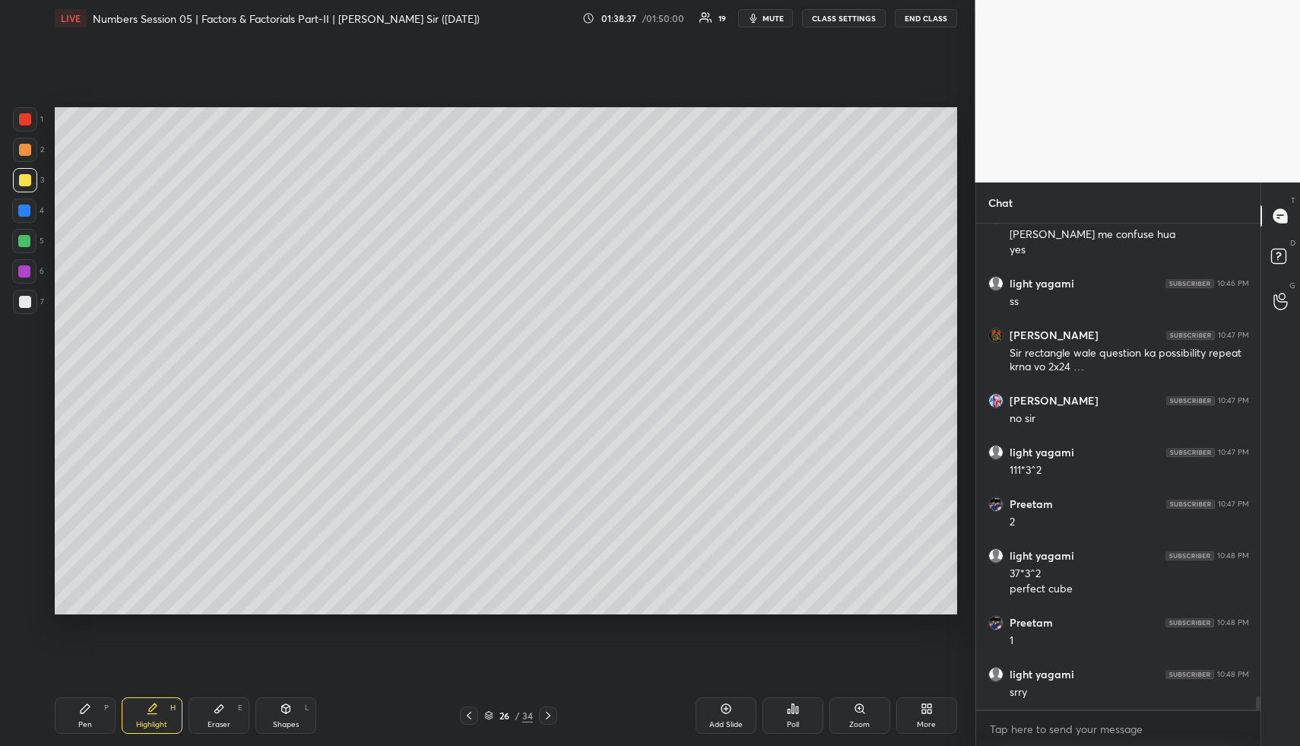
click at [157, 706] on div "Highlight H" at bounding box center [152, 715] width 61 height 36
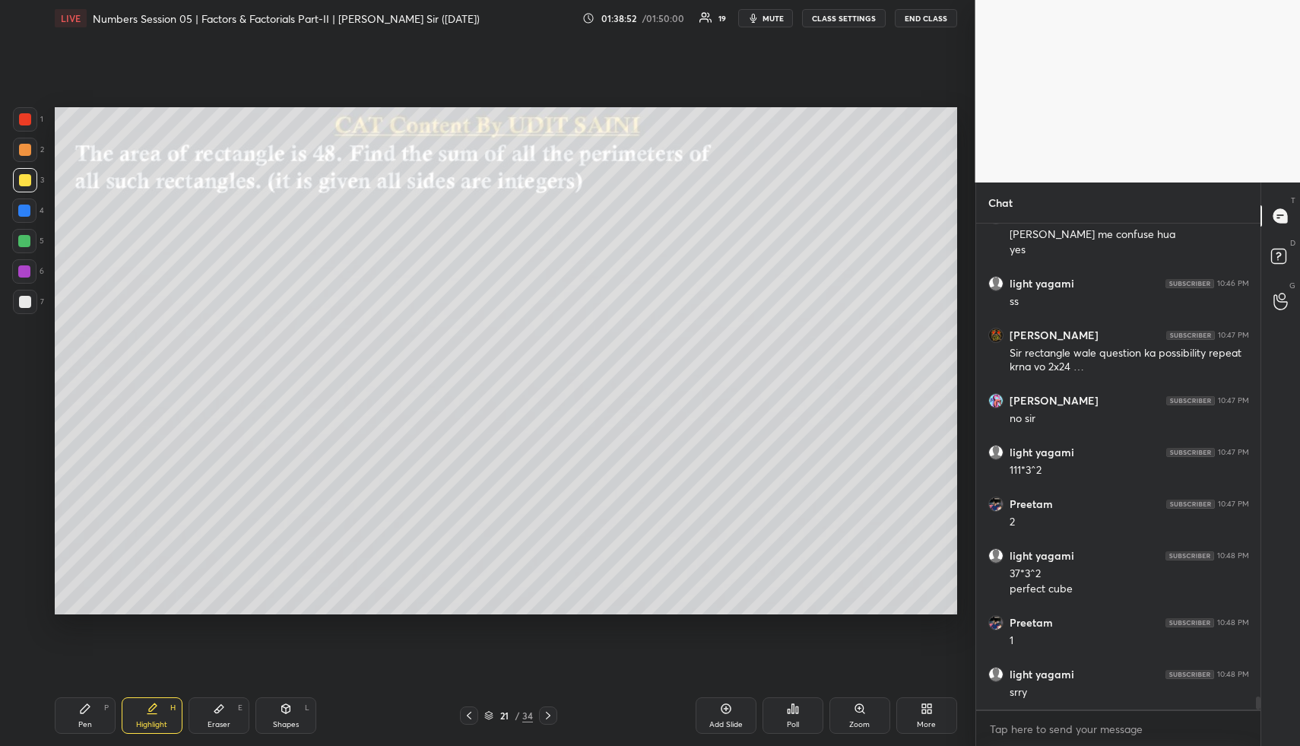
click at [155, 711] on icon at bounding box center [152, 708] width 12 height 12
click at [547, 710] on icon at bounding box center [548, 715] width 12 height 12
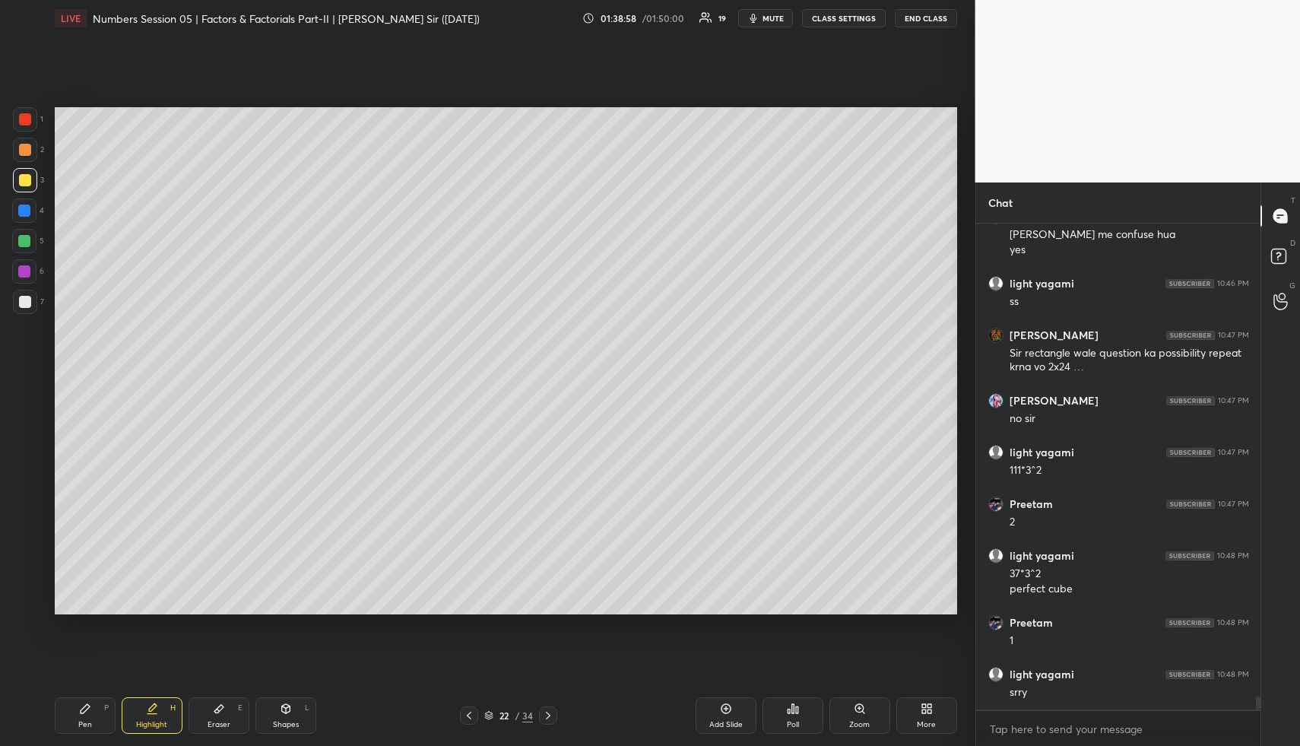
click at [549, 711] on icon at bounding box center [548, 715] width 12 height 12
click at [549, 709] on icon at bounding box center [548, 715] width 12 height 12
drag, startPoint x: 151, startPoint y: 717, endPoint x: 154, endPoint y: 705, distance: 12.4
click at [151, 711] on div "Highlight H" at bounding box center [152, 715] width 61 height 36
click at [87, 703] on icon at bounding box center [85, 708] width 12 height 12
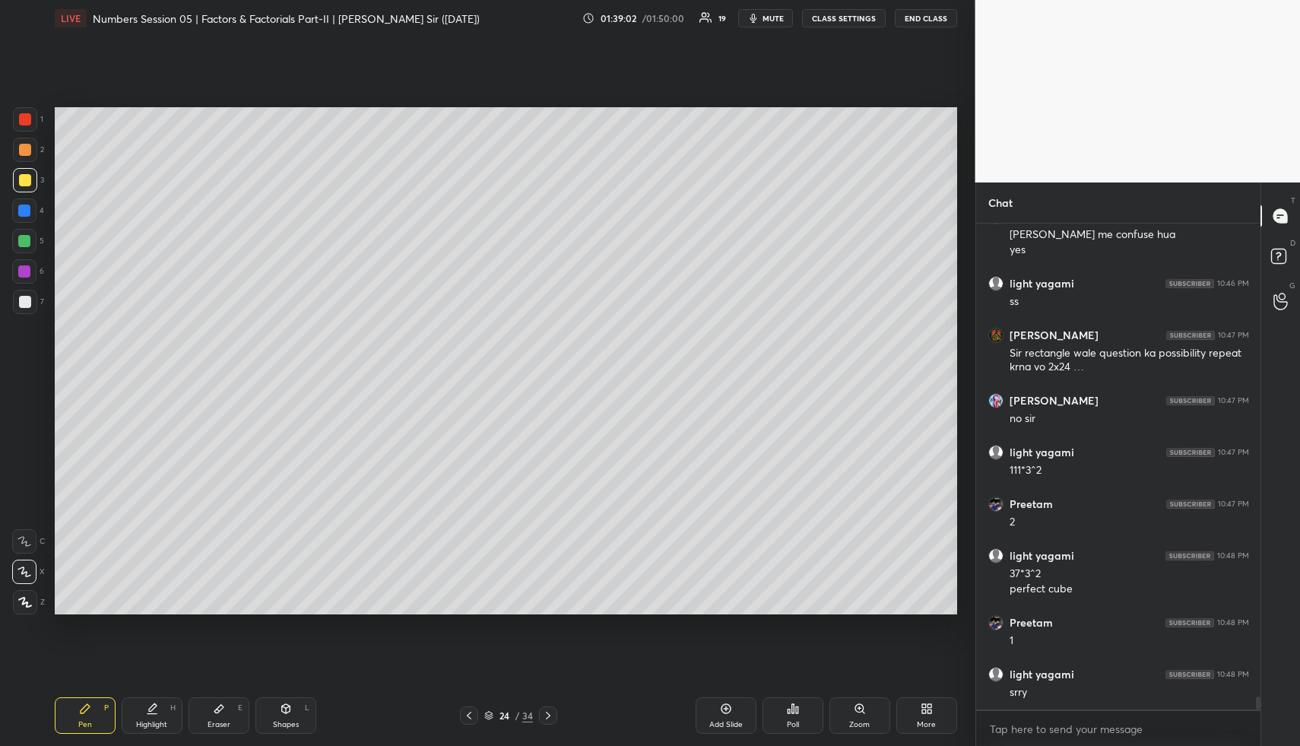
drag, startPoint x: 26, startPoint y: 152, endPoint x: 50, endPoint y: 154, distance: 24.4
click at [26, 152] on div at bounding box center [25, 150] width 12 height 12
click at [154, 721] on div "Highlight" at bounding box center [151, 725] width 31 height 8
click at [90, 695] on div "Pen P Highlight H Eraser E Shapes L 24 / 34 Add Slide Poll Zoom More" at bounding box center [506, 715] width 902 height 61
click at [20, 276] on div at bounding box center [24, 271] width 12 height 12
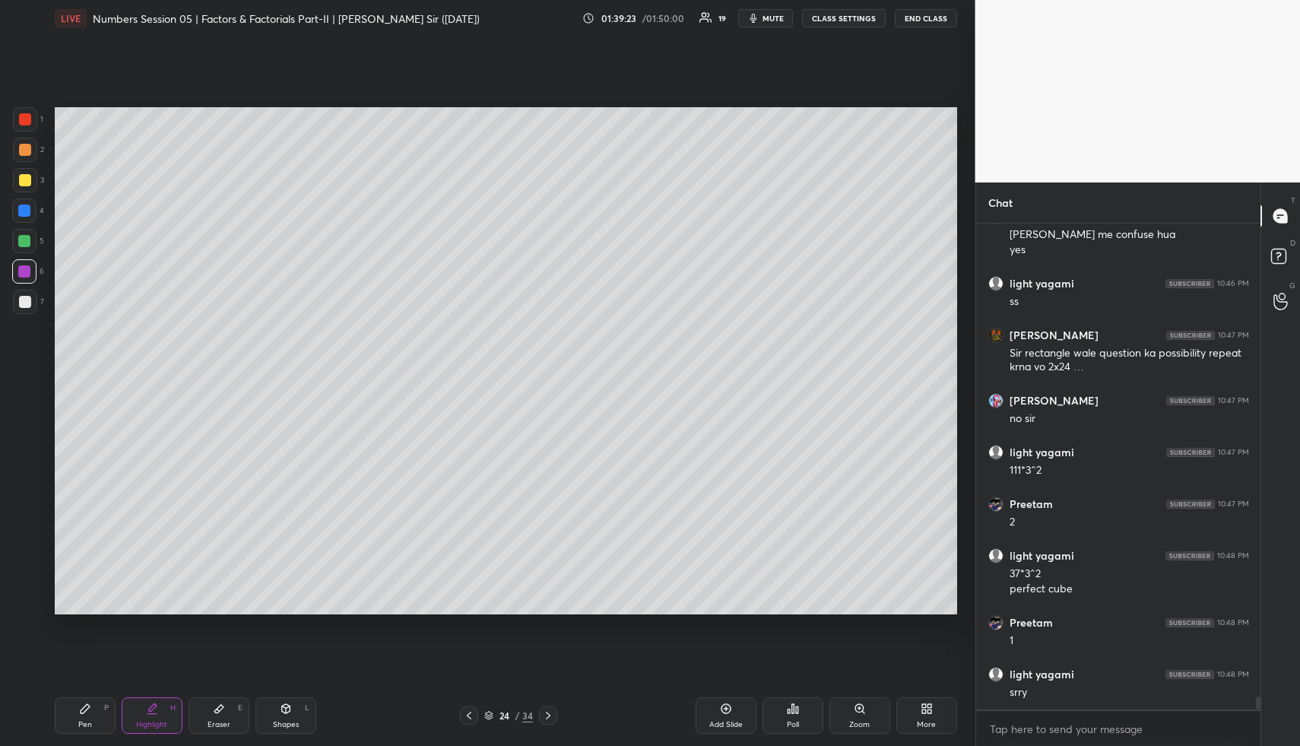
scroll to position [17311, 0]
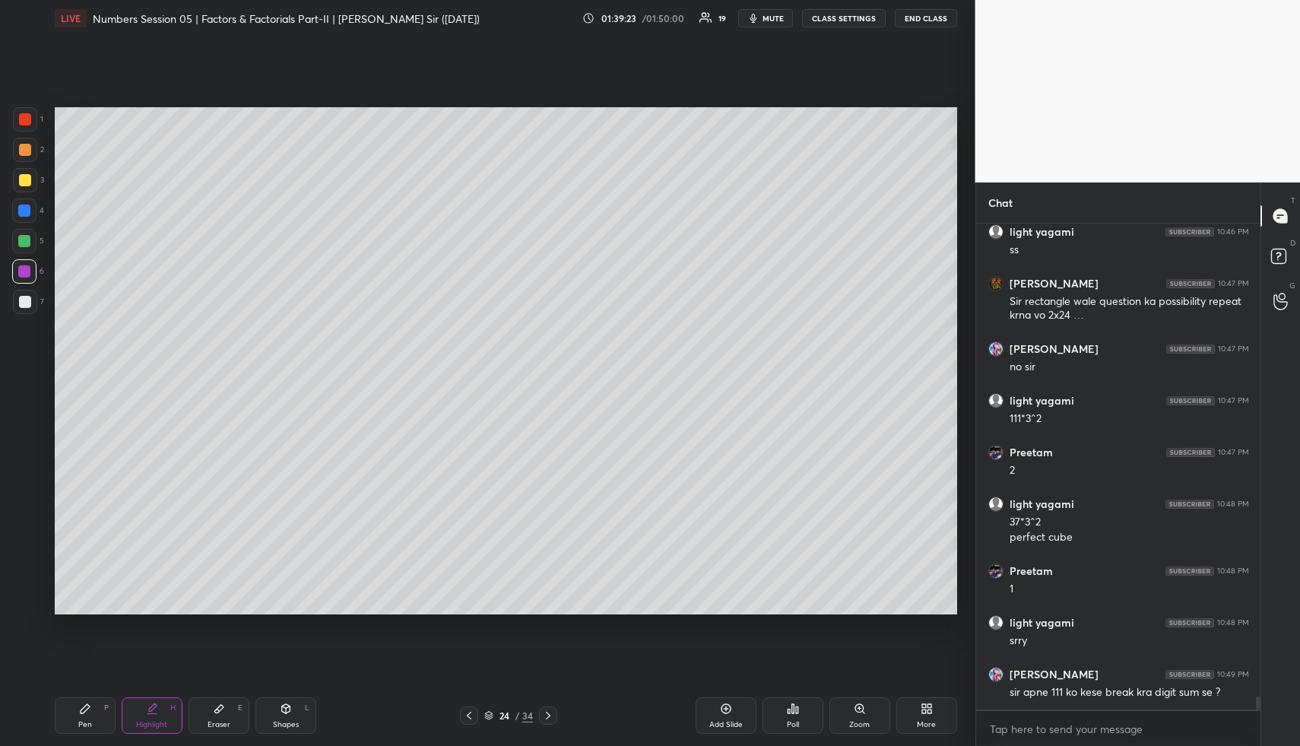
drag, startPoint x: 25, startPoint y: 287, endPoint x: 36, endPoint y: 290, distance: 11.1
click at [25, 287] on div "1 2 3 4 5 6 7" at bounding box center [28, 213] width 32 height 213
drag, startPoint x: 90, startPoint y: 701, endPoint x: 92, endPoint y: 690, distance: 10.9
click at [88, 697] on div "Pen P" at bounding box center [85, 715] width 61 height 36
click at [91, 693] on div "Pen P Highlight H Eraser E Shapes L 24 / 34 Add Slide Poll Zoom More" at bounding box center [506, 715] width 902 height 61
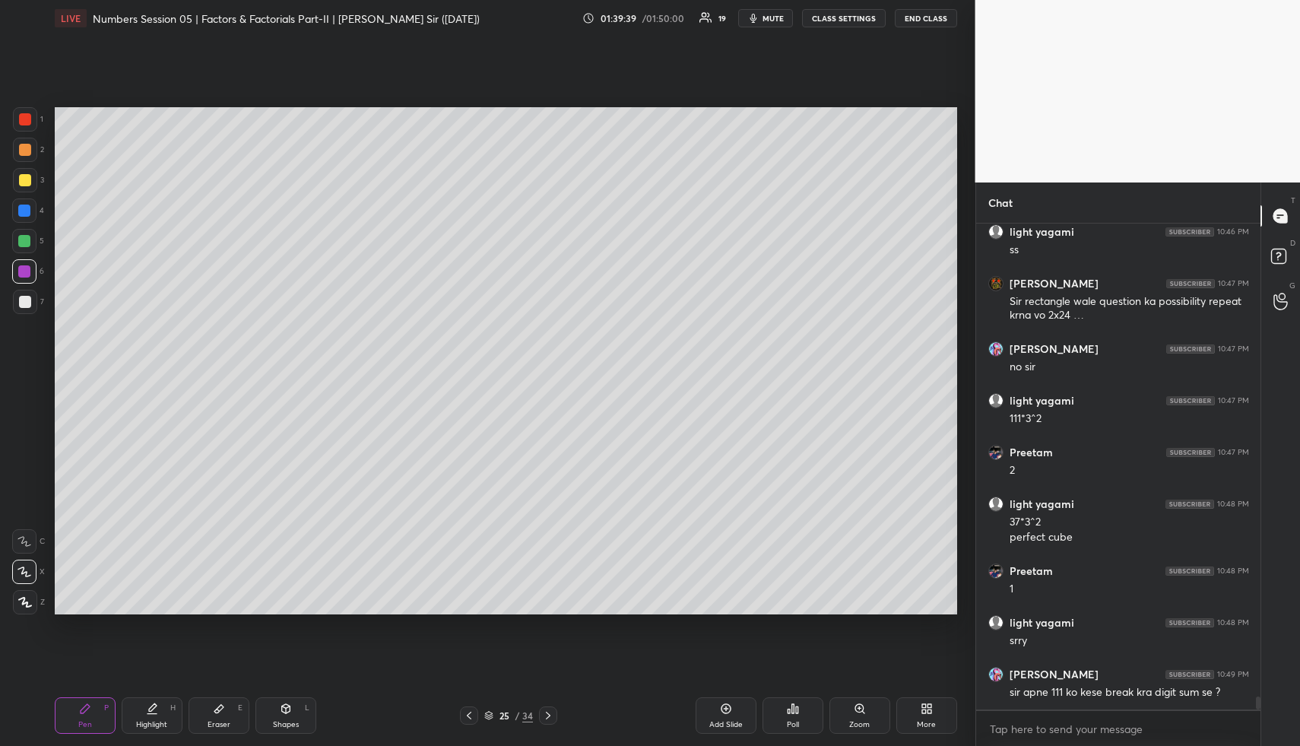
click at [168, 688] on div "Pen P Highlight H Eraser E Shapes L 25 / 34 Add Slide Poll Zoom More" at bounding box center [506, 715] width 902 height 61
click at [166, 696] on div "Pen P Highlight H Eraser E Shapes L 25 / 34 Add Slide Poll Zoom More" at bounding box center [506, 715] width 902 height 61
click at [150, 696] on div "Pen P Highlight H Eraser E Shapes L 25 / 34 Add Slide Poll Zoom More" at bounding box center [506, 715] width 902 height 61
drag, startPoint x: 157, startPoint y: 703, endPoint x: 153, endPoint y: 693, distance: 10.6
click at [152, 703] on icon at bounding box center [152, 708] width 12 height 12
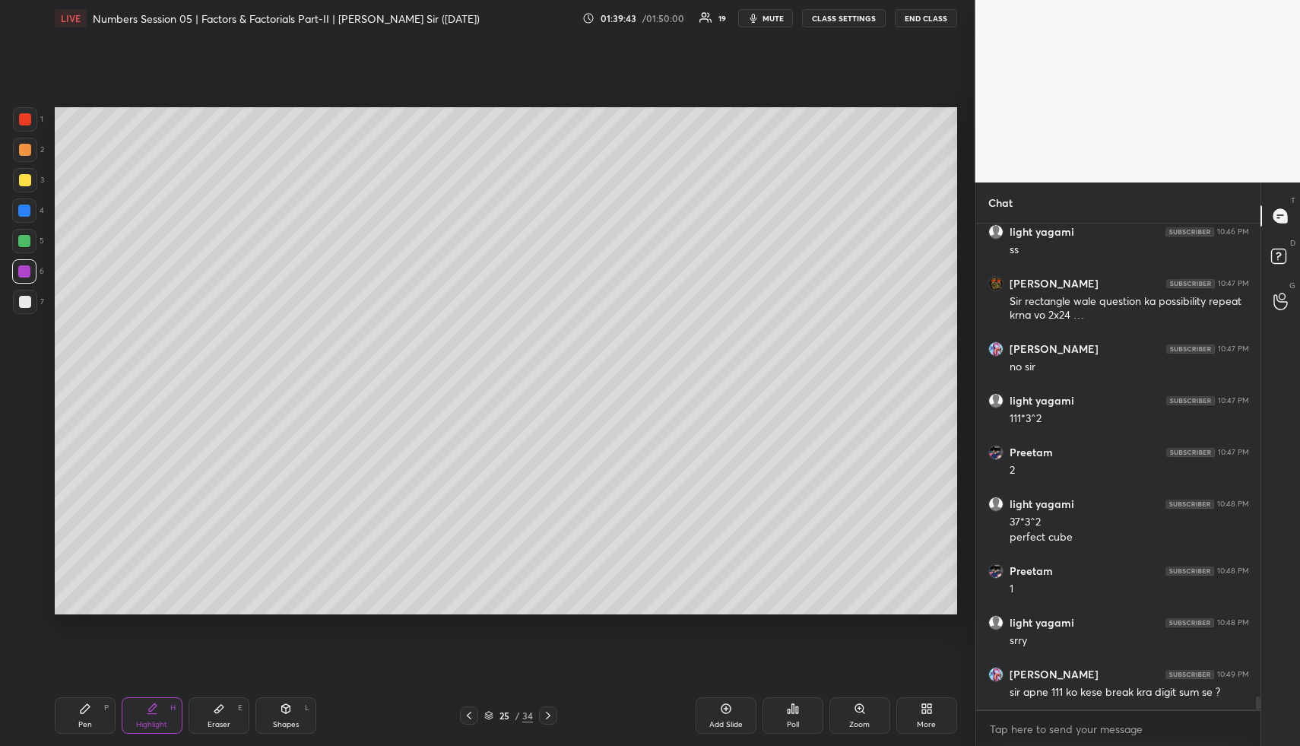
scroll to position [17363, 0]
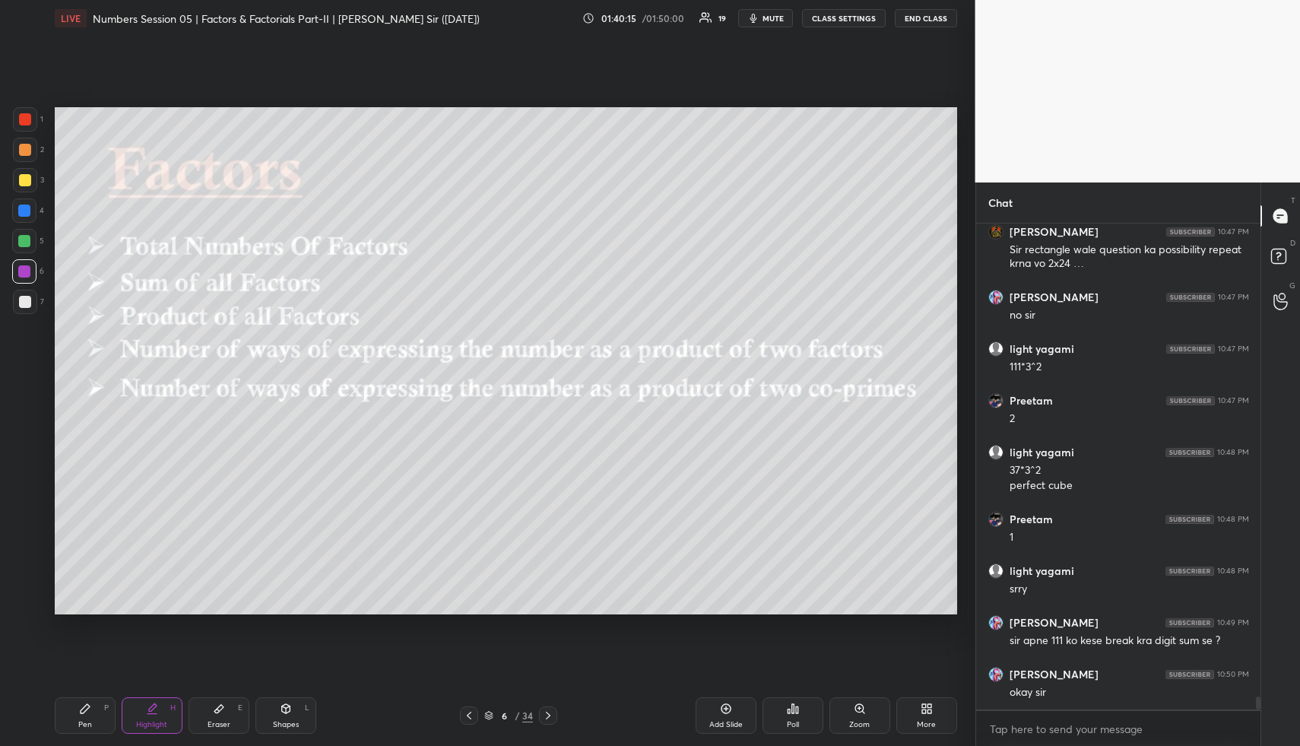
click at [280, 718] on div "Shapes L" at bounding box center [285, 715] width 61 height 36
click at [280, 716] on div "Shapes L" at bounding box center [285, 715] width 61 height 36
click at [21, 294] on div at bounding box center [25, 302] width 24 height 24
click at [22, 290] on div at bounding box center [25, 302] width 24 height 24
click at [21, 123] on div at bounding box center [25, 119] width 24 height 24
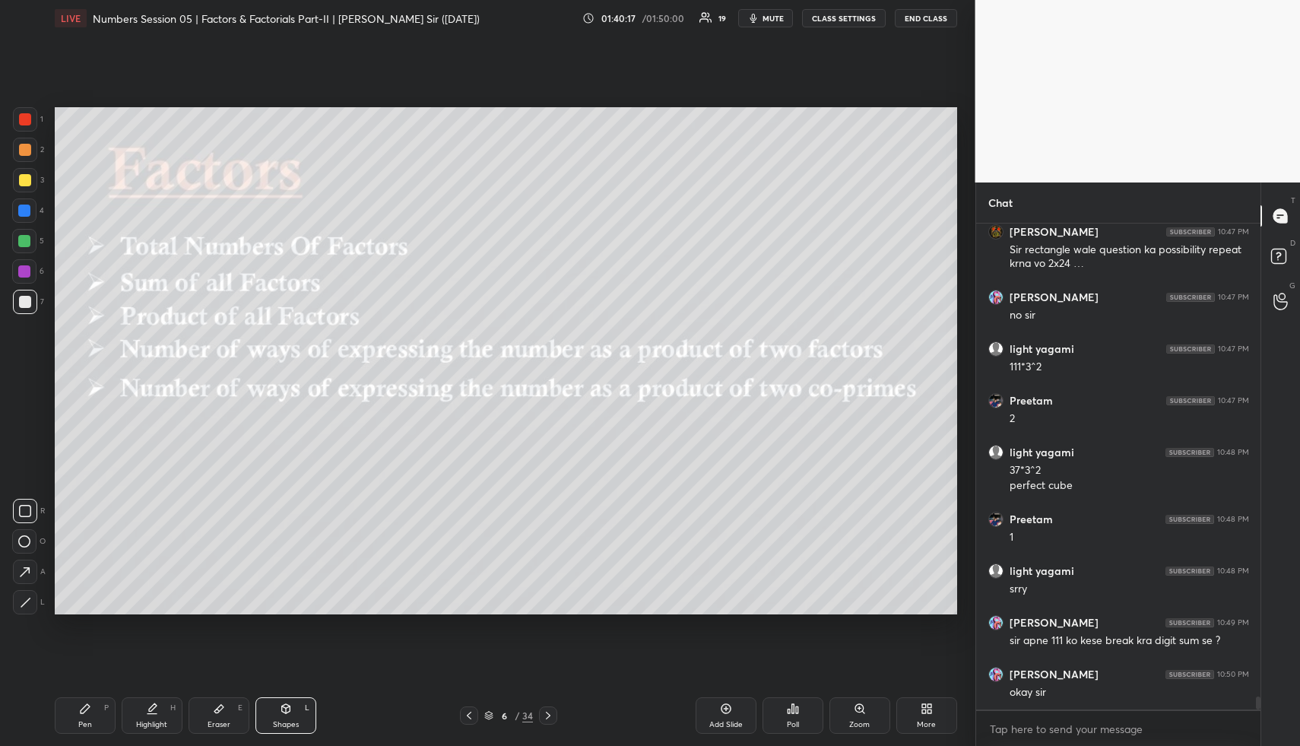
click at [23, 120] on div at bounding box center [25, 119] width 12 height 12
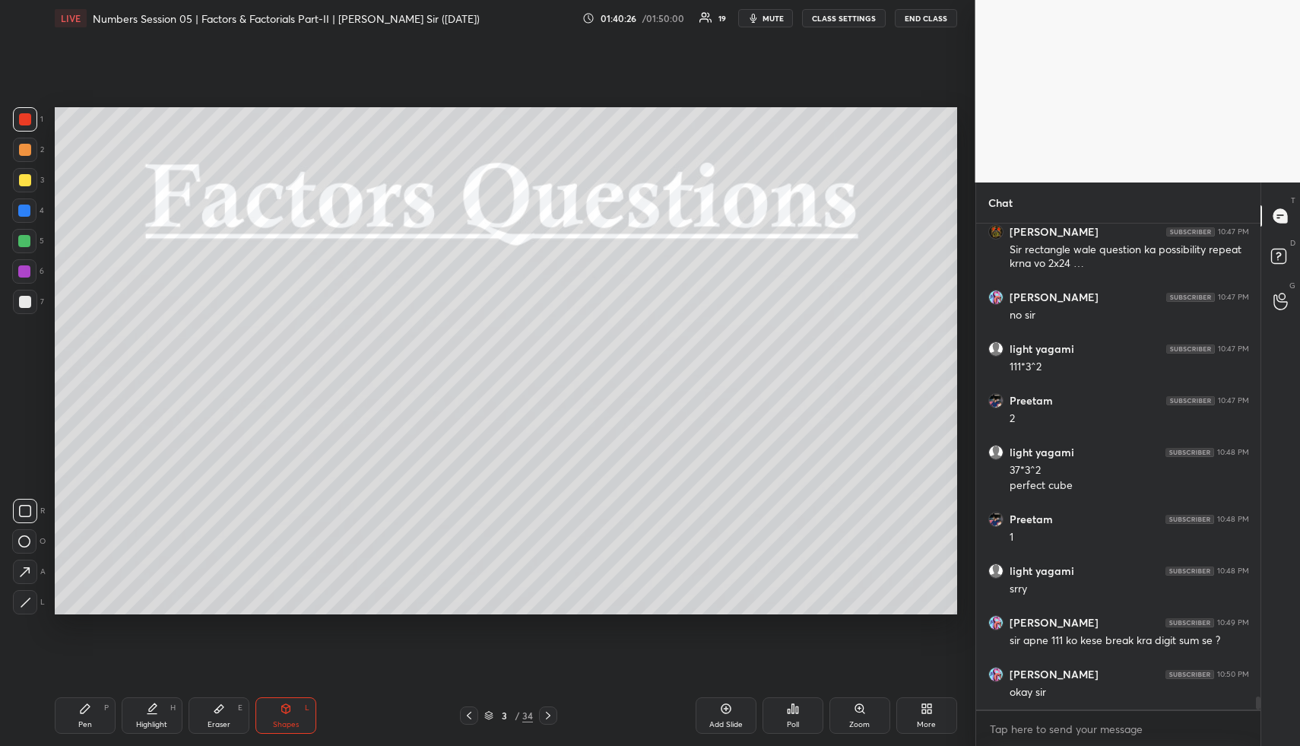
scroll to position [17414, 0]
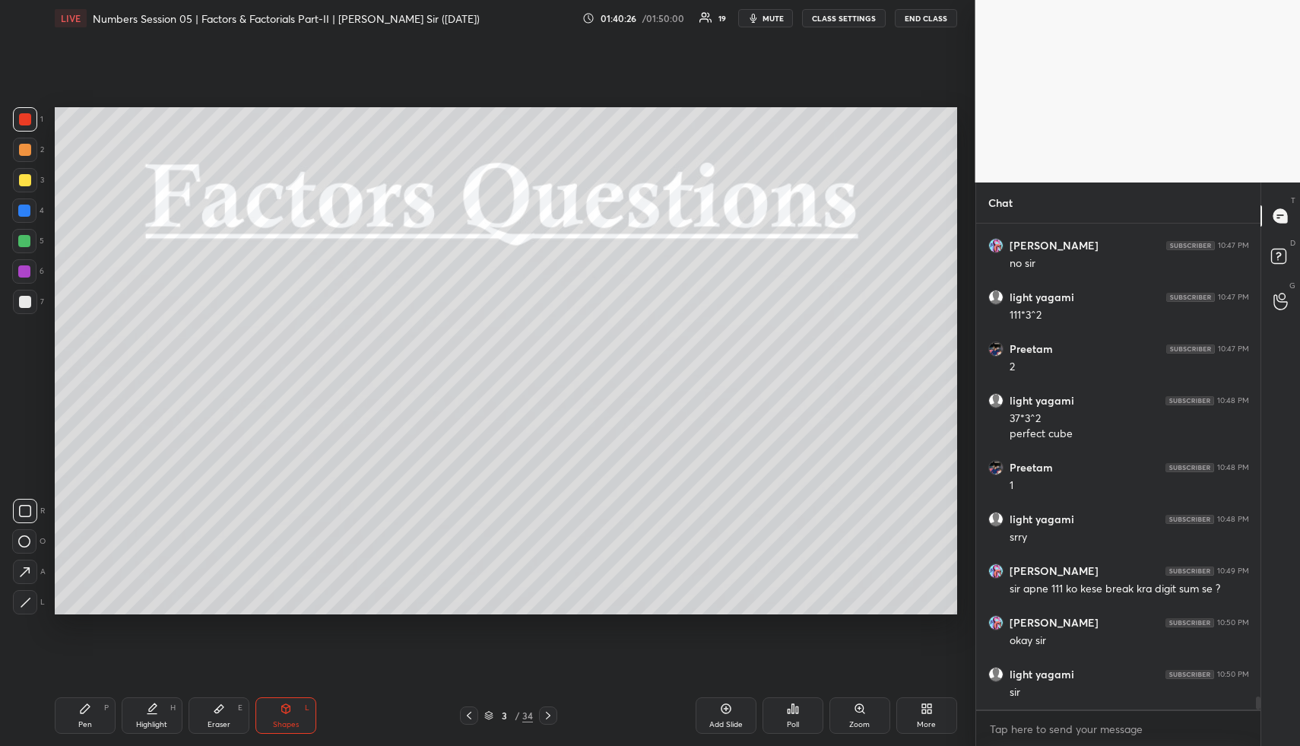
click at [947, 21] on button "END CLASS" at bounding box center [926, 18] width 62 height 18
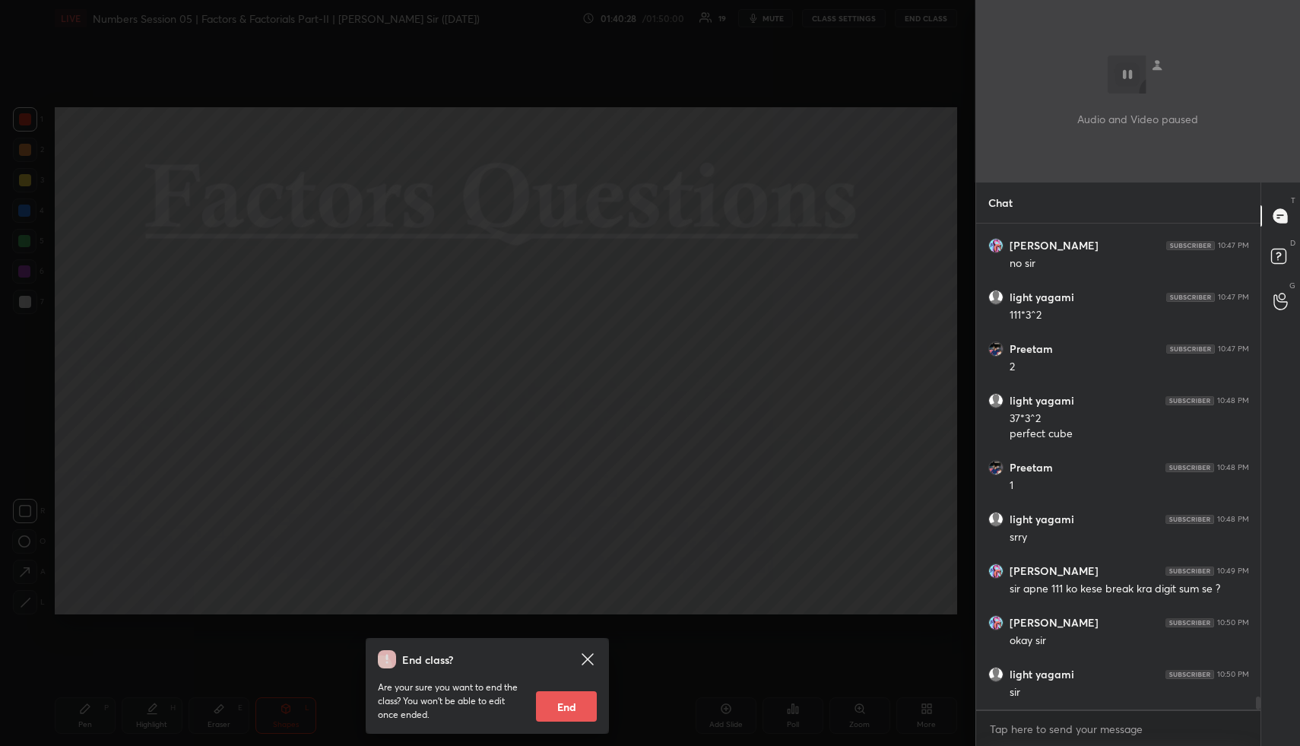
click at [589, 705] on button "End" at bounding box center [566, 706] width 61 height 30
type textarea "x"
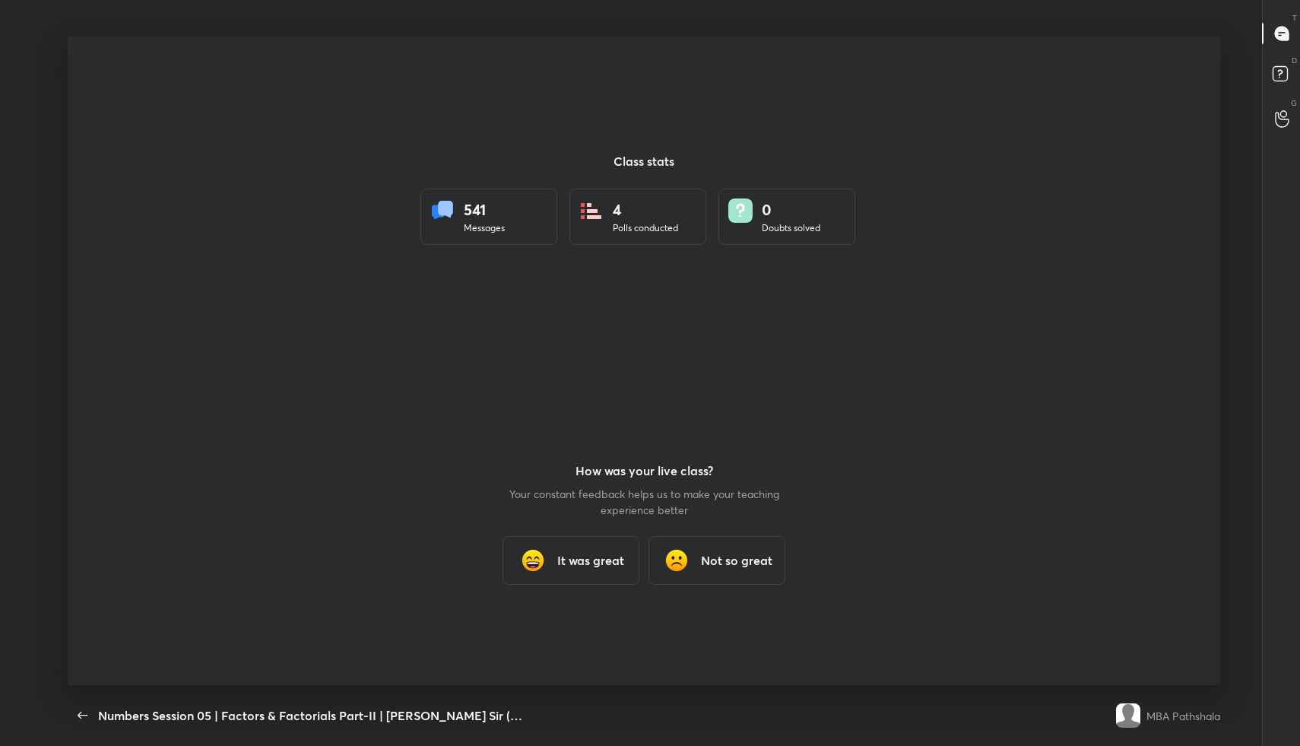
scroll to position [75360, 74721]
click at [560, 569] on h3 "It was great" at bounding box center [590, 560] width 67 height 18
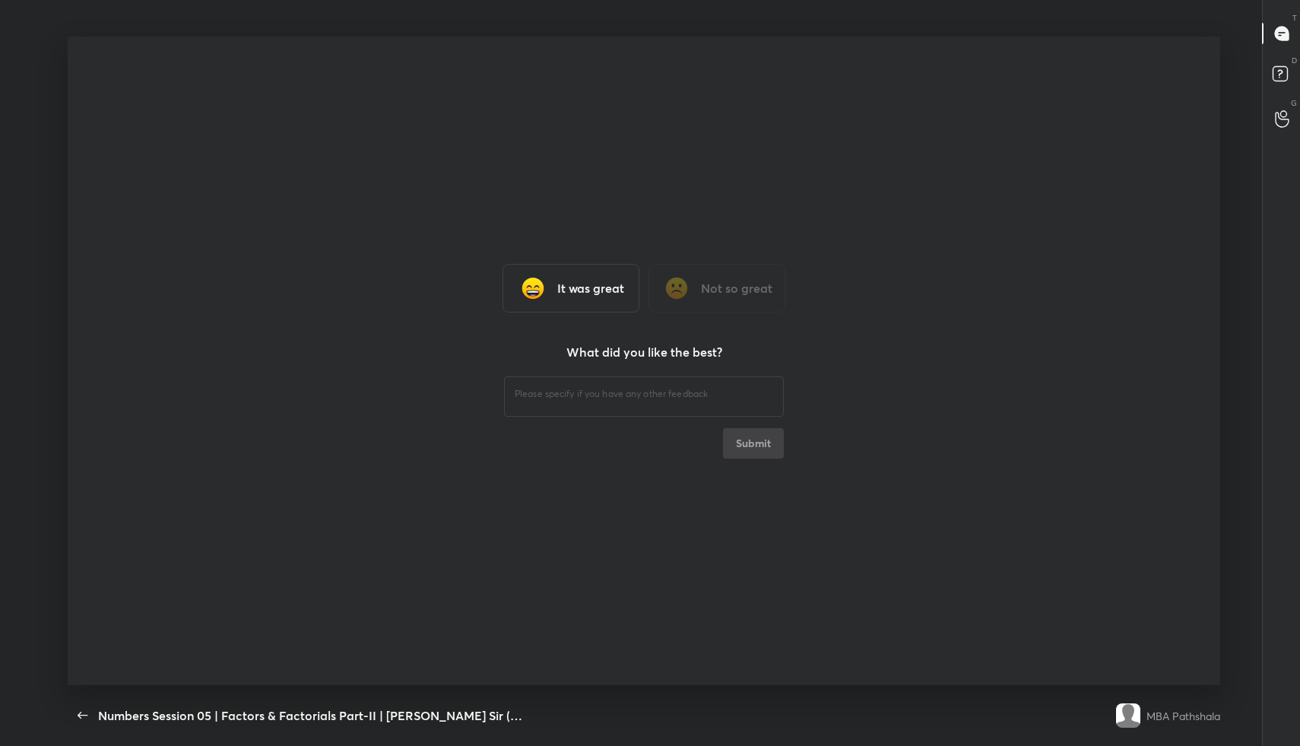
click at [614, 402] on div "​" at bounding box center [644, 394] width 280 height 43
type textarea "Fine"
click at [753, 449] on button "Submit" at bounding box center [753, 443] width 61 height 30
